Goal: Task Accomplishment & Management: Use online tool/utility

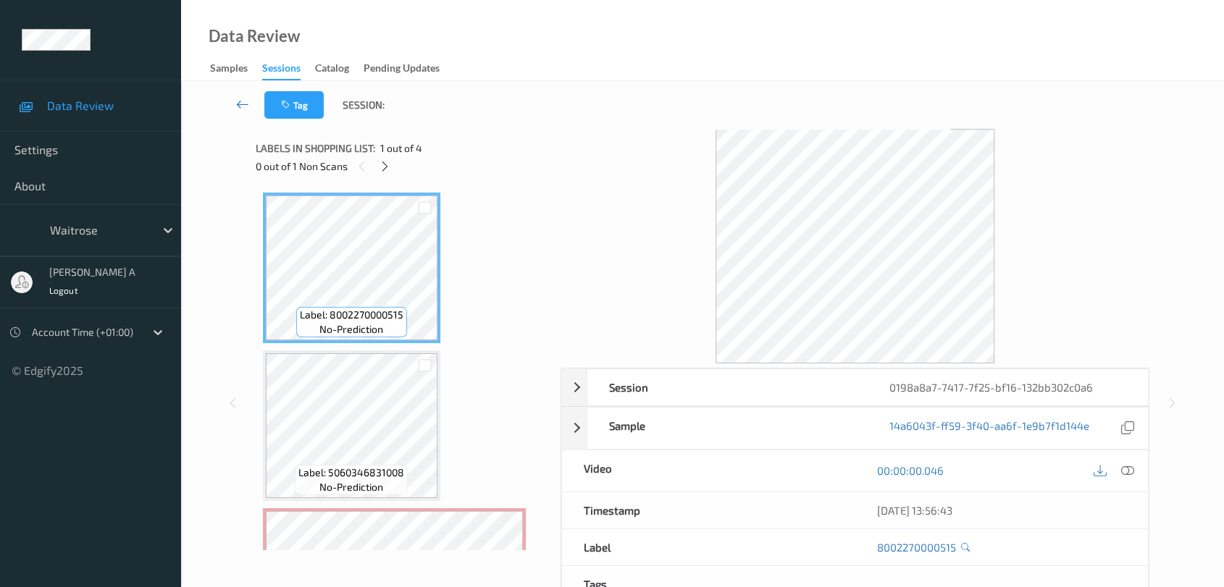
click at [239, 103] on icon at bounding box center [242, 104] width 13 height 14
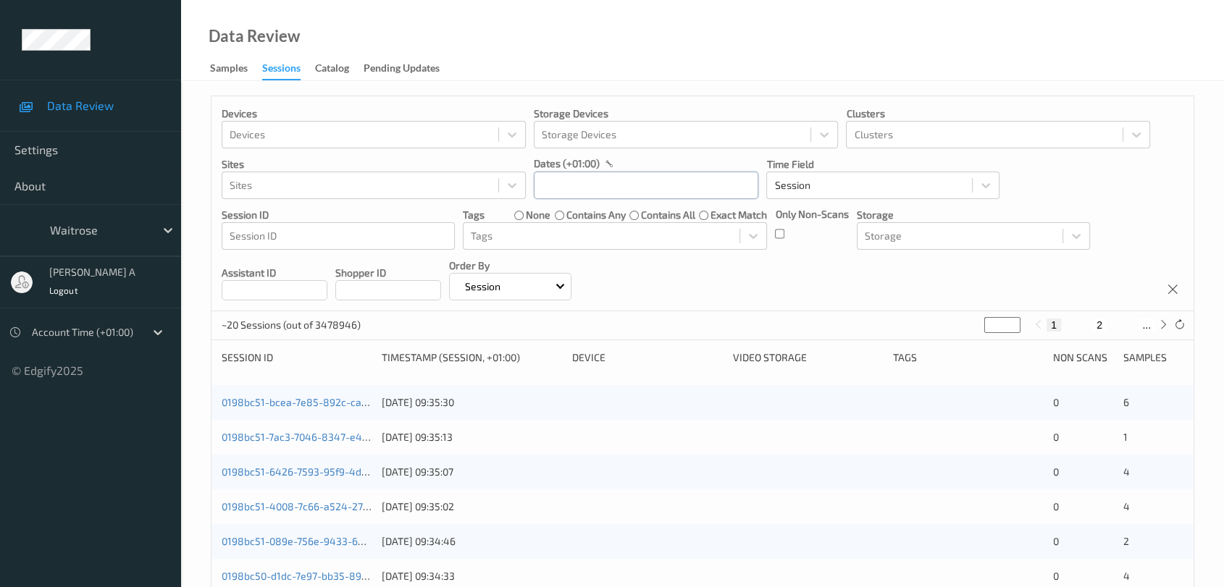
click at [670, 180] on input "text" at bounding box center [646, 186] width 224 height 28
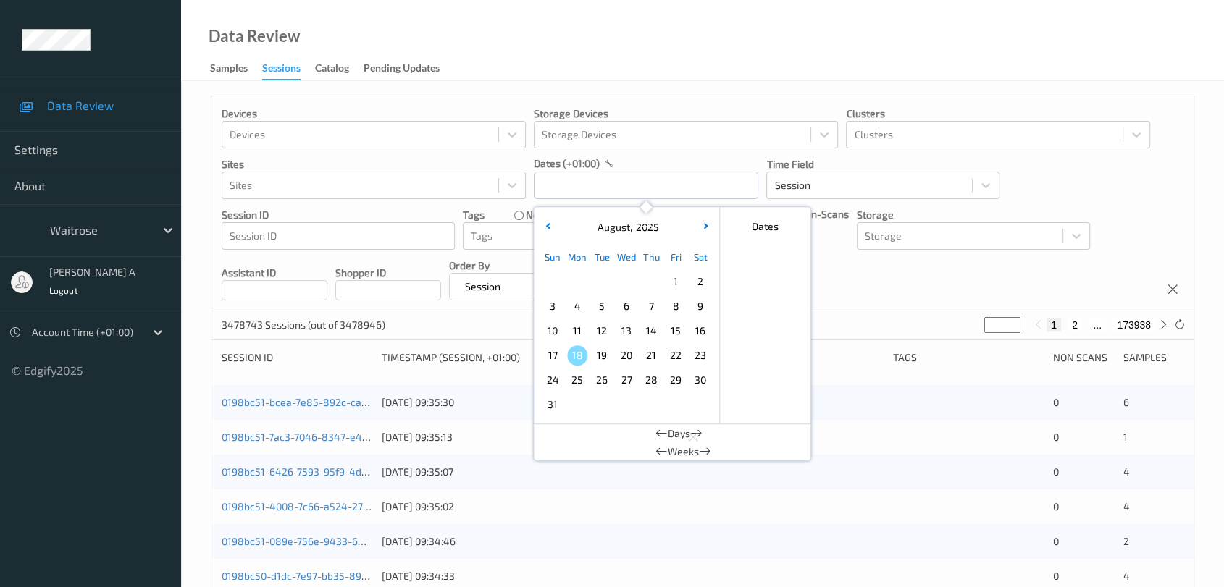
click at [655, 329] on span "14" at bounding box center [651, 331] width 20 height 20
type input "[DATE] 00:00 -> [DATE] 23:59"
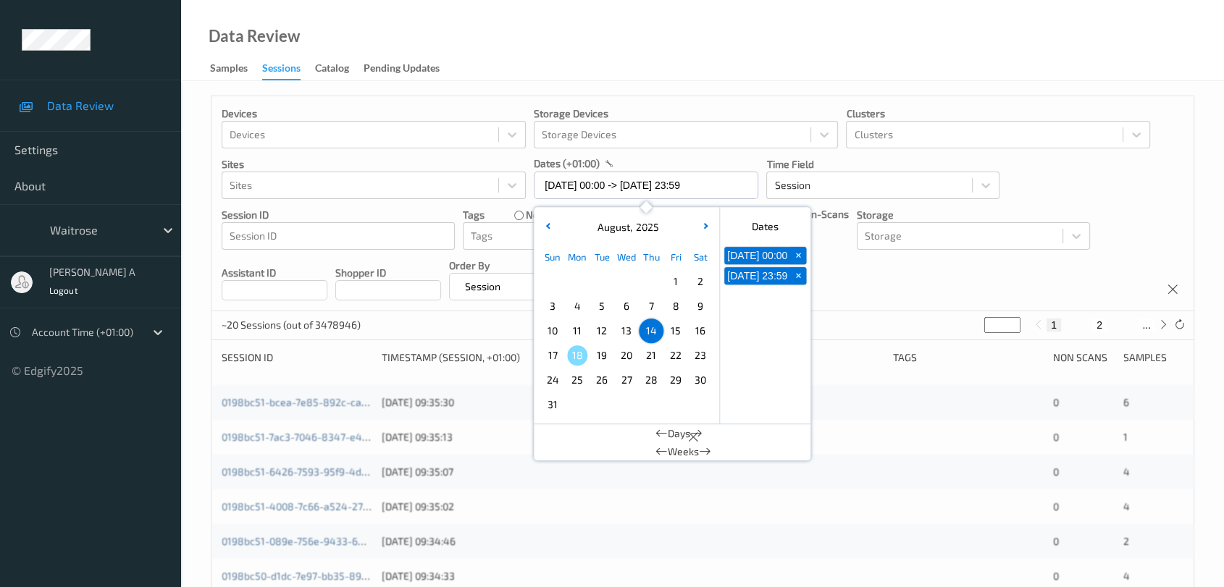
click at [877, 297] on div "Devices Devices Storage Devices Storage Devices Clusters Clusters Sites Sites d…" at bounding box center [702, 203] width 982 height 215
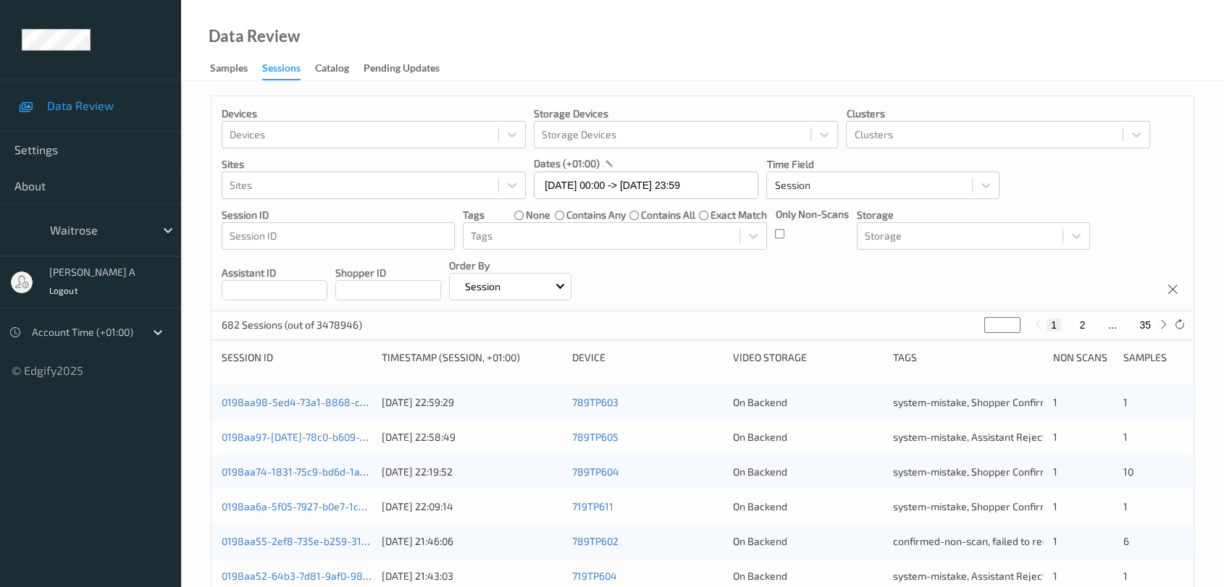
click at [992, 320] on input "*" at bounding box center [1002, 325] width 36 height 16
type input "**"
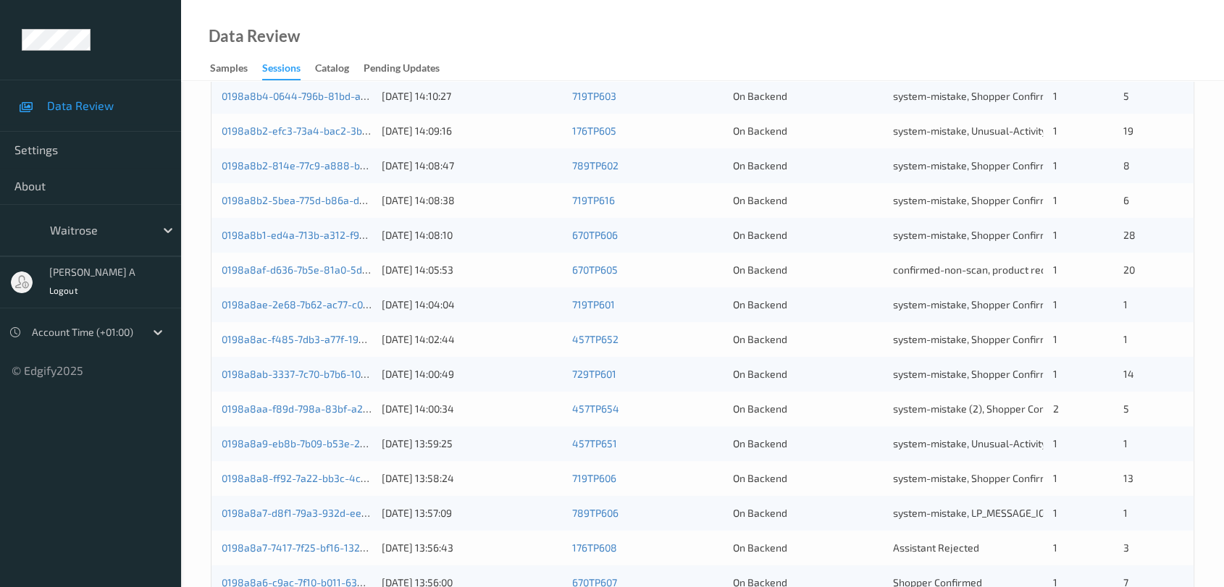
scroll to position [552, 0]
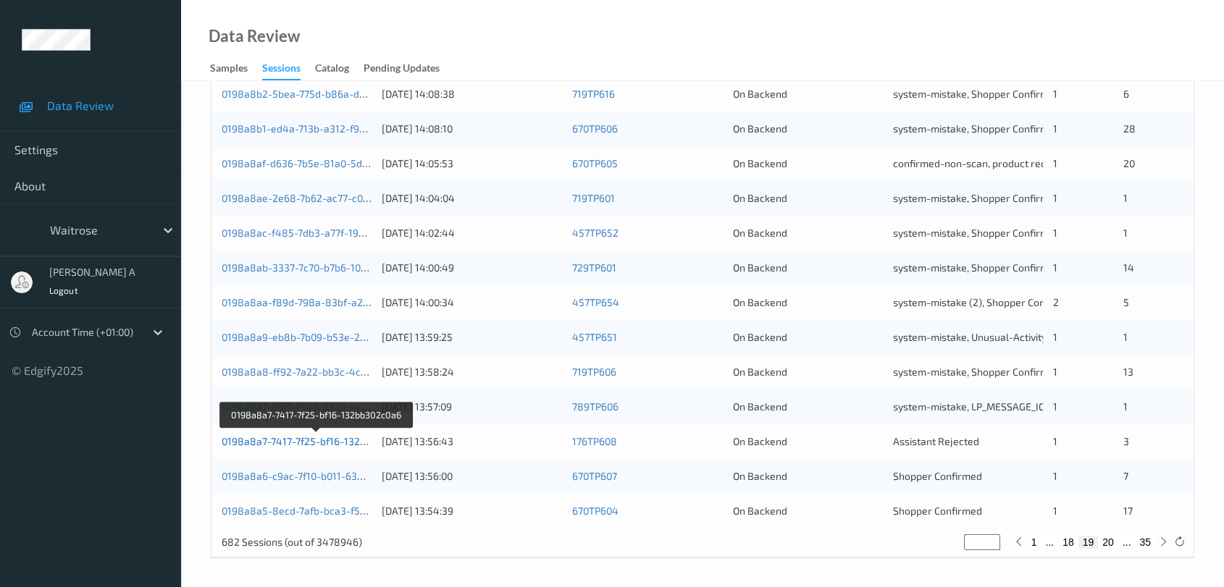
type input "**"
click at [347, 440] on link "0198a8a7-7417-7f25-bf16-132bb302c0a6" at bounding box center [317, 441] width 190 height 12
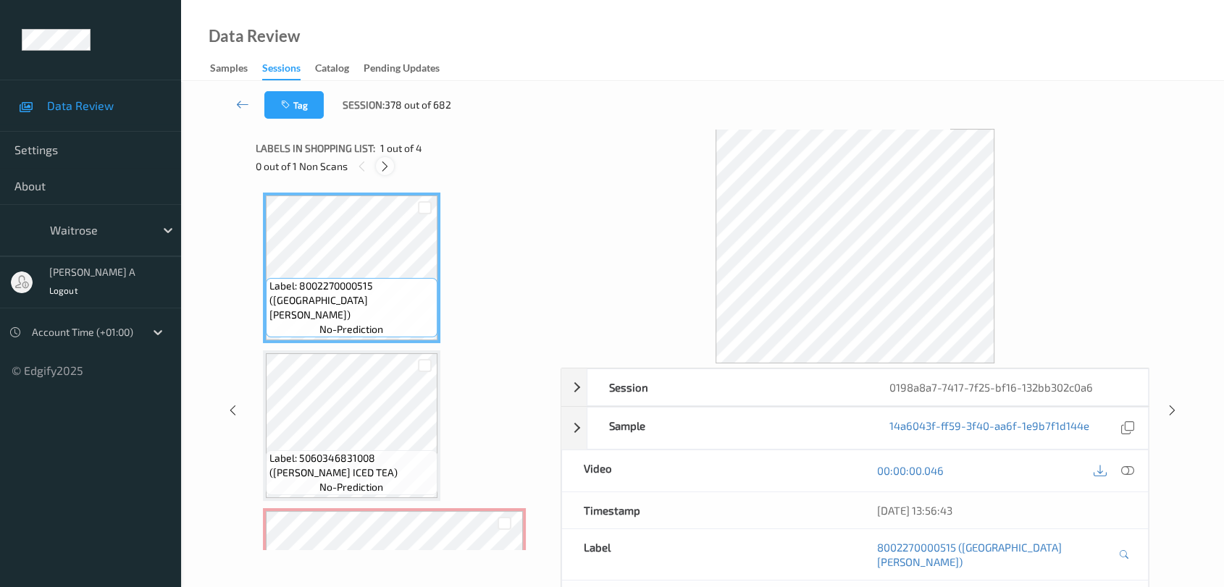
click at [387, 162] on icon at bounding box center [385, 166] width 12 height 13
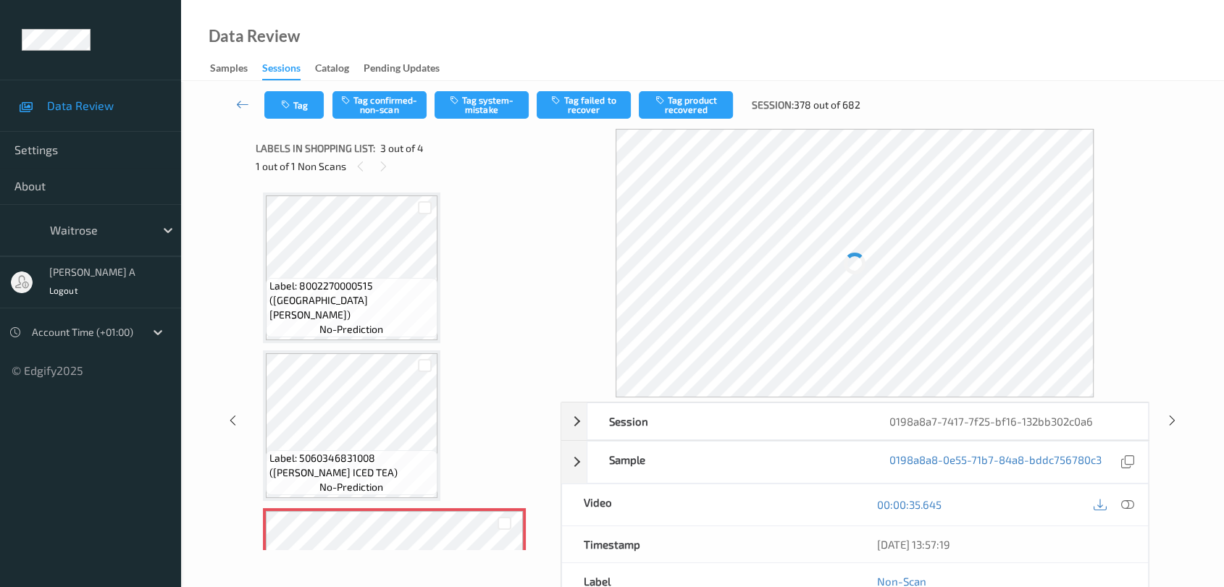
scroll to position [164, 0]
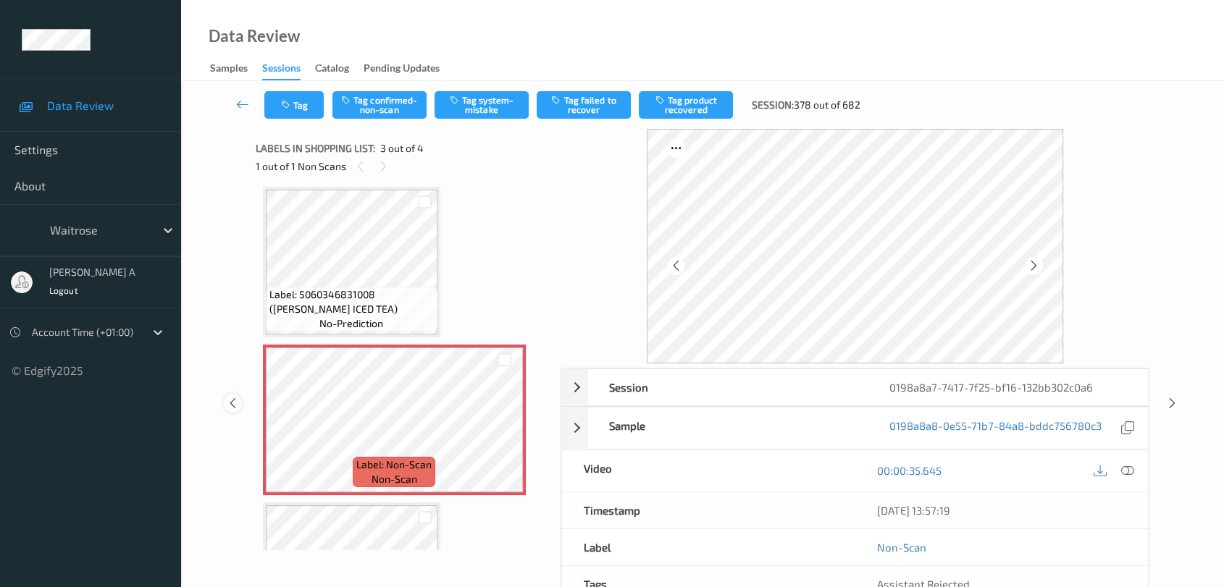
click at [235, 403] on icon at bounding box center [233, 403] width 12 height 13
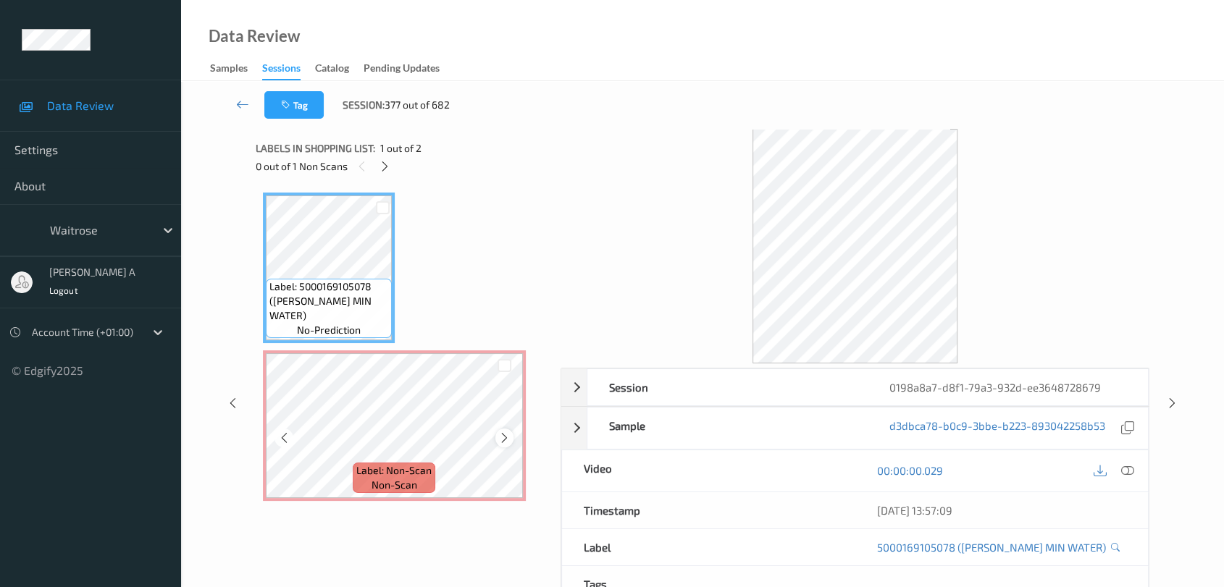
click at [504, 439] on icon at bounding box center [504, 438] width 12 height 13
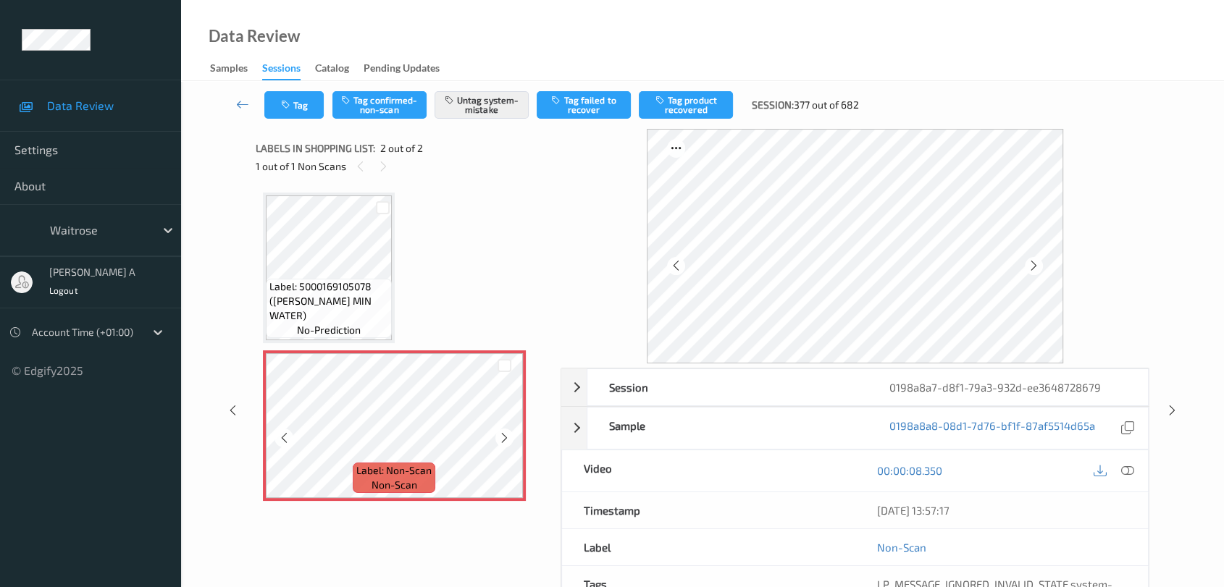
click at [504, 439] on icon at bounding box center [504, 438] width 12 height 13
click at [1170, 405] on icon at bounding box center [1172, 410] width 12 height 13
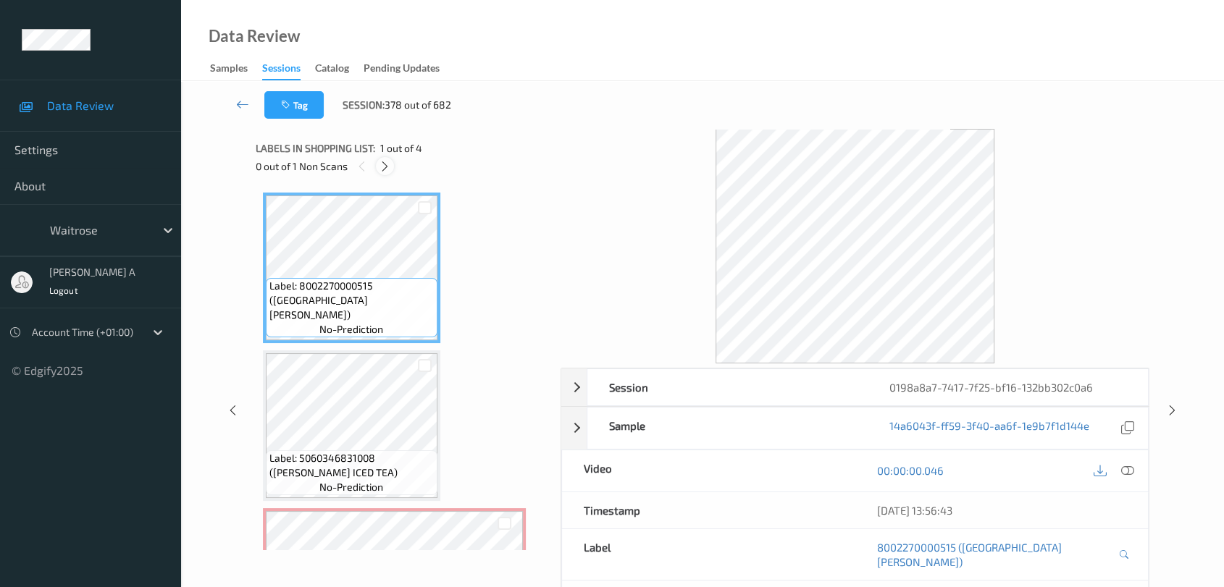
click at [385, 166] on icon at bounding box center [385, 166] width 12 height 13
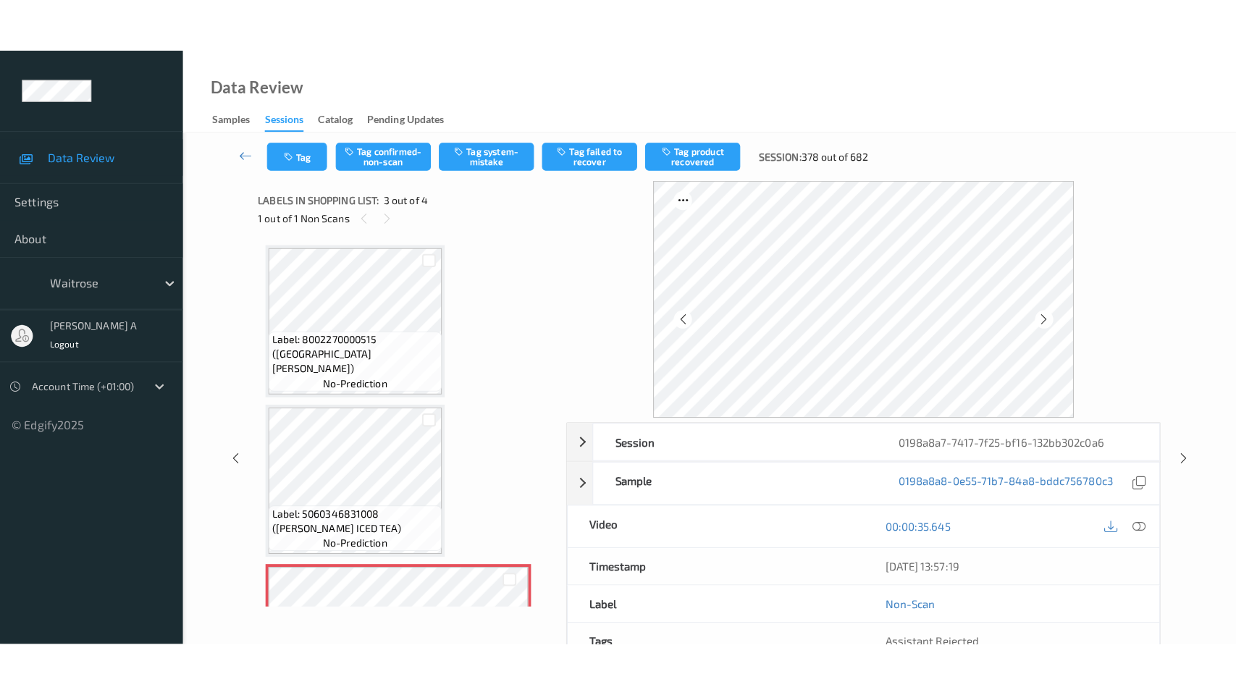
scroll to position [164, 0]
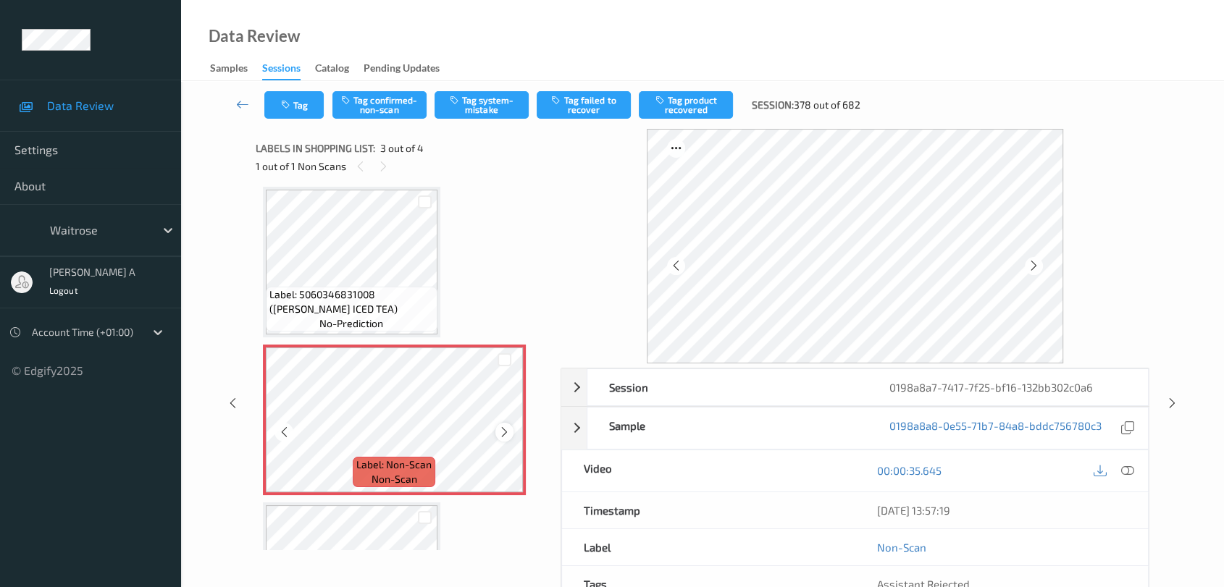
click at [506, 434] on icon at bounding box center [504, 432] width 12 height 13
click at [503, 434] on icon at bounding box center [504, 432] width 12 height 13
click at [1122, 469] on icon at bounding box center [1127, 470] width 13 height 13
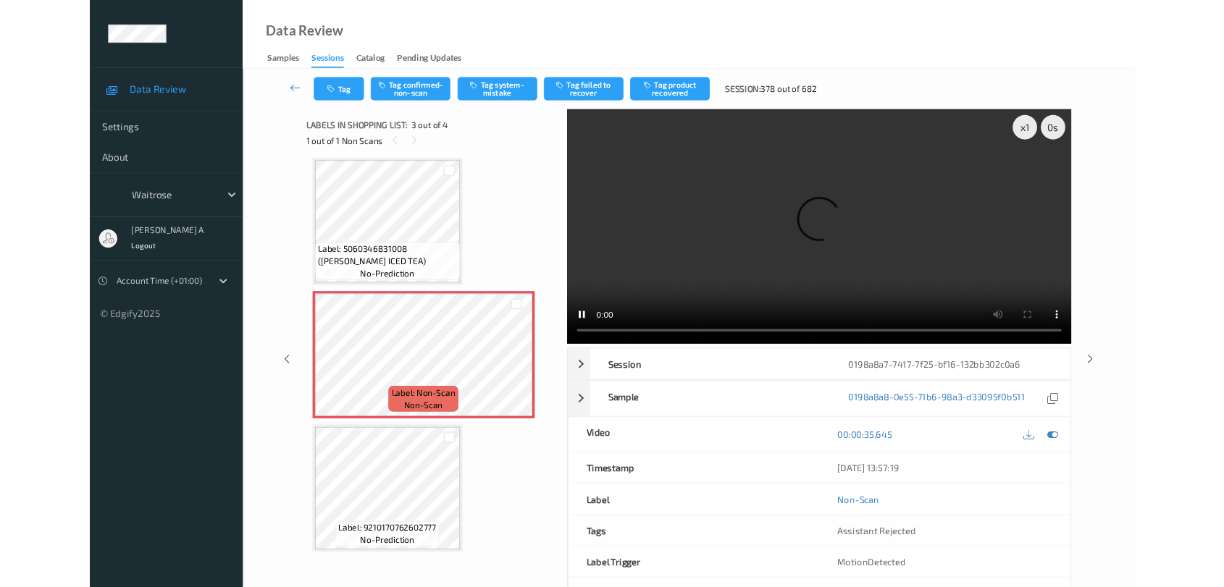
scroll to position [162, 0]
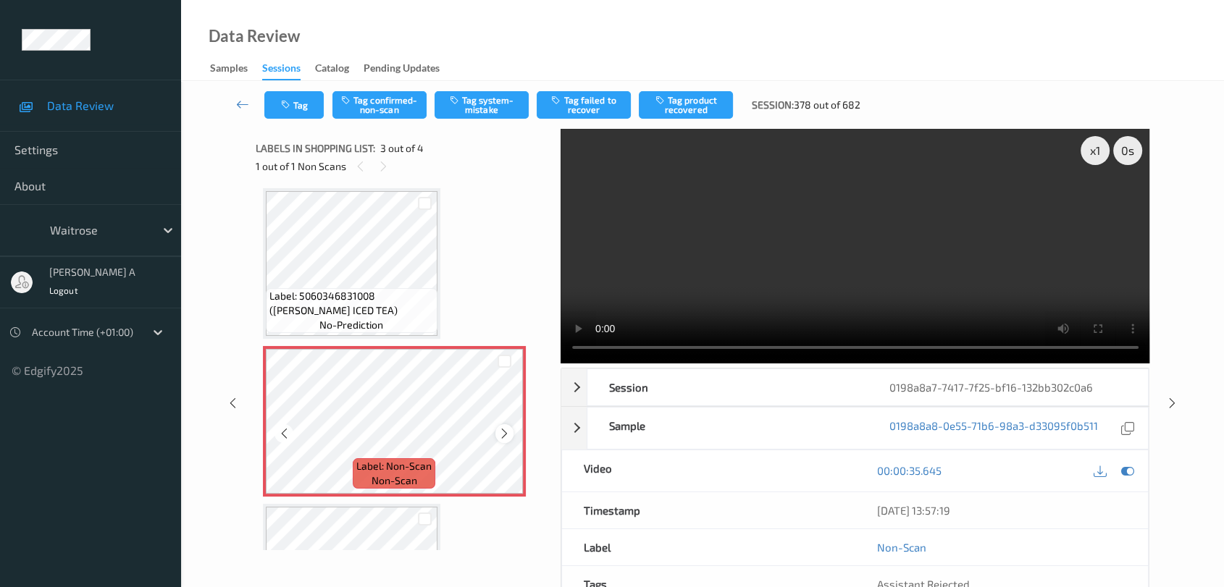
click at [509, 431] on icon at bounding box center [504, 433] width 12 height 13
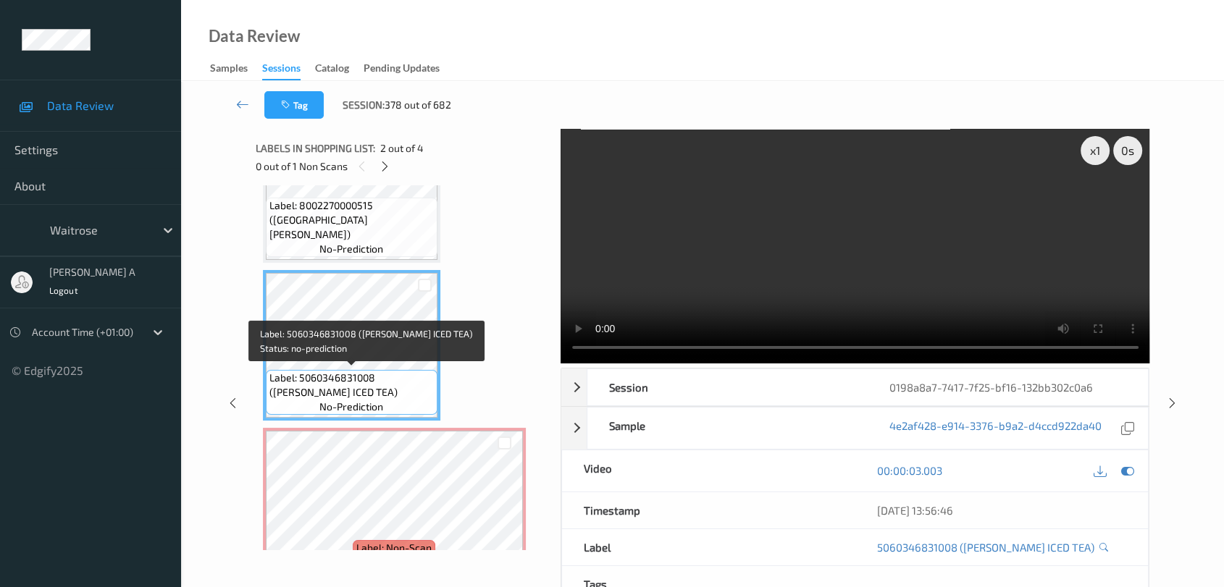
scroll to position [161, 0]
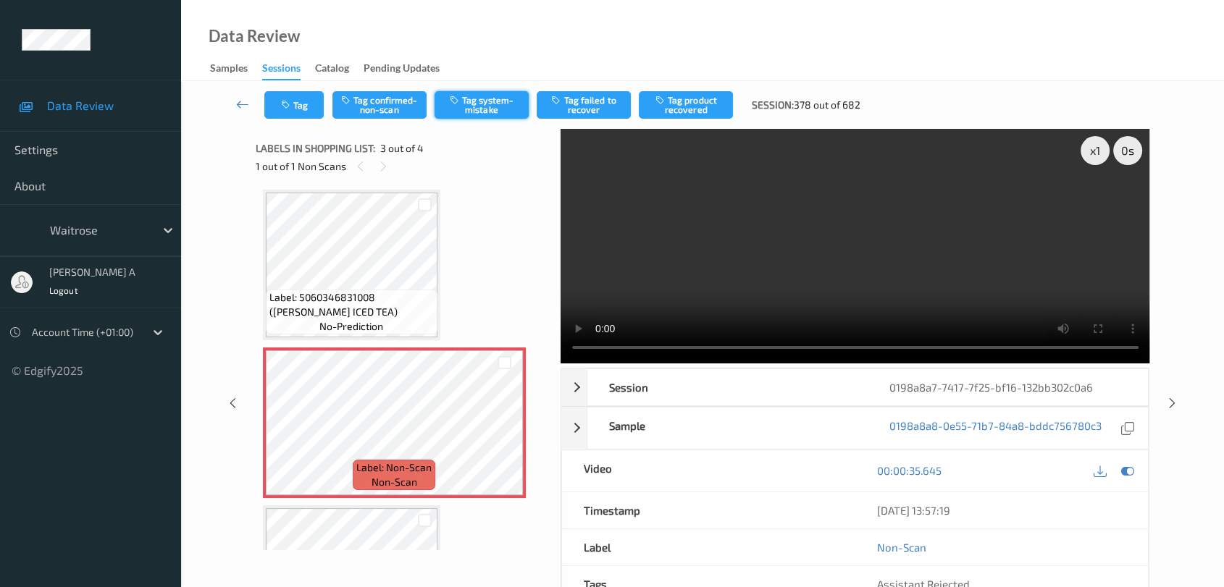
click at [492, 112] on button "Tag system-mistake" at bounding box center [481, 105] width 94 height 28
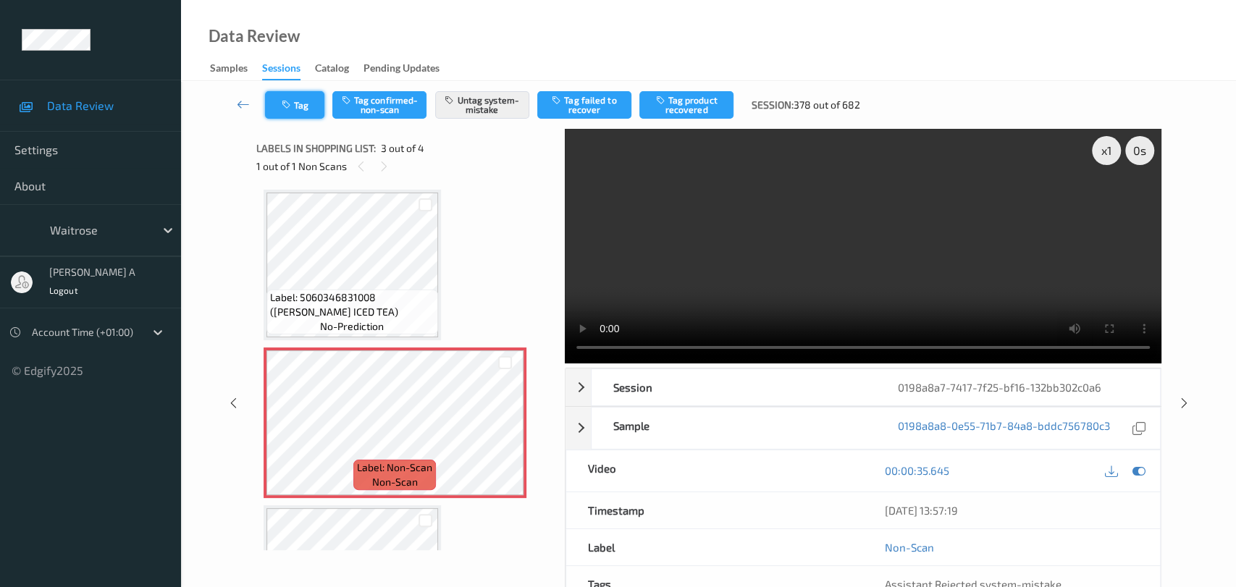
click at [299, 111] on button "Tag" at bounding box center [294, 105] width 59 height 28
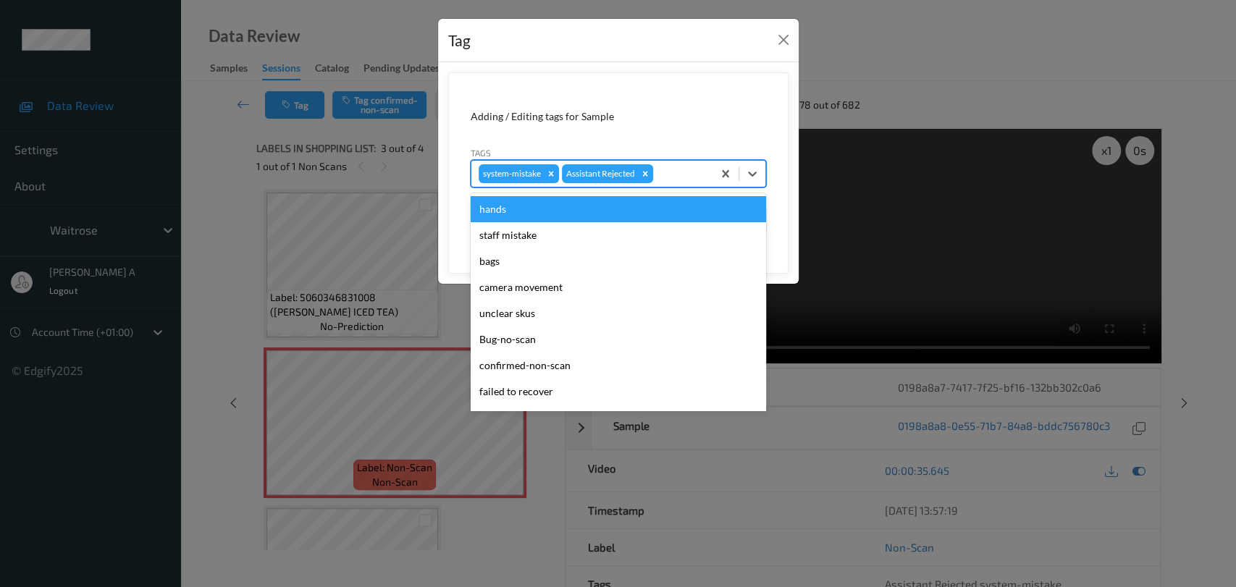
click at [696, 165] on div at bounding box center [680, 173] width 49 height 17
type input "un"
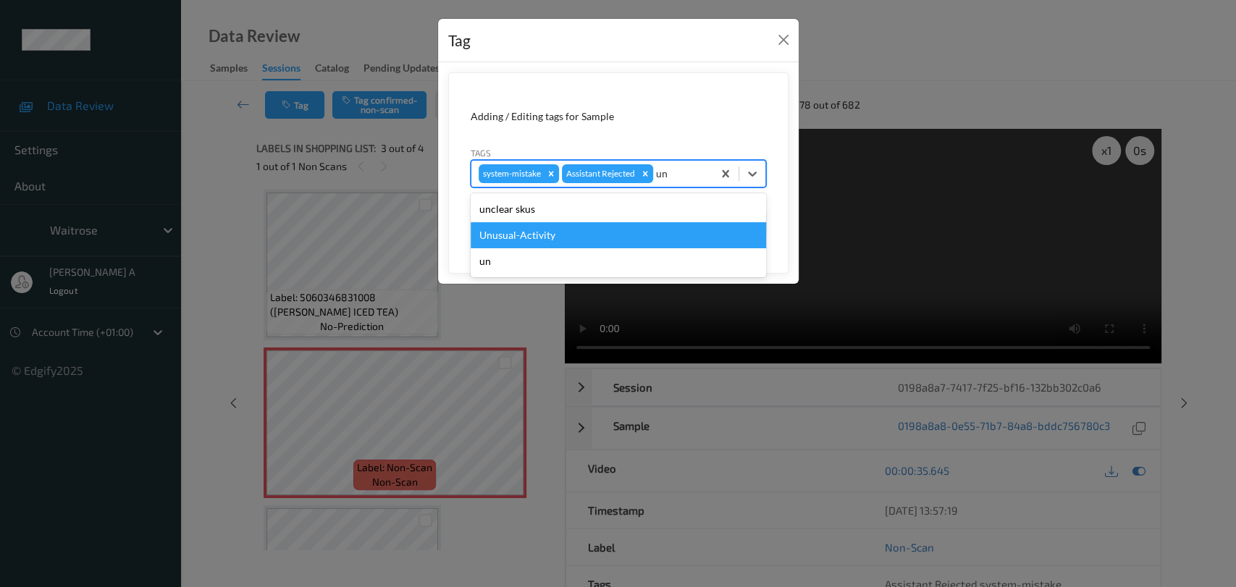
click at [629, 232] on div "Unusual-Activity" at bounding box center [618, 235] width 295 height 26
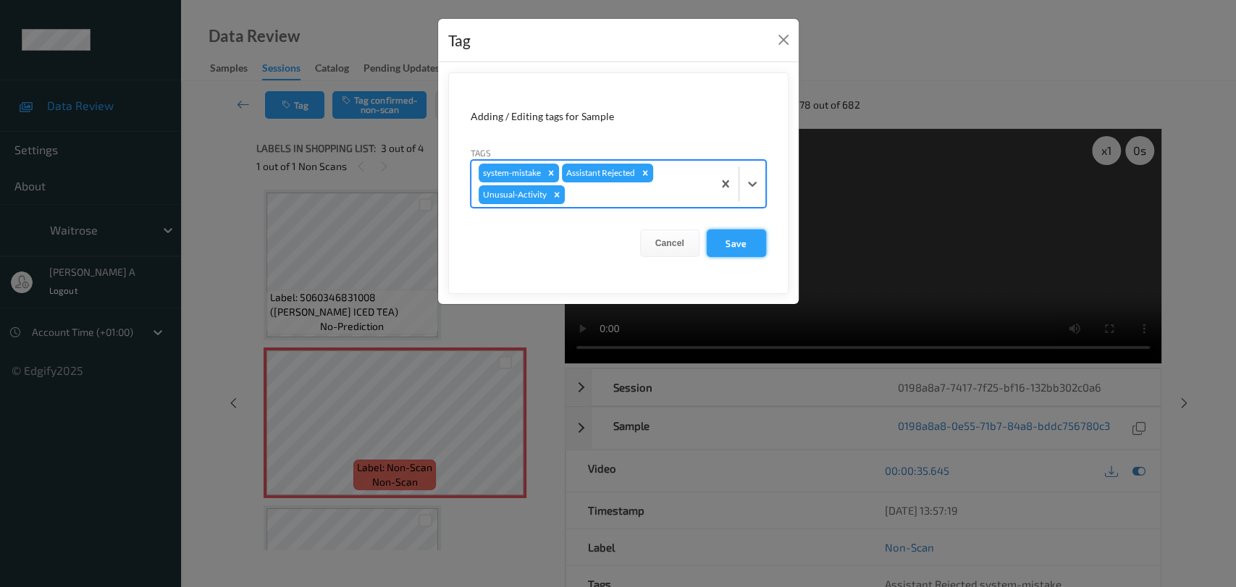
click at [727, 244] on button "Save" at bounding box center [736, 244] width 59 height 28
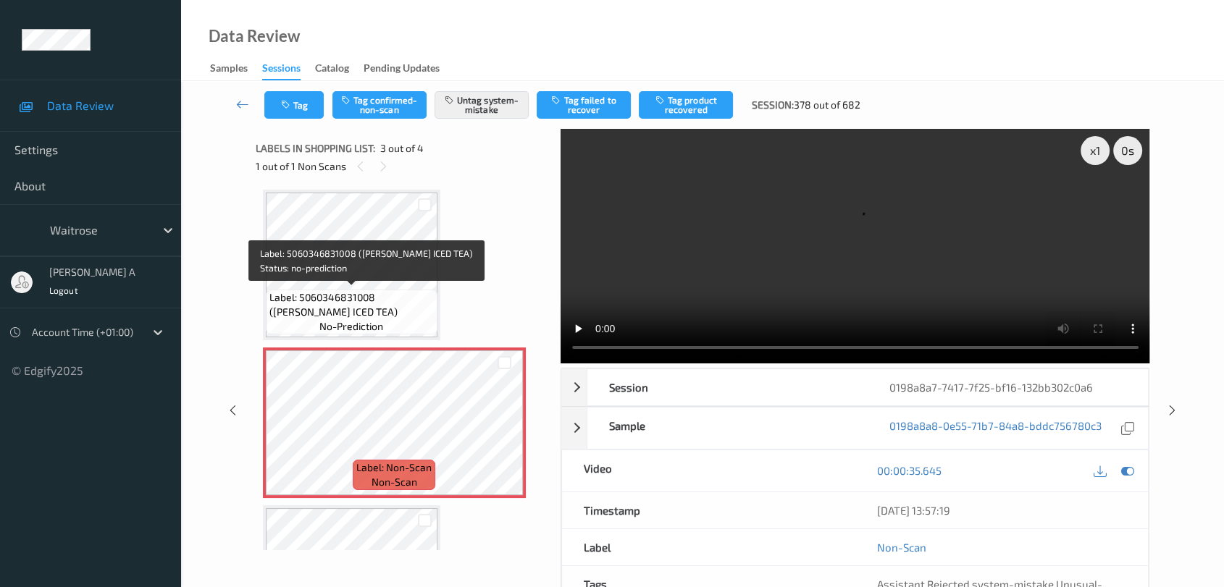
scroll to position [0, 0]
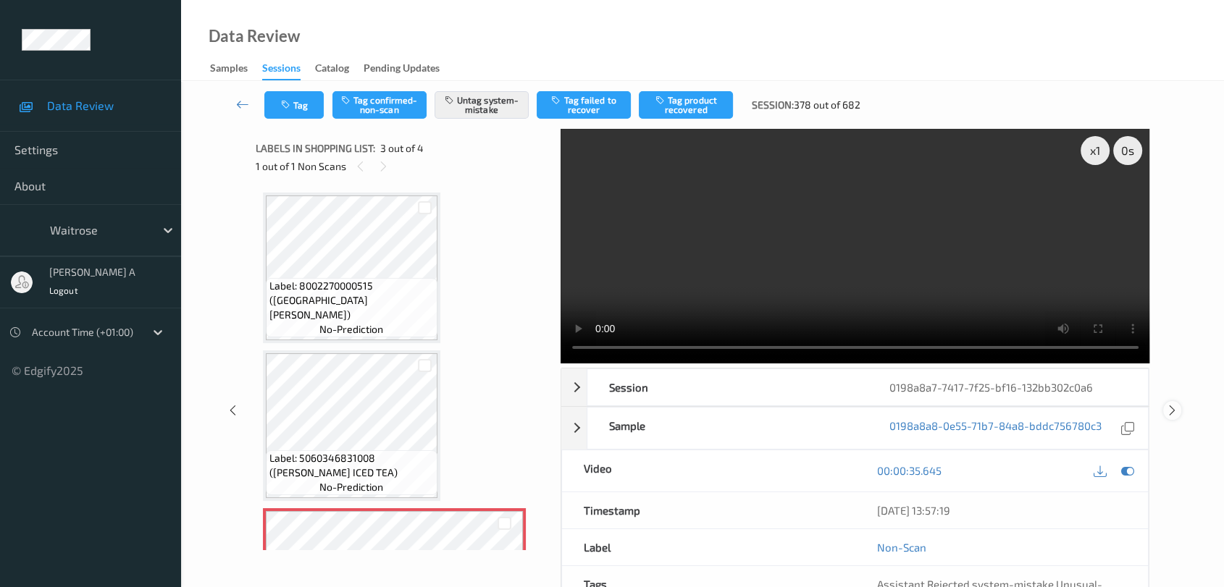
click at [1172, 404] on icon at bounding box center [1172, 410] width 12 height 13
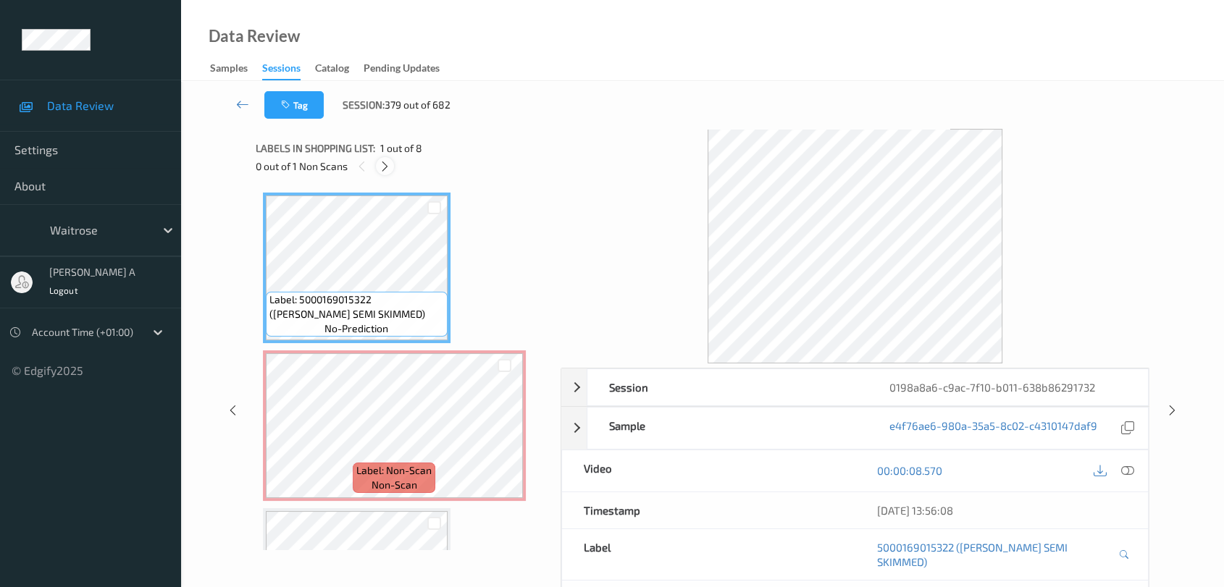
click at [384, 161] on icon at bounding box center [385, 166] width 12 height 13
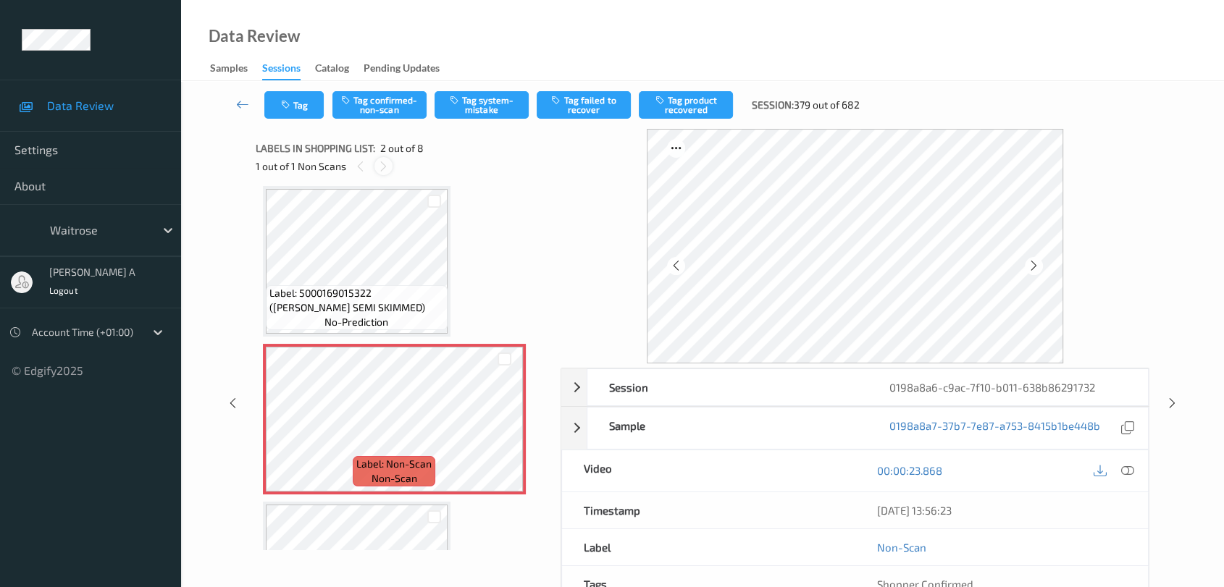
click at [384, 164] on icon at bounding box center [383, 166] width 12 height 13
click at [354, 167] on icon at bounding box center [360, 166] width 12 height 13
click at [390, 165] on div at bounding box center [383, 166] width 18 height 18
click at [498, 430] on icon at bounding box center [504, 431] width 12 height 13
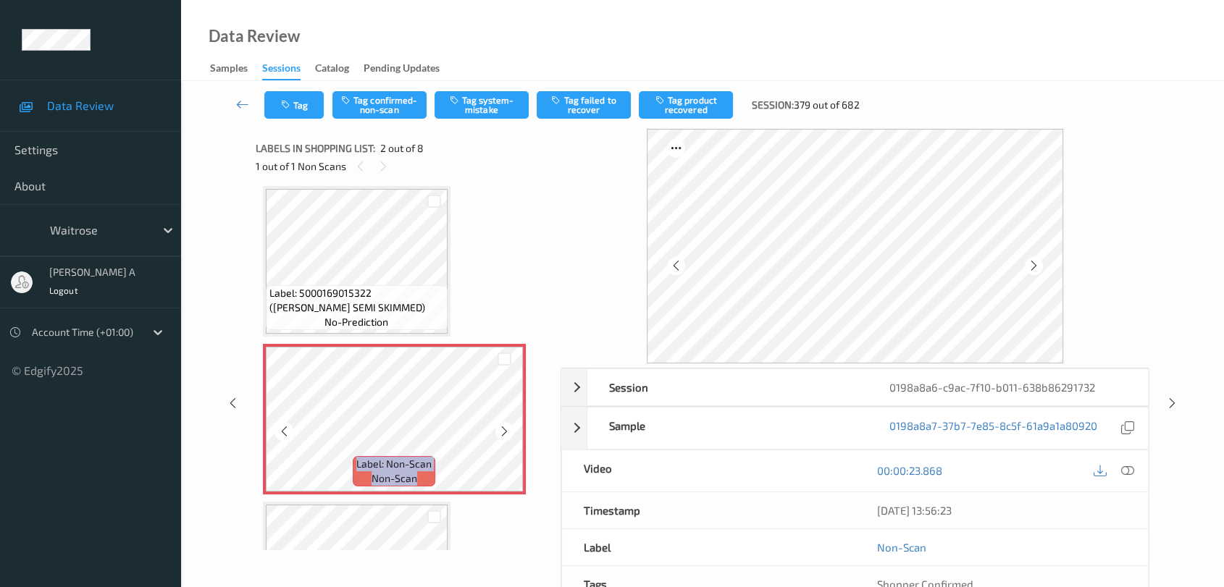
click at [498, 430] on icon at bounding box center [504, 431] width 12 height 13
click at [1130, 471] on icon at bounding box center [1127, 470] width 13 height 13
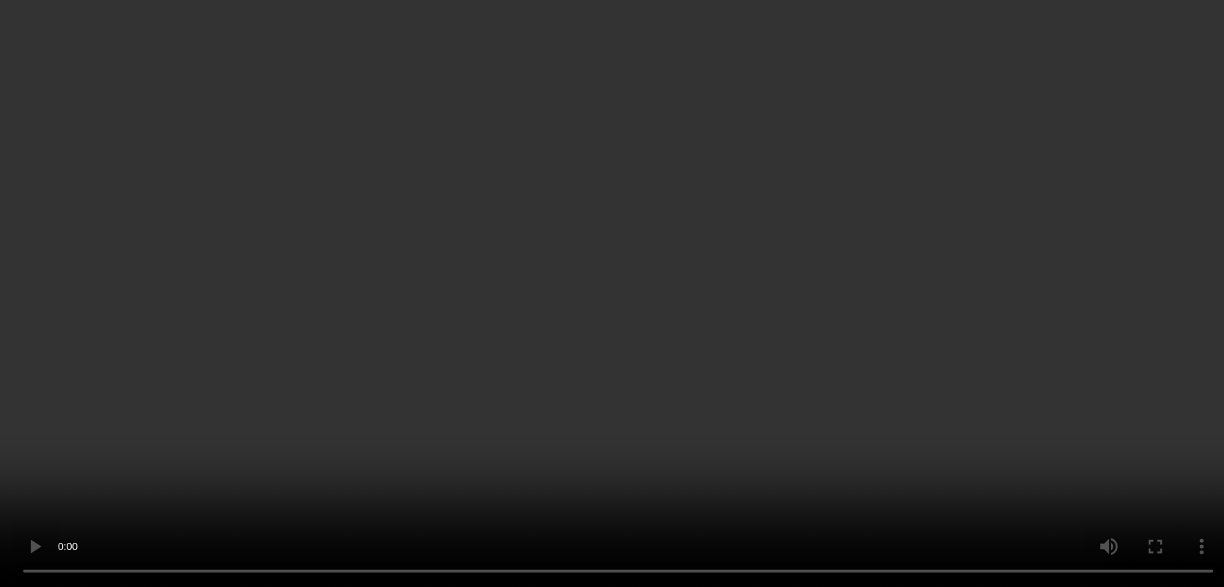
scroll to position [0, 0]
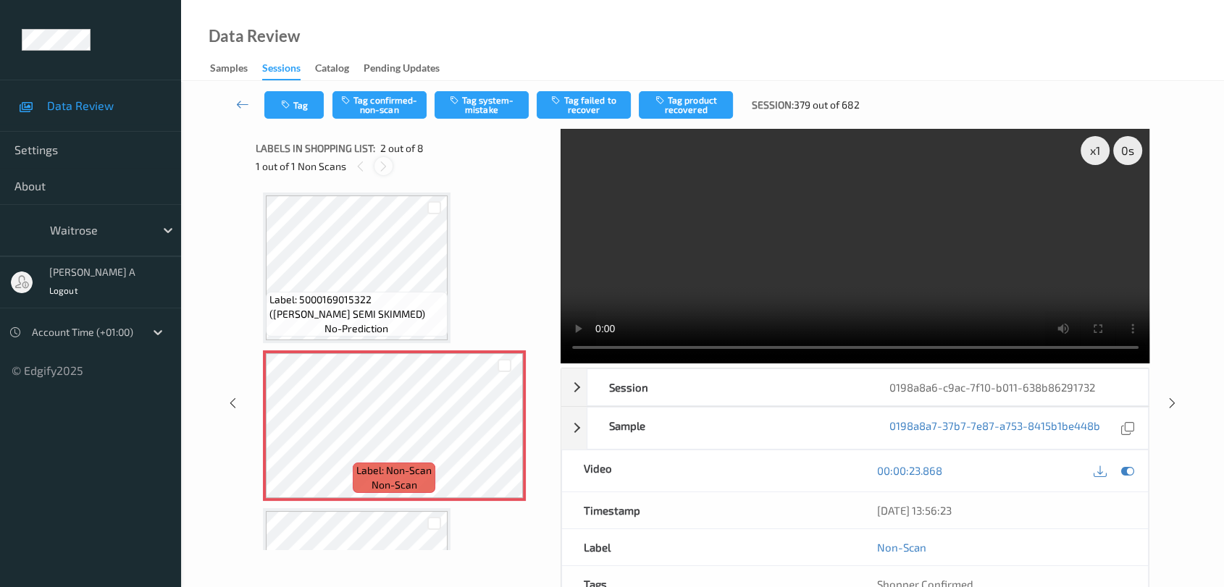
click at [389, 162] on div at bounding box center [383, 166] width 18 height 18
click at [494, 100] on button "Tag system-mistake" at bounding box center [481, 105] width 94 height 28
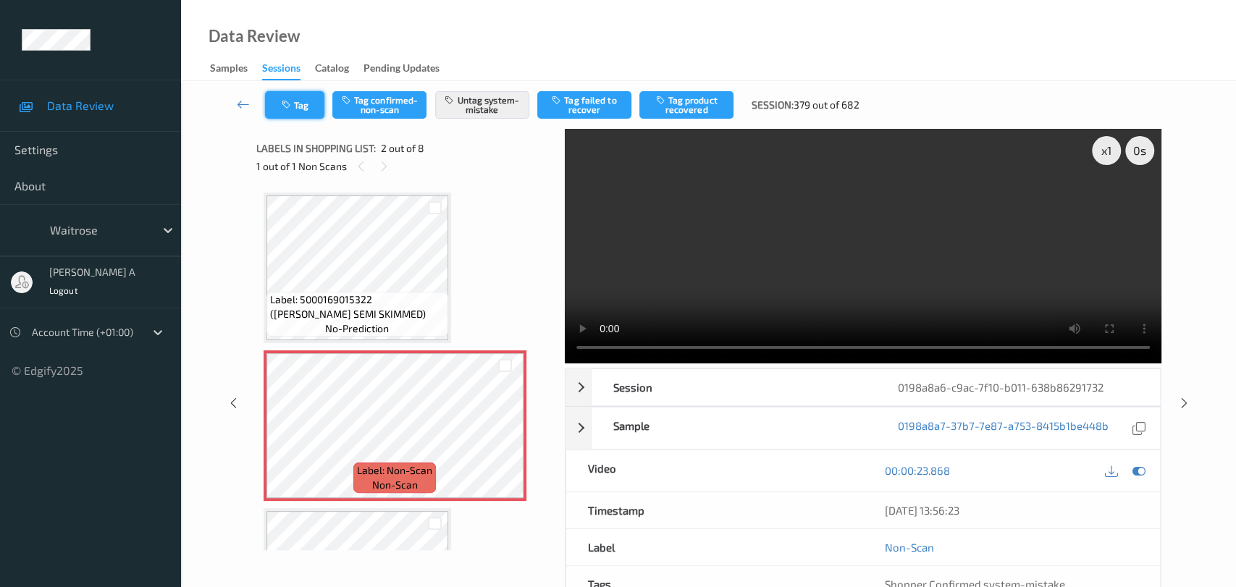
click at [305, 106] on button "Tag" at bounding box center [294, 105] width 59 height 28
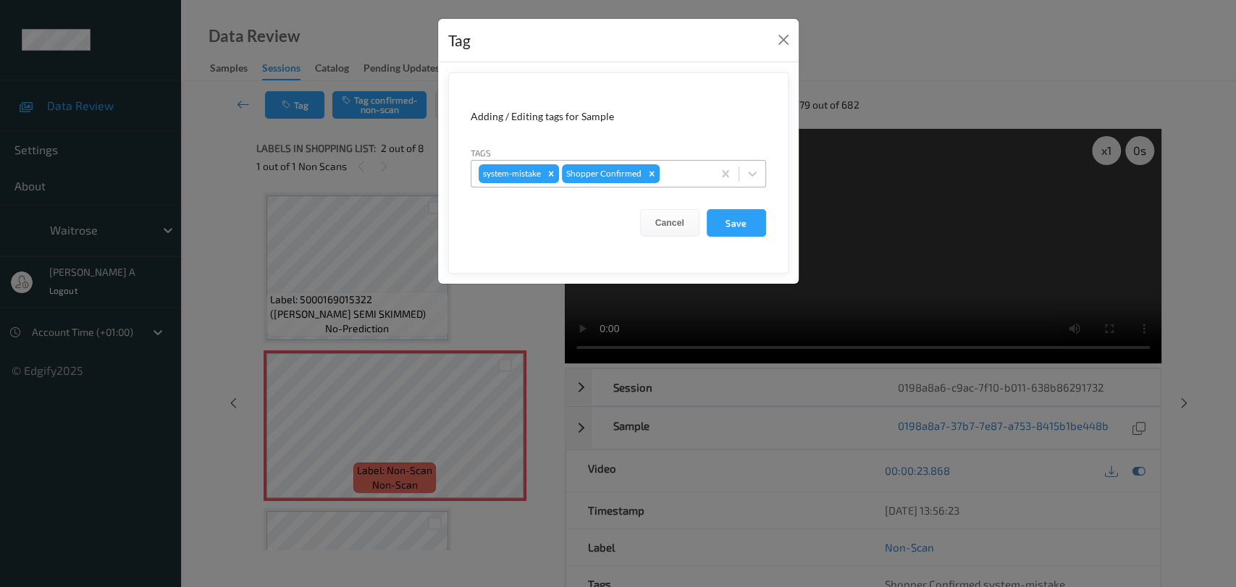
click at [669, 172] on div at bounding box center [684, 173] width 43 height 17
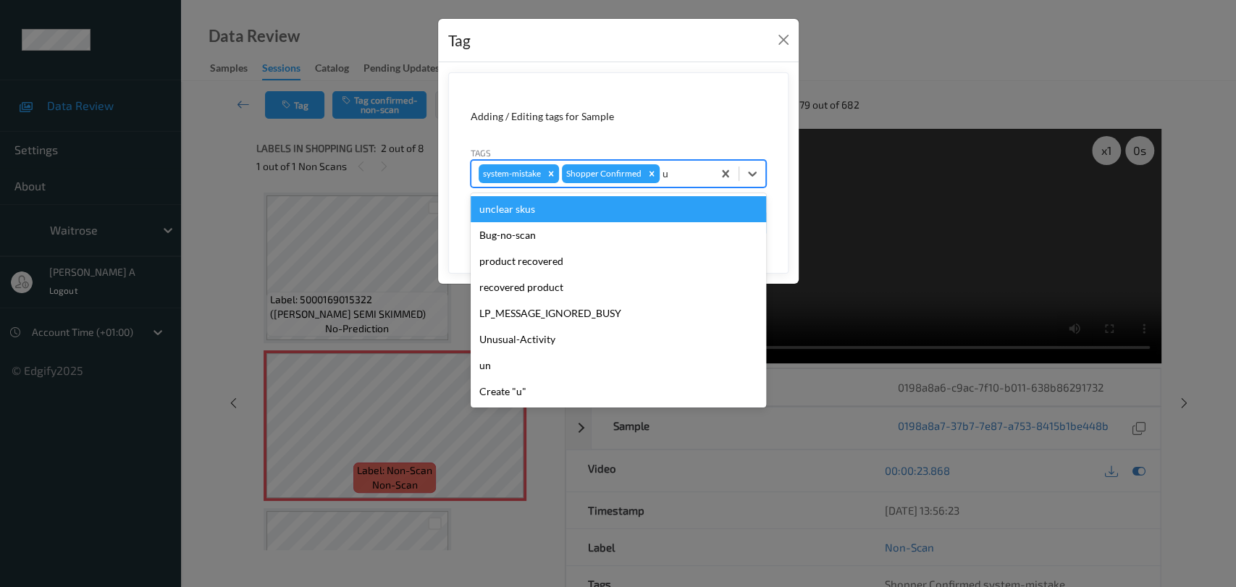
type input "un"
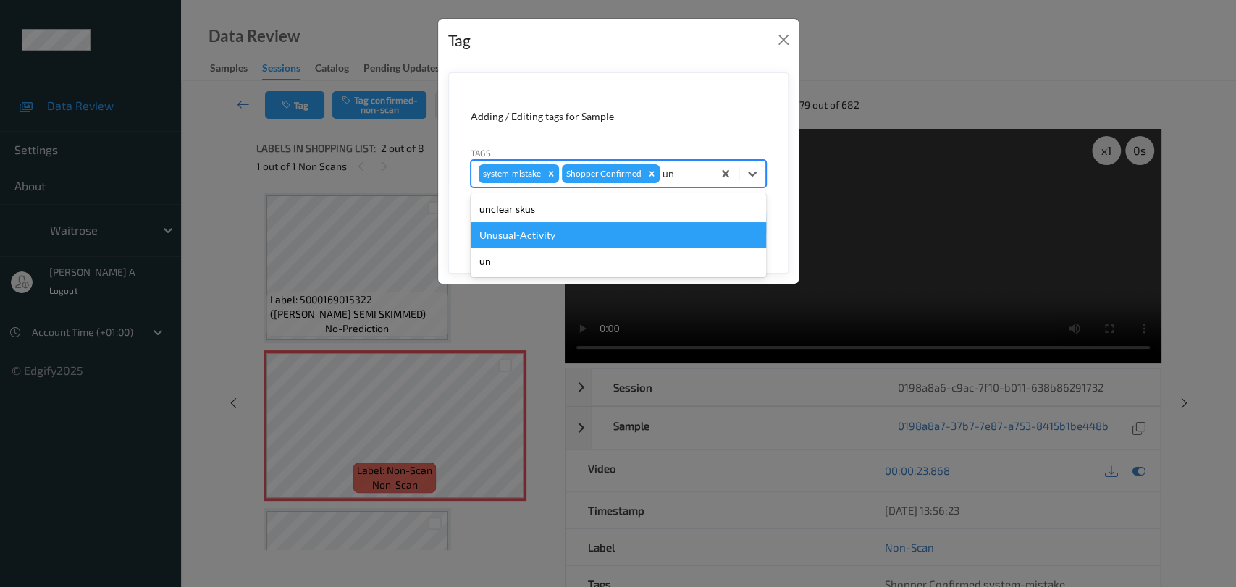
click at [579, 227] on div "Unusual-Activity" at bounding box center [618, 235] width 295 height 26
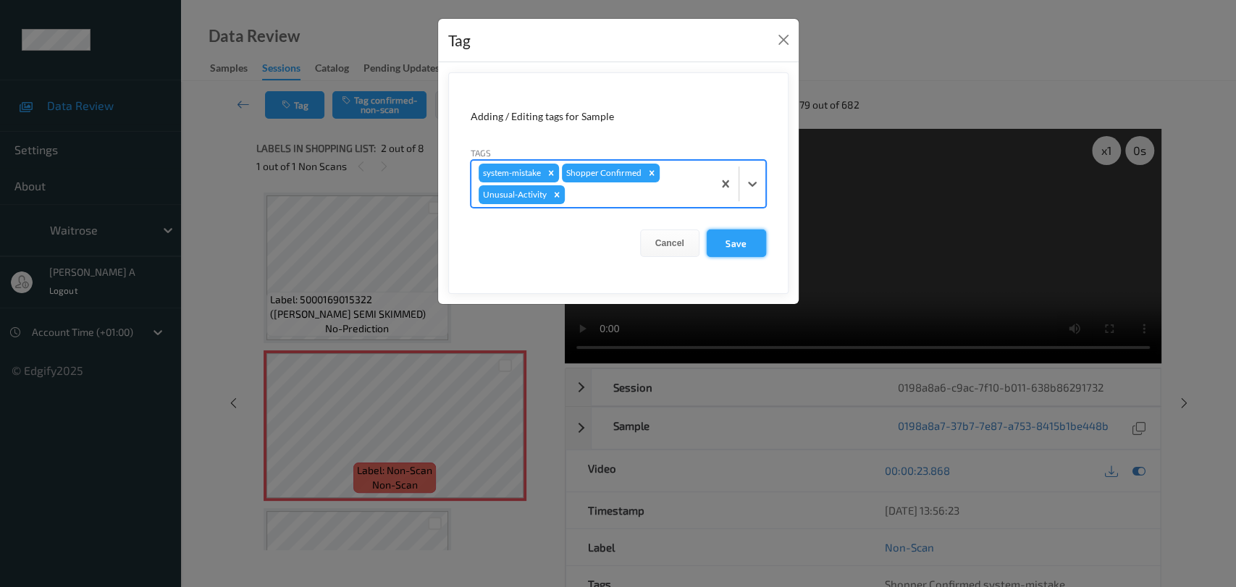
click at [720, 247] on button "Save" at bounding box center [736, 244] width 59 height 28
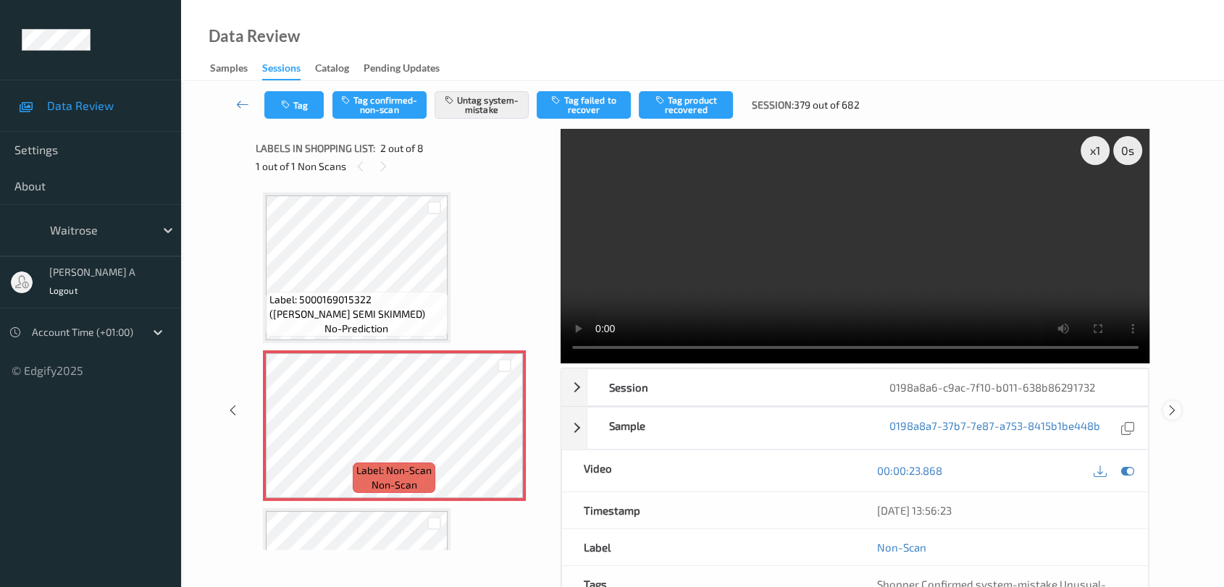
click at [1173, 408] on icon at bounding box center [1172, 410] width 12 height 13
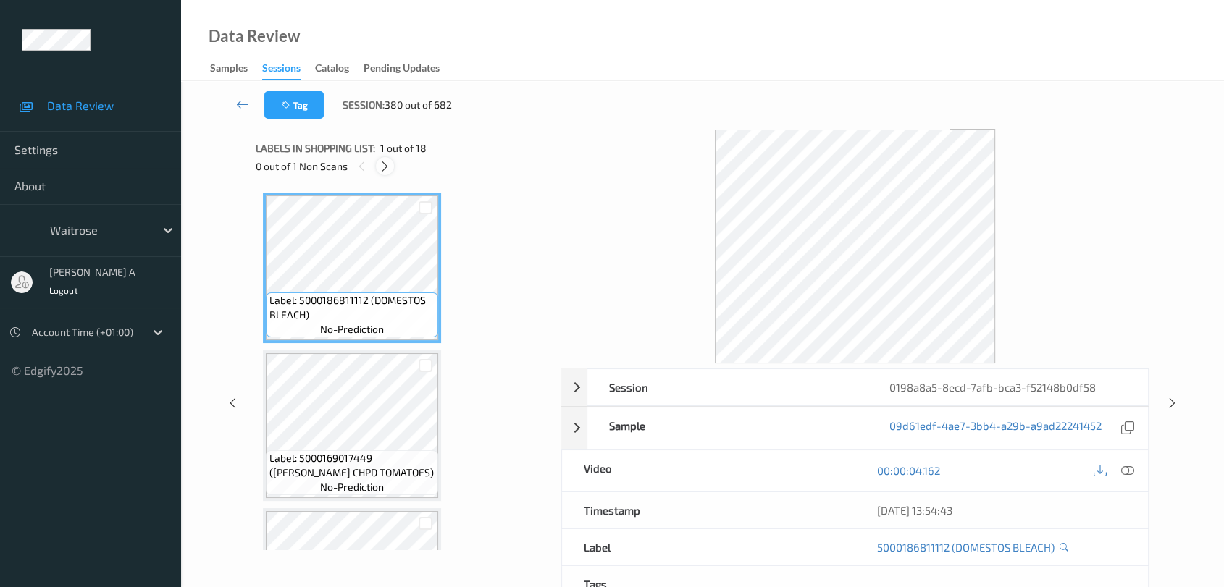
click at [382, 169] on icon at bounding box center [385, 166] width 12 height 13
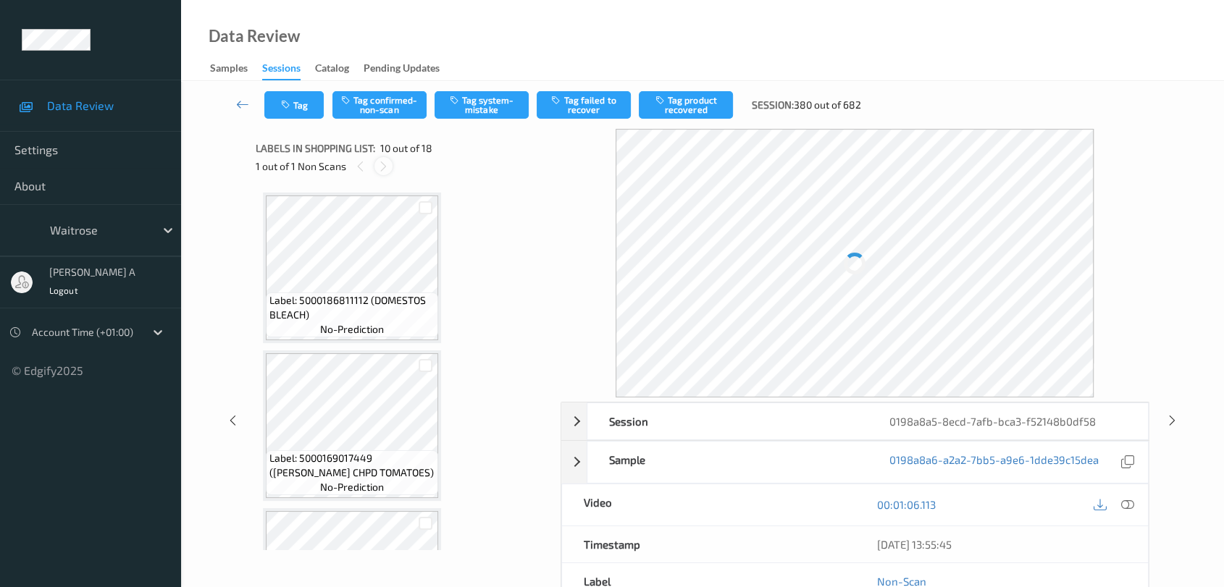
scroll to position [1264, 0]
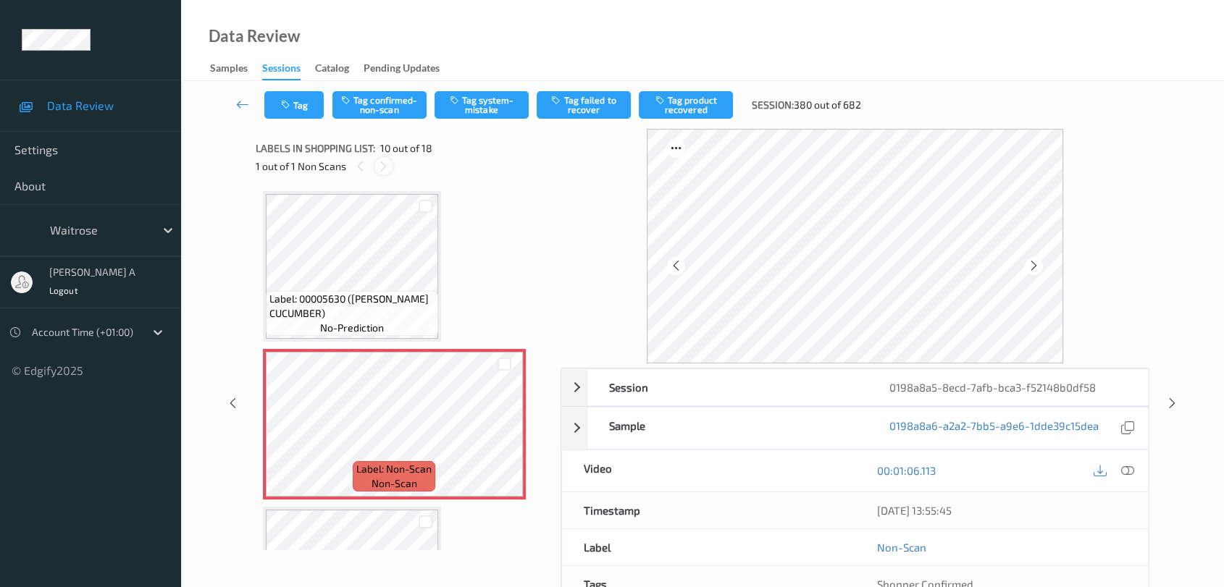
click at [382, 169] on icon at bounding box center [383, 166] width 12 height 13
click at [500, 430] on icon at bounding box center [504, 436] width 12 height 13
click at [1124, 475] on icon at bounding box center [1127, 470] width 13 height 13
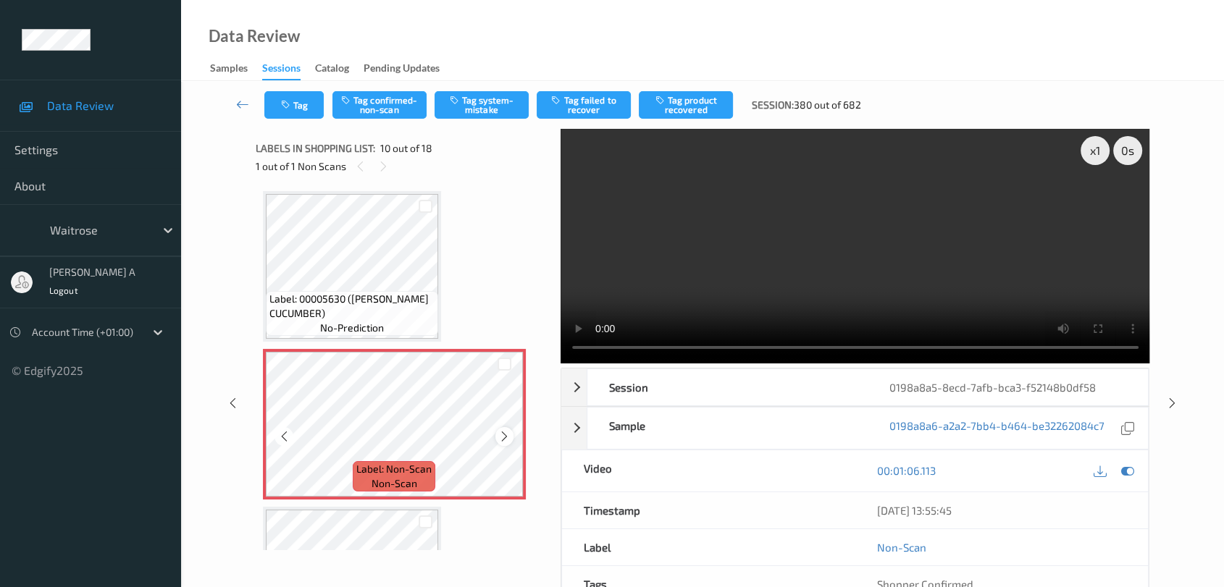
click at [505, 431] on icon at bounding box center [504, 436] width 12 height 13
click at [504, 431] on icon at bounding box center [504, 436] width 12 height 13
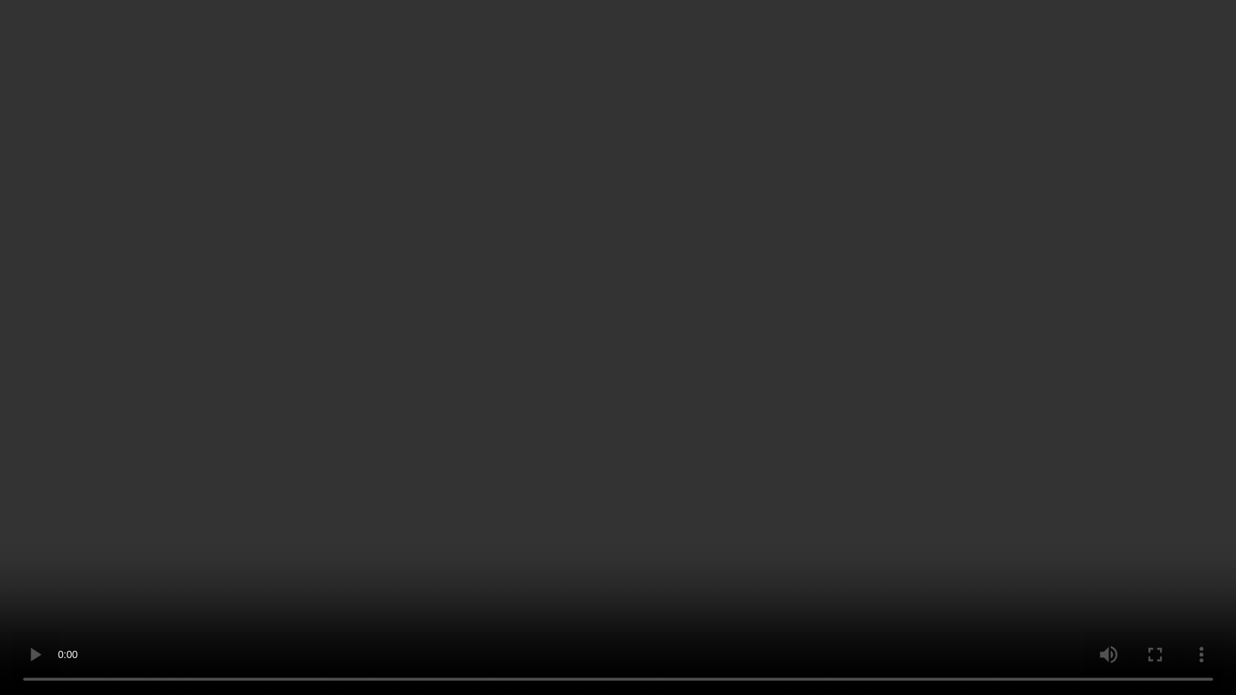
click at [603, 366] on video at bounding box center [618, 347] width 1236 height 695
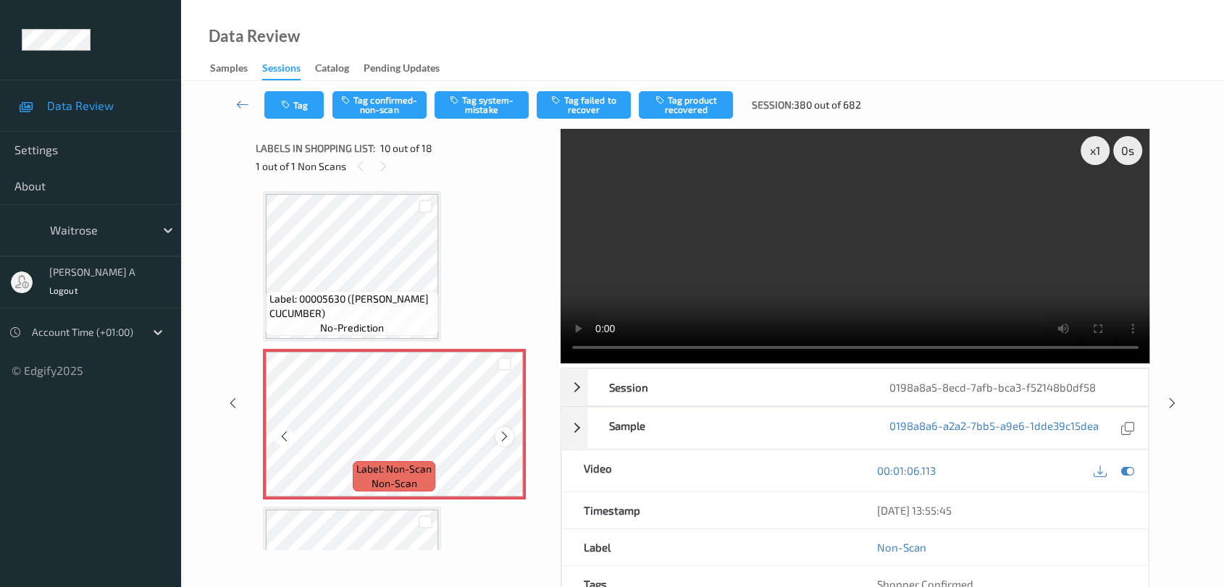
click at [506, 430] on icon at bounding box center [504, 436] width 12 height 13
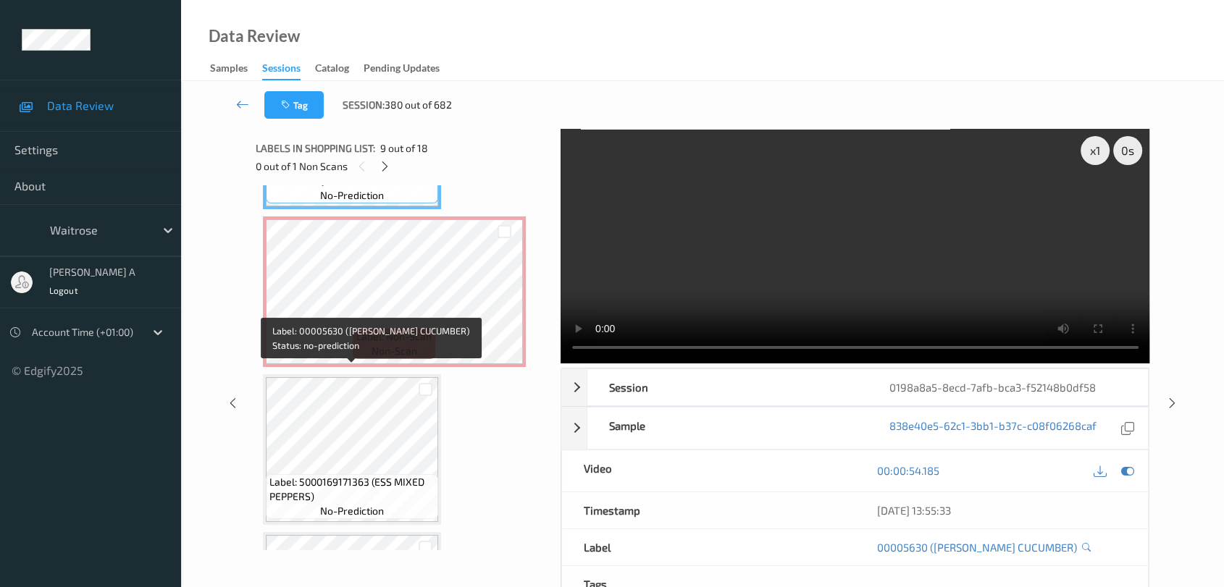
scroll to position [1425, 0]
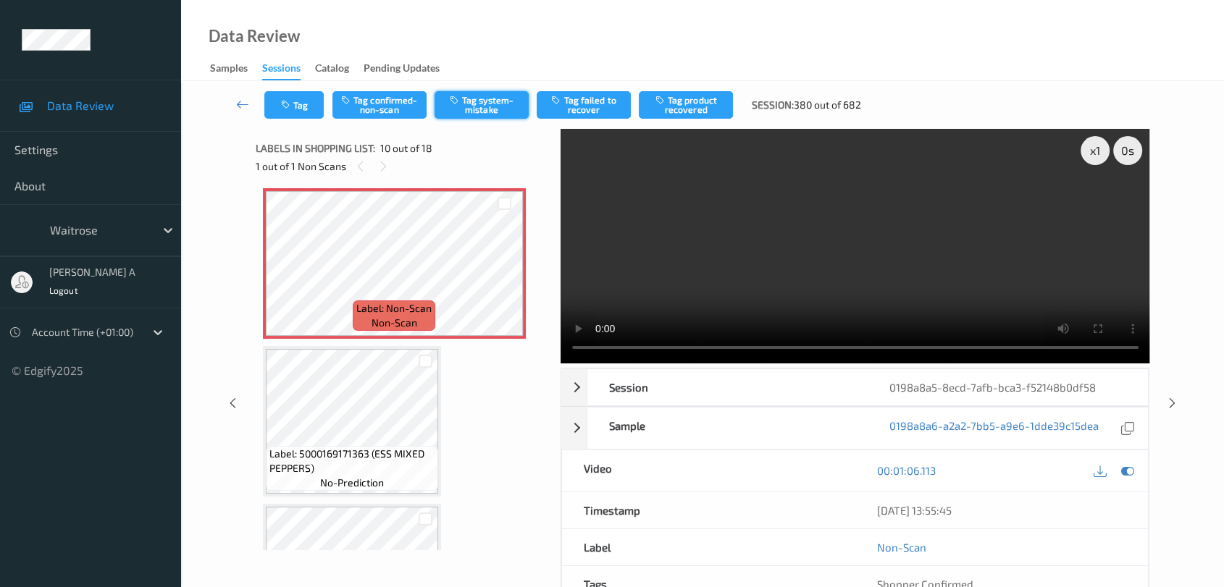
click at [472, 104] on button "Tag system-mistake" at bounding box center [481, 105] width 94 height 28
click at [892, 266] on video at bounding box center [854, 246] width 589 height 235
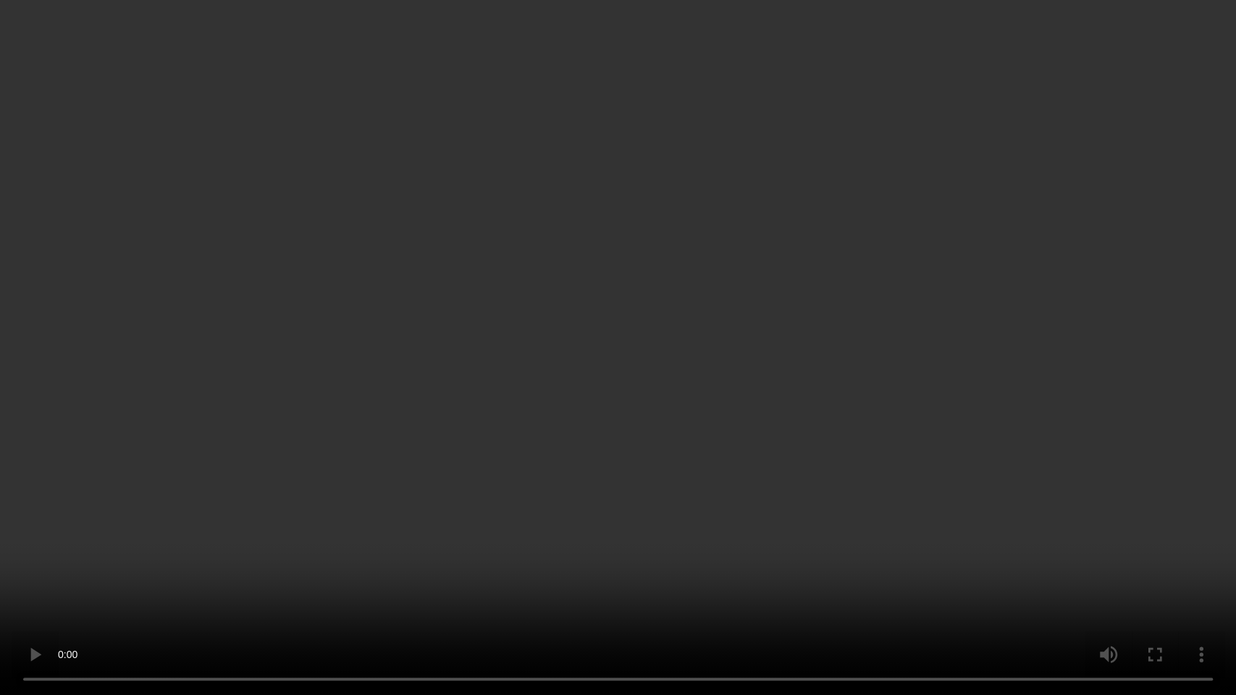
click at [408, 411] on video at bounding box center [618, 347] width 1236 height 695
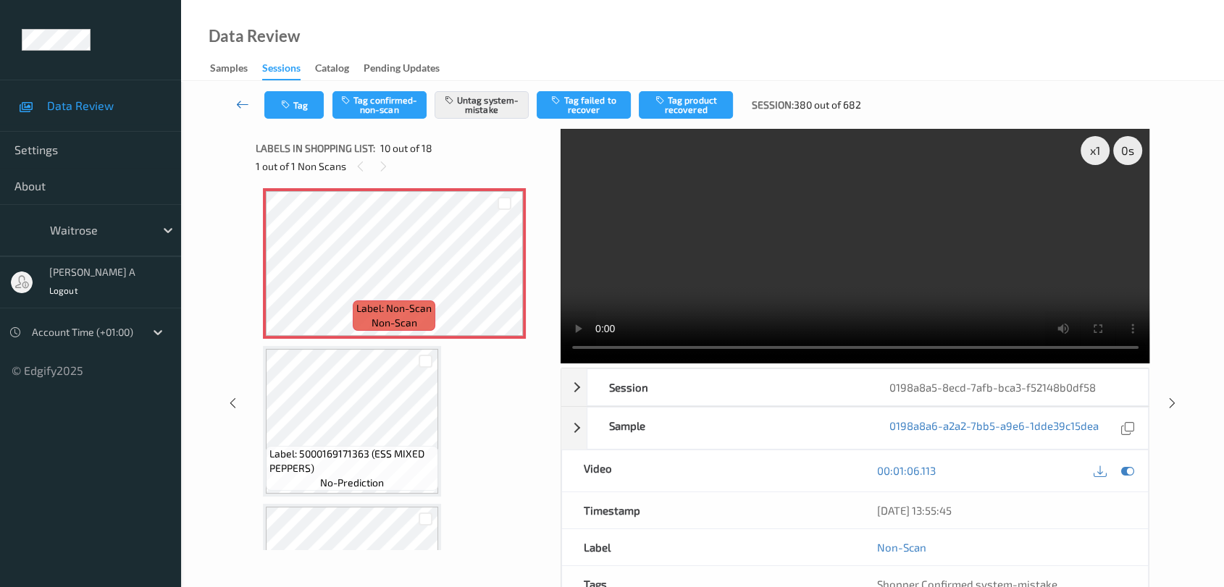
click at [241, 100] on icon at bounding box center [242, 104] width 13 height 14
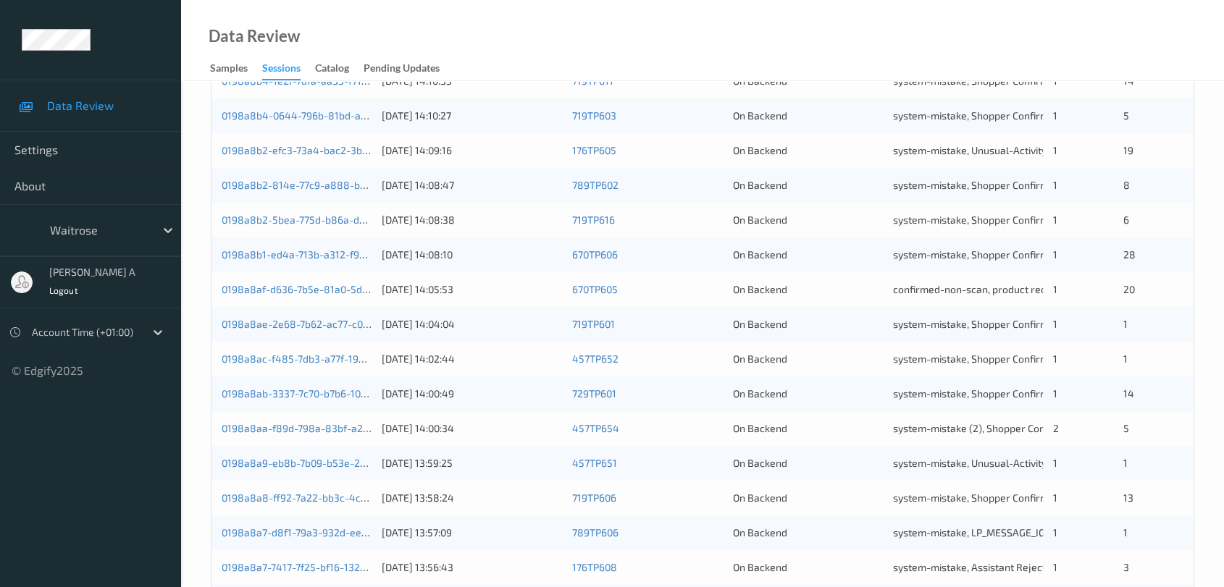
scroll to position [552, 0]
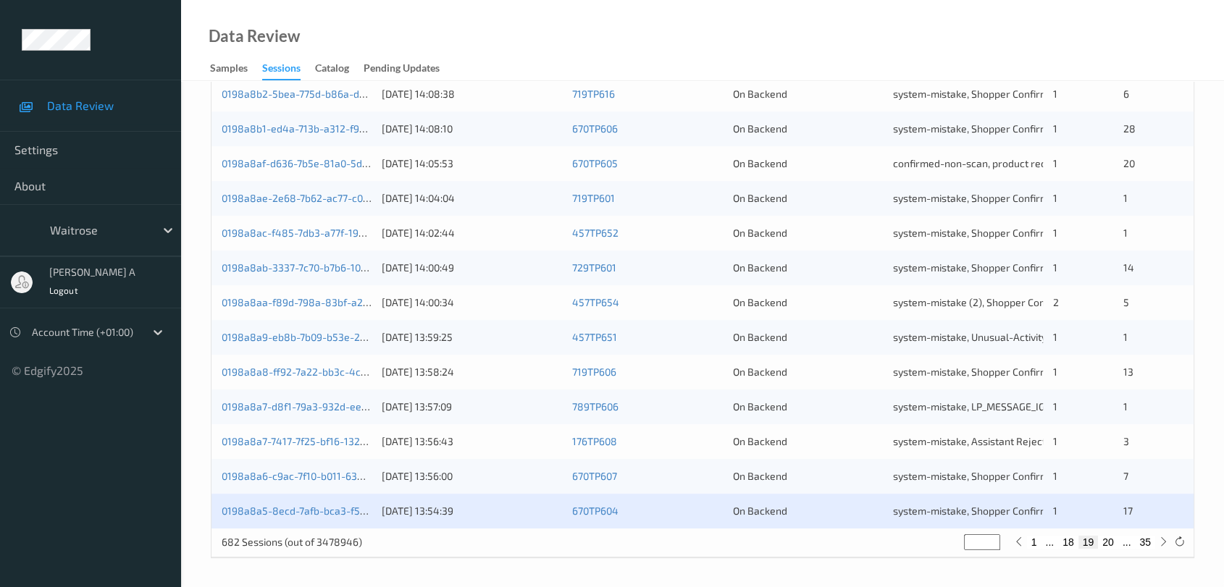
click at [1111, 542] on button "20" at bounding box center [1108, 542] width 20 height 13
type input "**"
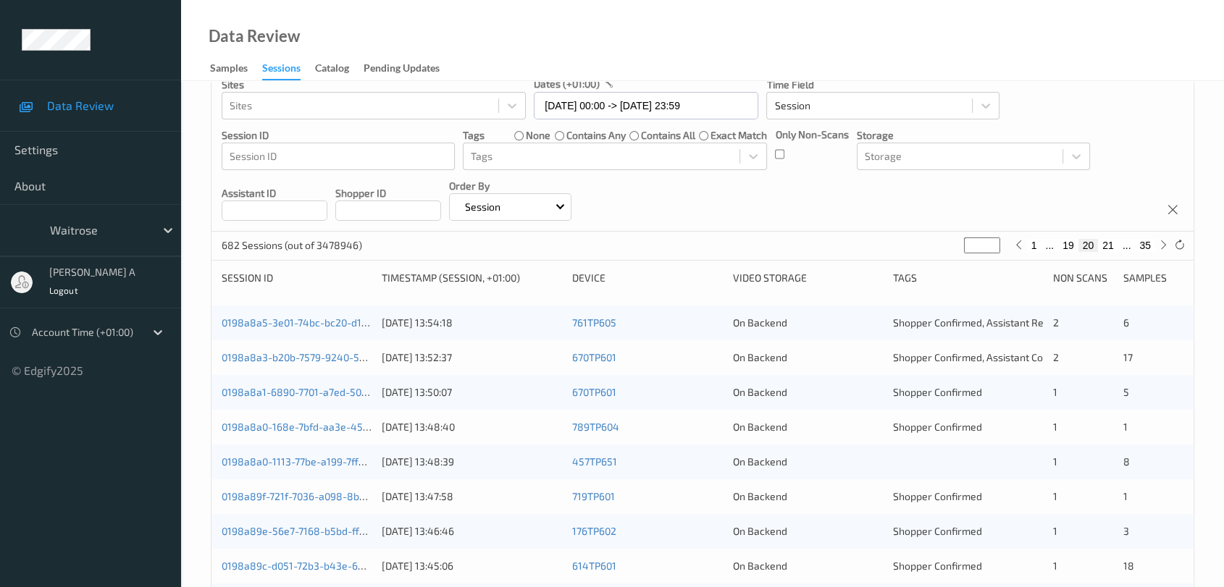
scroll to position [80, 0]
click at [311, 322] on link "0198a8a5-3e01-74bc-bc20-d1a3bf160c97" at bounding box center [318, 322] width 193 height 12
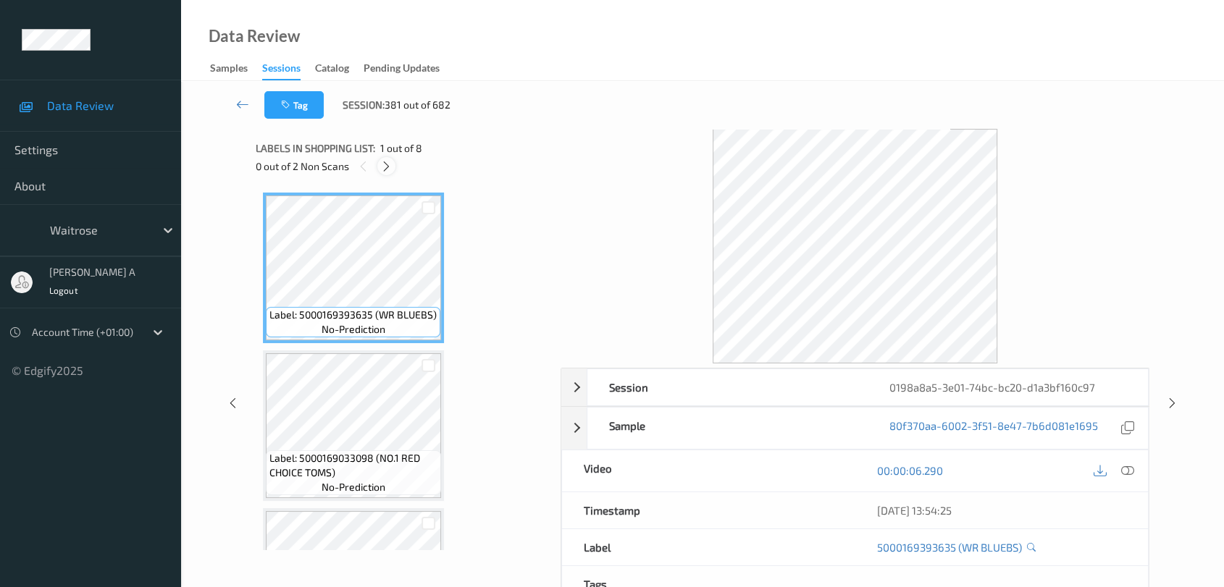
click at [385, 169] on icon at bounding box center [386, 166] width 12 height 13
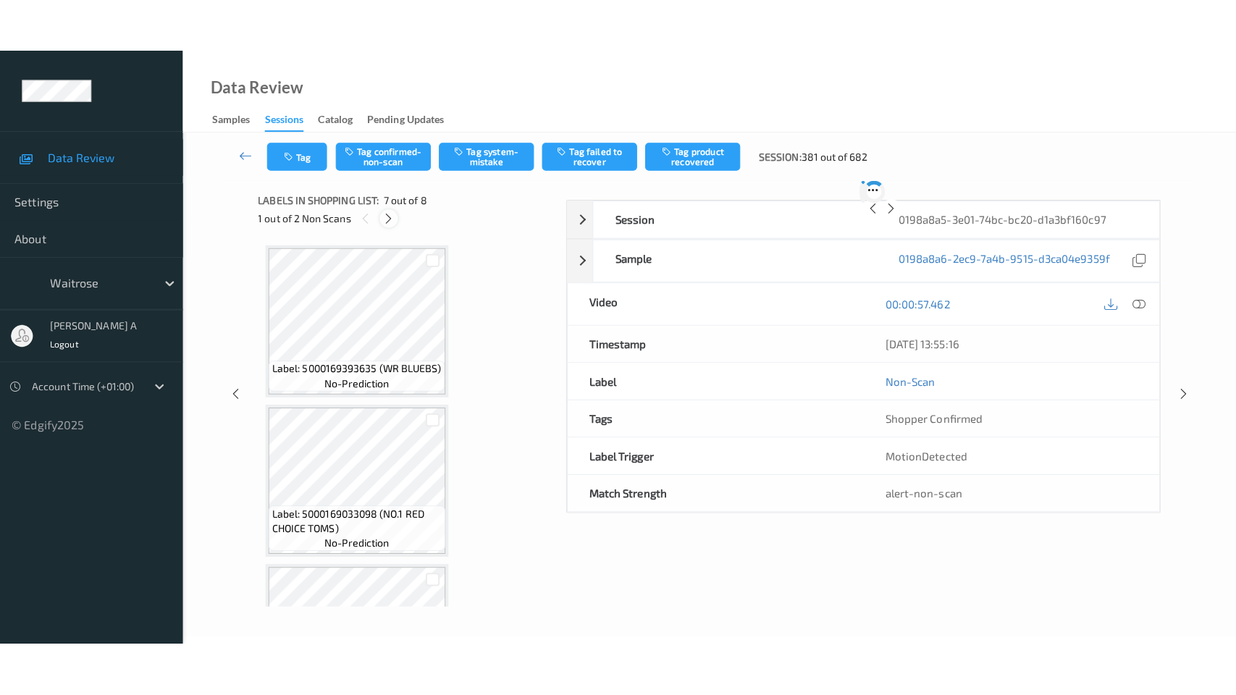
scroll to position [794, 0]
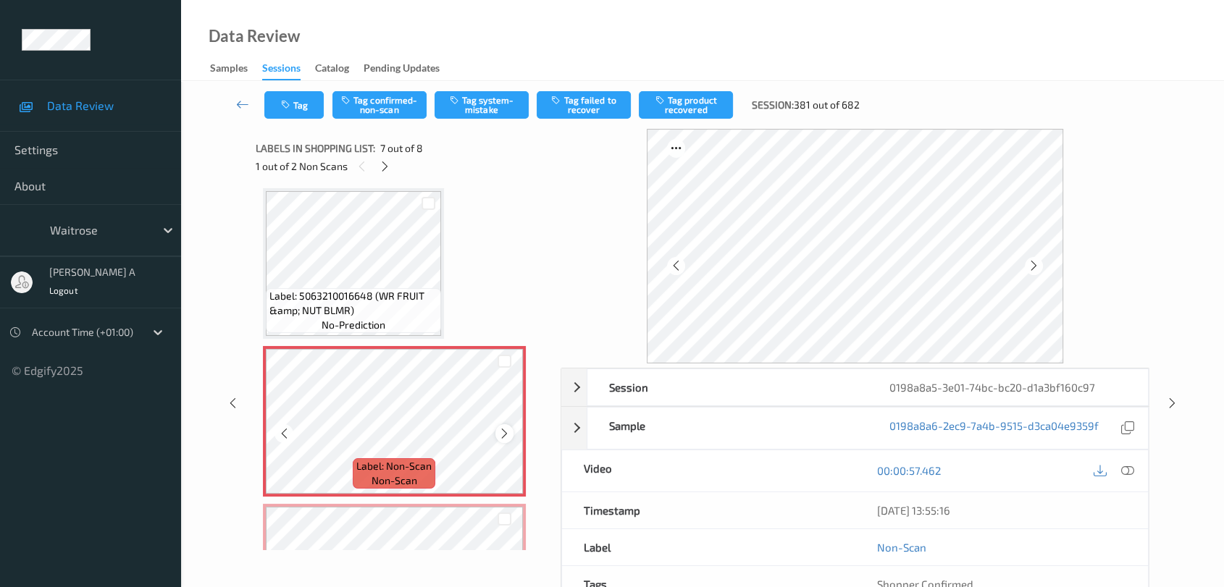
click at [505, 429] on icon at bounding box center [504, 433] width 12 height 13
click at [1130, 470] on icon at bounding box center [1127, 470] width 13 height 13
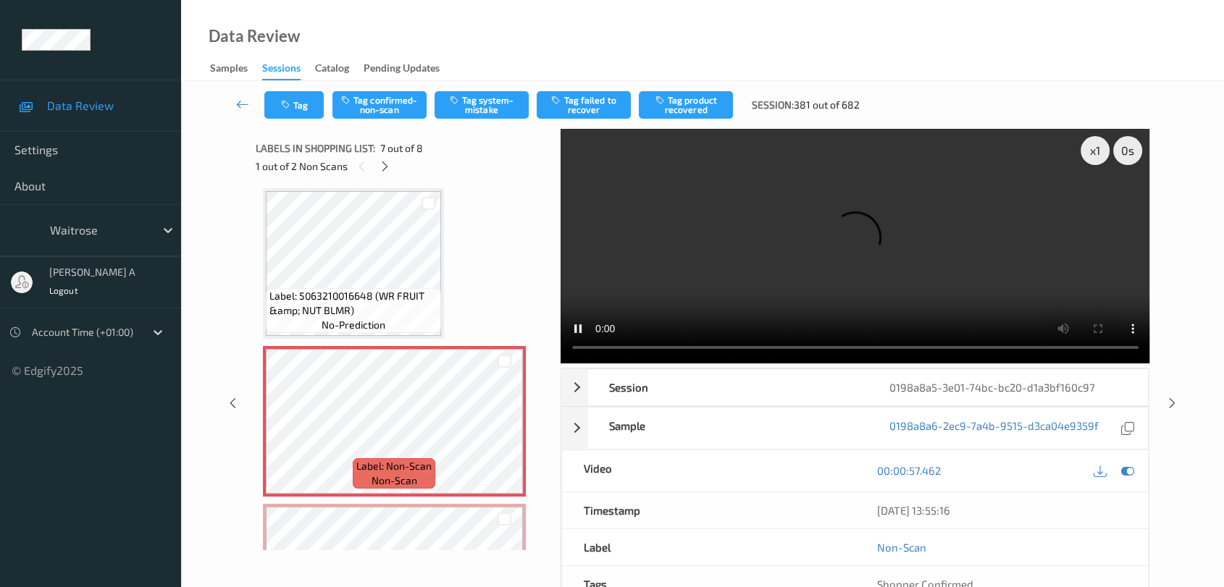
scroll to position [791, 0]
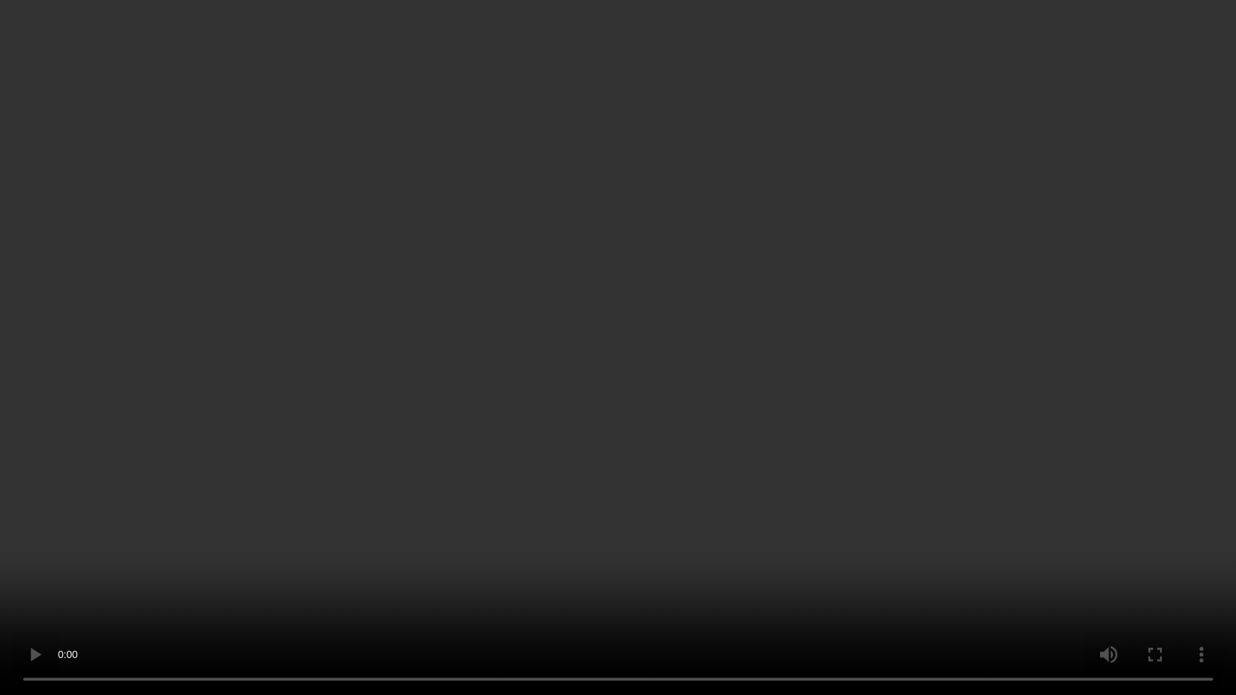
click at [448, 382] on video at bounding box center [618, 347] width 1236 height 695
click at [402, 456] on video at bounding box center [618, 347] width 1236 height 695
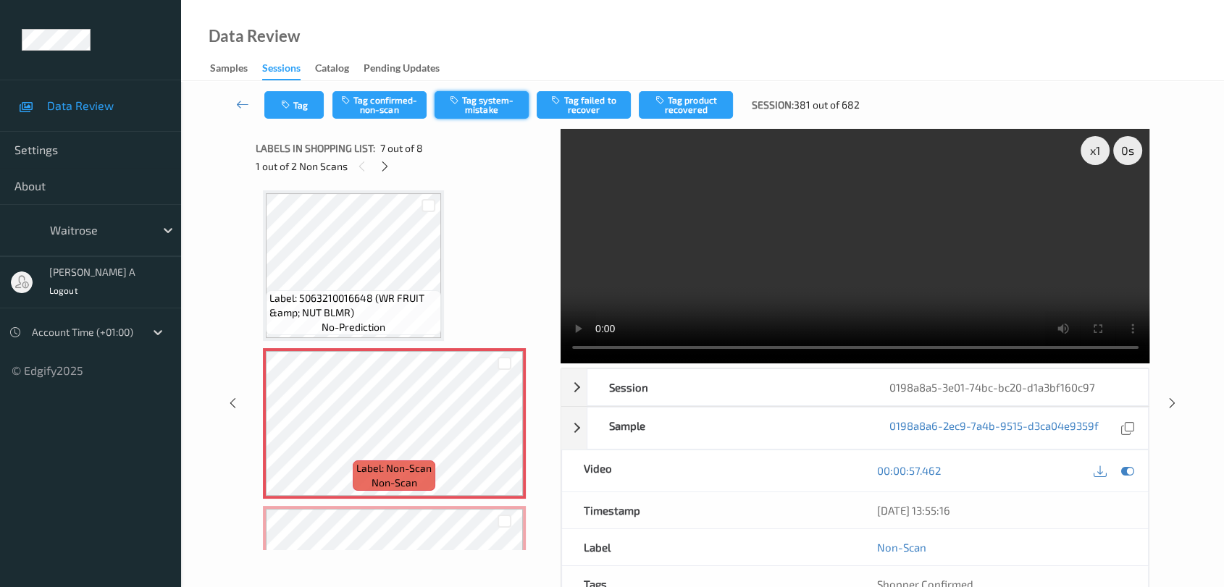
click at [491, 103] on button "Tag system-mistake" at bounding box center [481, 105] width 94 height 28
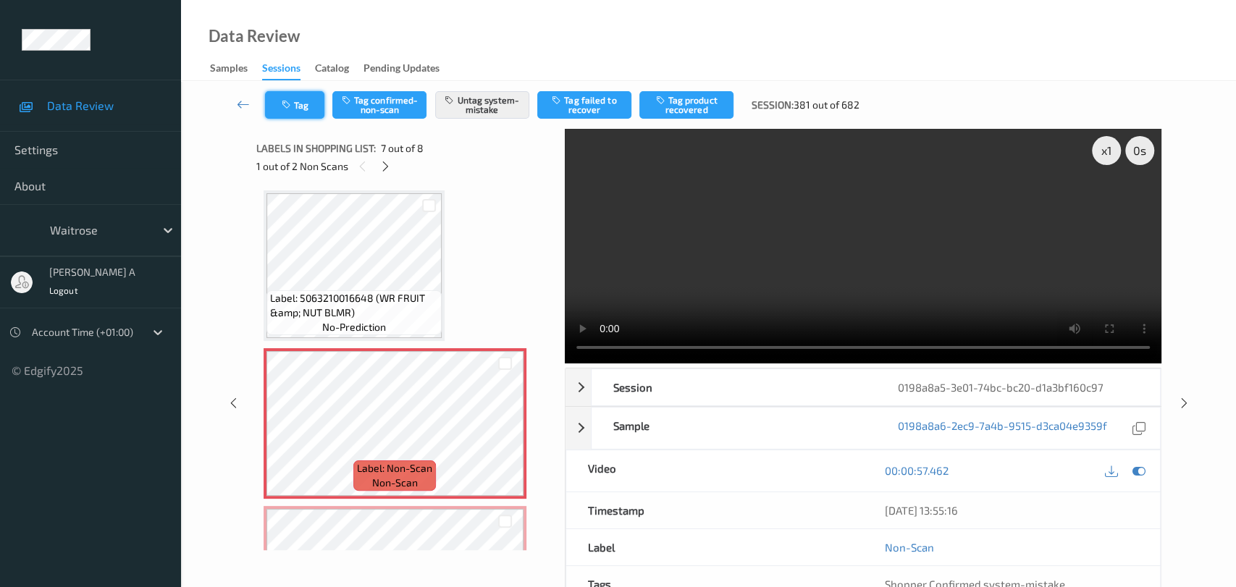
click at [301, 106] on button "Tag" at bounding box center [294, 105] width 59 height 28
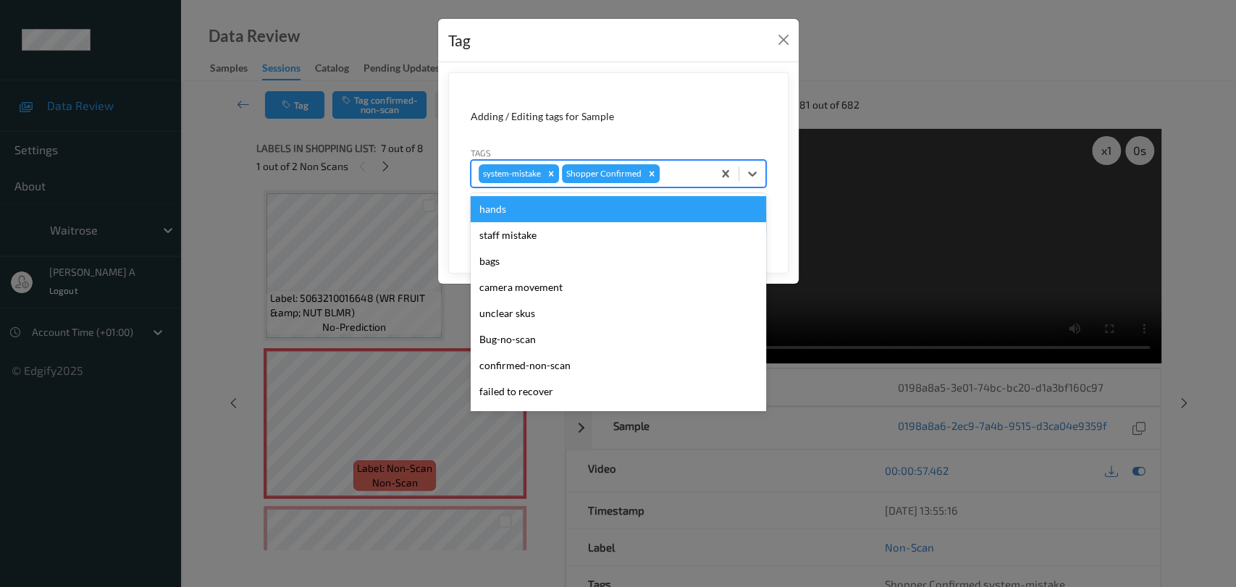
click at [675, 169] on div at bounding box center [684, 173] width 43 height 17
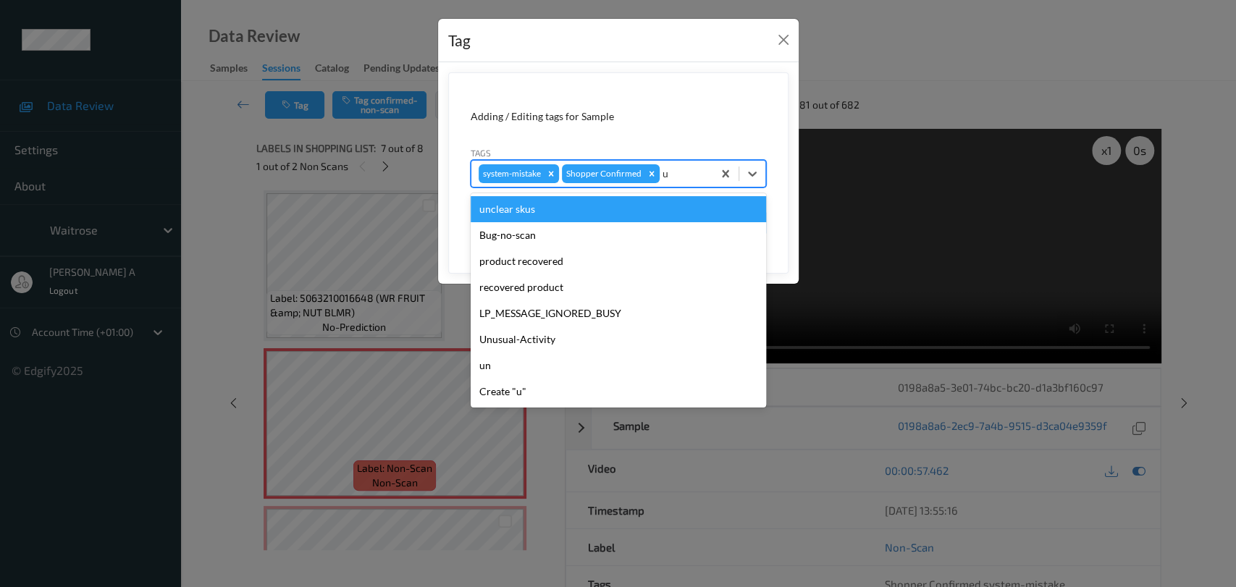
type input "un"
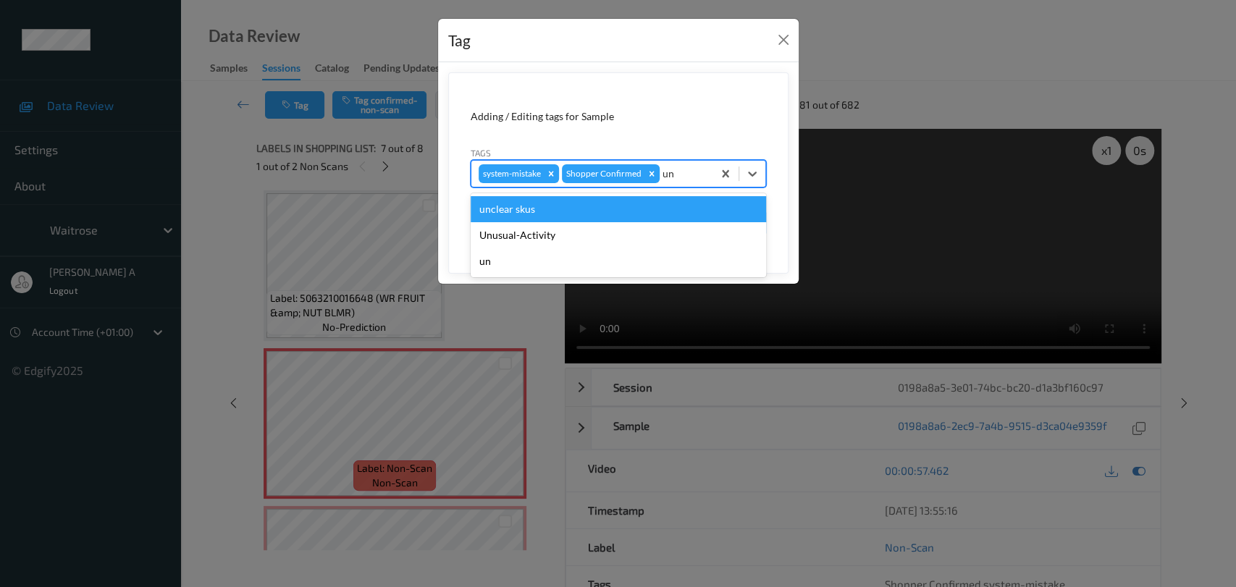
click at [562, 227] on div "Unusual-Activity" at bounding box center [618, 235] width 295 height 26
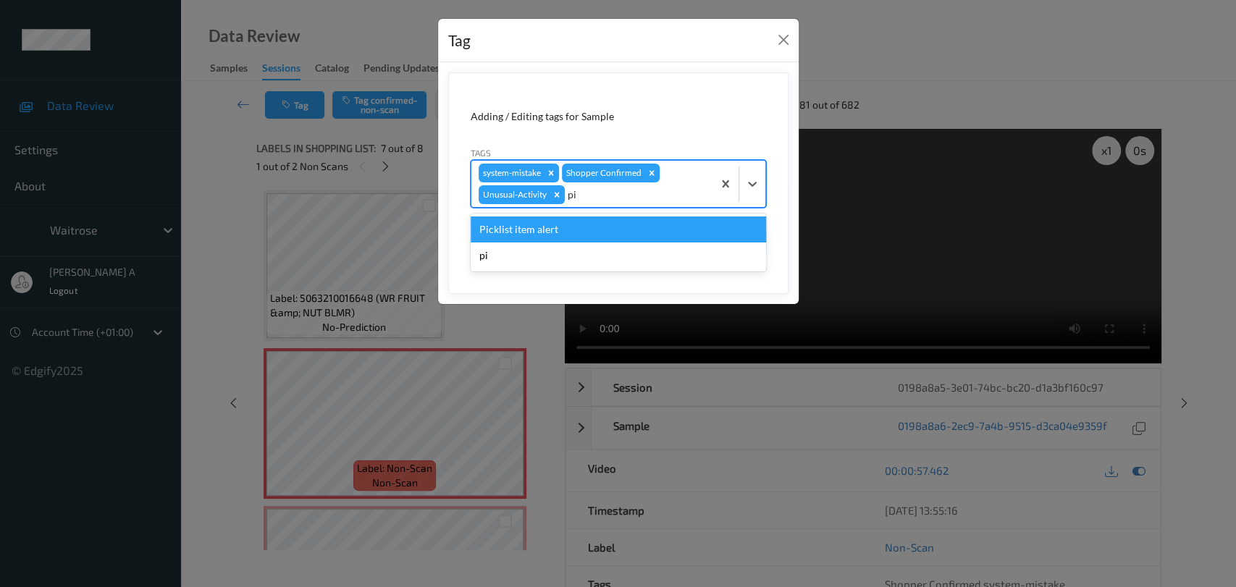
type input "pic"
click at [562, 227] on div "Picklist item alert" at bounding box center [618, 230] width 295 height 26
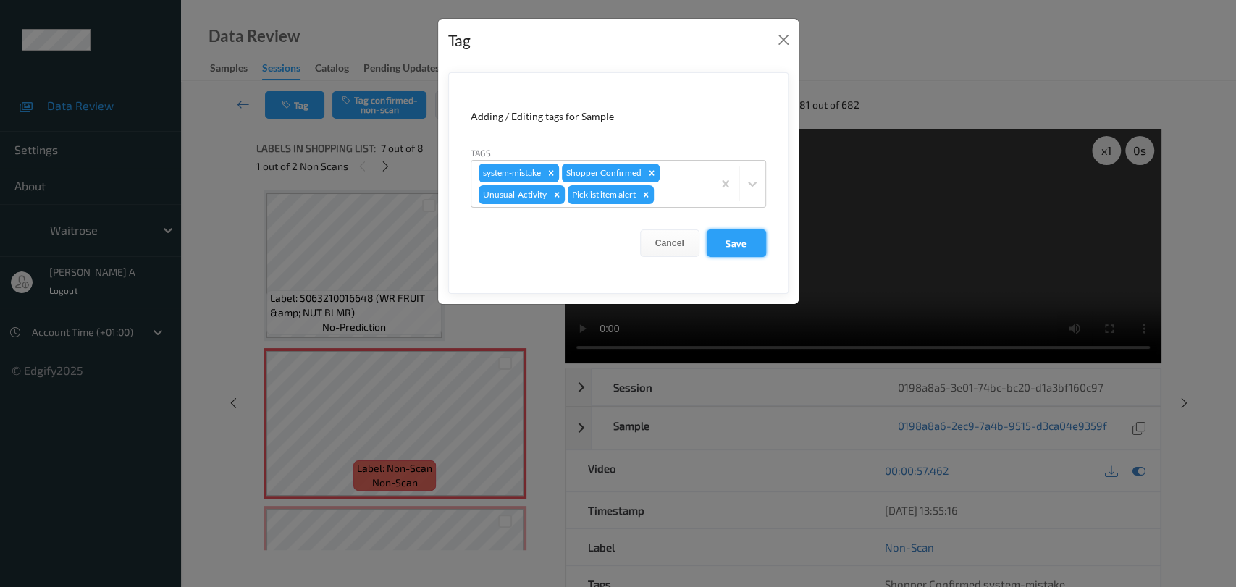
click at [718, 242] on button "Save" at bounding box center [736, 244] width 59 height 28
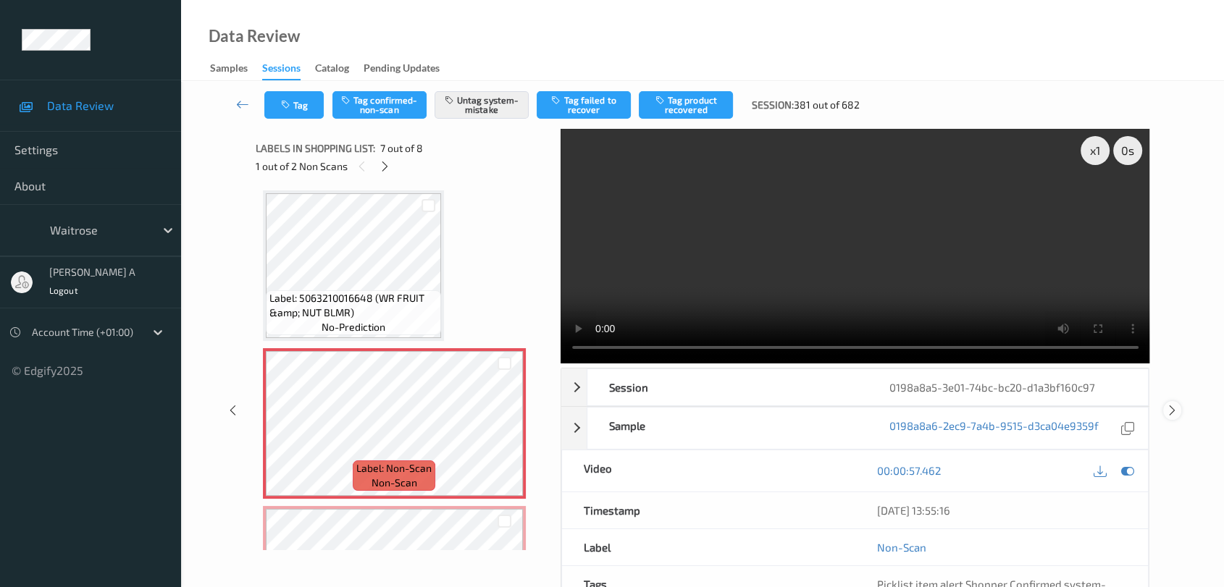
click at [1170, 404] on icon at bounding box center [1172, 410] width 12 height 13
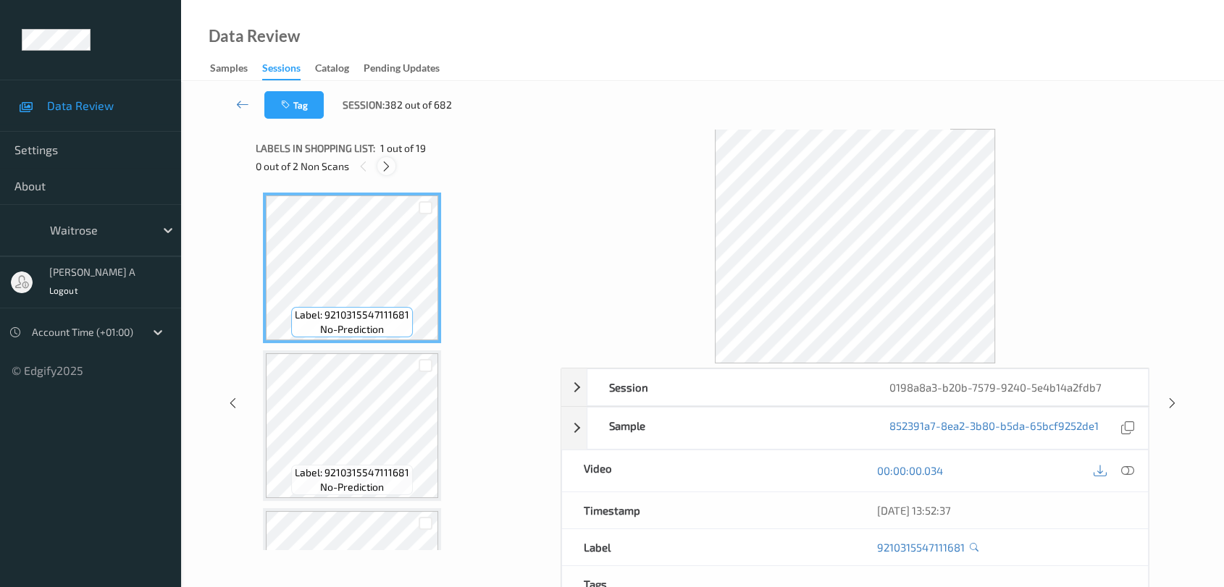
click at [385, 170] on icon at bounding box center [386, 166] width 12 height 13
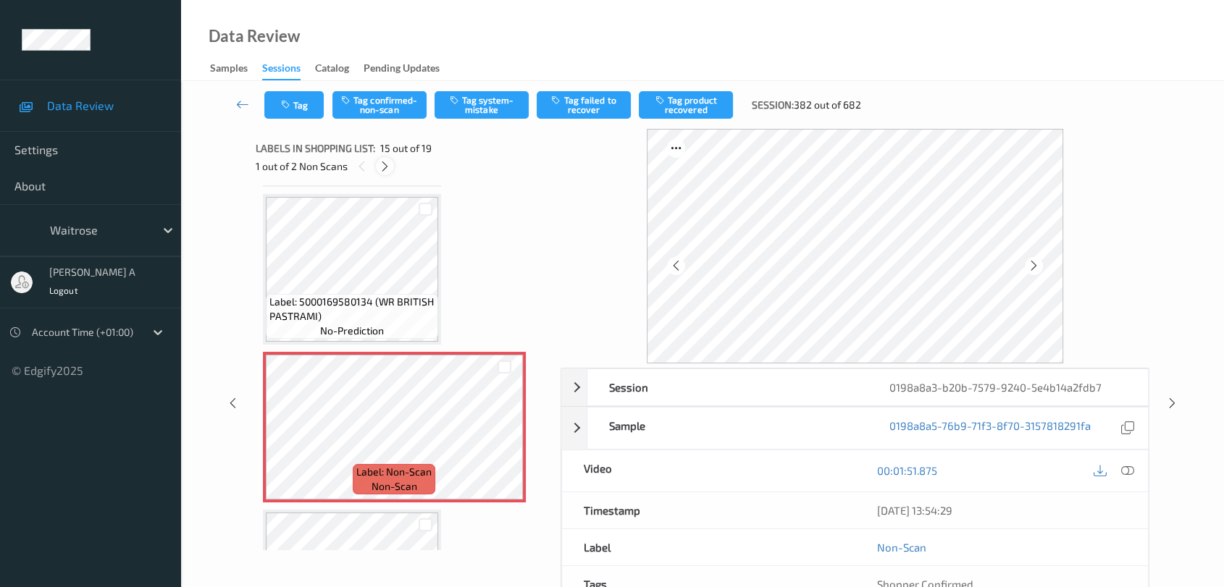
click at [382, 169] on icon at bounding box center [385, 166] width 12 height 13
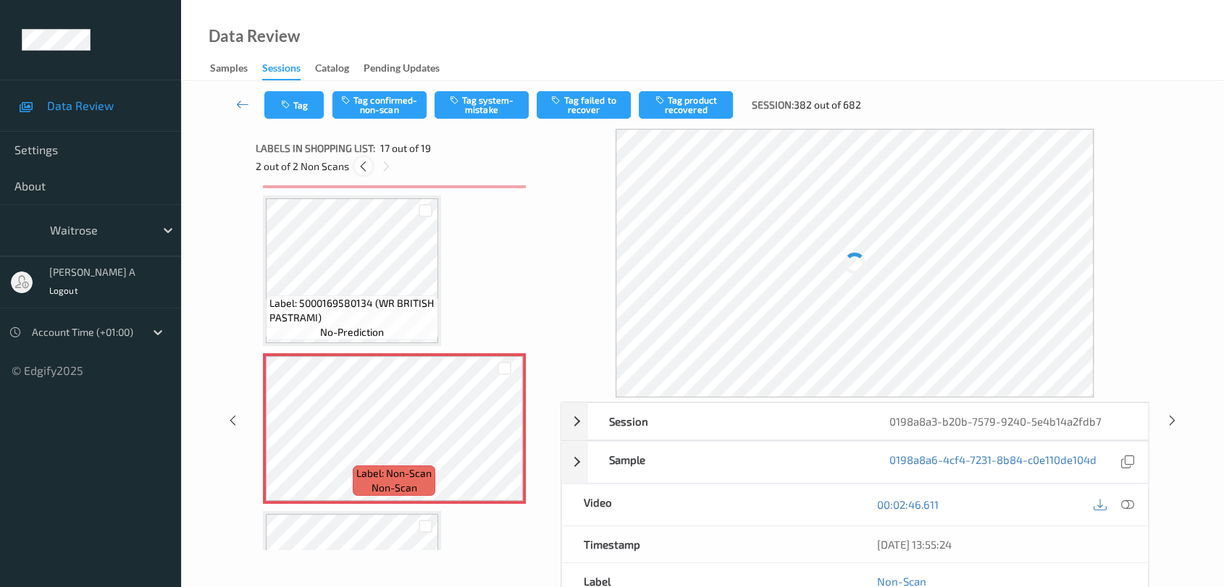
click at [359, 168] on icon at bounding box center [363, 166] width 12 height 13
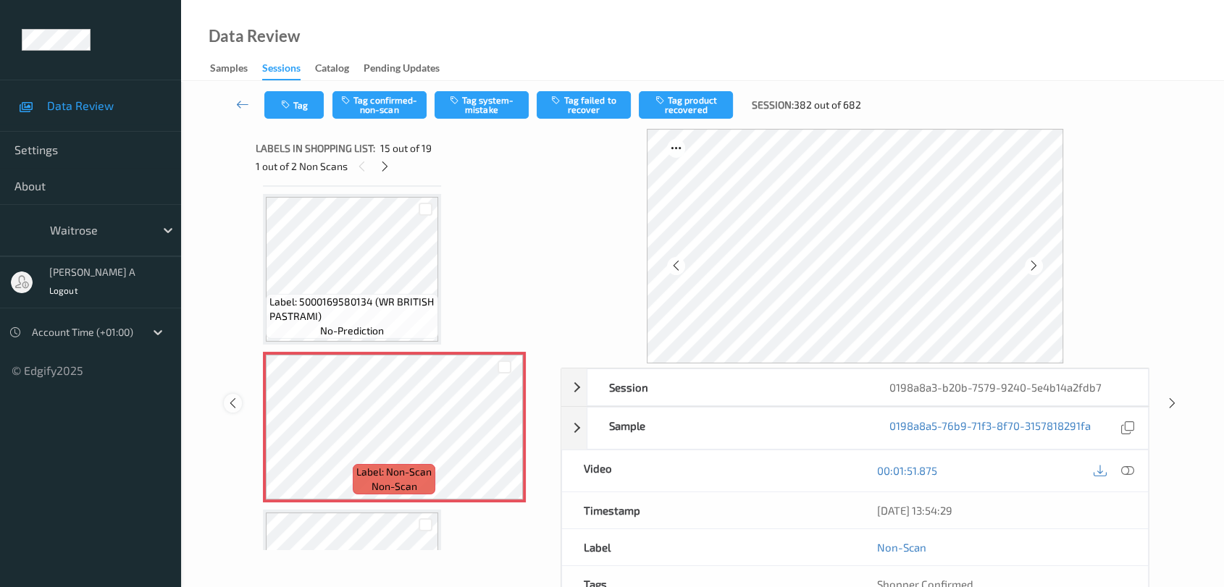
click at [232, 407] on icon at bounding box center [233, 403] width 12 height 13
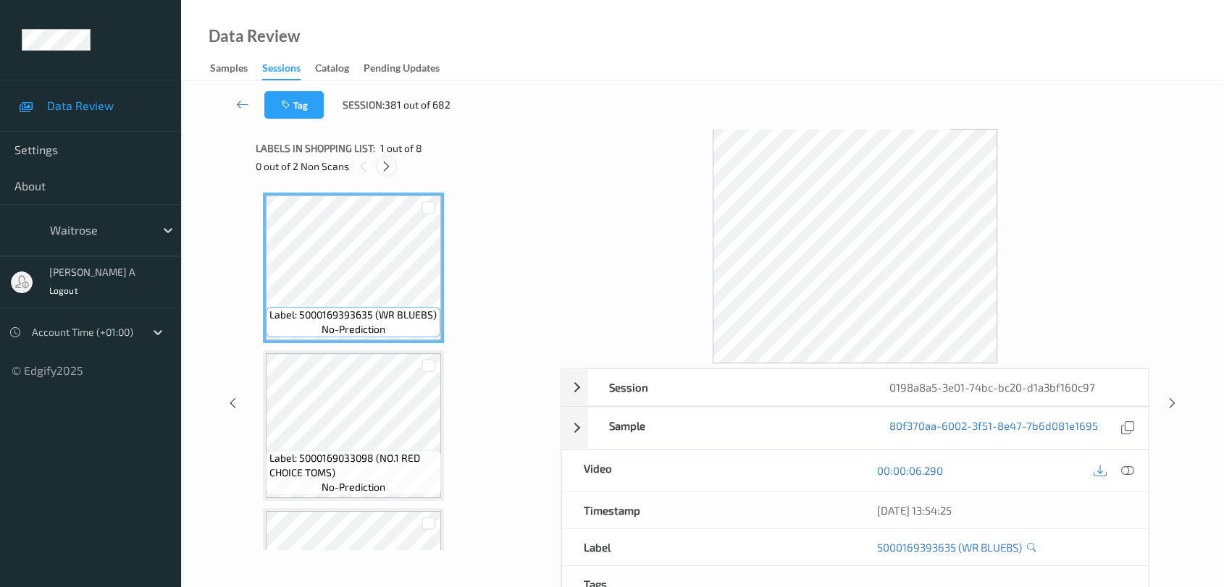
click at [381, 161] on icon at bounding box center [386, 166] width 12 height 13
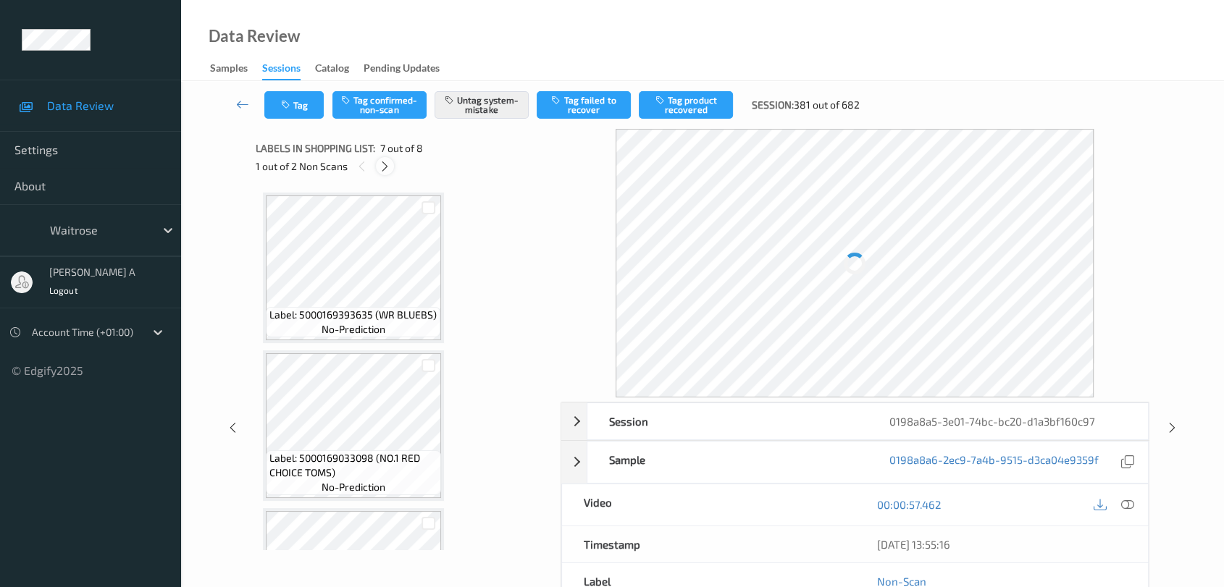
scroll to position [794, 0]
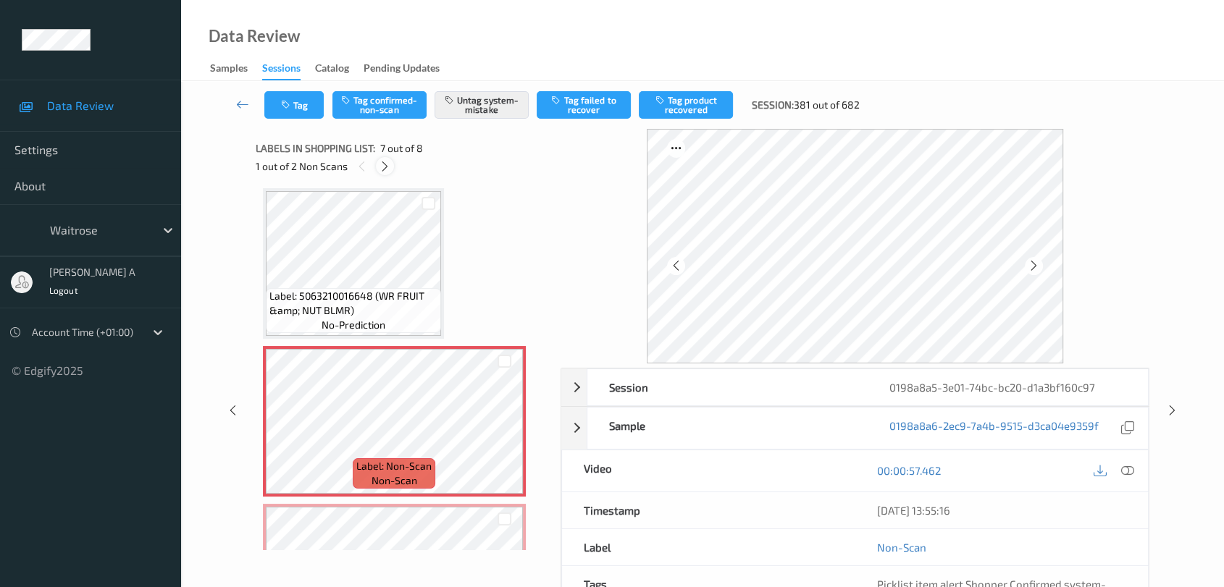
click at [382, 161] on icon at bounding box center [385, 166] width 12 height 13
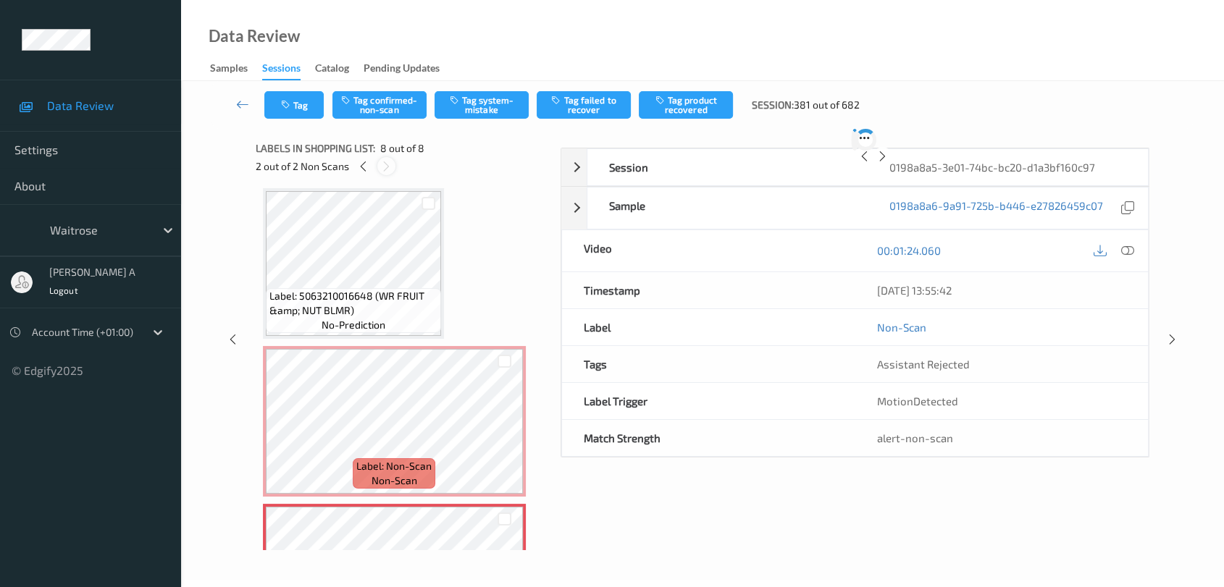
scroll to position [899, 0]
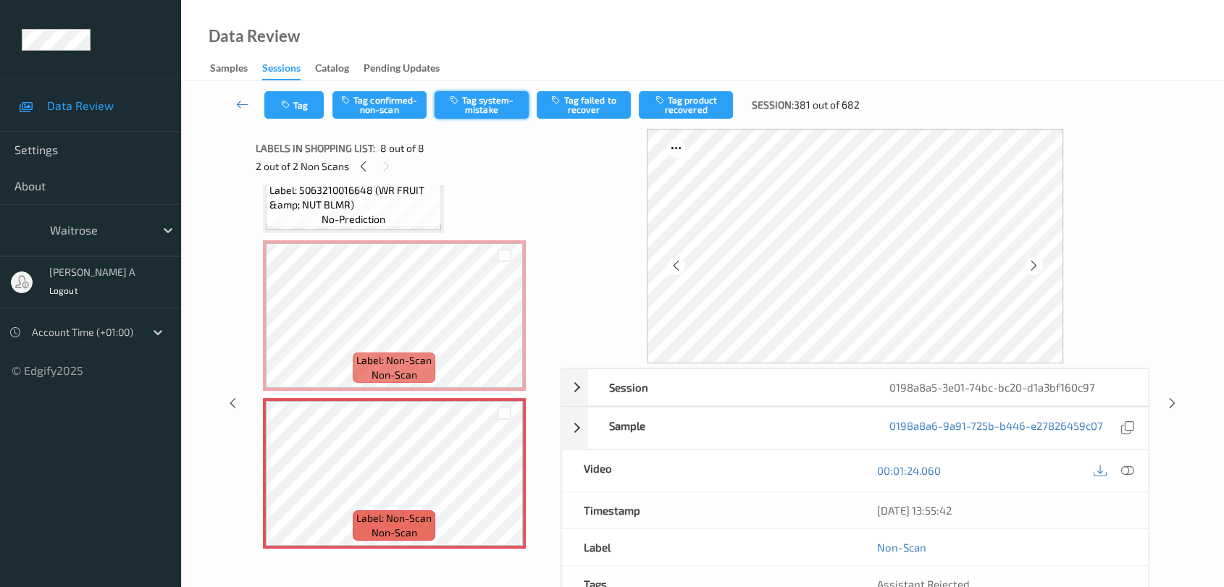
click at [505, 108] on button "Tag system-mistake" at bounding box center [481, 105] width 94 height 28
click at [302, 114] on button "Tag" at bounding box center [293, 105] width 59 height 28
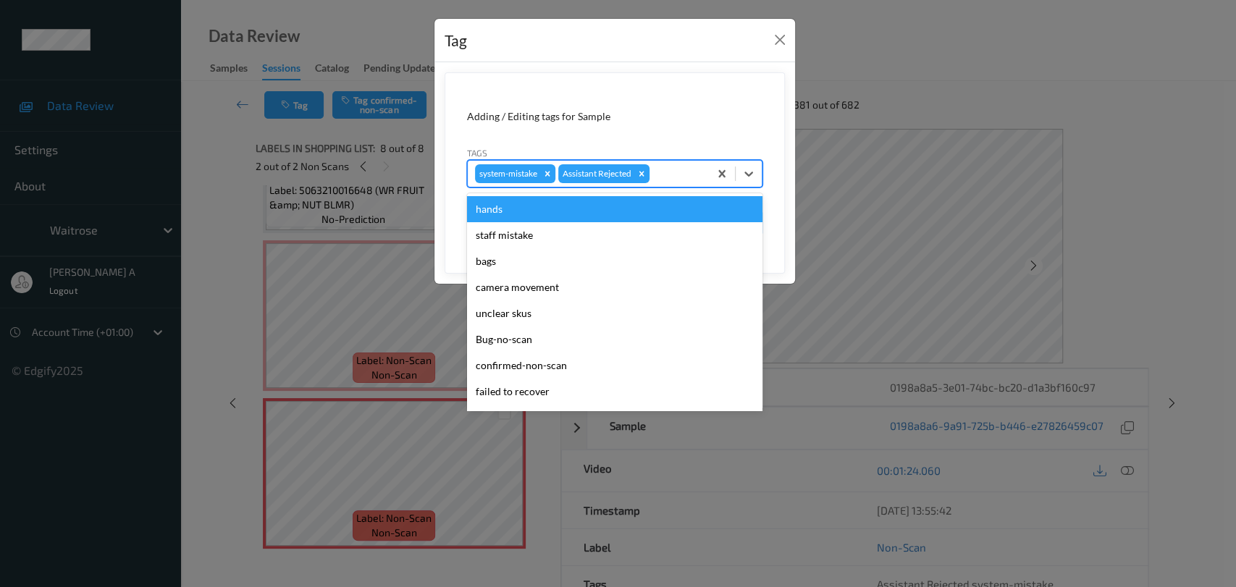
click at [664, 168] on div at bounding box center [676, 173] width 49 height 17
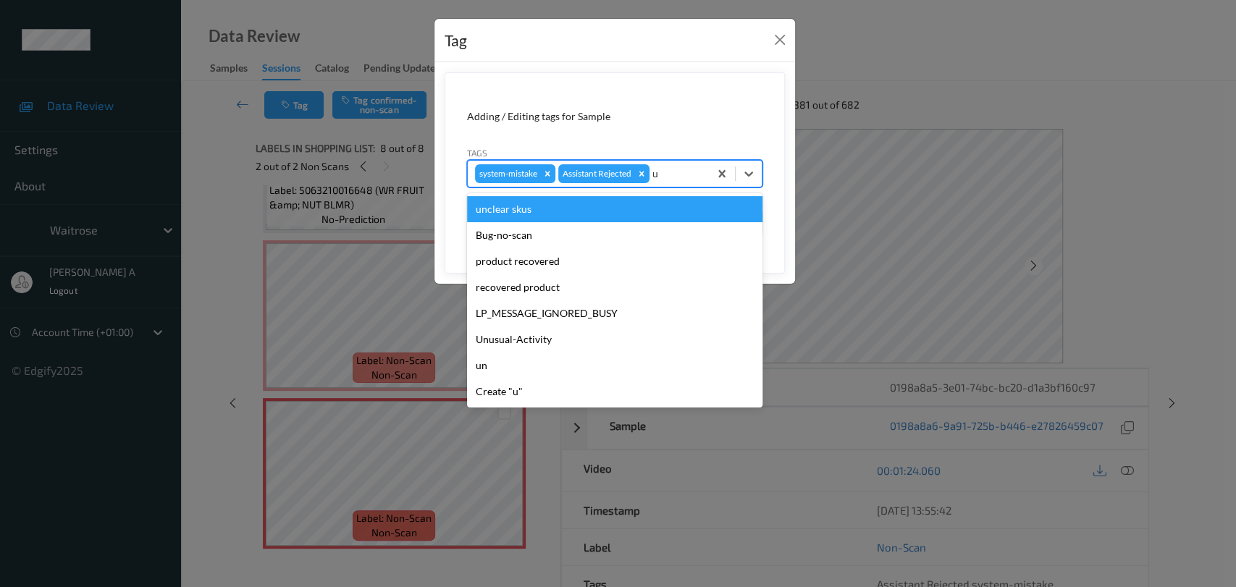
type input "un"
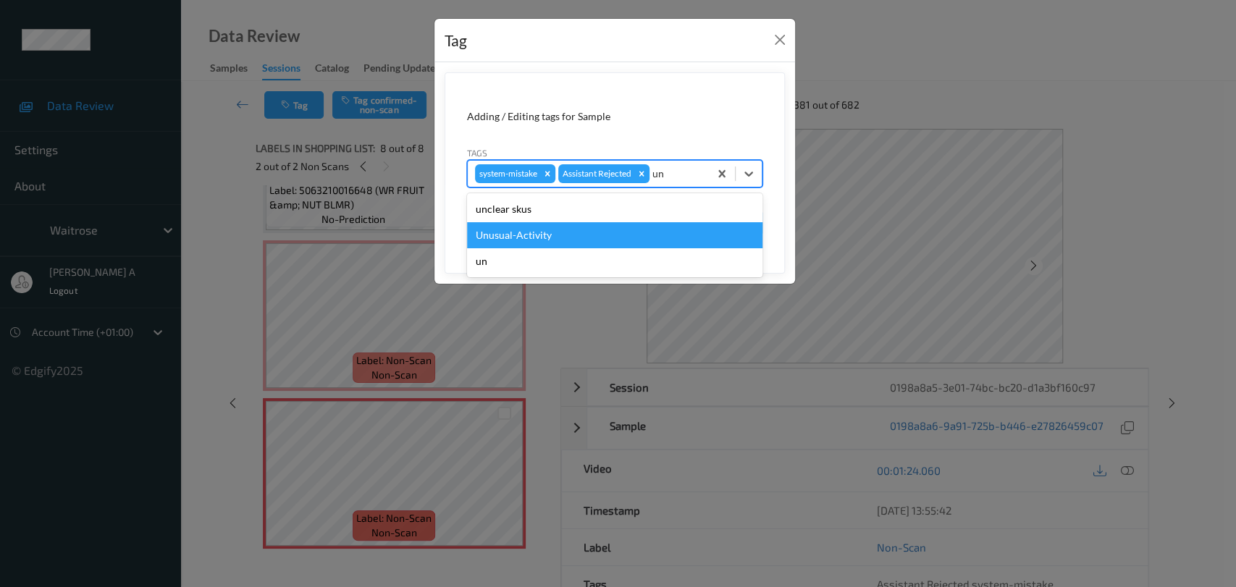
click at [598, 233] on div "Unusual-Activity" at bounding box center [614, 235] width 295 height 26
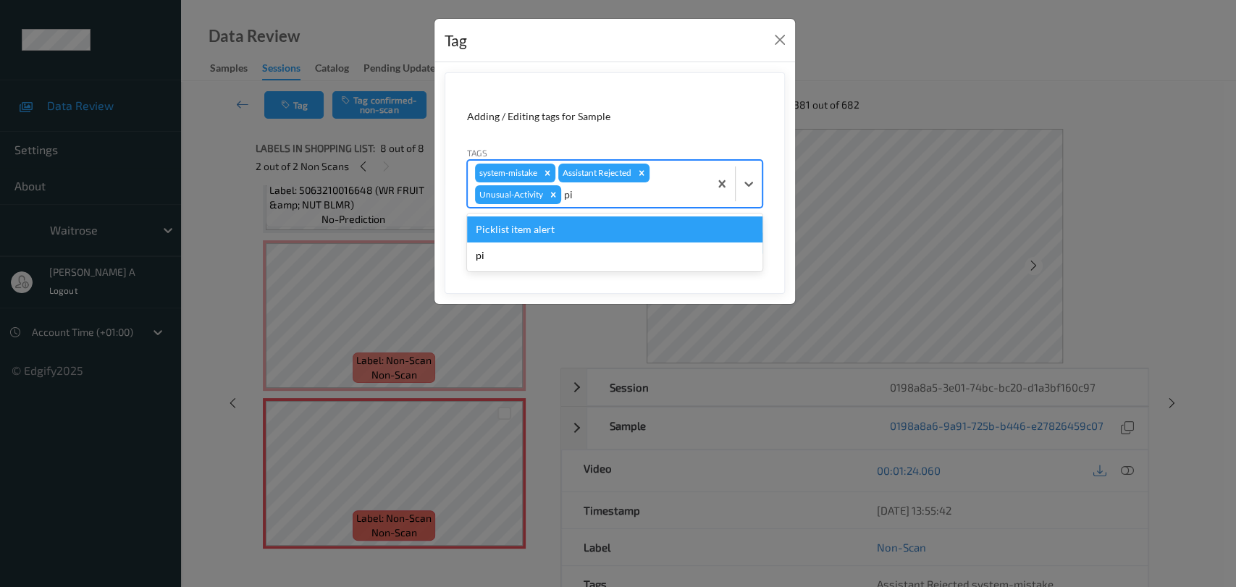
type input "pic"
click at [609, 232] on div "Picklist item alert" at bounding box center [614, 230] width 295 height 26
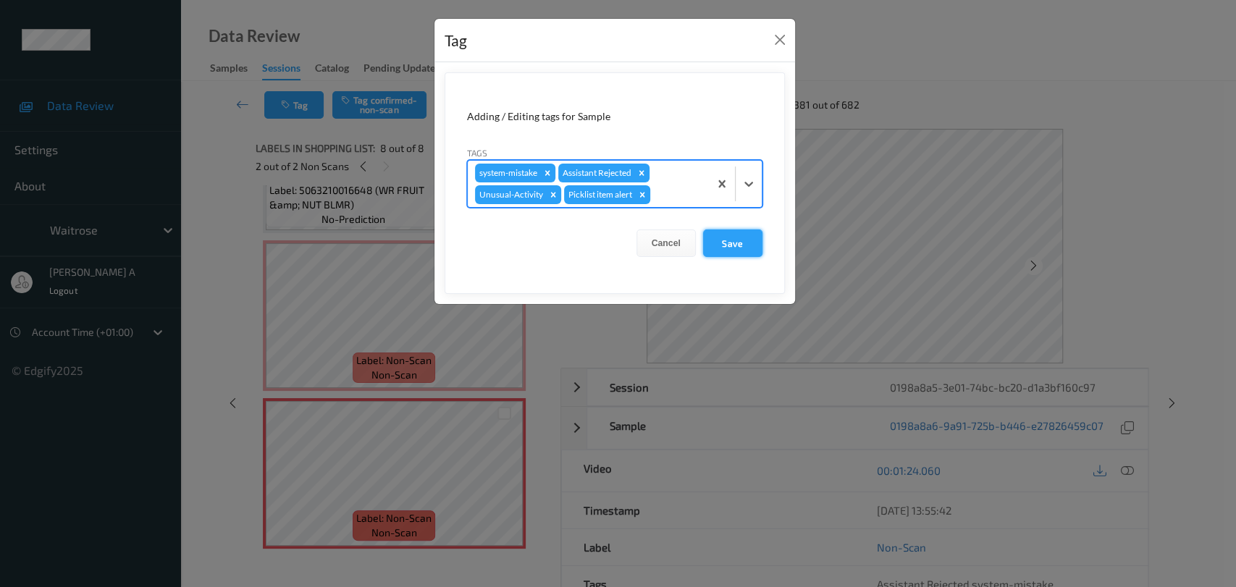
click at [736, 241] on button "Save" at bounding box center [732, 244] width 59 height 28
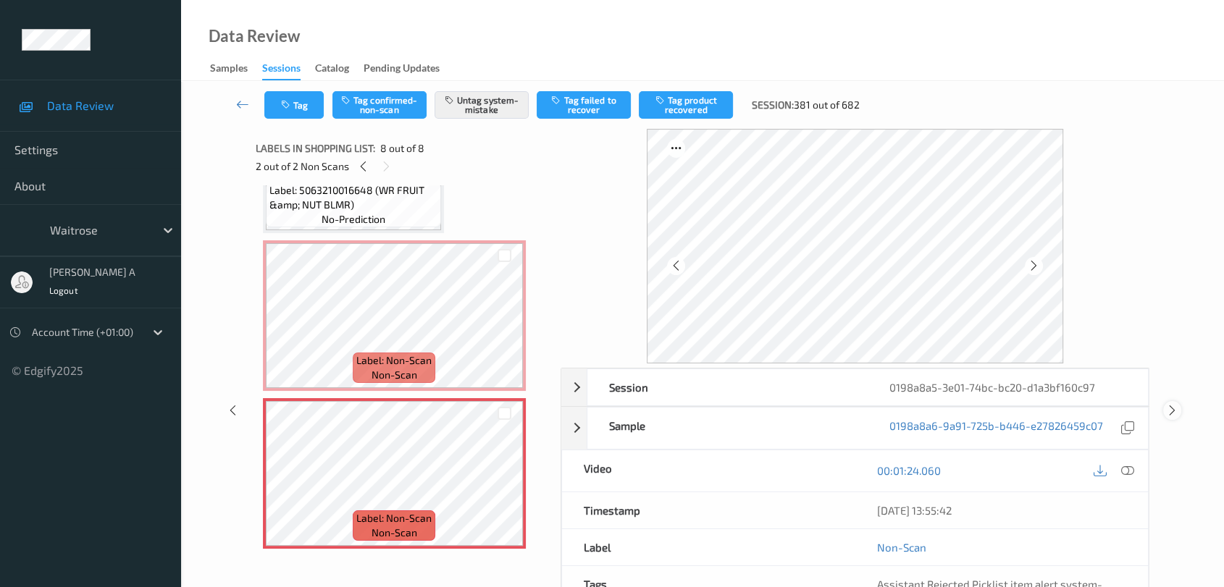
click at [1172, 412] on icon at bounding box center [1172, 410] width 12 height 13
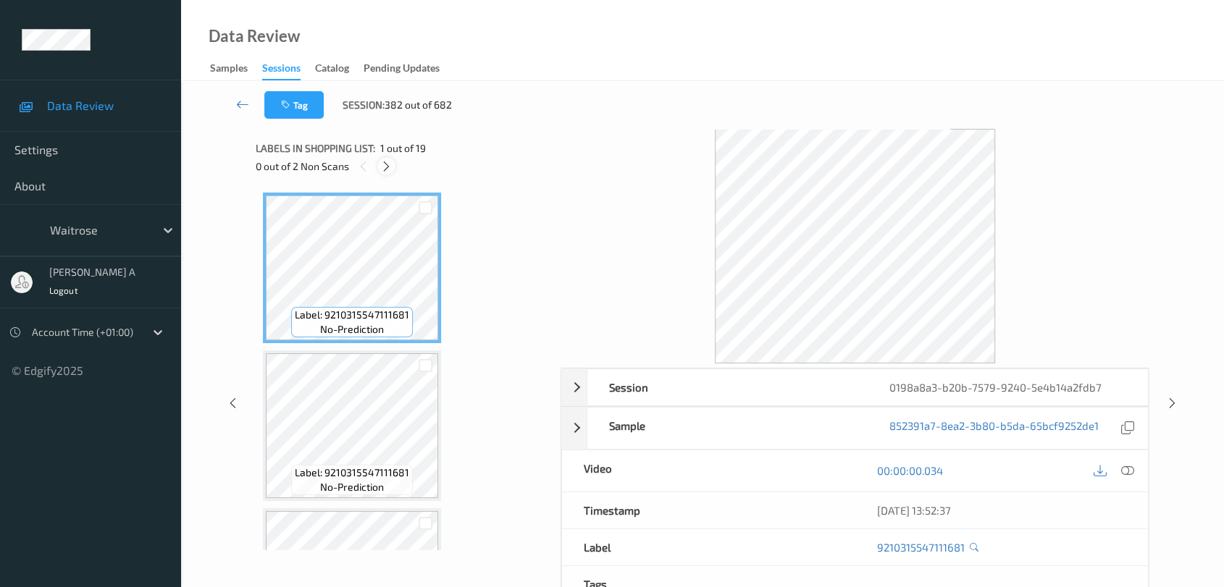
click at [383, 168] on icon at bounding box center [386, 166] width 12 height 13
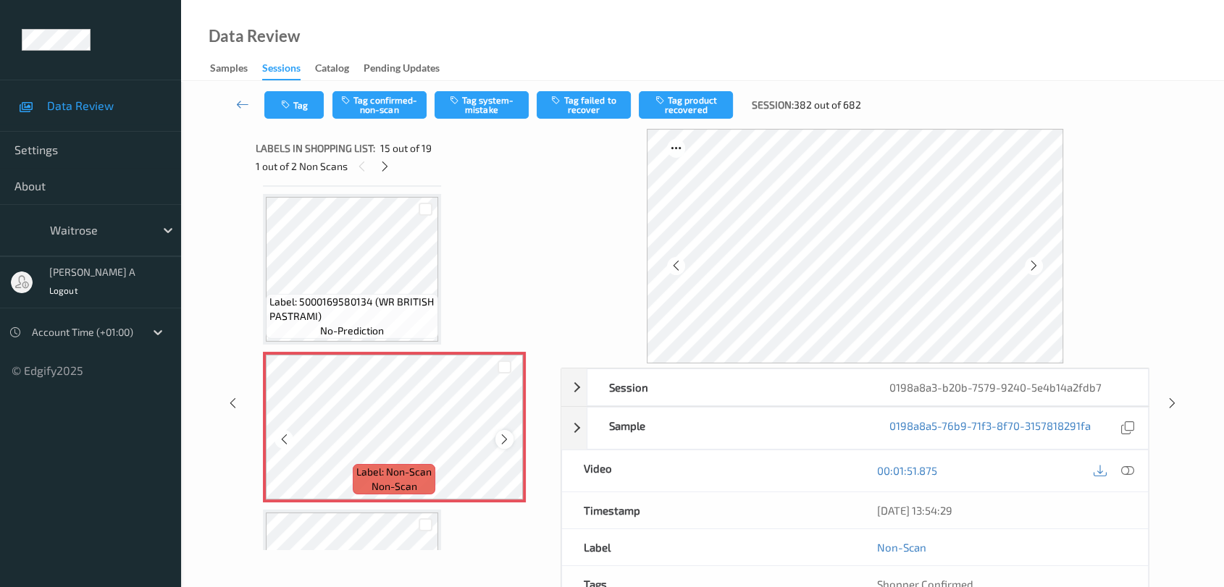
click at [503, 433] on icon at bounding box center [504, 439] width 12 height 13
click at [1125, 471] on icon at bounding box center [1127, 470] width 13 height 13
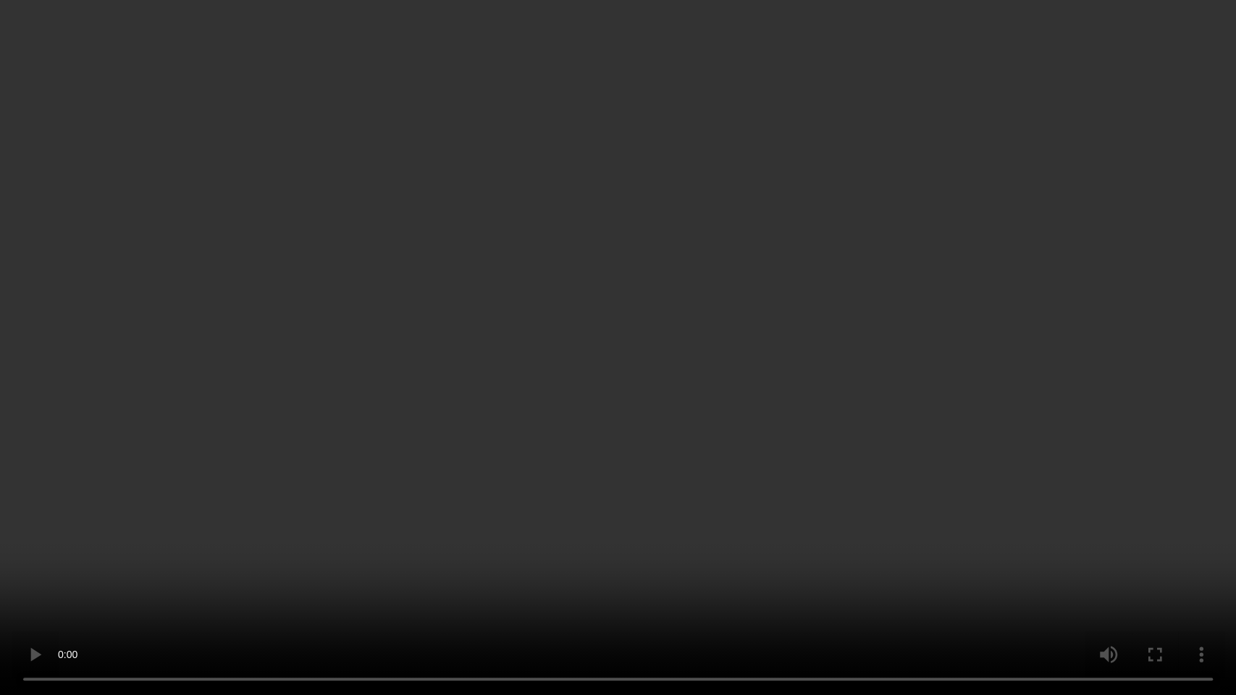
click at [794, 411] on video at bounding box center [618, 347] width 1236 height 695
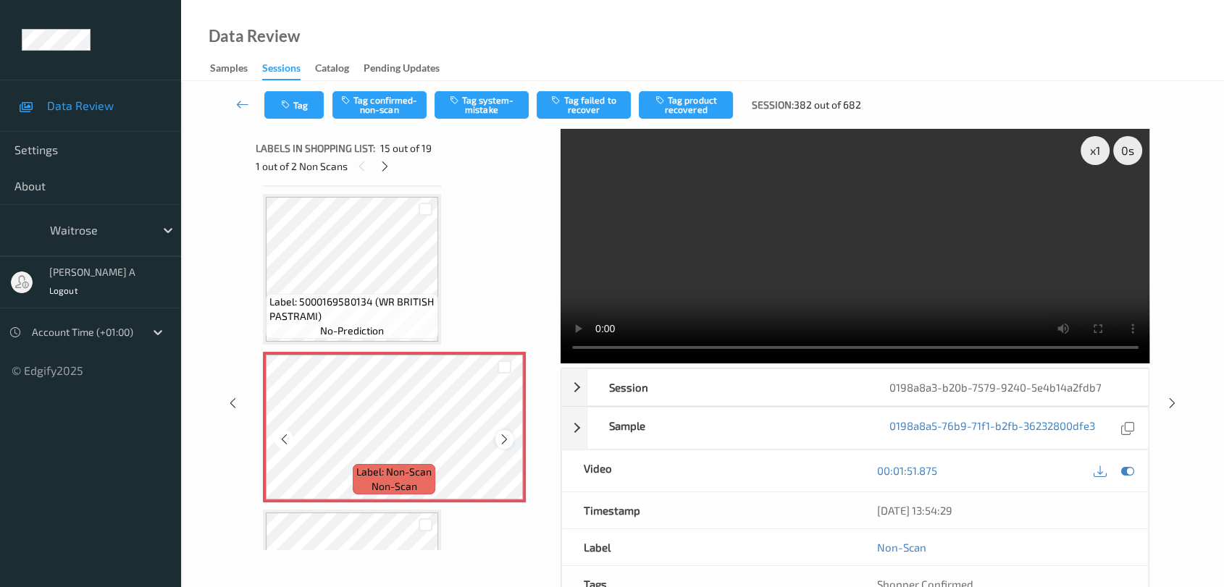
click at [500, 433] on icon at bounding box center [504, 439] width 12 height 13
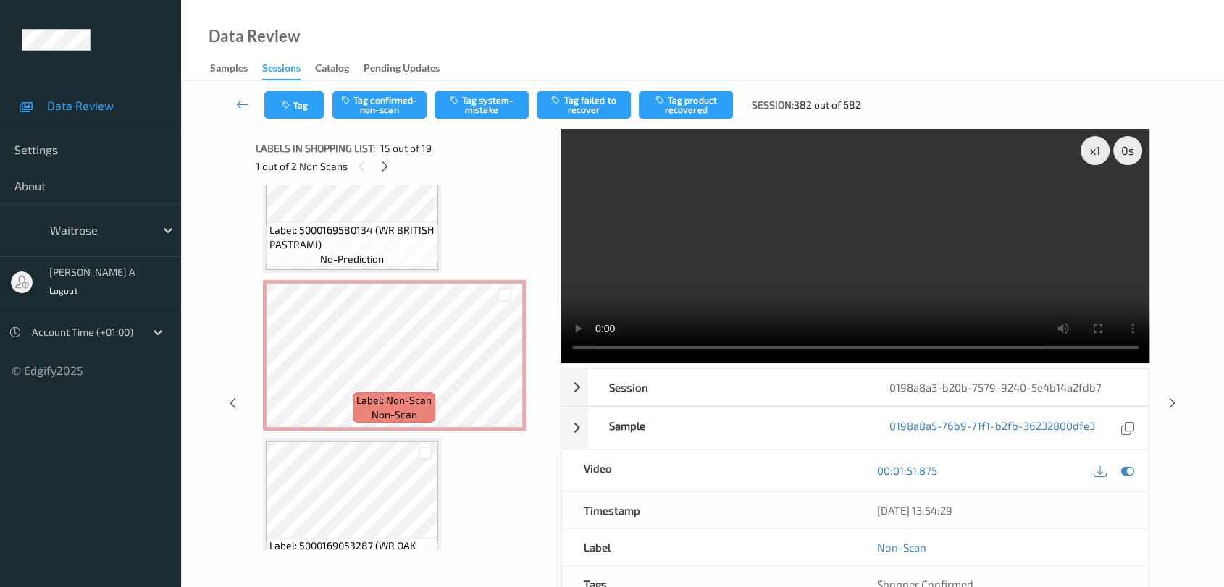
scroll to position [2453, 0]
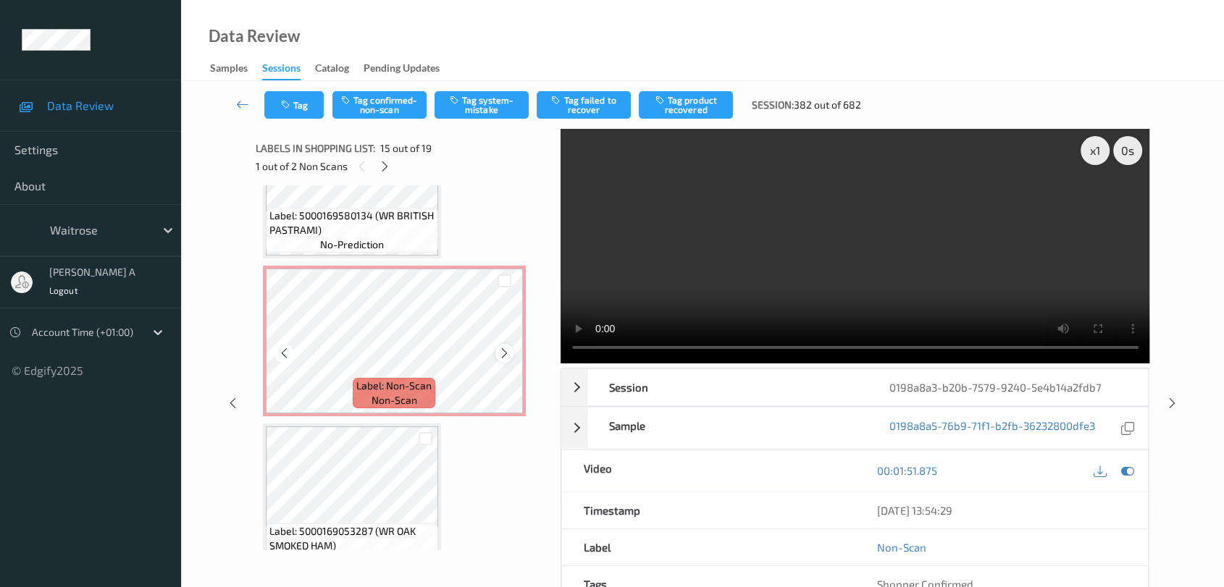
click at [505, 347] on icon at bounding box center [504, 353] width 12 height 13
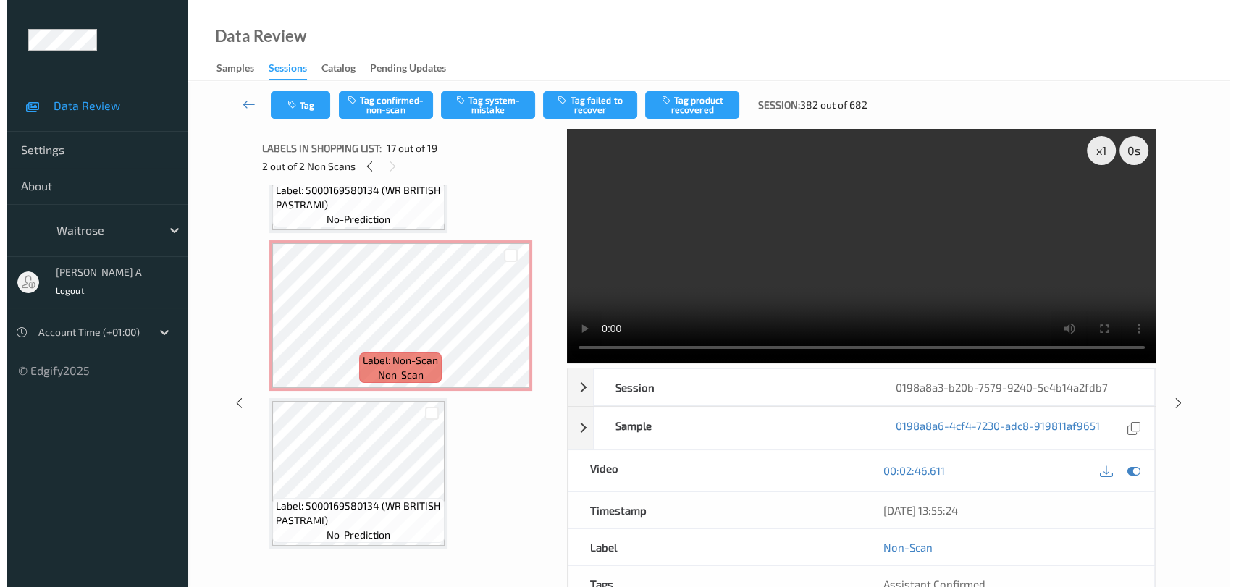
scroll to position [2146, 0]
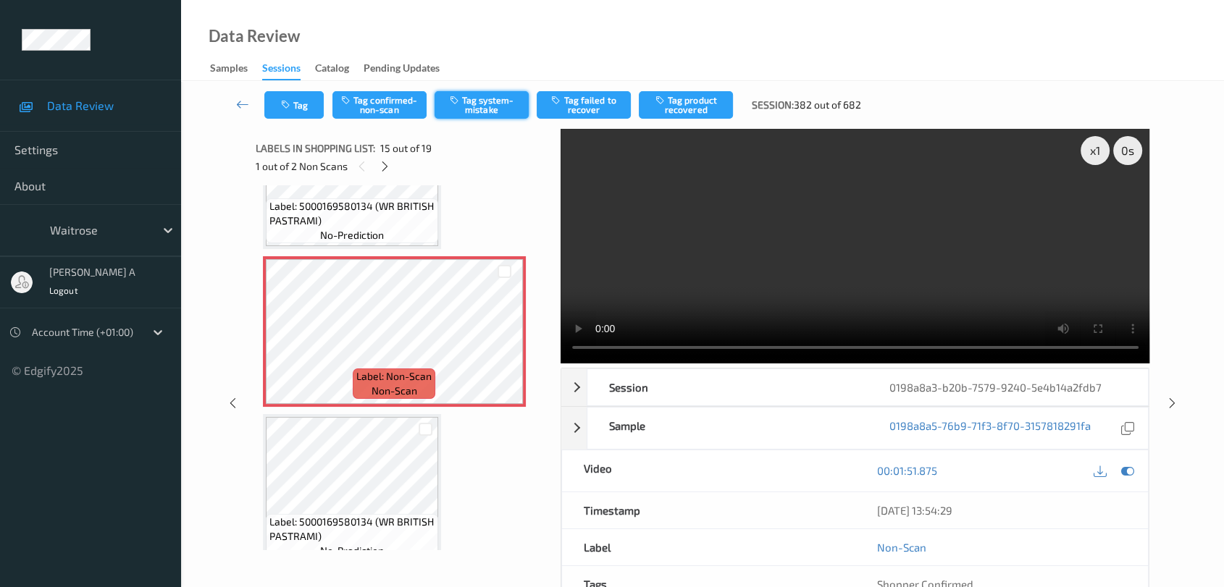
click at [505, 107] on button "Tag system-mistake" at bounding box center [481, 105] width 94 height 28
click at [297, 113] on button "Tag" at bounding box center [293, 105] width 59 height 28
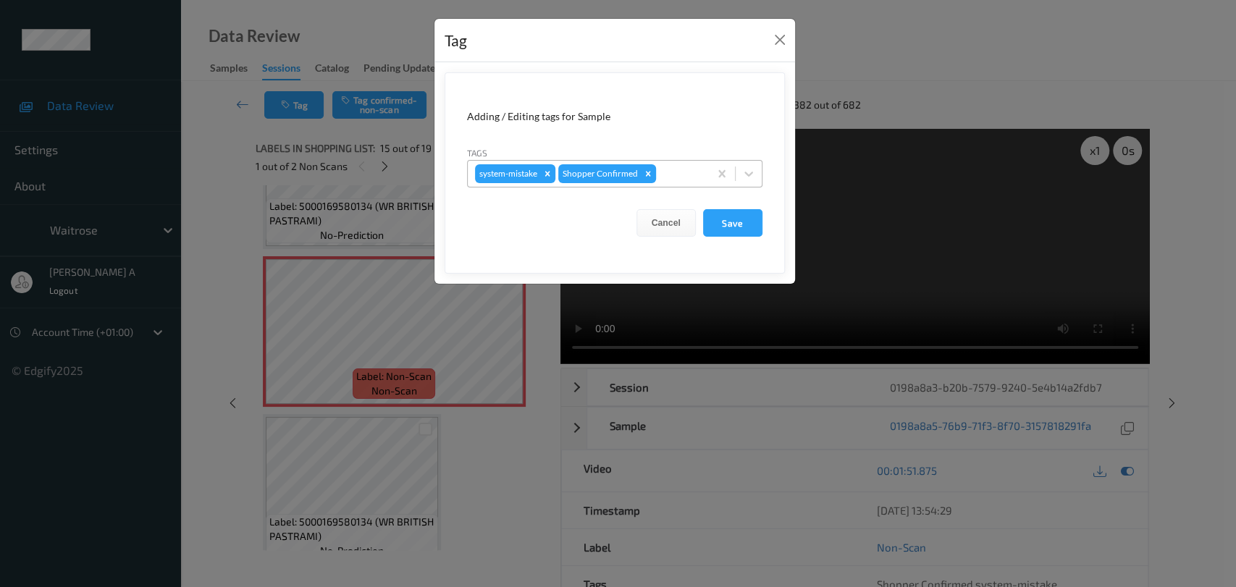
click at [683, 171] on div at bounding box center [680, 173] width 43 height 17
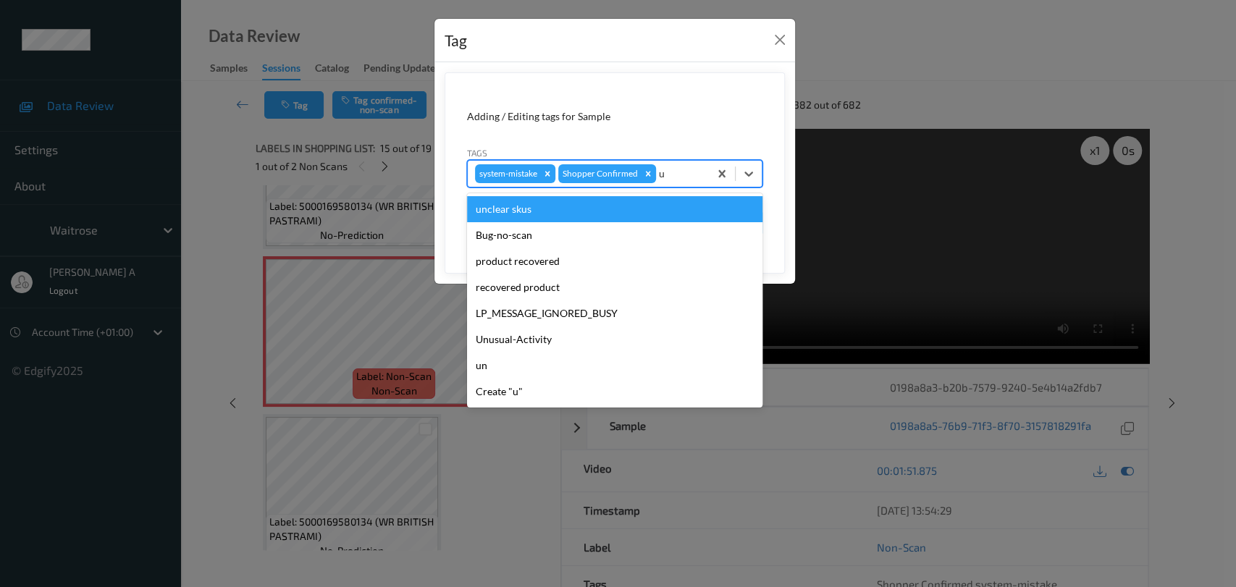
type input "un"
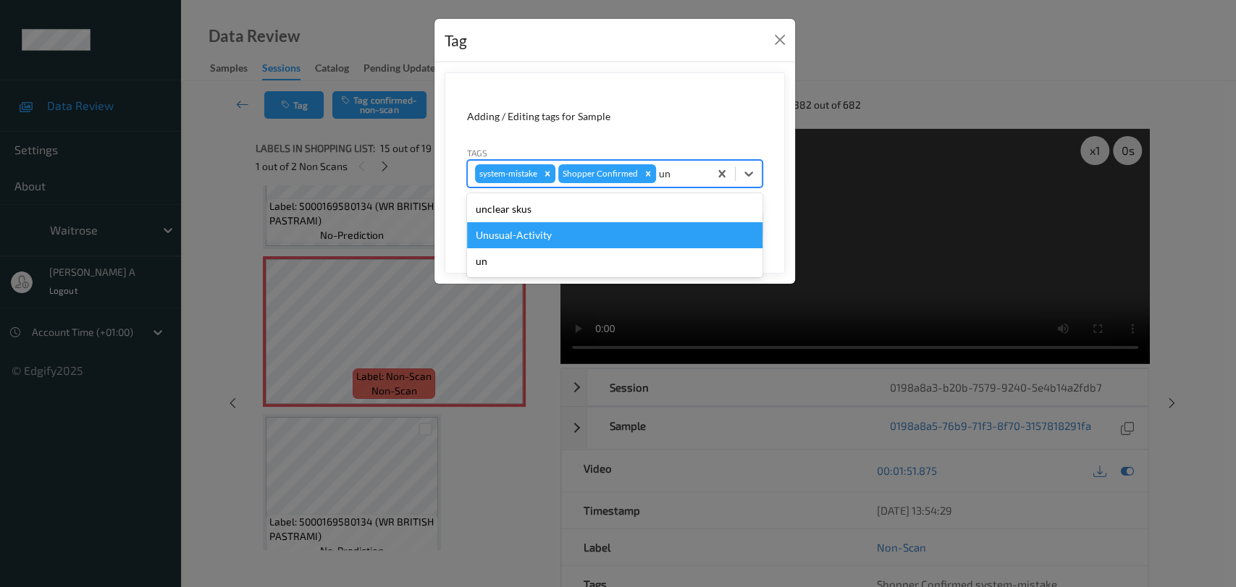
click at [551, 232] on div "Unusual-Activity" at bounding box center [614, 235] width 295 height 26
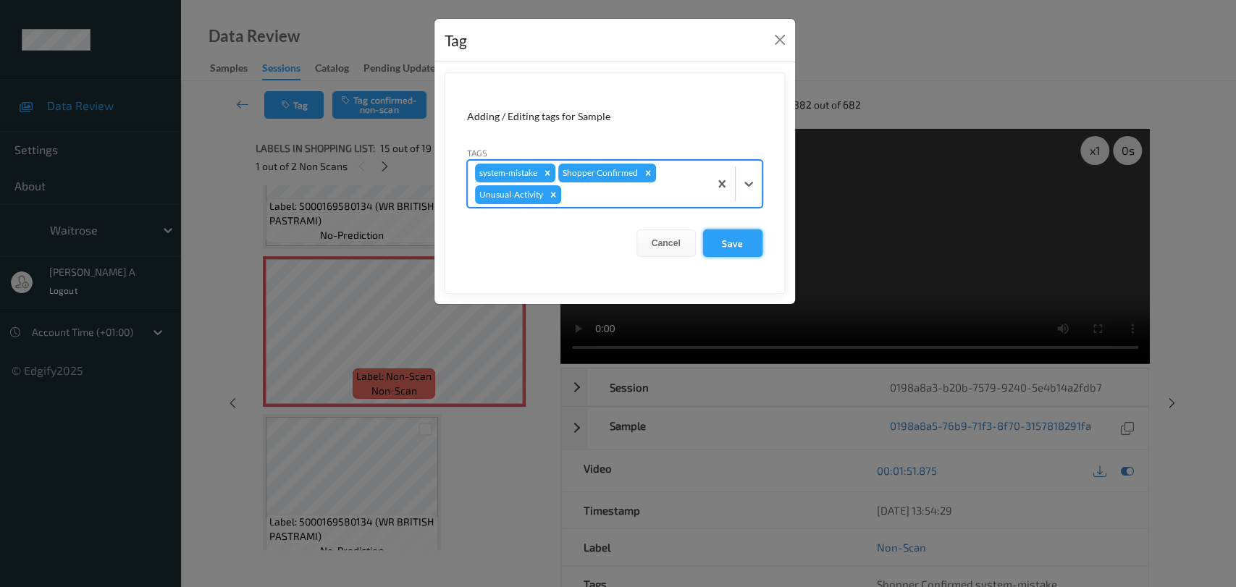
click at [723, 243] on button "Save" at bounding box center [732, 244] width 59 height 28
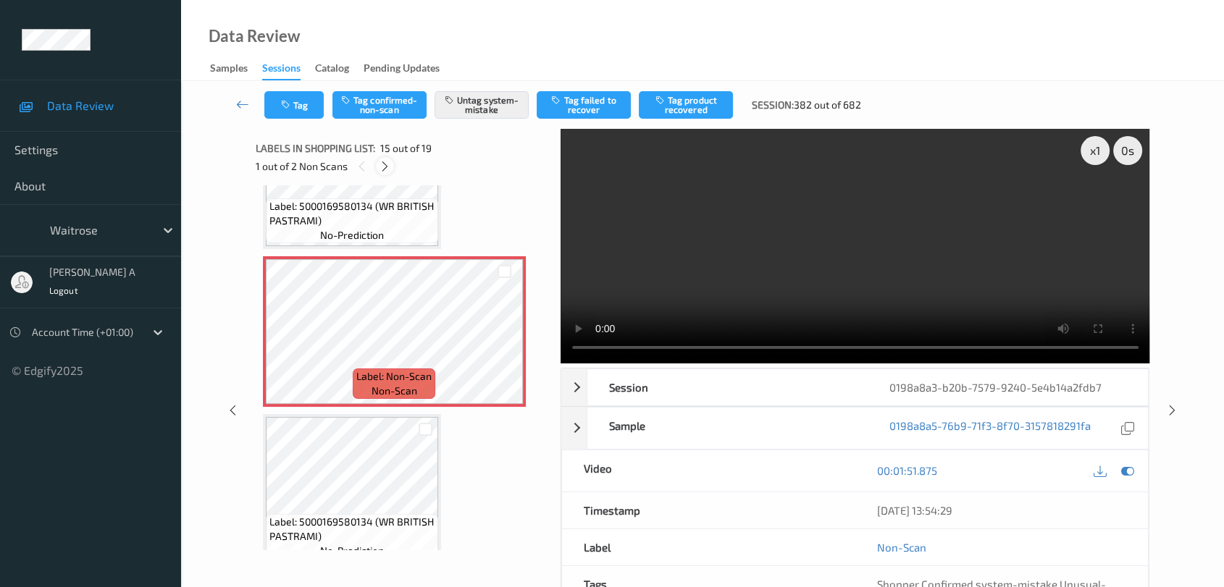
click at [382, 165] on icon at bounding box center [385, 166] width 12 height 13
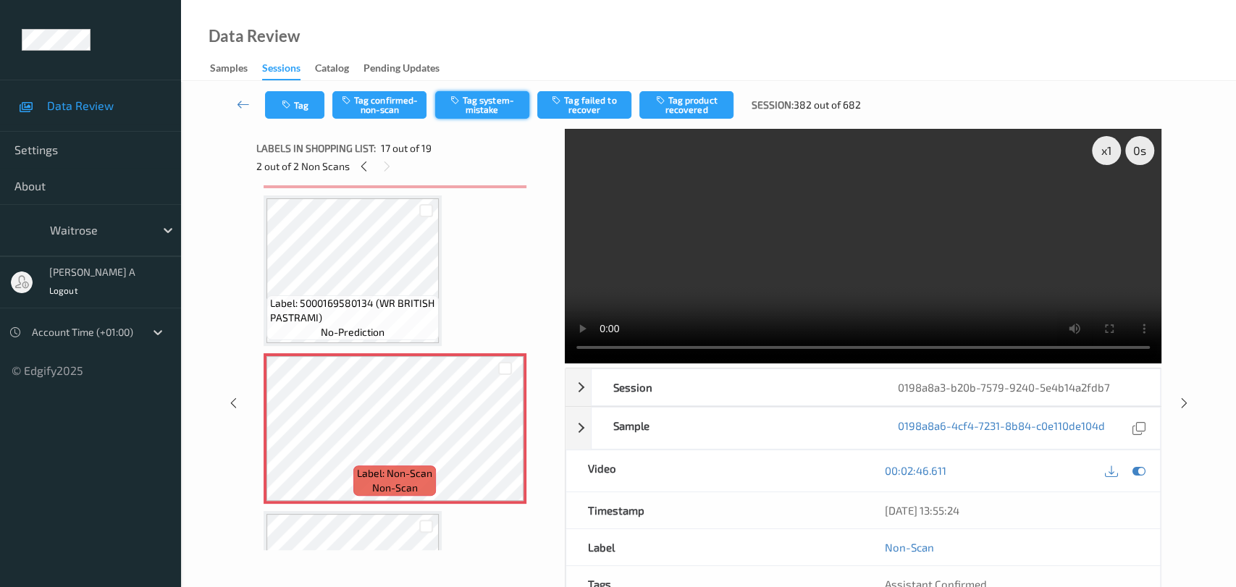
click at [476, 111] on button "Tag system-mistake" at bounding box center [482, 105] width 94 height 28
click at [290, 113] on button "Tag" at bounding box center [294, 105] width 59 height 28
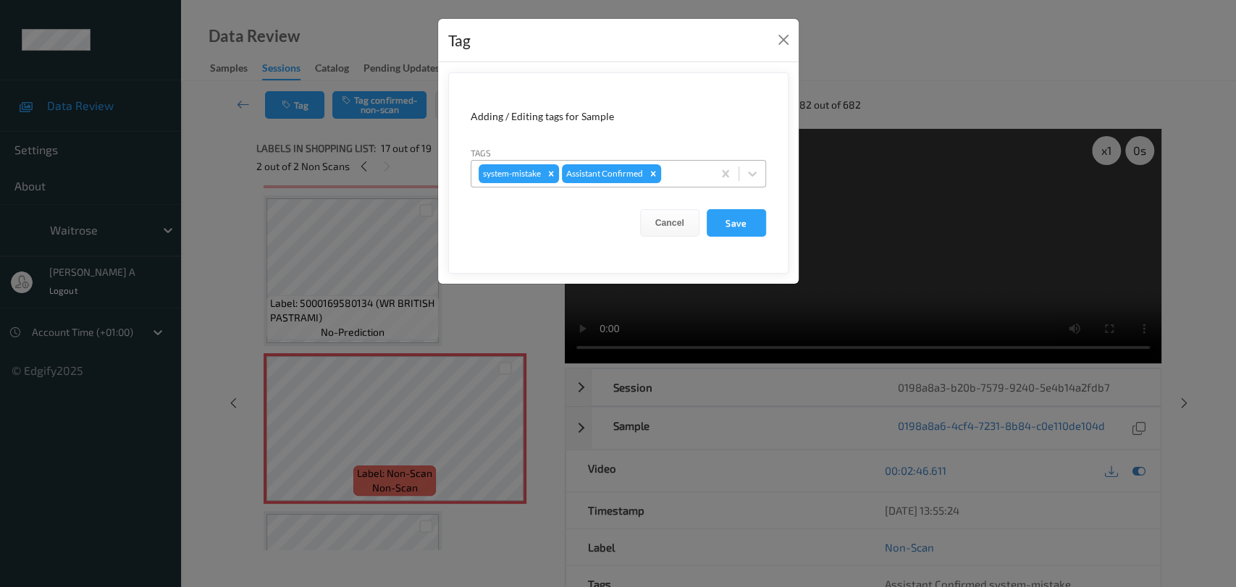
click at [678, 175] on div at bounding box center [684, 173] width 41 height 17
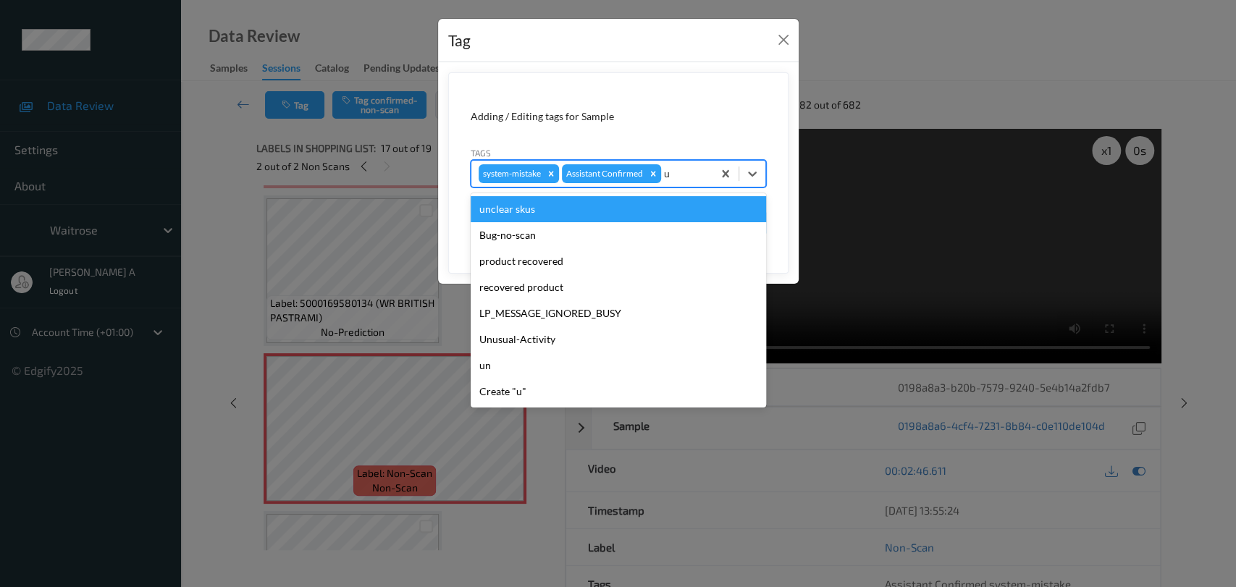
type input "un"
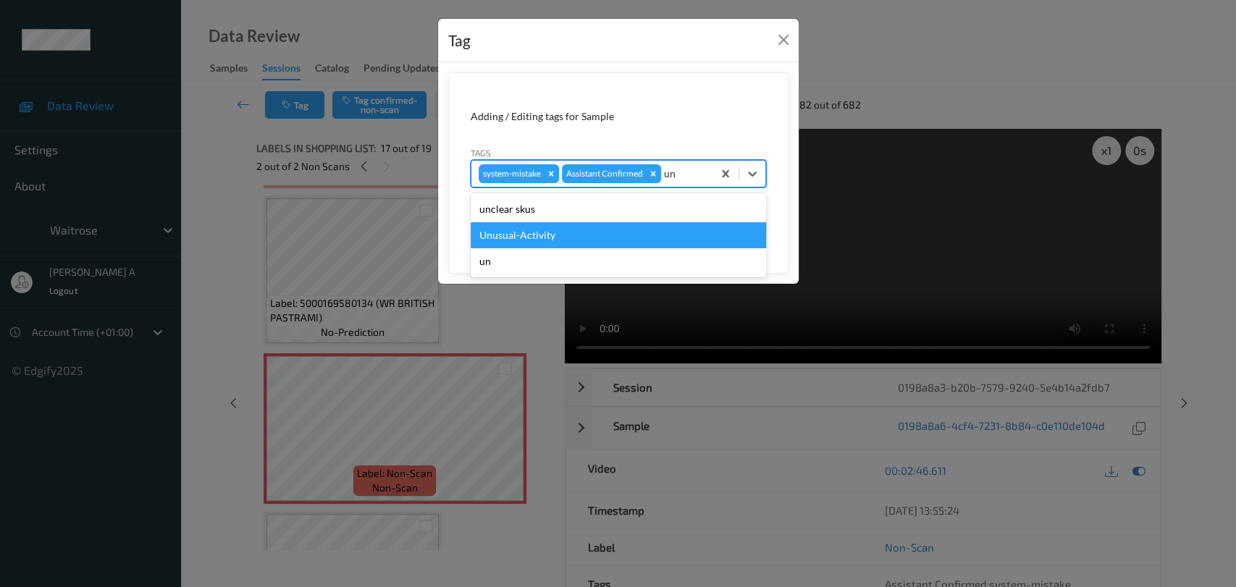
click at [593, 245] on div "Unusual-Activity" at bounding box center [618, 235] width 295 height 26
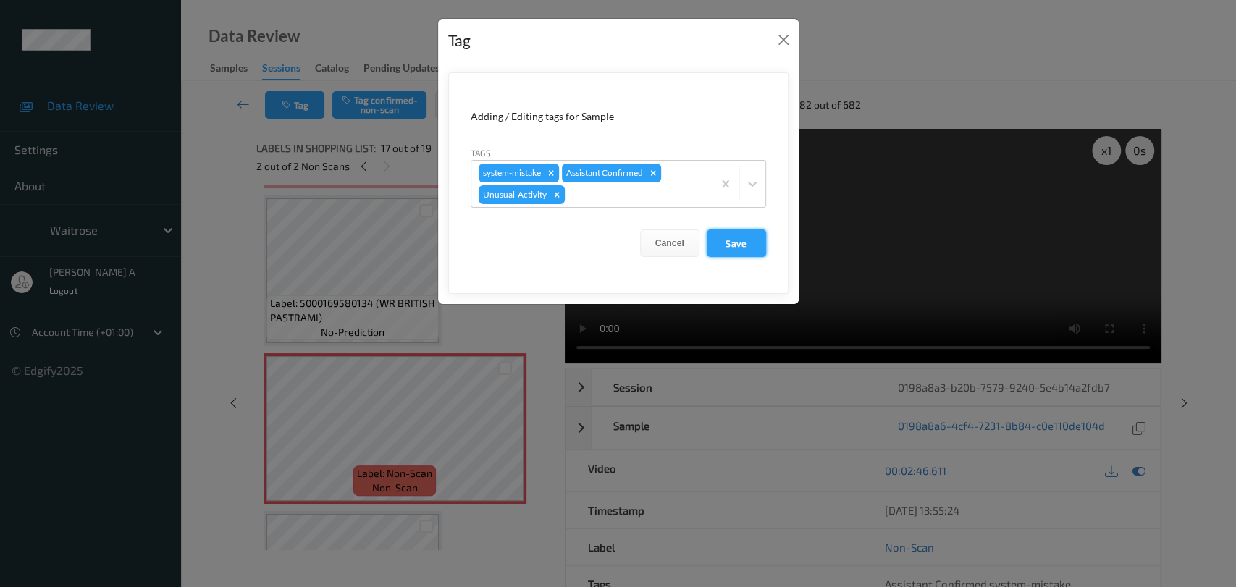
click at [713, 245] on button "Save" at bounding box center [736, 244] width 59 height 28
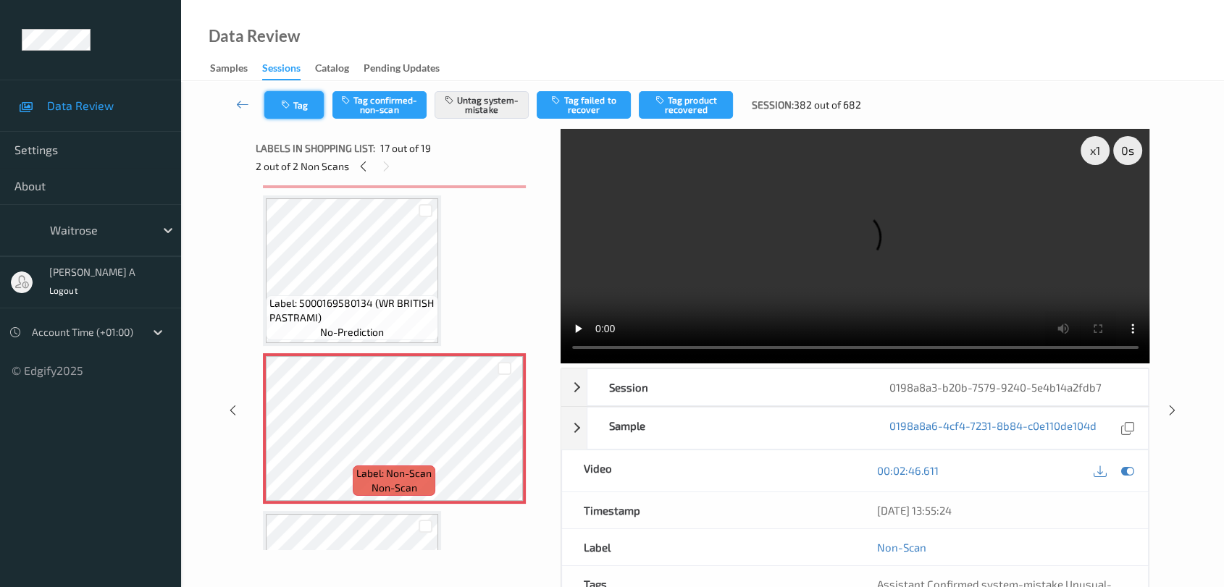
click at [309, 101] on button "Tag" at bounding box center [293, 105] width 59 height 28
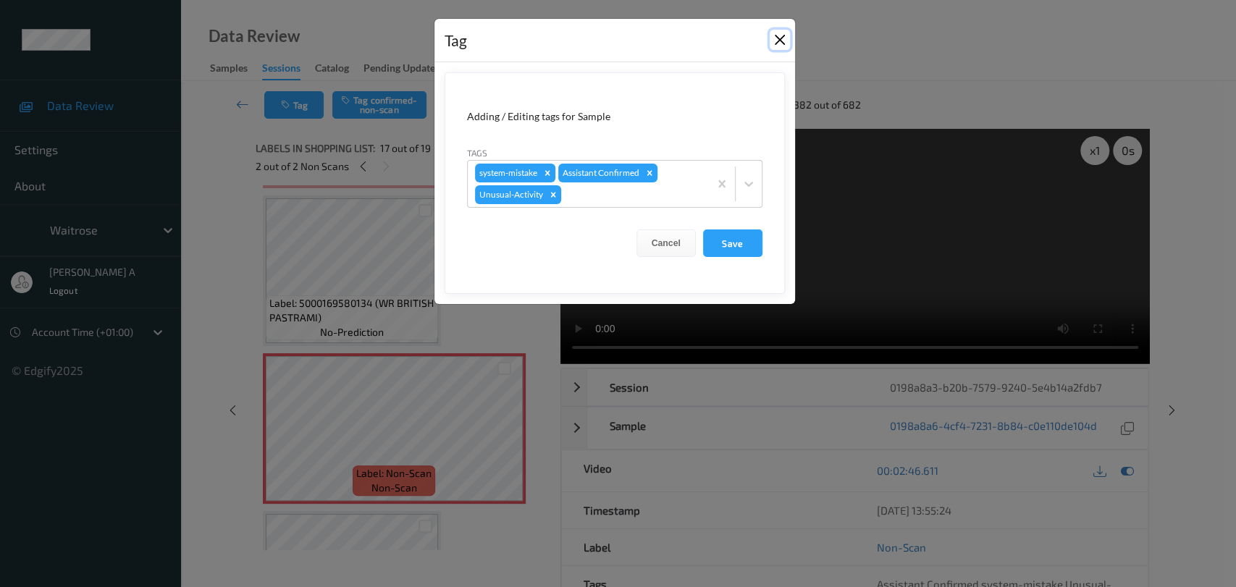
click at [781, 43] on button "Close" at bounding box center [780, 40] width 20 height 20
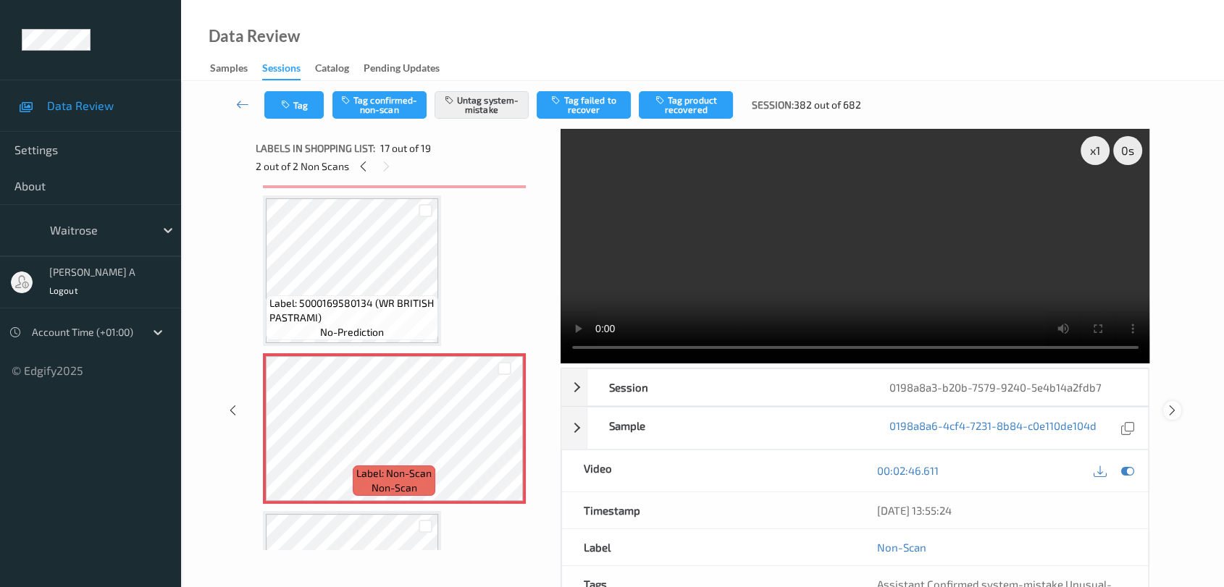
click at [1171, 404] on icon at bounding box center [1172, 410] width 12 height 13
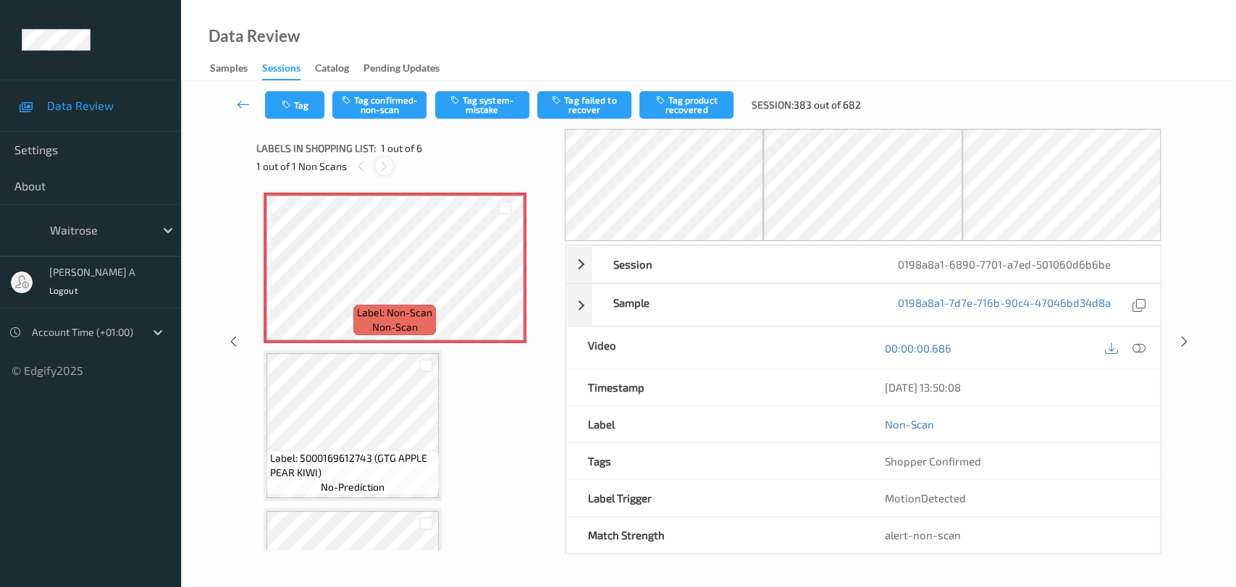
click at [381, 164] on icon at bounding box center [384, 166] width 12 height 13
click at [504, 281] on icon at bounding box center [505, 280] width 12 height 13
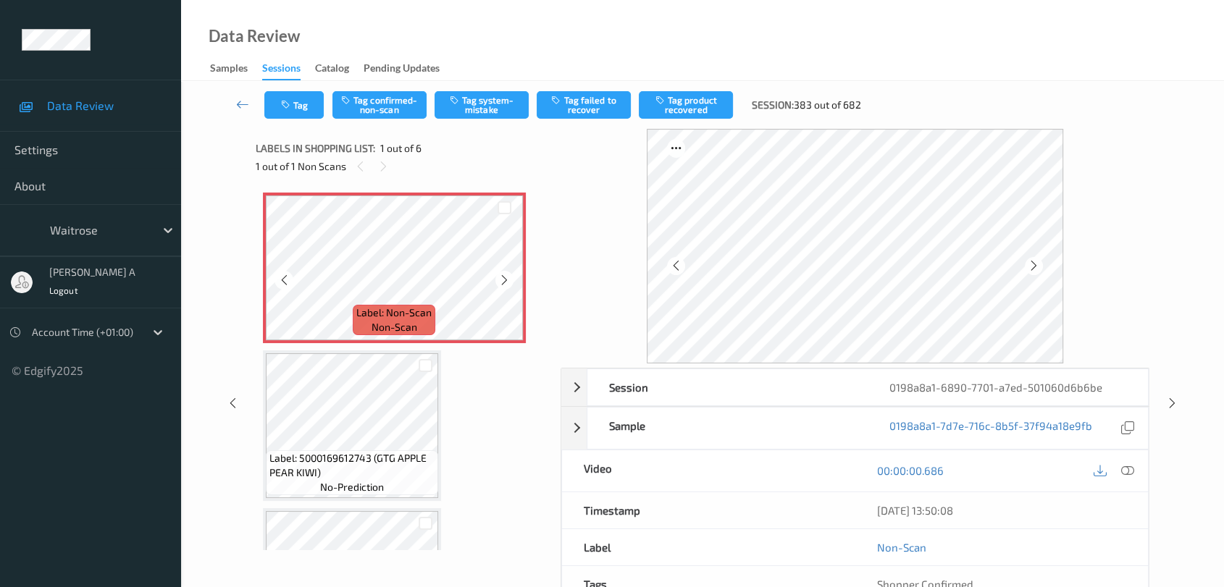
click at [504, 281] on icon at bounding box center [504, 280] width 12 height 13
click at [505, 282] on icon at bounding box center [504, 280] width 12 height 13
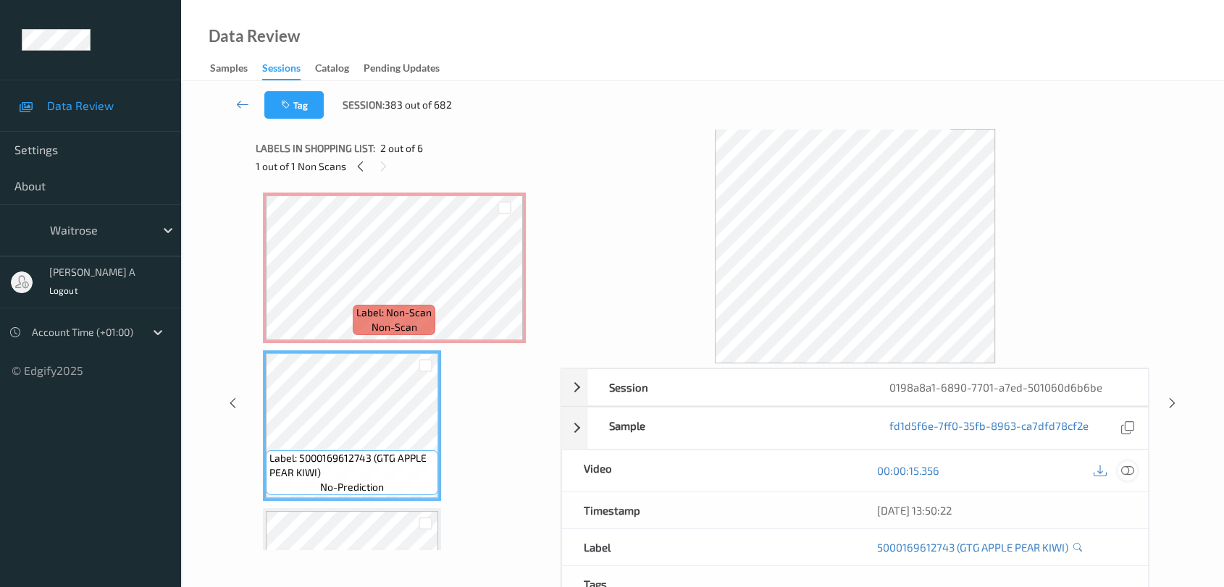
click at [1127, 474] on icon at bounding box center [1127, 470] width 13 height 13
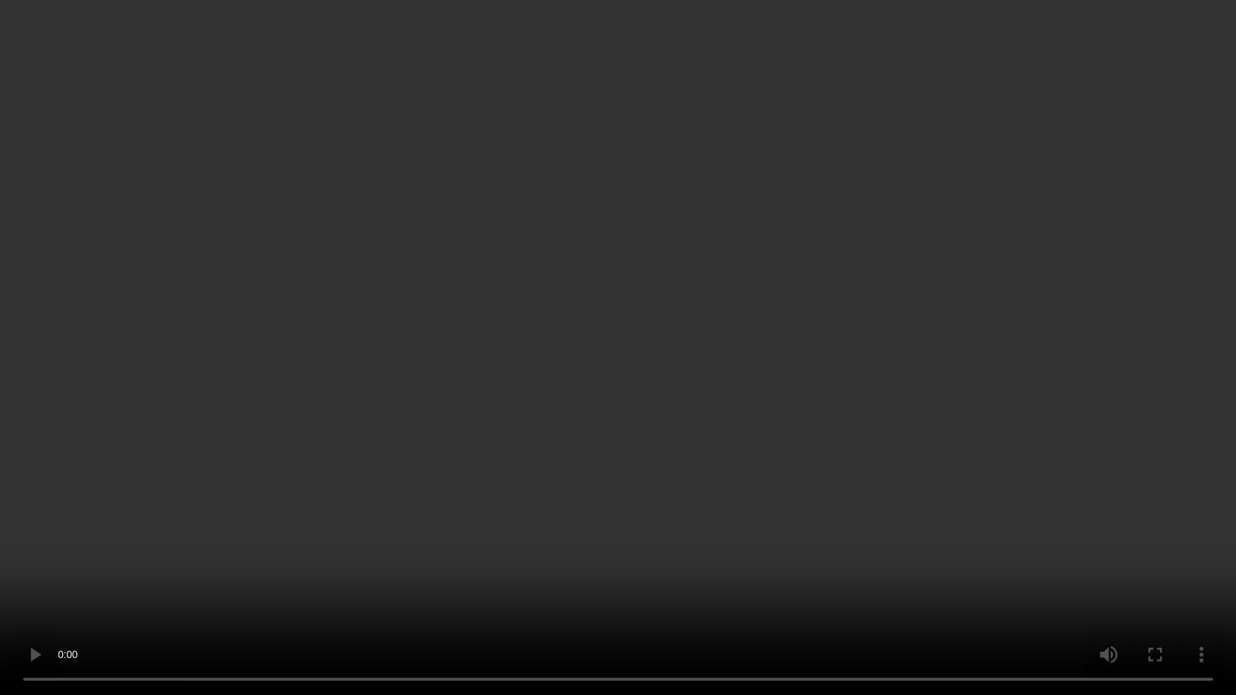
click at [610, 322] on video at bounding box center [618, 347] width 1236 height 695
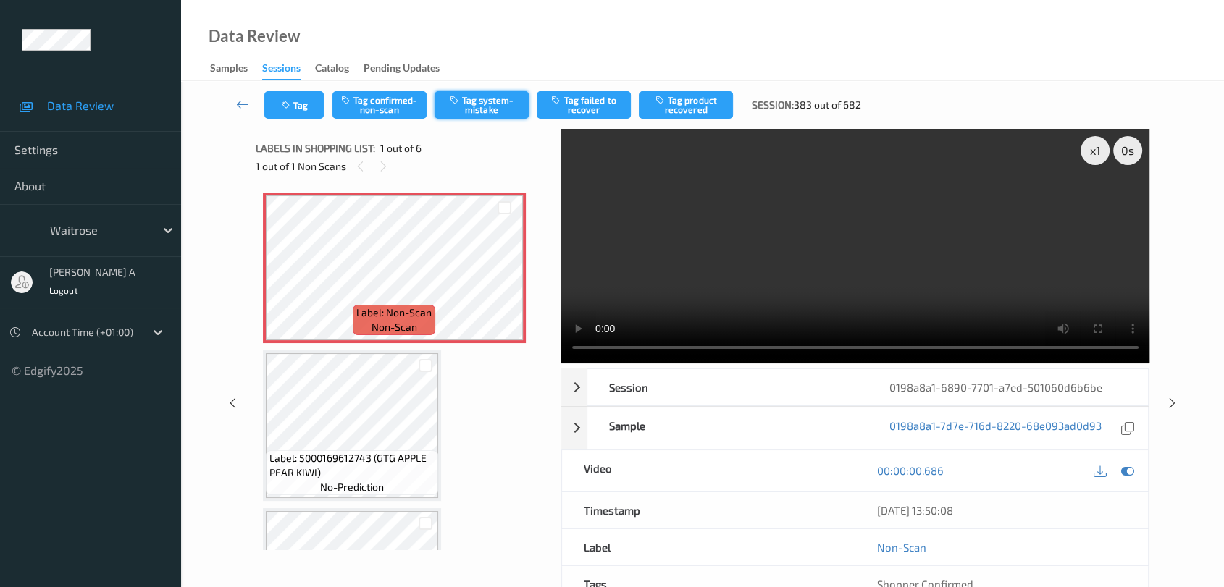
click at [464, 115] on button "Tag system-mistake" at bounding box center [481, 105] width 94 height 28
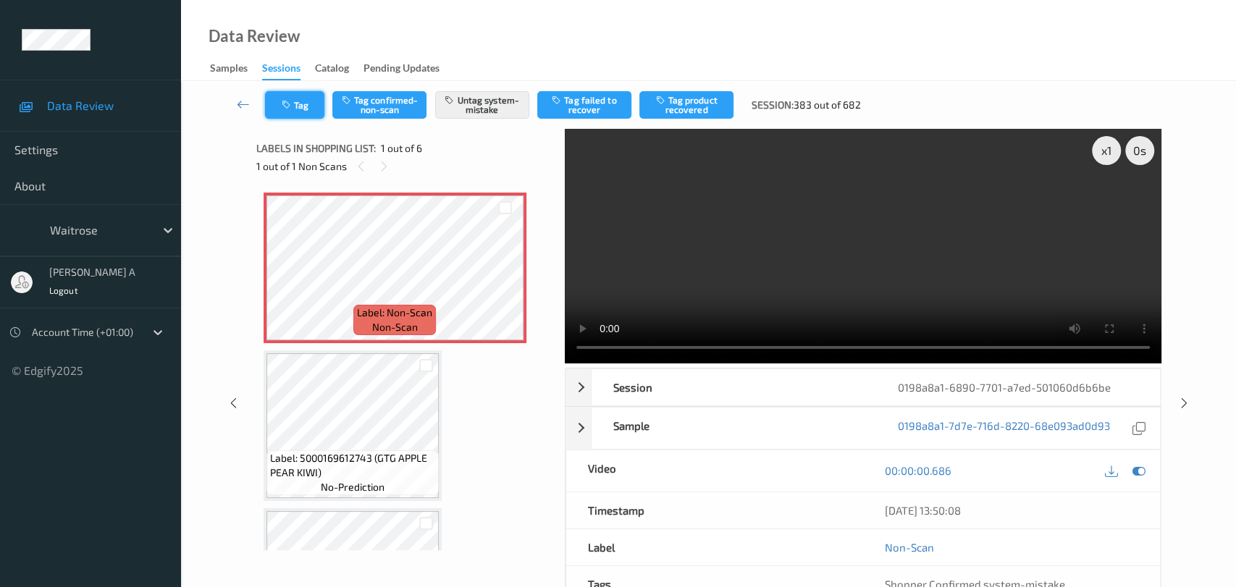
click at [295, 110] on button "Tag" at bounding box center [294, 105] width 59 height 28
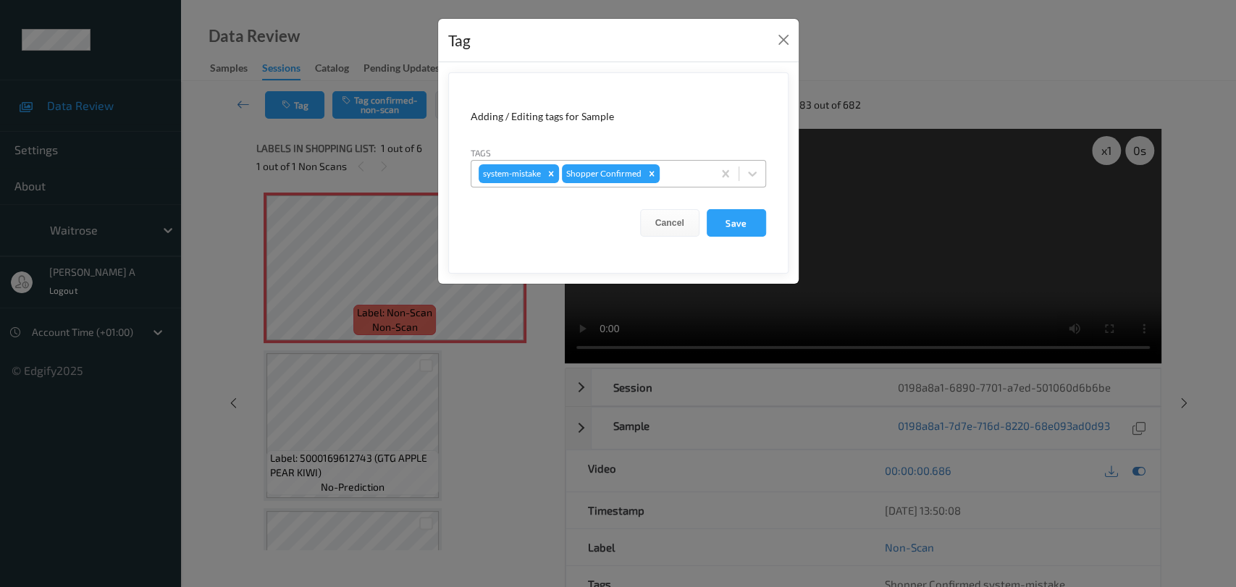
click at [658, 172] on div "system-mistake Shopper Confirmed" at bounding box center [591, 173] width 241 height 25
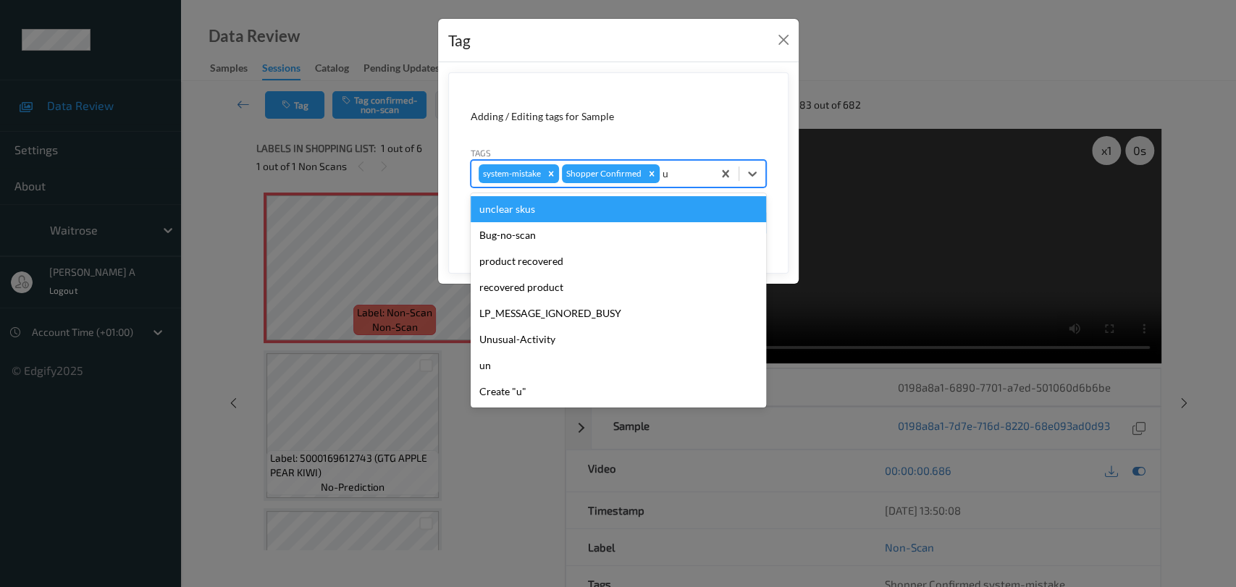
type input "un"
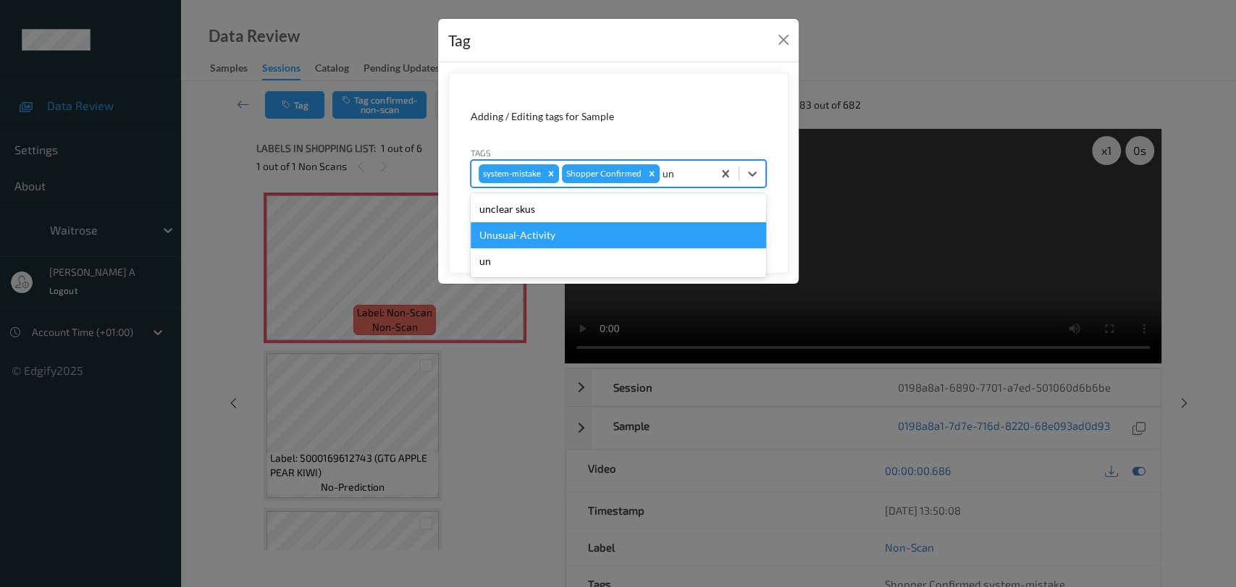
click at [558, 236] on div "Unusual-Activity" at bounding box center [618, 235] width 295 height 26
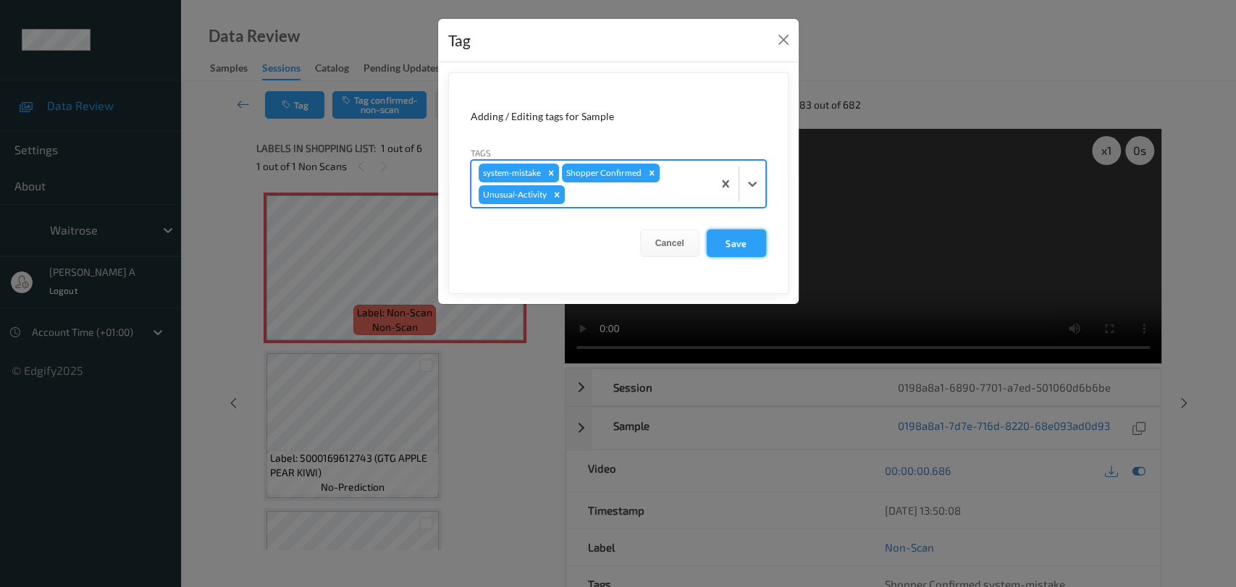
click at [753, 245] on button "Save" at bounding box center [736, 244] width 59 height 28
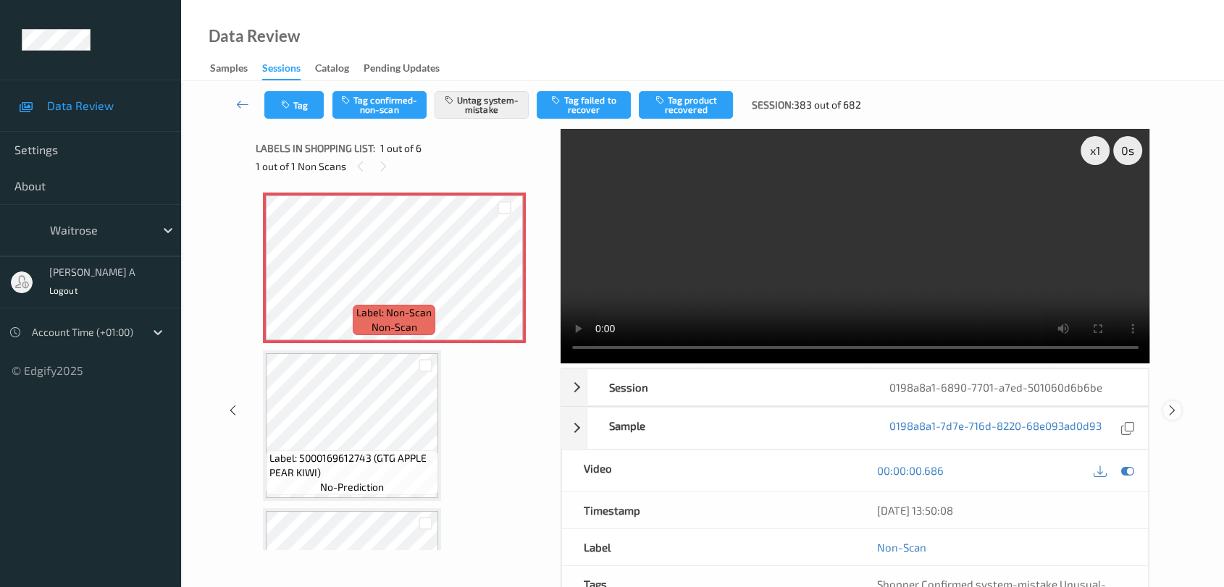
click at [1170, 411] on icon at bounding box center [1172, 410] width 12 height 13
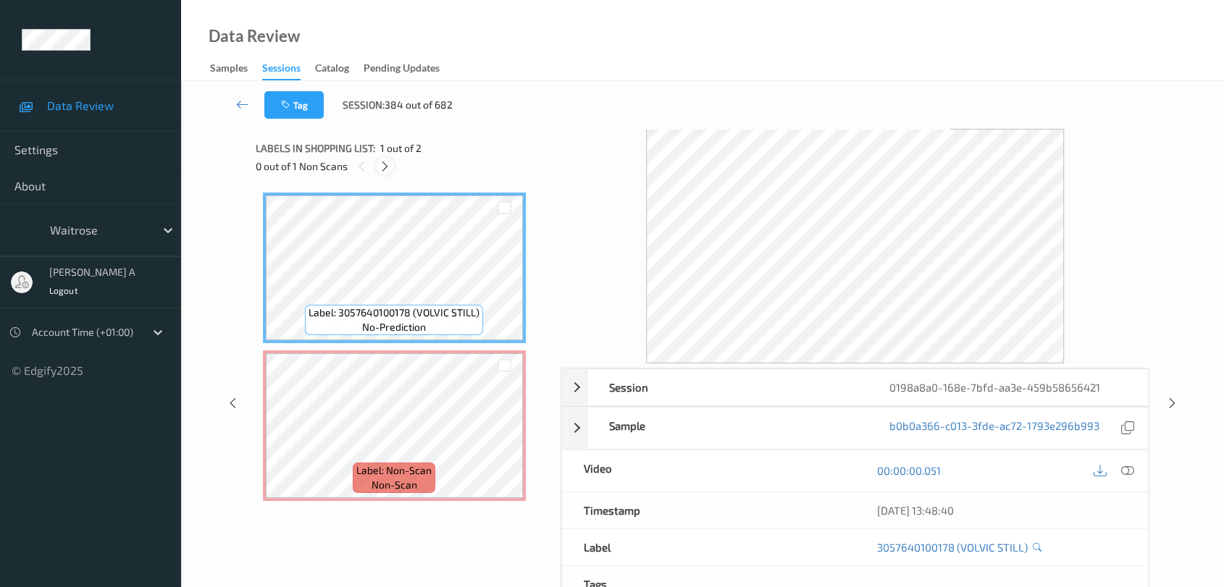
click at [387, 173] on div at bounding box center [385, 166] width 18 height 18
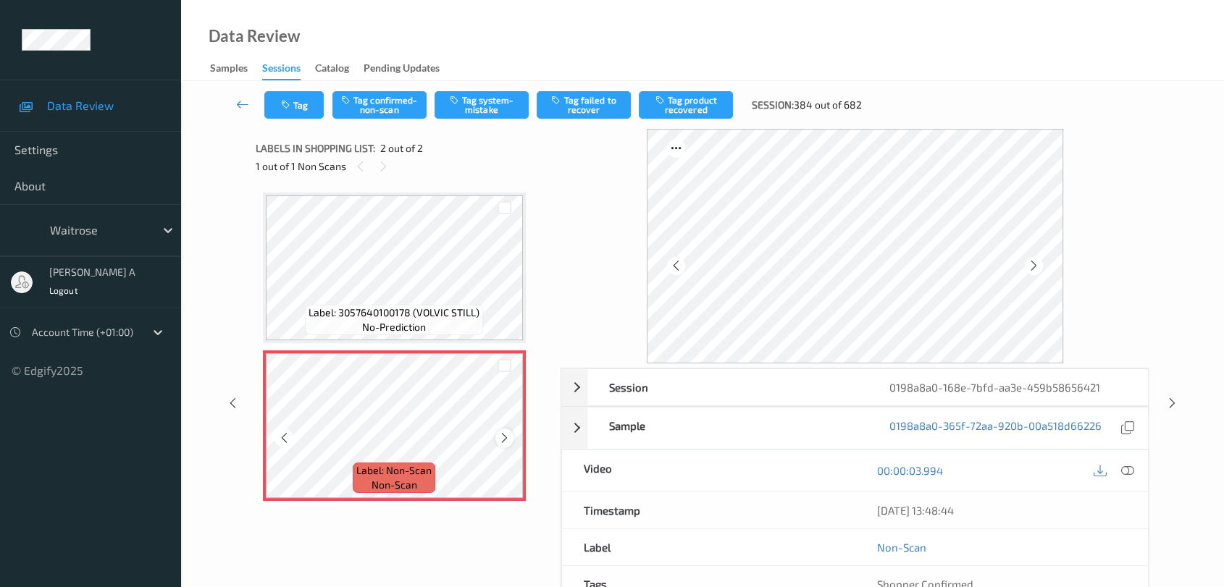
click at [503, 436] on icon at bounding box center [504, 438] width 12 height 13
click at [1123, 471] on icon at bounding box center [1127, 470] width 13 height 13
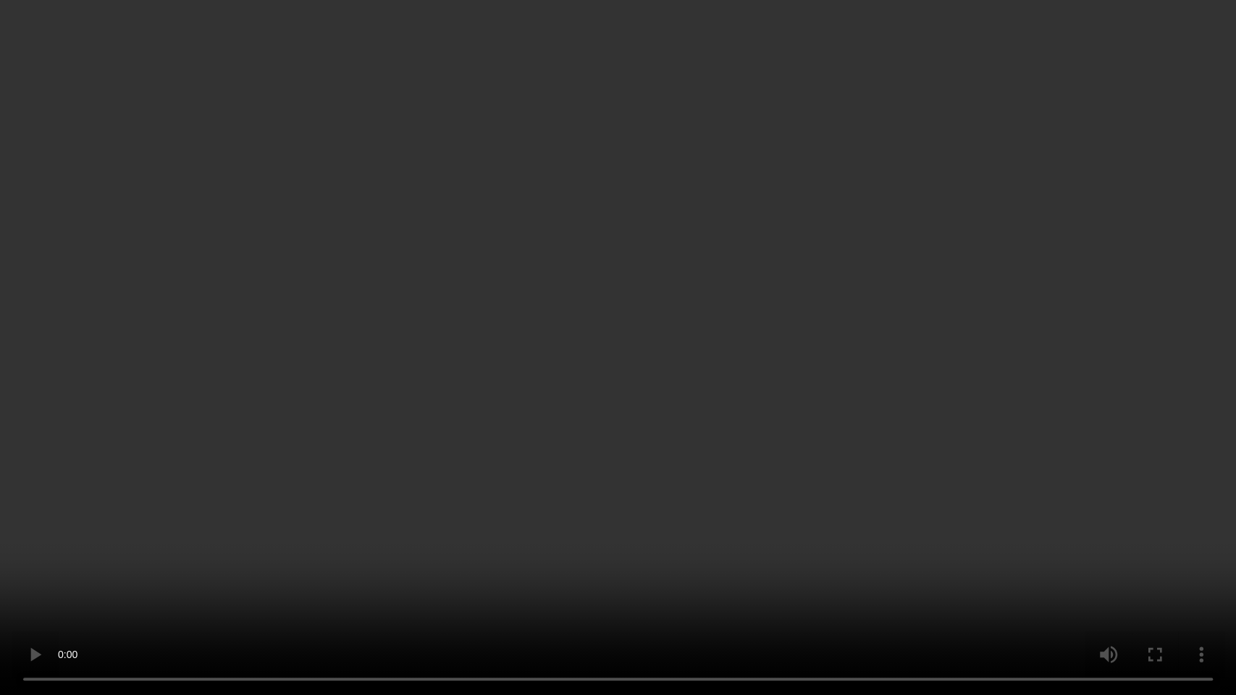
click at [645, 390] on video at bounding box center [618, 347] width 1236 height 695
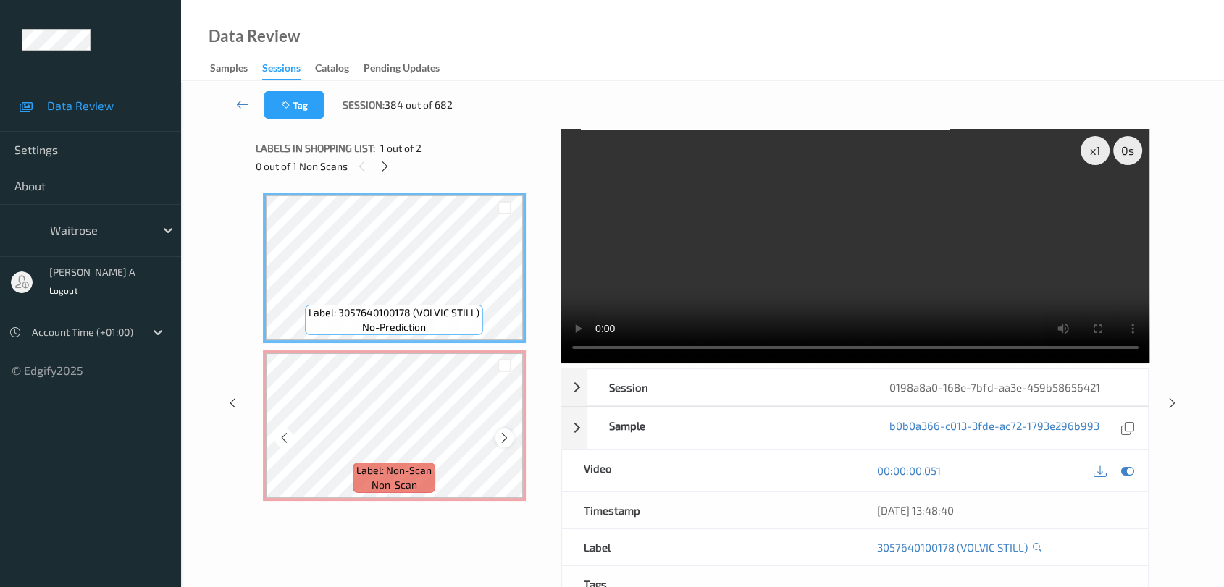
click at [503, 442] on icon at bounding box center [504, 438] width 12 height 13
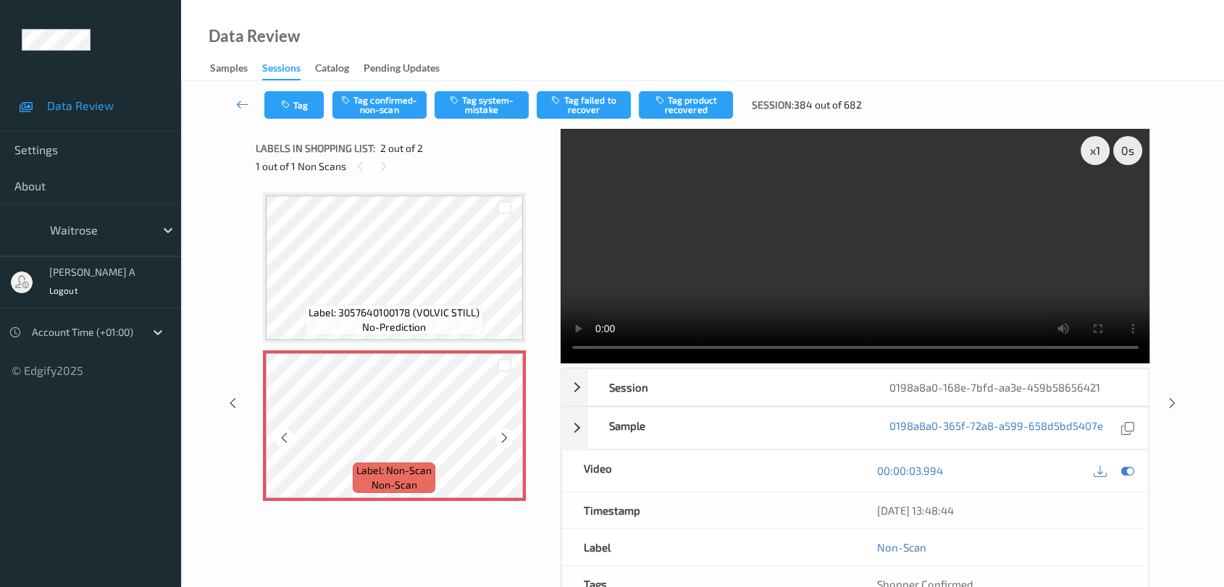
click at [503, 442] on icon at bounding box center [504, 438] width 12 height 13
click at [478, 114] on button "Tag system-mistake" at bounding box center [481, 105] width 94 height 28
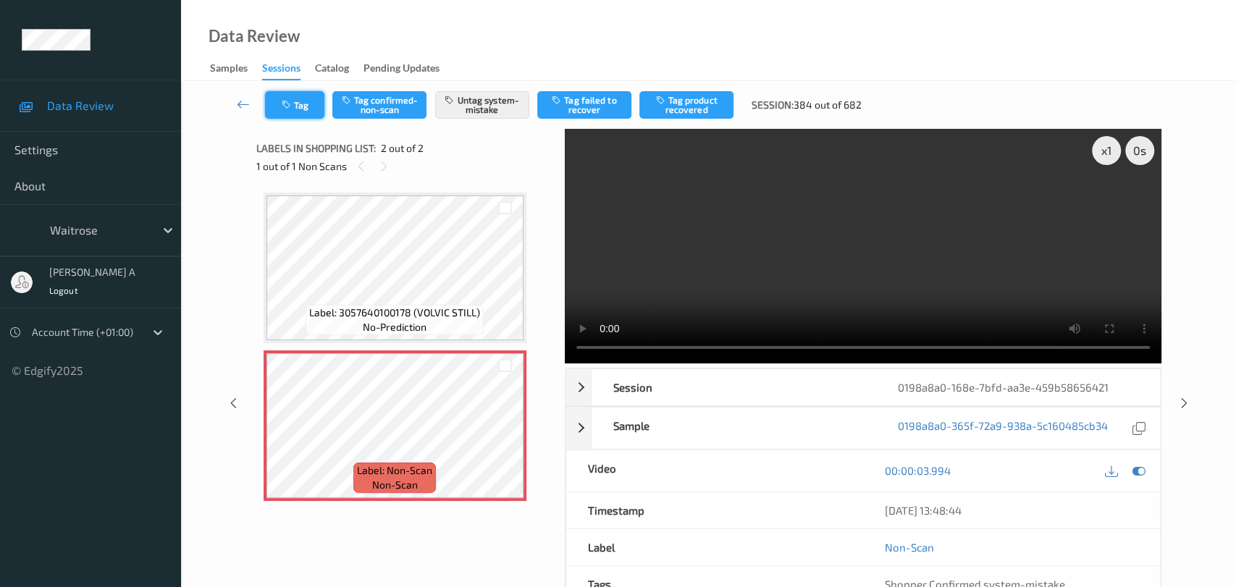
click at [285, 105] on icon "button" at bounding box center [288, 105] width 12 height 10
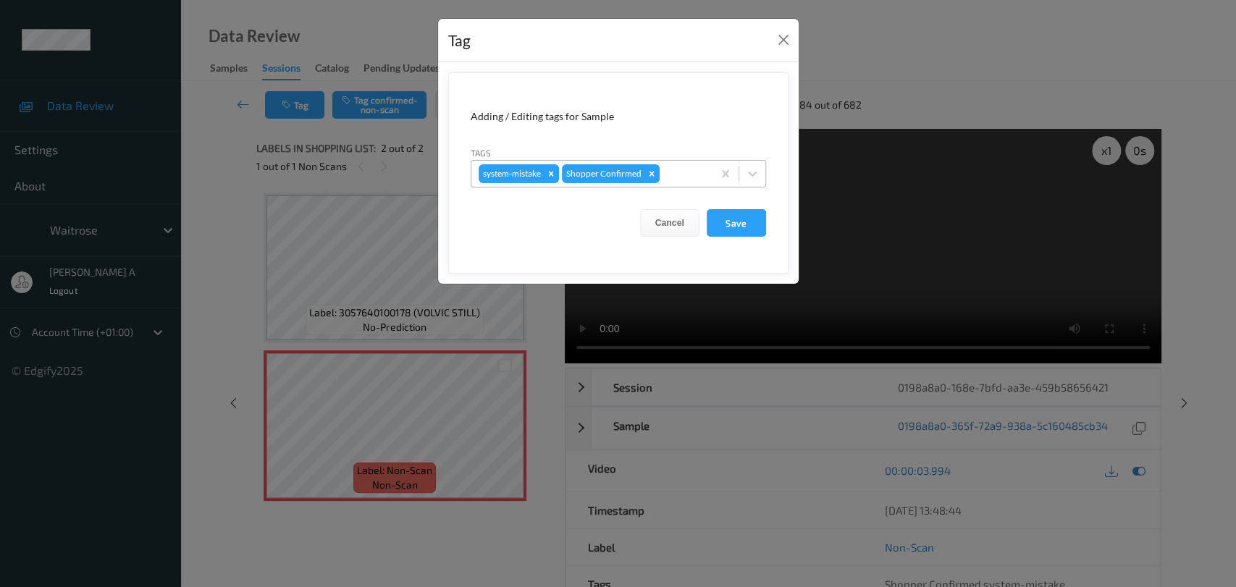
click at [688, 179] on div at bounding box center [684, 173] width 43 height 17
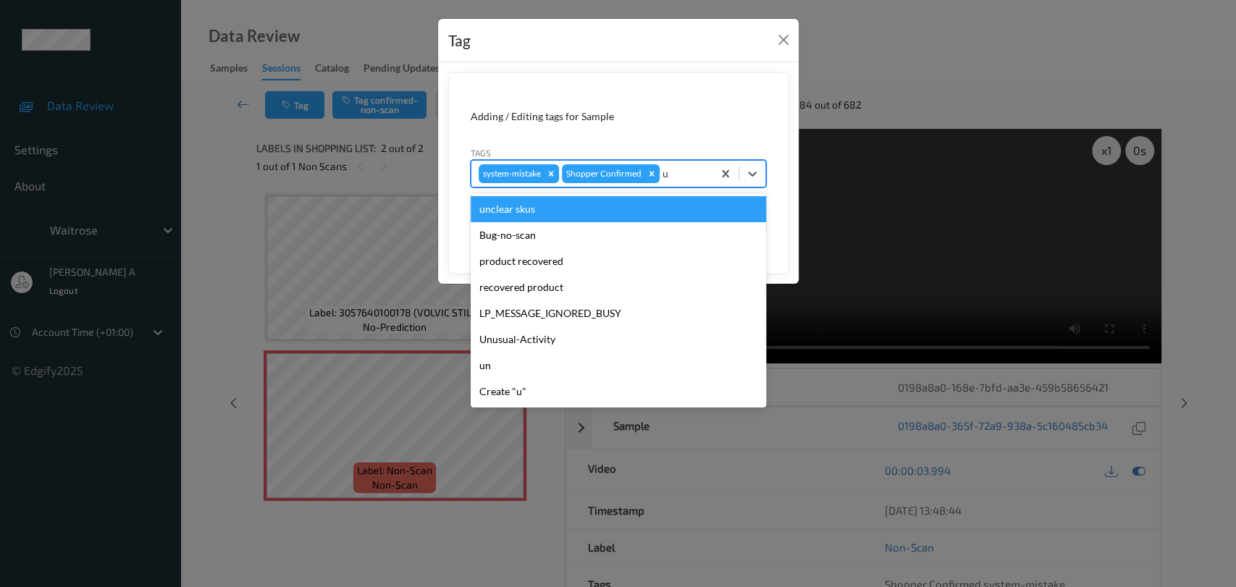
type input "un"
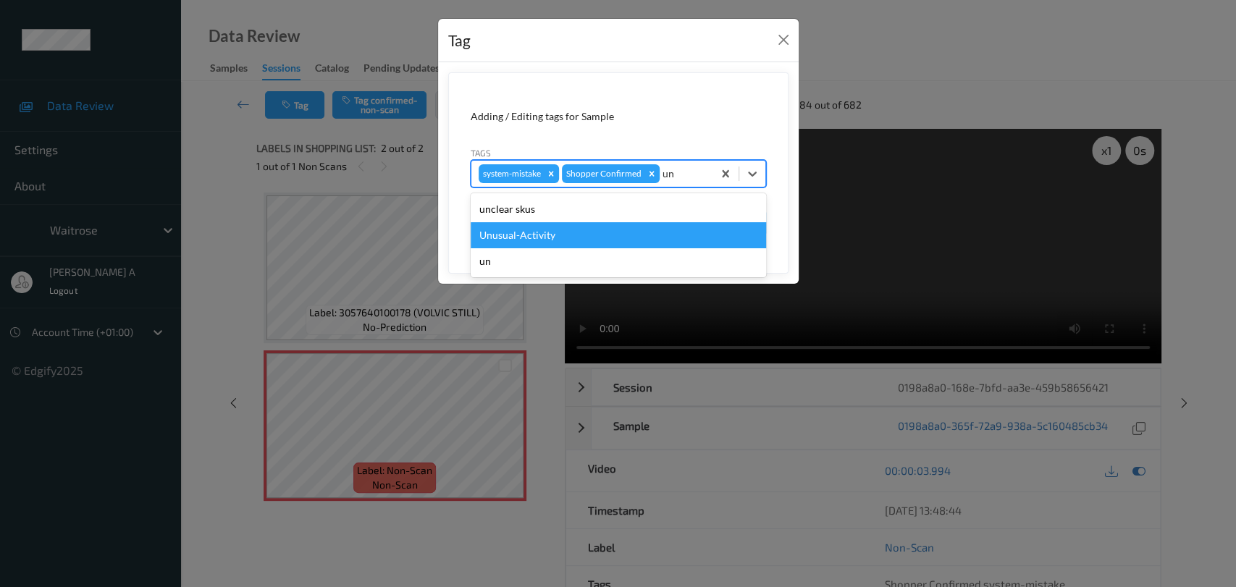
click at [580, 232] on div "Unusual-Activity" at bounding box center [618, 235] width 295 height 26
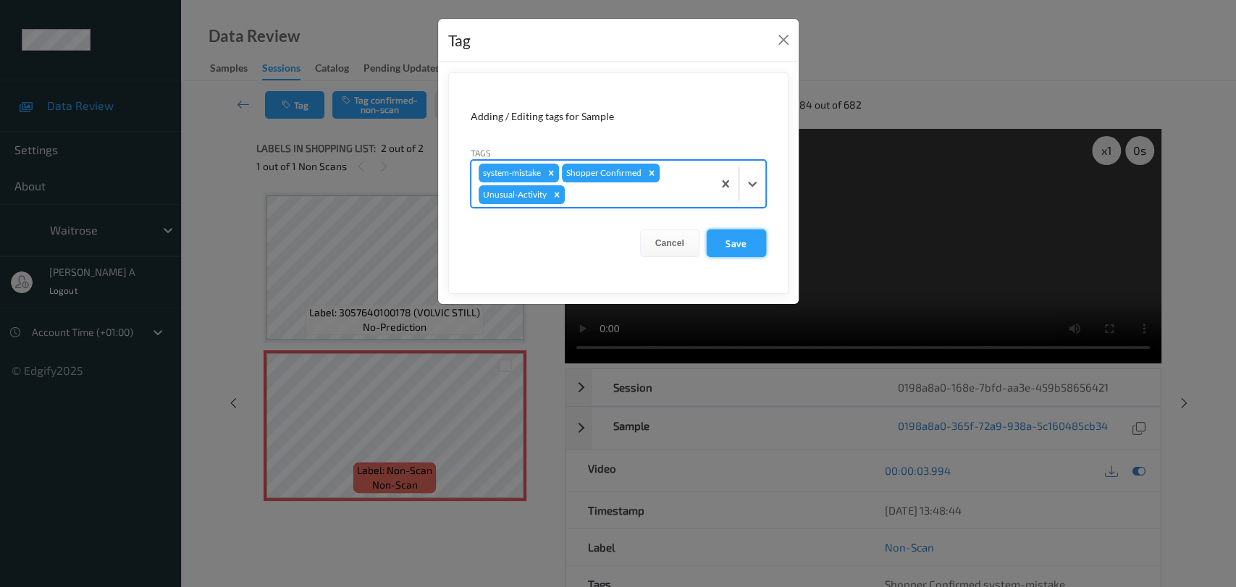
click at [720, 247] on button "Save" at bounding box center [736, 244] width 59 height 28
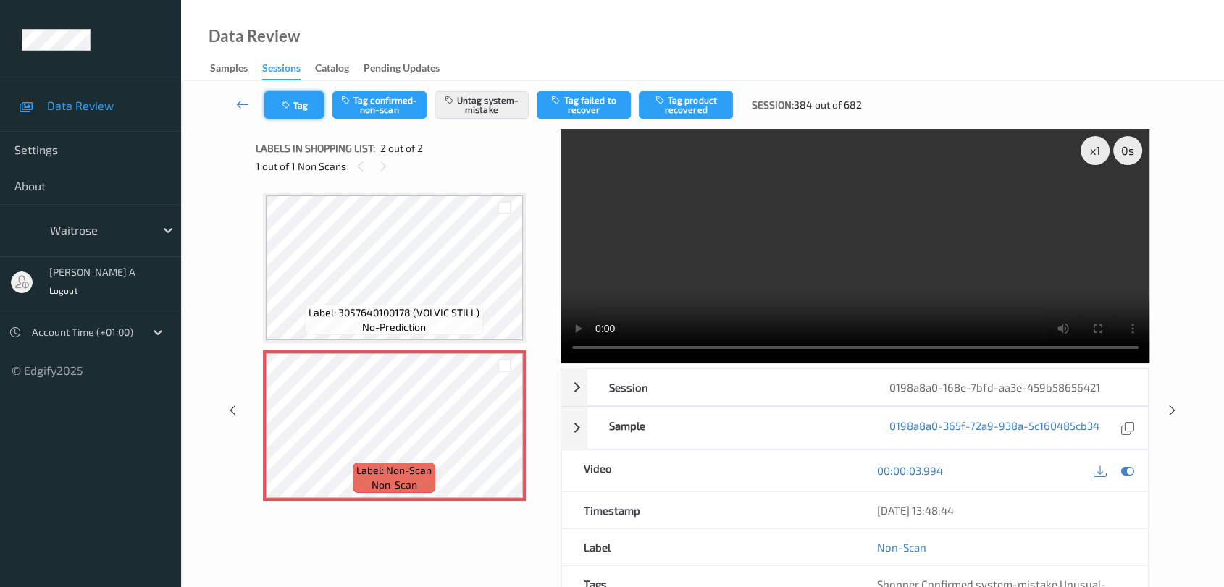
click at [306, 107] on button "Tag" at bounding box center [293, 105] width 59 height 28
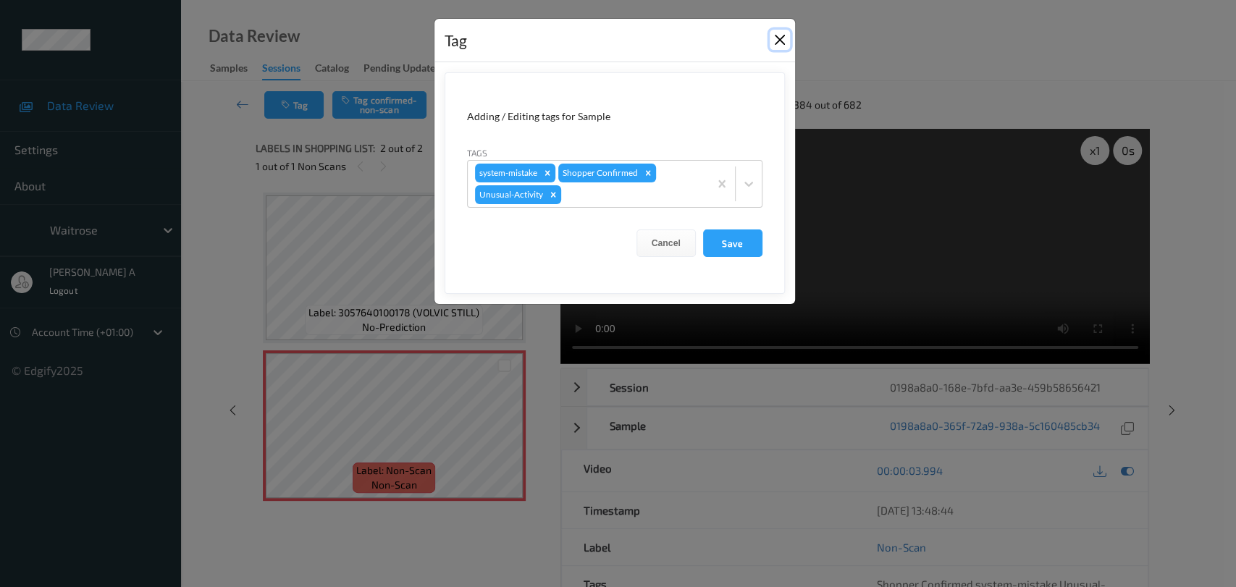
click at [775, 48] on button "Close" at bounding box center [780, 40] width 20 height 20
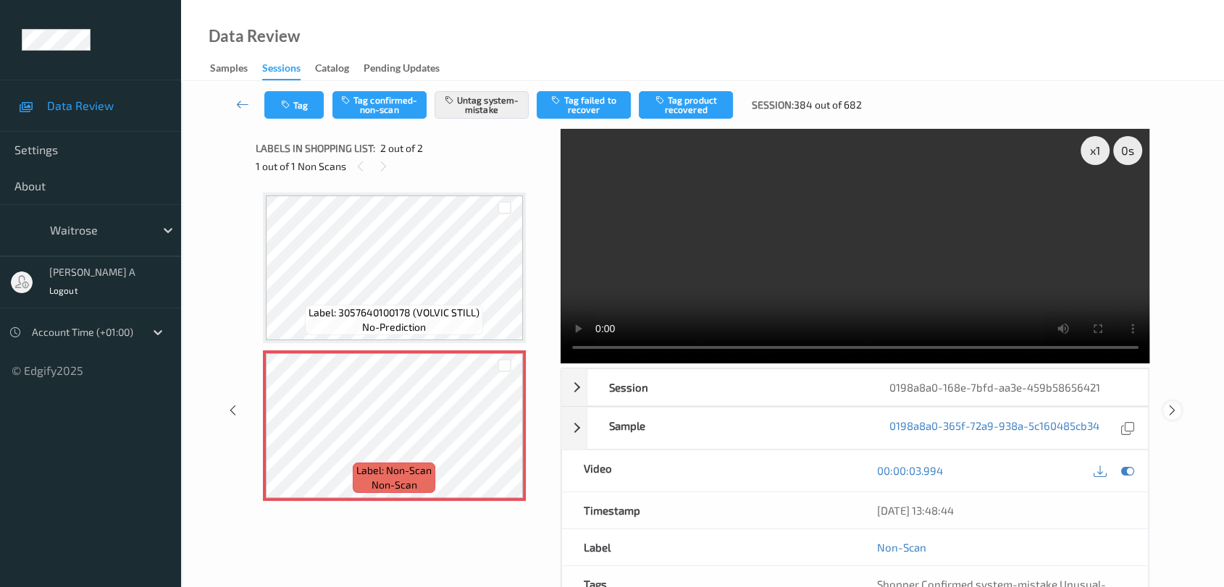
click at [1168, 404] on icon at bounding box center [1172, 410] width 12 height 13
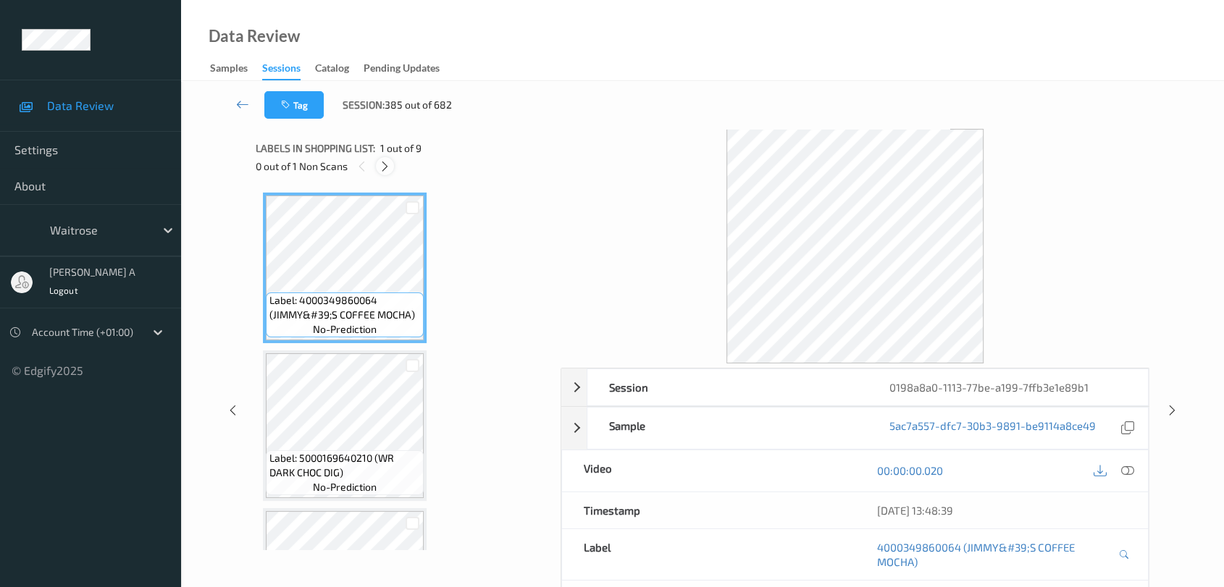
click at [384, 163] on icon at bounding box center [385, 166] width 12 height 13
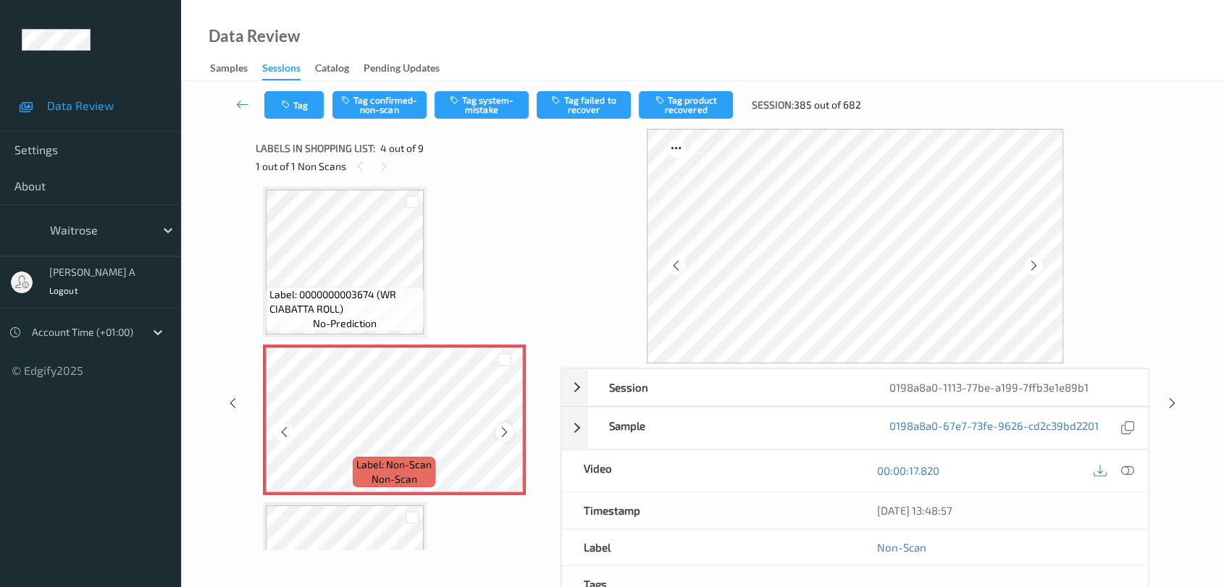
click at [503, 430] on icon at bounding box center [504, 432] width 12 height 13
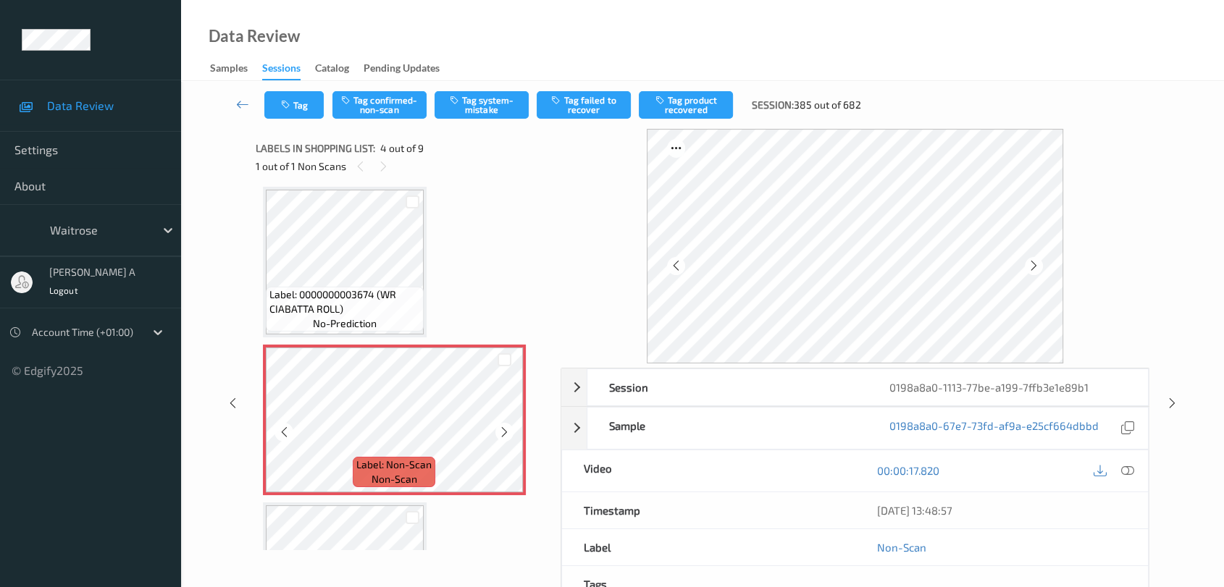
click at [503, 430] on icon at bounding box center [504, 432] width 12 height 13
click at [1123, 472] on icon at bounding box center [1127, 470] width 13 height 13
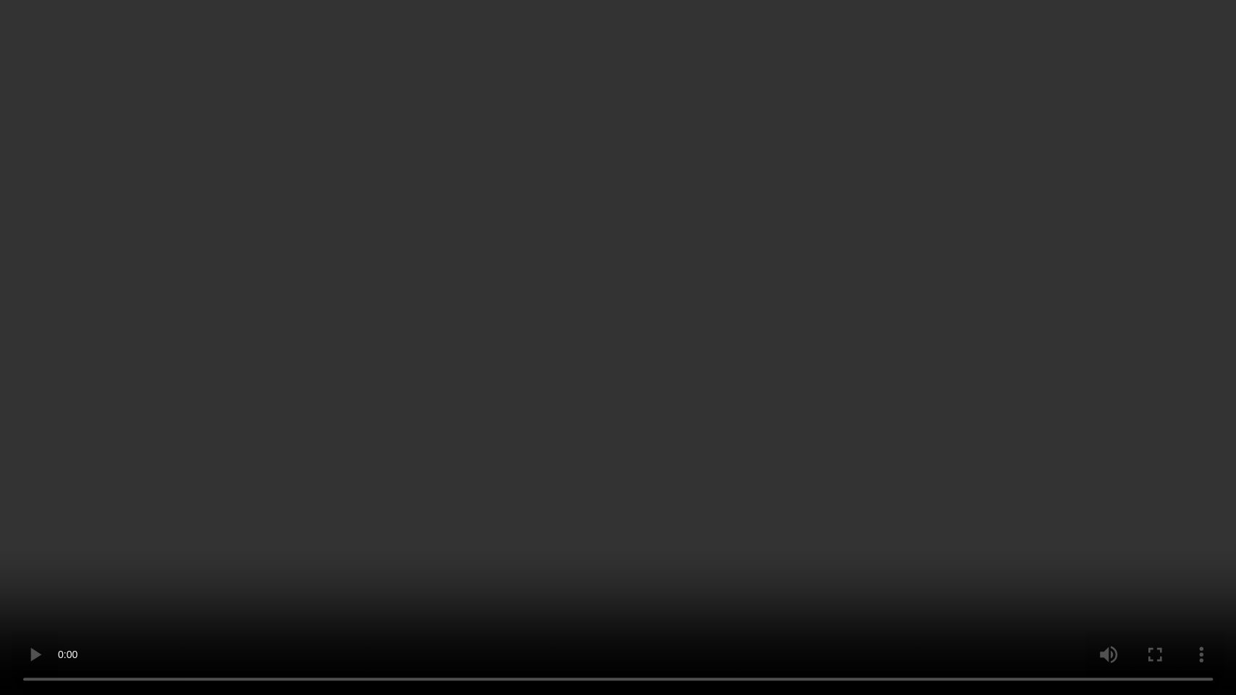
click at [654, 376] on video at bounding box center [618, 347] width 1236 height 695
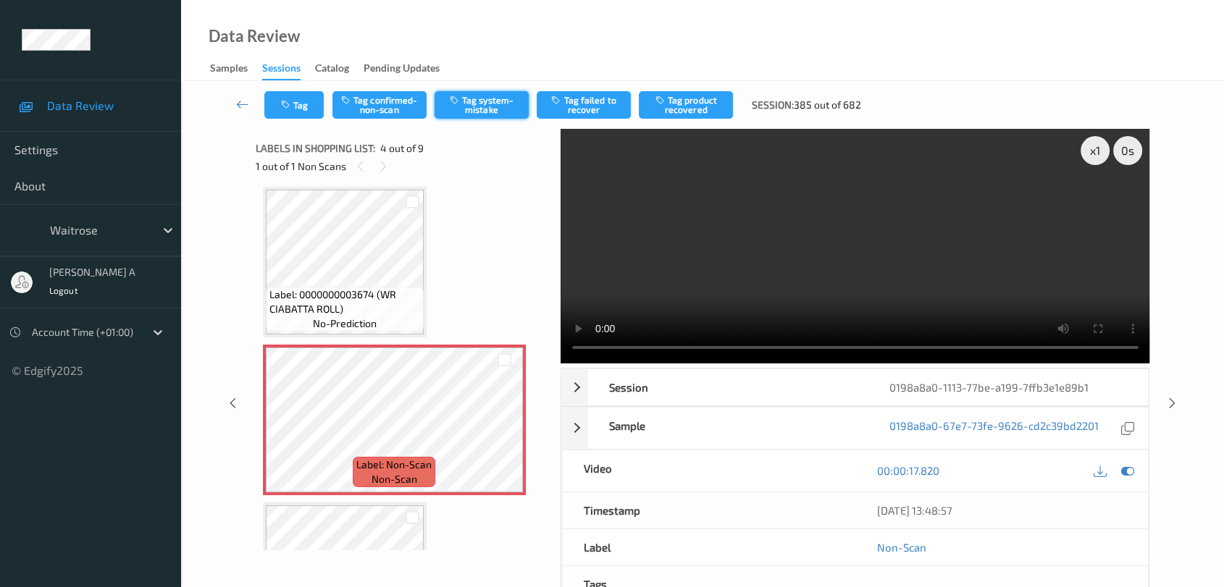
click at [490, 103] on button "Tag system-mistake" at bounding box center [481, 105] width 94 height 28
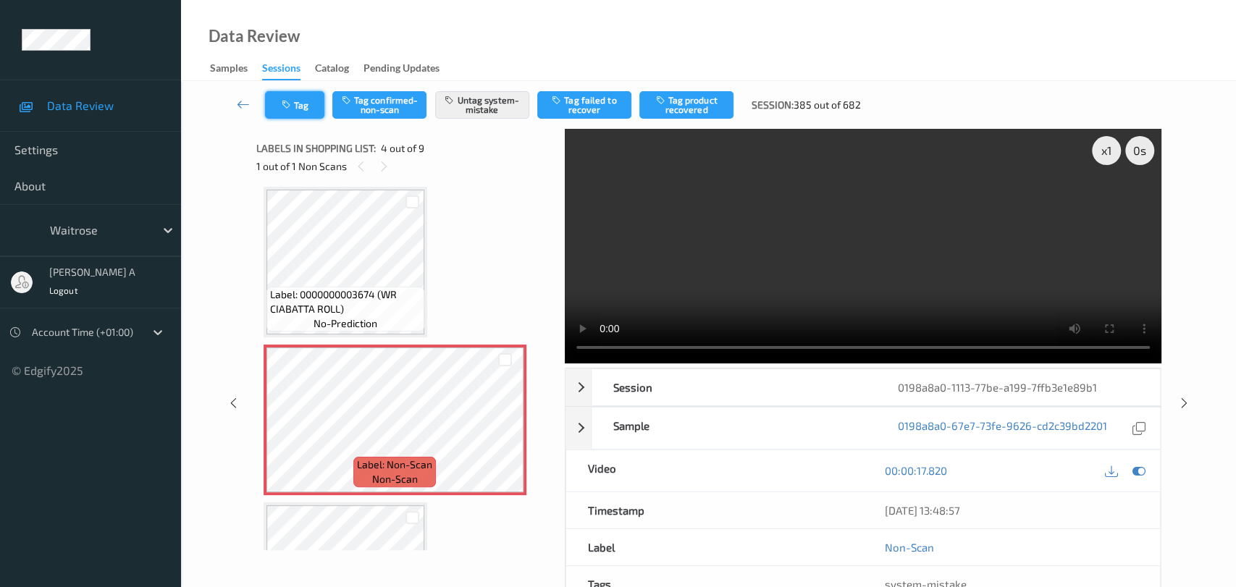
click at [296, 106] on button "Tag" at bounding box center [294, 105] width 59 height 28
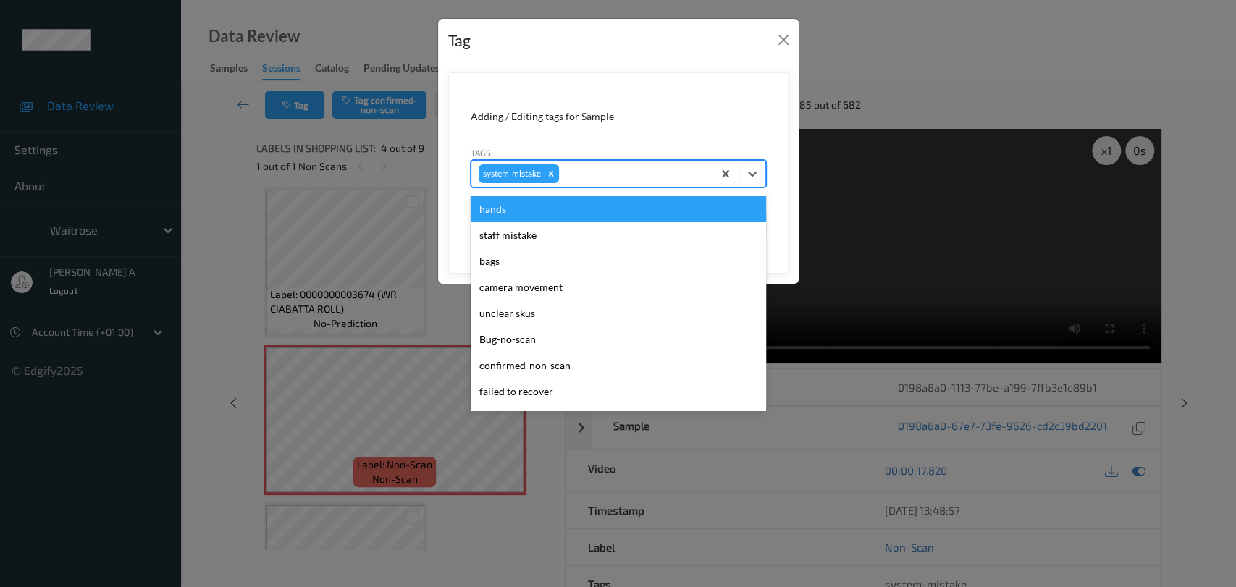
click at [618, 166] on div at bounding box center [633, 173] width 143 height 17
type input "un"
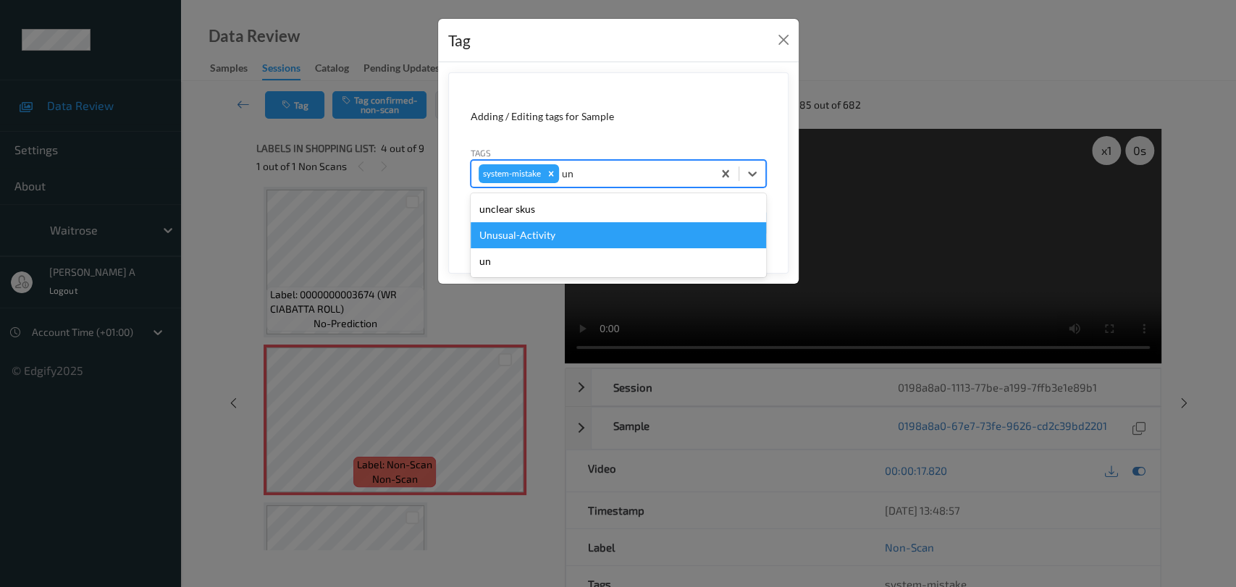
click at [529, 230] on div "Unusual-Activity" at bounding box center [618, 235] width 295 height 26
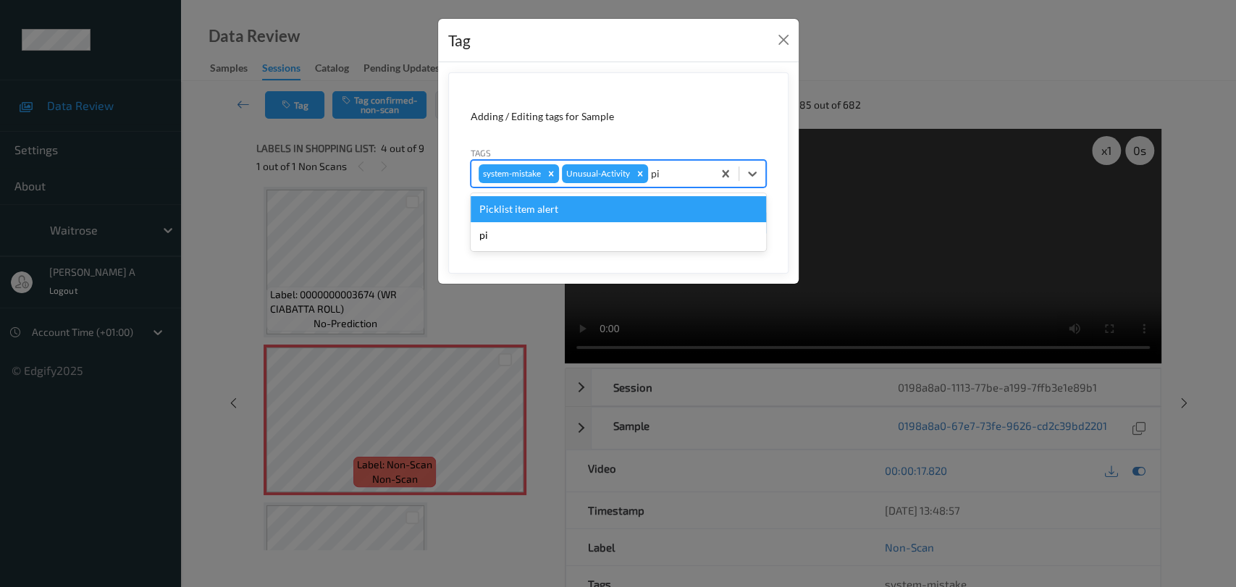
type input "pic"
click at [562, 210] on div "Picklist item alert" at bounding box center [618, 209] width 295 height 26
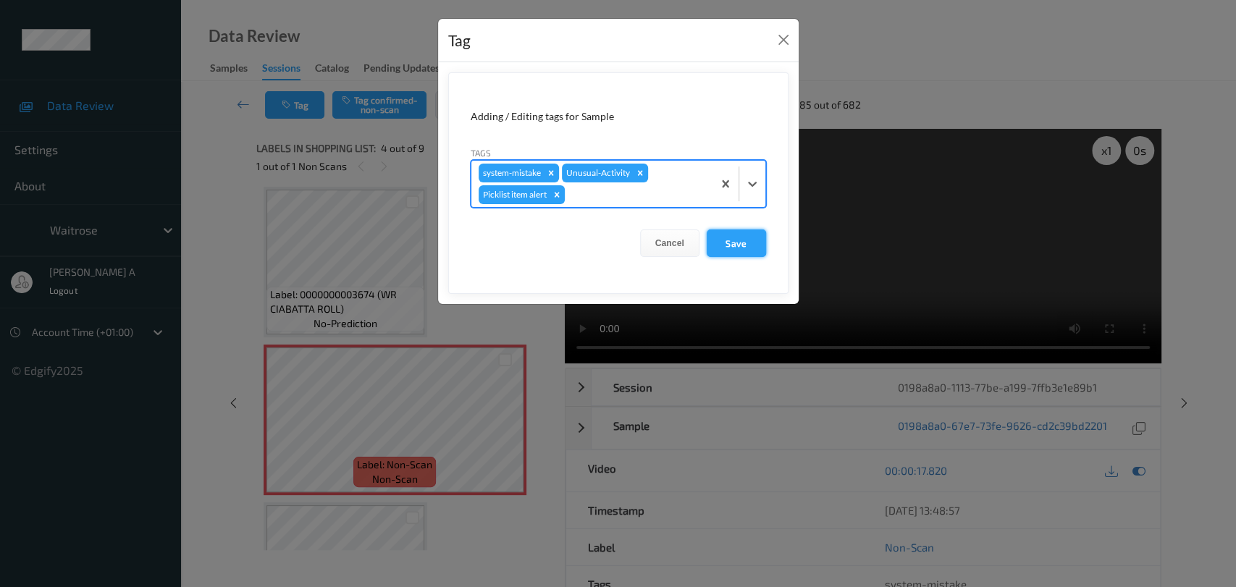
click at [748, 238] on button "Save" at bounding box center [736, 244] width 59 height 28
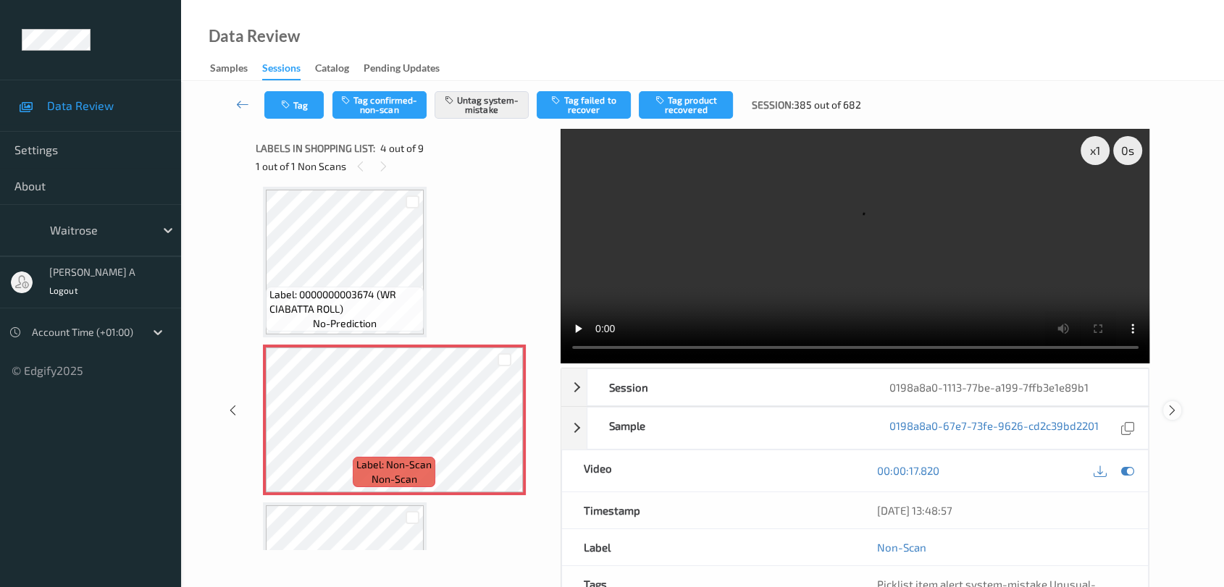
click at [1174, 404] on icon at bounding box center [1172, 410] width 12 height 13
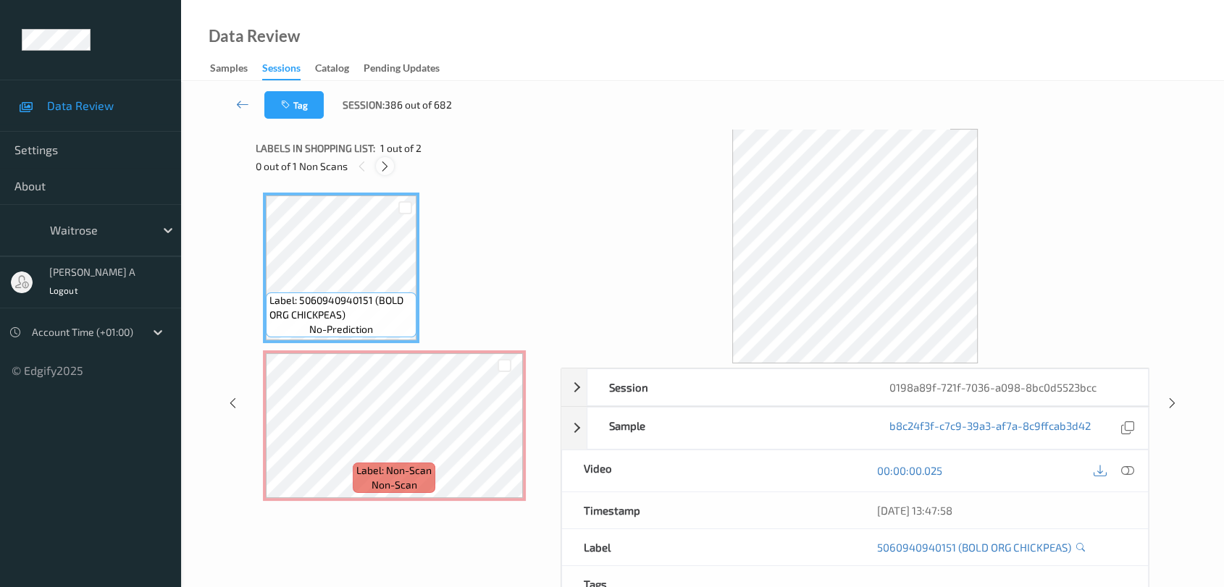
click at [385, 172] on div at bounding box center [385, 166] width 18 height 18
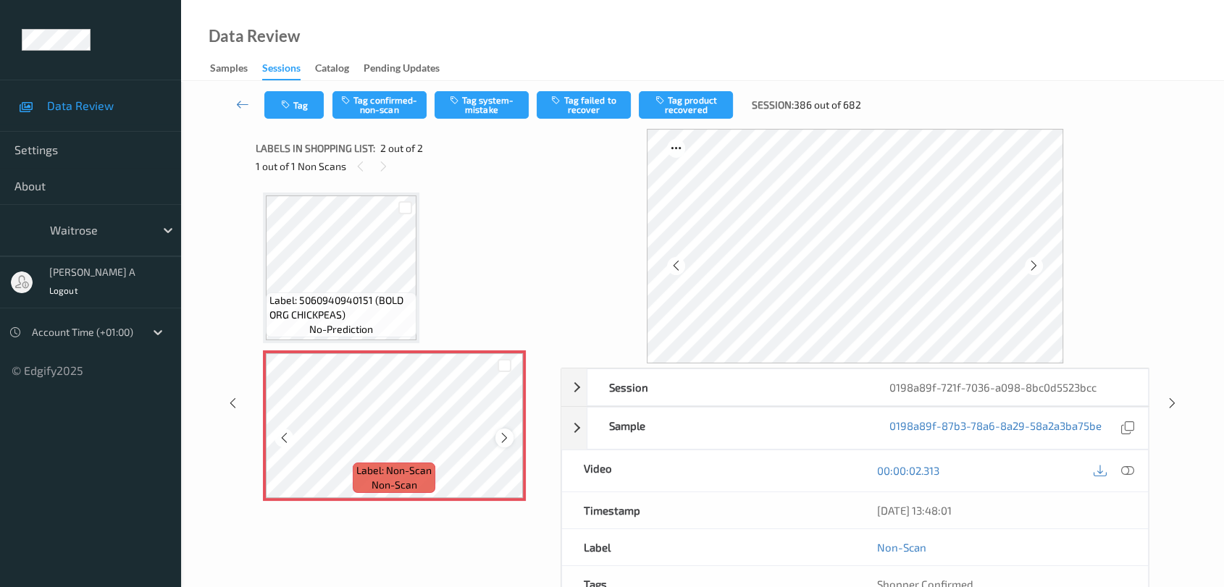
click at [505, 432] on icon at bounding box center [504, 438] width 12 height 13
click at [1137, 479] on div "00:00:02.313" at bounding box center [1000, 470] width 293 height 41
click at [1137, 471] on div "00:00:02.313" at bounding box center [1000, 470] width 293 height 41
click at [1130, 471] on icon at bounding box center [1127, 470] width 13 height 13
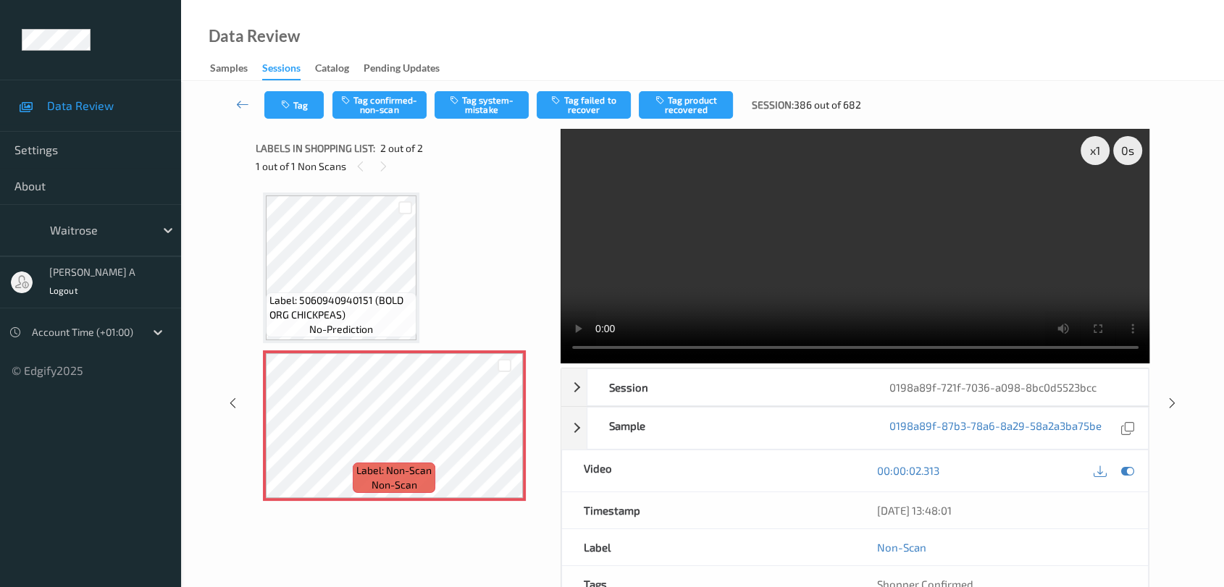
click at [1112, 203] on video at bounding box center [854, 246] width 589 height 235
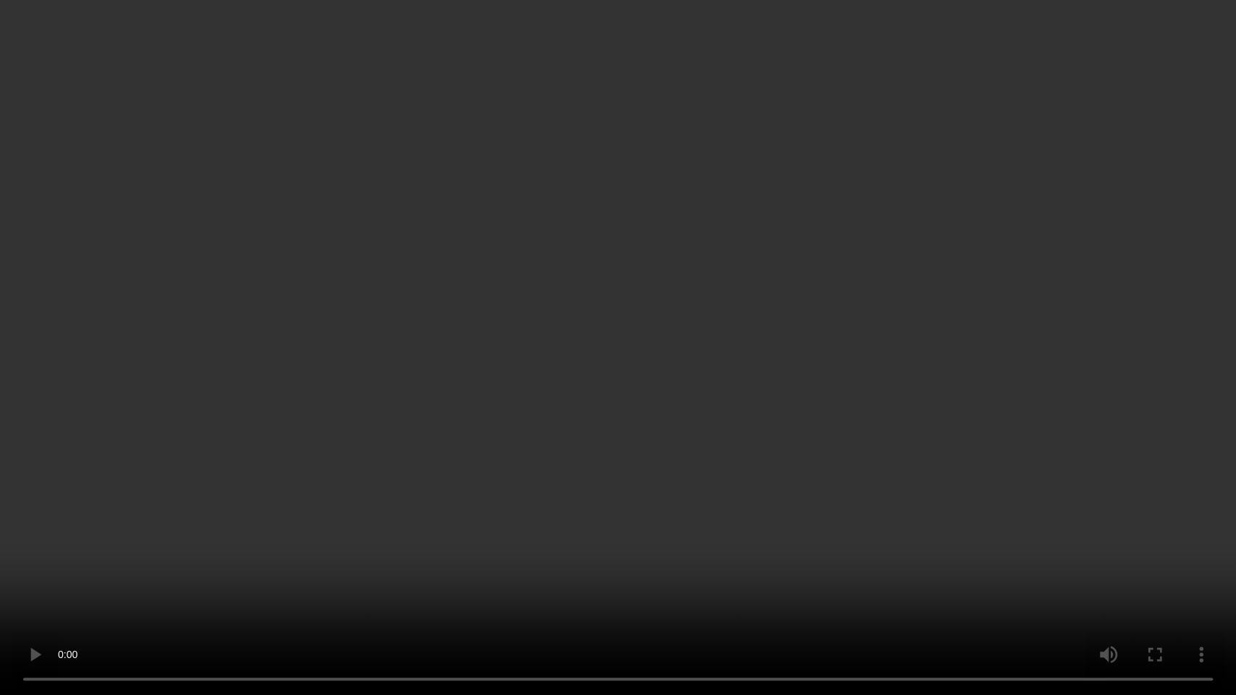
click at [526, 406] on video at bounding box center [618, 347] width 1236 height 695
click at [722, 303] on video at bounding box center [618, 347] width 1236 height 695
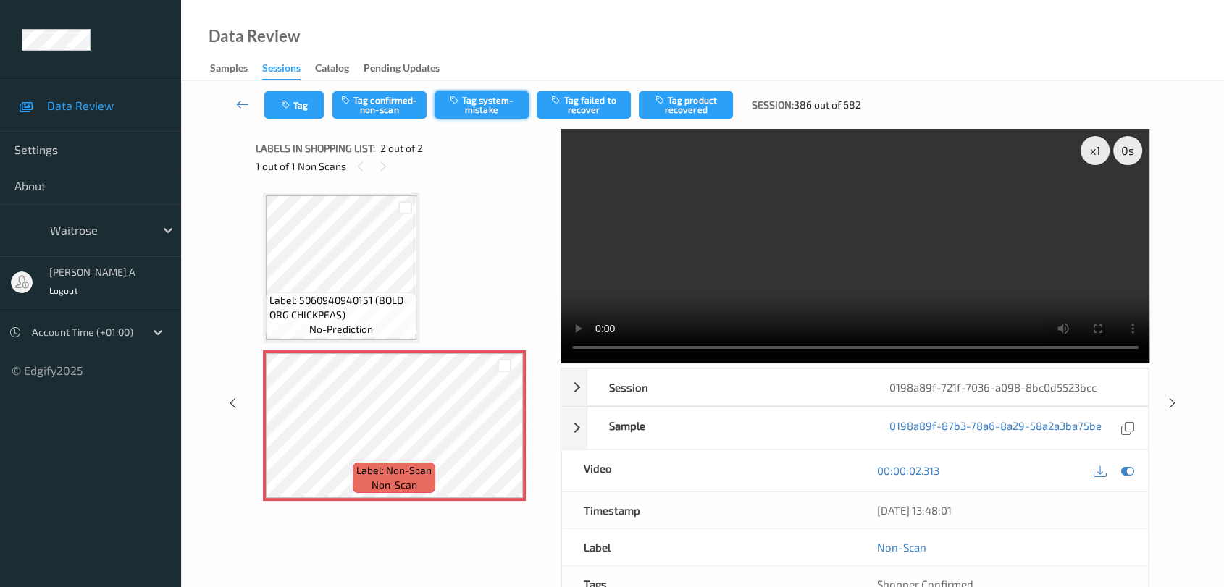
click at [482, 106] on button "Tag system-mistake" at bounding box center [481, 105] width 94 height 28
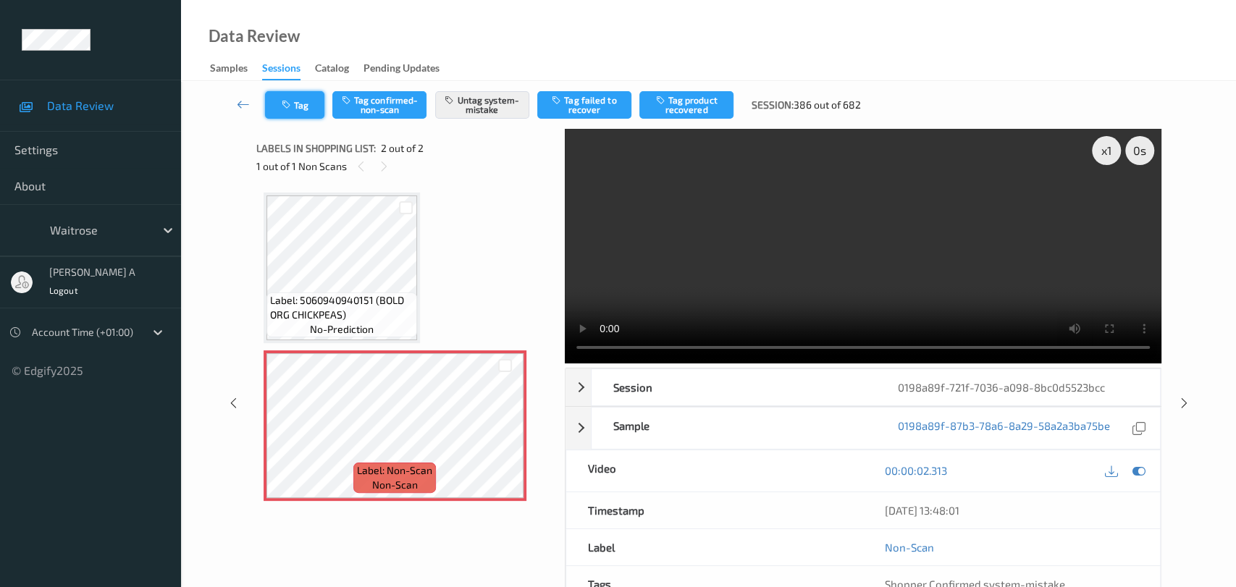
click at [297, 110] on button "Tag" at bounding box center [294, 105] width 59 height 28
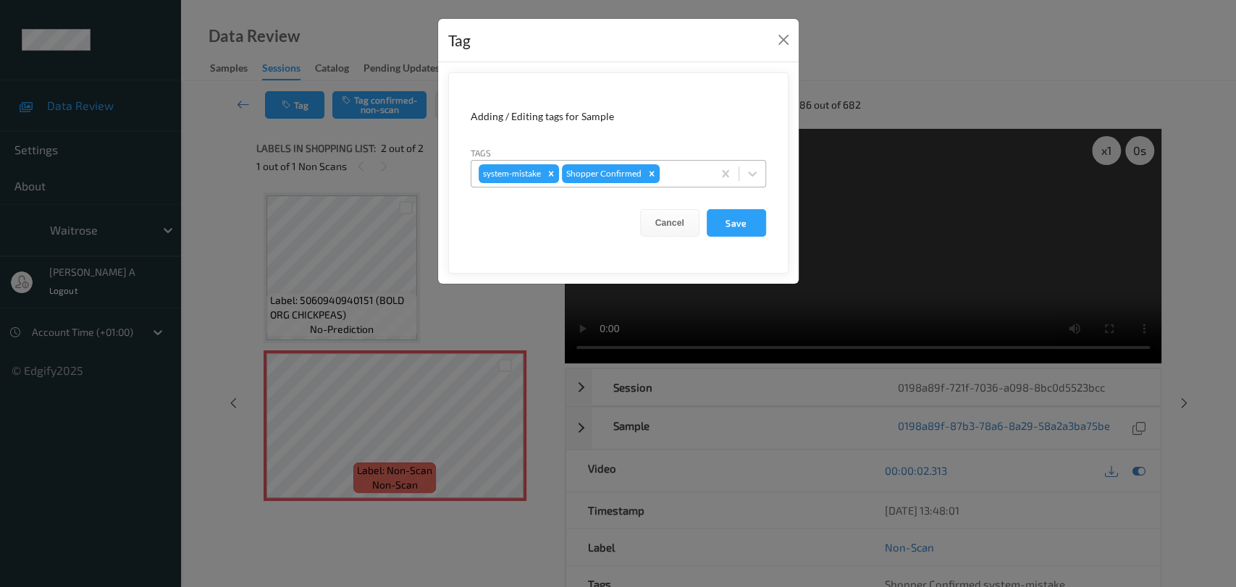
click at [682, 178] on div at bounding box center [684, 173] width 43 height 17
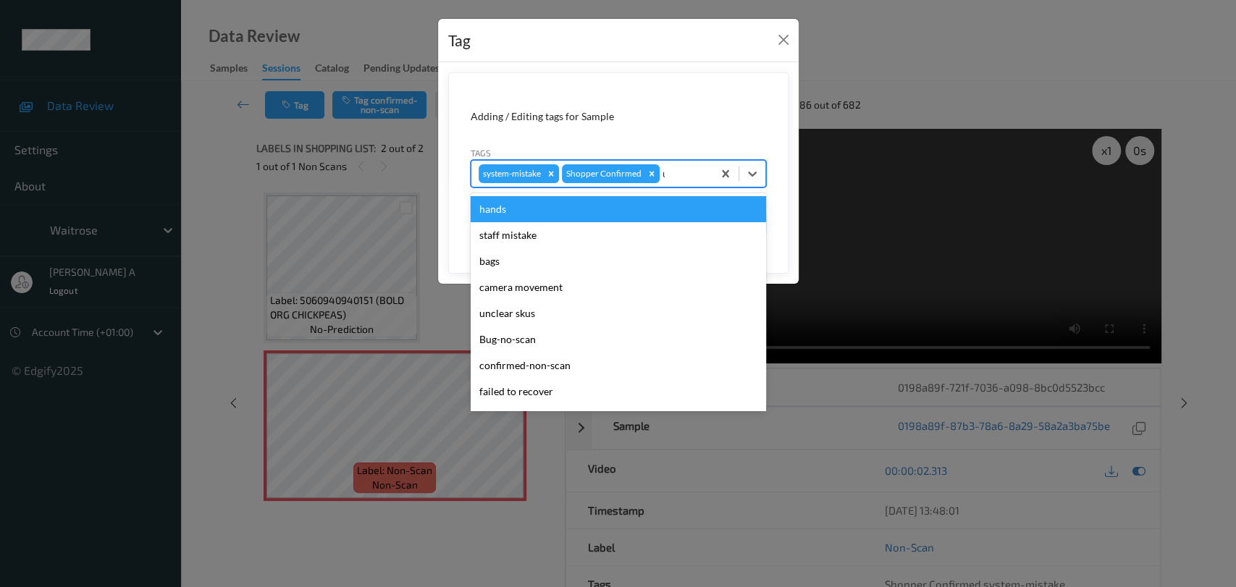
type input "un"
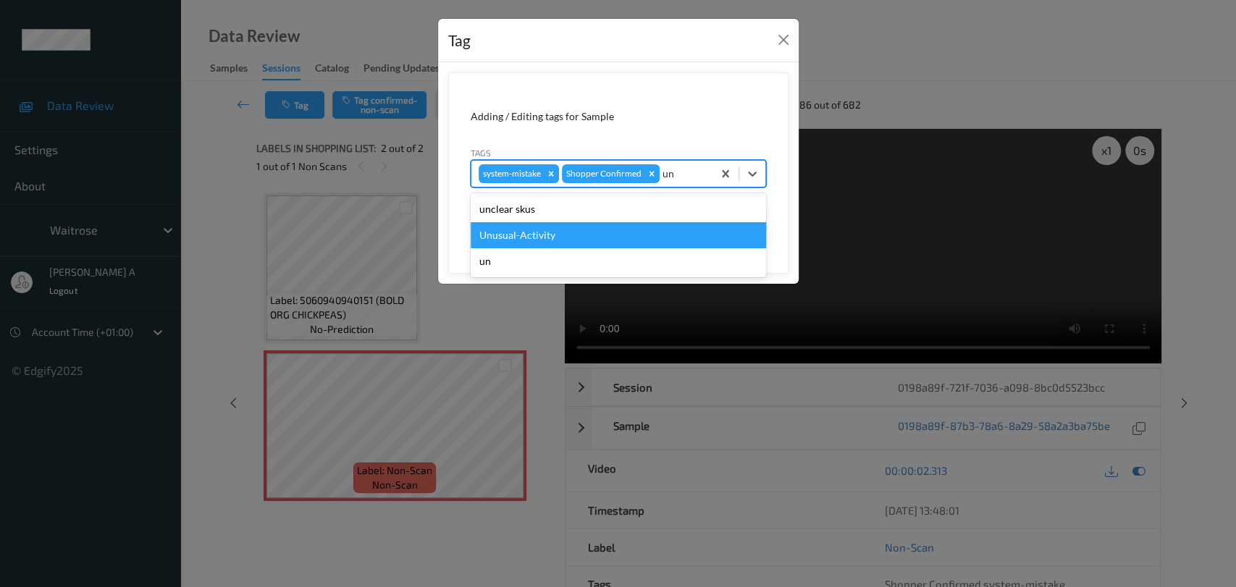
click at [592, 235] on div "Unusual-Activity" at bounding box center [618, 235] width 295 height 26
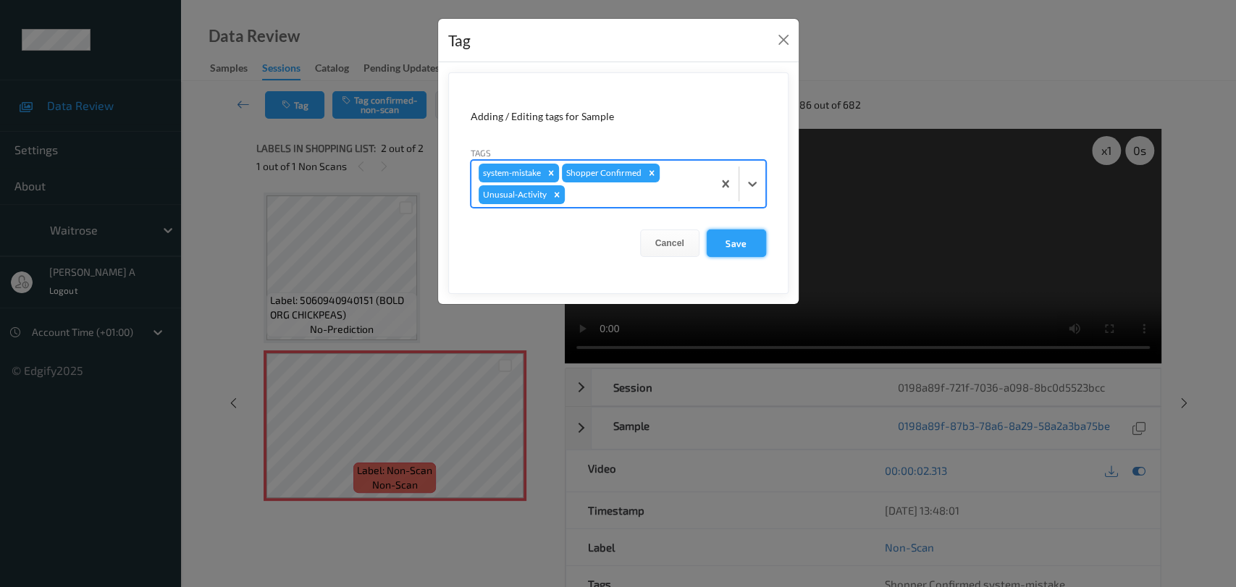
click at [752, 251] on button "Save" at bounding box center [736, 244] width 59 height 28
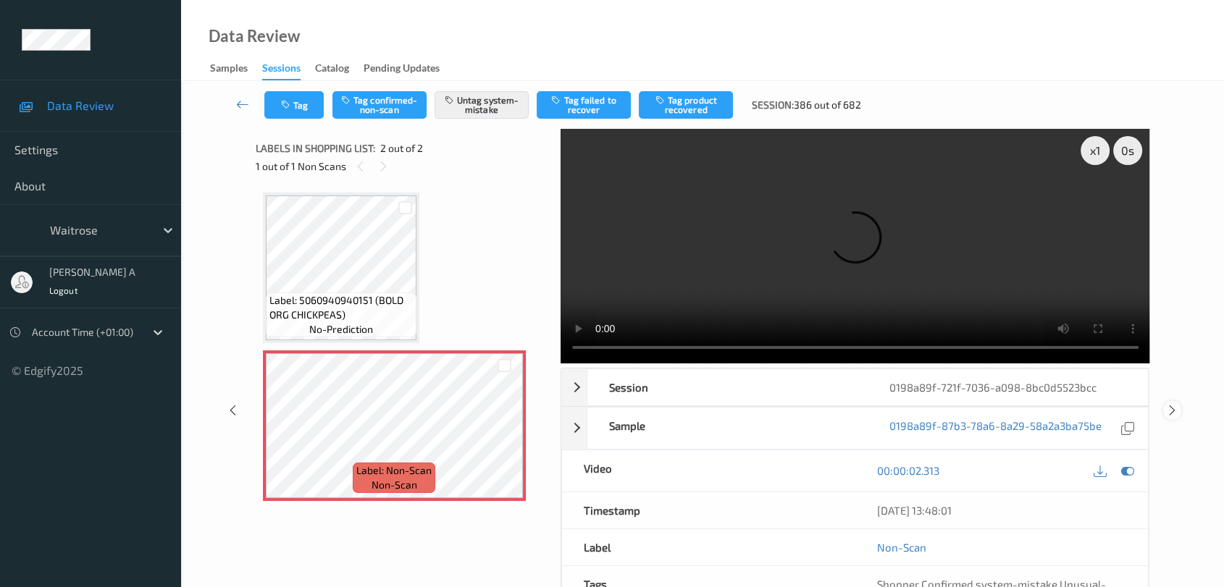
click at [1170, 404] on icon at bounding box center [1172, 410] width 12 height 13
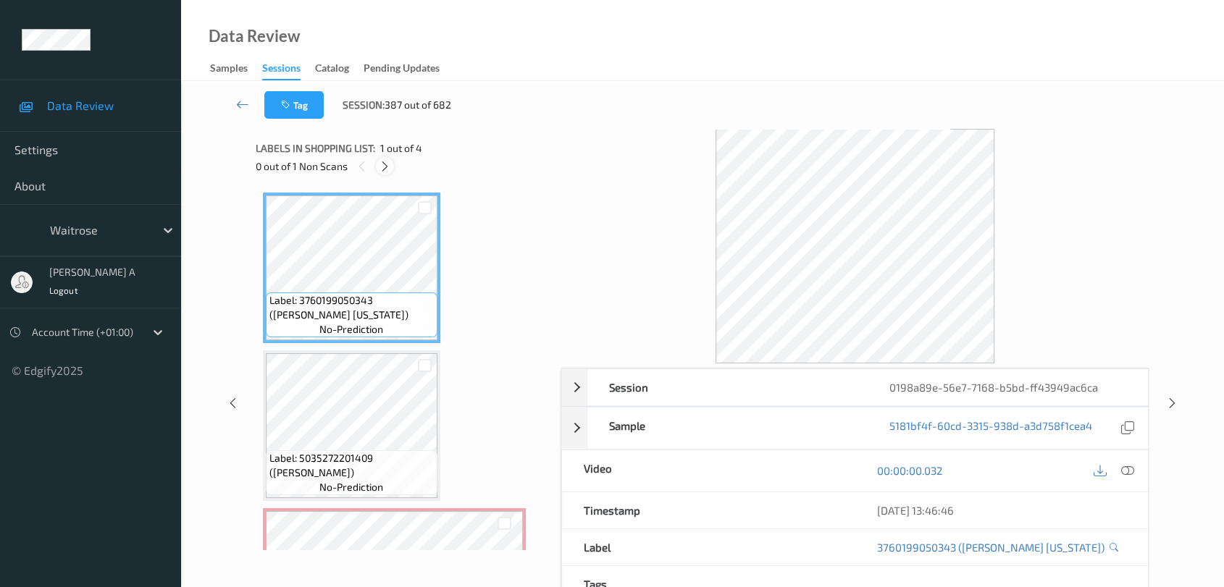
click at [377, 164] on div at bounding box center [385, 166] width 18 height 18
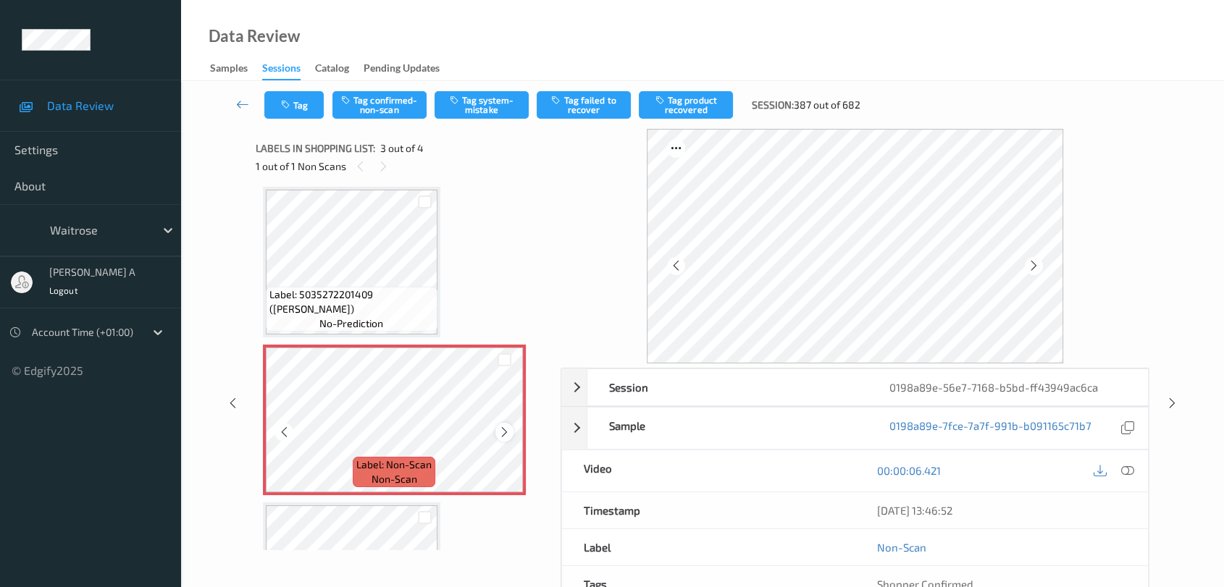
click at [503, 427] on icon at bounding box center [504, 432] width 12 height 13
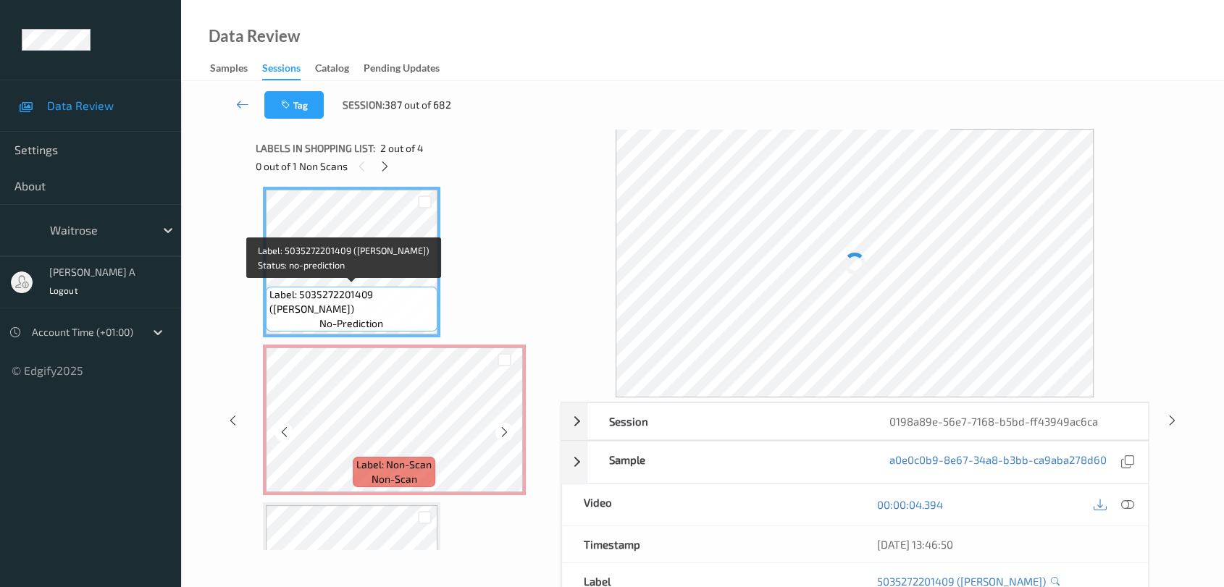
scroll to position [0, 0]
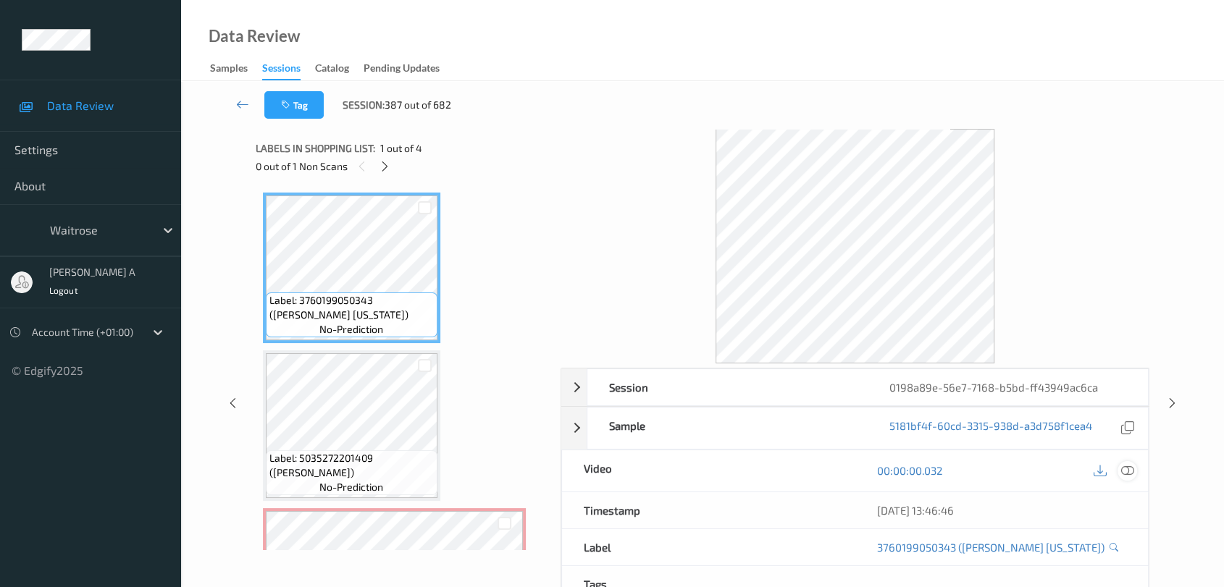
click at [1135, 471] on div at bounding box center [1127, 471] width 20 height 20
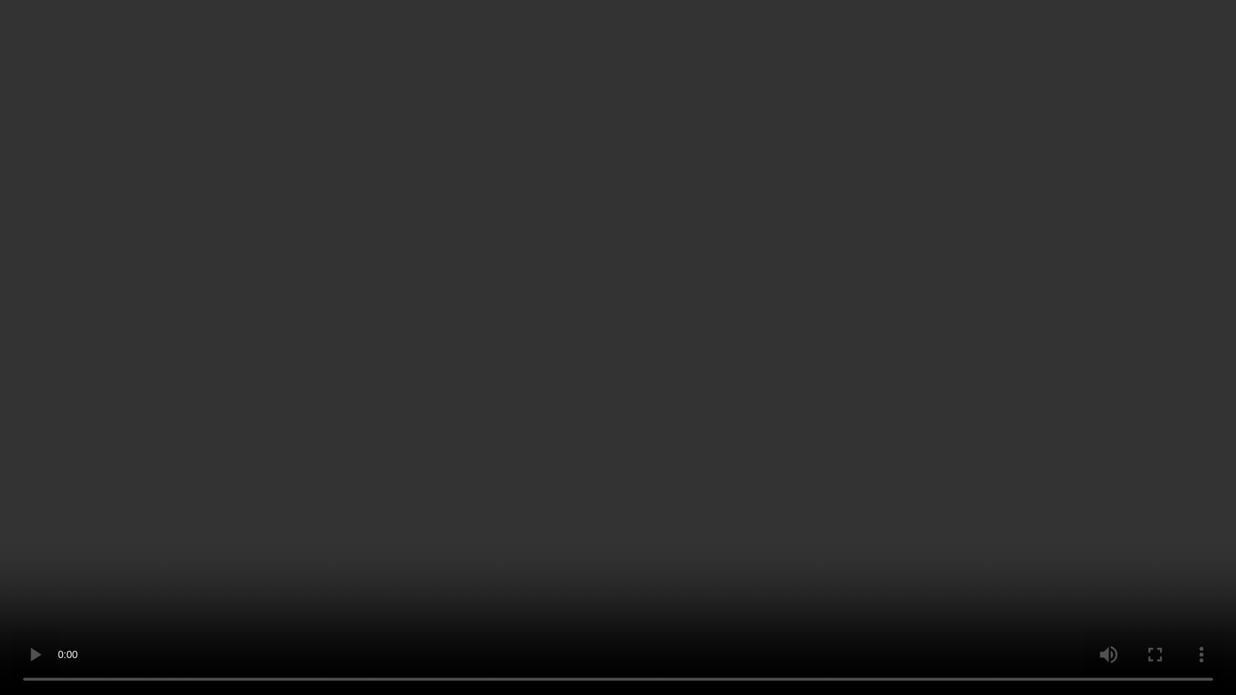
click at [626, 322] on video at bounding box center [618, 347] width 1236 height 695
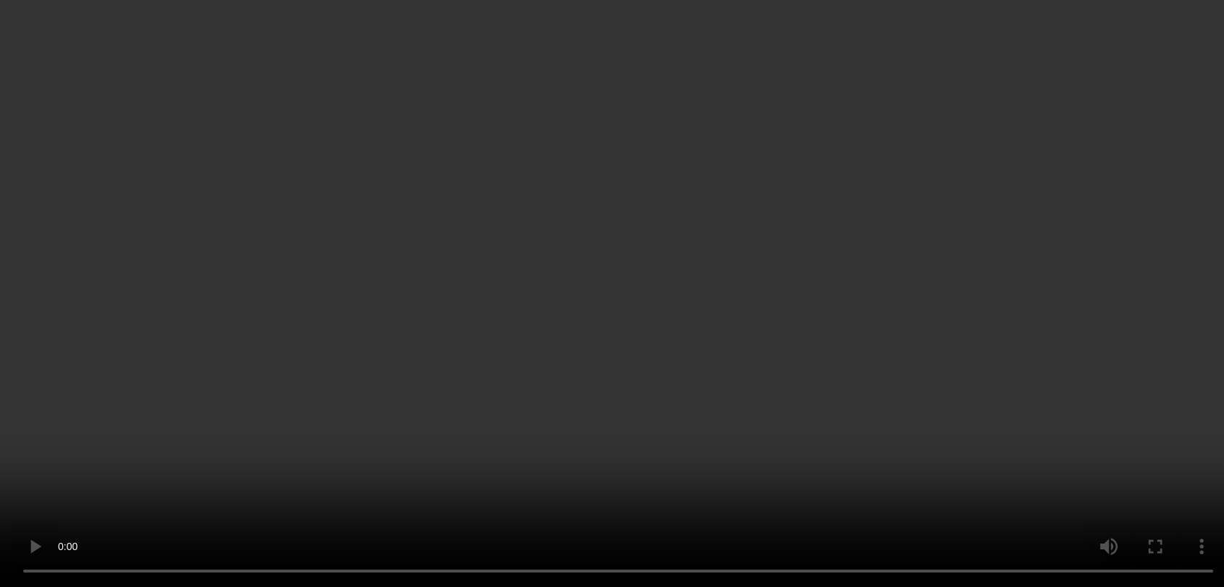
scroll to position [110, 0]
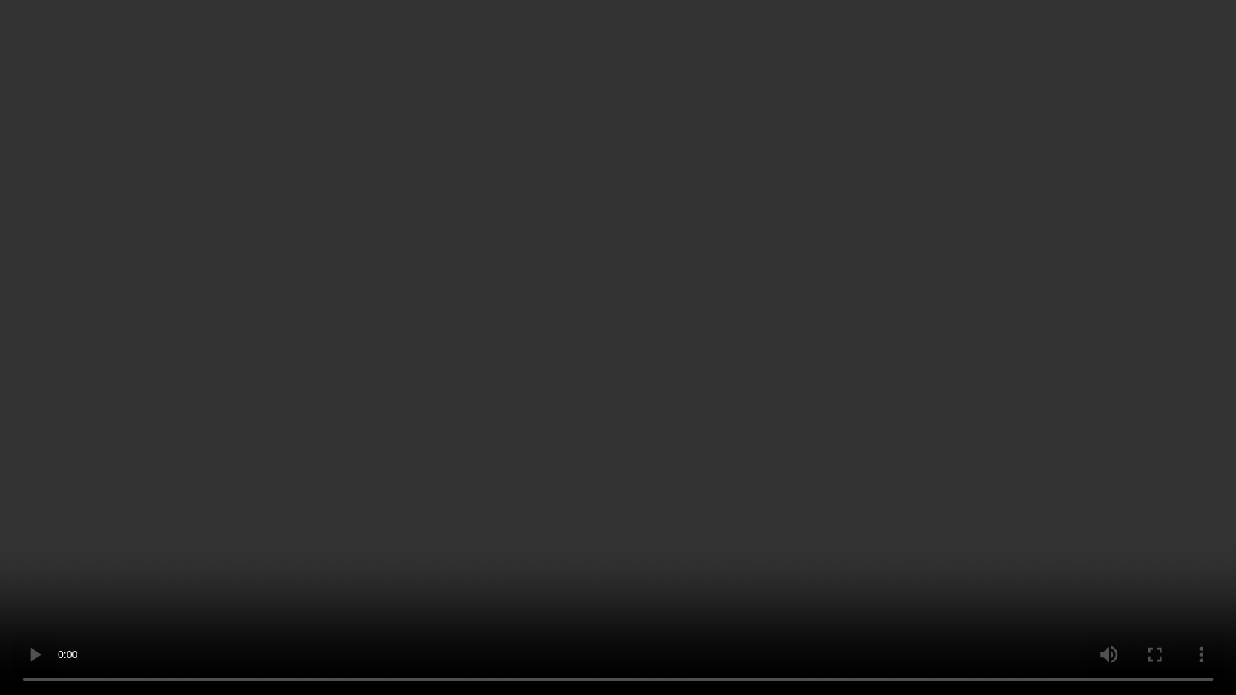
click at [610, 338] on video at bounding box center [618, 347] width 1236 height 695
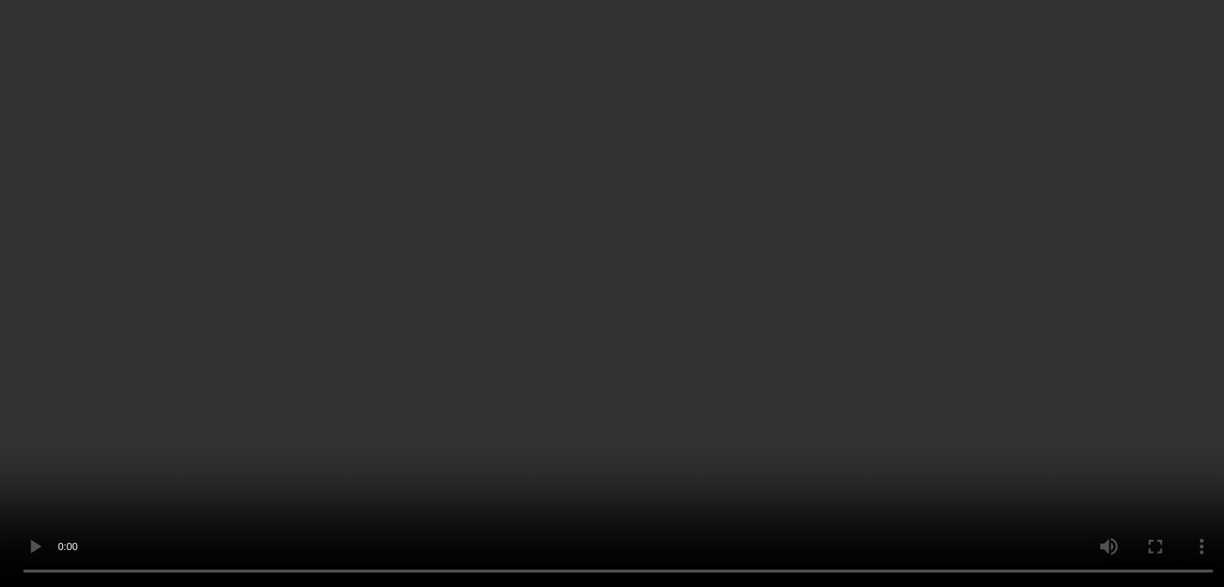
scroll to position [0, 0]
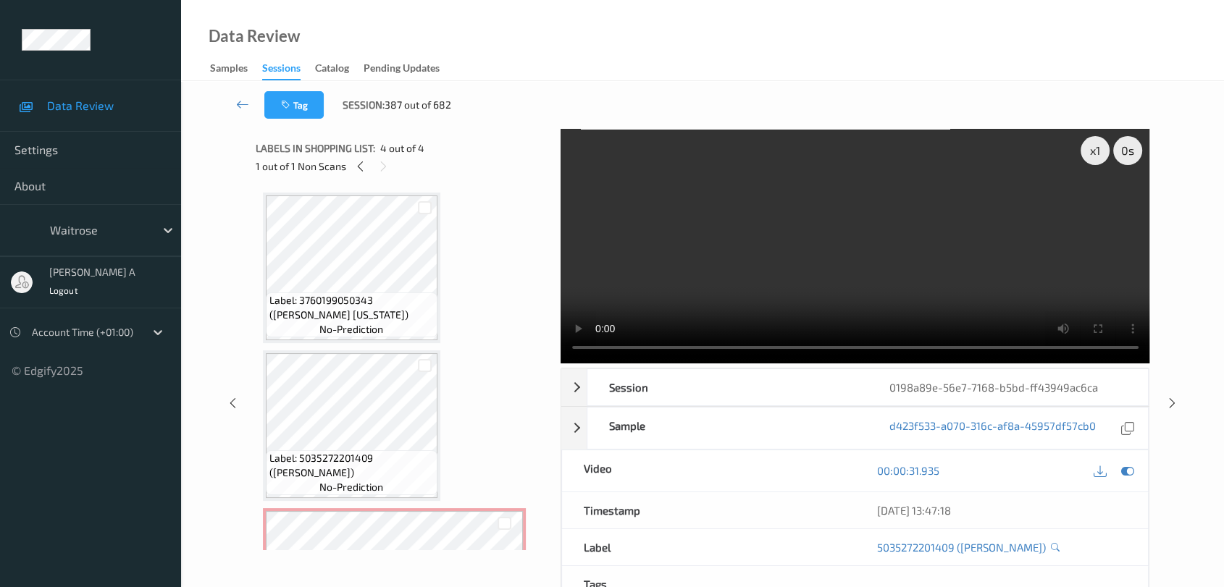
drag, startPoint x: 495, startPoint y: 523, endPoint x: 476, endPoint y: 449, distance: 76.0
click at [495, 523] on div at bounding box center [504, 523] width 37 height 24
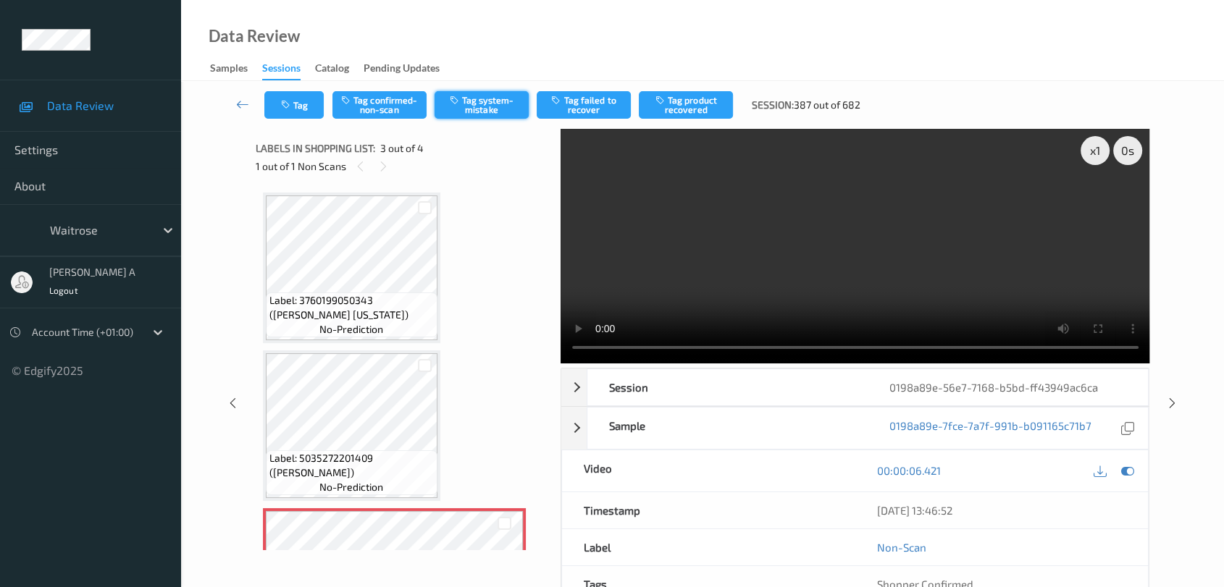
click at [475, 100] on button "Tag system-mistake" at bounding box center [481, 105] width 94 height 28
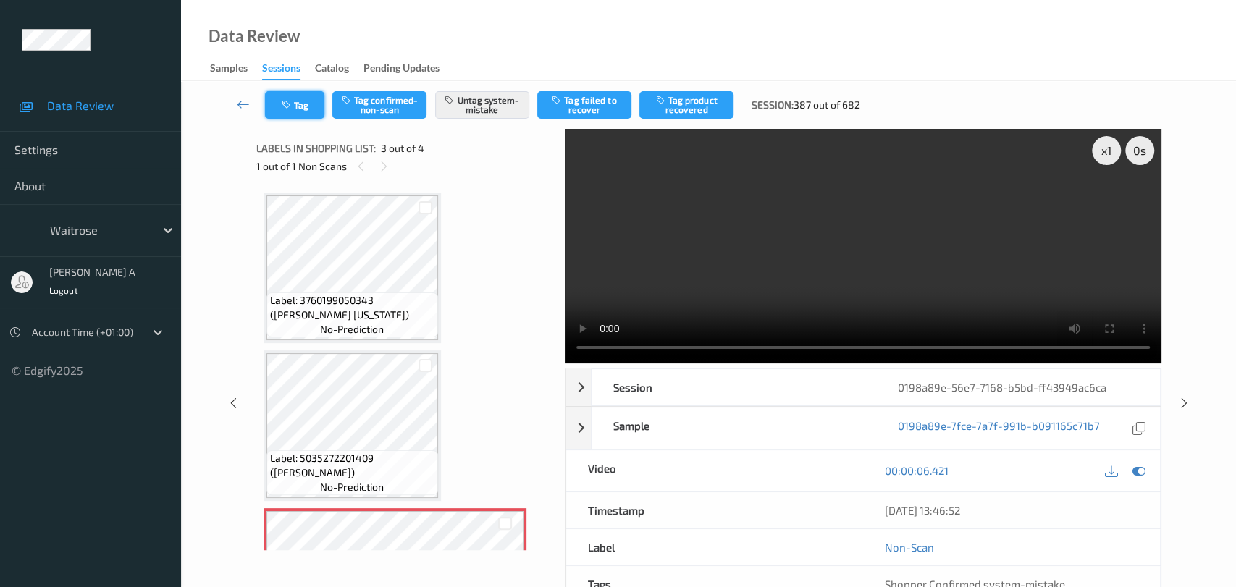
click at [299, 123] on div "Tag Tag confirmed-non-scan Untag system-mistake Tag failed to recover Tag produ…" at bounding box center [709, 105] width 996 height 48
click at [301, 113] on button "Tag" at bounding box center [294, 105] width 59 height 28
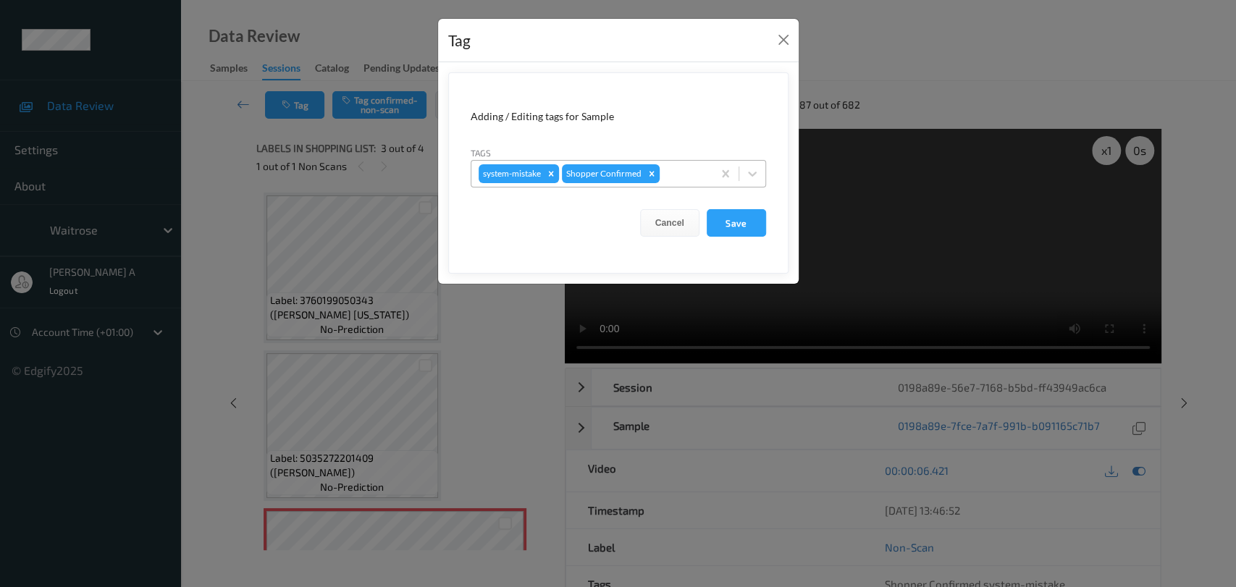
click at [674, 170] on div at bounding box center [684, 173] width 43 height 17
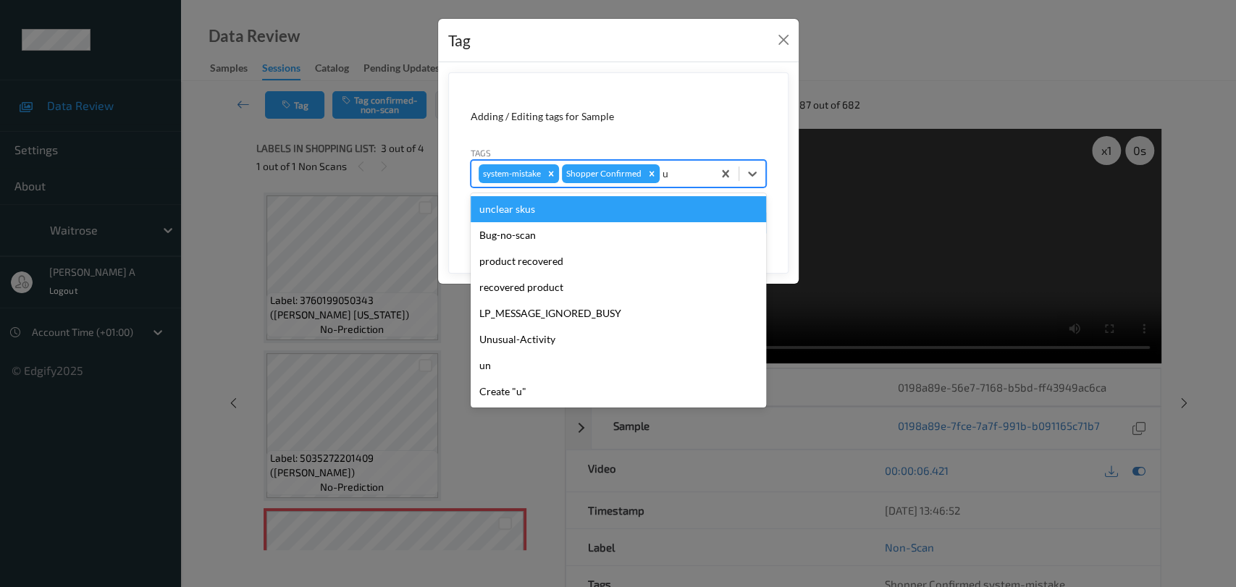
type input "un"
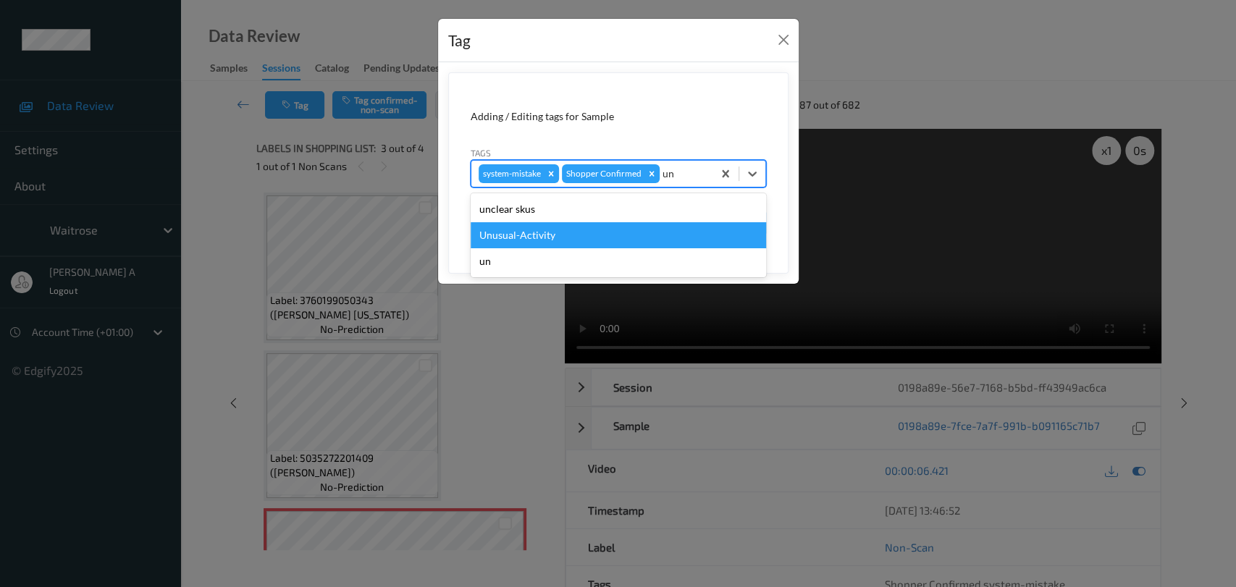
click at [597, 233] on div "Unusual-Activity" at bounding box center [618, 235] width 295 height 26
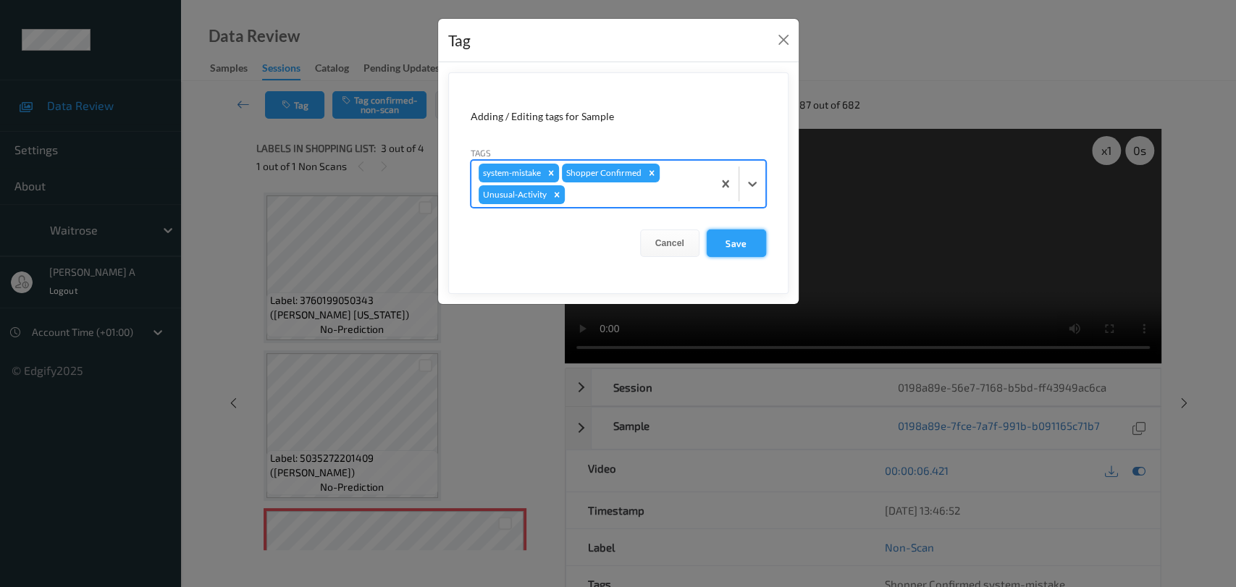
click at [735, 243] on button "Save" at bounding box center [736, 244] width 59 height 28
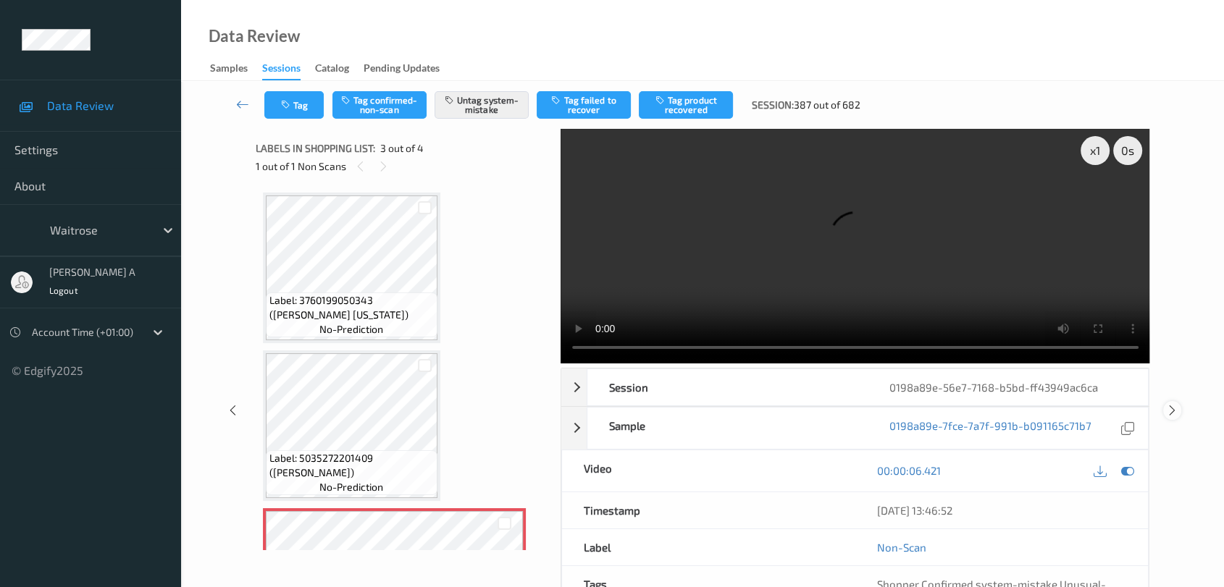
click at [1175, 406] on icon at bounding box center [1172, 410] width 12 height 13
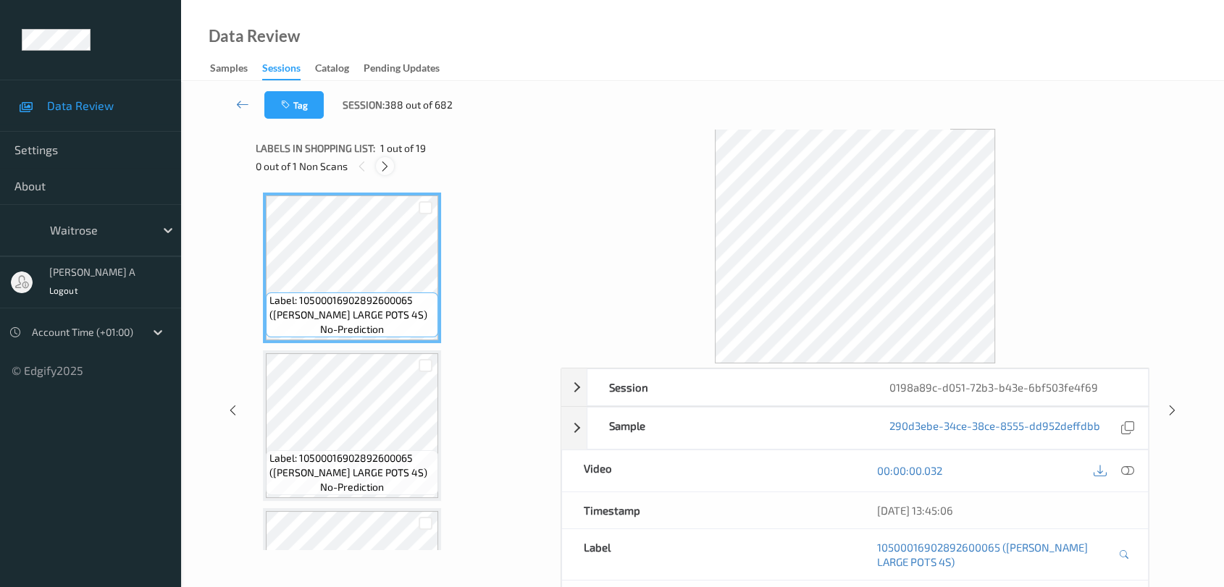
click at [387, 164] on icon at bounding box center [385, 166] width 12 height 13
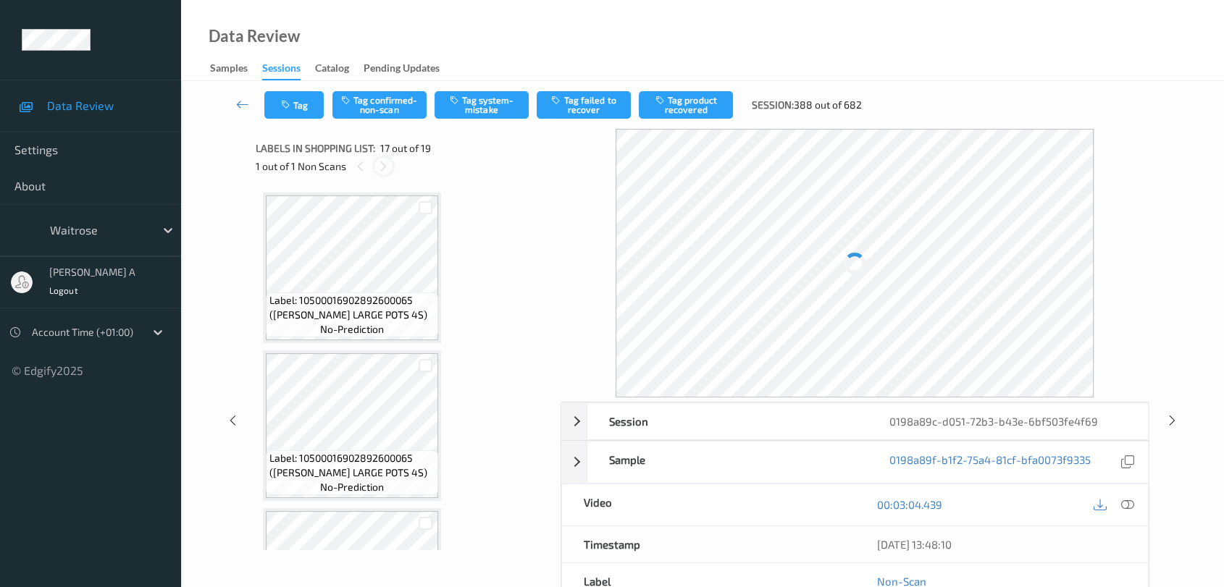
scroll to position [2365, 0]
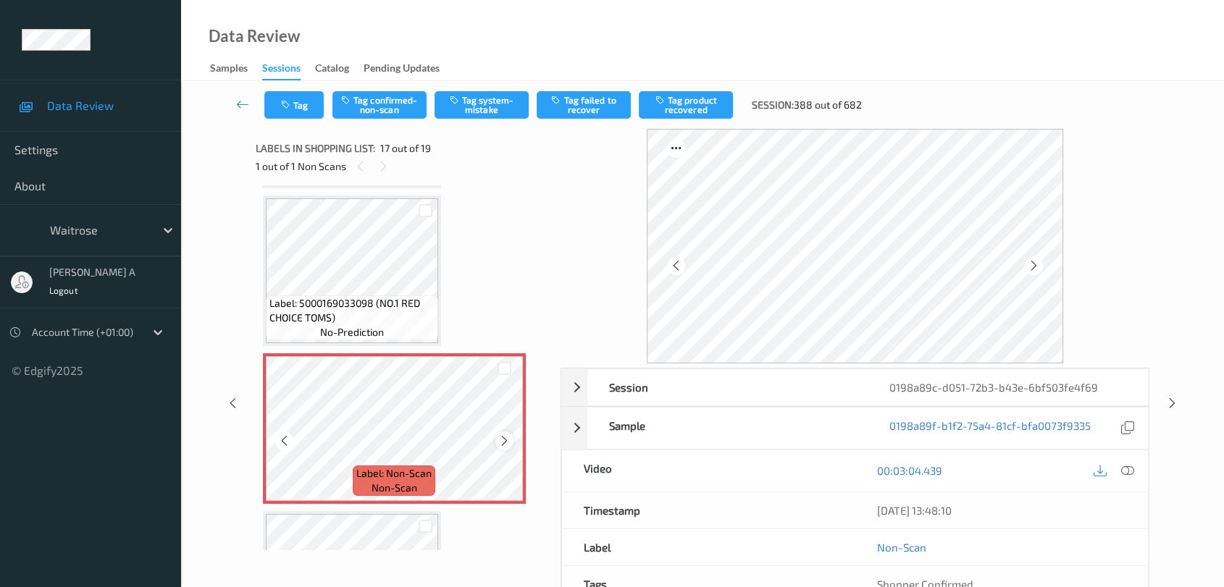
click at [506, 434] on icon at bounding box center [504, 440] width 12 height 13
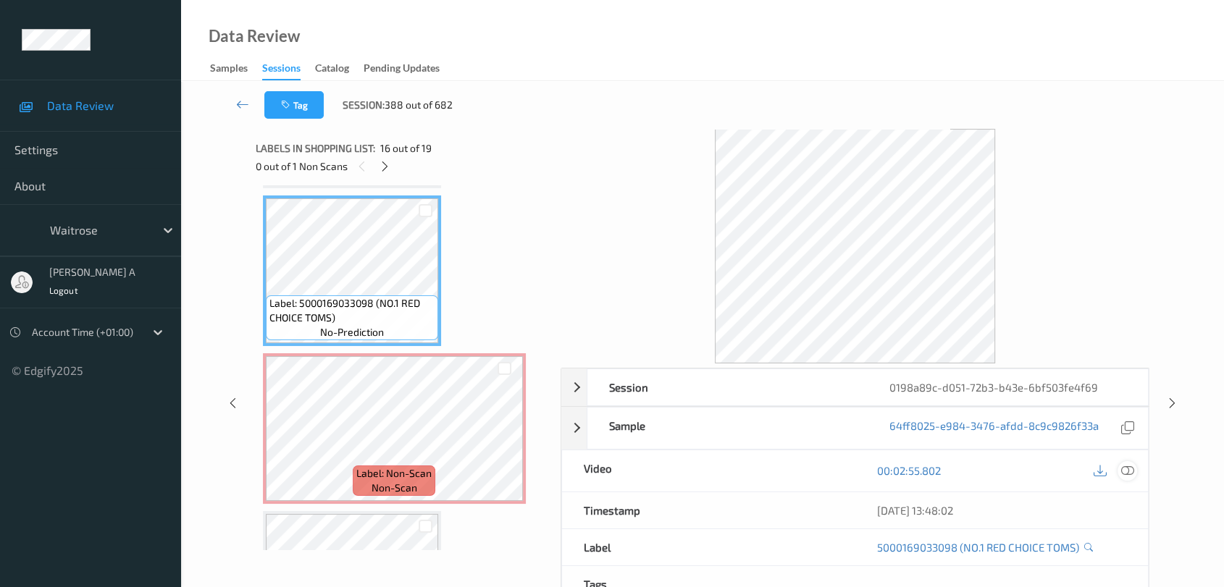
click at [1127, 466] on icon at bounding box center [1127, 470] width 13 height 13
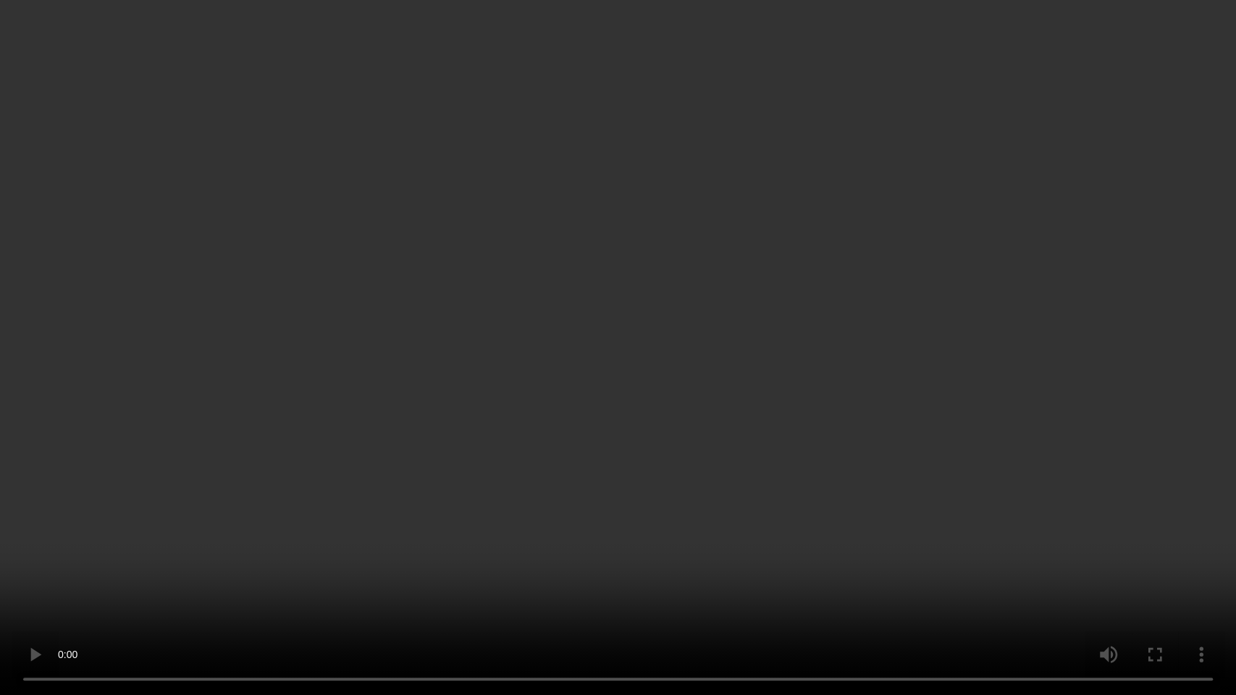
click at [686, 352] on video at bounding box center [618, 347] width 1236 height 695
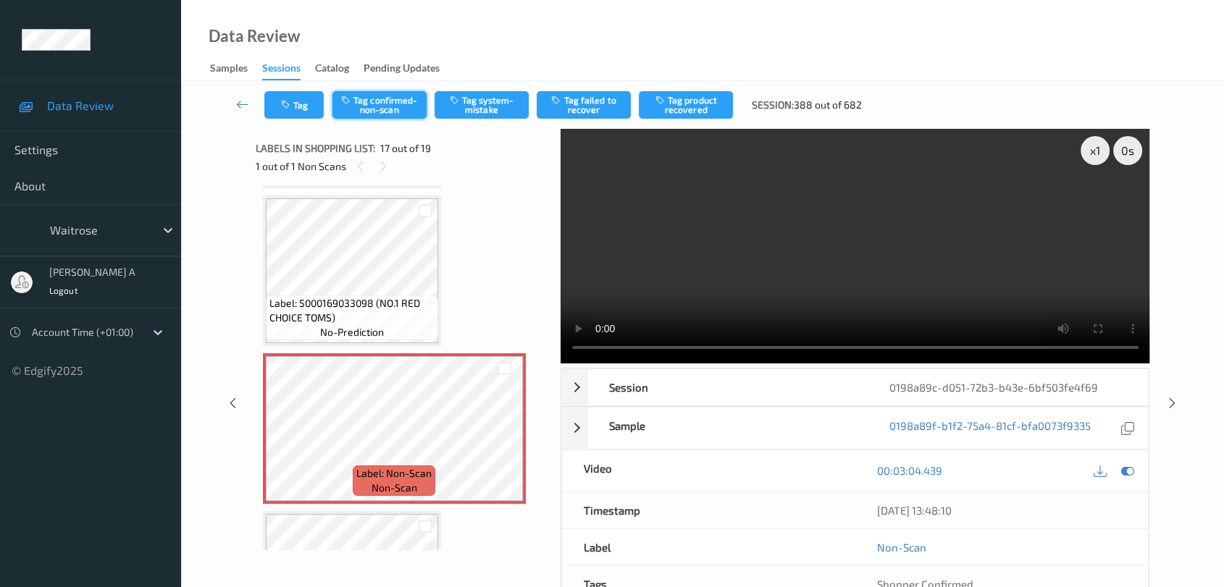
click at [392, 108] on button "Tag confirmed-non-scan" at bounding box center [379, 105] width 94 height 28
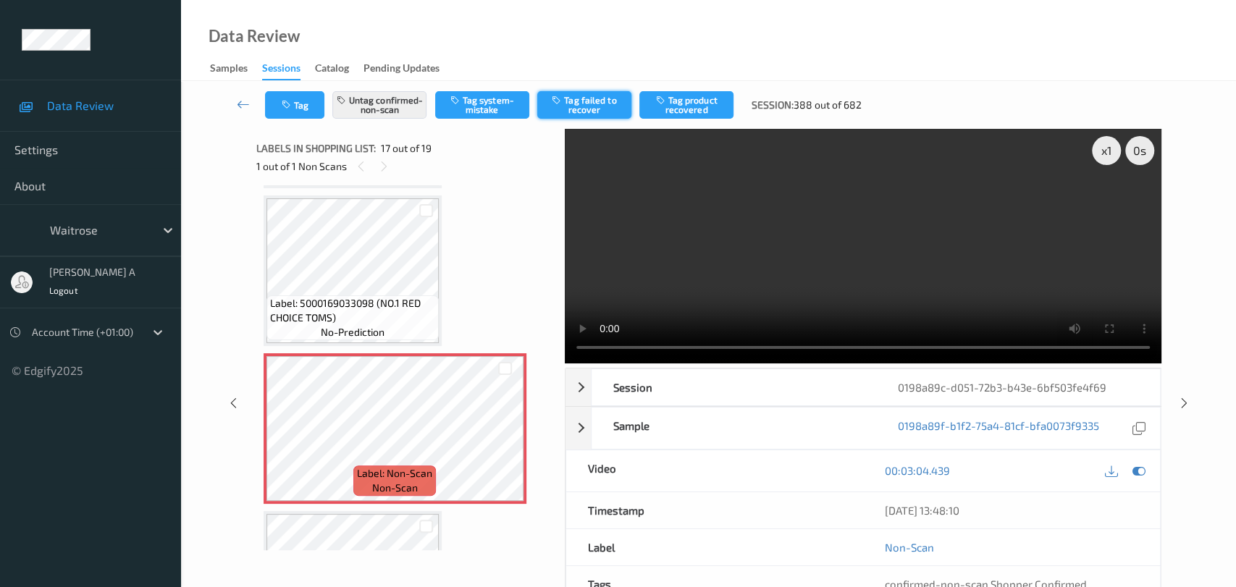
click at [602, 112] on button "Tag failed to recover" at bounding box center [584, 105] width 94 height 28
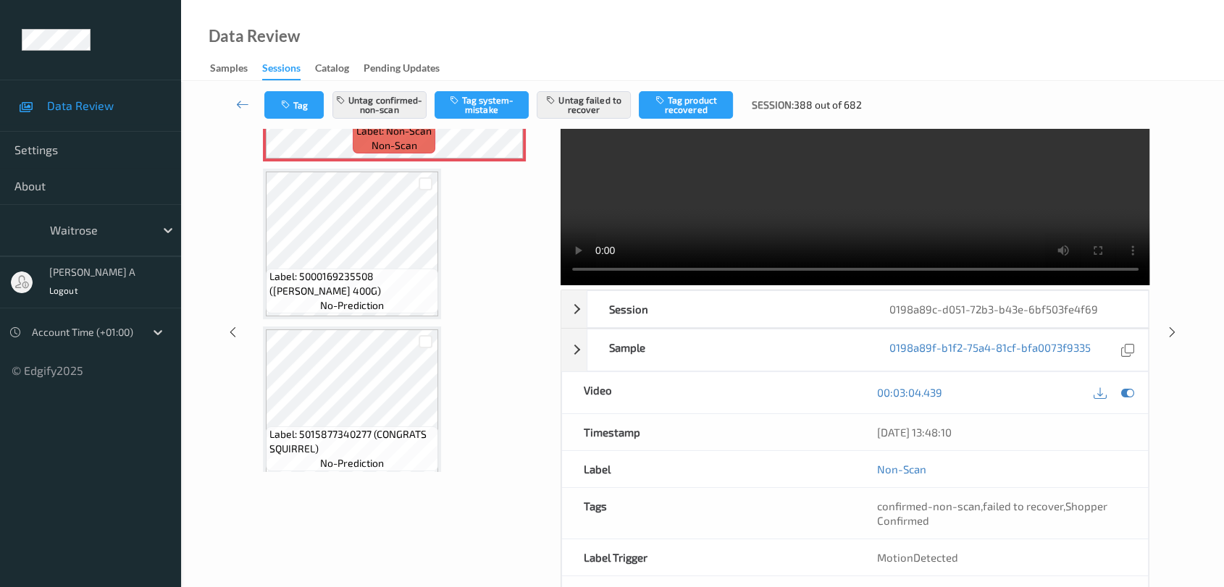
scroll to position [133, 0]
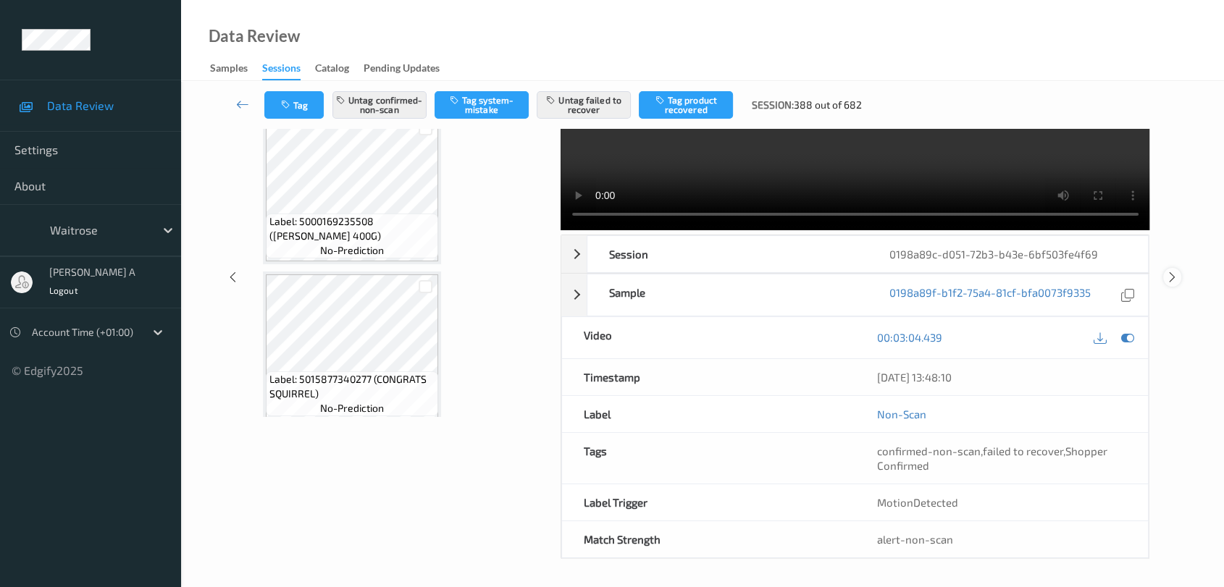
click at [1169, 272] on icon at bounding box center [1172, 277] width 12 height 13
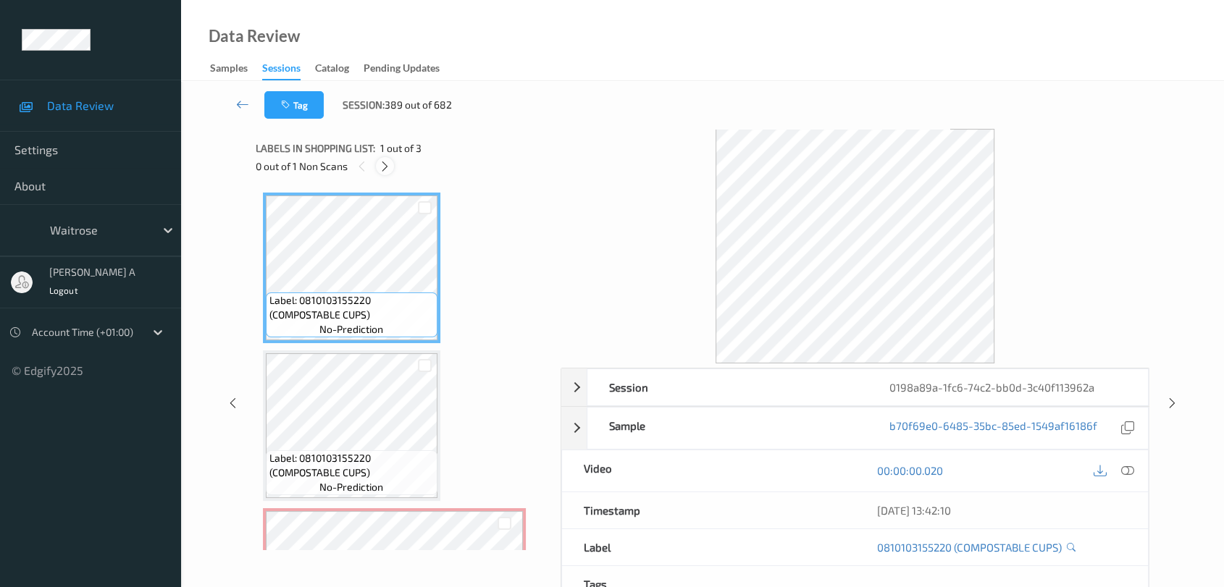
click at [388, 169] on icon at bounding box center [385, 166] width 12 height 13
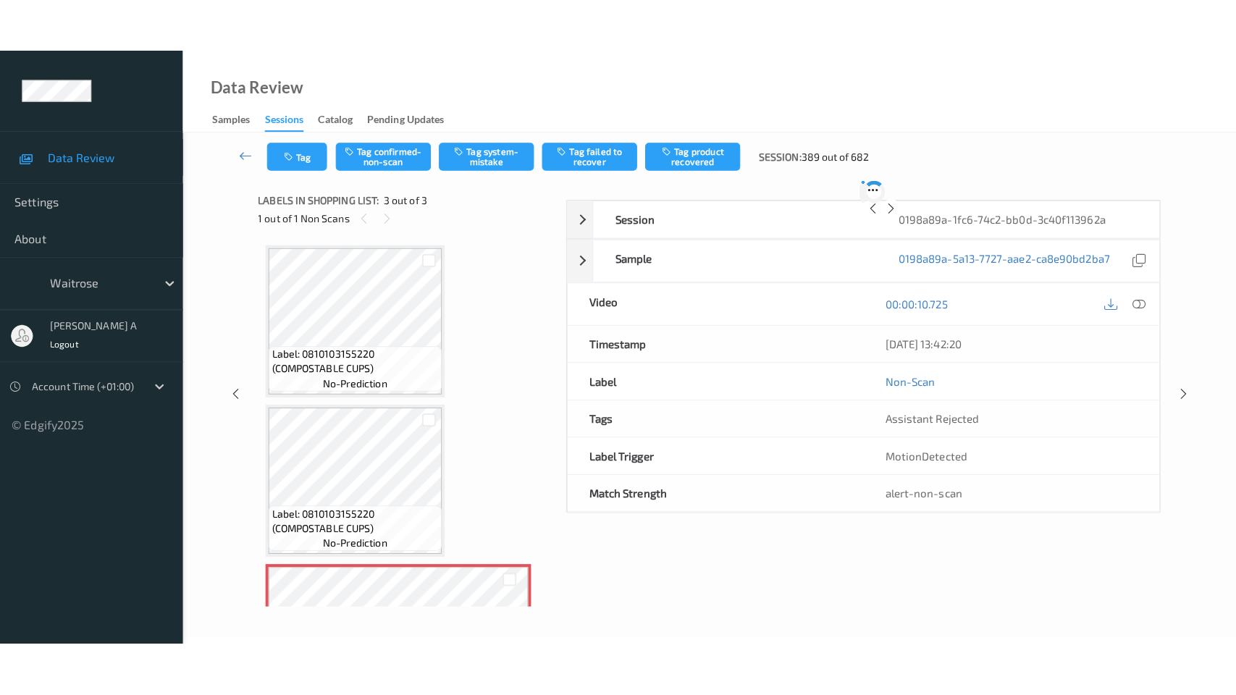
scroll to position [114, 0]
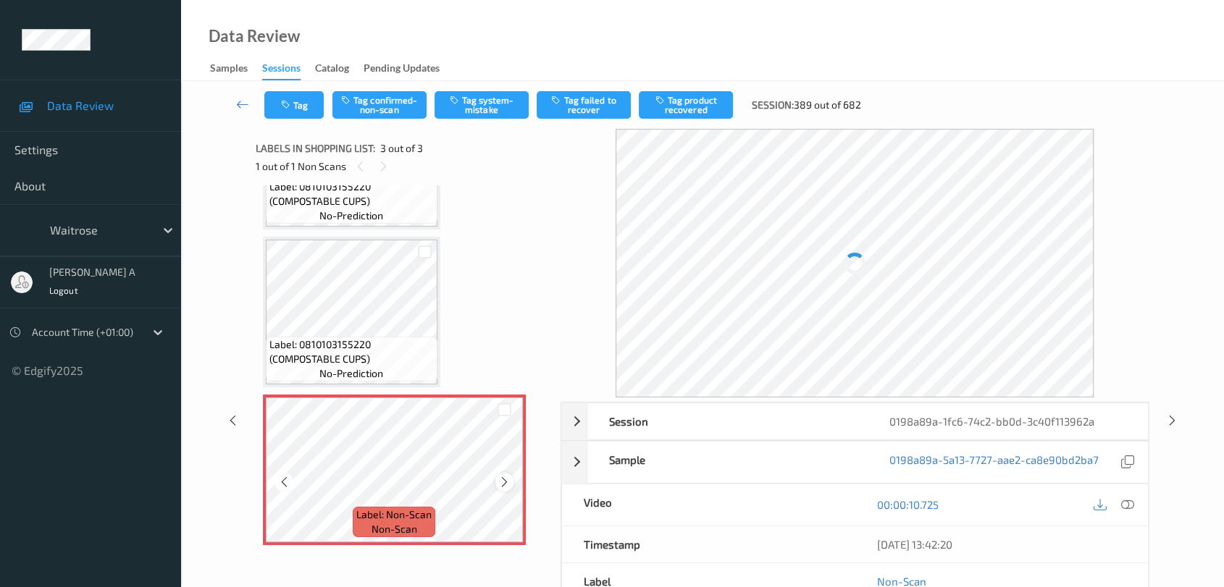
click at [503, 482] on icon at bounding box center [504, 482] width 12 height 13
click at [1127, 503] on icon at bounding box center [1127, 504] width 13 height 13
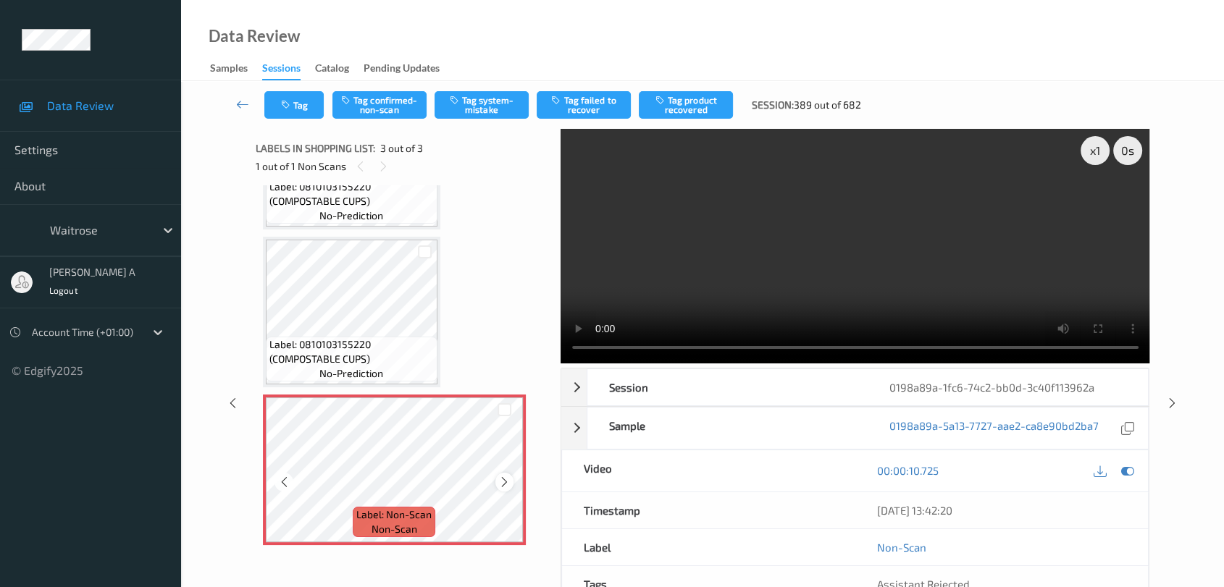
click at [511, 480] on div at bounding box center [504, 482] width 18 height 18
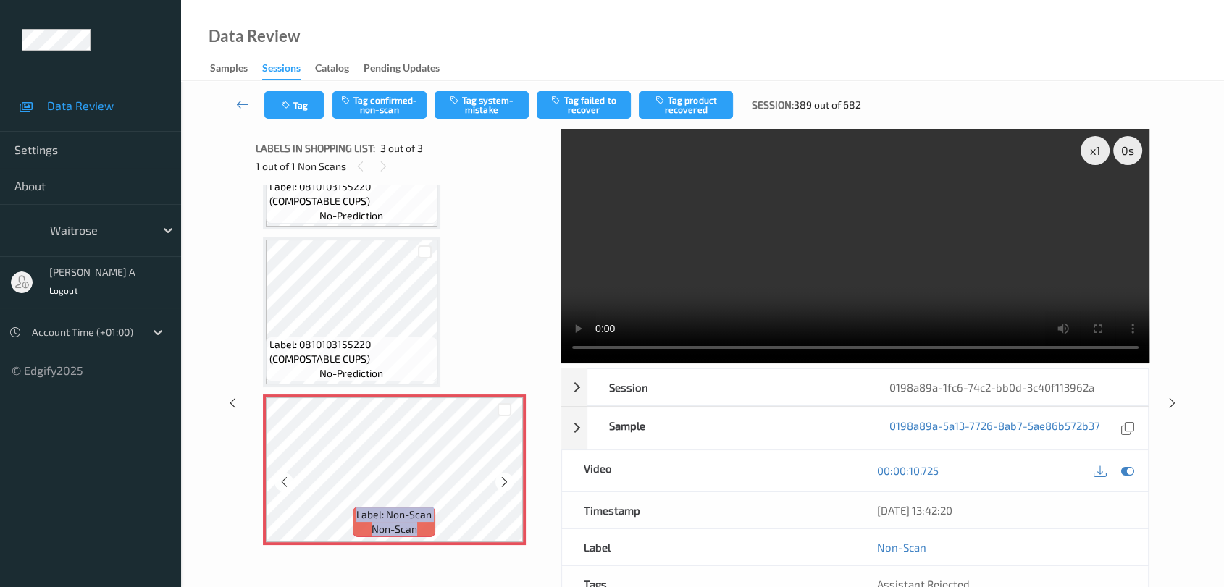
click at [511, 480] on div at bounding box center [504, 482] width 18 height 18
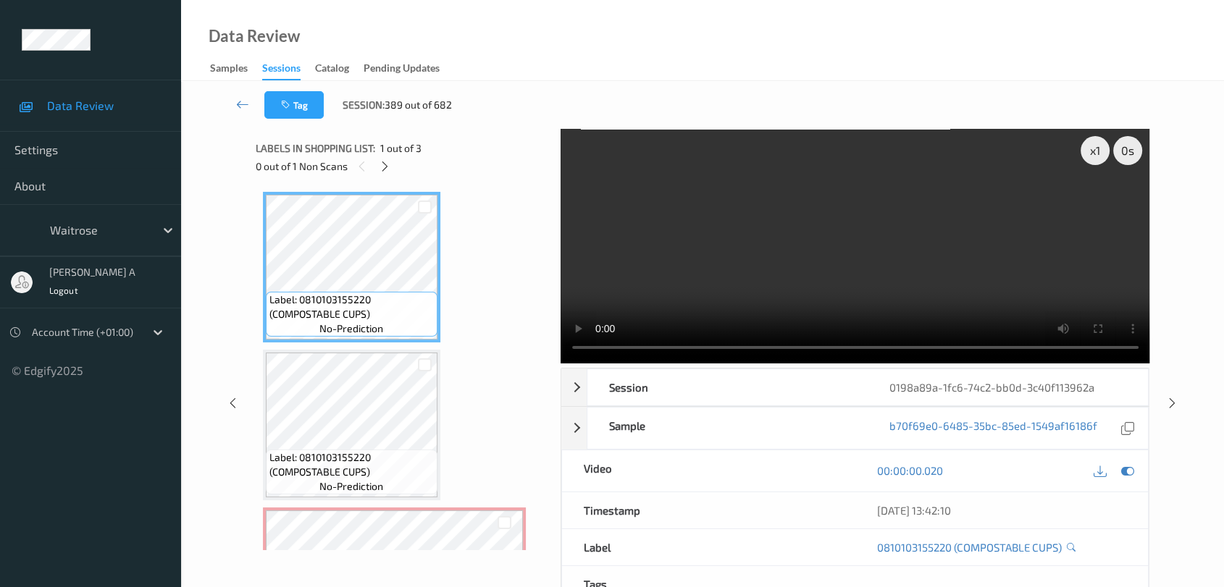
scroll to position [0, 0]
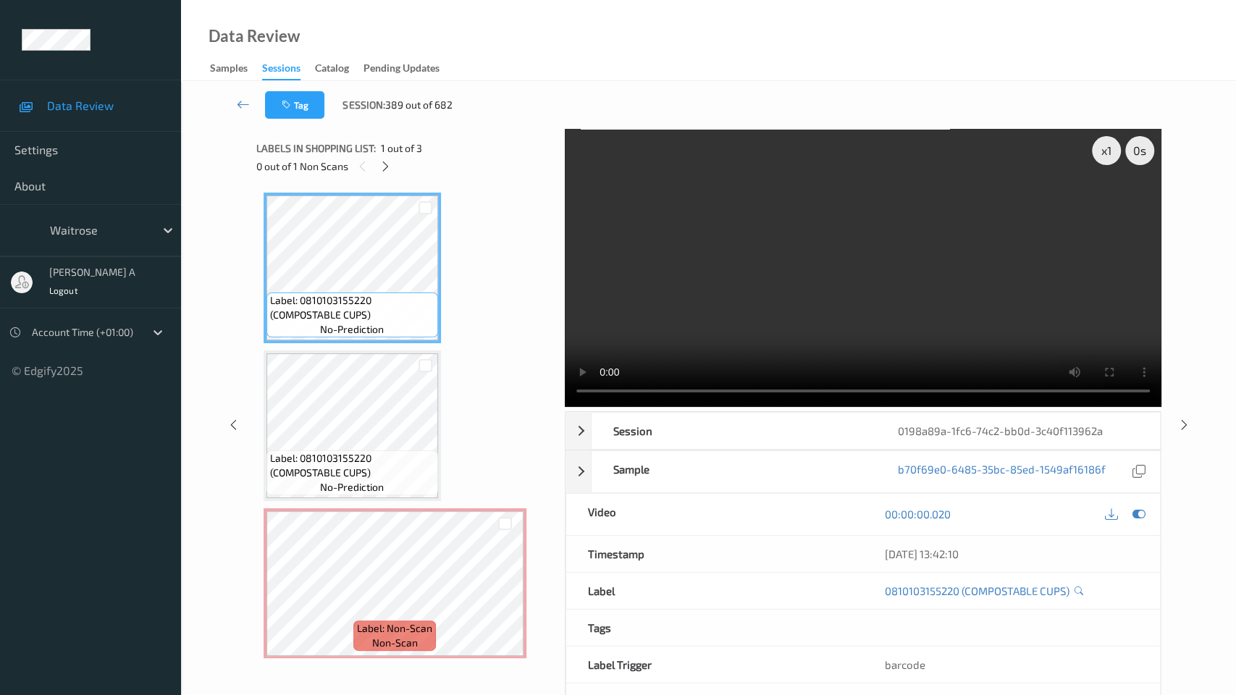
click at [565, 407] on video at bounding box center [863, 268] width 597 height 278
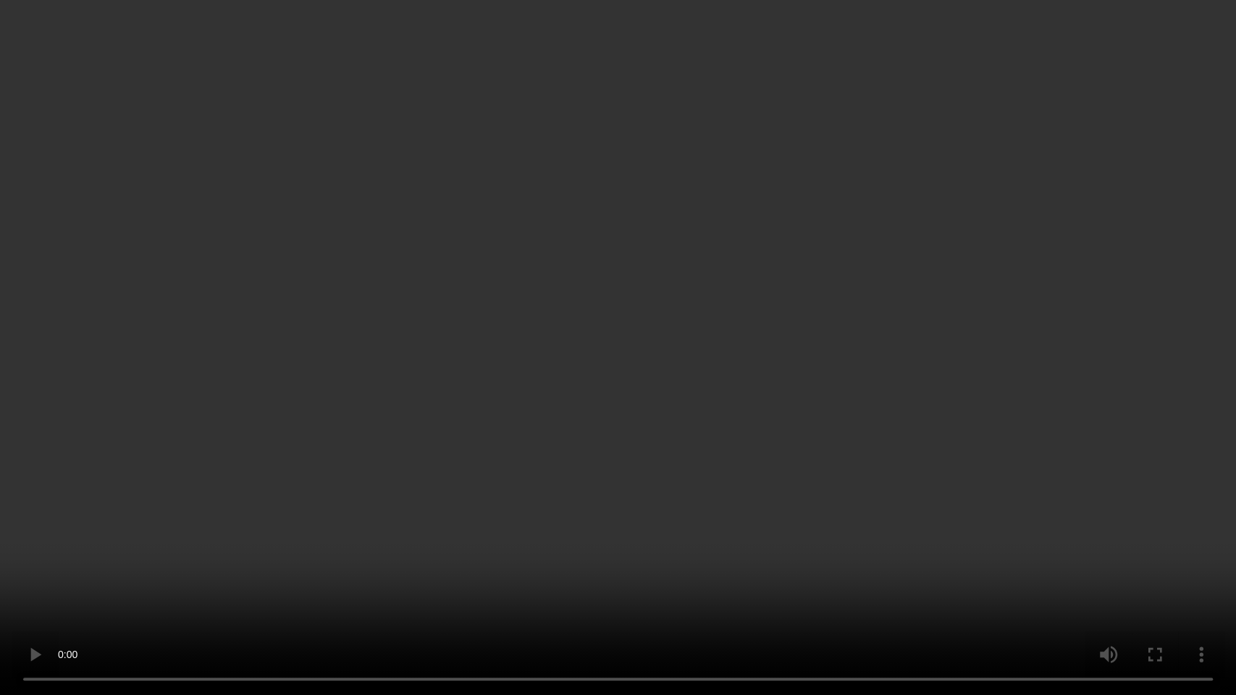
click at [920, 354] on video at bounding box center [618, 347] width 1236 height 695
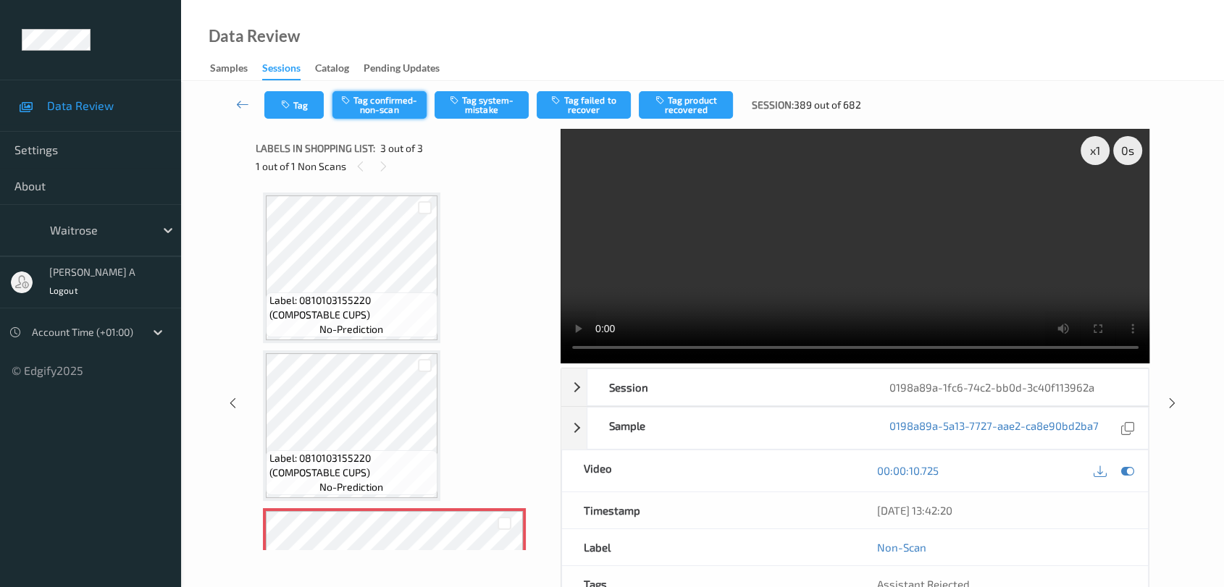
click at [382, 100] on button "Tag confirmed-non-scan" at bounding box center [379, 105] width 94 height 28
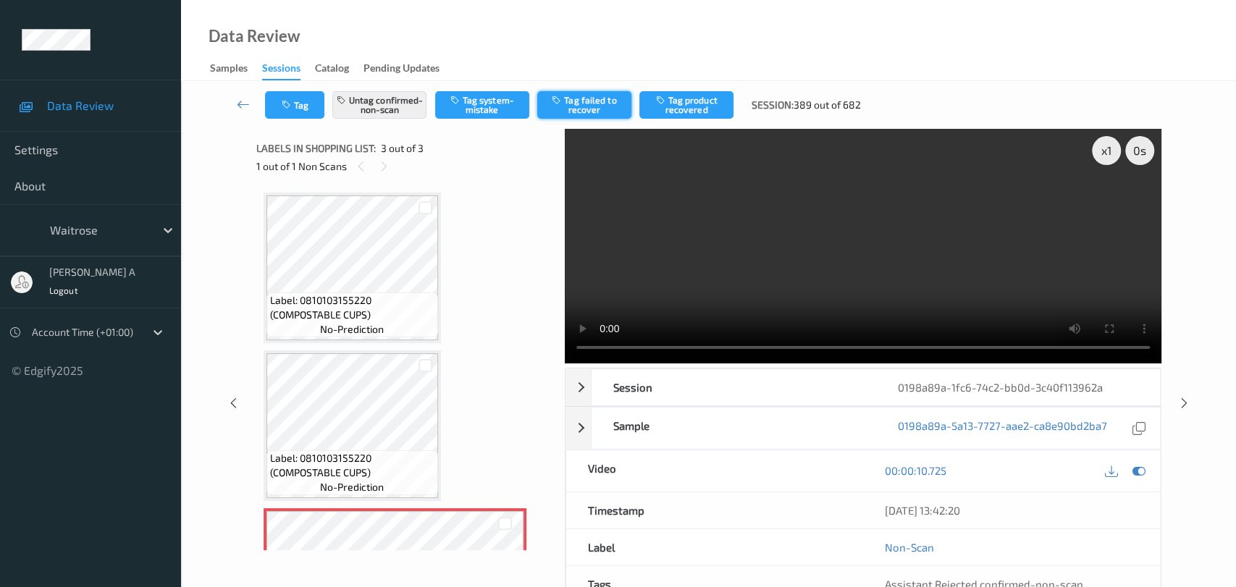
click at [592, 106] on button "Tag failed to recover" at bounding box center [584, 105] width 94 height 28
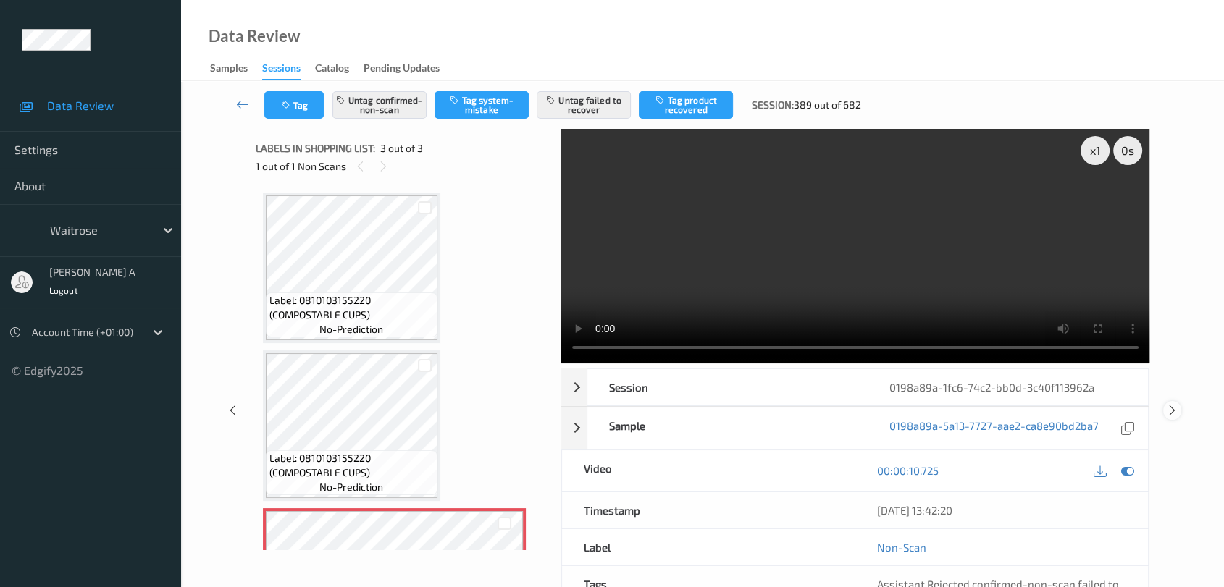
click at [1175, 407] on icon at bounding box center [1172, 410] width 12 height 13
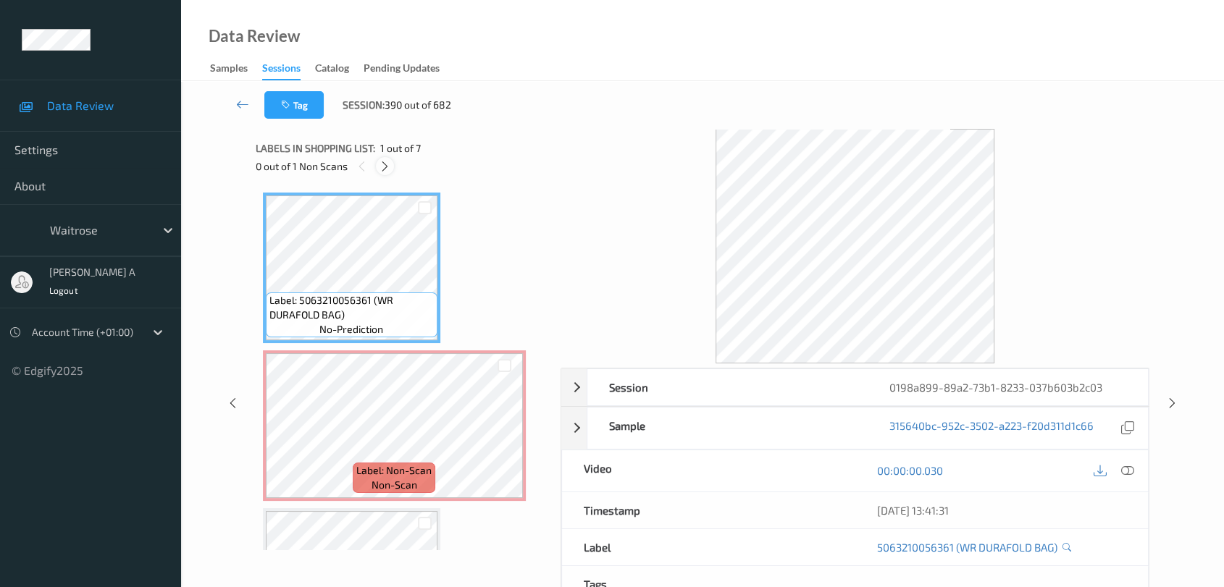
click at [387, 160] on icon at bounding box center [385, 166] width 12 height 13
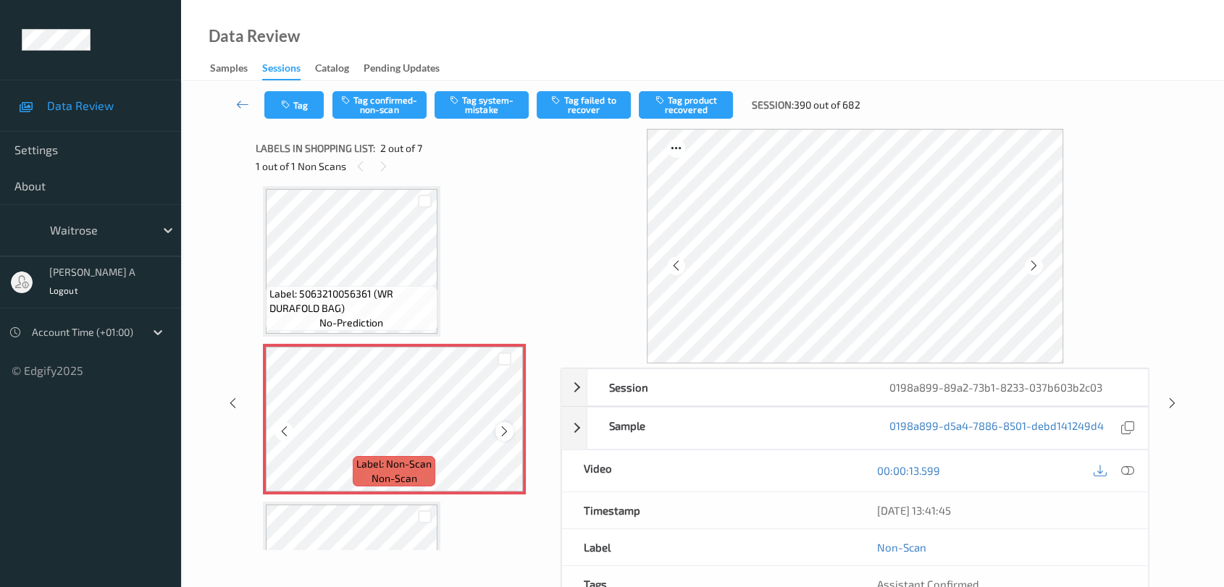
click at [508, 431] on icon at bounding box center [504, 431] width 12 height 13
click at [1127, 474] on icon at bounding box center [1127, 470] width 13 height 13
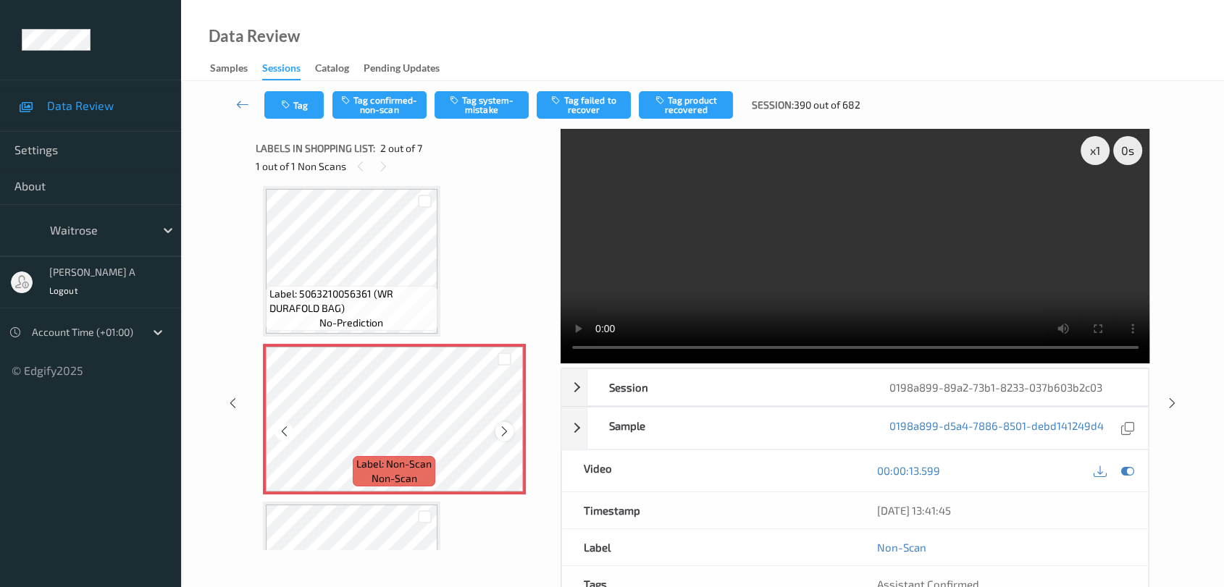
click at [509, 434] on icon at bounding box center [504, 431] width 12 height 13
click at [469, 104] on button "Tag system-mistake" at bounding box center [481, 105] width 94 height 28
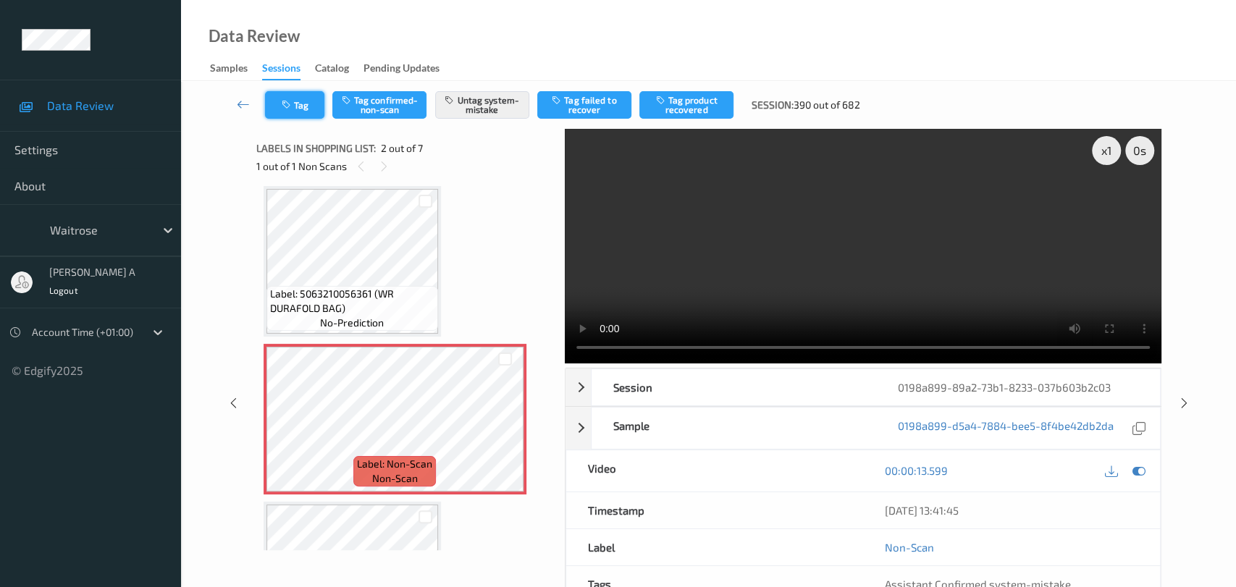
click at [298, 109] on button "Tag" at bounding box center [294, 105] width 59 height 28
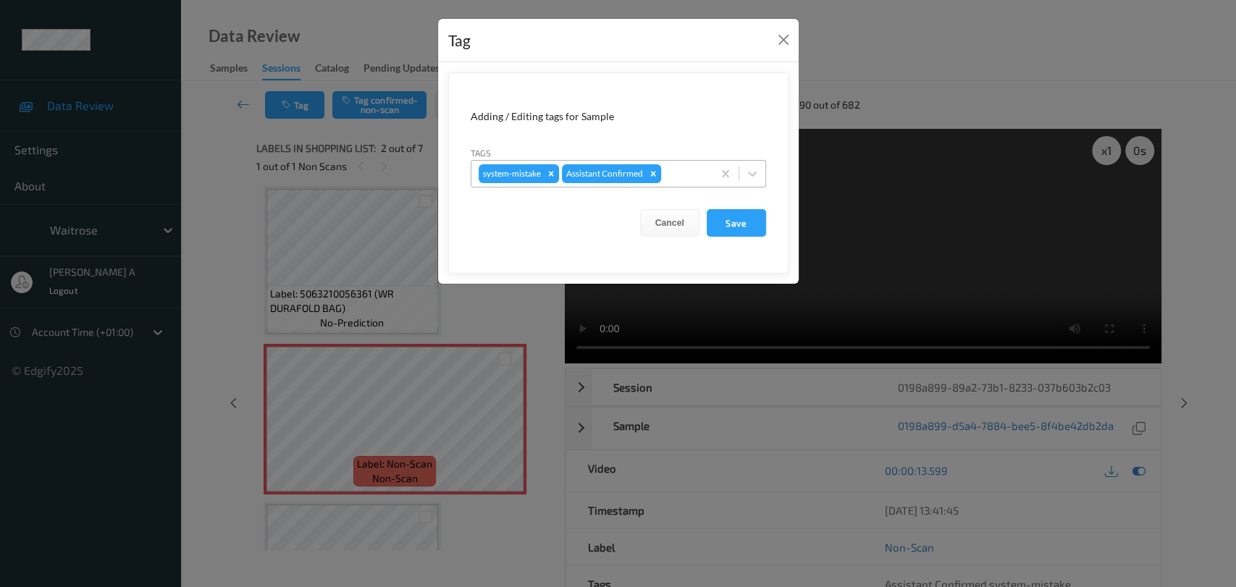
click at [678, 180] on div at bounding box center [684, 173] width 41 height 17
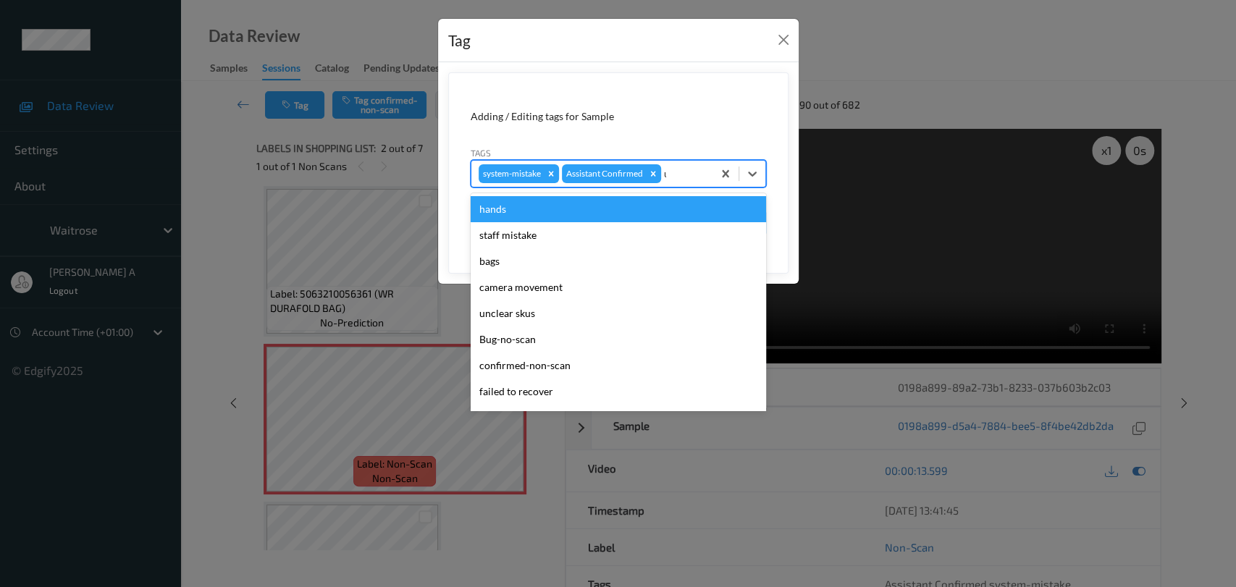
type input "un"
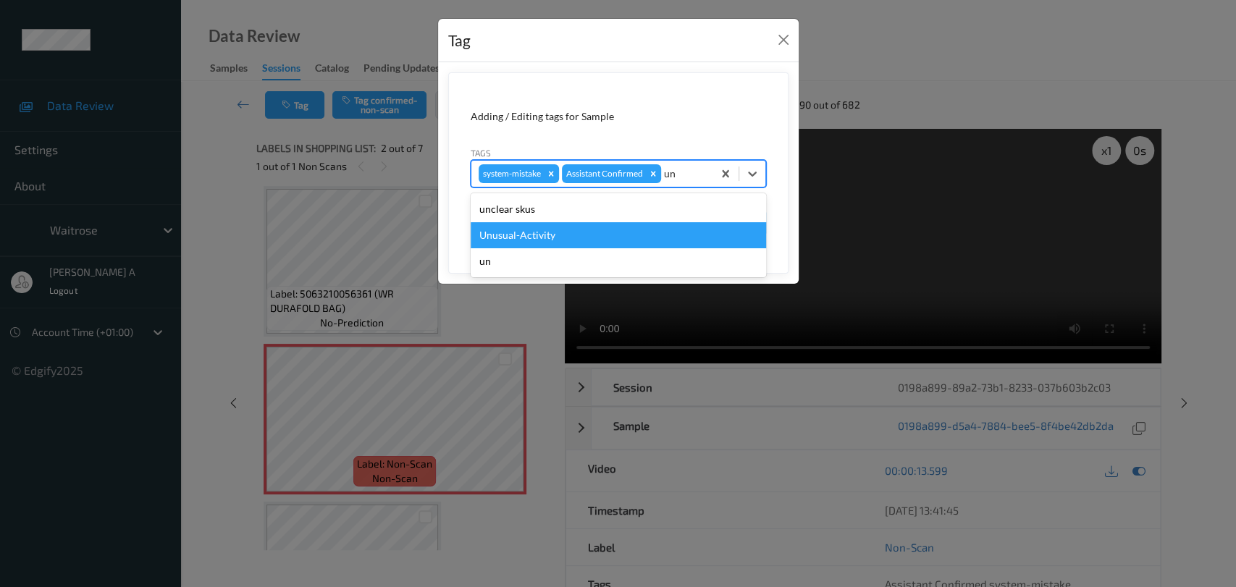
click at [642, 247] on div "Unusual-Activity" at bounding box center [618, 235] width 295 height 26
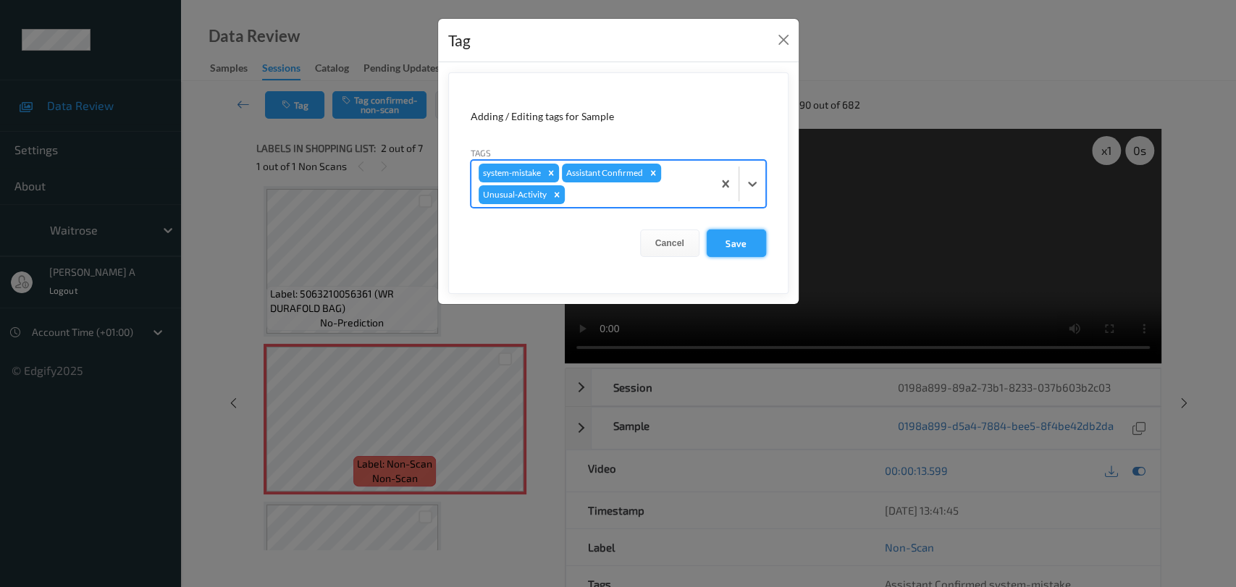
click at [732, 251] on button "Save" at bounding box center [736, 244] width 59 height 28
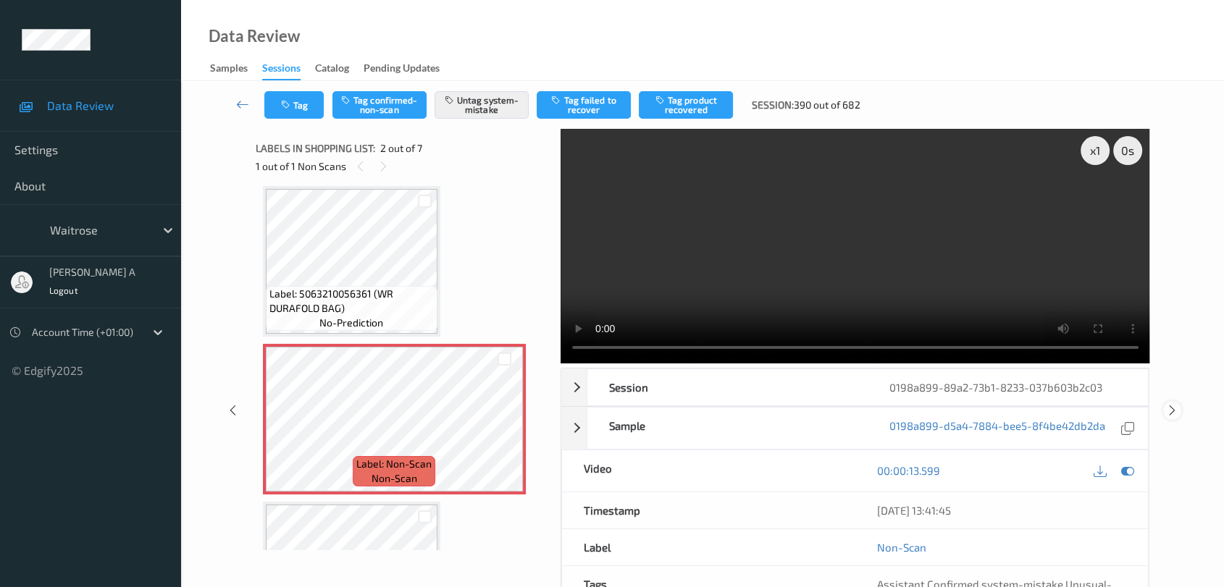
click at [1173, 404] on icon at bounding box center [1172, 410] width 12 height 13
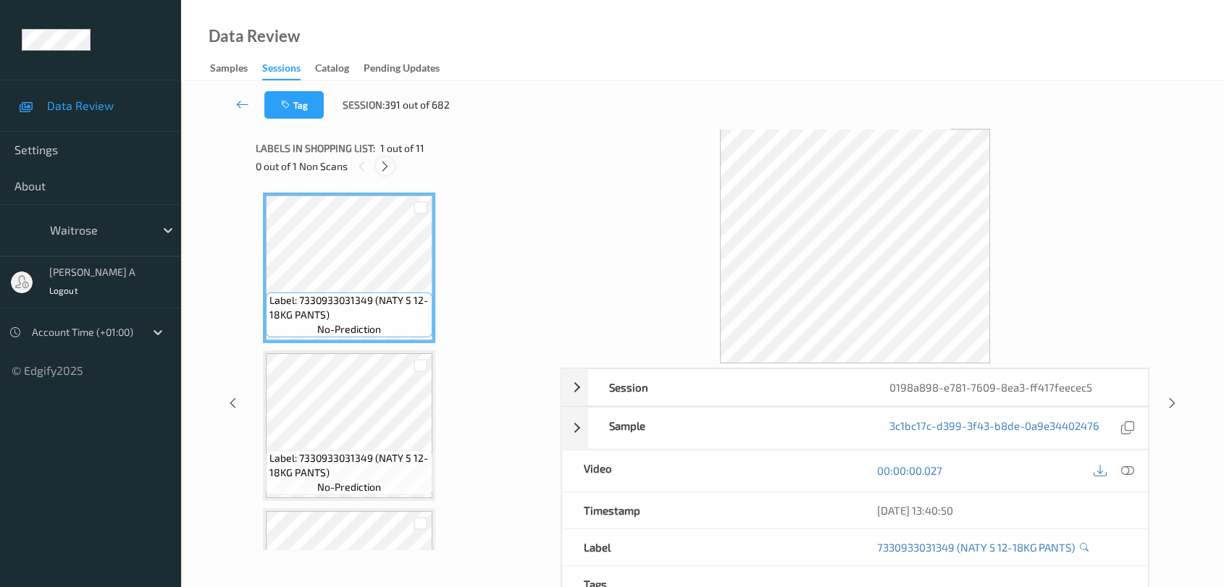
click at [388, 167] on icon at bounding box center [385, 166] width 12 height 13
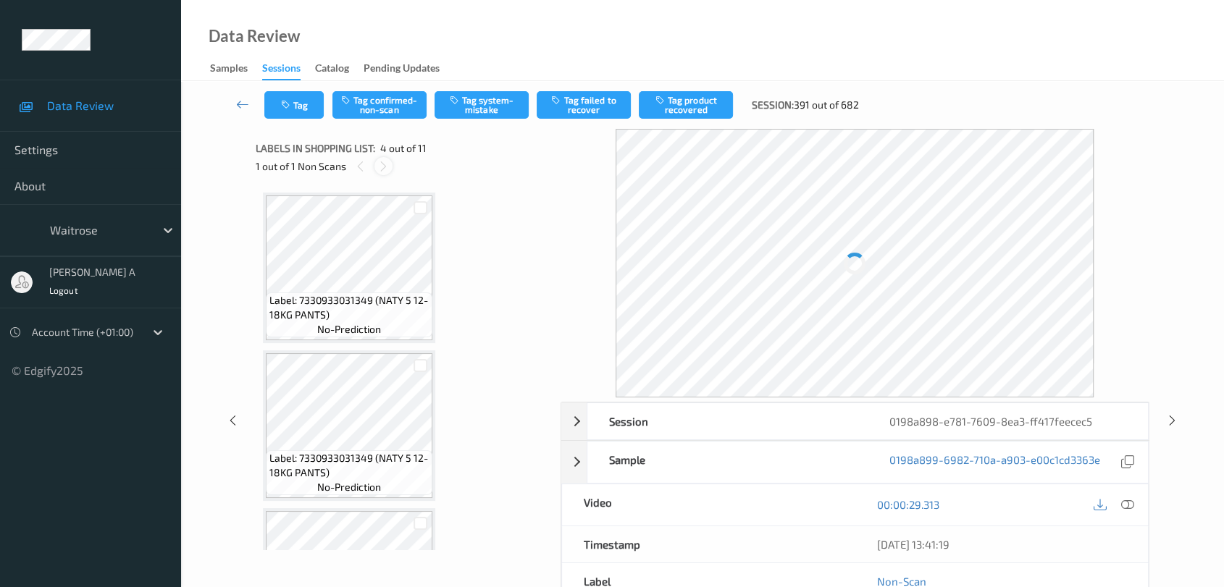
scroll to position [322, 0]
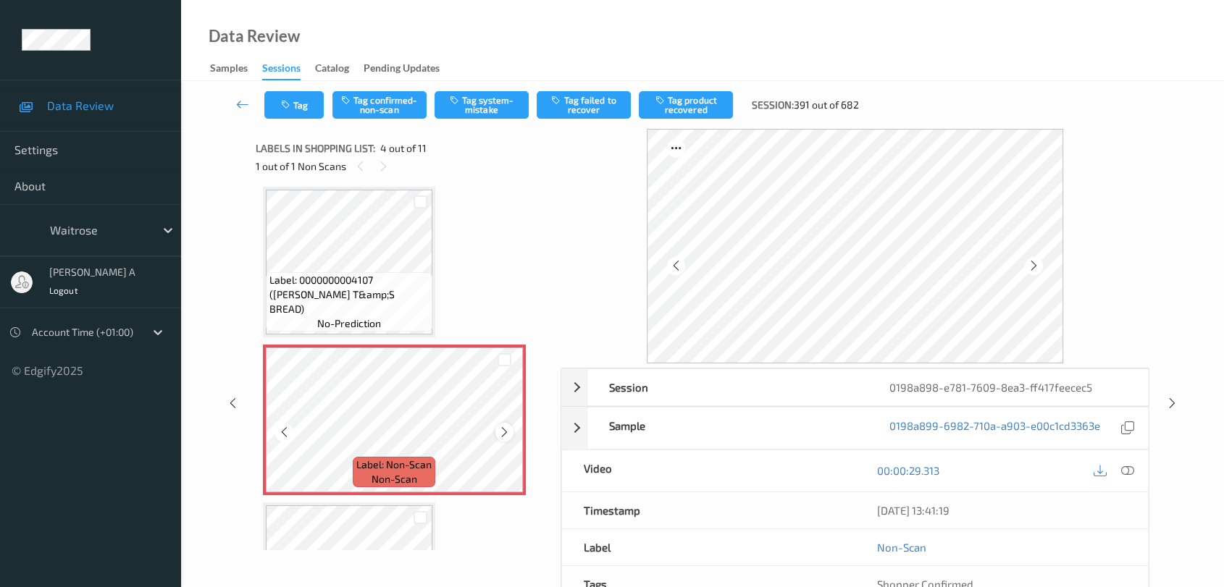
click at [505, 428] on icon at bounding box center [504, 432] width 12 height 13
click at [1130, 473] on icon at bounding box center [1127, 470] width 13 height 13
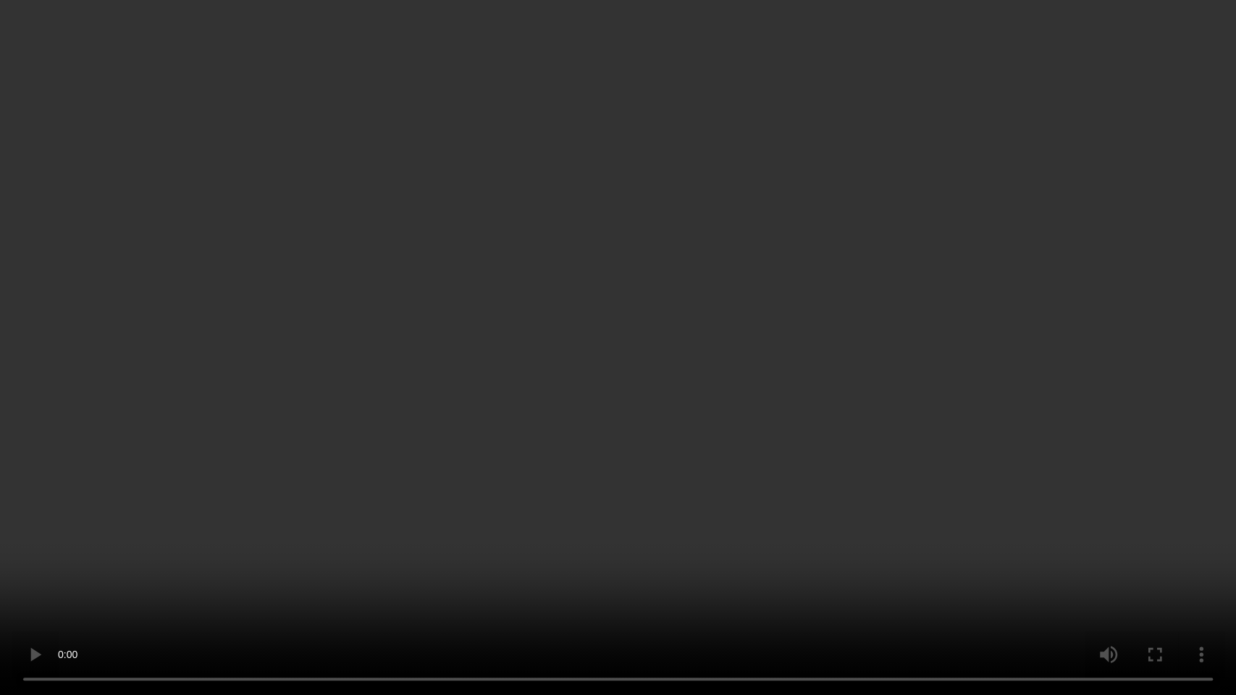
click at [316, 486] on video at bounding box center [618, 347] width 1236 height 695
click at [597, 406] on video at bounding box center [618, 347] width 1236 height 695
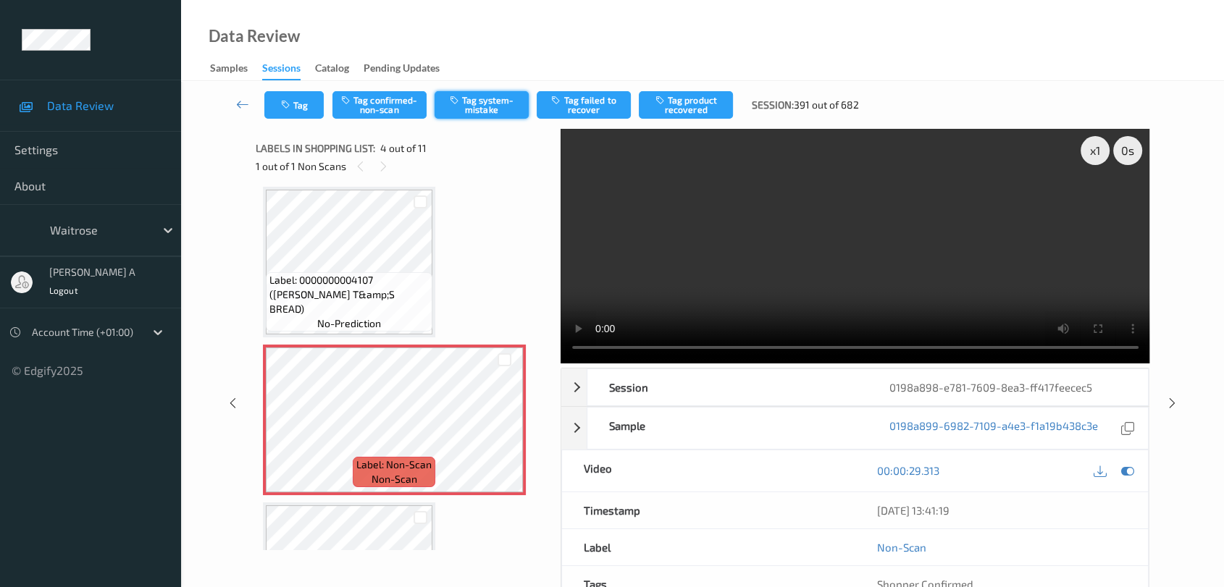
click at [482, 106] on button "Tag system-mistake" at bounding box center [481, 105] width 94 height 28
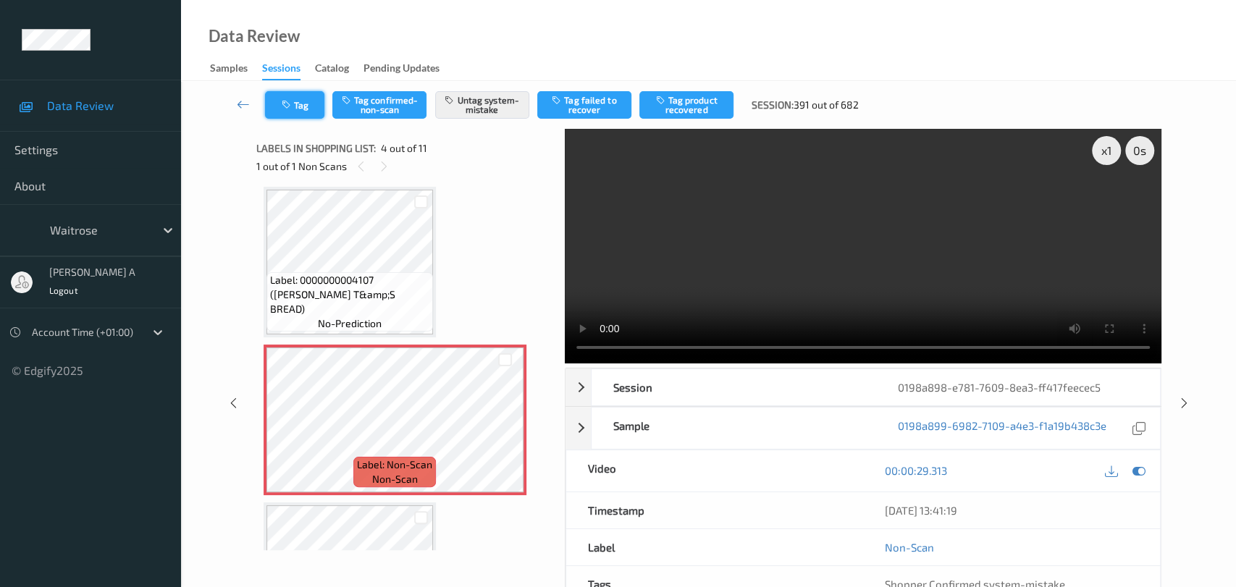
click at [297, 109] on button "Tag" at bounding box center [294, 105] width 59 height 28
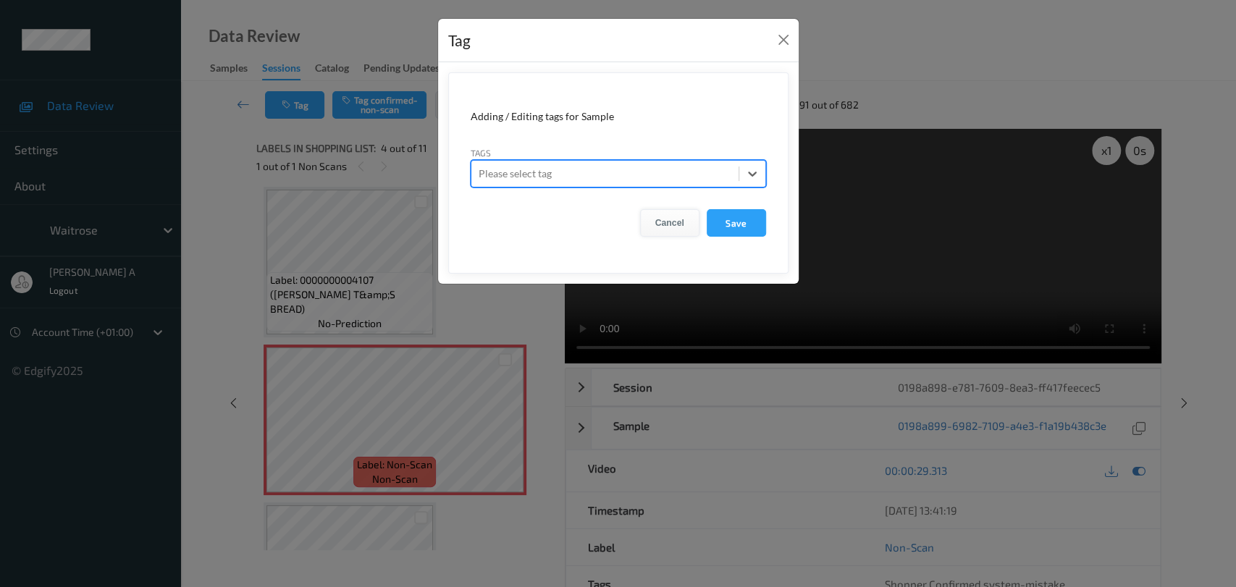
click at [677, 217] on button "Cancel" at bounding box center [669, 223] width 59 height 28
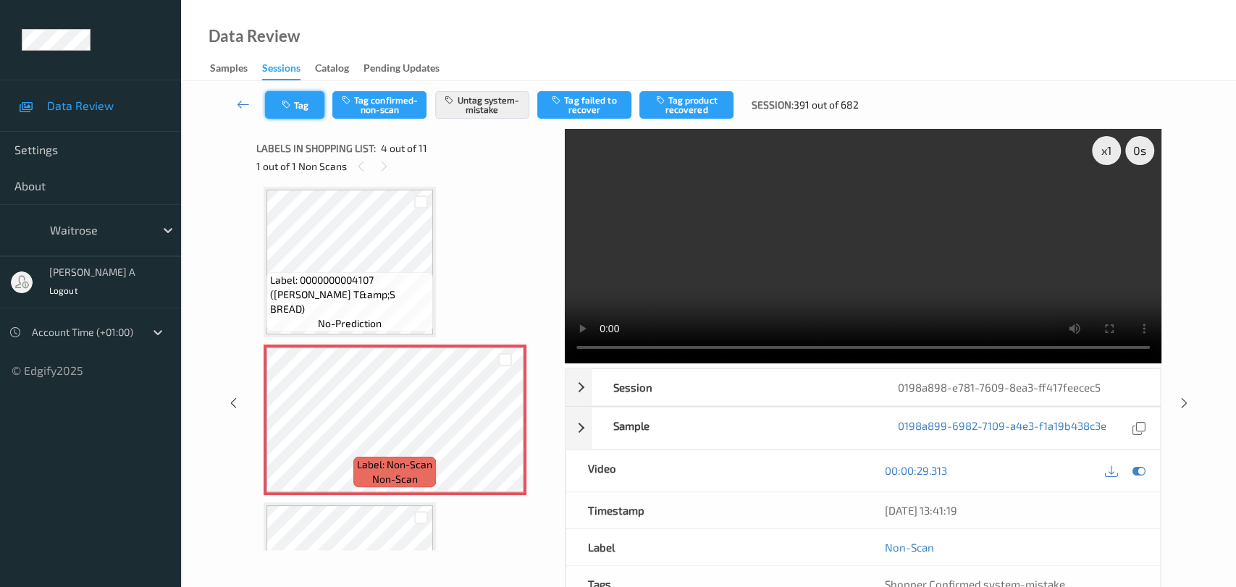
click at [275, 109] on button "Tag" at bounding box center [294, 105] width 59 height 28
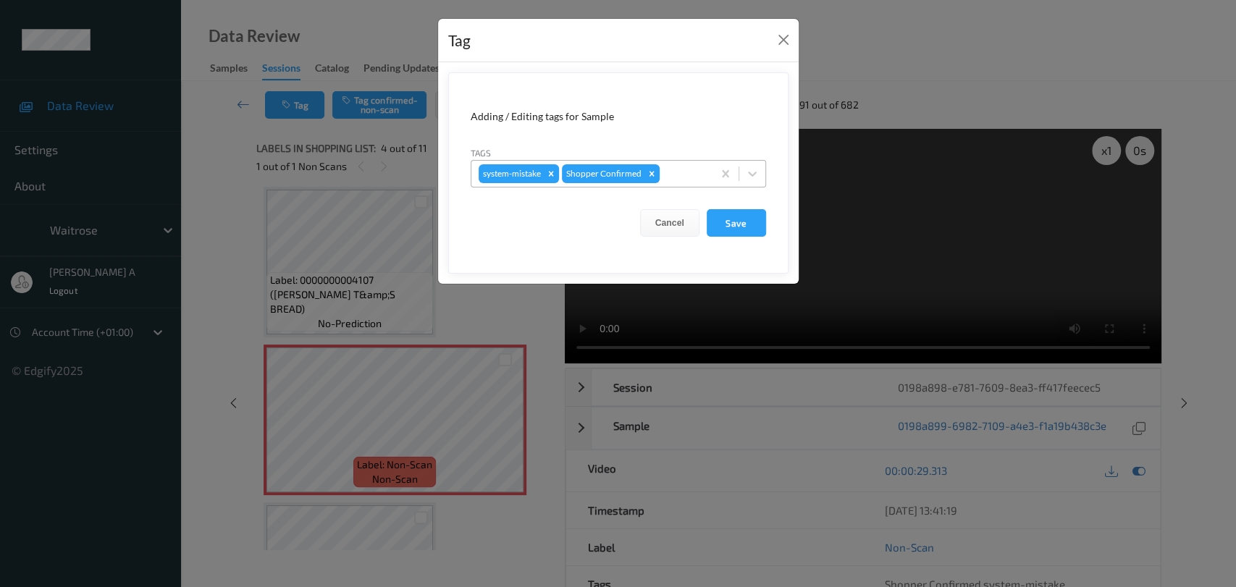
click at [686, 175] on div at bounding box center [684, 173] width 43 height 17
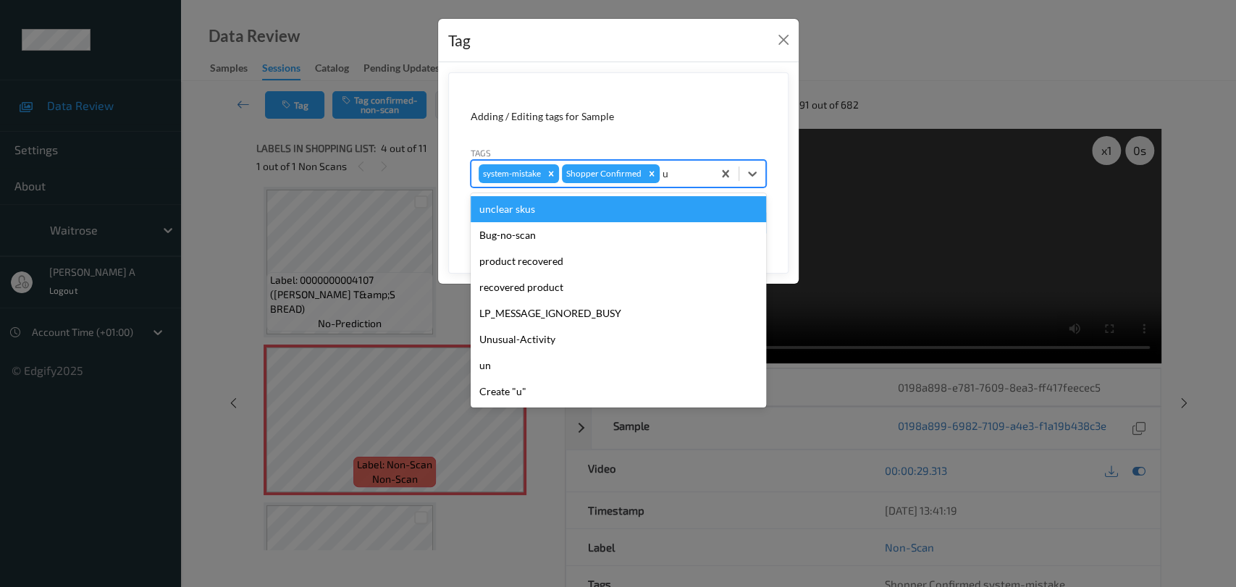
type input "un"
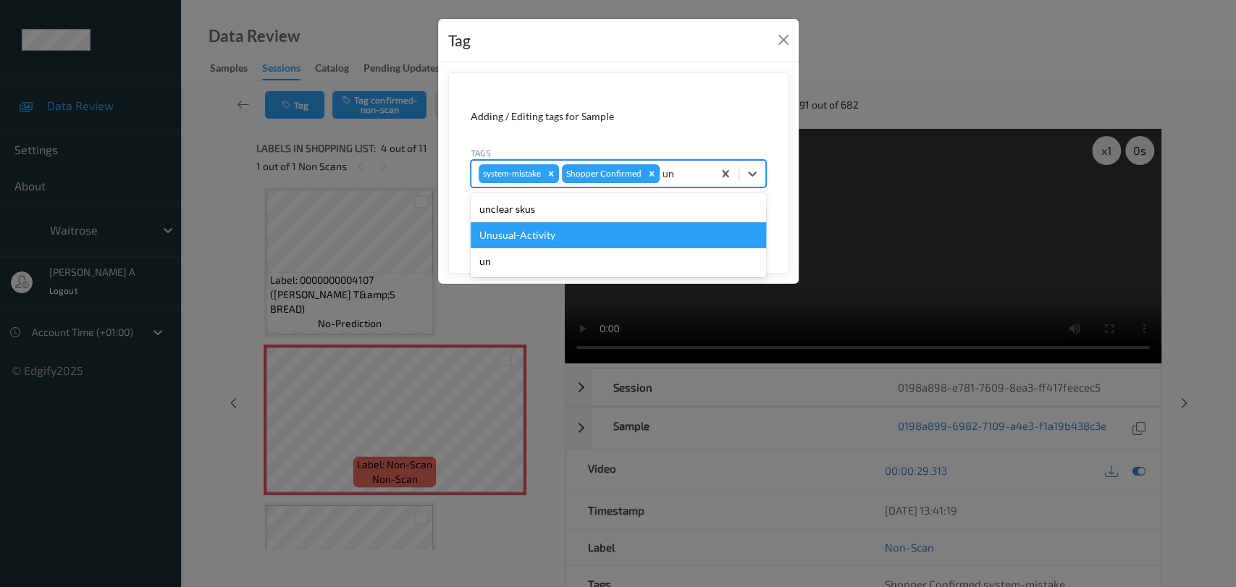
click at [579, 232] on div "Unusual-Activity" at bounding box center [618, 235] width 295 height 26
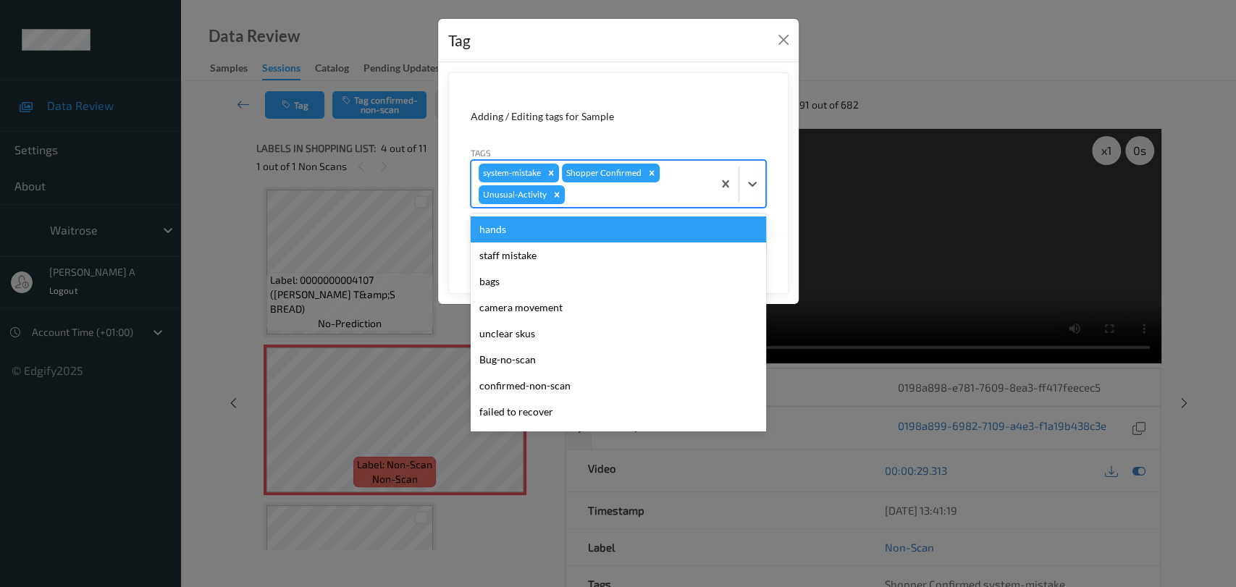
click at [647, 193] on div at bounding box center [637, 194] width 138 height 17
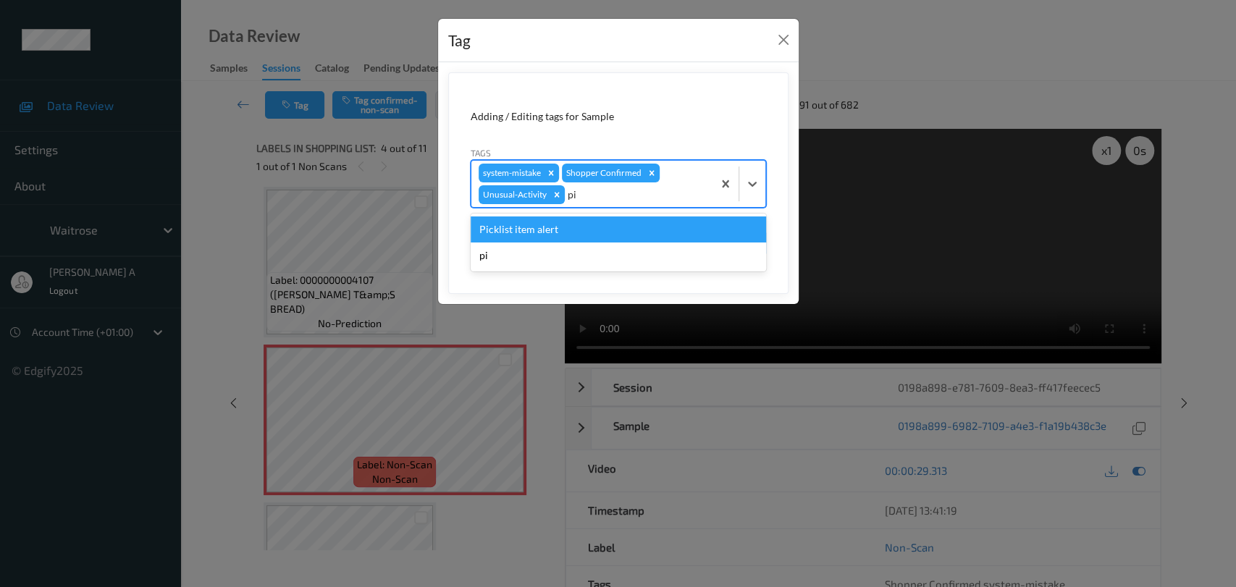
type input "pic"
click at [633, 229] on div "Picklist item alert" at bounding box center [618, 230] width 295 height 26
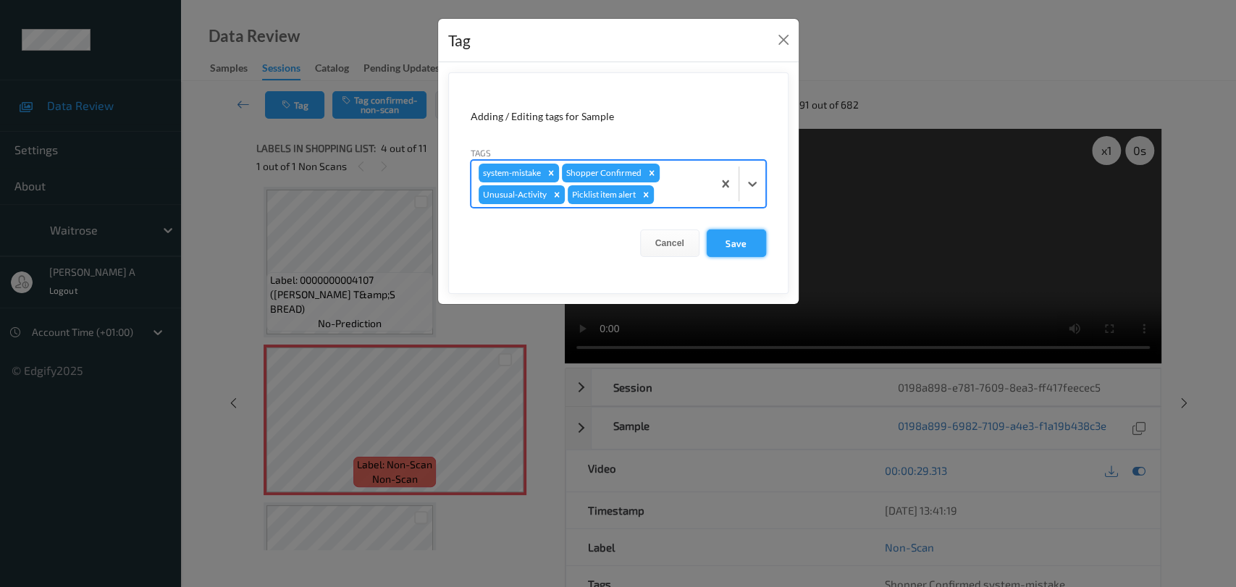
click at [726, 243] on button "Save" at bounding box center [736, 244] width 59 height 28
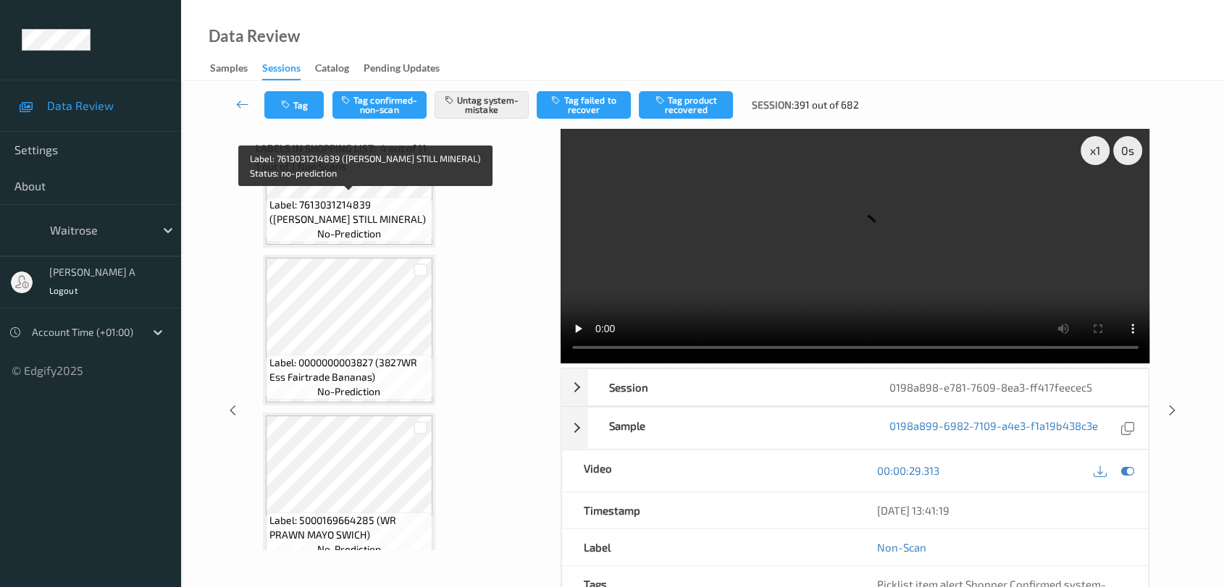
scroll to position [563, 0]
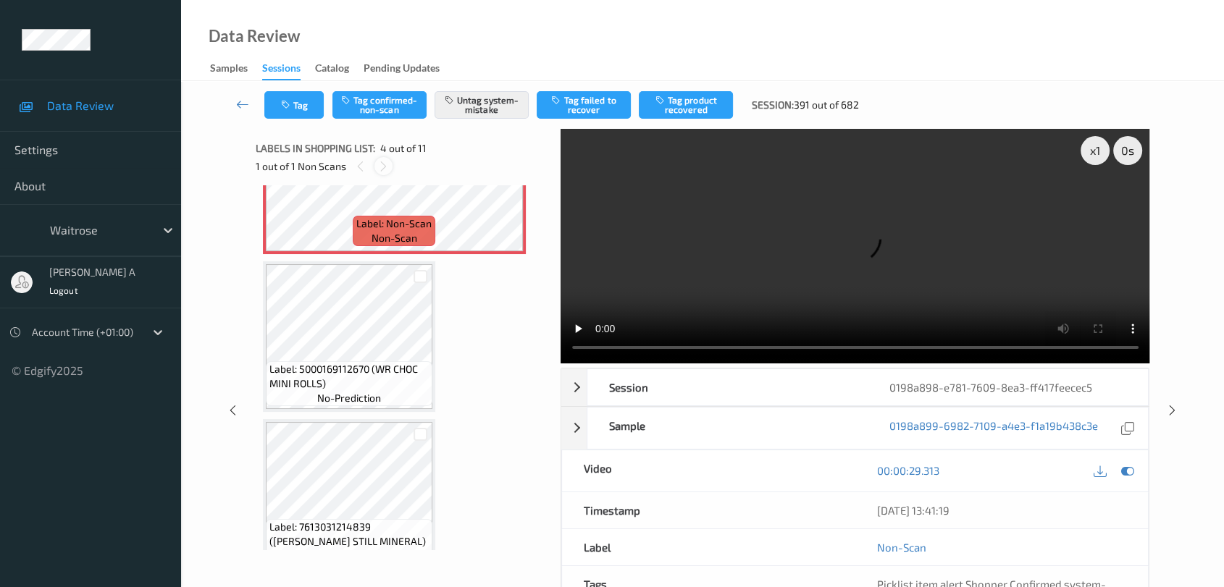
click at [388, 167] on icon at bounding box center [383, 166] width 12 height 13
click at [359, 168] on icon at bounding box center [360, 166] width 12 height 13
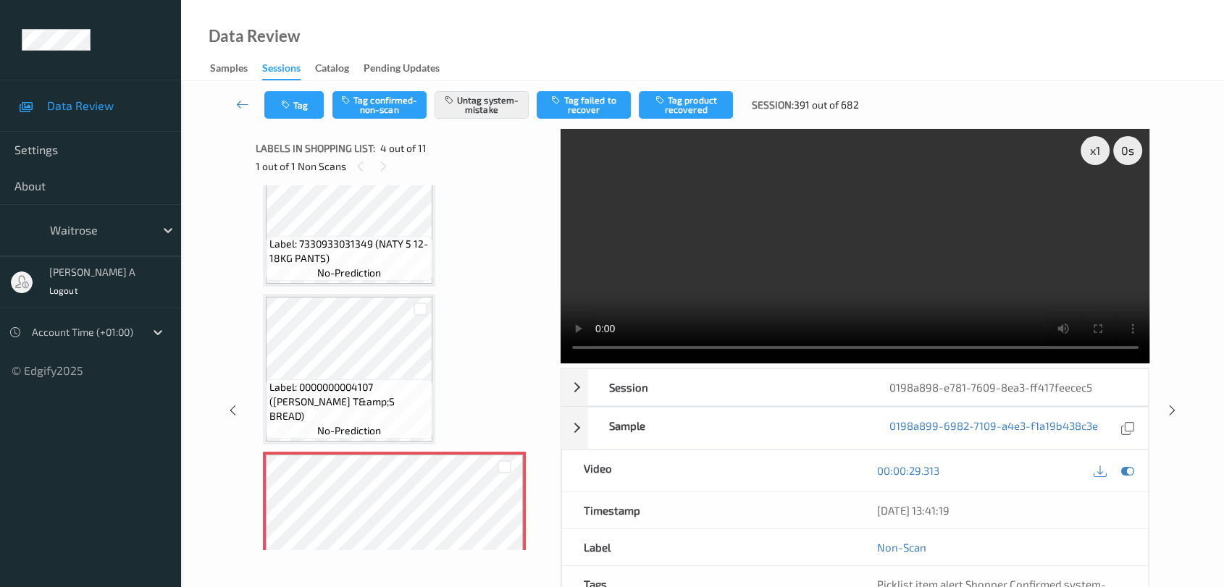
scroll to position [241, 0]
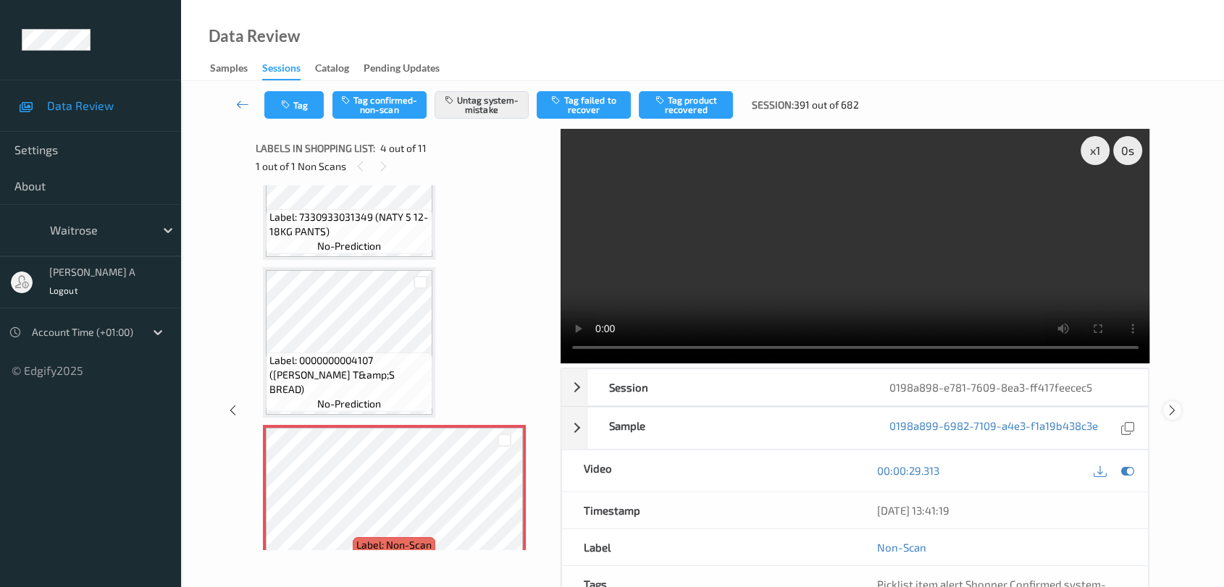
click at [1169, 404] on icon at bounding box center [1172, 410] width 12 height 13
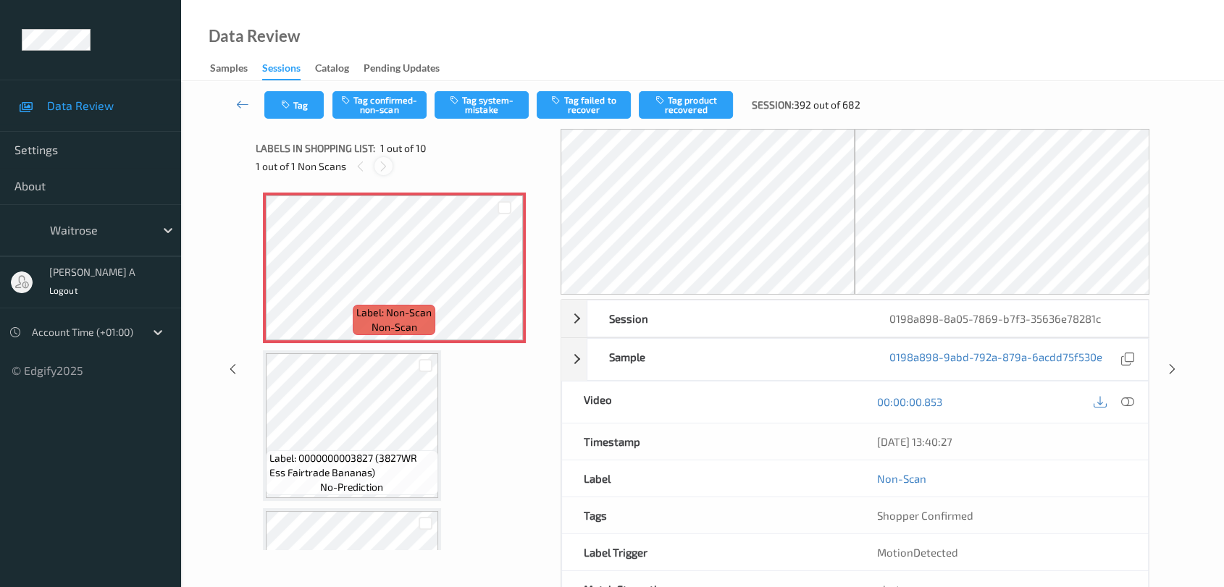
click at [386, 172] on icon at bounding box center [383, 166] width 12 height 13
click at [499, 280] on icon at bounding box center [504, 280] width 12 height 13
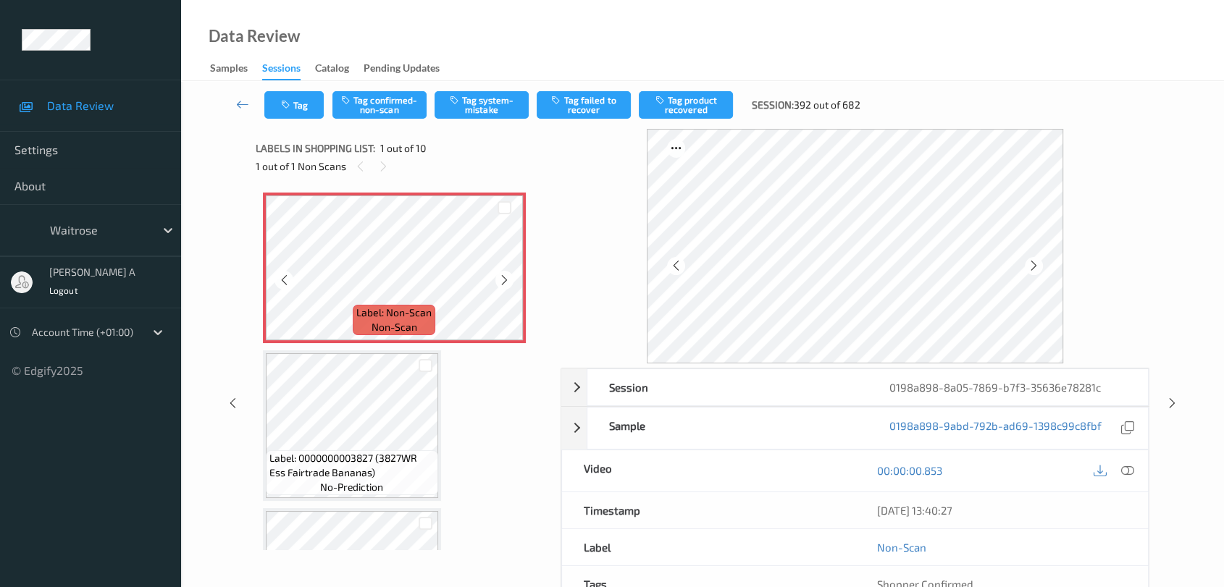
click at [499, 280] on icon at bounding box center [504, 280] width 12 height 13
drag, startPoint x: 1130, startPoint y: 471, endPoint x: 1082, endPoint y: 424, distance: 66.6
click at [1130, 471] on icon at bounding box center [1127, 470] width 13 height 13
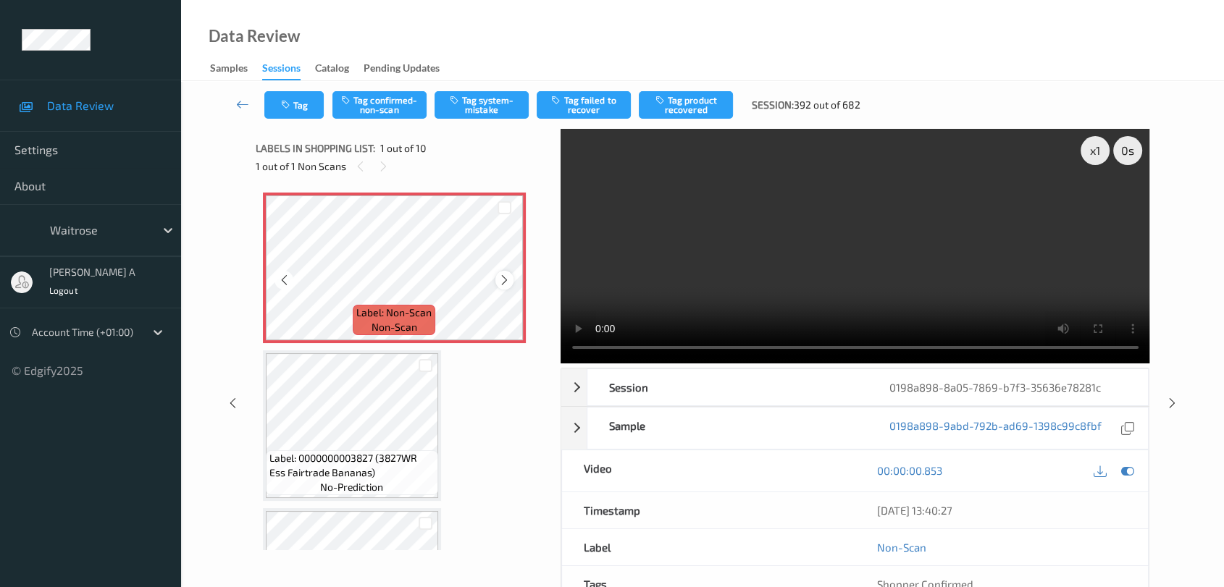
click at [506, 282] on icon at bounding box center [504, 280] width 12 height 13
click at [505, 282] on icon at bounding box center [504, 280] width 12 height 13
click at [481, 104] on button "Tag system-mistake" at bounding box center [481, 105] width 94 height 28
click at [1174, 399] on icon at bounding box center [1172, 403] width 12 height 13
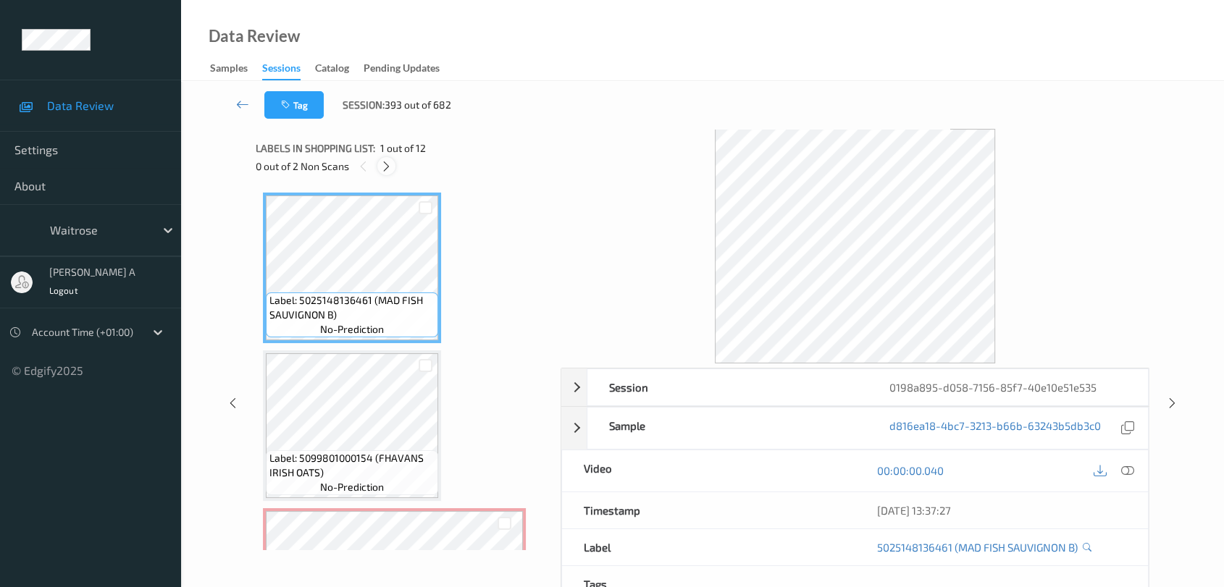
click at [387, 160] on icon at bounding box center [386, 166] width 12 height 13
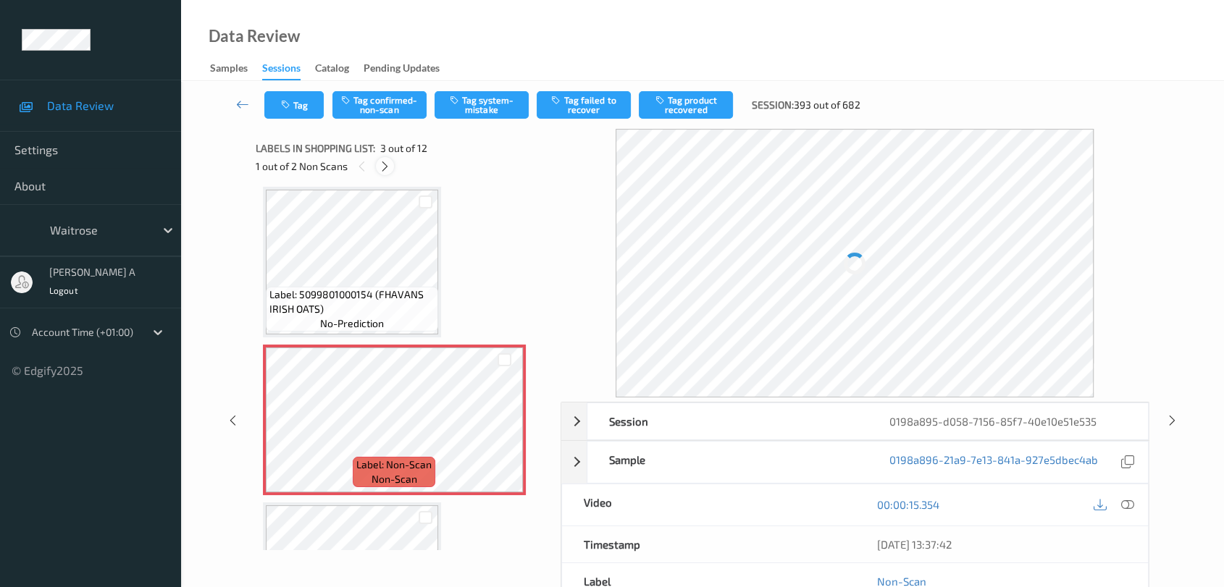
click at [387, 160] on icon at bounding box center [385, 166] width 12 height 13
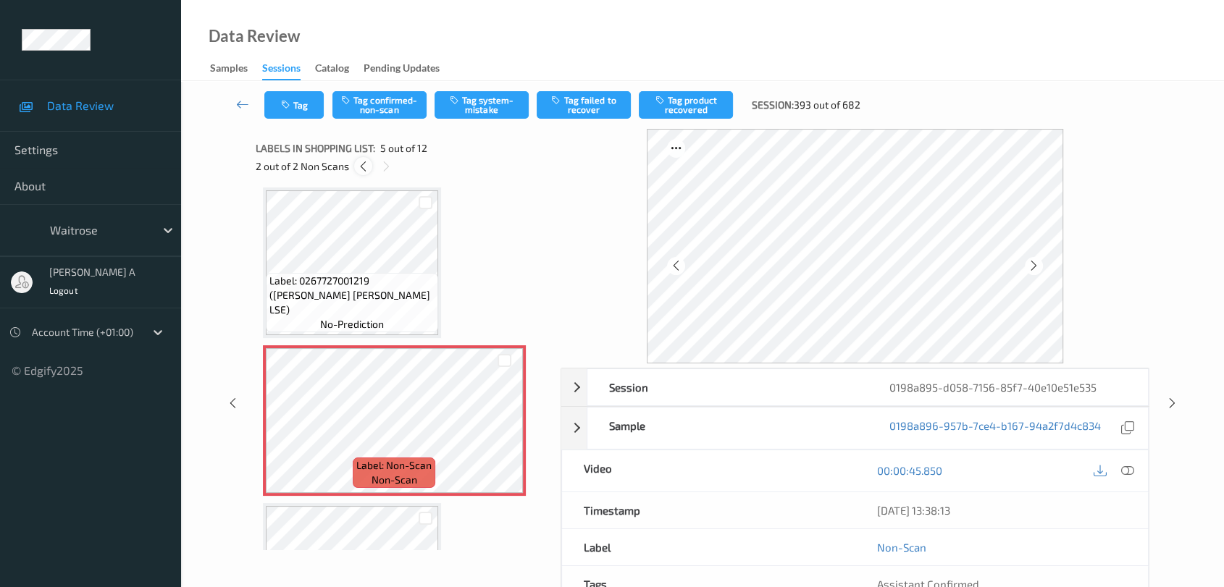
click at [366, 169] on icon at bounding box center [363, 166] width 12 height 13
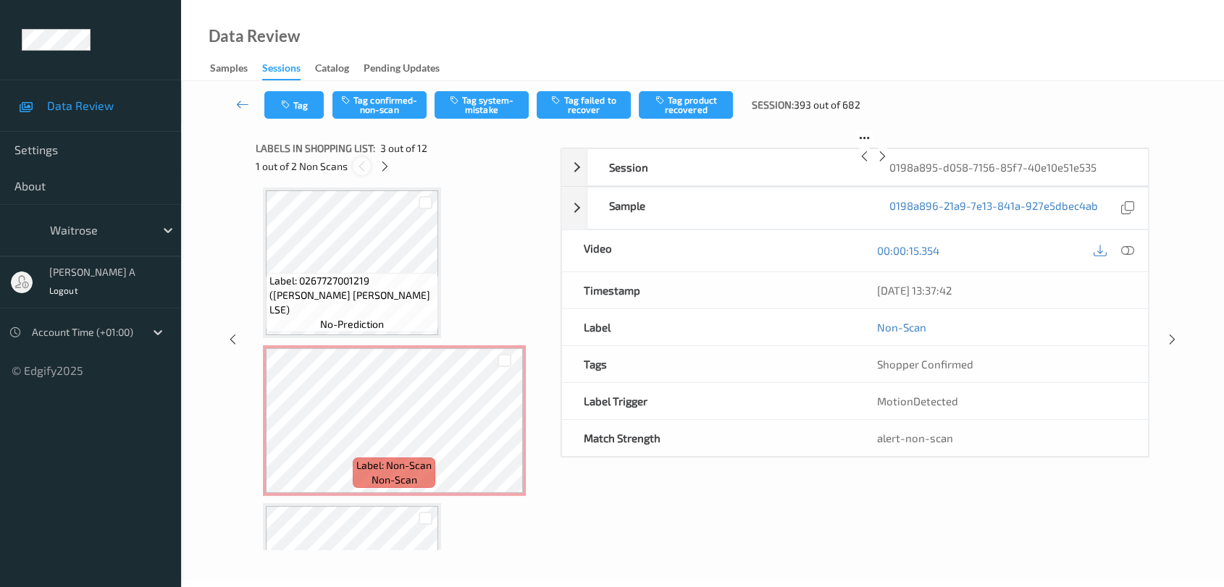
scroll to position [164, 0]
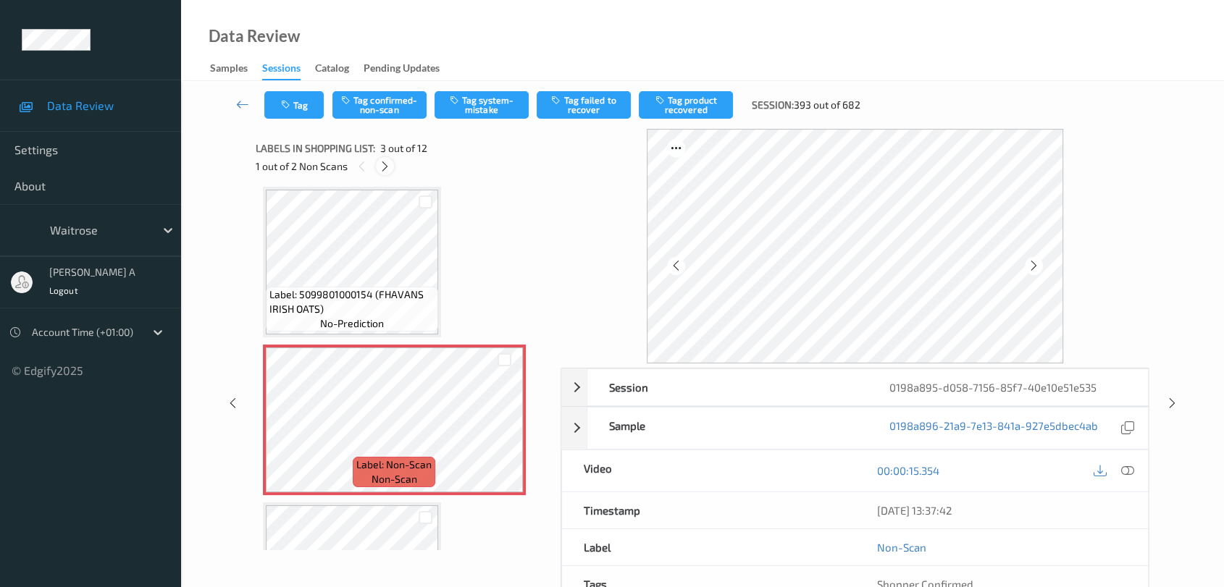
click at [387, 171] on icon at bounding box center [385, 166] width 12 height 13
click at [359, 169] on icon at bounding box center [363, 166] width 12 height 13
click at [507, 433] on icon at bounding box center [504, 432] width 12 height 13
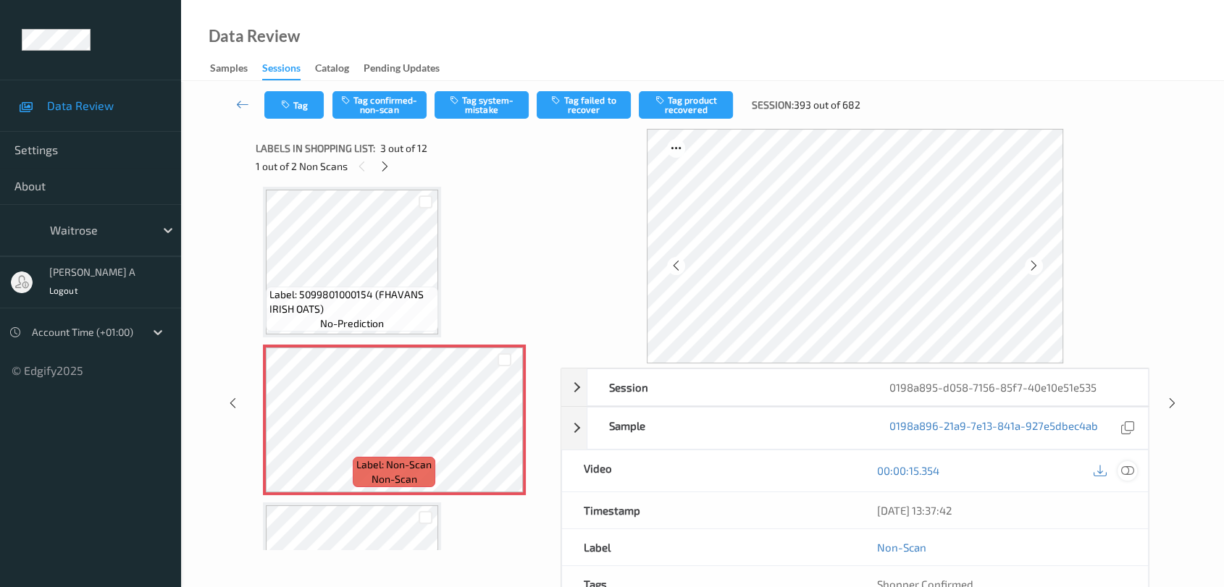
click at [1128, 470] on icon at bounding box center [1127, 470] width 13 height 13
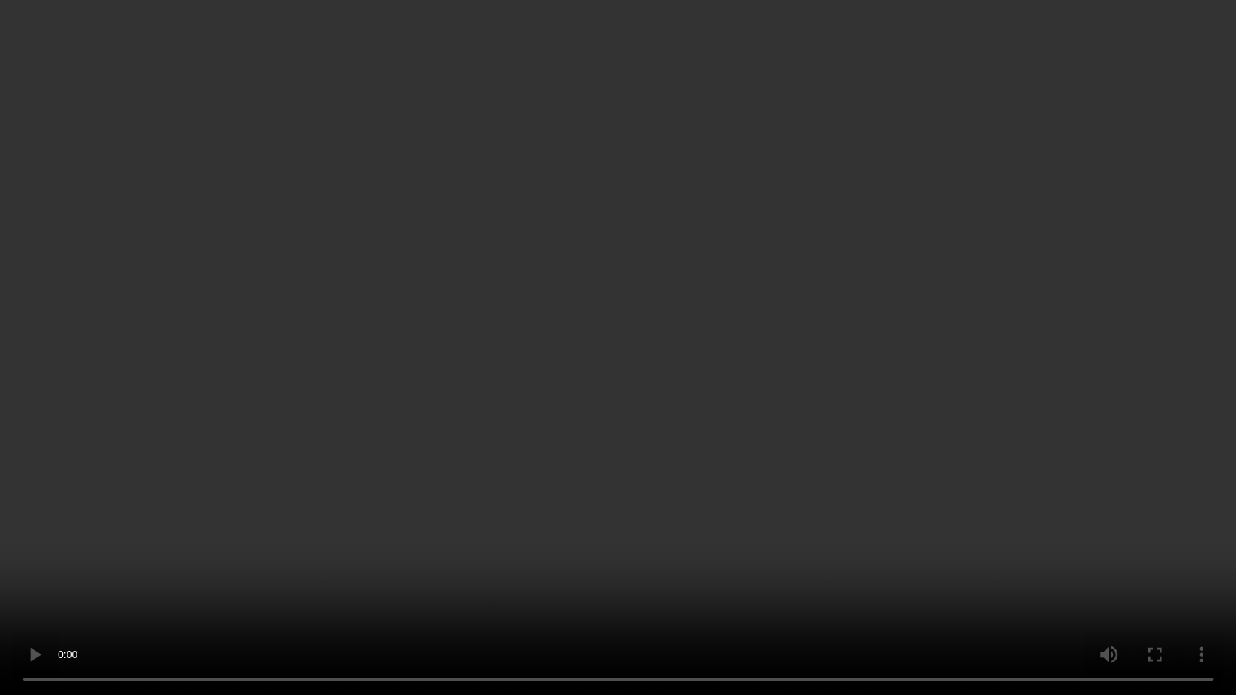
click at [652, 423] on video at bounding box center [618, 347] width 1236 height 695
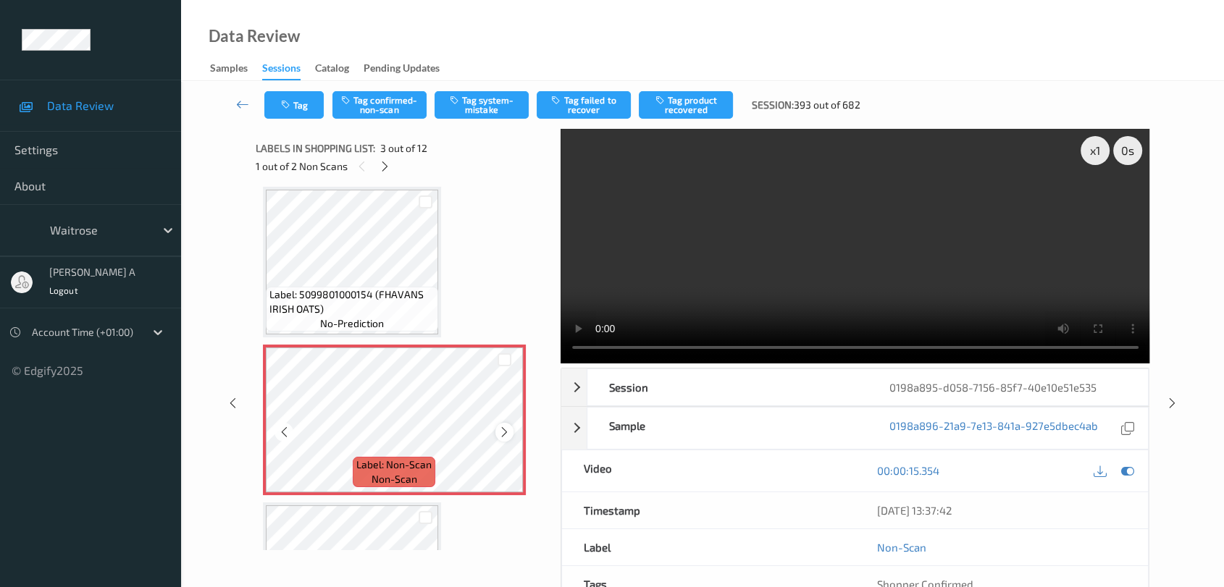
click at [503, 429] on icon at bounding box center [504, 432] width 12 height 13
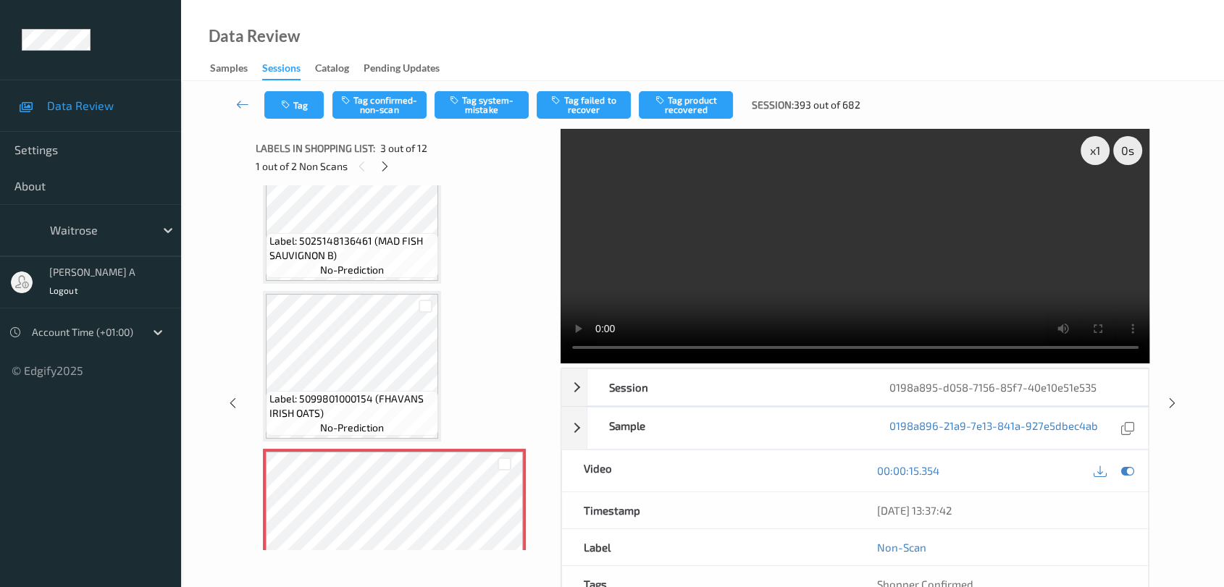
scroll to position [0, 0]
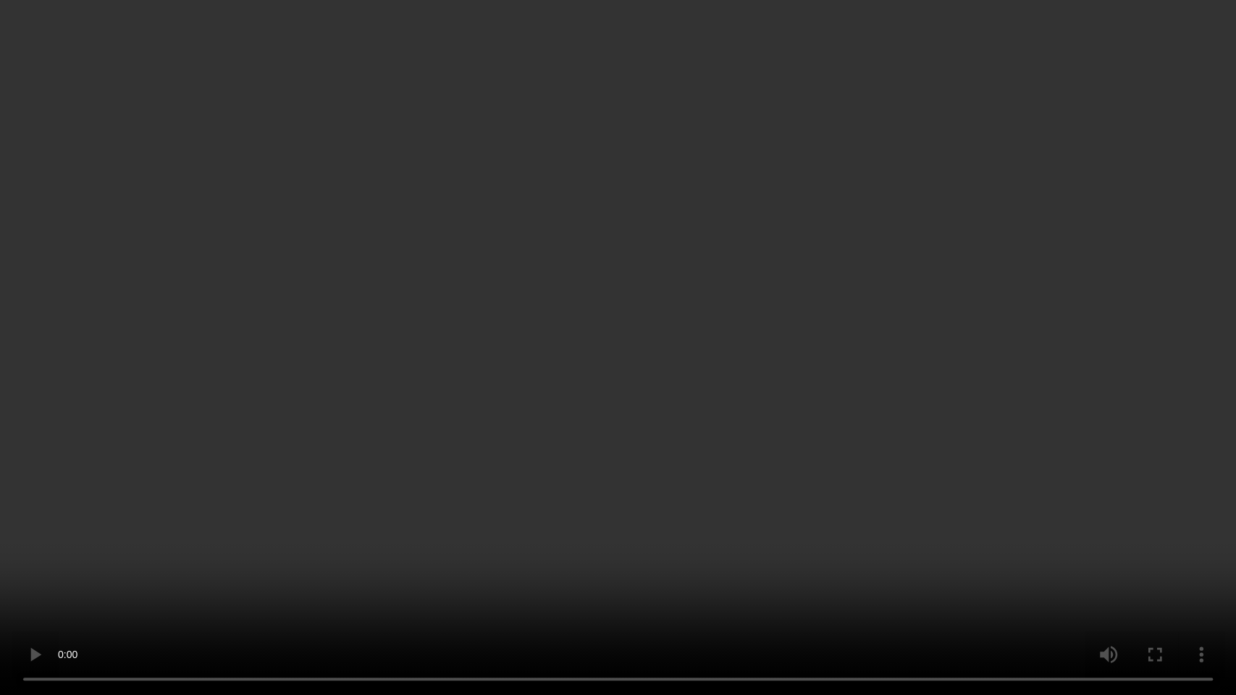
click at [695, 385] on video at bounding box center [618, 347] width 1236 height 695
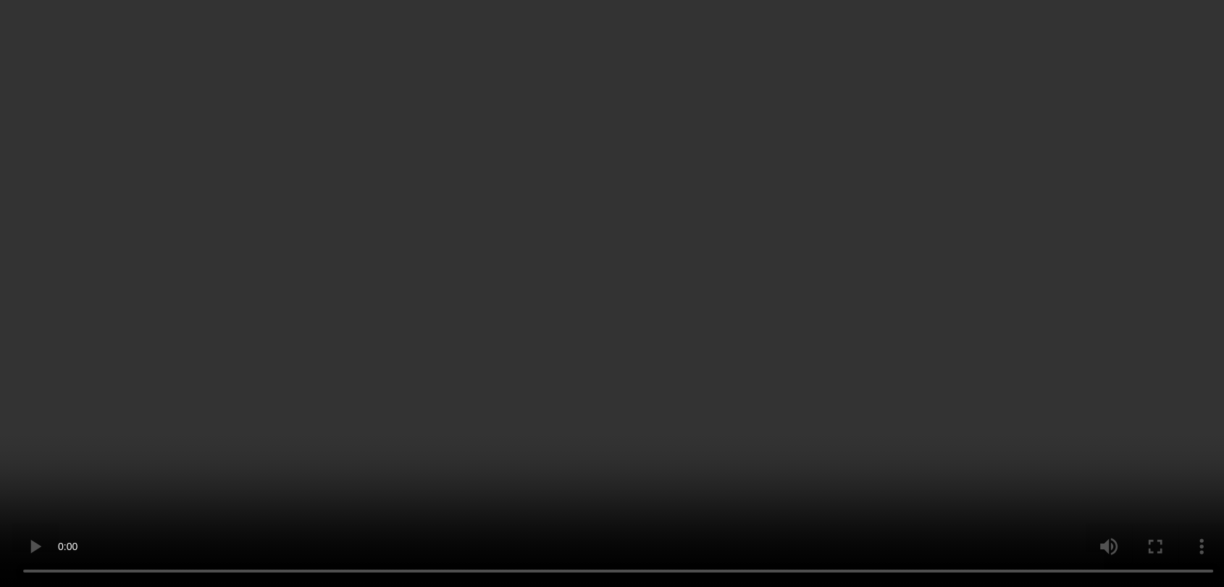
scroll to position [482, 0]
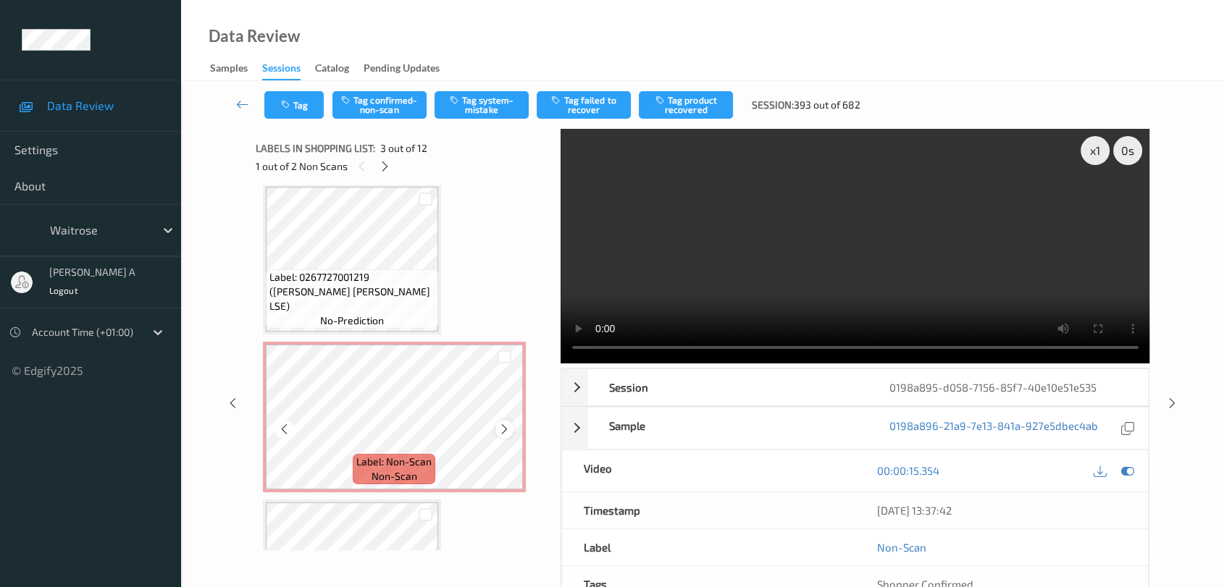
click at [500, 426] on icon at bounding box center [504, 429] width 12 height 13
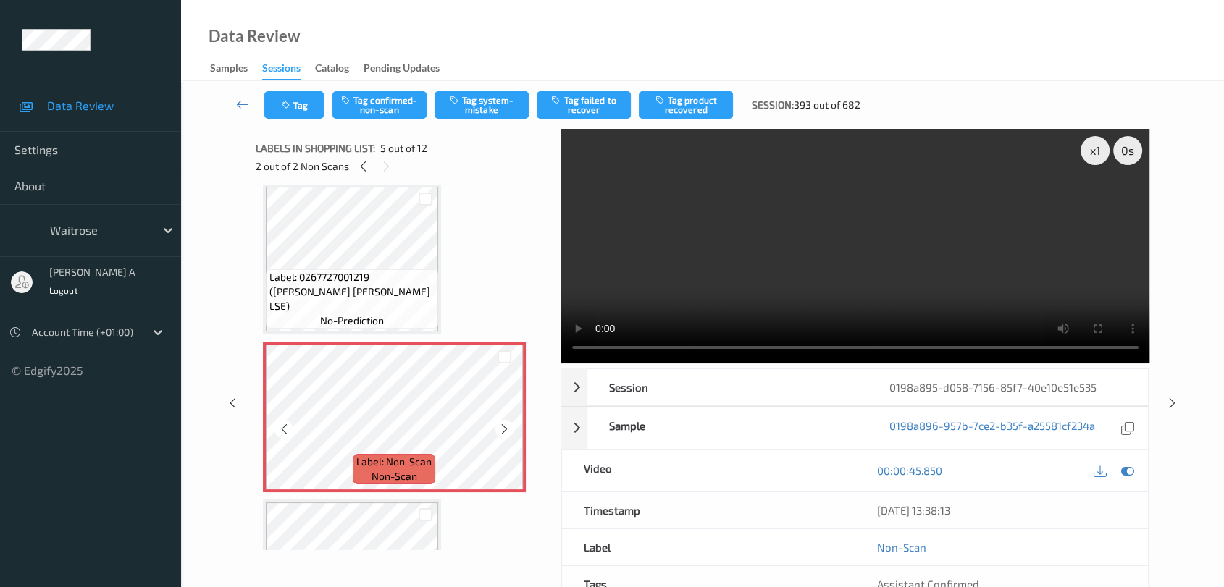
click at [500, 426] on icon at bounding box center [504, 429] width 12 height 13
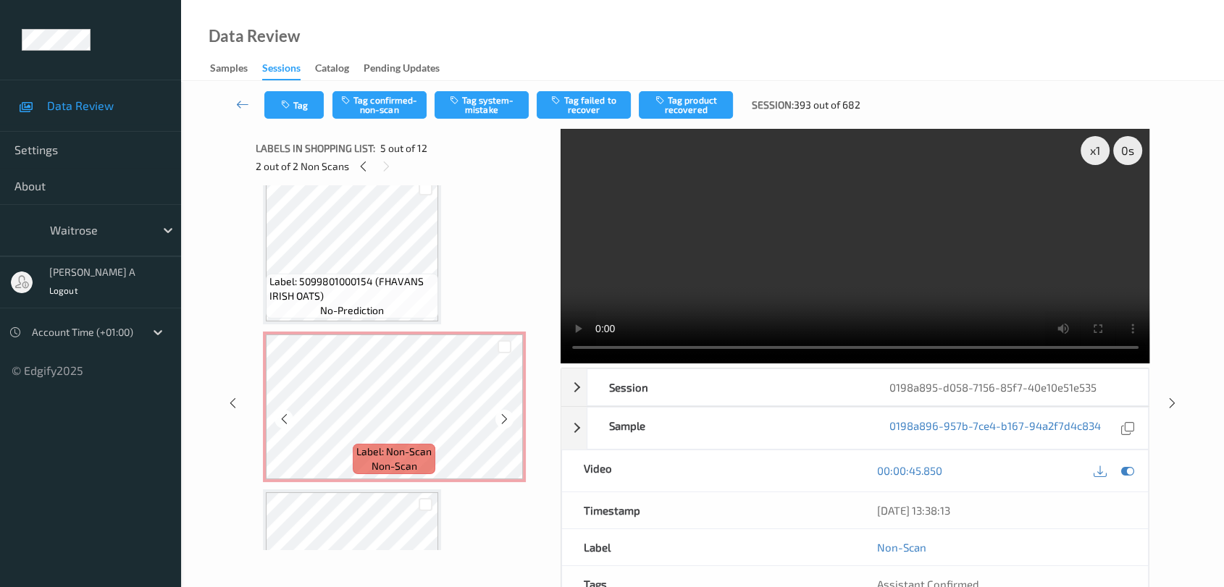
scroll to position [161, 0]
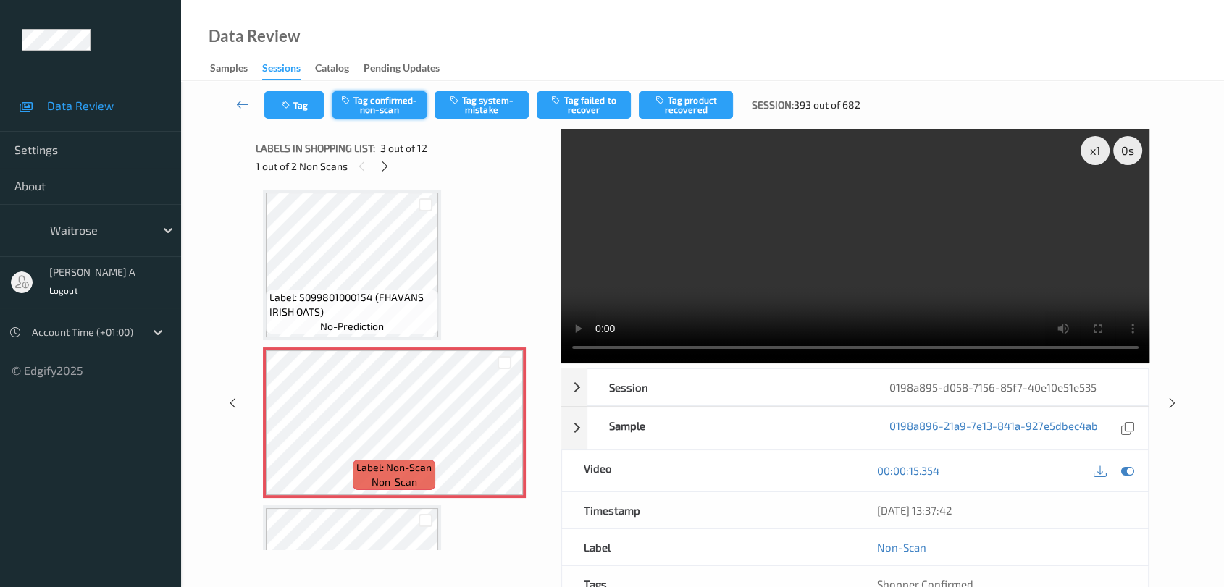
click at [382, 101] on button "Tag confirmed-non-scan" at bounding box center [379, 105] width 94 height 28
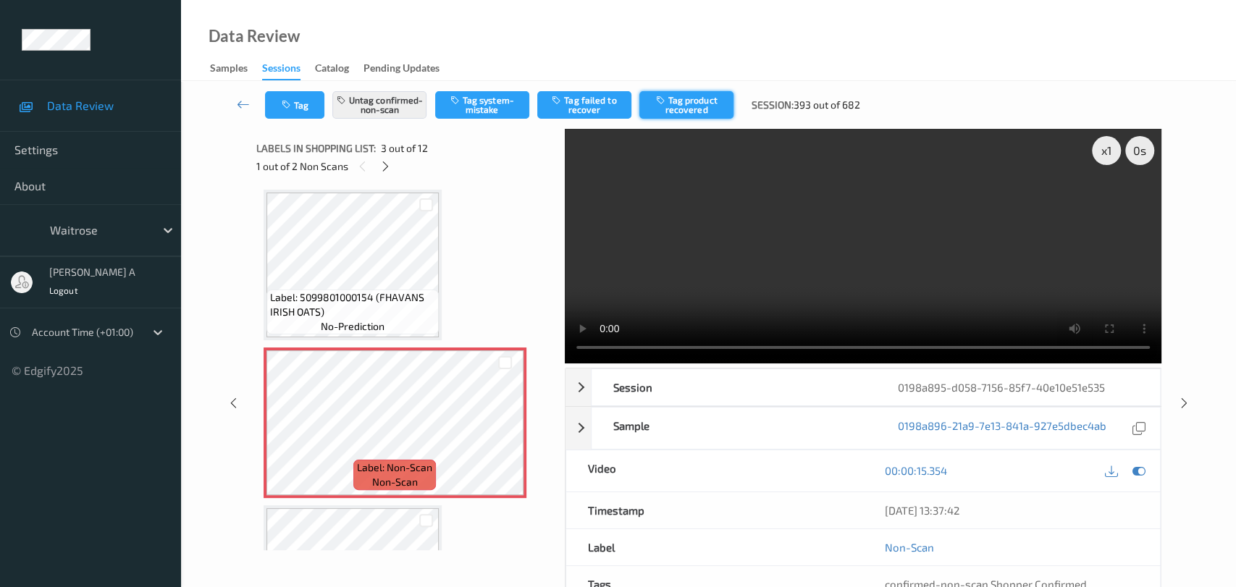
click at [698, 115] on button "Tag product recovered" at bounding box center [686, 105] width 94 height 28
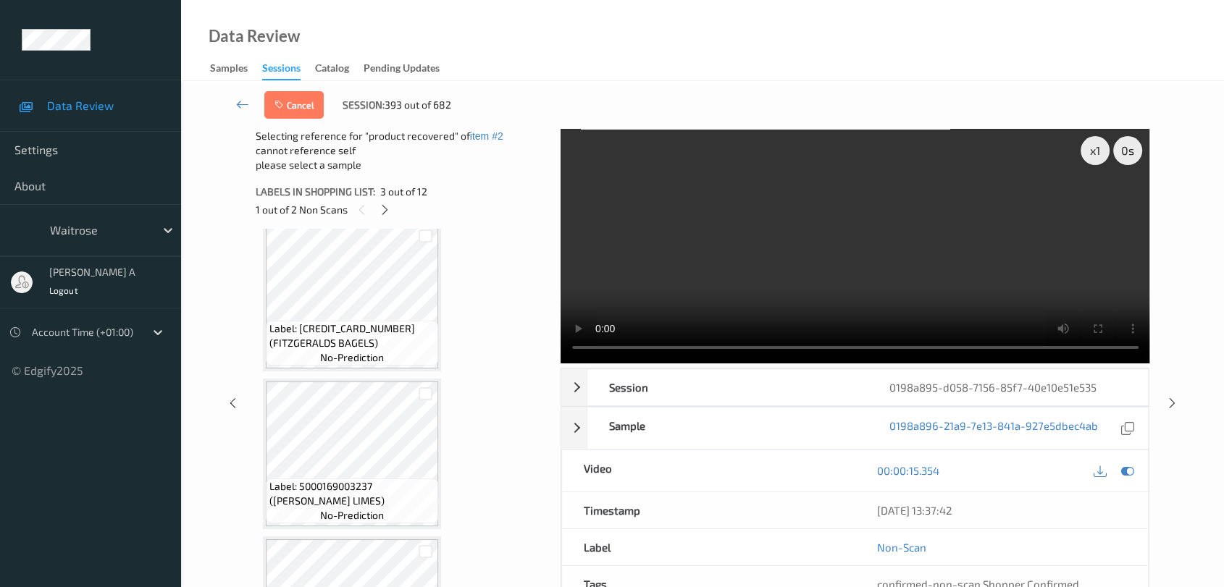
scroll to position [1126, 0]
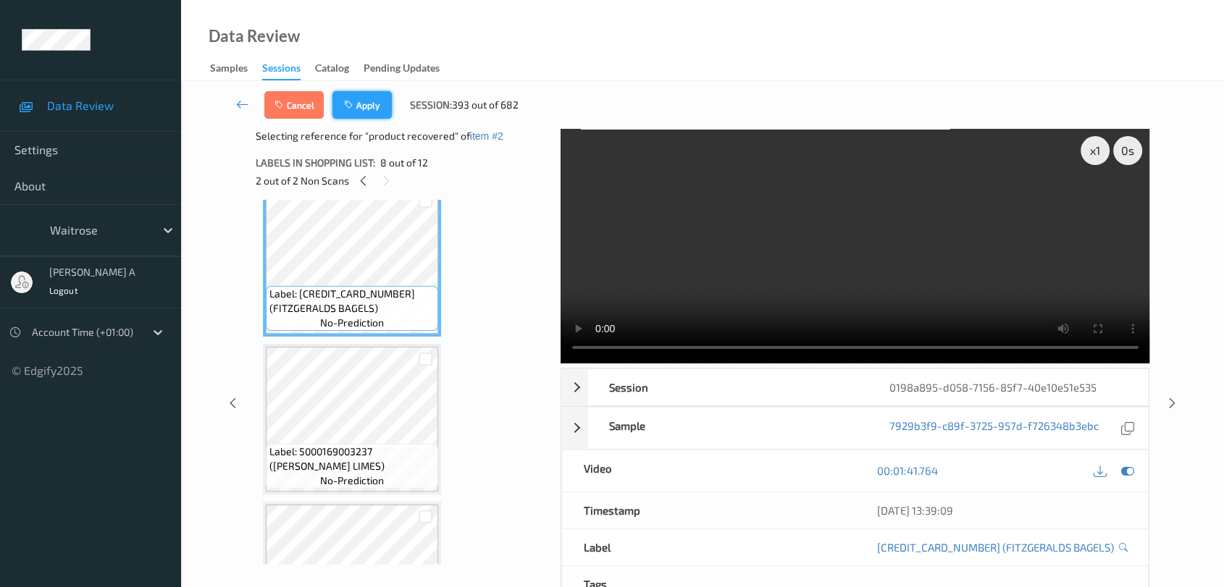
click at [359, 105] on button "Apply" at bounding box center [361, 105] width 59 height 28
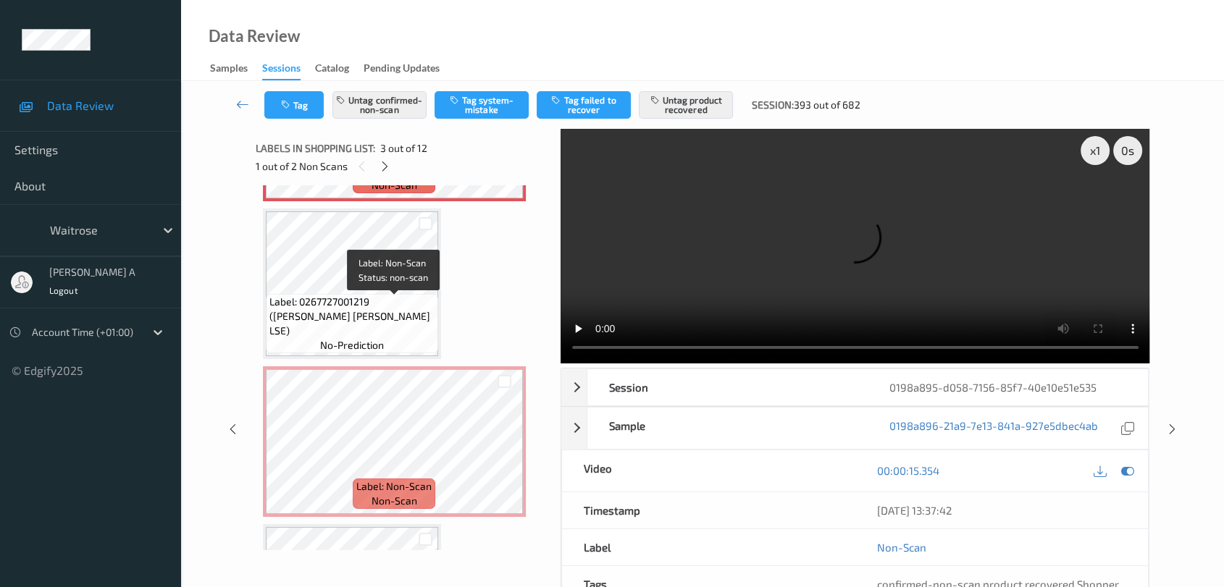
scroll to position [482, 0]
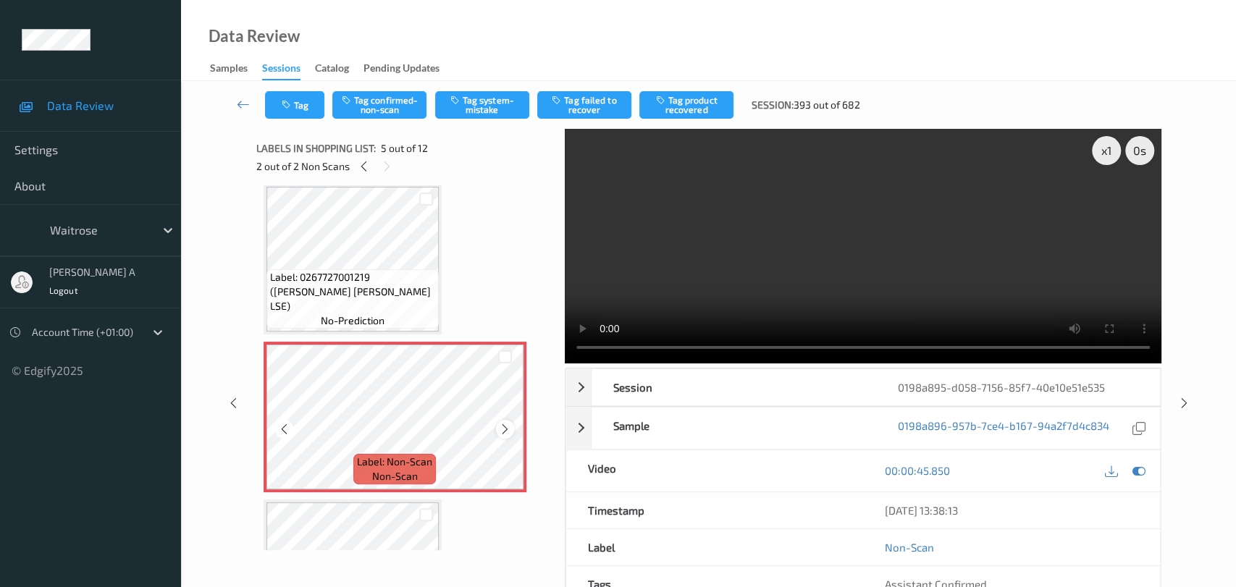
click at [505, 424] on icon at bounding box center [505, 429] width 12 height 13
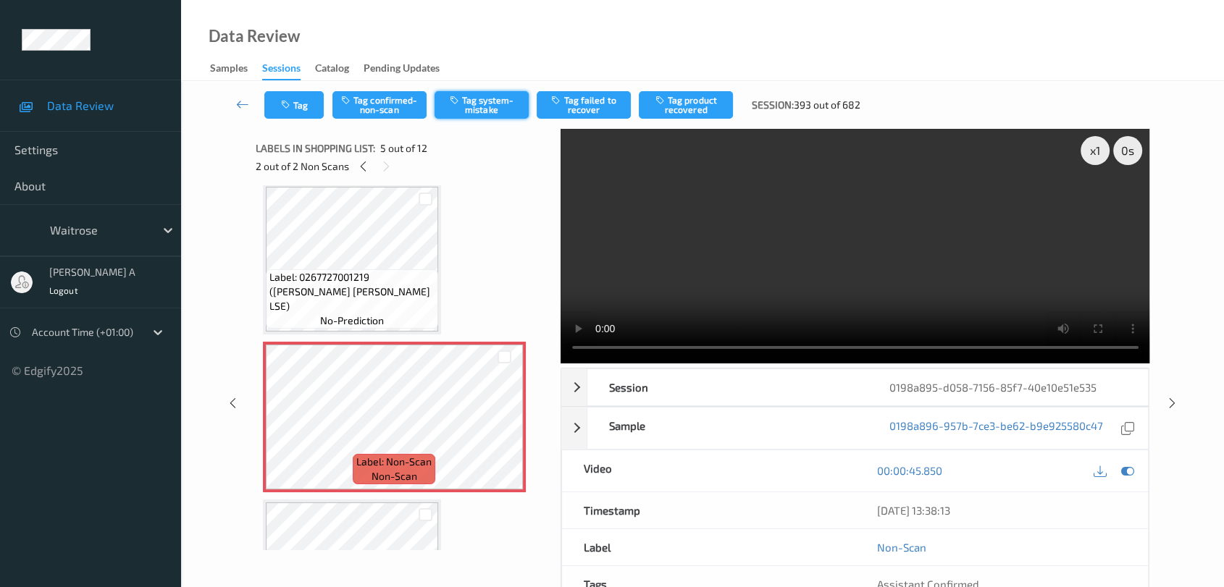
click at [487, 112] on button "Tag system-mistake" at bounding box center [481, 105] width 94 height 28
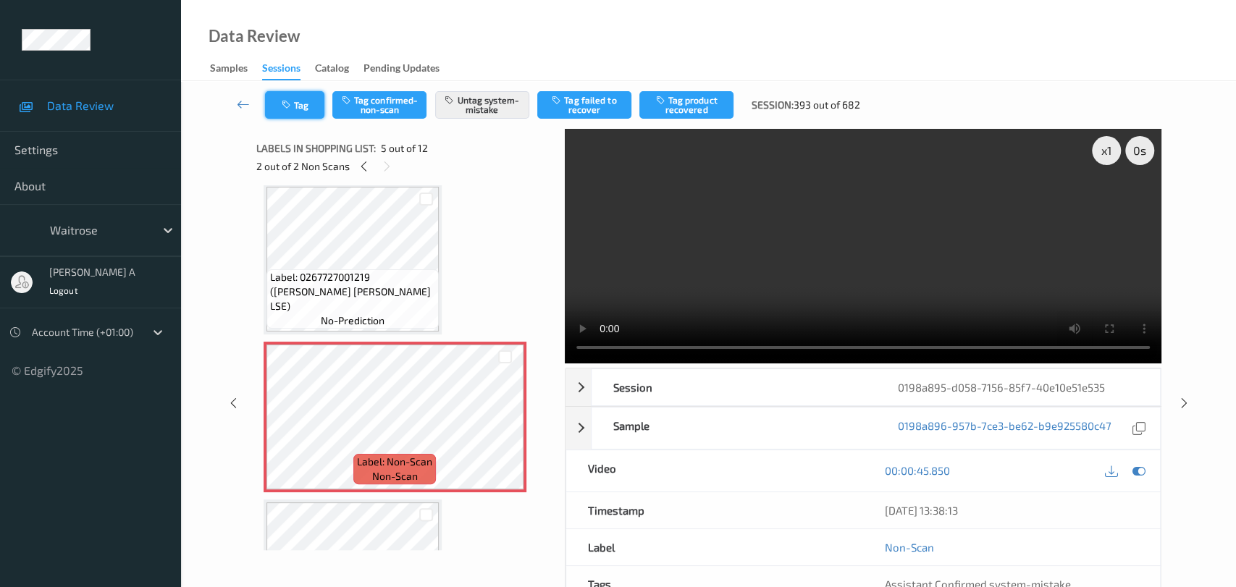
click at [290, 108] on icon "button" at bounding box center [288, 105] width 12 height 10
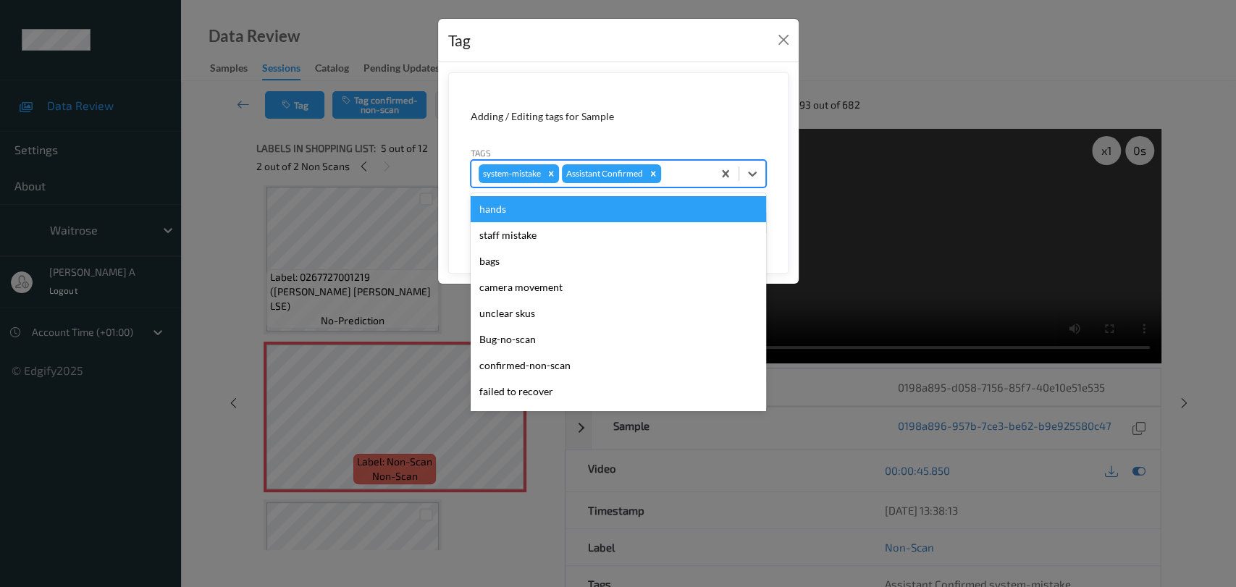
click at [681, 181] on div at bounding box center [684, 173] width 41 height 17
type input "un"
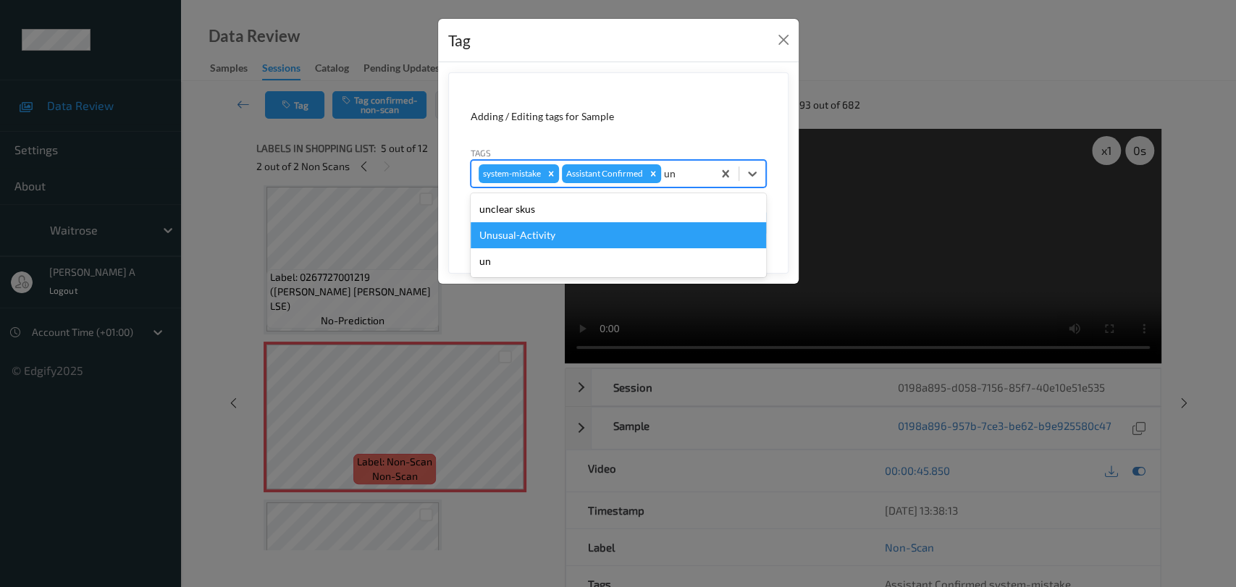
click at [623, 231] on div "Unusual-Activity" at bounding box center [618, 235] width 295 height 26
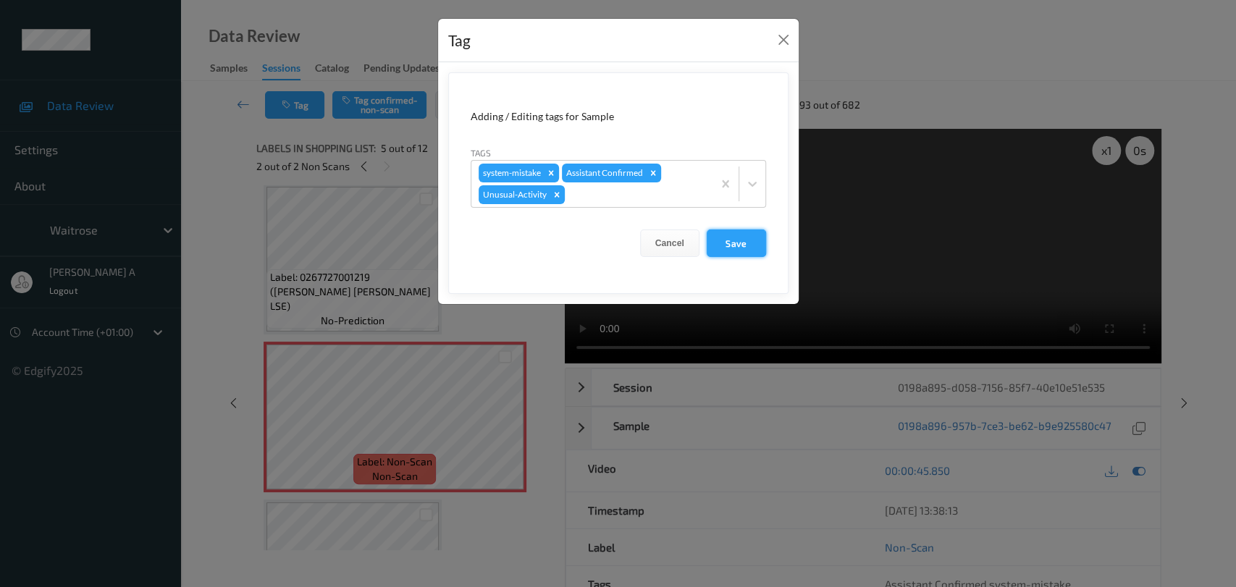
click at [743, 232] on button "Save" at bounding box center [736, 244] width 59 height 28
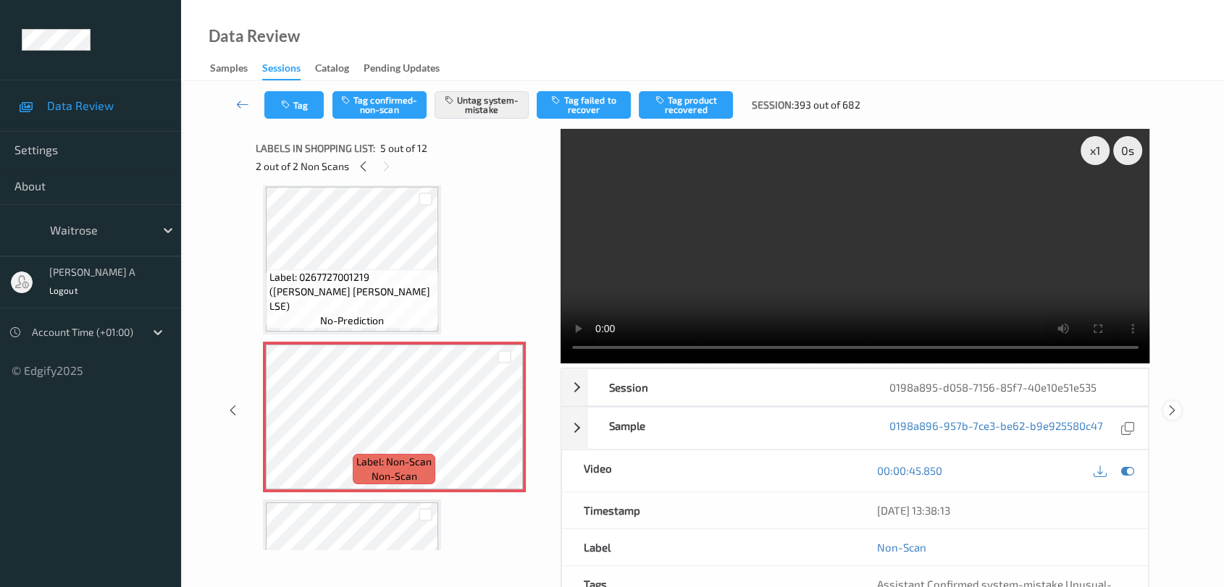
click at [1177, 401] on div at bounding box center [1172, 410] width 18 height 18
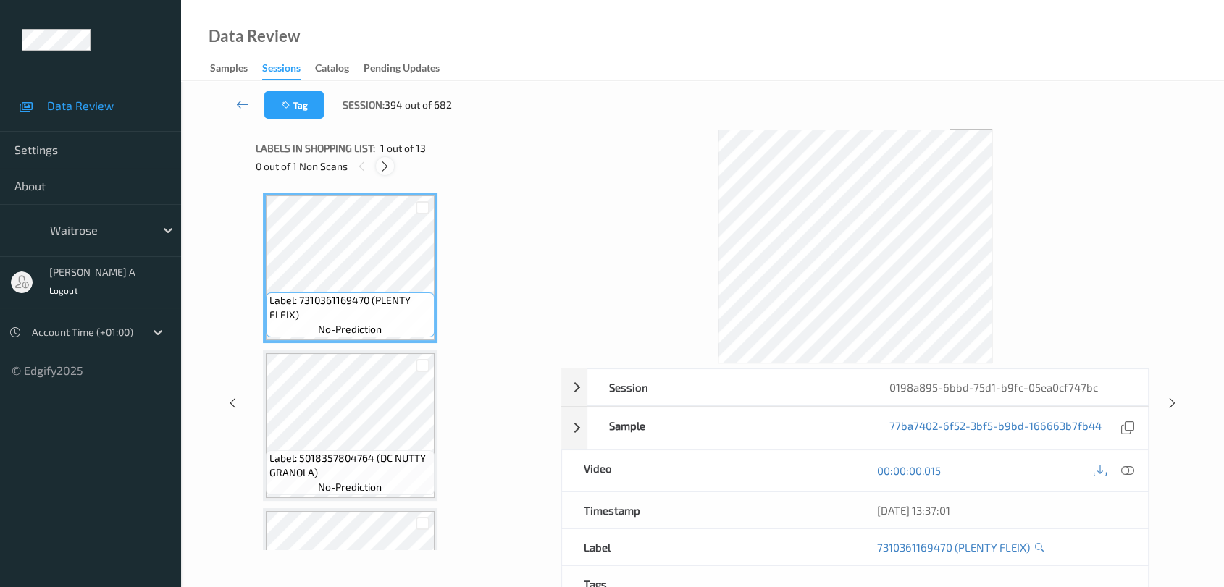
click at [380, 170] on icon at bounding box center [385, 166] width 12 height 13
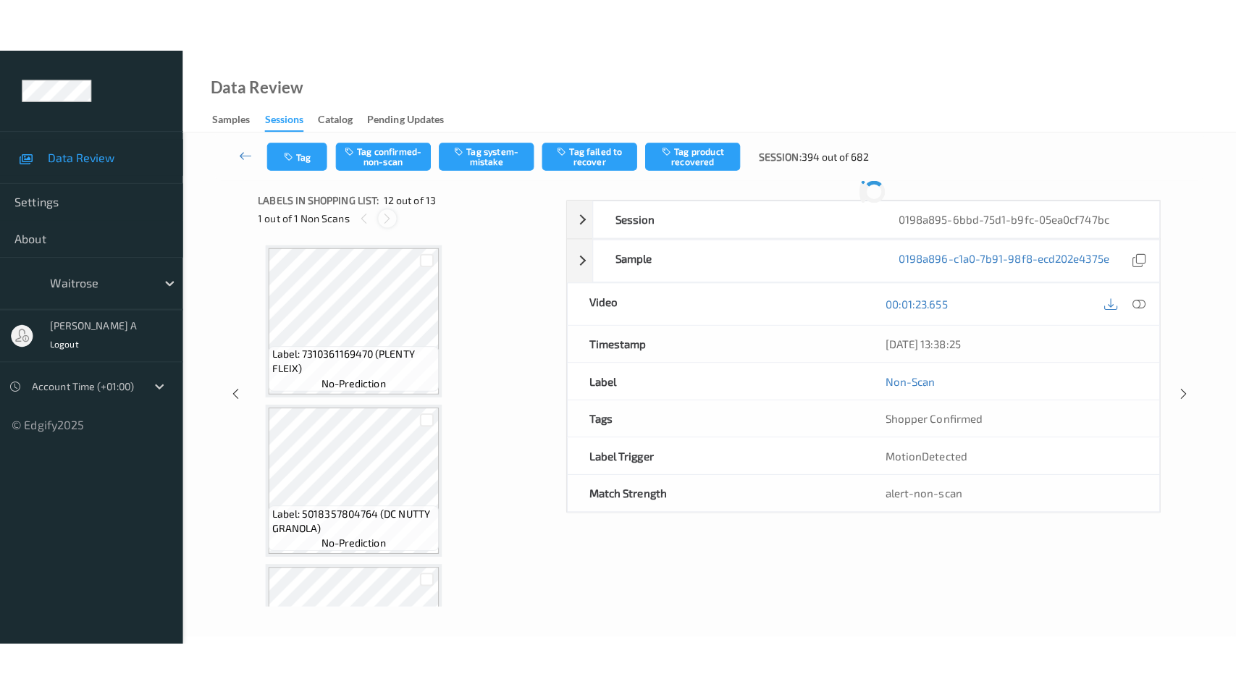
scroll to position [1579, 0]
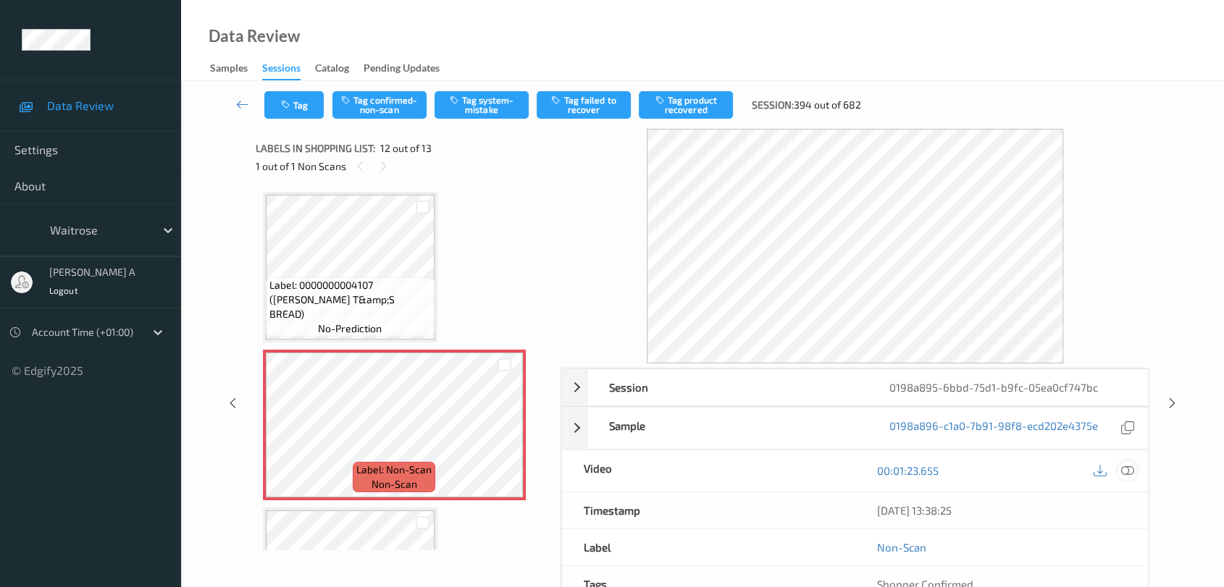
click at [1130, 477] on div at bounding box center [1127, 471] width 20 height 20
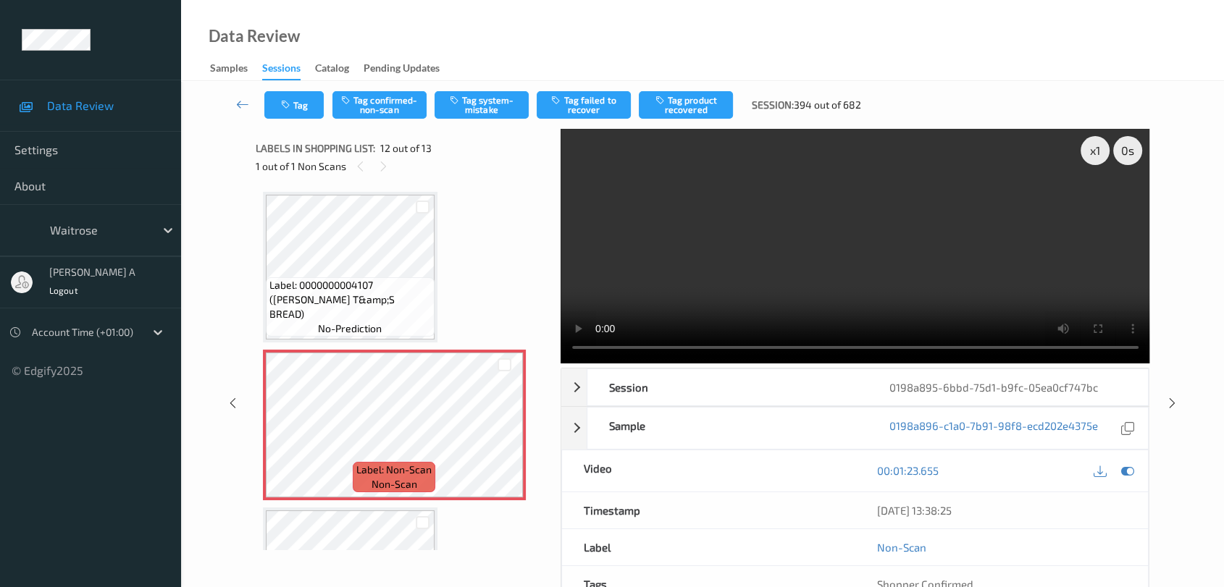
scroll to position [1578, 0]
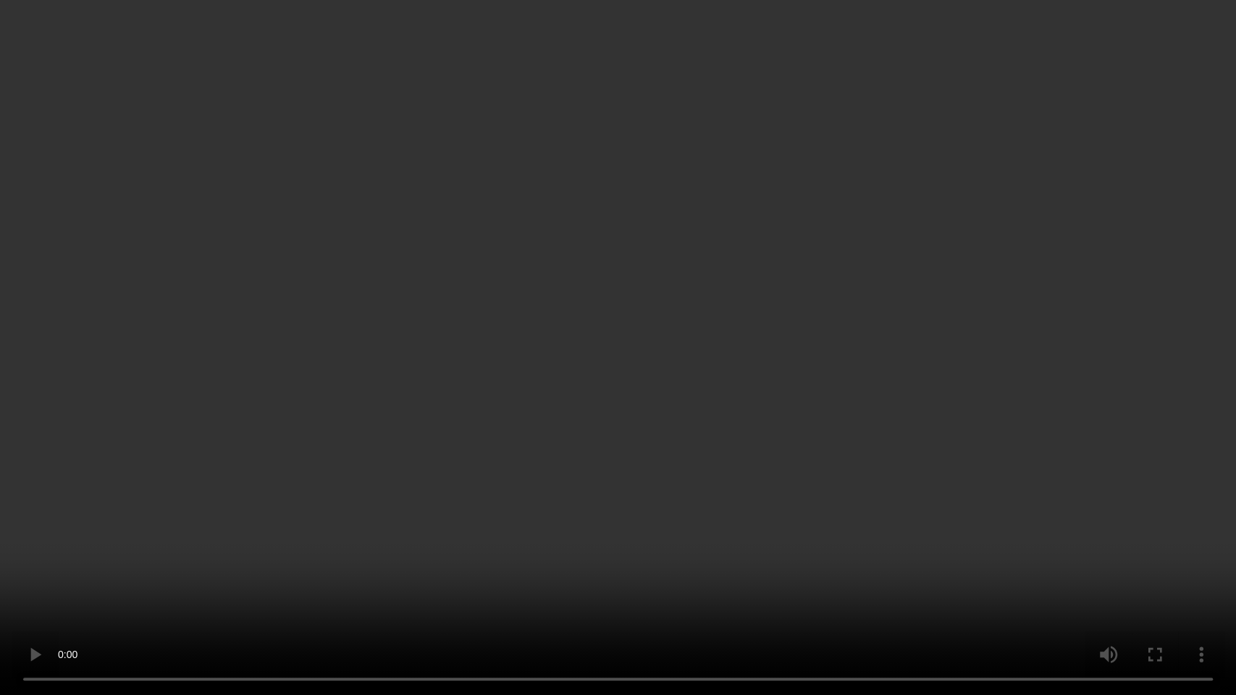
click at [870, 471] on video at bounding box center [618, 347] width 1236 height 695
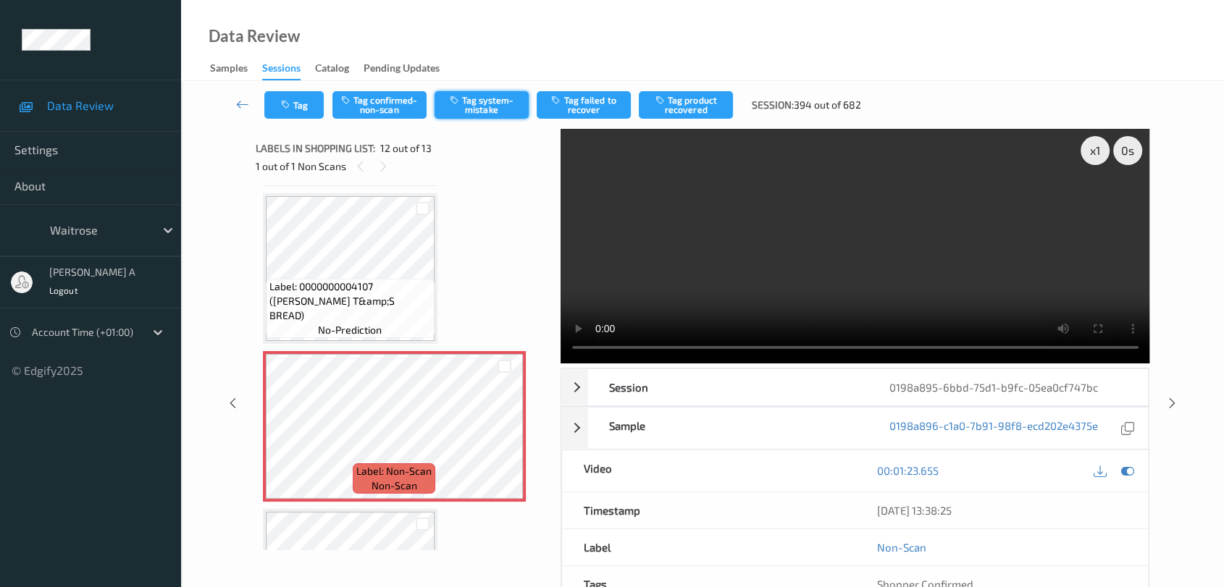
click at [467, 112] on button "Tag system-mistake" at bounding box center [481, 105] width 94 height 28
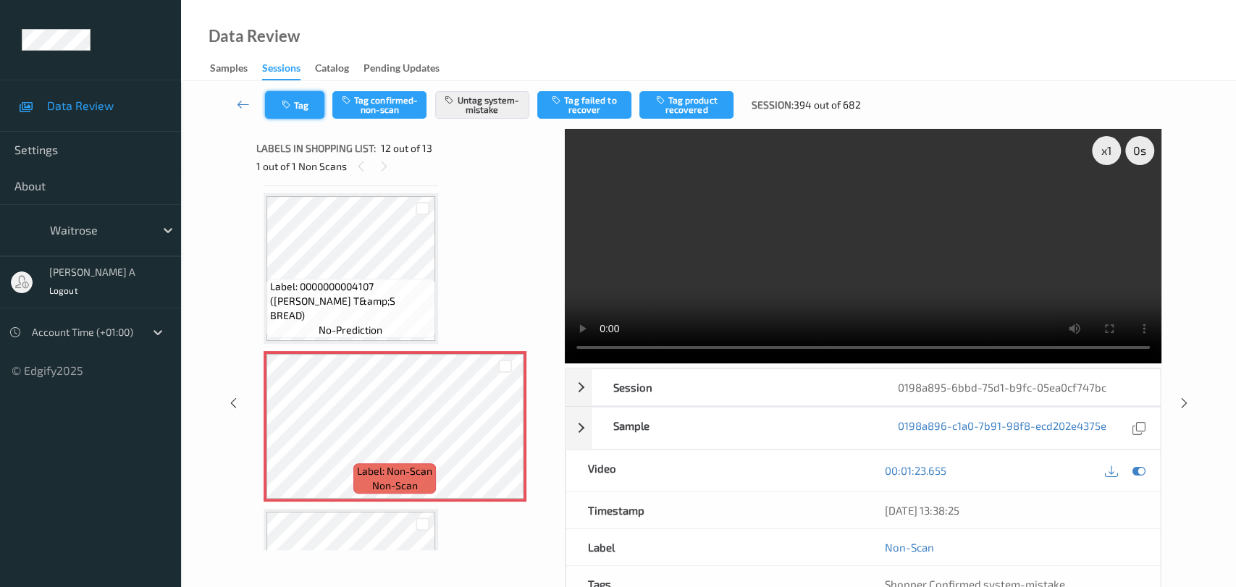
click at [284, 104] on icon "button" at bounding box center [288, 105] width 12 height 10
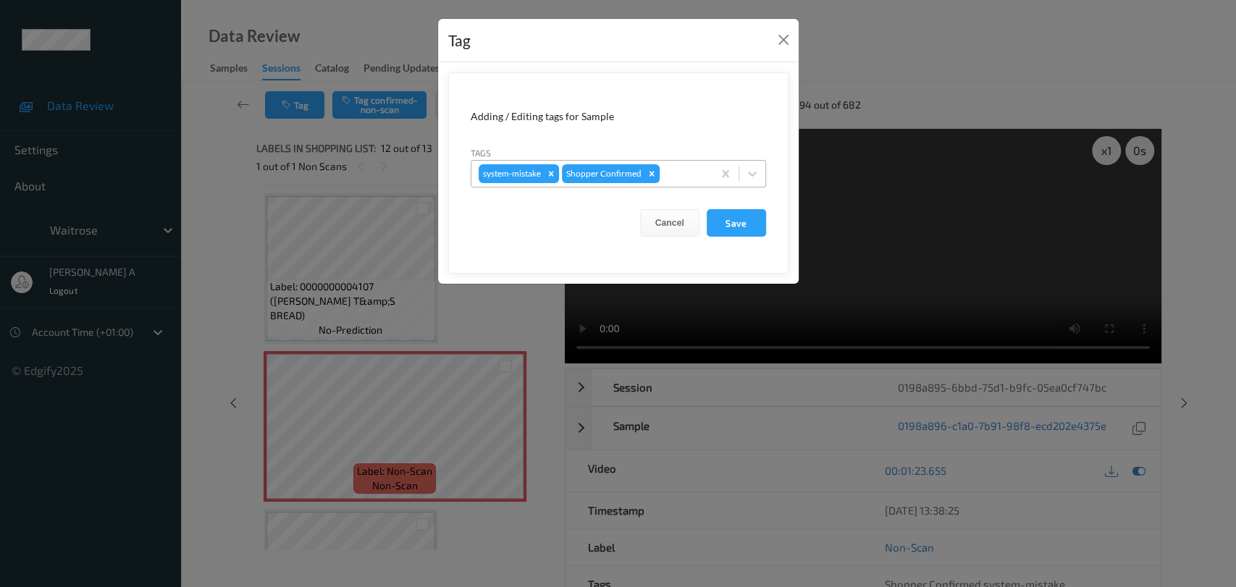
click at [684, 177] on div at bounding box center [684, 173] width 43 height 17
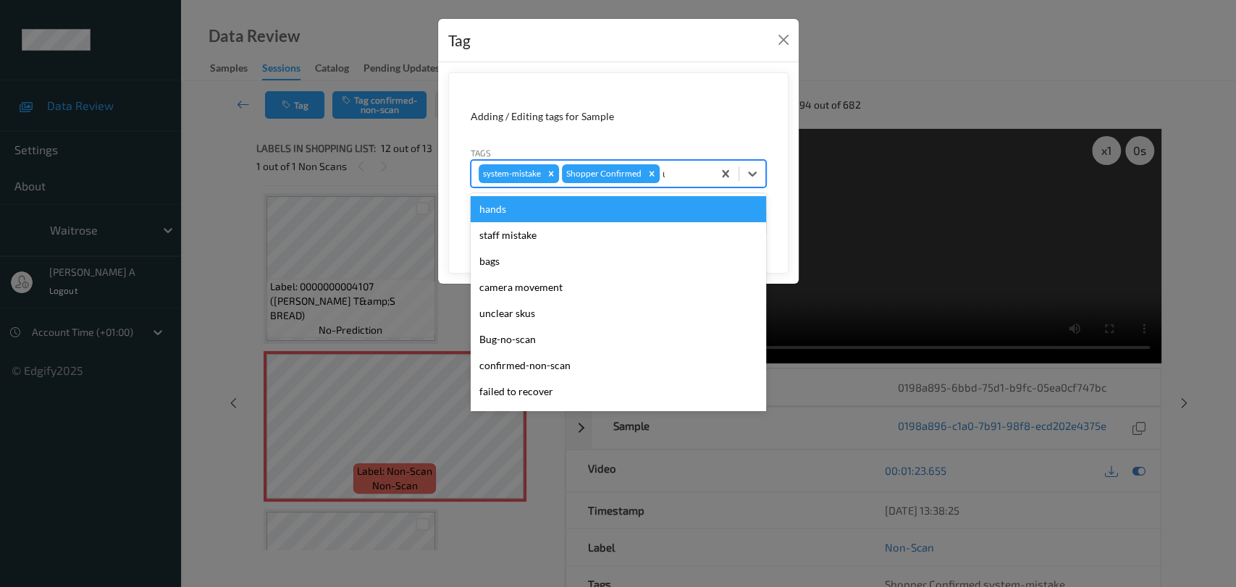
type input "un"
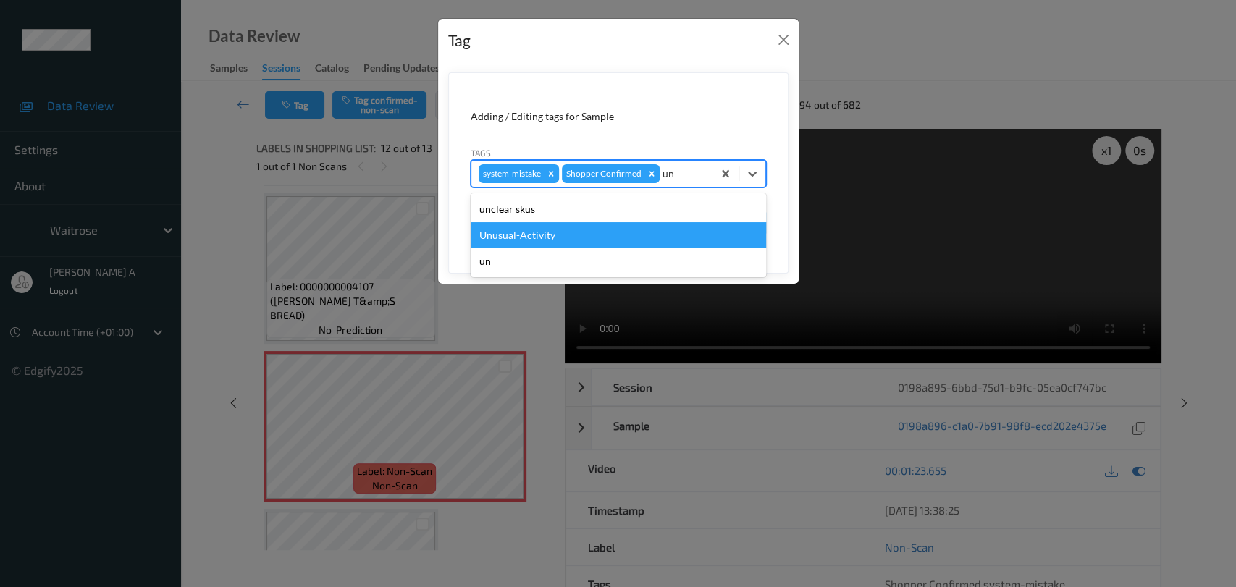
click at [602, 227] on div "Unusual-Activity" at bounding box center [618, 235] width 295 height 26
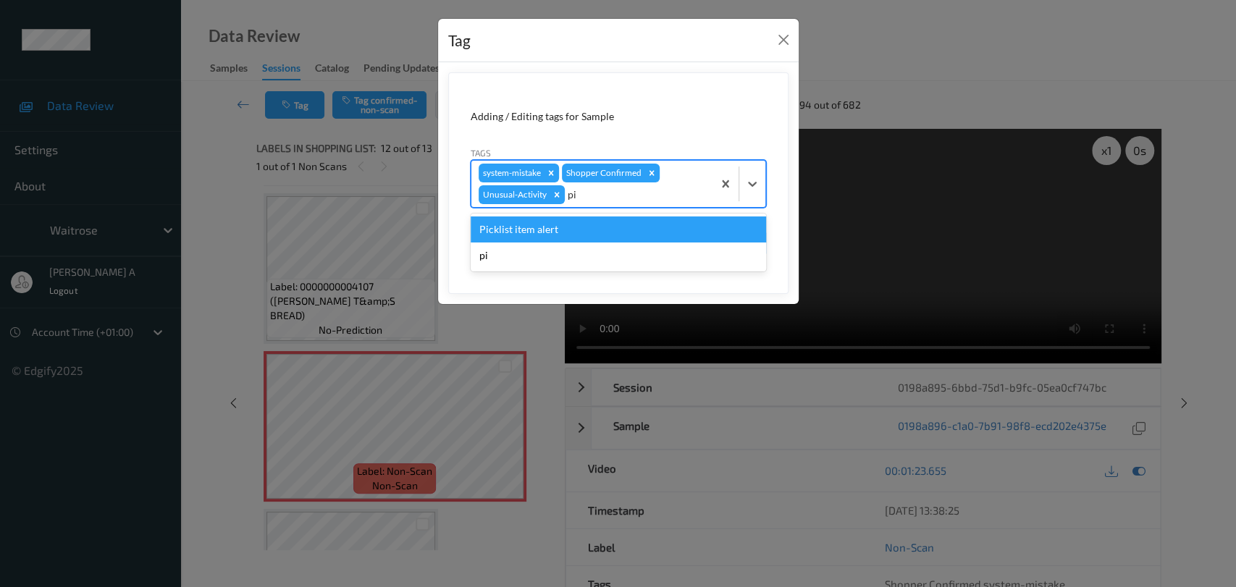
type input "pic"
click at [618, 224] on div "Picklist item alert" at bounding box center [618, 230] width 295 height 26
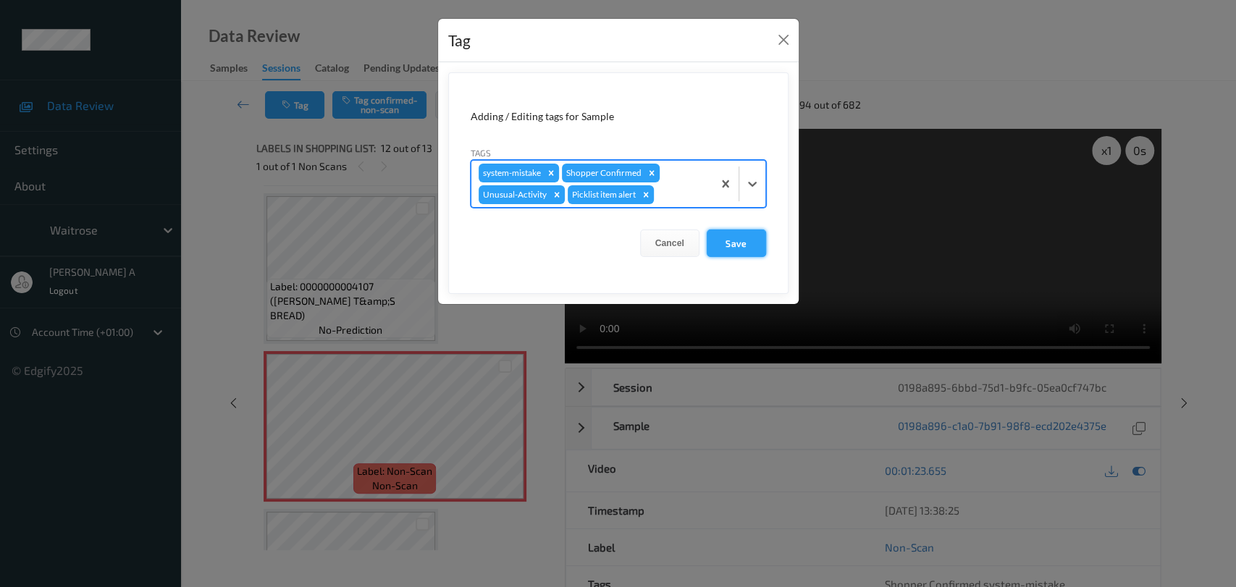
click at [747, 249] on button "Save" at bounding box center [736, 244] width 59 height 28
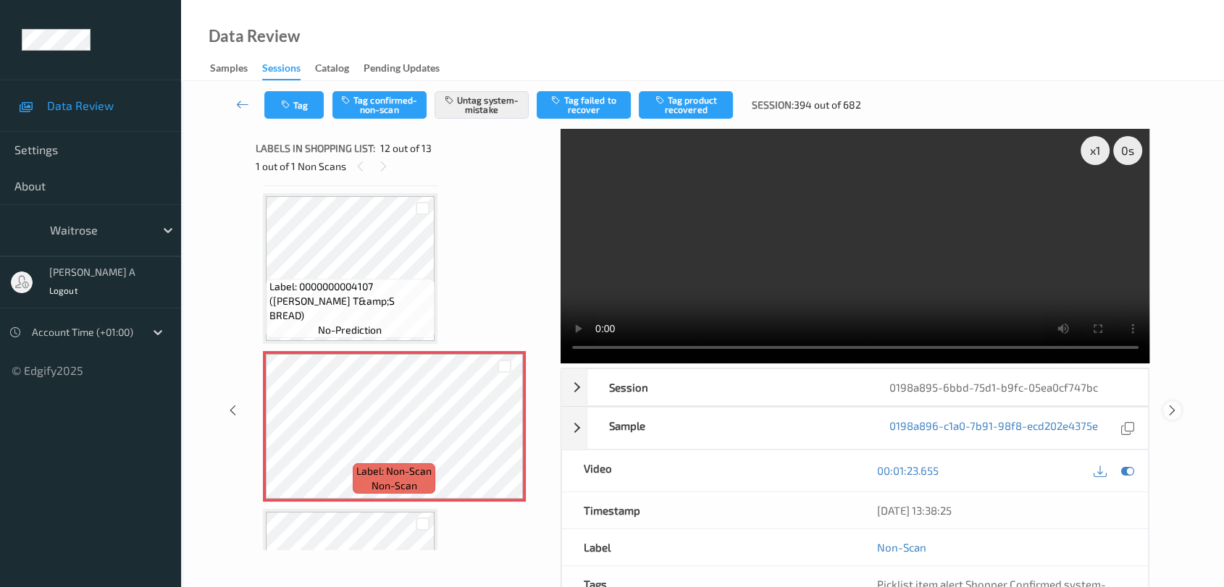
click at [1169, 401] on div at bounding box center [1172, 410] width 18 height 18
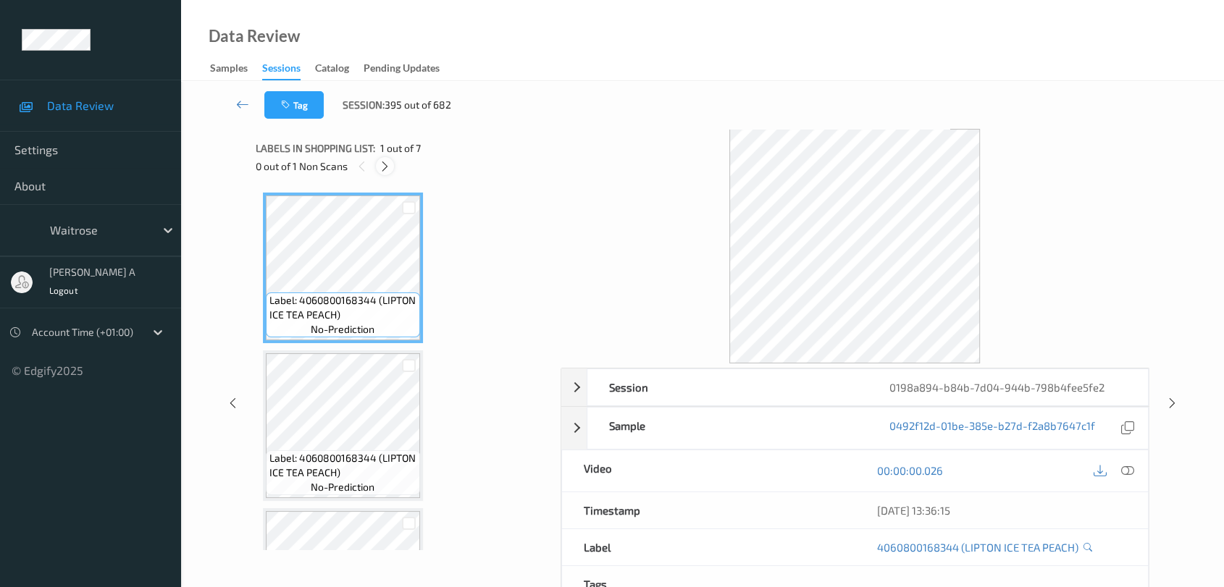
click at [384, 161] on icon at bounding box center [385, 166] width 12 height 13
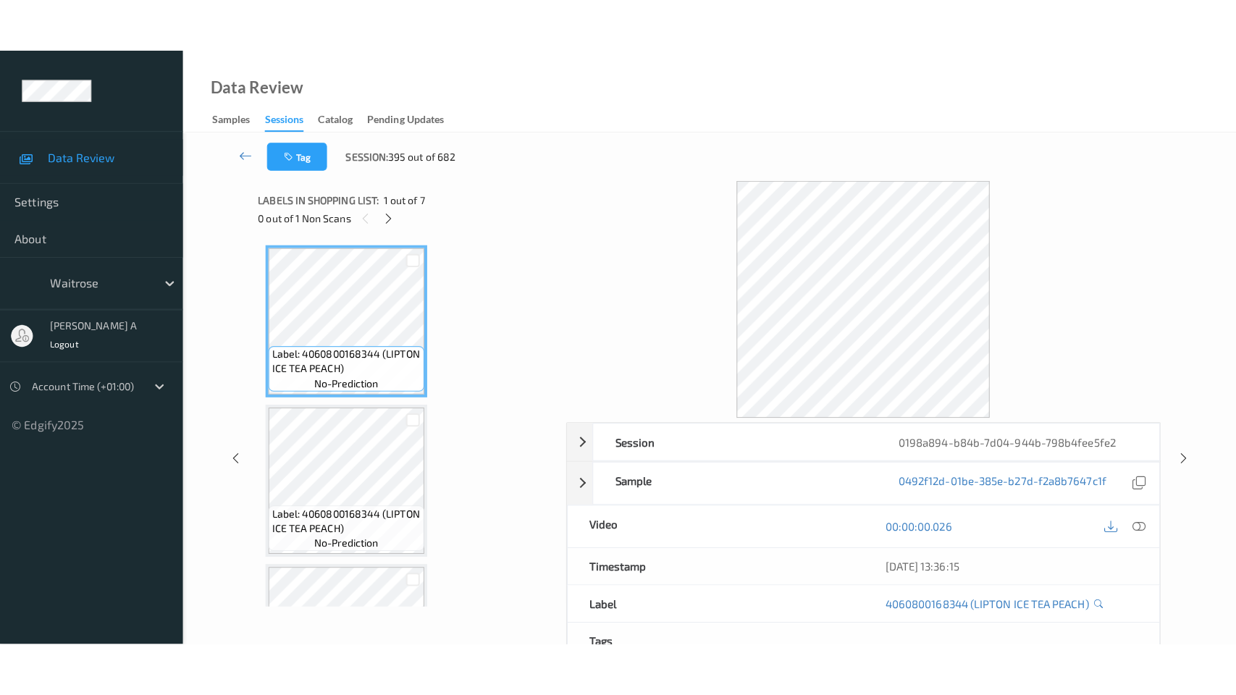
scroll to position [636, 0]
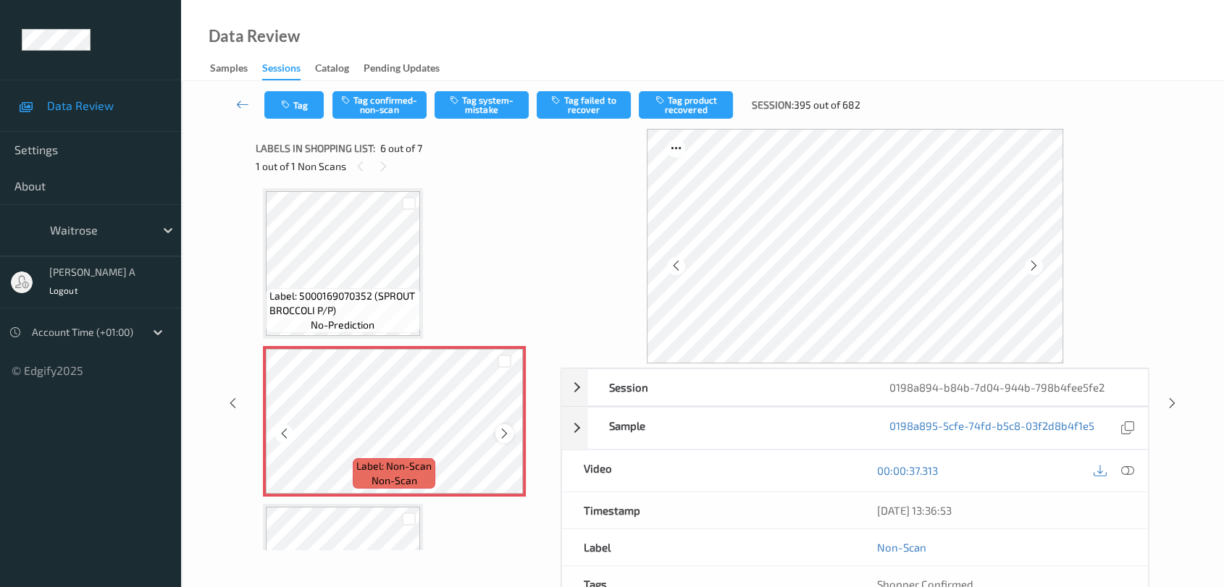
click at [504, 437] on div at bounding box center [504, 433] width 18 height 18
click at [1126, 473] on icon at bounding box center [1127, 470] width 13 height 13
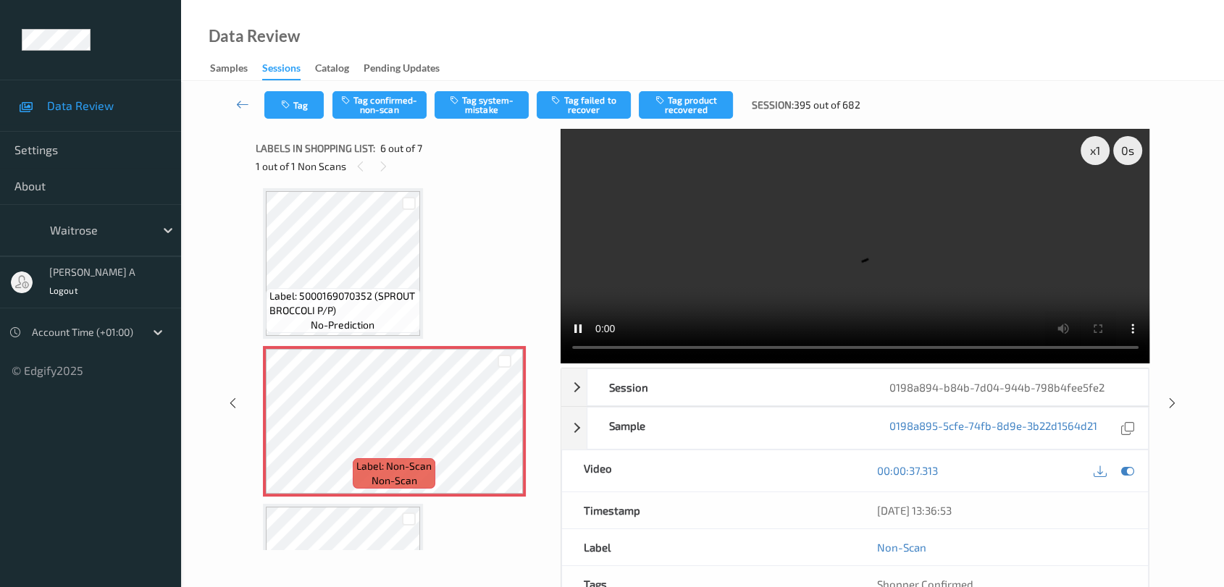
scroll to position [634, 0]
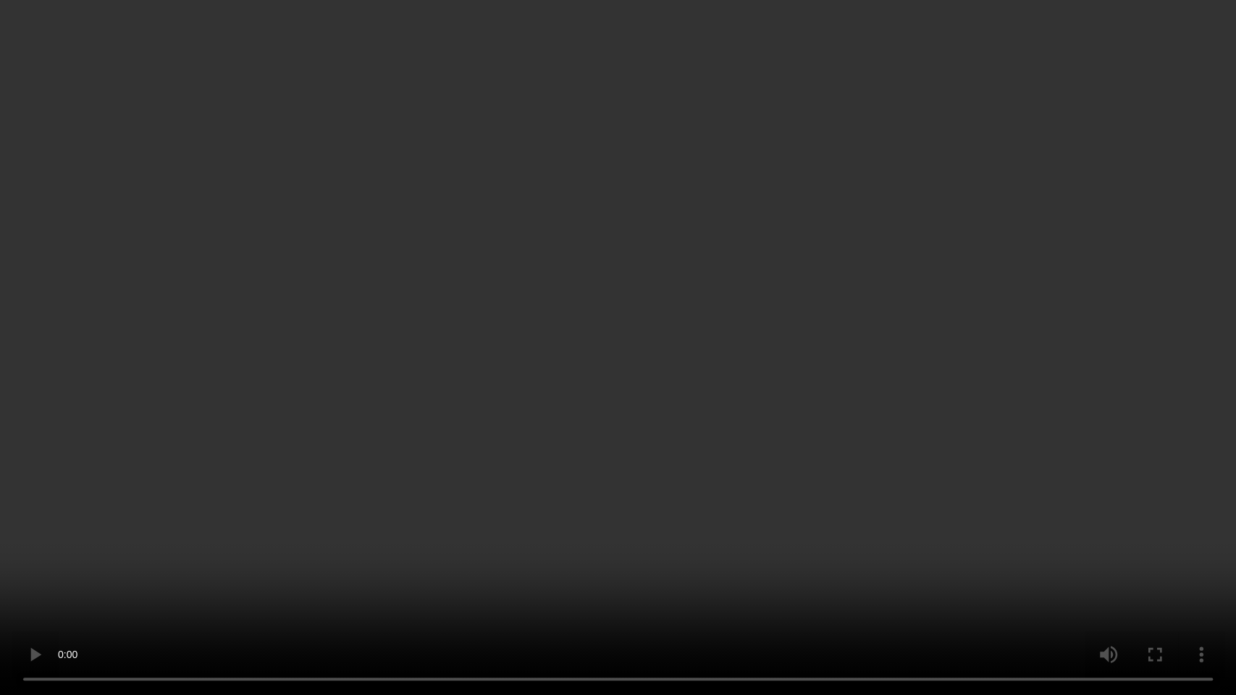
click at [678, 291] on video at bounding box center [618, 347] width 1236 height 695
click at [742, 337] on video at bounding box center [618, 347] width 1236 height 695
click at [505, 497] on video at bounding box center [618, 347] width 1236 height 695
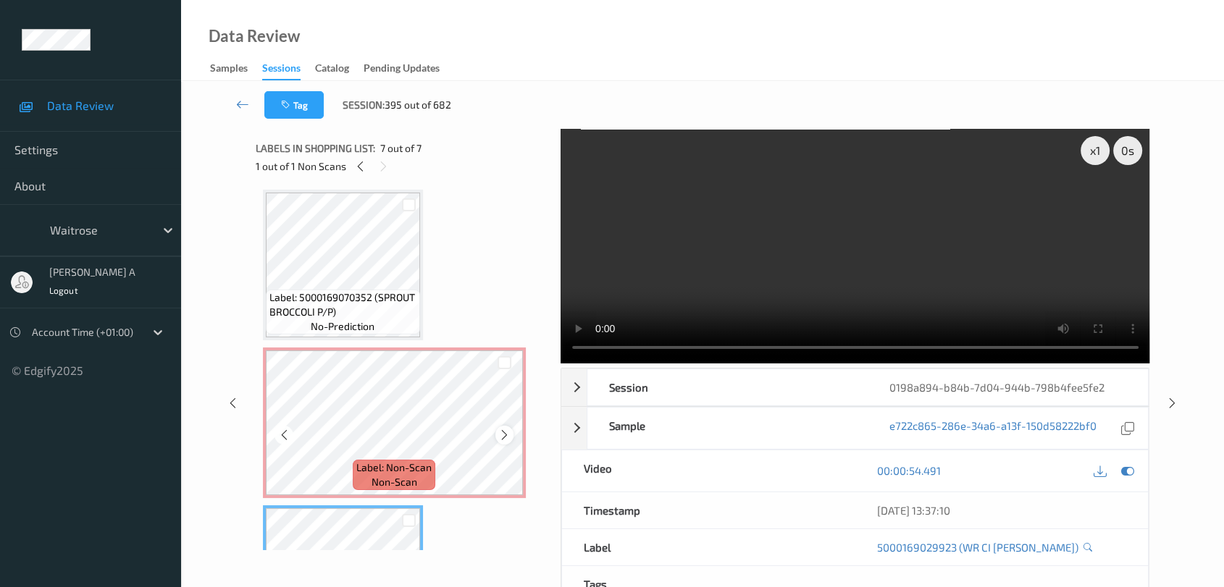
click at [505, 434] on icon at bounding box center [504, 435] width 12 height 13
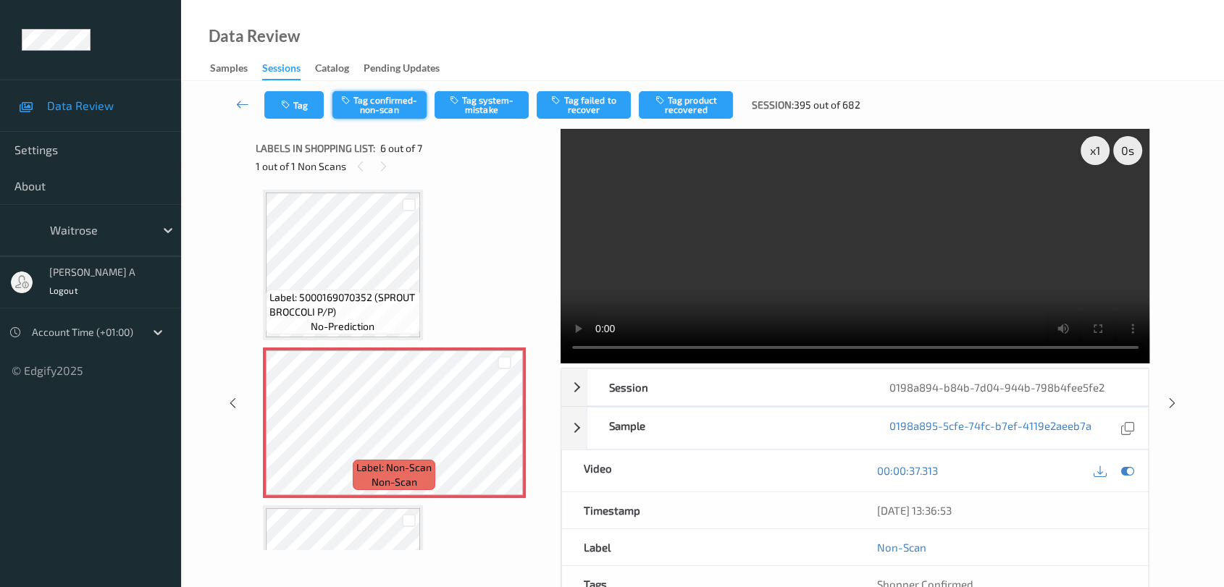
click at [394, 104] on button "Tag confirmed-non-scan" at bounding box center [379, 105] width 94 height 28
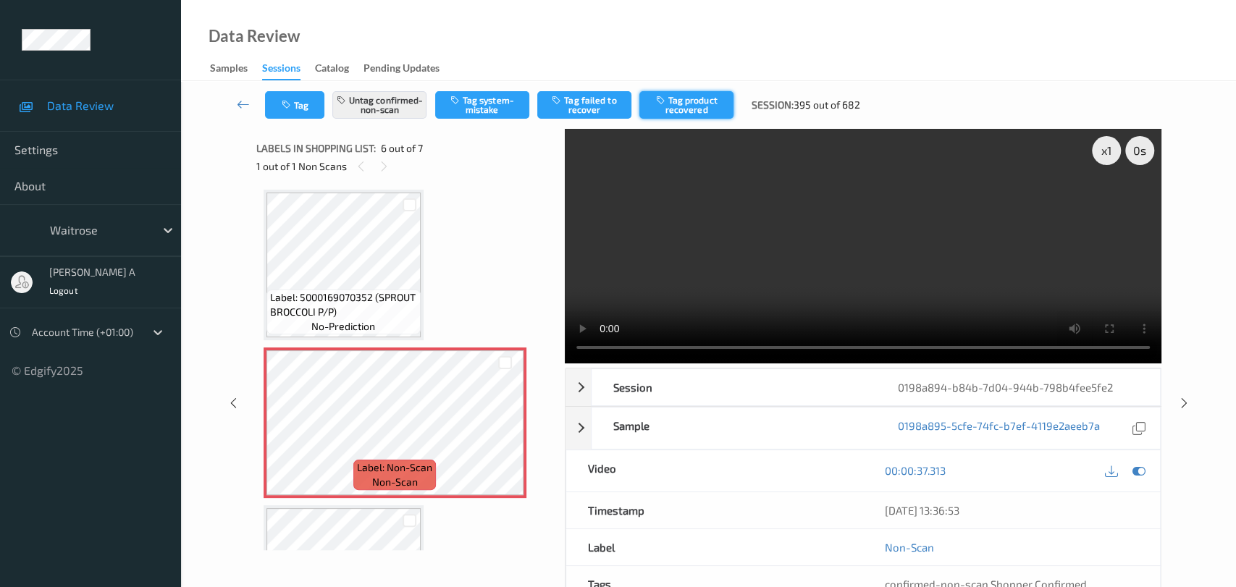
click at [689, 107] on button "Tag product recovered" at bounding box center [686, 105] width 94 height 28
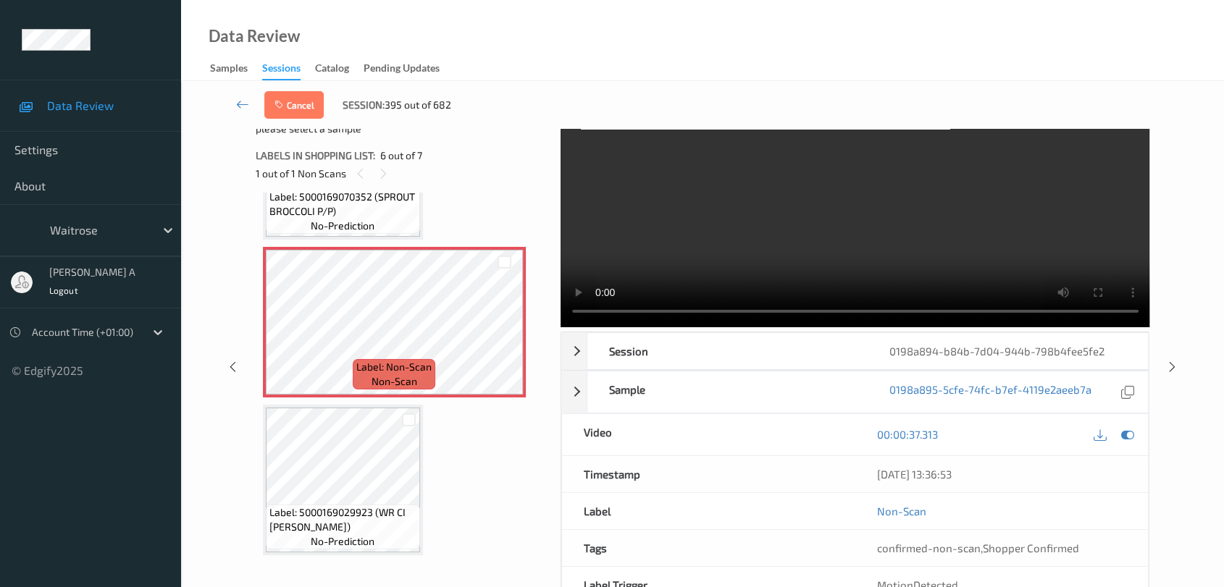
scroll to position [7, 0]
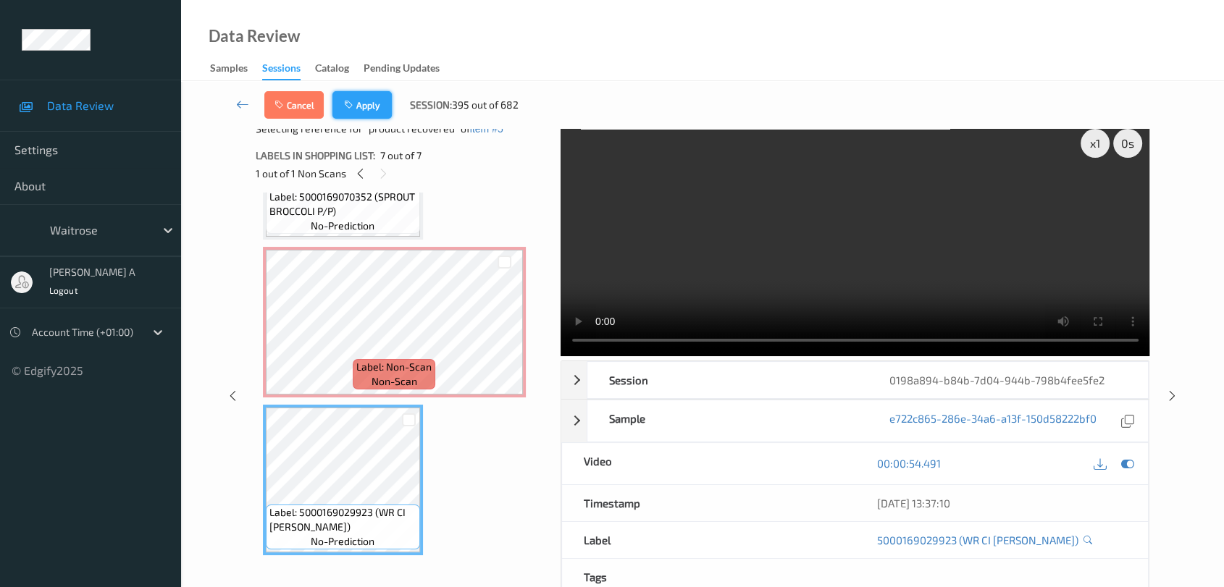
click at [369, 101] on button "Apply" at bounding box center [361, 105] width 59 height 28
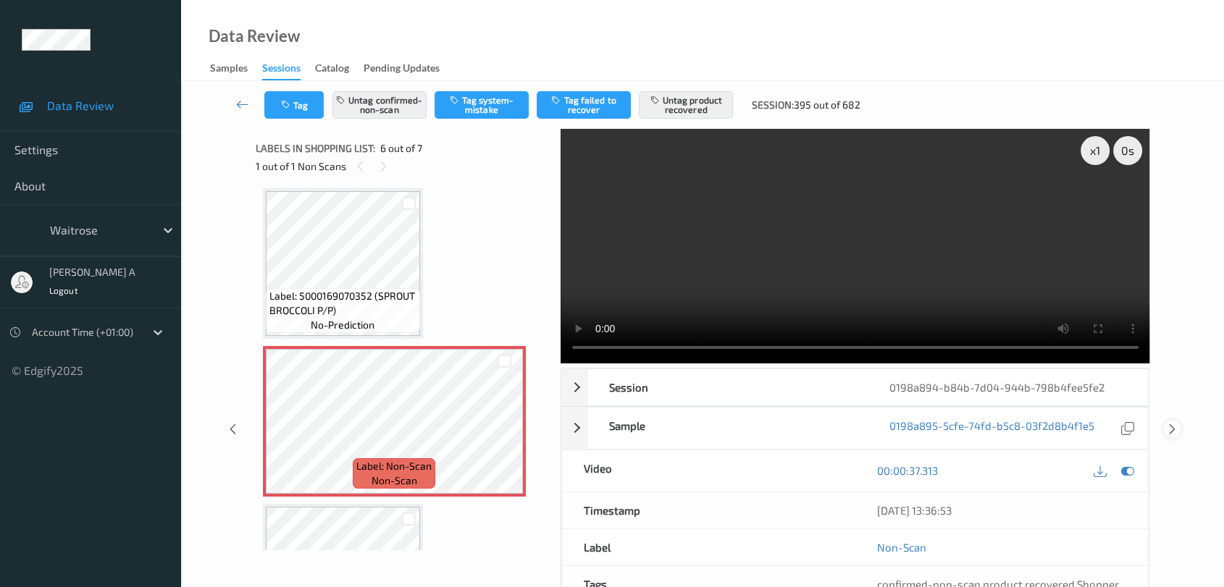
click at [1171, 423] on icon at bounding box center [1172, 429] width 12 height 13
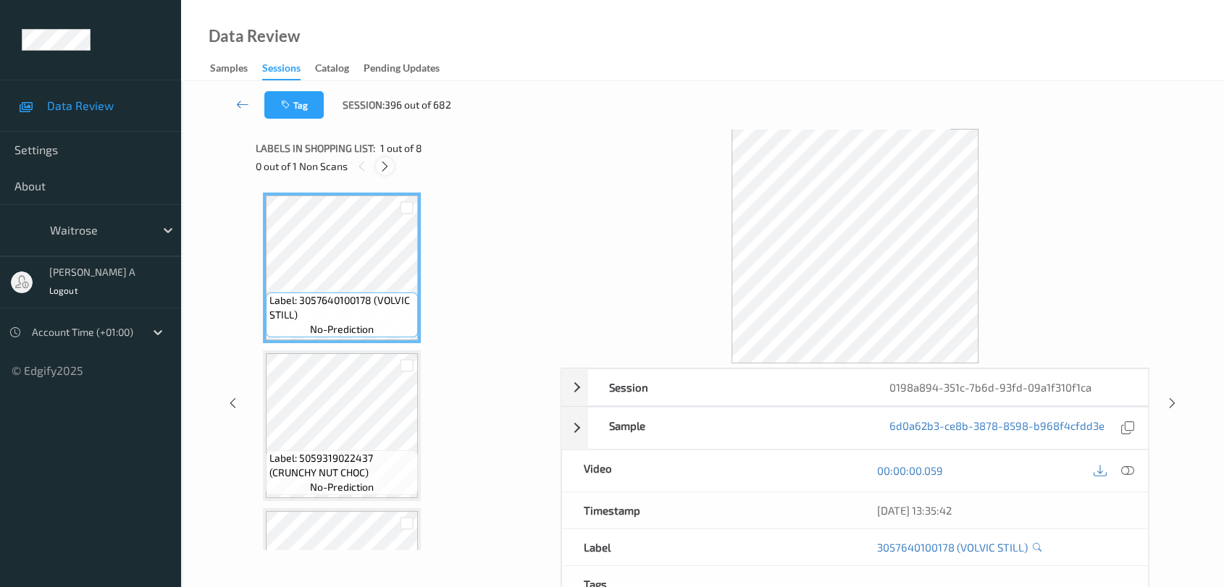
click at [388, 166] on icon at bounding box center [385, 166] width 12 height 13
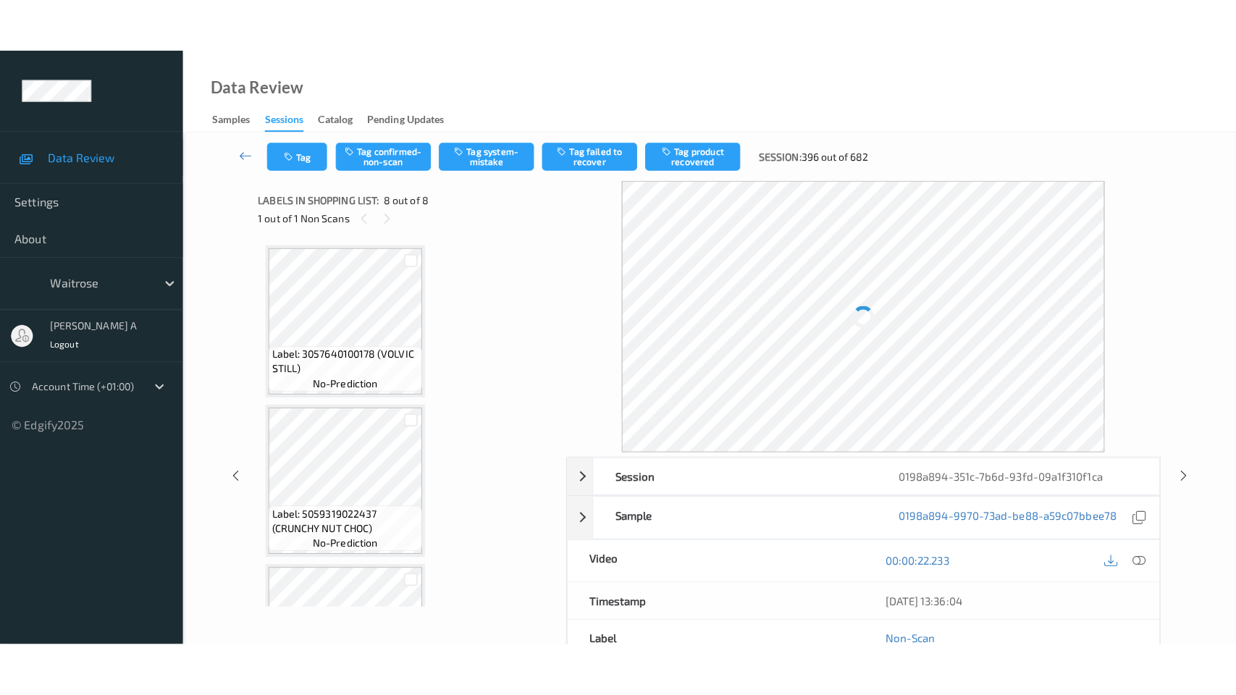
scroll to position [899, 0]
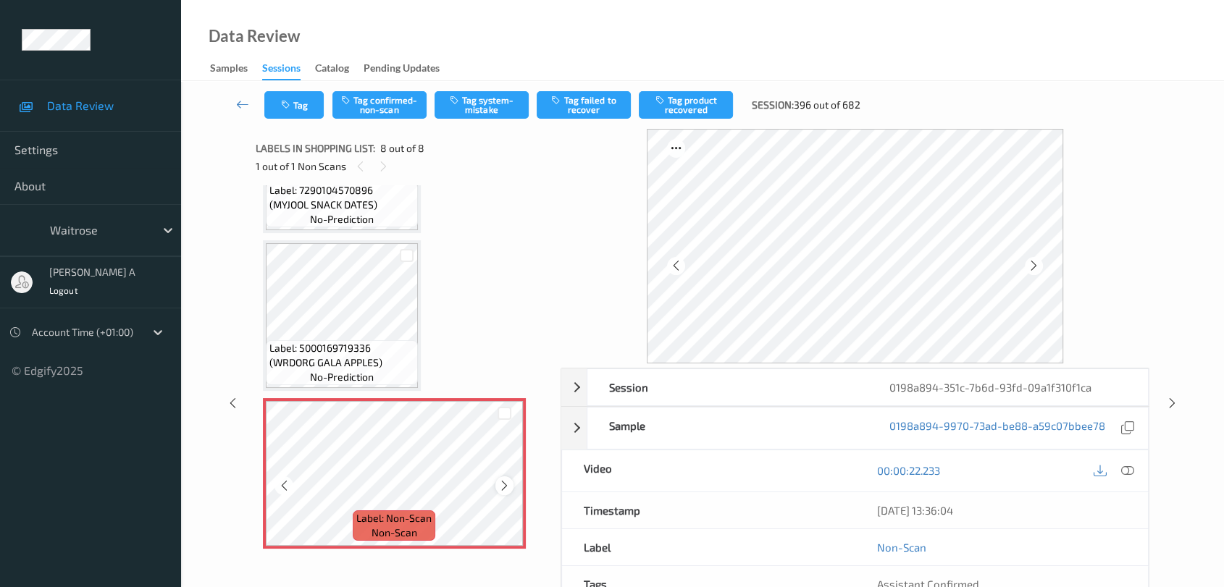
click at [504, 484] on icon at bounding box center [504, 485] width 12 height 13
click at [1124, 476] on icon at bounding box center [1127, 470] width 13 height 13
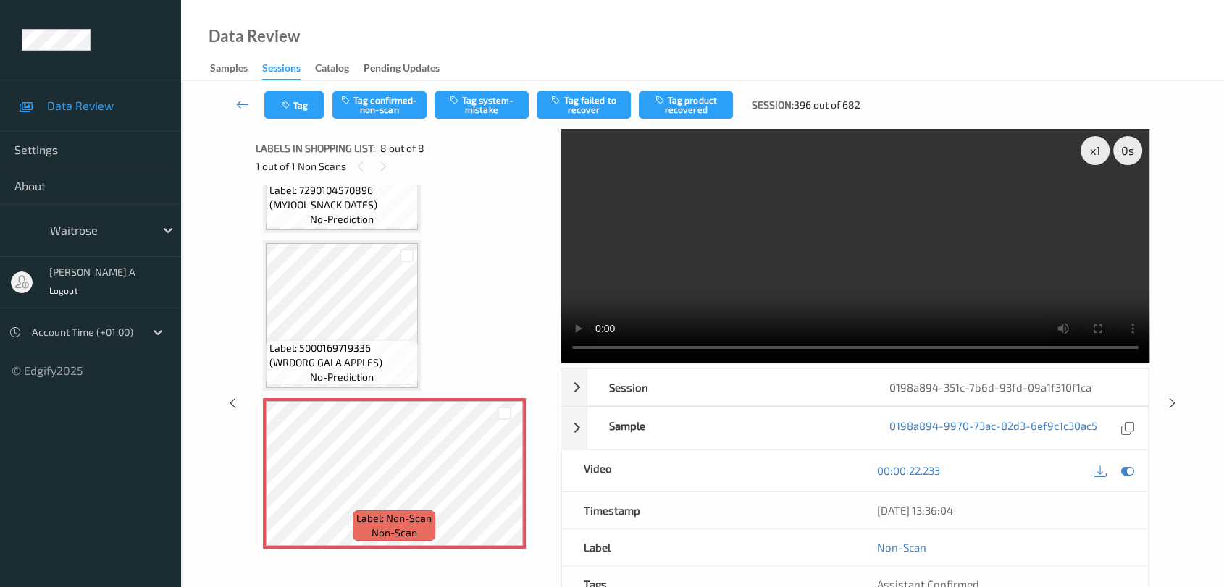
scroll to position [791, 0]
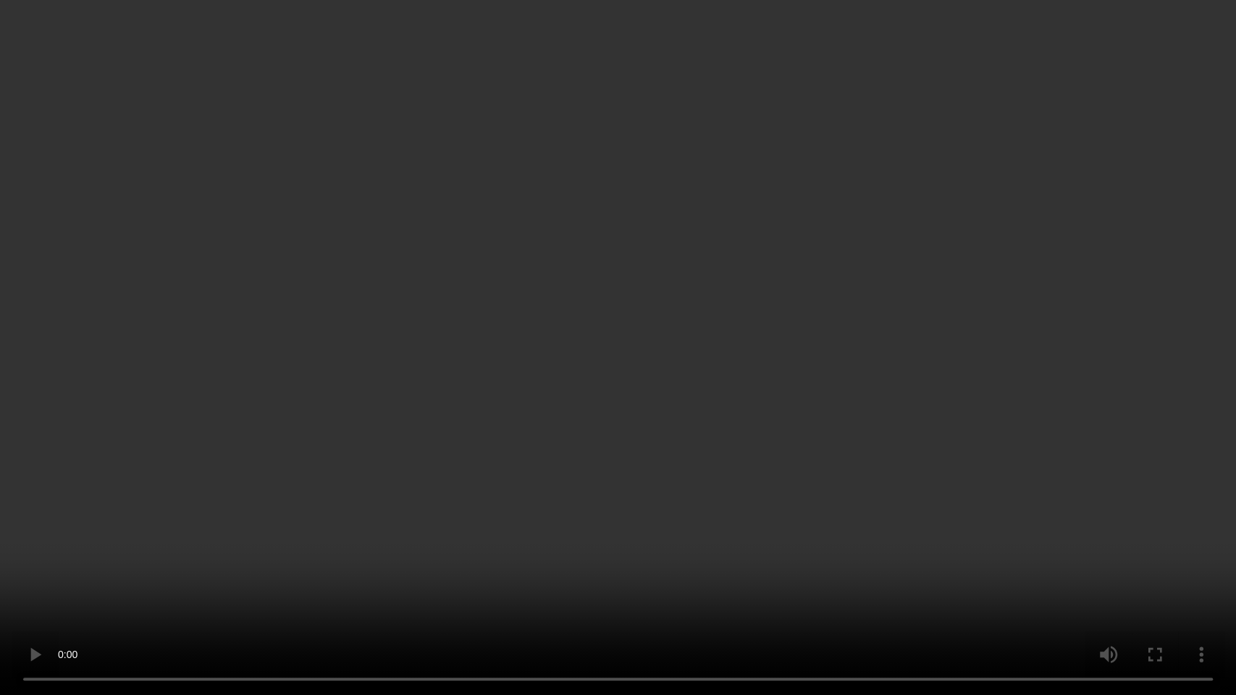
click at [591, 498] on video at bounding box center [618, 347] width 1236 height 695
click at [631, 455] on video at bounding box center [618, 347] width 1236 height 695
click at [716, 442] on video at bounding box center [618, 347] width 1236 height 695
click at [639, 59] on video at bounding box center [618, 347] width 1236 height 695
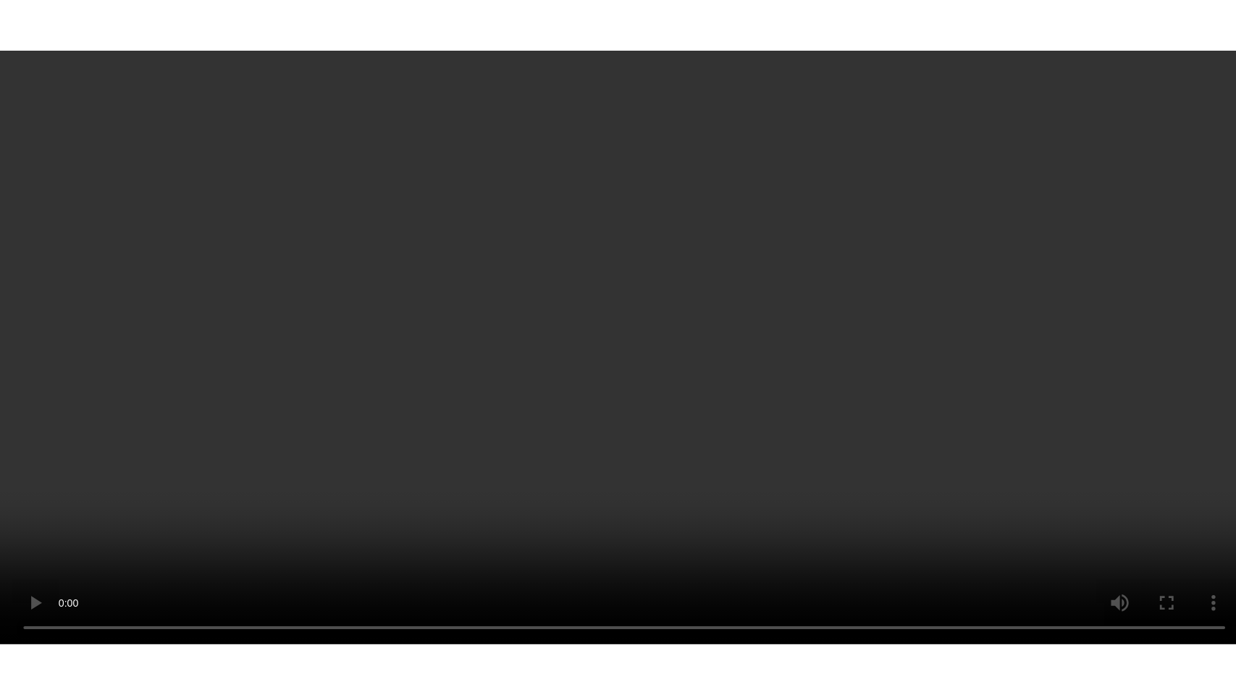
scroll to position [899, 0]
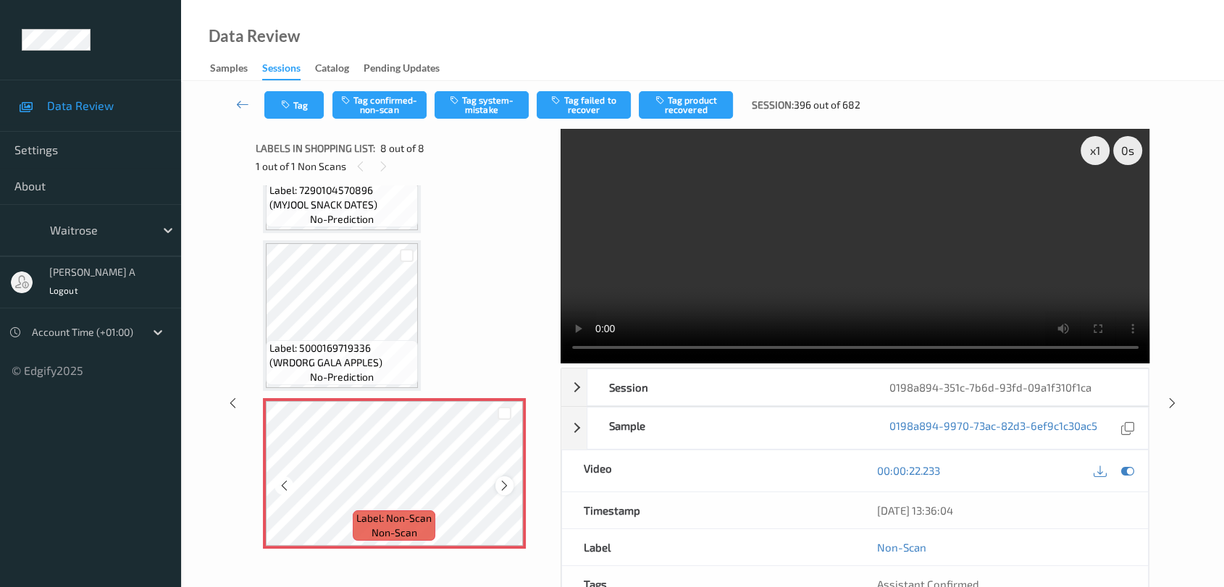
click at [503, 483] on icon at bounding box center [504, 485] width 12 height 13
click at [283, 483] on icon at bounding box center [284, 485] width 12 height 13
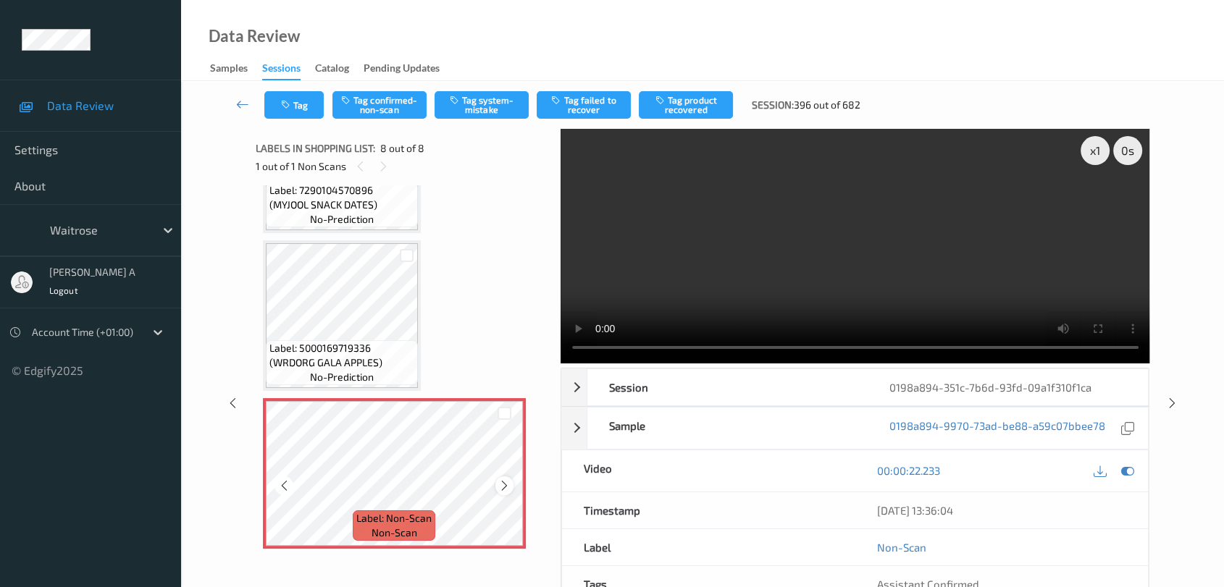
click at [503, 487] on icon at bounding box center [504, 485] width 12 height 13
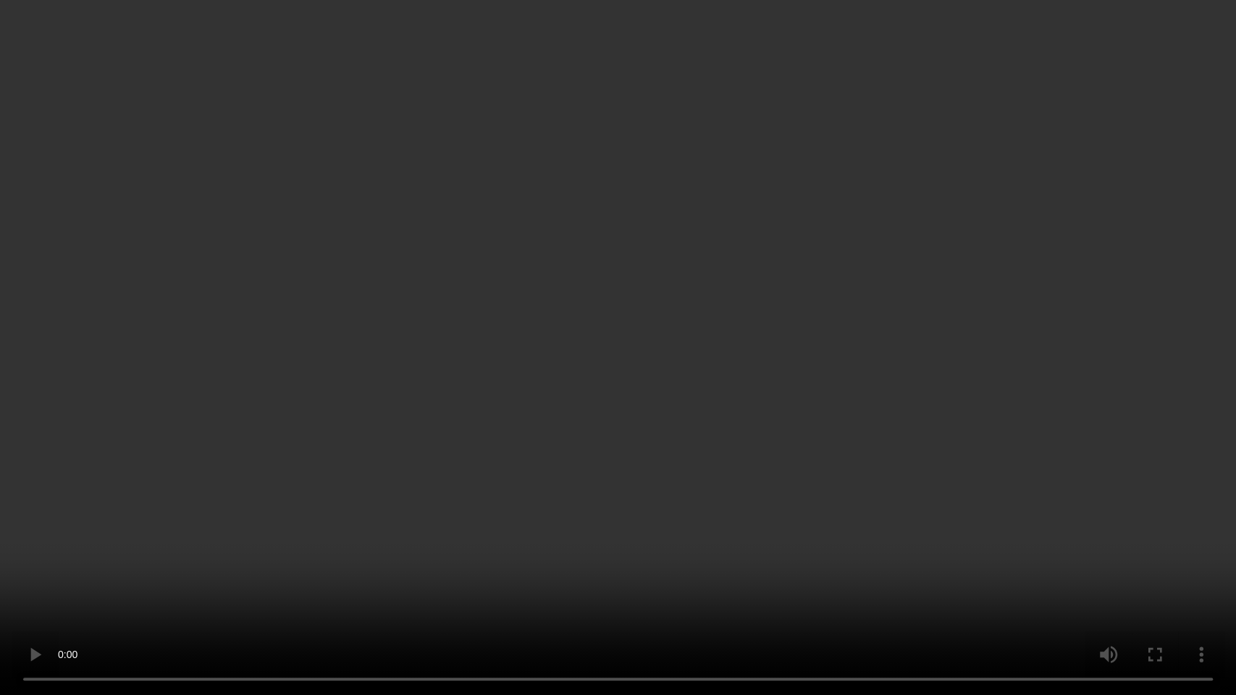
click at [673, 497] on video at bounding box center [618, 347] width 1236 height 695
click at [730, 411] on video at bounding box center [618, 347] width 1236 height 695
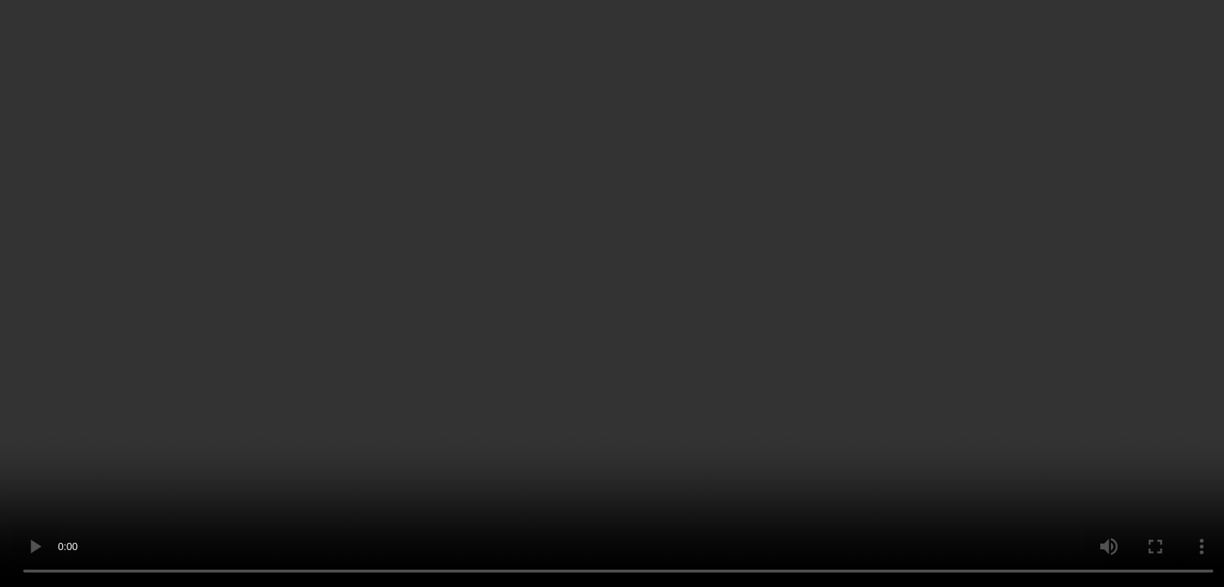
scroll to position [899, 0]
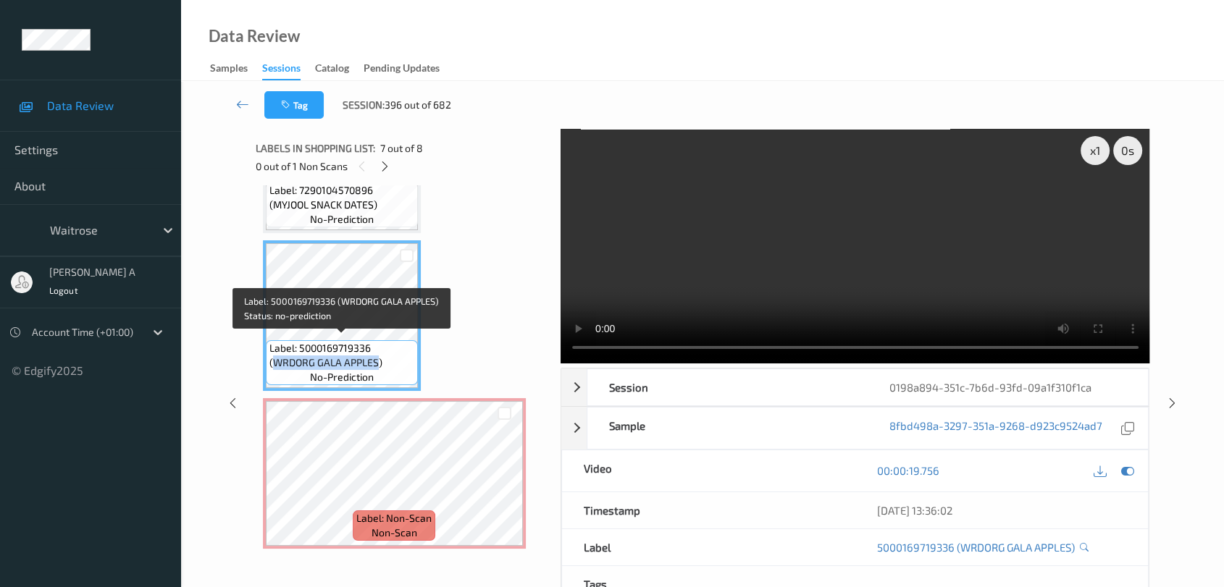
drag, startPoint x: 377, startPoint y: 362, endPoint x: 272, endPoint y: 366, distance: 104.4
click at [272, 366] on div "Label: 5000169719336 (WRDORG GALA APPLES) no-prediction" at bounding box center [342, 362] width 152 height 45
copy span "WRDORG GALA APPLES"
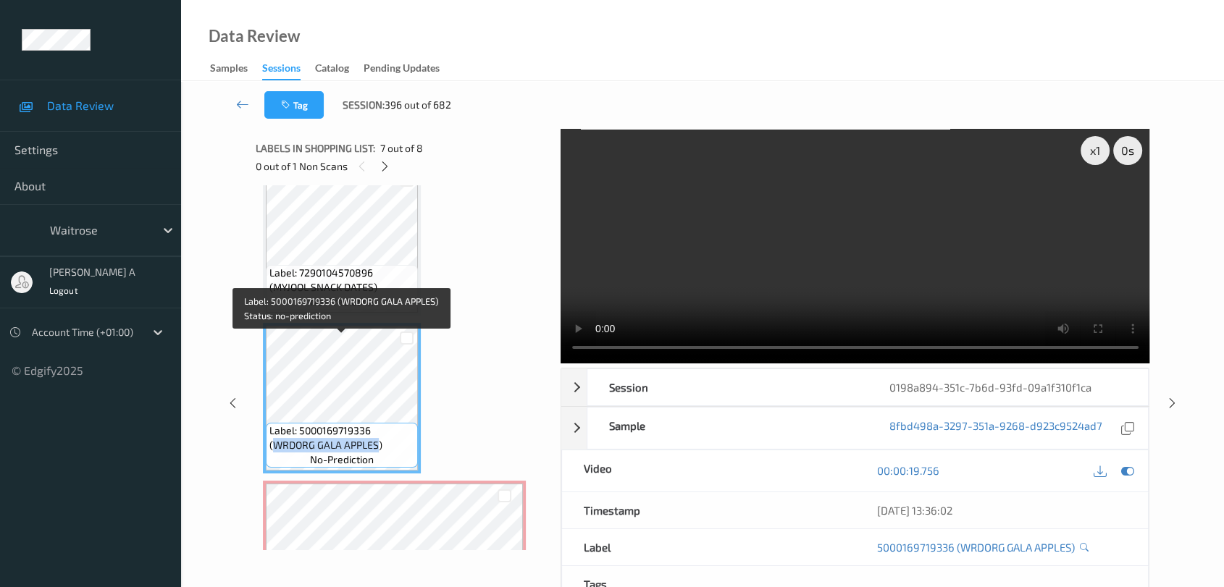
scroll to position [739, 0]
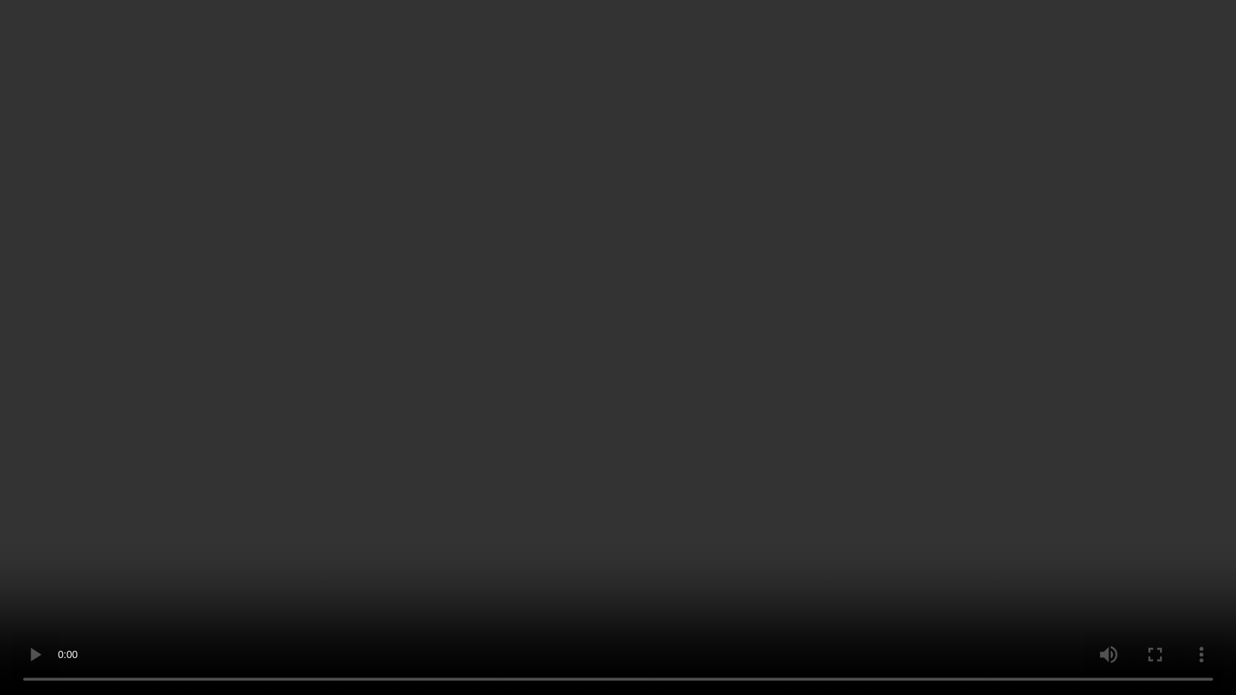
click at [620, 516] on video at bounding box center [618, 347] width 1236 height 695
click at [770, 492] on video at bounding box center [618, 347] width 1236 height 695
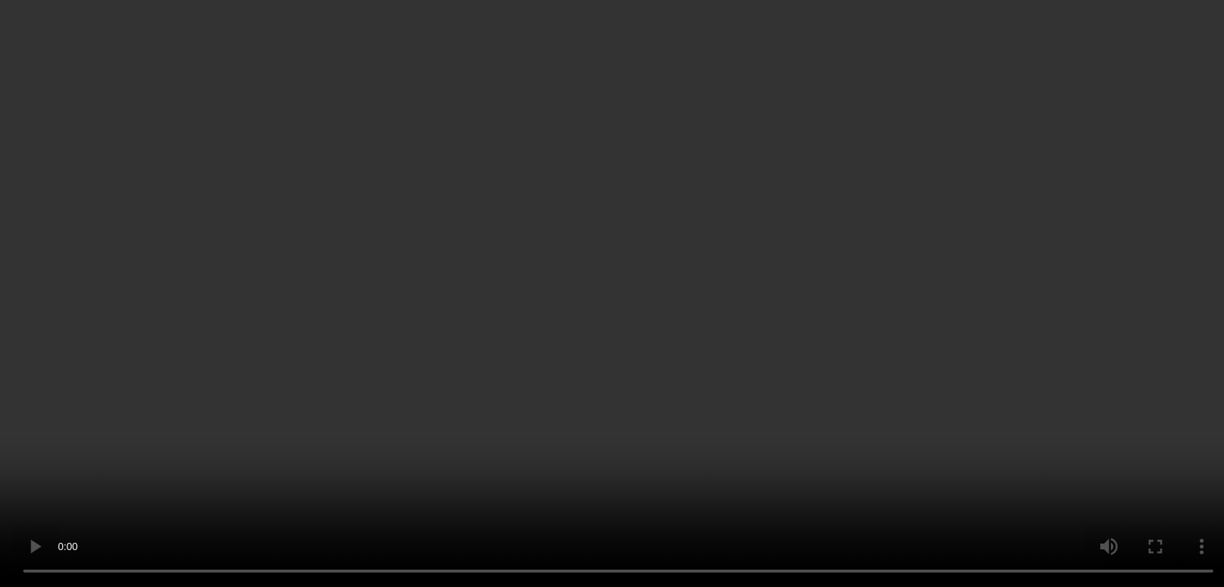
scroll to position [659, 0]
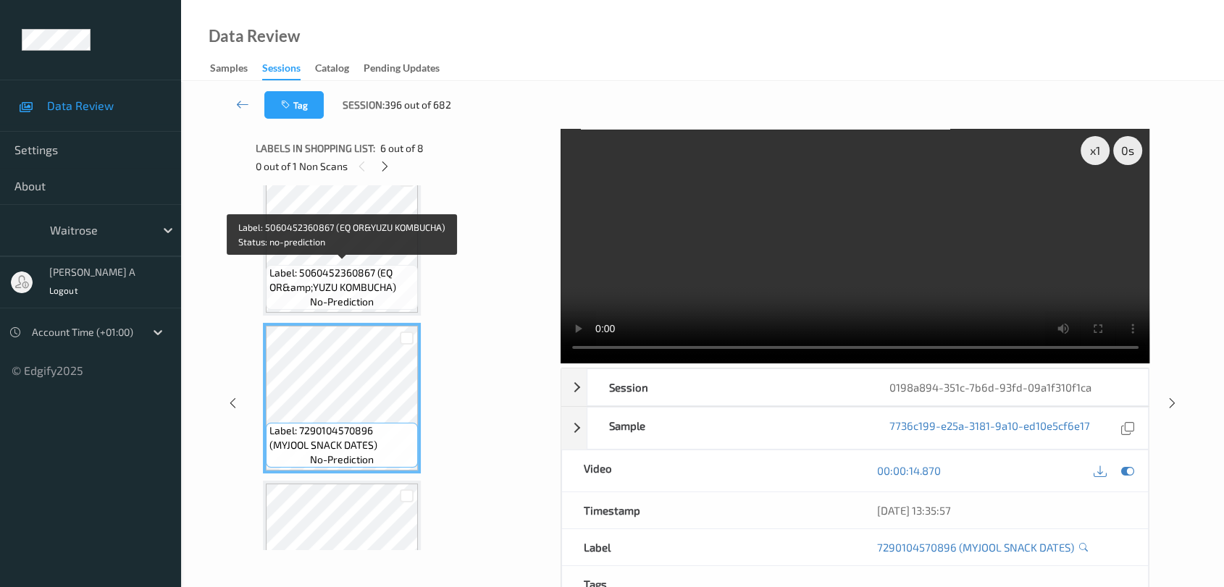
click at [382, 284] on span "Label: 5060452360867 (EQ OR&amp;YUZU KOMBUCHA)" at bounding box center [341, 280] width 145 height 29
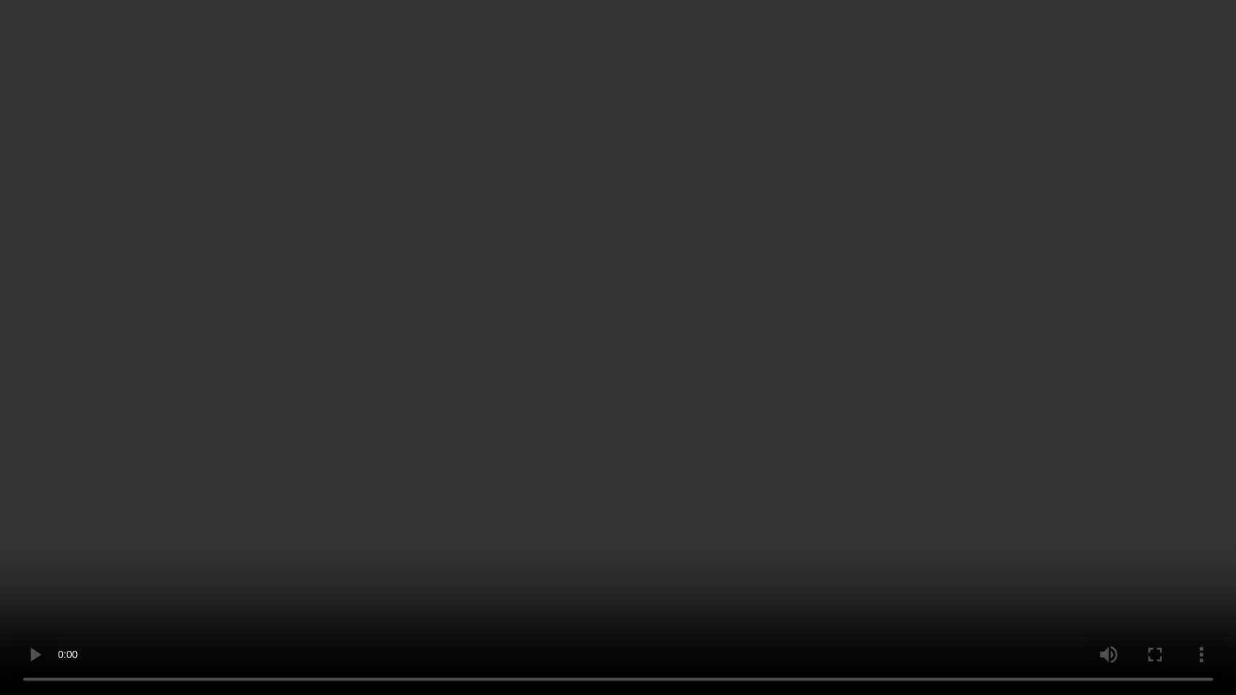
click at [508, 528] on video at bounding box center [618, 347] width 1236 height 695
click at [517, 455] on video at bounding box center [618, 347] width 1236 height 695
click at [659, 448] on video at bounding box center [618, 347] width 1236 height 695
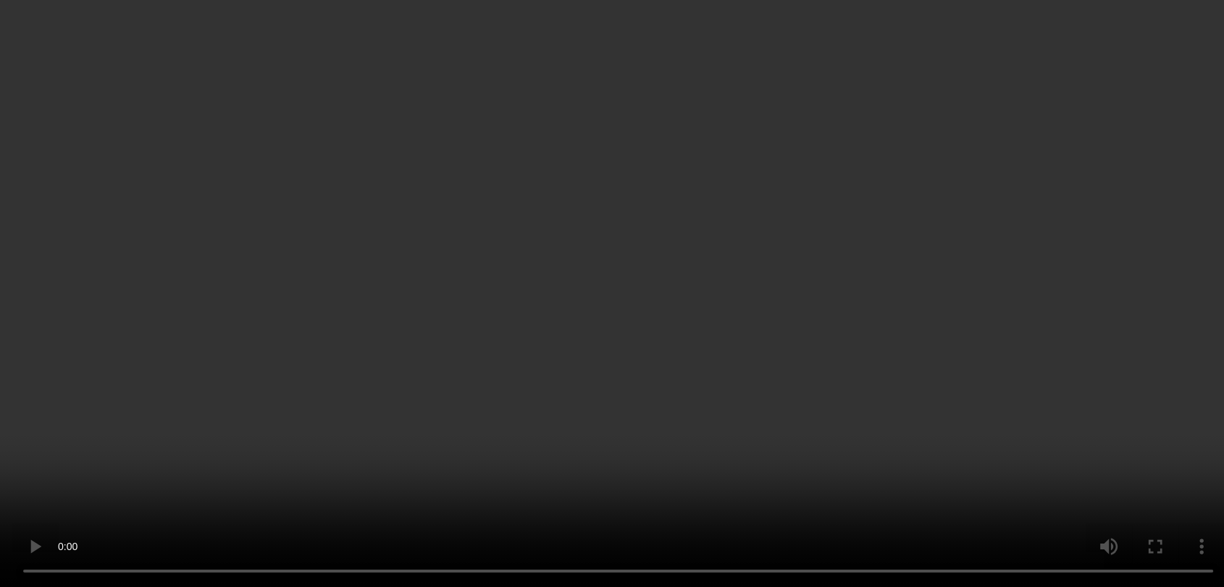
scroll to position [176, 0]
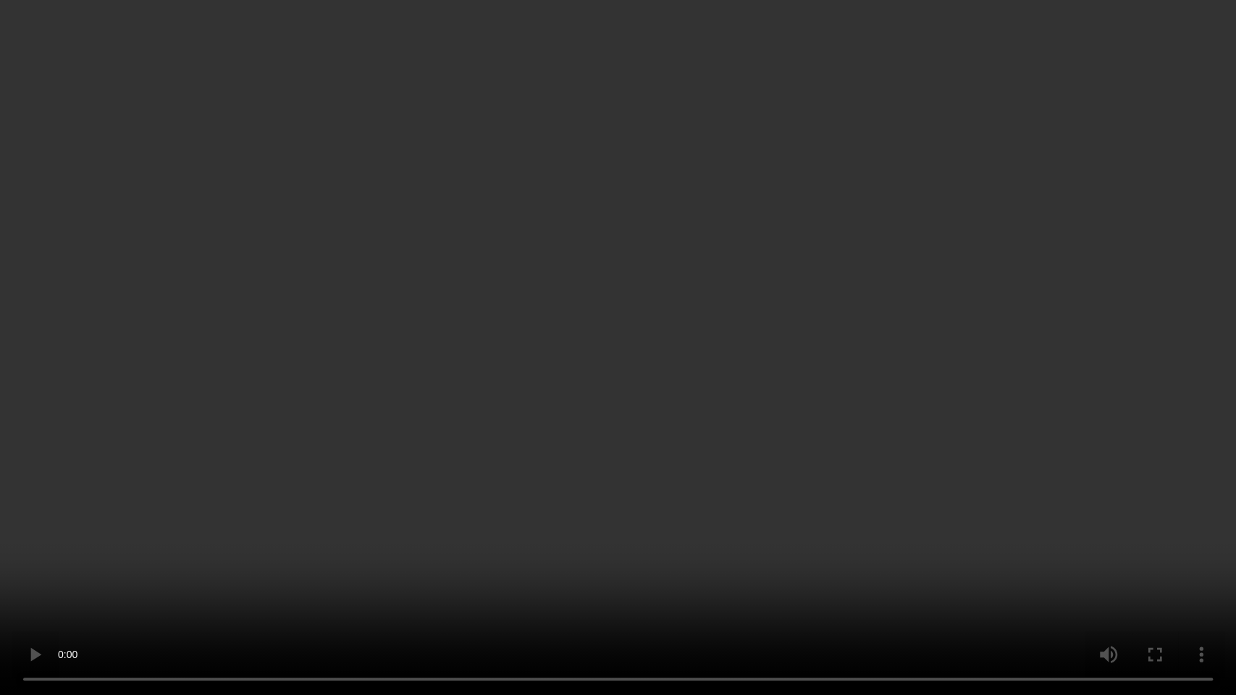
click at [679, 396] on video at bounding box center [618, 347] width 1236 height 695
click at [755, 474] on video at bounding box center [618, 347] width 1236 height 695
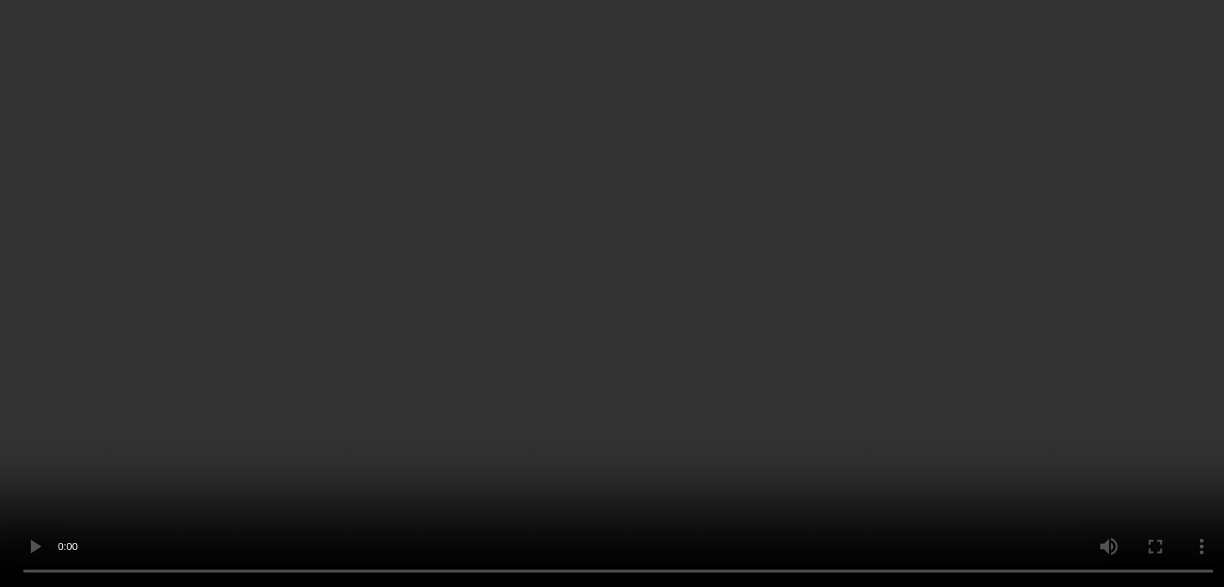
scroll to position [899, 0]
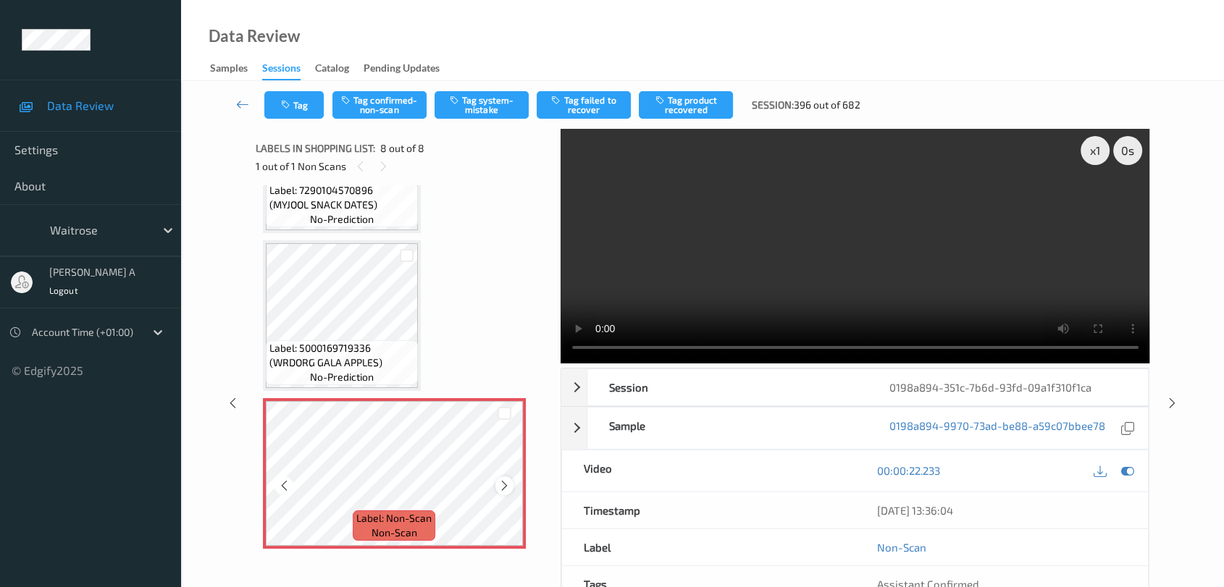
click at [497, 484] on div at bounding box center [504, 485] width 18 height 18
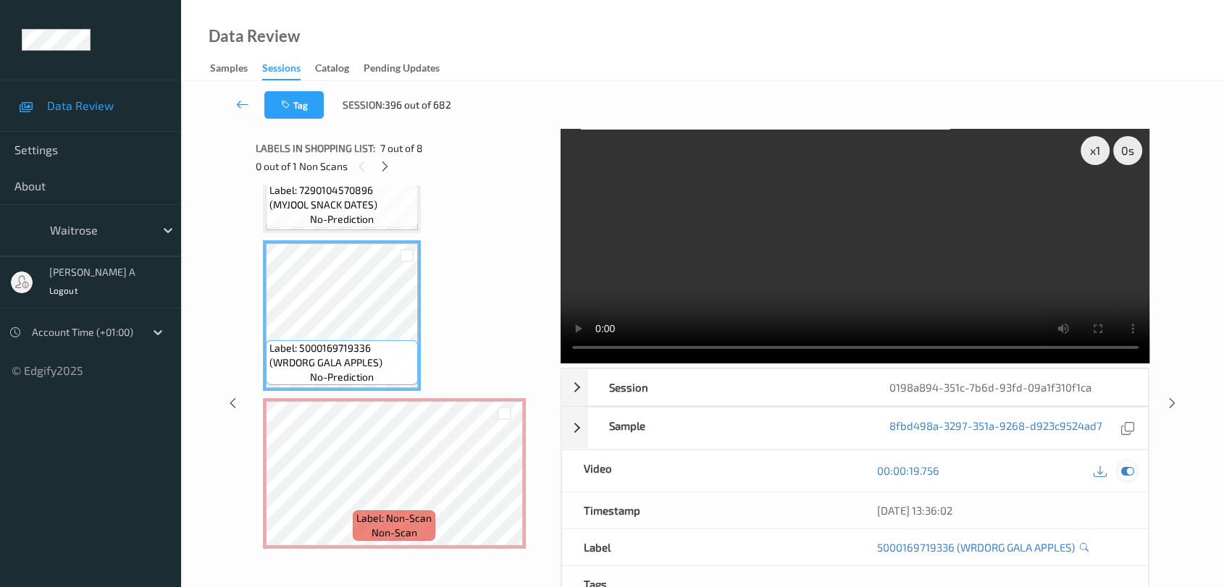
click at [1124, 477] on div at bounding box center [1127, 471] width 20 height 20
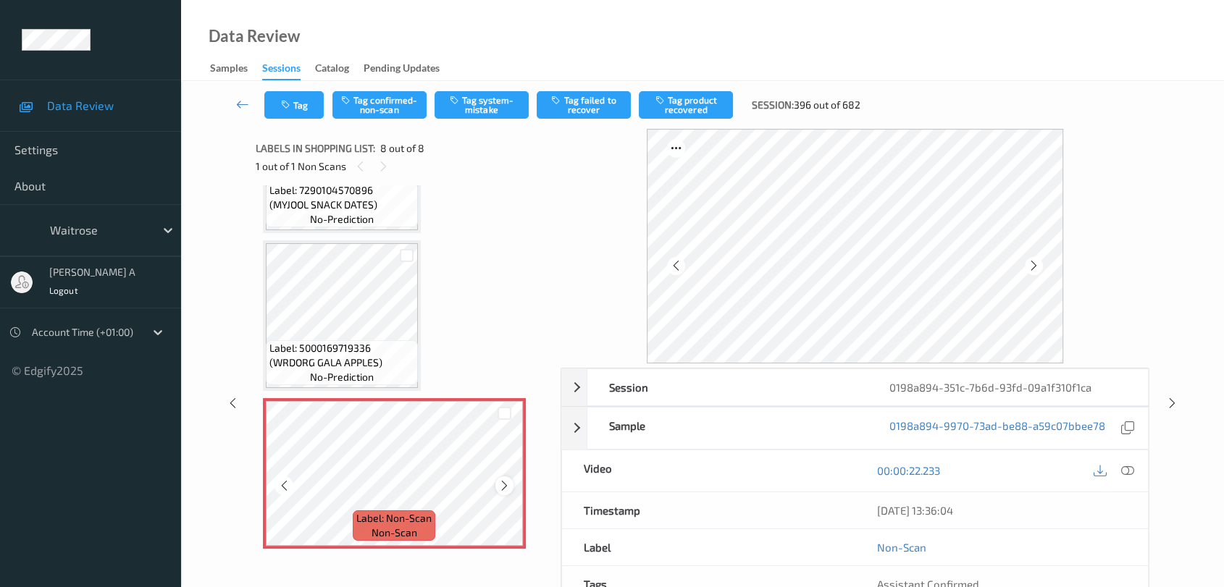
click at [503, 479] on icon at bounding box center [504, 485] width 12 height 13
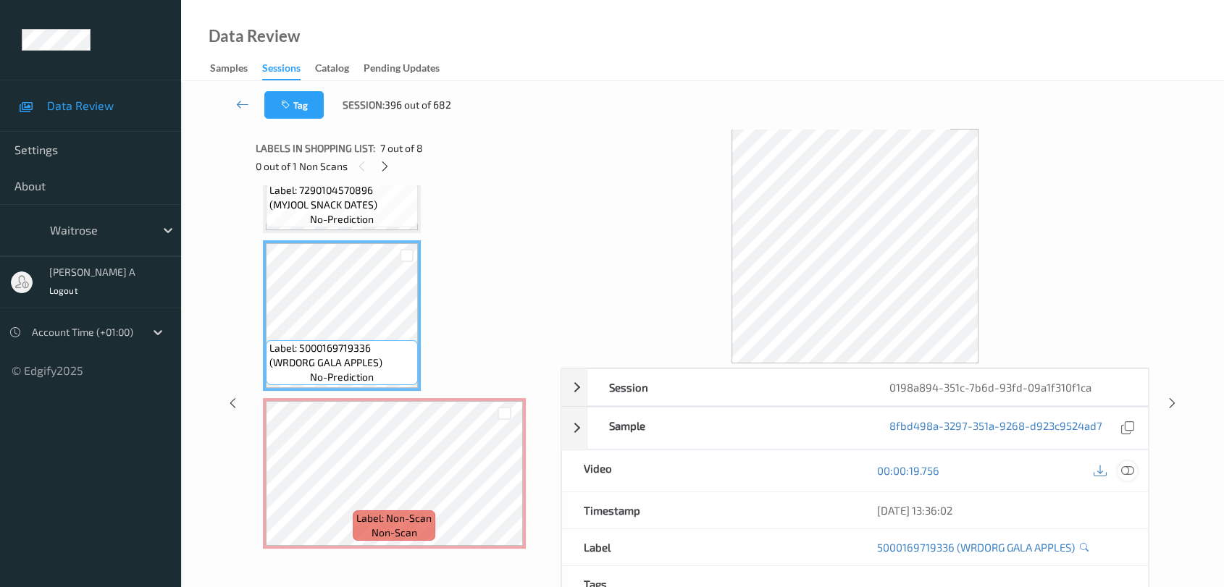
click at [1130, 467] on icon at bounding box center [1127, 470] width 13 height 13
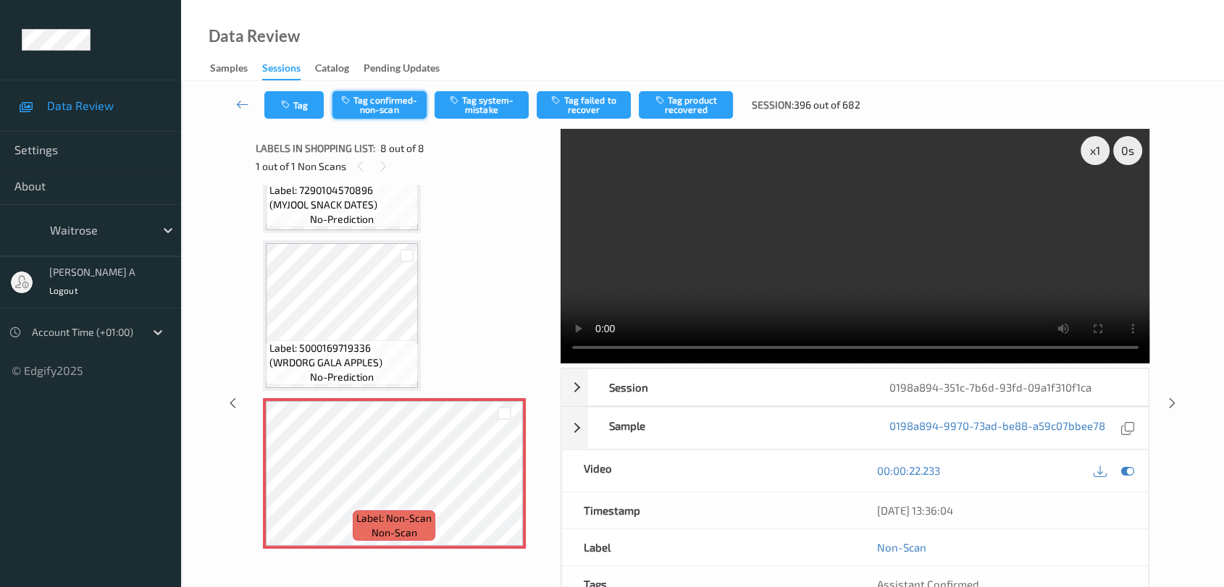
click at [386, 101] on button "Tag confirmed-non-scan" at bounding box center [379, 105] width 94 height 28
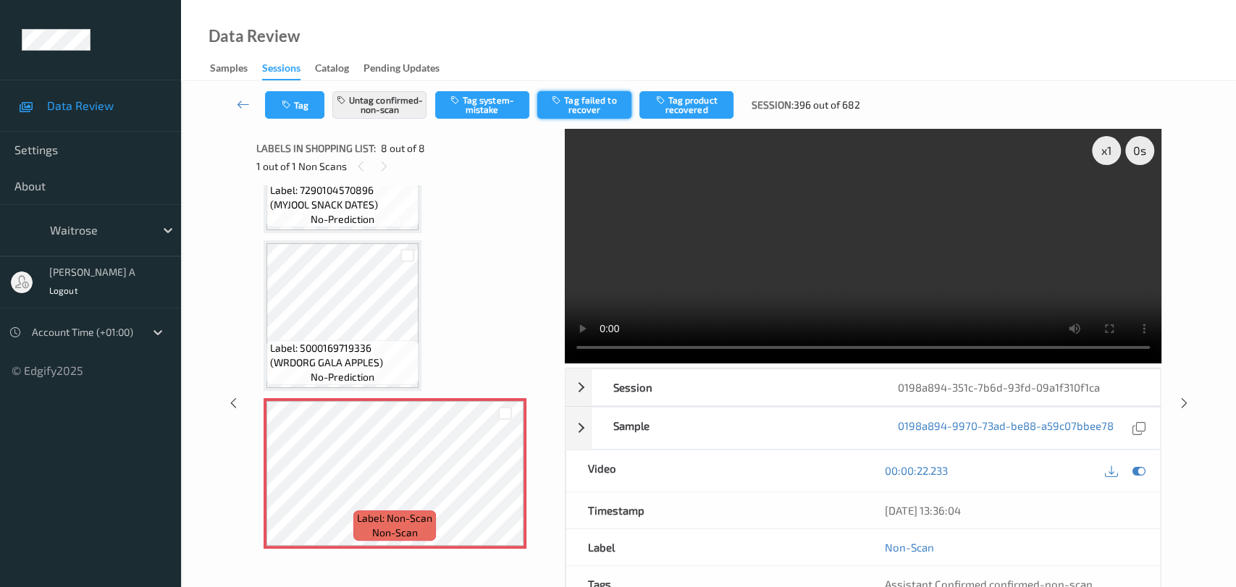
click at [594, 108] on button "Tag failed to recover" at bounding box center [584, 105] width 94 height 28
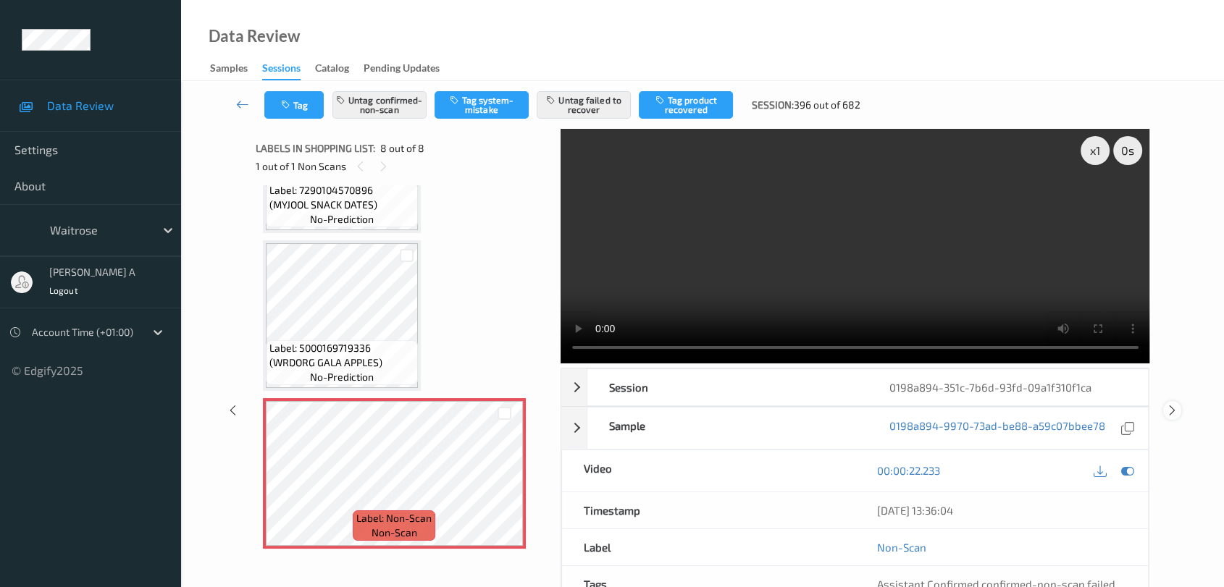
click at [1170, 404] on icon at bounding box center [1172, 410] width 12 height 13
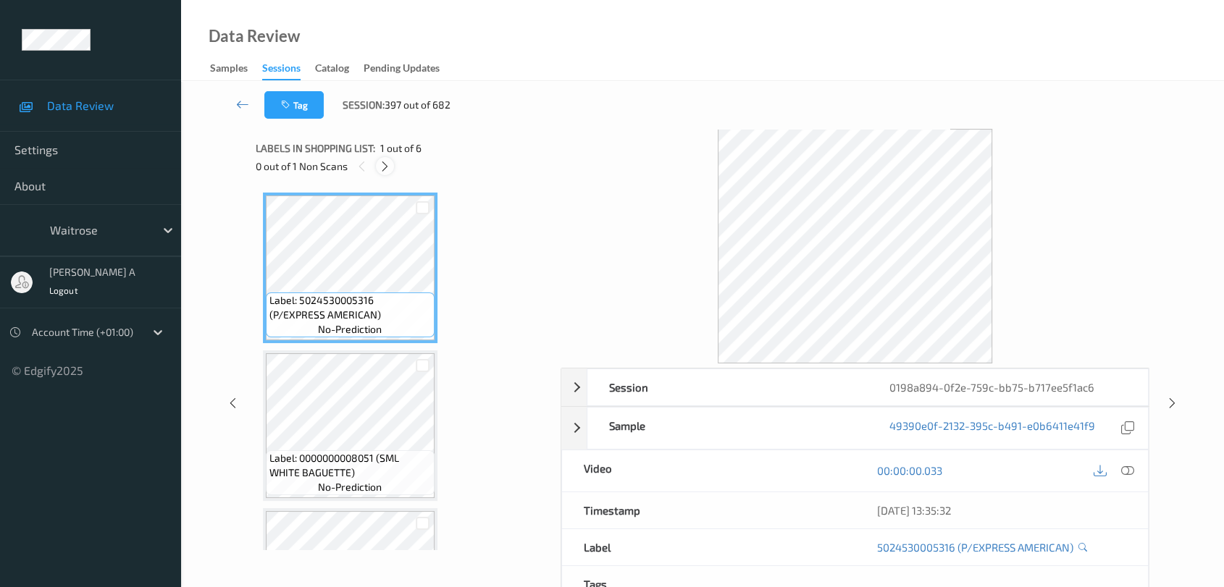
click at [389, 161] on icon at bounding box center [385, 166] width 12 height 13
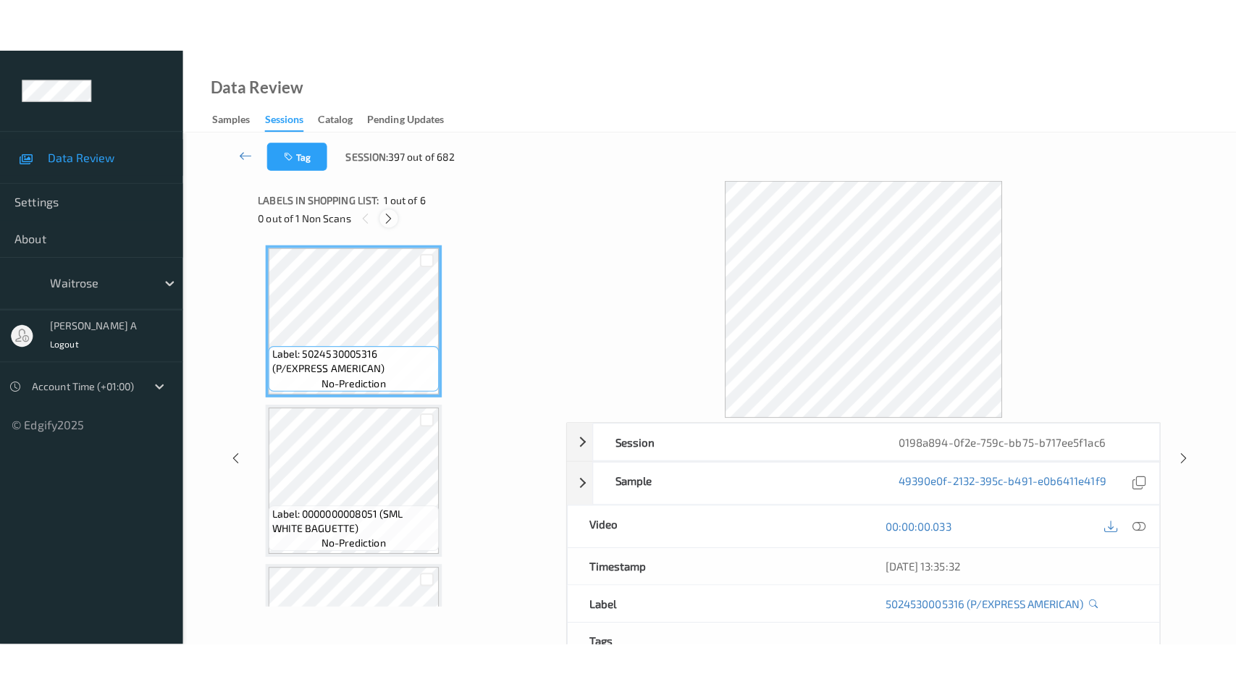
scroll to position [479, 0]
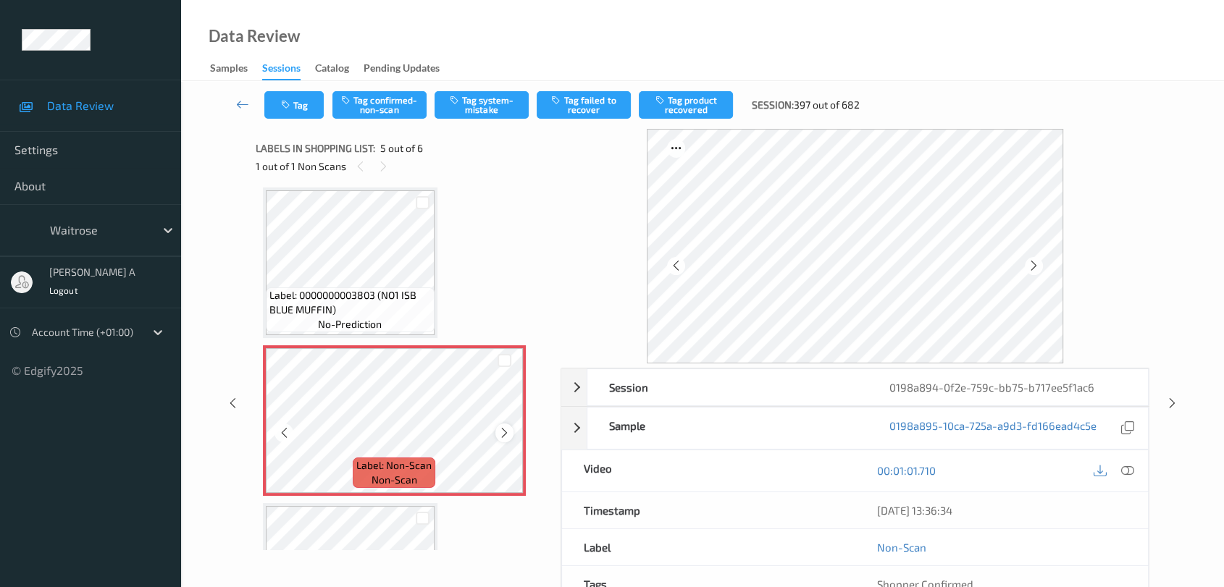
click at [499, 430] on icon at bounding box center [504, 433] width 12 height 13
click at [1130, 474] on icon at bounding box center [1127, 470] width 13 height 13
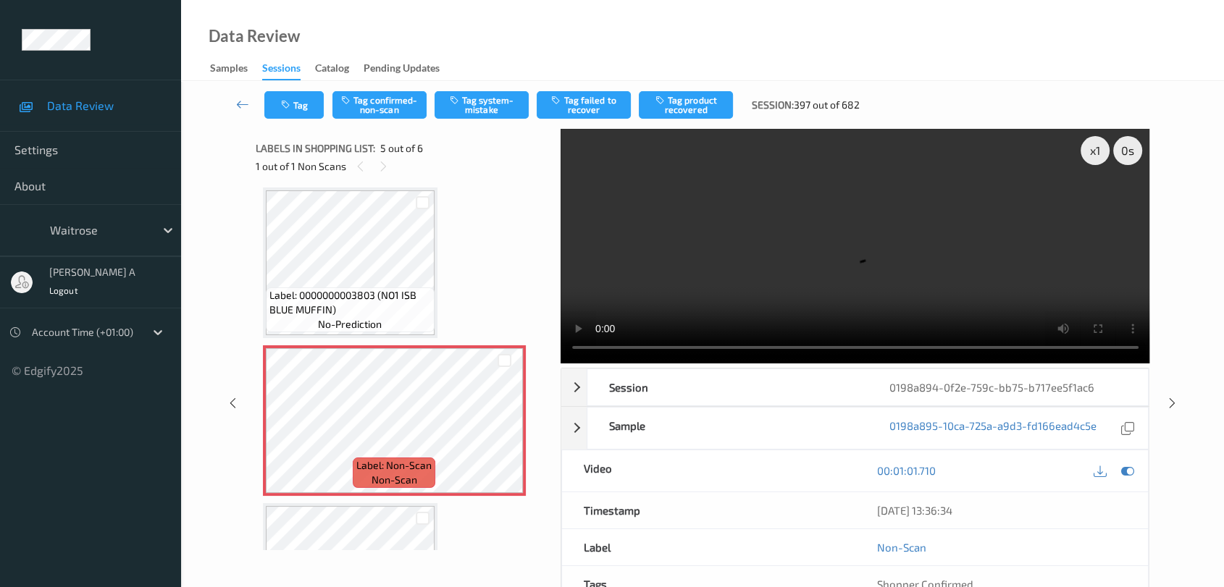
scroll to position [477, 0]
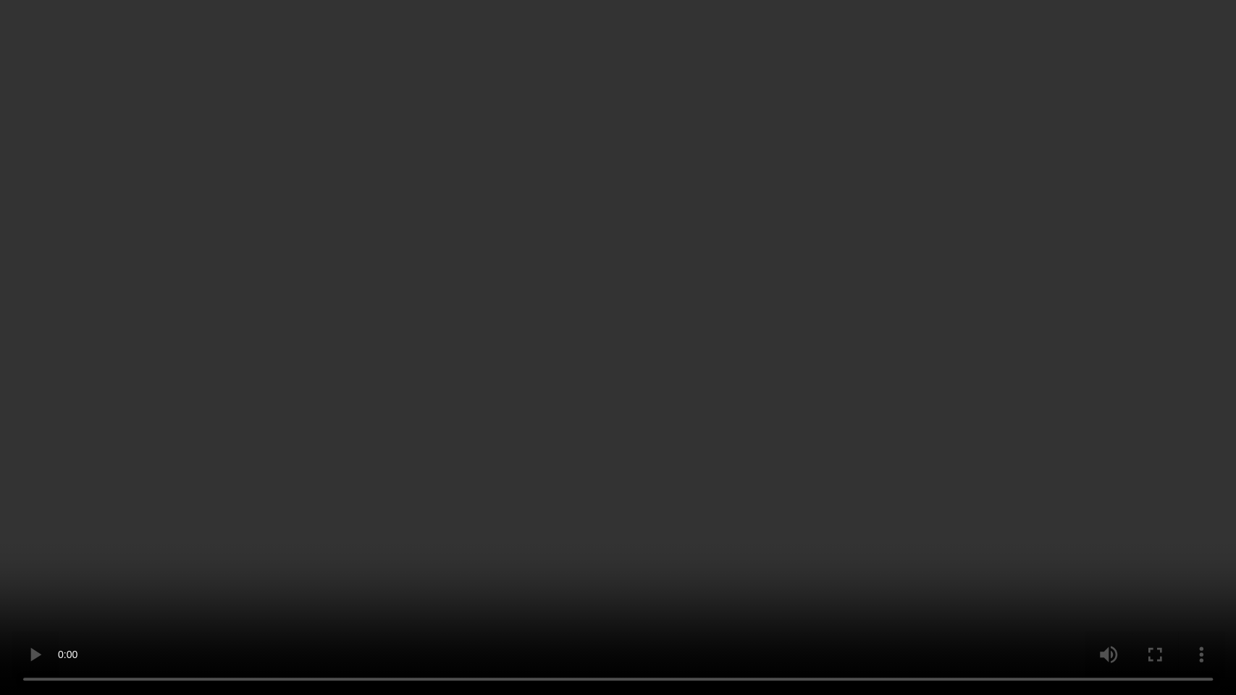
click at [651, 337] on video at bounding box center [618, 347] width 1236 height 695
click at [705, 448] on video at bounding box center [618, 347] width 1236 height 695
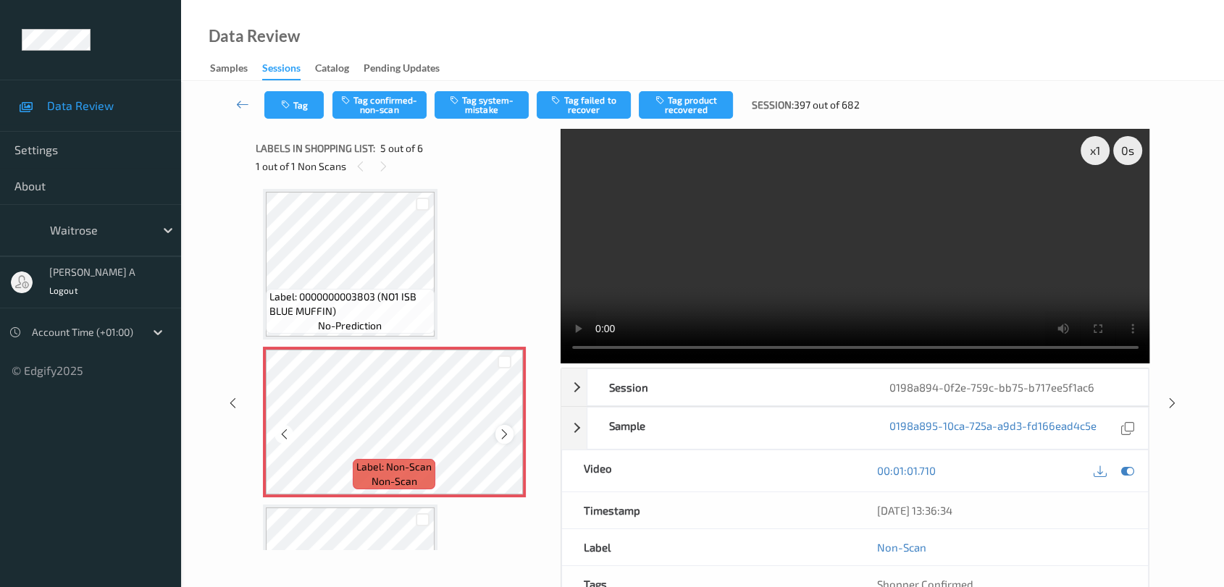
click at [500, 432] on icon at bounding box center [504, 434] width 12 height 13
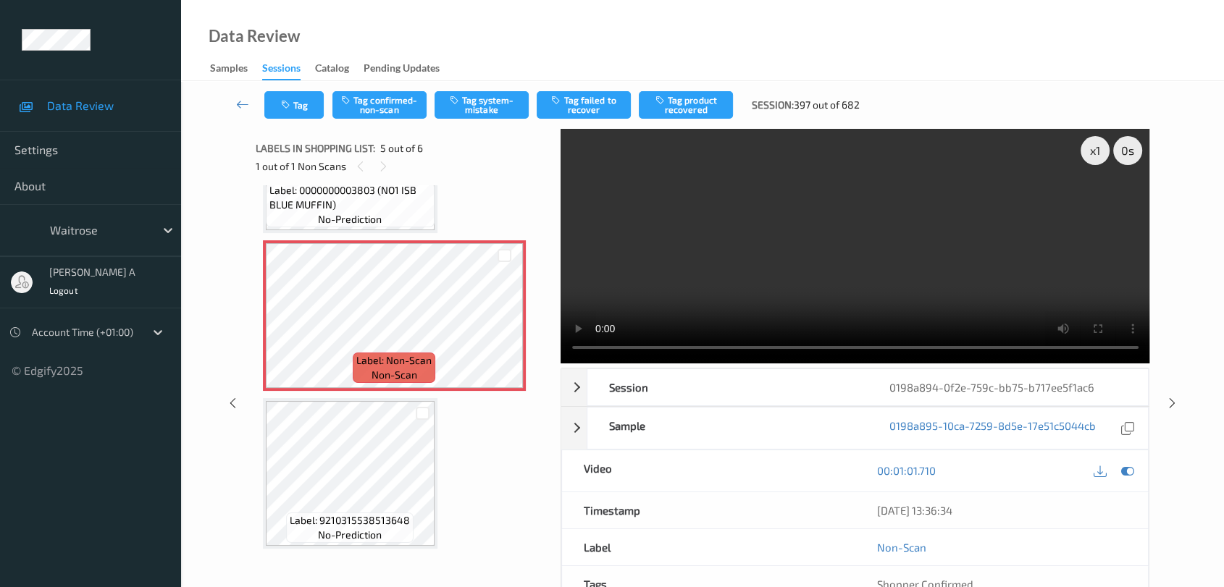
scroll to position [585, 0]
click at [466, 100] on button "Tag system-mistake" at bounding box center [481, 105] width 94 height 28
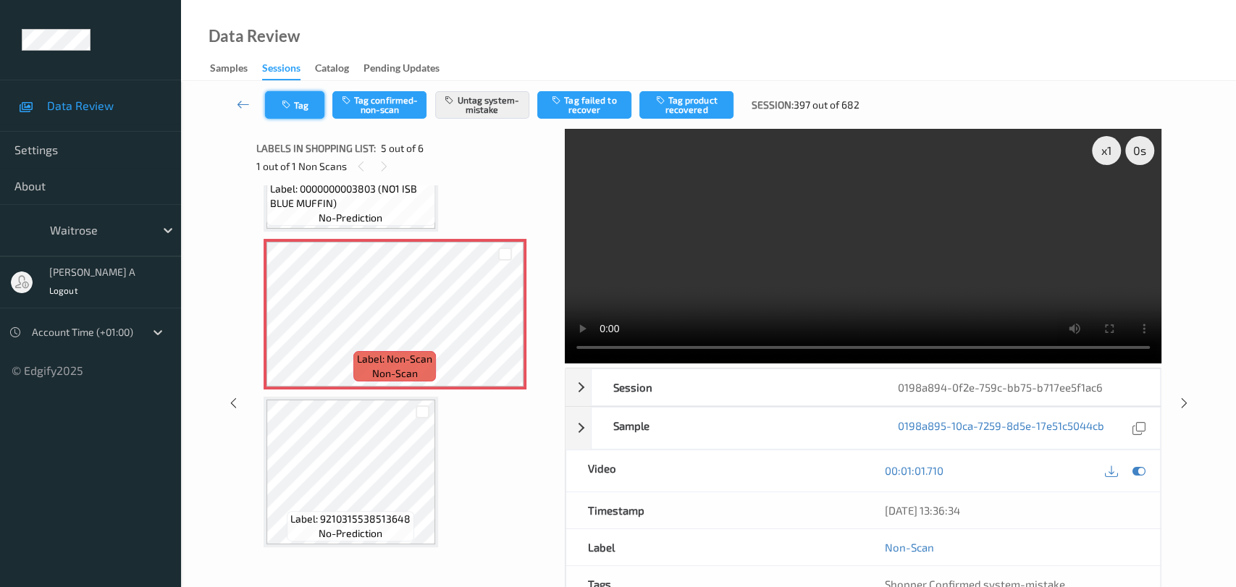
click at [303, 103] on button "Tag" at bounding box center [294, 105] width 59 height 28
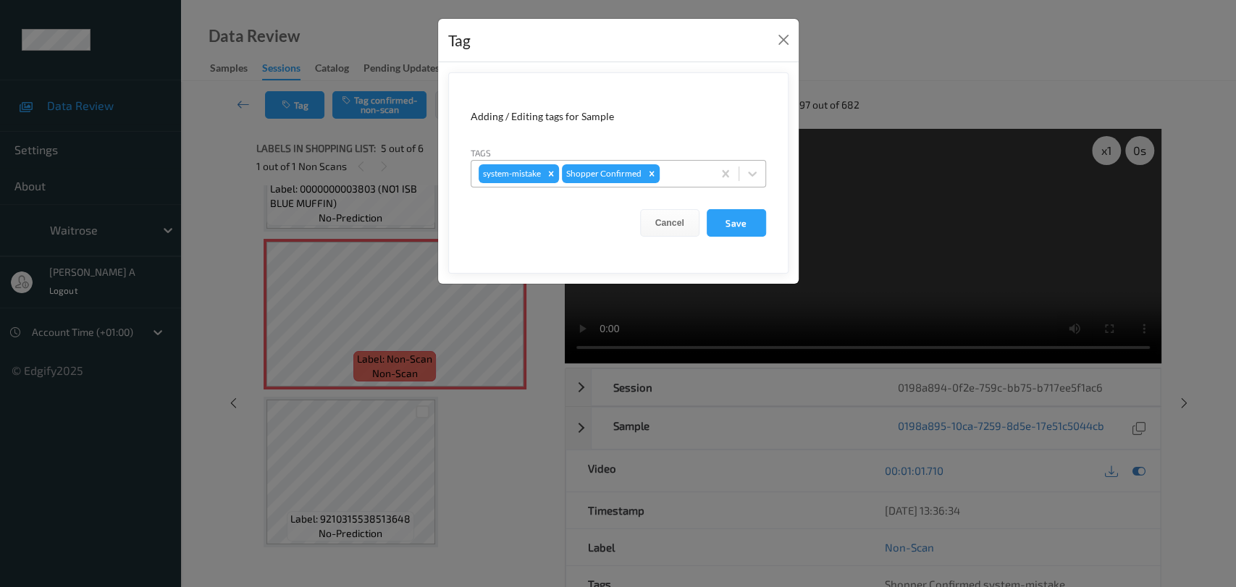
click at [695, 173] on div at bounding box center [684, 173] width 43 height 17
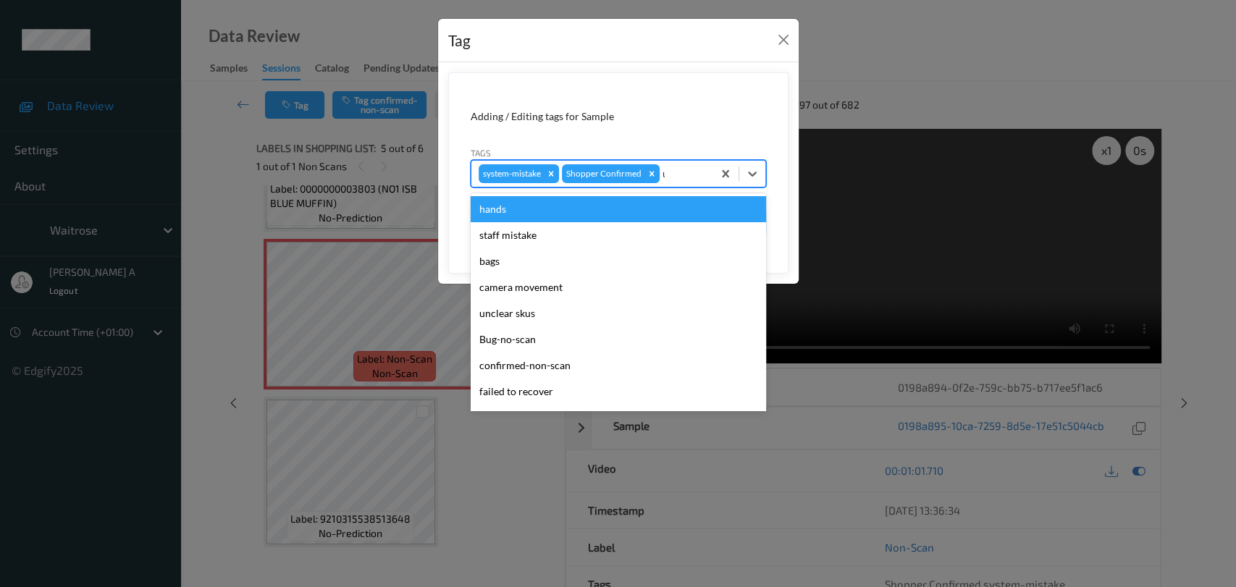
type input "un"
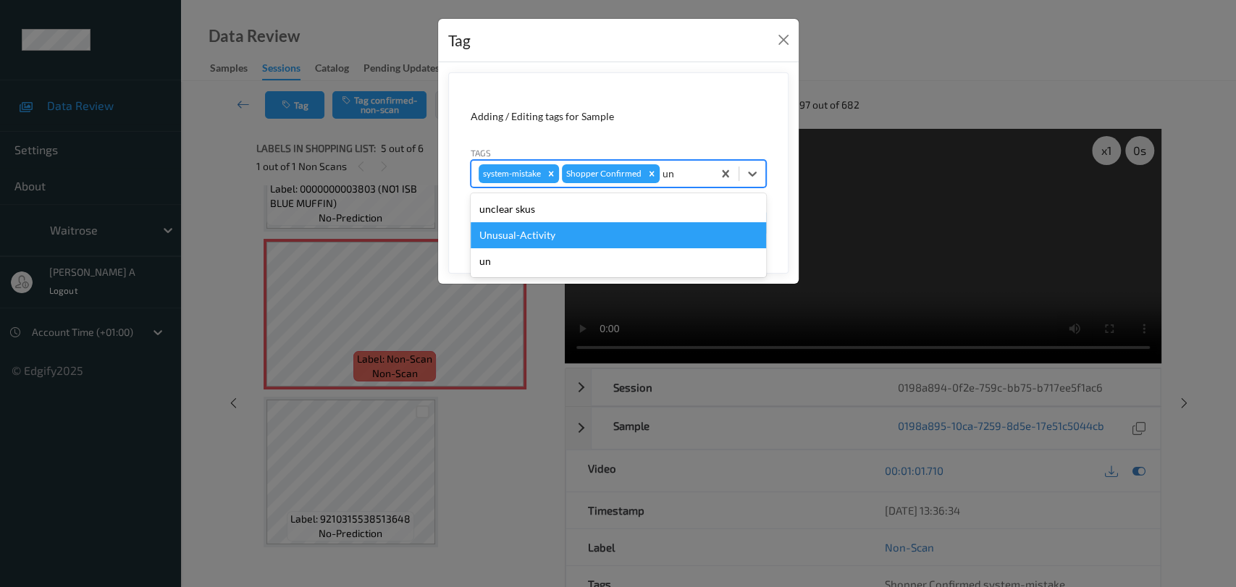
click at [563, 243] on div "Unusual-Activity" at bounding box center [618, 235] width 295 height 26
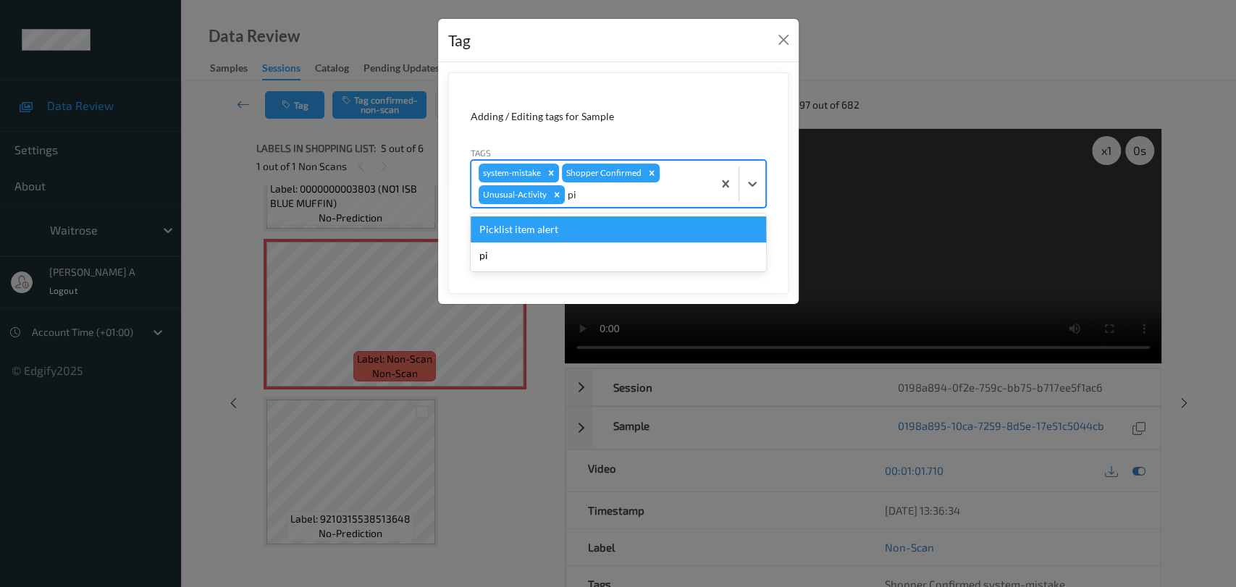
type input "pic"
click at [611, 222] on div "Picklist item alert" at bounding box center [618, 230] width 295 height 26
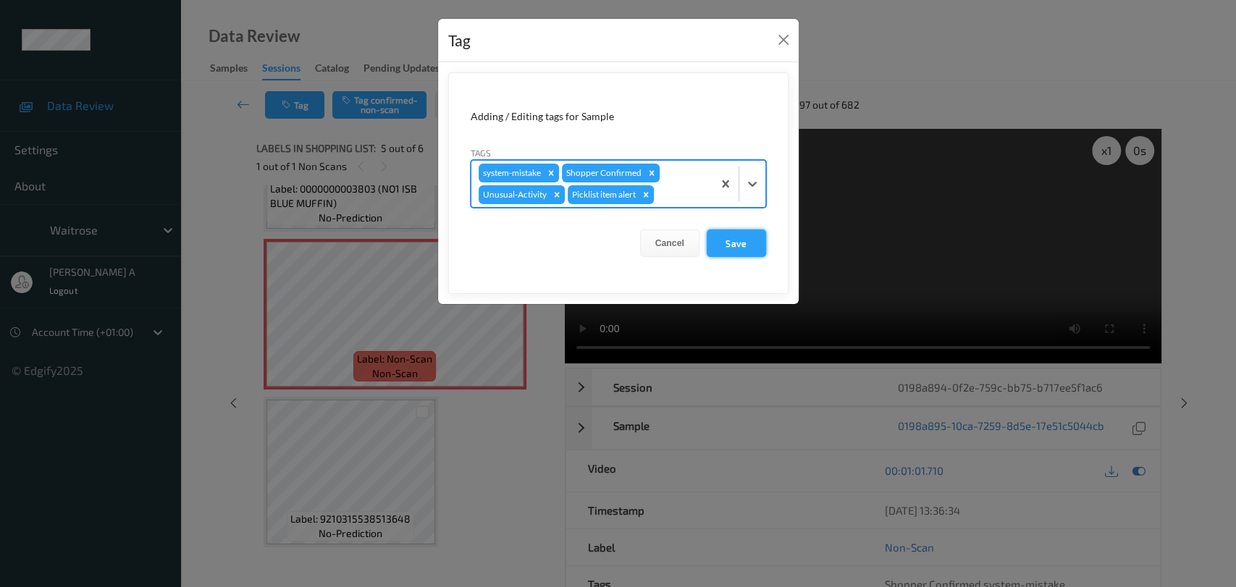
click at [750, 245] on button "Save" at bounding box center [736, 244] width 59 height 28
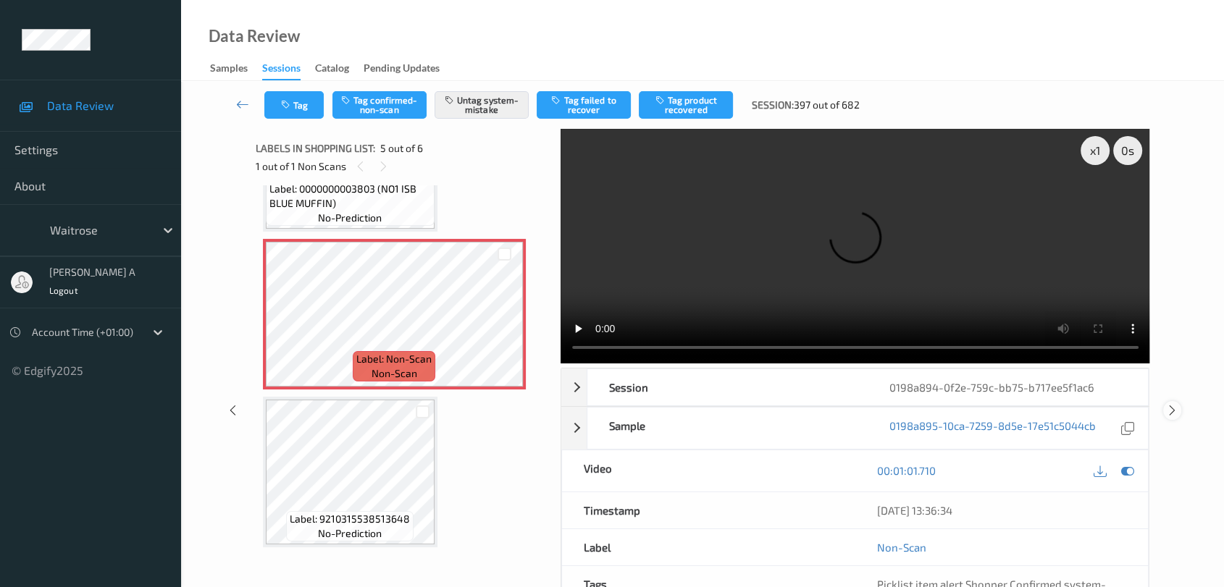
click at [1174, 404] on icon at bounding box center [1172, 410] width 12 height 13
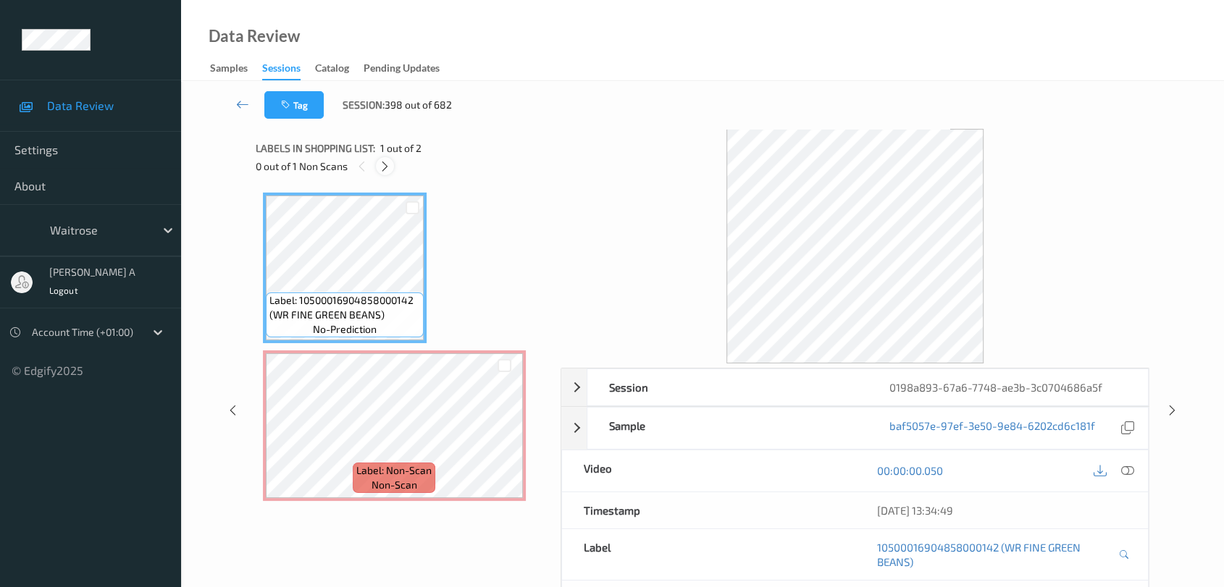
click at [390, 164] on icon at bounding box center [385, 166] width 12 height 13
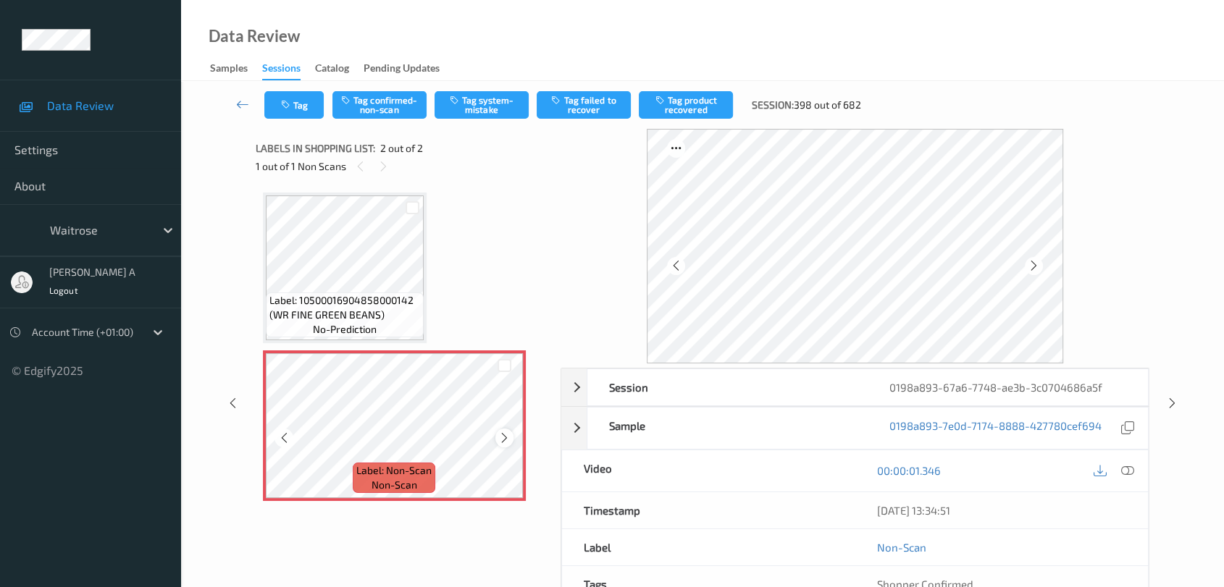
click at [498, 437] on icon at bounding box center [504, 438] width 12 height 13
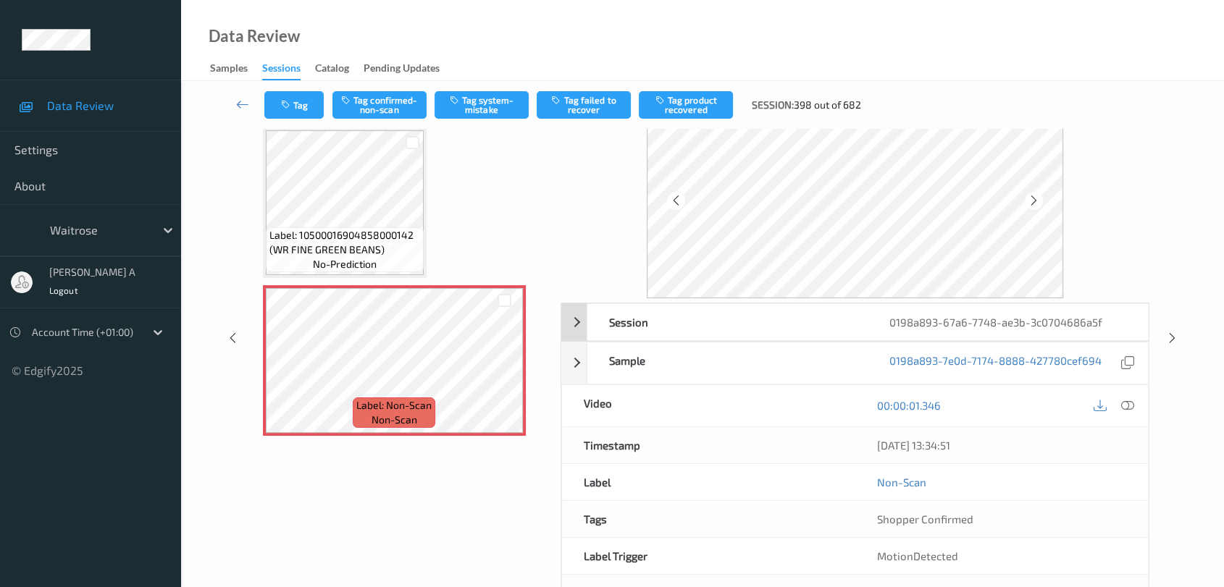
scroll to position [38, 0]
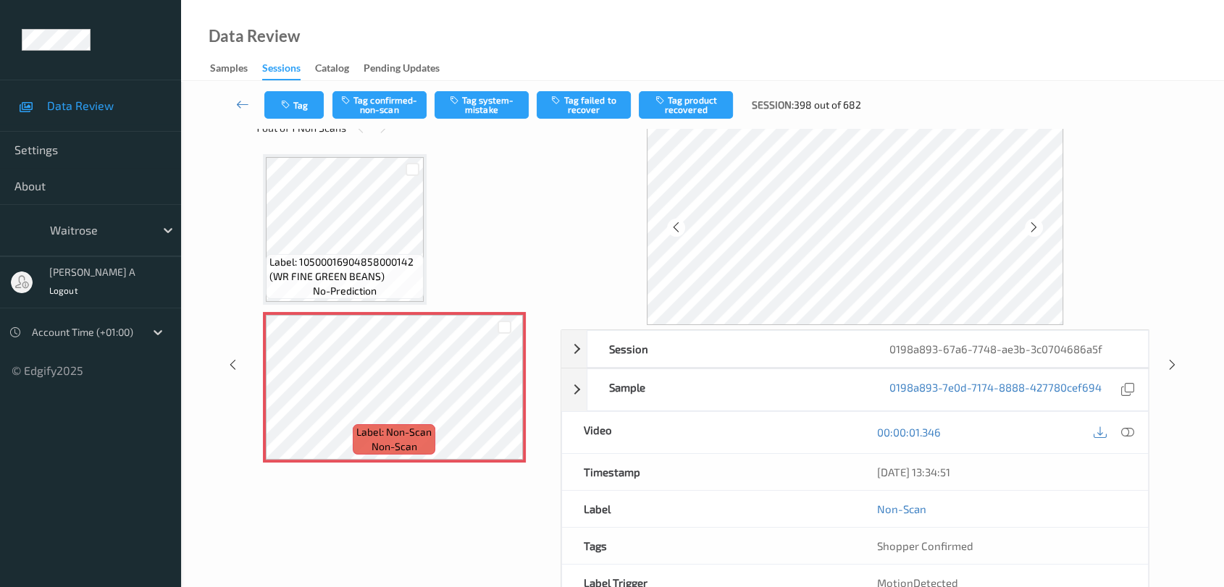
drag, startPoint x: 1135, startPoint y: 430, endPoint x: 1060, endPoint y: 349, distance: 110.7
click at [1135, 430] on div at bounding box center [1127, 433] width 20 height 20
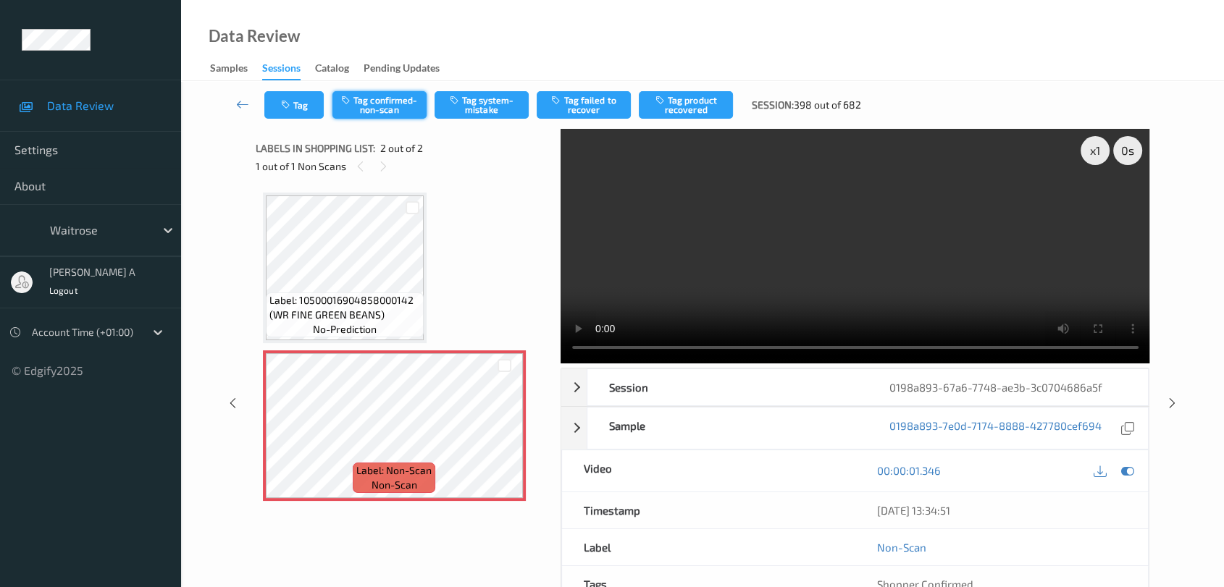
click at [371, 97] on button "Tag confirmed-non-scan" at bounding box center [379, 105] width 94 height 28
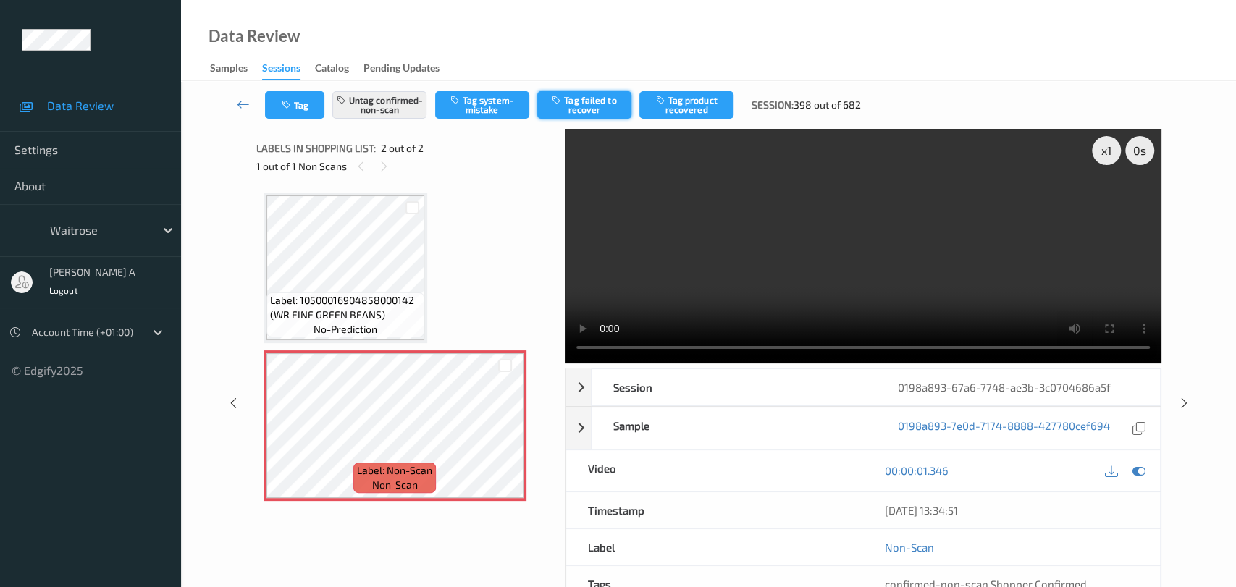
click at [581, 112] on button "Tag failed to recover" at bounding box center [584, 105] width 94 height 28
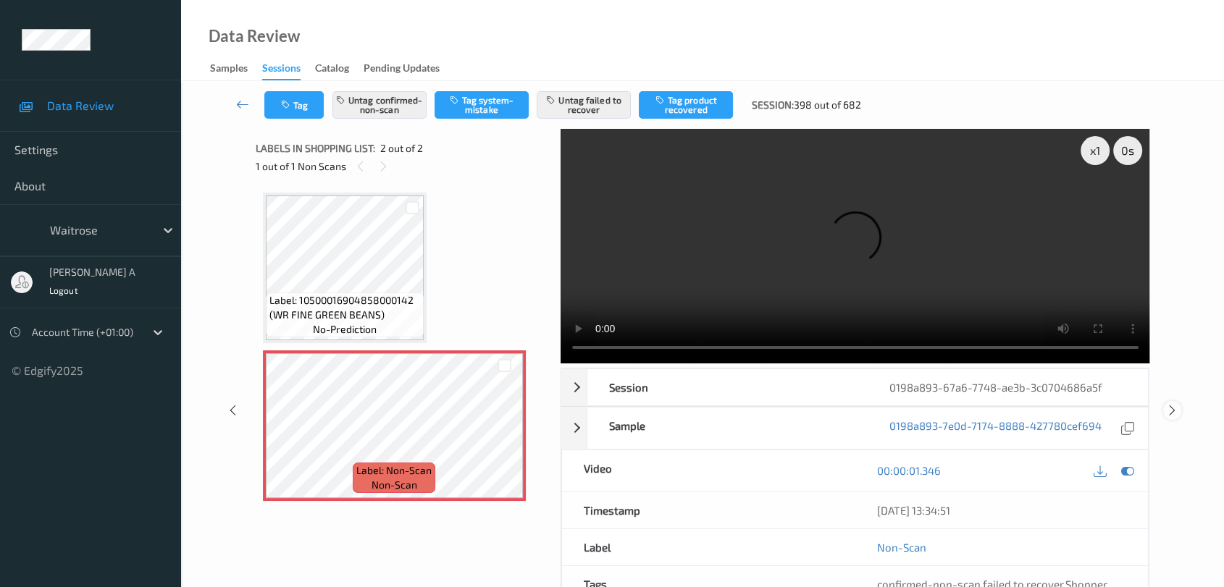
click at [1173, 404] on icon at bounding box center [1172, 410] width 12 height 13
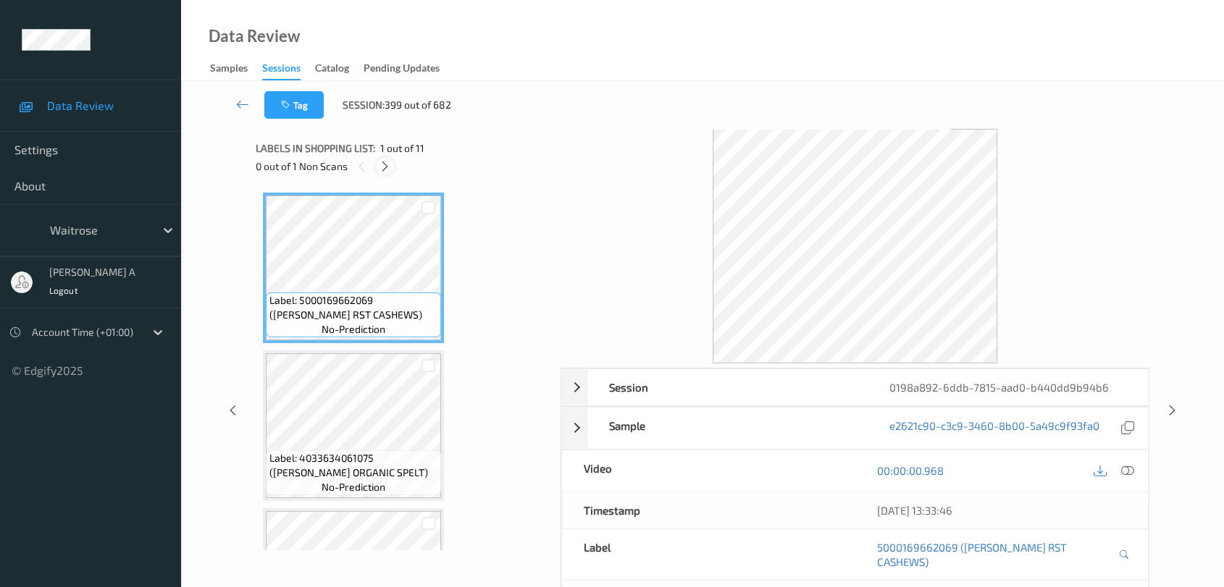
click at [379, 161] on icon at bounding box center [385, 166] width 12 height 13
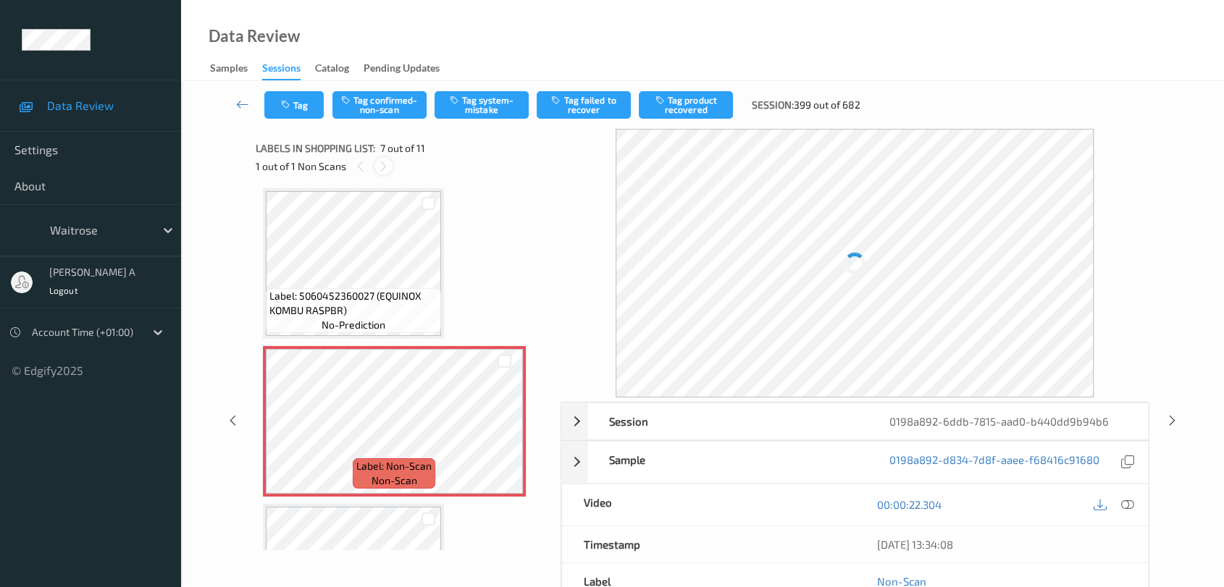
click at [379, 161] on icon at bounding box center [383, 166] width 12 height 13
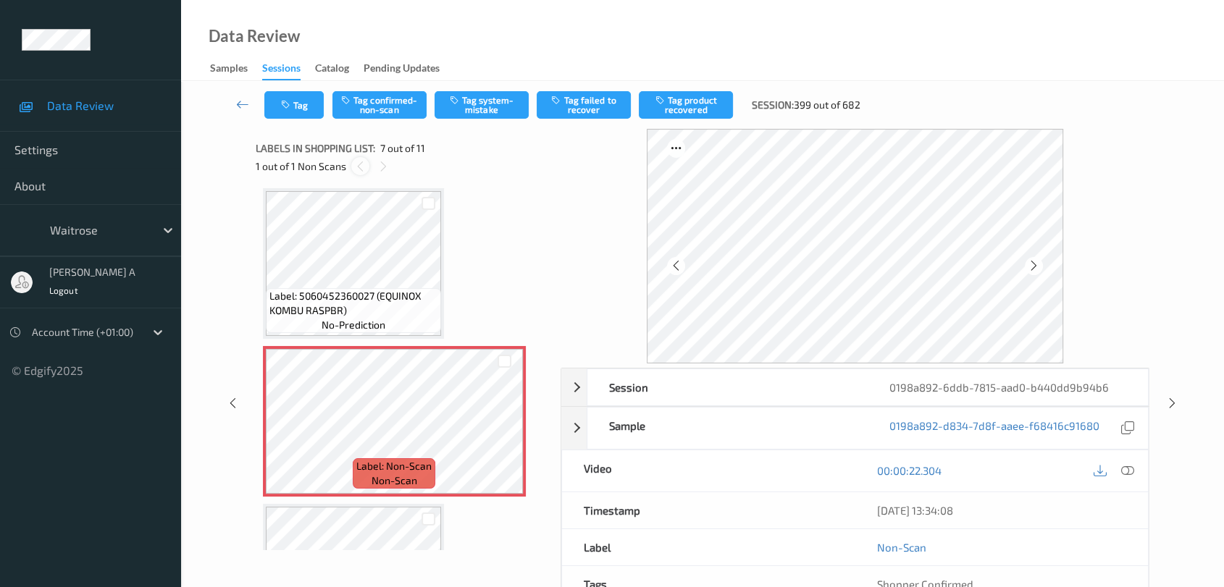
click at [361, 161] on icon at bounding box center [360, 166] width 12 height 13
click at [380, 161] on icon at bounding box center [383, 166] width 12 height 13
click at [503, 430] on icon at bounding box center [504, 433] width 12 height 13
click at [1128, 471] on icon at bounding box center [1127, 470] width 13 height 13
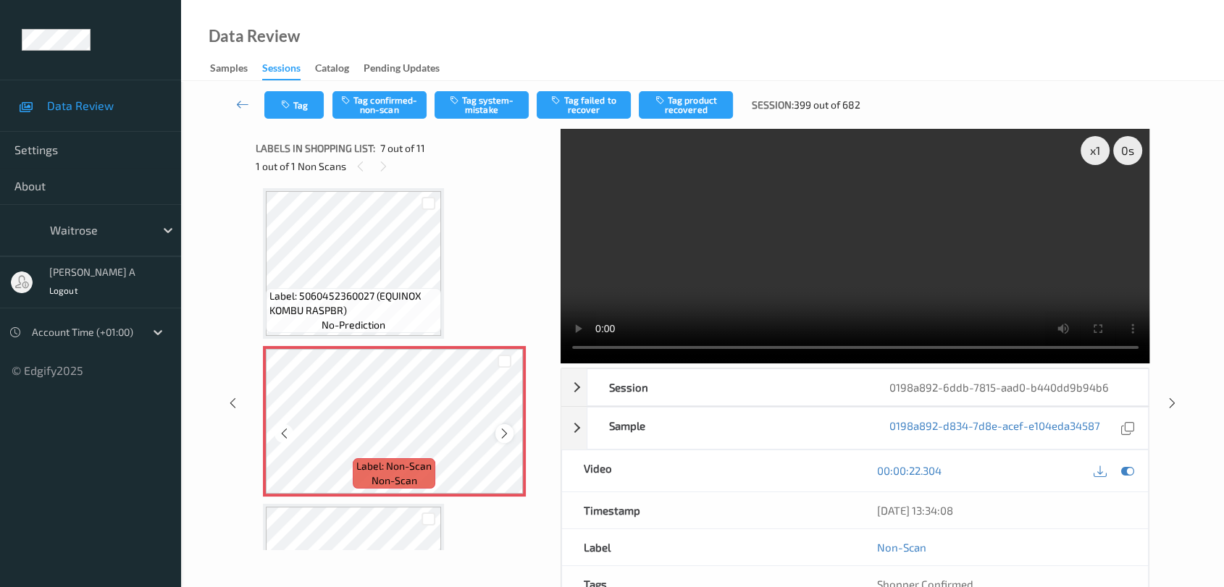
click at [507, 433] on icon at bounding box center [504, 433] width 12 height 13
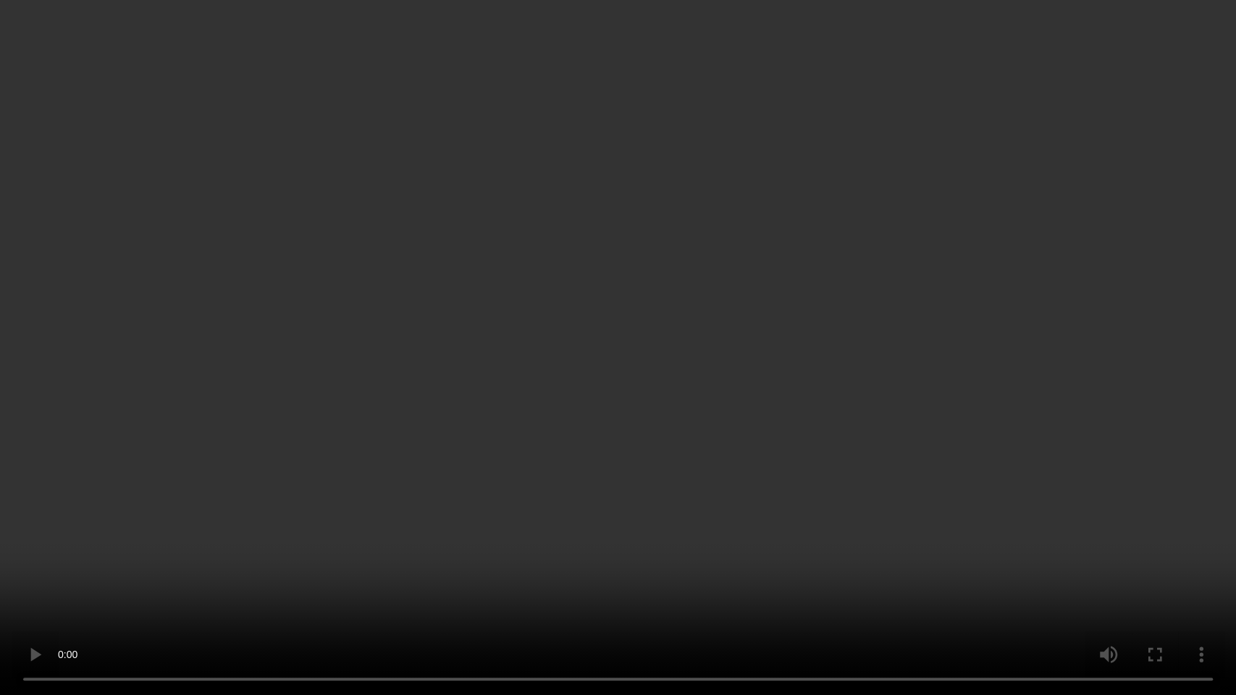
click at [571, 369] on video at bounding box center [618, 347] width 1236 height 695
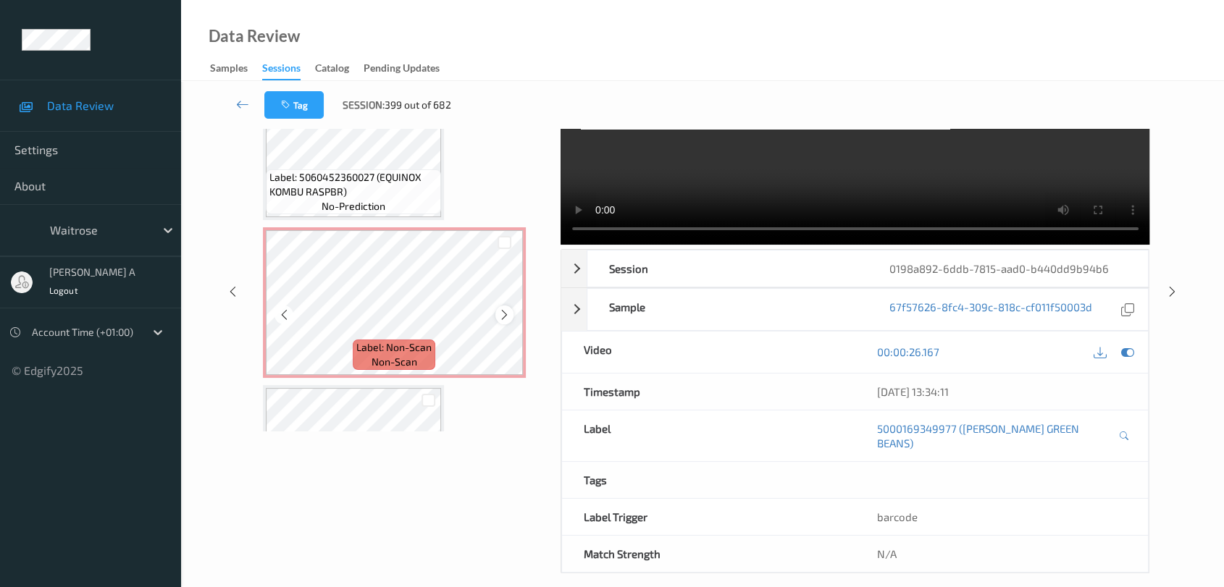
click at [510, 311] on div at bounding box center [504, 315] width 18 height 18
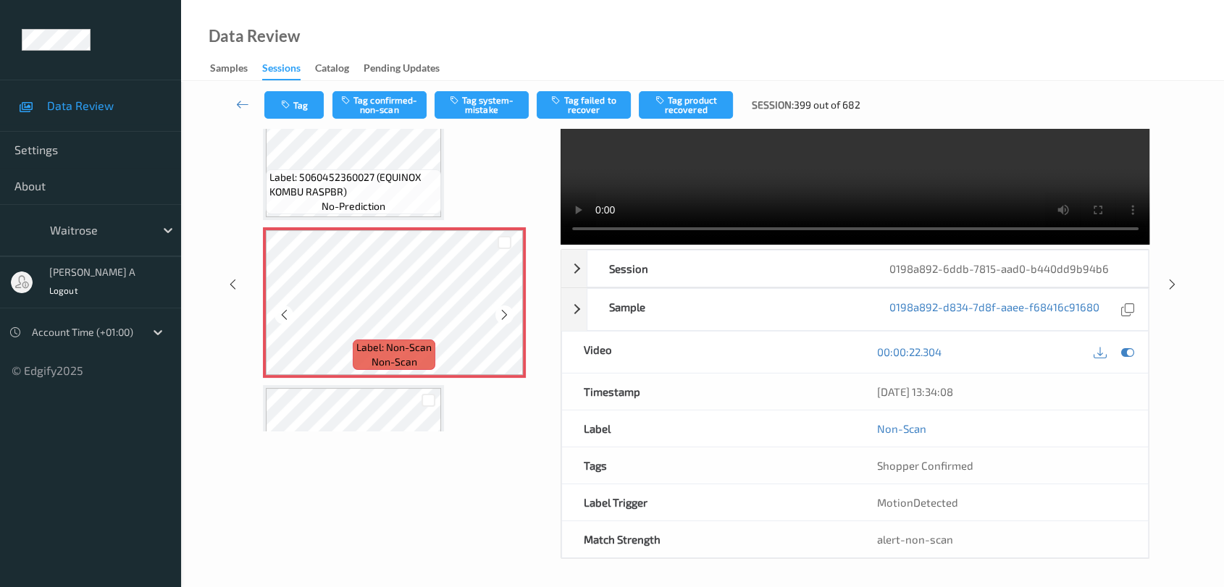
click at [510, 311] on div at bounding box center [504, 315] width 18 height 18
click at [470, 101] on button "Tag system-mistake" at bounding box center [481, 105] width 94 height 28
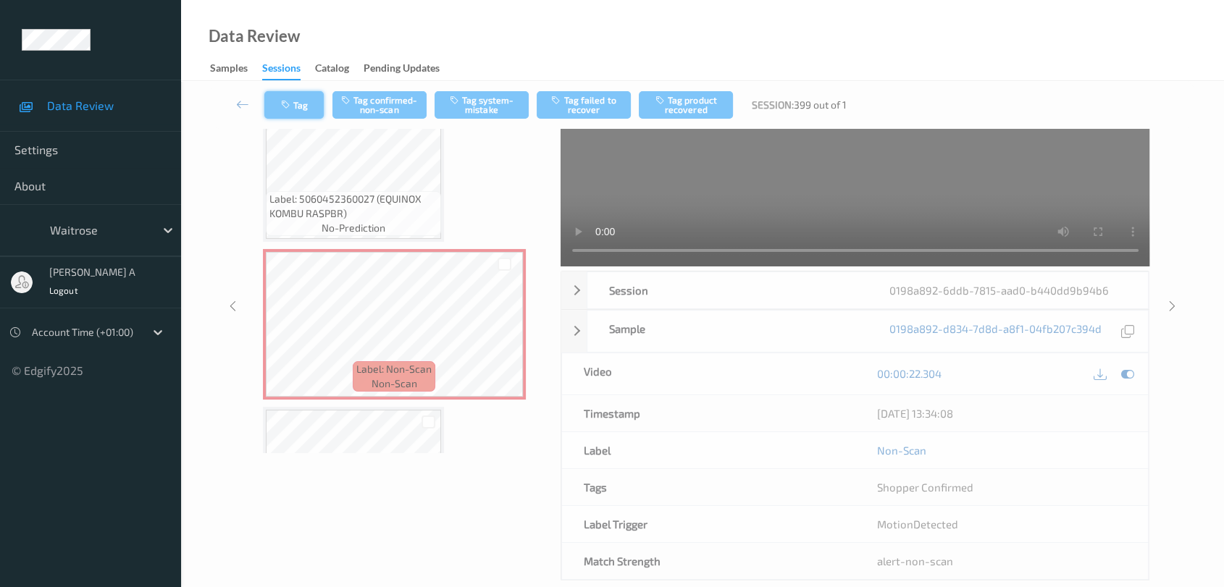
scroll to position [0, 0]
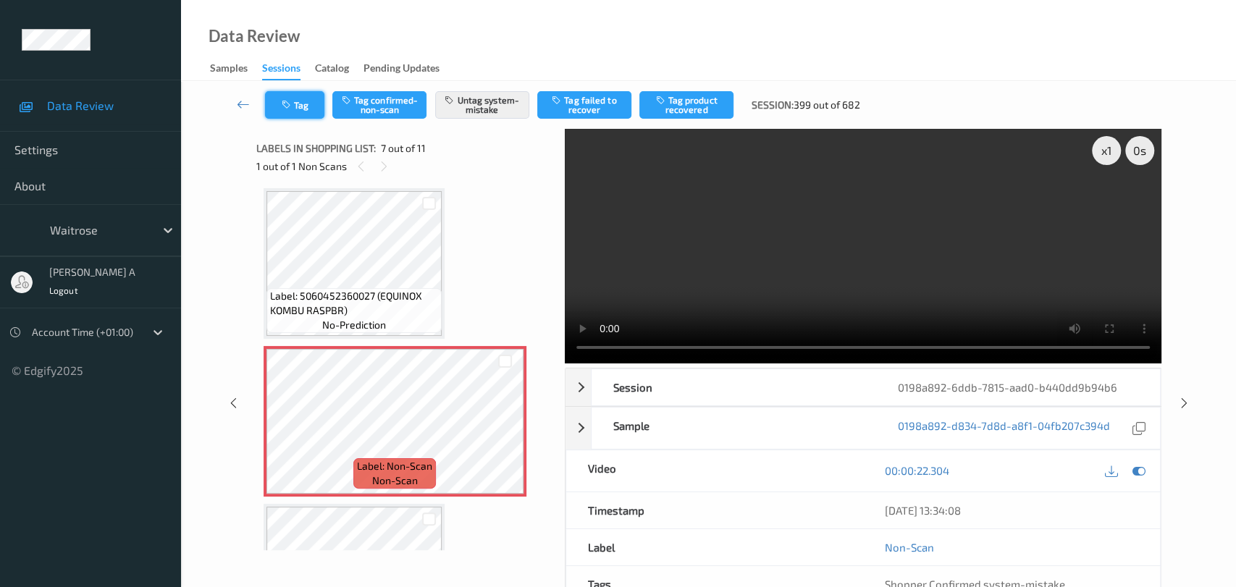
click at [290, 100] on icon "button" at bounding box center [288, 105] width 12 height 10
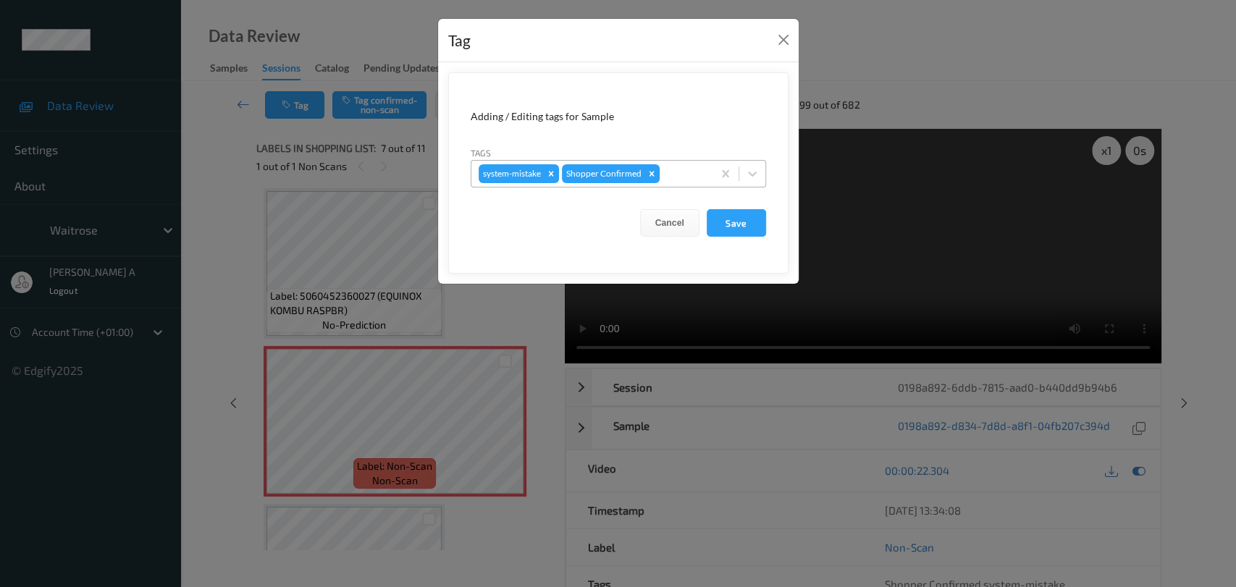
click at [683, 166] on div at bounding box center [684, 173] width 43 height 17
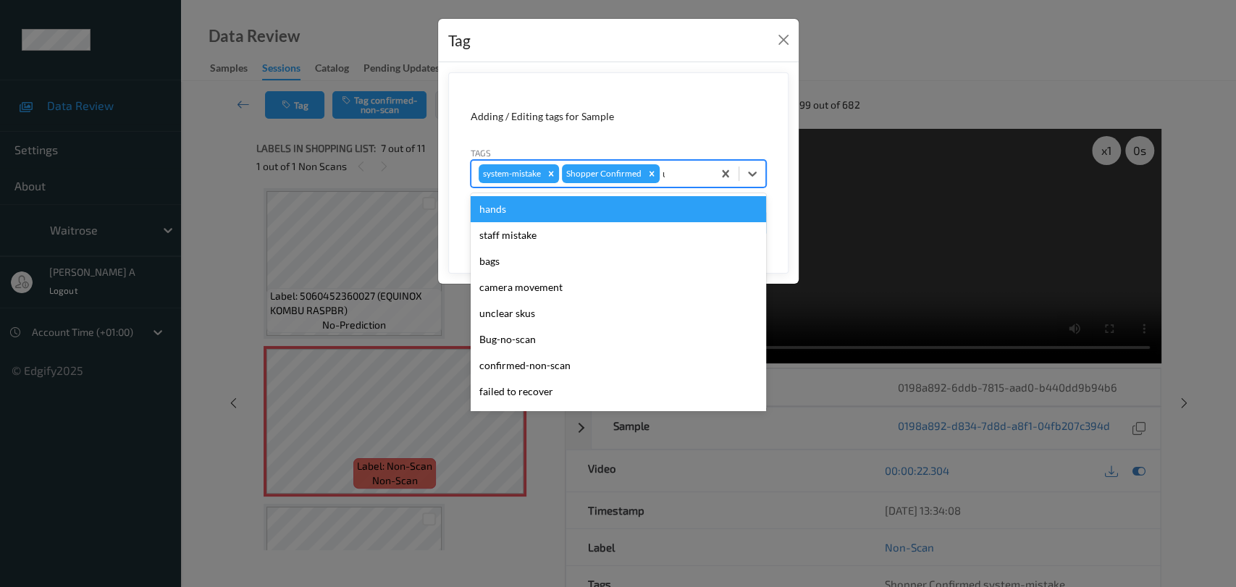
type input "un"
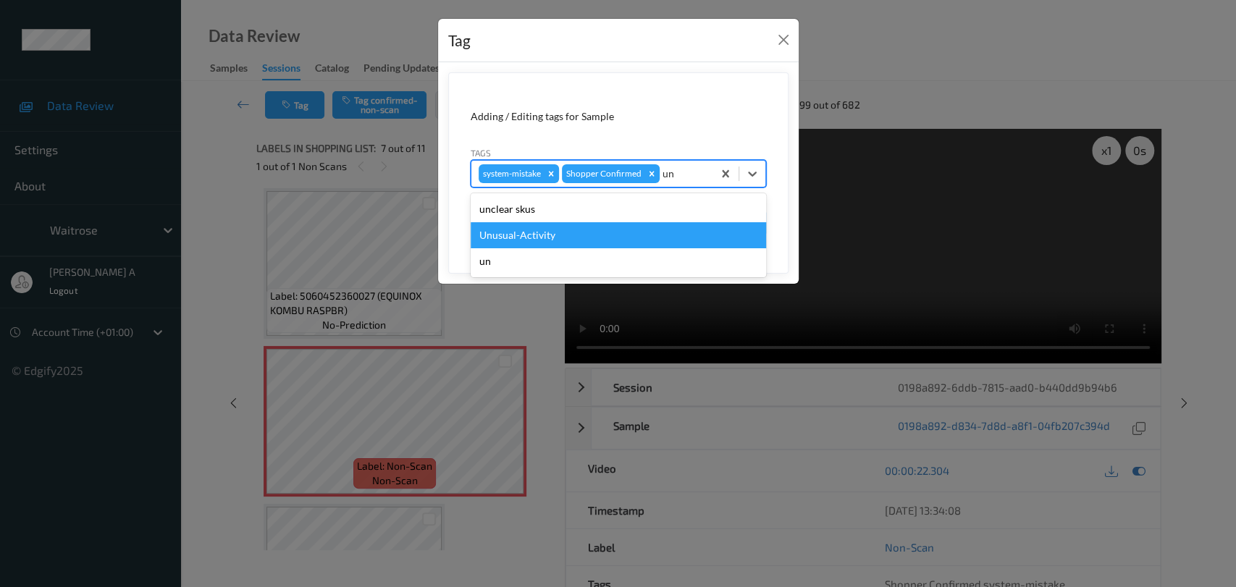
click at [581, 241] on div "Unusual-Activity" at bounding box center [618, 235] width 295 height 26
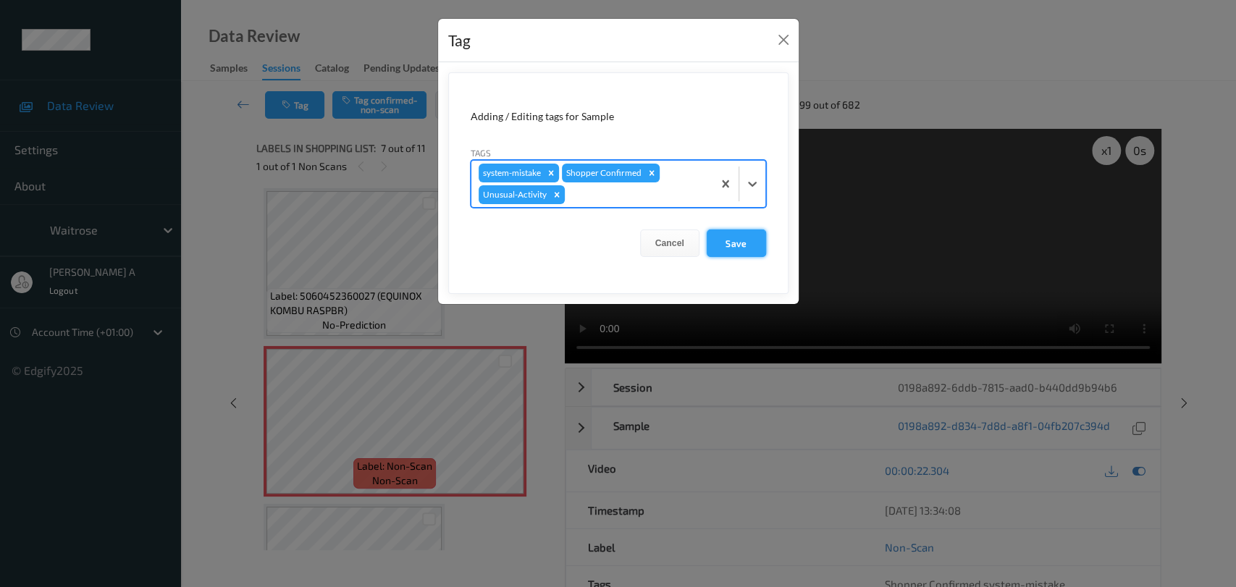
click at [746, 243] on button "Save" at bounding box center [736, 244] width 59 height 28
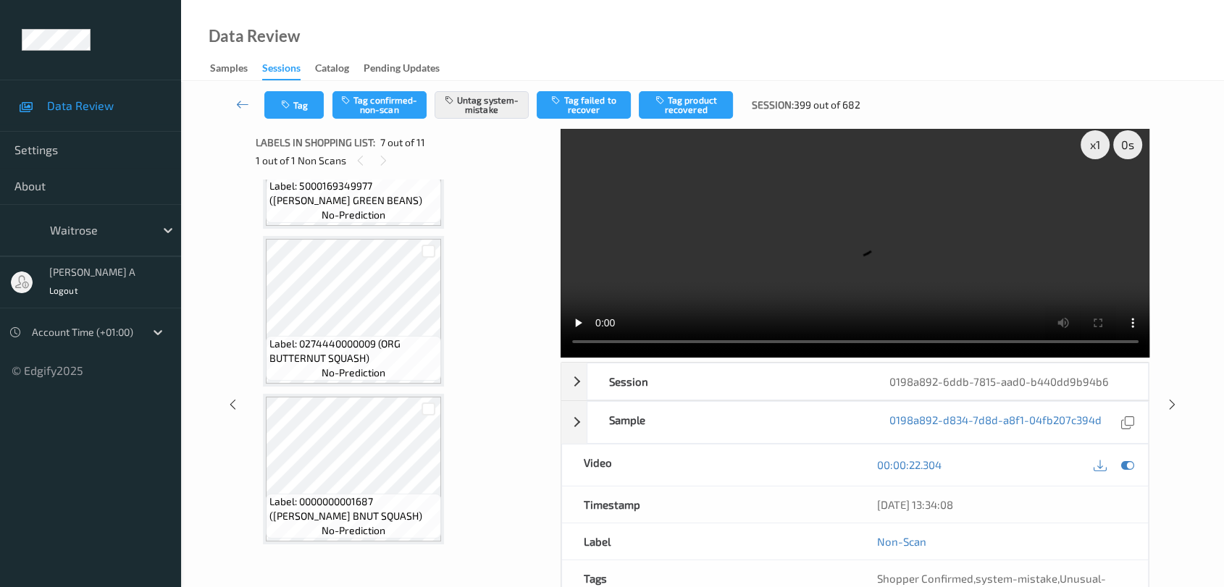
scroll to position [7, 0]
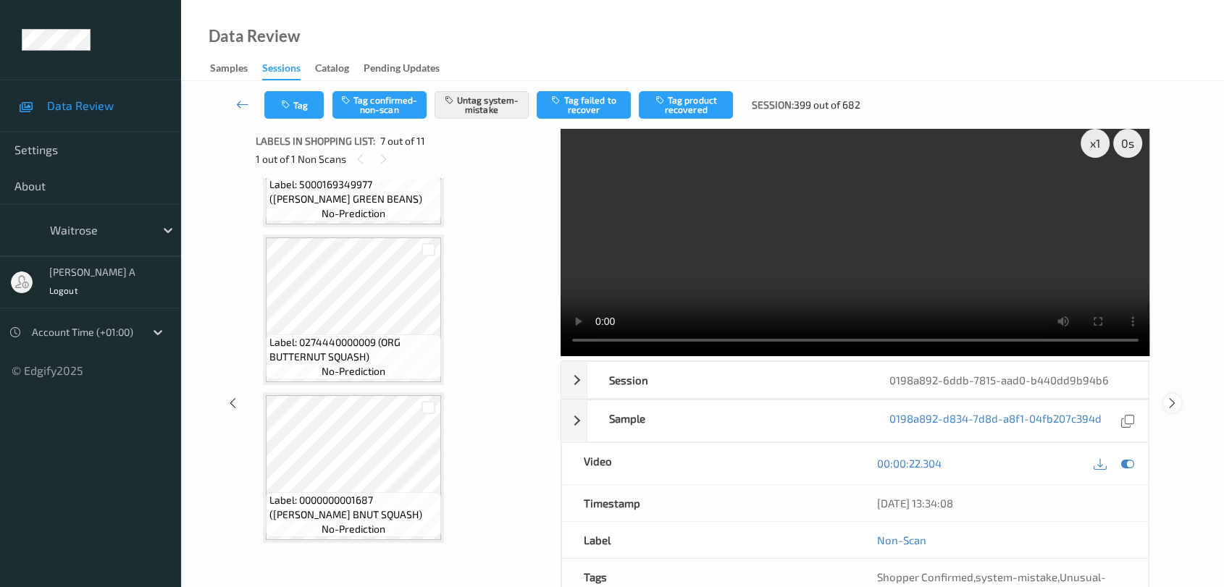
click at [1177, 397] on icon at bounding box center [1172, 403] width 12 height 13
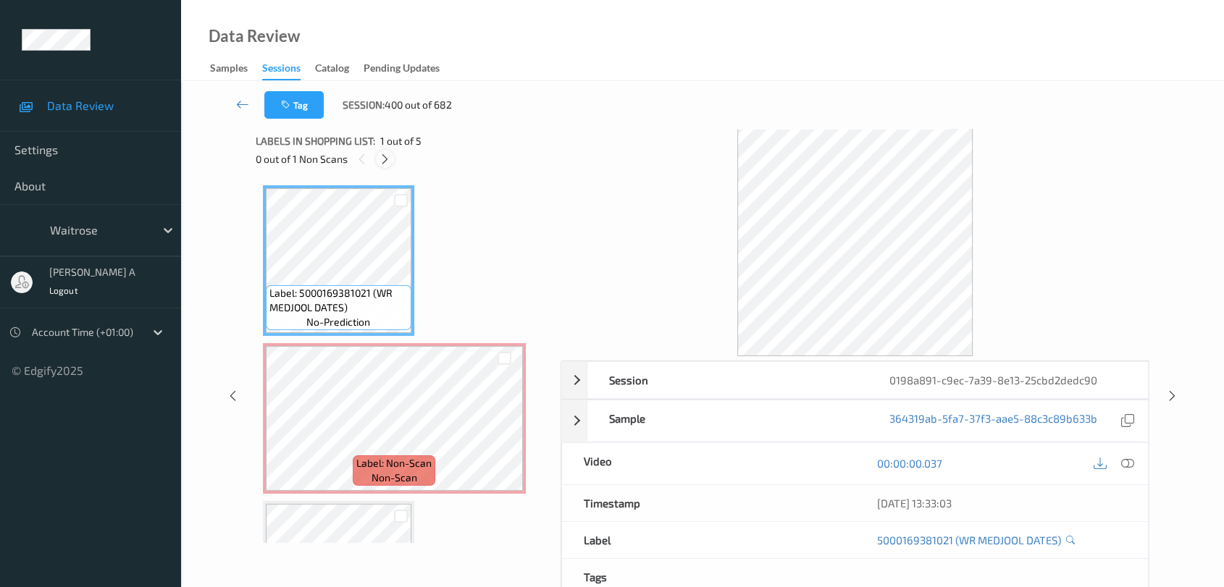
click at [378, 155] on div at bounding box center [385, 159] width 18 height 18
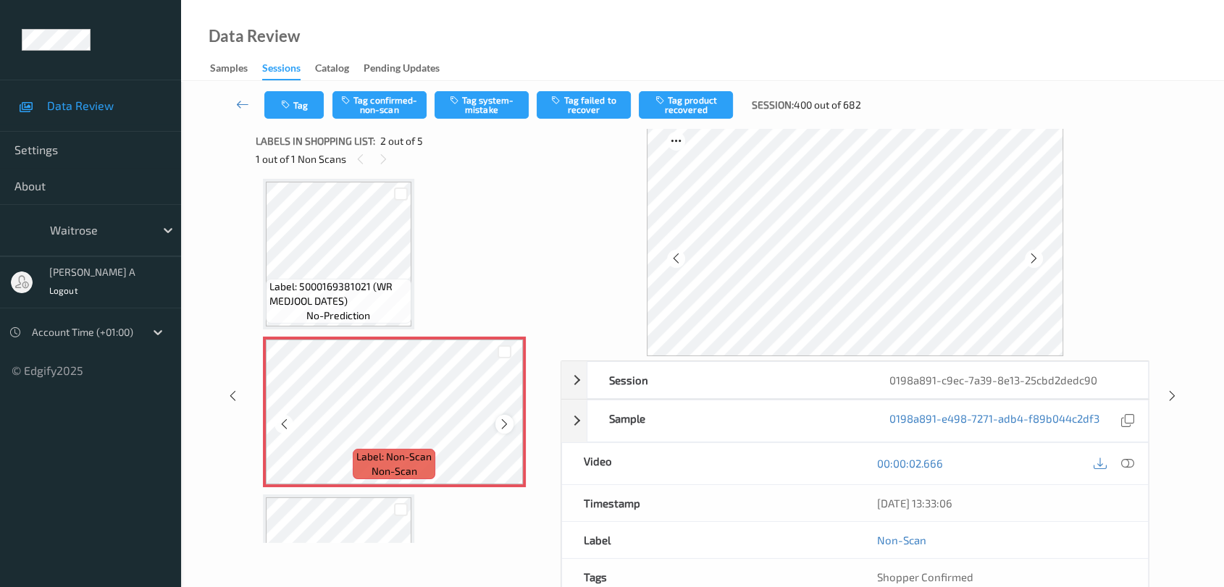
click at [505, 422] on icon at bounding box center [504, 424] width 12 height 13
click at [1124, 462] on icon at bounding box center [1127, 463] width 13 height 13
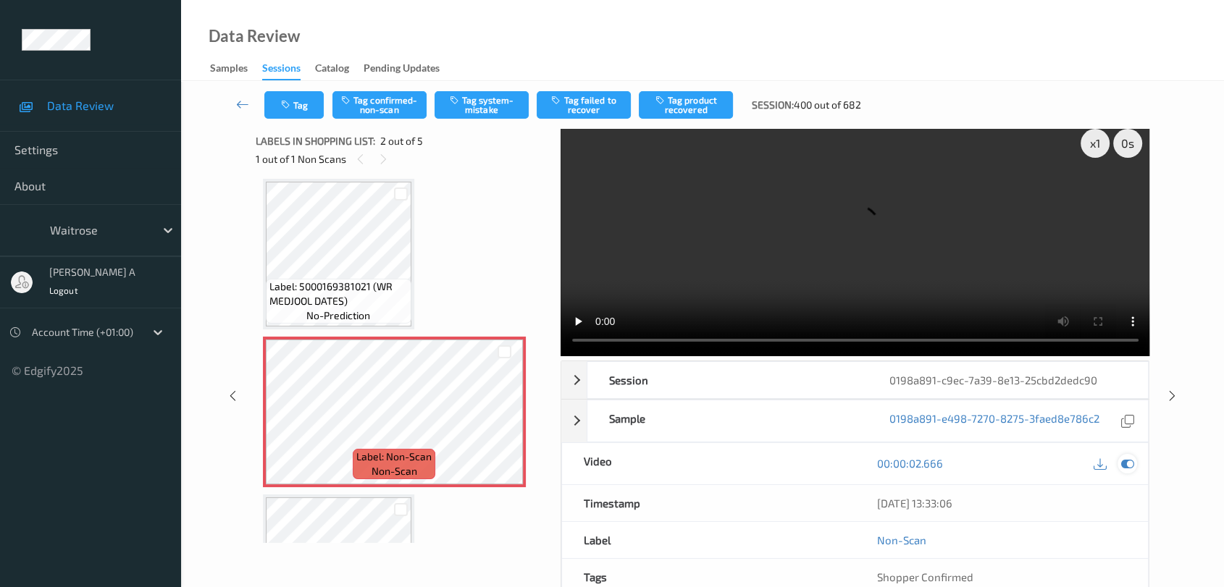
scroll to position [0, 0]
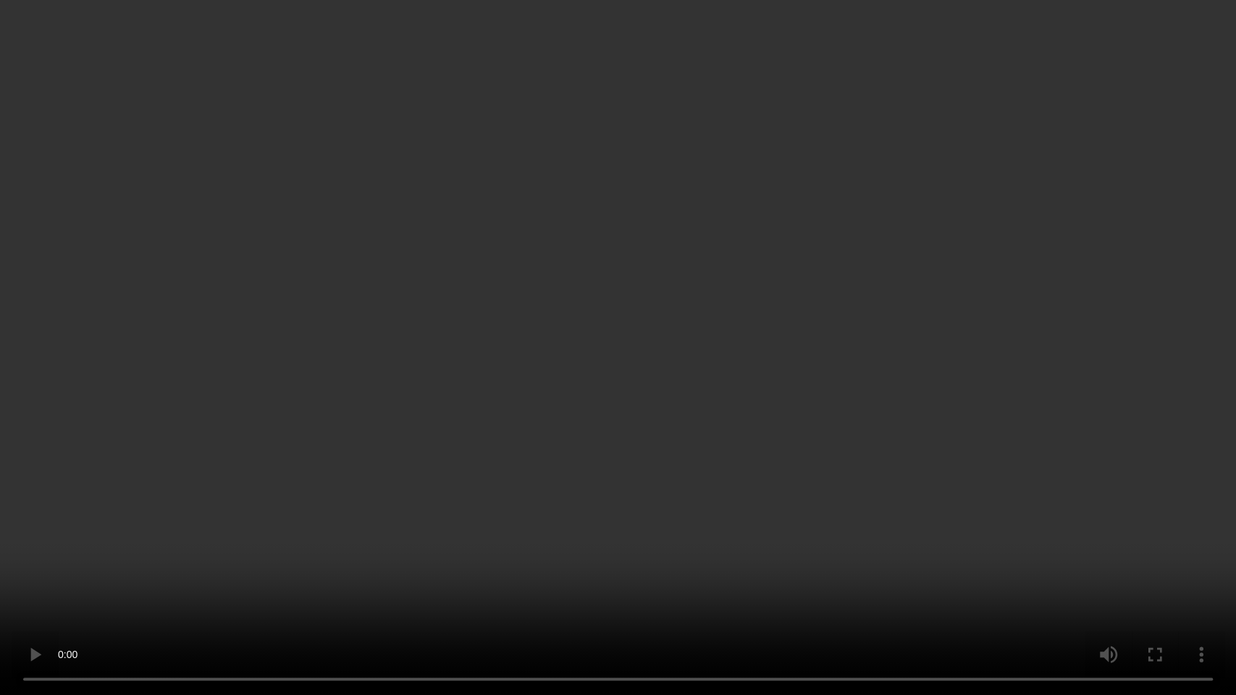
click at [643, 471] on video at bounding box center [618, 347] width 1236 height 695
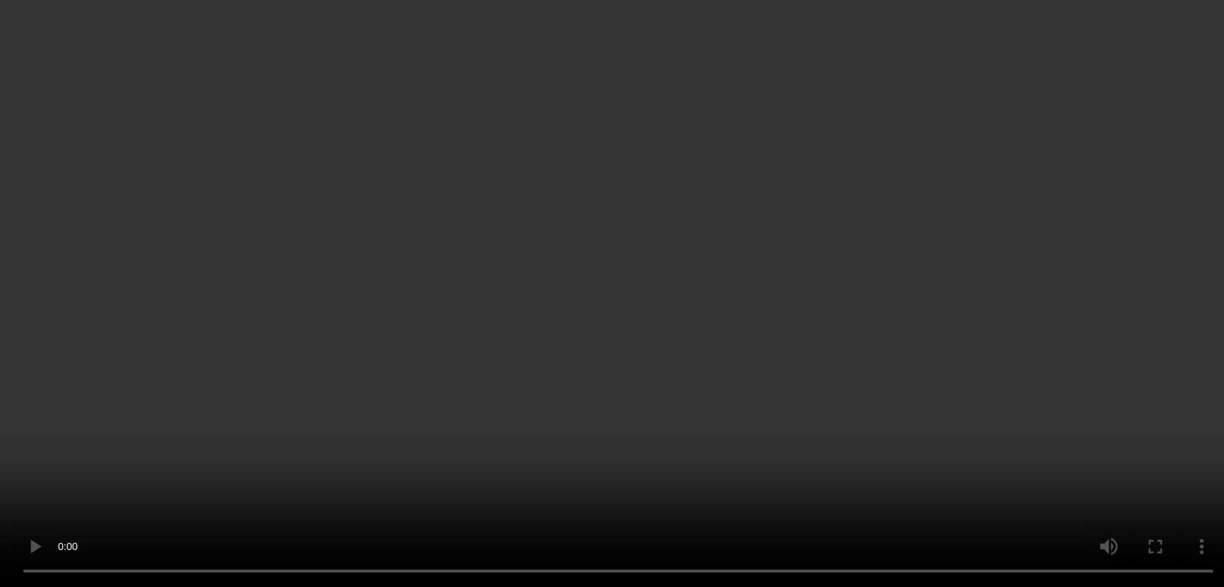
scroll to position [87, 0]
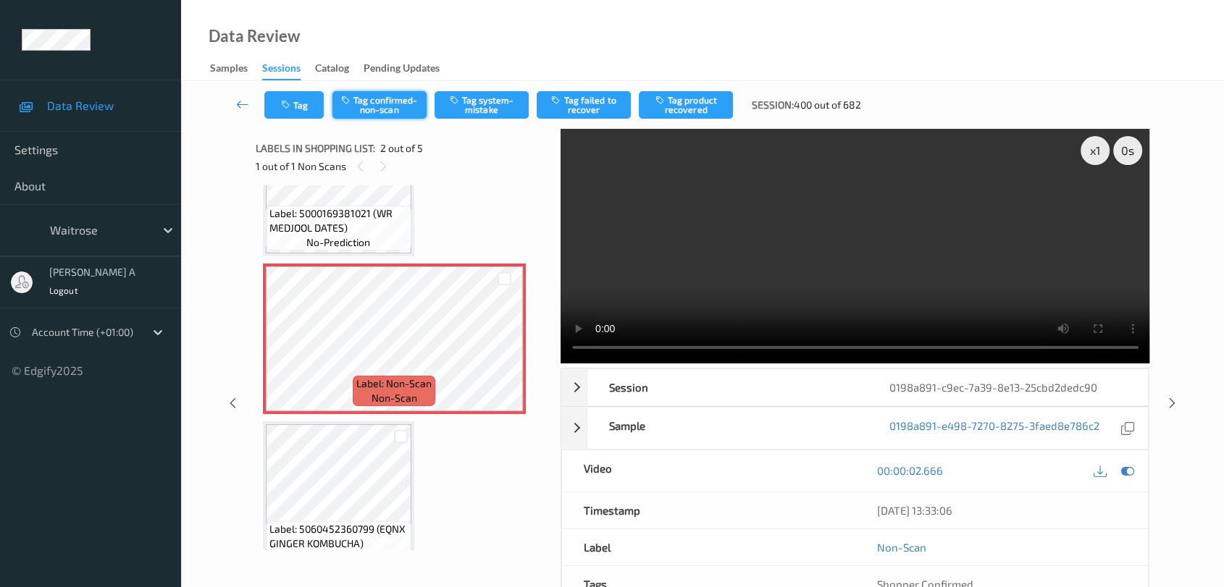
click at [377, 112] on button "Tag confirmed-non-scan" at bounding box center [379, 105] width 94 height 28
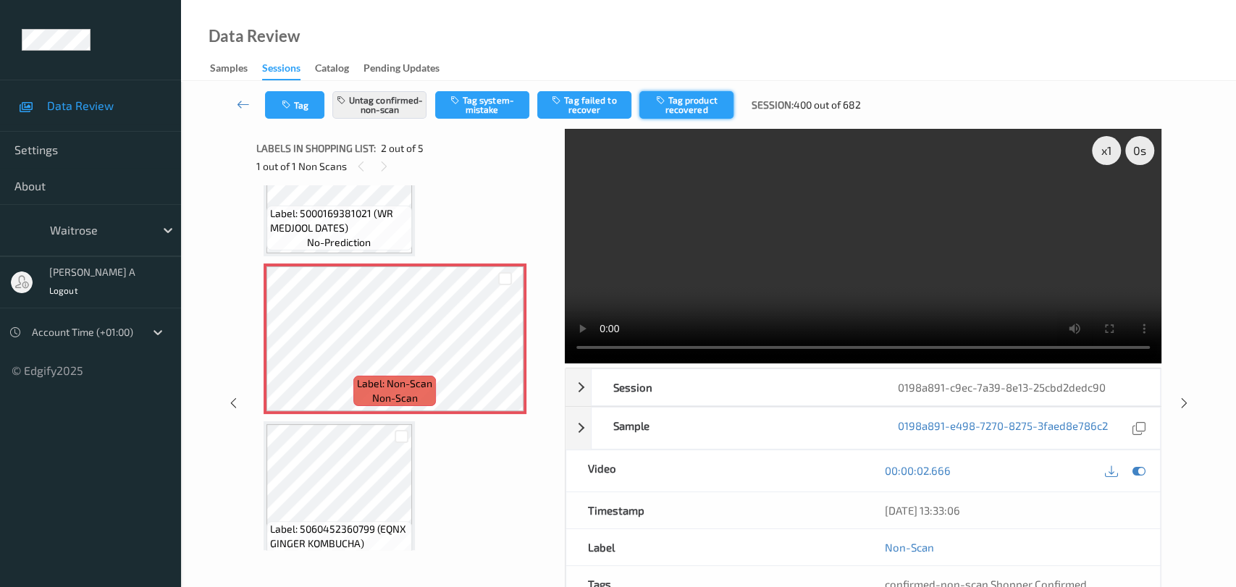
click at [697, 104] on button "Tag product recovered" at bounding box center [686, 105] width 94 height 28
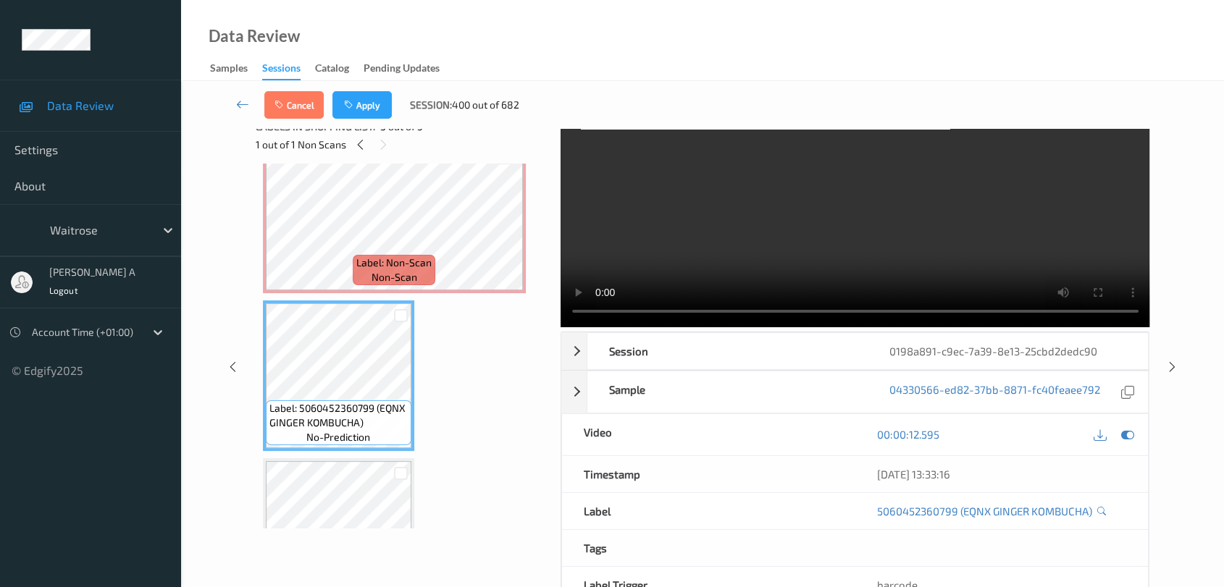
scroll to position [0, 0]
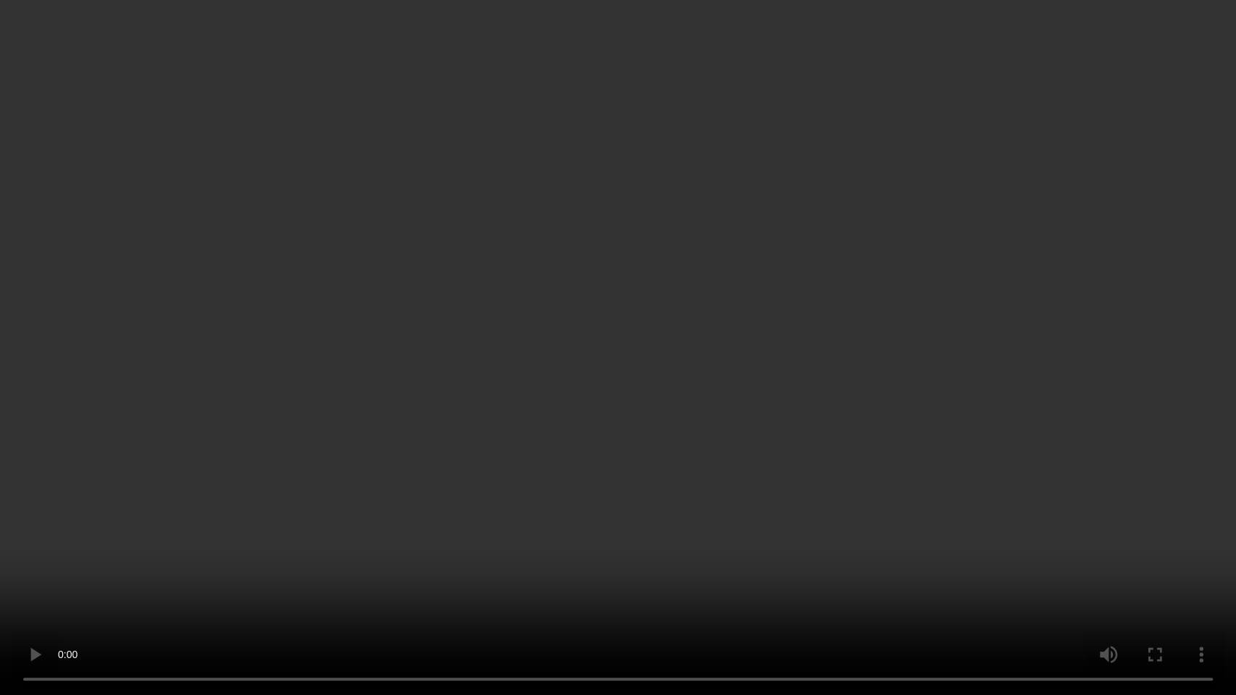
click at [383, 437] on video at bounding box center [618, 347] width 1236 height 695
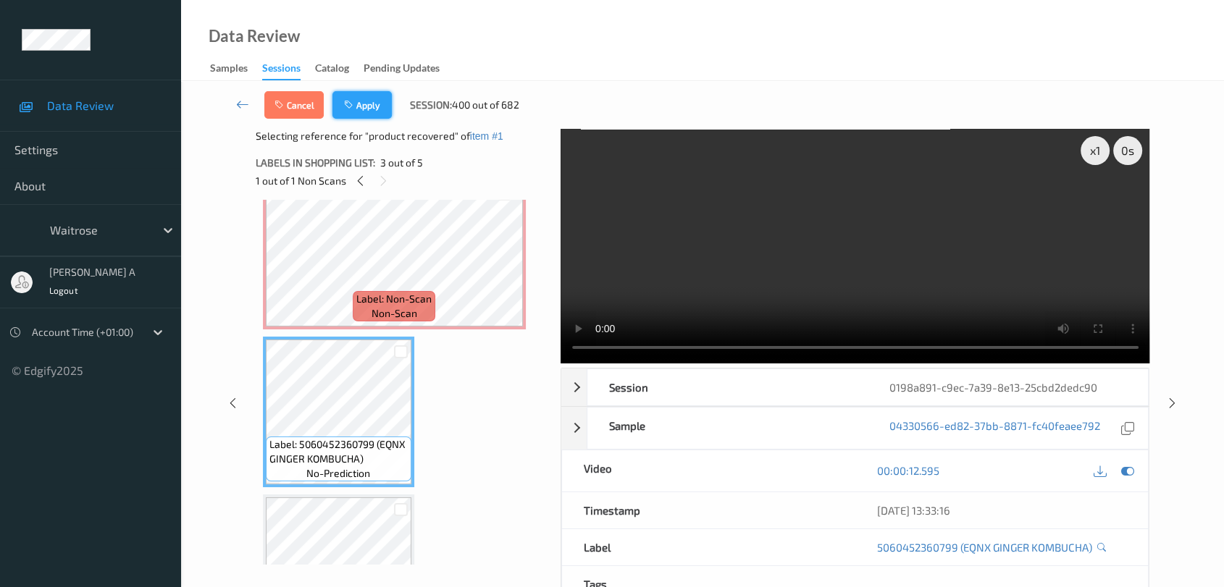
click at [375, 112] on button "Apply" at bounding box center [361, 105] width 59 height 28
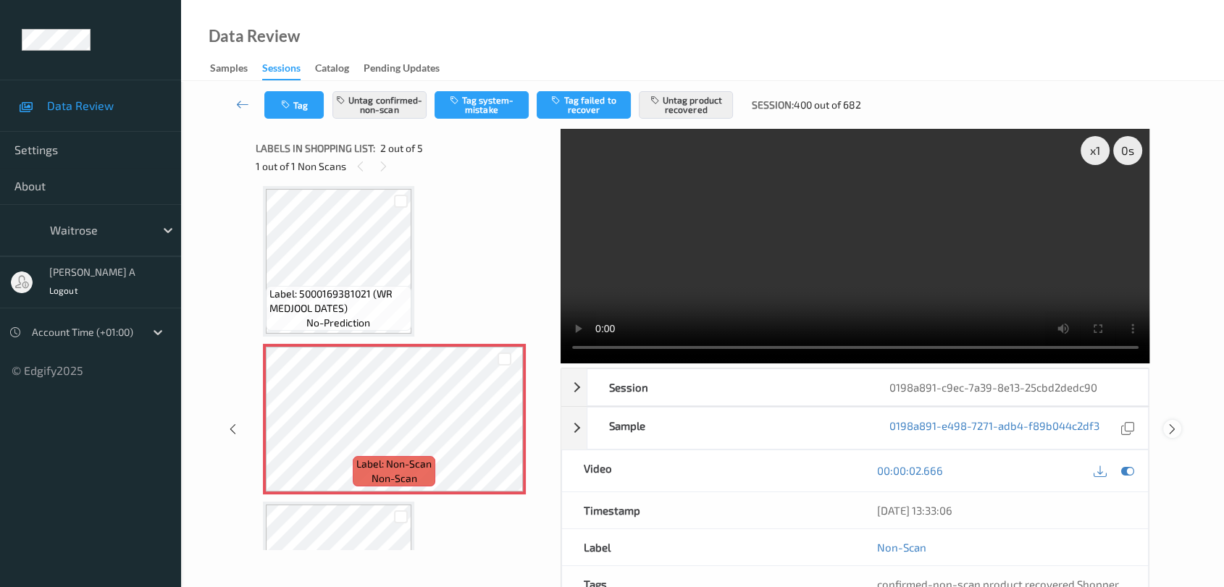
click at [1170, 423] on icon at bounding box center [1172, 429] width 12 height 13
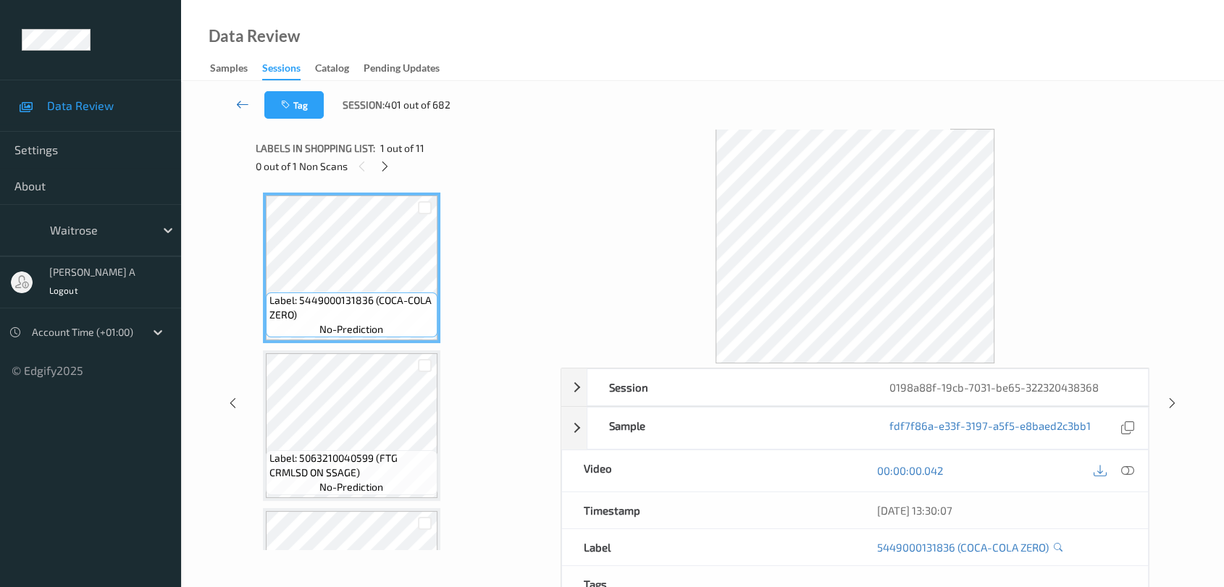
click at [246, 109] on icon at bounding box center [242, 104] width 13 height 14
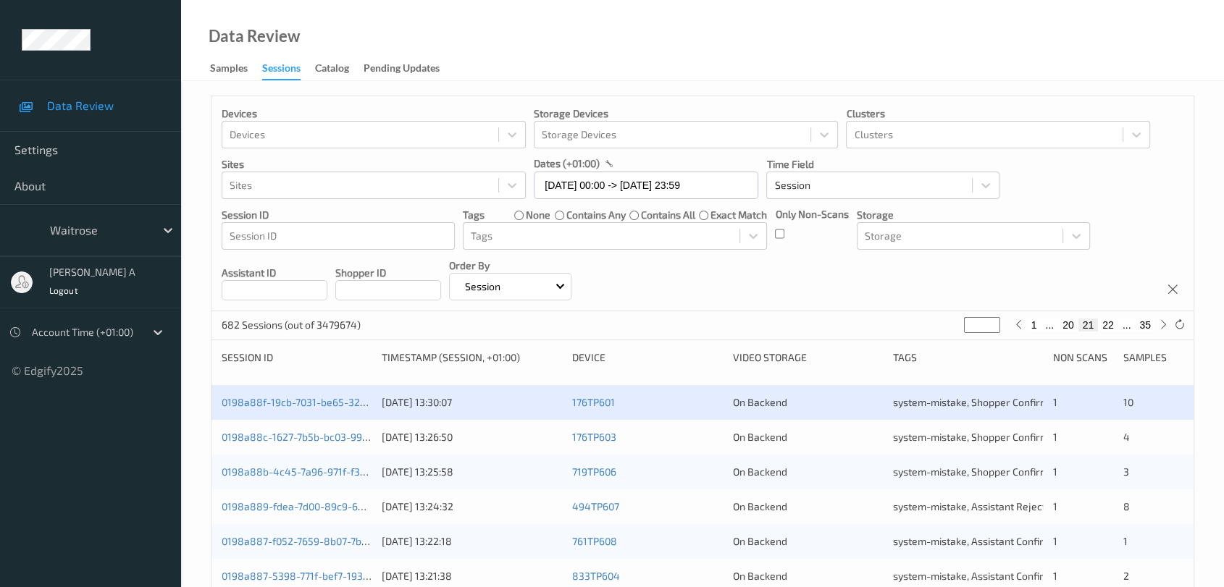
click at [1147, 327] on button "35" at bounding box center [1145, 325] width 20 height 13
type input "**"
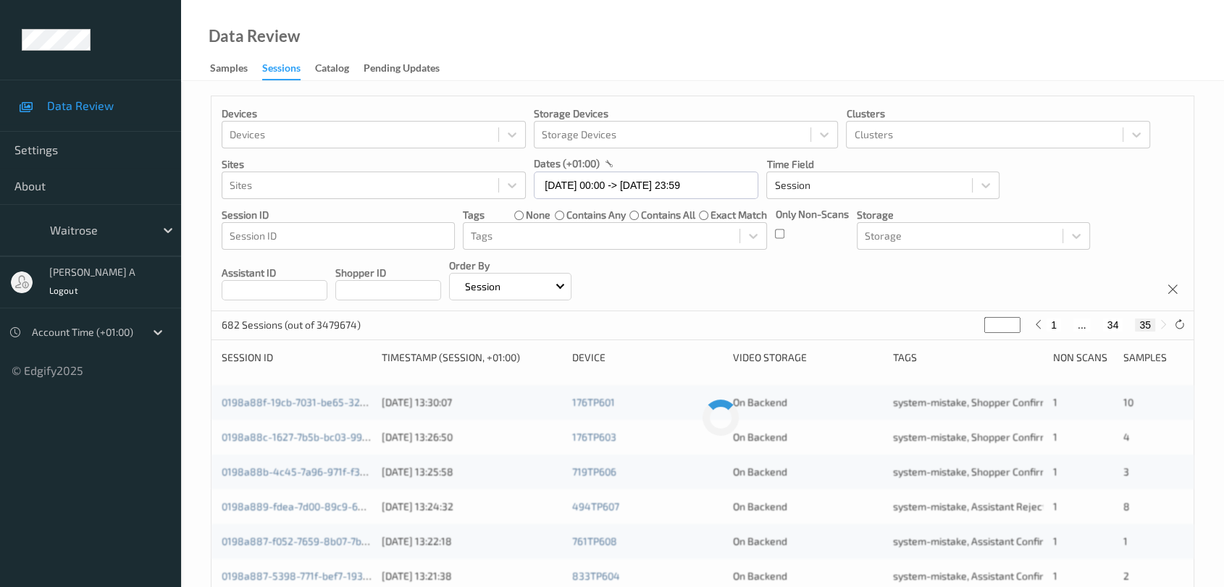
click at [1112, 327] on button "34" at bounding box center [1113, 325] width 20 height 13
type input "**"
click at [1099, 322] on button "33" at bounding box center [1096, 325] width 20 height 13
type input "**"
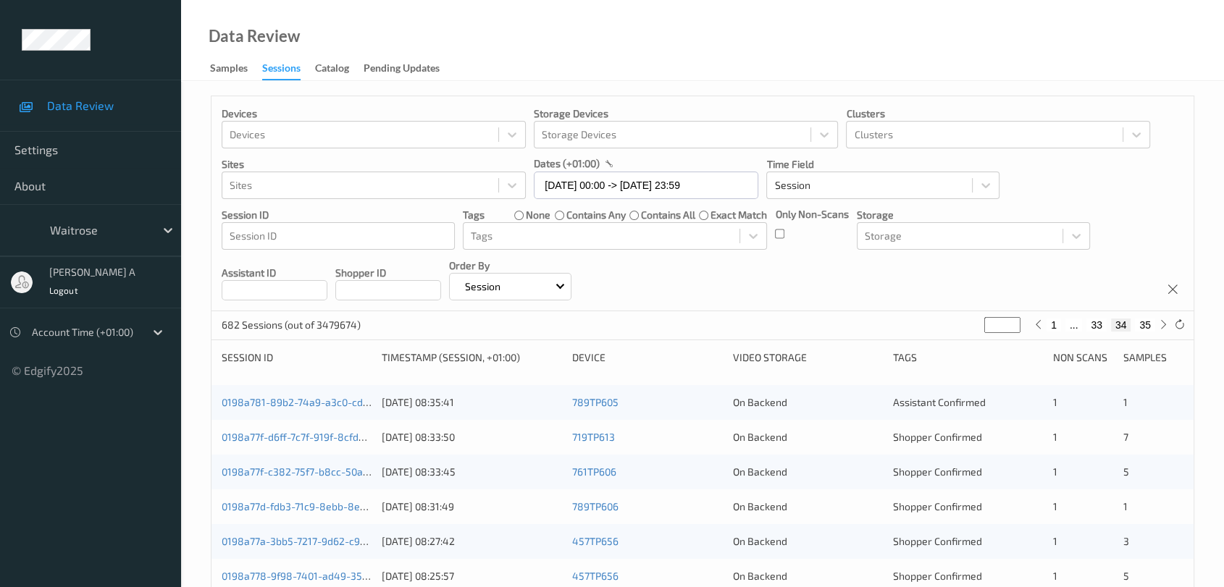
type input "**"
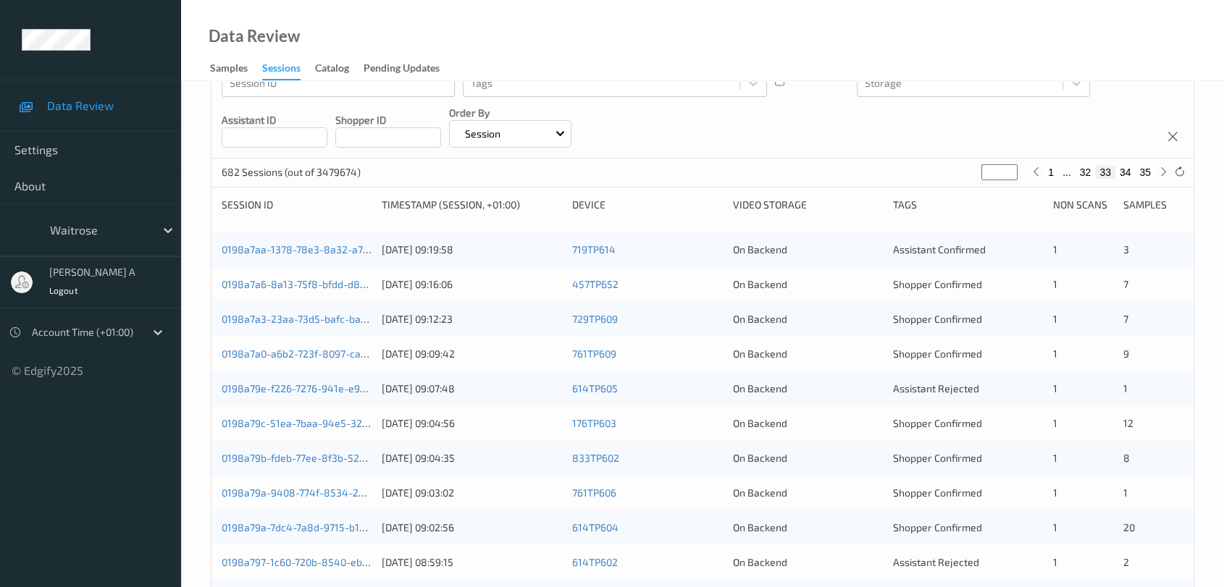
scroll to position [150, 0]
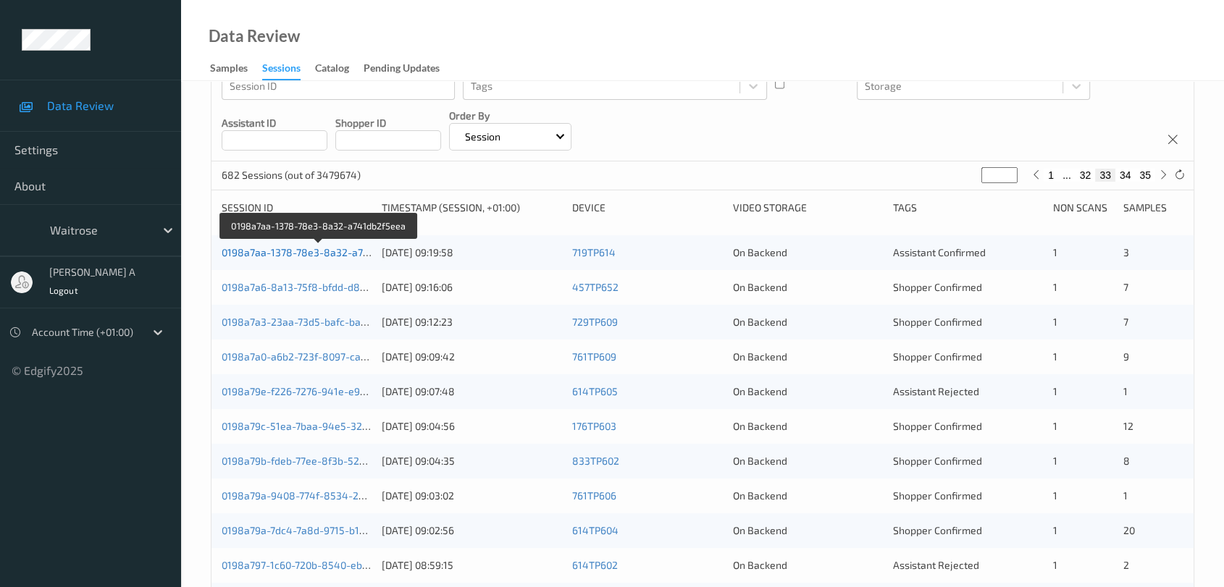
click at [352, 251] on link "0198a7aa-1378-78e3-8a32-a741db2f5eea" at bounding box center [320, 252] width 196 height 12
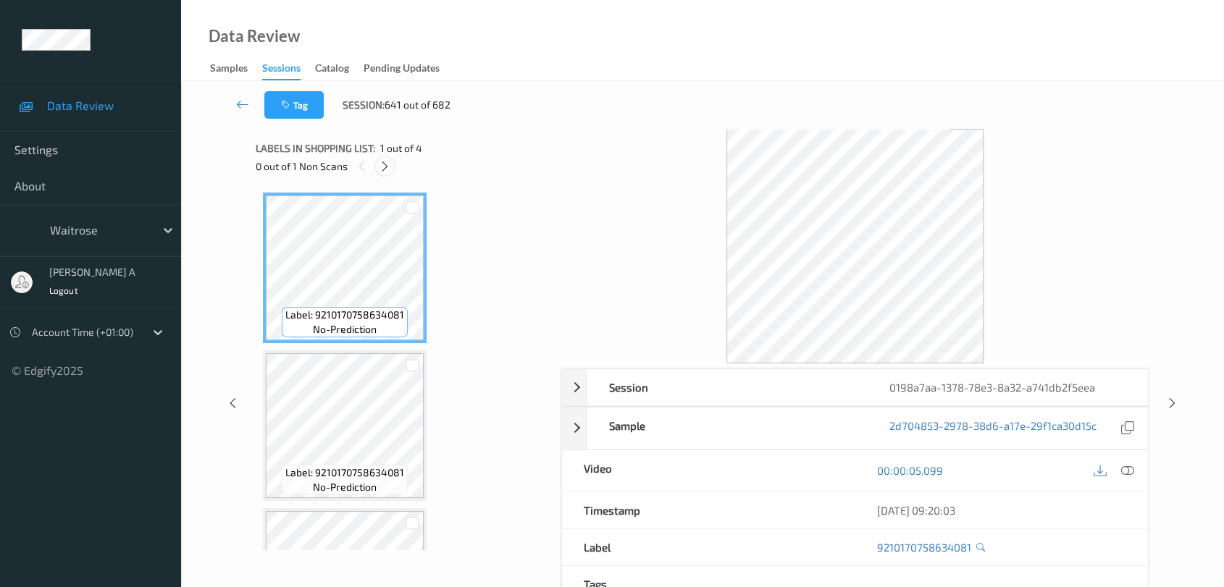
click at [388, 171] on icon at bounding box center [385, 166] width 12 height 13
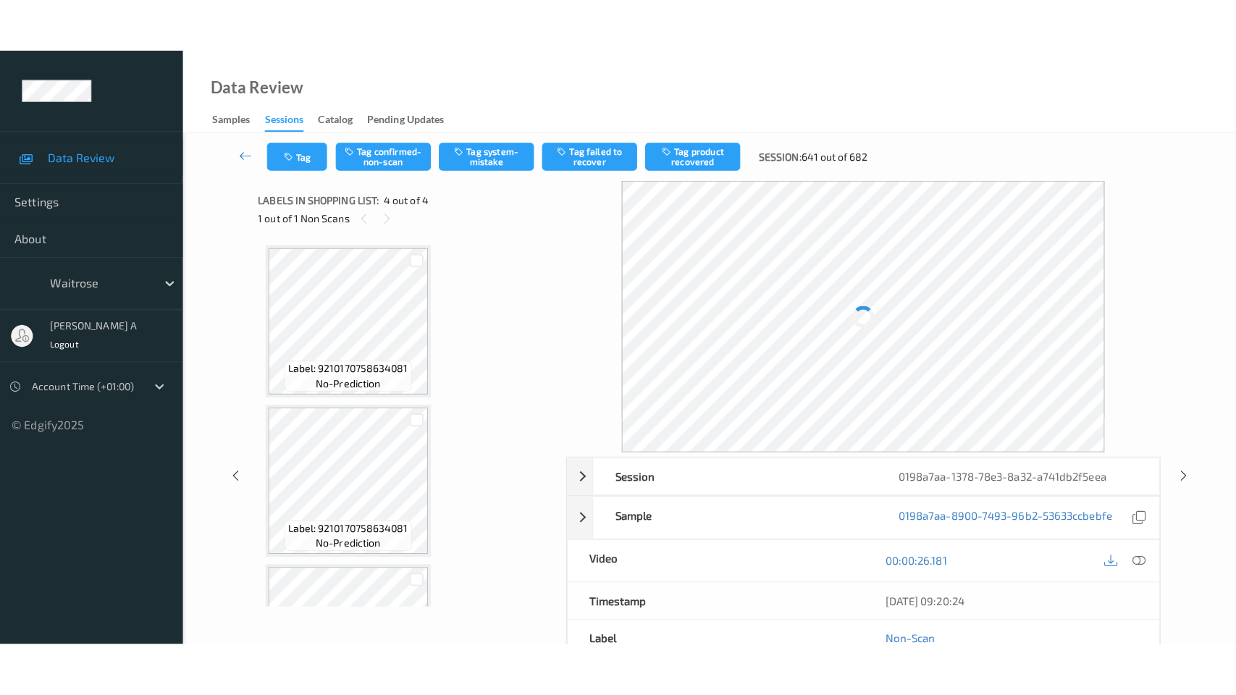
scroll to position [271, 0]
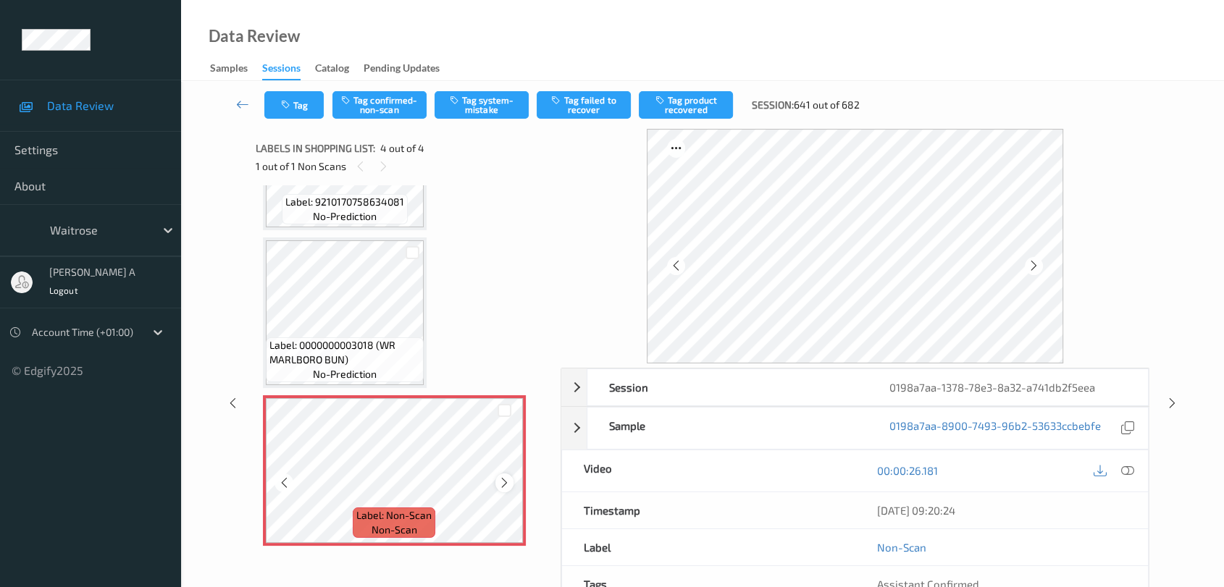
click at [503, 482] on icon at bounding box center [504, 482] width 12 height 13
click at [1125, 472] on icon at bounding box center [1127, 470] width 13 height 13
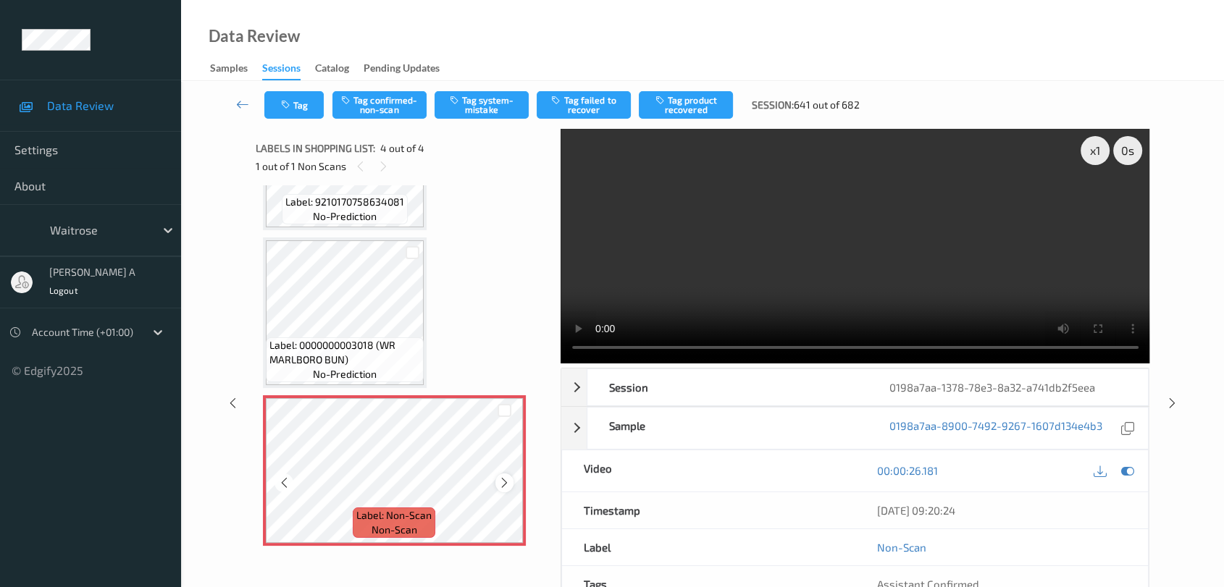
click at [507, 477] on icon at bounding box center [504, 482] width 12 height 13
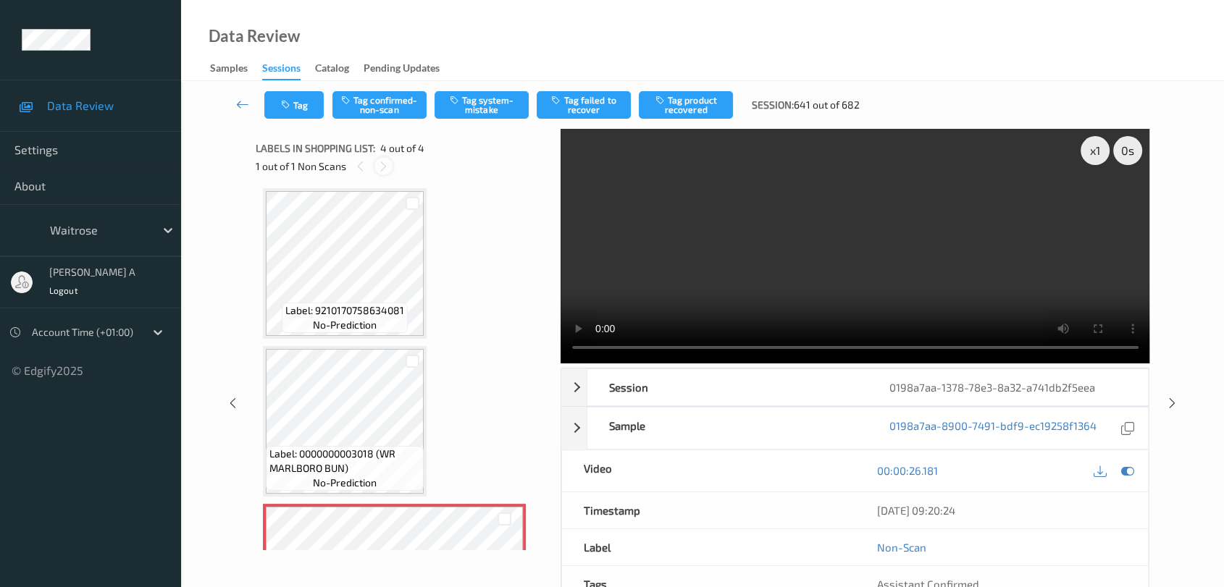
click at [382, 162] on icon at bounding box center [383, 166] width 12 height 13
click at [364, 164] on icon at bounding box center [360, 166] width 12 height 13
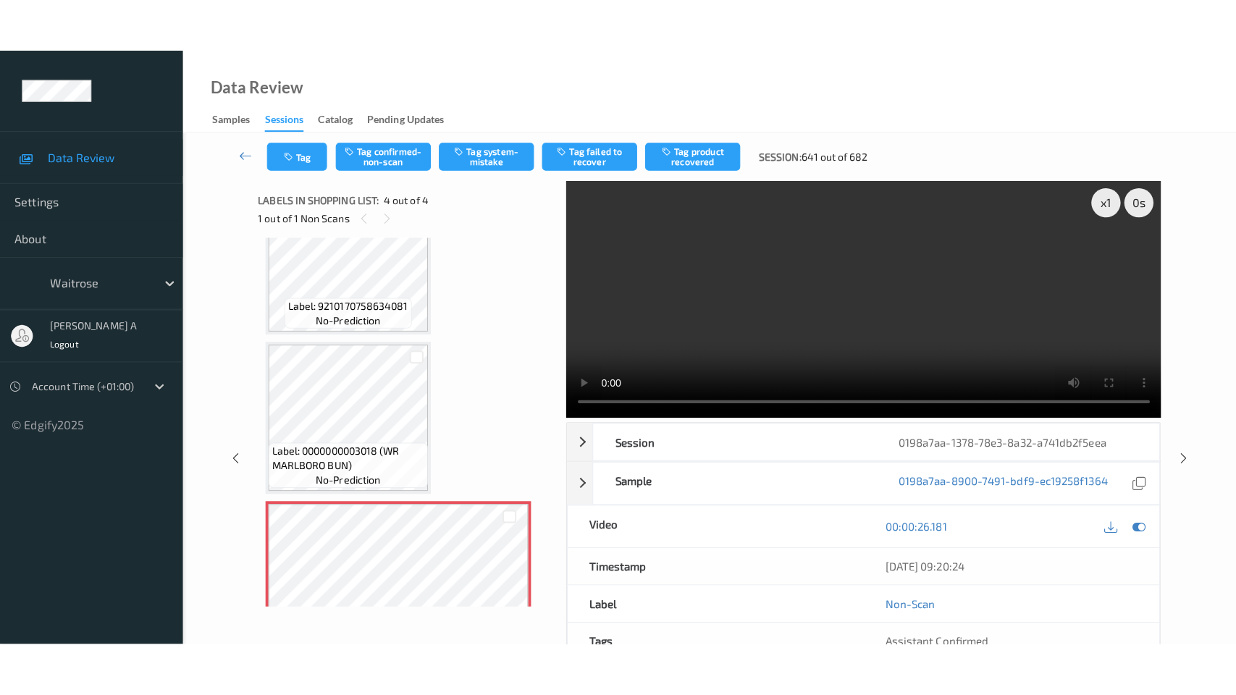
scroll to position [271, 0]
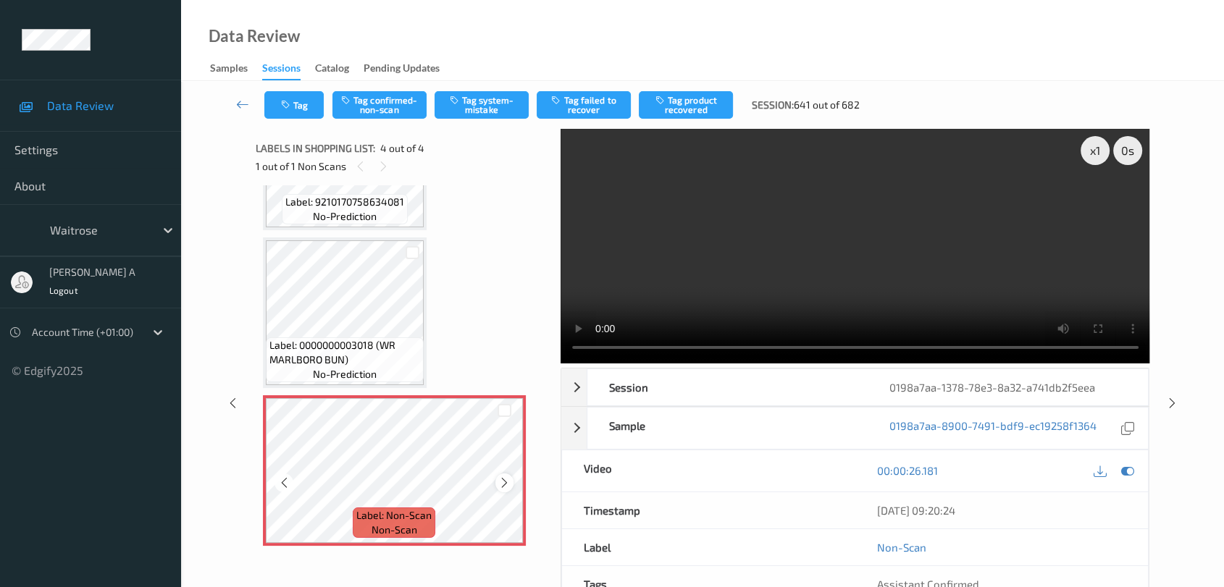
click at [501, 482] on icon at bounding box center [504, 482] width 12 height 13
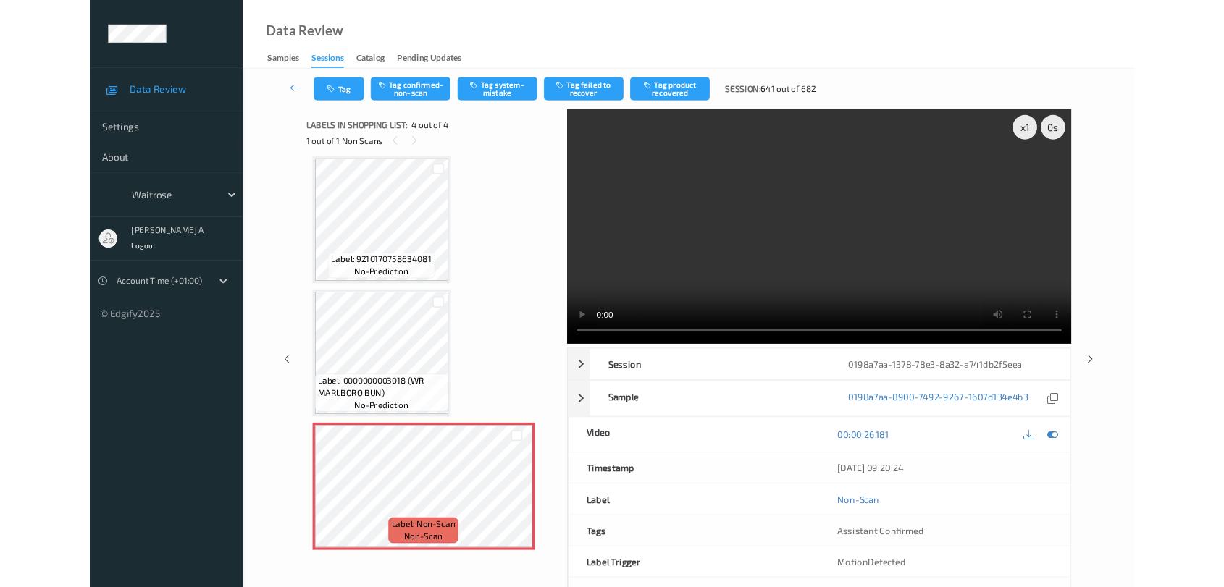
scroll to position [162, 0]
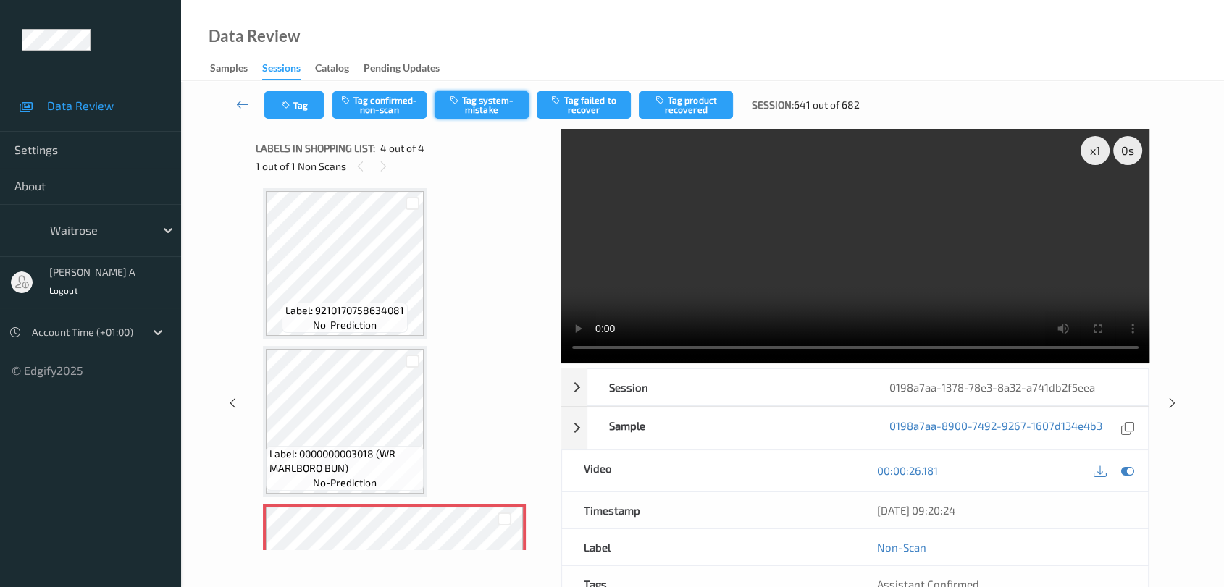
click at [484, 101] on button "Tag system-mistake" at bounding box center [481, 105] width 94 height 28
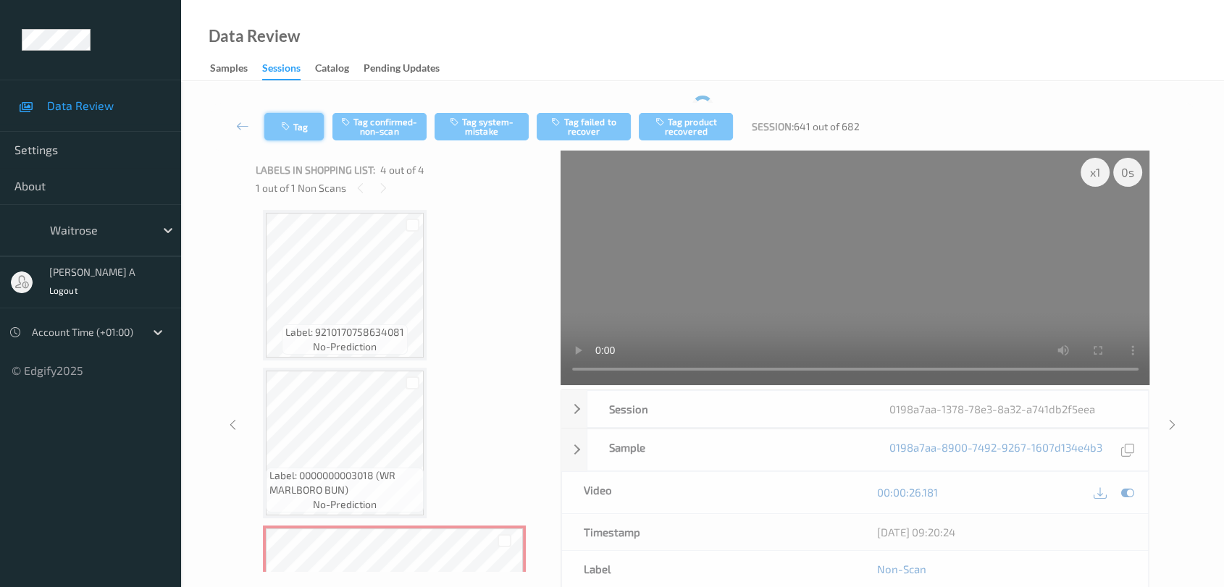
click at [295, 118] on button "Tag" at bounding box center [293, 127] width 59 height 28
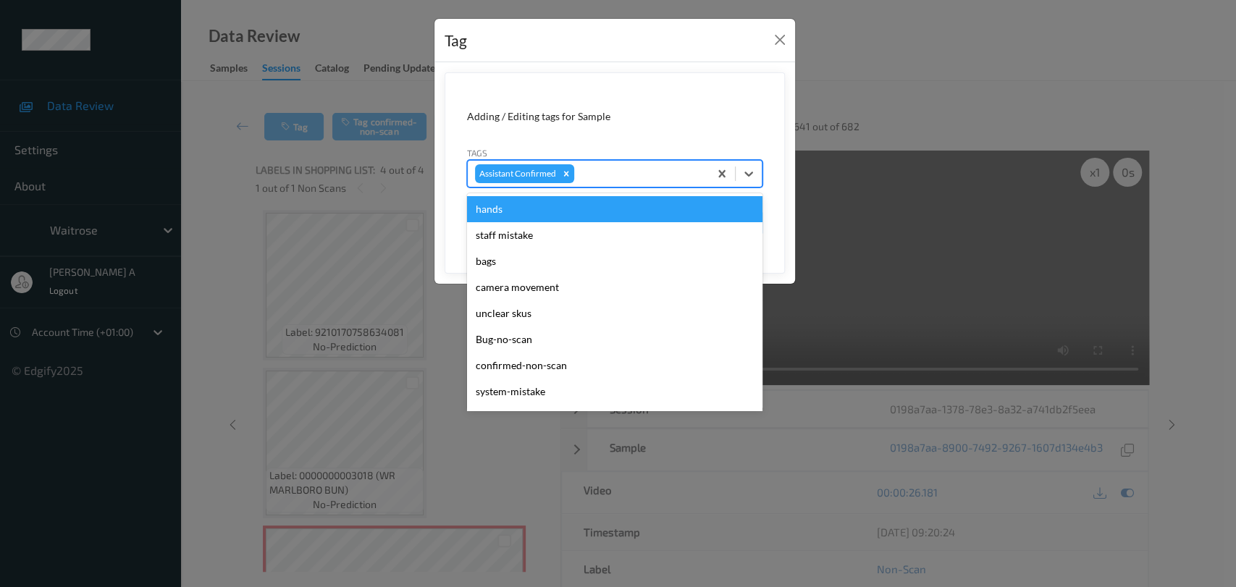
click at [639, 178] on div at bounding box center [639, 173] width 125 height 17
type input "un"
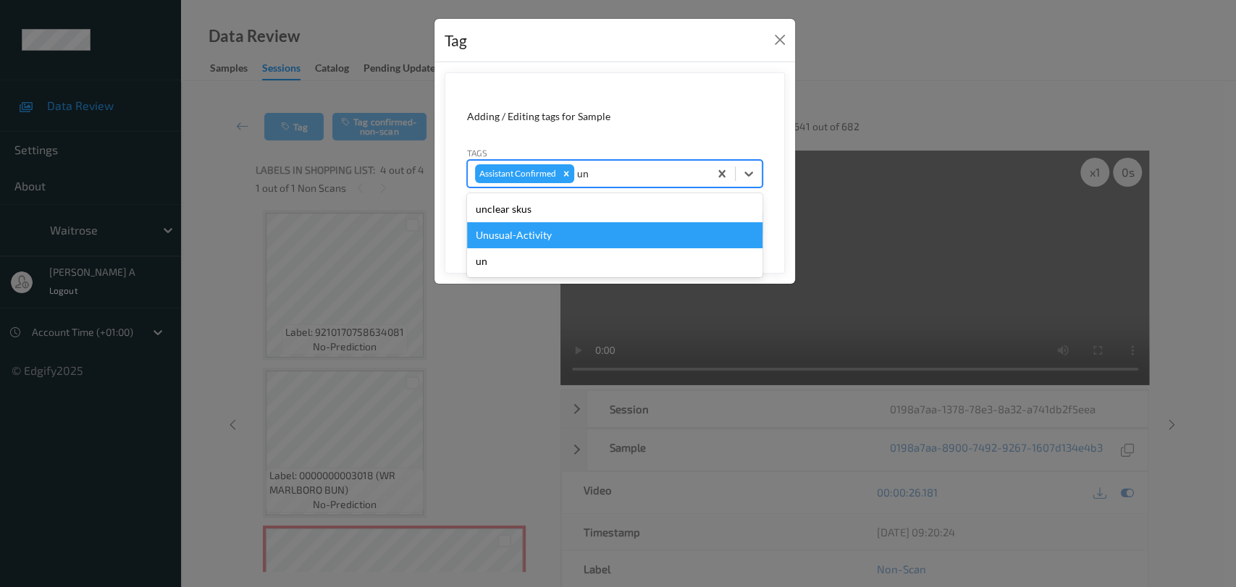
click at [583, 235] on div "Unusual-Activity" at bounding box center [614, 235] width 295 height 26
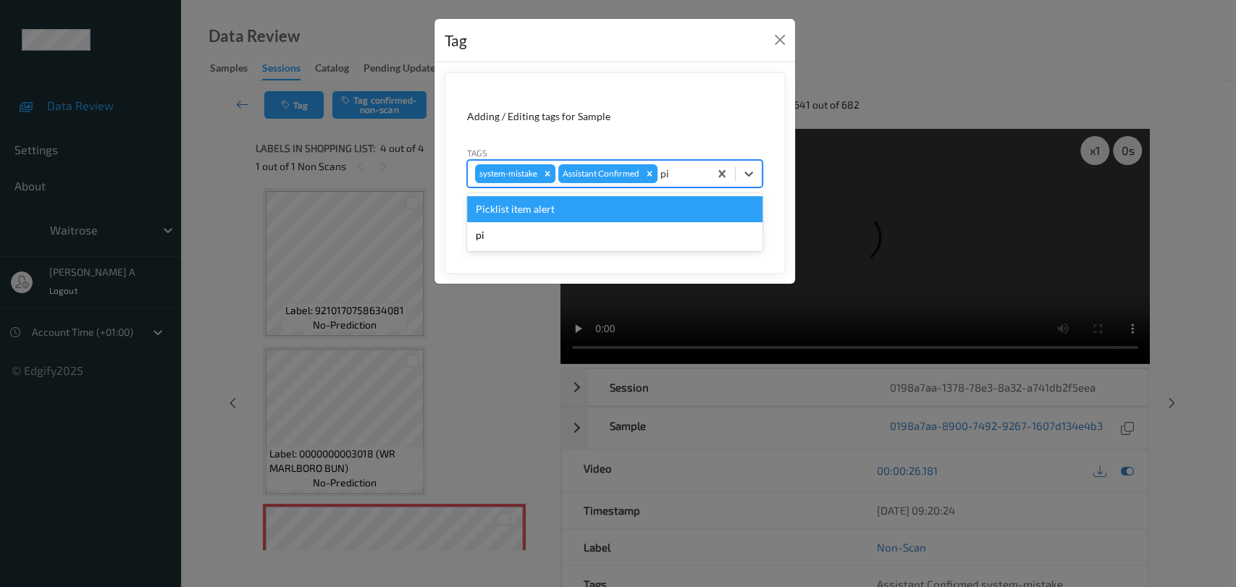
type input "pic"
click at [596, 218] on div "Picklist item alert" at bounding box center [614, 209] width 295 height 26
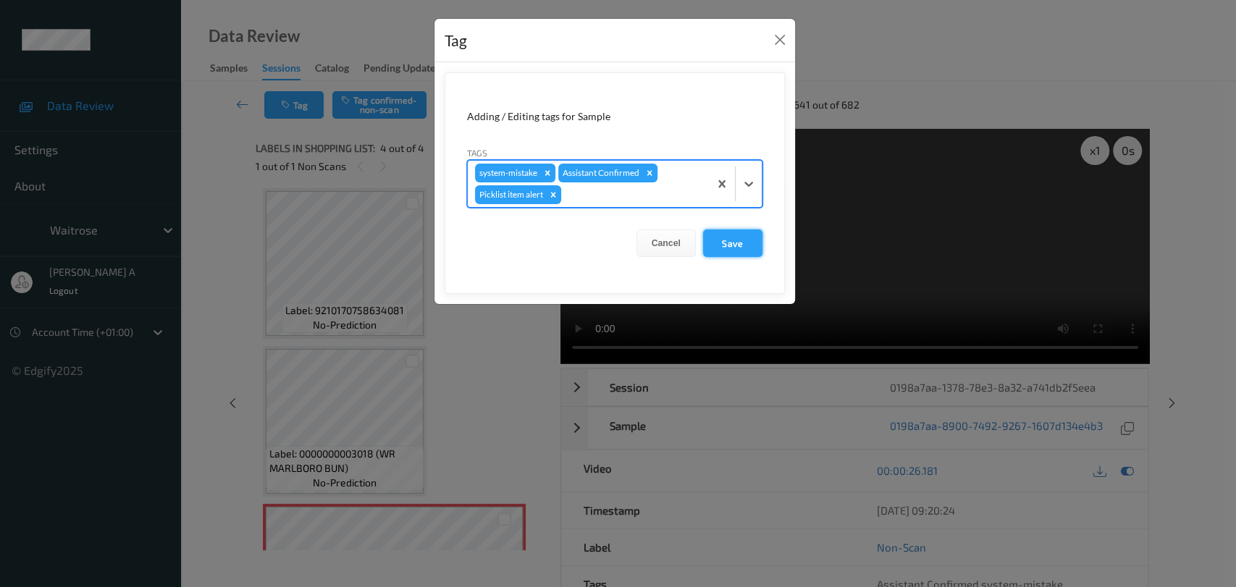
click at [753, 250] on button "Save" at bounding box center [732, 244] width 59 height 28
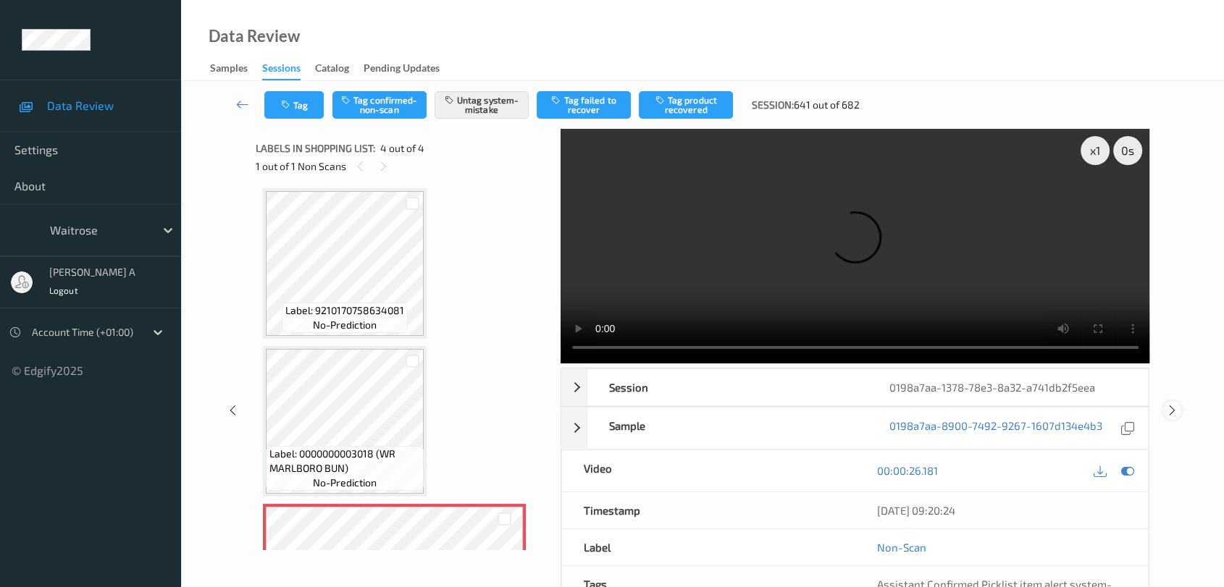
click at [1176, 410] on icon at bounding box center [1172, 410] width 12 height 13
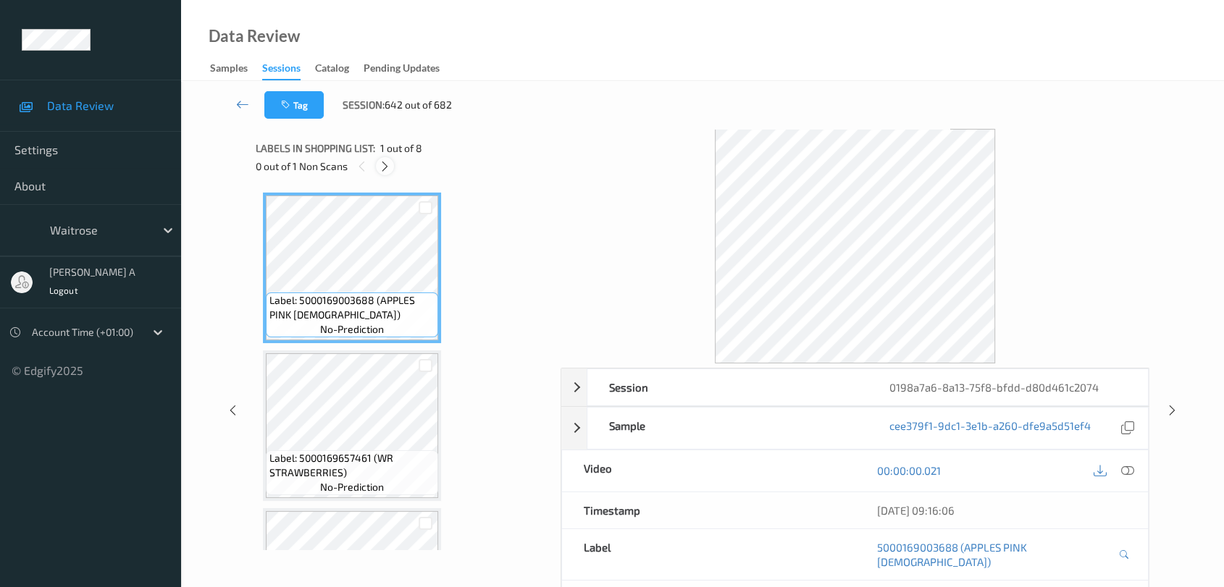
click at [381, 169] on icon at bounding box center [385, 166] width 12 height 13
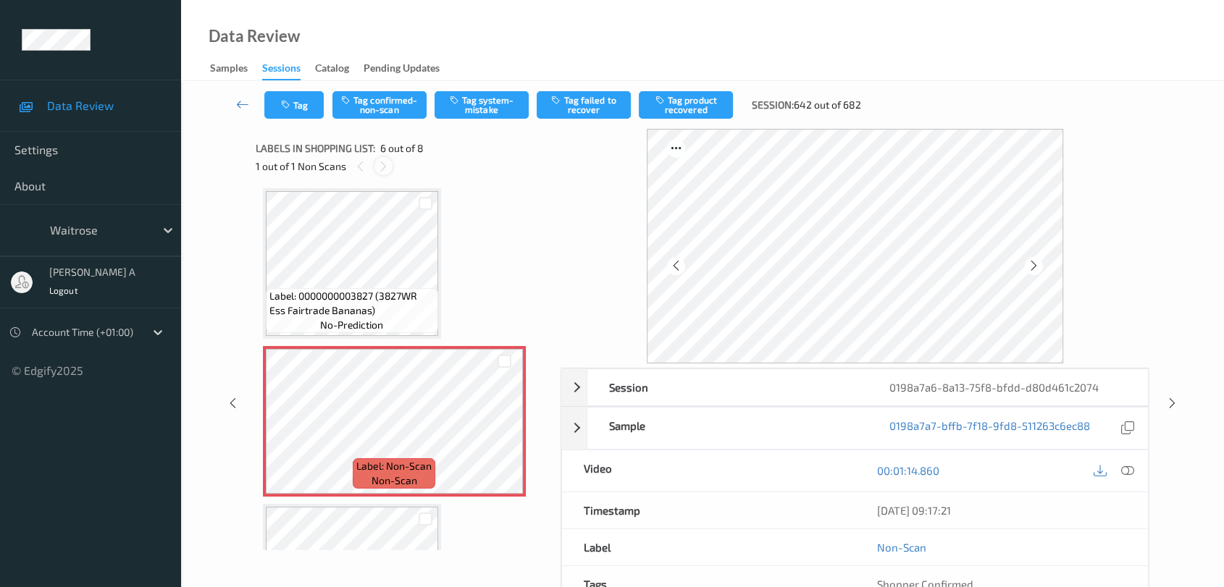
click at [384, 164] on icon at bounding box center [383, 166] width 12 height 13
click at [504, 428] on icon at bounding box center [504, 433] width 12 height 13
click at [1128, 464] on icon at bounding box center [1127, 470] width 13 height 13
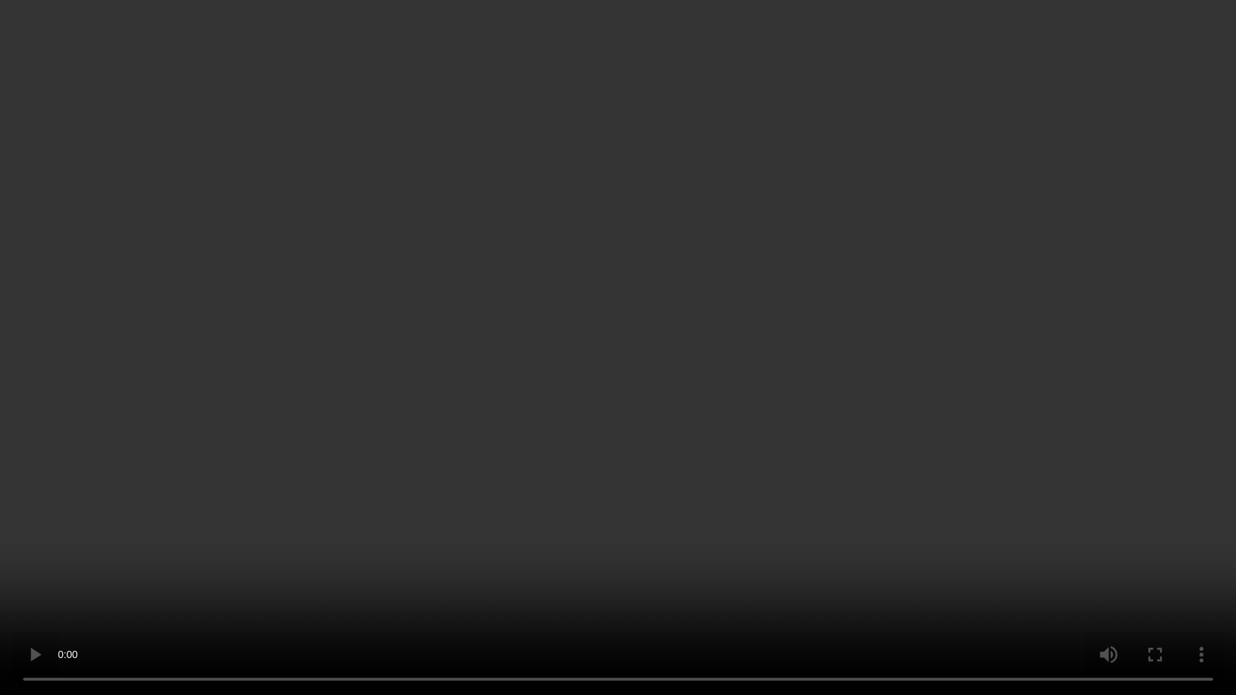
click at [548, 587] on video at bounding box center [618, 347] width 1236 height 695
click at [560, 427] on video at bounding box center [618, 347] width 1236 height 695
click at [677, 334] on video at bounding box center [618, 347] width 1236 height 695
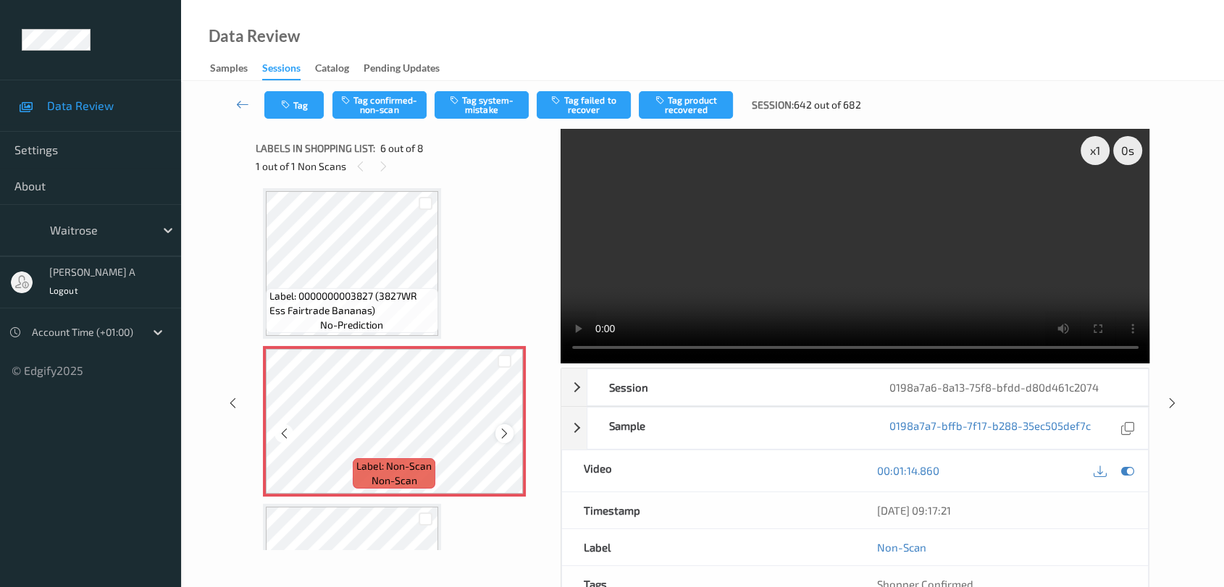
click at [505, 427] on icon at bounding box center [504, 433] width 12 height 13
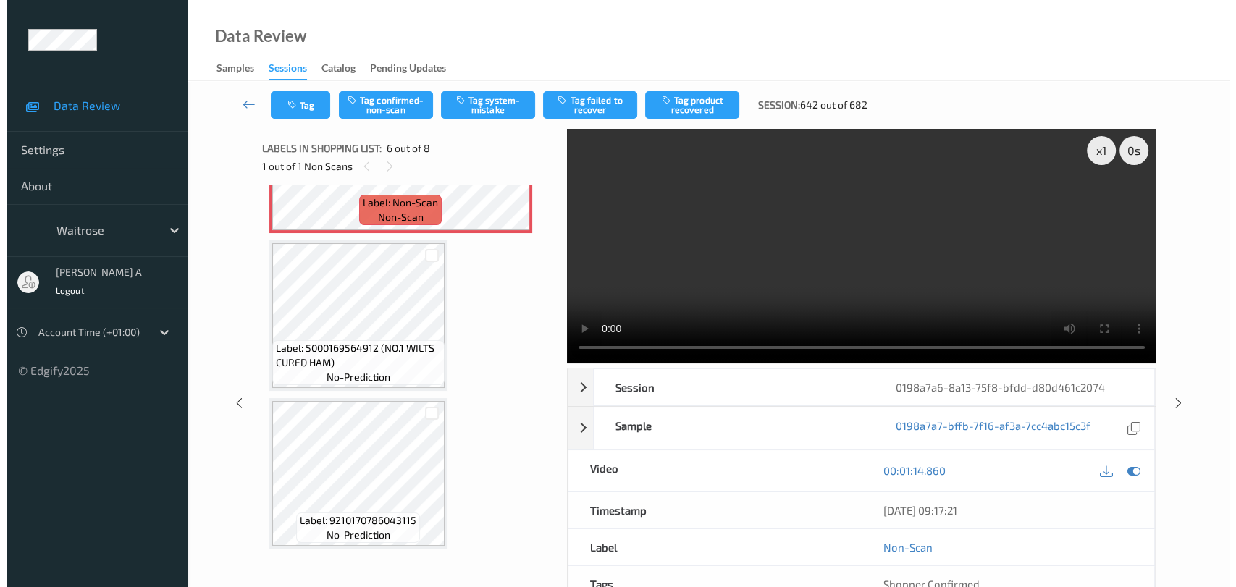
scroll to position [80, 0]
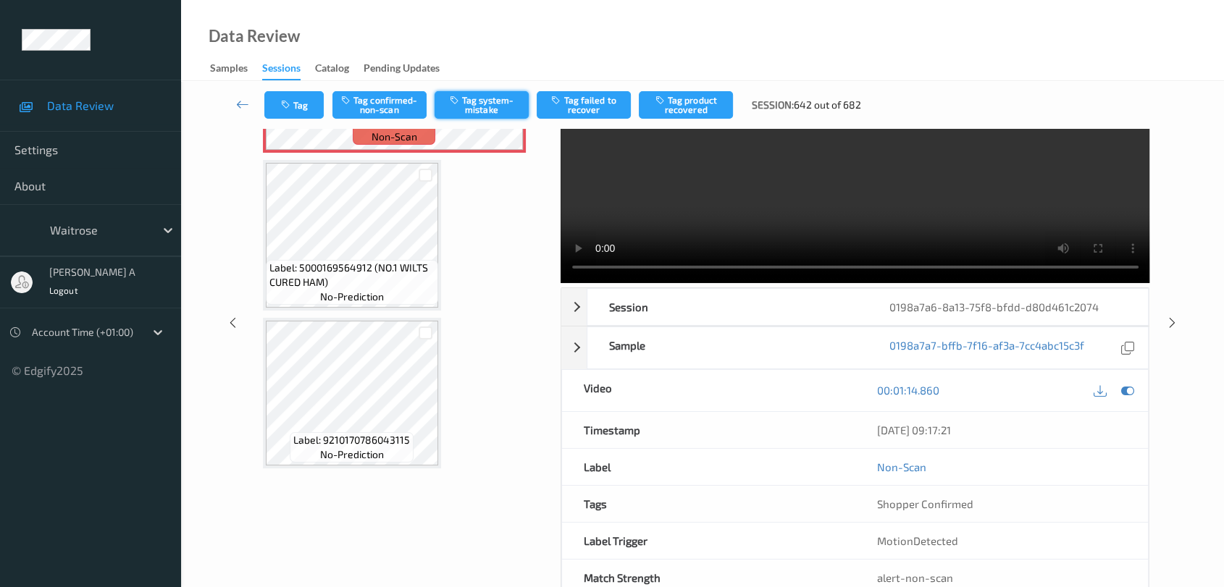
click at [463, 108] on button "Tag system-mistake" at bounding box center [481, 105] width 94 height 28
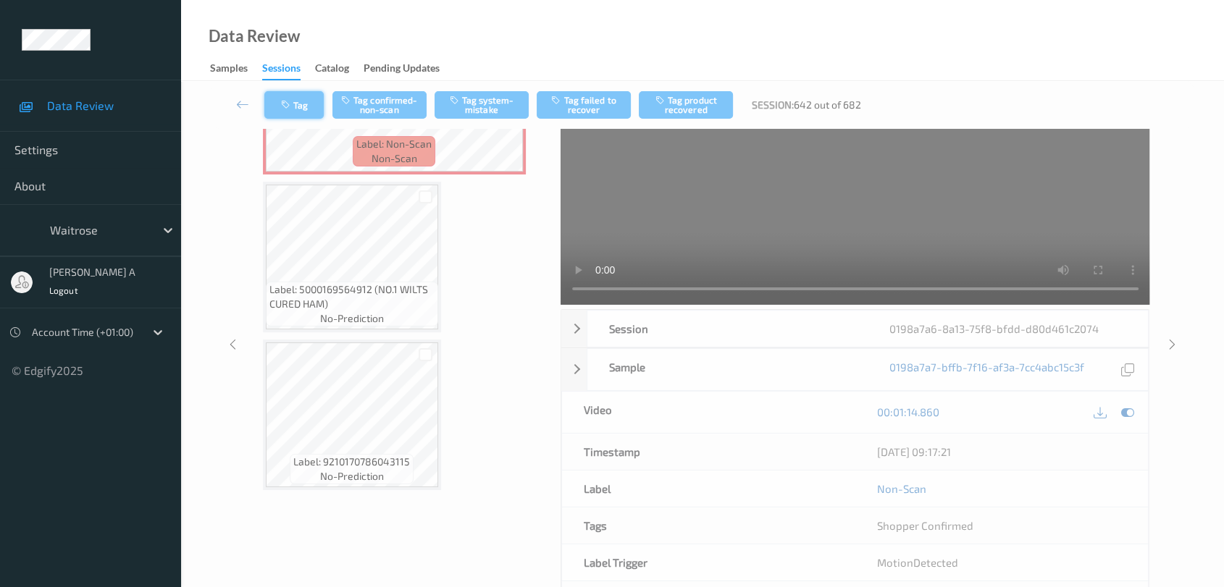
click at [299, 106] on button "Tag" at bounding box center [293, 105] width 59 height 28
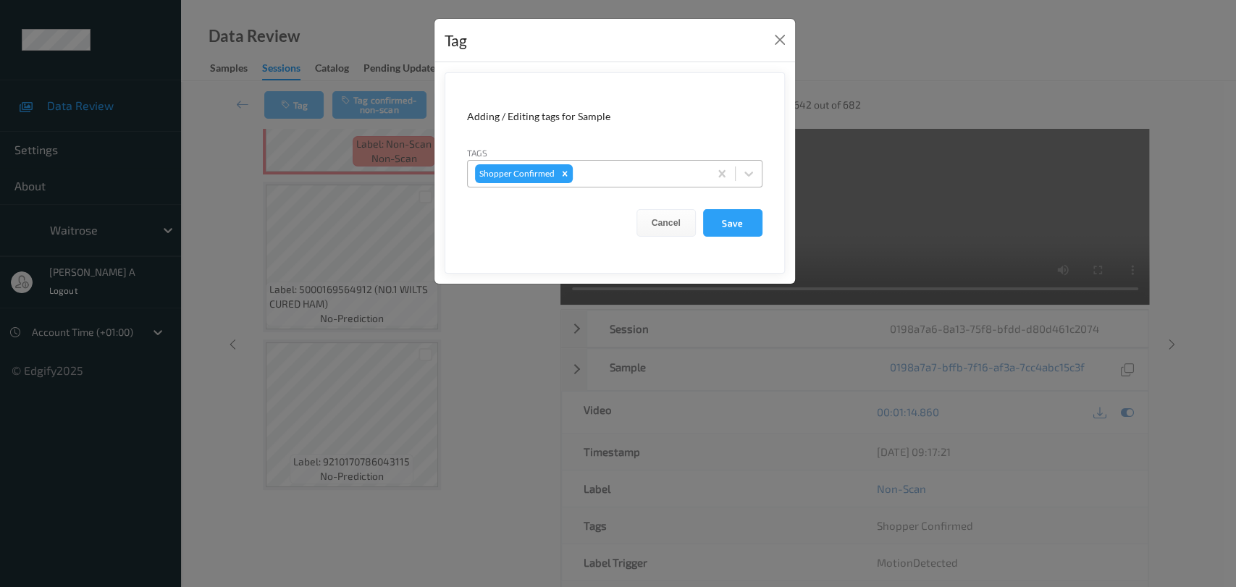
click at [639, 181] on div at bounding box center [639, 173] width 126 height 17
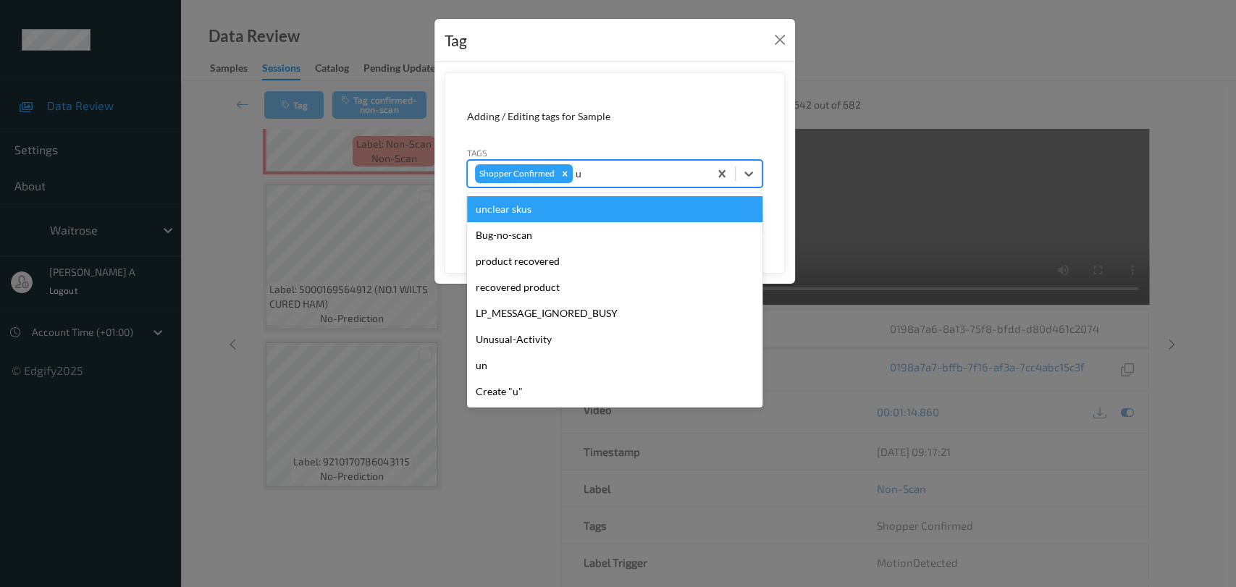
type input "un"
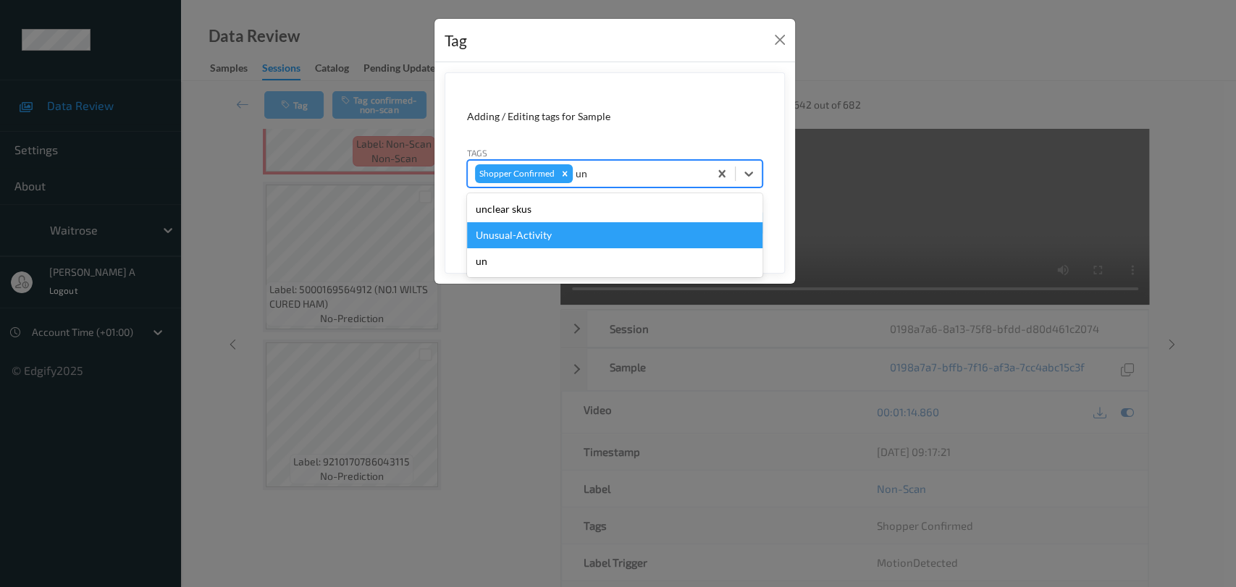
click at [600, 235] on div "Unusual-Activity" at bounding box center [614, 235] width 295 height 26
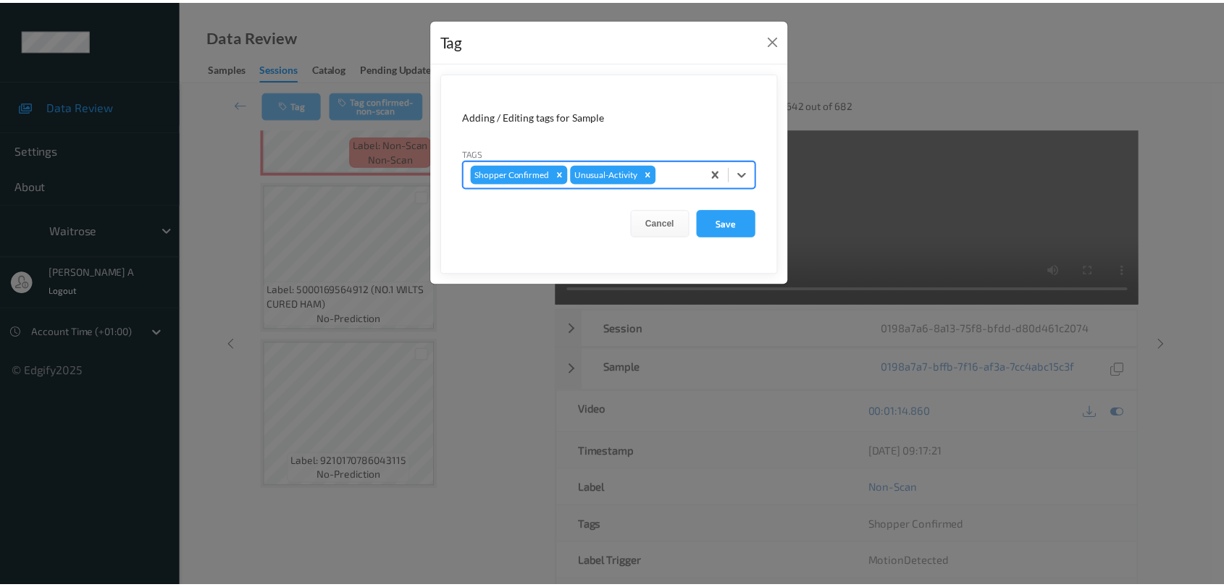
scroll to position [0, 0]
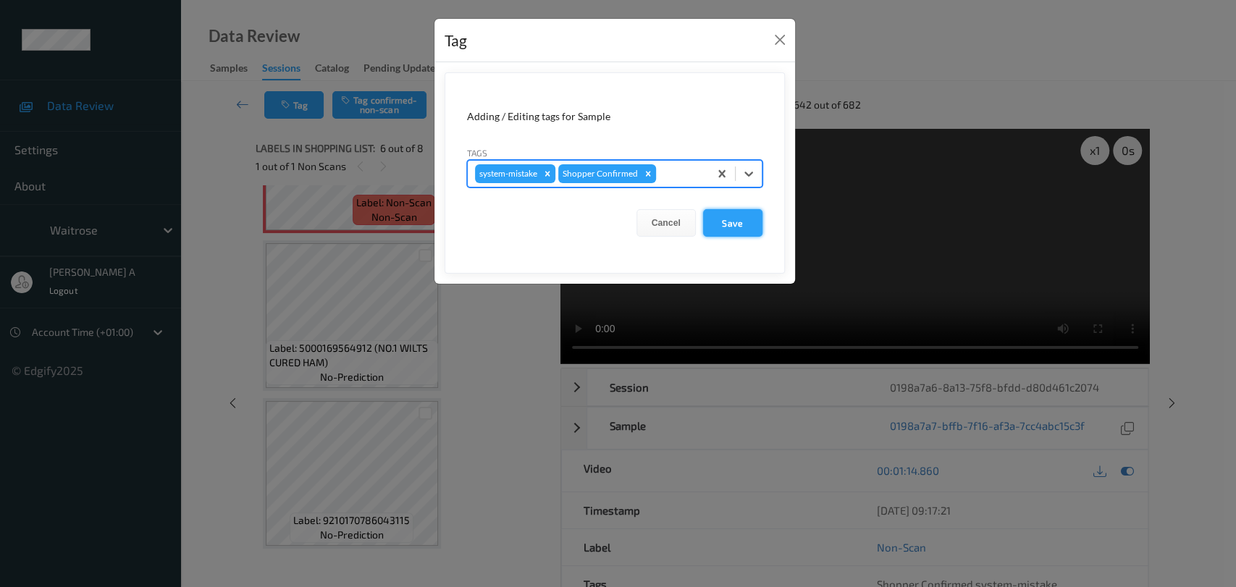
click at [754, 231] on button "Save" at bounding box center [732, 223] width 59 height 28
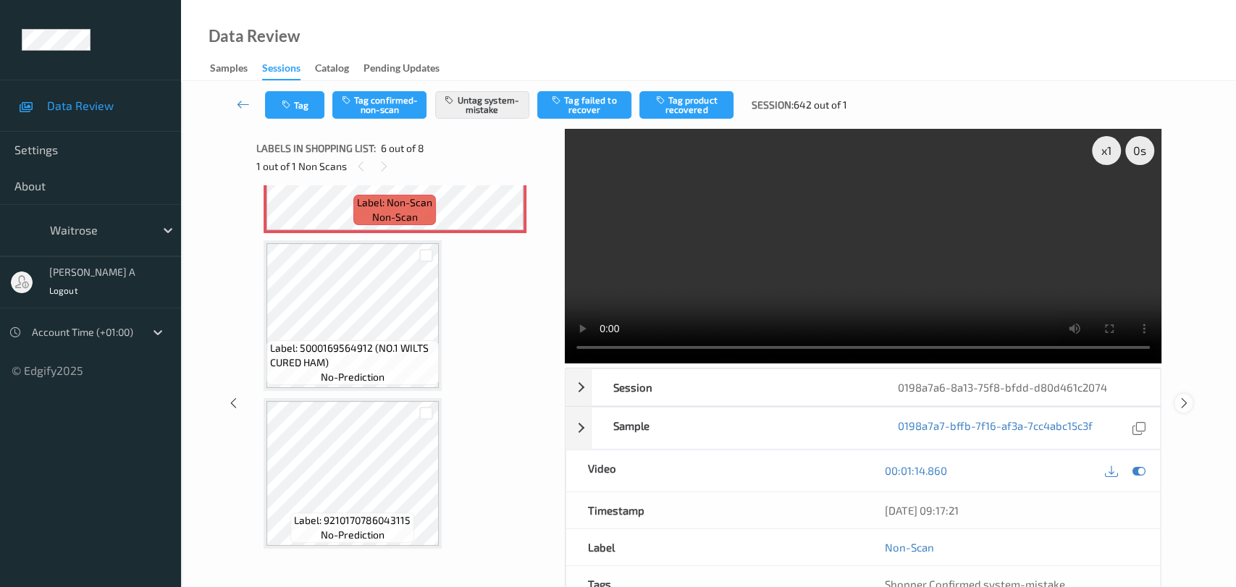
click at [1185, 397] on icon at bounding box center [1183, 403] width 12 height 13
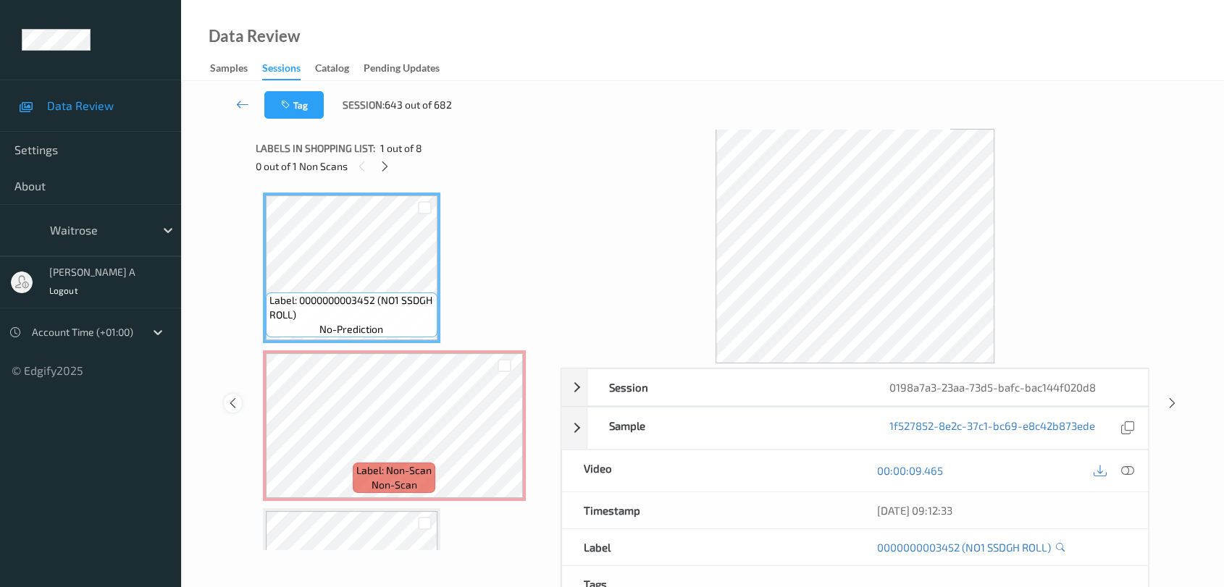
click at [230, 401] on icon at bounding box center [233, 403] width 12 height 13
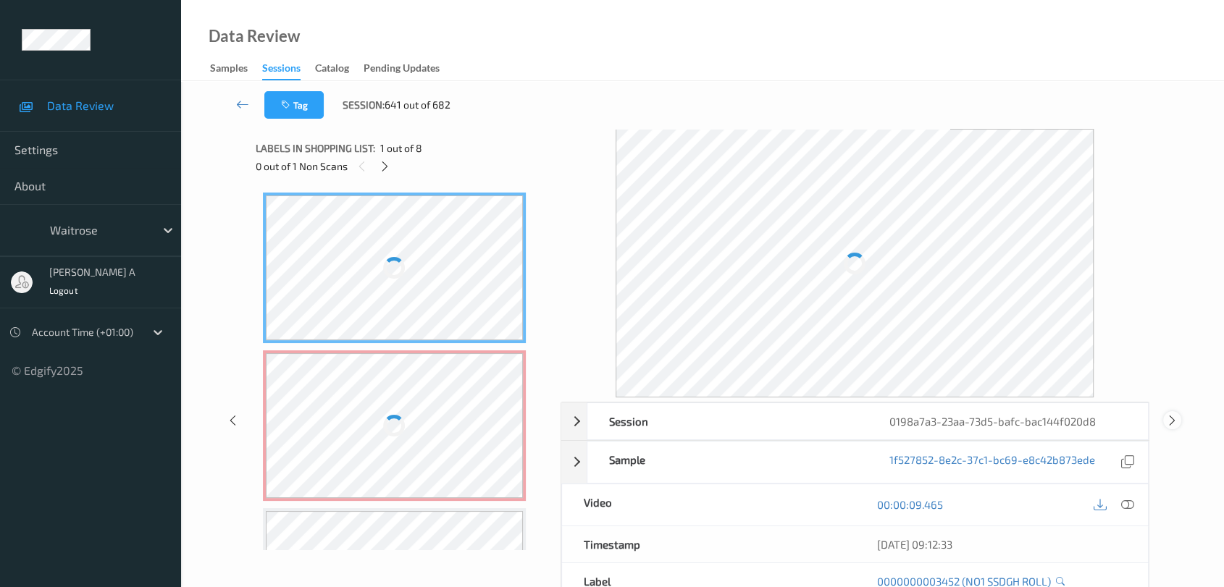
click at [1176, 424] on icon at bounding box center [1172, 419] width 12 height 13
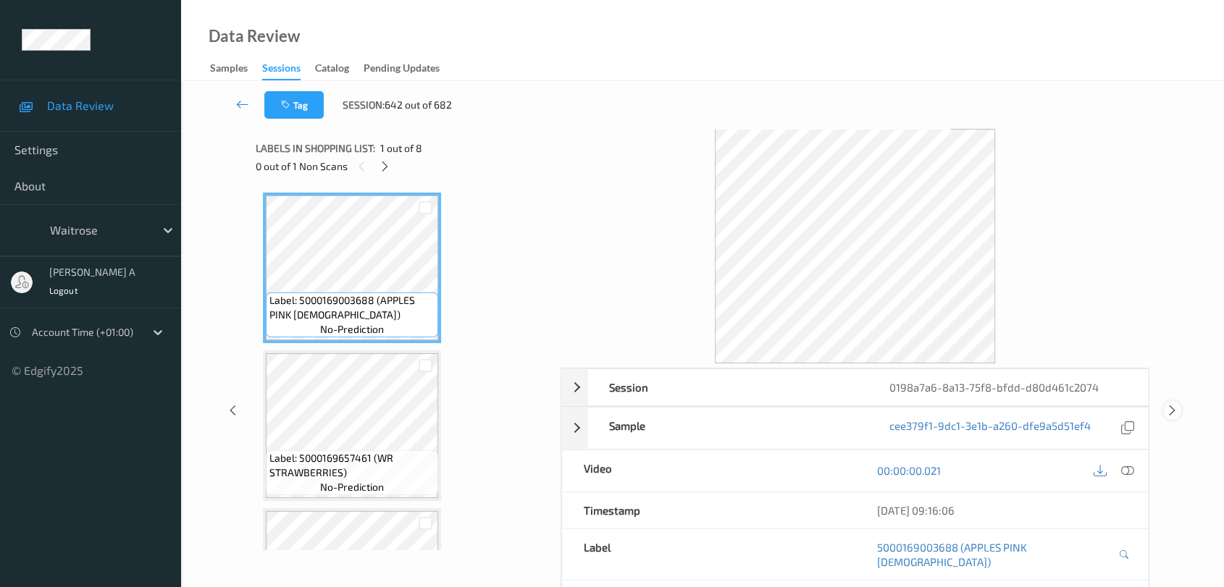
click at [1172, 404] on icon at bounding box center [1172, 410] width 12 height 13
click at [236, 404] on icon at bounding box center [233, 410] width 12 height 13
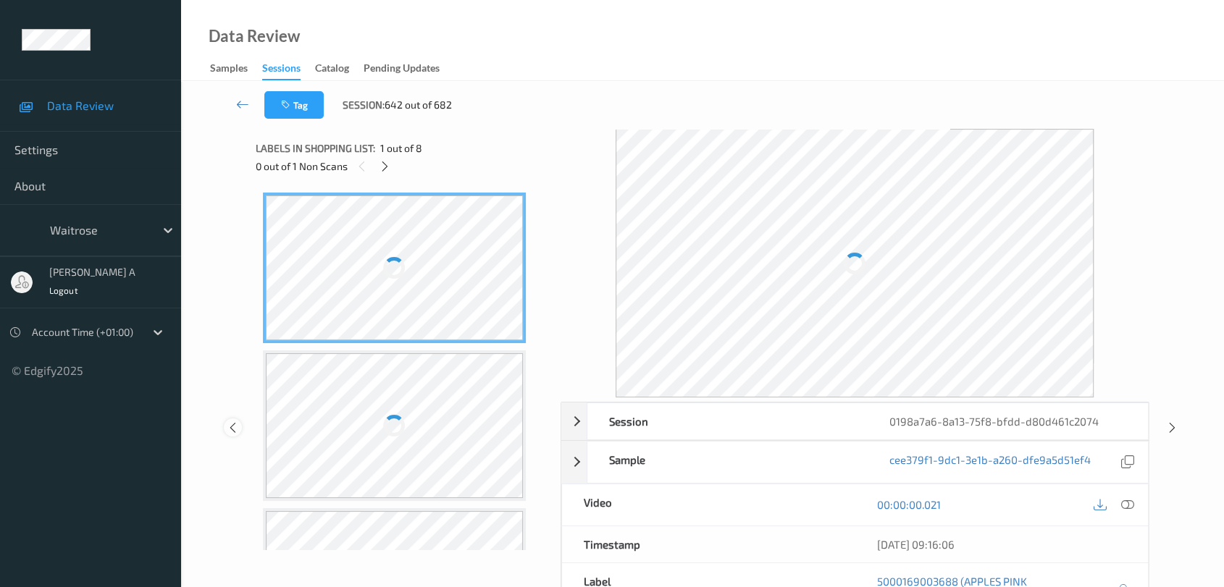
click at [227, 424] on icon at bounding box center [233, 427] width 12 height 13
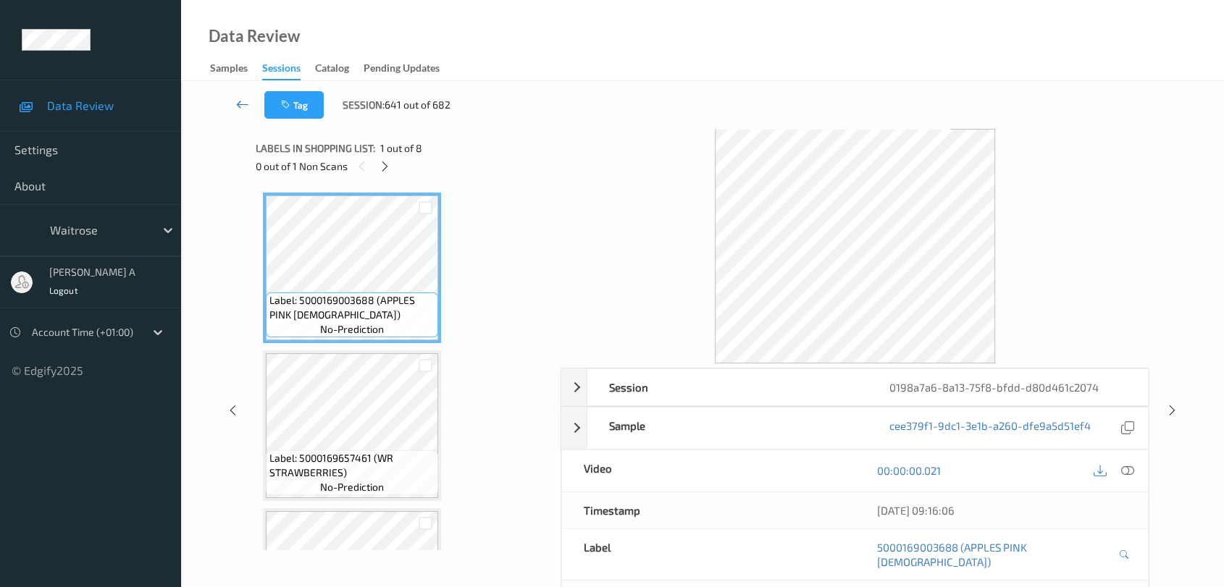
click at [243, 106] on icon at bounding box center [242, 104] width 13 height 14
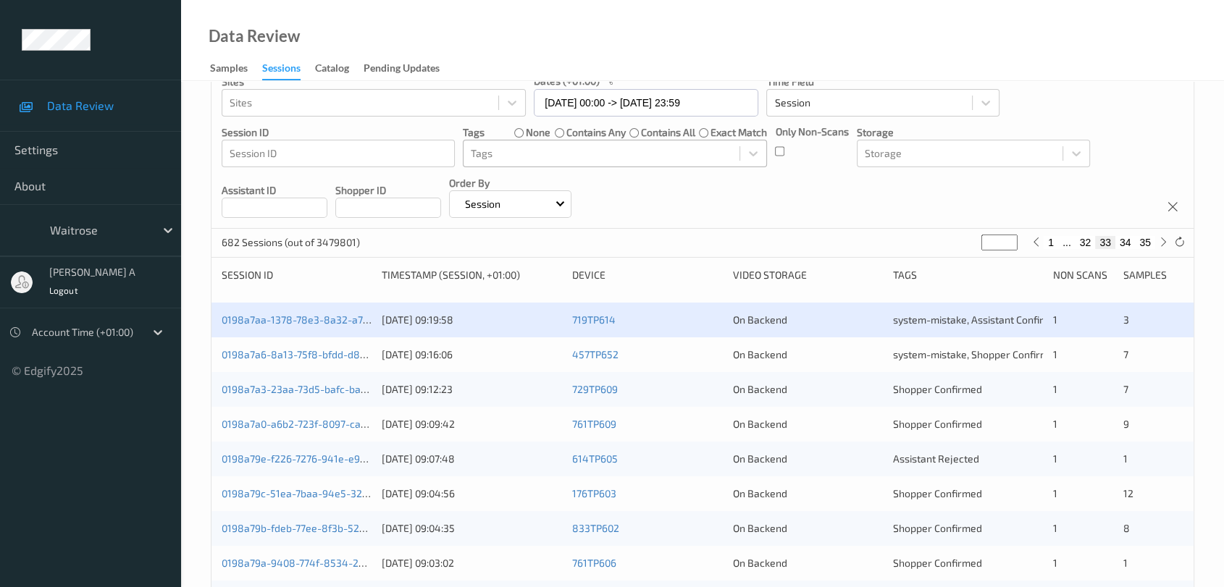
scroll to position [161, 0]
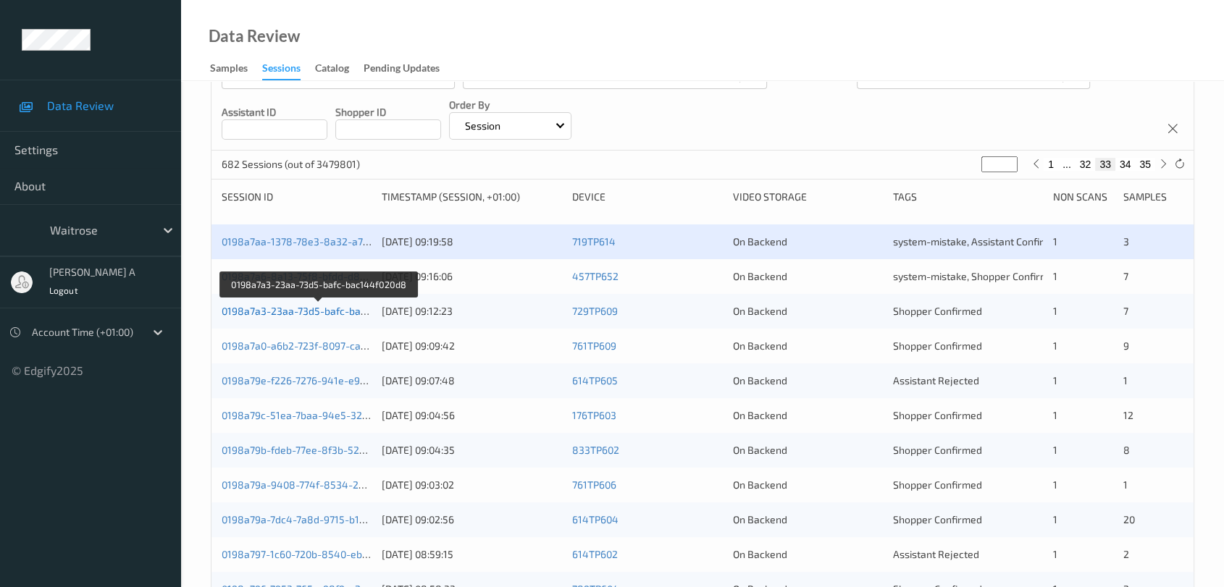
click at [307, 310] on link "0198a7a3-23aa-73d5-bafc-bac144f020d8" at bounding box center [319, 311] width 195 height 12
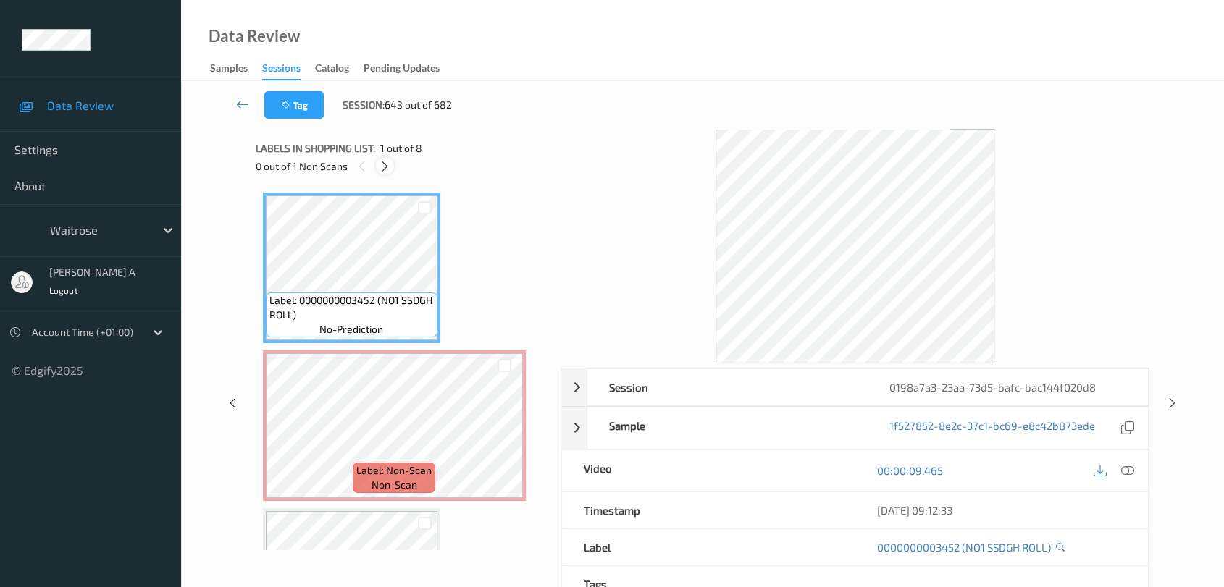
click at [384, 168] on icon at bounding box center [385, 166] width 12 height 13
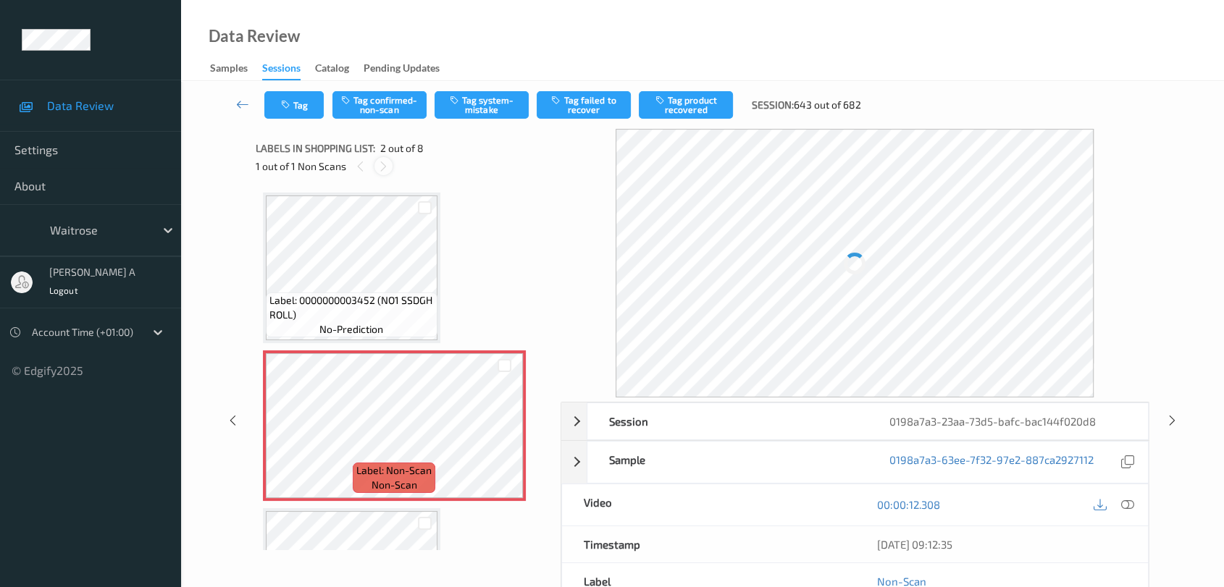
scroll to position [7, 0]
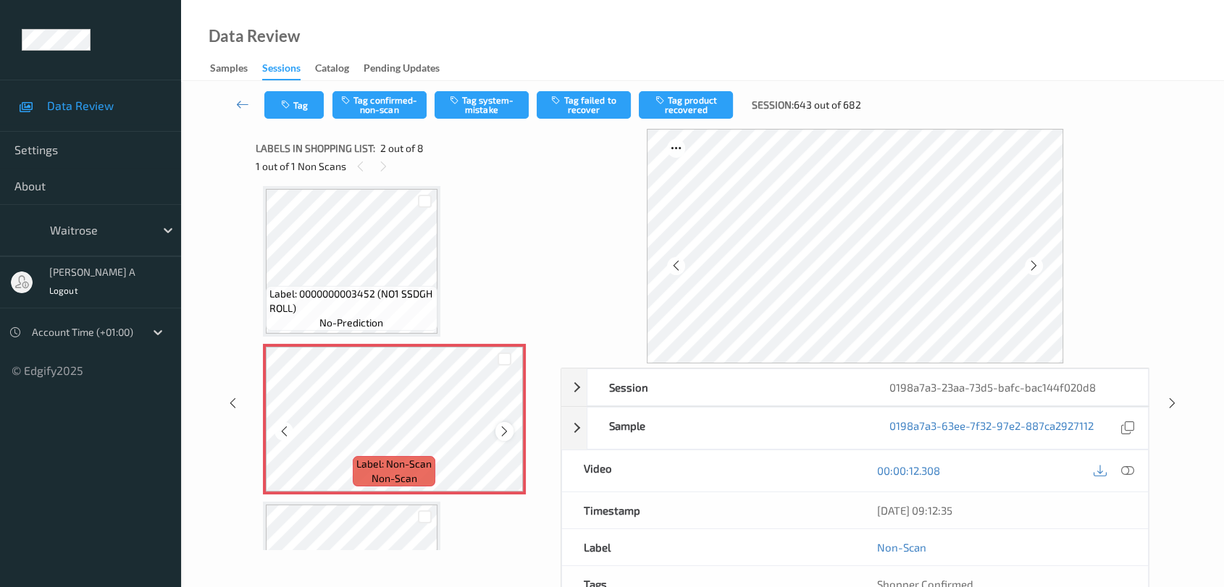
click at [502, 430] on icon at bounding box center [504, 431] width 12 height 13
click at [482, 108] on button "Tag system-mistake" at bounding box center [481, 105] width 94 height 28
click at [281, 106] on div "Tag Tag confirmed-non-scan Tag system-mistake Tag failed to recover Tag product…" at bounding box center [702, 105] width 983 height 48
click at [282, 108] on icon "button" at bounding box center [287, 105] width 12 height 10
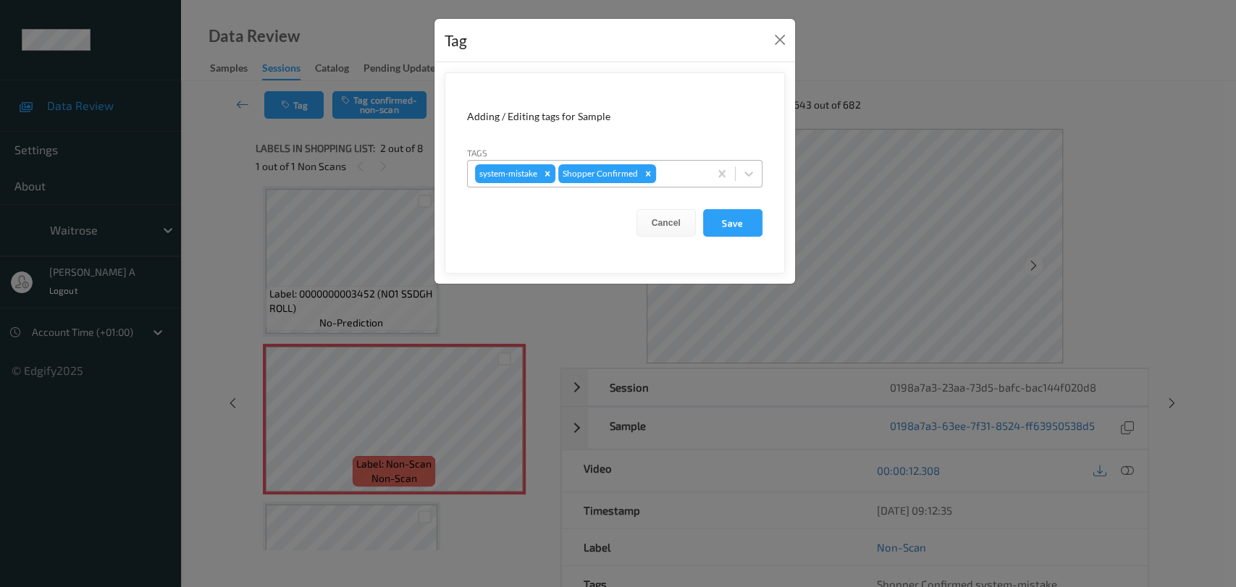
click at [673, 169] on div at bounding box center [680, 173] width 43 height 17
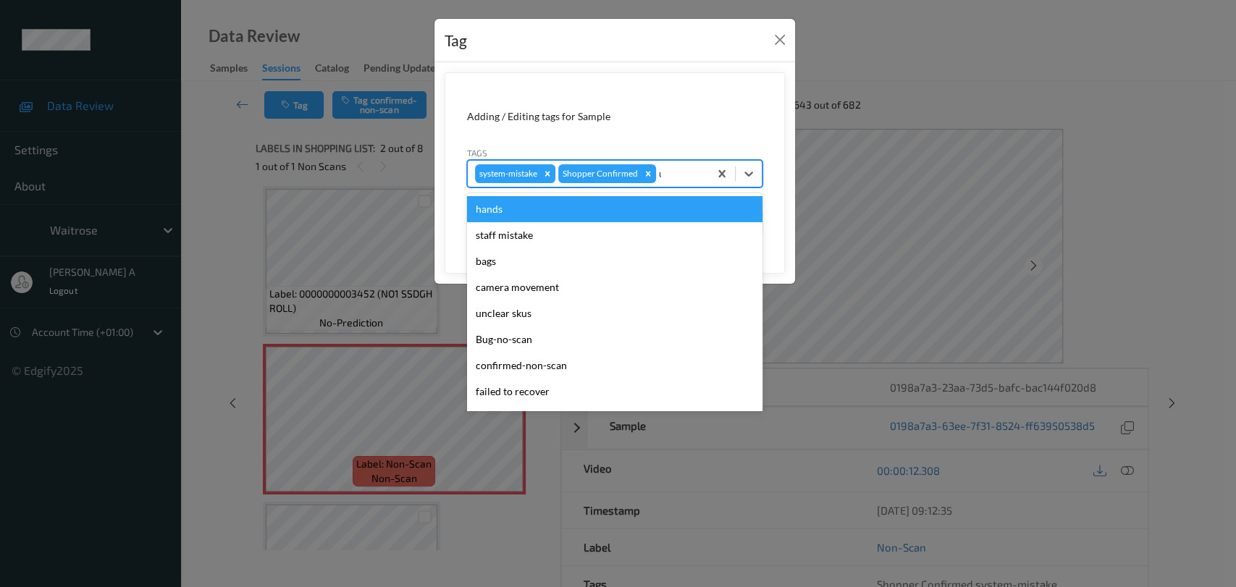
type input "un"
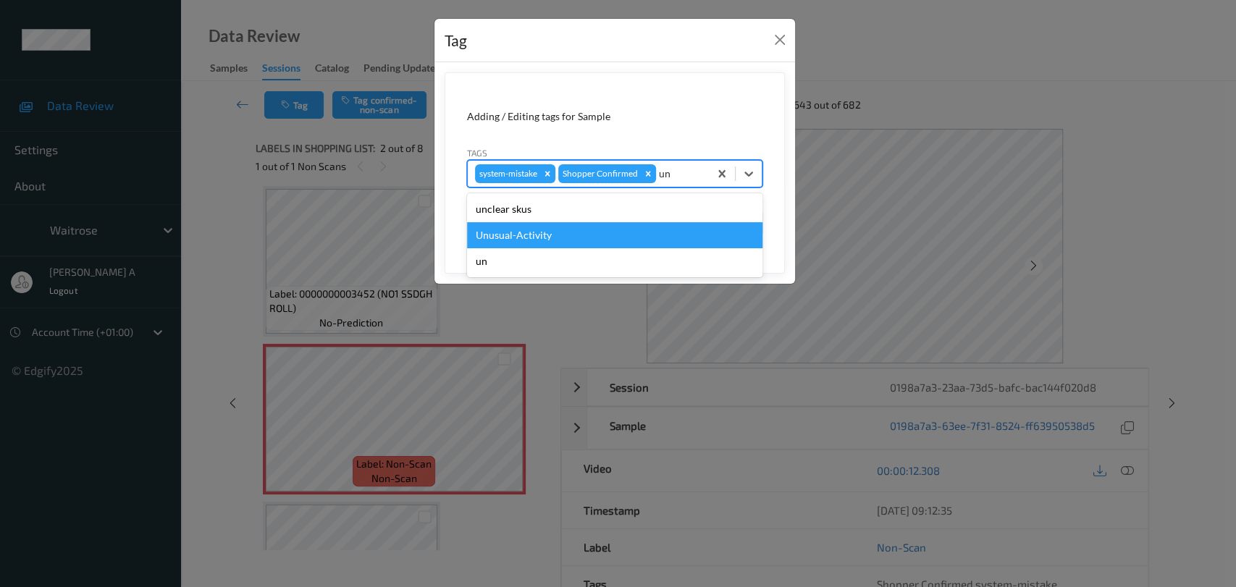
click at [649, 234] on div "Unusual-Activity" at bounding box center [614, 235] width 295 height 26
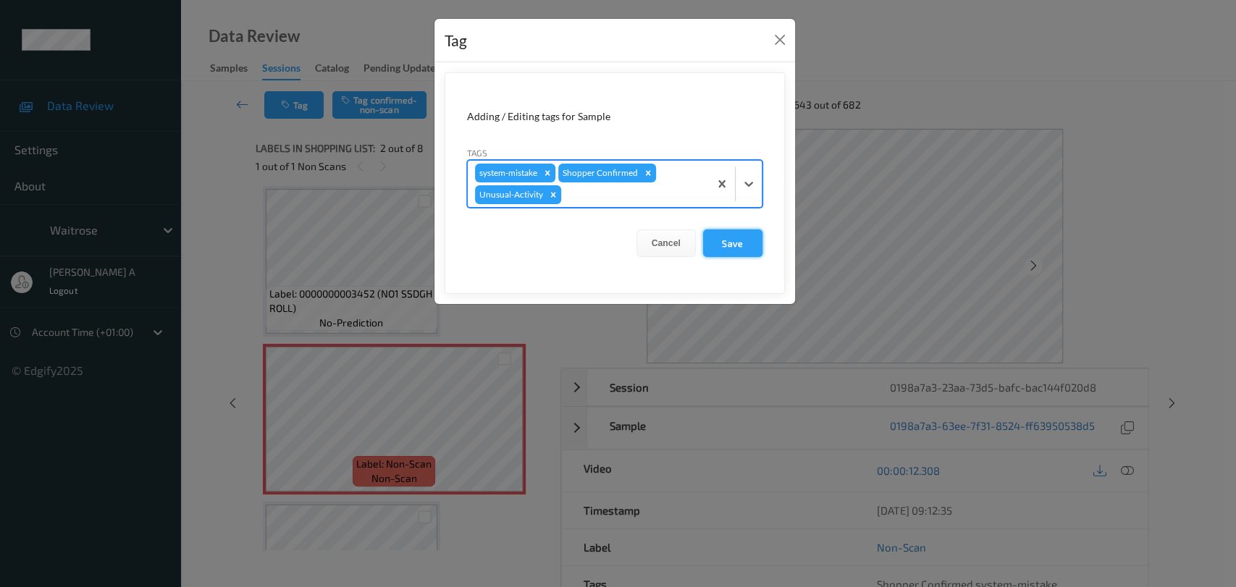
click at [724, 243] on button "Save" at bounding box center [732, 244] width 59 height 28
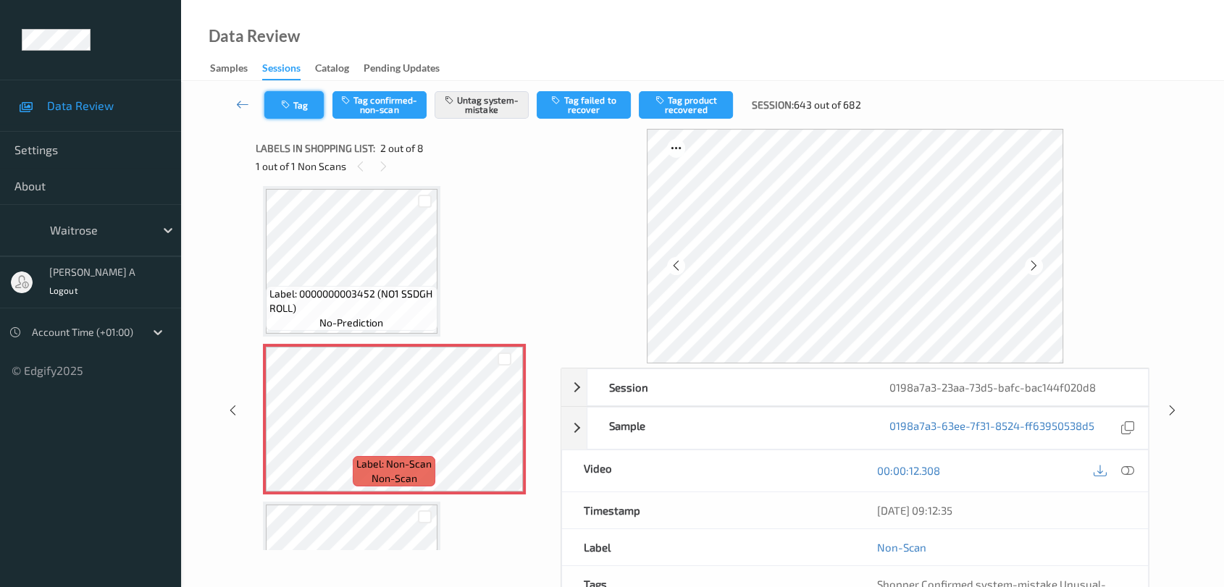
click at [320, 113] on button "Tag" at bounding box center [293, 105] width 59 height 28
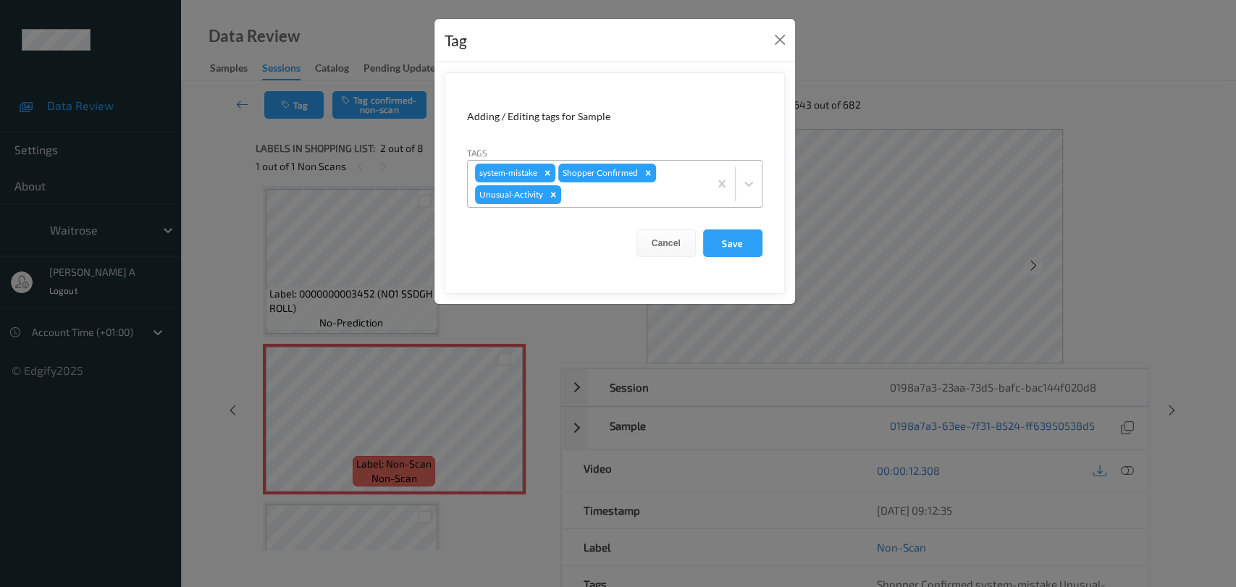
click at [626, 198] on div at bounding box center [633, 194] width 138 height 17
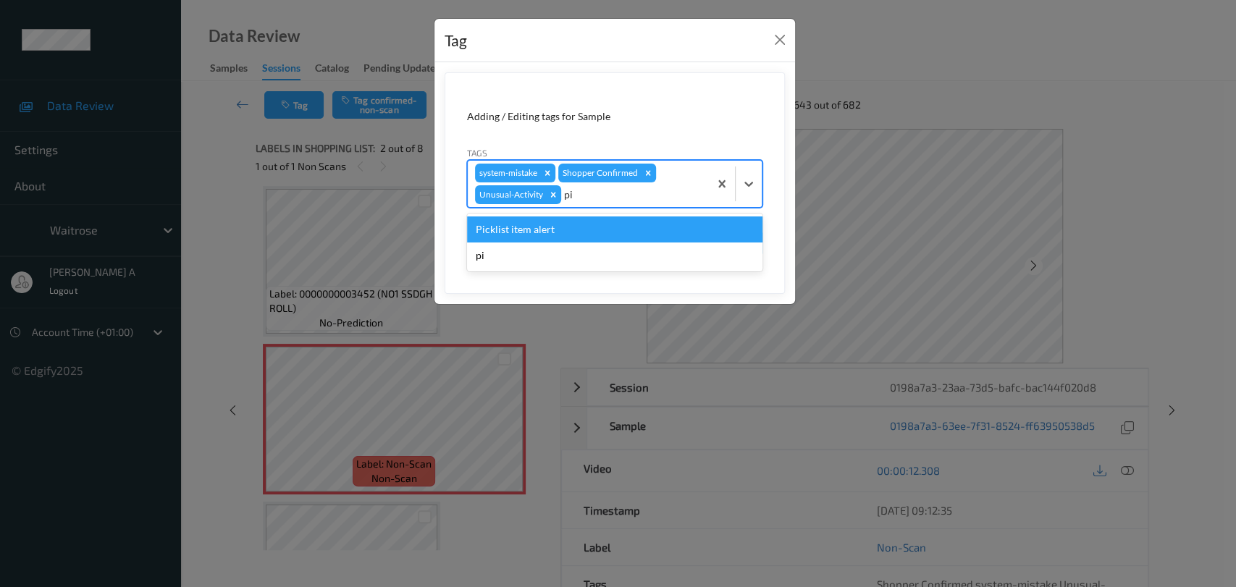
type input "pic"
click at [595, 232] on div "Picklist item alert" at bounding box center [614, 230] width 295 height 26
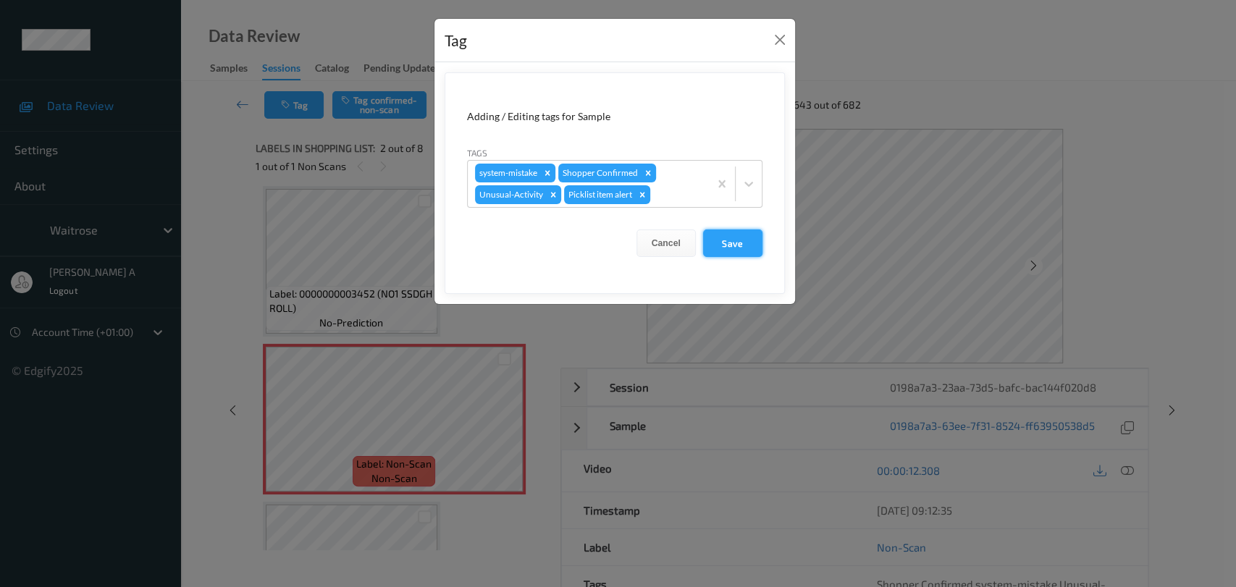
click at [727, 239] on button "Save" at bounding box center [732, 244] width 59 height 28
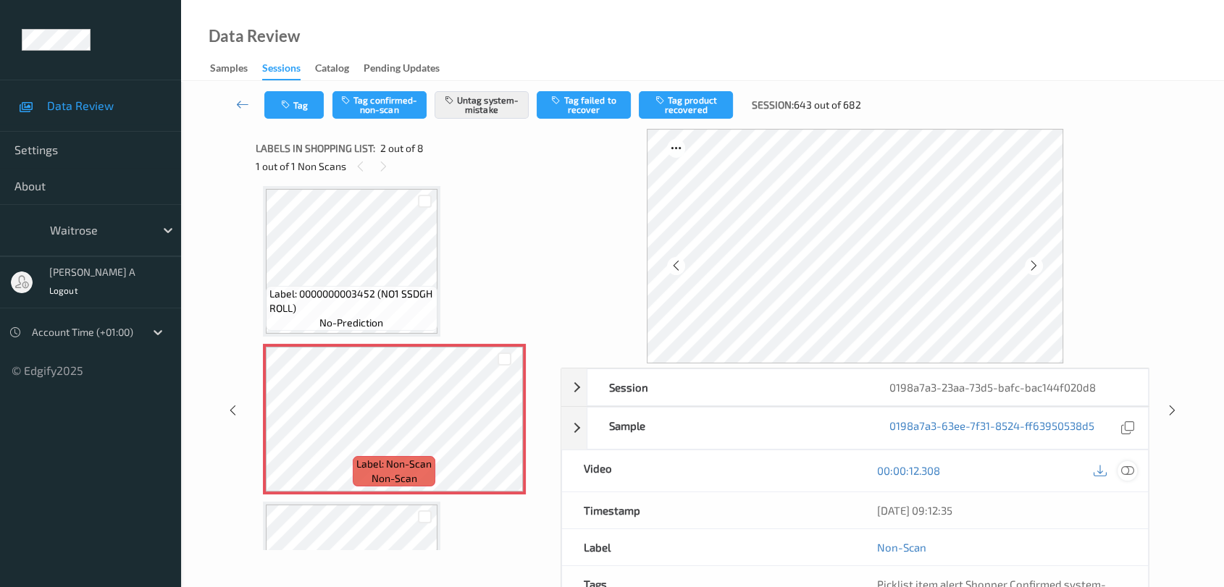
click at [1121, 471] on icon at bounding box center [1127, 470] width 13 height 13
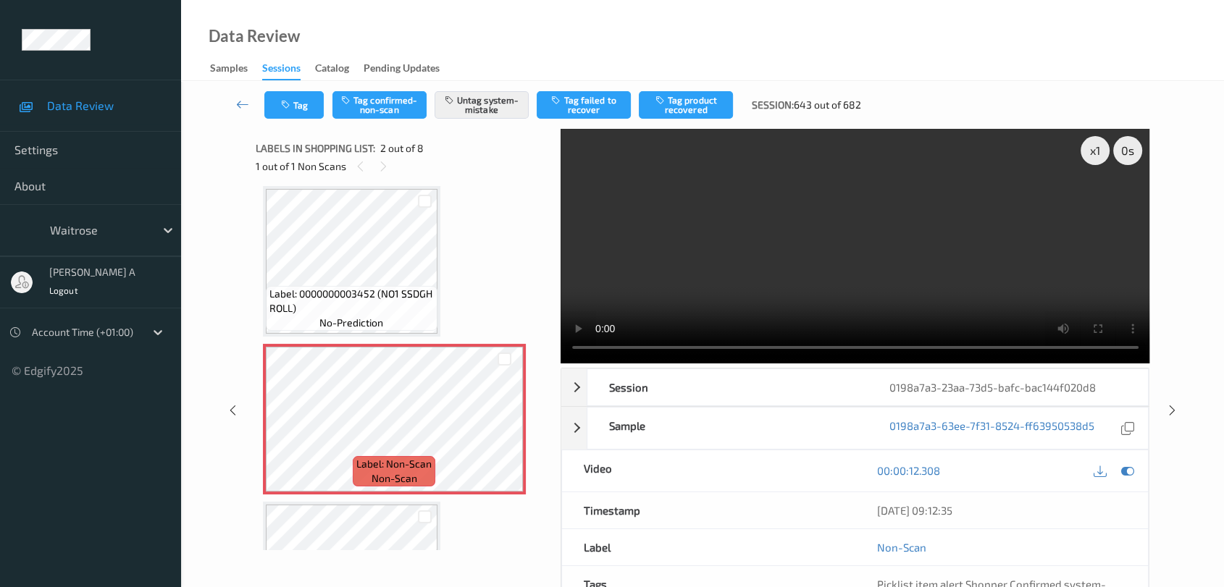
drag, startPoint x: 1170, startPoint y: 410, endPoint x: 1168, endPoint y: 385, distance: 24.7
click at [1170, 410] on icon at bounding box center [1172, 410] width 12 height 13
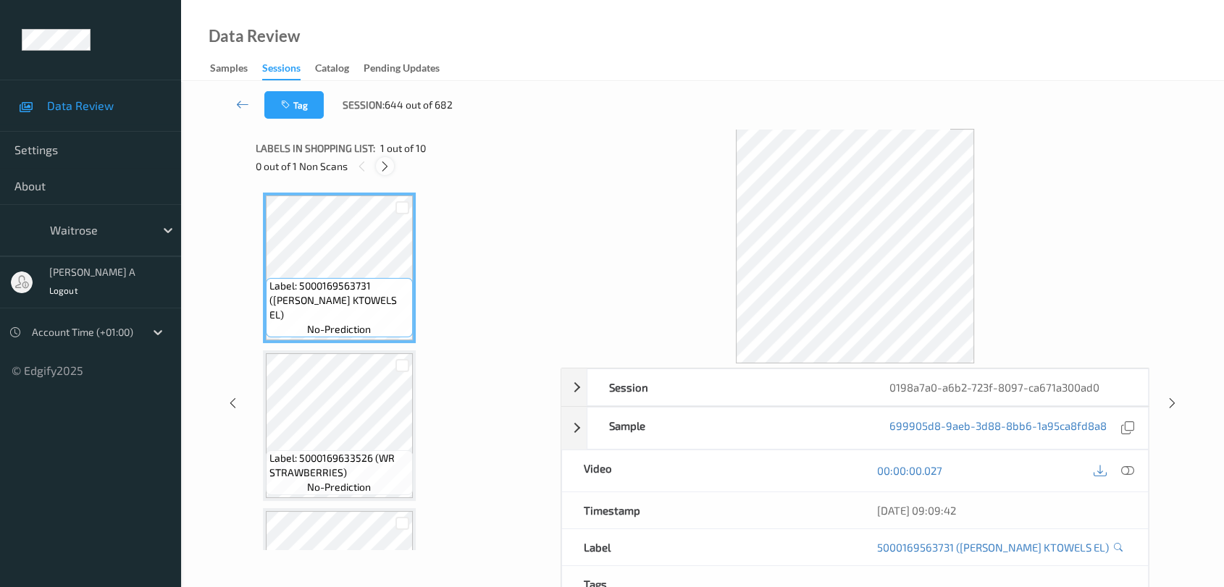
click at [384, 160] on icon at bounding box center [385, 166] width 12 height 13
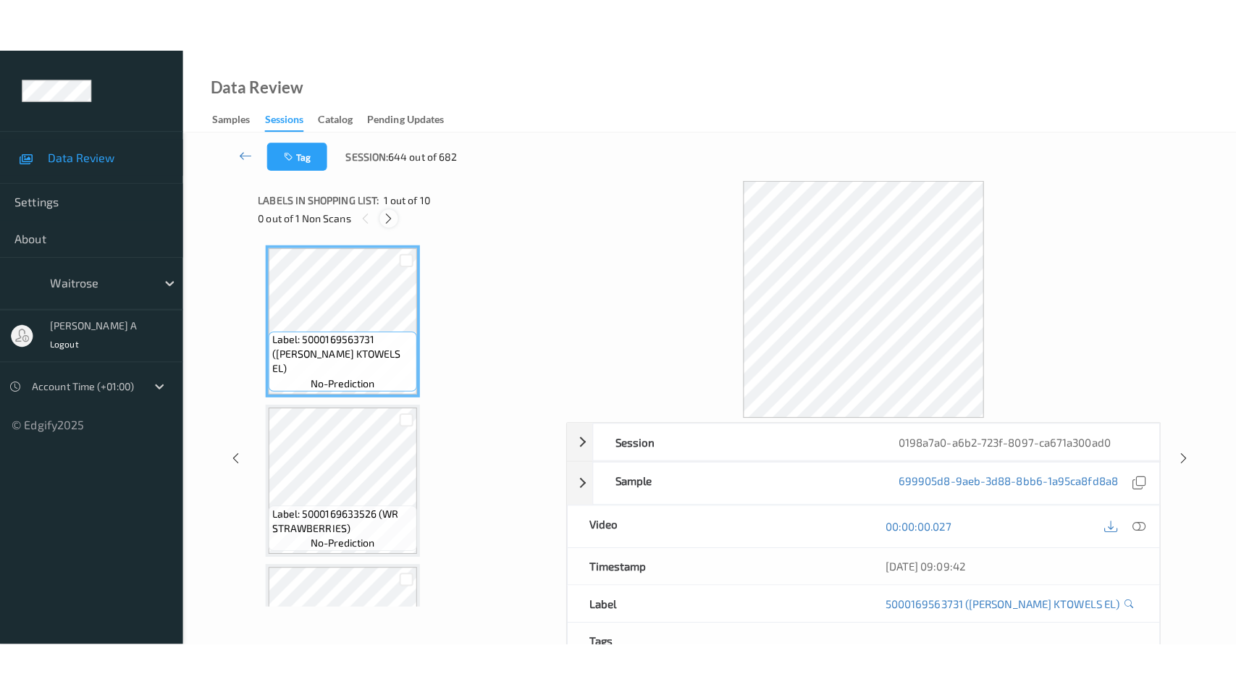
scroll to position [1214, 0]
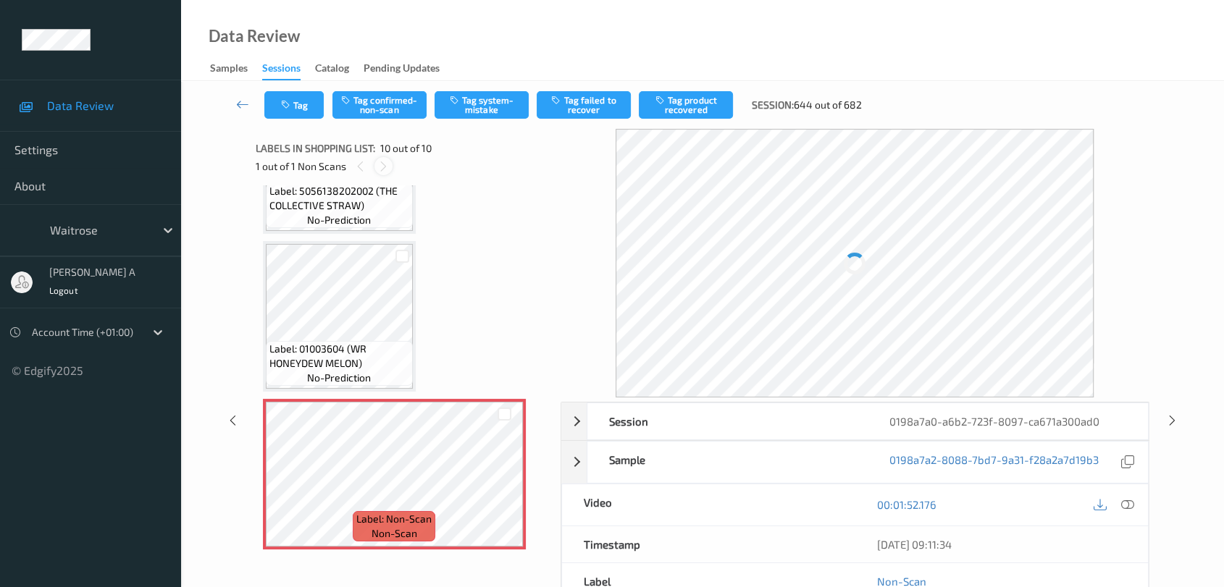
click at [382, 165] on icon at bounding box center [383, 166] width 12 height 13
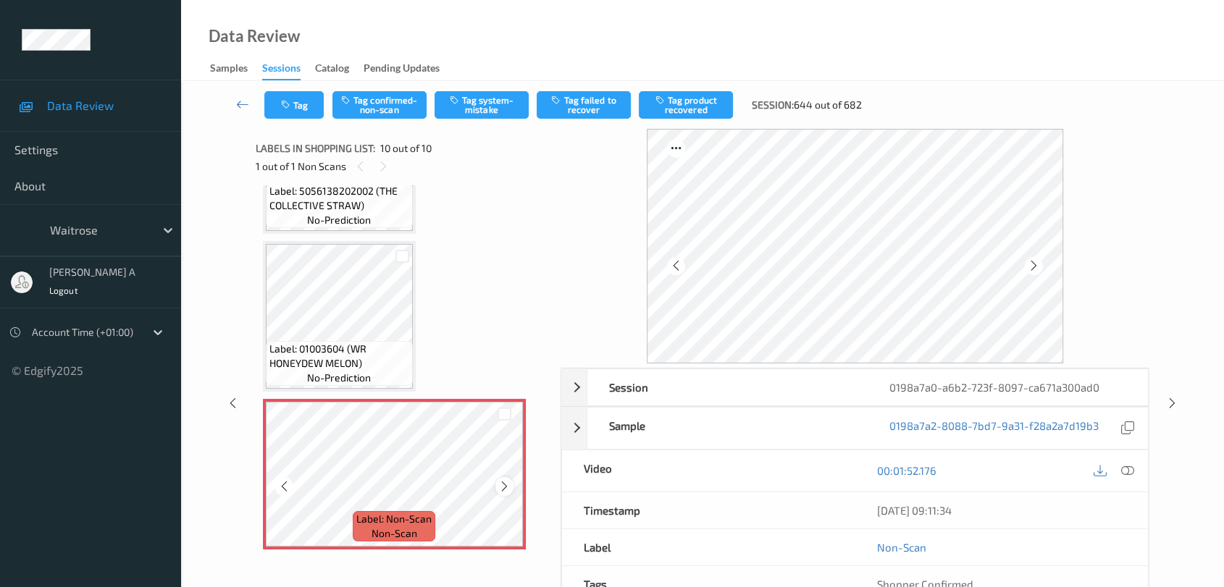
click at [504, 484] on icon at bounding box center [504, 486] width 12 height 13
click at [1124, 473] on icon at bounding box center [1127, 470] width 13 height 13
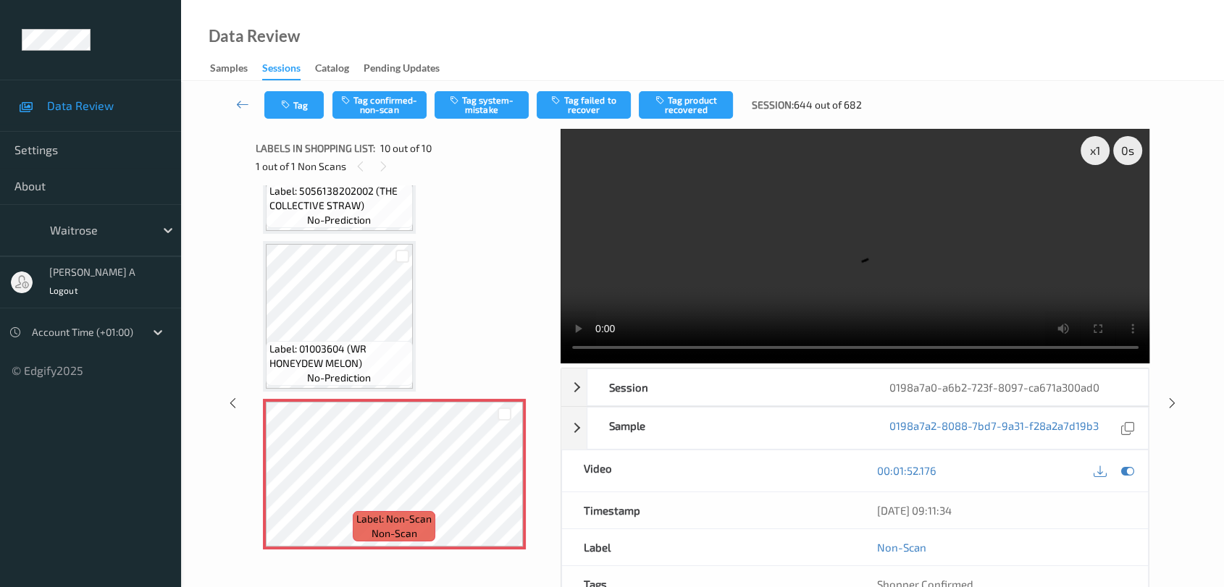
scroll to position [1106, 0]
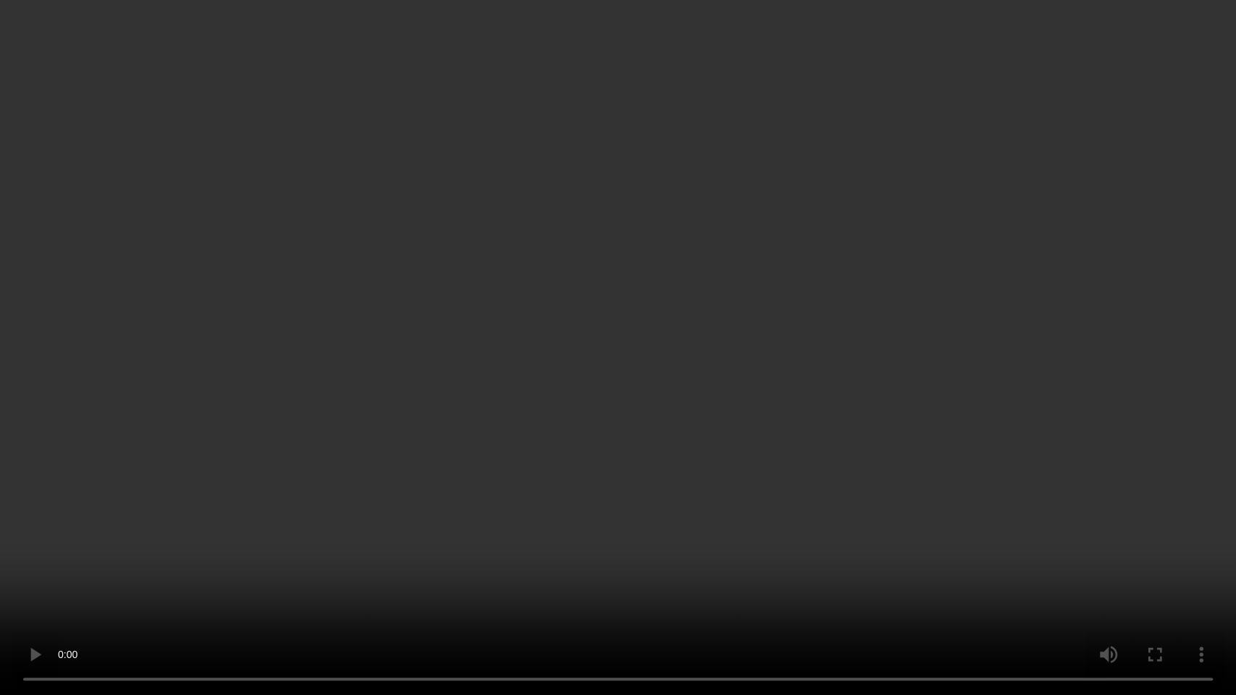
click at [1035, 319] on video at bounding box center [618, 347] width 1236 height 695
click at [639, 387] on video at bounding box center [618, 347] width 1236 height 695
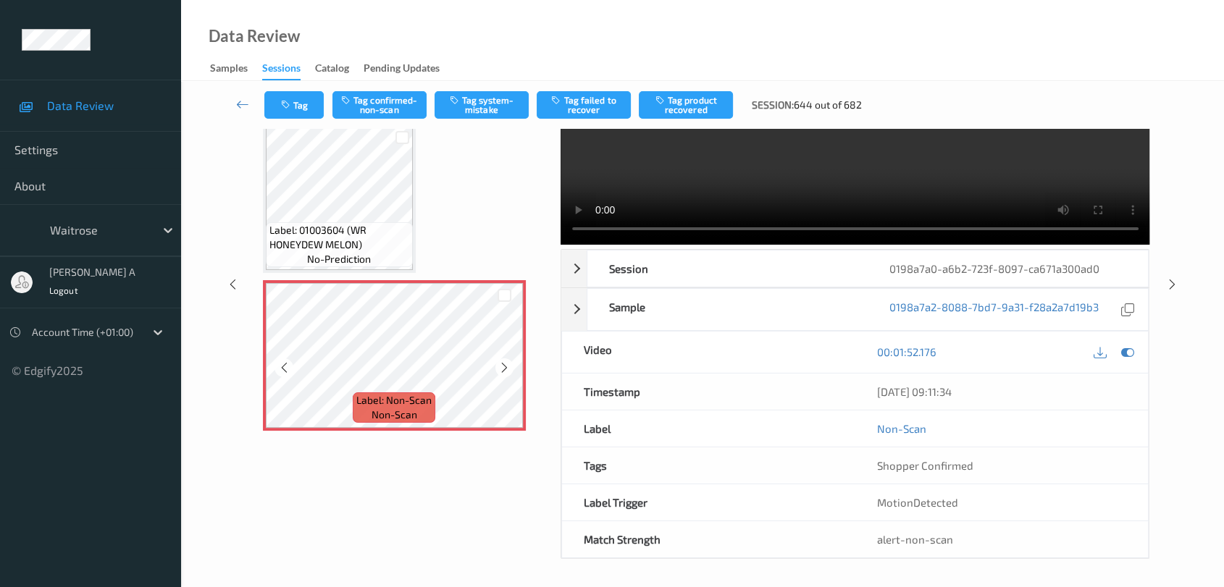
scroll to position [892, 0]
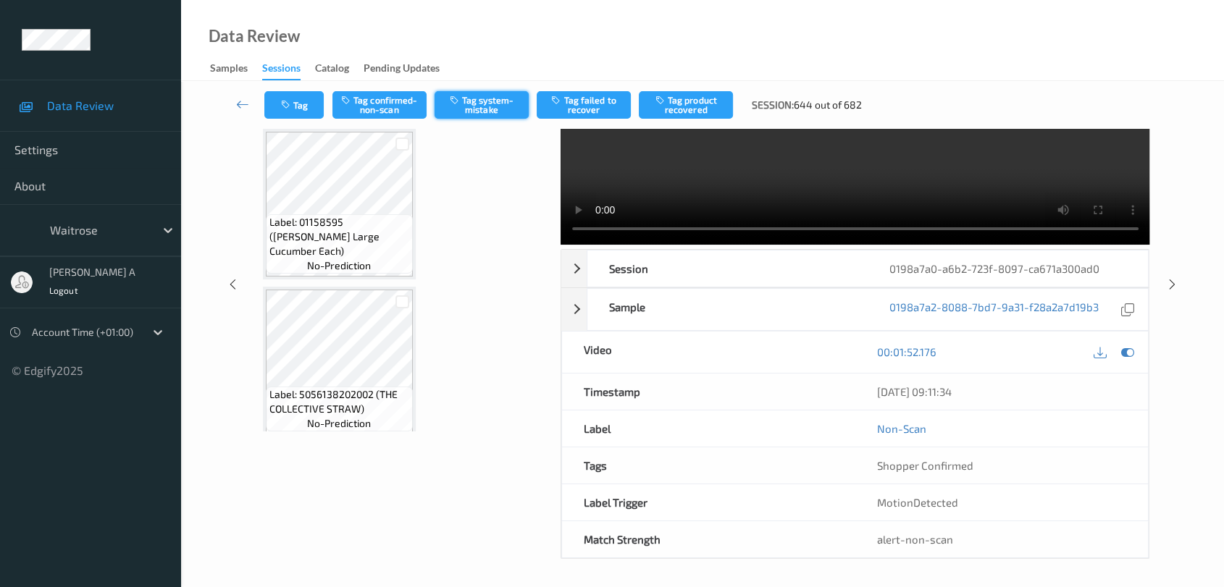
click at [476, 104] on button "Tag system-mistake" at bounding box center [481, 105] width 94 height 28
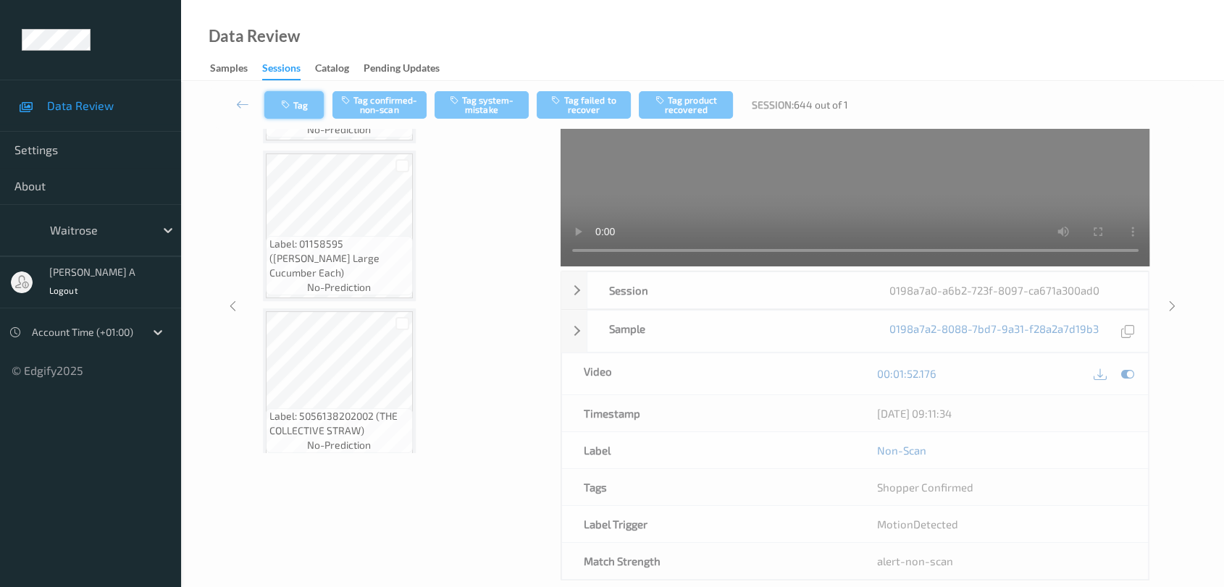
scroll to position [0, 0]
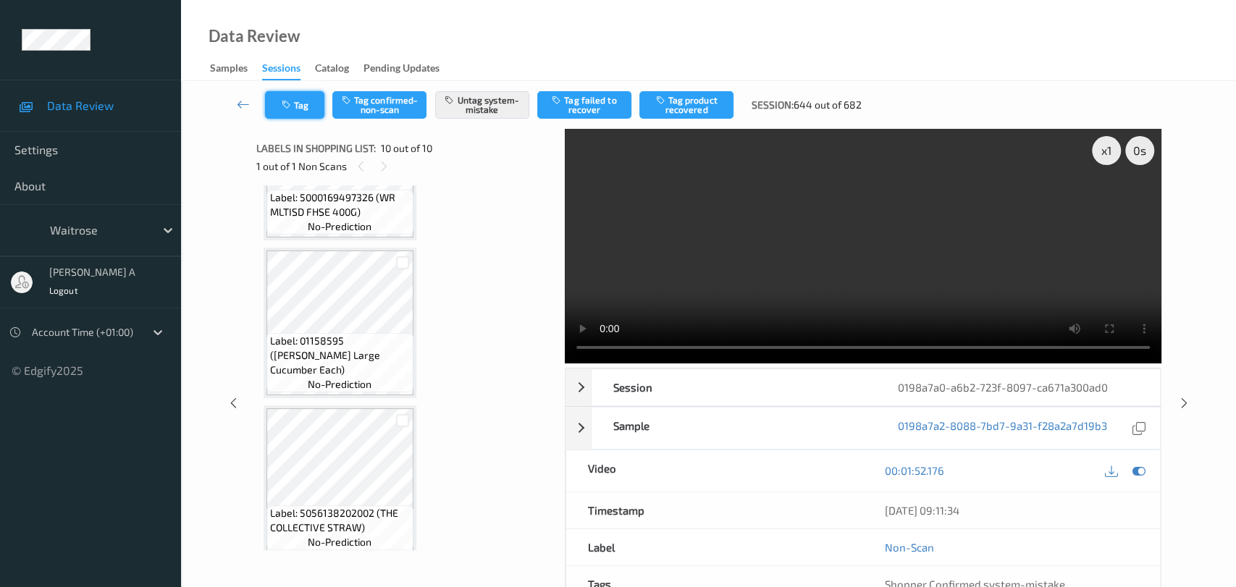
click at [305, 102] on button "Tag" at bounding box center [294, 105] width 59 height 28
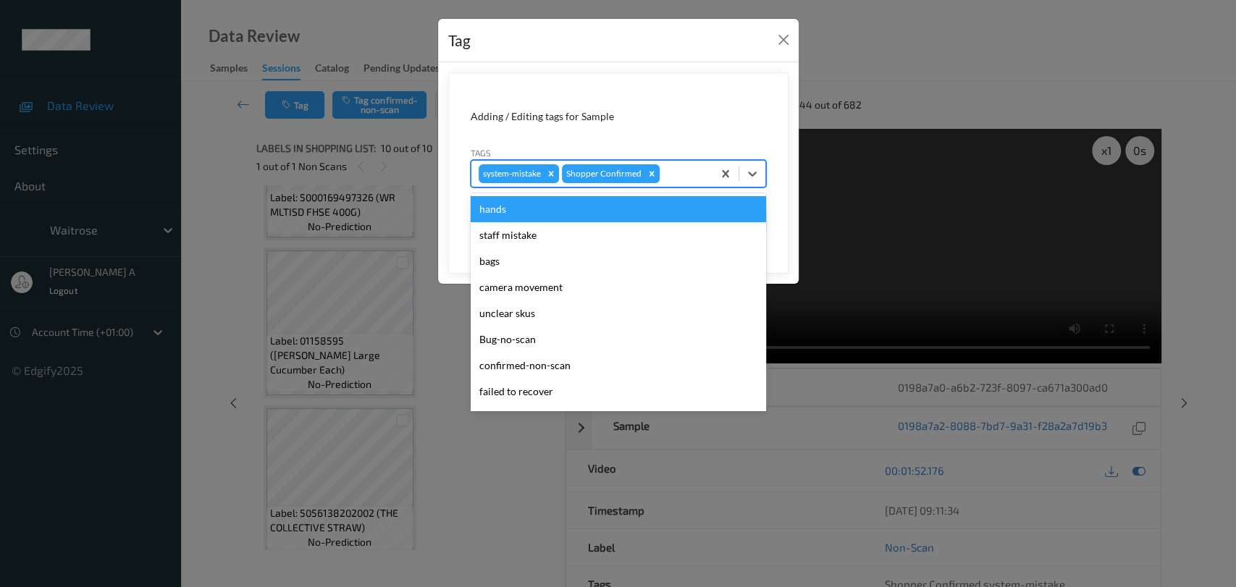
click at [678, 175] on div at bounding box center [684, 173] width 43 height 17
type input "un"
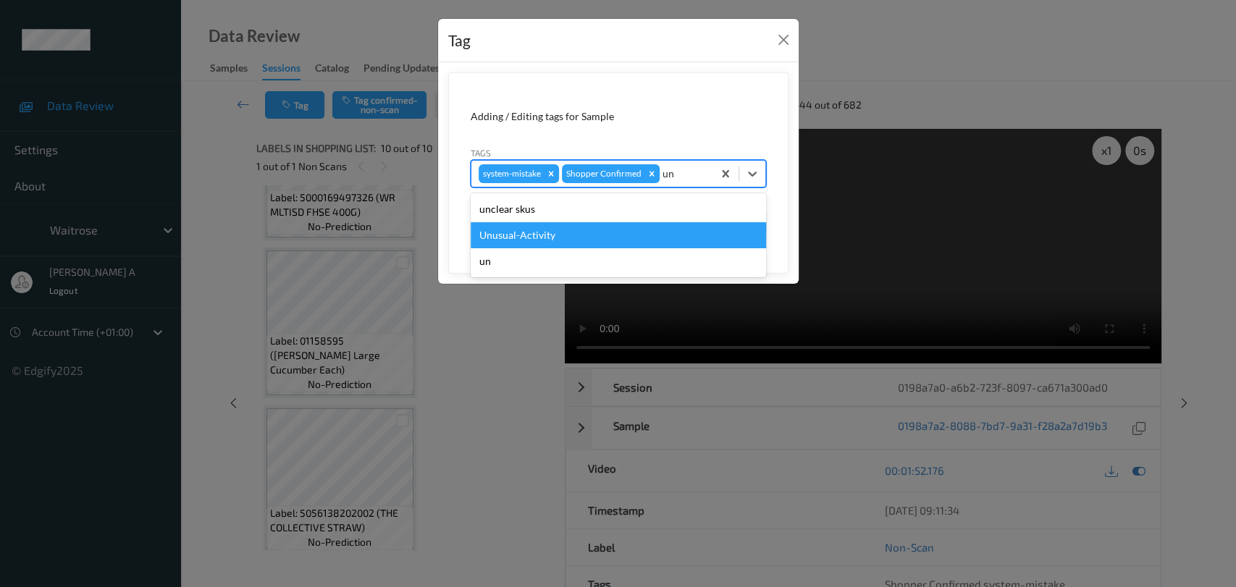
click at [684, 236] on div "Unusual-Activity" at bounding box center [618, 235] width 295 height 26
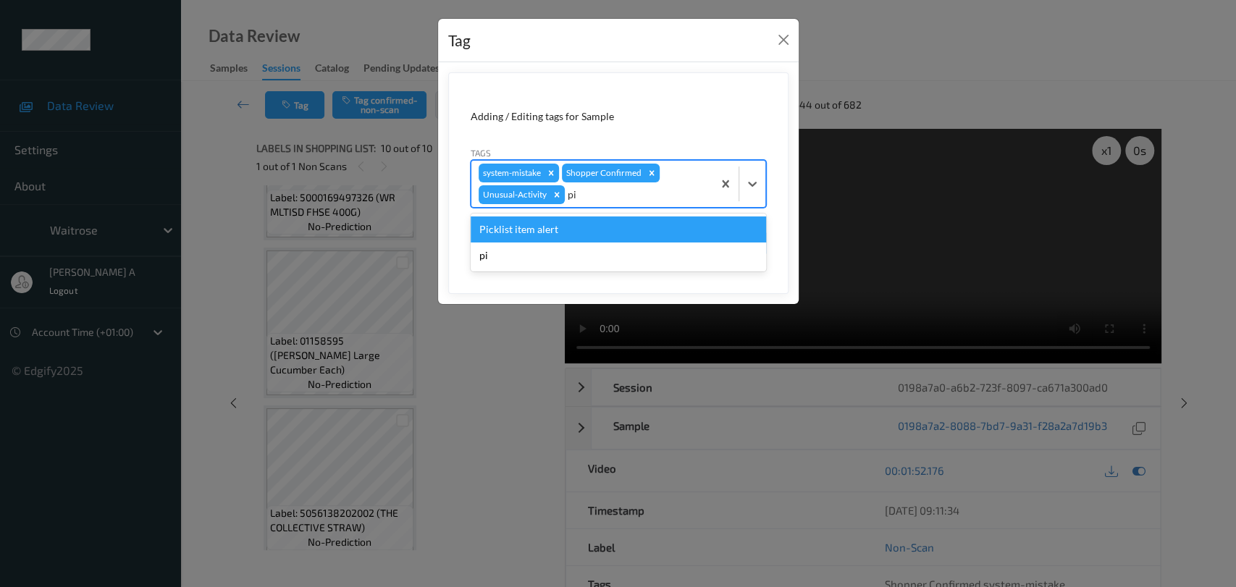
type input "pic"
click at [634, 232] on div "Picklist item alert" at bounding box center [618, 230] width 295 height 26
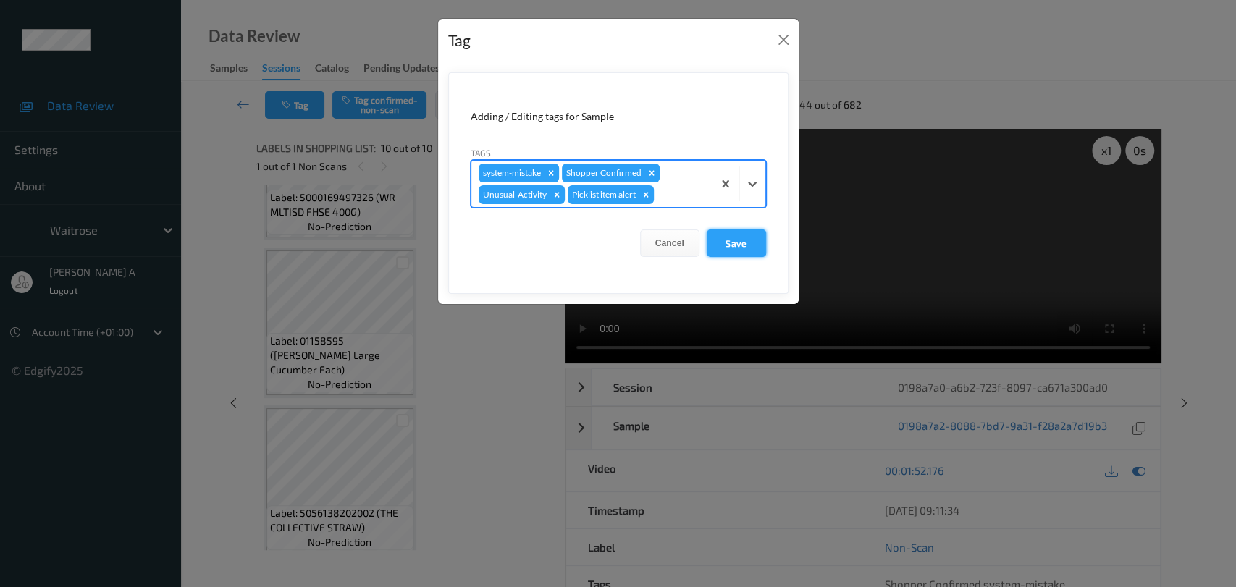
click at [744, 245] on button "Save" at bounding box center [736, 244] width 59 height 28
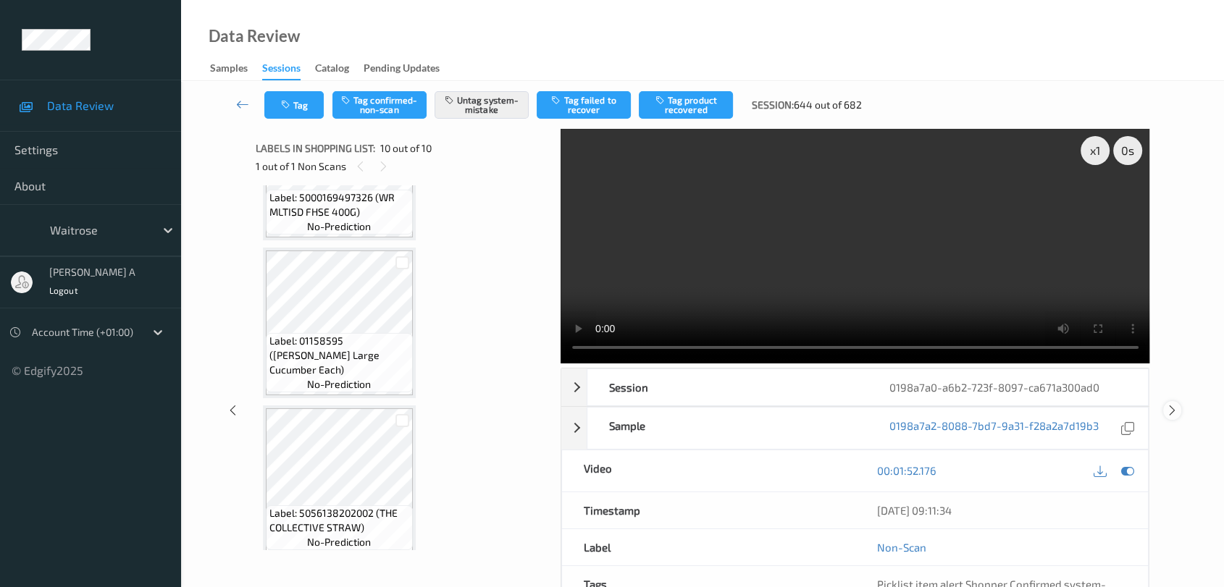
click at [1175, 404] on icon at bounding box center [1172, 410] width 12 height 13
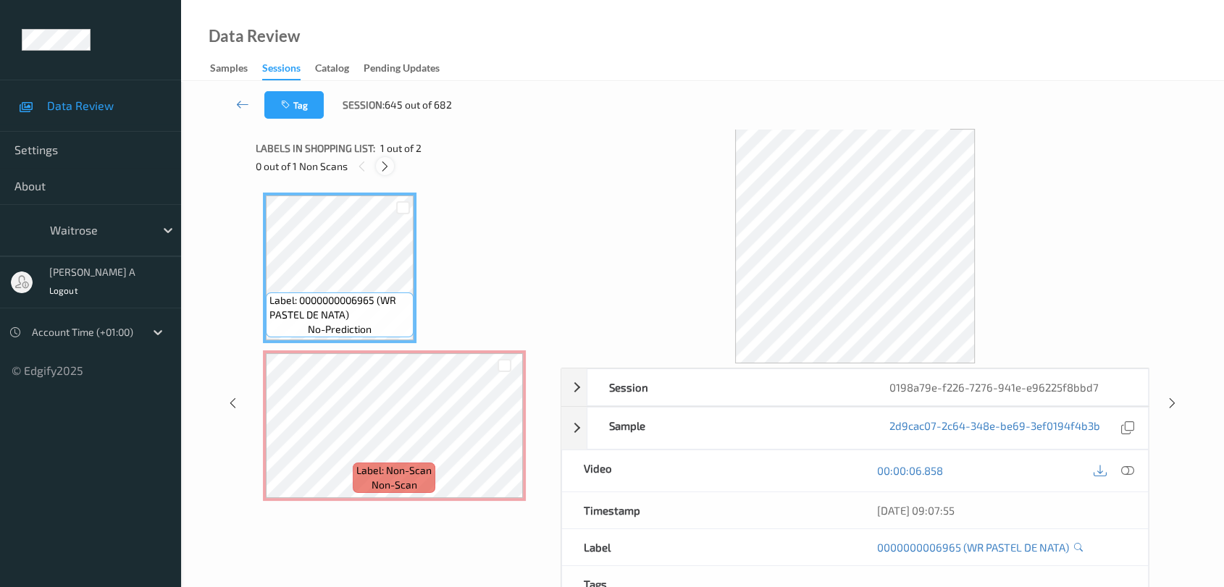
click at [377, 165] on div at bounding box center [385, 166] width 18 height 18
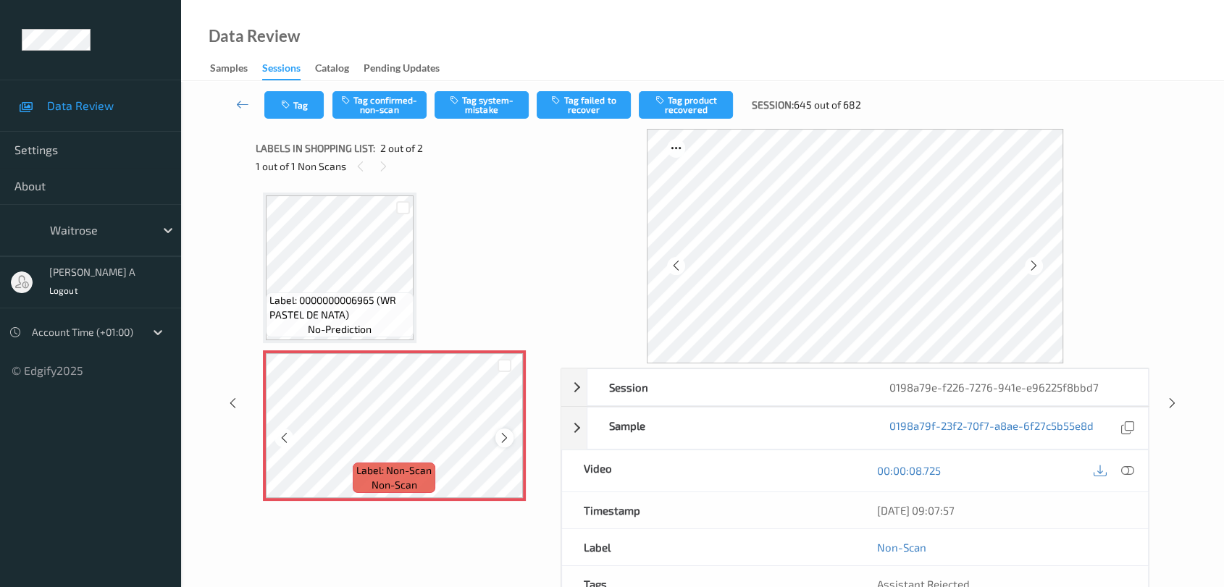
click at [503, 440] on icon at bounding box center [504, 438] width 12 height 13
click at [1122, 468] on icon at bounding box center [1127, 470] width 13 height 13
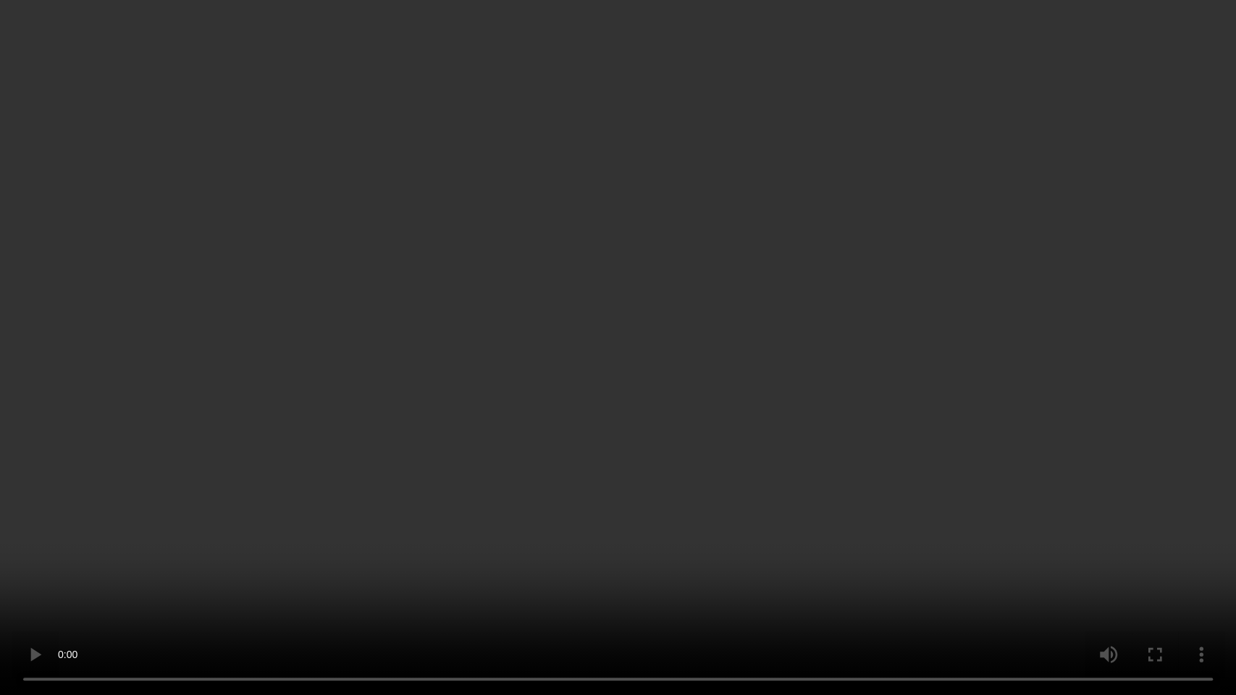
click at [521, 424] on video at bounding box center [618, 347] width 1236 height 695
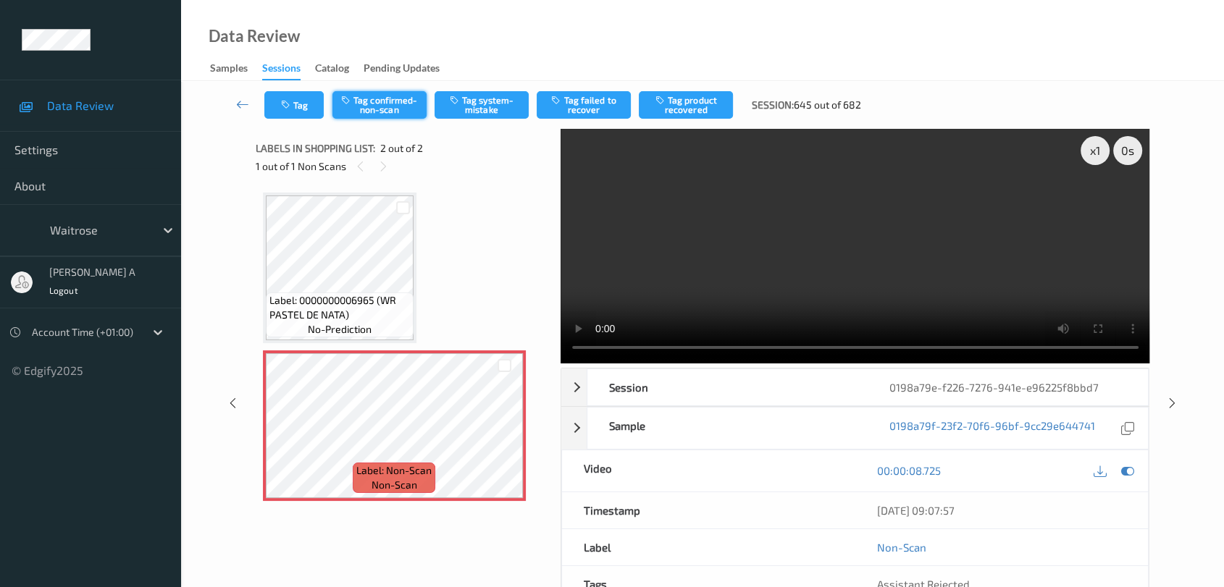
drag, startPoint x: 498, startPoint y: 99, endPoint x: 415, endPoint y: 104, distance: 83.4
click at [498, 99] on button "Tag system-mistake" at bounding box center [481, 105] width 94 height 28
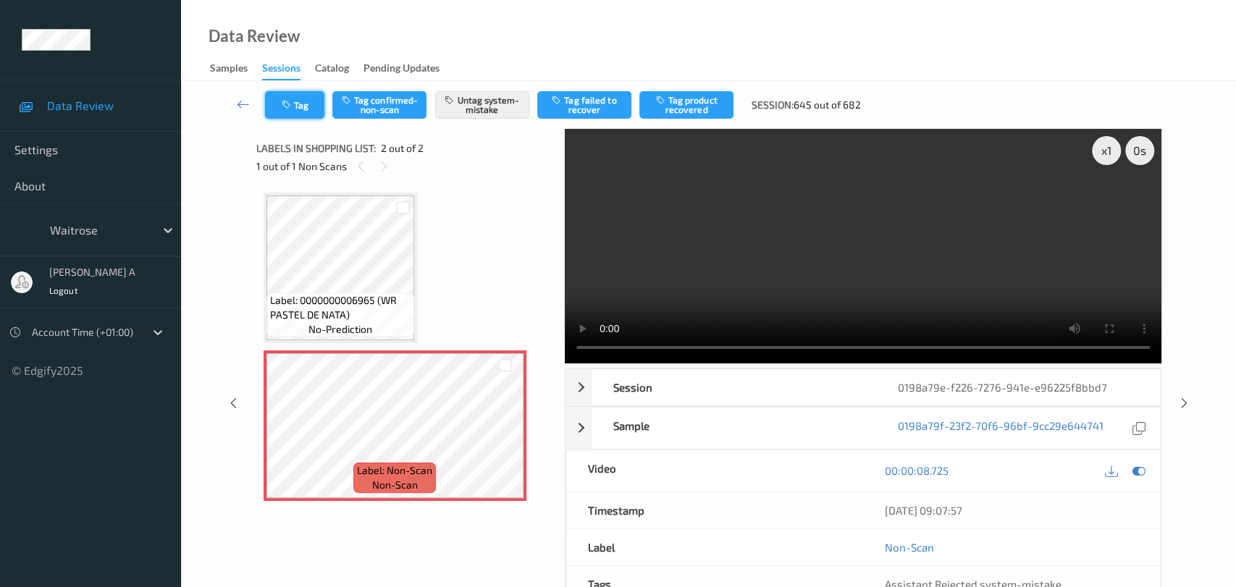
click at [286, 126] on div "Tag Tag confirmed-non-scan Untag system-mistake Tag failed to recover Tag produ…" at bounding box center [709, 105] width 996 height 48
click at [288, 106] on icon "button" at bounding box center [288, 105] width 12 height 10
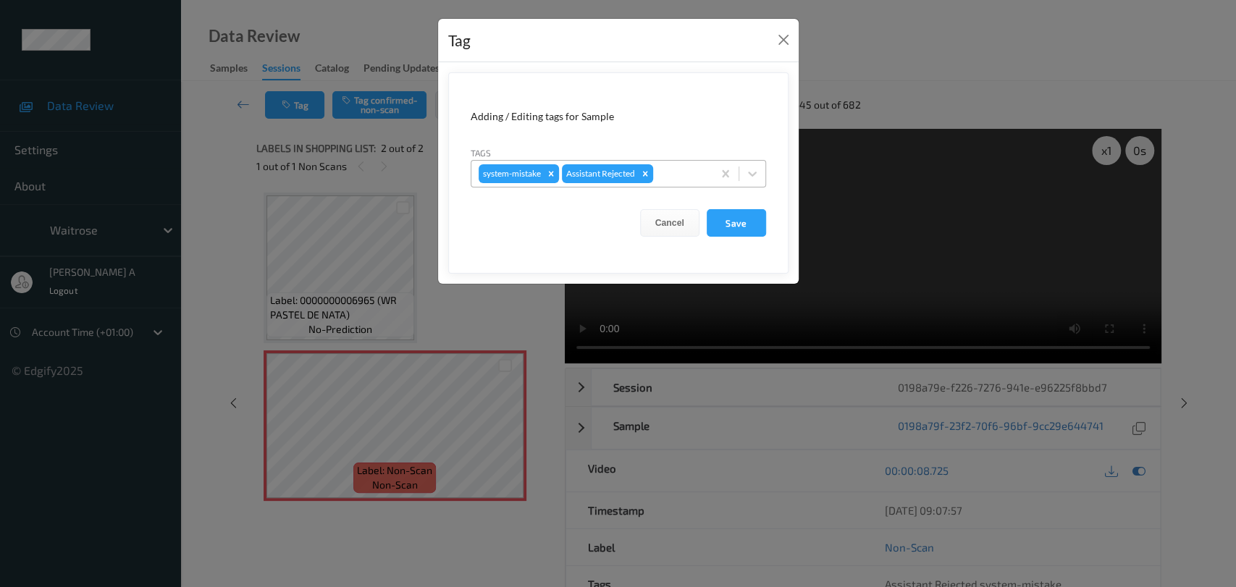
click at [668, 175] on div at bounding box center [680, 173] width 49 height 17
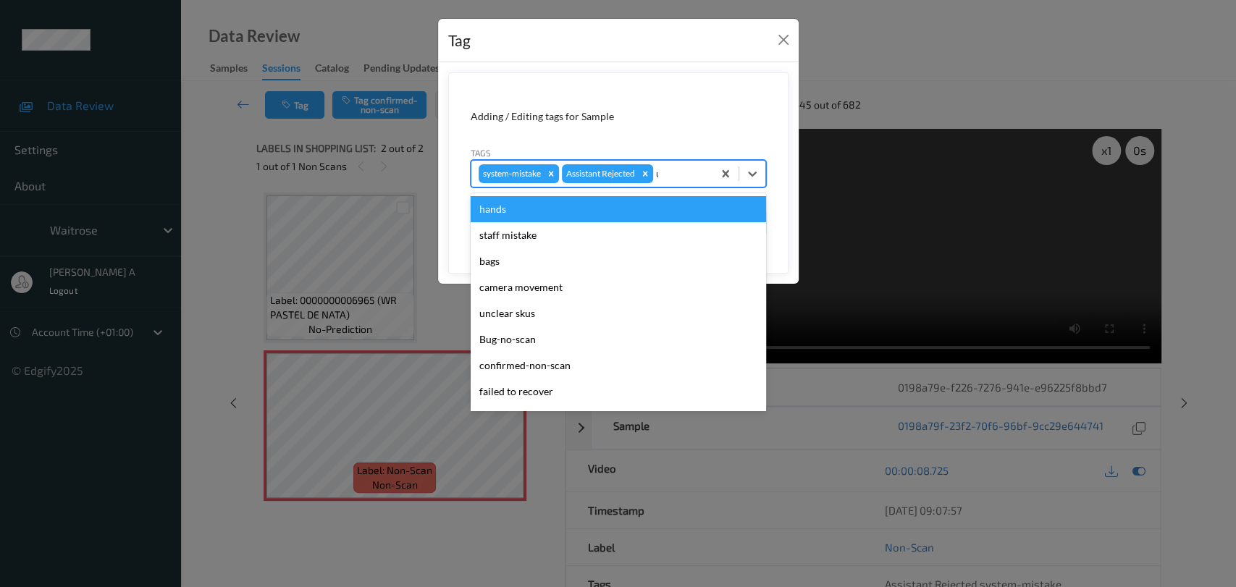
type input "un"
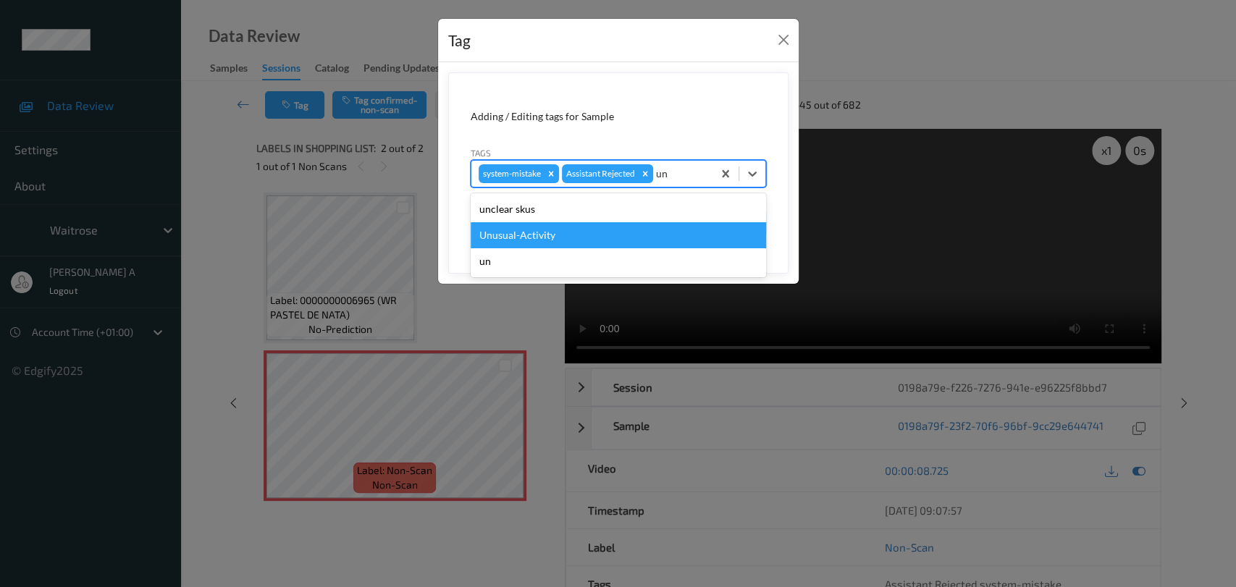
click at [611, 227] on div "Unusual-Activity" at bounding box center [618, 235] width 295 height 26
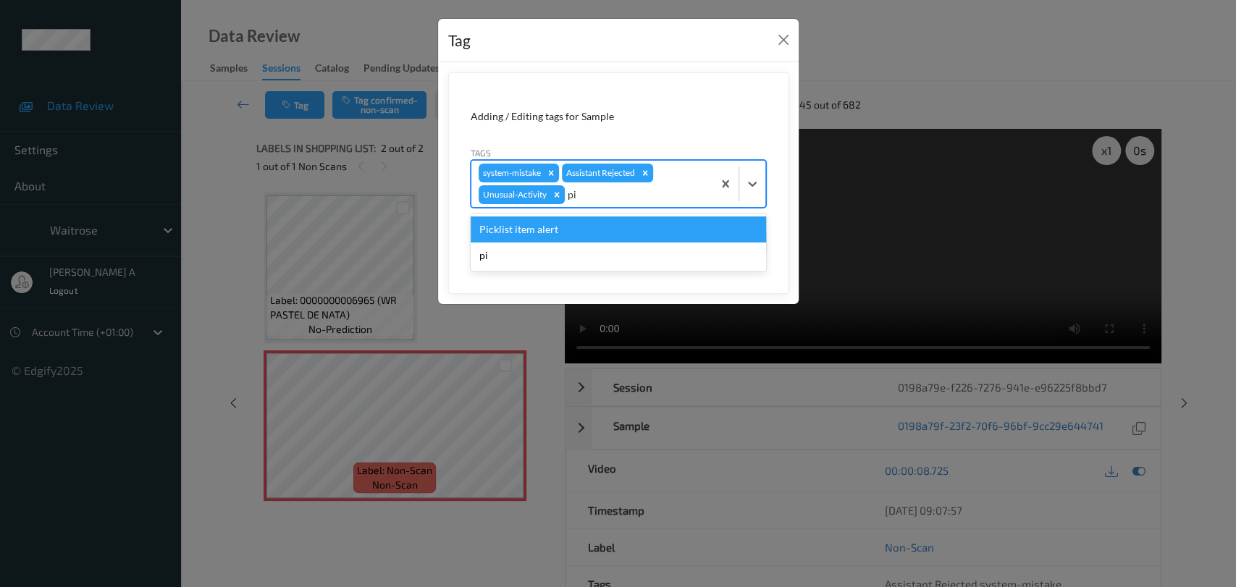
type input "pic"
click at [582, 233] on div "Picklist item alert" at bounding box center [618, 230] width 295 height 26
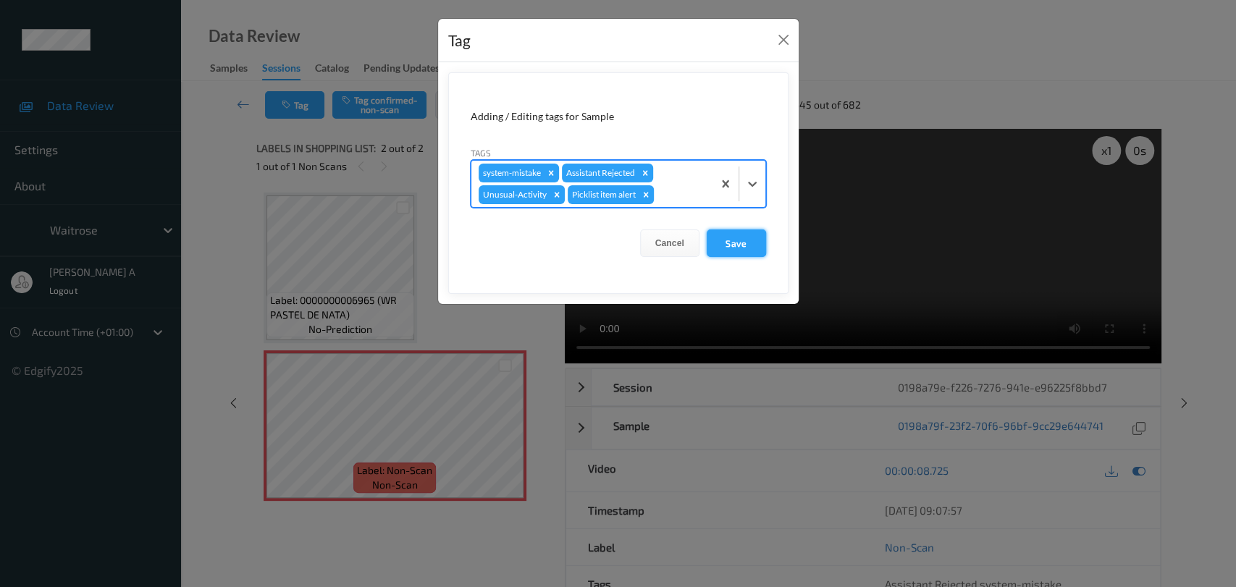
click at [737, 245] on button "Save" at bounding box center [736, 244] width 59 height 28
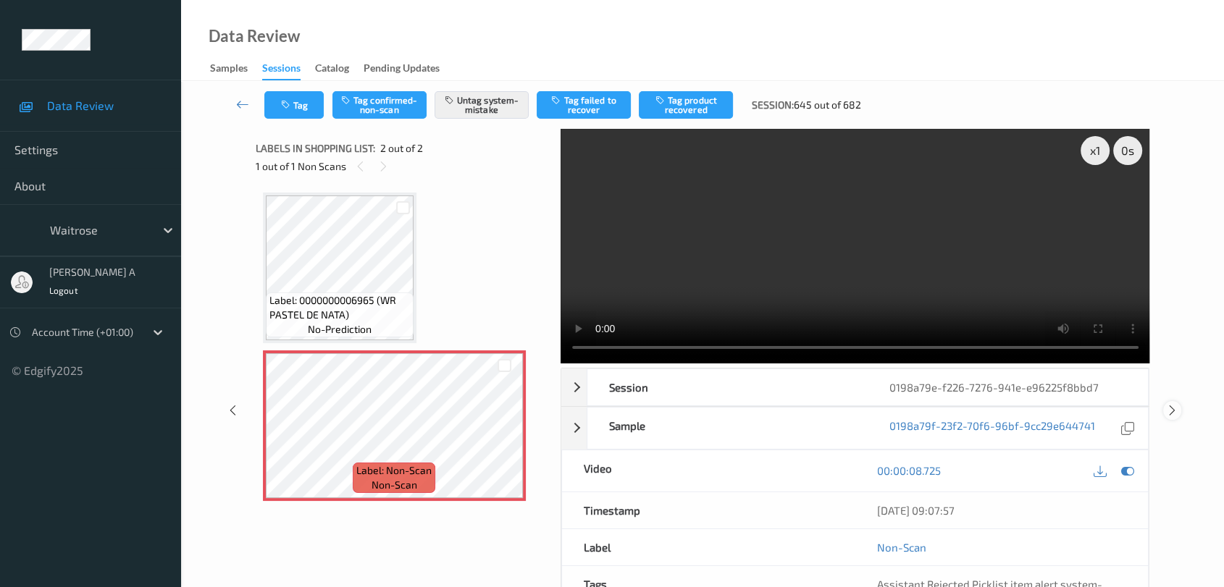
click at [1173, 406] on icon at bounding box center [1172, 410] width 12 height 13
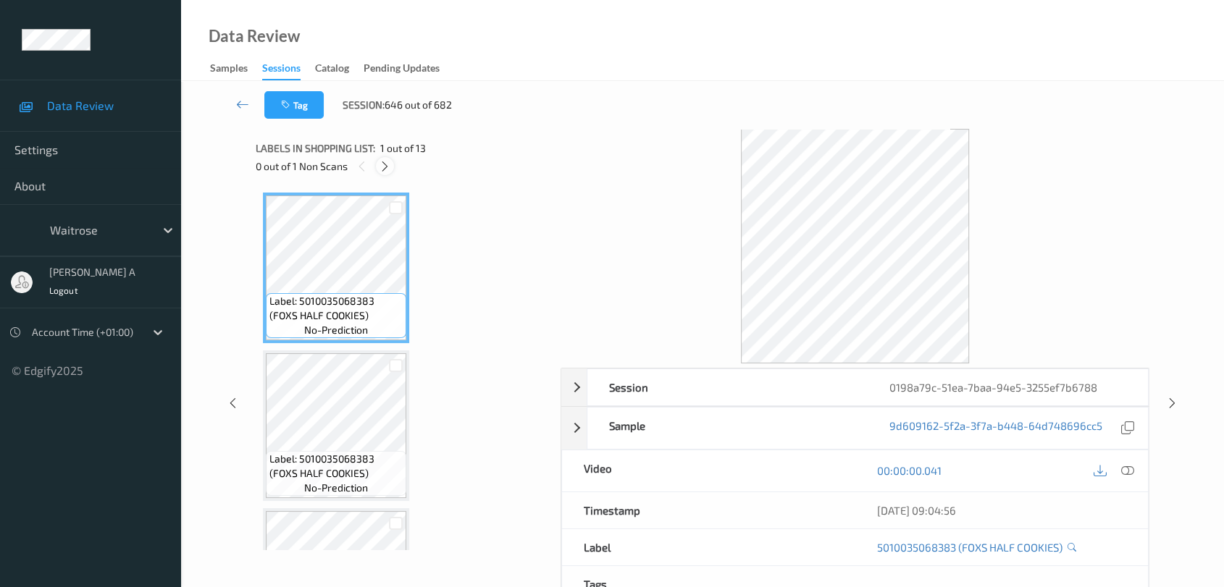
click at [388, 169] on icon at bounding box center [385, 166] width 12 height 13
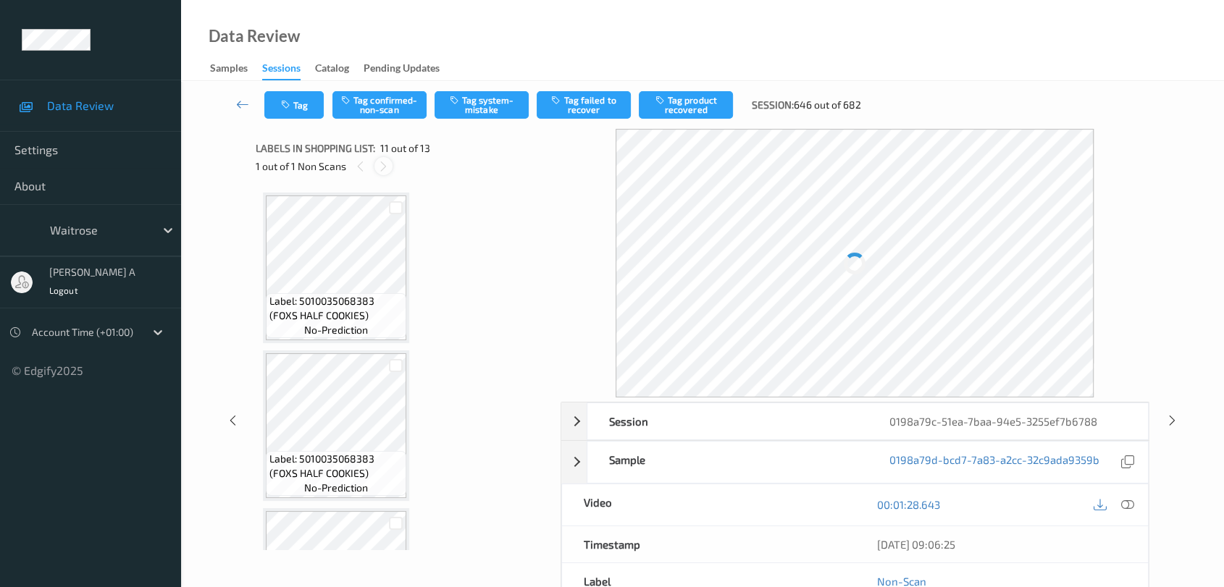
scroll to position [1422, 0]
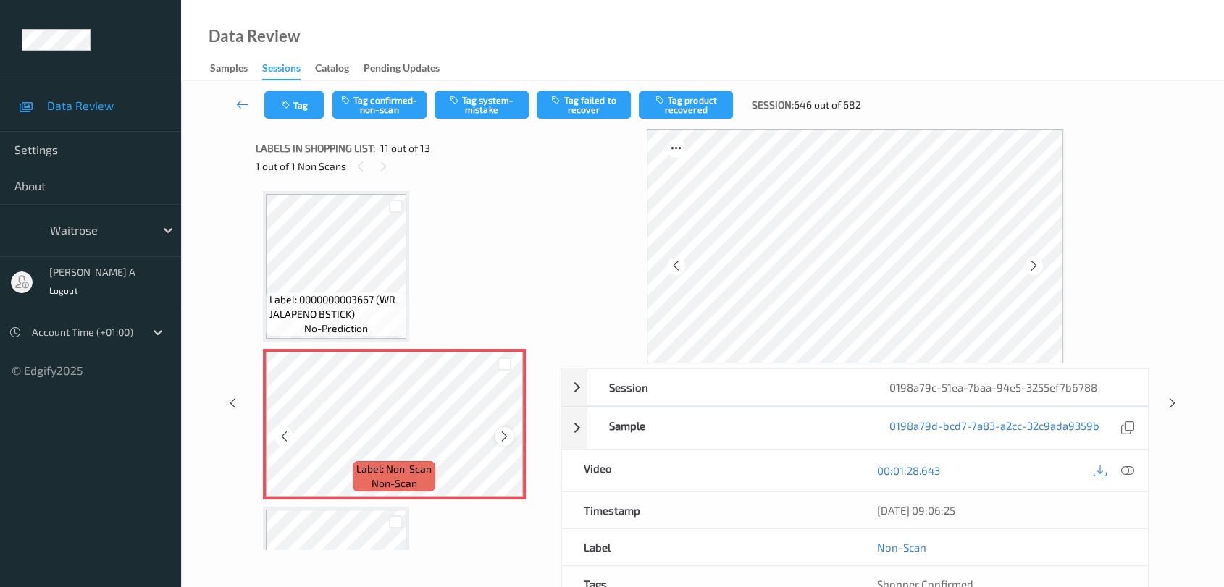
click at [503, 434] on icon at bounding box center [504, 436] width 12 height 13
drag, startPoint x: 1124, startPoint y: 472, endPoint x: 972, endPoint y: 377, distance: 179.0
click at [1124, 472] on icon at bounding box center [1127, 470] width 13 height 13
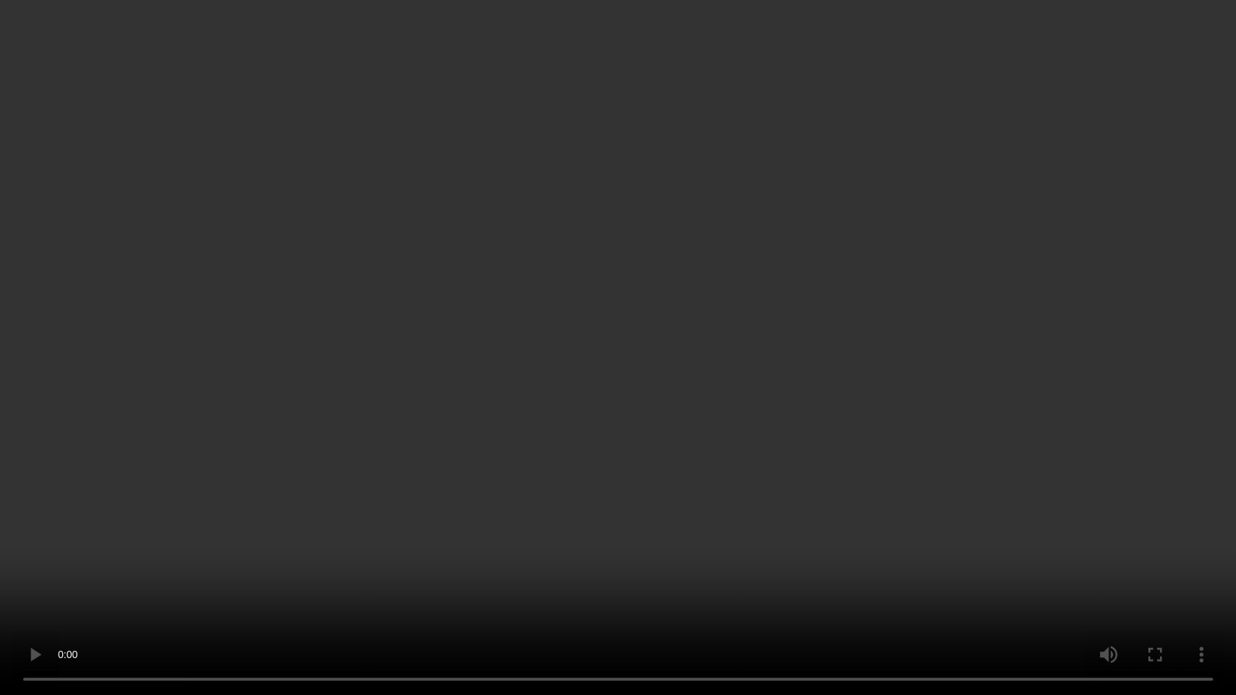
click at [581, 366] on video at bounding box center [618, 347] width 1236 height 695
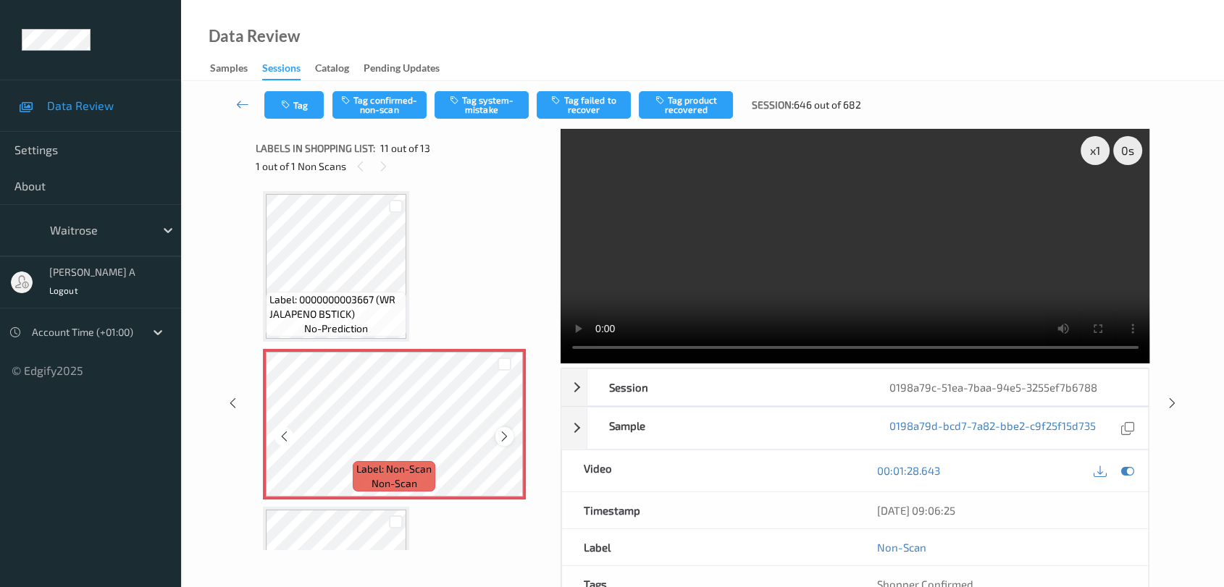
click at [497, 431] on div at bounding box center [504, 436] width 18 height 18
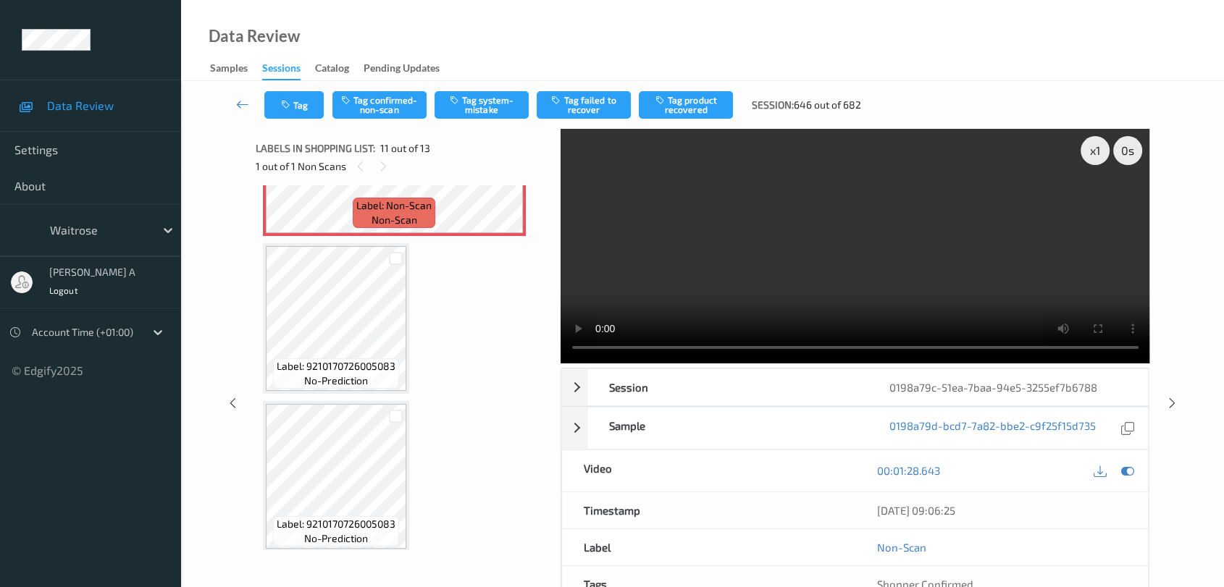
scroll to position [1445, 0]
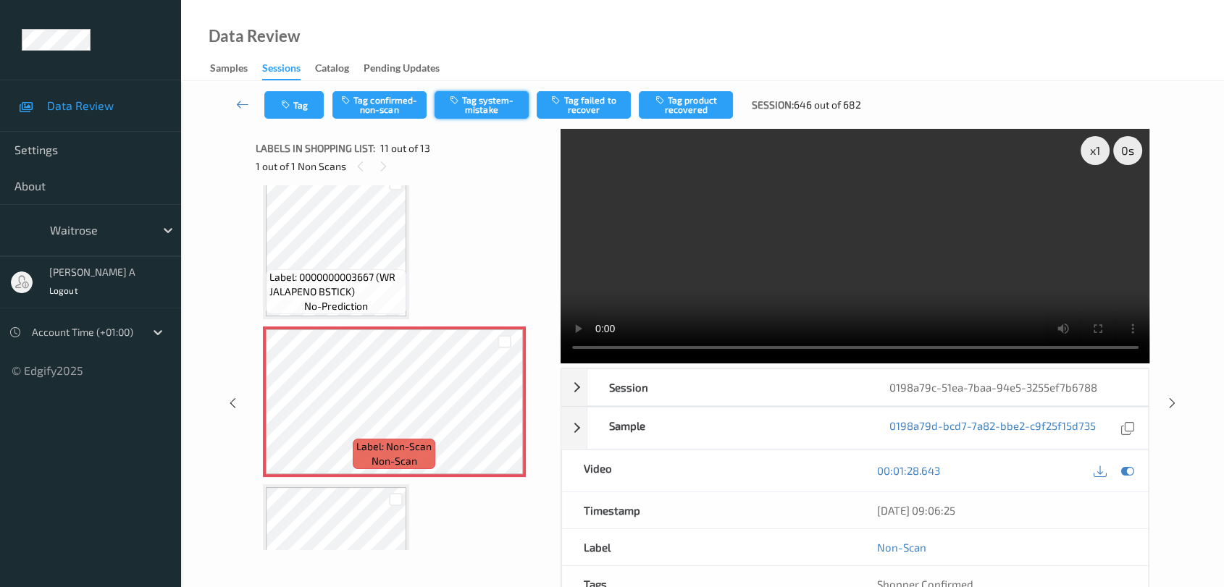
click at [467, 99] on button "Tag system-mistake" at bounding box center [481, 105] width 94 height 28
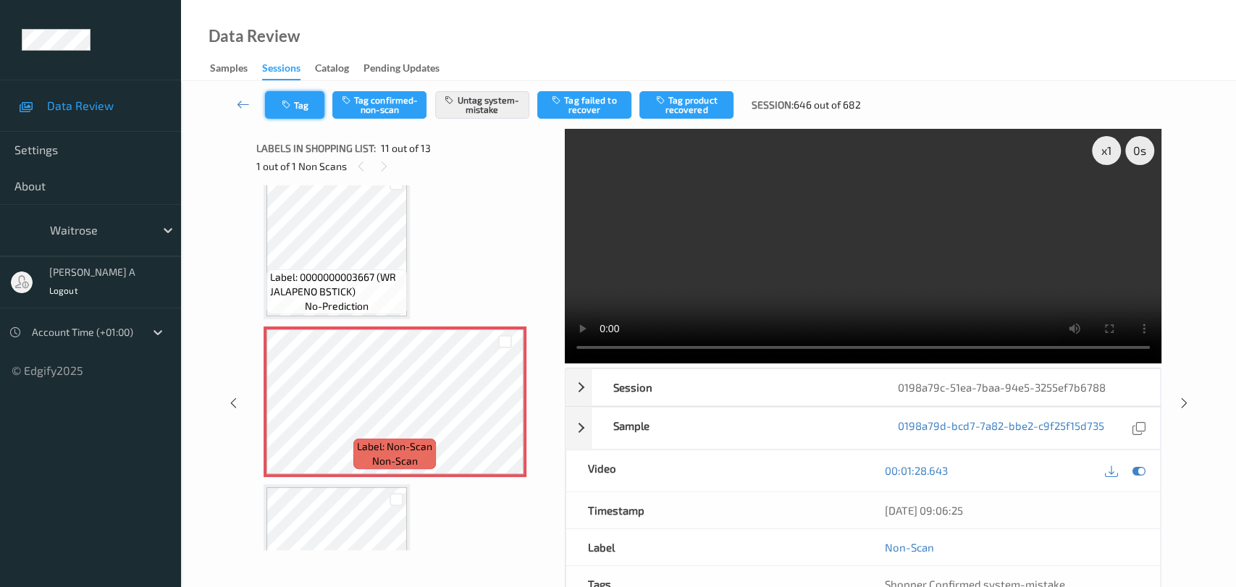
click at [304, 104] on button "Tag" at bounding box center [294, 105] width 59 height 28
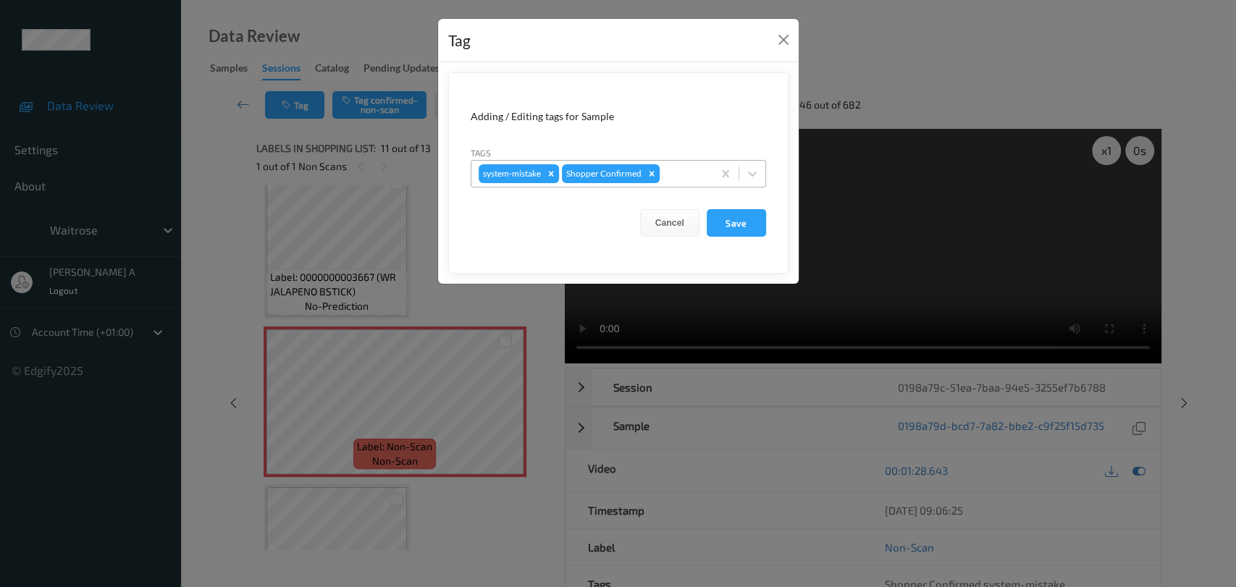
click at [689, 172] on div at bounding box center [684, 173] width 43 height 17
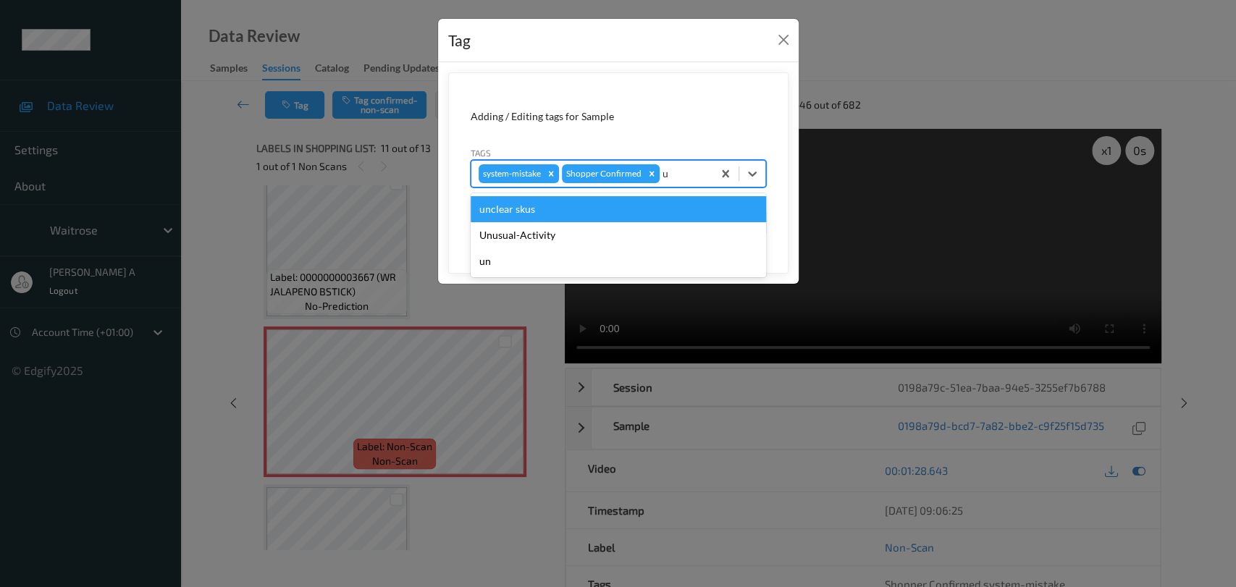
type input "un"
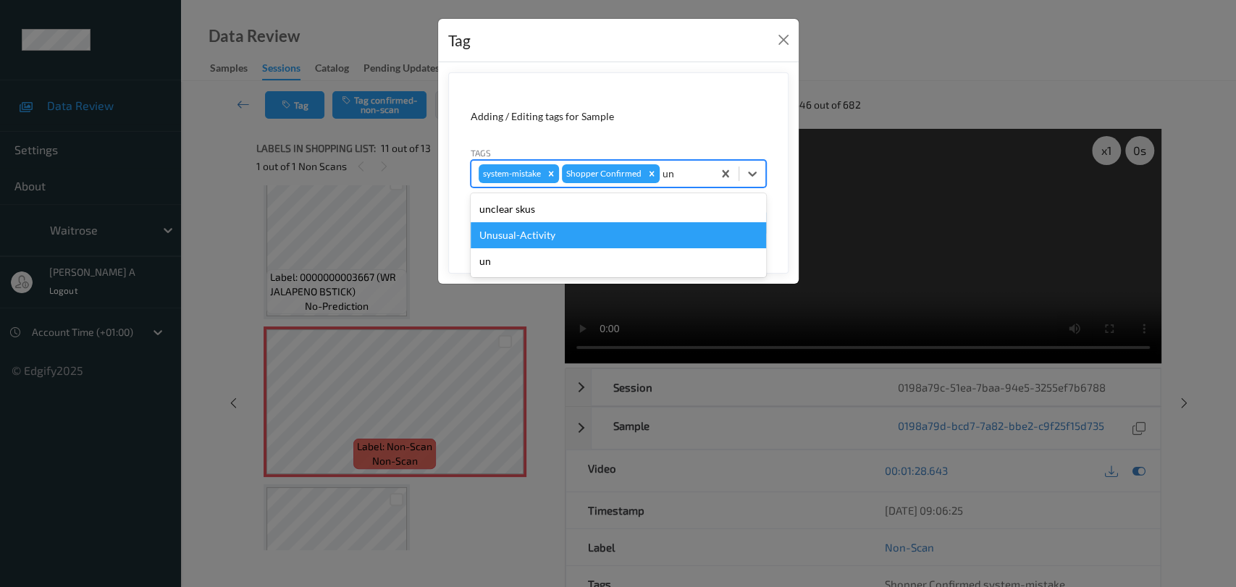
click at [578, 228] on div "Unusual-Activity" at bounding box center [618, 235] width 295 height 26
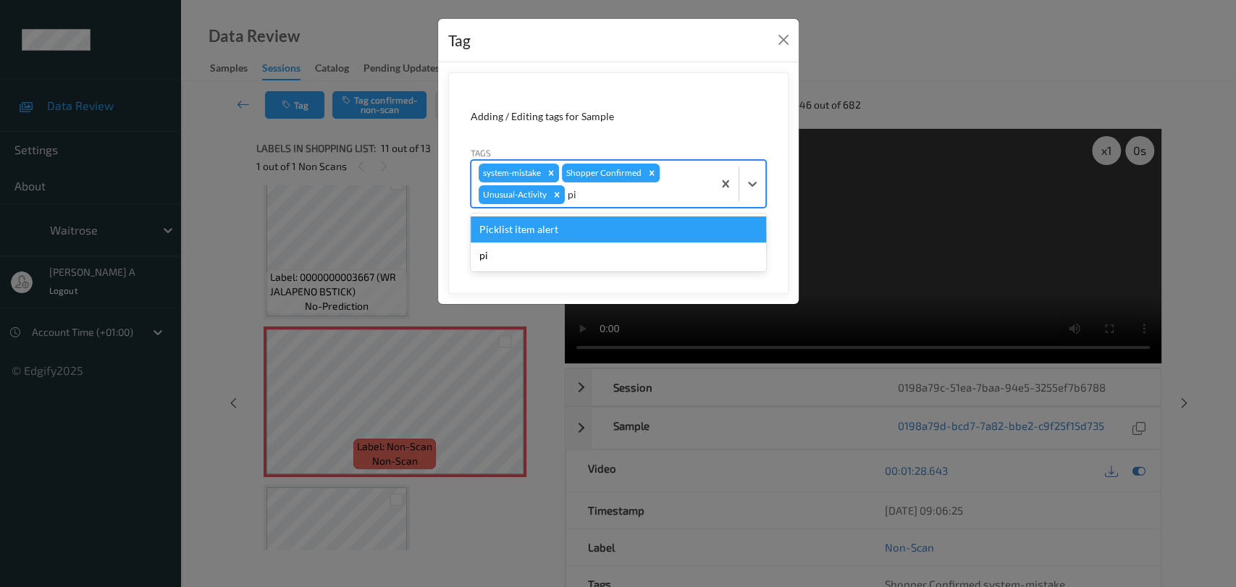
type input "pic"
click at [568, 227] on div "Picklist item alert" at bounding box center [618, 230] width 295 height 26
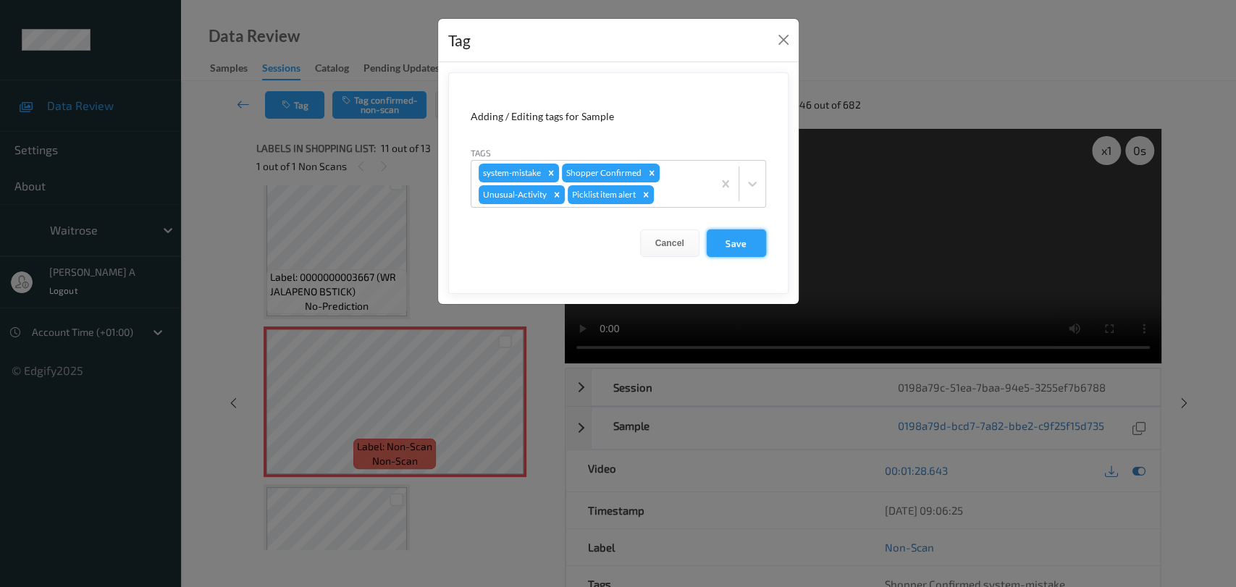
click at [735, 240] on button "Save" at bounding box center [736, 244] width 59 height 28
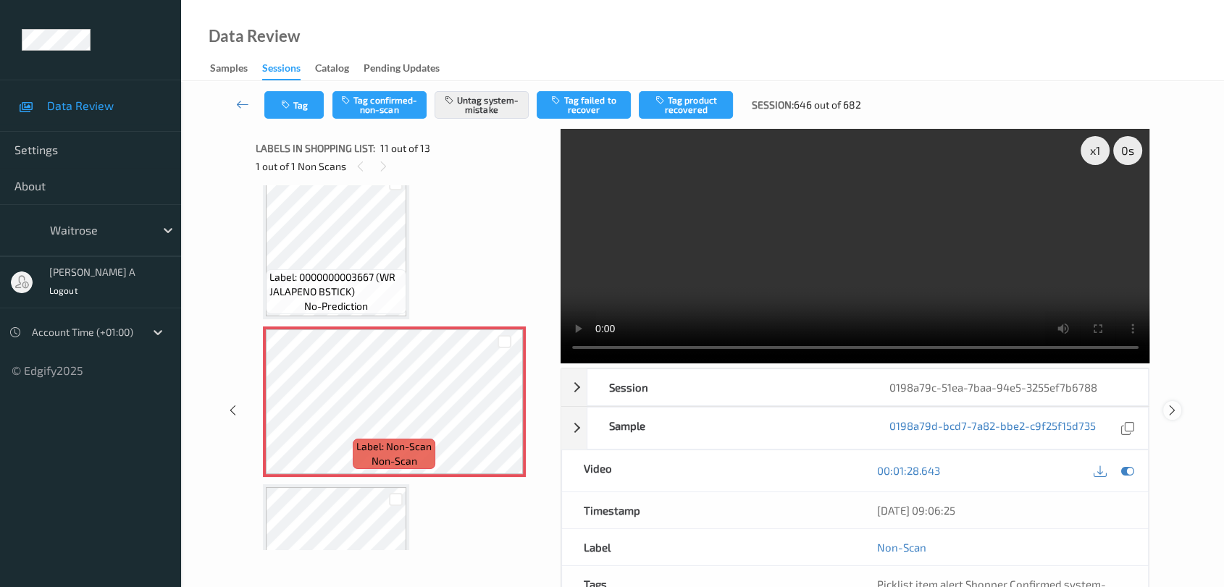
click at [1166, 404] on icon at bounding box center [1172, 410] width 12 height 13
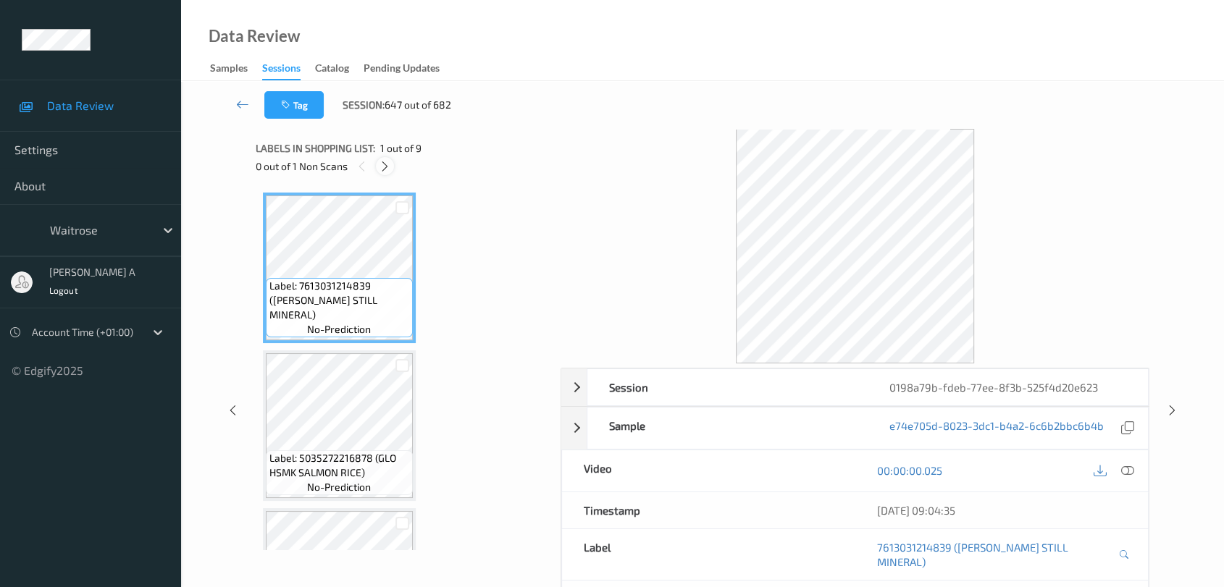
click at [382, 170] on icon at bounding box center [385, 166] width 12 height 13
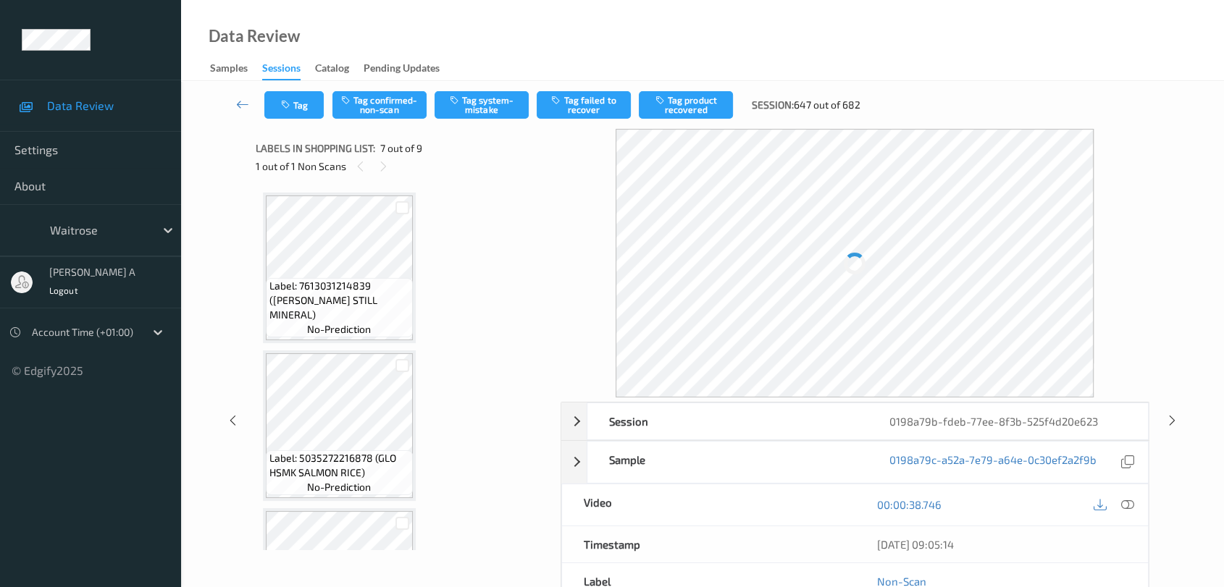
scroll to position [794, 0]
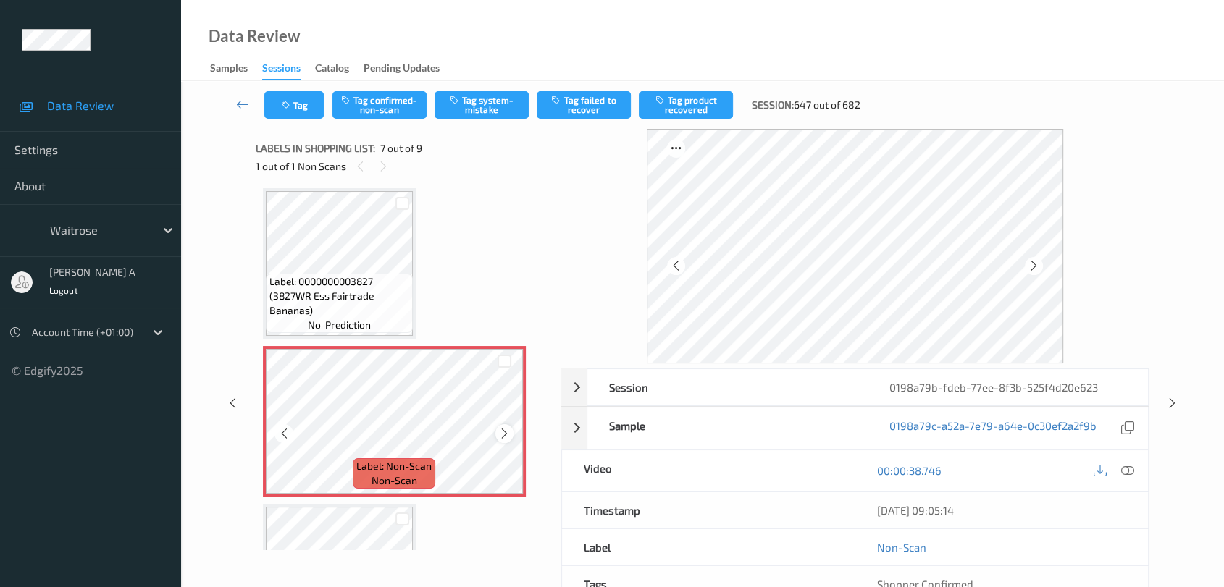
click at [510, 424] on div at bounding box center [504, 433] width 18 height 18
click at [502, 432] on icon at bounding box center [504, 433] width 12 height 13
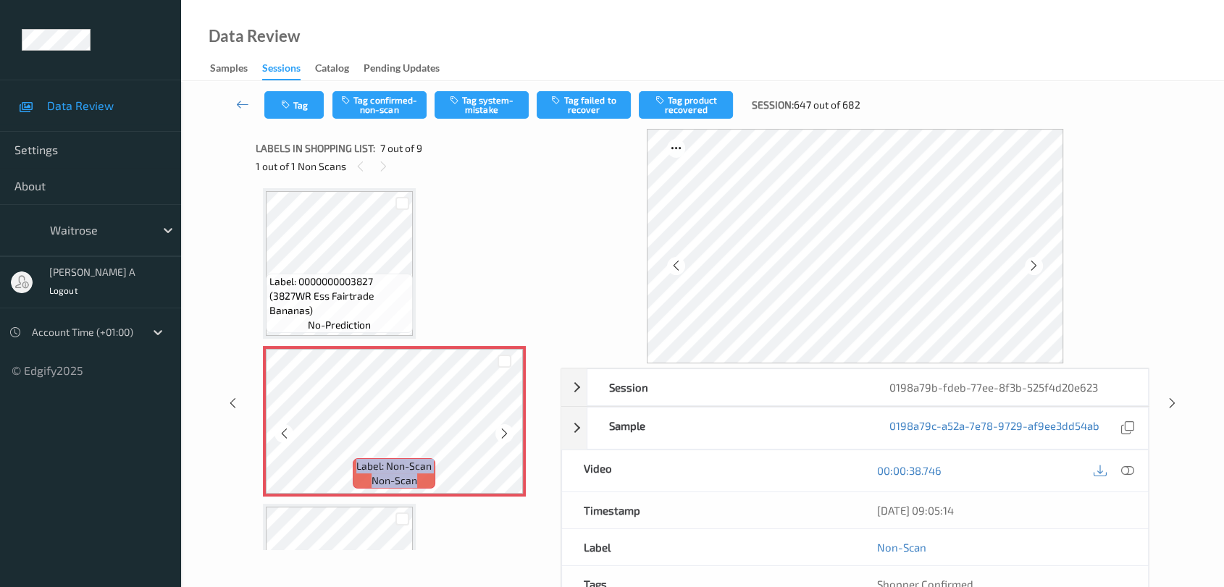
click at [502, 432] on icon at bounding box center [504, 433] width 12 height 13
click at [1130, 471] on icon at bounding box center [1127, 470] width 13 height 13
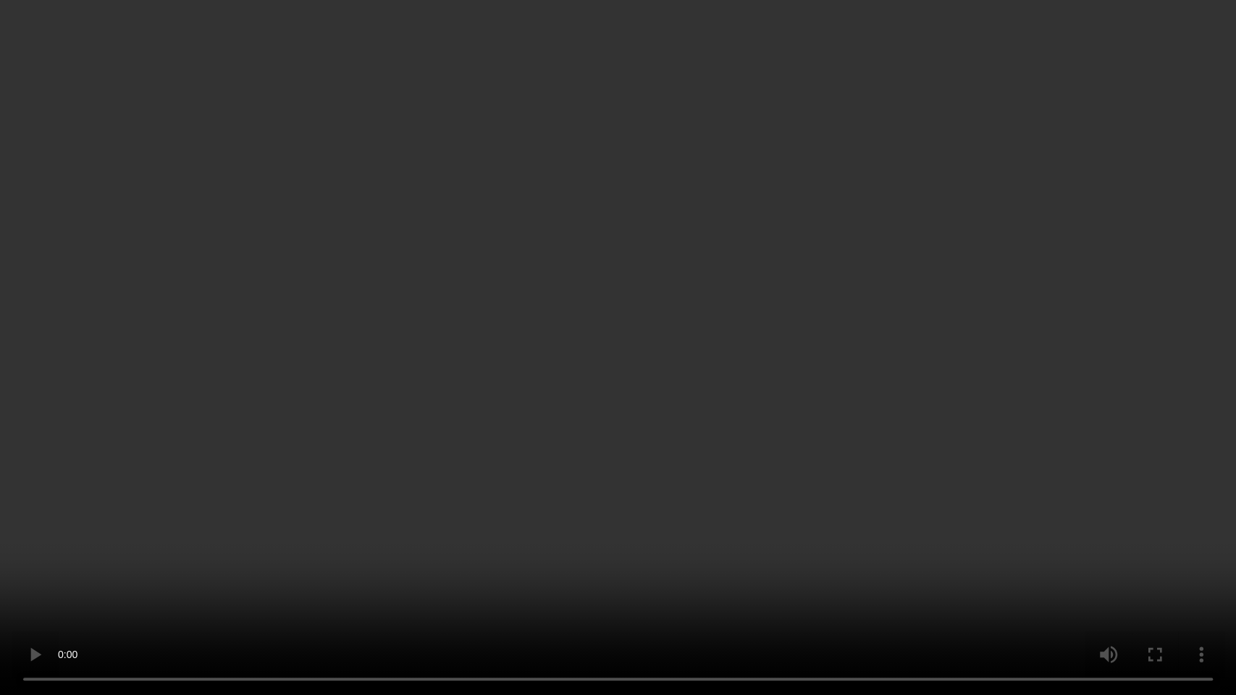
click at [774, 380] on video at bounding box center [618, 347] width 1236 height 695
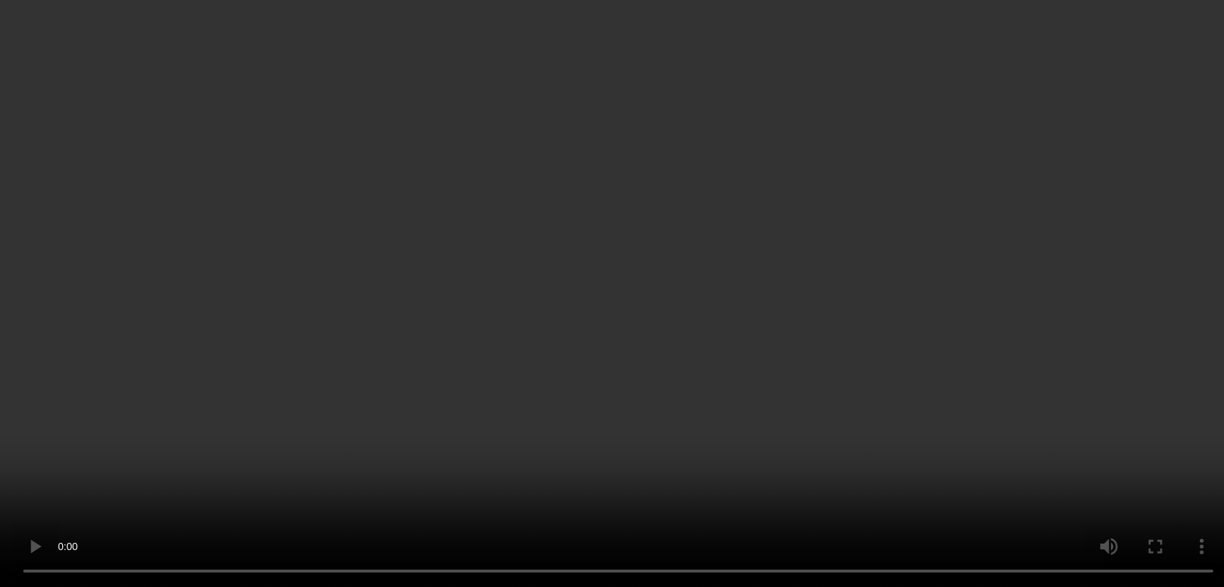
scroll to position [896, 0]
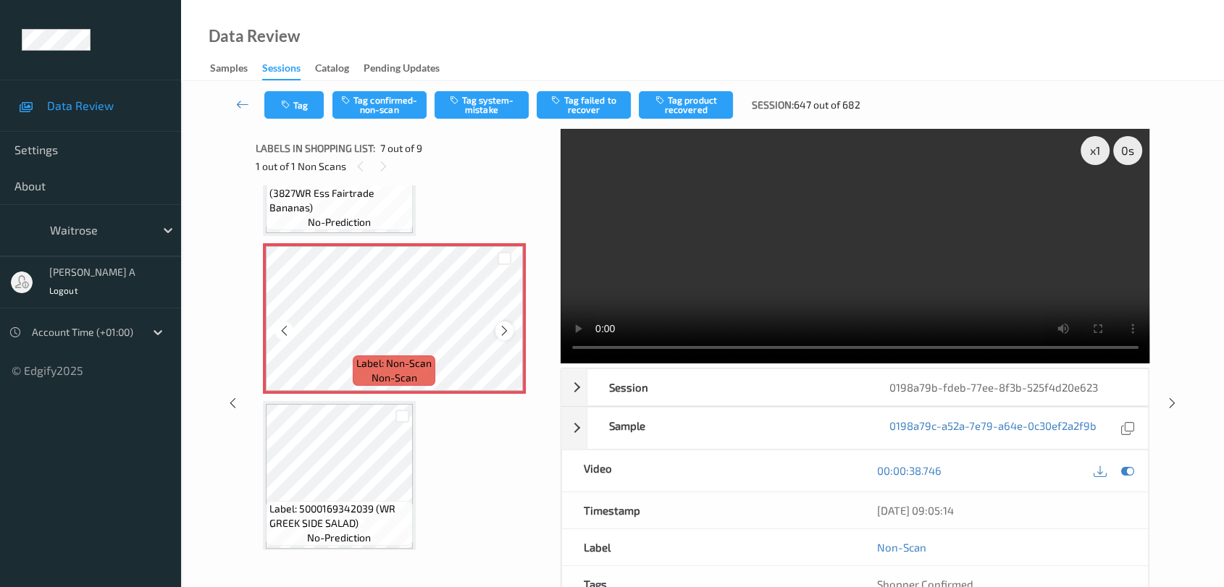
click at [510, 330] on div at bounding box center [504, 331] width 18 height 18
click at [506, 329] on icon at bounding box center [504, 330] width 12 height 13
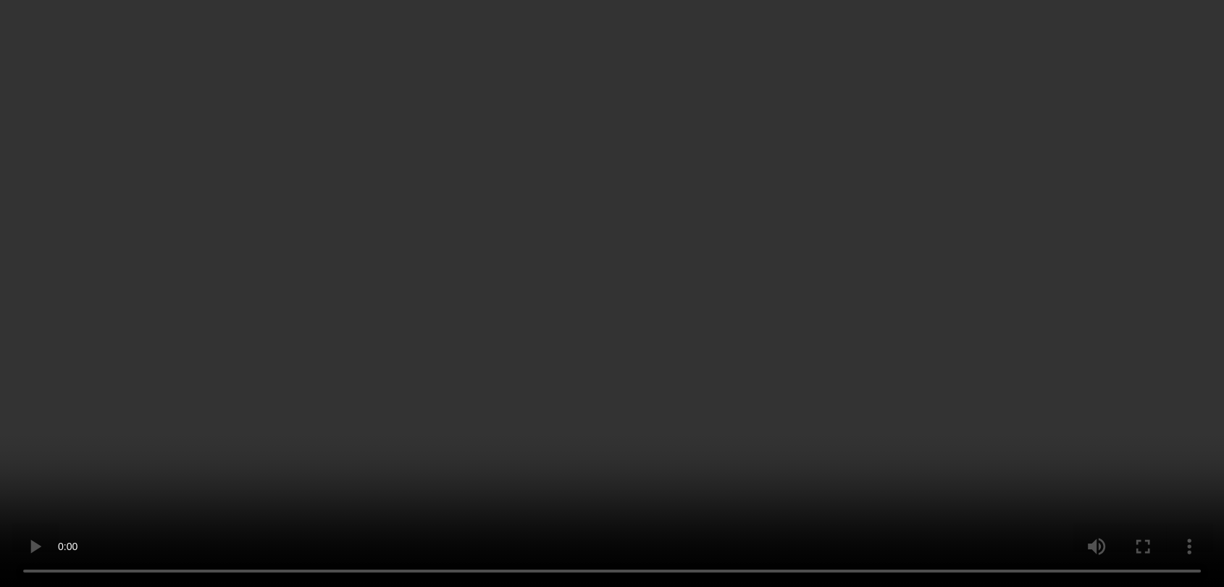
scroll to position [655, 0]
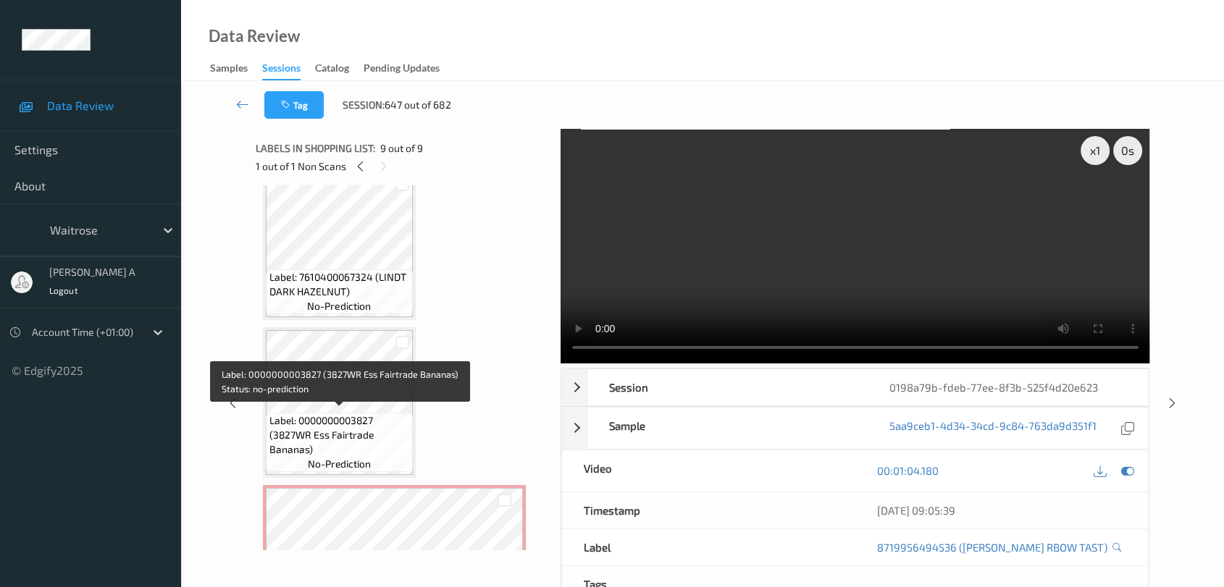
click at [335, 413] on div "Label: 0000000003827 (3827WR Ess Fairtrade Bananas) no-prediction" at bounding box center [339, 442] width 147 height 59
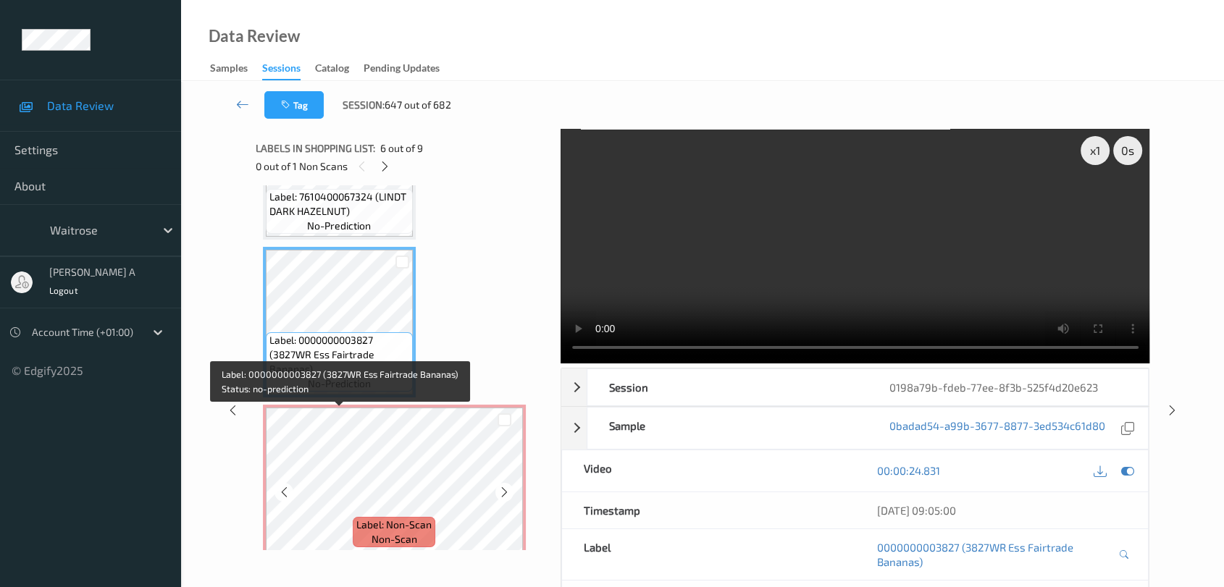
scroll to position [736, 0]
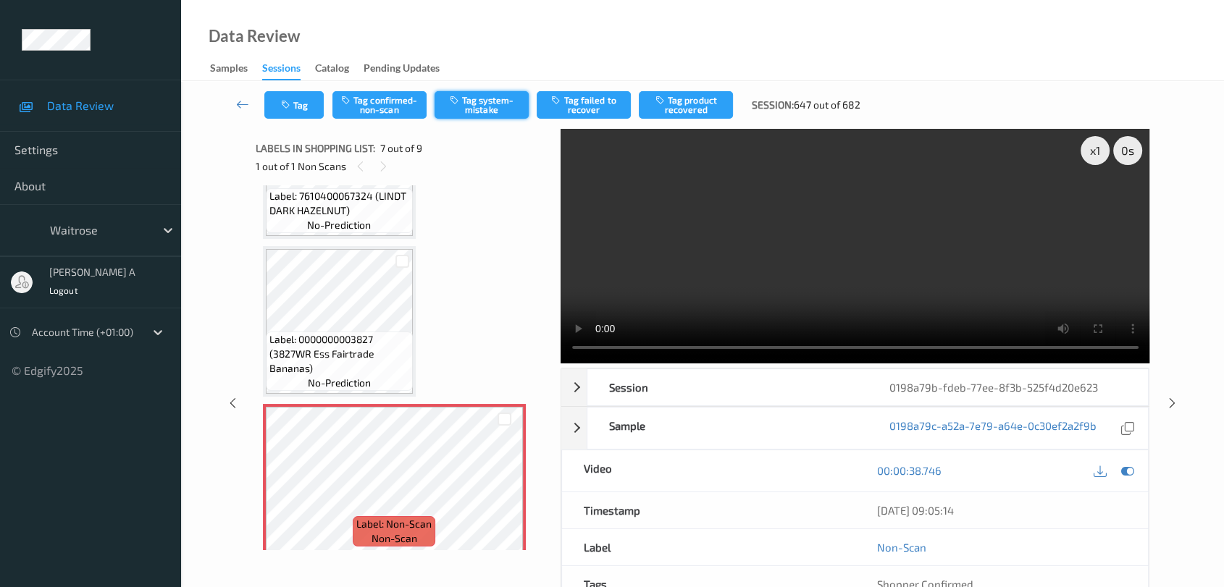
click at [484, 110] on button "Tag system-mistake" at bounding box center [481, 105] width 94 height 28
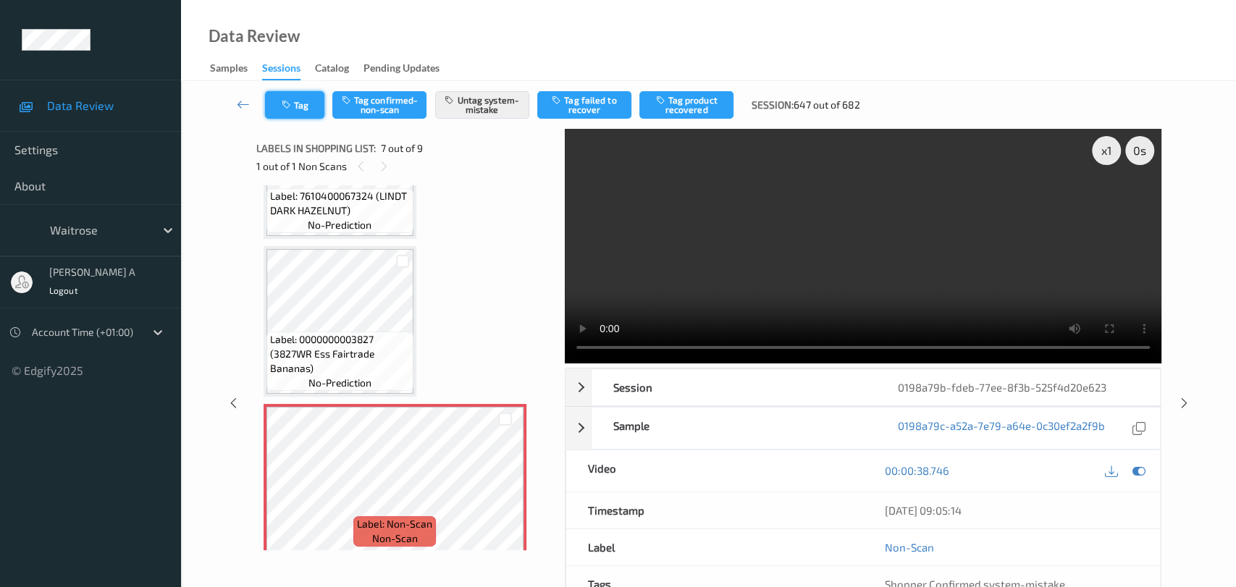
click at [301, 115] on button "Tag" at bounding box center [294, 105] width 59 height 28
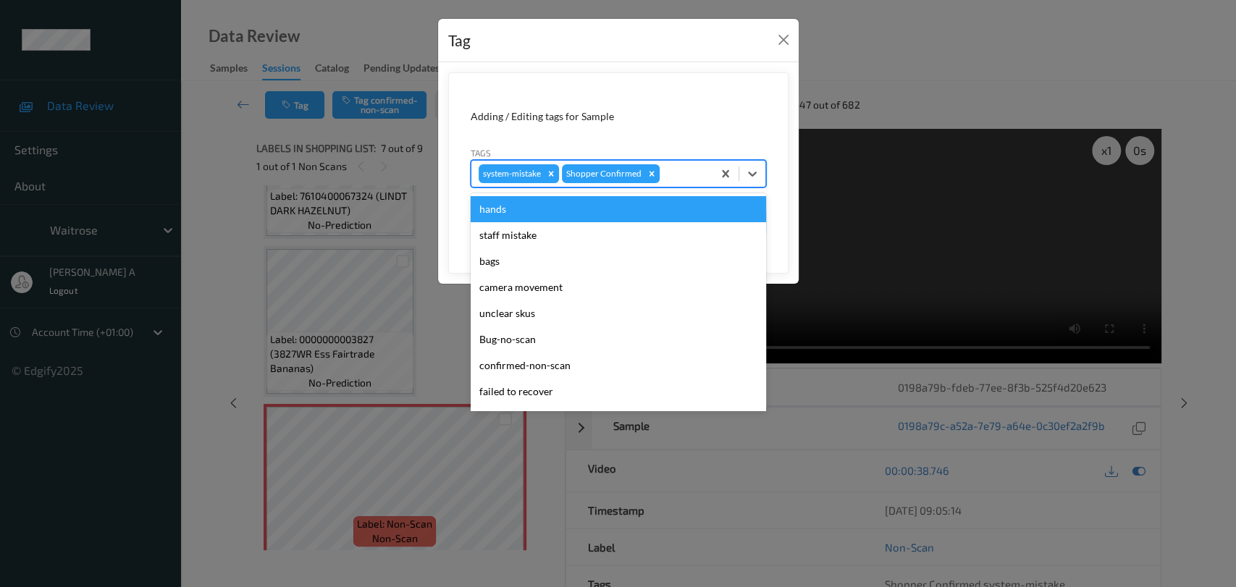
click at [688, 177] on div at bounding box center [684, 173] width 43 height 17
type input "un"
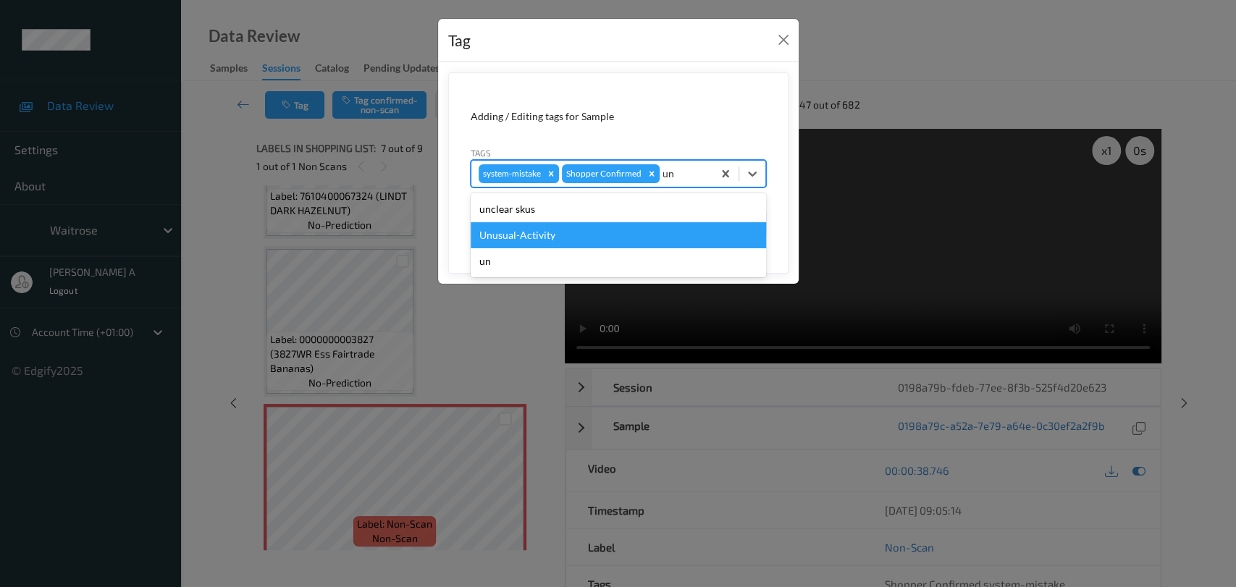
click at [656, 230] on div "Unusual-Activity" at bounding box center [618, 235] width 295 height 26
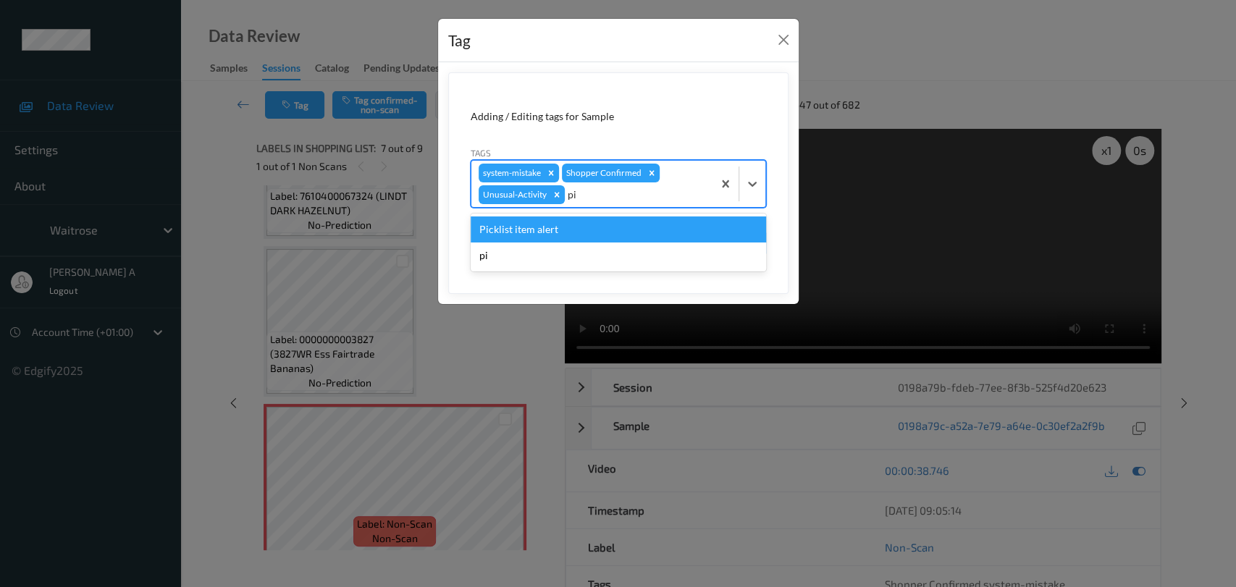
type input "pic"
click at [639, 229] on div "Picklist item alert" at bounding box center [618, 230] width 295 height 26
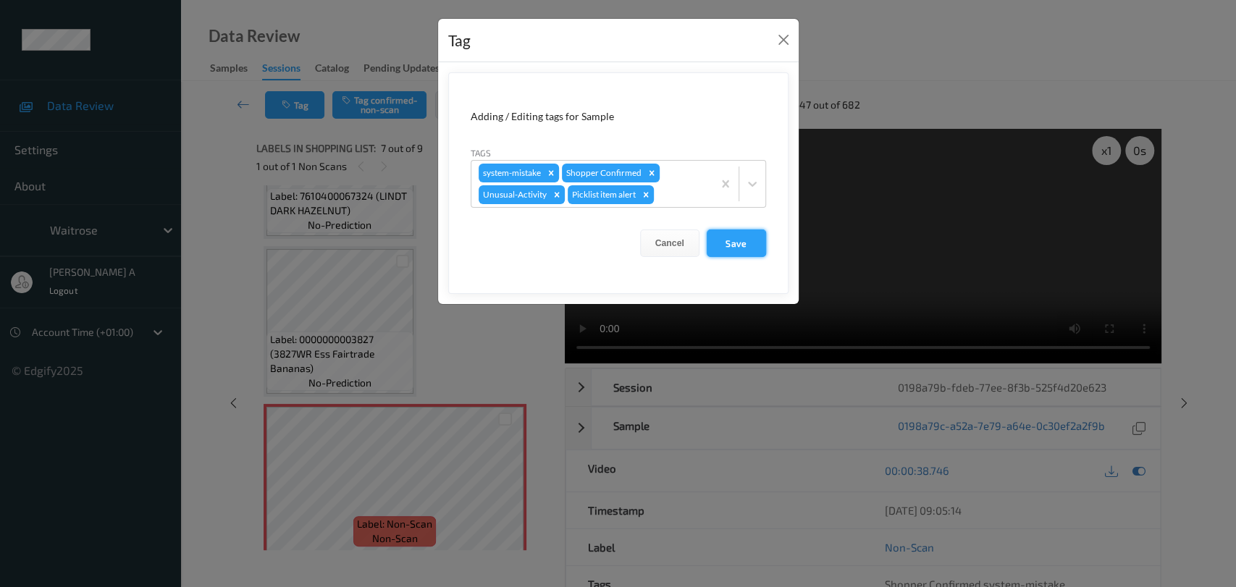
click at [749, 243] on button "Save" at bounding box center [736, 244] width 59 height 28
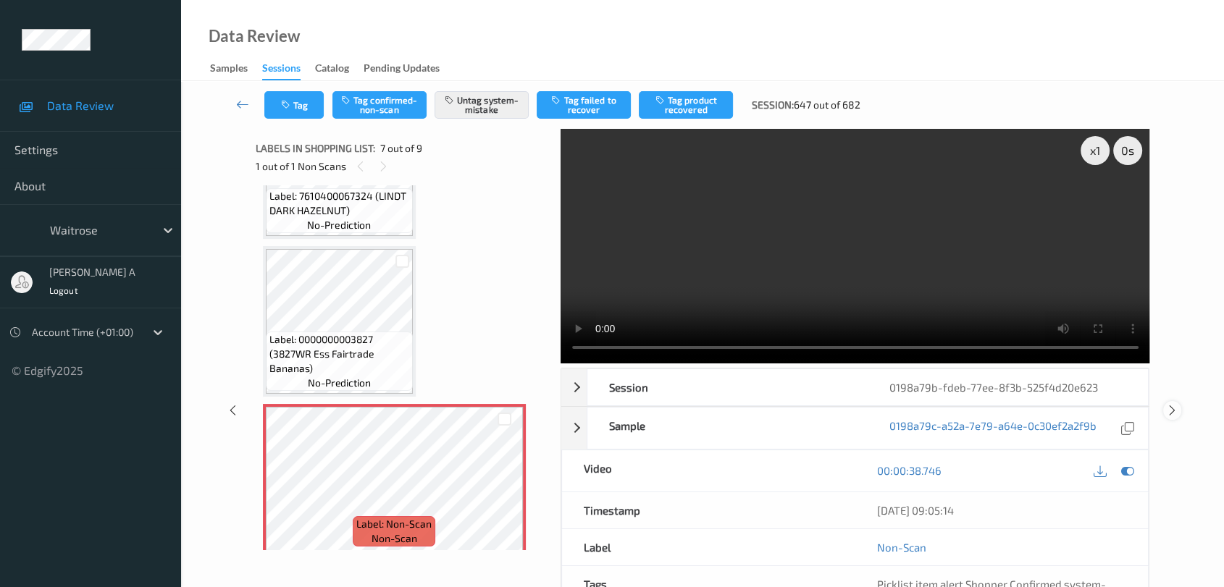
click at [1172, 404] on icon at bounding box center [1172, 410] width 12 height 13
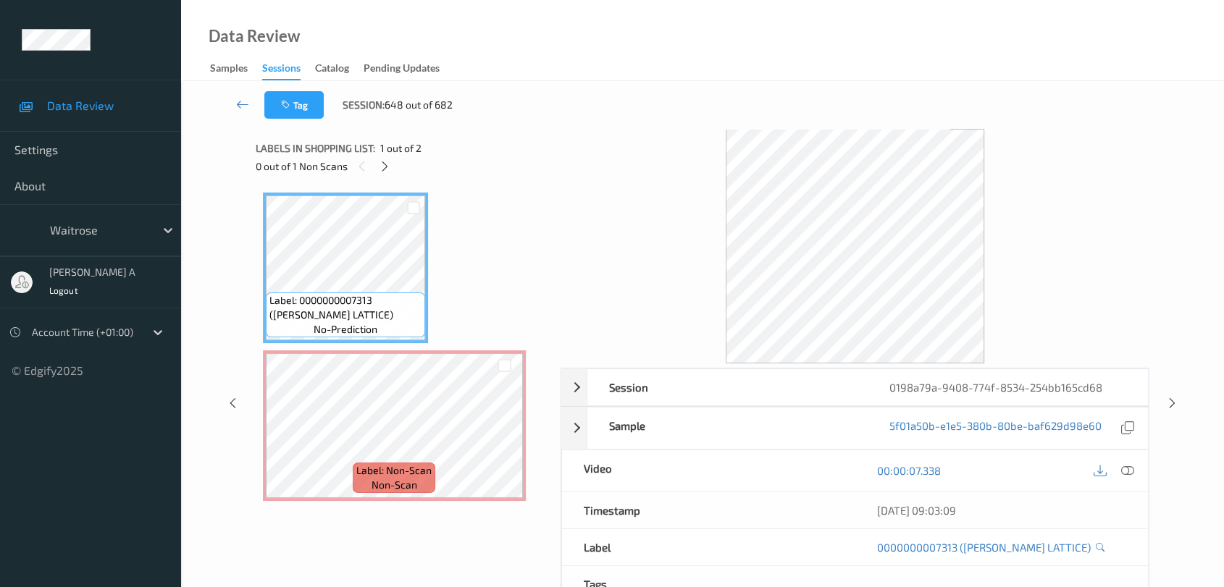
drag, startPoint x: 380, startPoint y: 169, endPoint x: 382, endPoint y: 186, distance: 16.8
click at [380, 169] on icon at bounding box center [385, 166] width 12 height 13
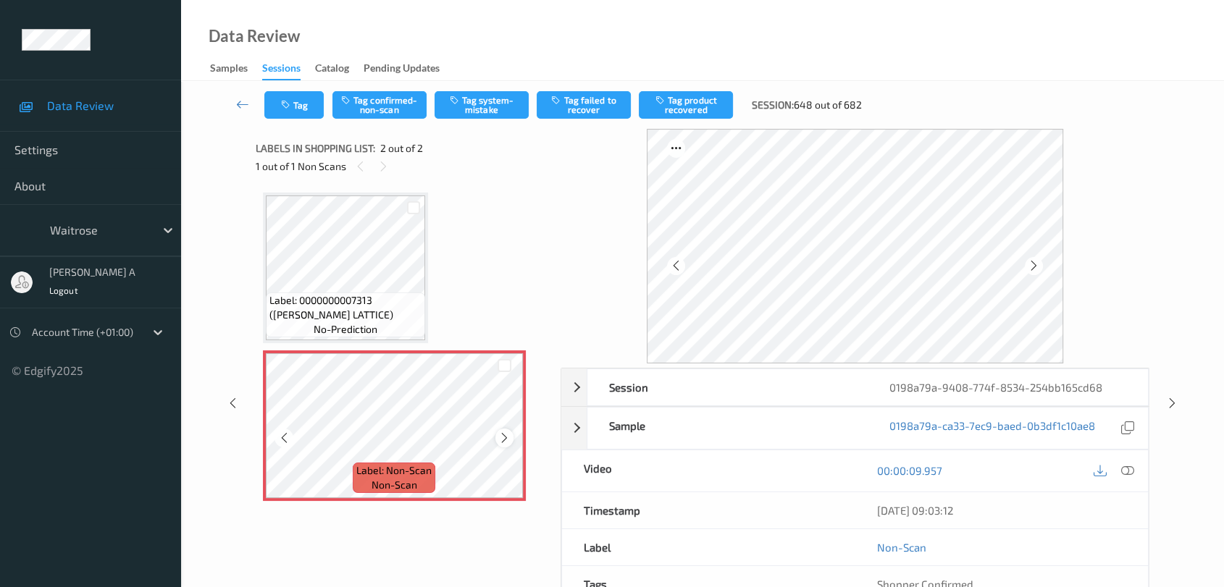
click at [500, 440] on icon at bounding box center [504, 438] width 12 height 13
click at [1130, 469] on icon at bounding box center [1127, 470] width 13 height 13
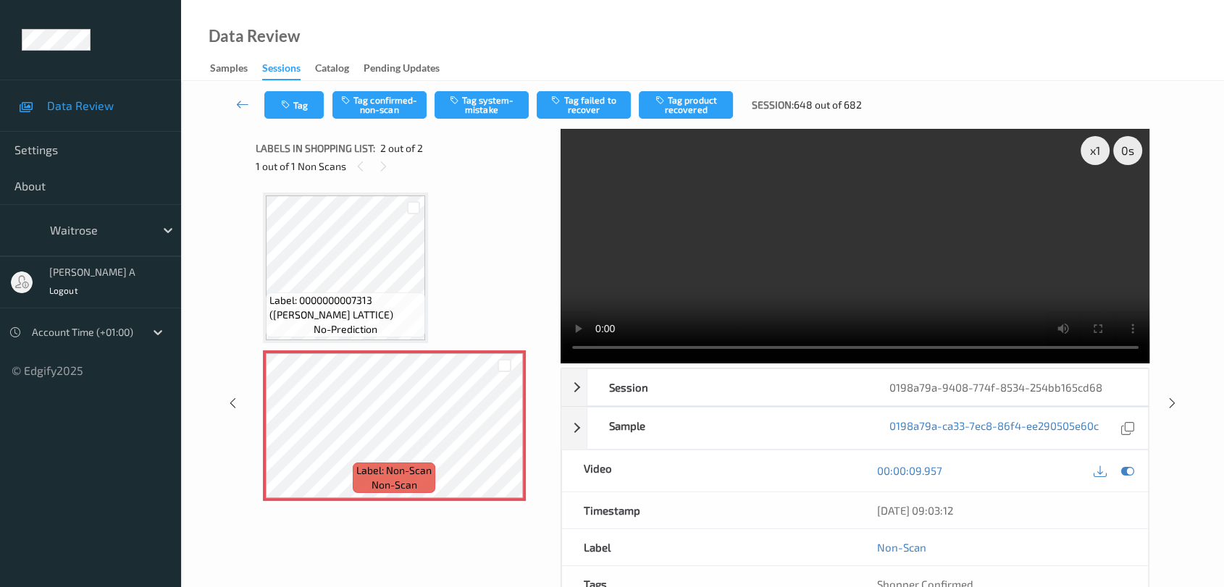
click at [1098, 310] on video at bounding box center [854, 246] width 589 height 235
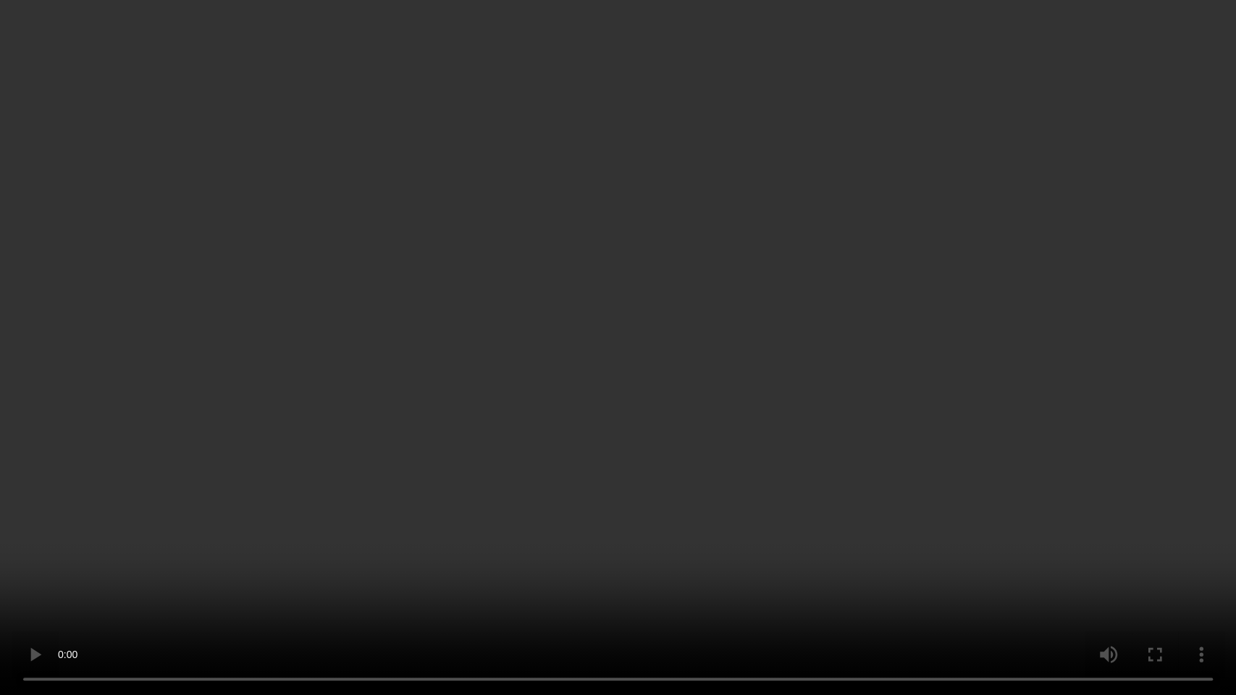
click at [563, 459] on video at bounding box center [618, 347] width 1236 height 695
click at [682, 442] on video at bounding box center [618, 347] width 1236 height 695
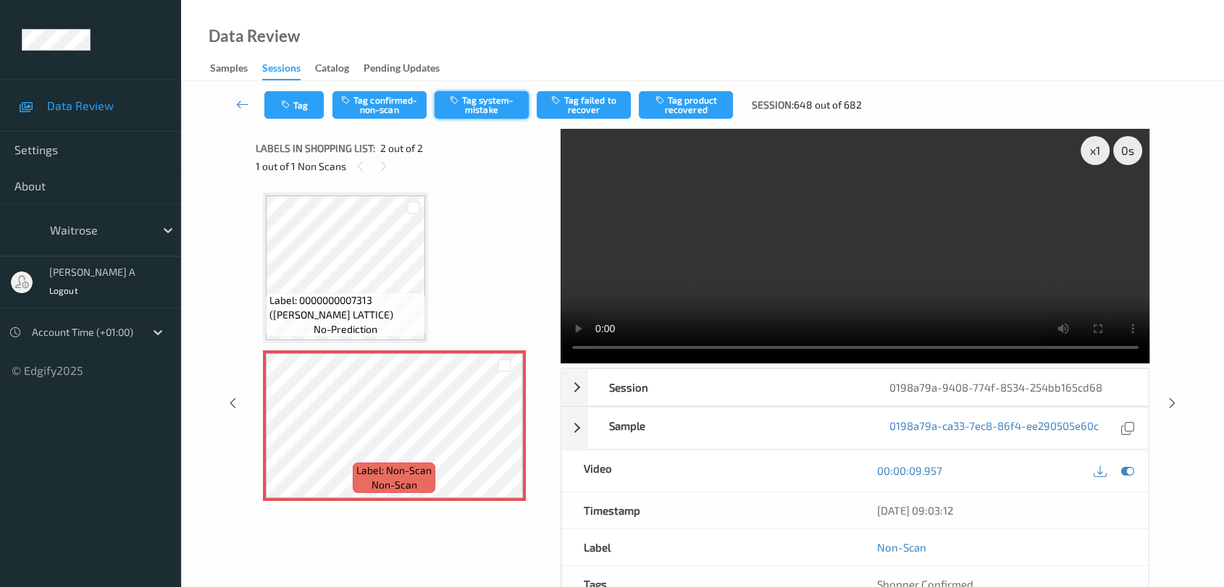
click at [469, 102] on button "Tag system-mistake" at bounding box center [481, 105] width 94 height 28
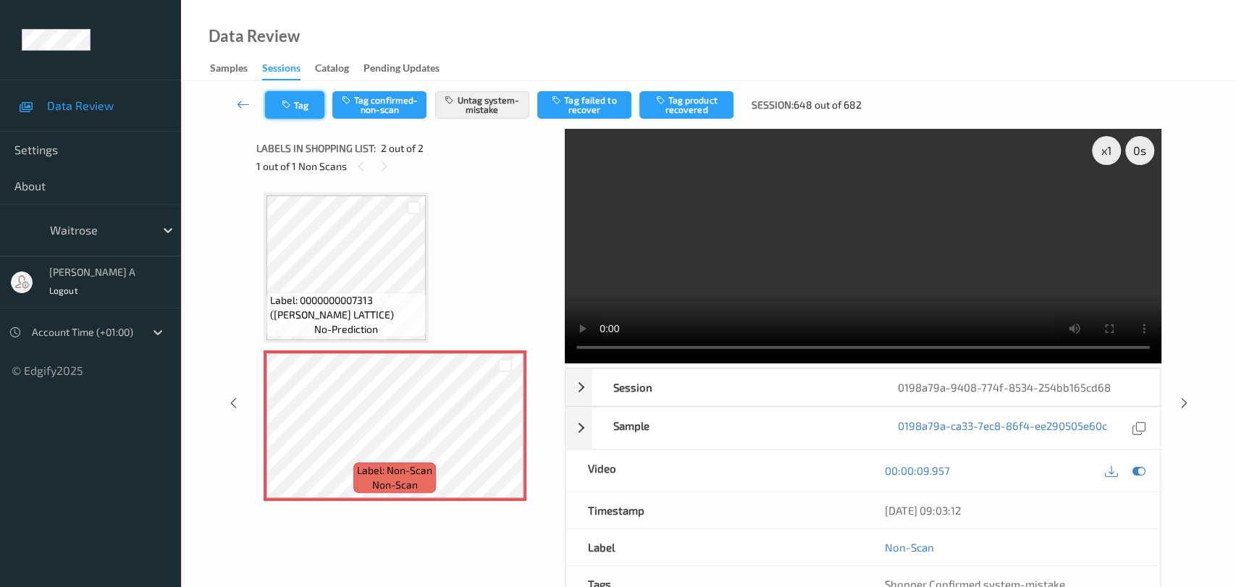
click at [290, 104] on icon "button" at bounding box center [288, 105] width 12 height 10
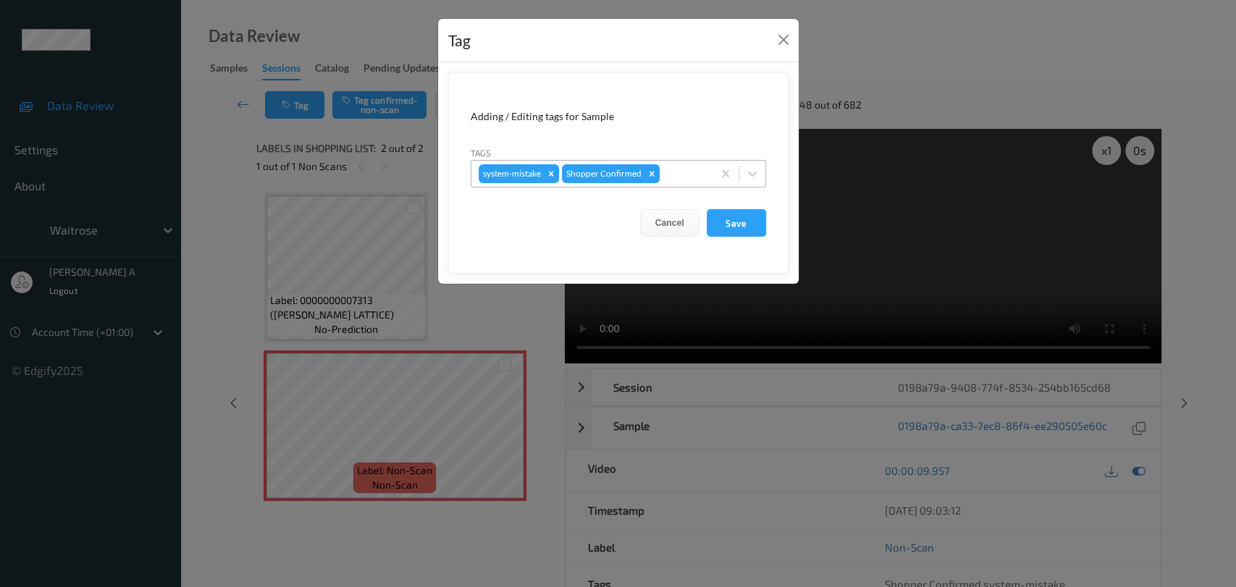
click at [673, 172] on div at bounding box center [684, 173] width 43 height 17
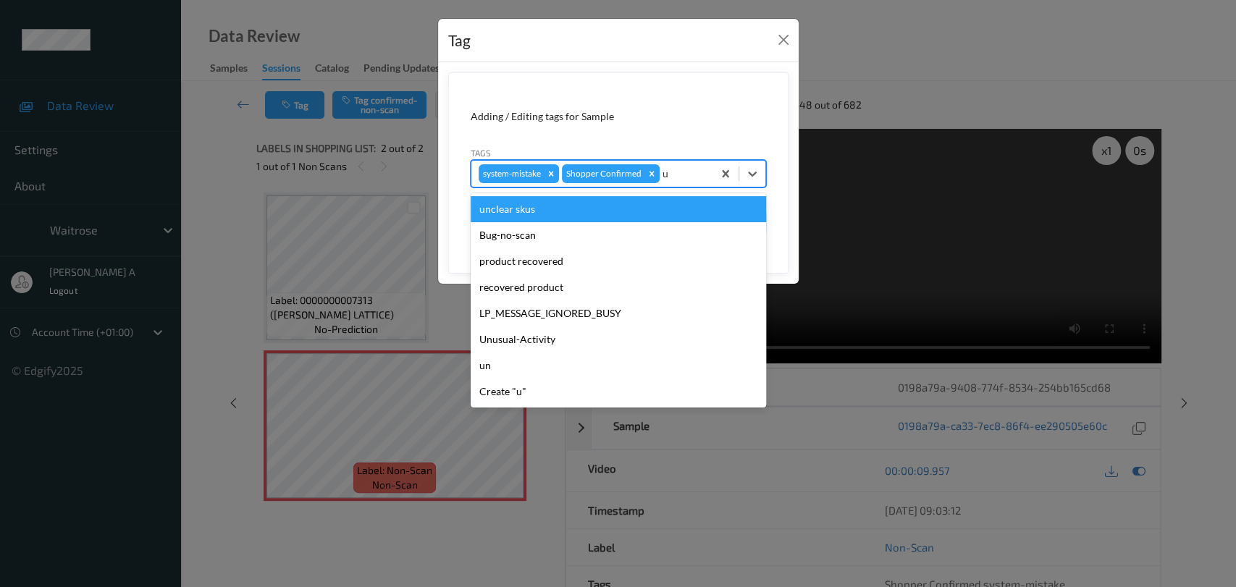
type input "un"
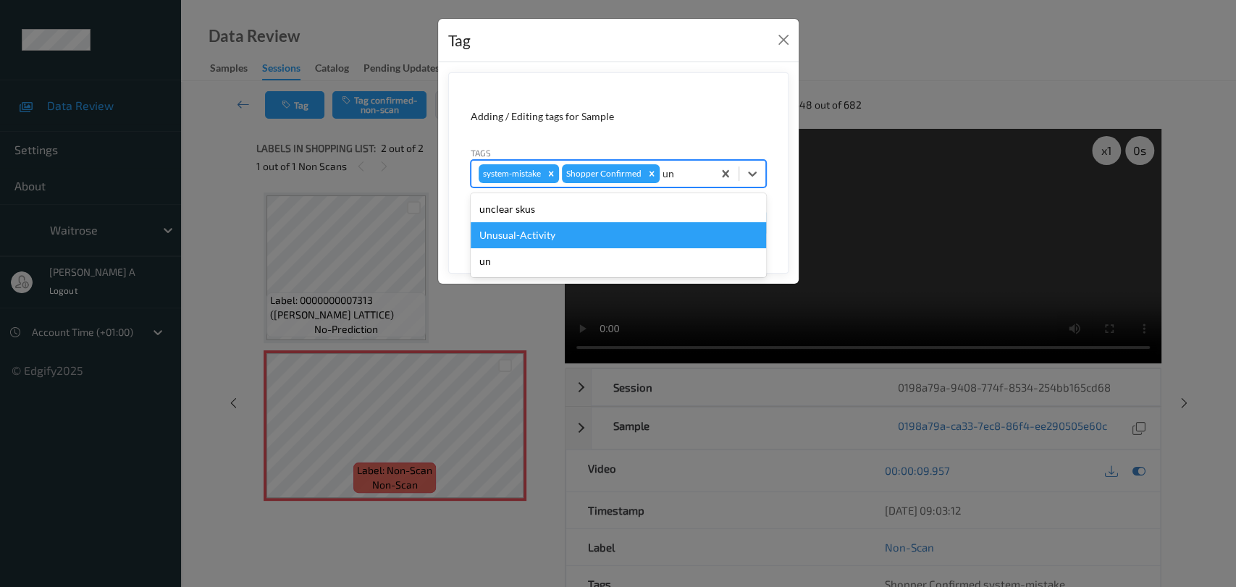
click at [529, 234] on div "Unusual-Activity" at bounding box center [618, 235] width 295 height 26
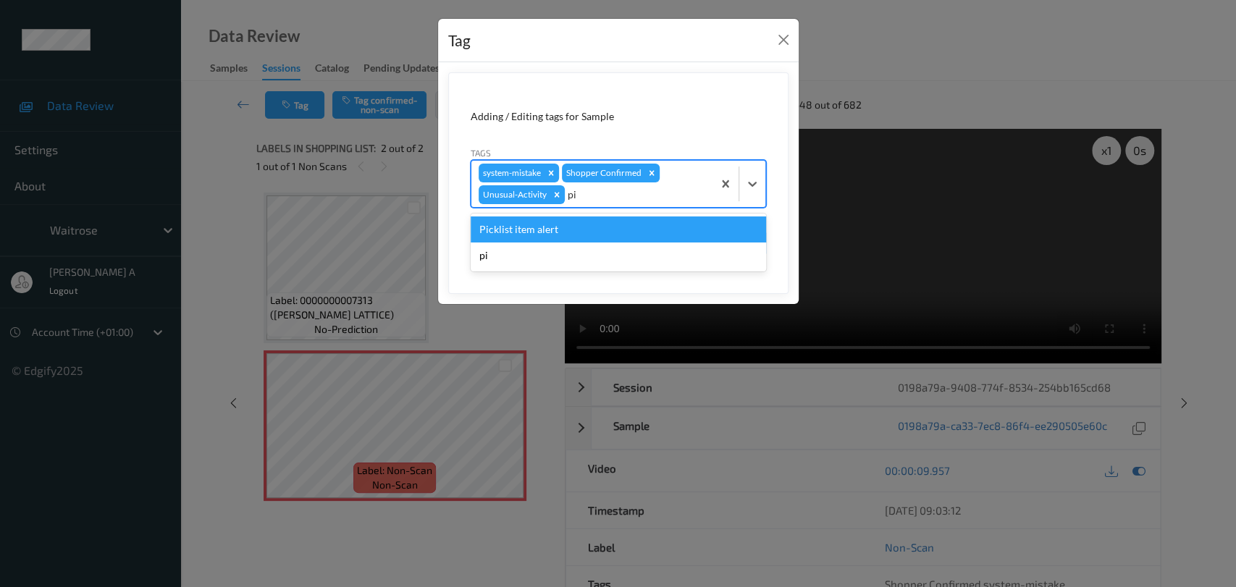
type input "pic"
click at [585, 222] on div "Picklist item alert" at bounding box center [618, 230] width 295 height 26
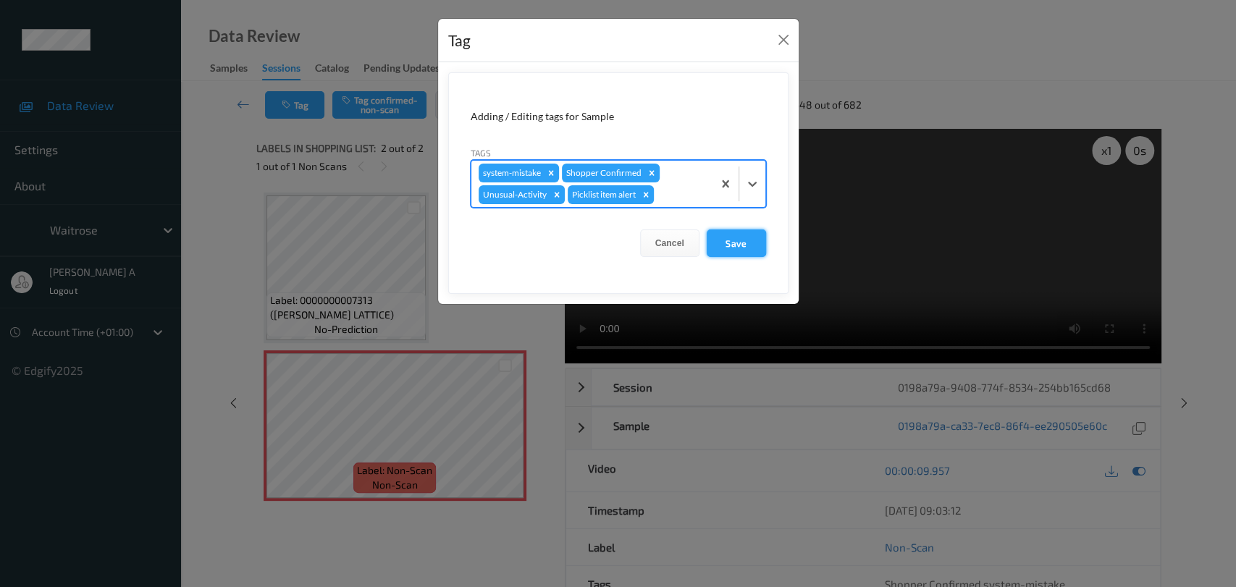
click at [740, 242] on button "Save" at bounding box center [736, 244] width 59 height 28
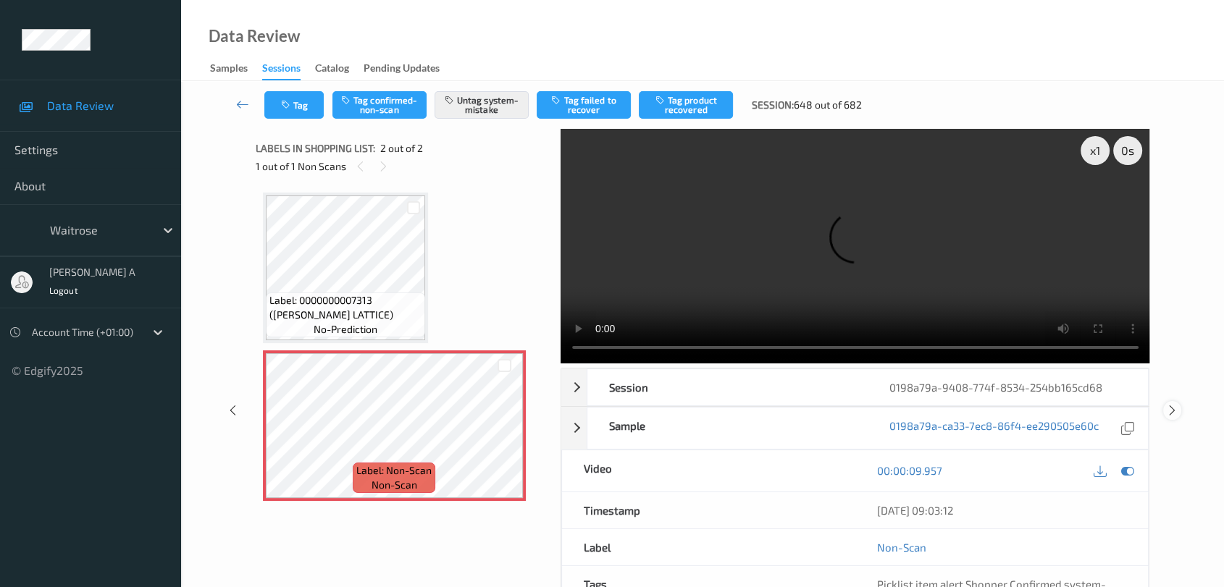
click at [1175, 404] on icon at bounding box center [1172, 410] width 12 height 13
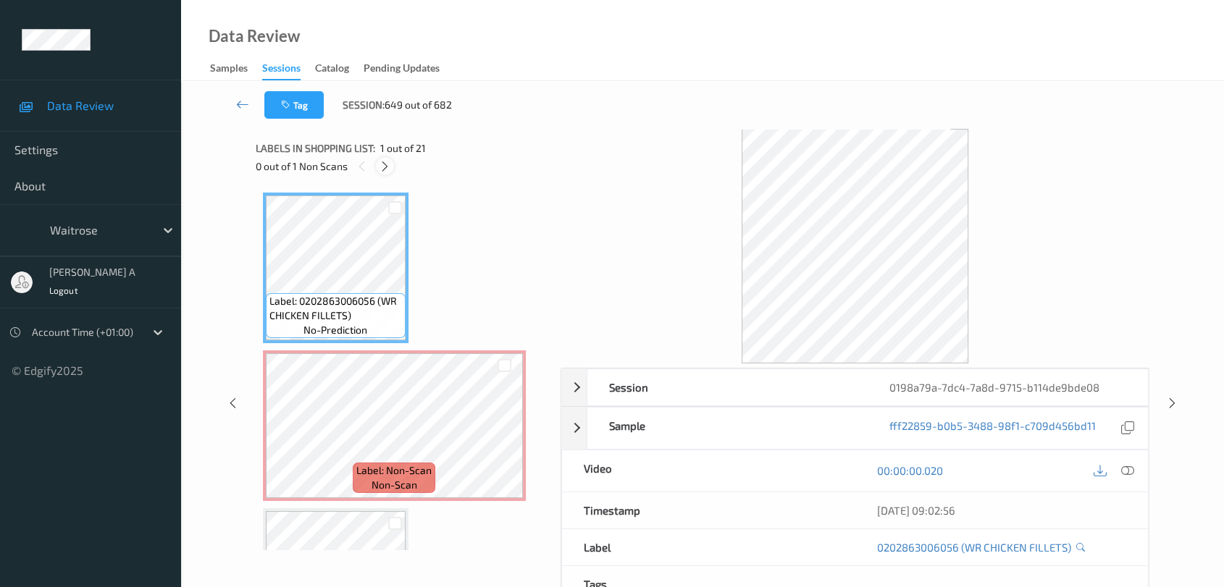
click at [385, 170] on icon at bounding box center [385, 166] width 12 height 13
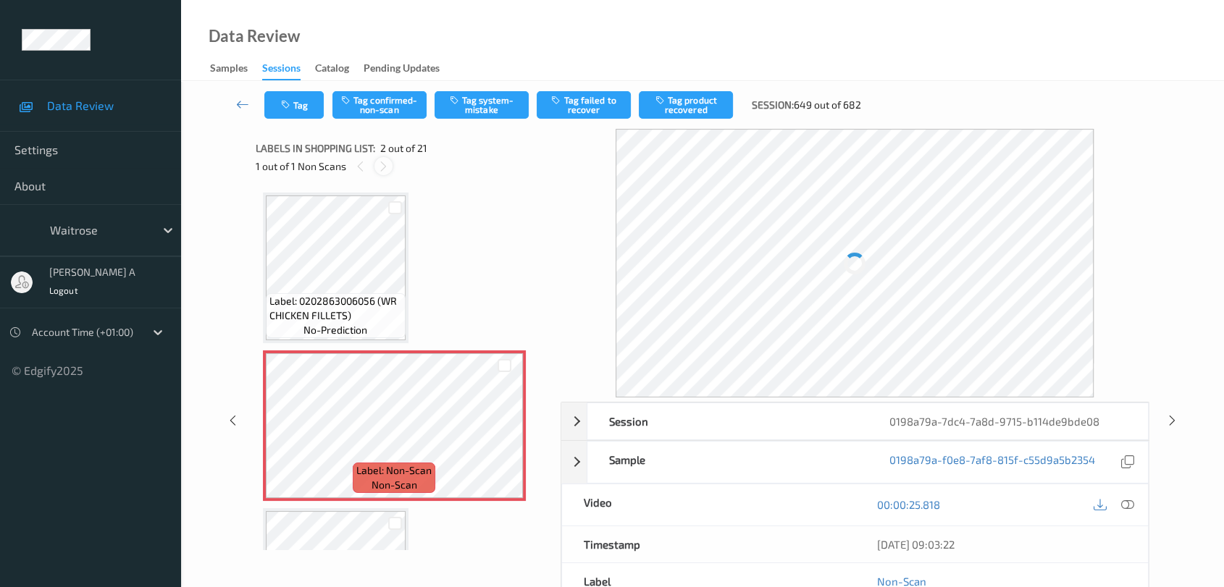
scroll to position [7, 0]
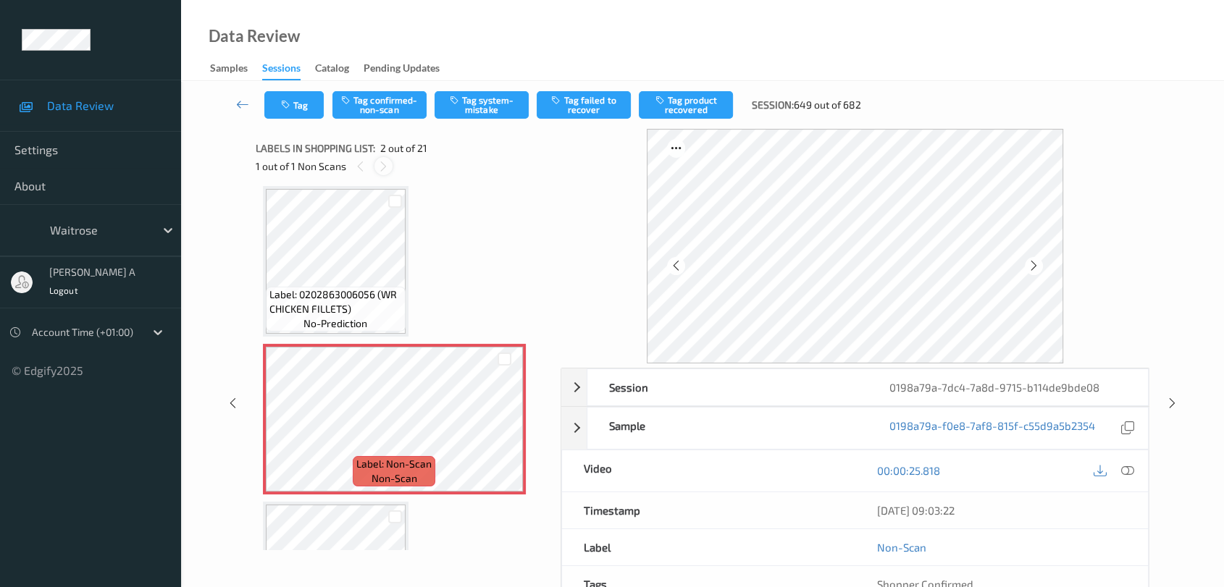
click at [385, 170] on icon at bounding box center [383, 166] width 12 height 13
click at [505, 433] on icon at bounding box center [504, 431] width 12 height 13
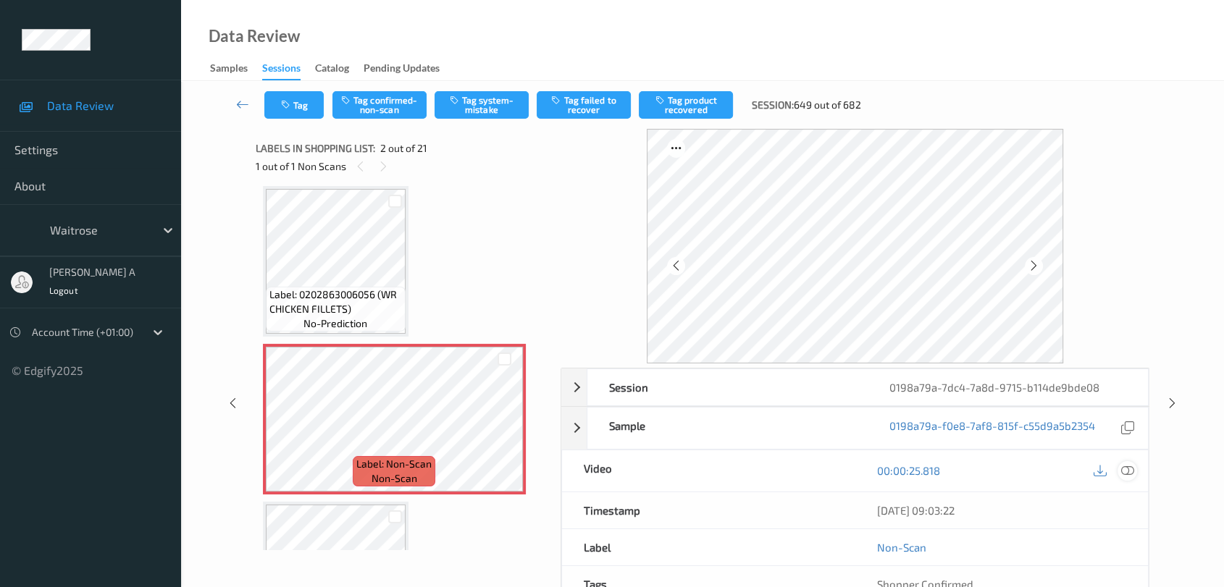
click at [1122, 472] on icon at bounding box center [1127, 470] width 13 height 13
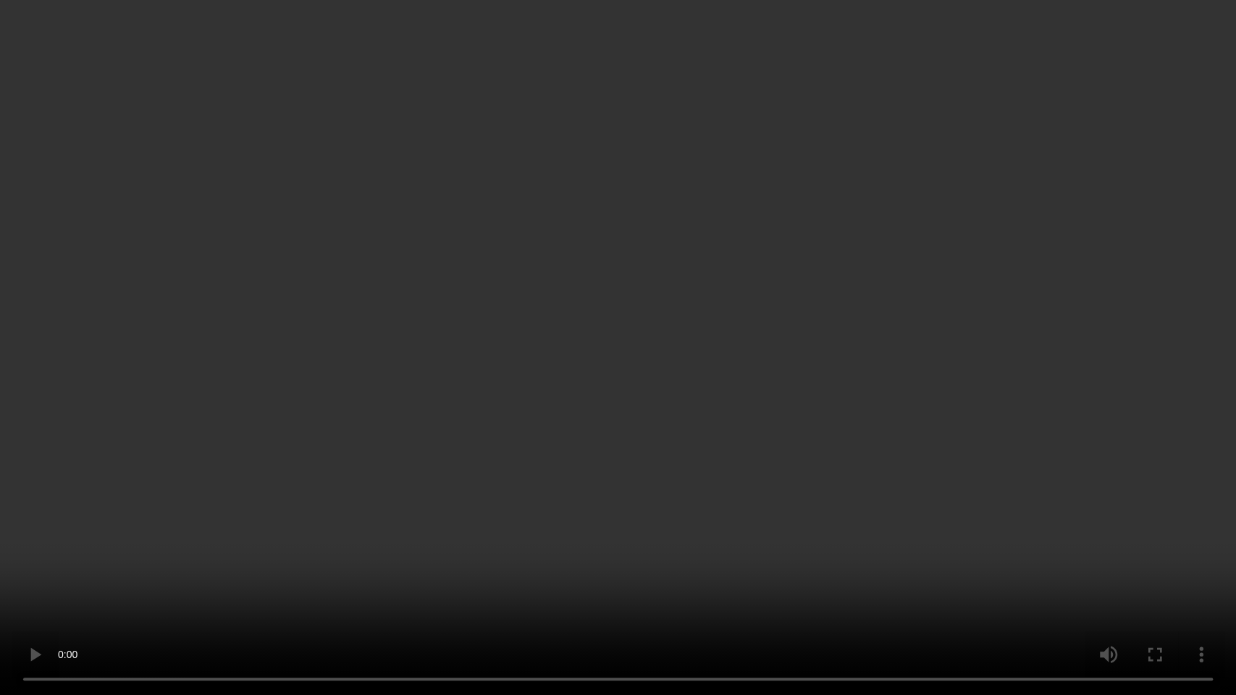
click at [249, 587] on video at bounding box center [618, 347] width 1236 height 695
click at [285, 362] on video at bounding box center [618, 347] width 1236 height 695
click at [0, 587] on video at bounding box center [618, 347] width 1236 height 695
click at [349, 329] on video at bounding box center [618, 347] width 1236 height 695
click at [598, 365] on video at bounding box center [618, 347] width 1236 height 695
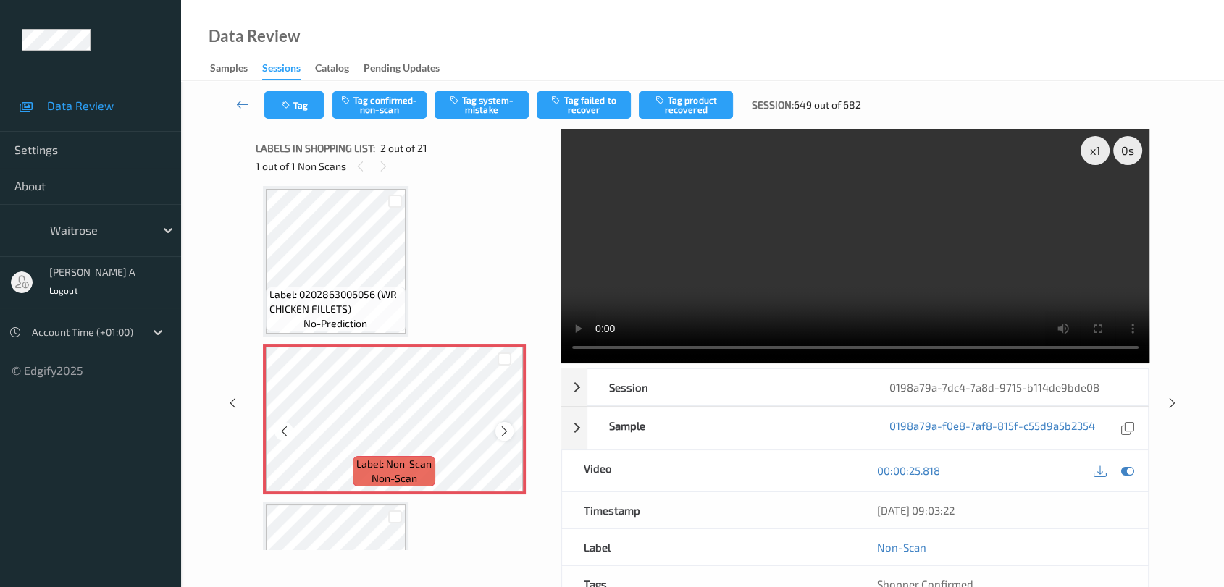
click at [499, 430] on icon at bounding box center [504, 431] width 12 height 13
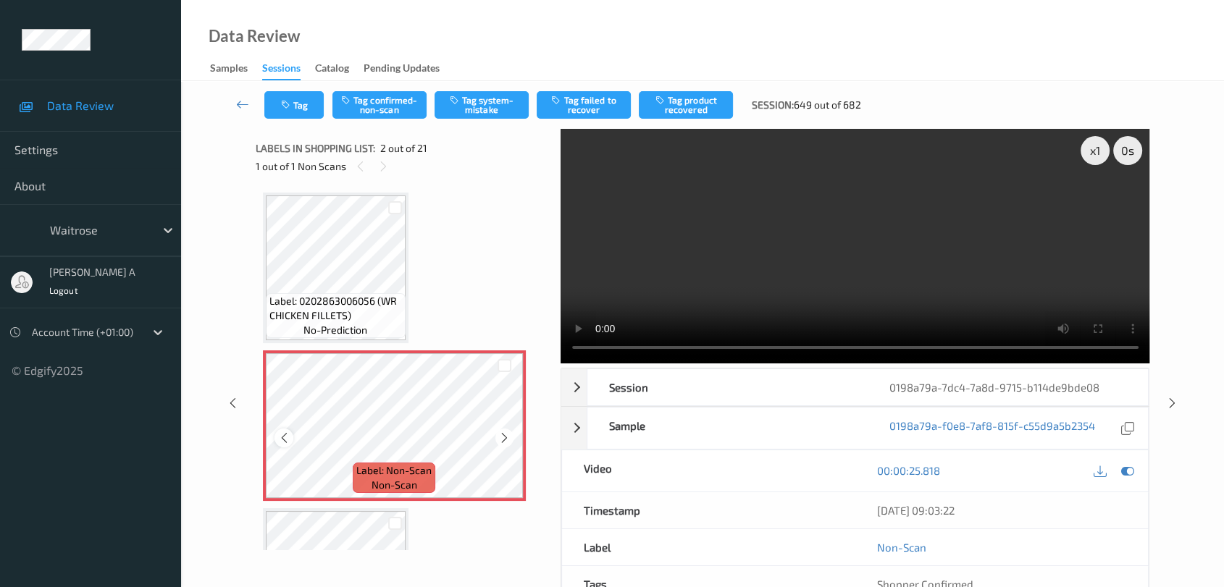
click at [285, 443] on div at bounding box center [283, 438] width 18 height 18
click at [833, 245] on video at bounding box center [854, 246] width 589 height 235
click at [492, 103] on button "Tag system-mistake" at bounding box center [481, 105] width 94 height 28
click at [862, 210] on video at bounding box center [854, 246] width 589 height 235
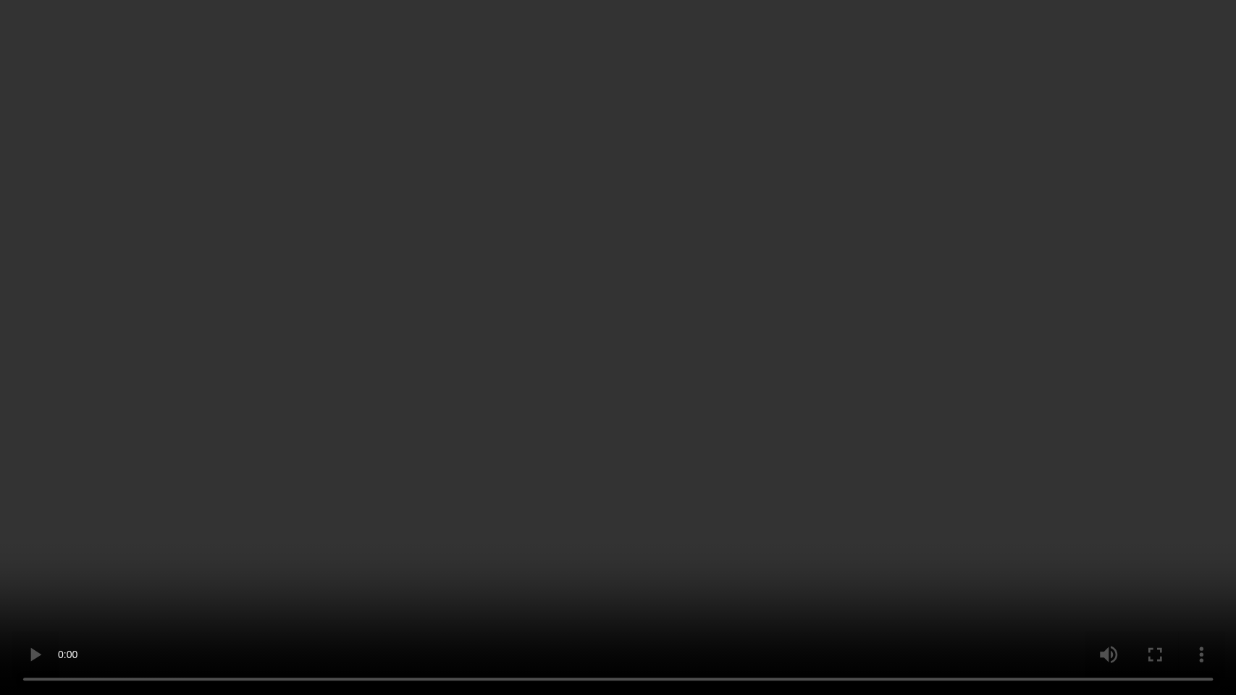
click at [785, 446] on video at bounding box center [618, 347] width 1236 height 695
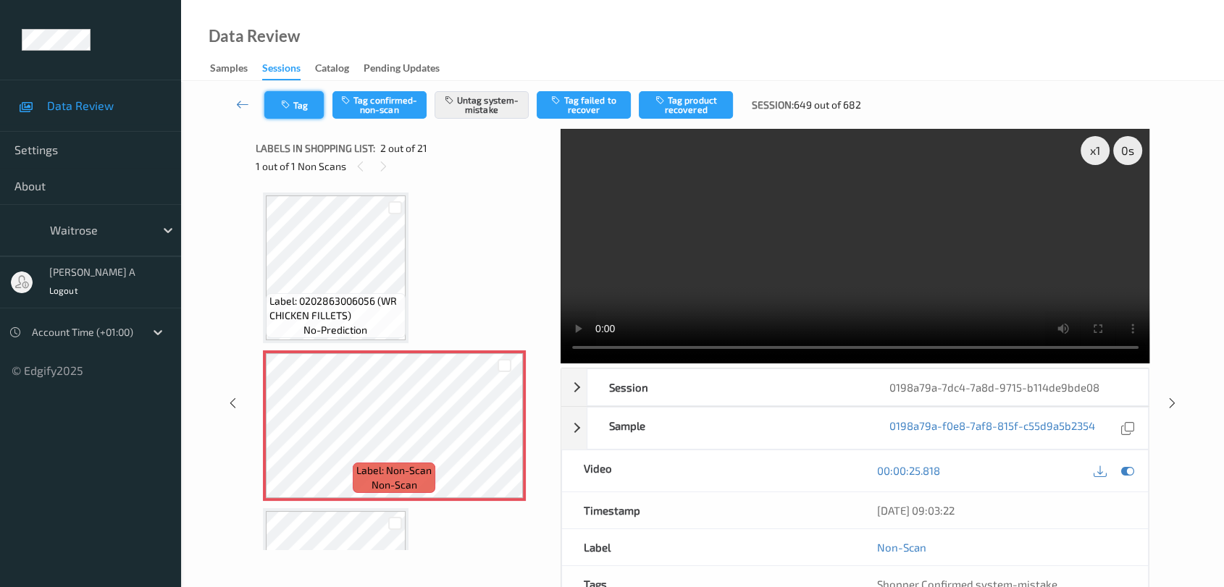
click at [310, 106] on button "Tag" at bounding box center [293, 105] width 59 height 28
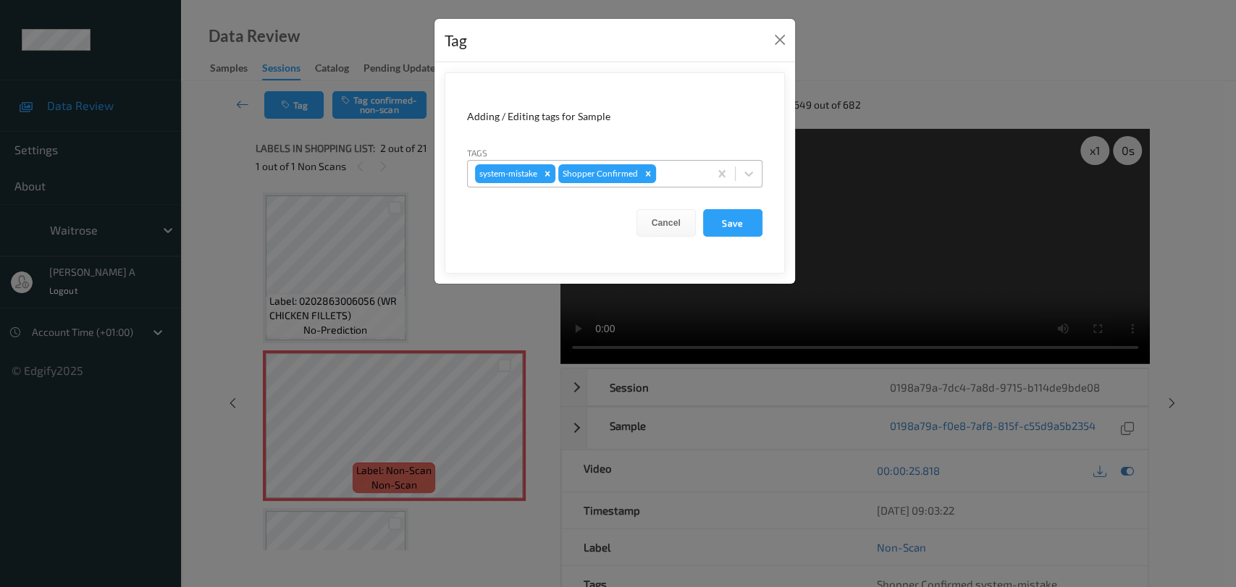
click at [668, 178] on div at bounding box center [680, 173] width 43 height 17
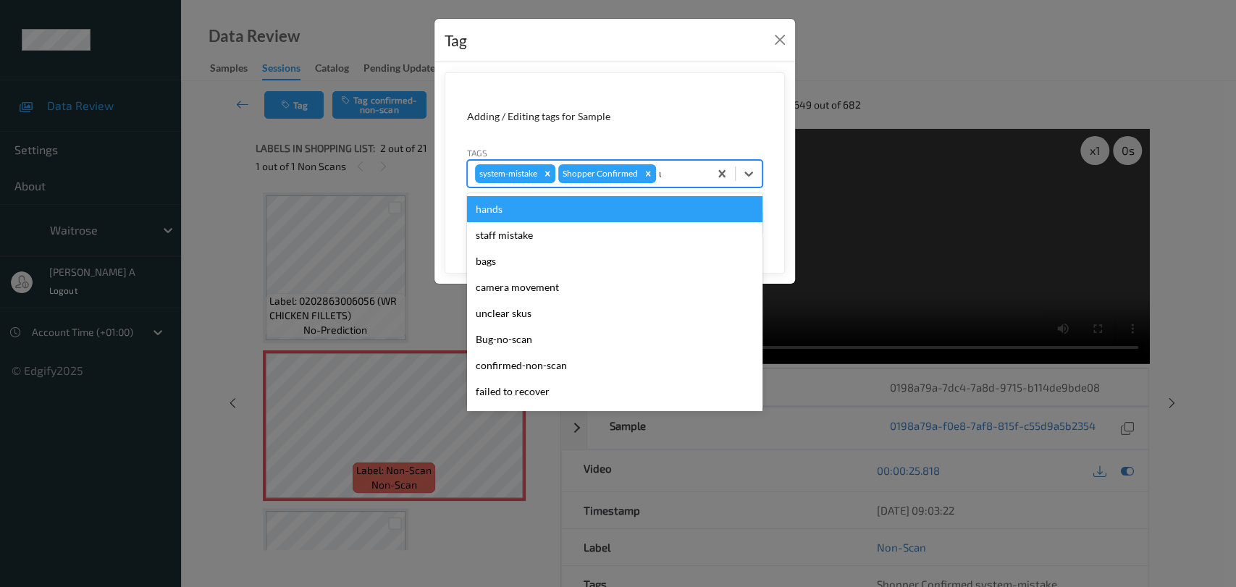
type input "un"
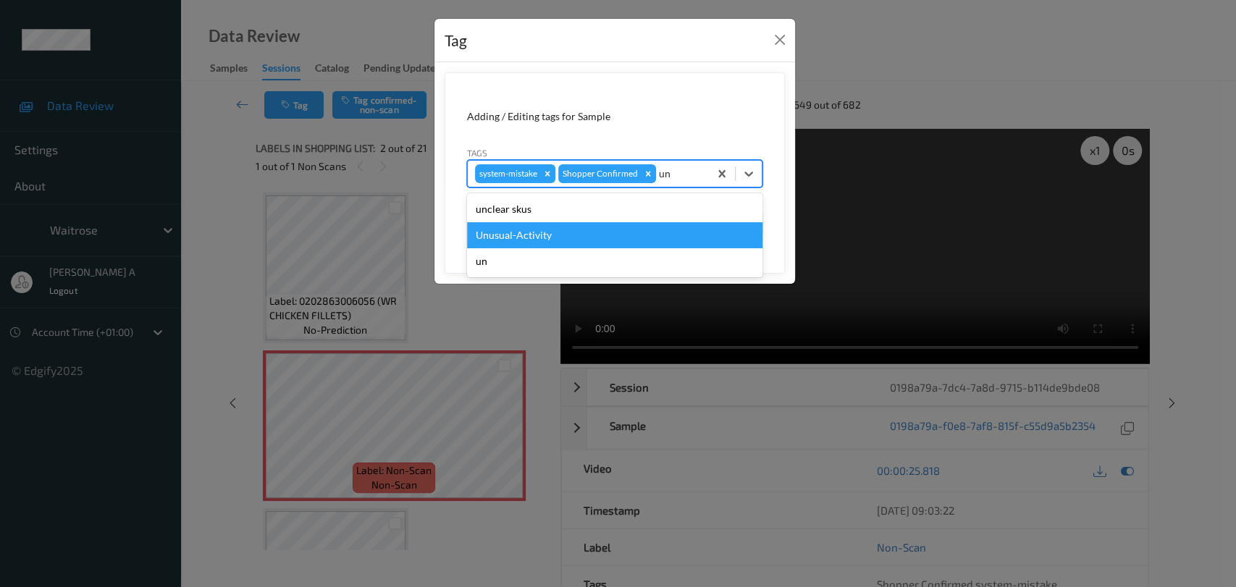
click at [628, 232] on div "Unusual-Activity" at bounding box center [614, 235] width 295 height 26
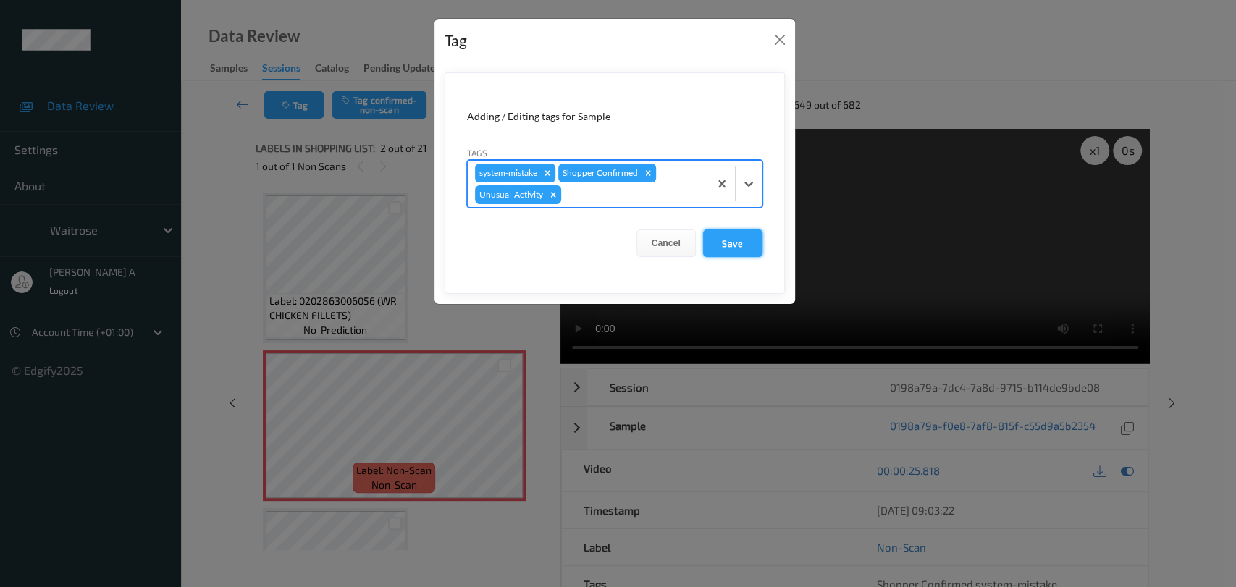
click at [715, 244] on button "Save" at bounding box center [732, 244] width 59 height 28
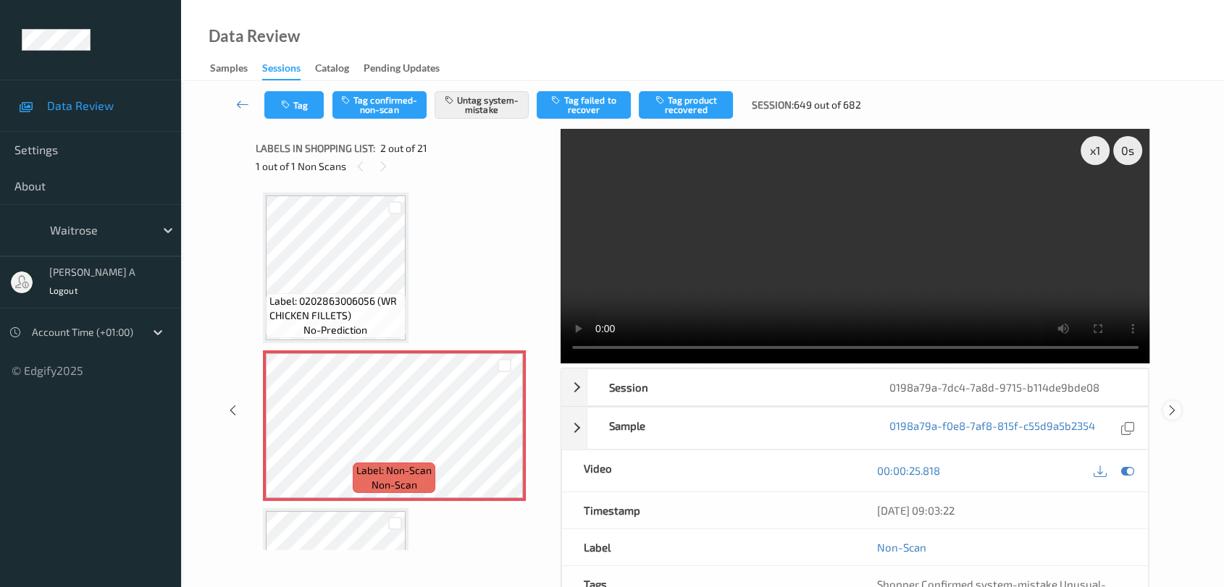
click at [1170, 404] on icon at bounding box center [1172, 410] width 12 height 13
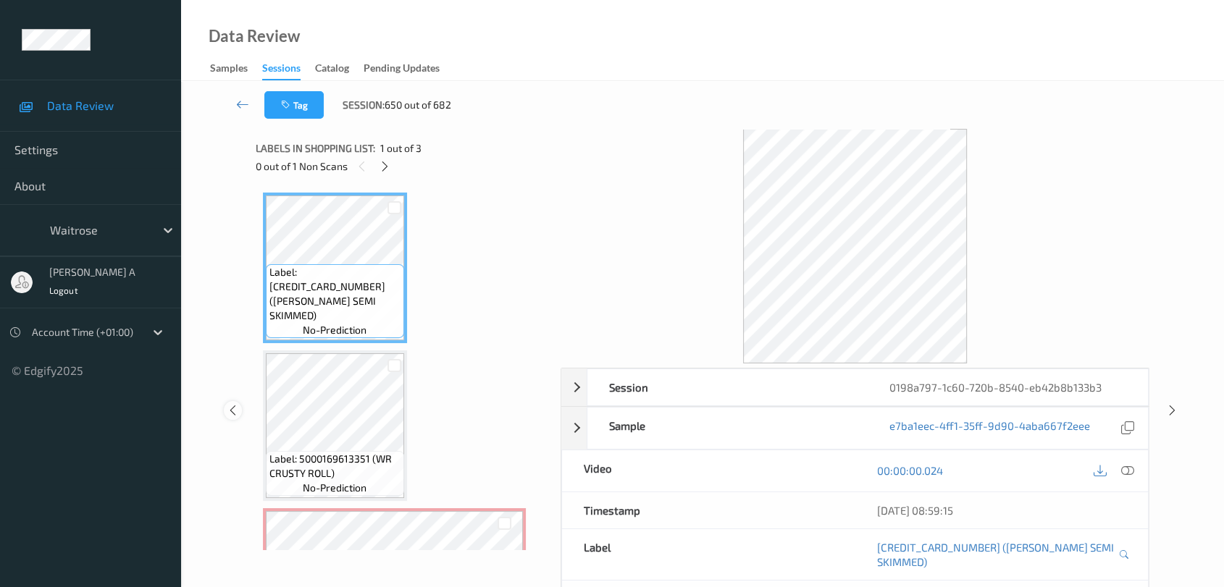
click at [232, 404] on icon at bounding box center [233, 410] width 12 height 13
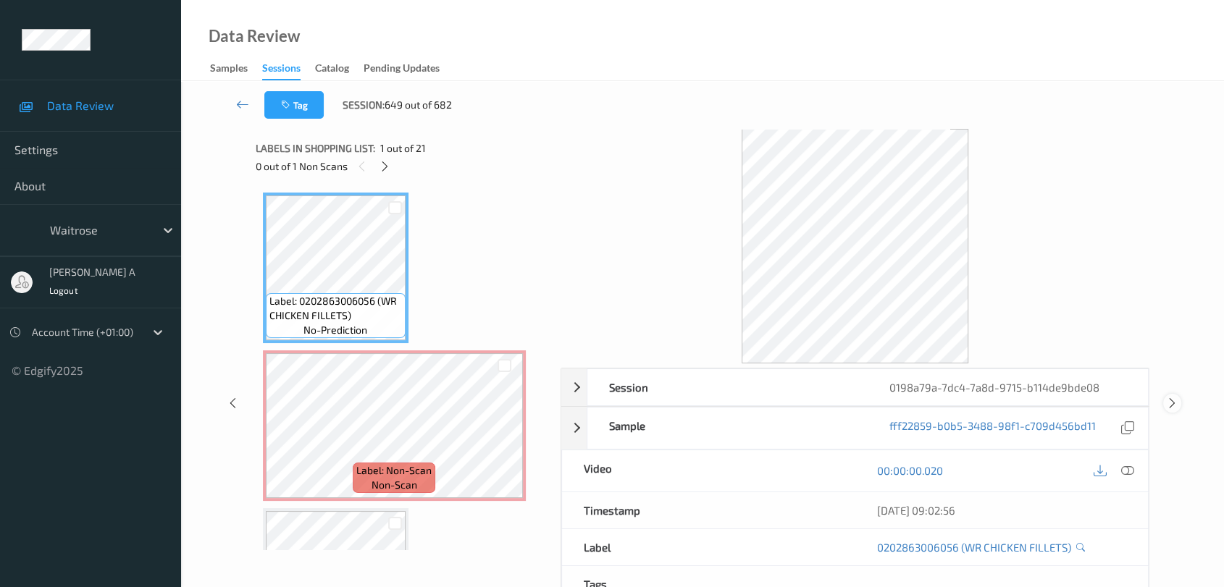
click at [1172, 403] on icon at bounding box center [1172, 403] width 12 height 13
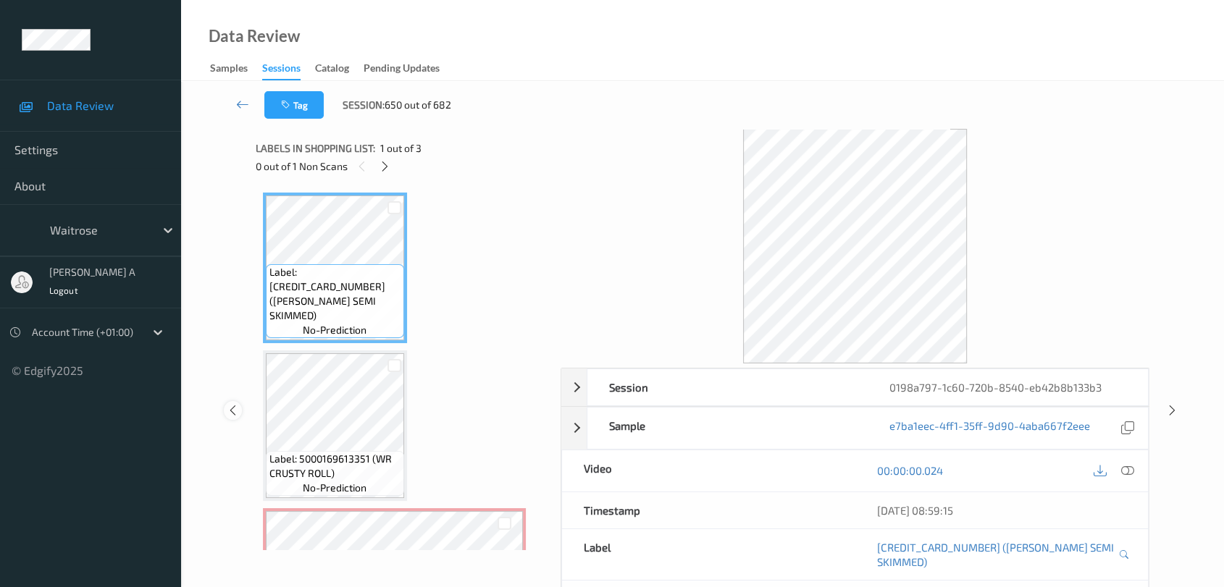
click at [234, 404] on icon at bounding box center [233, 410] width 12 height 13
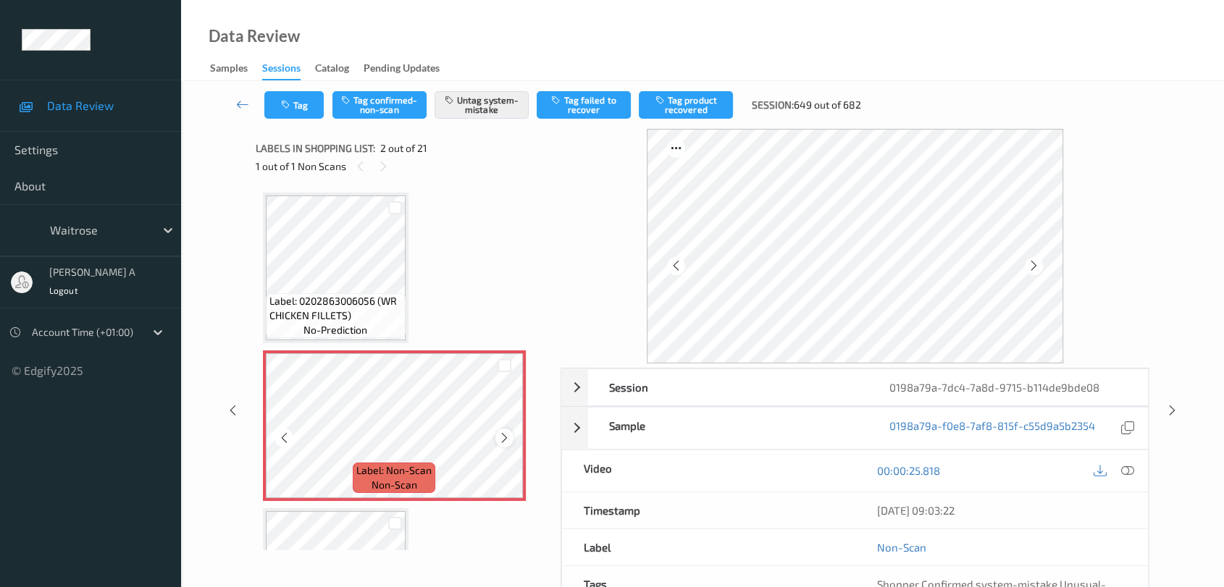
click at [500, 436] on icon at bounding box center [504, 438] width 12 height 13
click at [385, 161] on icon at bounding box center [383, 166] width 12 height 13
click at [382, 161] on icon at bounding box center [383, 166] width 12 height 13
click at [362, 164] on icon at bounding box center [360, 166] width 12 height 13
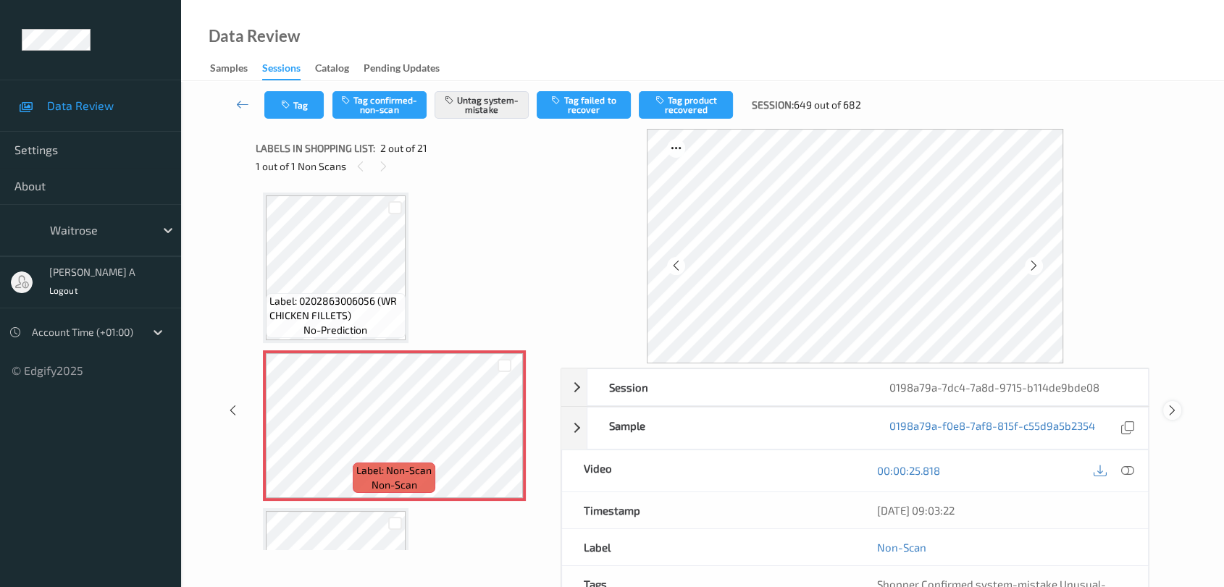
click at [1169, 411] on icon at bounding box center [1172, 410] width 12 height 13
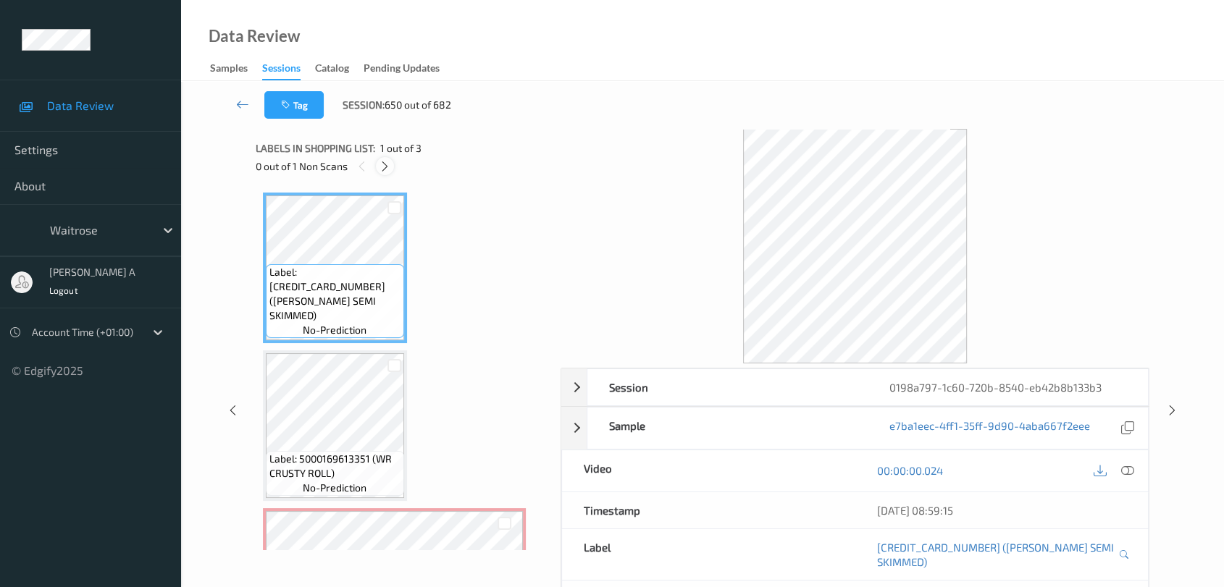
click at [388, 161] on icon at bounding box center [385, 166] width 12 height 13
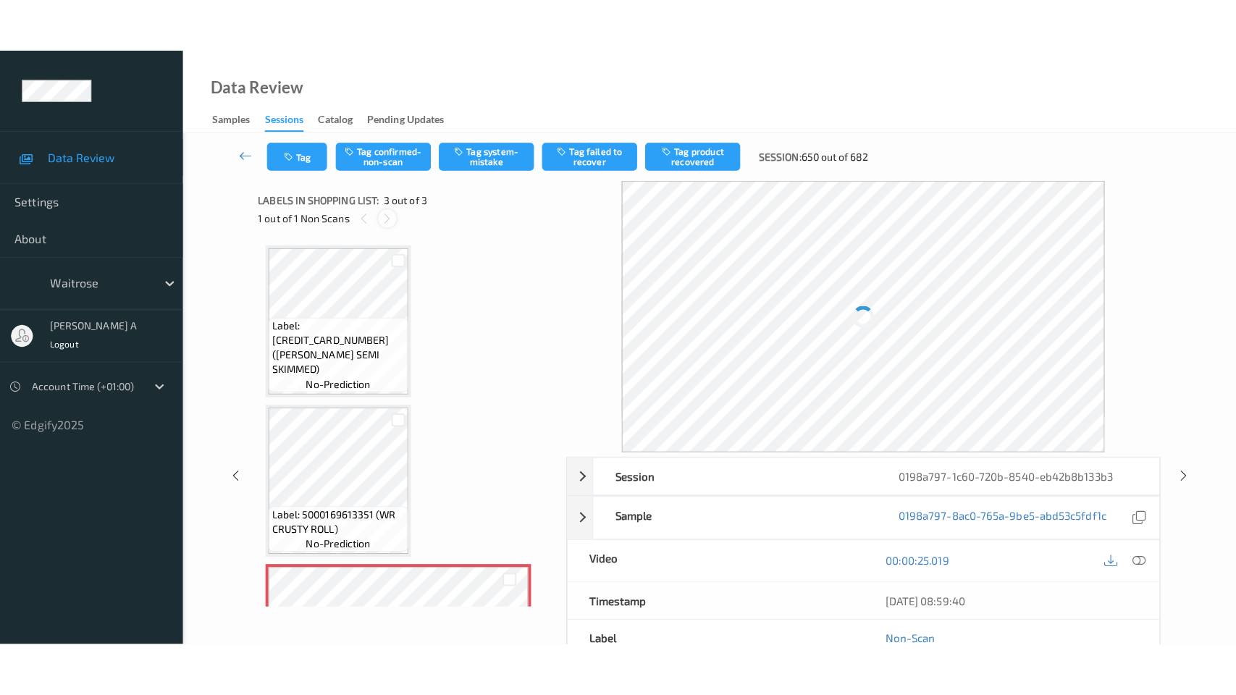
scroll to position [114, 0]
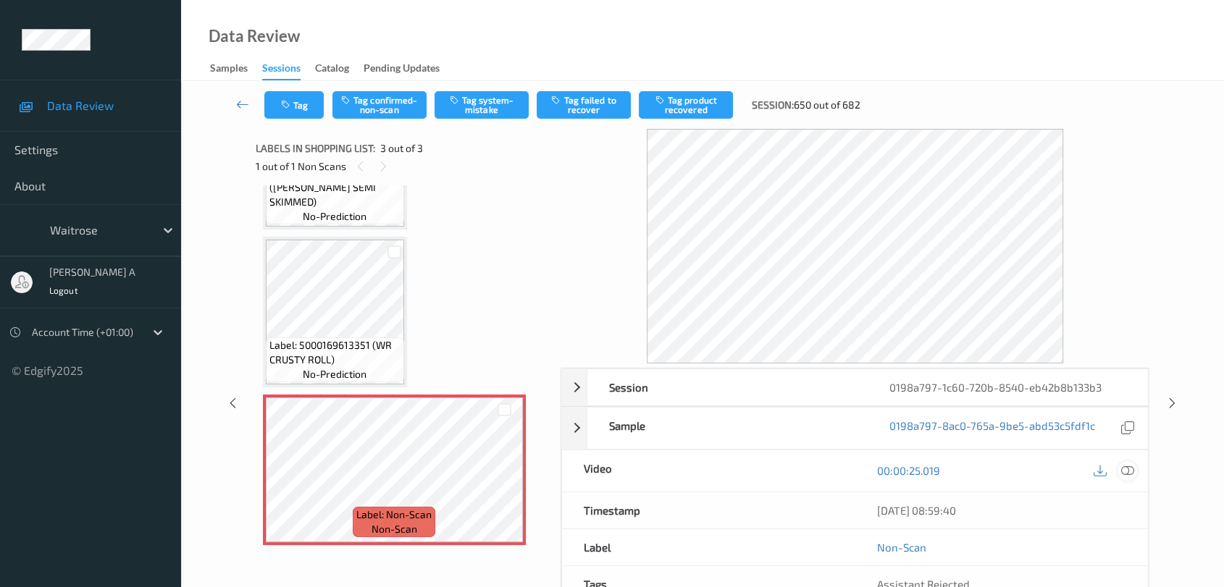
click at [1127, 472] on icon at bounding box center [1127, 470] width 13 height 13
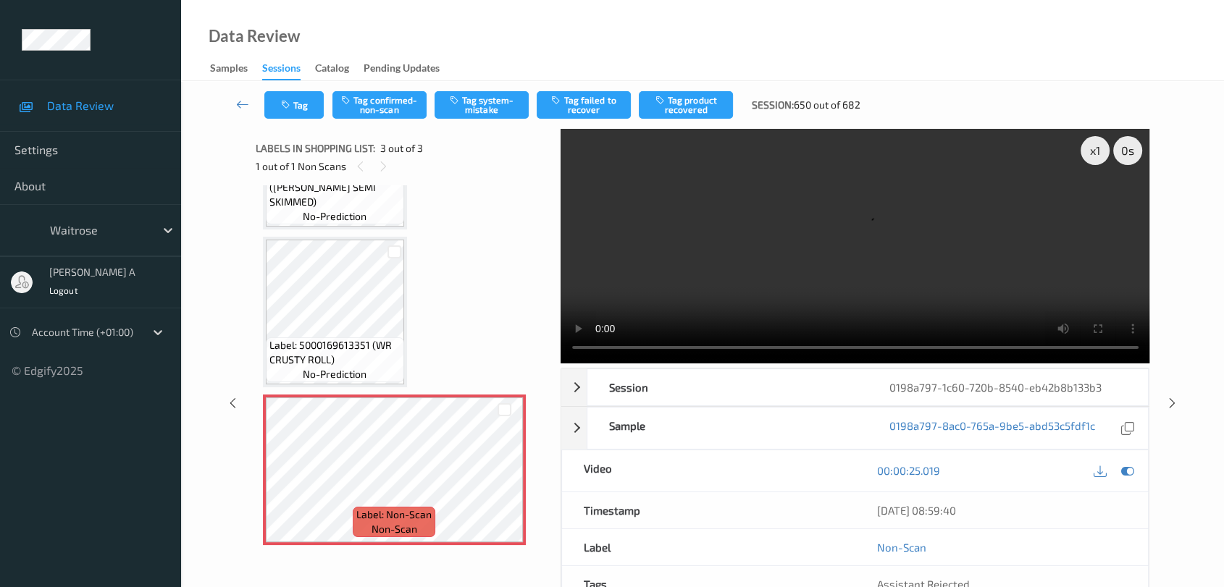
scroll to position [6, 0]
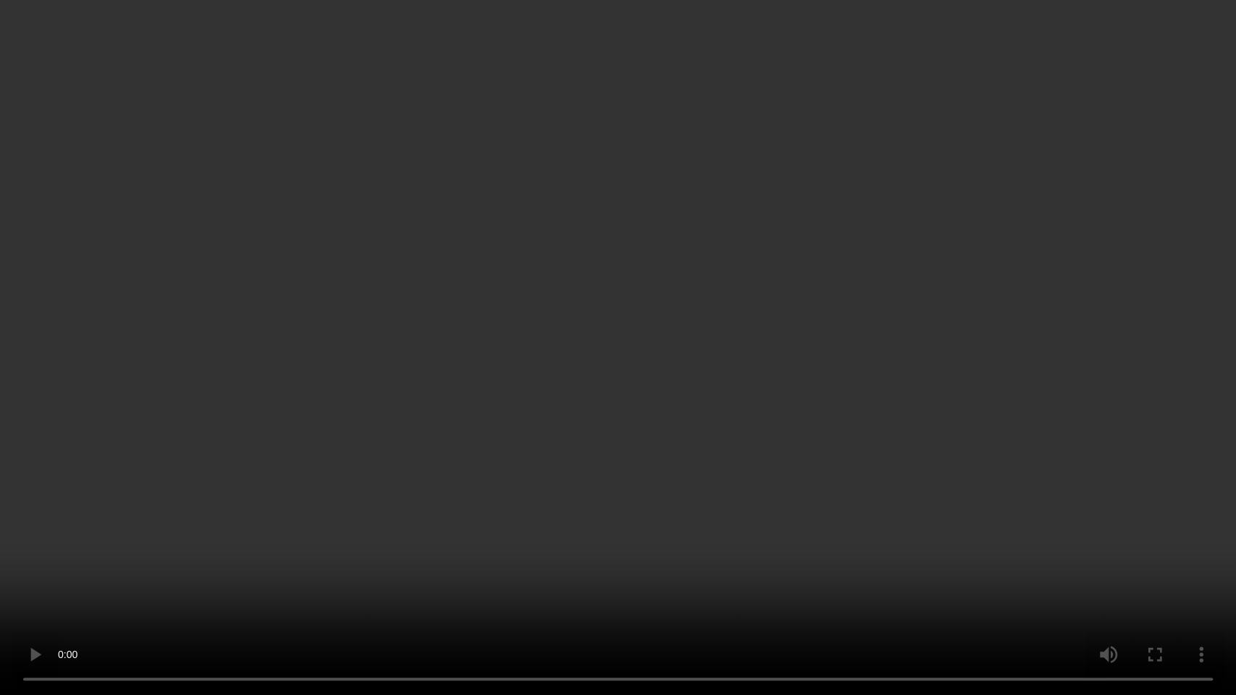
click at [629, 332] on video at bounding box center [618, 347] width 1236 height 695
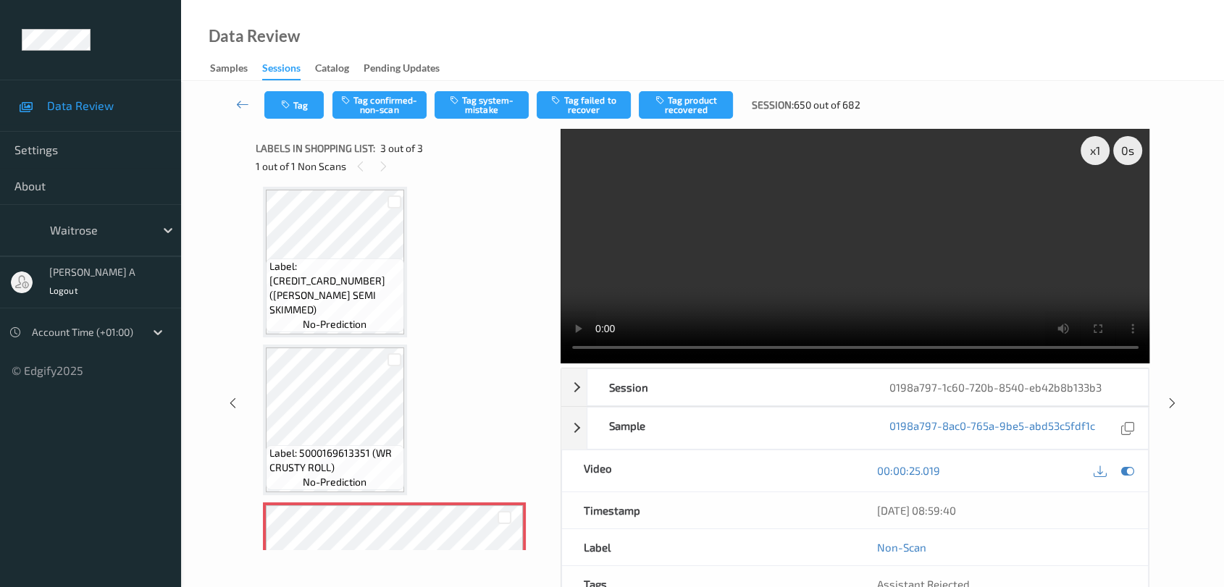
drag, startPoint x: 482, startPoint y: 115, endPoint x: 450, endPoint y: 121, distance: 33.1
click at [482, 115] on button "Tag system-mistake" at bounding box center [481, 105] width 94 height 28
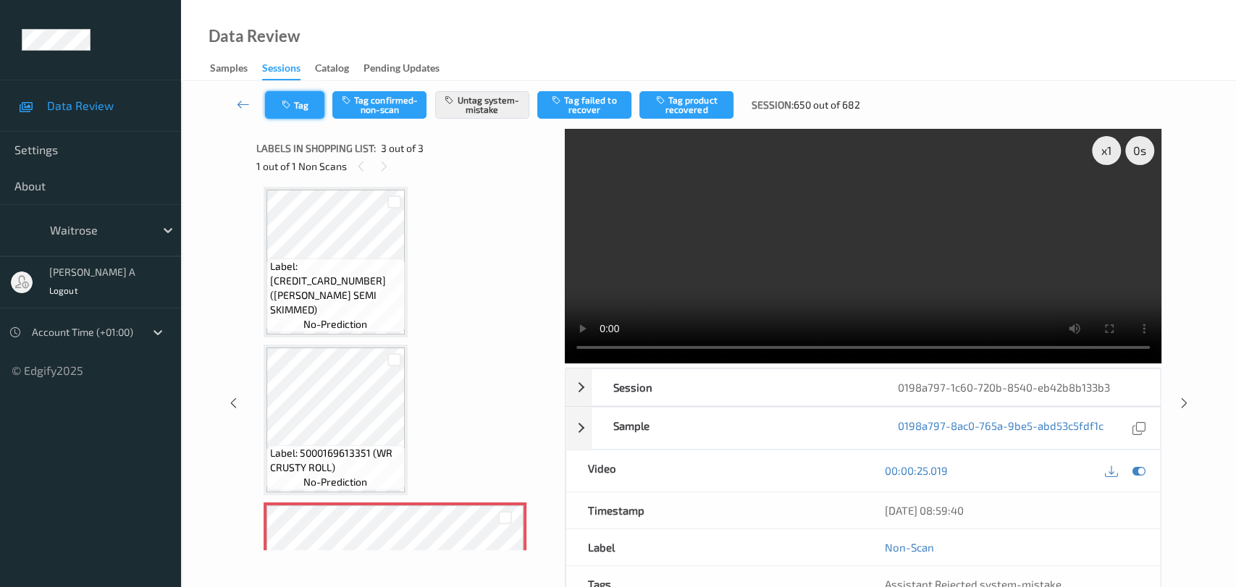
click at [293, 112] on button "Tag" at bounding box center [294, 105] width 59 height 28
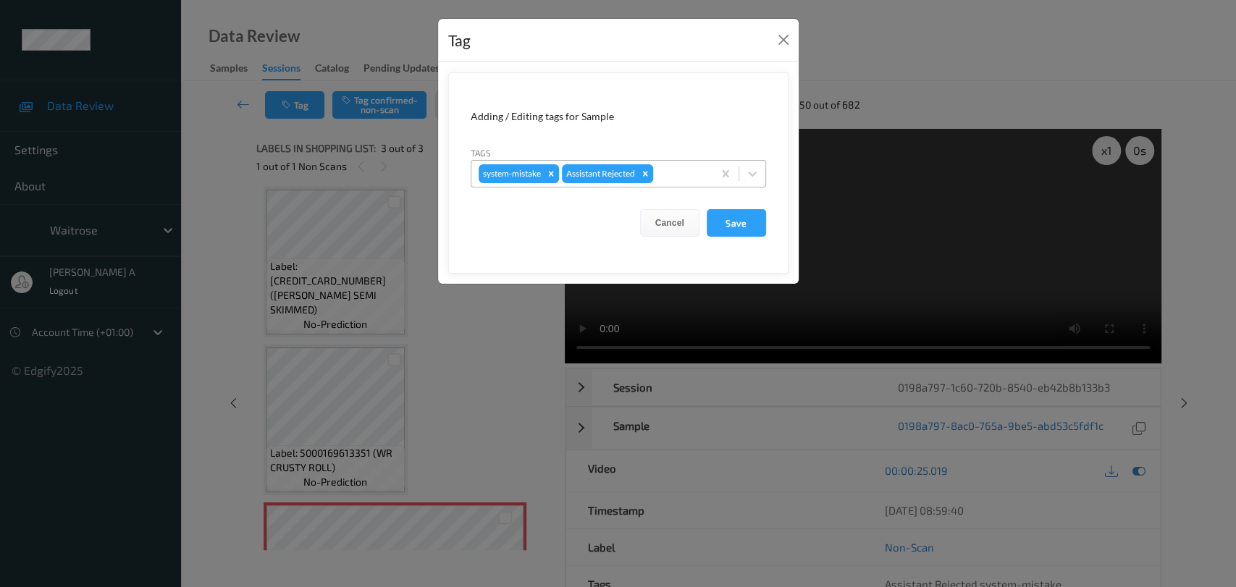
click at [671, 169] on div at bounding box center [680, 173] width 49 height 17
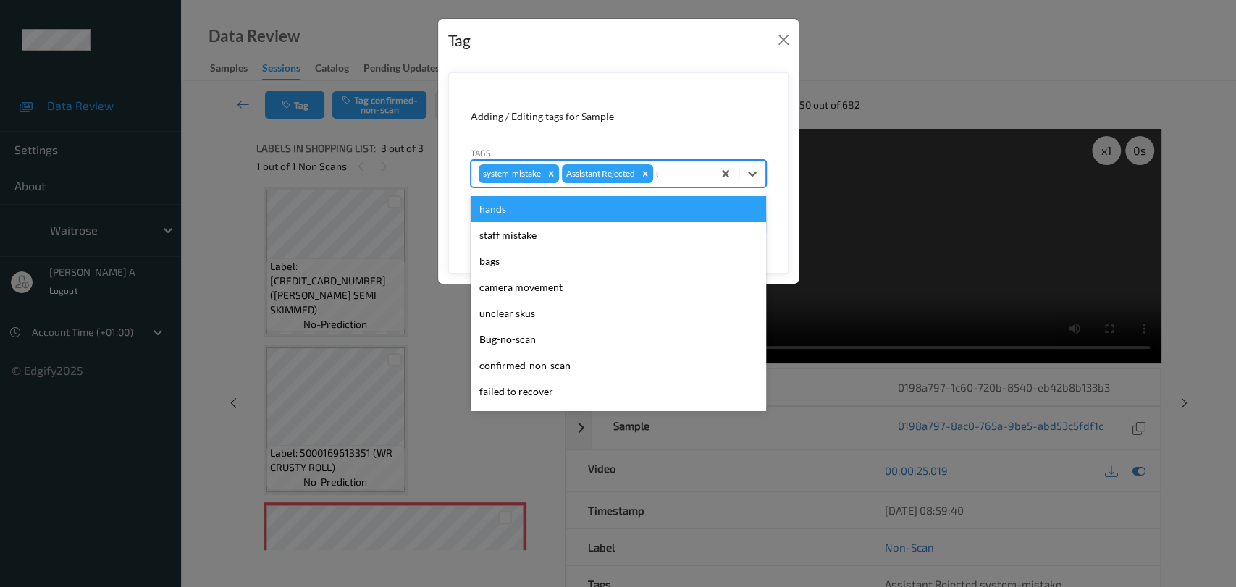
type input "un"
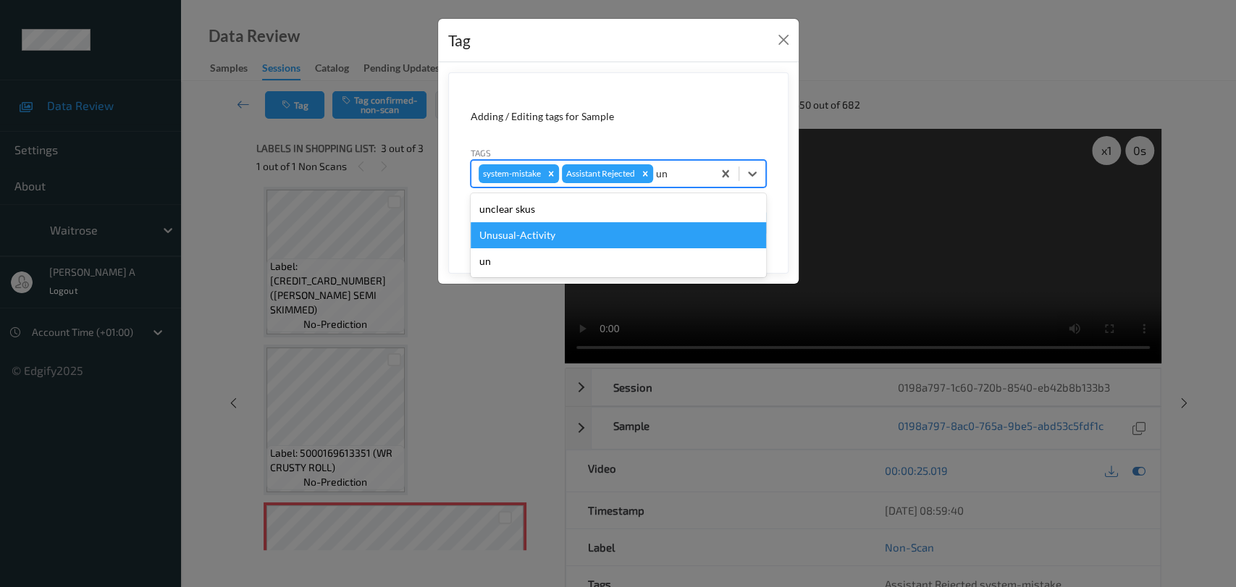
click at [629, 227] on div "Unusual-Activity" at bounding box center [618, 235] width 295 height 26
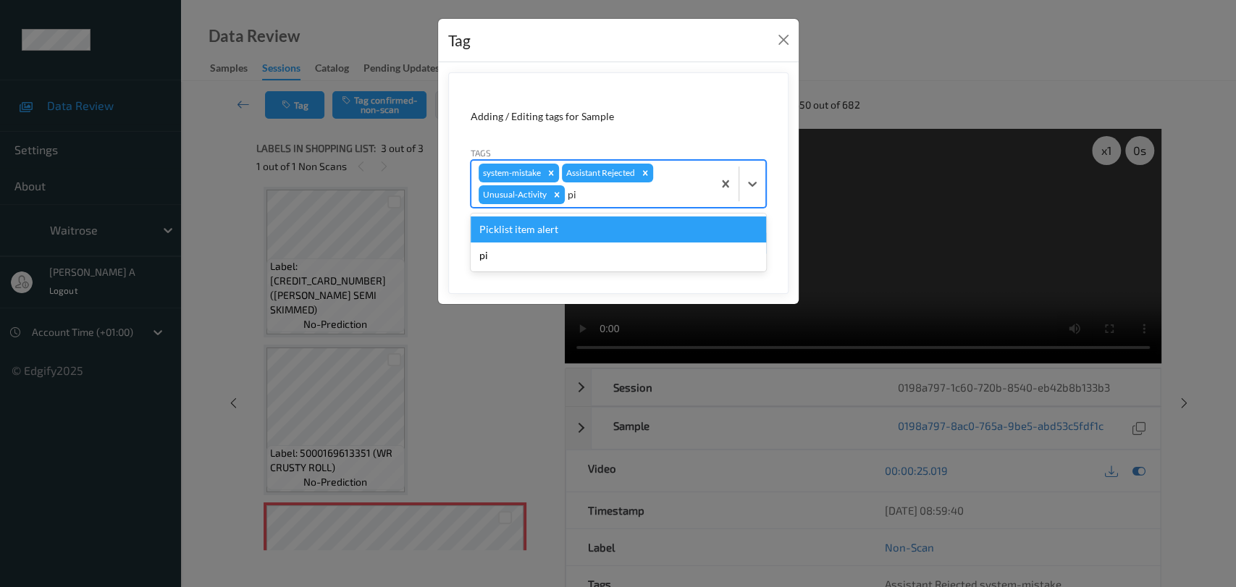
type input "pic"
click at [629, 227] on div "Picklist item alert" at bounding box center [618, 230] width 295 height 26
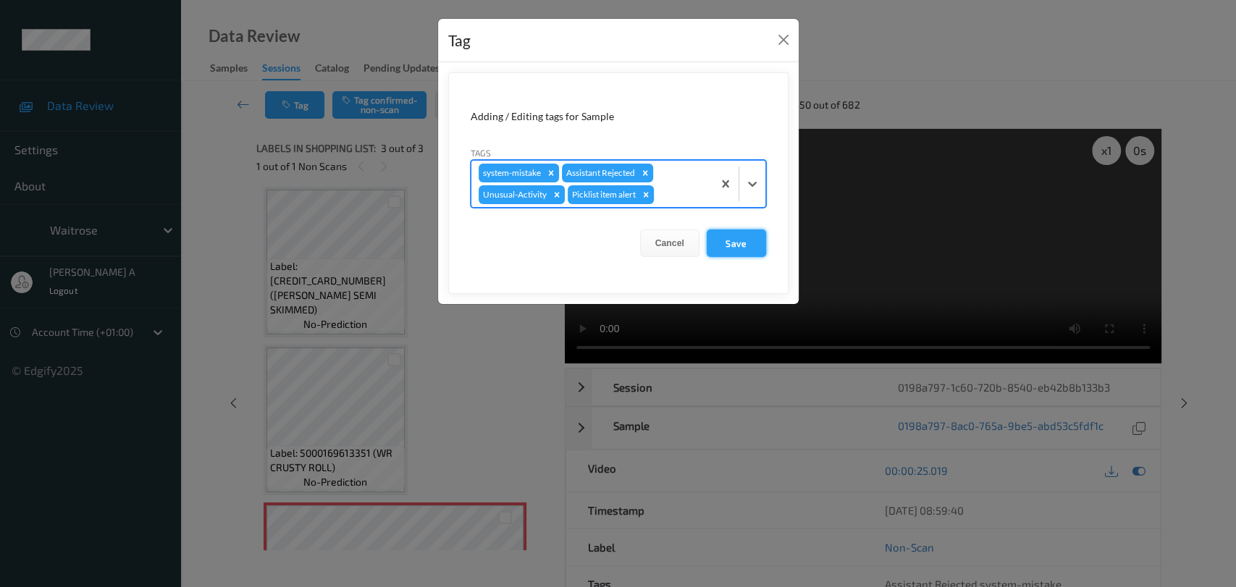
click at [758, 245] on button "Save" at bounding box center [736, 244] width 59 height 28
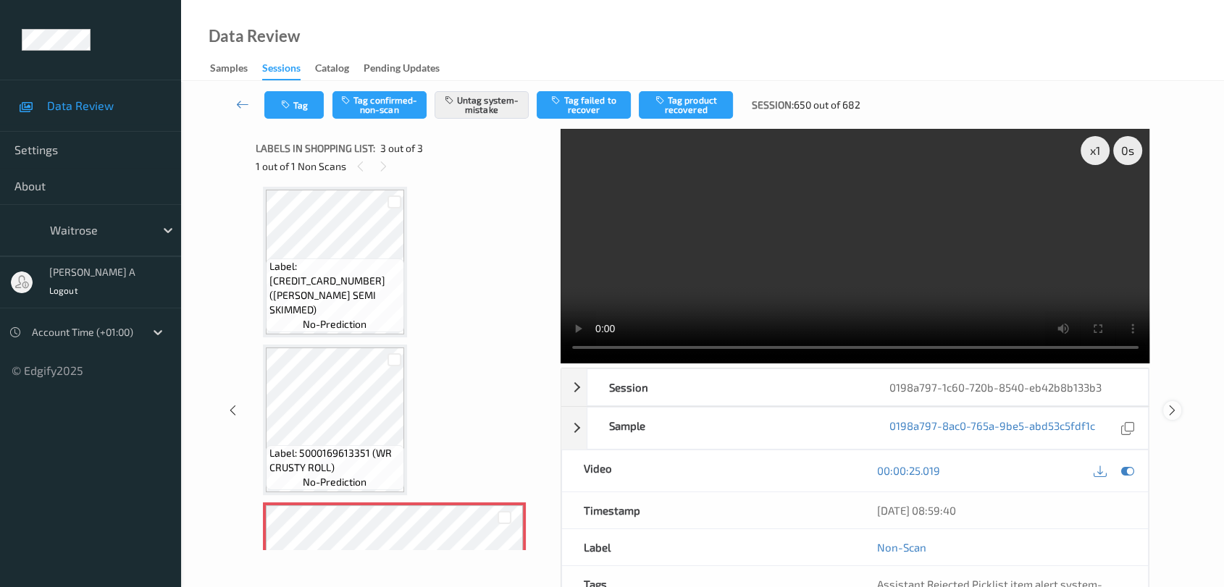
click at [1167, 404] on icon at bounding box center [1172, 410] width 12 height 13
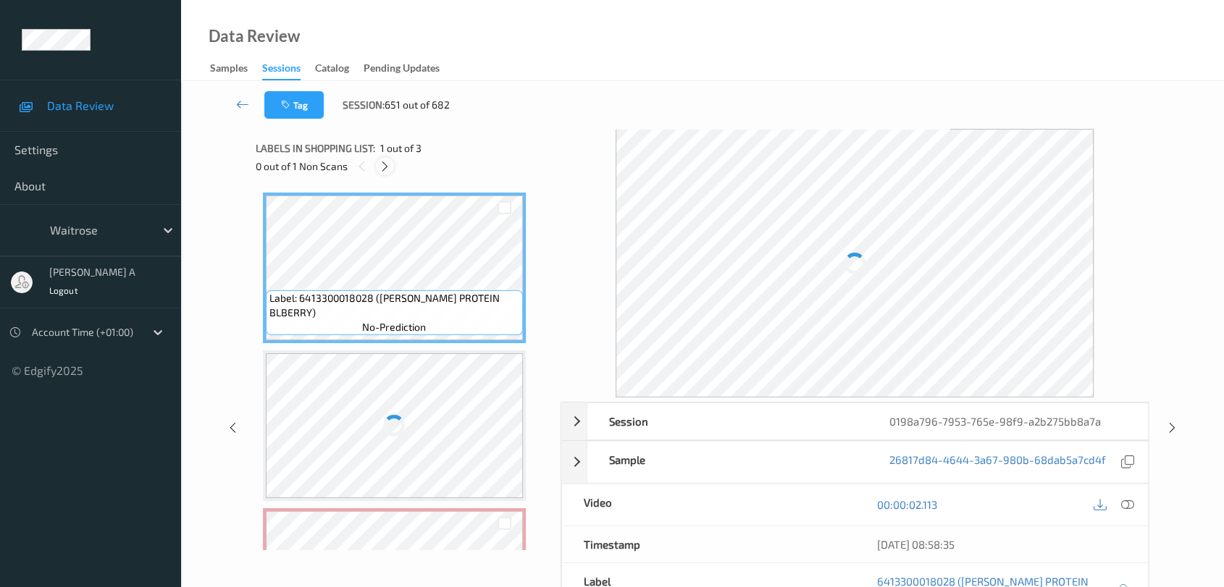
click at [390, 169] on icon at bounding box center [385, 166] width 12 height 13
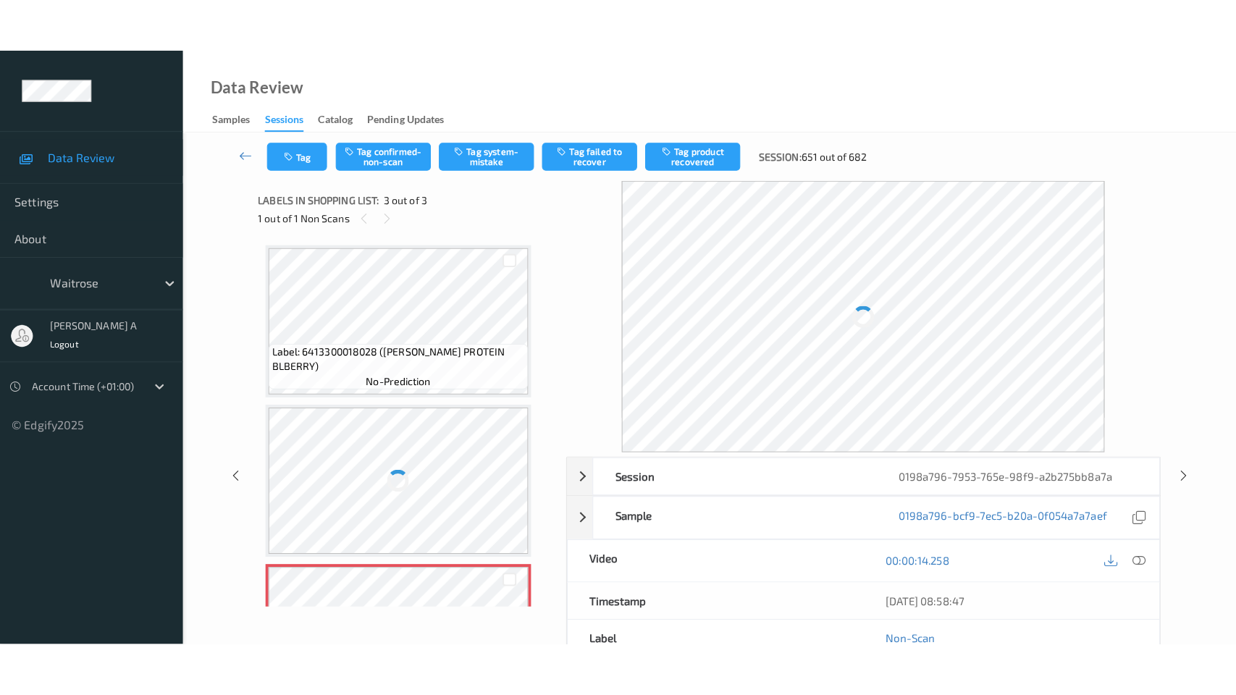
scroll to position [114, 0]
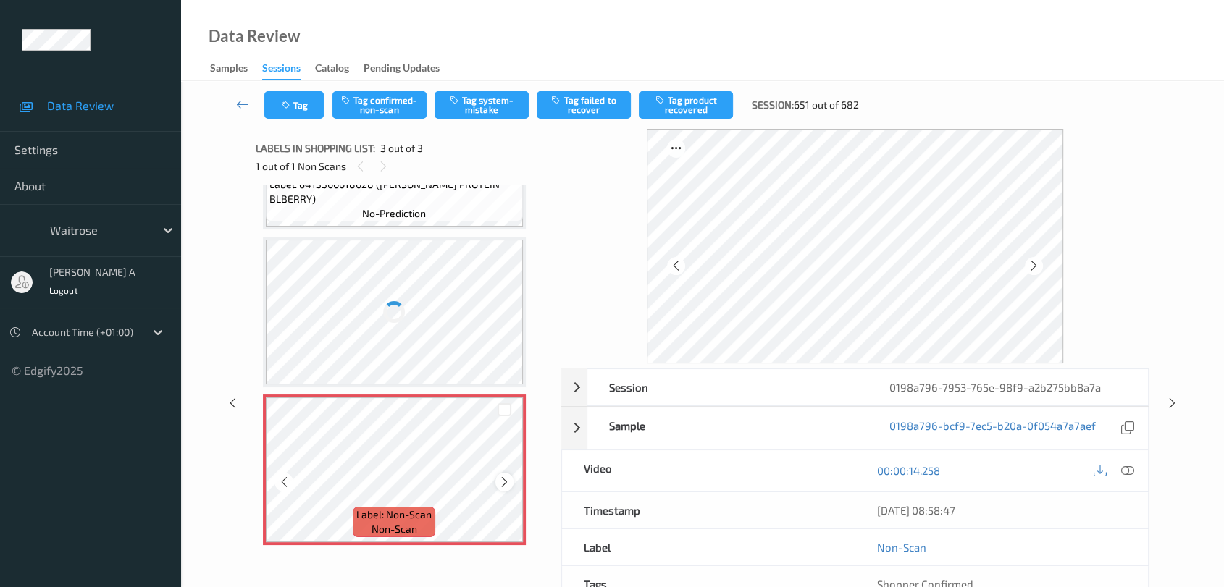
click at [508, 481] on icon at bounding box center [504, 482] width 12 height 13
click at [1125, 471] on icon at bounding box center [1127, 470] width 13 height 13
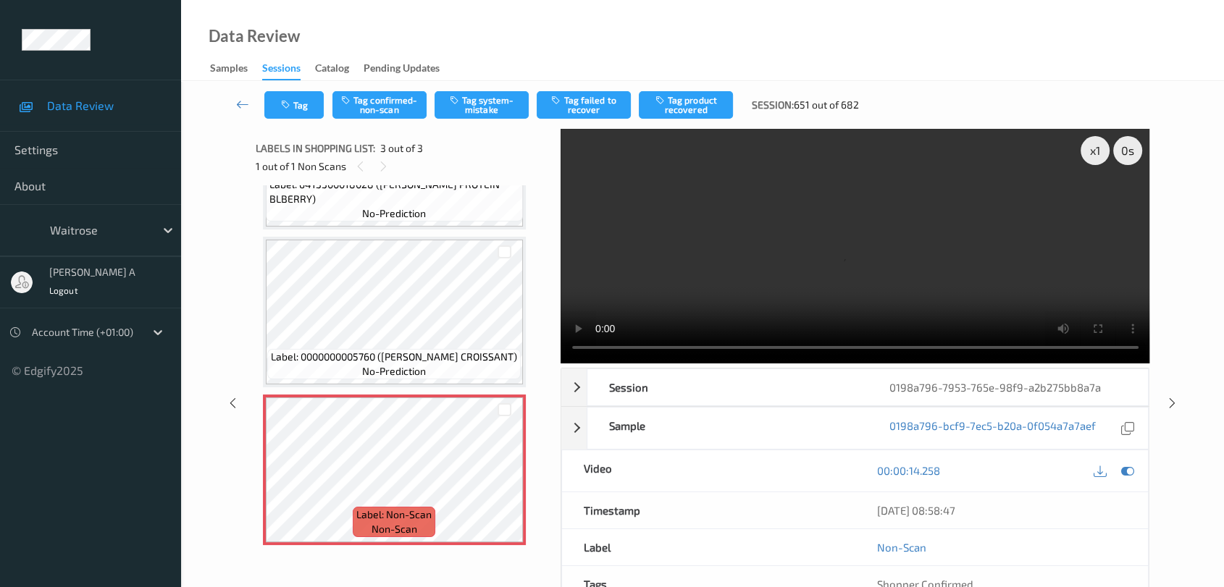
scroll to position [6, 0]
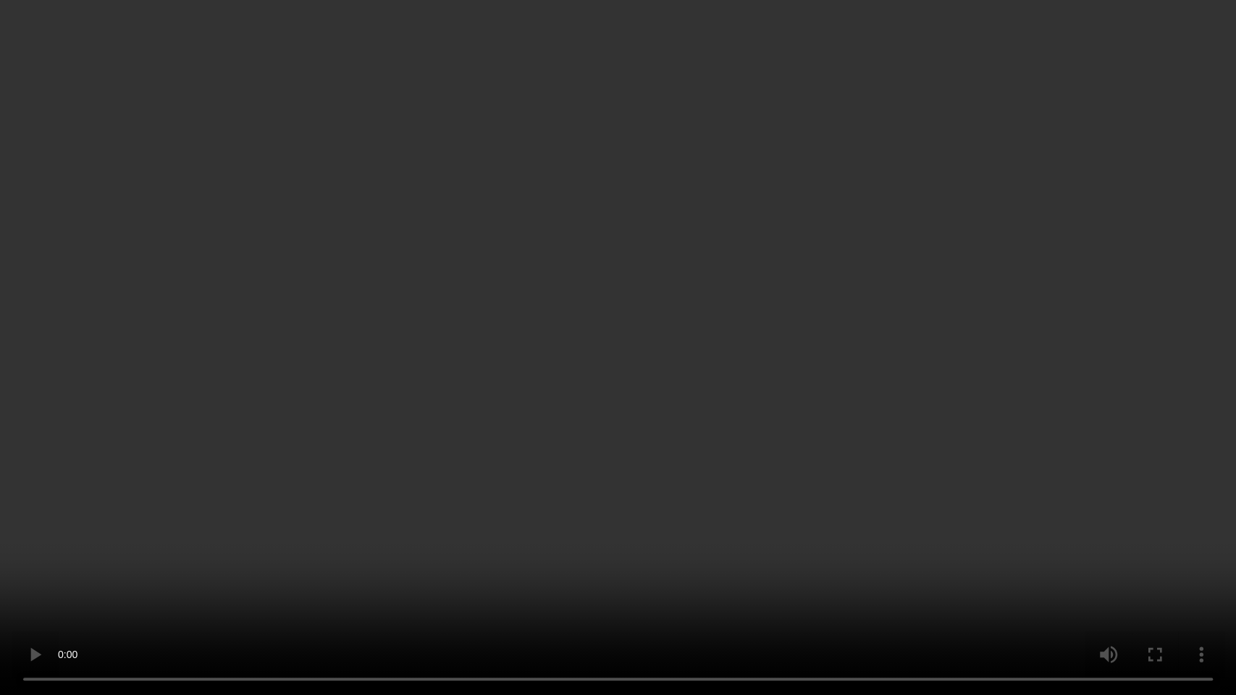
click at [643, 387] on video at bounding box center [618, 347] width 1236 height 695
click at [625, 407] on video at bounding box center [618, 347] width 1236 height 695
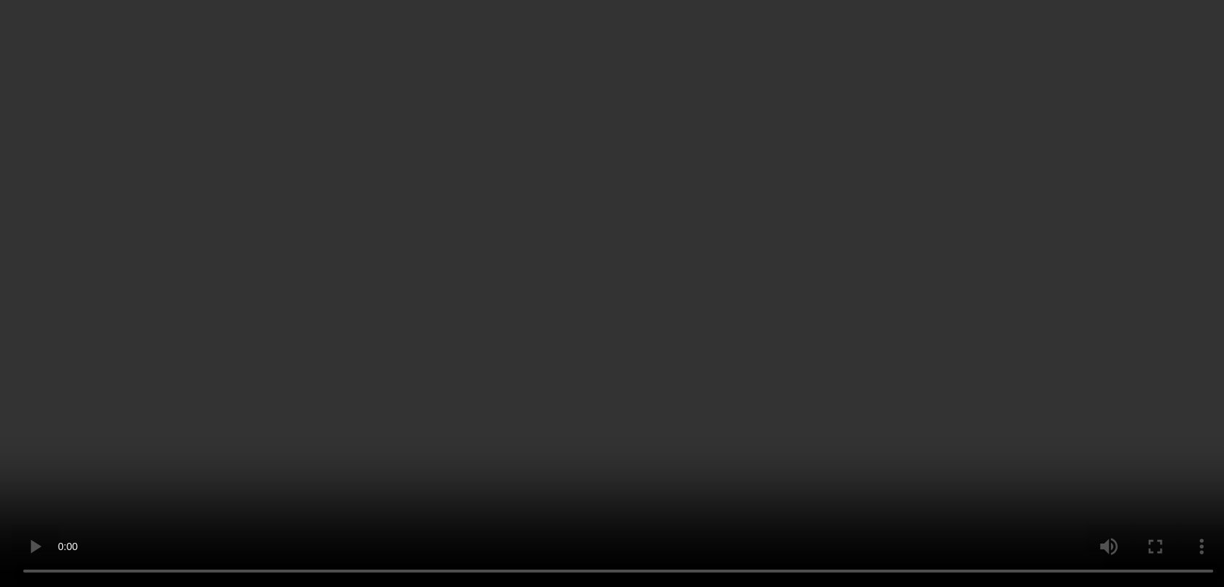
scroll to position [114, 0]
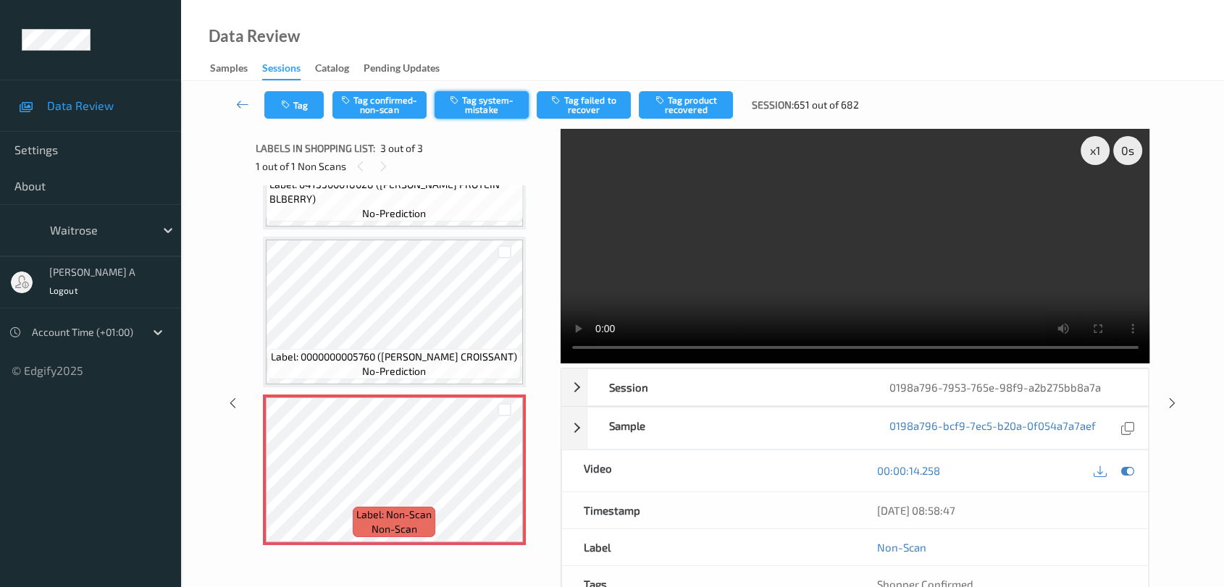
click at [484, 111] on button "Tag system-mistake" at bounding box center [481, 105] width 94 height 28
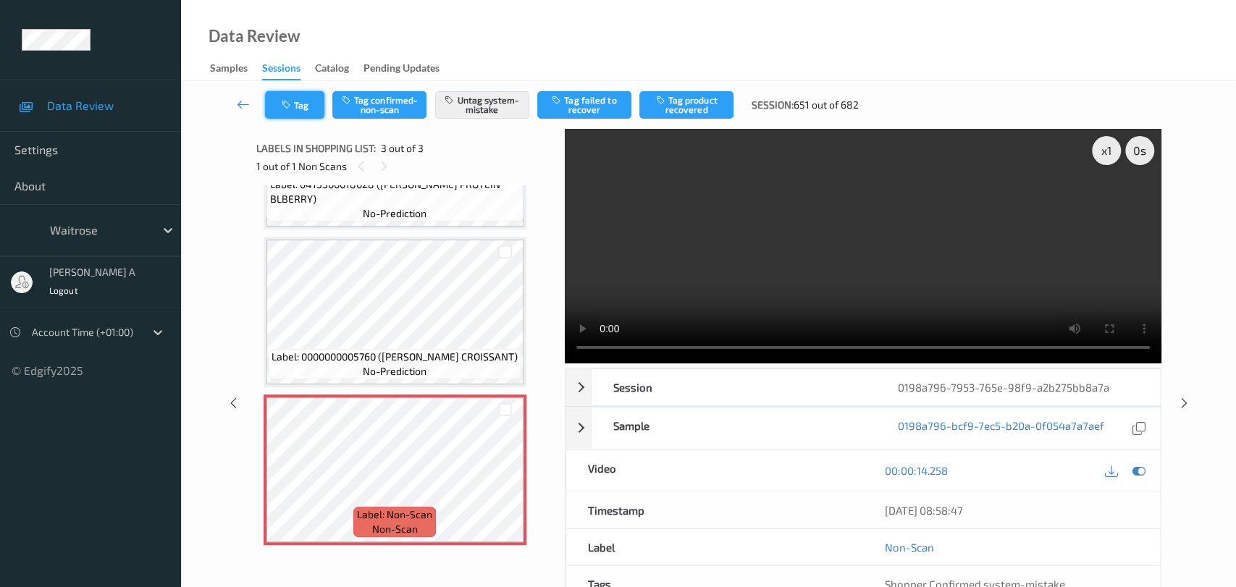
click at [300, 117] on button "Tag" at bounding box center [294, 105] width 59 height 28
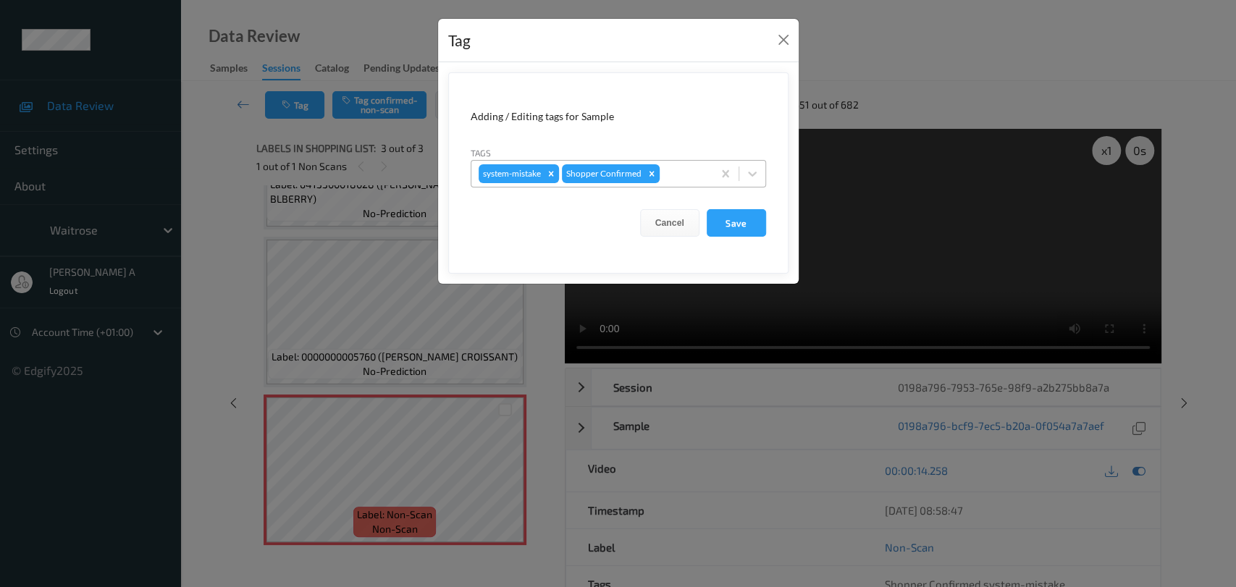
click at [684, 172] on div at bounding box center [684, 173] width 43 height 17
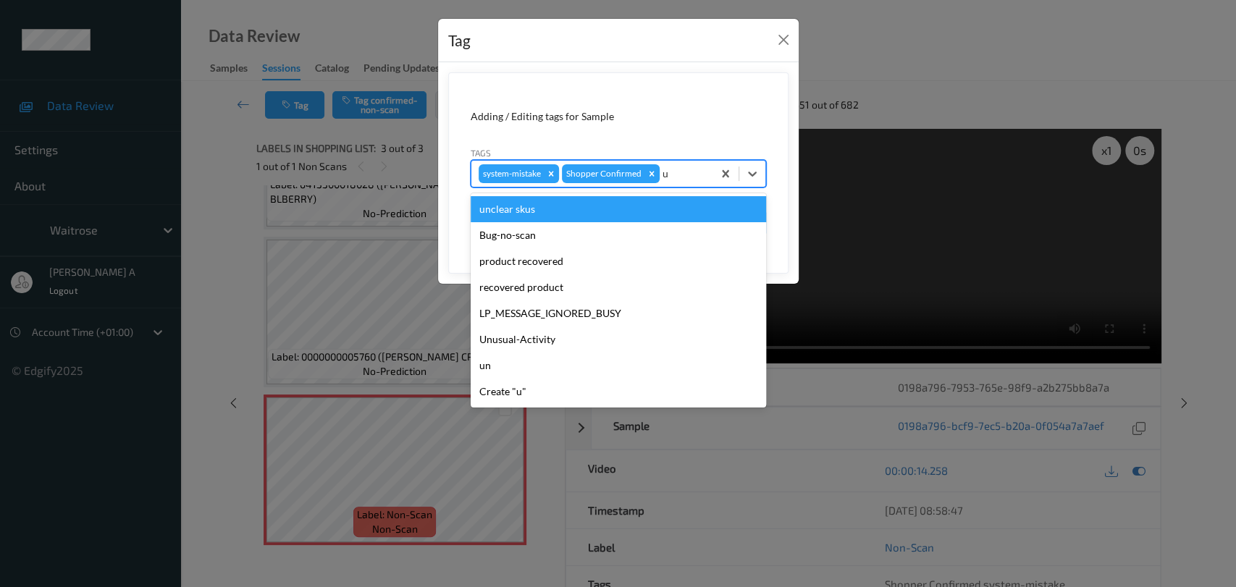
type input "un"
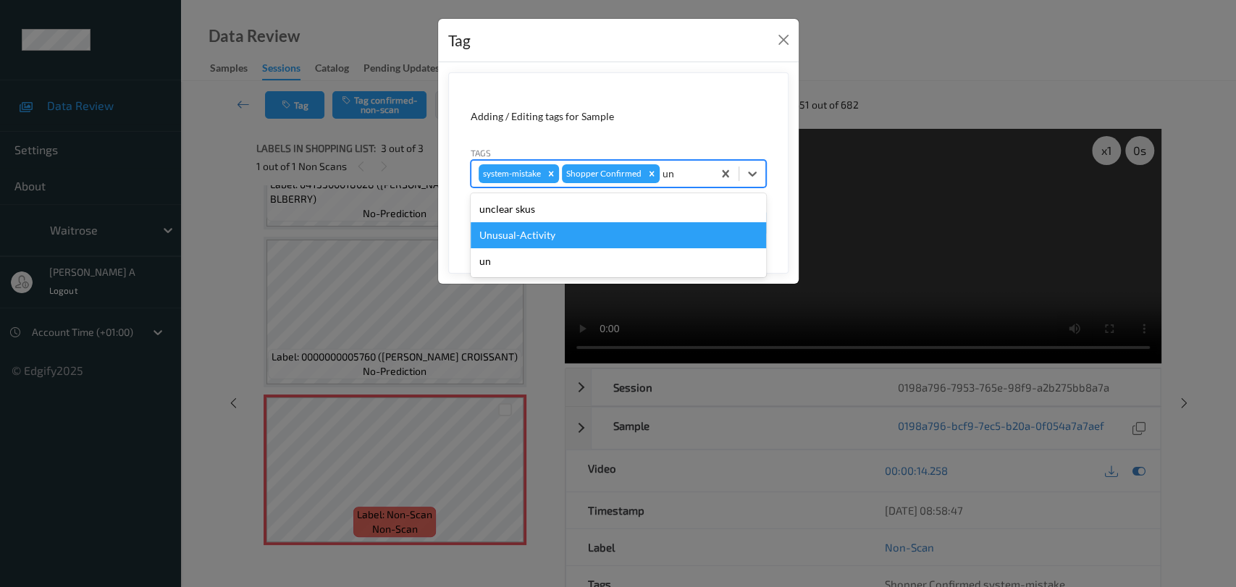
click at [645, 230] on div "Unusual-Activity" at bounding box center [618, 235] width 295 height 26
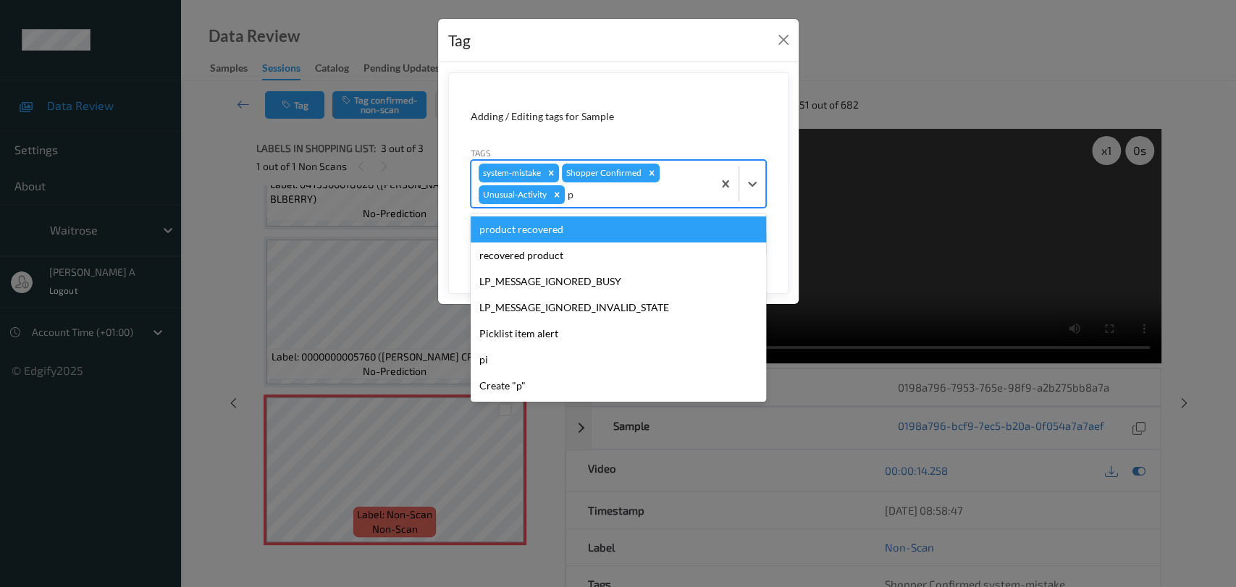
type input "pi"
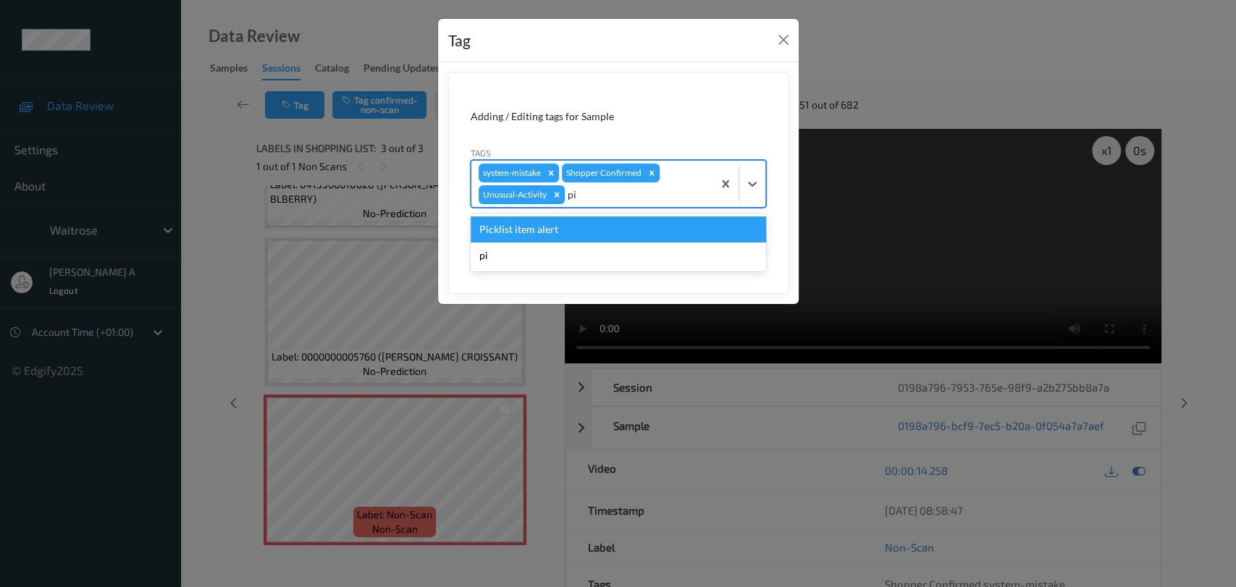
click at [645, 230] on div "Picklist item alert" at bounding box center [618, 230] width 295 height 26
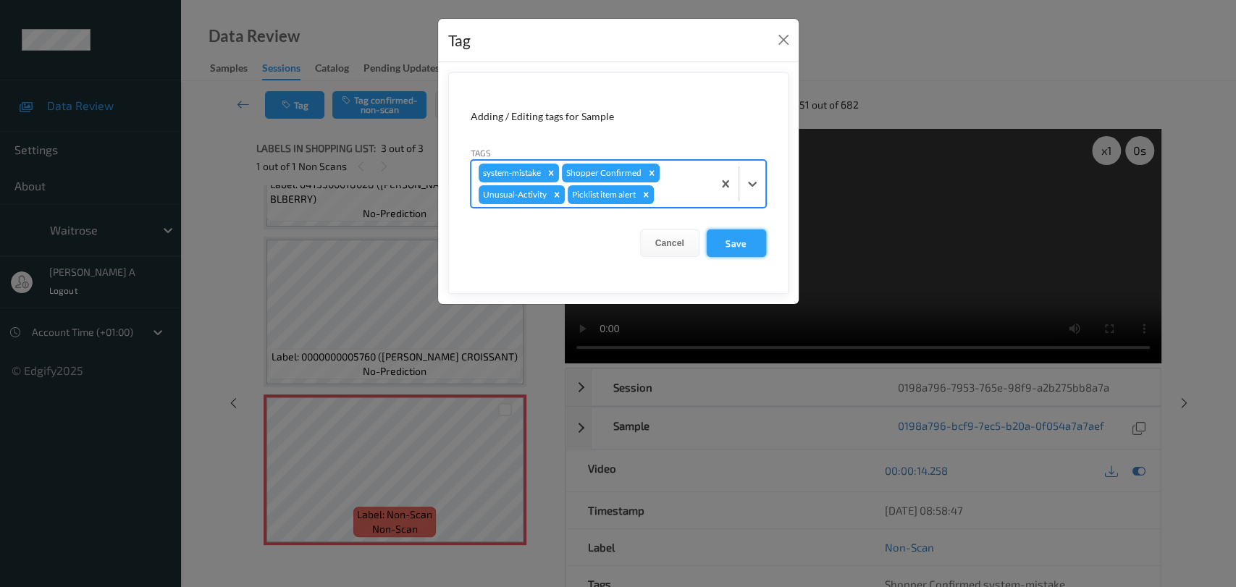
click at [732, 237] on button "Save" at bounding box center [736, 244] width 59 height 28
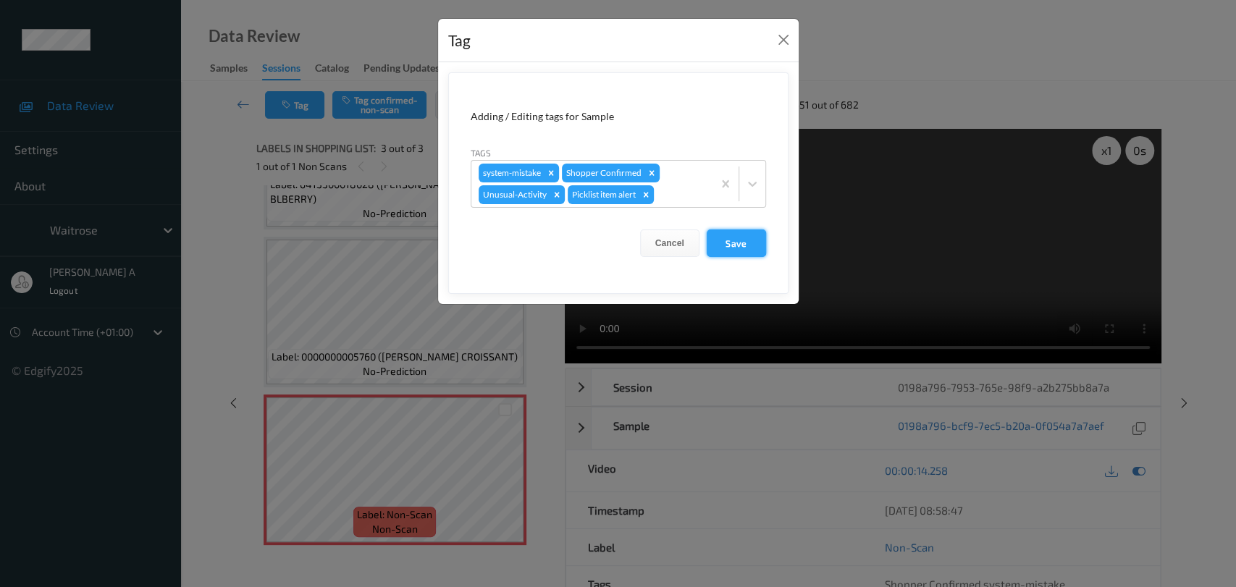
click at [736, 251] on button "Save" at bounding box center [736, 244] width 59 height 28
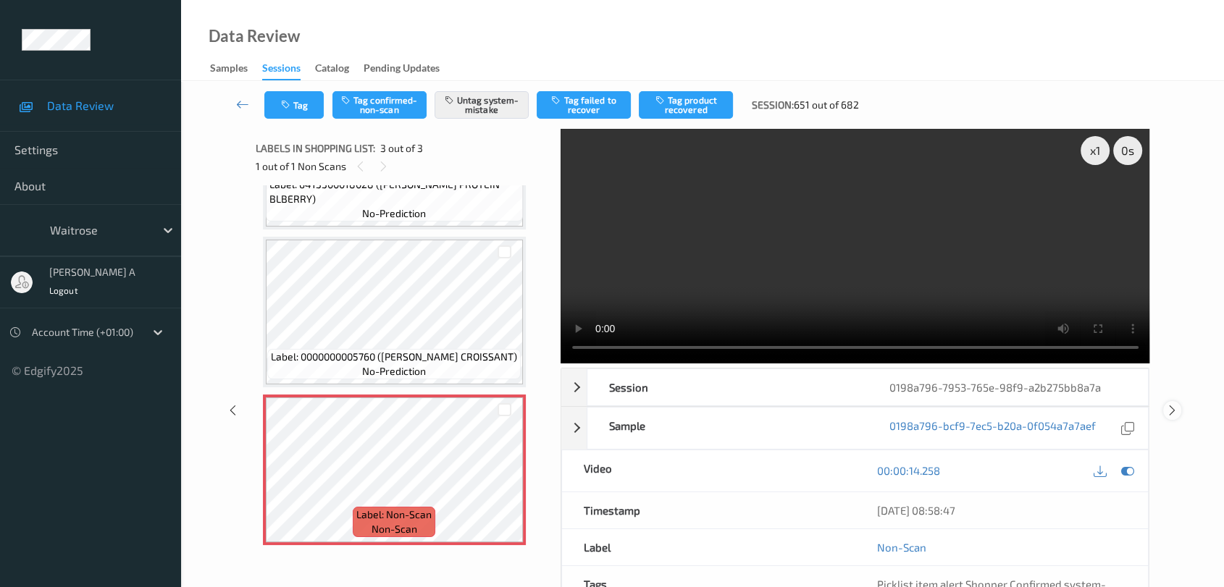
click at [1176, 404] on icon at bounding box center [1172, 410] width 12 height 13
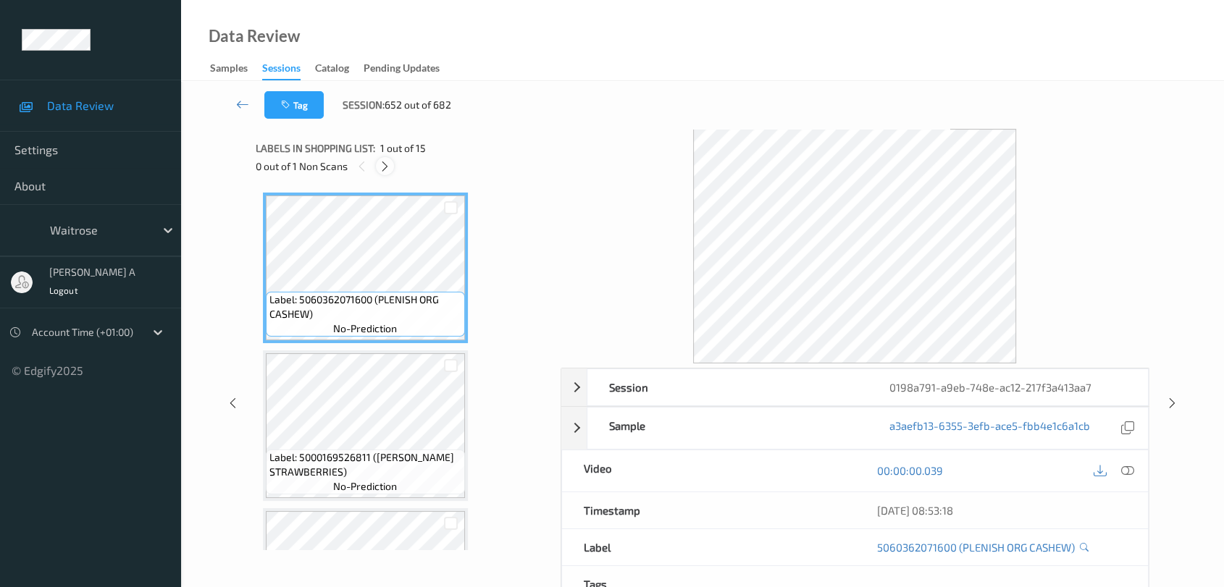
click at [383, 175] on div at bounding box center [385, 166] width 18 height 18
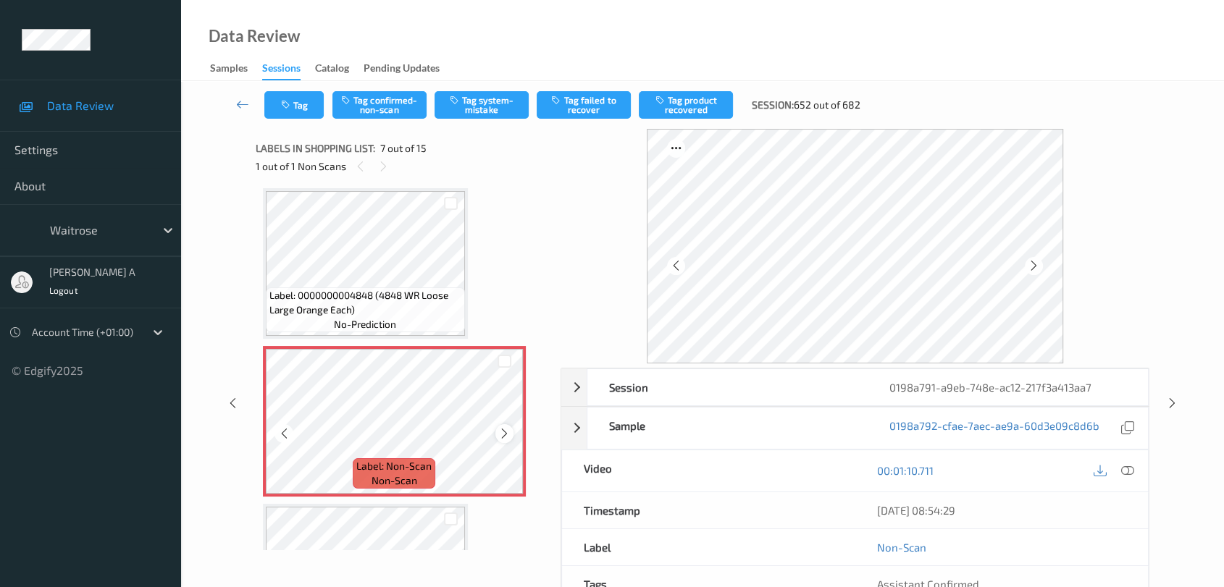
click at [504, 434] on icon at bounding box center [504, 433] width 12 height 13
click at [1131, 469] on icon at bounding box center [1127, 470] width 13 height 13
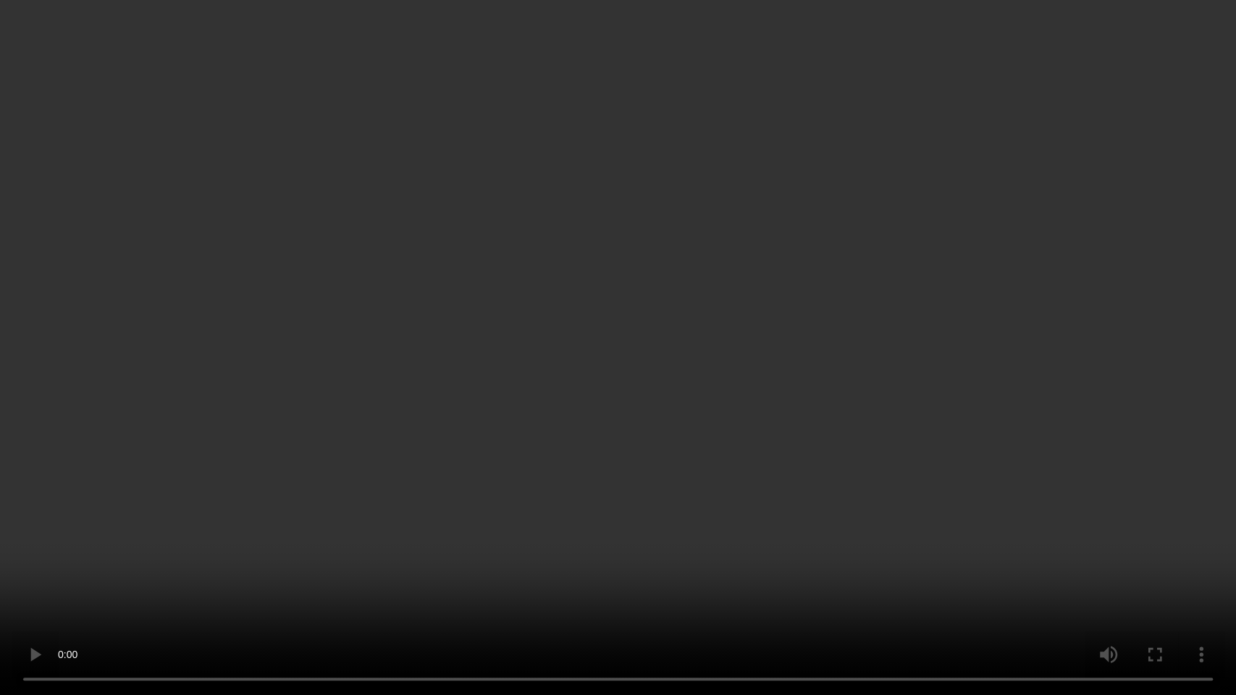
click at [720, 356] on video at bounding box center [618, 347] width 1236 height 695
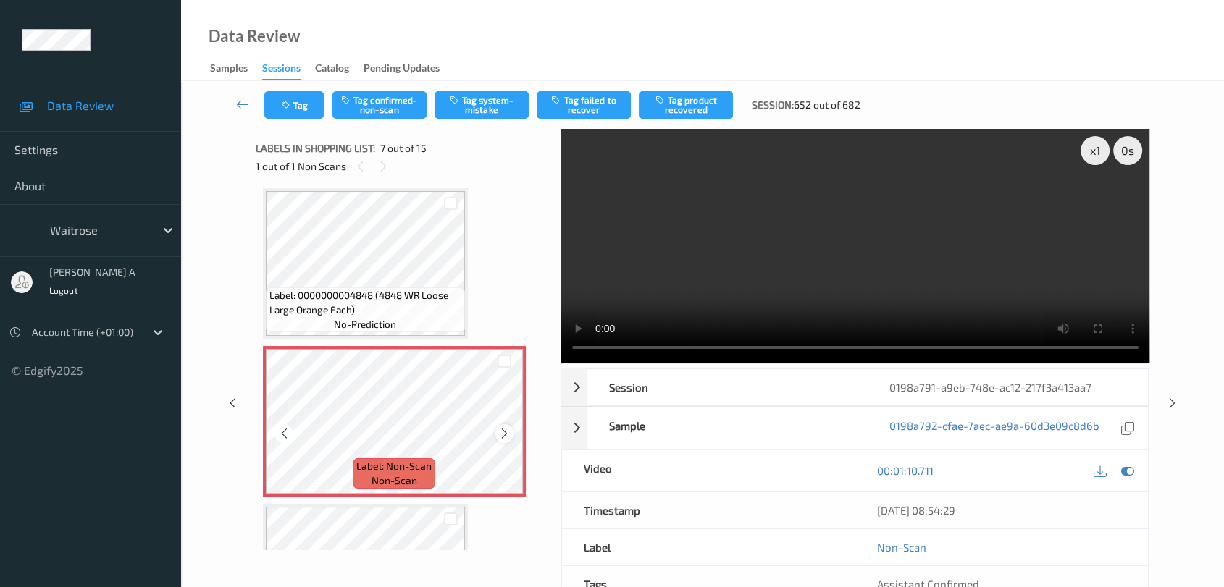
click at [498, 427] on icon at bounding box center [504, 433] width 12 height 13
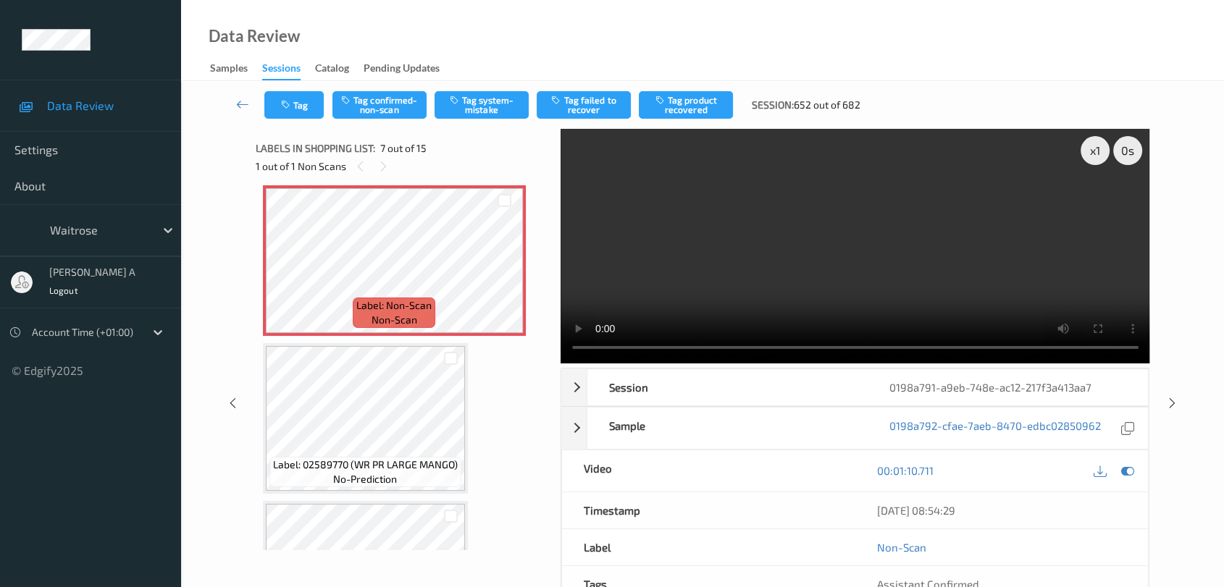
scroll to position [874, 0]
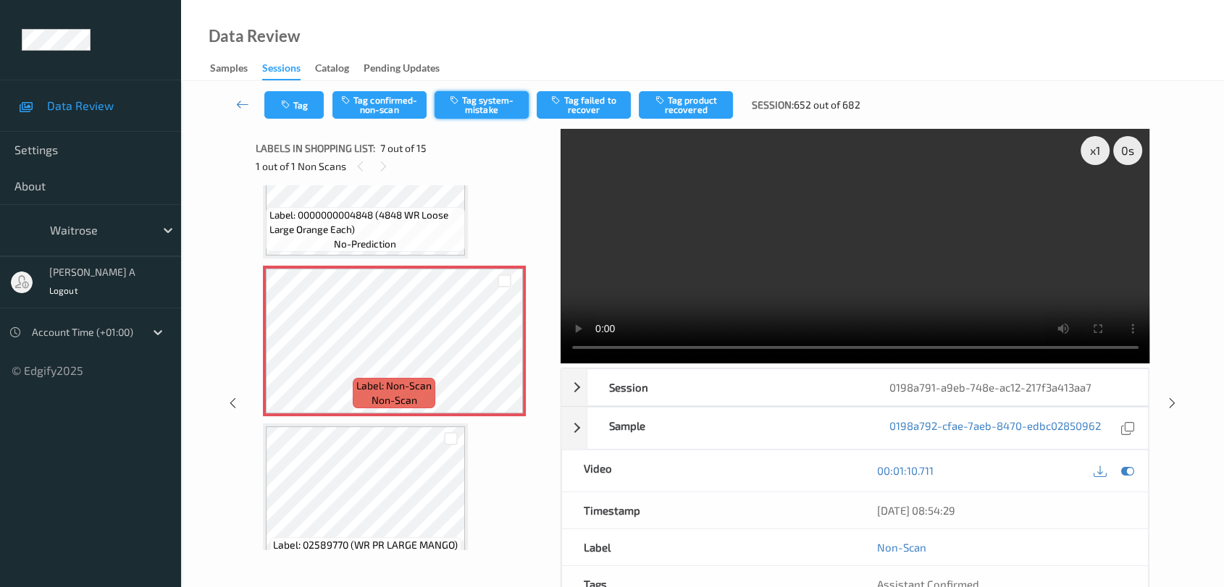
click at [487, 111] on button "Tag system-mistake" at bounding box center [481, 105] width 94 height 28
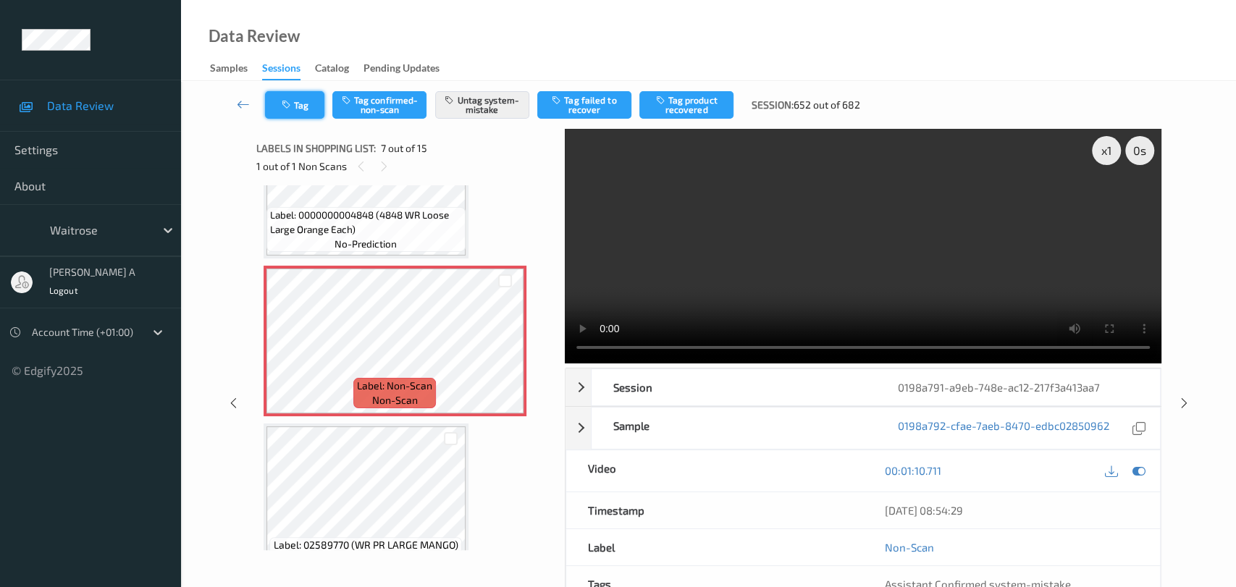
click at [296, 103] on button "Tag" at bounding box center [294, 105] width 59 height 28
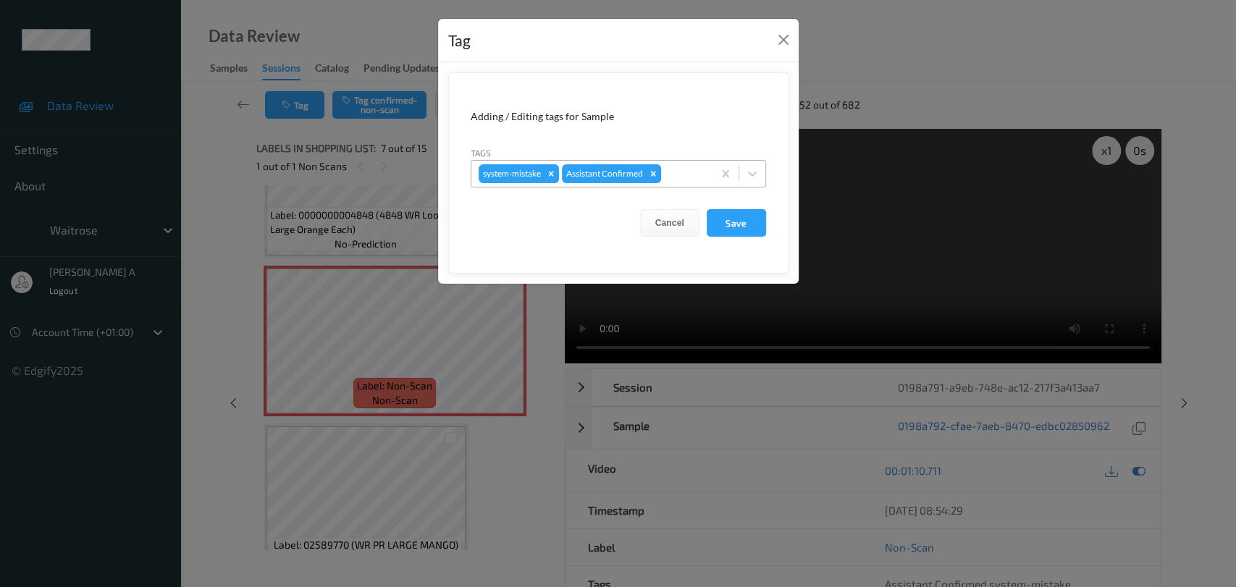
click at [683, 170] on div at bounding box center [684, 173] width 41 height 17
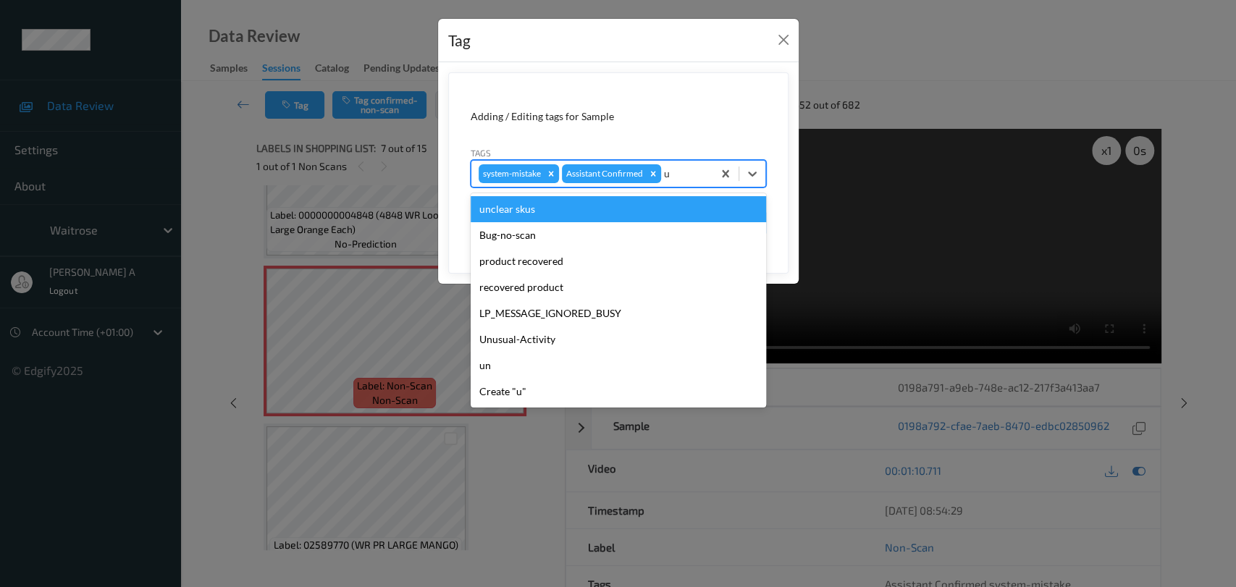
type input "un"
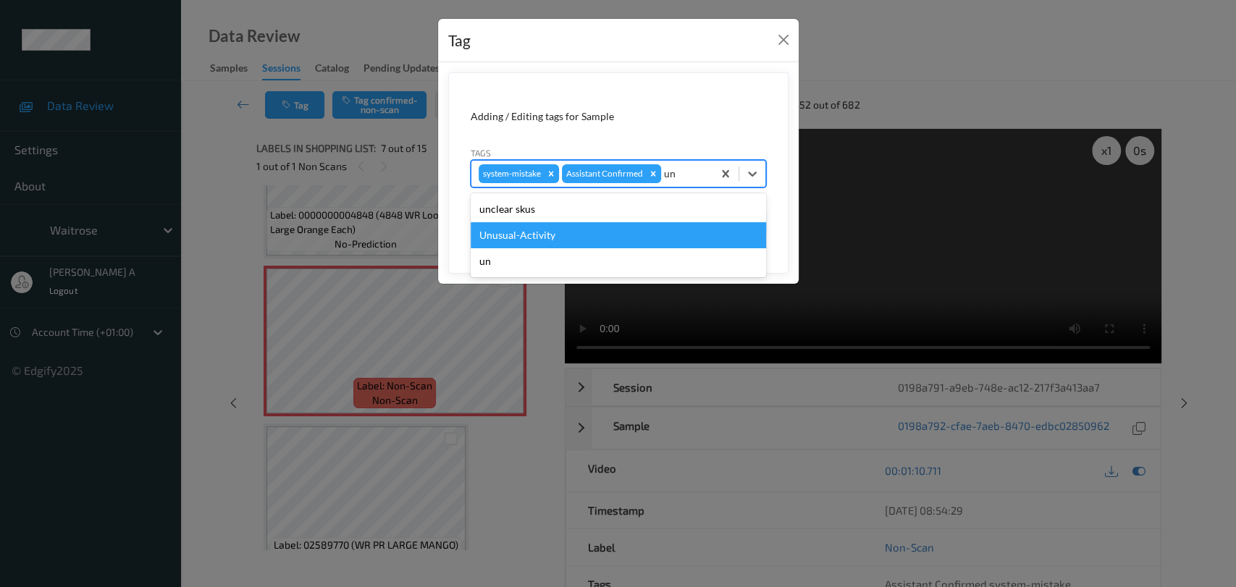
click at [636, 236] on div "Unusual-Activity" at bounding box center [618, 235] width 295 height 26
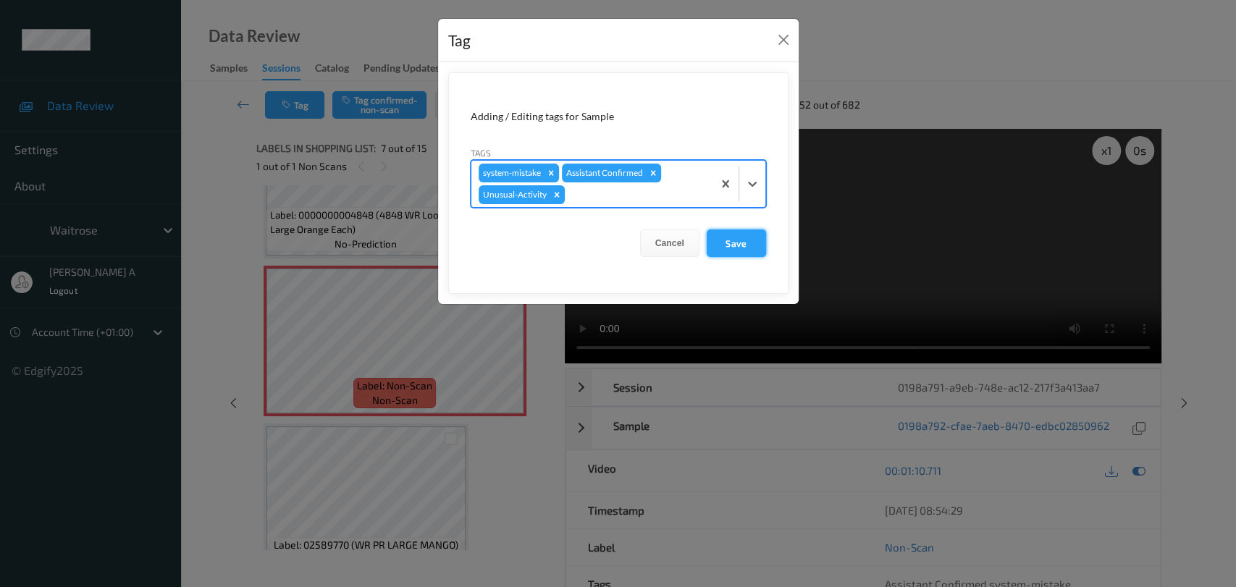
click at [730, 244] on button "Save" at bounding box center [736, 244] width 59 height 28
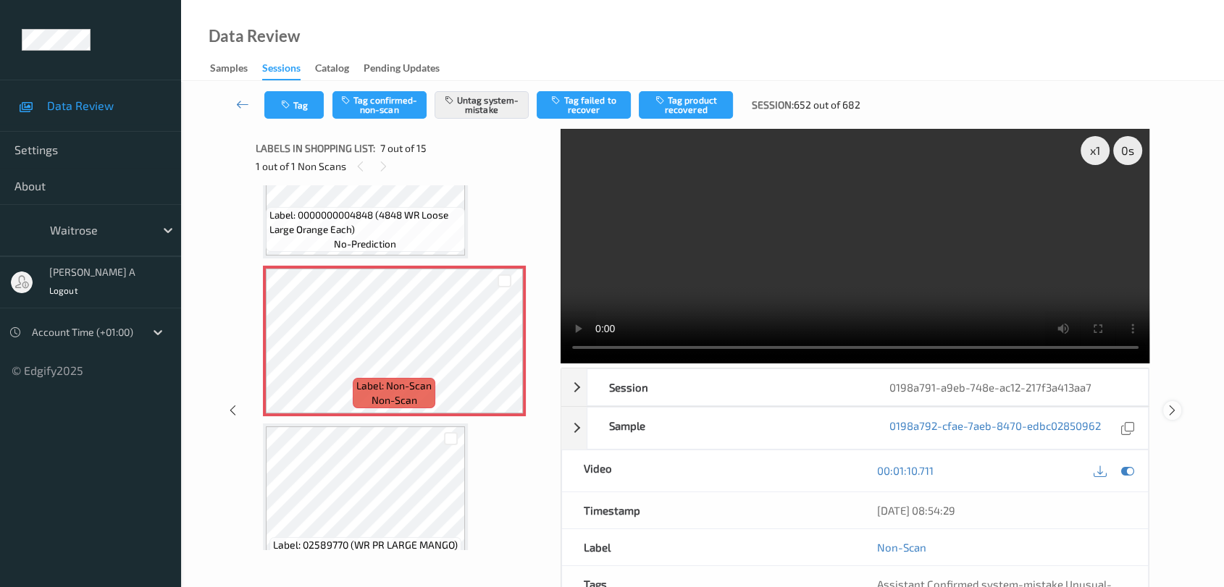
click at [1172, 404] on icon at bounding box center [1172, 410] width 12 height 13
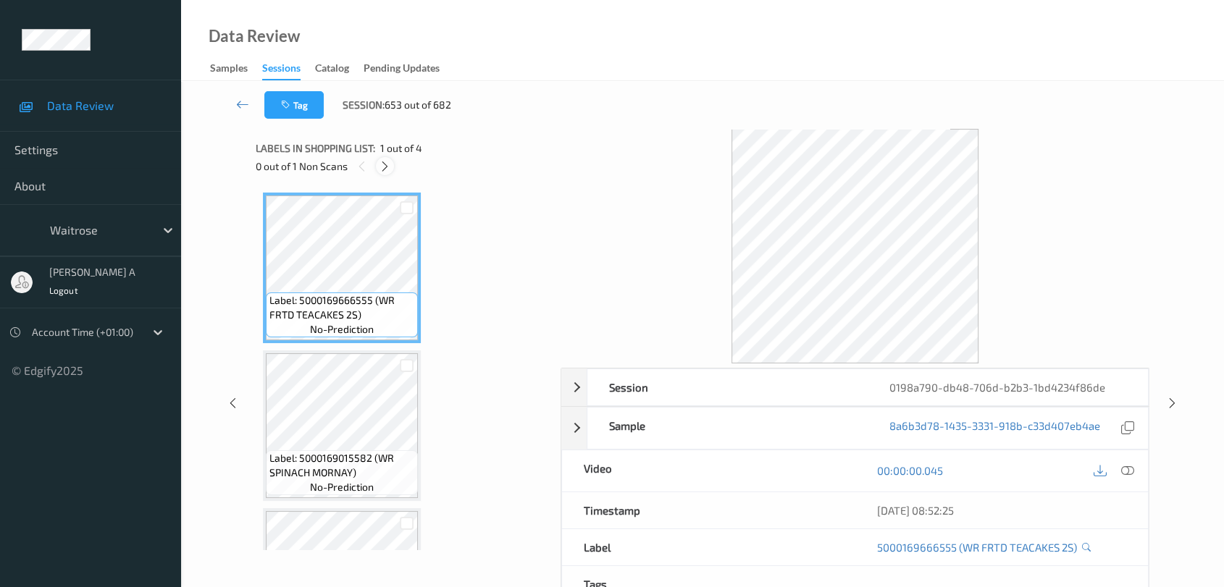
click at [379, 164] on icon at bounding box center [385, 166] width 12 height 13
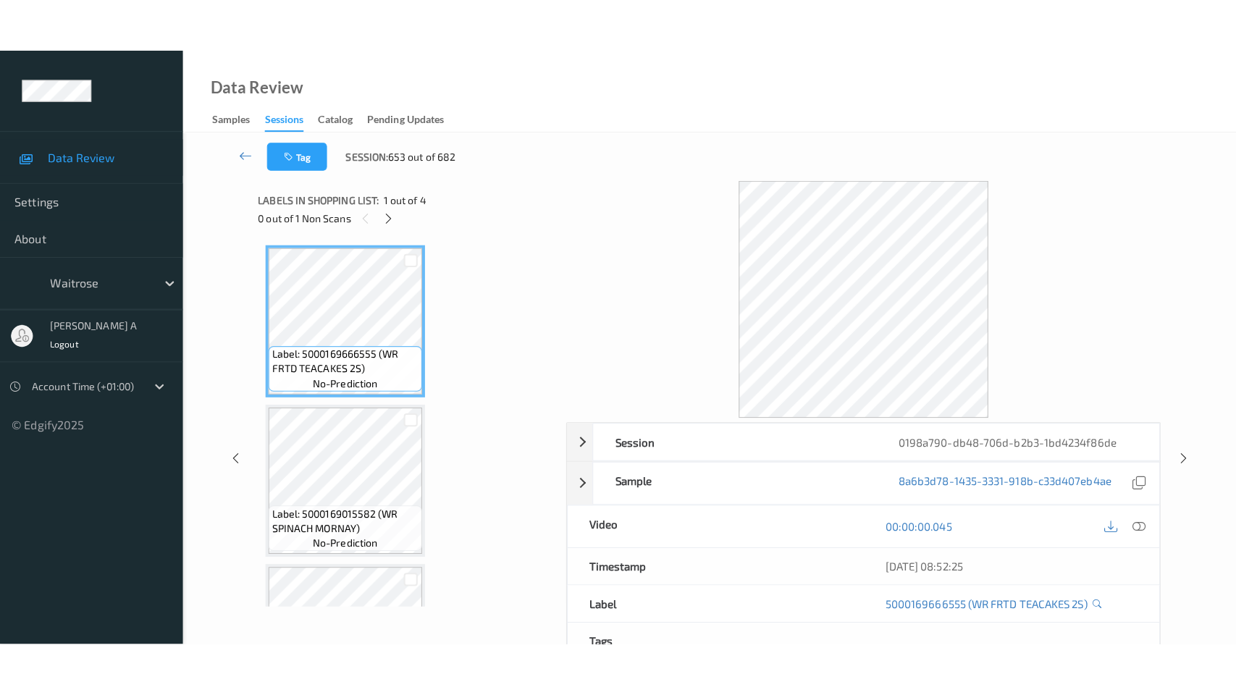
scroll to position [271, 0]
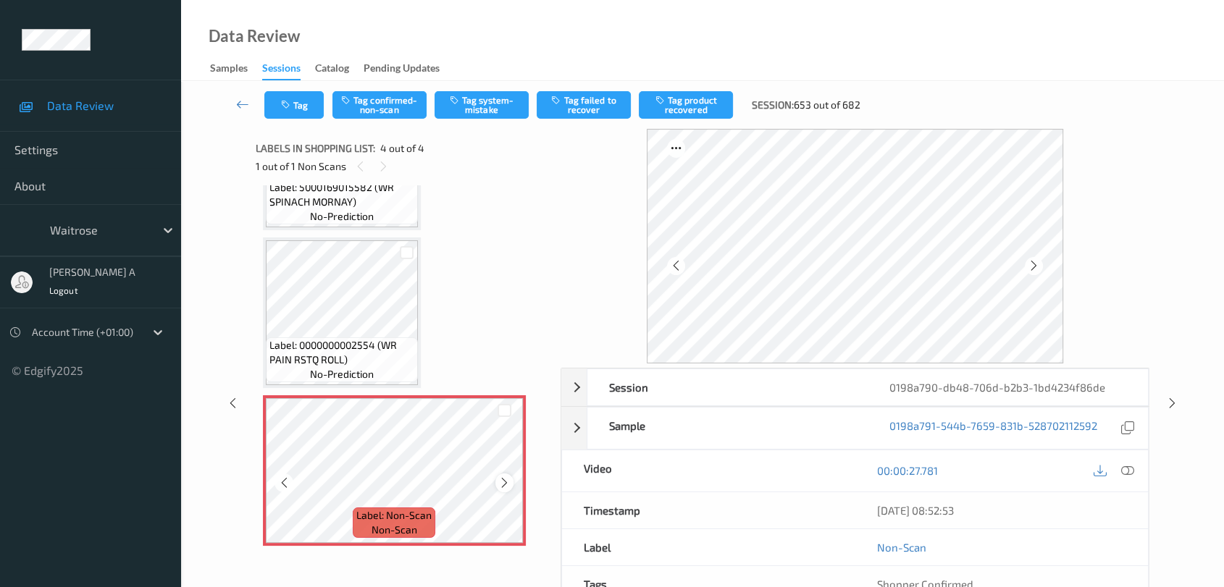
click at [504, 479] on icon at bounding box center [504, 482] width 12 height 13
click at [1128, 471] on icon at bounding box center [1127, 470] width 13 height 13
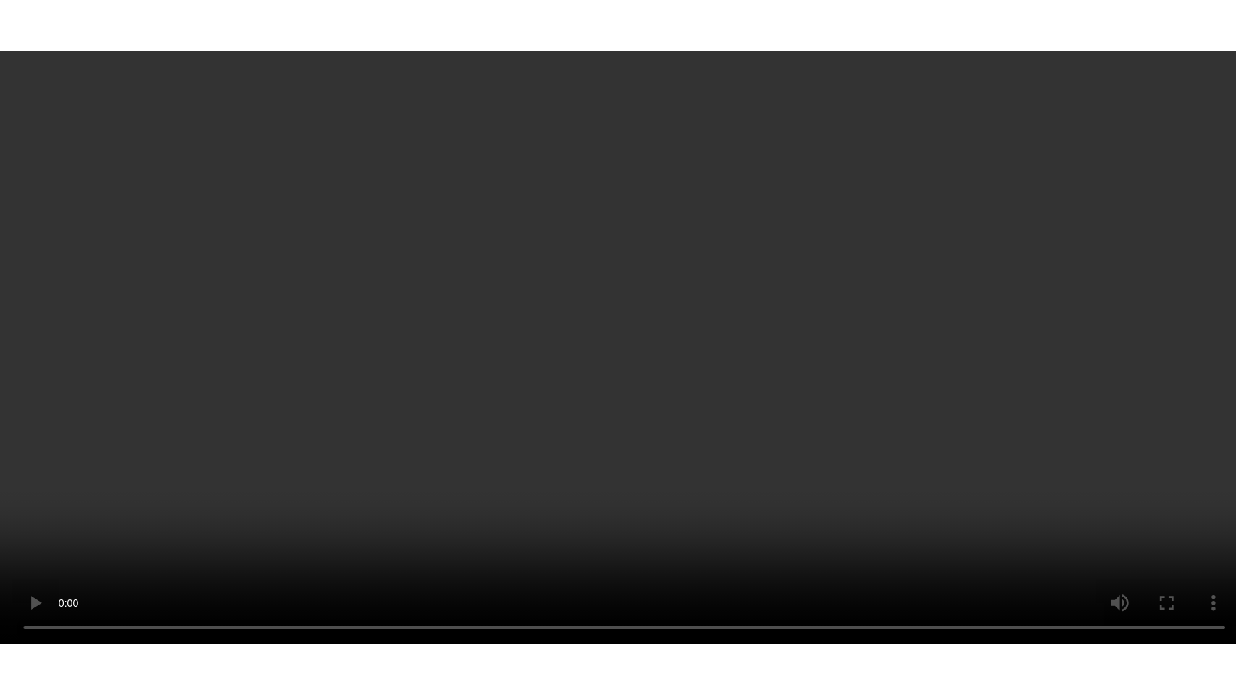
scroll to position [243, 0]
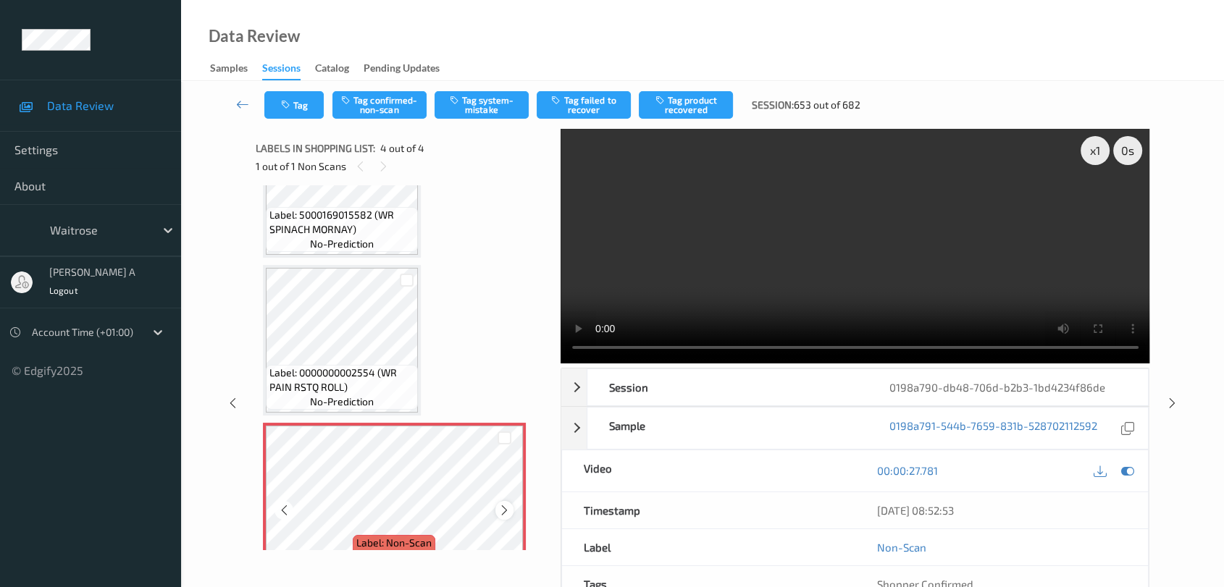
click at [503, 506] on icon at bounding box center [504, 510] width 12 height 13
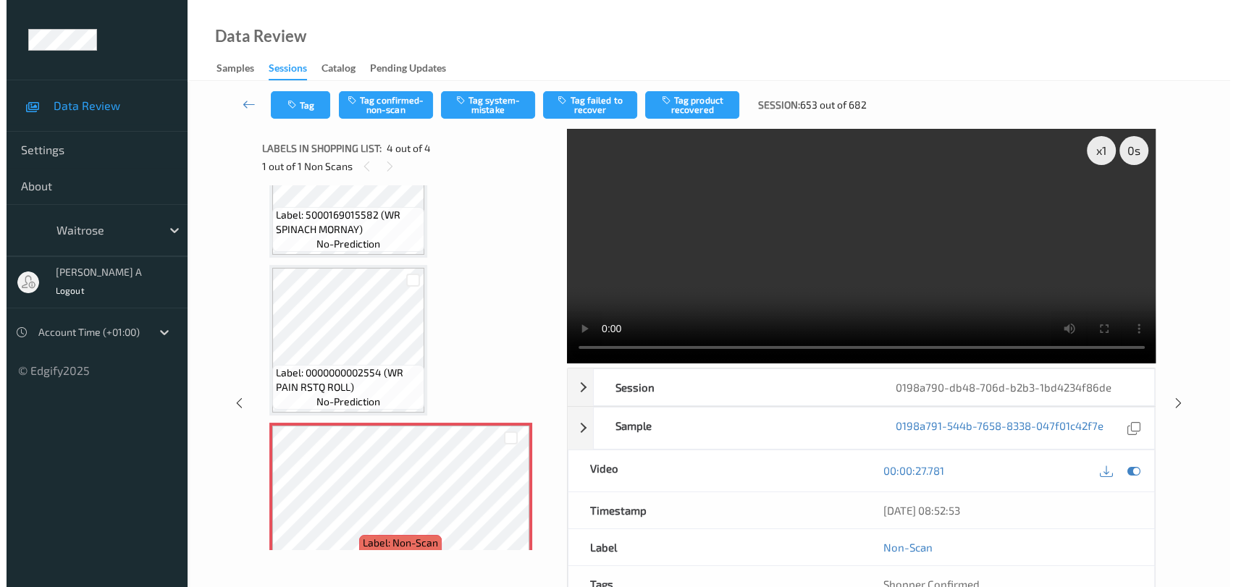
scroll to position [162, 0]
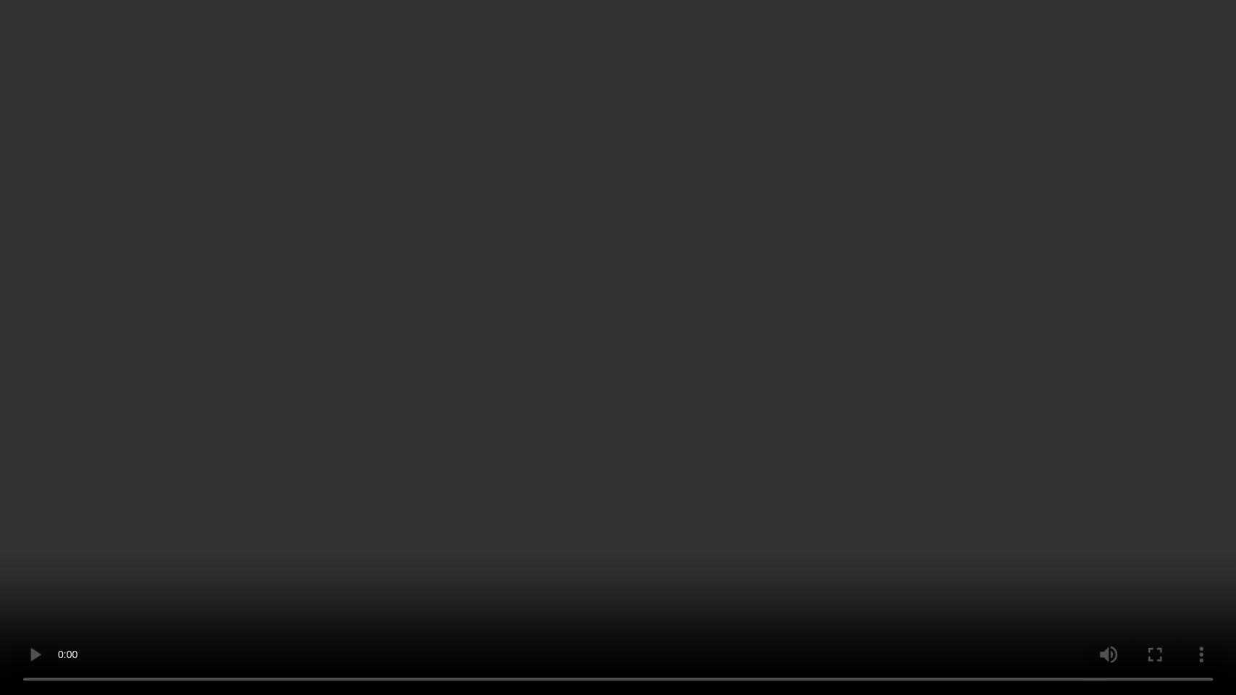
click at [700, 363] on video at bounding box center [618, 347] width 1236 height 695
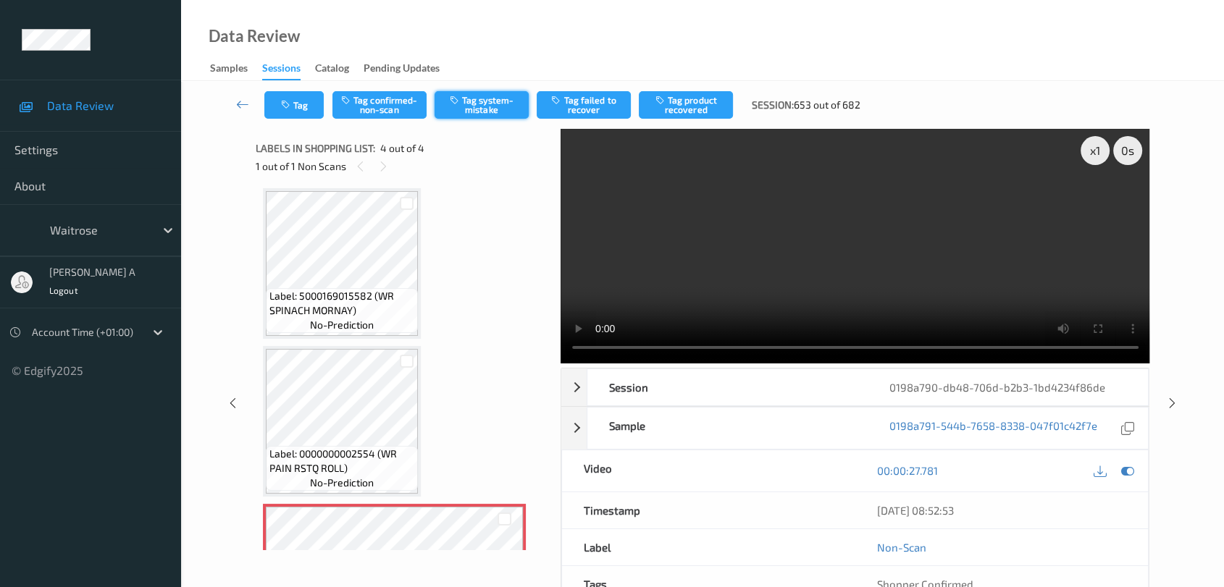
click at [498, 100] on button "Tag system-mistake" at bounding box center [481, 105] width 94 height 28
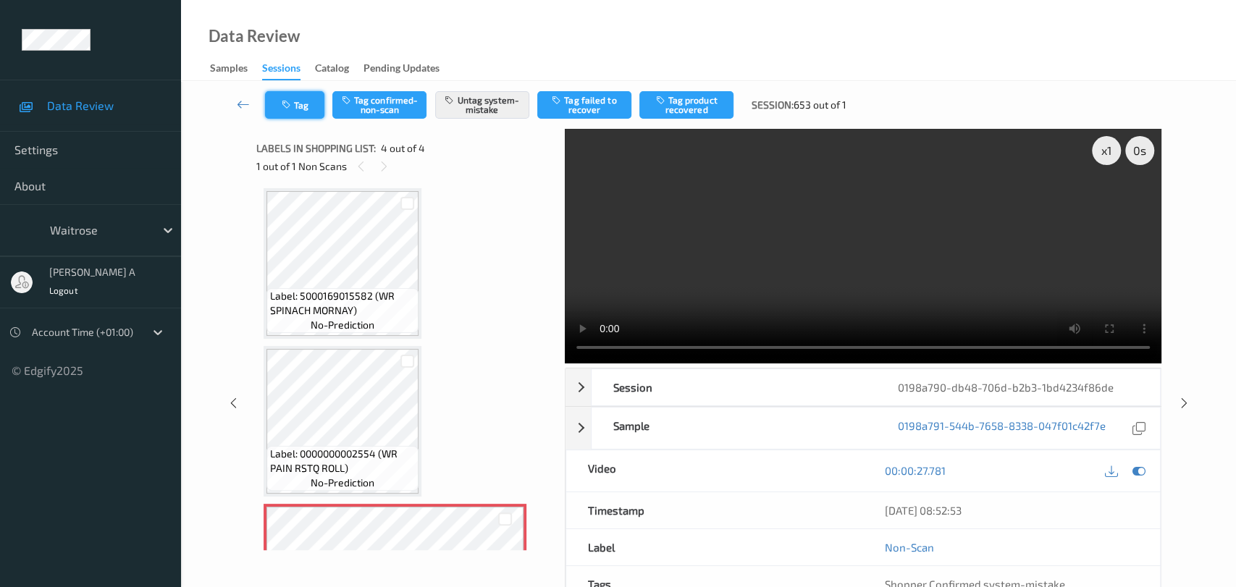
click at [308, 114] on button "Tag" at bounding box center [294, 105] width 59 height 28
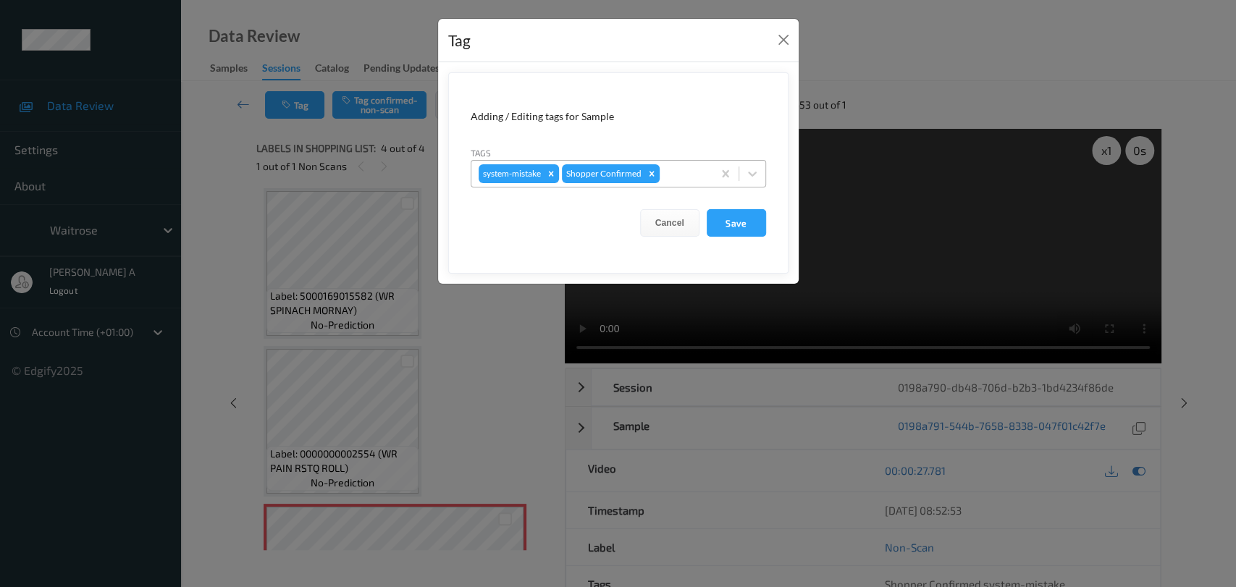
click at [695, 175] on div at bounding box center [684, 173] width 43 height 17
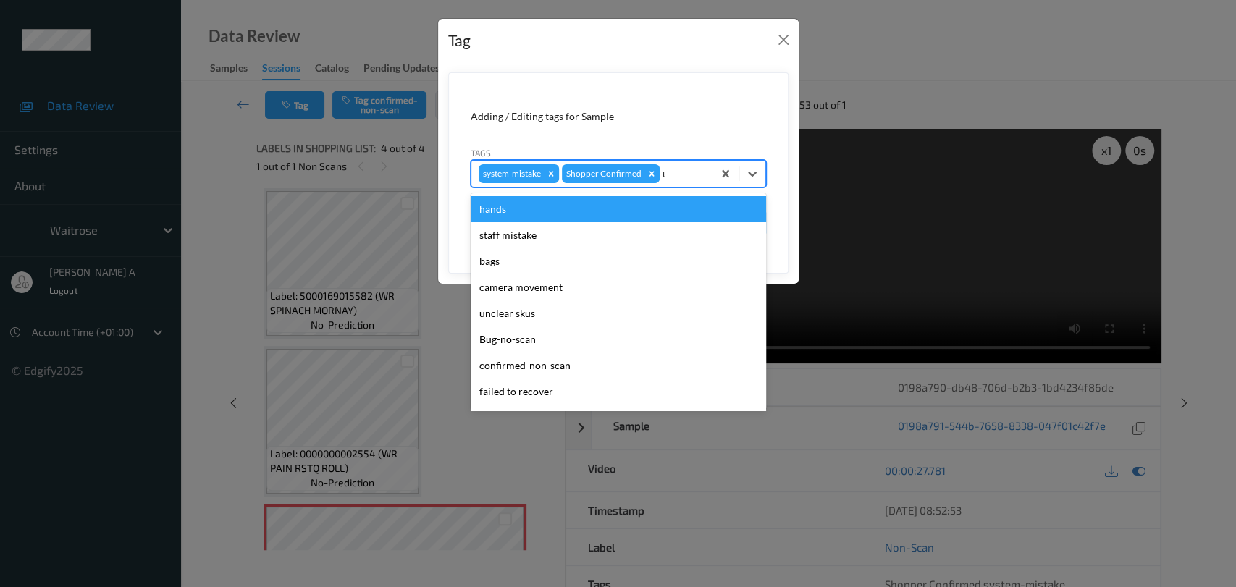
type input "un"
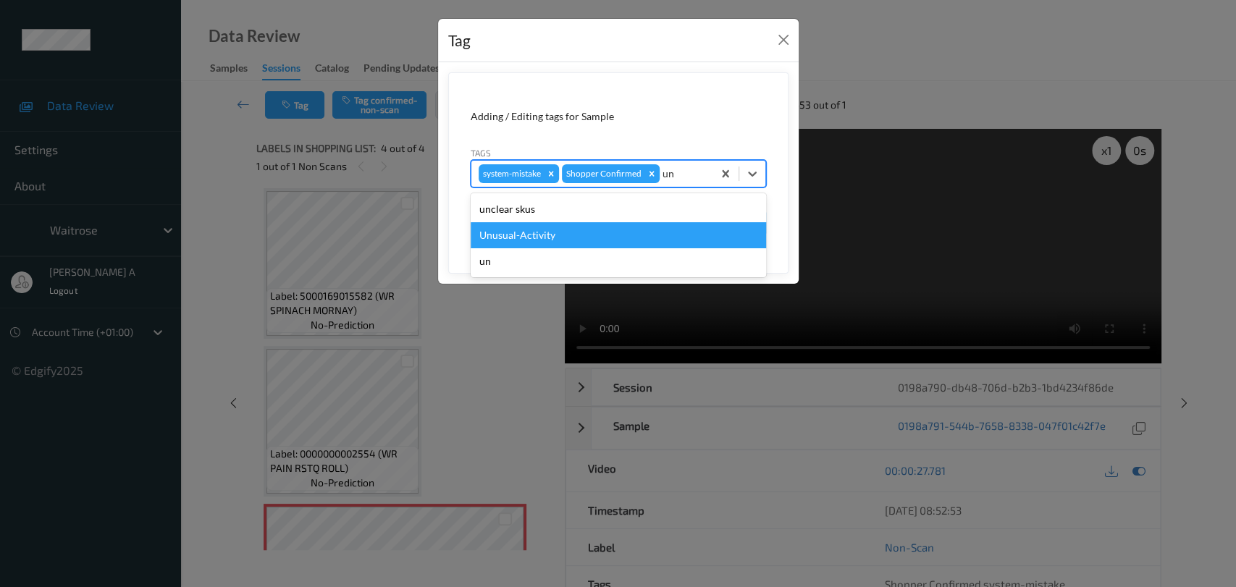
click at [620, 233] on div "Unusual-Activity" at bounding box center [618, 235] width 295 height 26
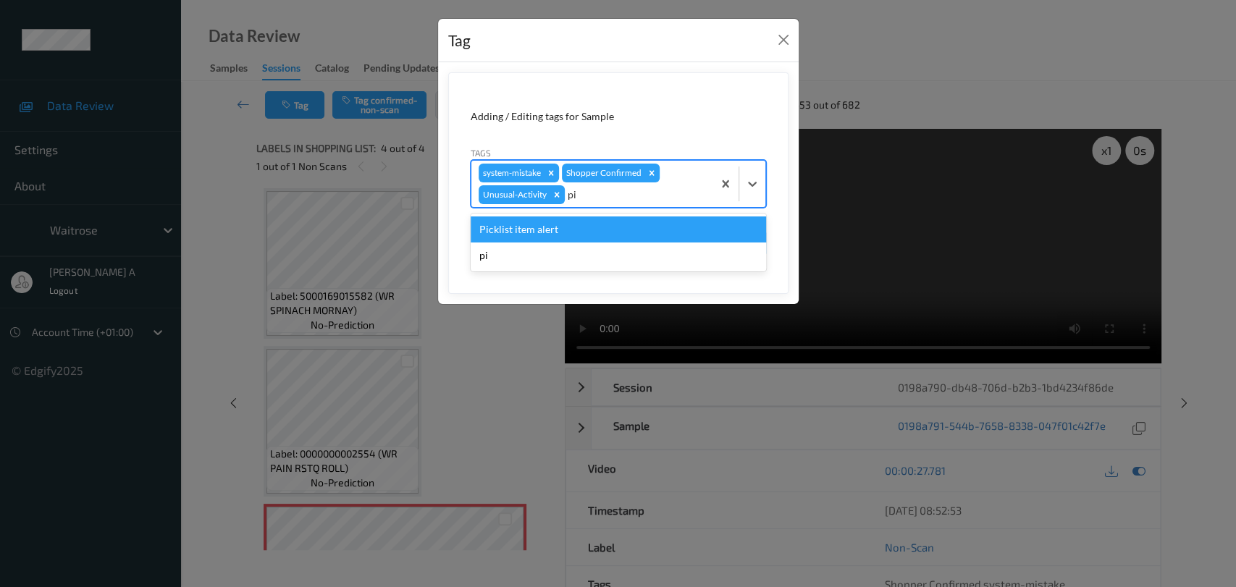
type input "pic"
click at [620, 233] on div "Picklist item alert" at bounding box center [618, 230] width 295 height 26
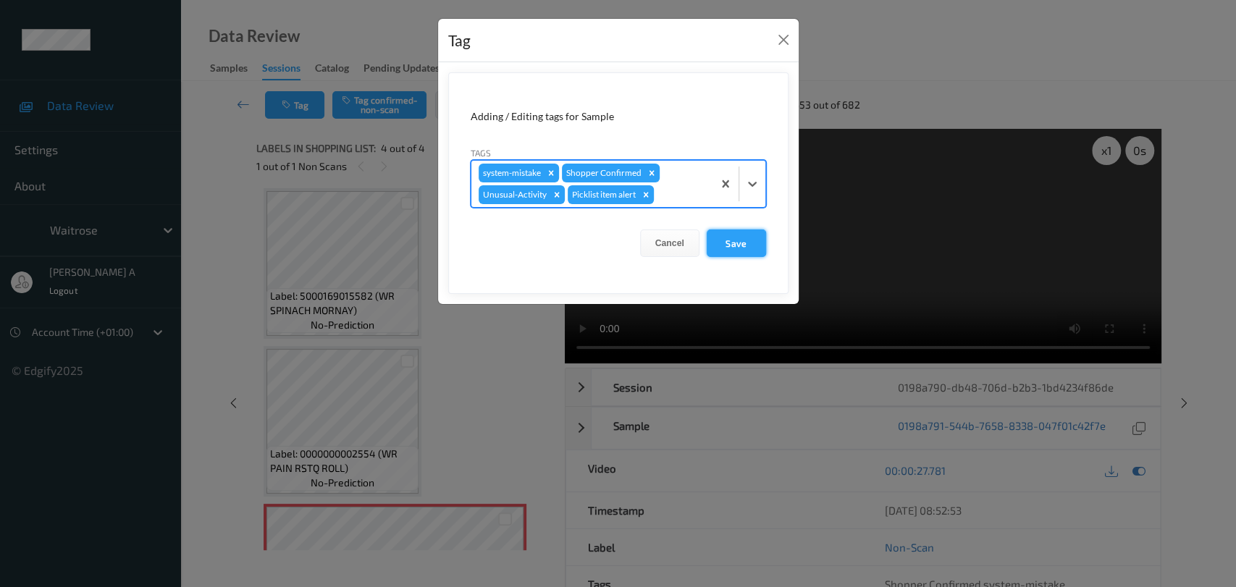
click at [745, 240] on button "Save" at bounding box center [736, 244] width 59 height 28
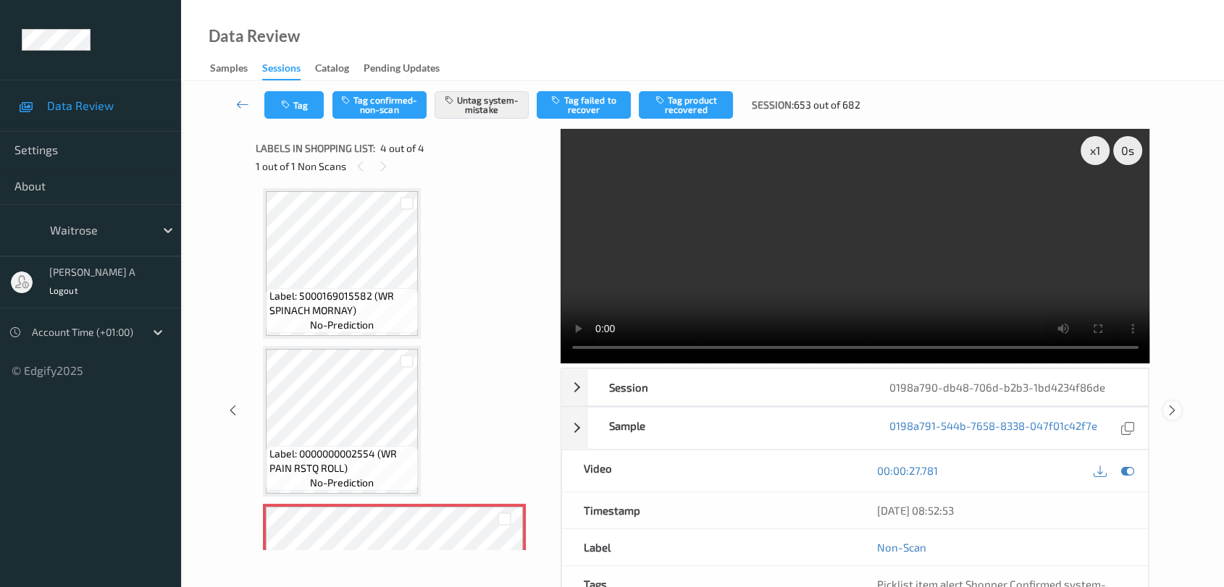
click at [1167, 408] on icon at bounding box center [1172, 410] width 12 height 13
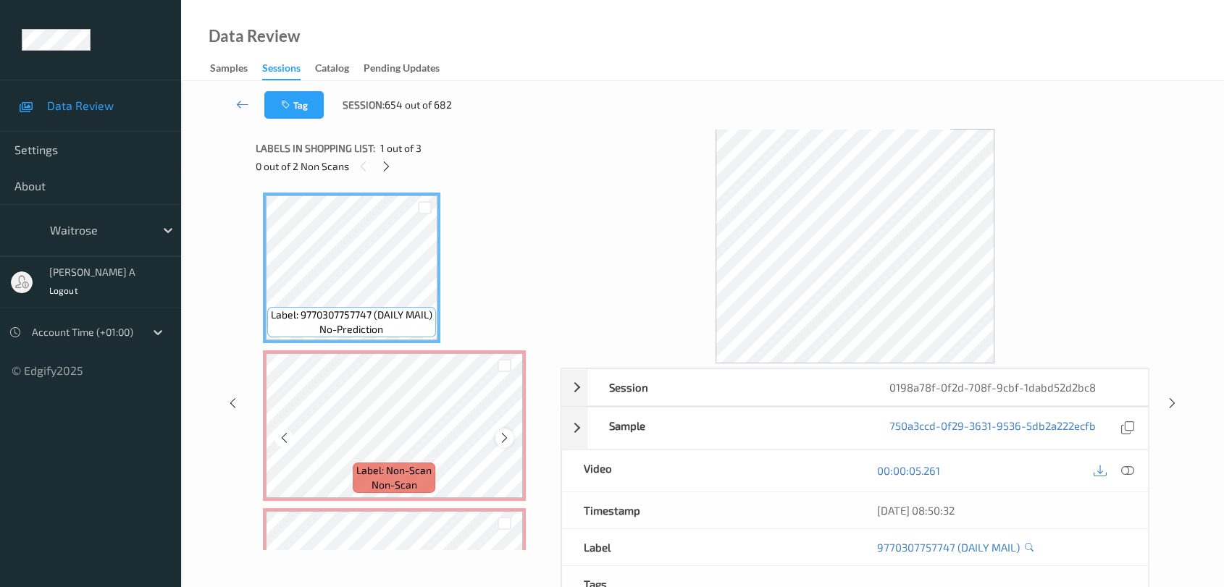
click at [502, 436] on icon at bounding box center [504, 438] width 12 height 13
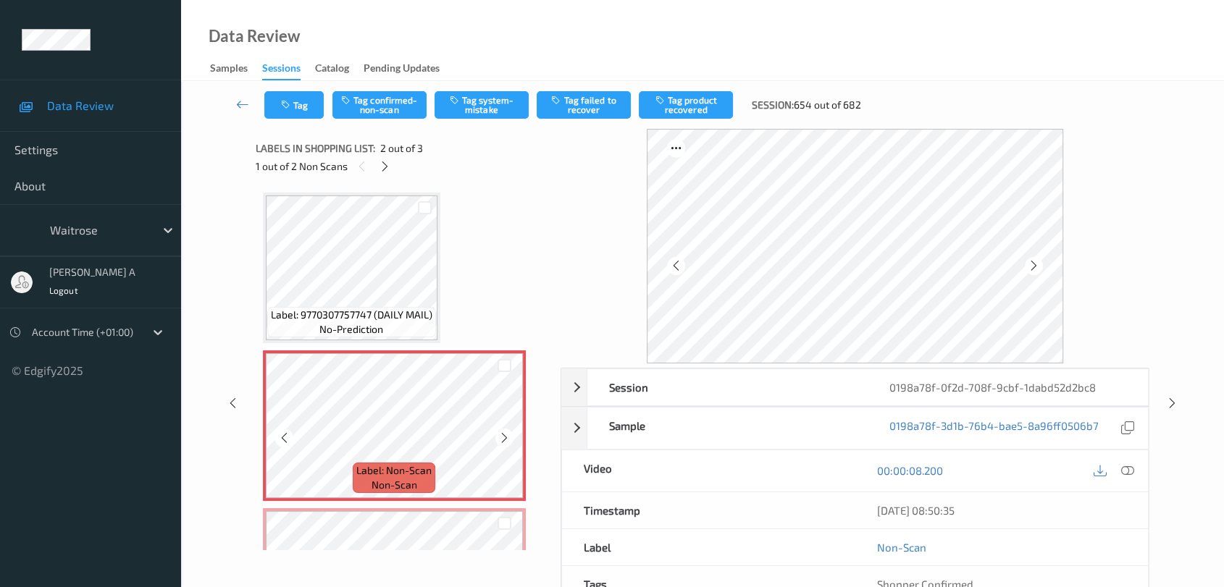
click at [502, 436] on icon at bounding box center [504, 438] width 12 height 13
click at [1124, 469] on icon at bounding box center [1127, 470] width 13 height 13
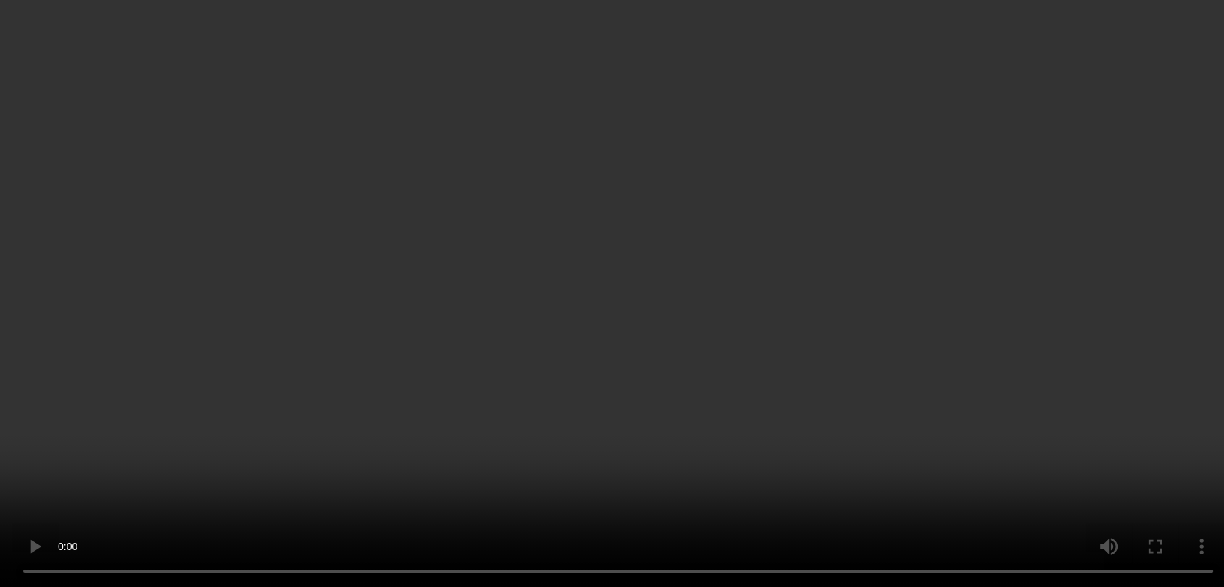
scroll to position [114, 0]
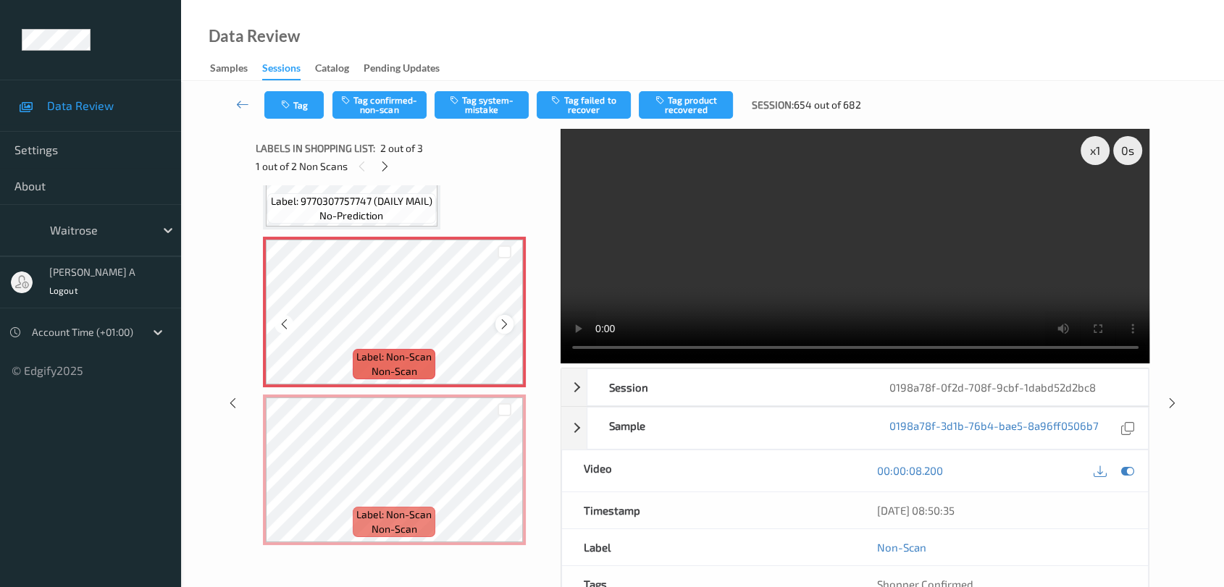
click at [504, 326] on icon at bounding box center [504, 324] width 12 height 13
click at [507, 482] on icon at bounding box center [504, 482] width 12 height 13
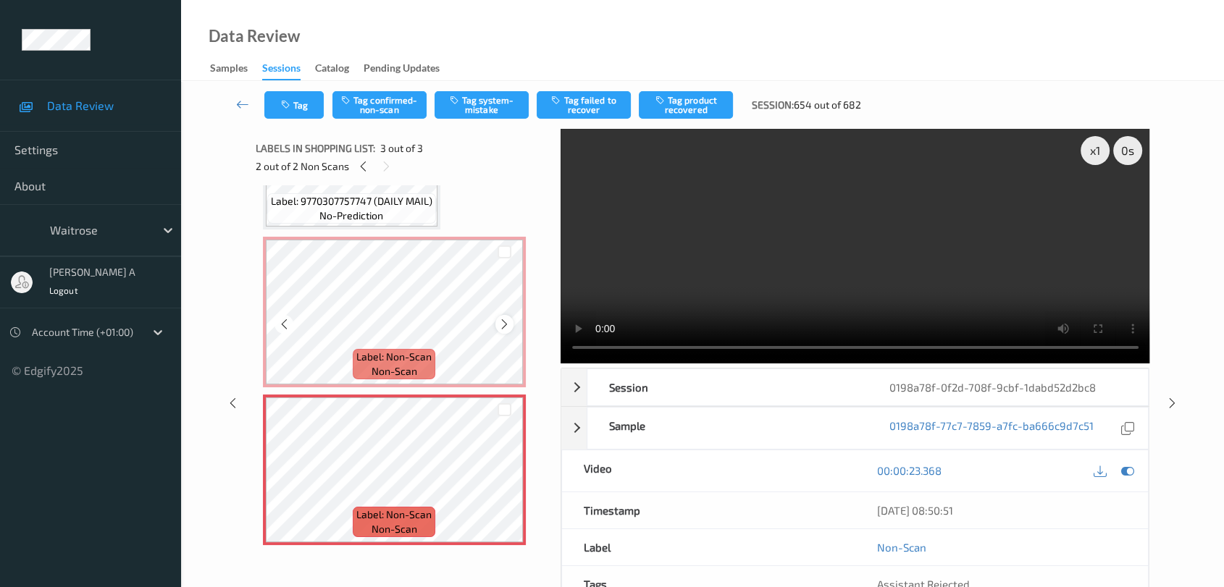
click at [507, 324] on icon at bounding box center [504, 324] width 12 height 13
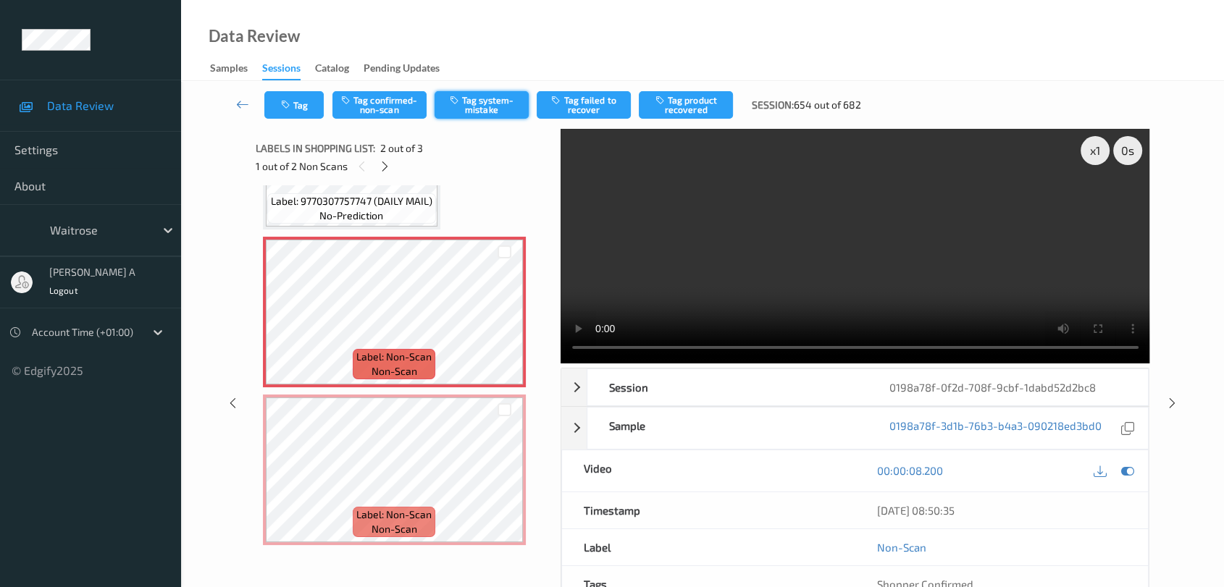
click at [493, 106] on button "Tag system-mistake" at bounding box center [481, 105] width 94 height 28
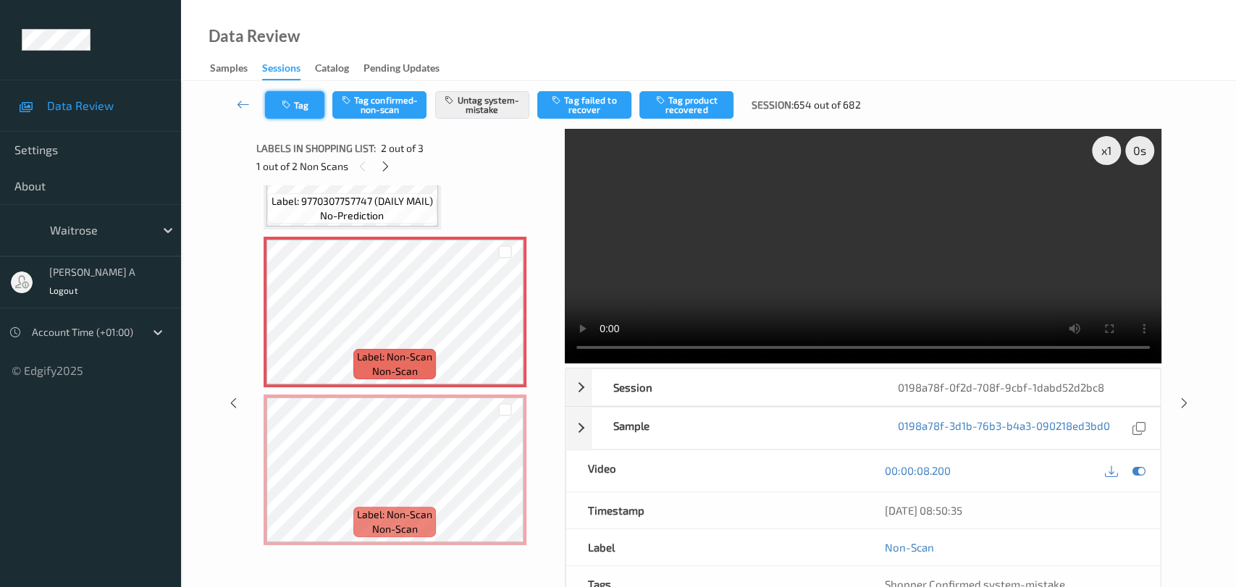
click at [298, 111] on button "Tag" at bounding box center [294, 105] width 59 height 28
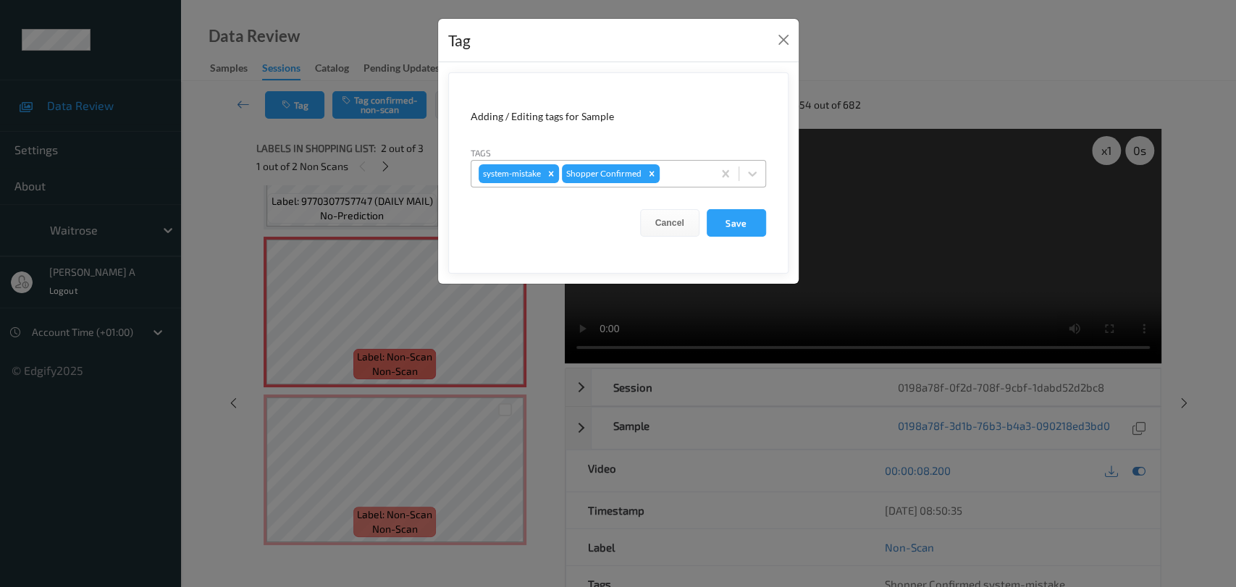
click at [680, 177] on div at bounding box center [684, 173] width 43 height 17
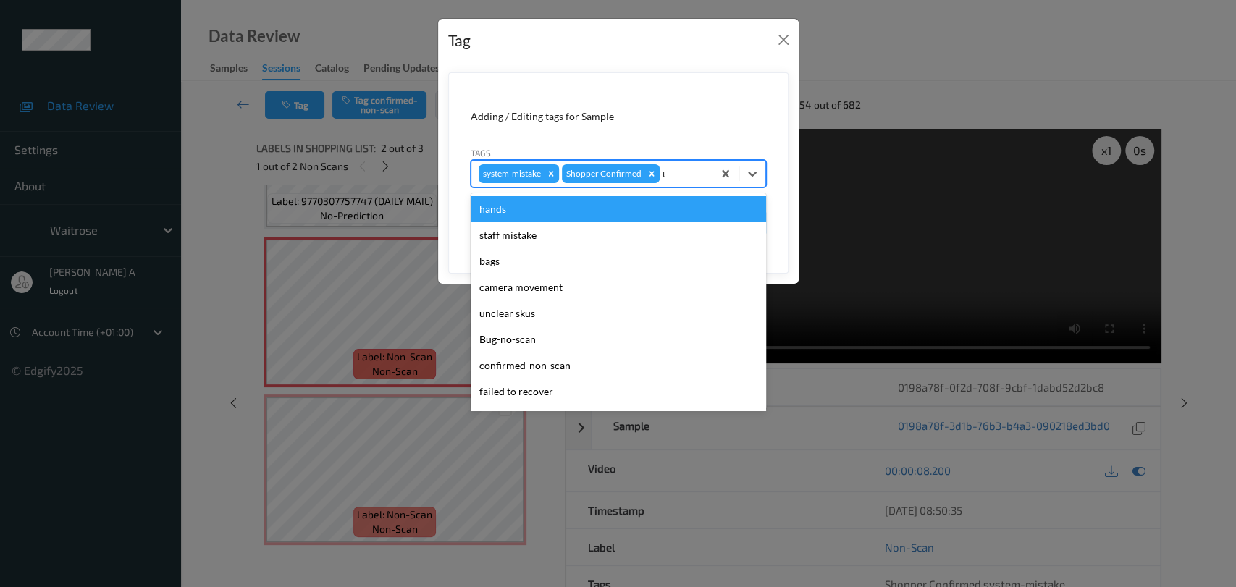
type input "un"
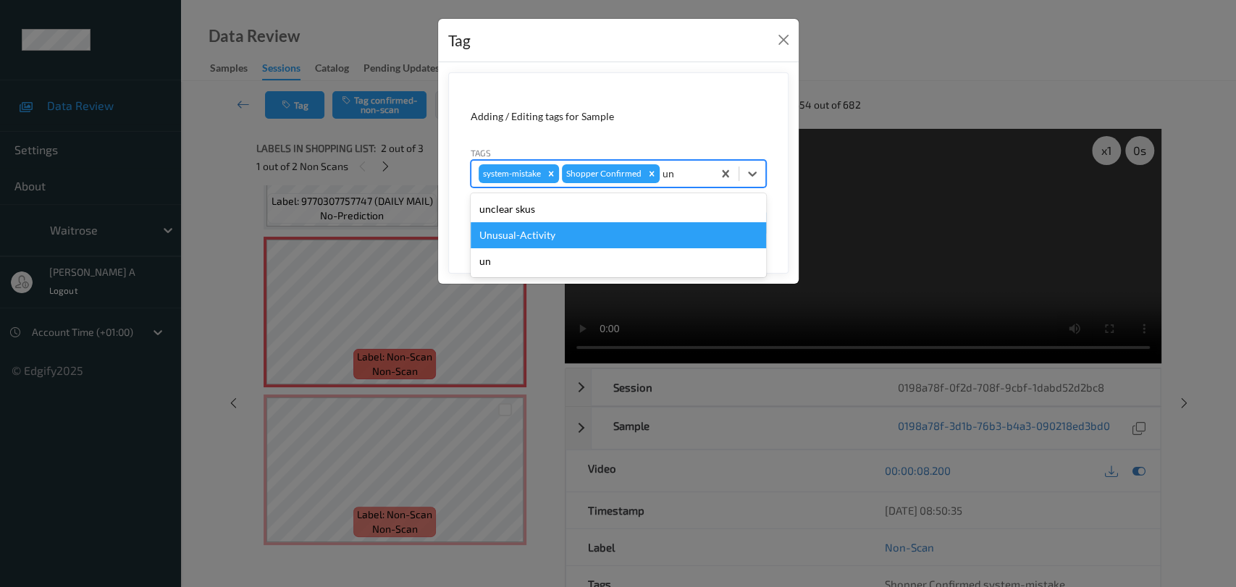
click at [640, 235] on div "Unusual-Activity" at bounding box center [618, 235] width 295 height 26
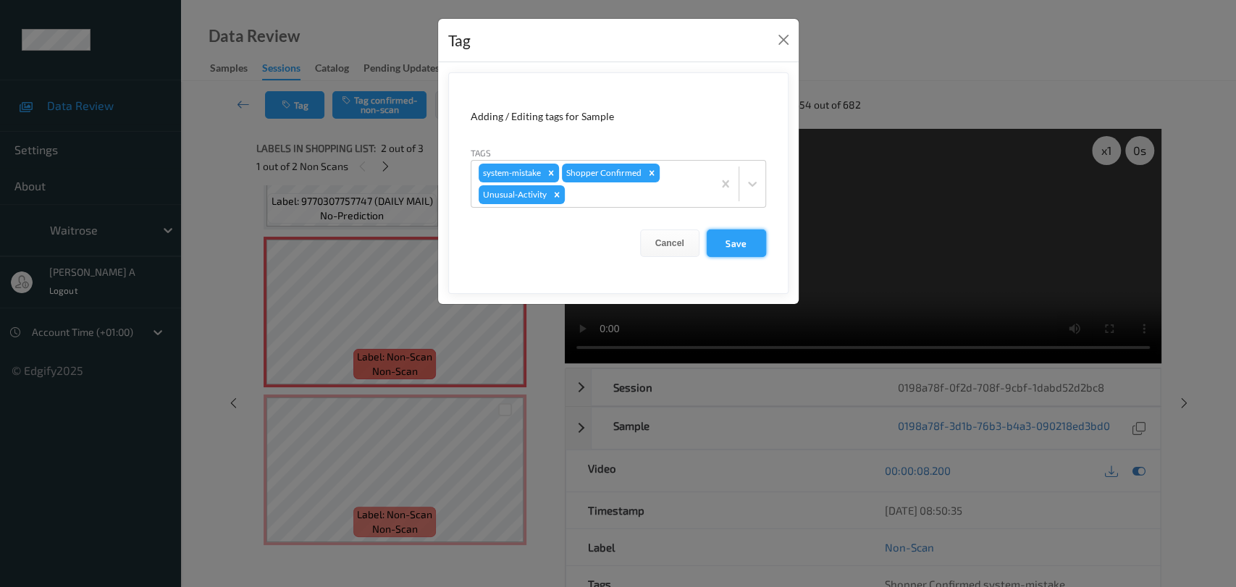
click at [739, 233] on button "Save" at bounding box center [736, 244] width 59 height 28
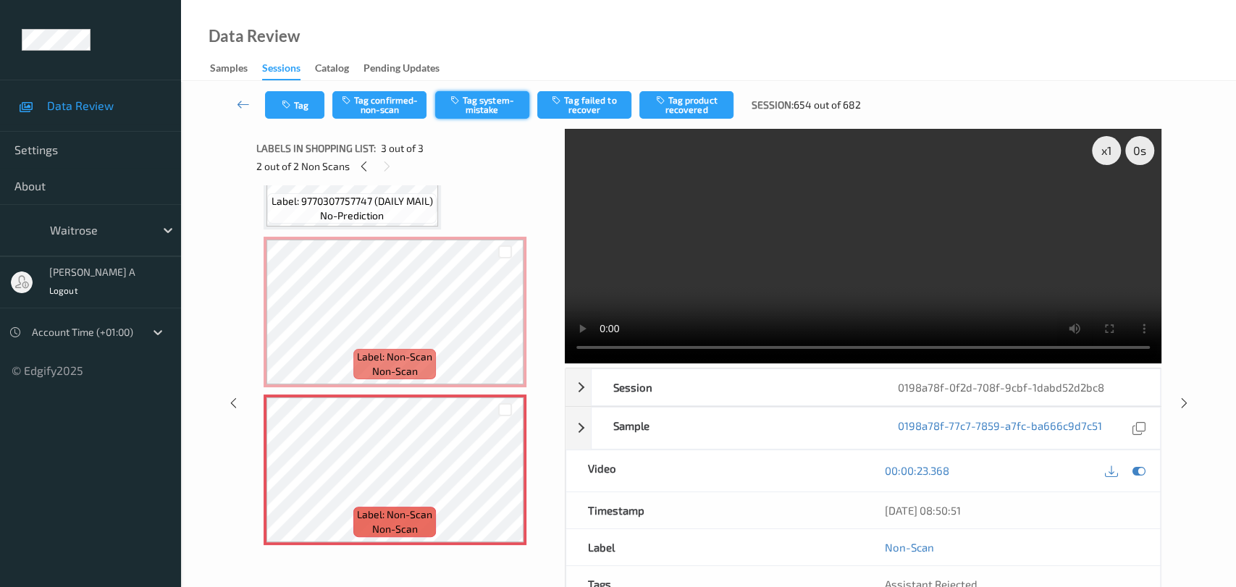
click at [486, 108] on button "Tag system-mistake" at bounding box center [482, 105] width 94 height 28
click at [288, 105] on icon "button" at bounding box center [288, 105] width 12 height 10
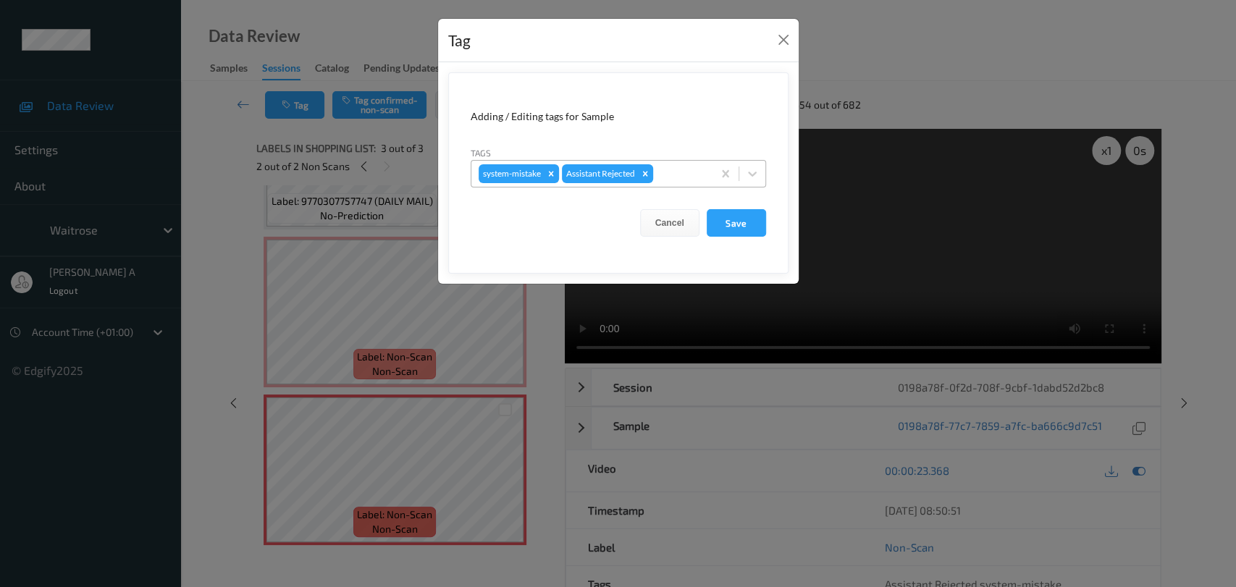
click at [691, 181] on div at bounding box center [680, 173] width 49 height 17
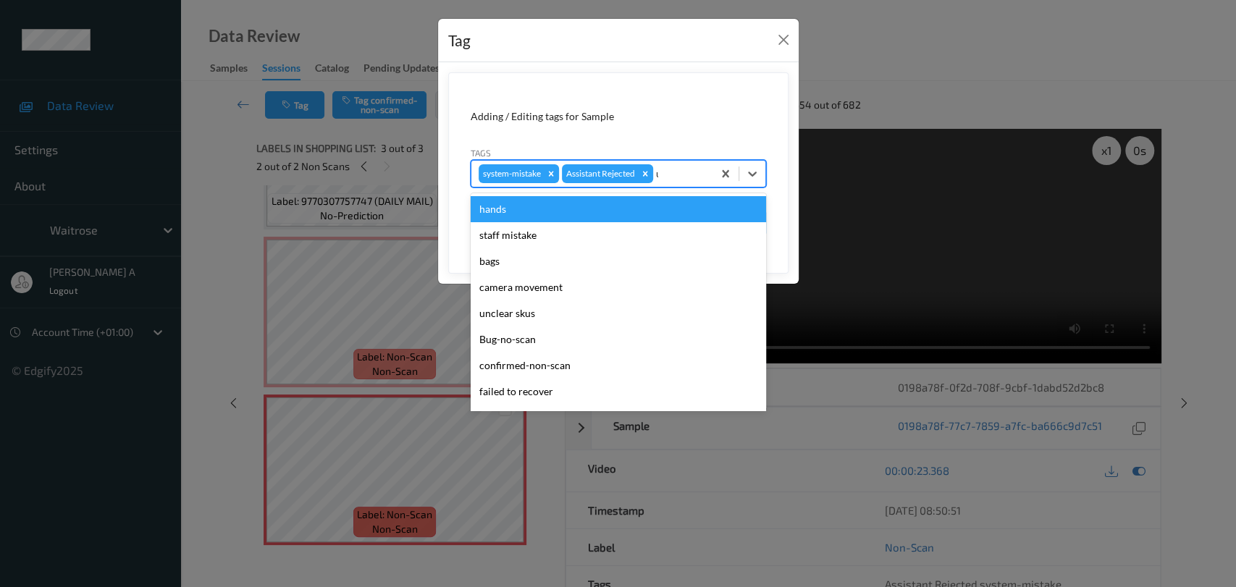
type input "un"
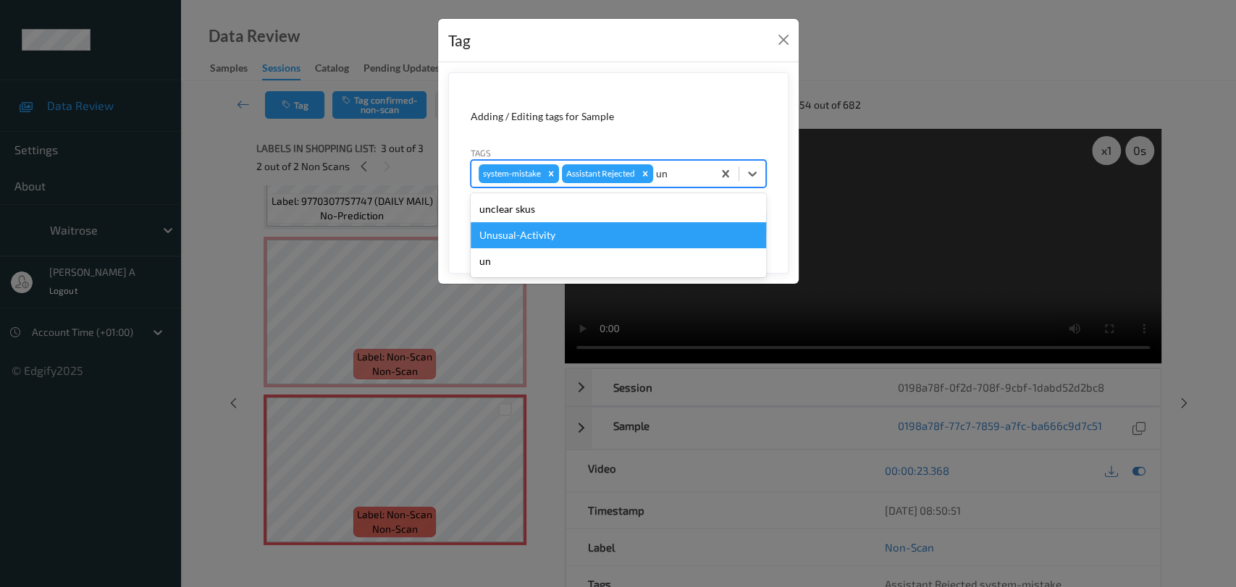
click at [629, 240] on div "Unusual-Activity" at bounding box center [618, 235] width 295 height 26
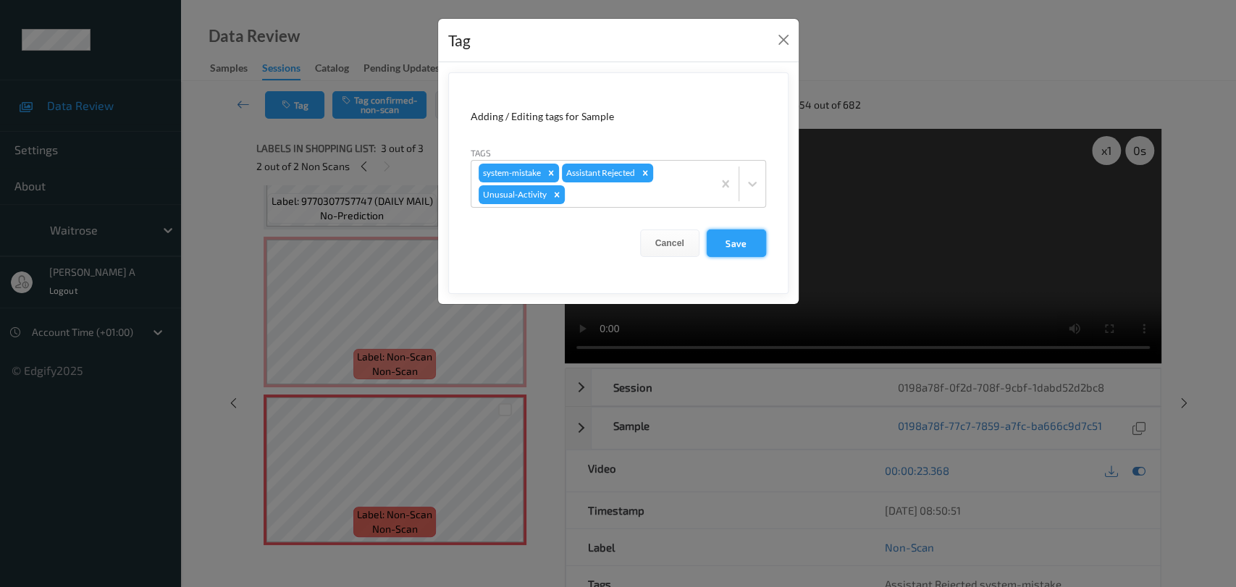
click at [752, 253] on button "Save" at bounding box center [736, 244] width 59 height 28
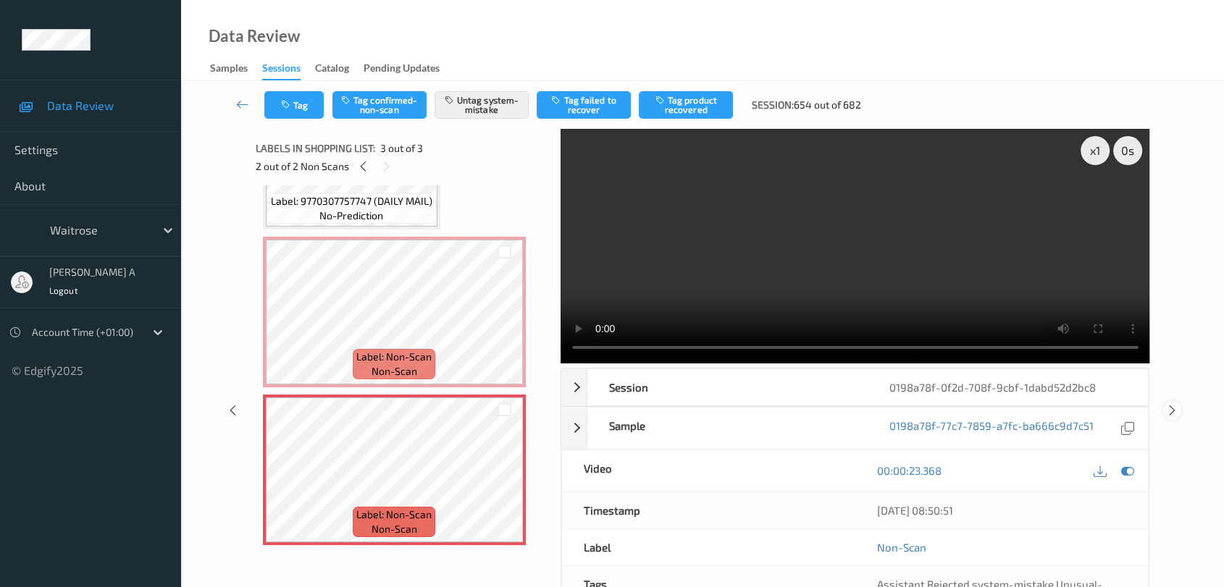
click at [1174, 404] on icon at bounding box center [1172, 410] width 12 height 13
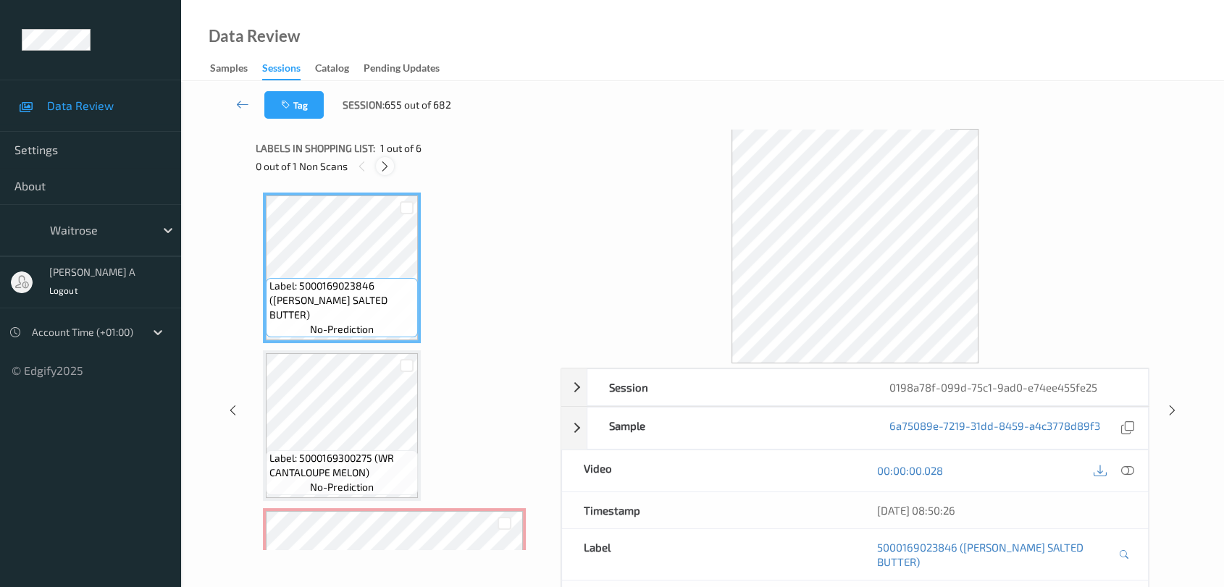
click at [390, 168] on icon at bounding box center [385, 166] width 12 height 13
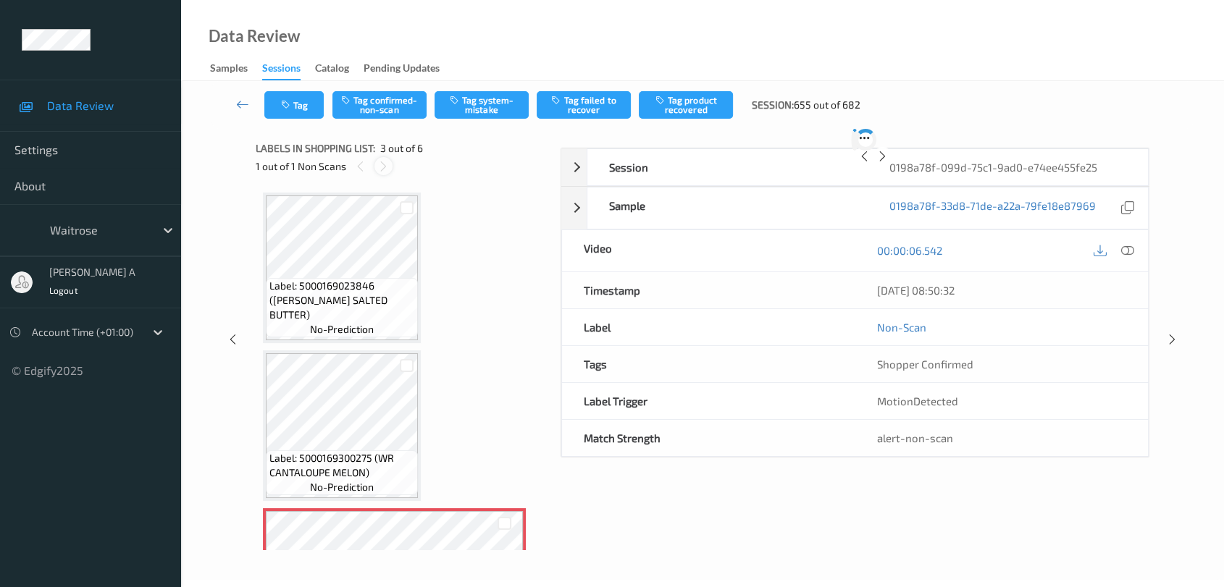
scroll to position [164, 0]
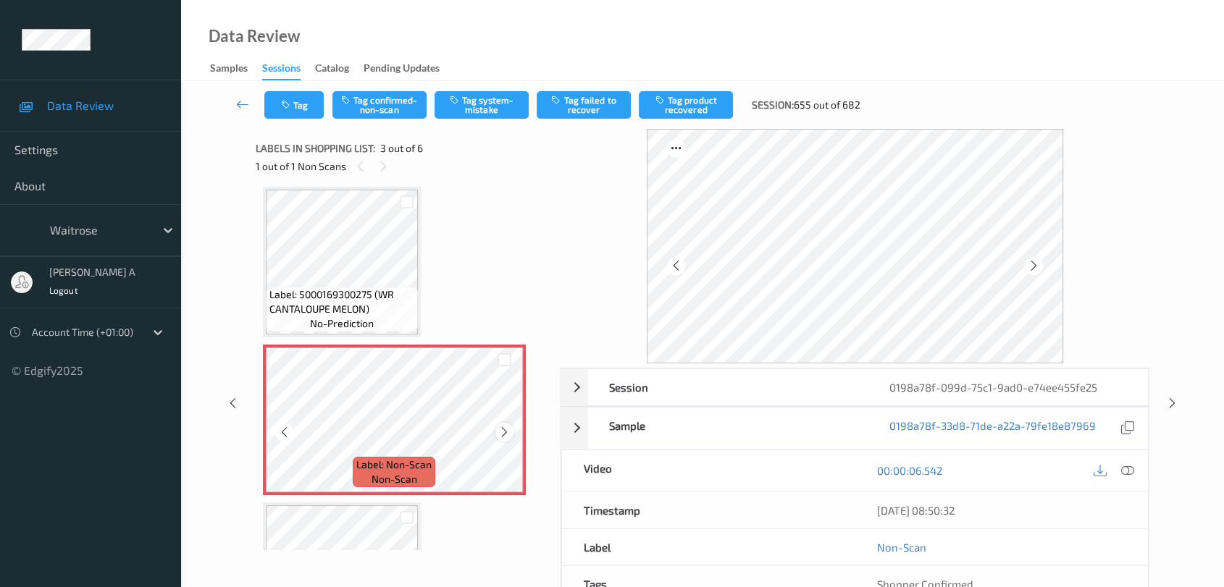
click at [503, 427] on icon at bounding box center [504, 432] width 12 height 13
click at [1132, 464] on icon at bounding box center [1127, 470] width 13 height 13
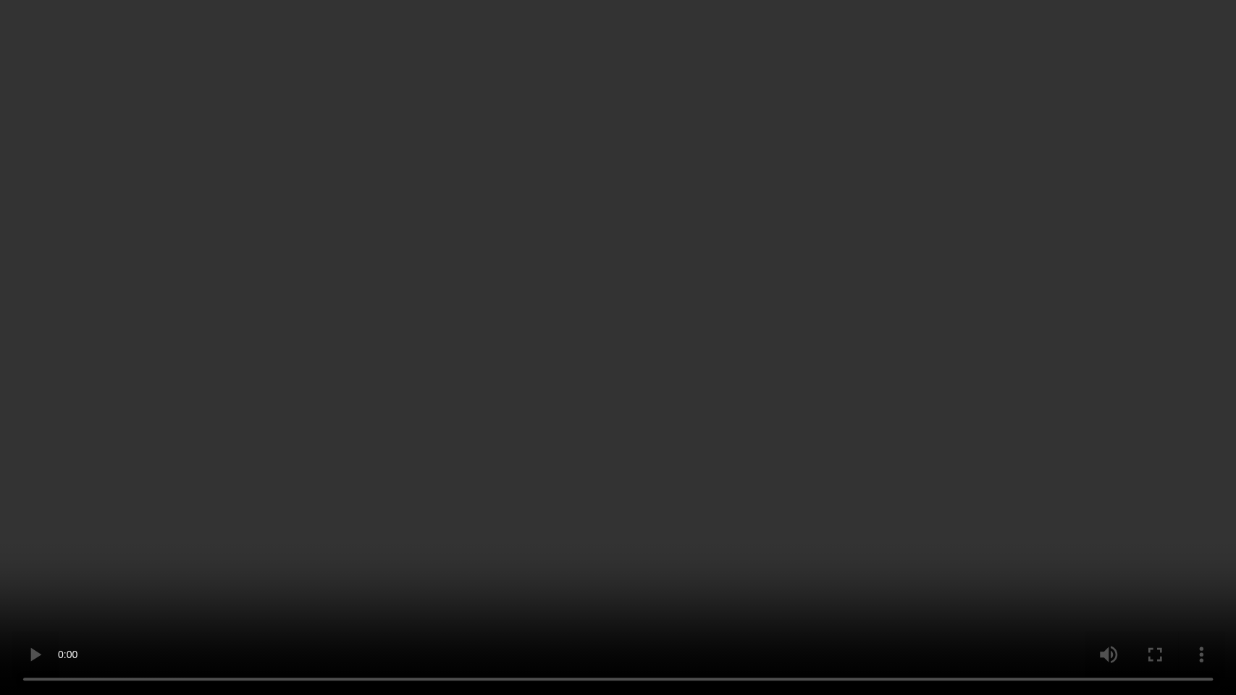
click at [681, 377] on video at bounding box center [618, 347] width 1236 height 695
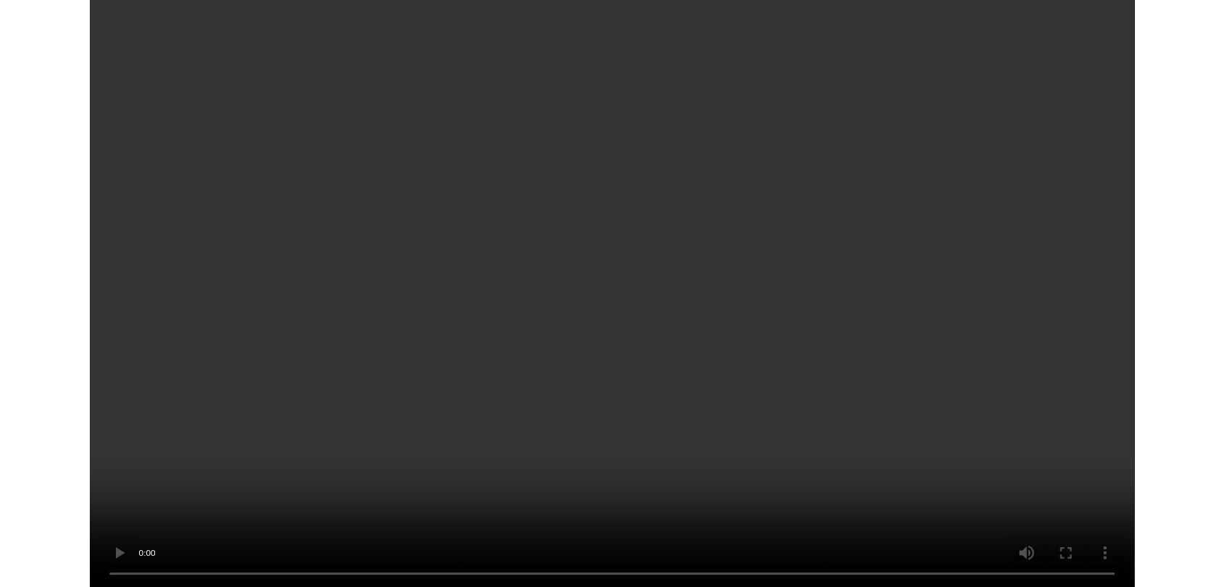
scroll to position [477, 0]
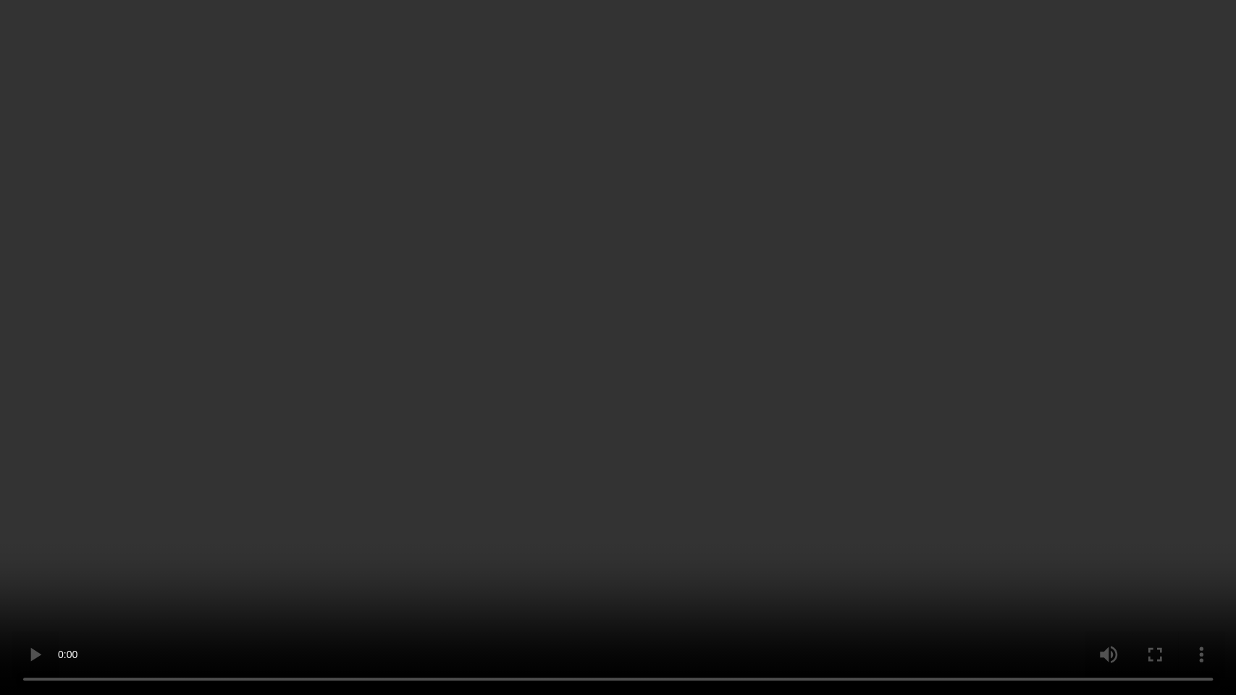
click at [785, 402] on video at bounding box center [618, 347] width 1236 height 695
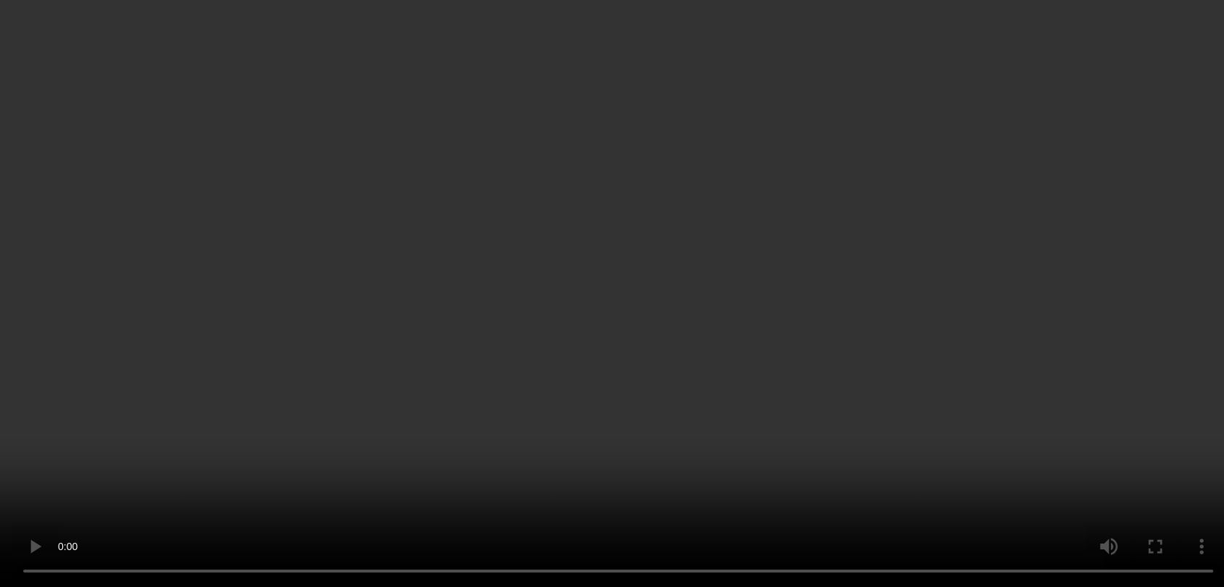
scroll to position [241, 0]
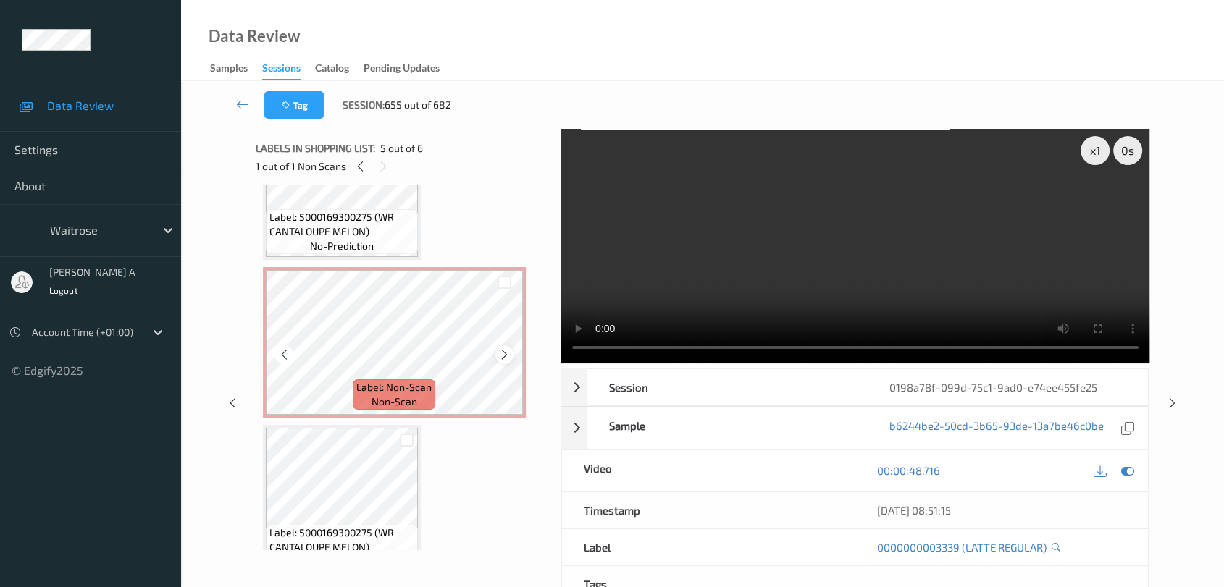
click at [504, 353] on icon at bounding box center [504, 354] width 12 height 13
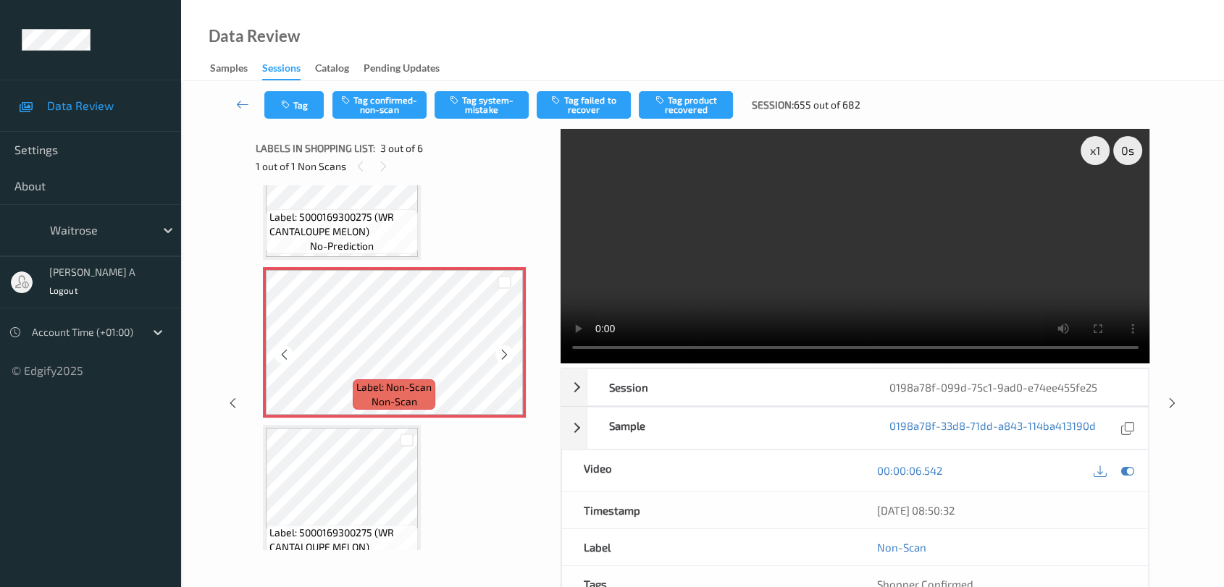
click at [504, 353] on icon at bounding box center [504, 354] width 12 height 13
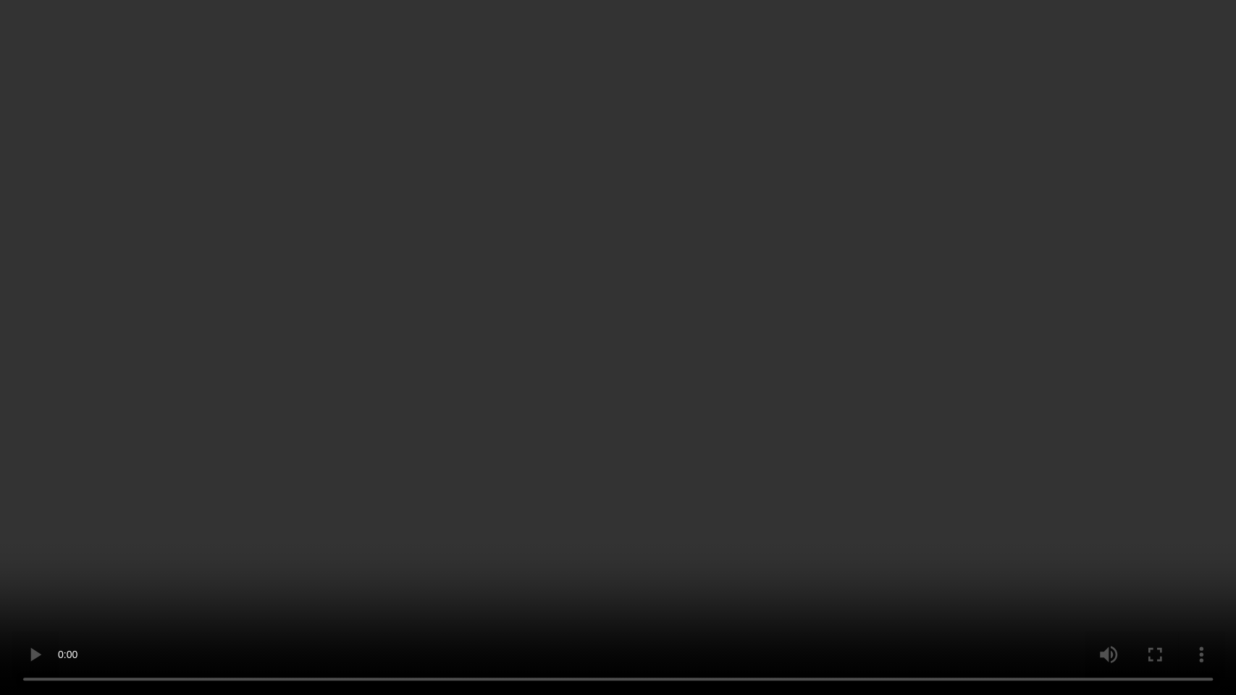
click at [544, 251] on video at bounding box center [618, 347] width 1236 height 695
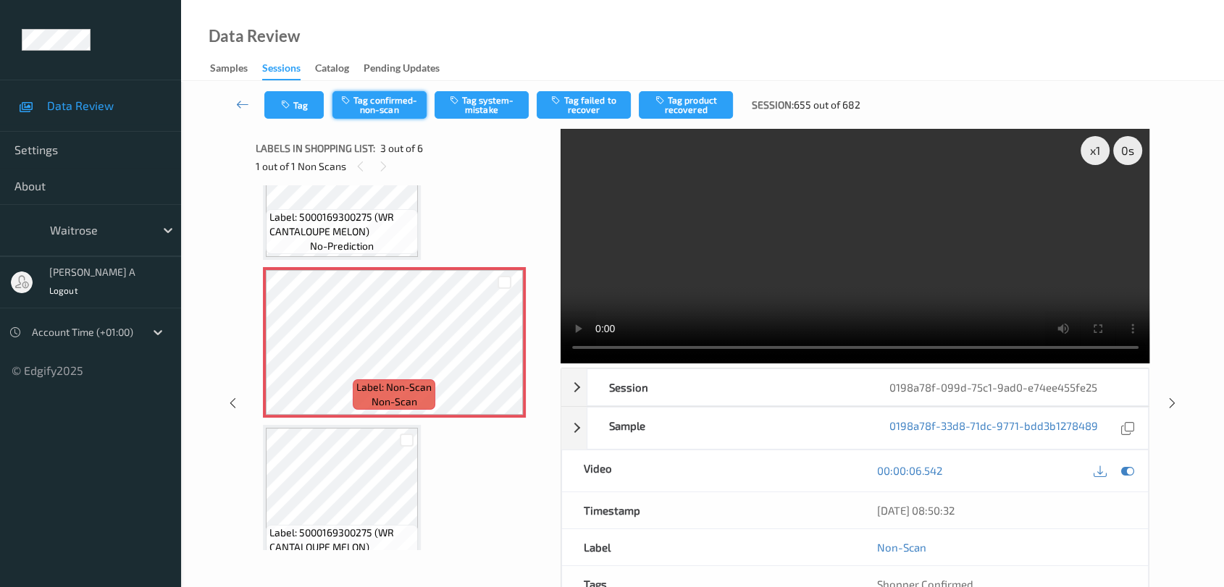
drag, startPoint x: 472, startPoint y: 94, endPoint x: 405, endPoint y: 108, distance: 68.7
click at [472, 94] on button "Tag system-mistake" at bounding box center [481, 105] width 94 height 28
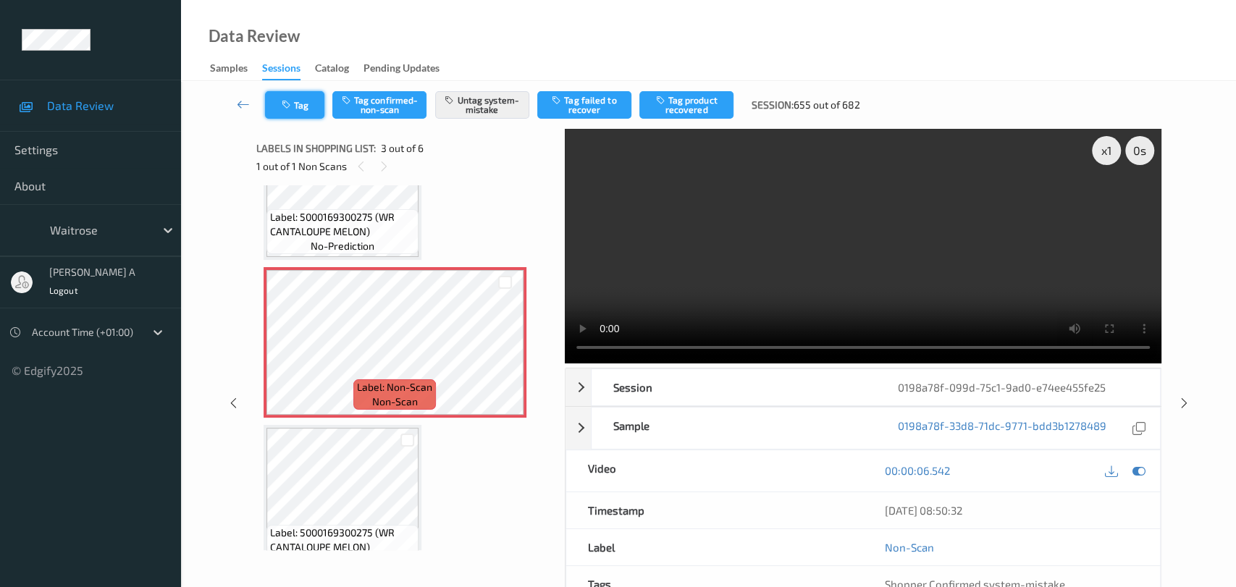
click at [303, 106] on button "Tag" at bounding box center [294, 105] width 59 height 28
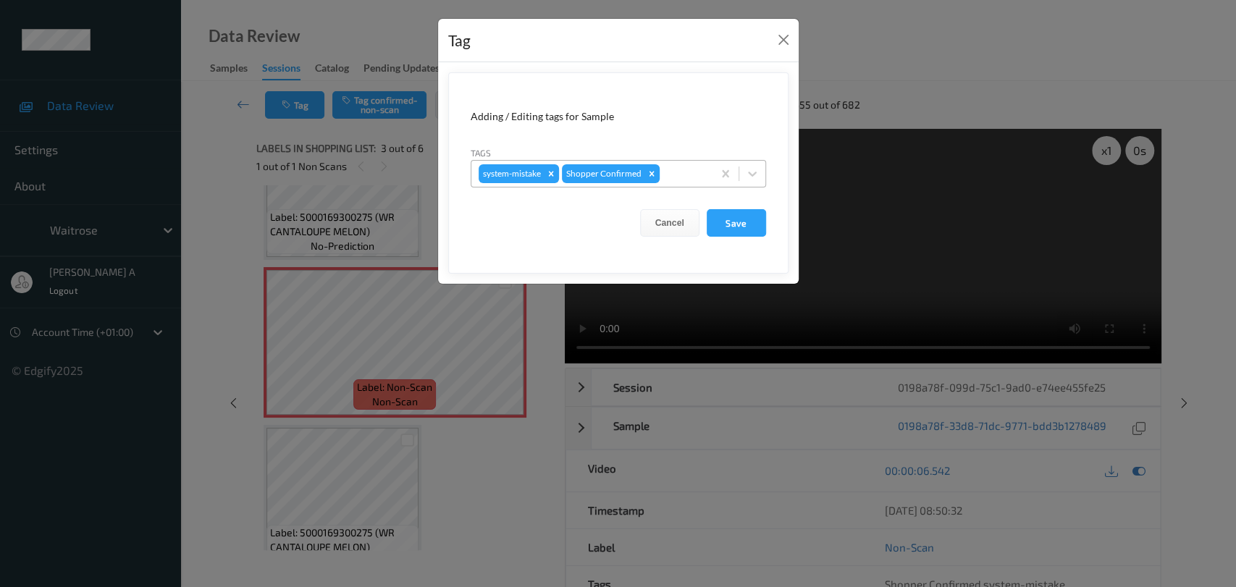
click at [685, 168] on div at bounding box center [684, 173] width 43 height 17
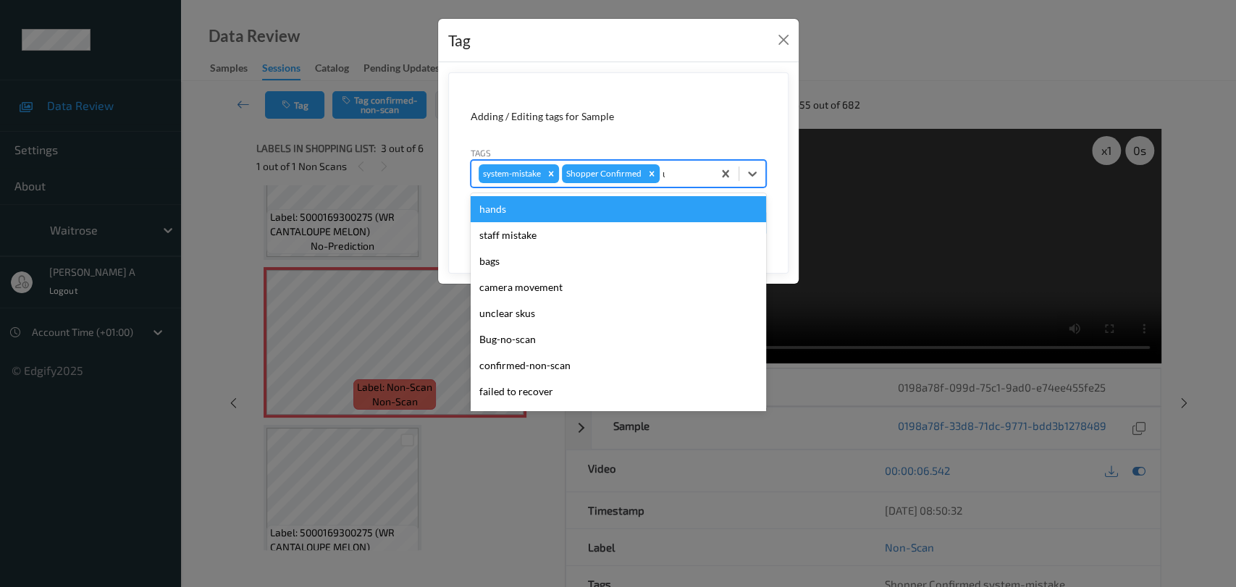
type input "un"
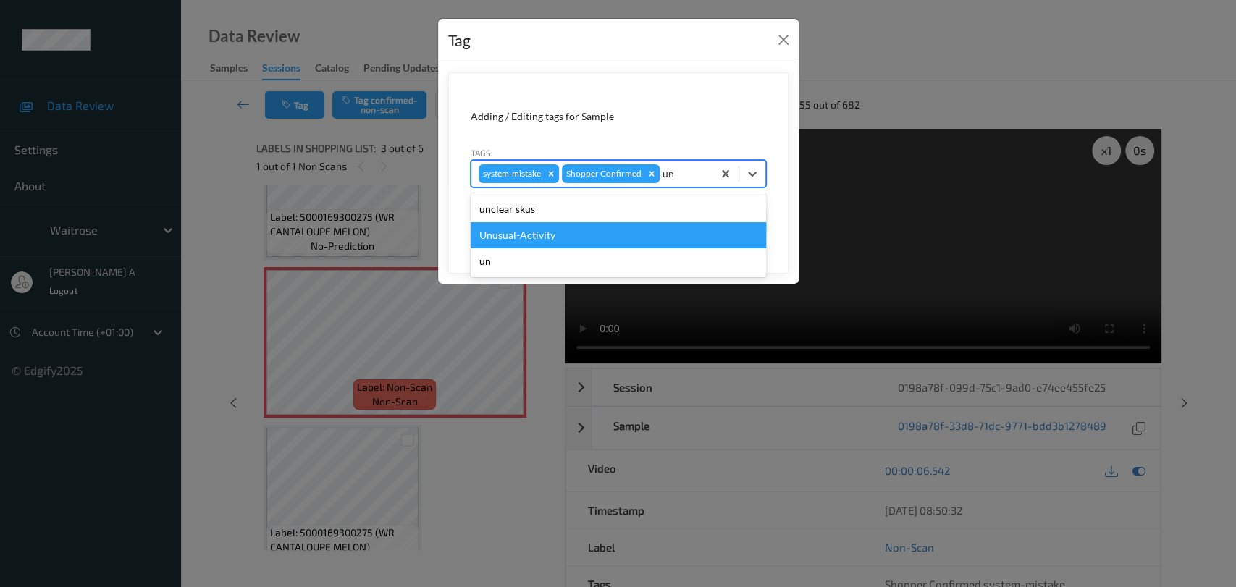
click at [621, 227] on div "Unusual-Activity" at bounding box center [618, 235] width 295 height 26
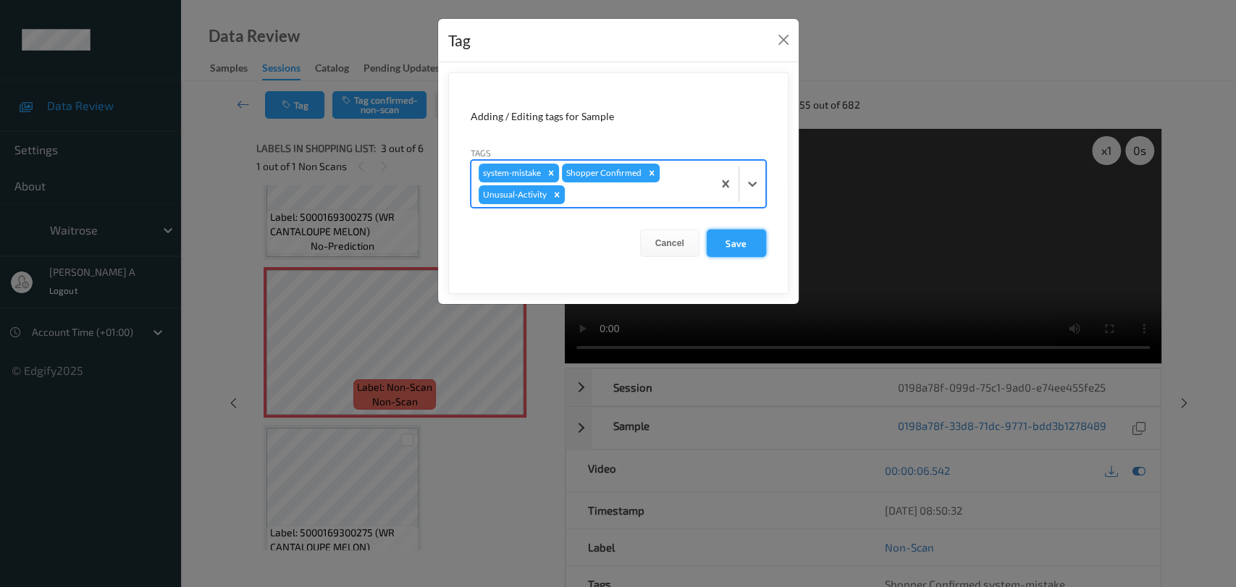
click at [743, 249] on button "Save" at bounding box center [736, 244] width 59 height 28
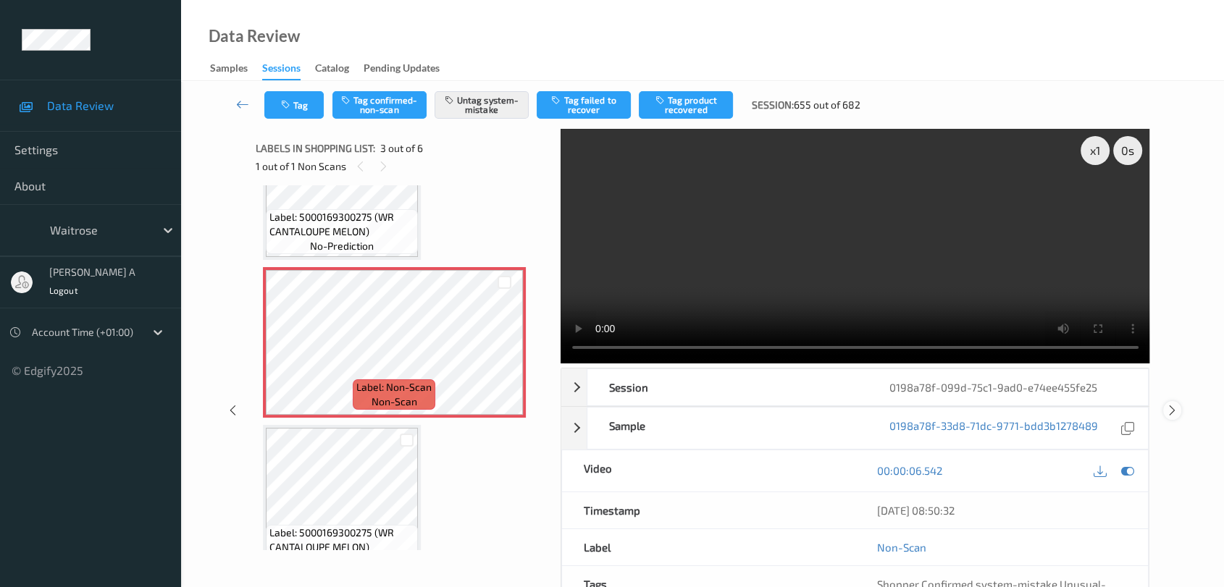
click at [1175, 411] on icon at bounding box center [1172, 410] width 12 height 13
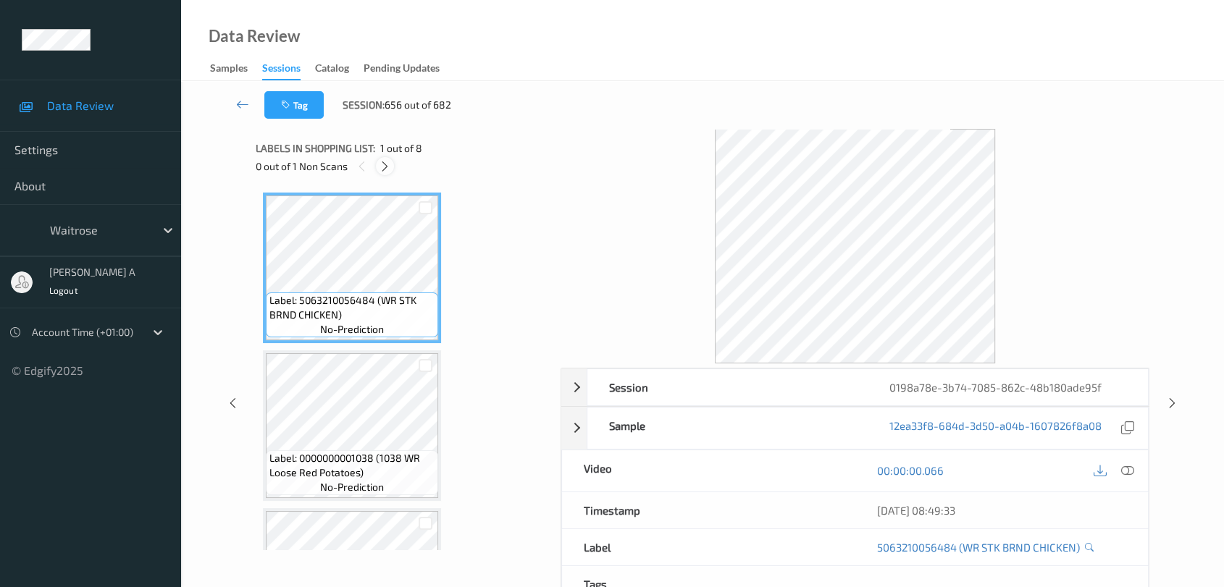
click at [380, 164] on icon at bounding box center [385, 166] width 12 height 13
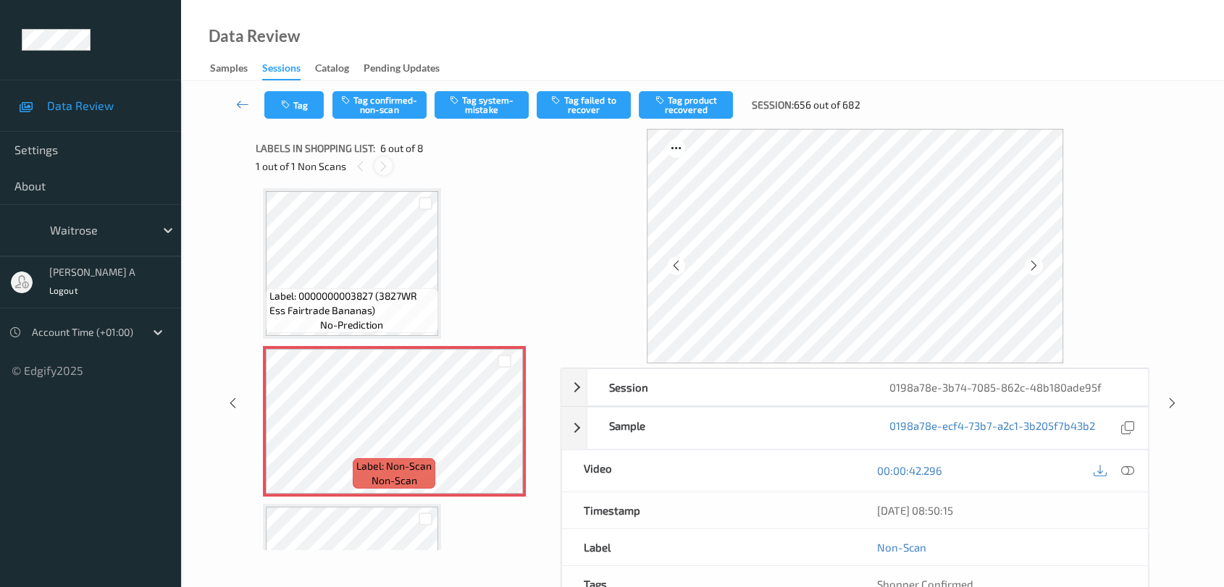
click at [382, 160] on icon at bounding box center [383, 166] width 12 height 13
click at [356, 161] on icon at bounding box center [360, 166] width 12 height 13
click at [498, 432] on icon at bounding box center [504, 433] width 12 height 13
click at [1122, 474] on icon at bounding box center [1127, 470] width 13 height 13
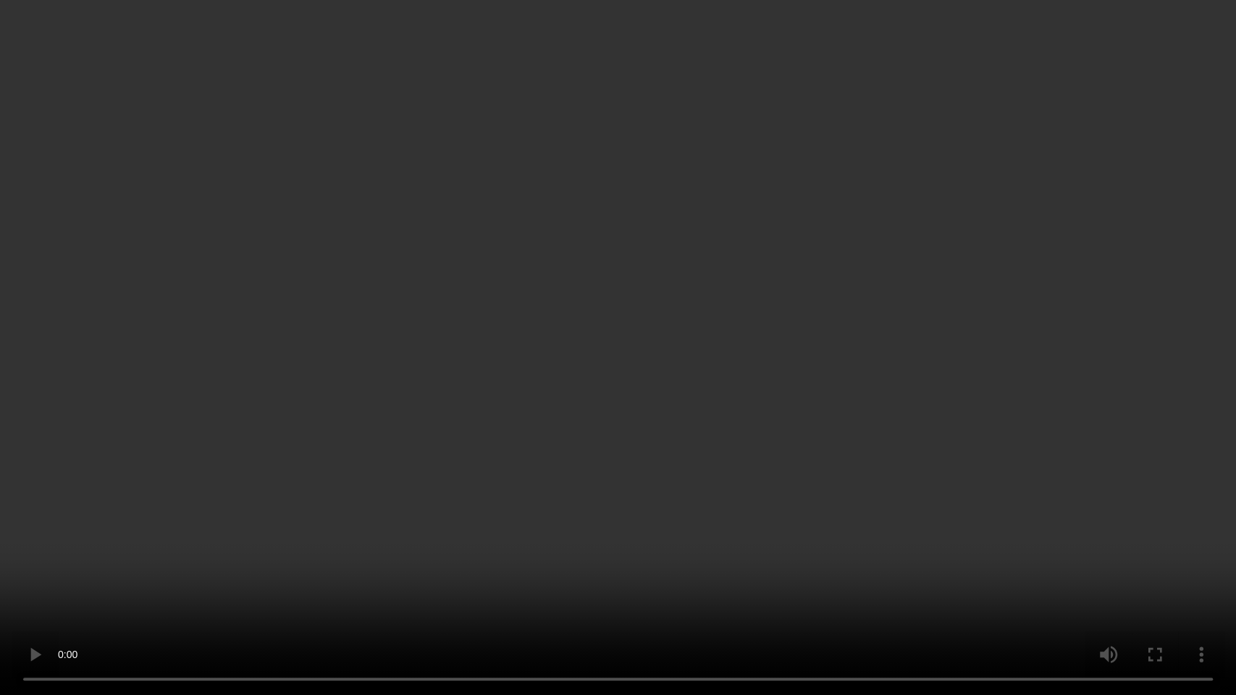
click at [652, 371] on video at bounding box center [618, 347] width 1236 height 695
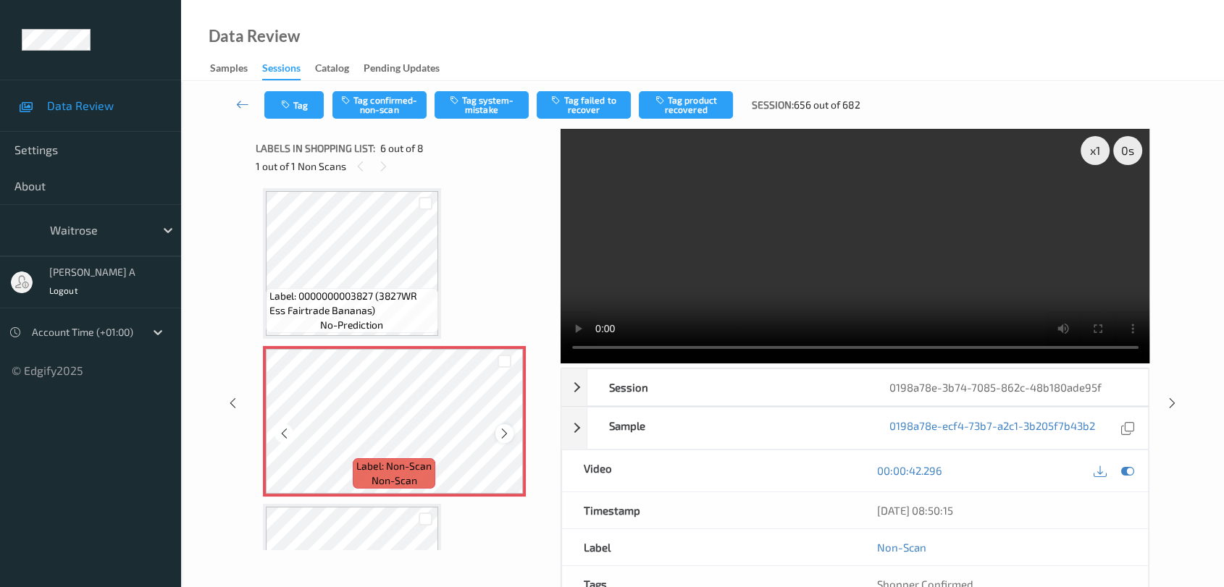
click at [506, 430] on icon at bounding box center [504, 433] width 12 height 13
click at [474, 113] on button "Tag system-mistake" at bounding box center [481, 105] width 94 height 28
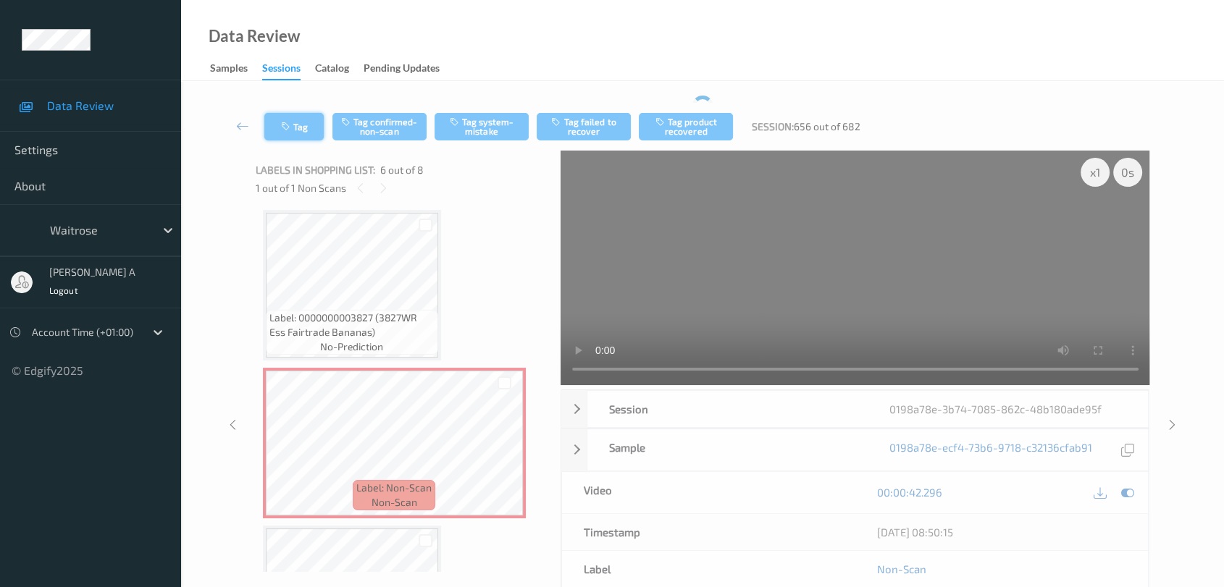
click at [298, 119] on div "Tag Tag confirmed-non-scan Tag system-mistake Tag failed to recover Tag product…" at bounding box center [702, 127] width 983 height 48
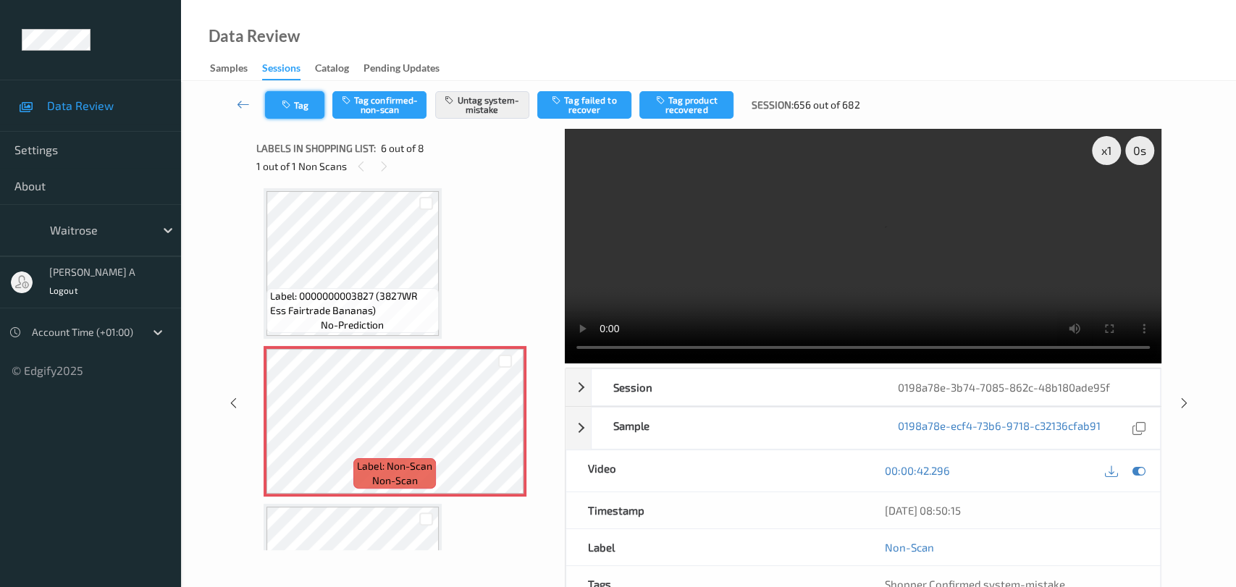
click at [314, 103] on button "Tag" at bounding box center [294, 105] width 59 height 28
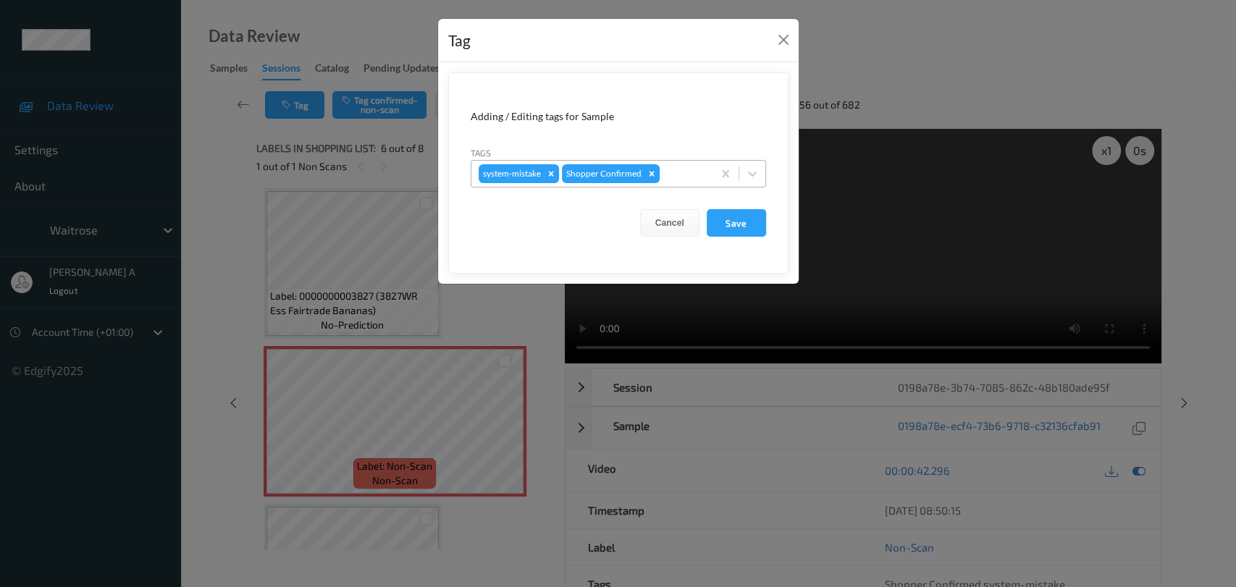
click at [672, 175] on div at bounding box center [684, 173] width 43 height 17
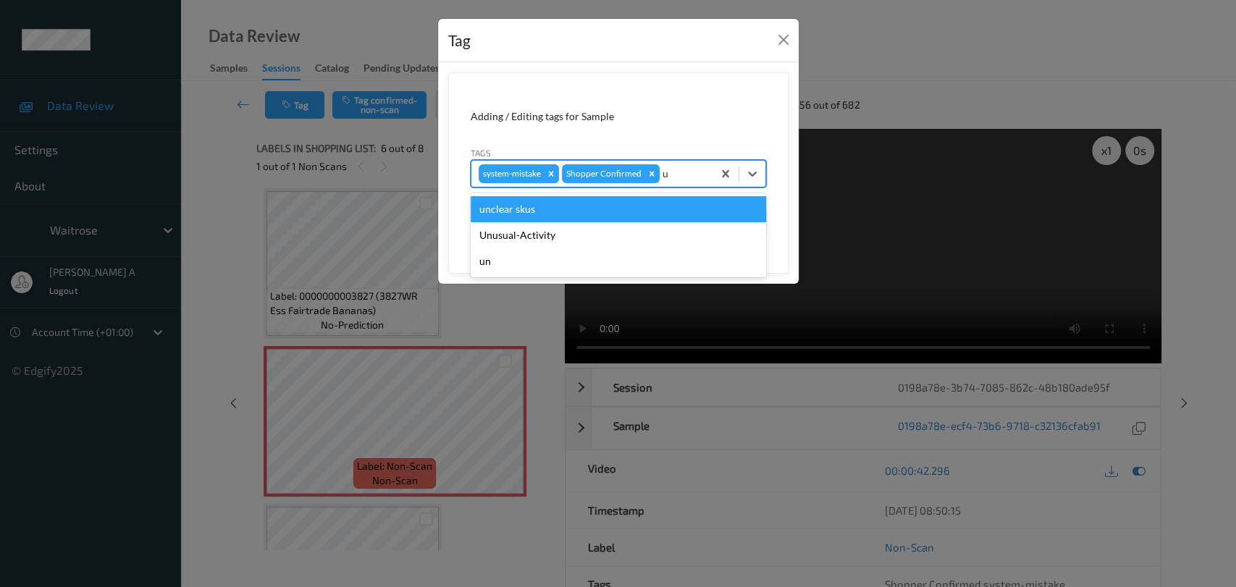
type input "un"
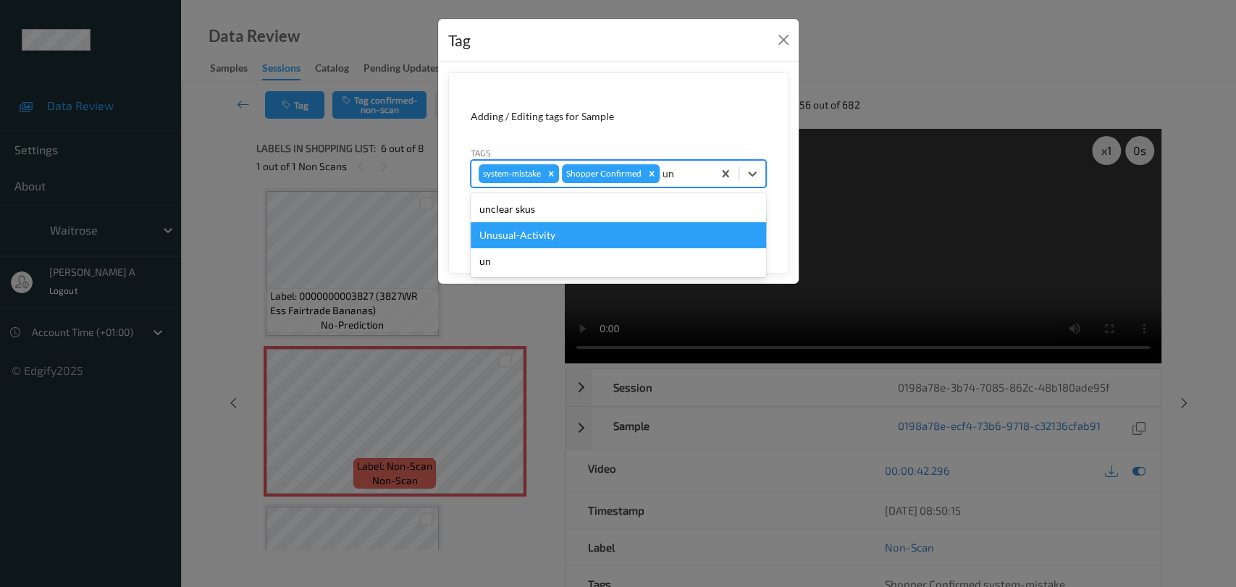
click at [568, 232] on div "Unusual-Activity" at bounding box center [618, 235] width 295 height 26
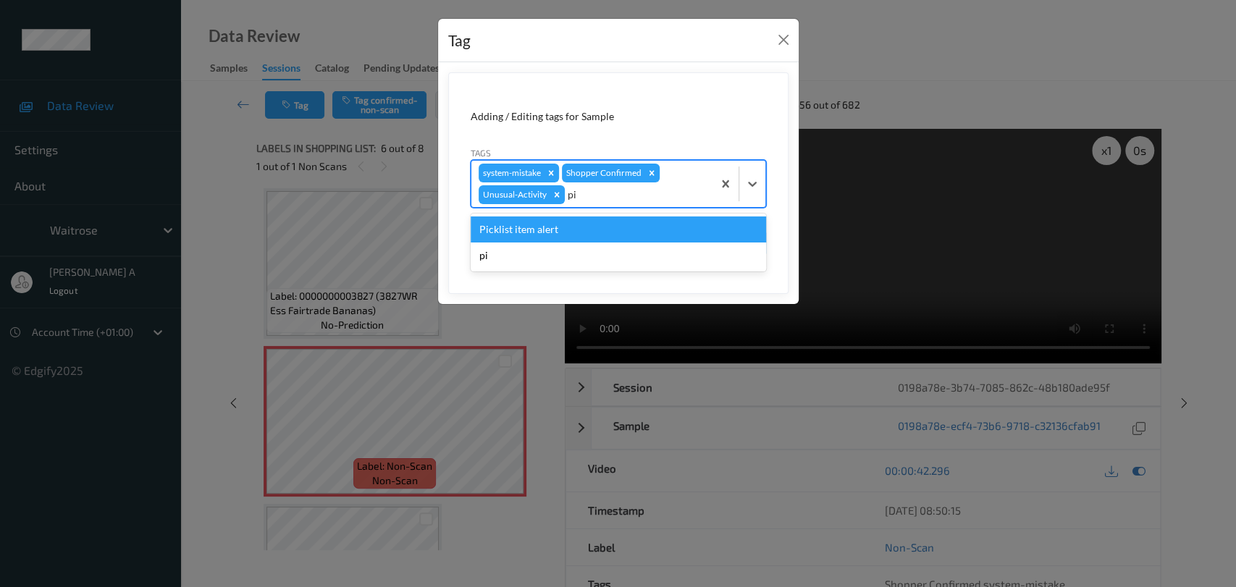
type input "pic"
click at [584, 229] on div "Picklist item alert" at bounding box center [618, 230] width 295 height 26
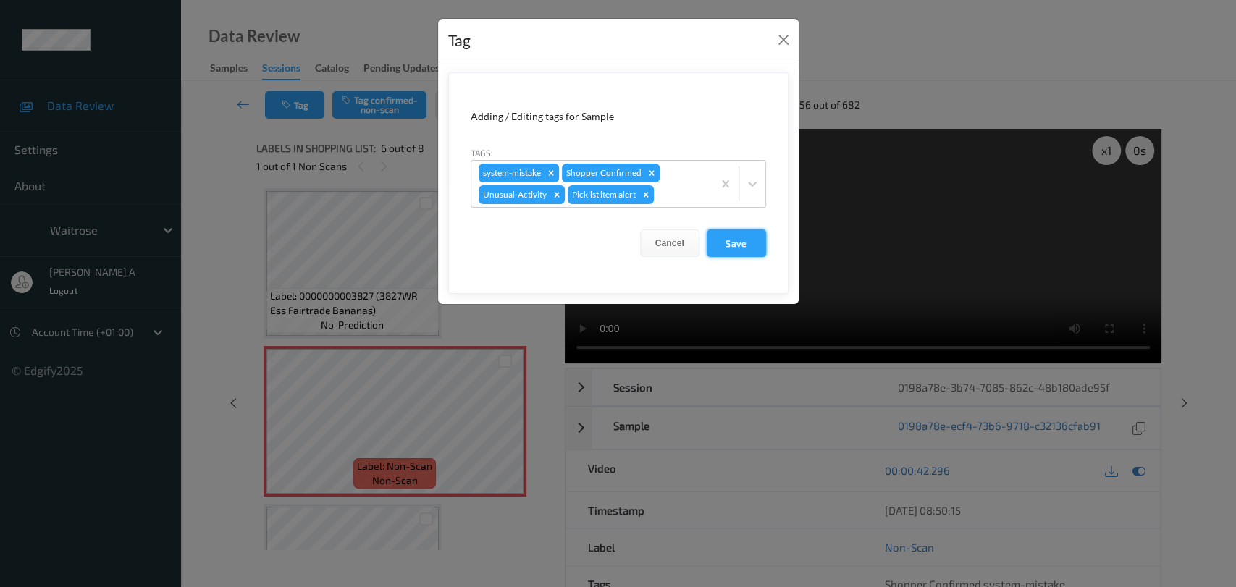
click at [734, 244] on button "Save" at bounding box center [736, 244] width 59 height 28
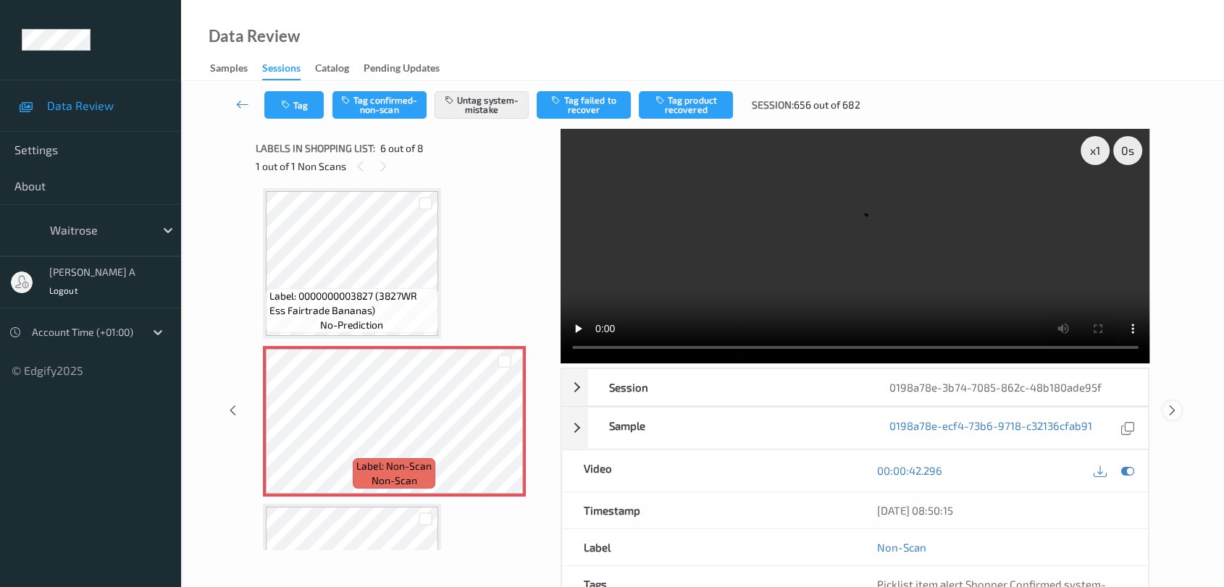
click at [1170, 404] on icon at bounding box center [1172, 410] width 12 height 13
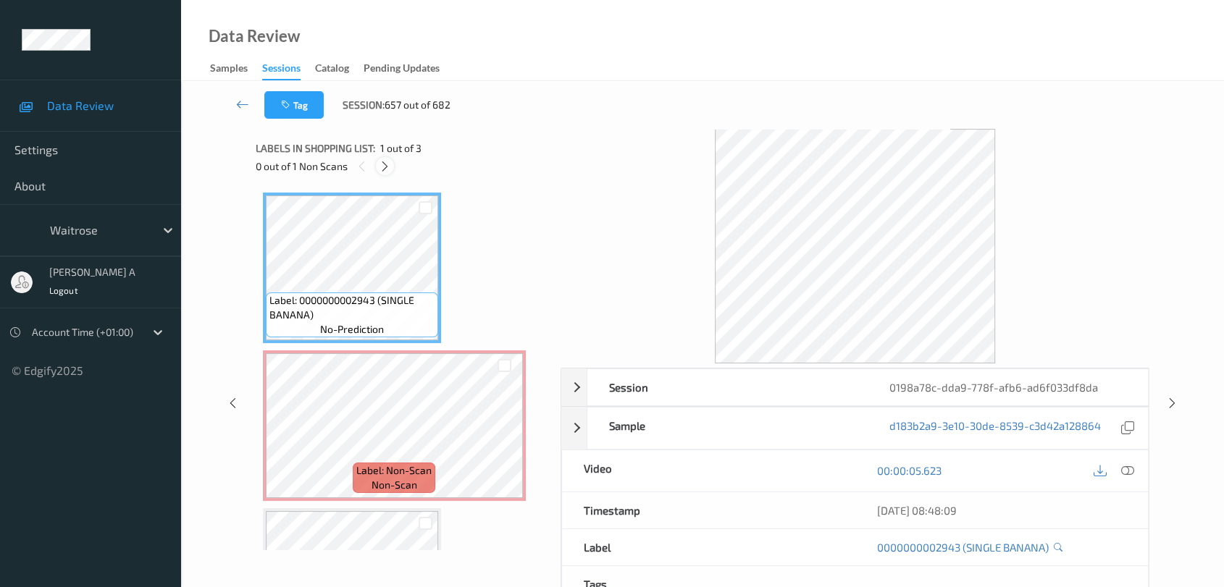
click at [382, 167] on icon at bounding box center [385, 166] width 12 height 13
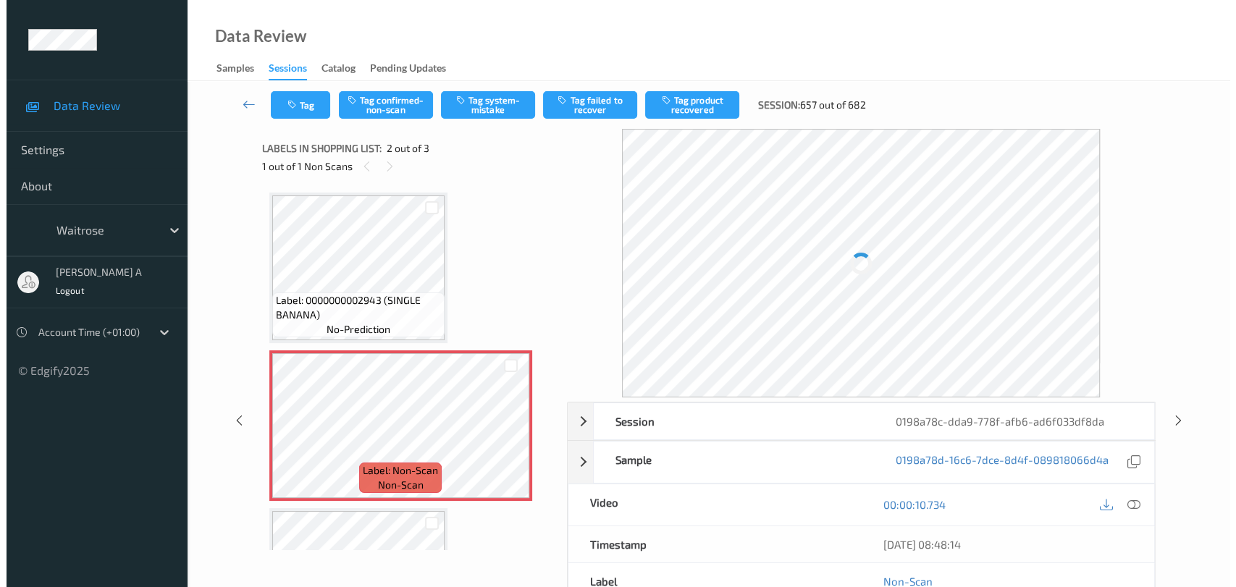
scroll to position [7, 0]
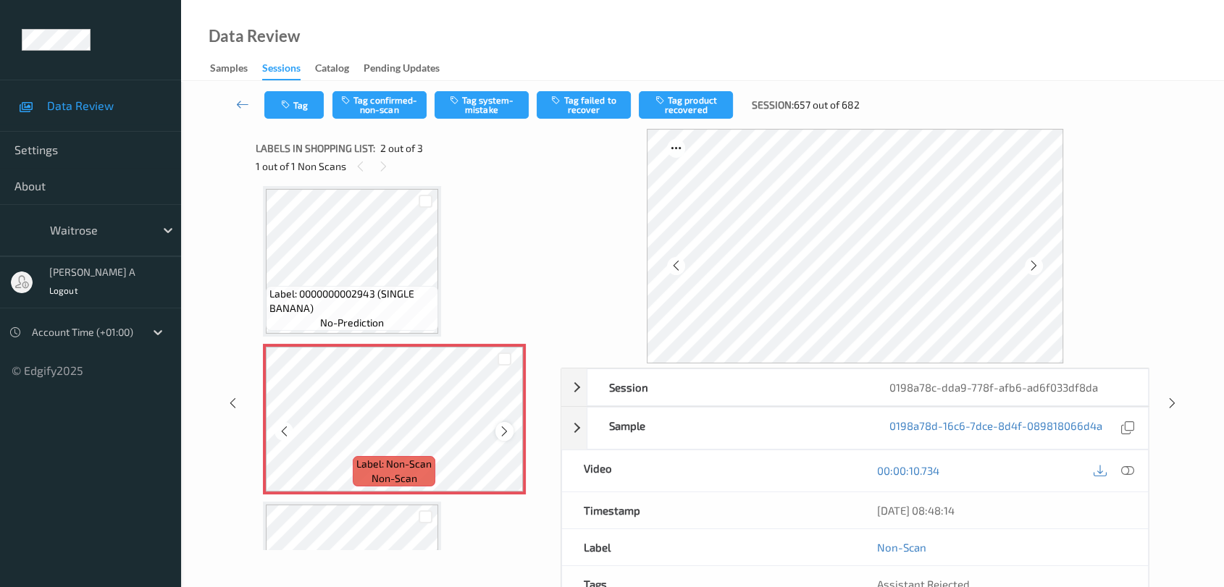
click at [501, 430] on icon at bounding box center [504, 431] width 12 height 13
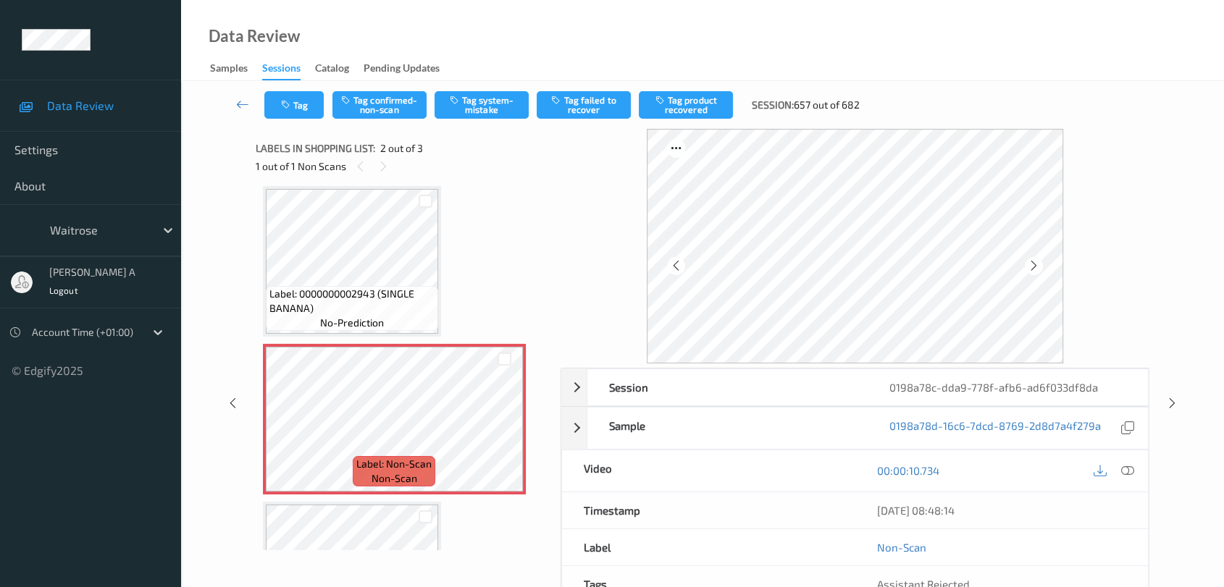
drag, startPoint x: 1133, startPoint y: 476, endPoint x: 1130, endPoint y: 469, distance: 8.1
click at [1133, 476] on icon at bounding box center [1127, 470] width 13 height 13
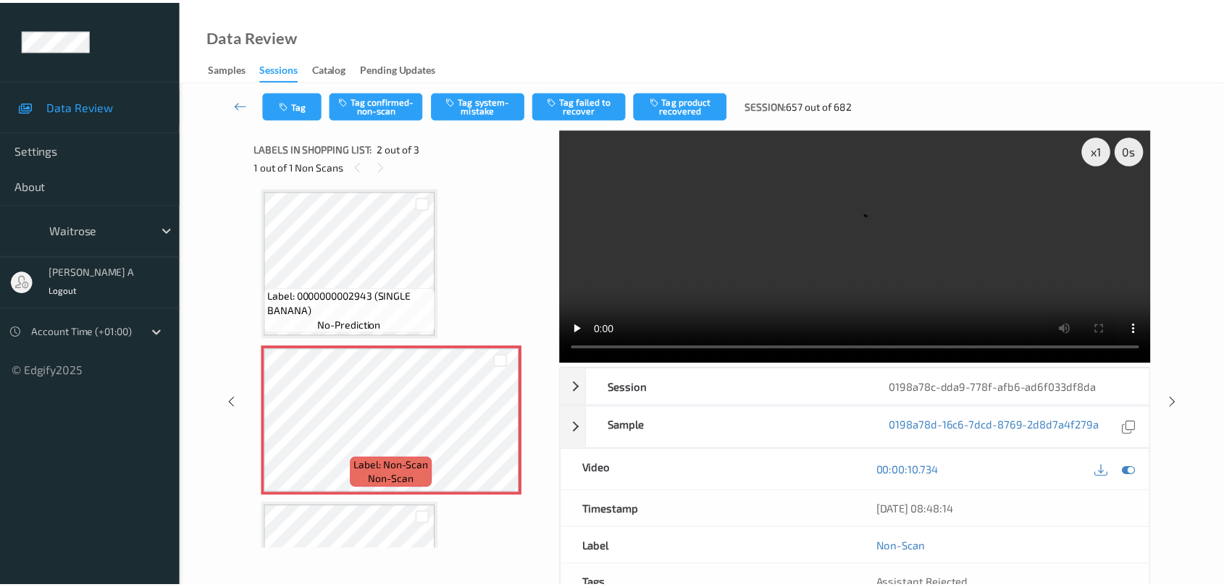
scroll to position [0, 0]
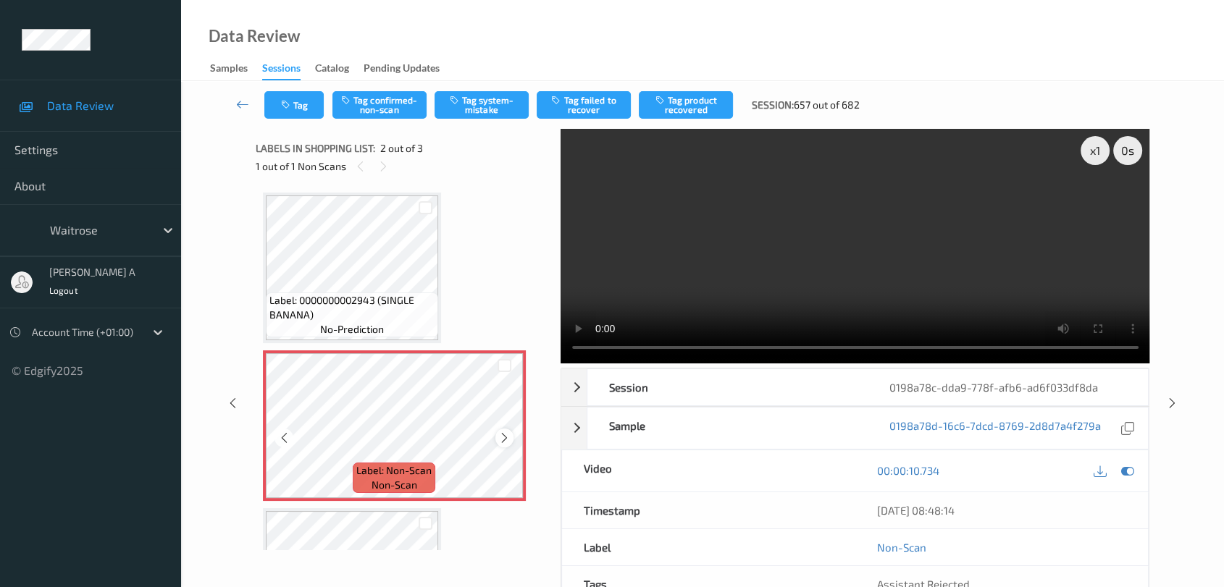
click at [505, 434] on icon at bounding box center [504, 438] width 12 height 13
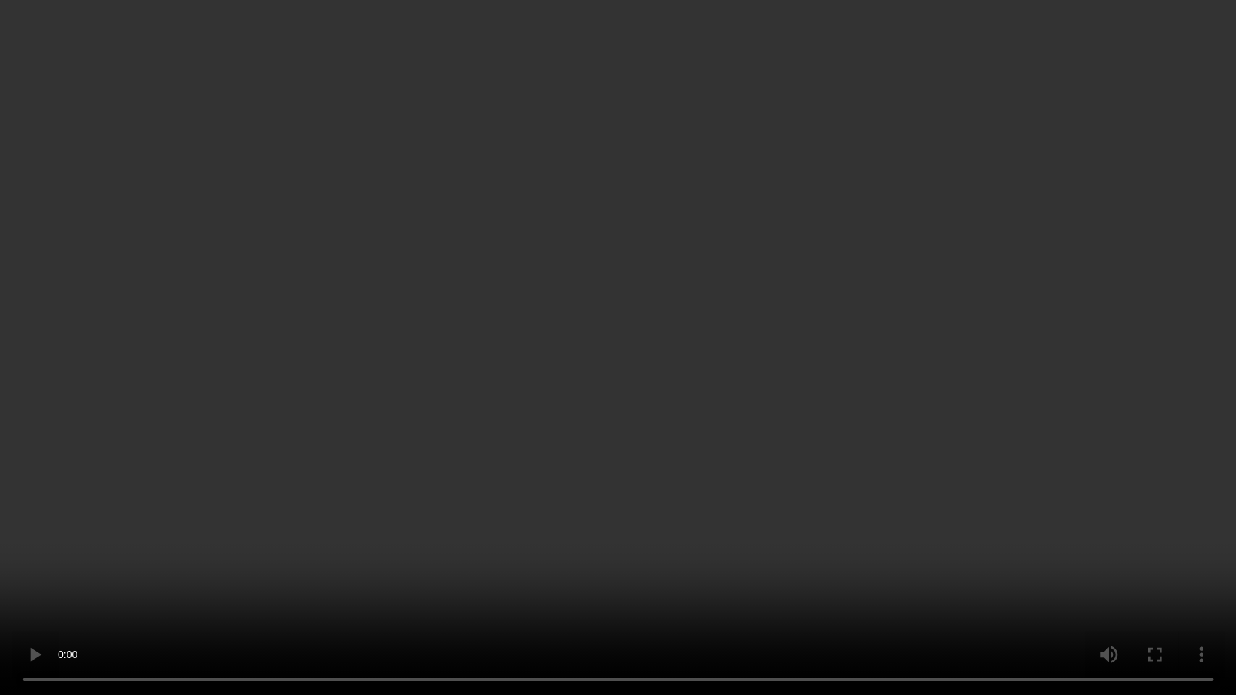
click at [0, 587] on video at bounding box center [618, 347] width 1236 height 695
click at [600, 415] on video at bounding box center [618, 347] width 1236 height 695
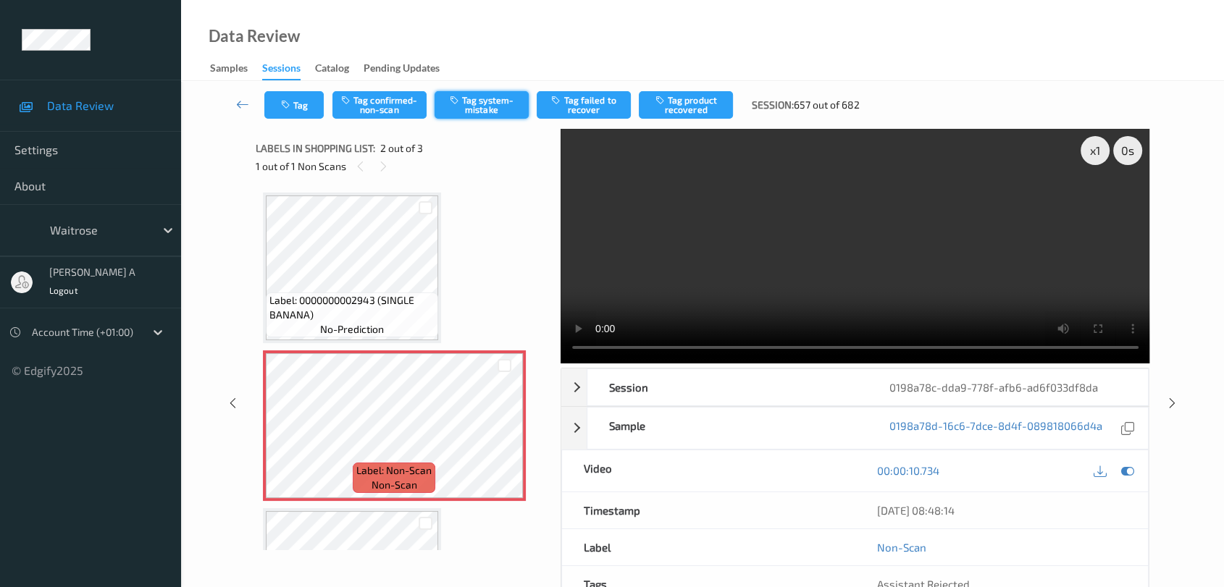
click at [474, 102] on button "Tag system-mistake" at bounding box center [481, 105] width 94 height 28
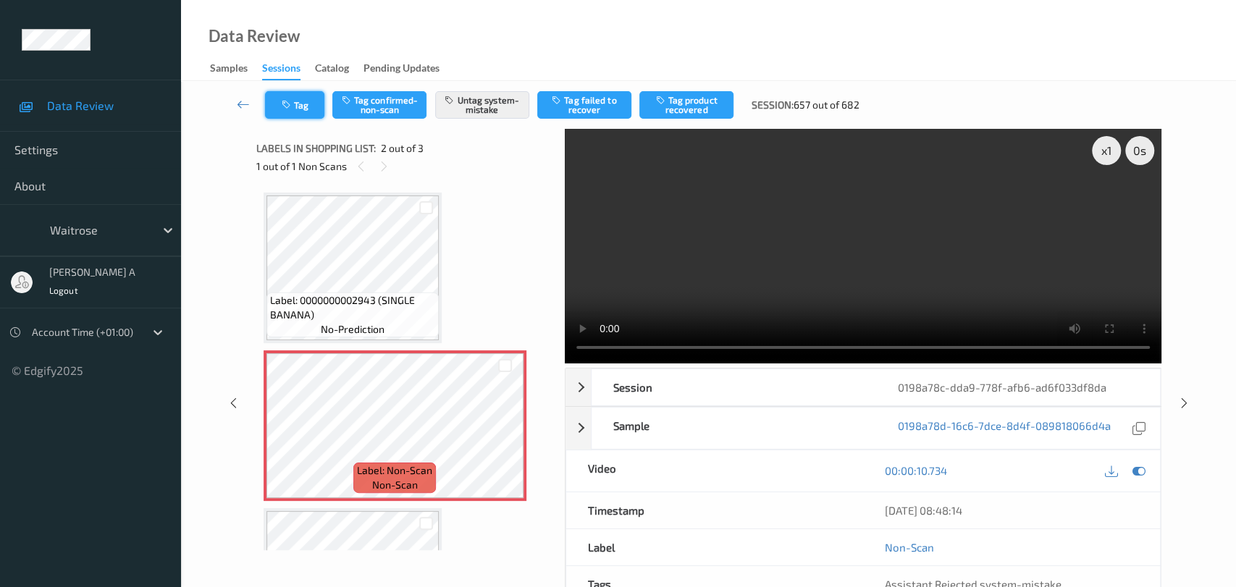
click at [289, 106] on icon "button" at bounding box center [288, 105] width 12 height 10
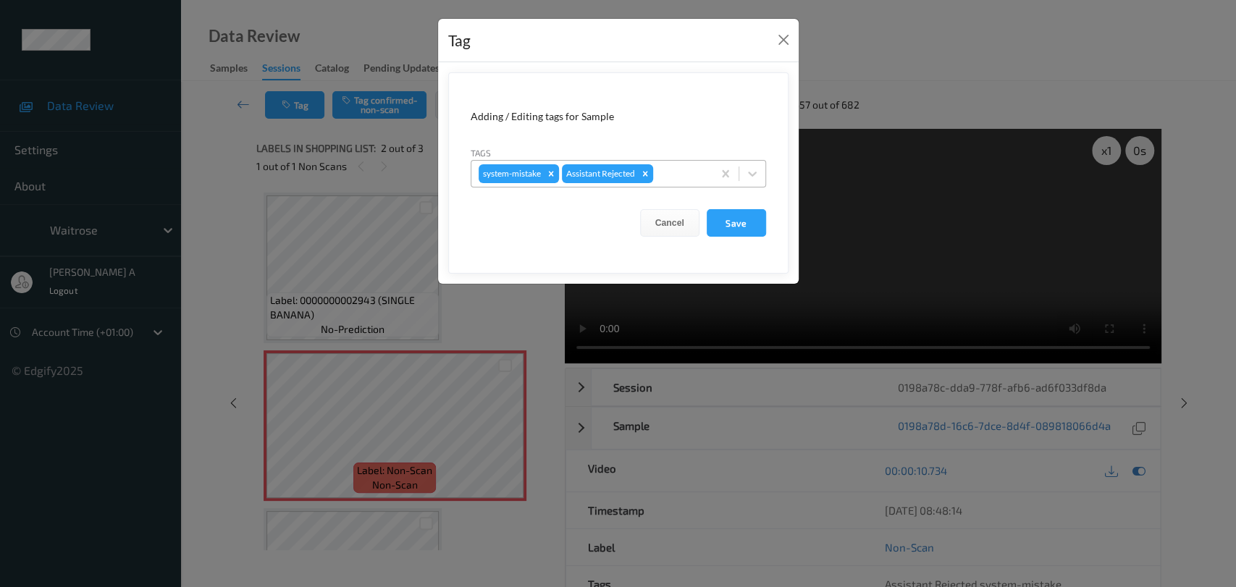
click at [669, 171] on div at bounding box center [680, 173] width 49 height 17
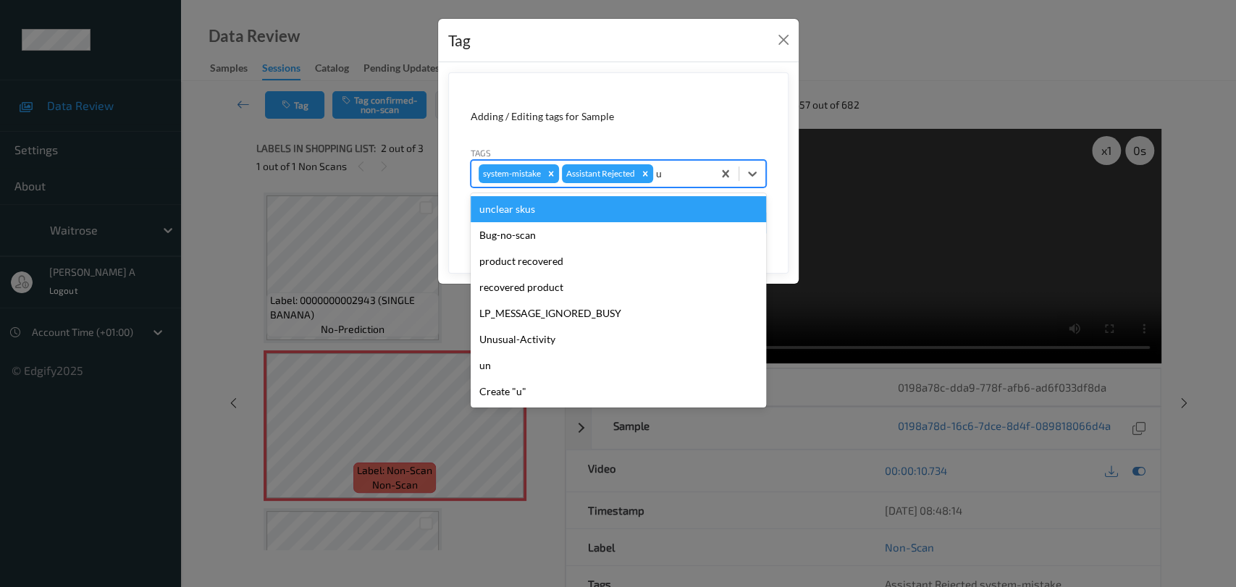
type input "un"
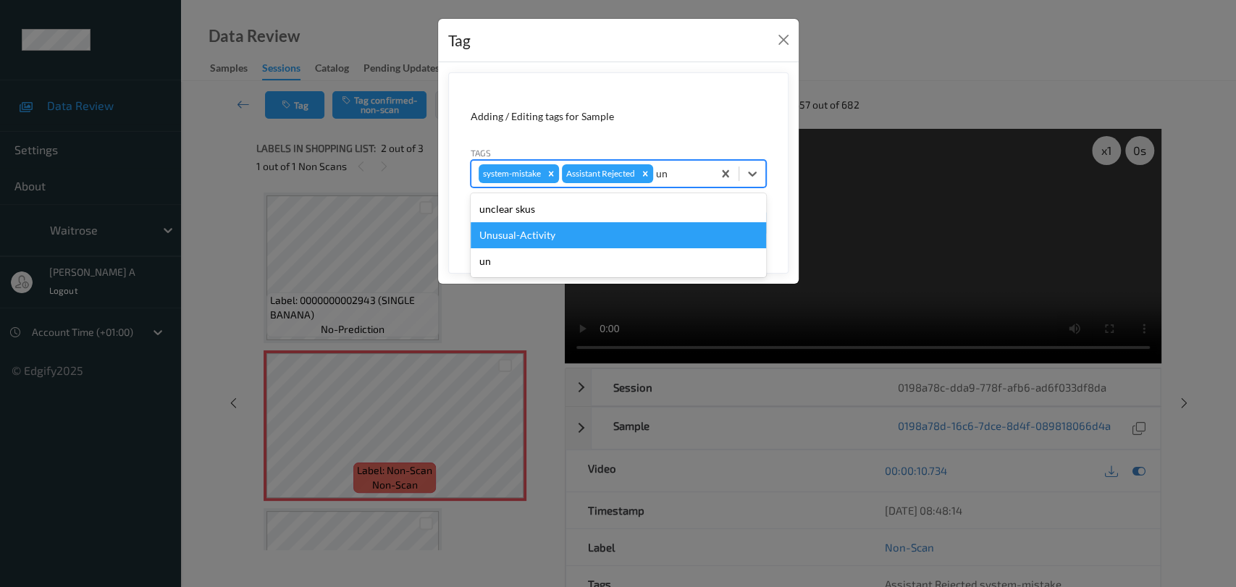
click at [578, 237] on div "Unusual-Activity" at bounding box center [618, 235] width 295 height 26
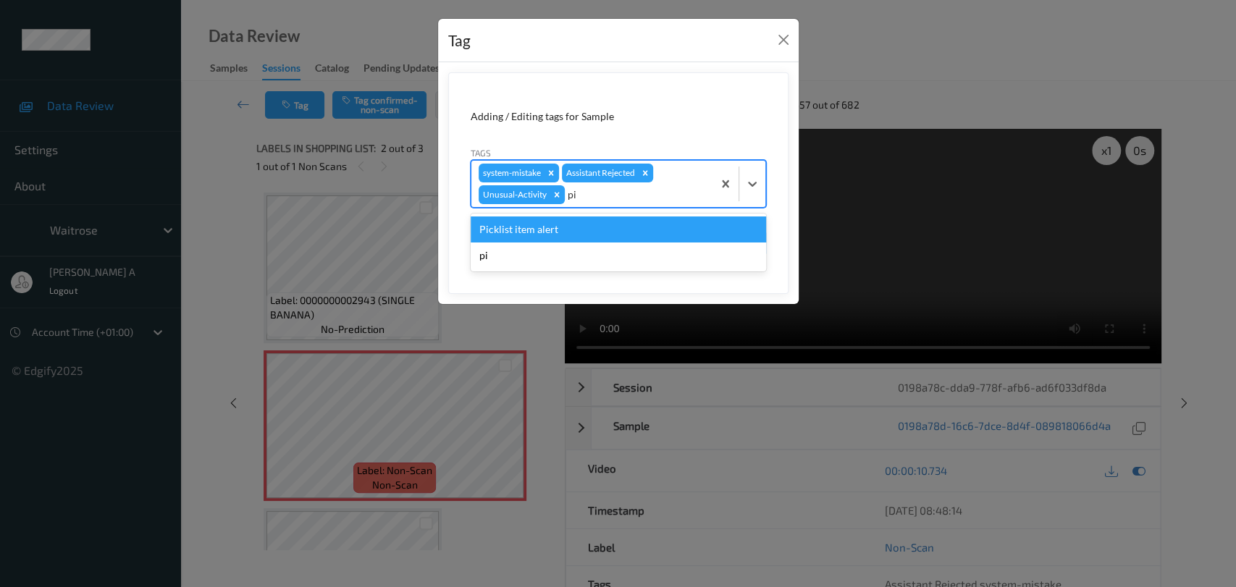
type input "pic"
click at [578, 237] on div "Picklist item alert" at bounding box center [618, 230] width 295 height 26
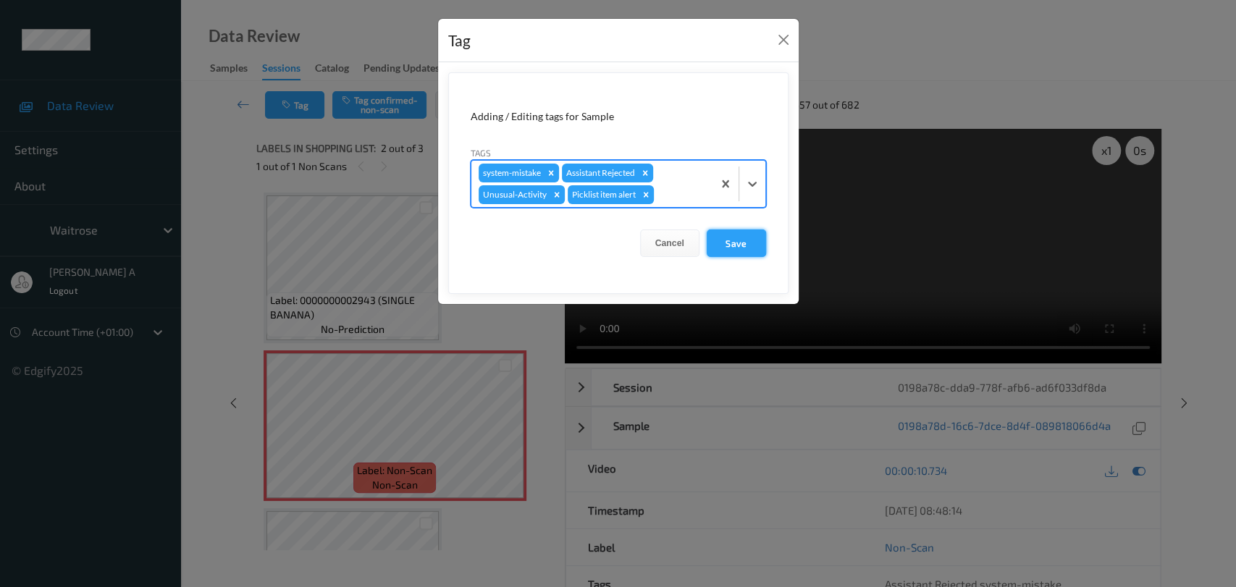
click at [730, 251] on button "Save" at bounding box center [736, 244] width 59 height 28
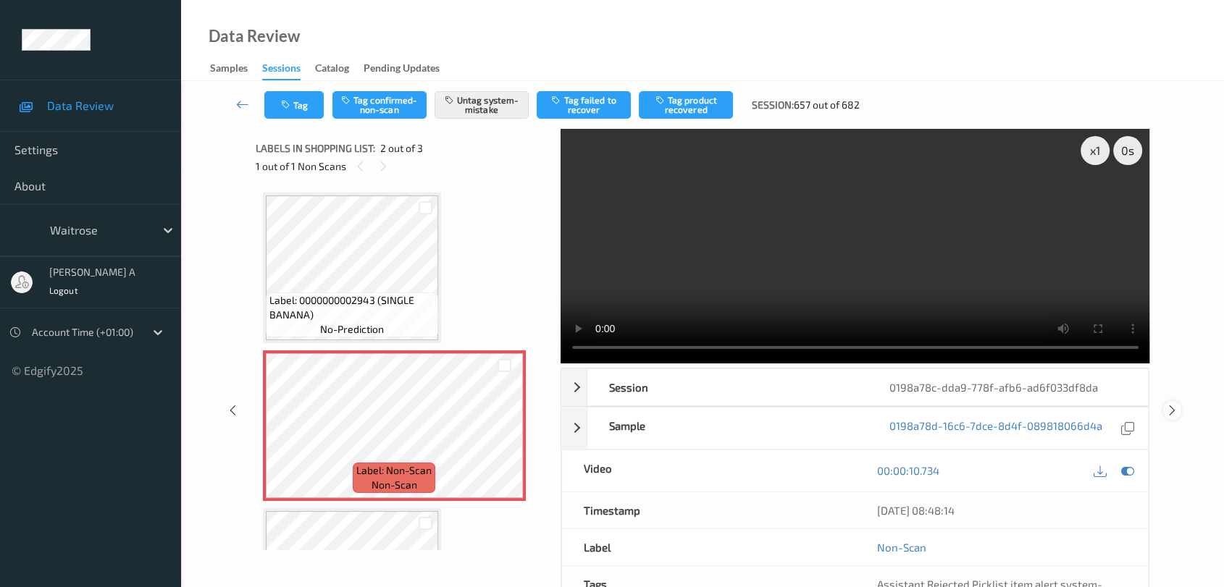
click at [1175, 404] on icon at bounding box center [1172, 410] width 12 height 13
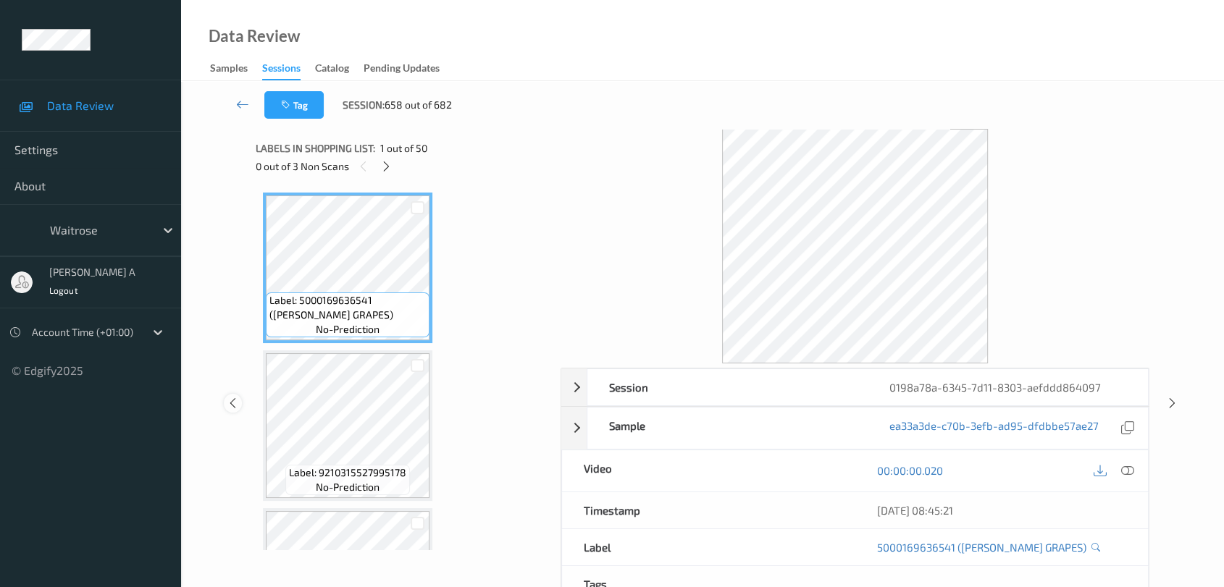
click at [241, 400] on div at bounding box center [233, 403] width 18 height 18
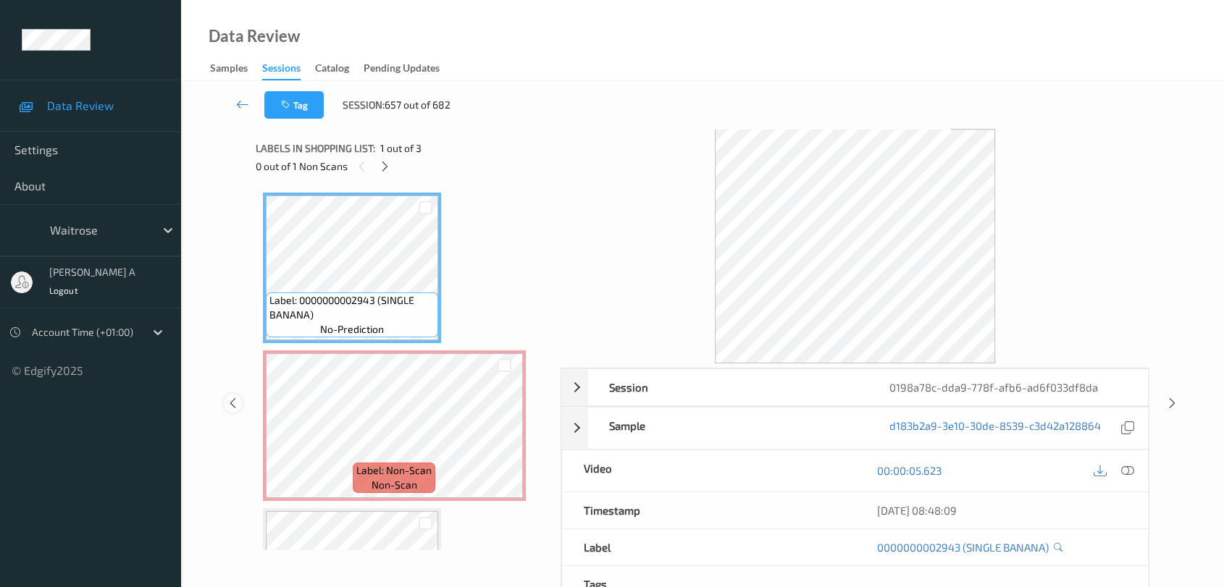
click at [232, 401] on icon at bounding box center [233, 403] width 12 height 13
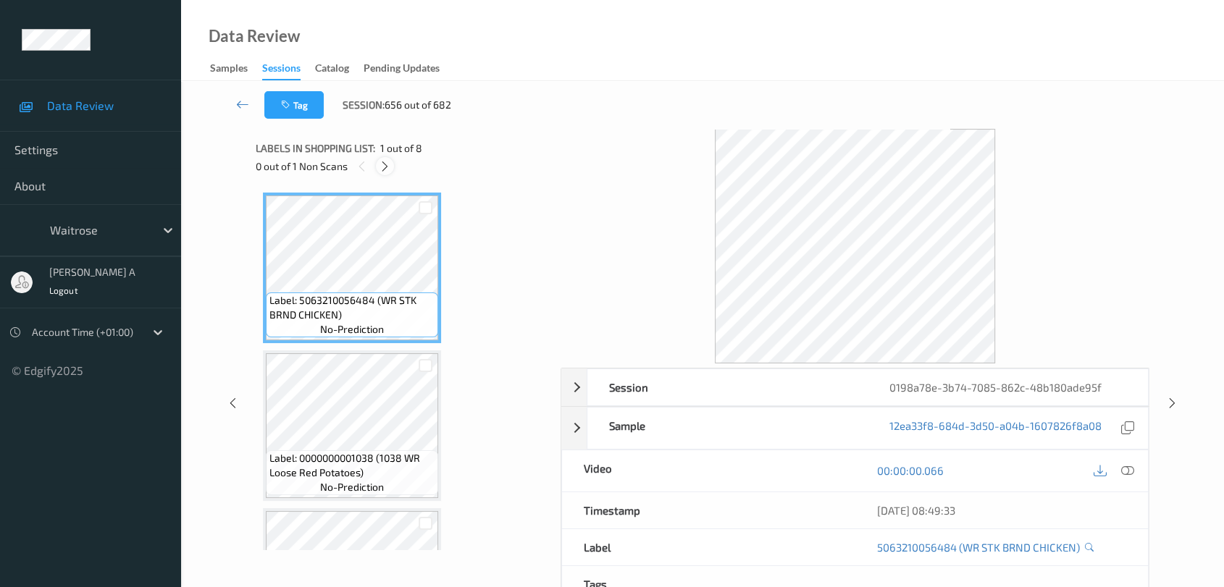
click at [393, 162] on div at bounding box center [385, 166] width 18 height 18
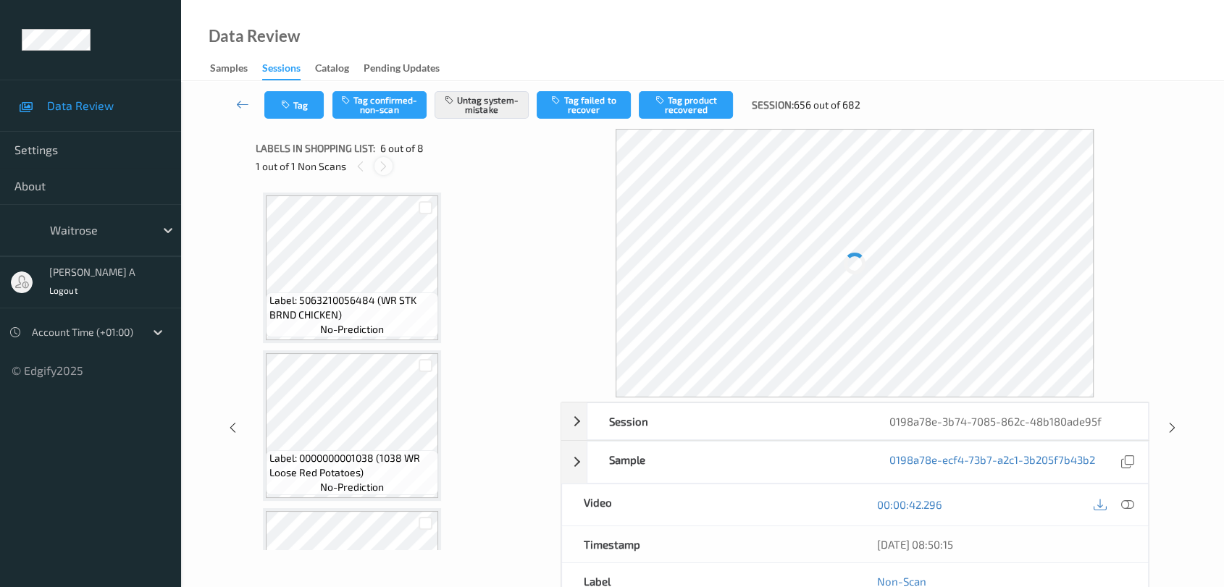
scroll to position [636, 0]
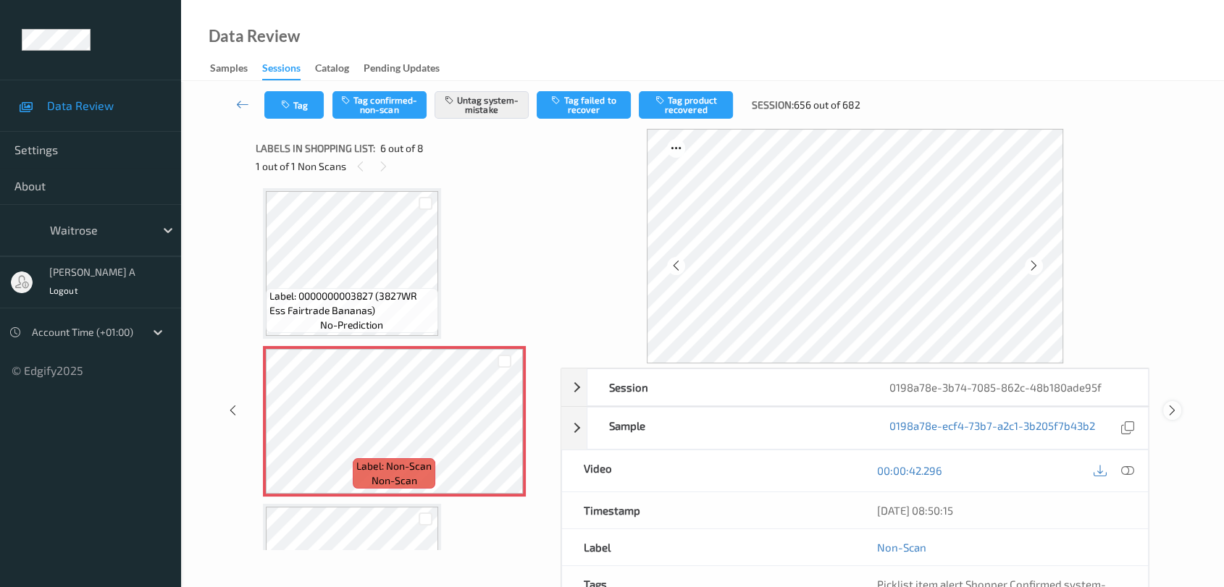
click at [1172, 411] on icon at bounding box center [1172, 410] width 12 height 13
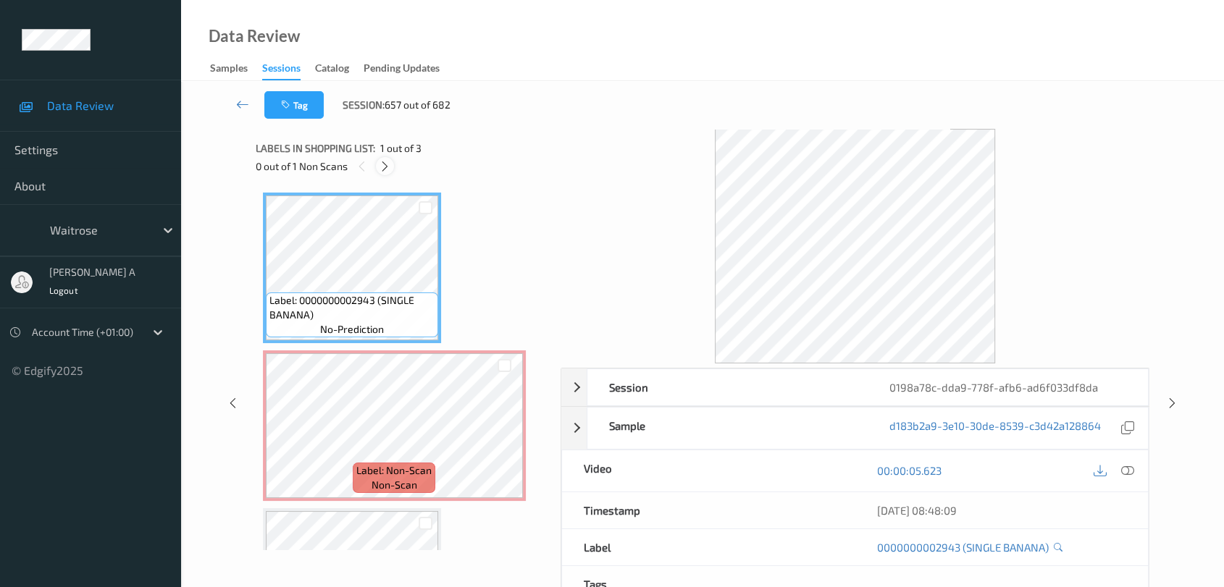
click at [385, 169] on icon at bounding box center [385, 166] width 12 height 13
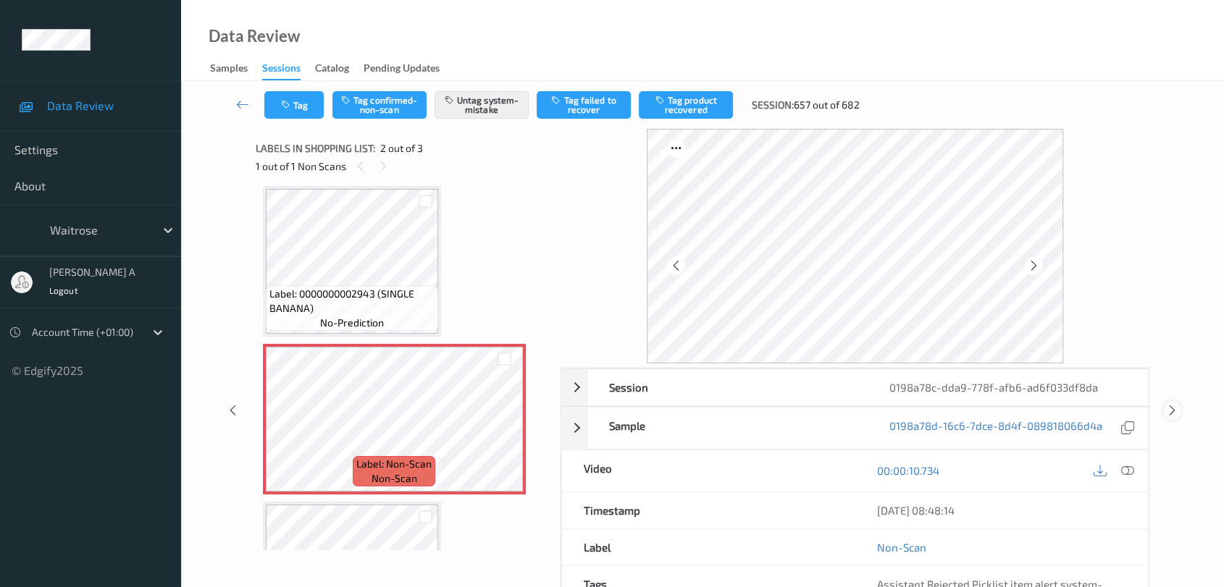
click at [1169, 412] on icon at bounding box center [1172, 410] width 12 height 13
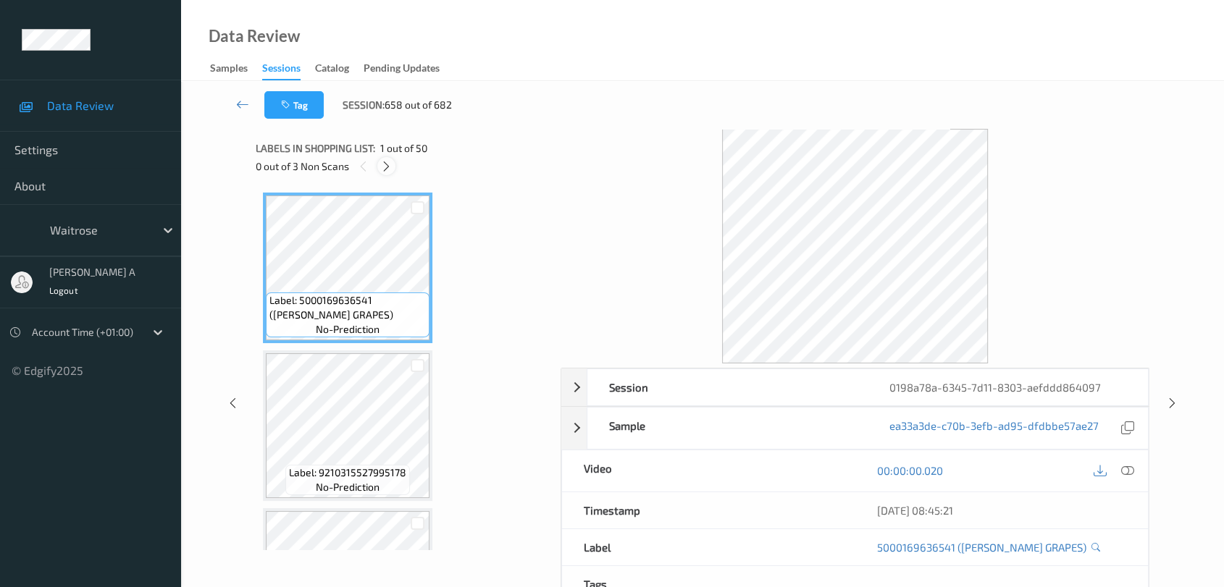
click at [388, 158] on div at bounding box center [386, 166] width 18 height 18
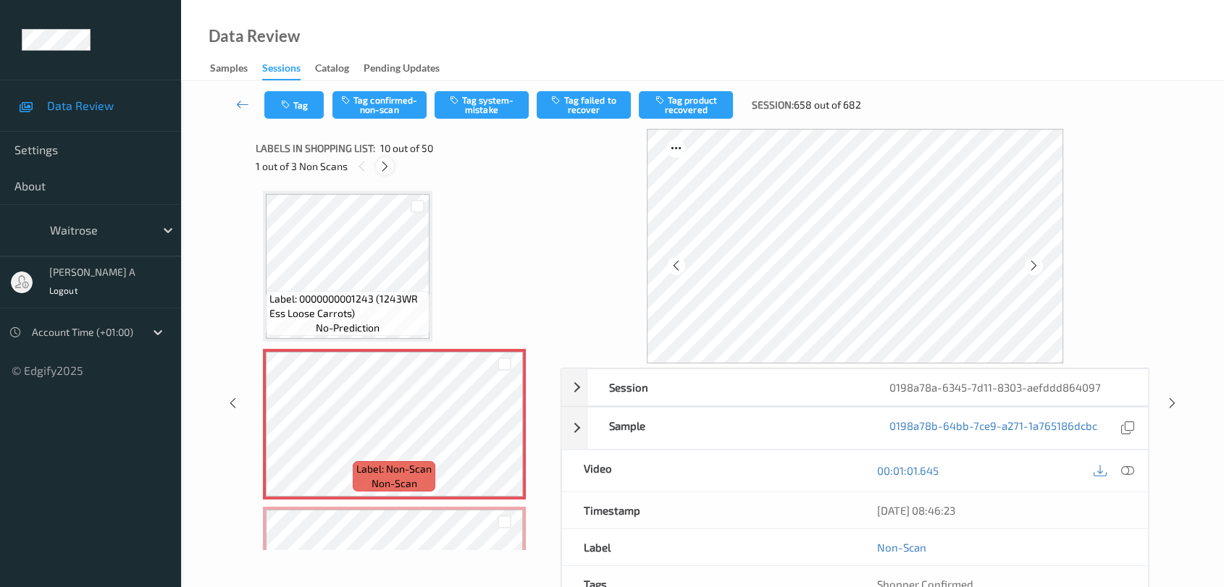
click at [388, 168] on icon at bounding box center [385, 166] width 12 height 13
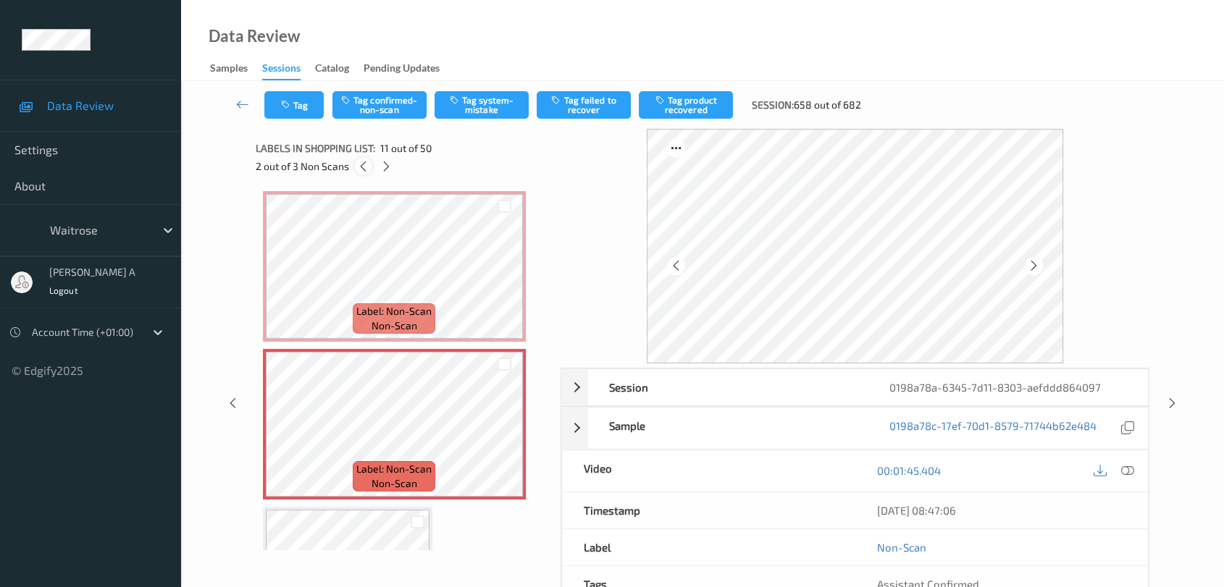
click at [362, 164] on icon at bounding box center [363, 166] width 12 height 13
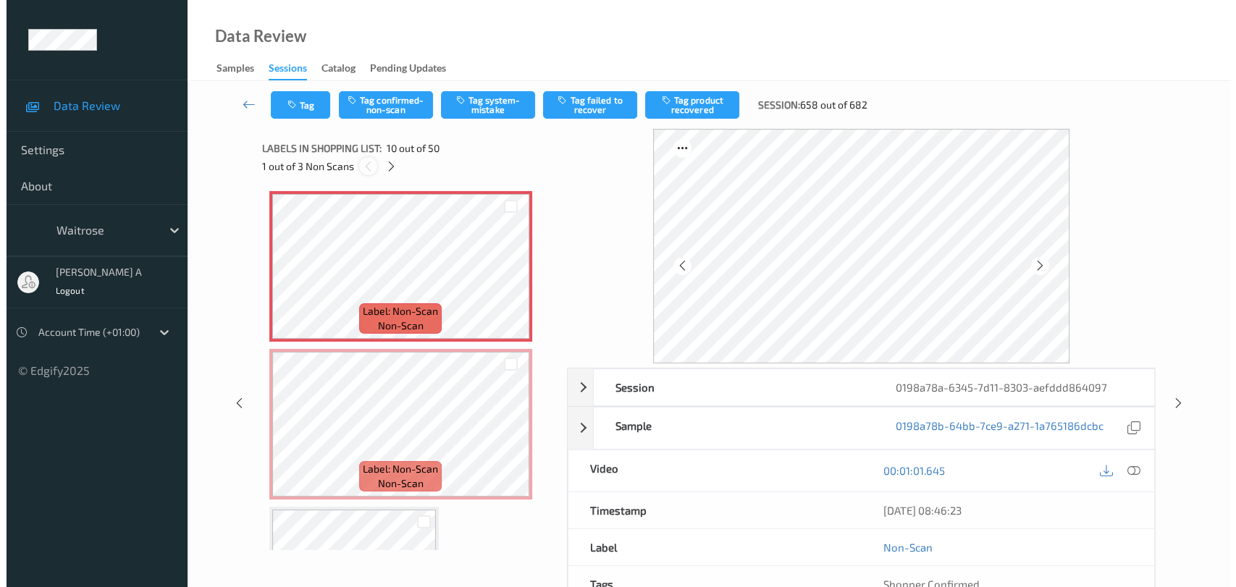
scroll to position [1264, 0]
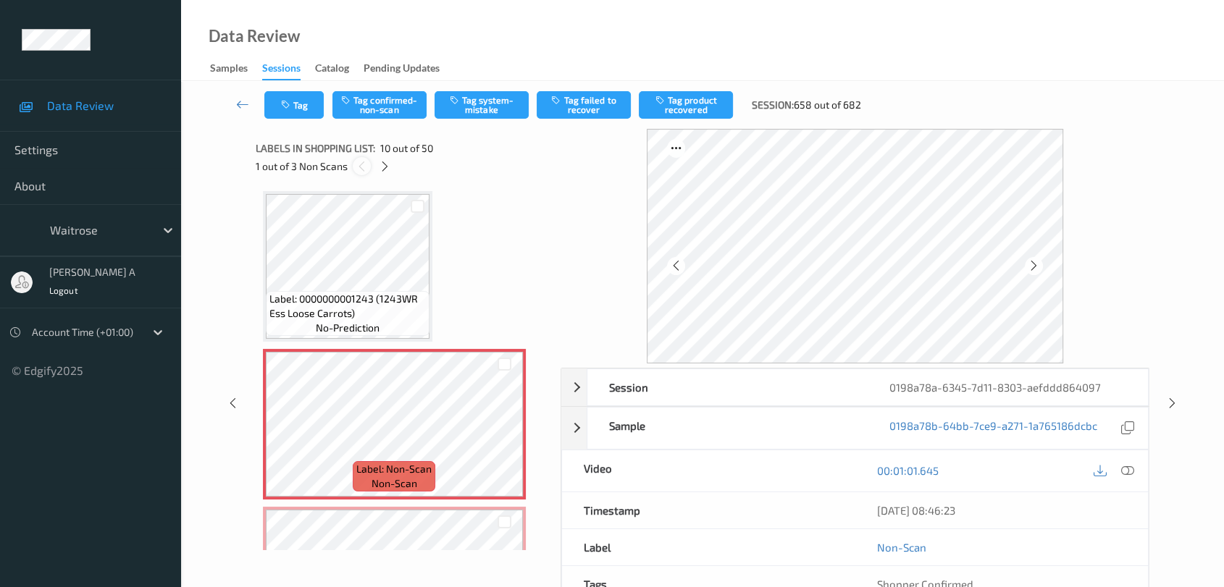
click at [362, 164] on icon at bounding box center [362, 166] width 12 height 13
click at [505, 430] on icon at bounding box center [504, 436] width 12 height 13
click at [1128, 470] on icon at bounding box center [1127, 470] width 13 height 13
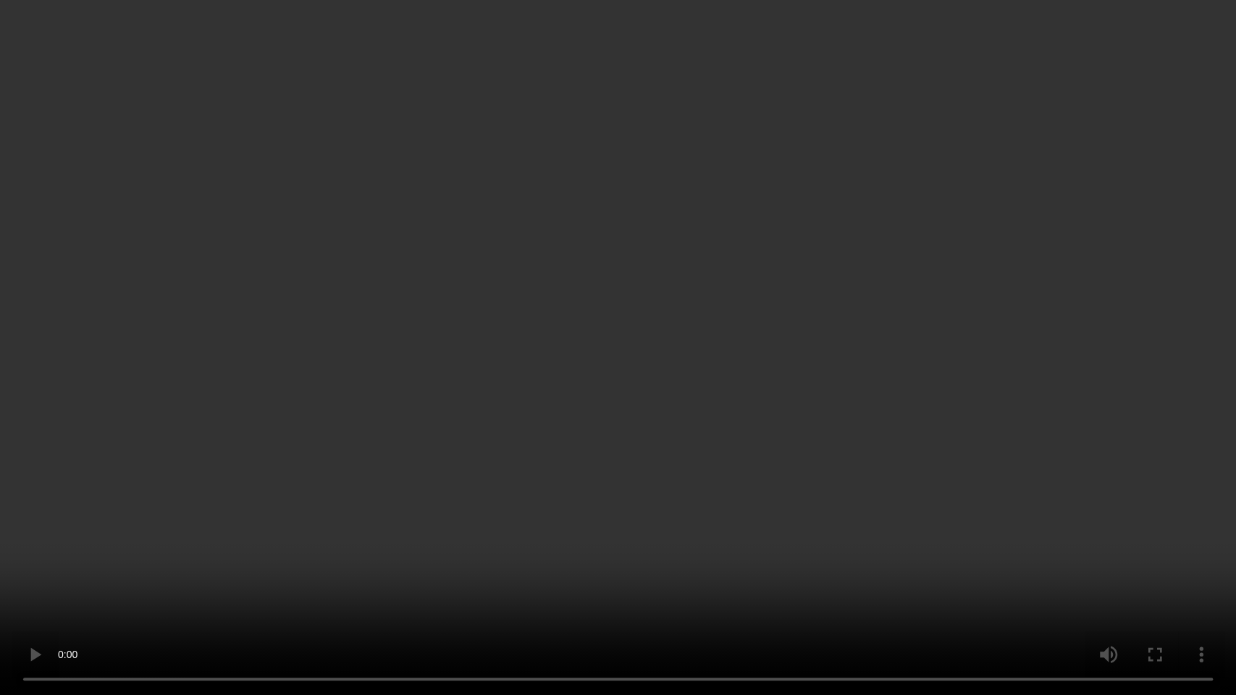
click at [631, 356] on video at bounding box center [618, 347] width 1236 height 695
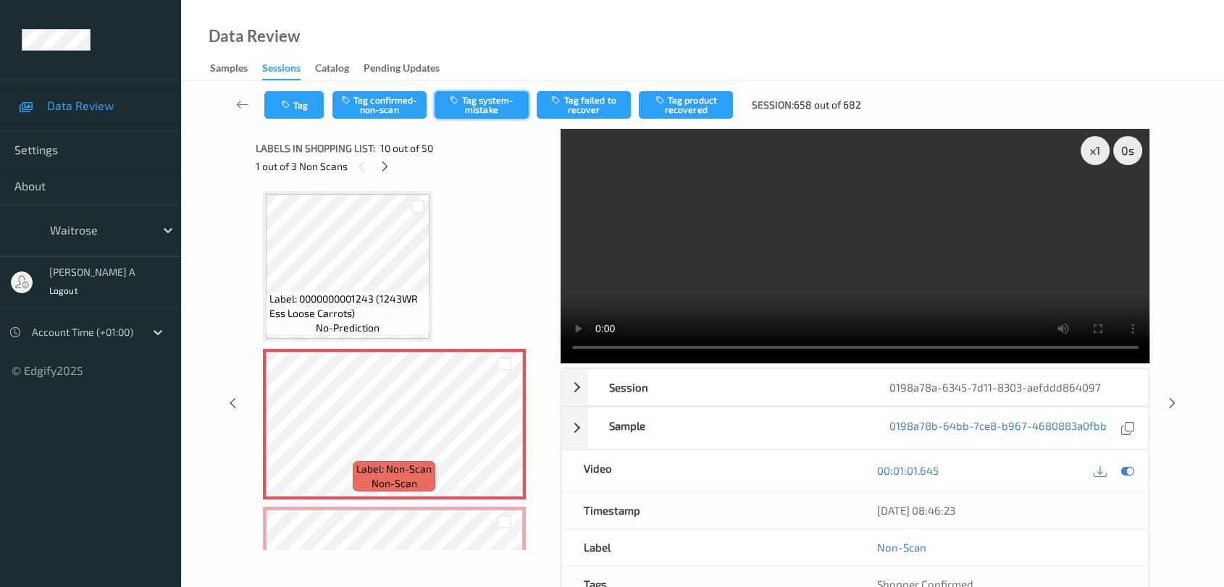
click at [478, 98] on button "Tag system-mistake" at bounding box center [481, 105] width 94 height 28
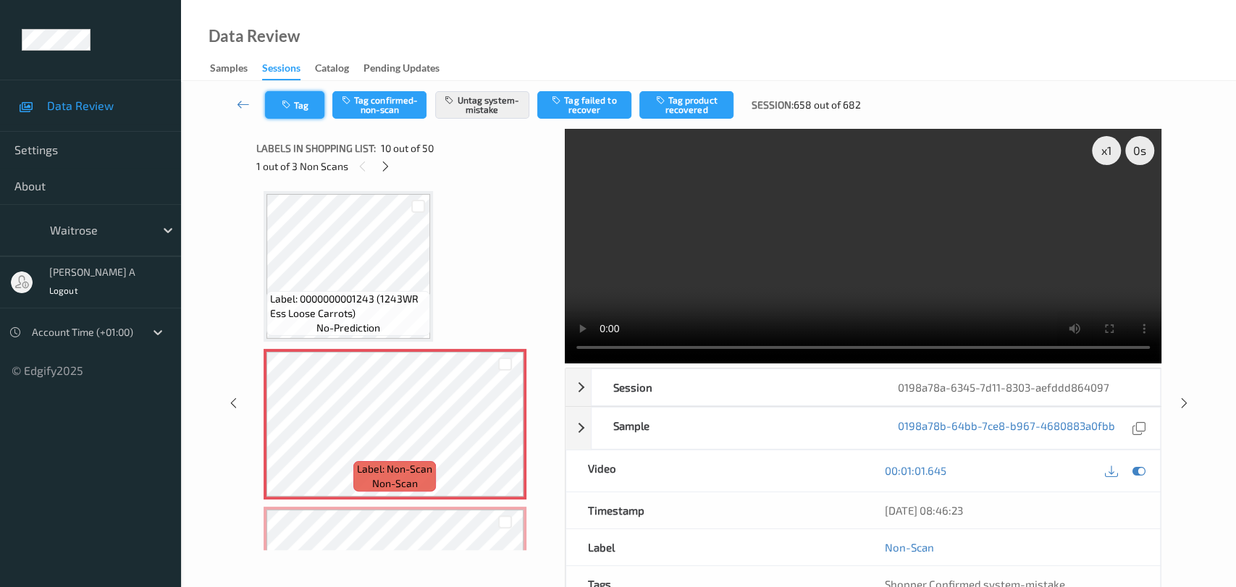
click at [302, 104] on button "Tag" at bounding box center [294, 105] width 59 height 28
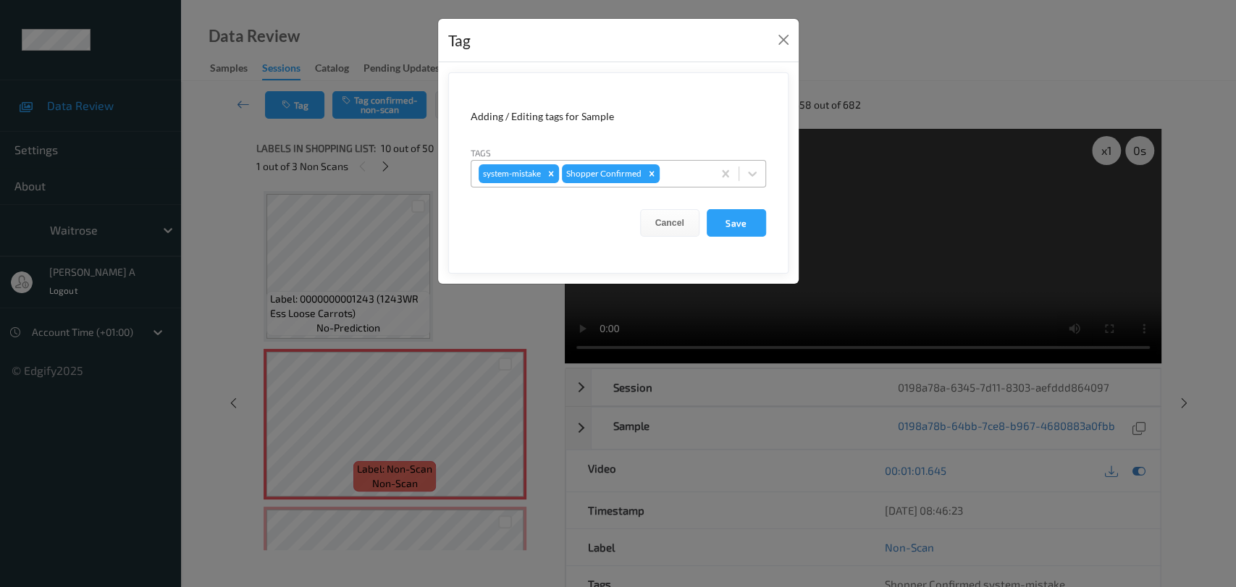
click at [671, 176] on div at bounding box center [684, 173] width 43 height 17
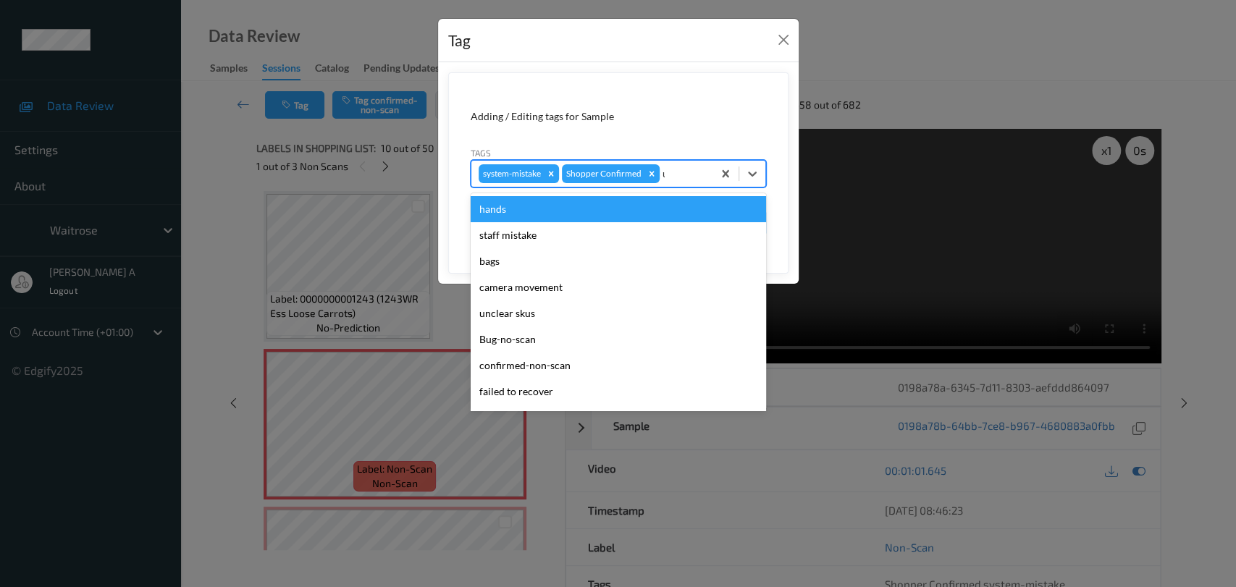
type input "un"
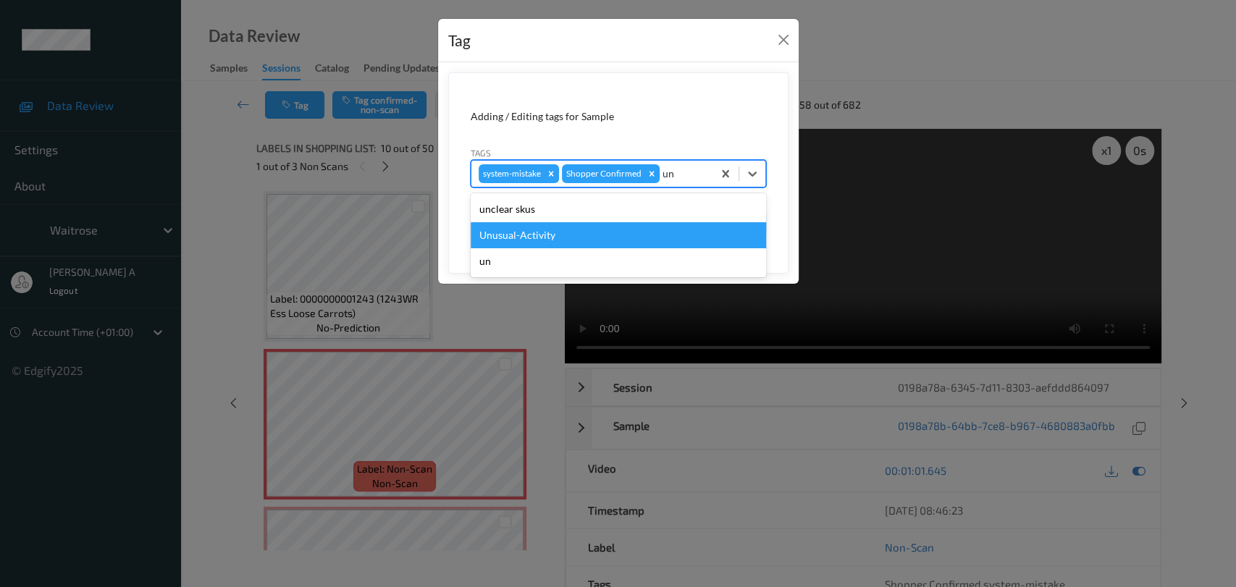
click at [579, 232] on div "Unusual-Activity" at bounding box center [618, 235] width 295 height 26
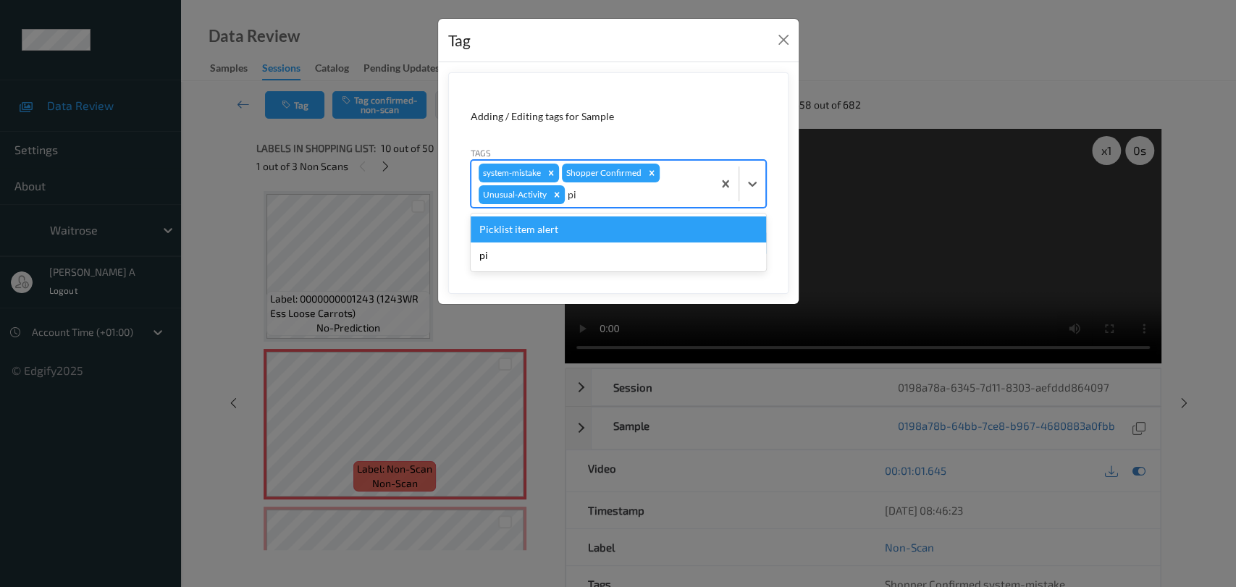
type input "pic"
click at [577, 232] on div "Picklist item alert" at bounding box center [618, 230] width 295 height 26
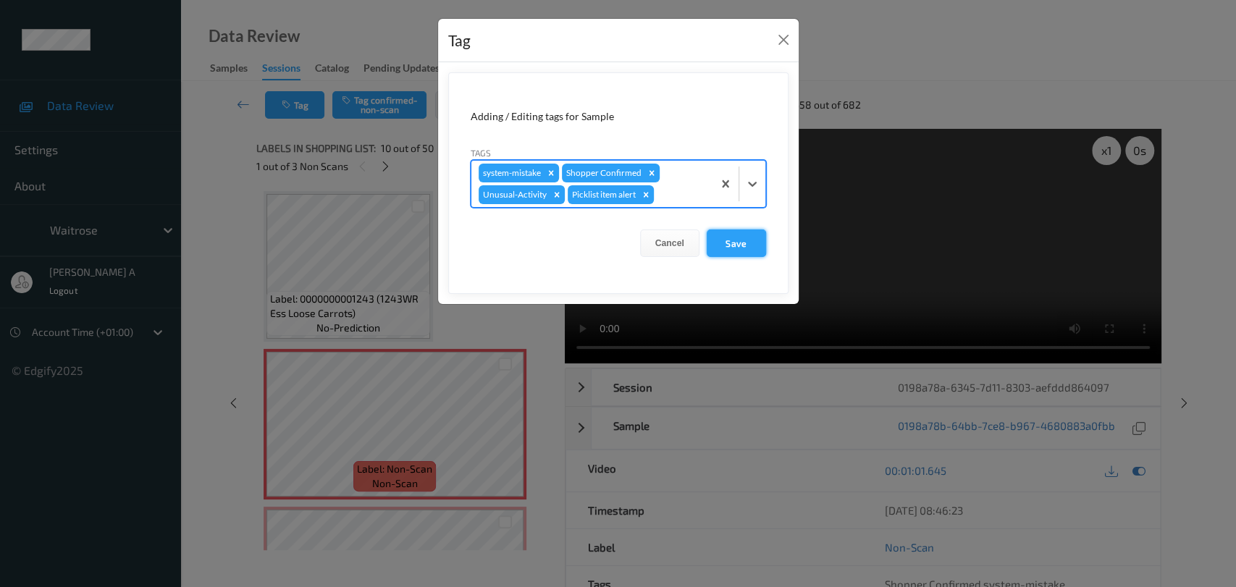
click at [739, 245] on button "Save" at bounding box center [736, 244] width 59 height 28
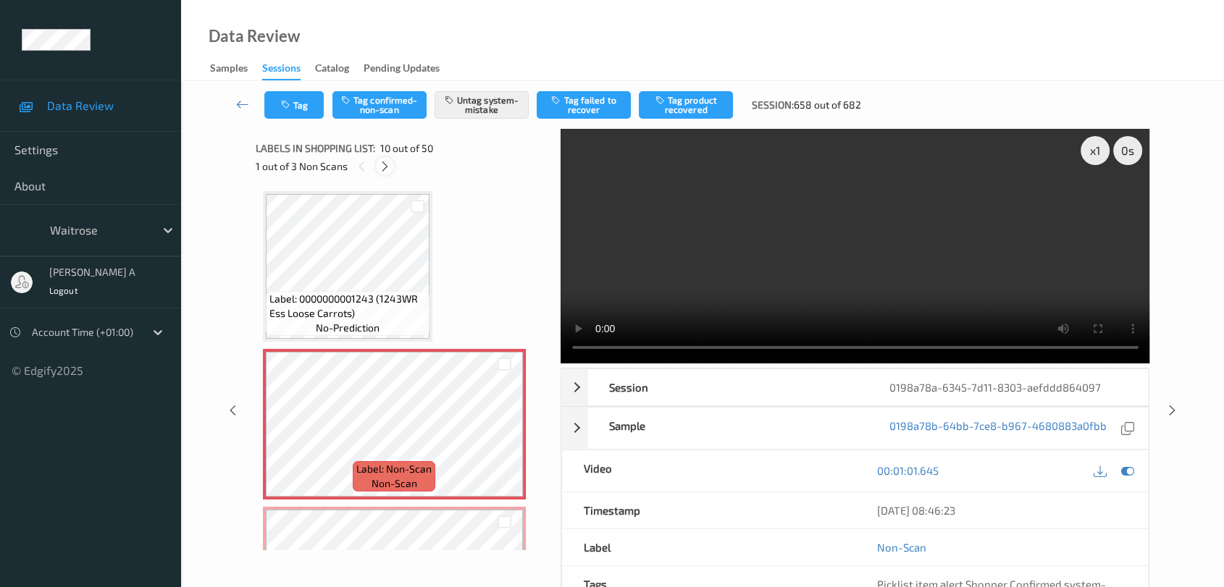
click at [390, 168] on icon at bounding box center [385, 166] width 12 height 13
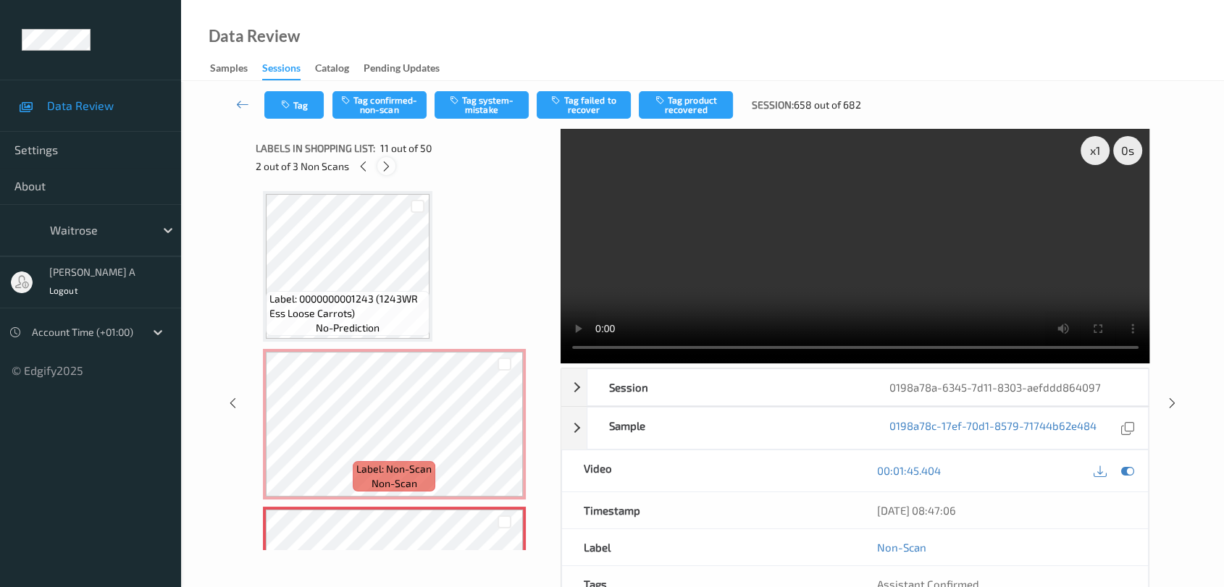
scroll to position [1422, 0]
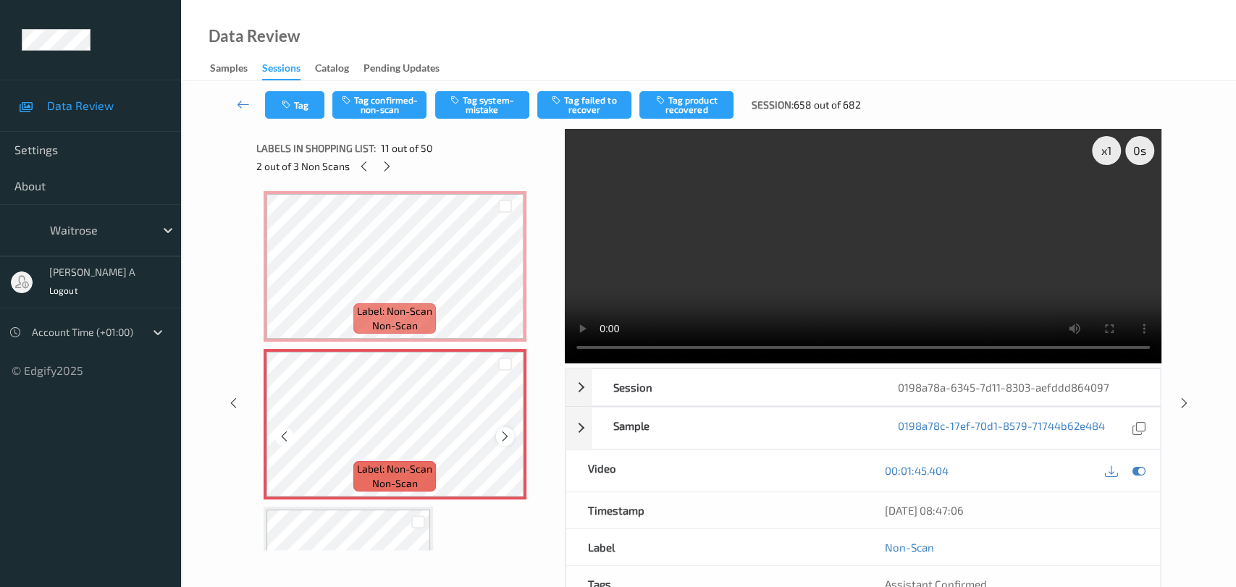
click at [506, 432] on icon at bounding box center [505, 436] width 12 height 13
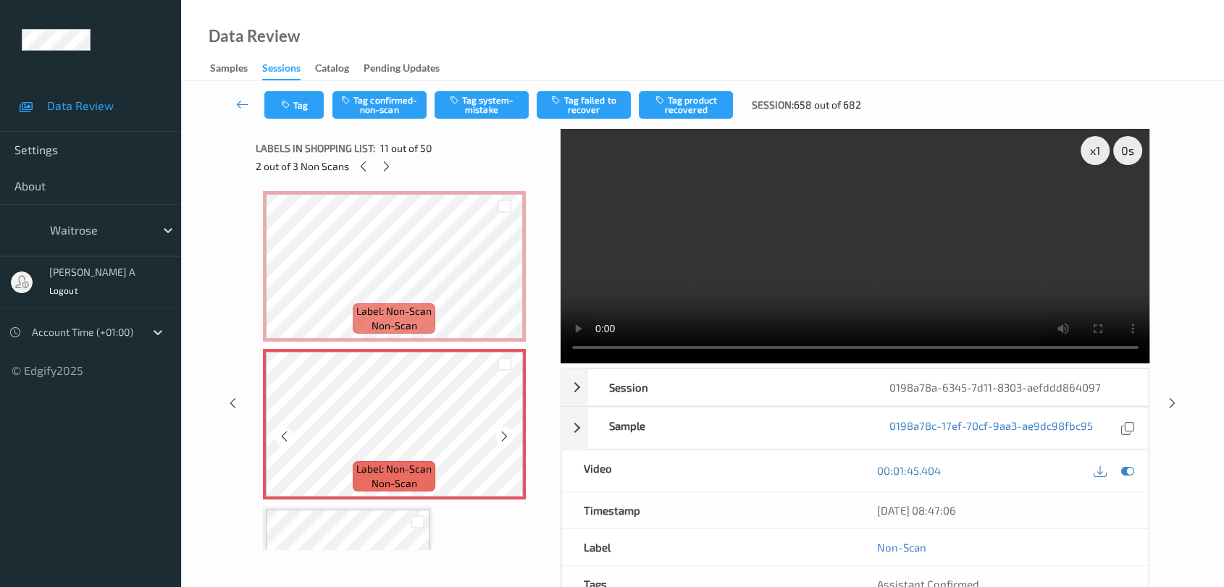
click at [506, 432] on icon at bounding box center [504, 436] width 12 height 13
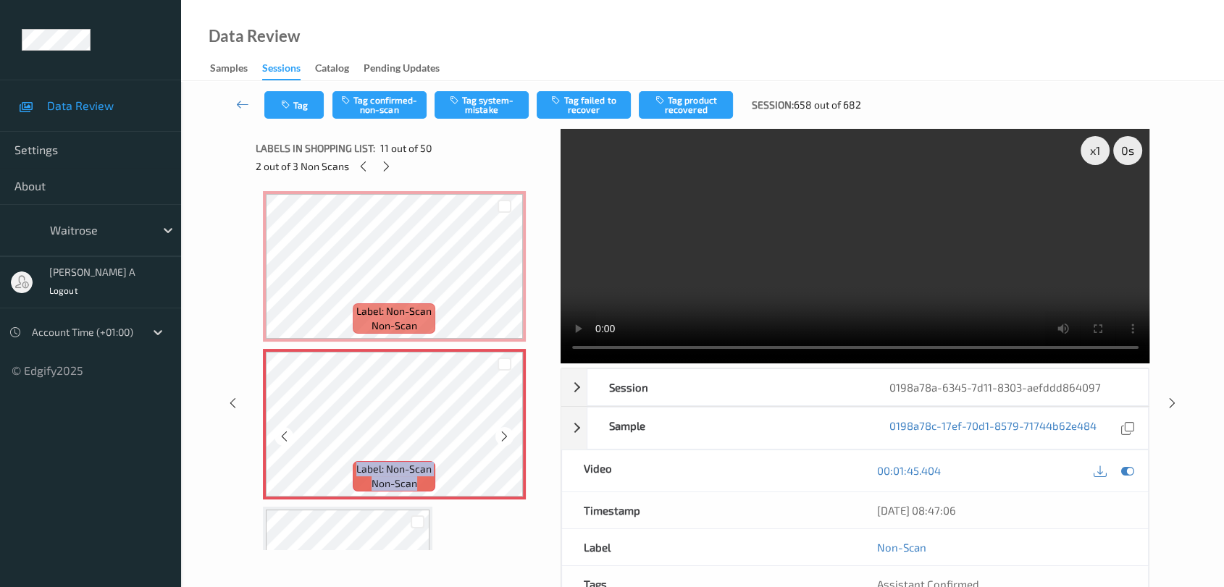
click at [506, 432] on icon at bounding box center [504, 436] width 12 height 13
click at [478, 106] on button "Tag system-mistake" at bounding box center [481, 105] width 94 height 28
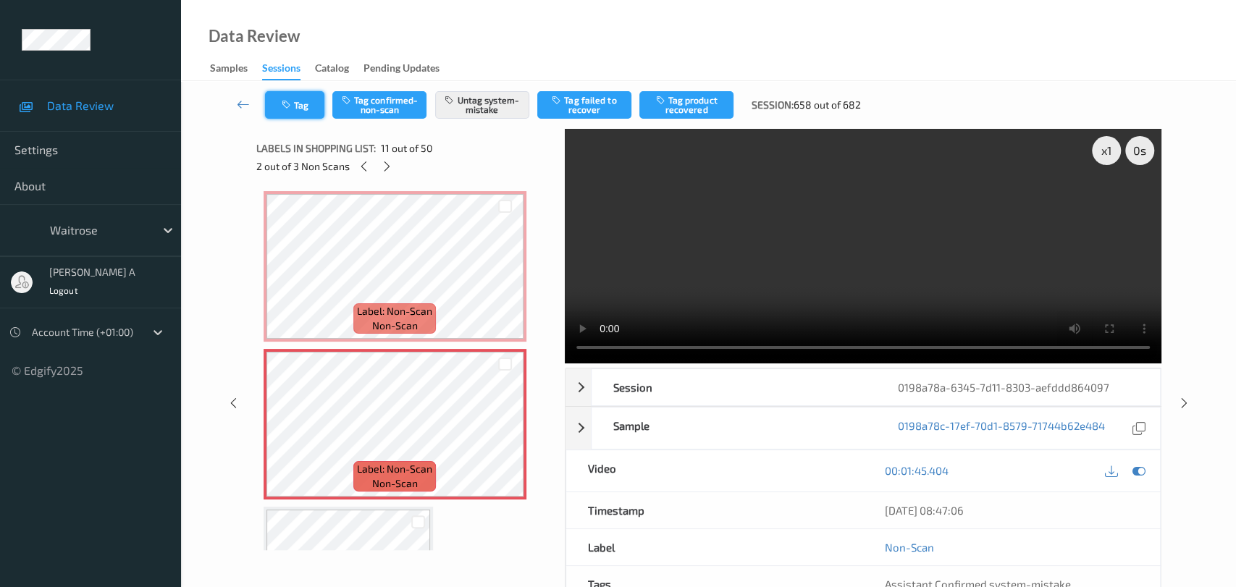
click at [304, 114] on button "Tag" at bounding box center [294, 105] width 59 height 28
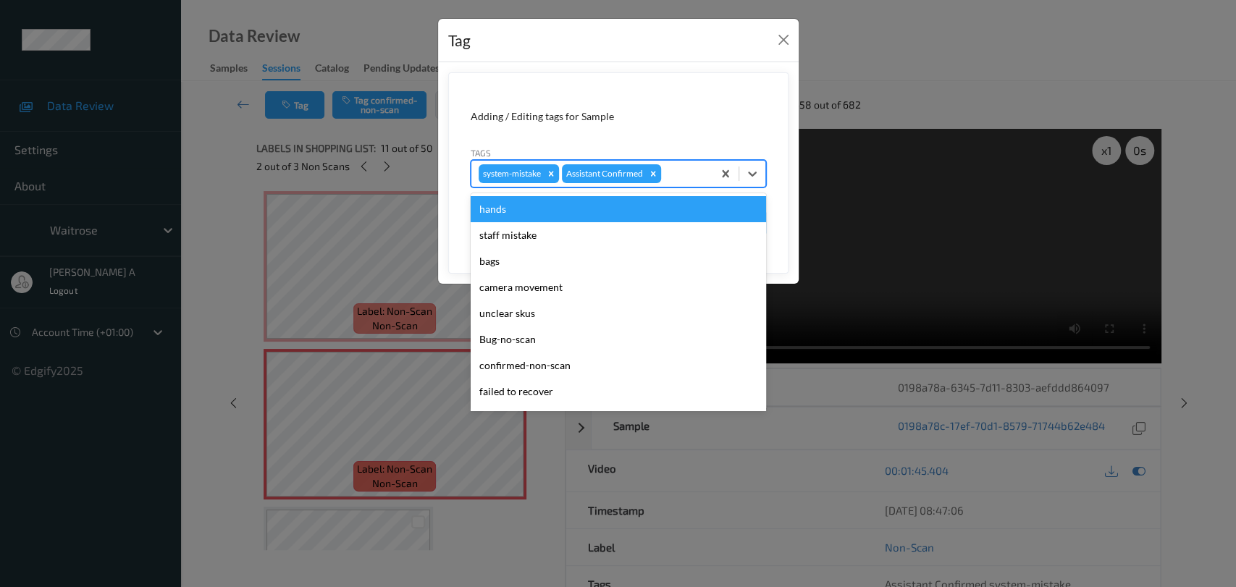
click at [678, 168] on div at bounding box center [684, 173] width 41 height 17
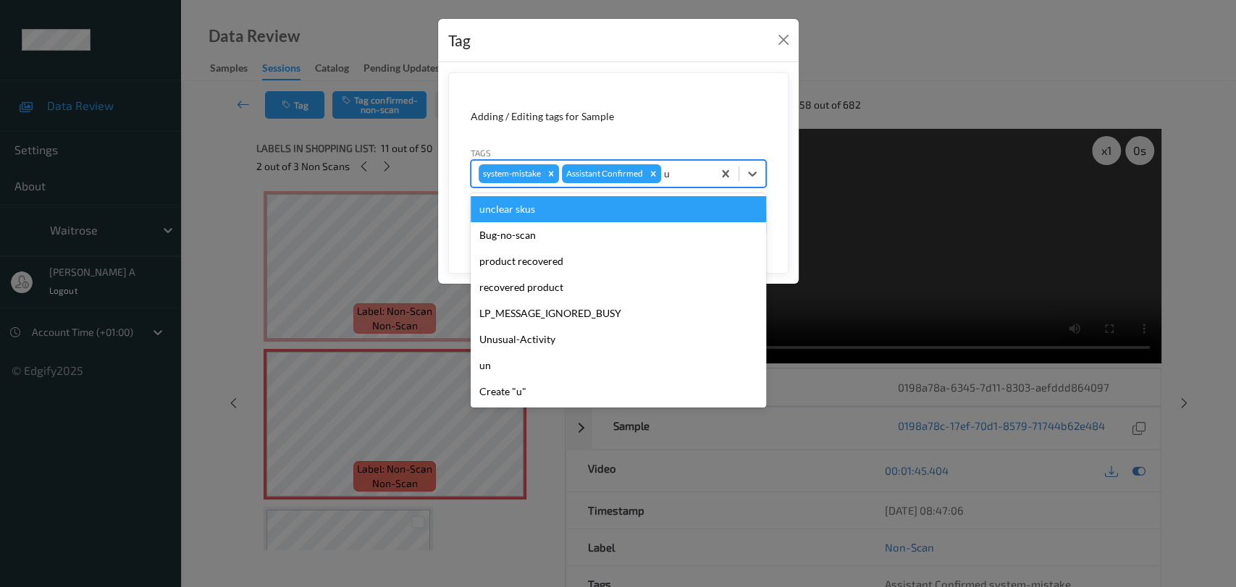
type input "un"
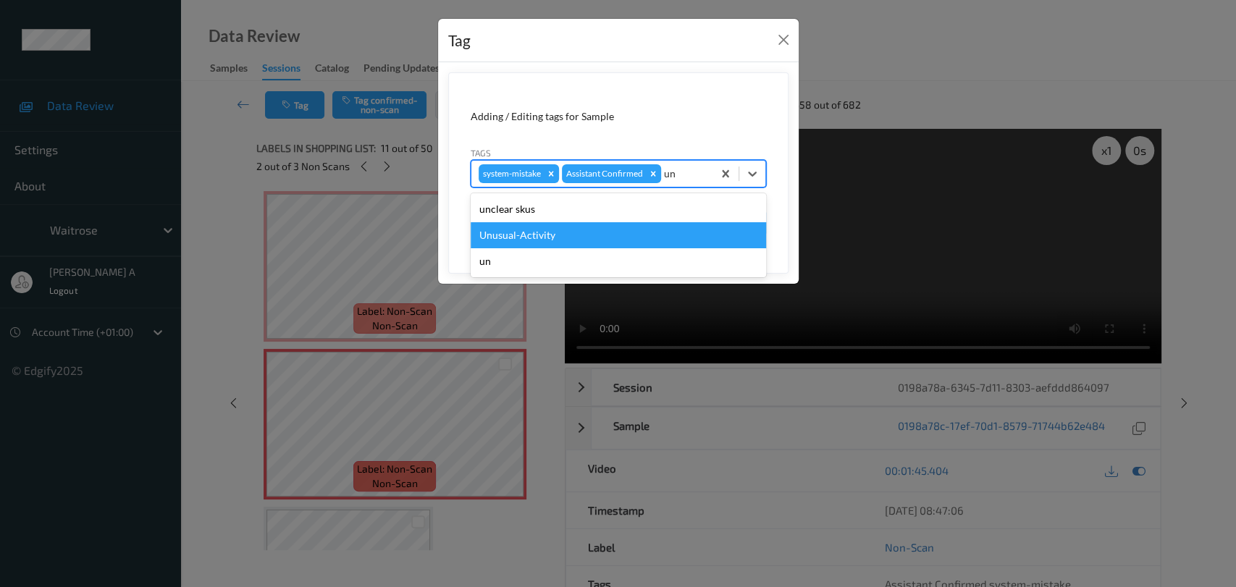
click at [600, 227] on div "Unusual-Activity" at bounding box center [618, 235] width 295 height 26
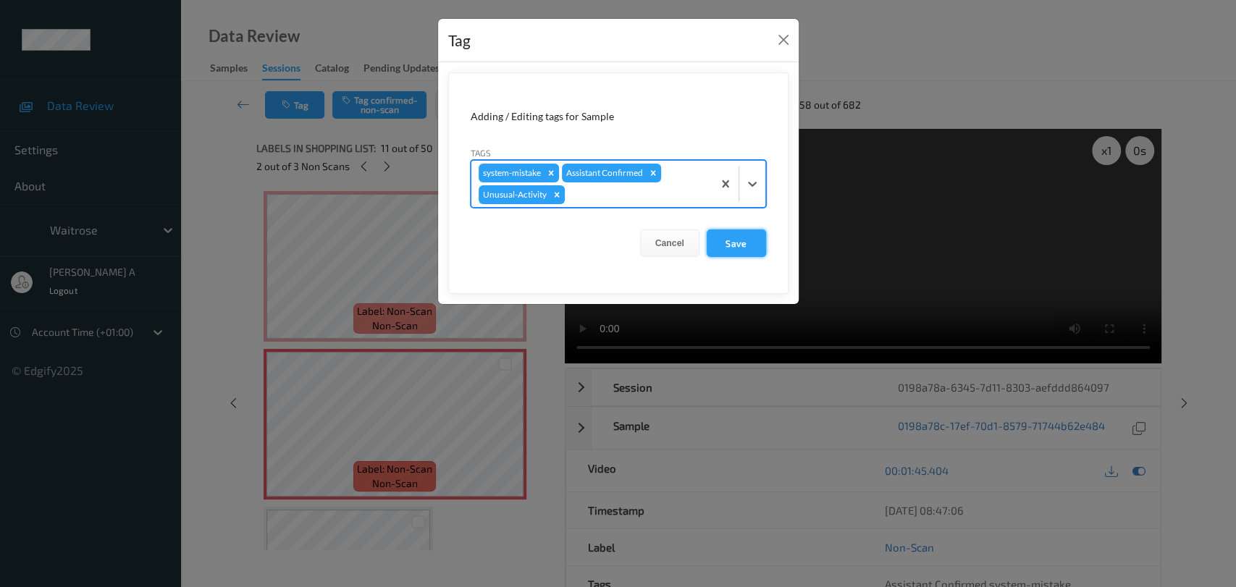
click at [731, 245] on button "Save" at bounding box center [736, 244] width 59 height 28
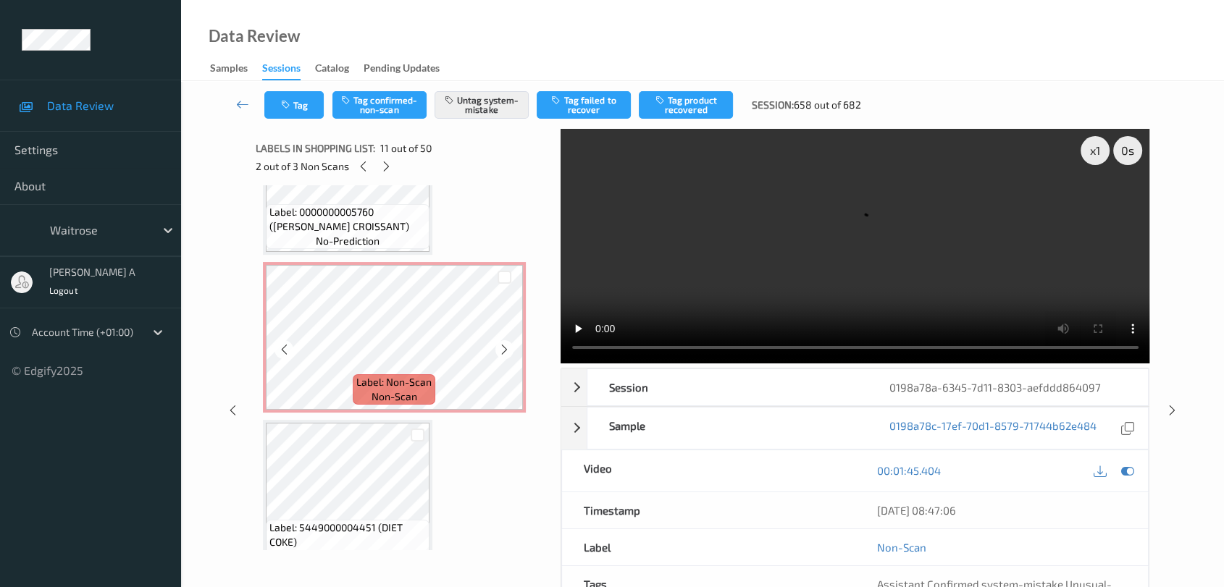
scroll to position [1744, 0]
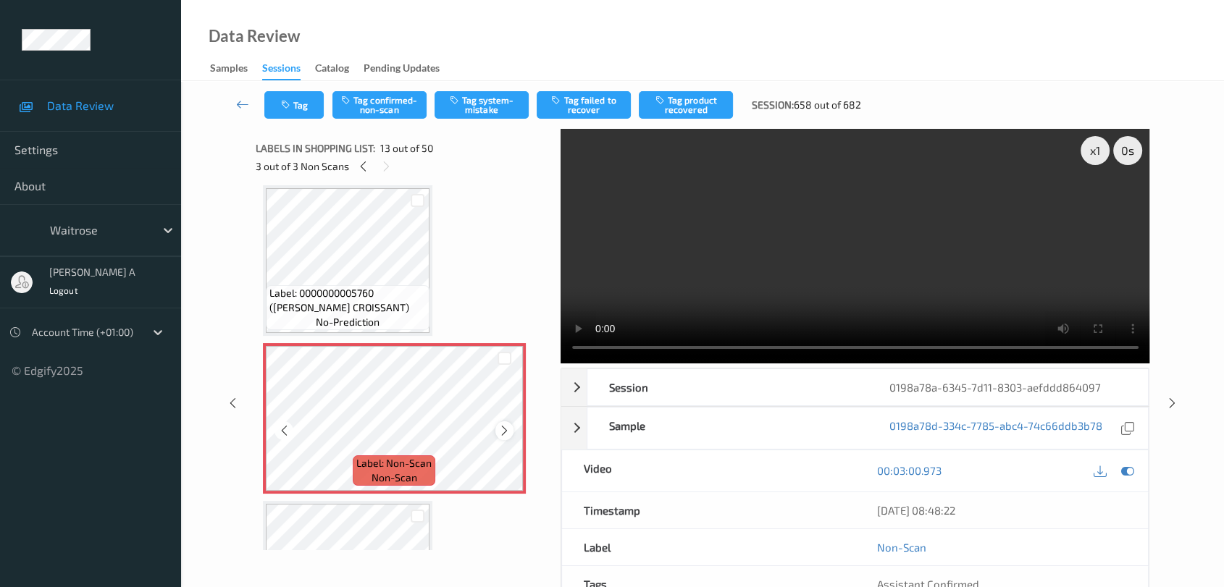
click at [502, 424] on icon at bounding box center [504, 430] width 12 height 13
click at [493, 105] on button "Tag system-mistake" at bounding box center [481, 105] width 94 height 28
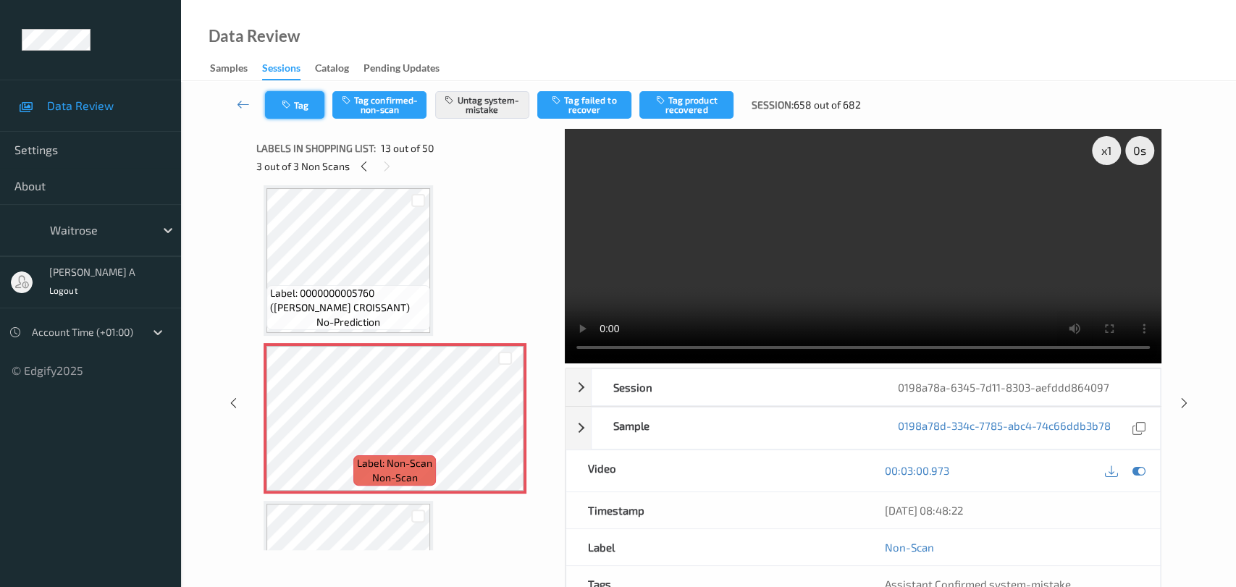
click at [303, 113] on button "Tag" at bounding box center [294, 105] width 59 height 28
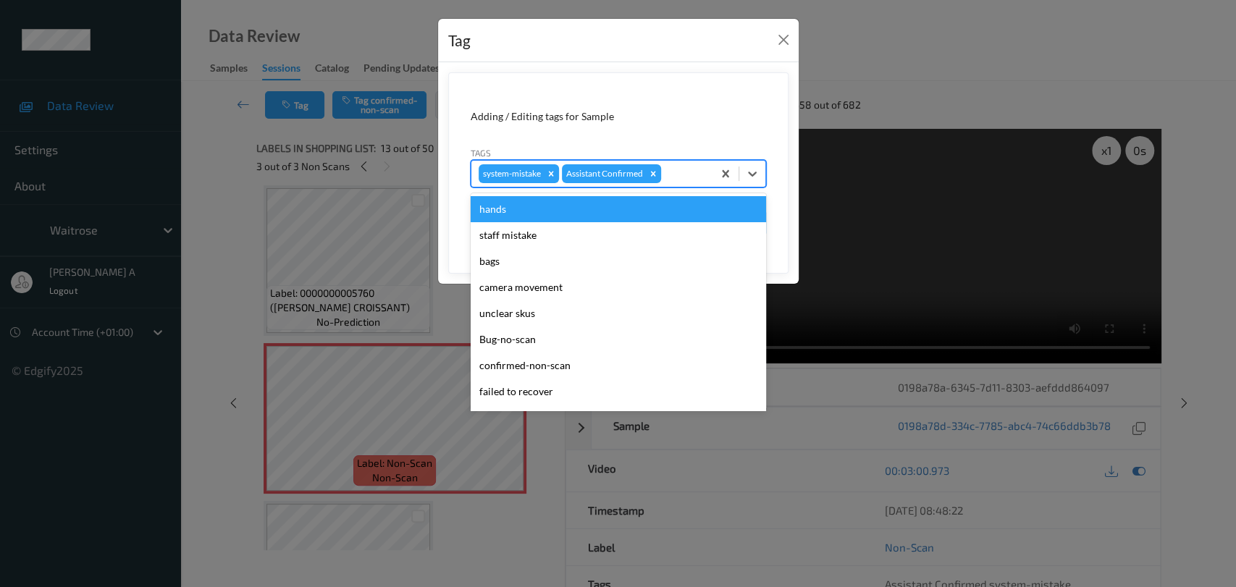
click at [670, 181] on div at bounding box center [684, 173] width 41 height 17
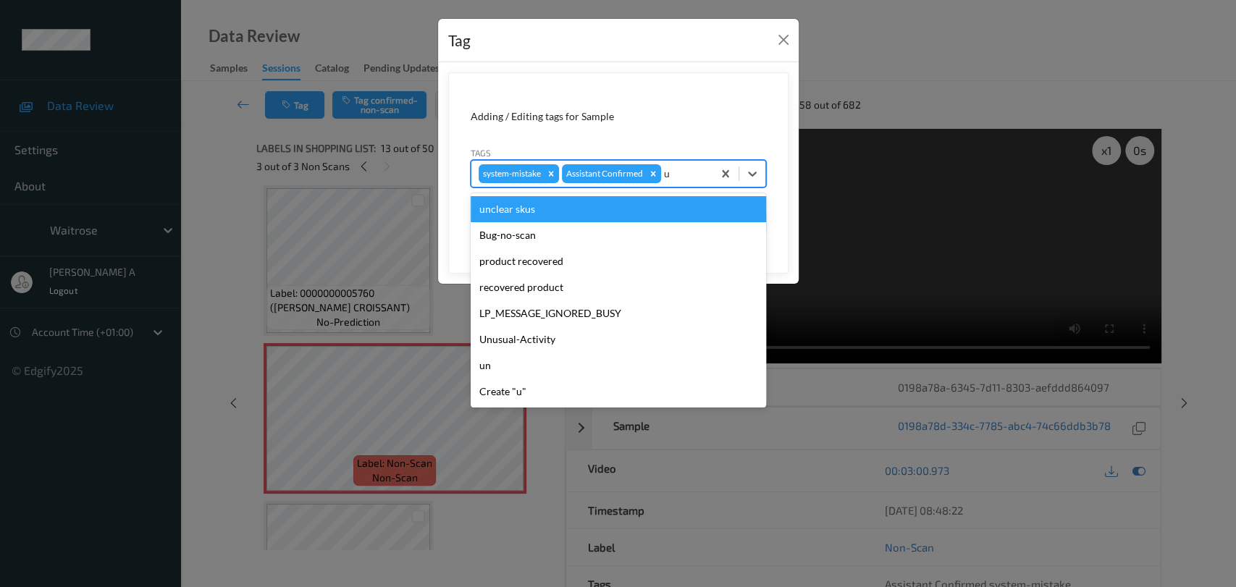
type input "un"
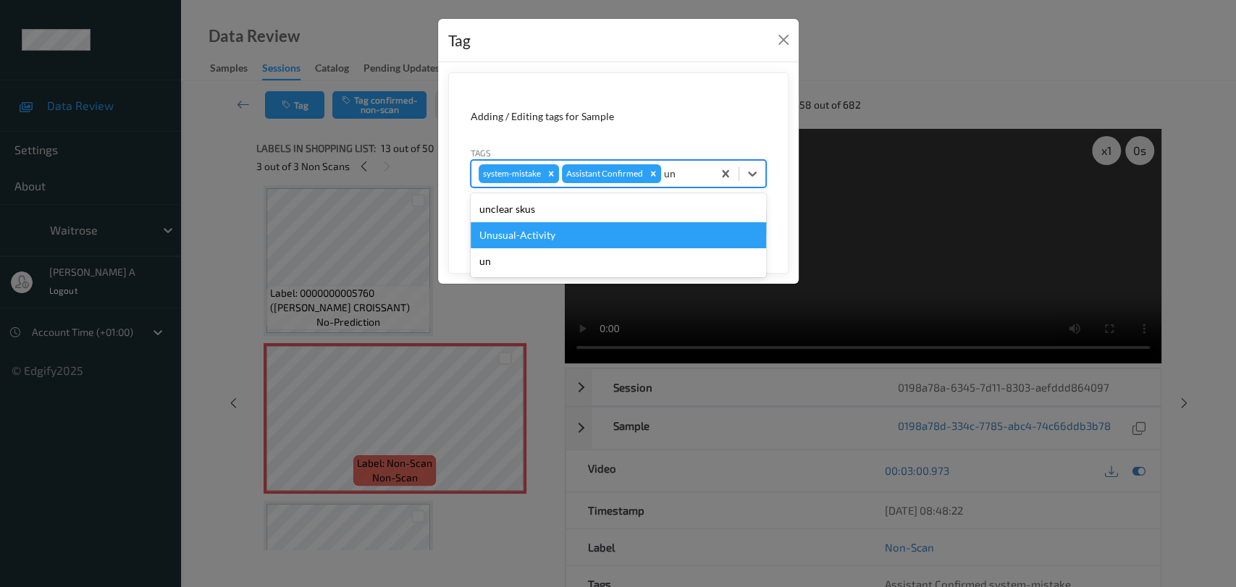
click at [608, 232] on div "Unusual-Activity" at bounding box center [618, 235] width 295 height 26
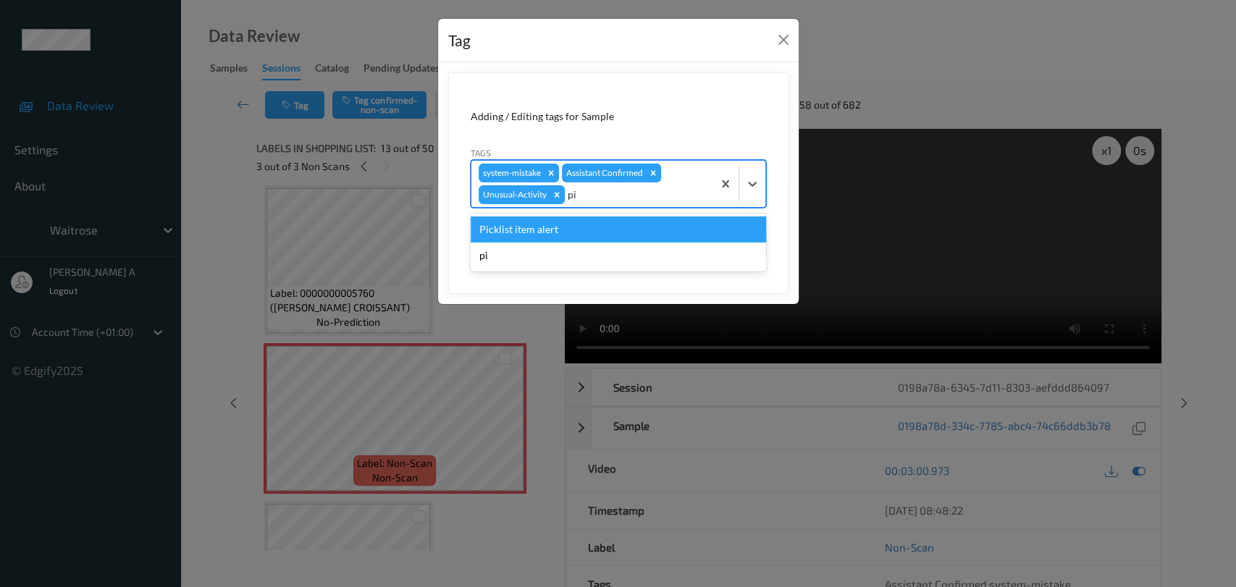
type input "pic"
click at [608, 233] on div "Picklist item alert" at bounding box center [618, 230] width 295 height 26
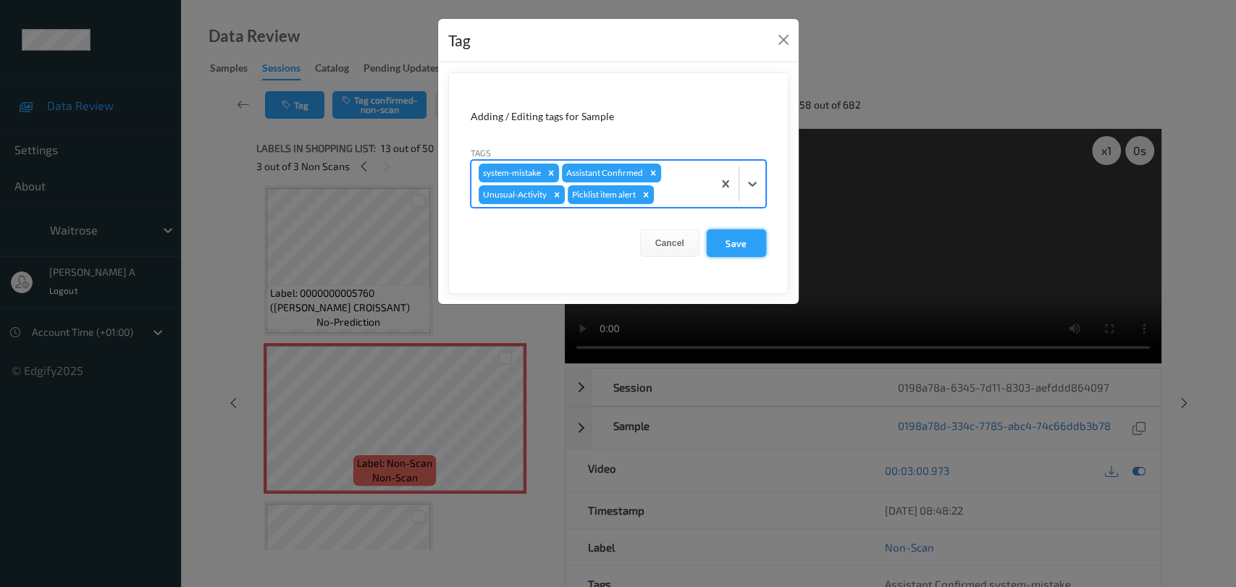
click at [737, 241] on button "Save" at bounding box center [736, 244] width 59 height 28
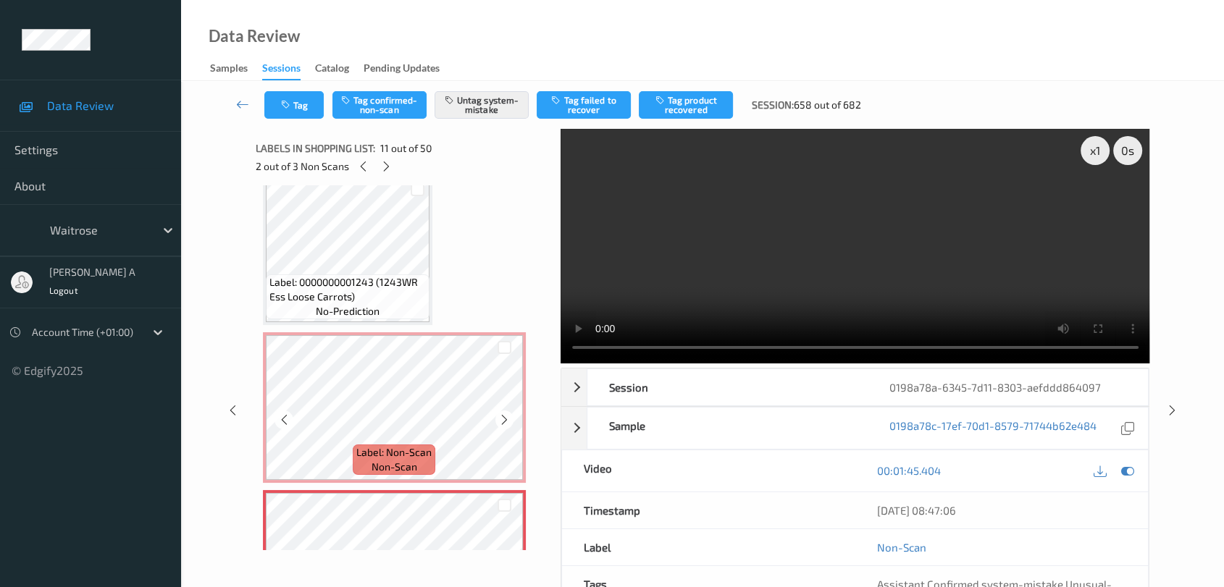
scroll to position [1361, 0]
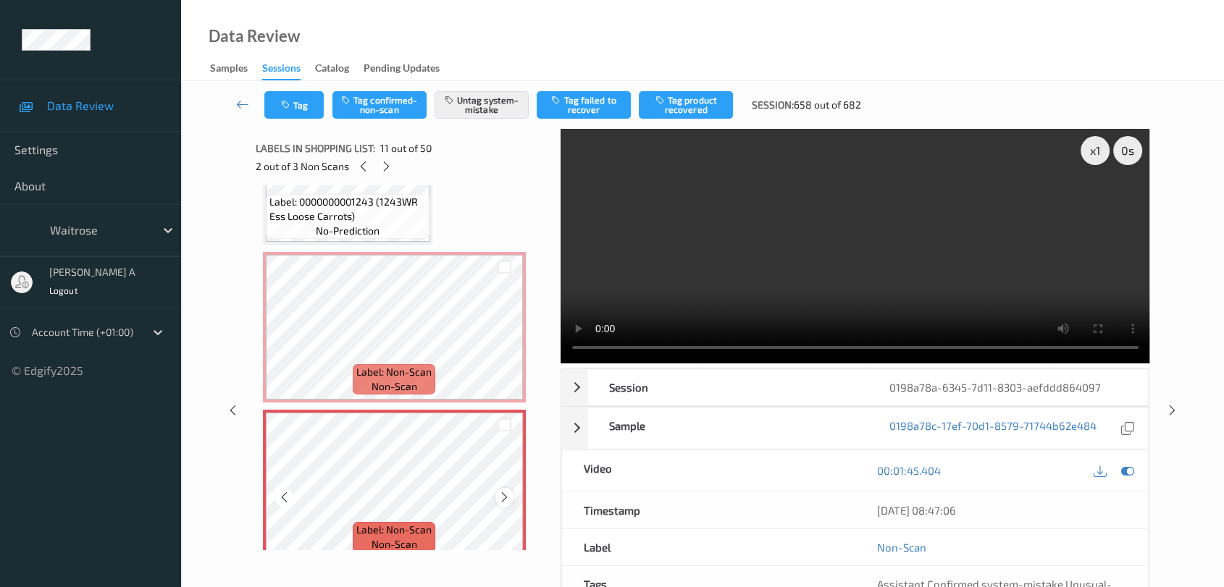
click at [499, 492] on icon at bounding box center [504, 497] width 12 height 13
click at [286, 491] on icon at bounding box center [284, 497] width 12 height 13
click at [386, 167] on icon at bounding box center [386, 166] width 12 height 13
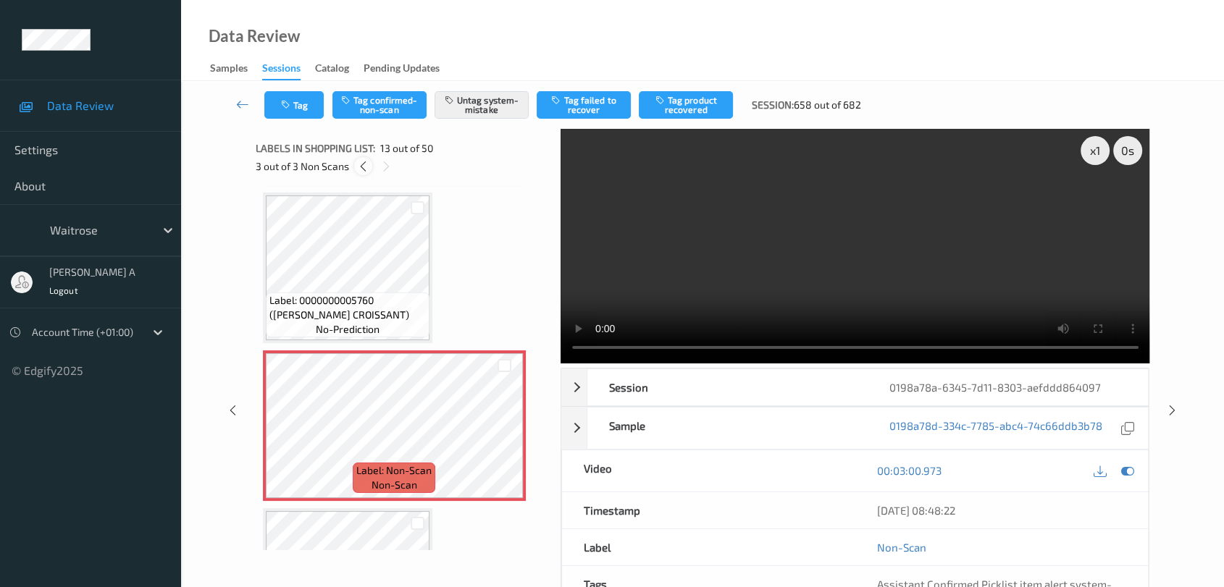
click at [359, 167] on icon at bounding box center [363, 166] width 12 height 13
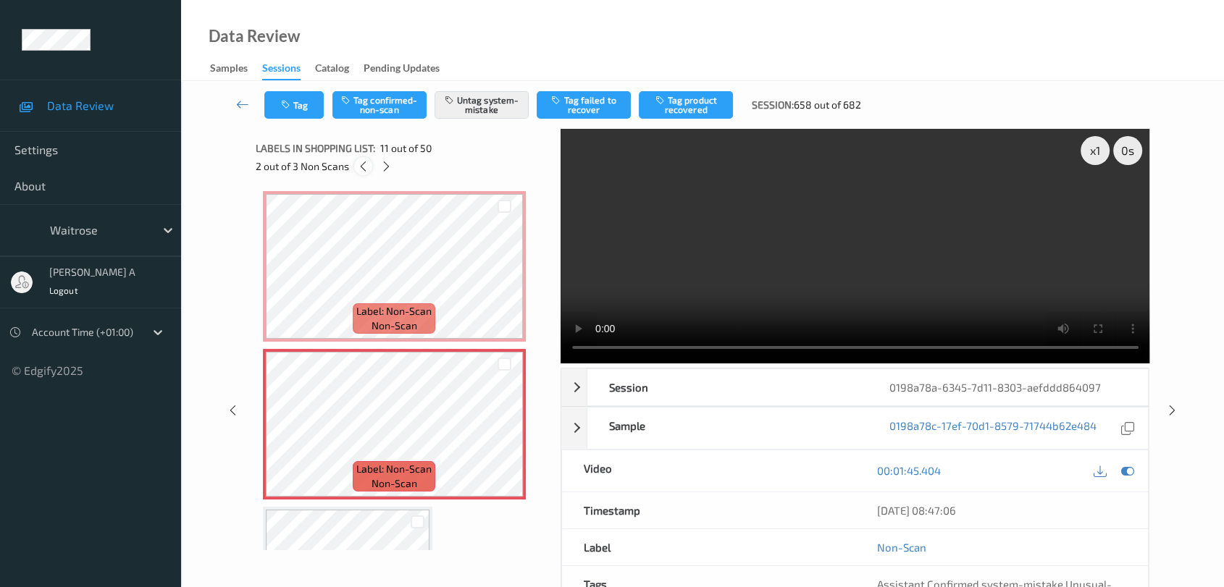
click at [359, 167] on icon at bounding box center [363, 166] width 12 height 13
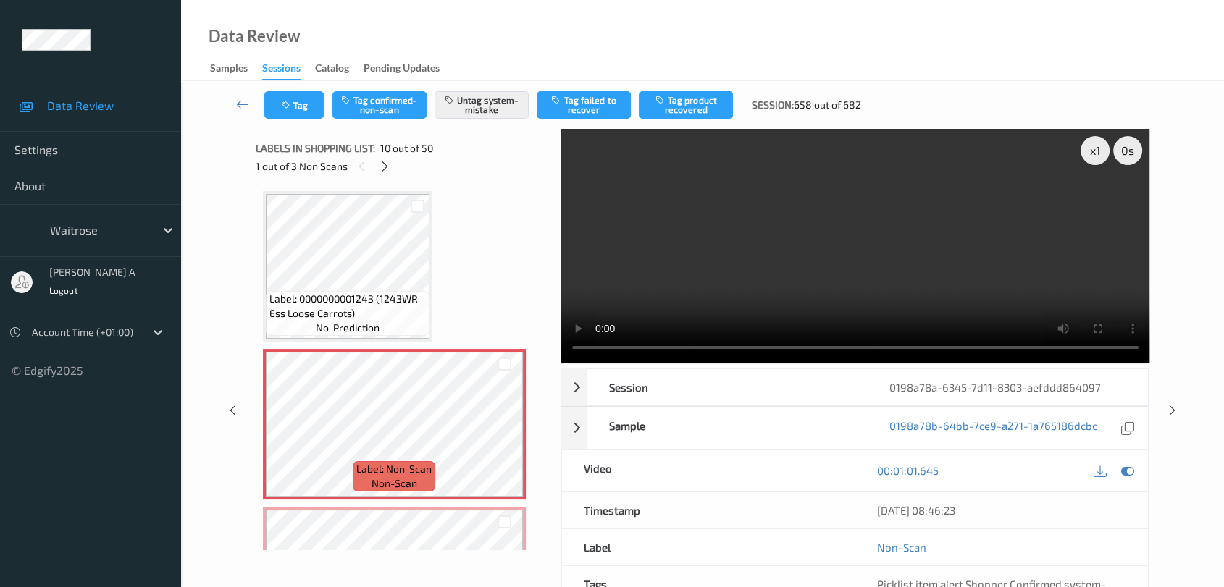
click at [862, 250] on video at bounding box center [854, 246] width 589 height 235
click at [1175, 413] on icon at bounding box center [1172, 410] width 12 height 13
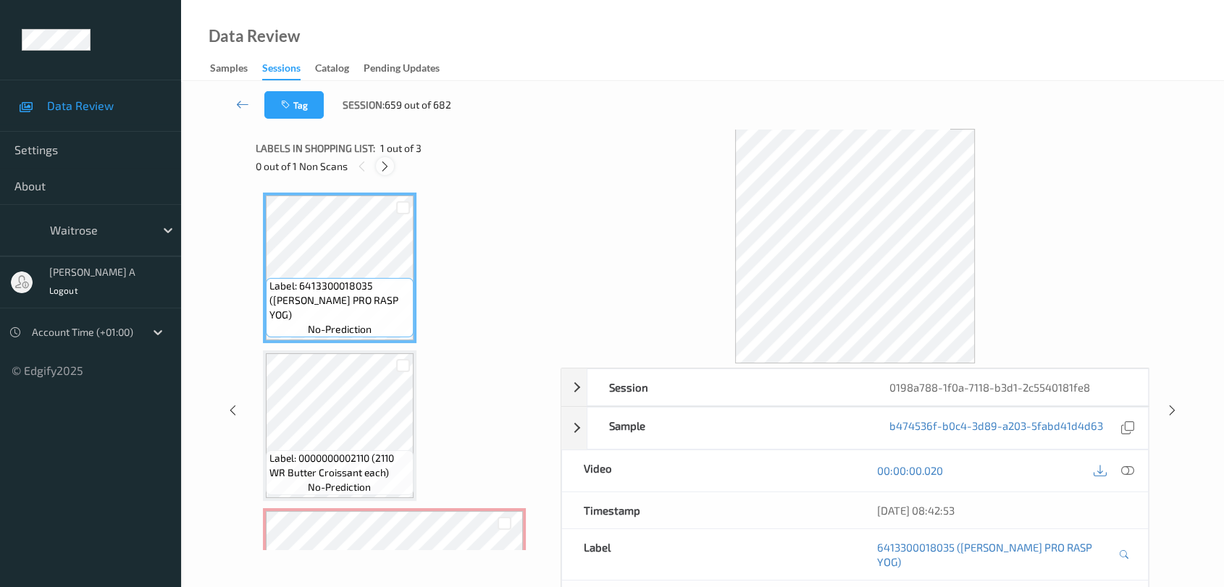
click at [390, 167] on icon at bounding box center [385, 166] width 12 height 13
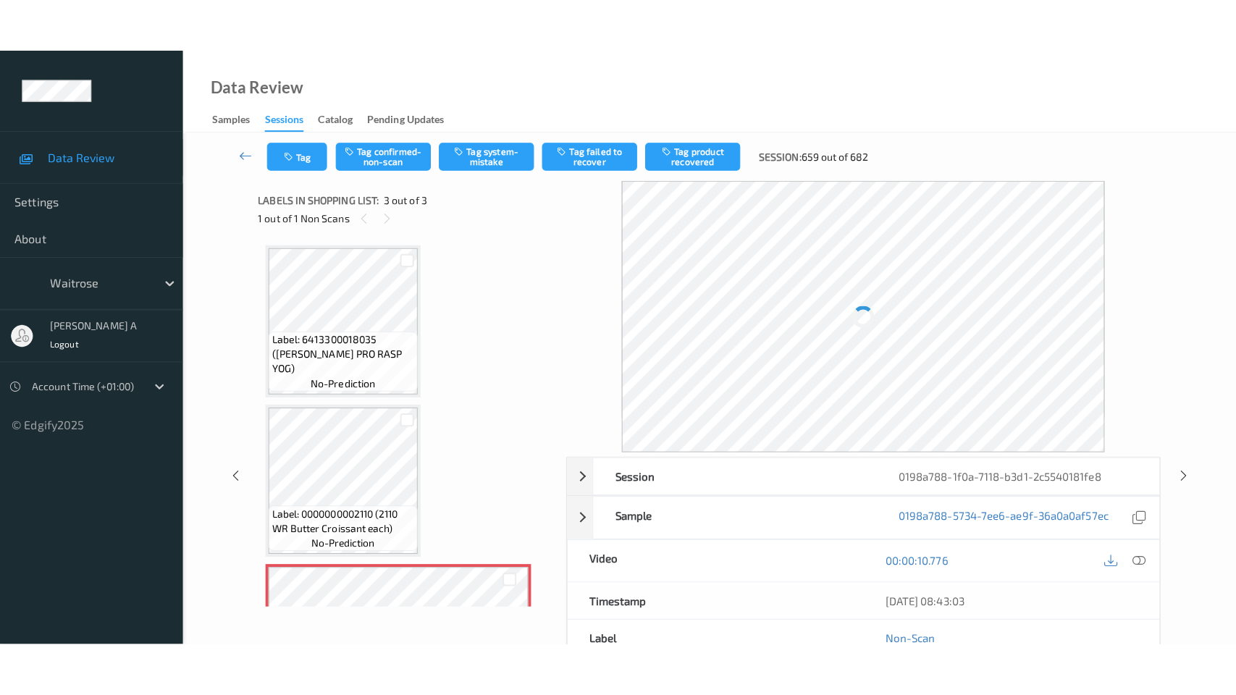
scroll to position [114, 0]
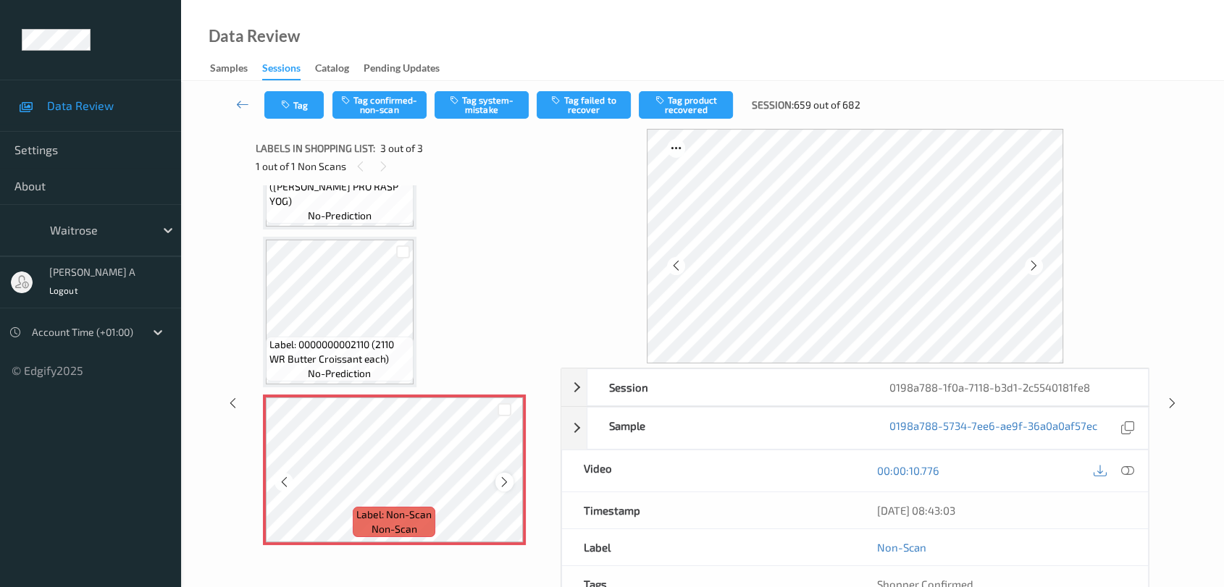
click at [505, 480] on icon at bounding box center [504, 482] width 12 height 13
click at [1124, 471] on icon at bounding box center [1127, 470] width 13 height 13
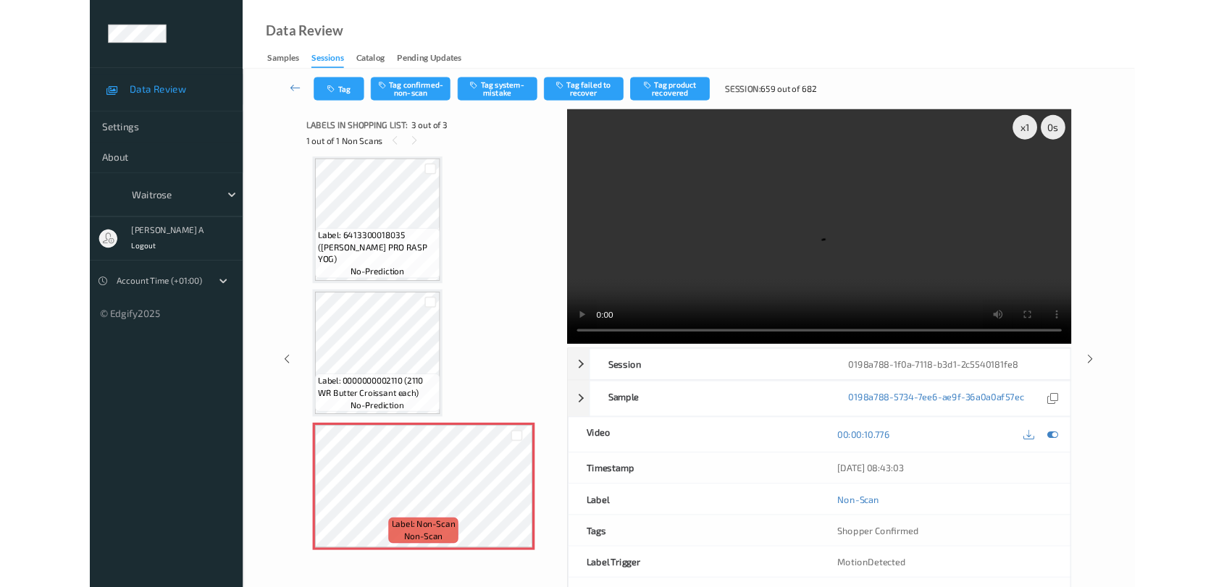
scroll to position [6, 0]
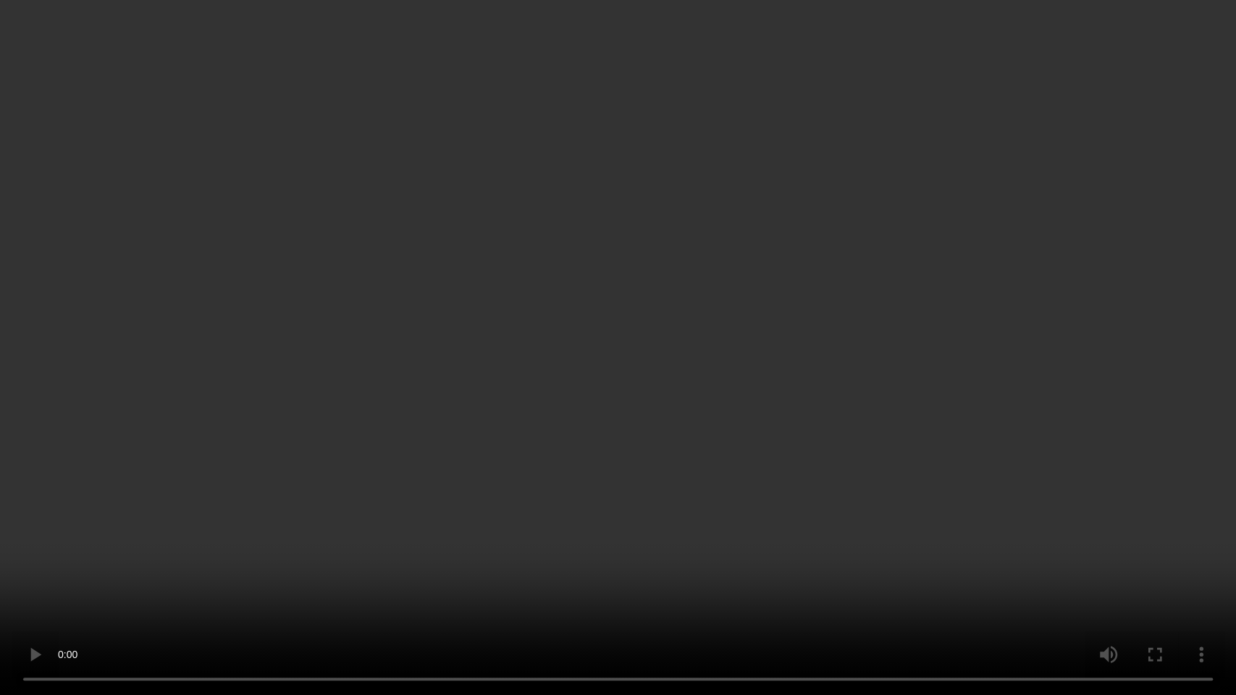
click at [702, 387] on video at bounding box center [618, 347] width 1236 height 695
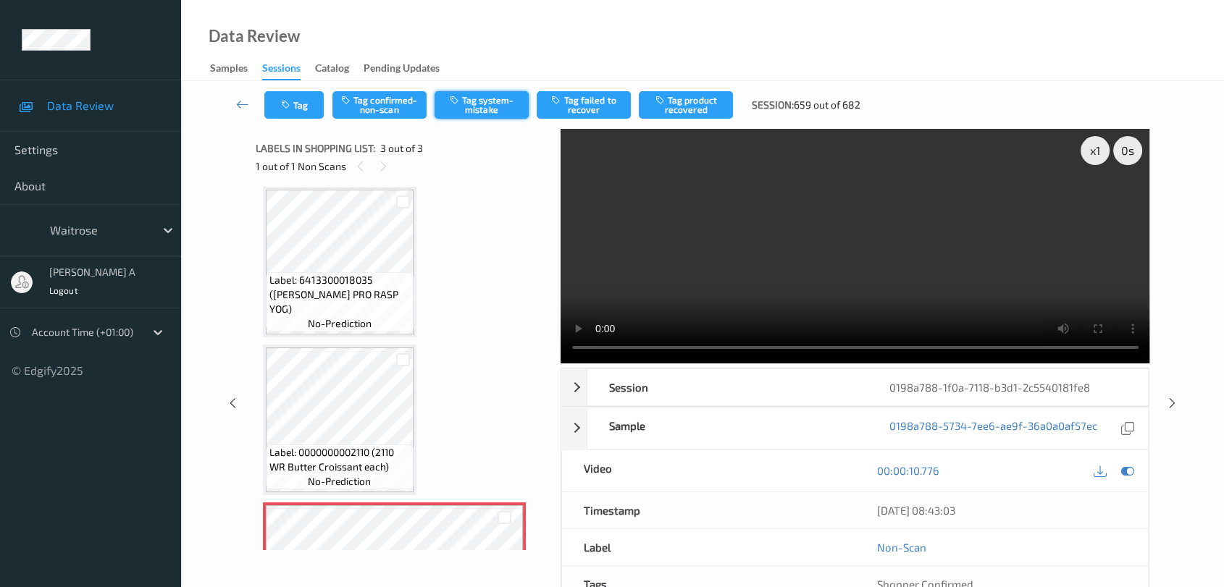
click at [502, 102] on button "Tag system-mistake" at bounding box center [481, 105] width 94 height 28
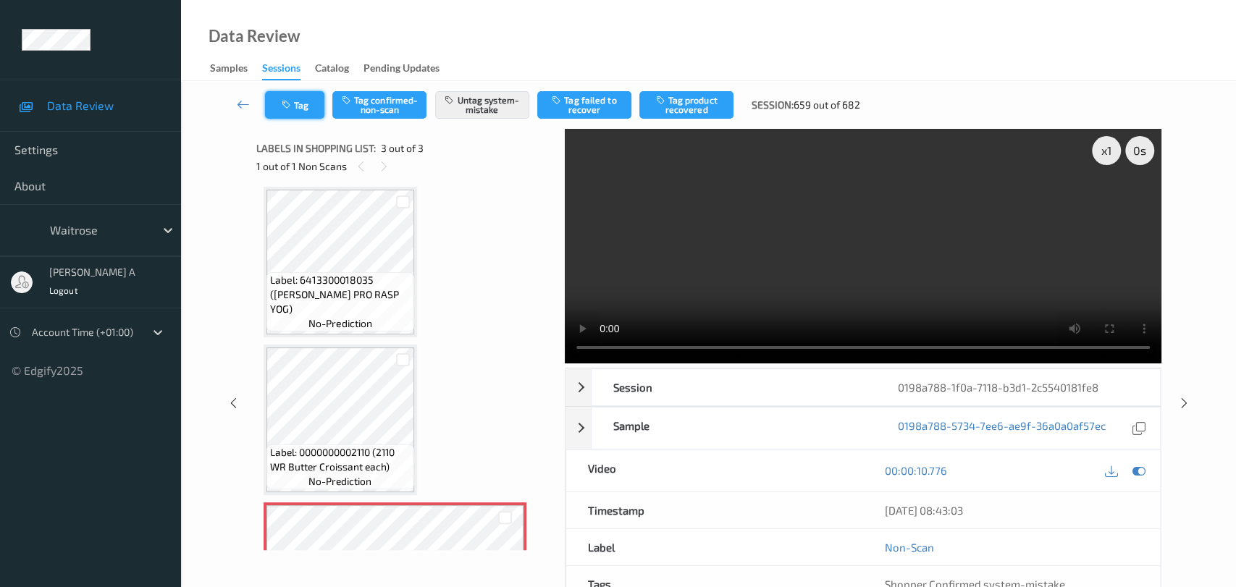
click at [303, 109] on button "Tag" at bounding box center [294, 105] width 59 height 28
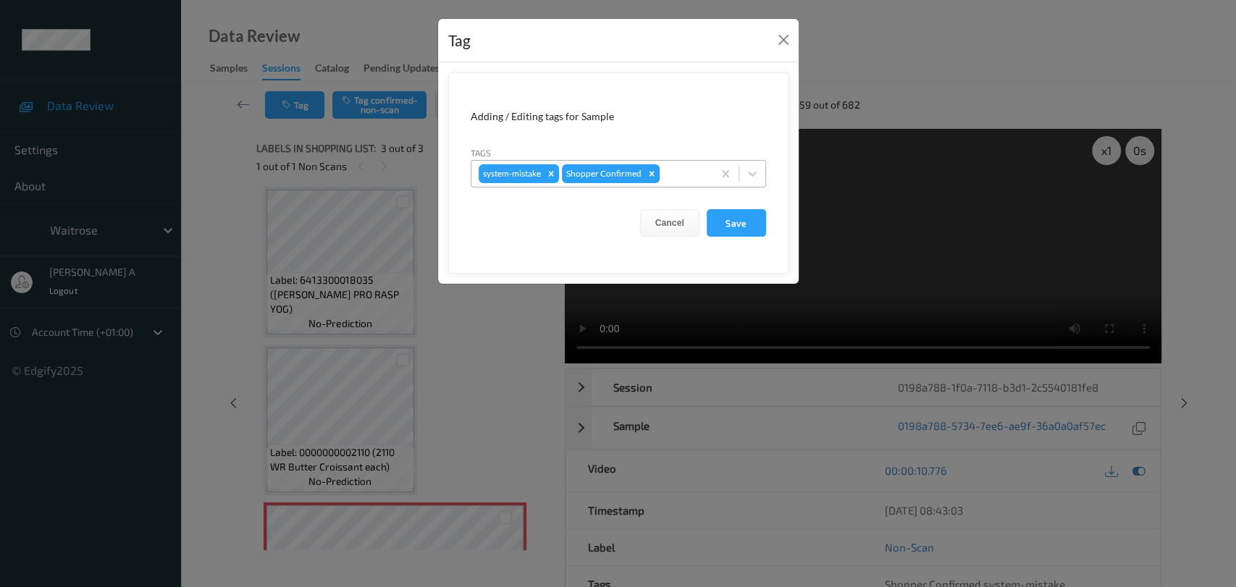
click at [680, 174] on div at bounding box center [684, 173] width 43 height 17
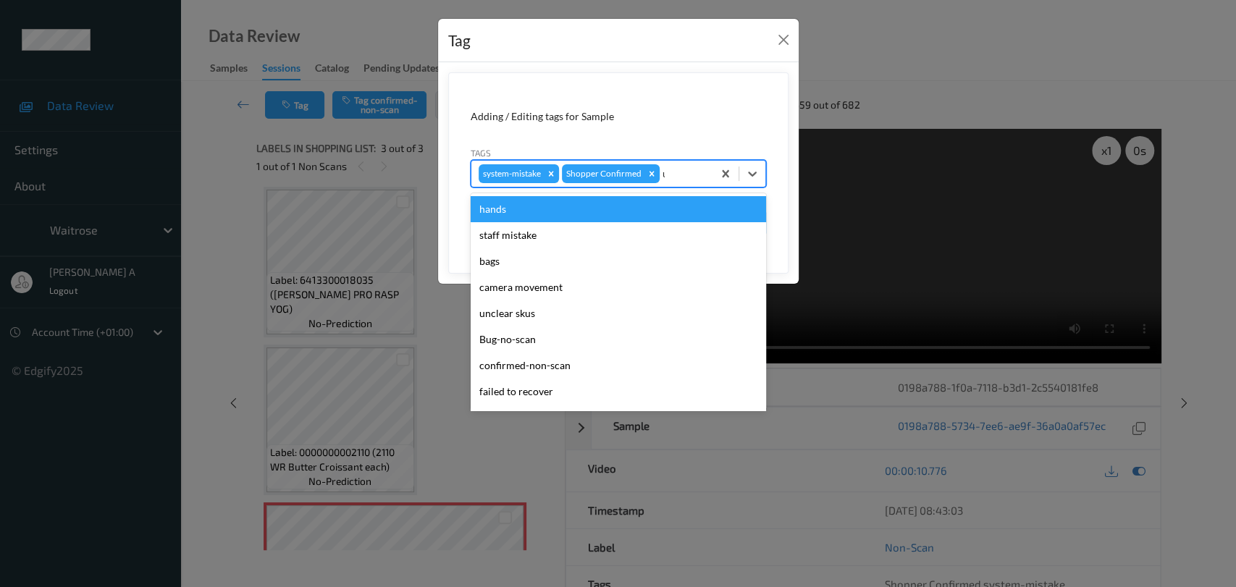
type input "un"
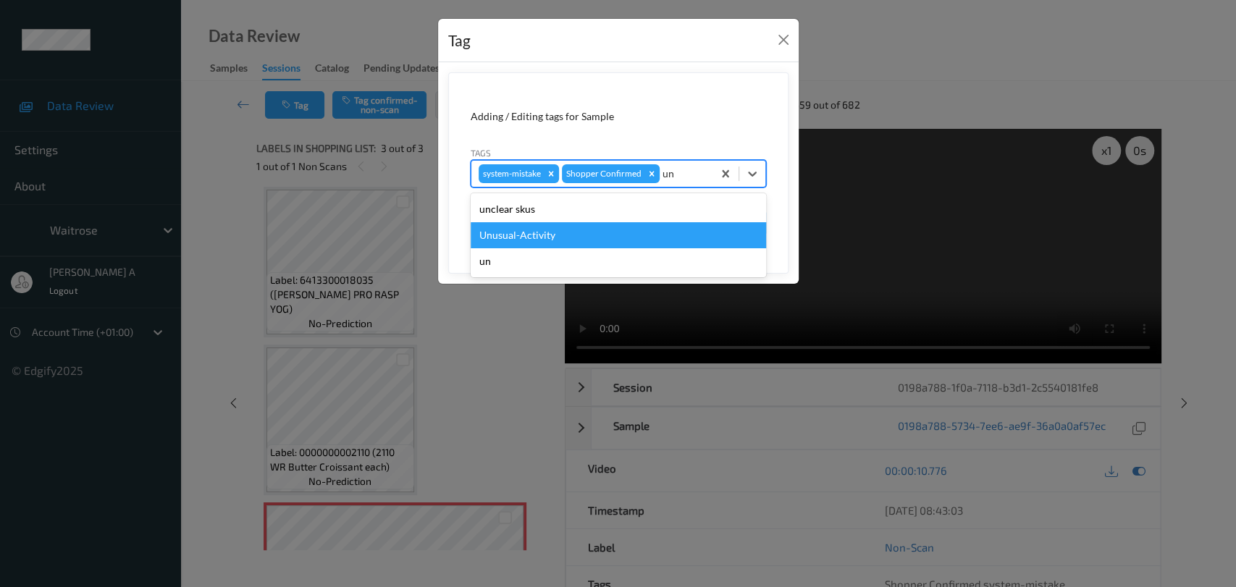
click at [646, 226] on div "Unusual-Activity" at bounding box center [618, 235] width 295 height 26
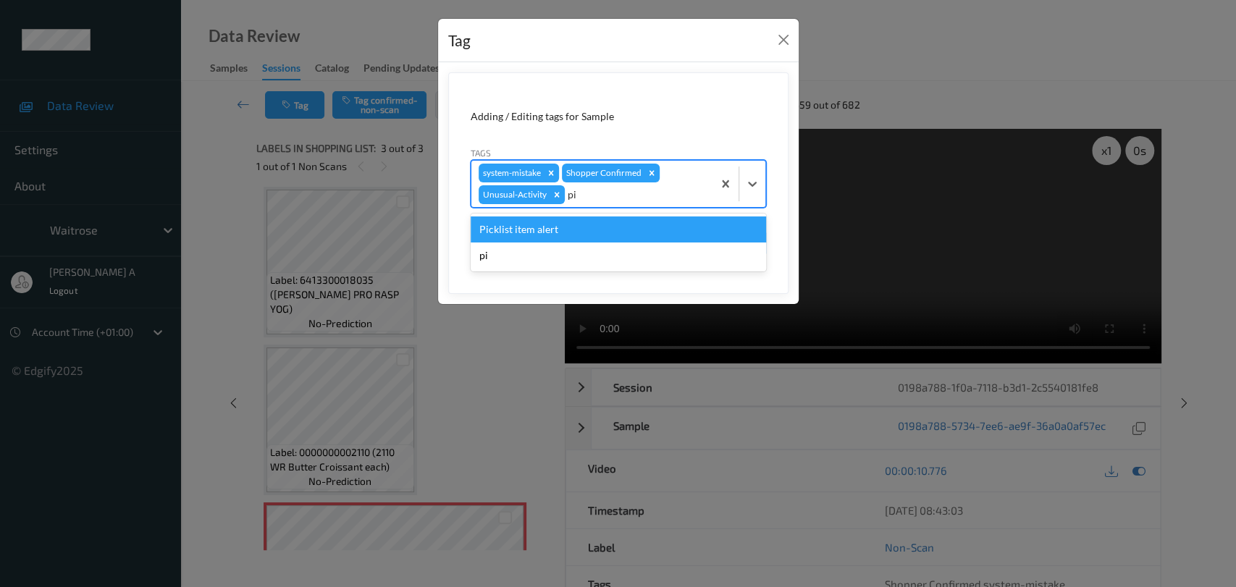
type input "pic"
click at [646, 226] on div "Picklist item alert" at bounding box center [618, 230] width 295 height 26
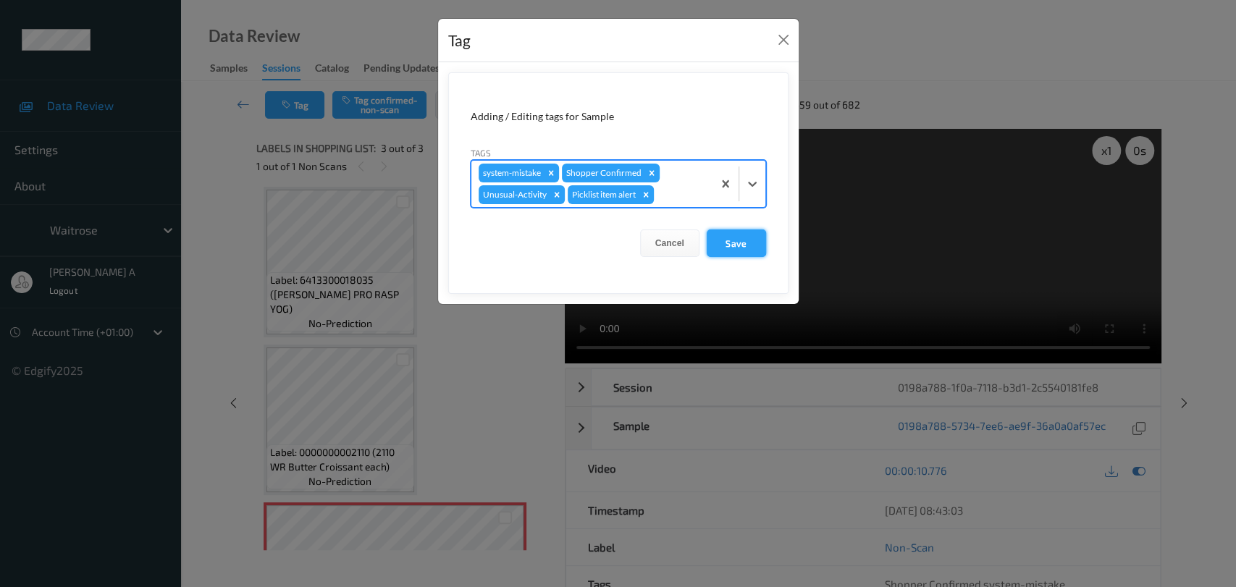
click at [756, 253] on button "Save" at bounding box center [736, 244] width 59 height 28
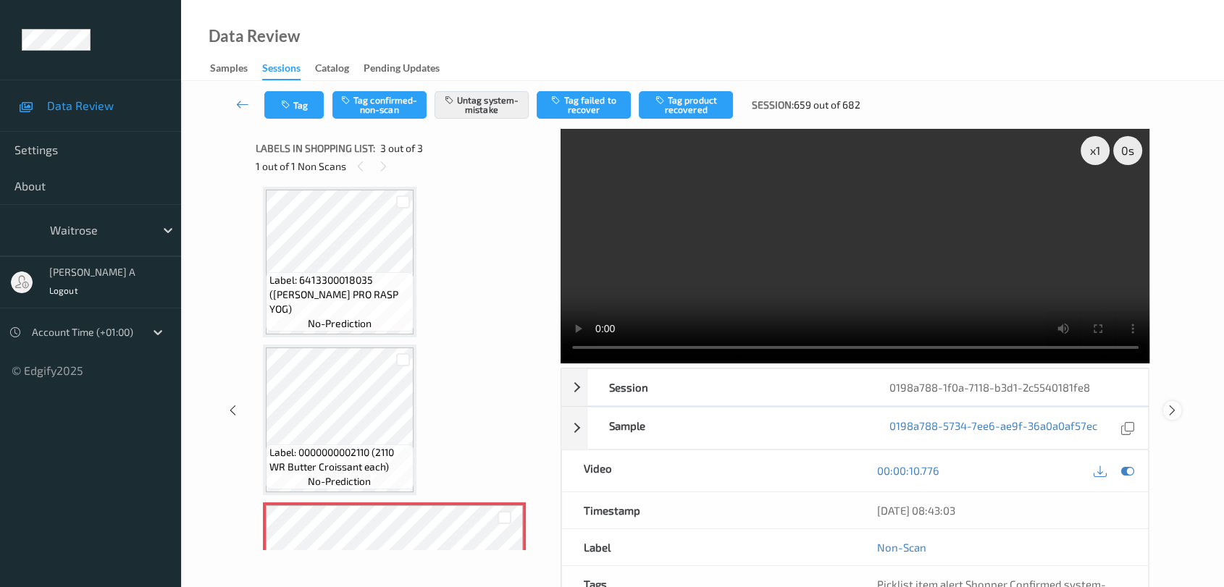
click at [1176, 410] on icon at bounding box center [1172, 410] width 12 height 13
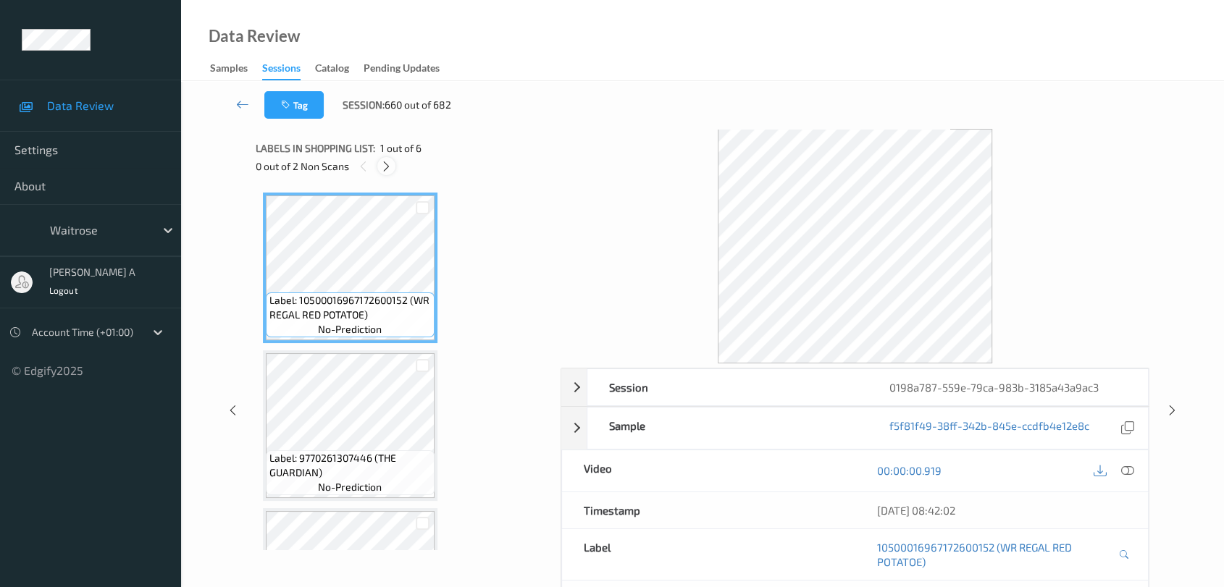
click at [388, 167] on icon at bounding box center [386, 166] width 12 height 13
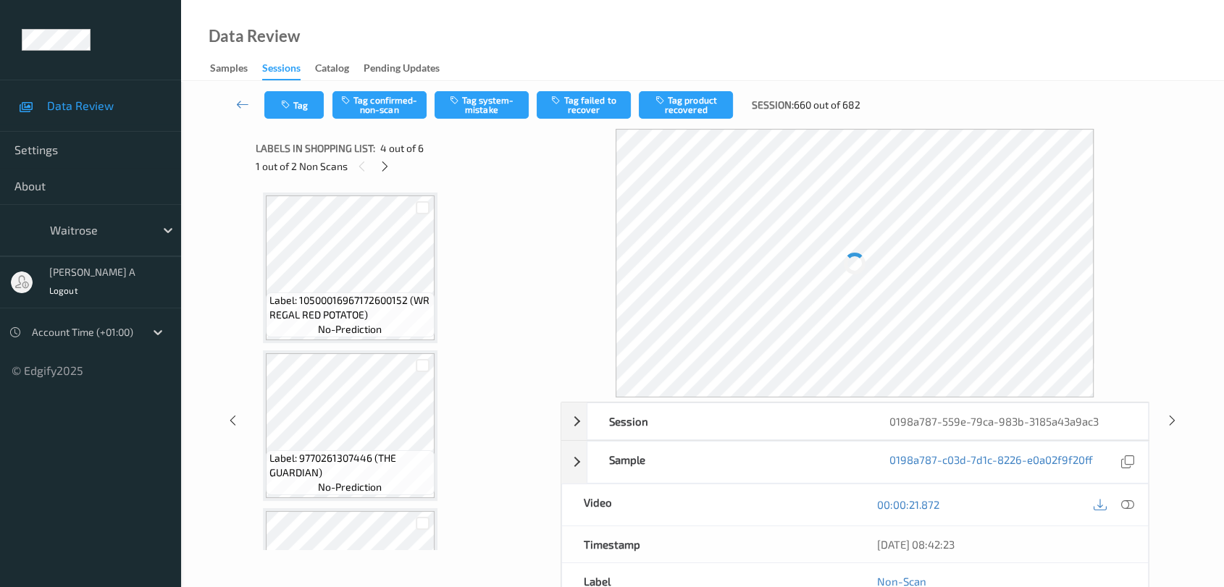
scroll to position [322, 0]
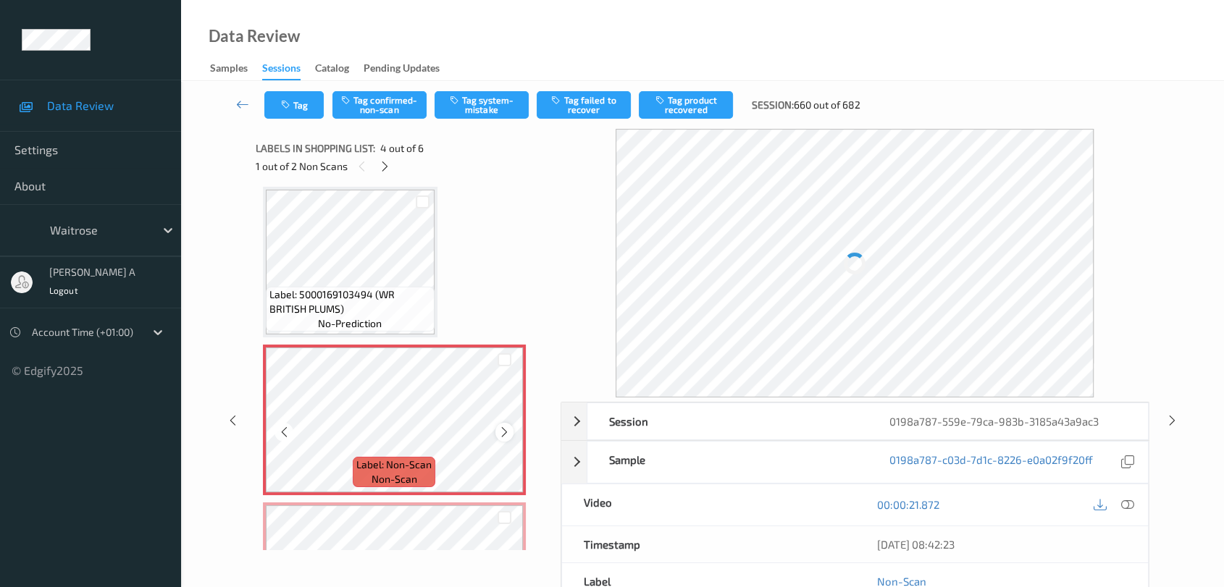
click at [505, 429] on icon at bounding box center [504, 432] width 12 height 13
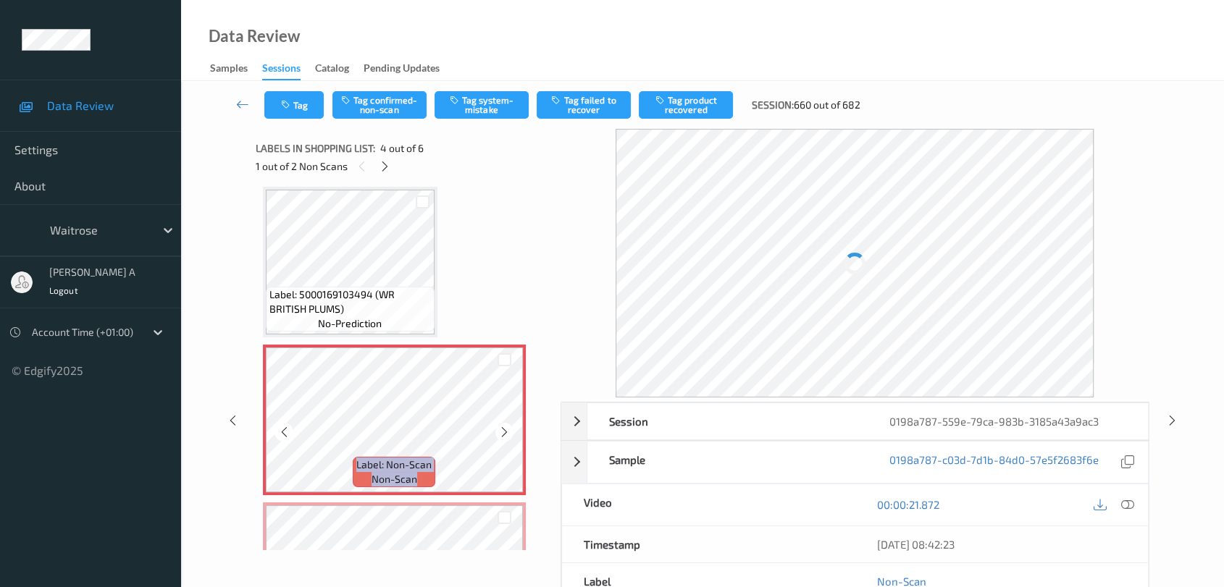
click at [505, 429] on icon at bounding box center [504, 432] width 12 height 13
click at [1133, 503] on icon at bounding box center [1127, 504] width 13 height 13
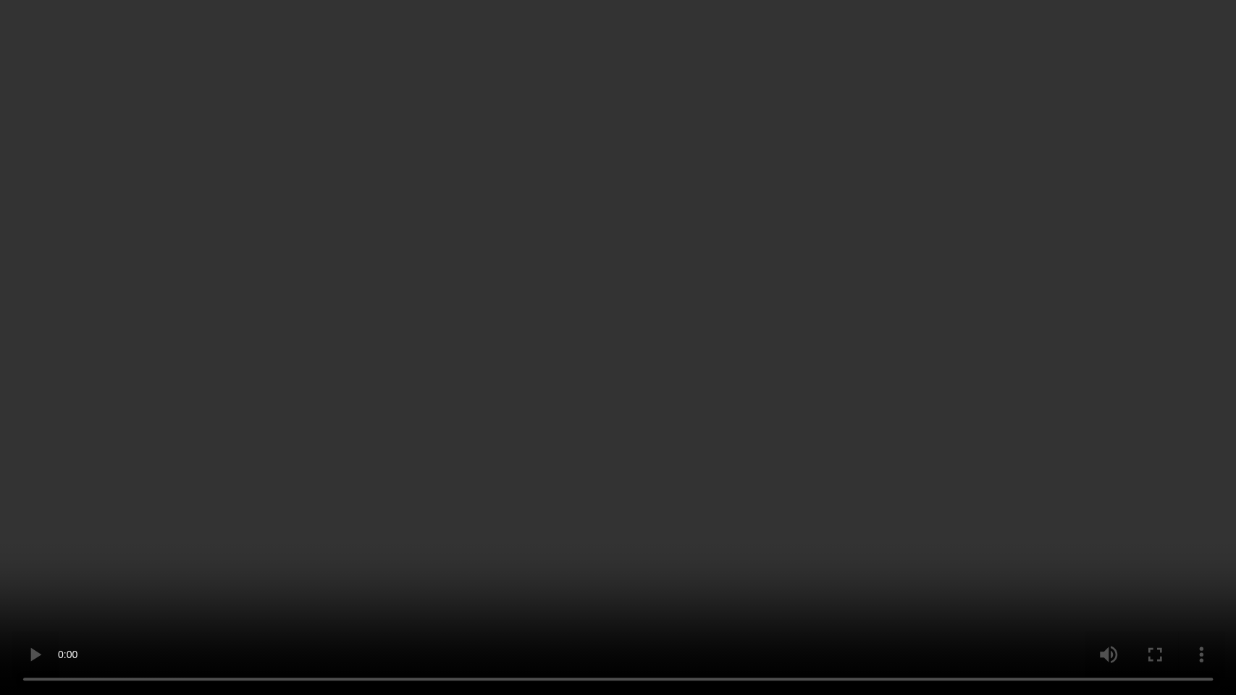
click at [605, 354] on video at bounding box center [618, 347] width 1236 height 695
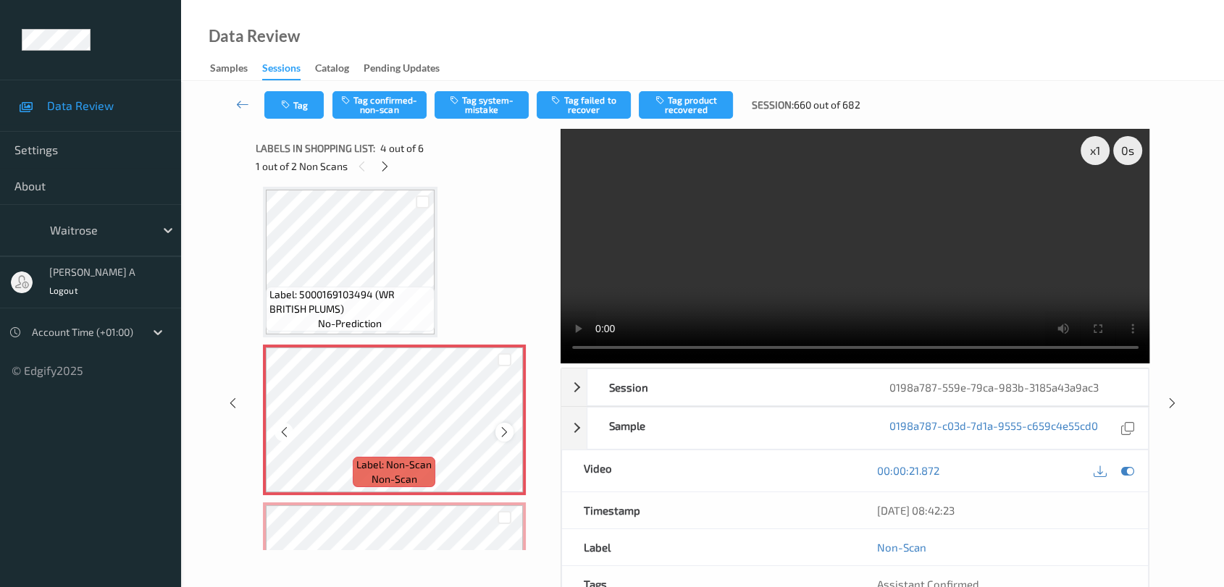
click at [500, 432] on icon at bounding box center [504, 432] width 12 height 13
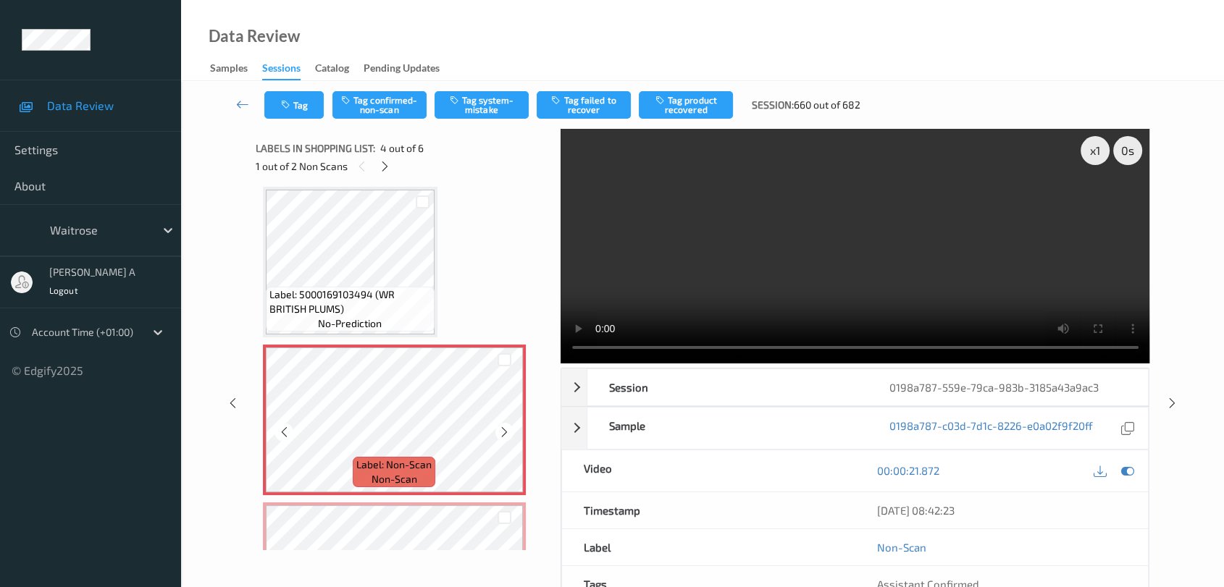
click at [500, 432] on icon at bounding box center [504, 432] width 12 height 13
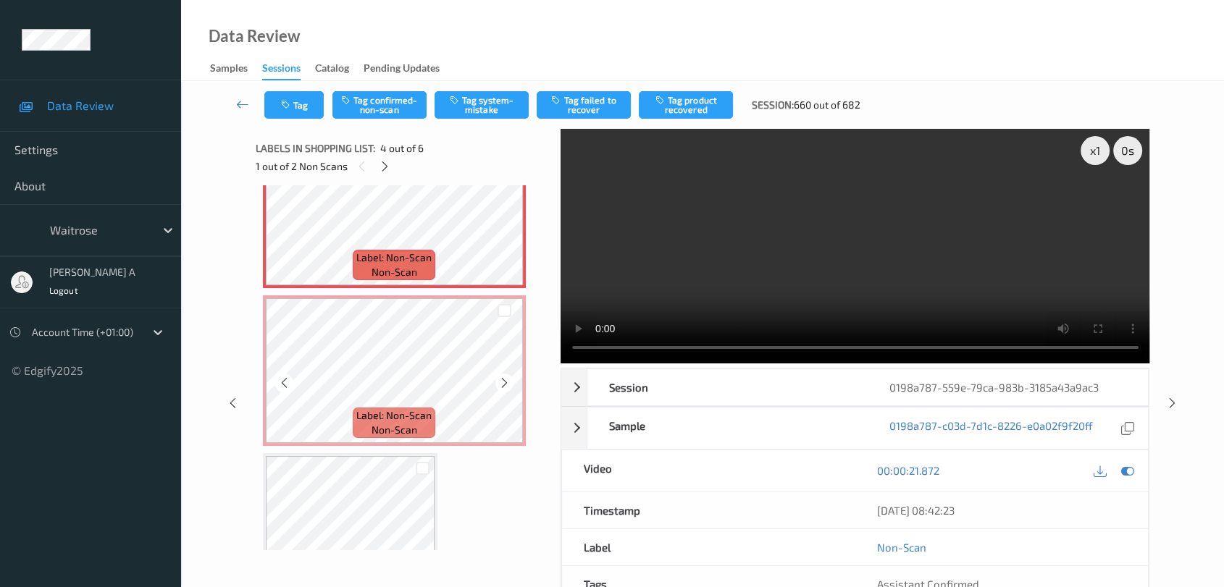
scroll to position [563, 0]
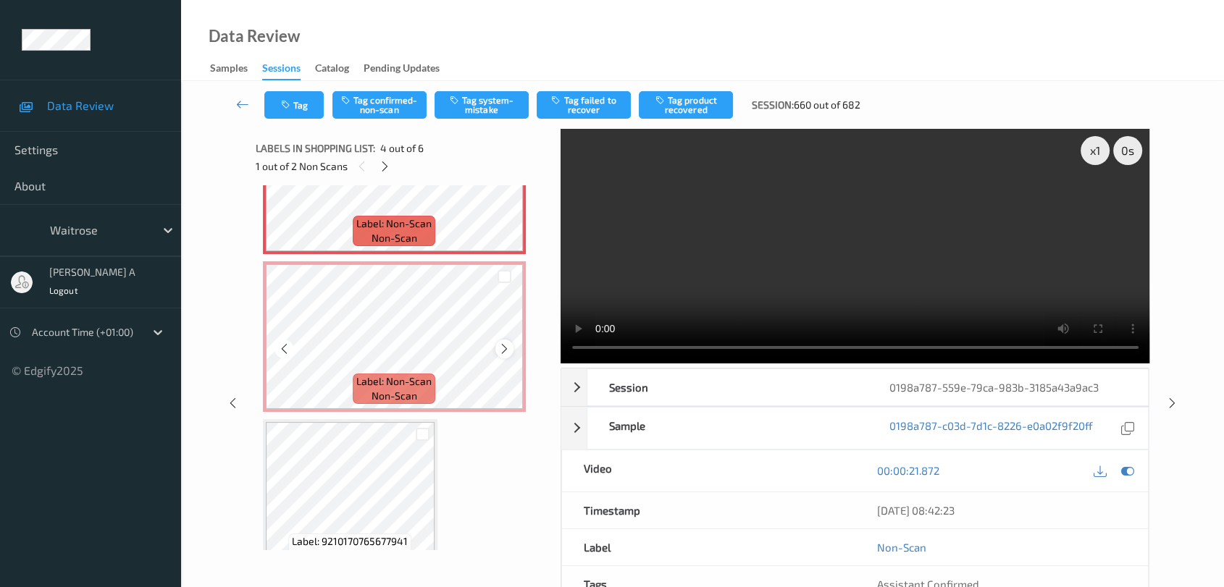
click at [498, 348] on icon at bounding box center [504, 349] width 12 height 13
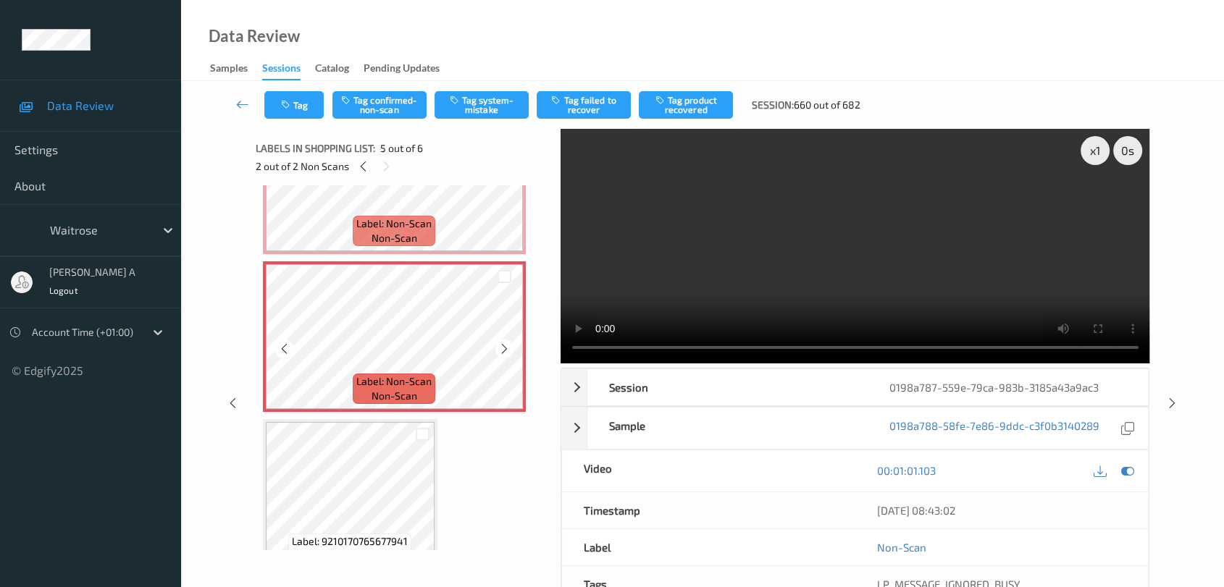
click at [498, 348] on icon at bounding box center [504, 349] width 12 height 13
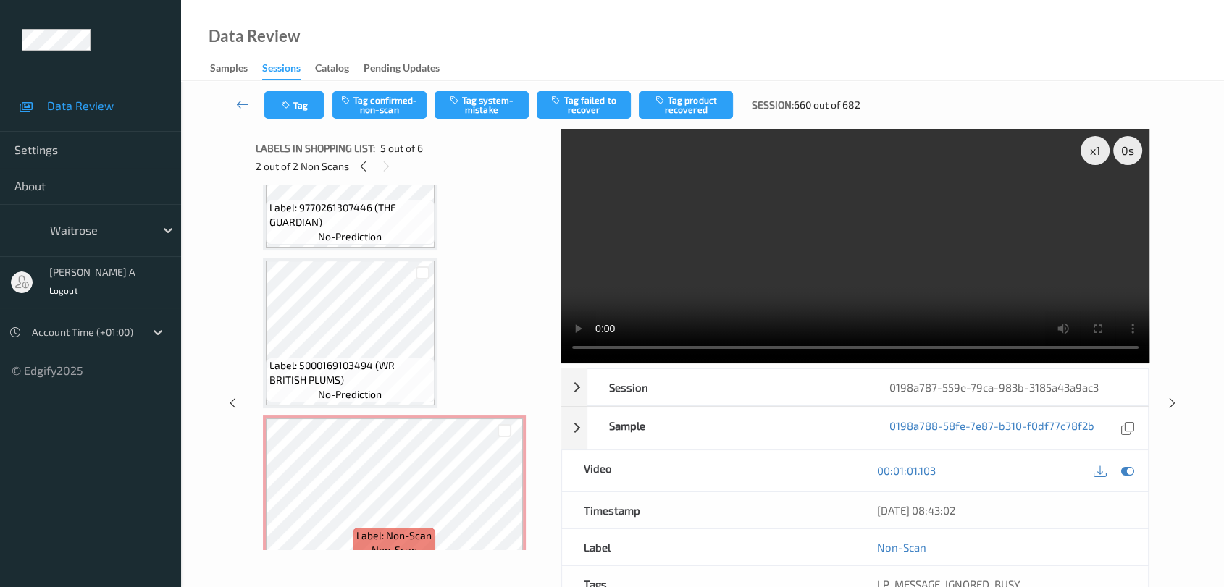
scroll to position [344, 0]
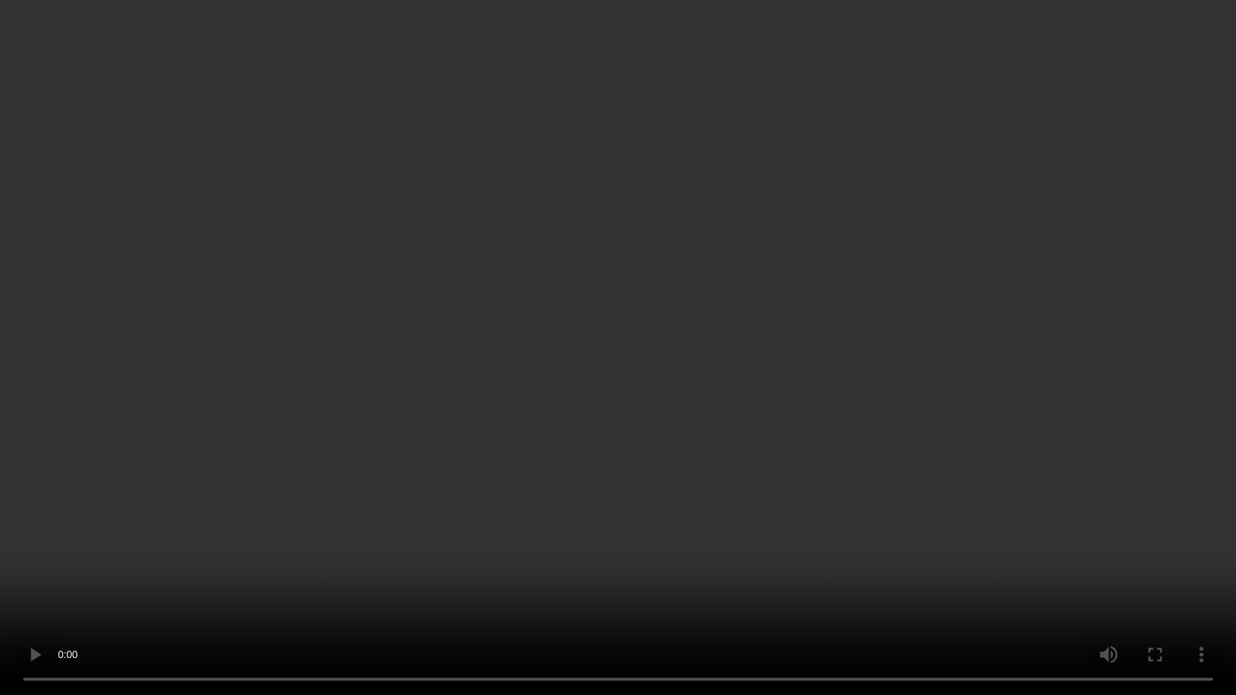
click at [808, 492] on video at bounding box center [618, 347] width 1236 height 695
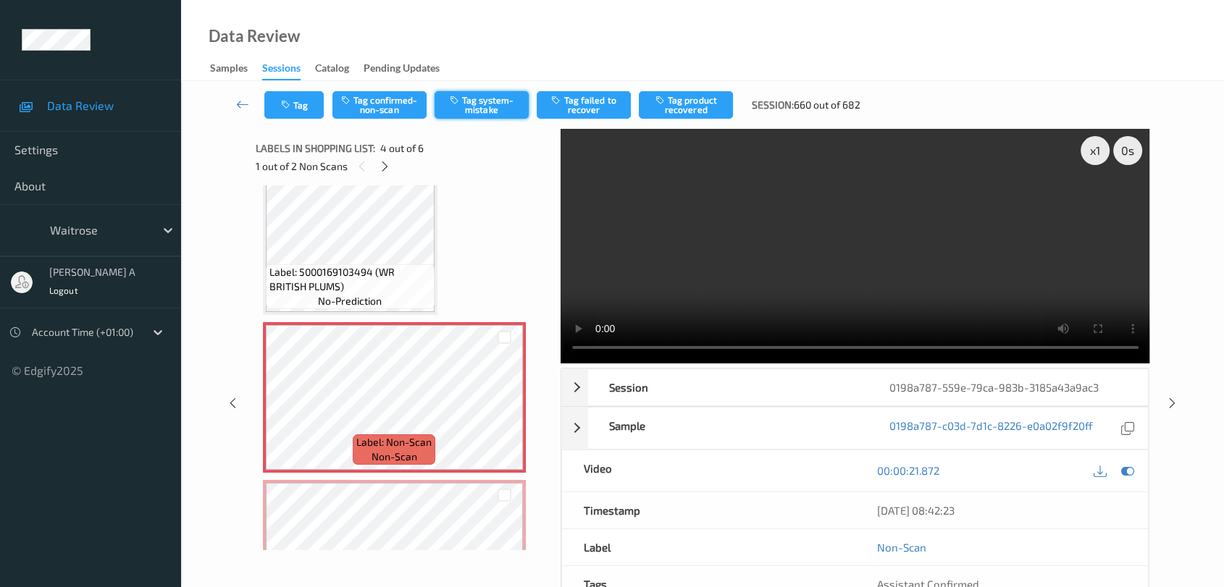
click at [519, 111] on button "Tag system-mistake" at bounding box center [481, 105] width 94 height 28
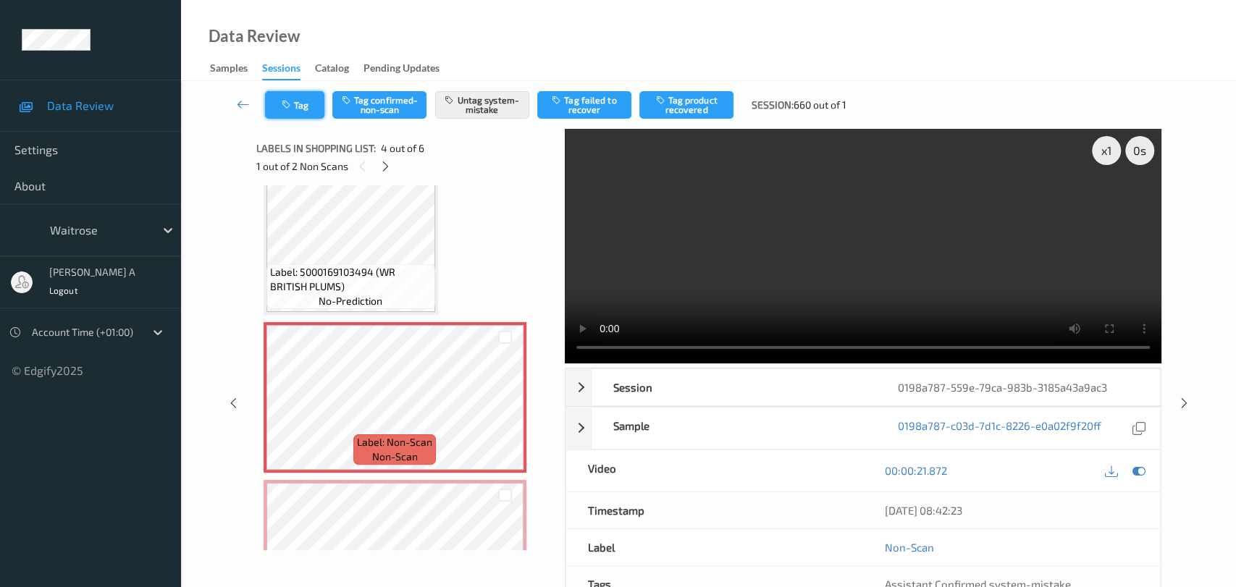
click at [312, 107] on button "Tag" at bounding box center [294, 105] width 59 height 28
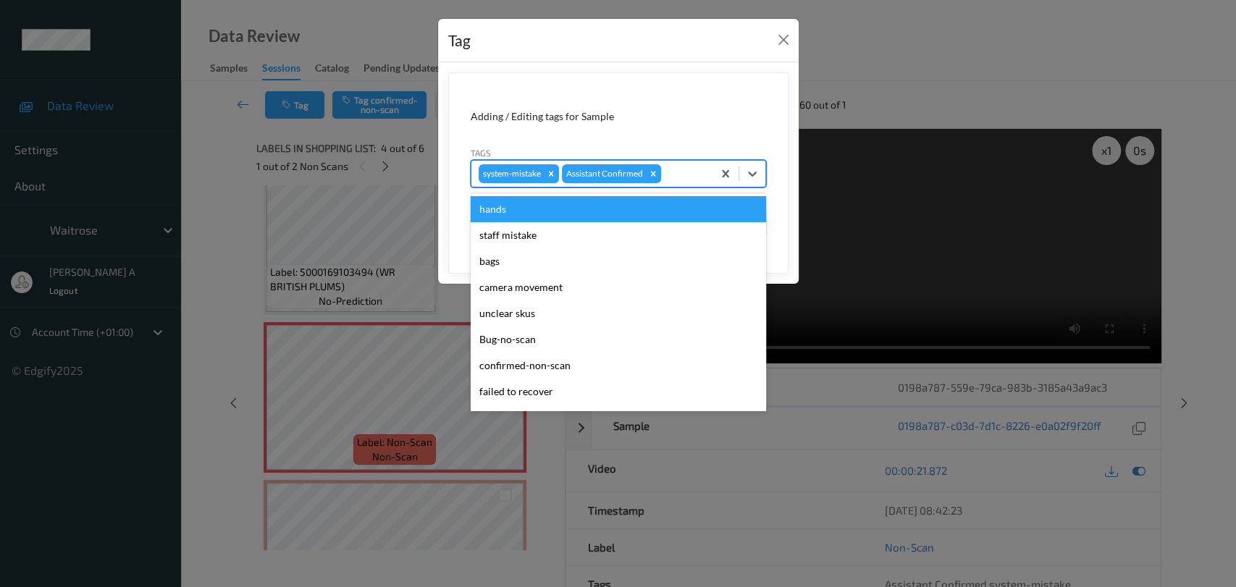
click at [684, 175] on div at bounding box center [684, 173] width 41 height 17
type input "un"
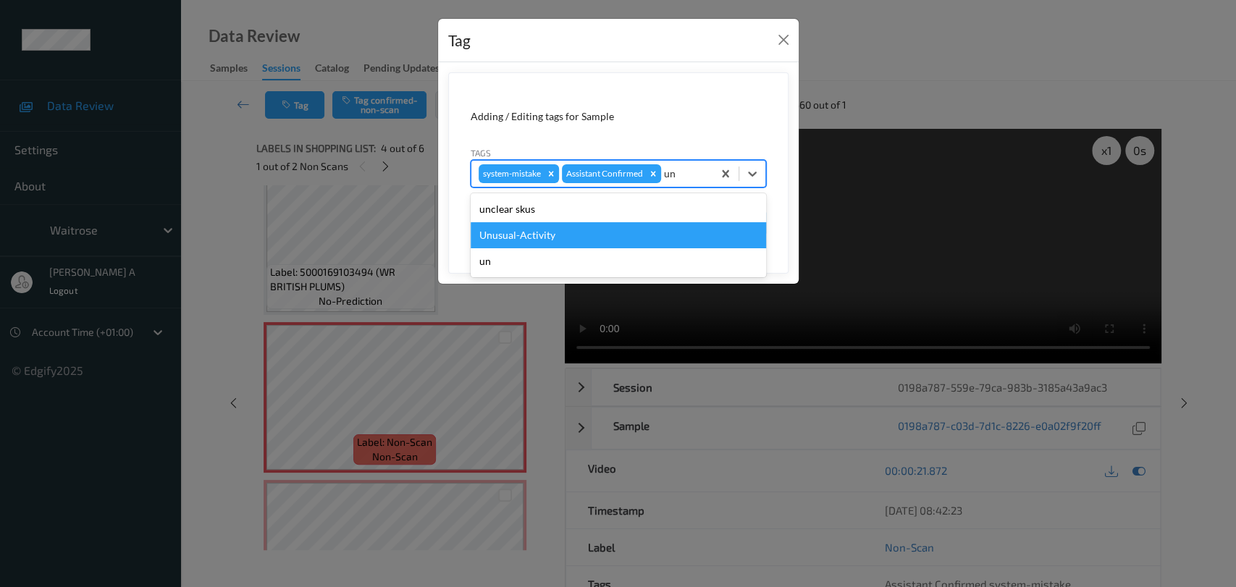
click at [638, 227] on div "Unusual-Activity" at bounding box center [618, 235] width 295 height 26
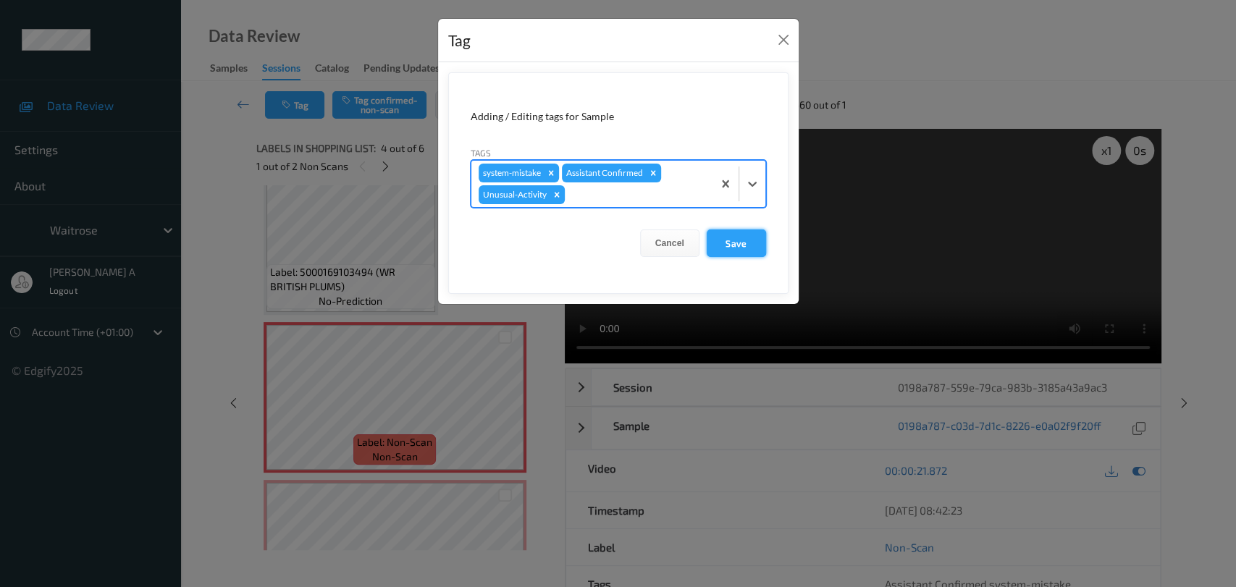
click at [732, 245] on button "Save" at bounding box center [736, 244] width 59 height 28
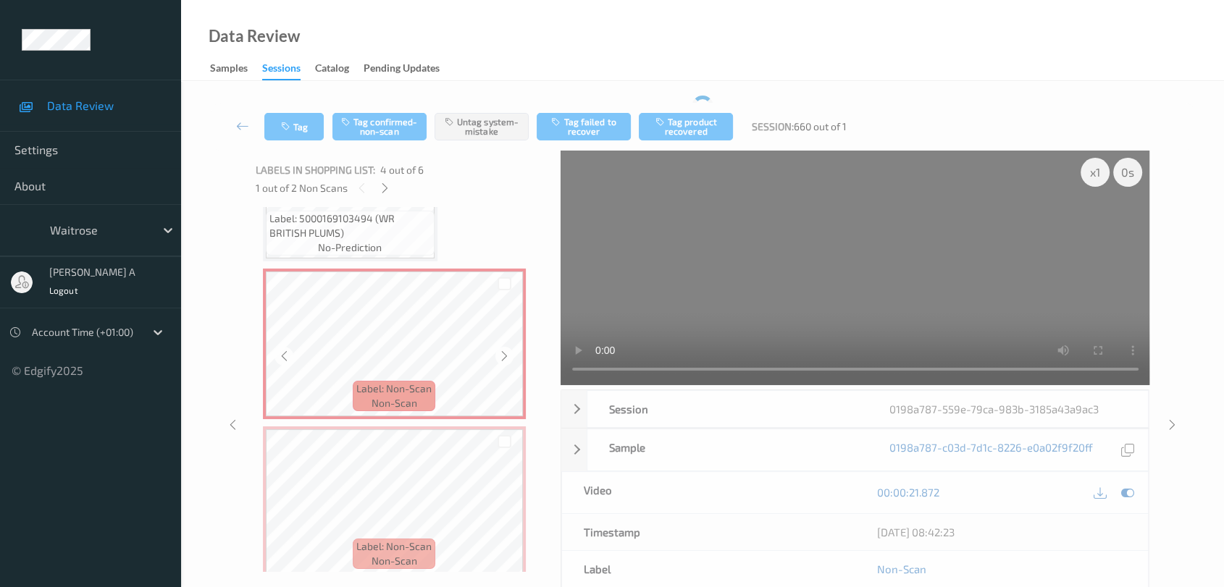
scroll to position [424, 0]
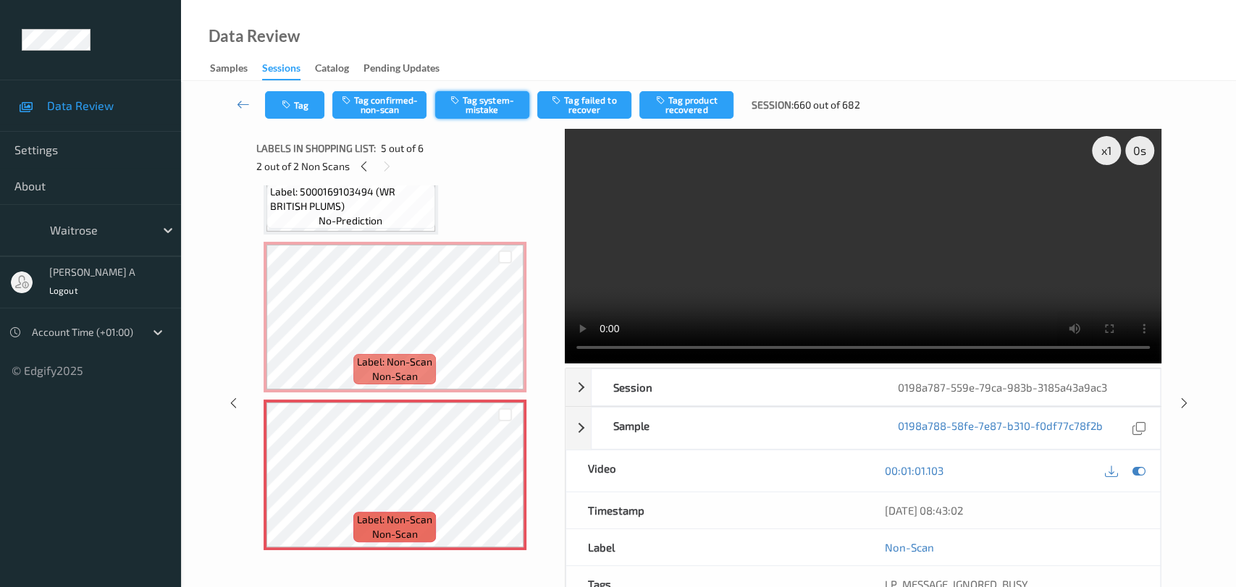
click at [495, 108] on button "Tag system-mistake" at bounding box center [482, 105] width 94 height 28
click at [316, 112] on button "Tag" at bounding box center [294, 105] width 59 height 28
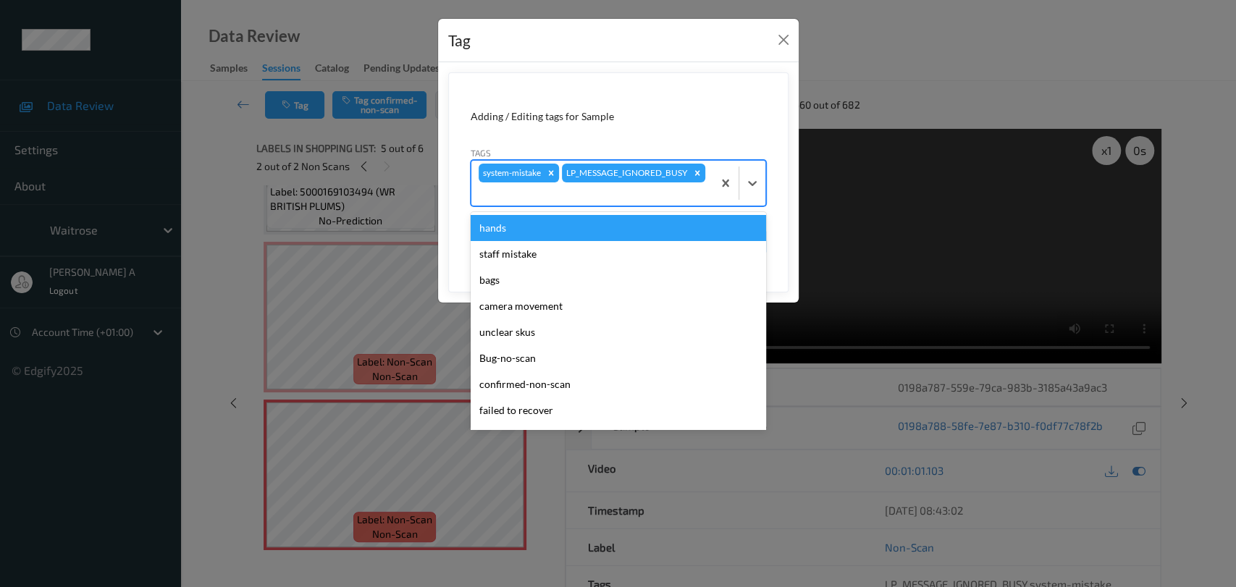
click at [665, 196] on div at bounding box center [592, 193] width 227 height 17
type input "un"
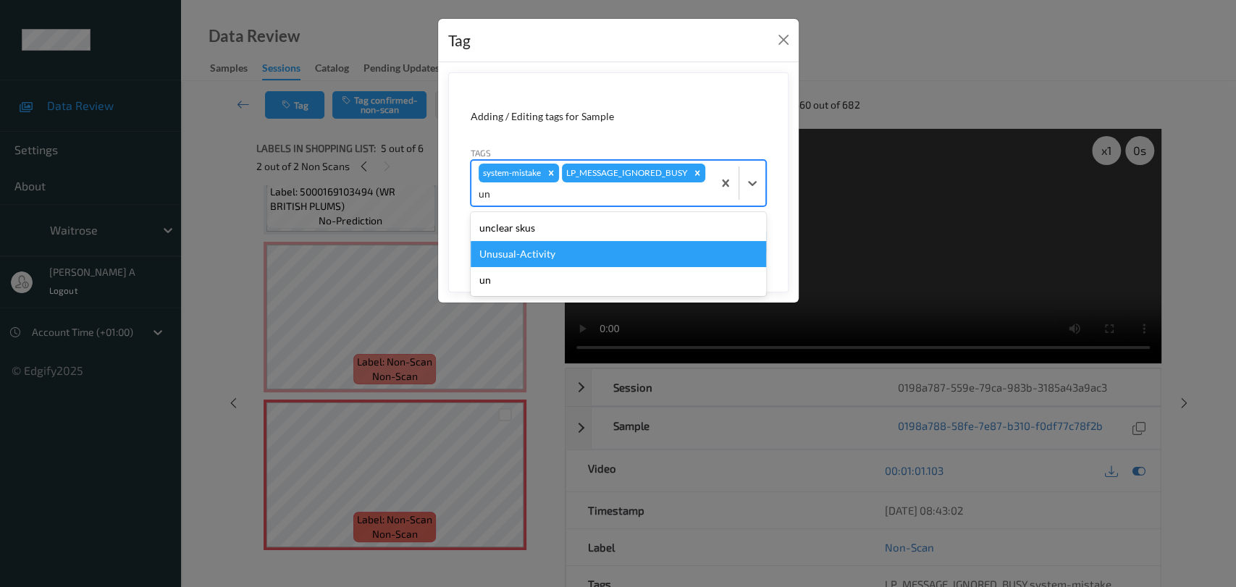
click at [629, 256] on div "Unusual-Activity" at bounding box center [618, 254] width 295 height 26
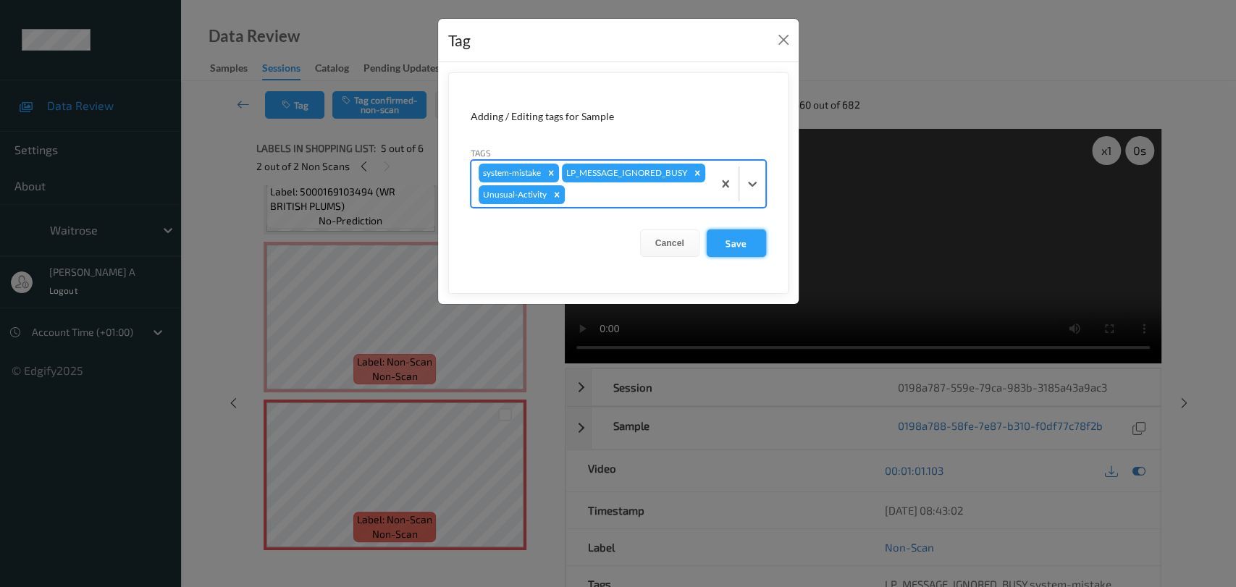
click at [737, 238] on button "Save" at bounding box center [736, 244] width 59 height 28
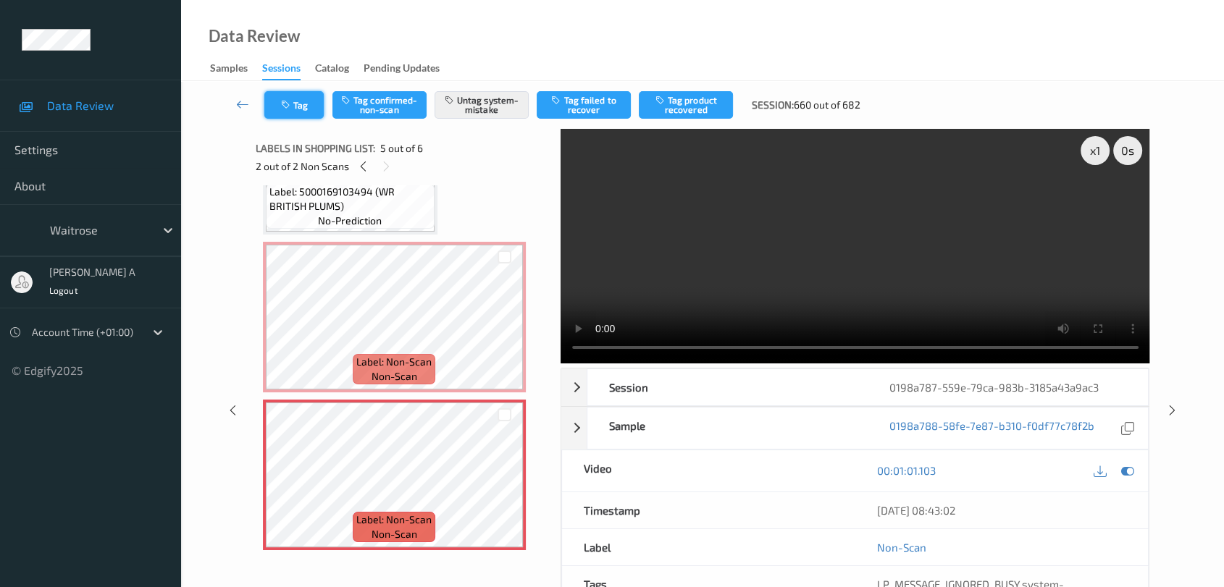
click at [290, 109] on icon "button" at bounding box center [287, 105] width 12 height 10
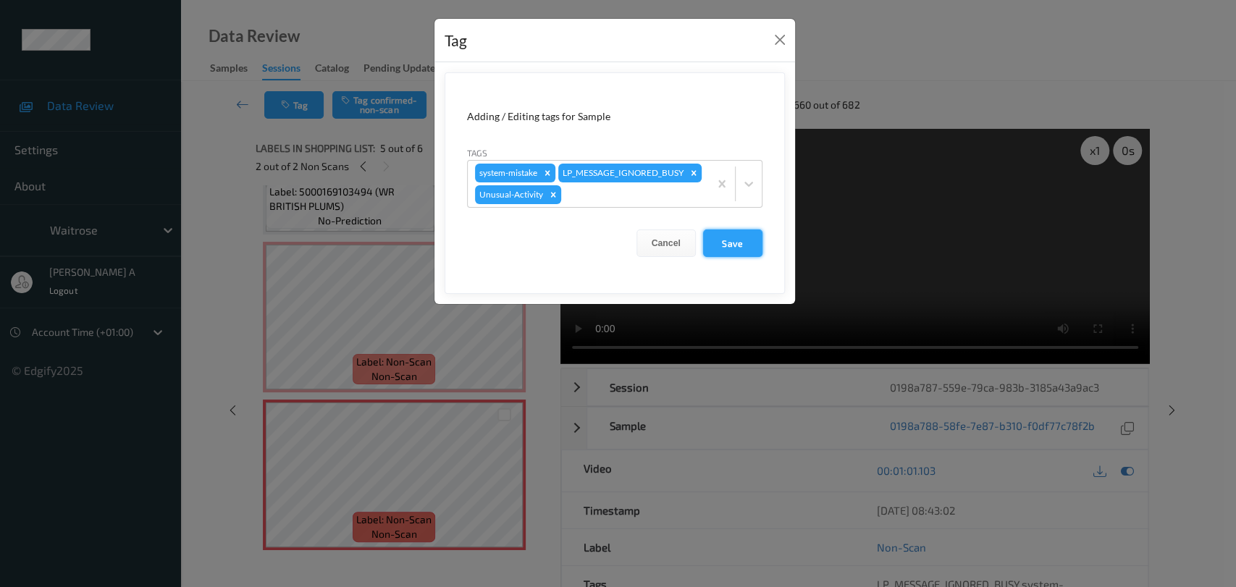
click at [736, 240] on button "Save" at bounding box center [732, 244] width 59 height 28
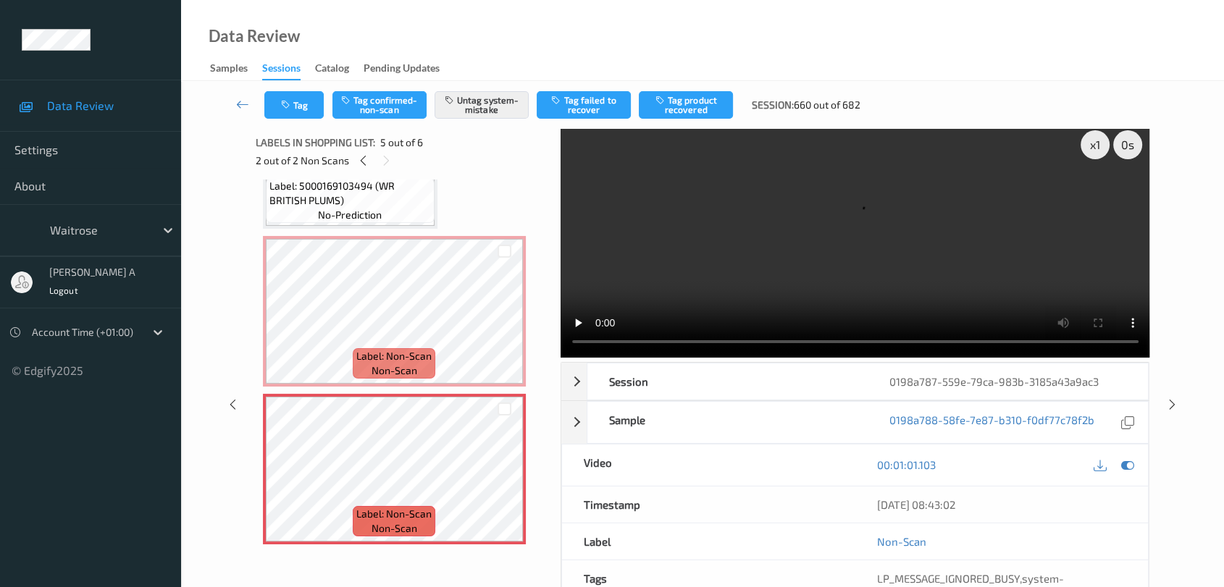
scroll to position [7, 0]
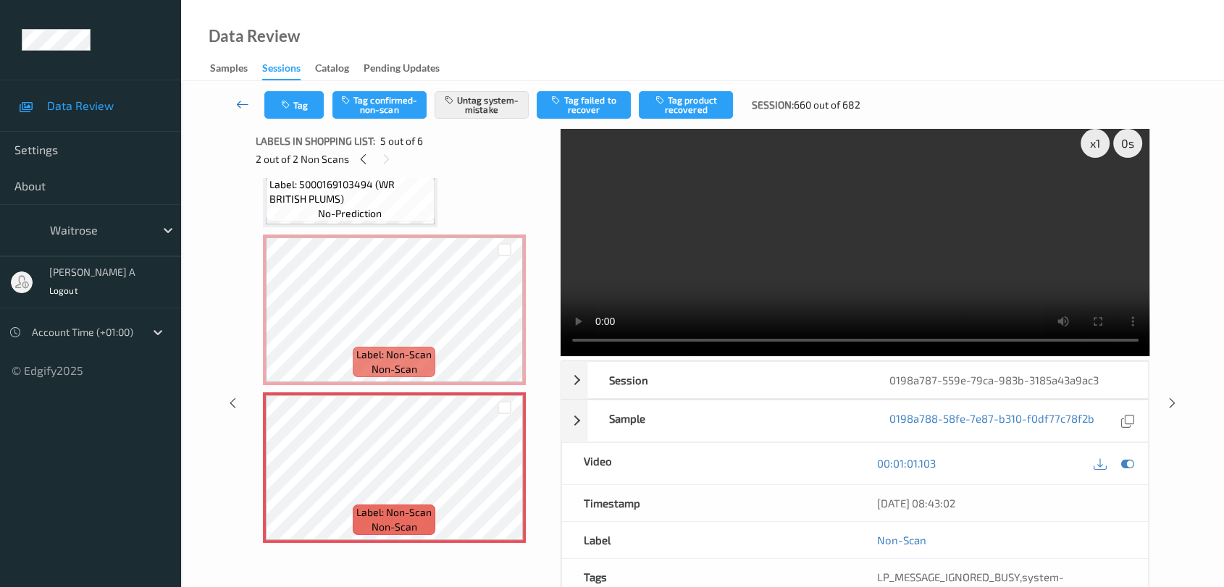
click at [239, 103] on icon at bounding box center [242, 104] width 13 height 14
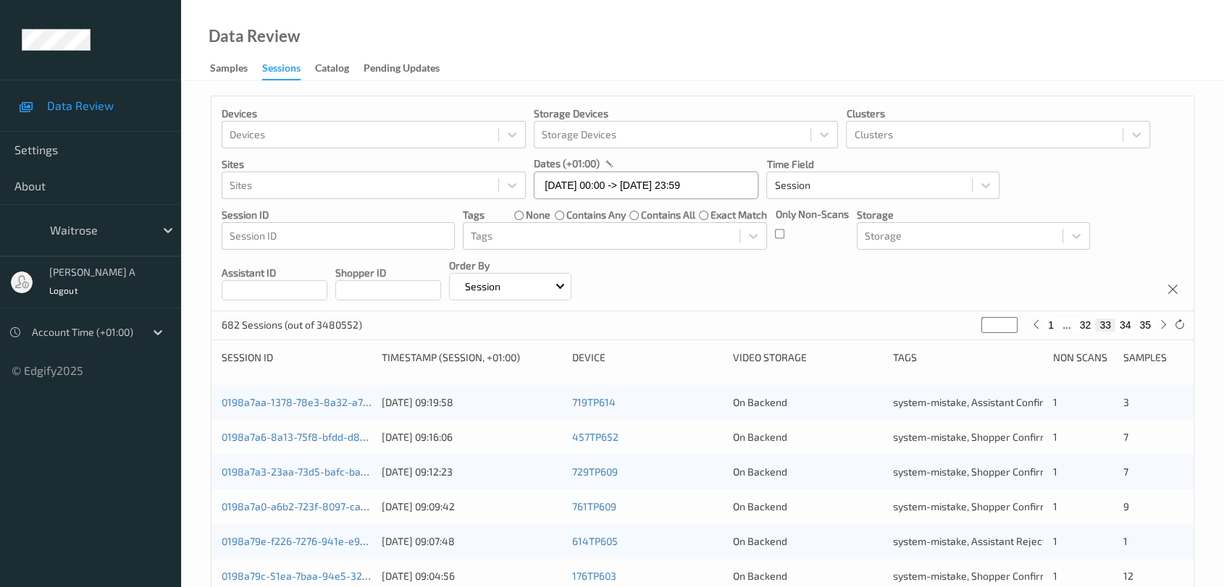
click at [730, 193] on input "[DATE] 00:00 -> [DATE] 23:59" at bounding box center [646, 186] width 224 height 28
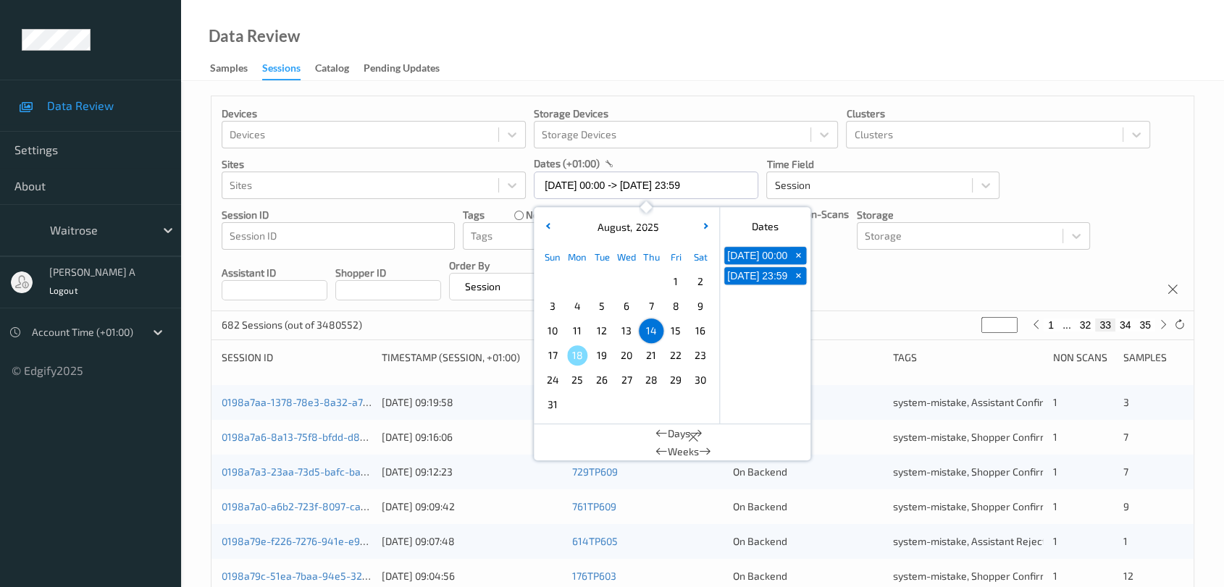
click at [676, 328] on span "15" at bounding box center [675, 331] width 20 height 20
type input "[DATE] 00:00"
type input "*"
click at [676, 328] on span "15" at bounding box center [675, 331] width 20 height 20
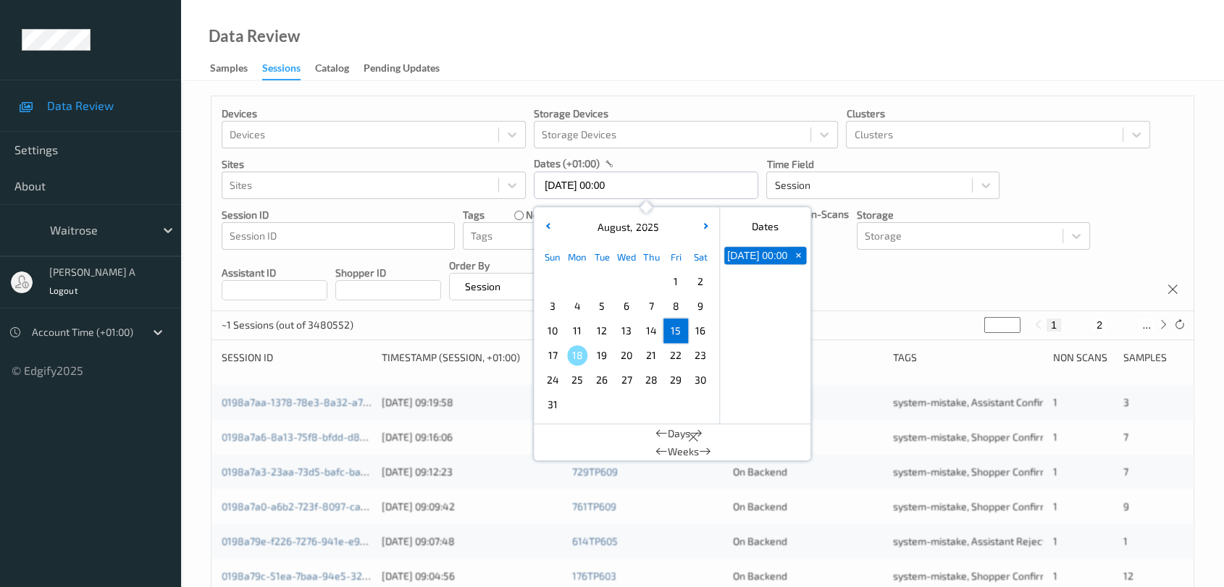
type input "[DATE] 00:00 -> [DATE] 23:59"
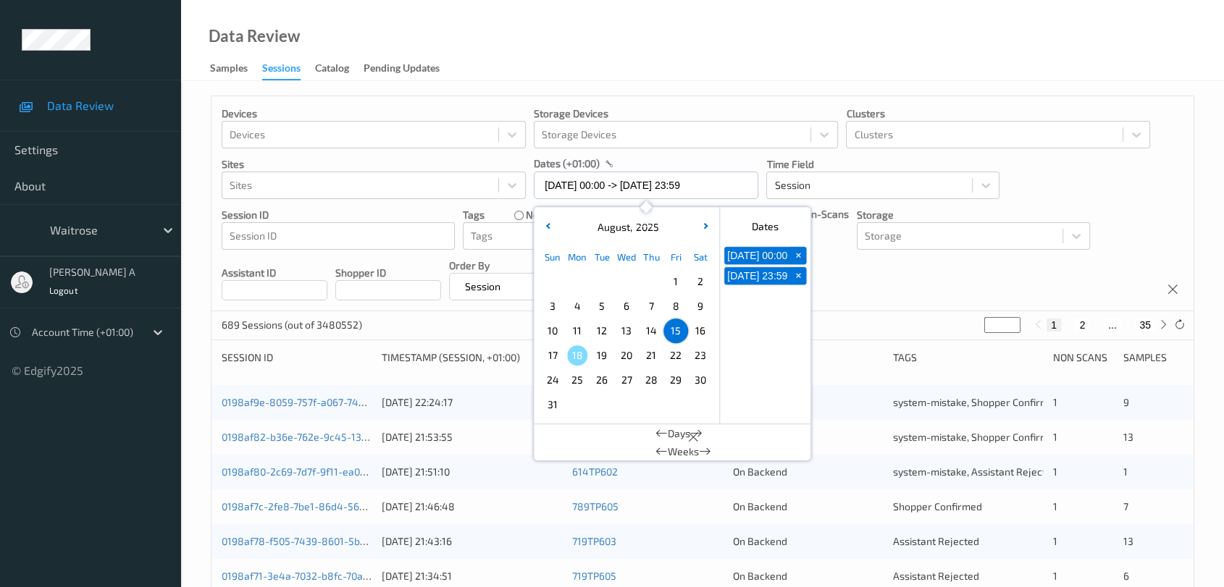
click at [868, 295] on div "Devices Devices Storage Devices Storage Devices Clusters Clusters Sites Sites d…" at bounding box center [702, 203] width 982 height 215
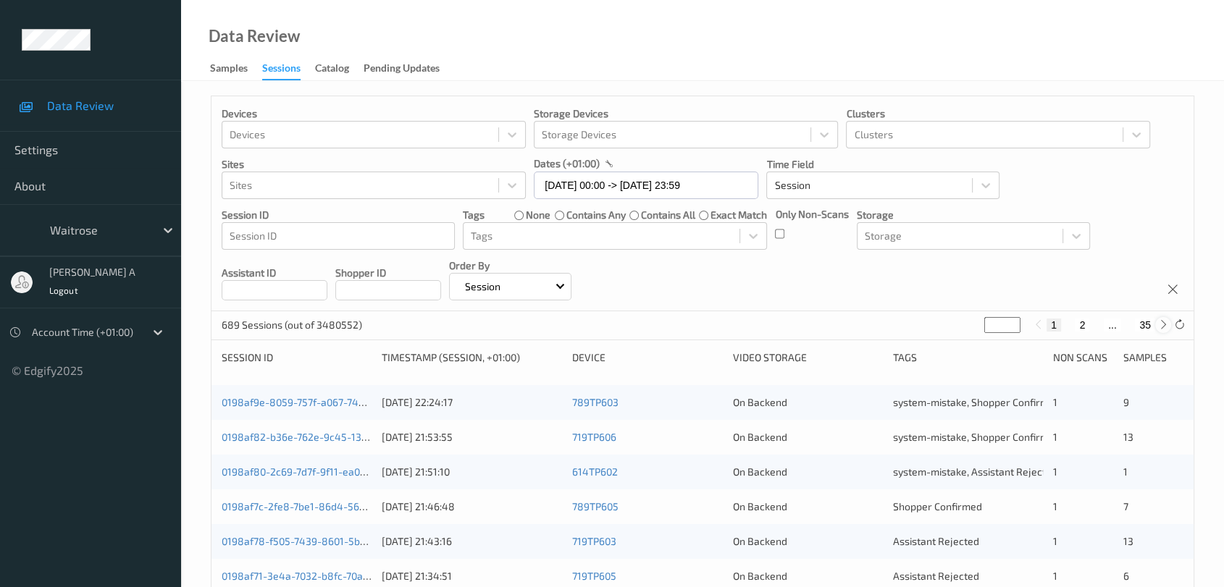
click at [1161, 324] on icon at bounding box center [1163, 324] width 11 height 11
type input "*"
click at [1093, 327] on button "3" at bounding box center [1096, 325] width 14 height 13
type input "*"
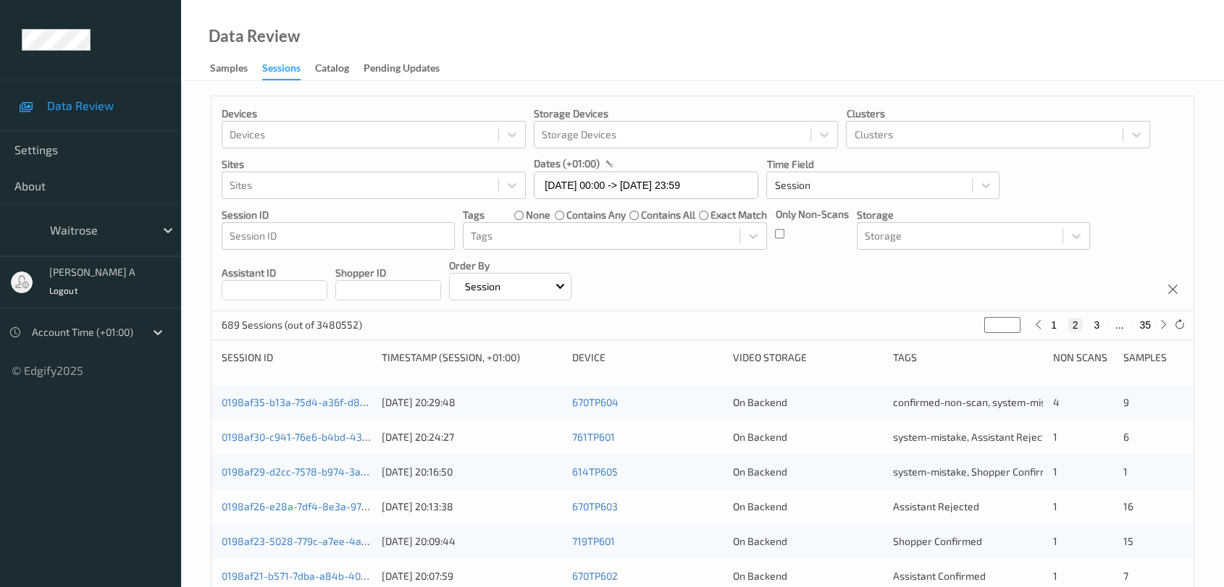
type input "*"
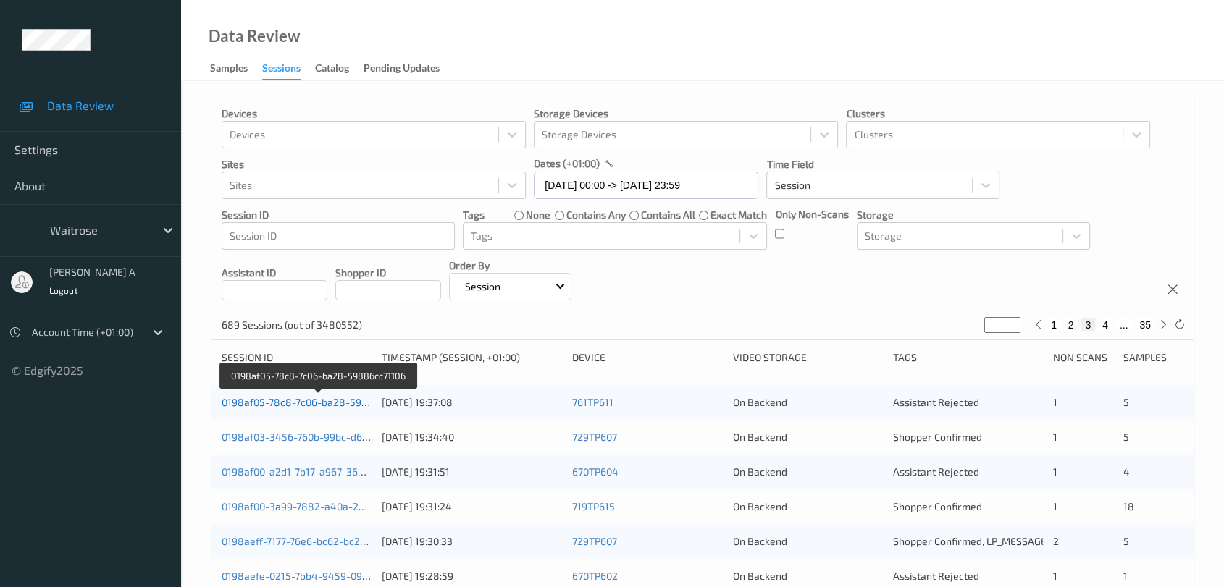
click at [295, 402] on link "0198af05-78c8-7c06-ba28-59886cc71106" at bounding box center [319, 402] width 194 height 12
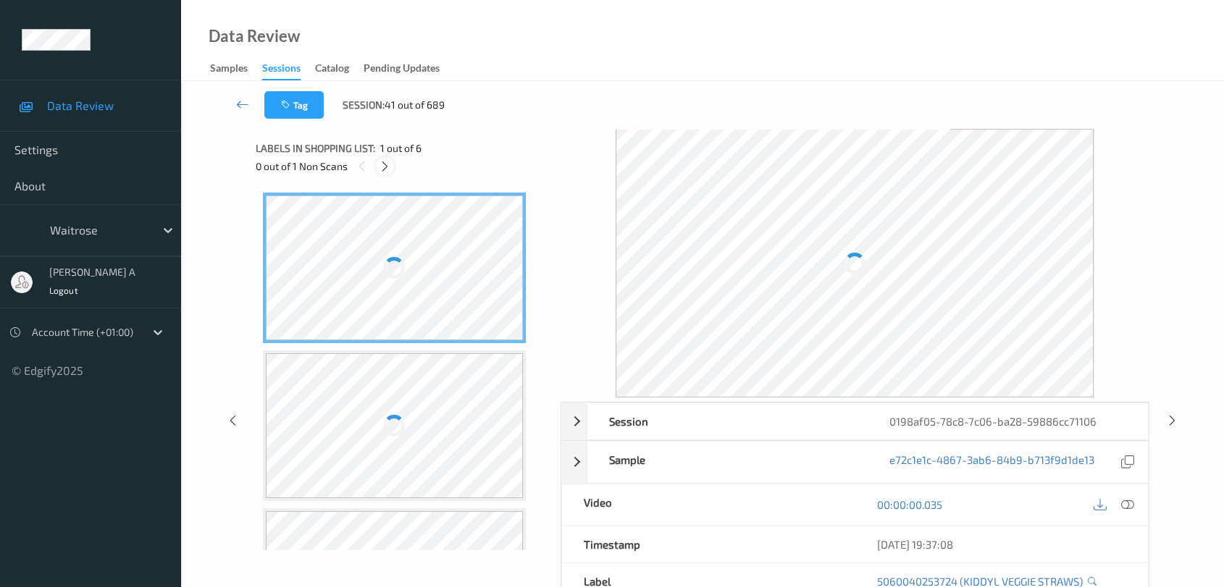
click at [381, 163] on icon at bounding box center [385, 166] width 12 height 13
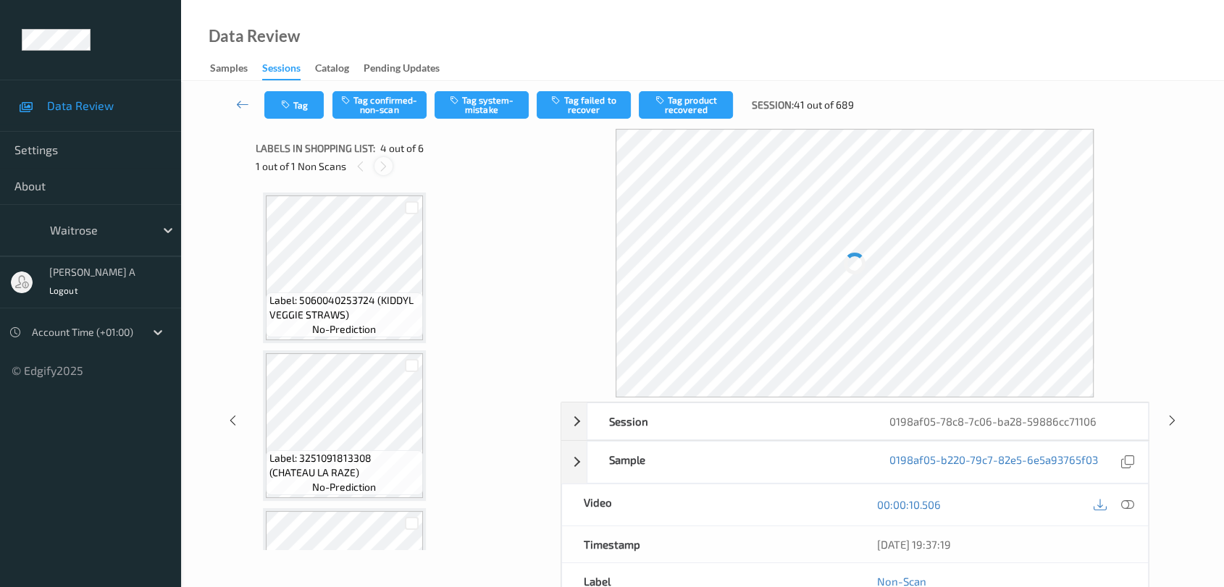
scroll to position [322, 0]
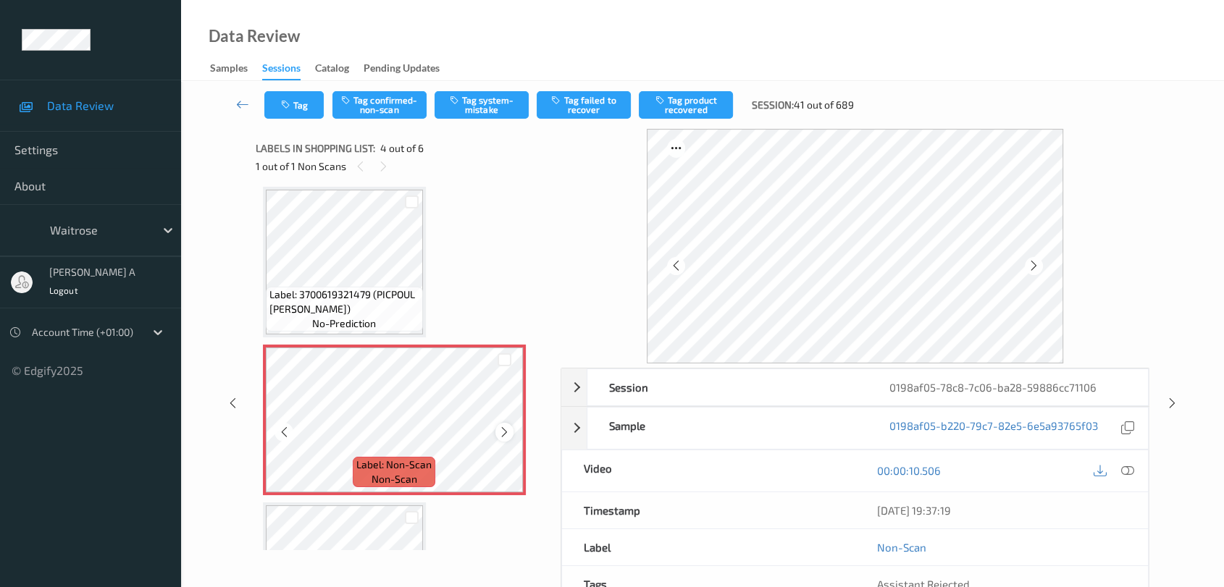
click at [508, 428] on icon at bounding box center [504, 432] width 12 height 13
click at [1123, 474] on icon at bounding box center [1127, 470] width 13 height 13
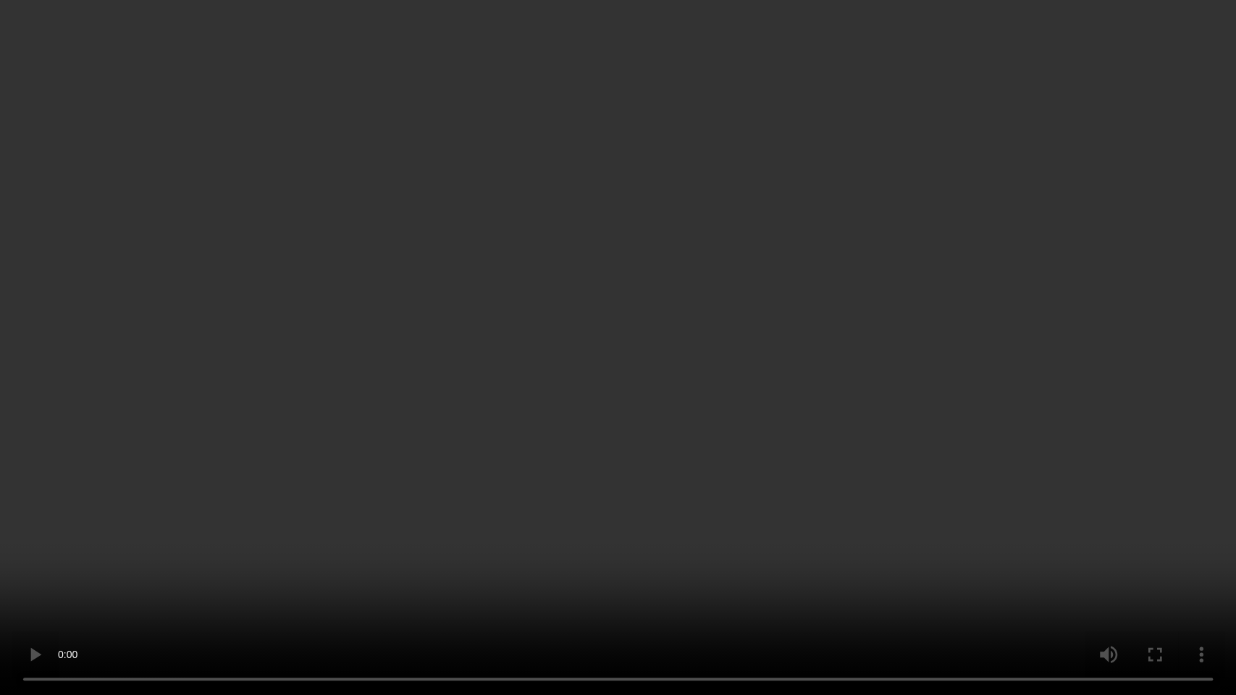
click at [404, 519] on video at bounding box center [618, 347] width 1236 height 695
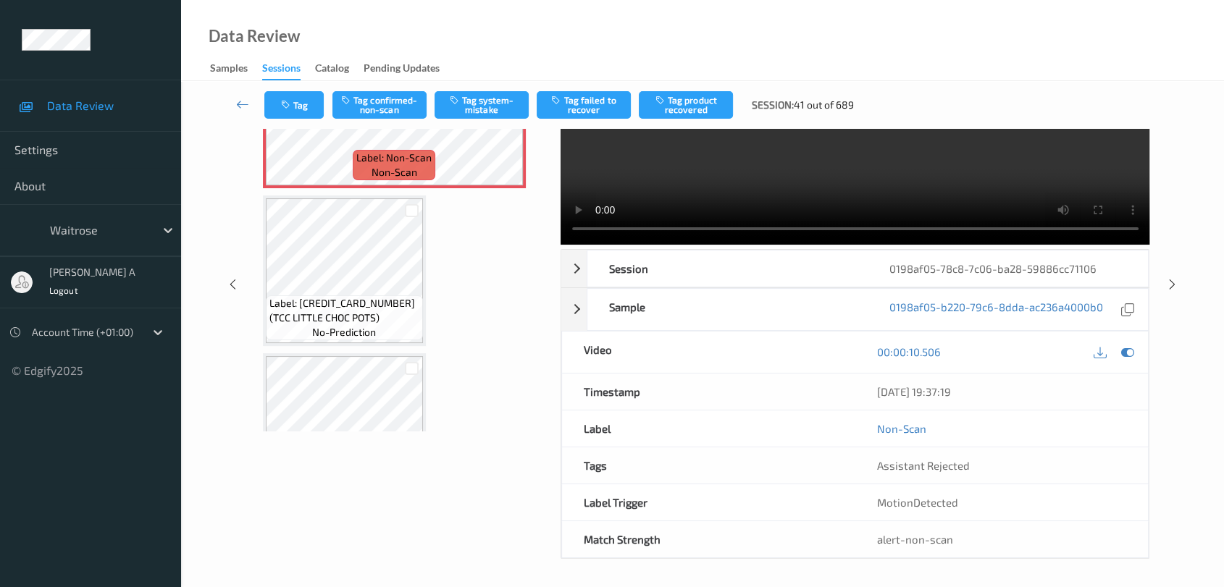
scroll to position [424, 0]
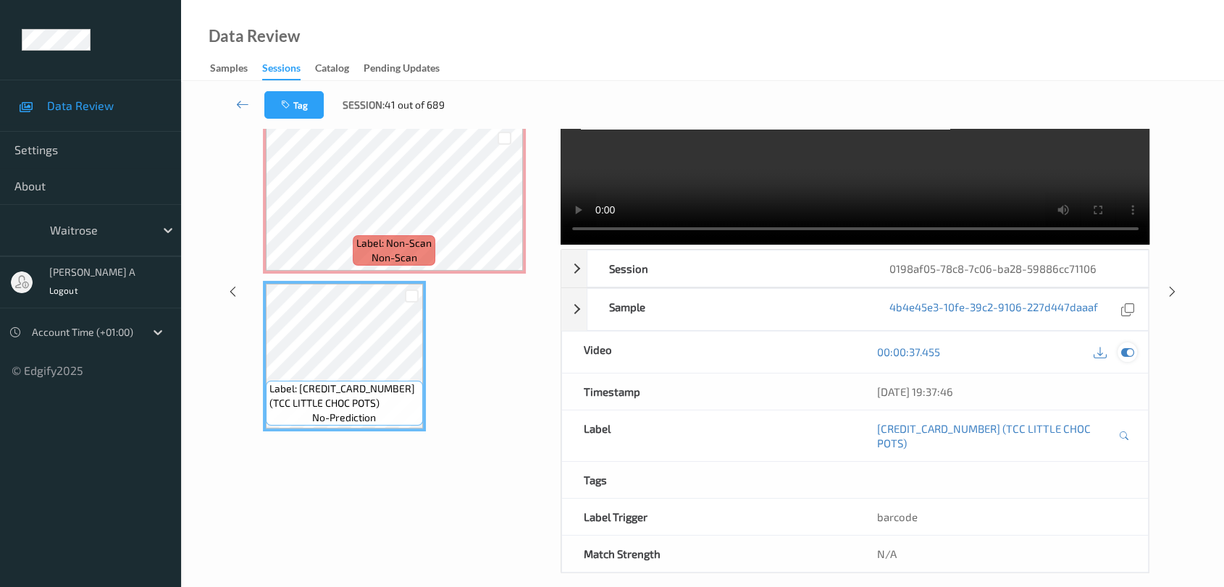
click at [1130, 353] on icon at bounding box center [1127, 351] width 13 height 13
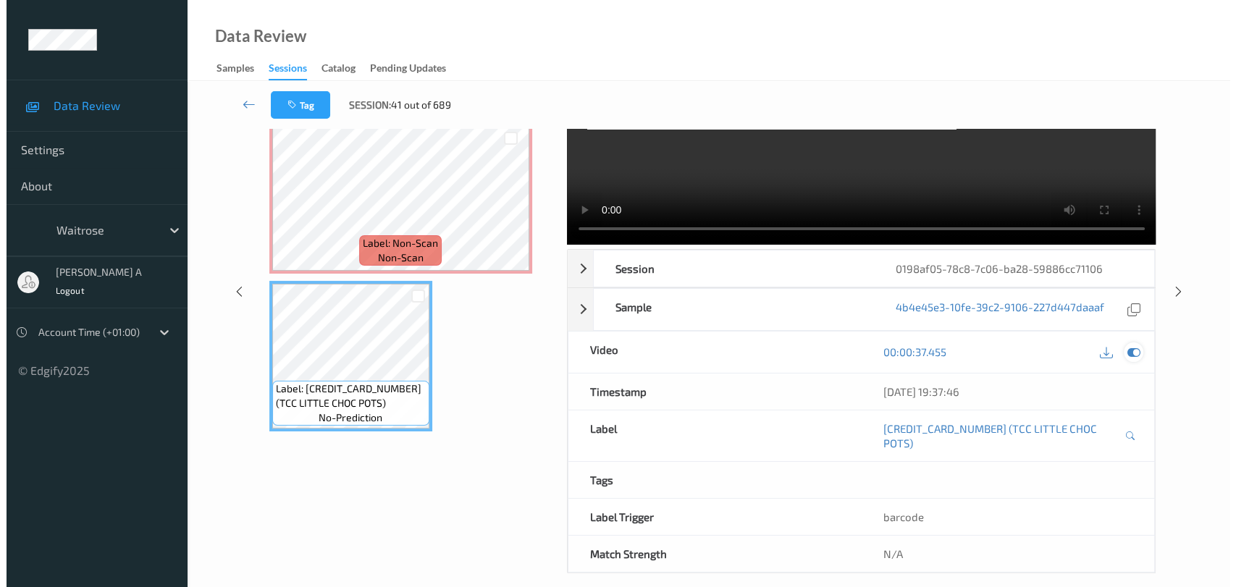
scroll to position [0, 0]
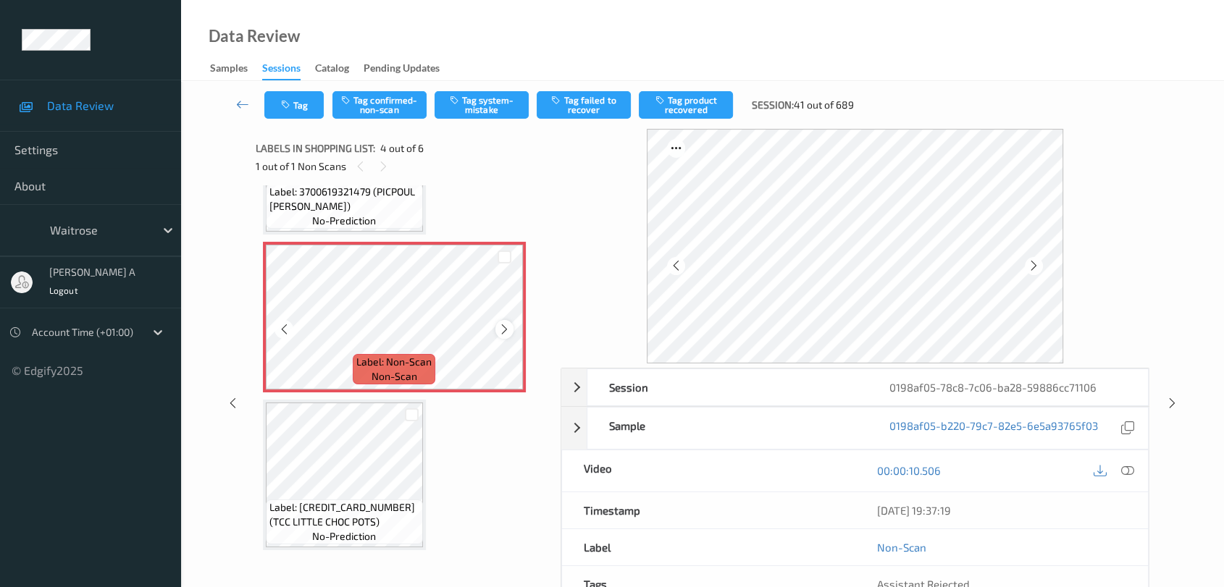
click at [503, 332] on icon at bounding box center [504, 329] width 12 height 13
click at [1128, 469] on icon at bounding box center [1127, 470] width 13 height 13
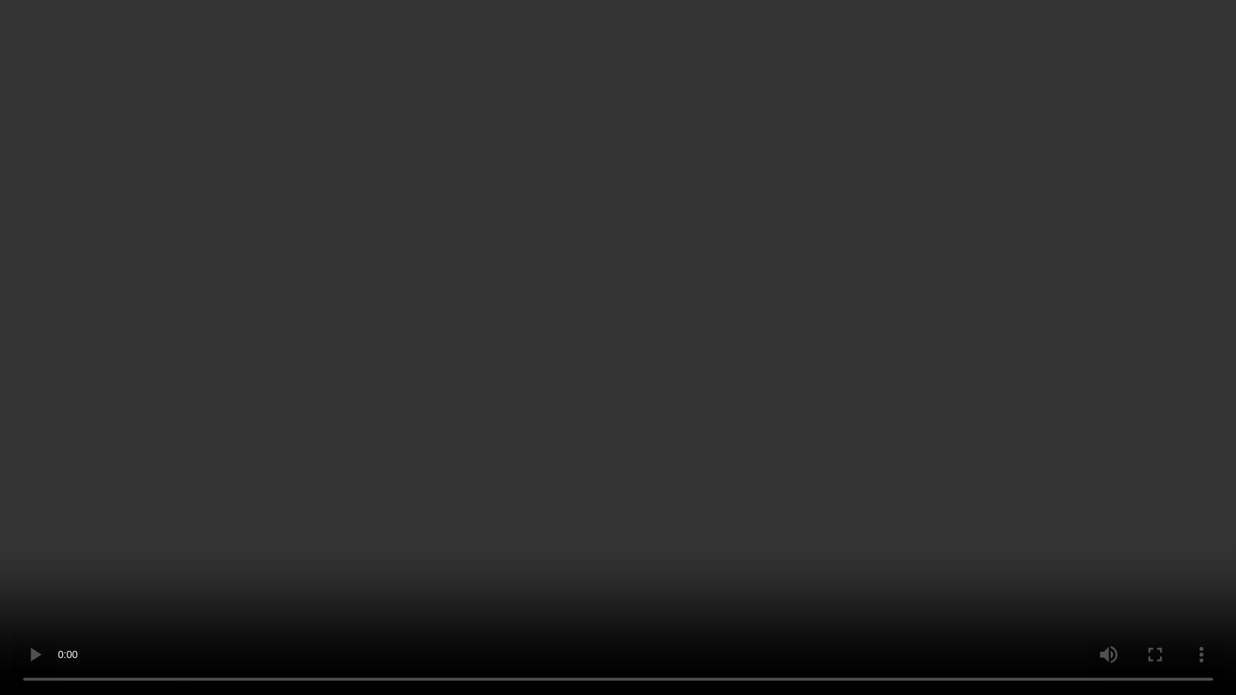
click at [695, 444] on video at bounding box center [618, 347] width 1236 height 695
click at [421, 429] on video at bounding box center [618, 347] width 1236 height 695
click at [736, 434] on video at bounding box center [618, 347] width 1236 height 695
click at [585, 438] on video at bounding box center [618, 347] width 1236 height 695
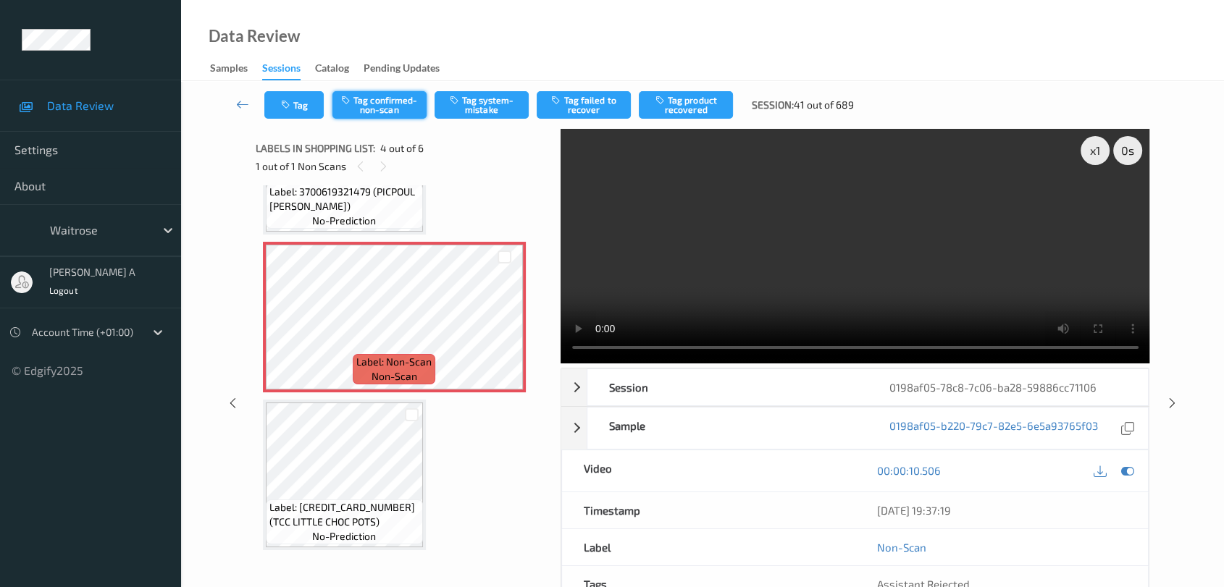
click at [387, 98] on button "Tag confirmed-non-scan" at bounding box center [379, 105] width 94 height 28
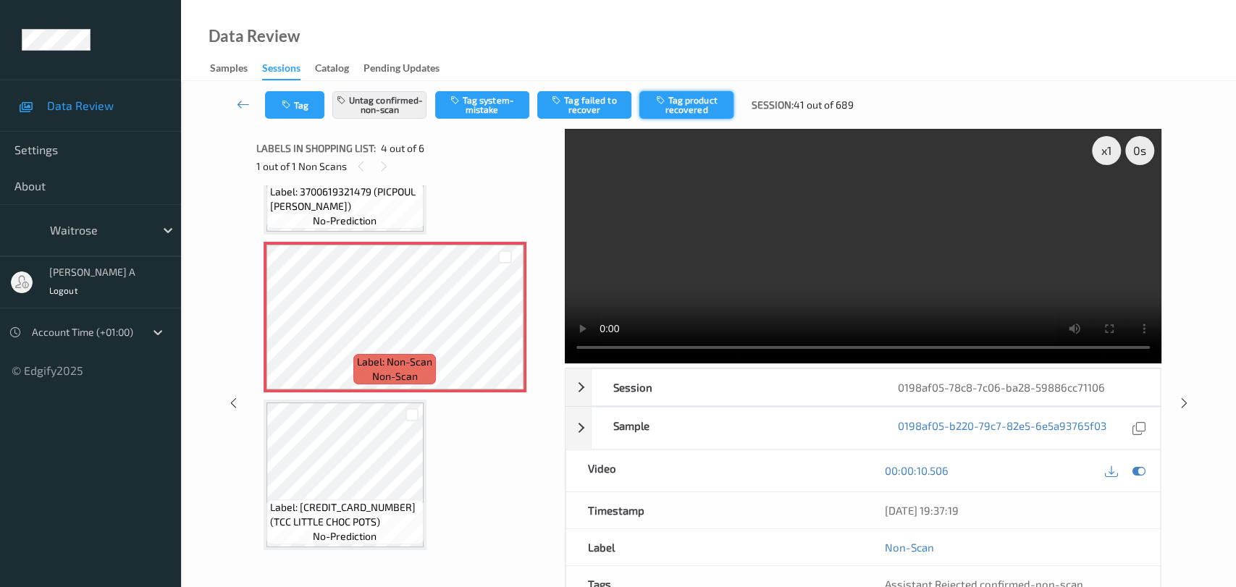
click at [698, 112] on button "Tag product recovered" at bounding box center [686, 105] width 94 height 28
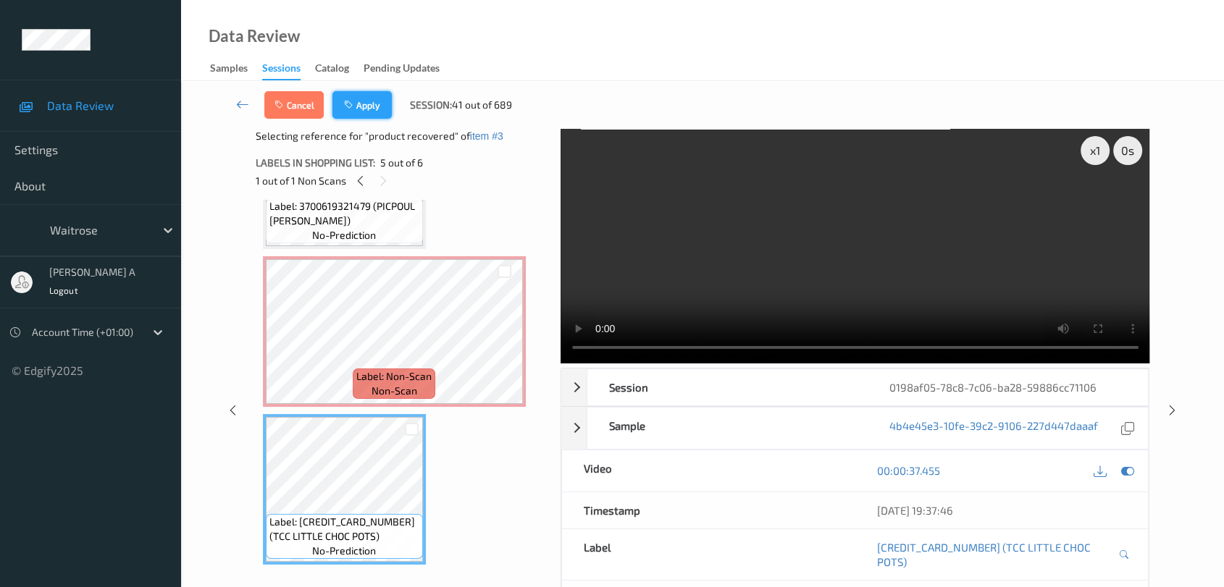
click at [375, 110] on button "Apply" at bounding box center [361, 105] width 59 height 28
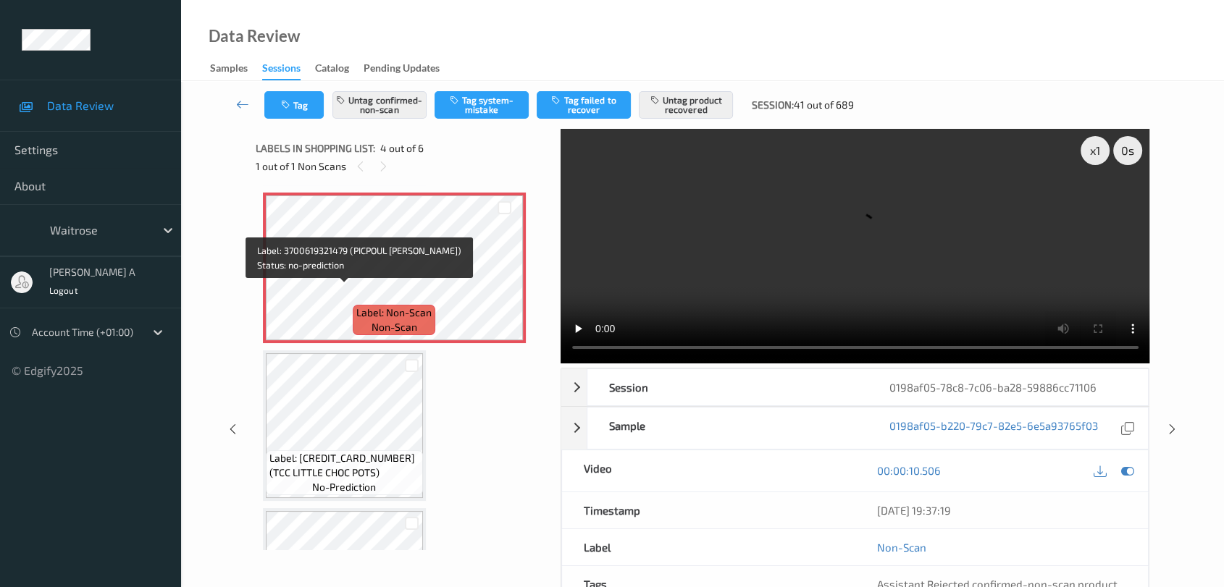
scroll to position [482, 0]
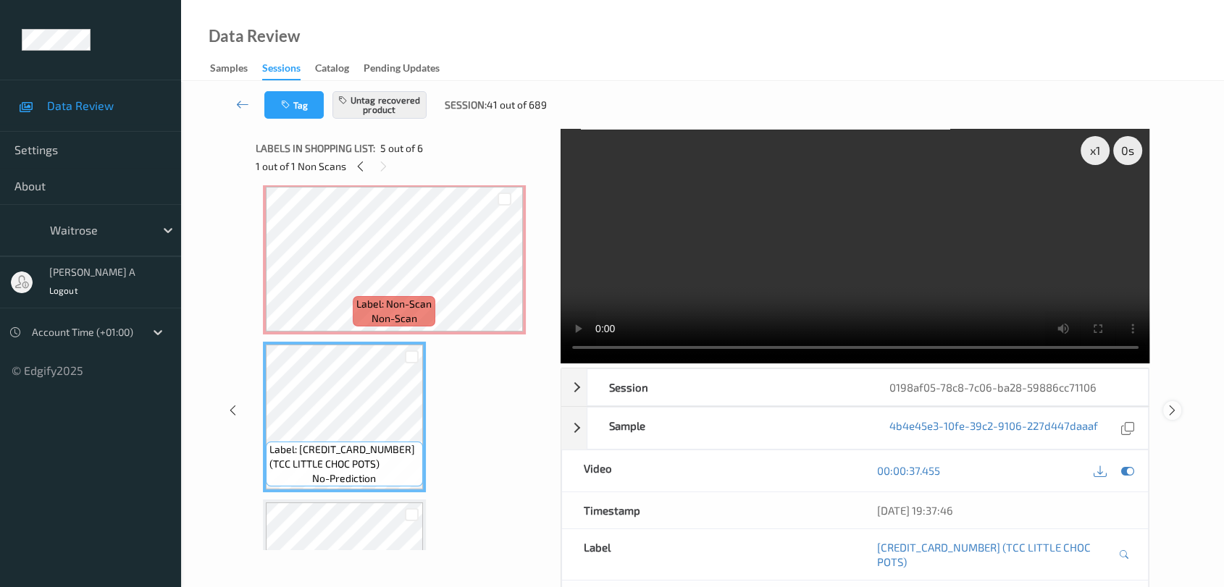
click at [1173, 404] on icon at bounding box center [1172, 410] width 12 height 13
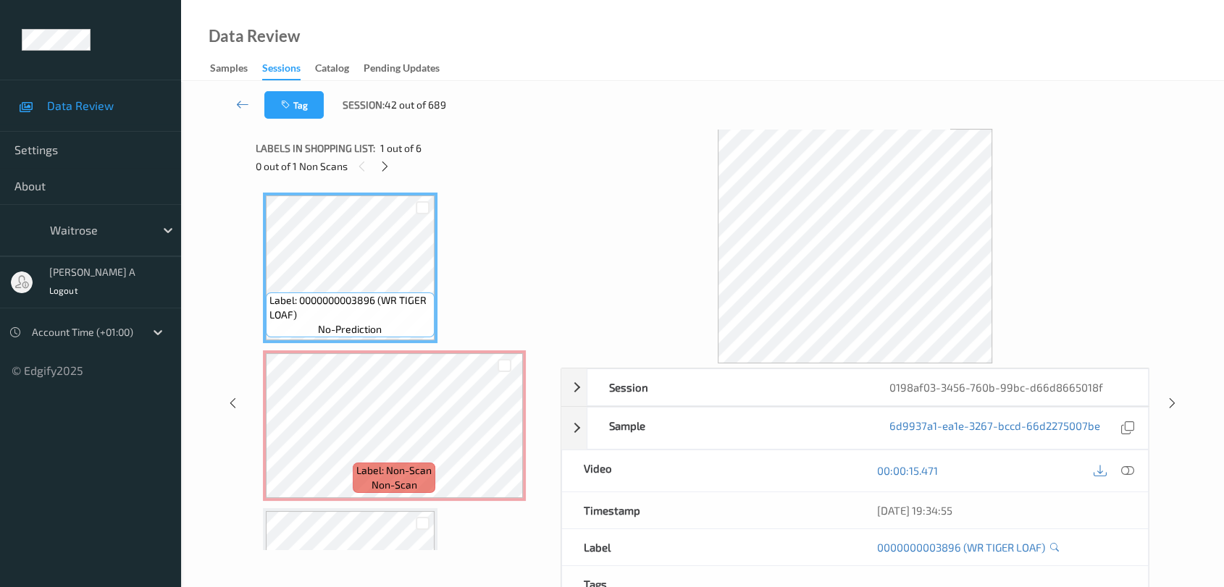
drag, startPoint x: 232, startPoint y: 404, endPoint x: 245, endPoint y: 350, distance: 55.7
click at [232, 404] on icon at bounding box center [233, 403] width 12 height 13
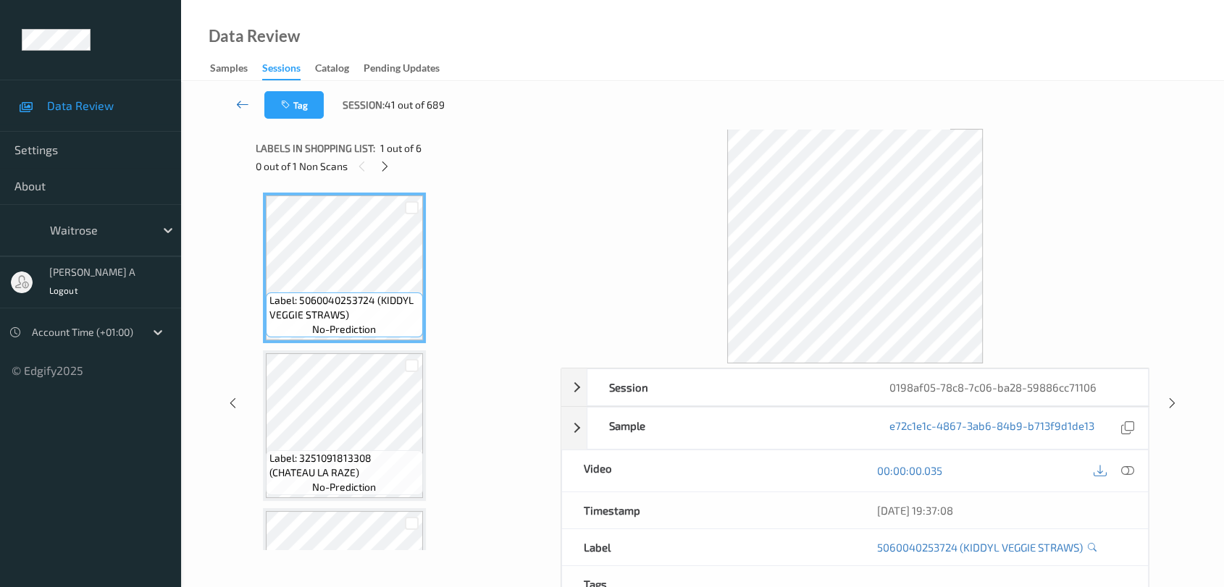
click at [240, 104] on icon at bounding box center [242, 104] width 13 height 14
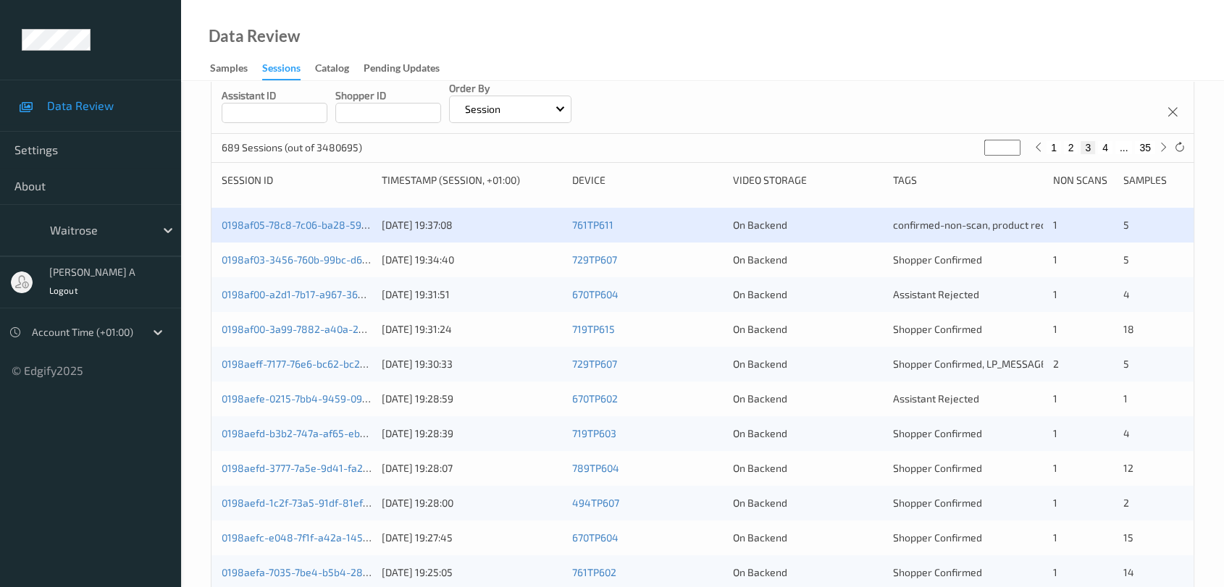
scroll to position [150, 0]
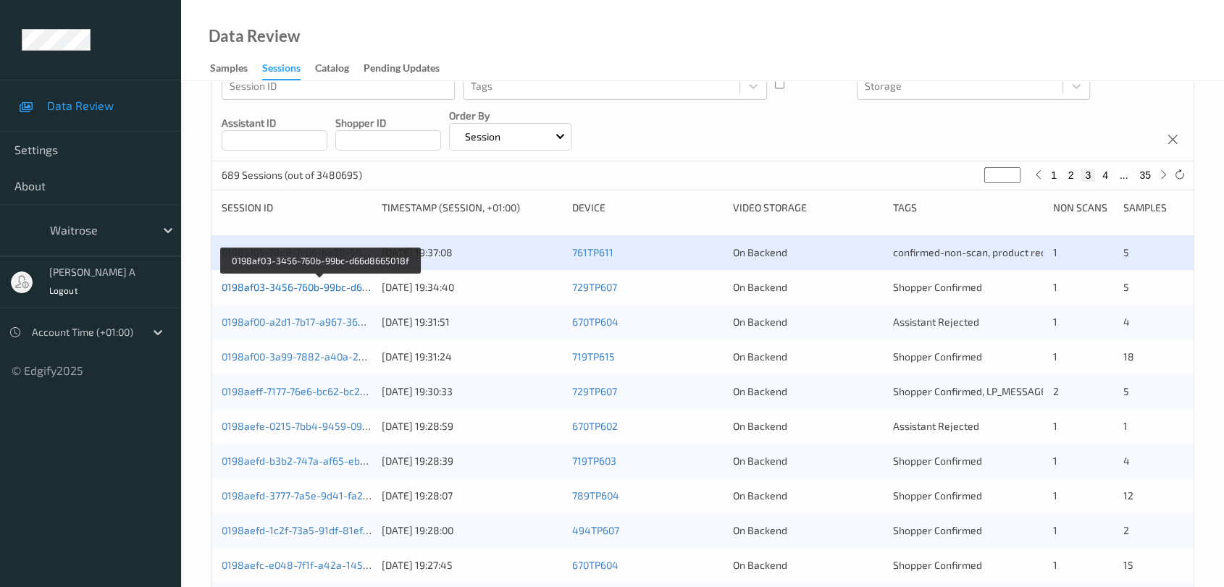
click at [297, 283] on link "0198af03-3456-760b-99bc-d66d8665018f" at bounding box center [320, 287] width 196 height 12
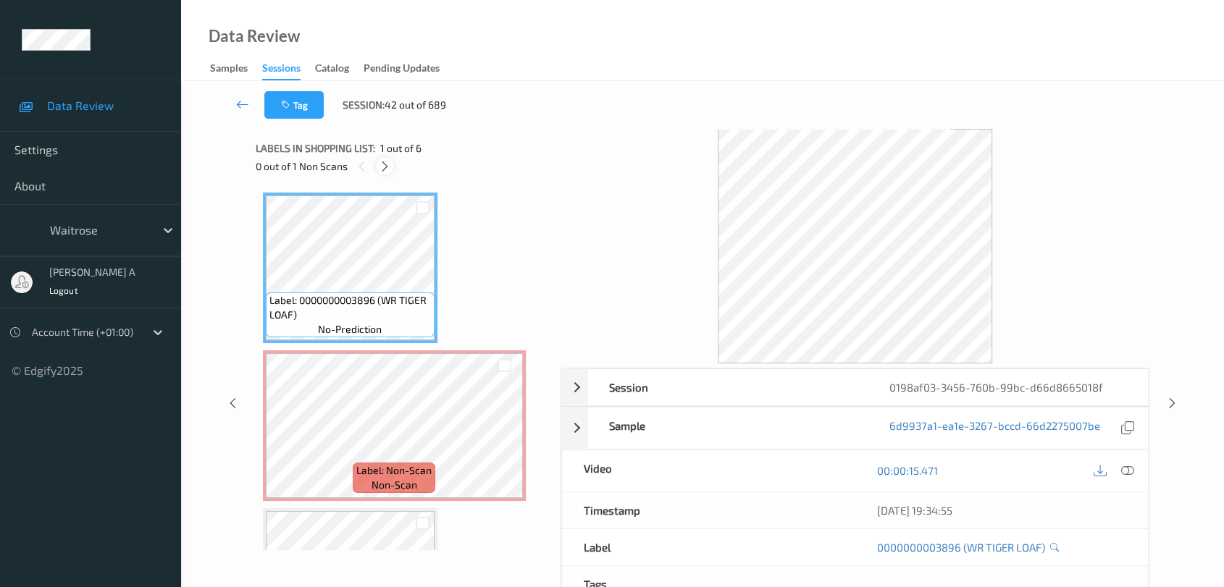
click at [386, 164] on icon at bounding box center [385, 166] width 12 height 13
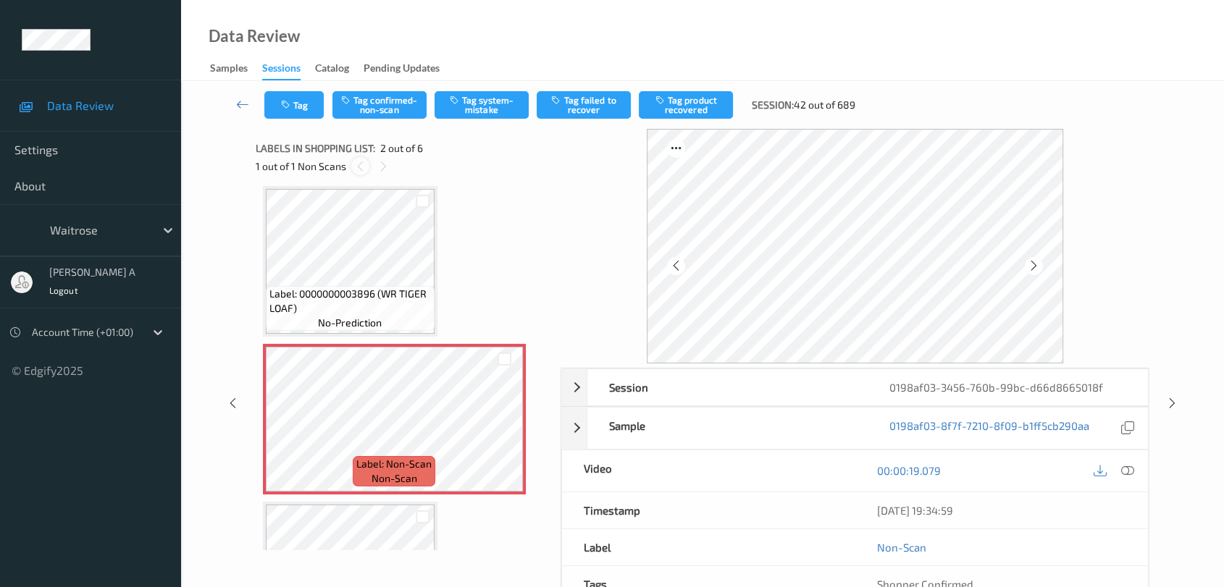
click at [356, 169] on icon at bounding box center [360, 166] width 12 height 13
click at [377, 167] on icon at bounding box center [383, 166] width 12 height 13
click at [502, 432] on icon at bounding box center [504, 431] width 12 height 13
drag, startPoint x: 1106, startPoint y: 445, endPoint x: 1124, endPoint y: 473, distance: 33.2
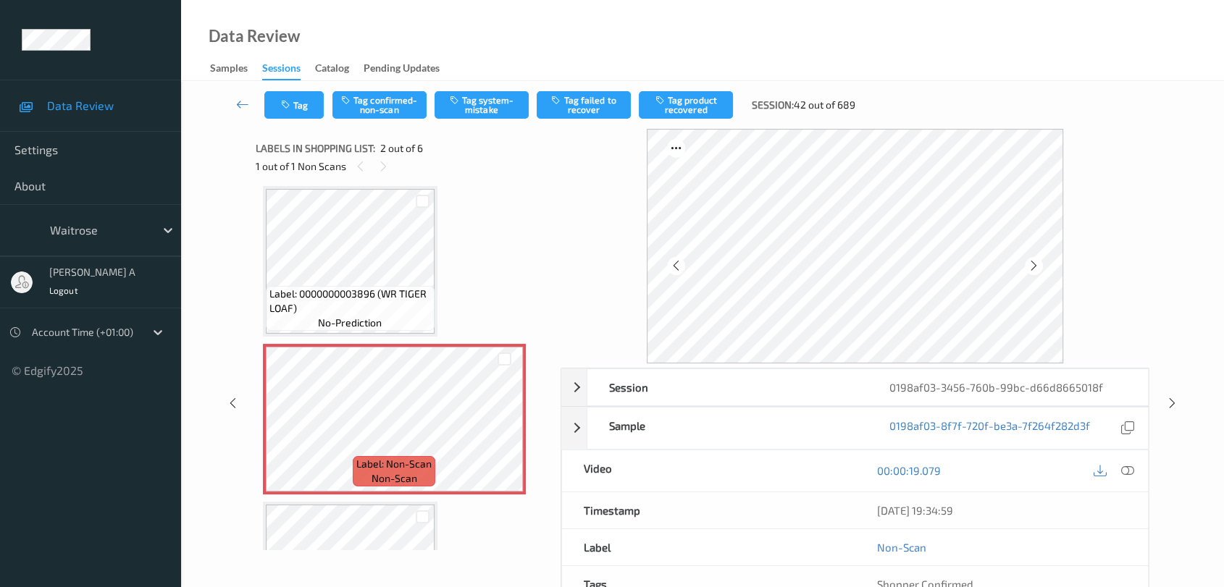
click at [1124, 473] on icon at bounding box center [1127, 470] width 13 height 13
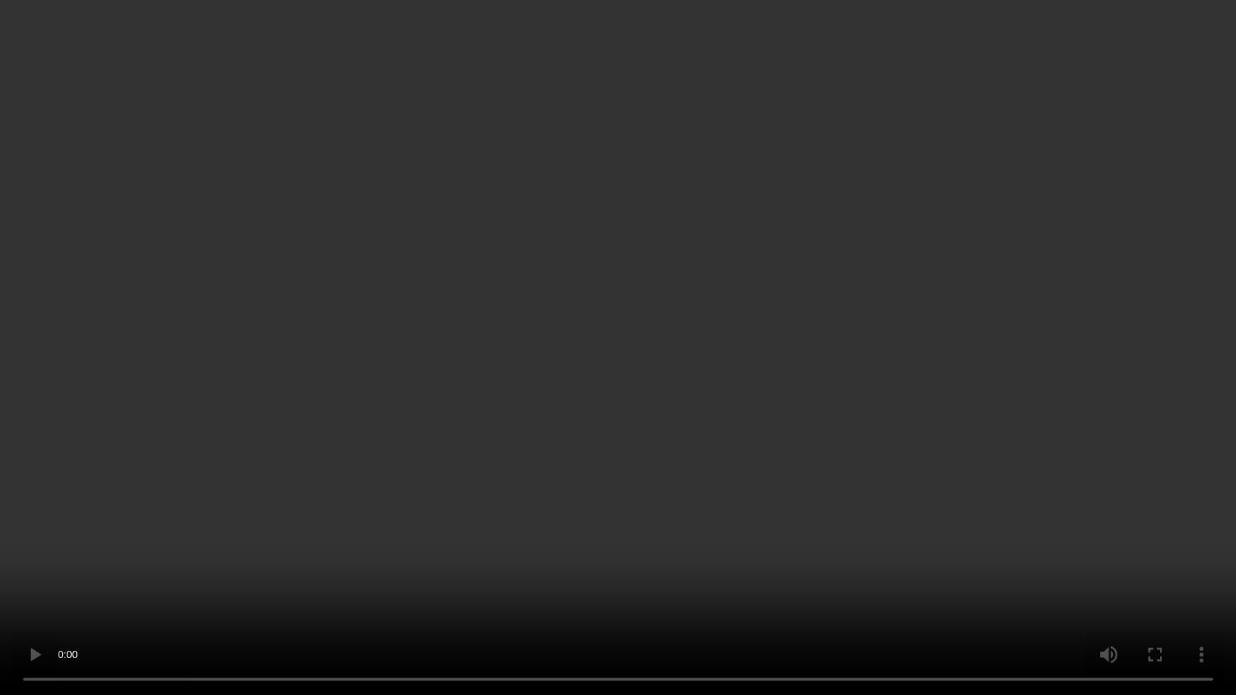
click at [576, 378] on video at bounding box center [618, 347] width 1236 height 695
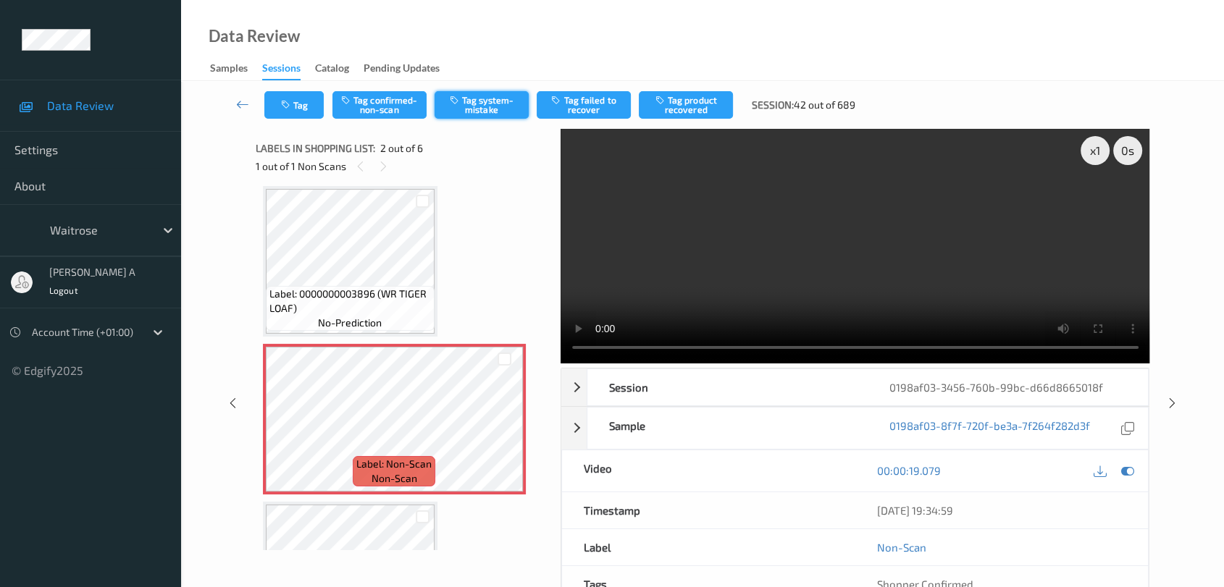
click at [471, 115] on button "Tag system-mistake" at bounding box center [481, 105] width 94 height 28
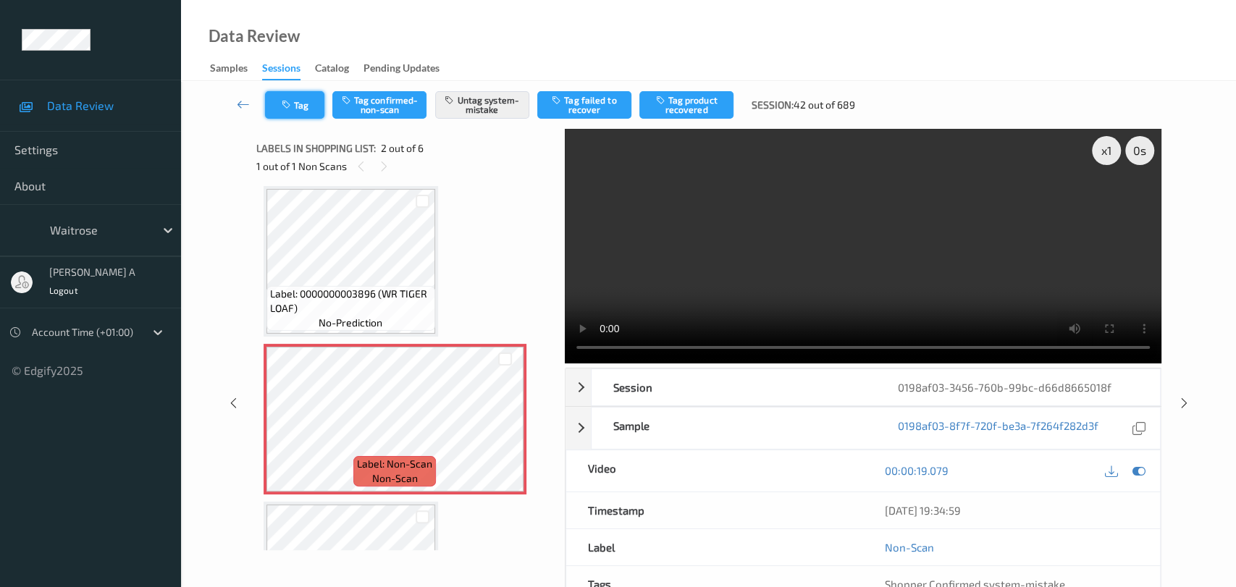
click at [282, 103] on icon "button" at bounding box center [288, 105] width 12 height 10
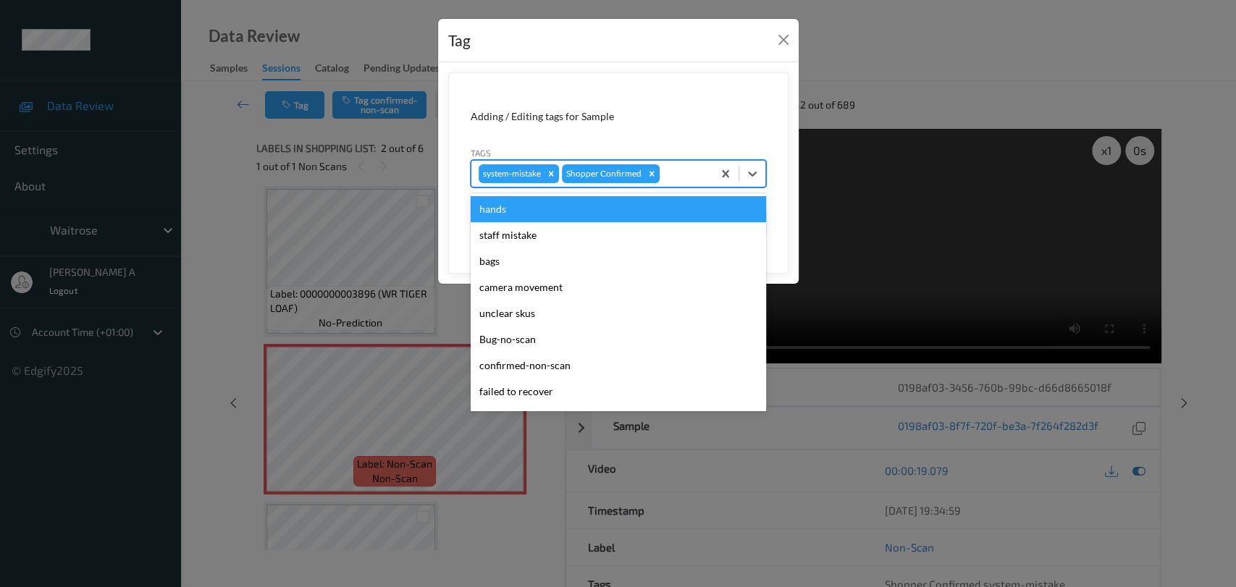
click at [684, 180] on div at bounding box center [684, 173] width 43 height 17
type input "un"
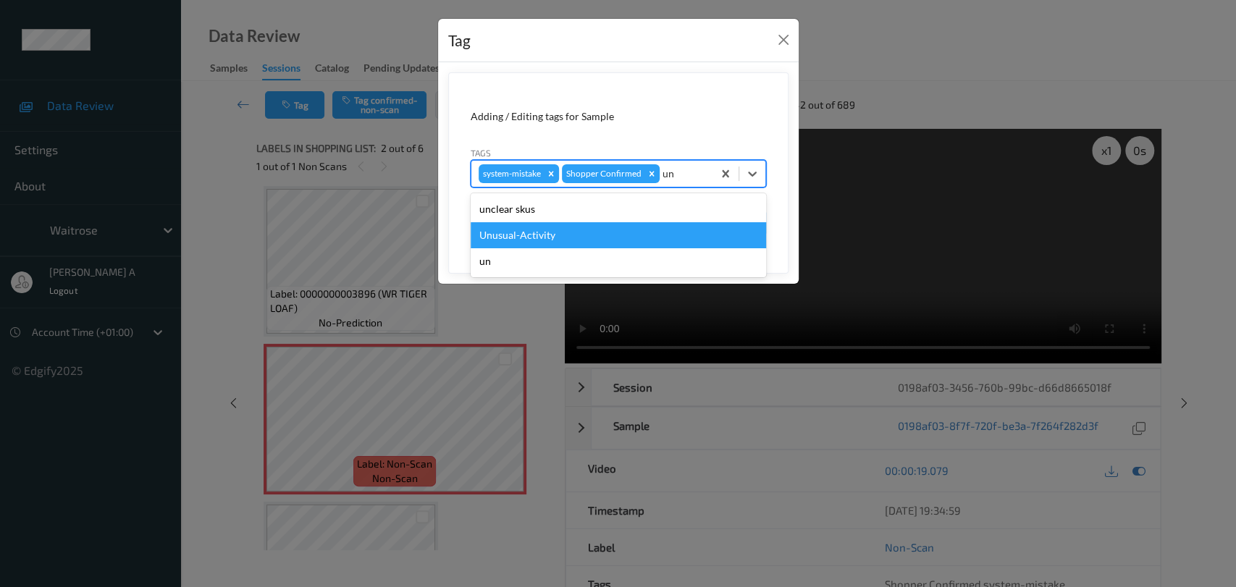
click at [626, 228] on div "Unusual-Activity" at bounding box center [618, 235] width 295 height 26
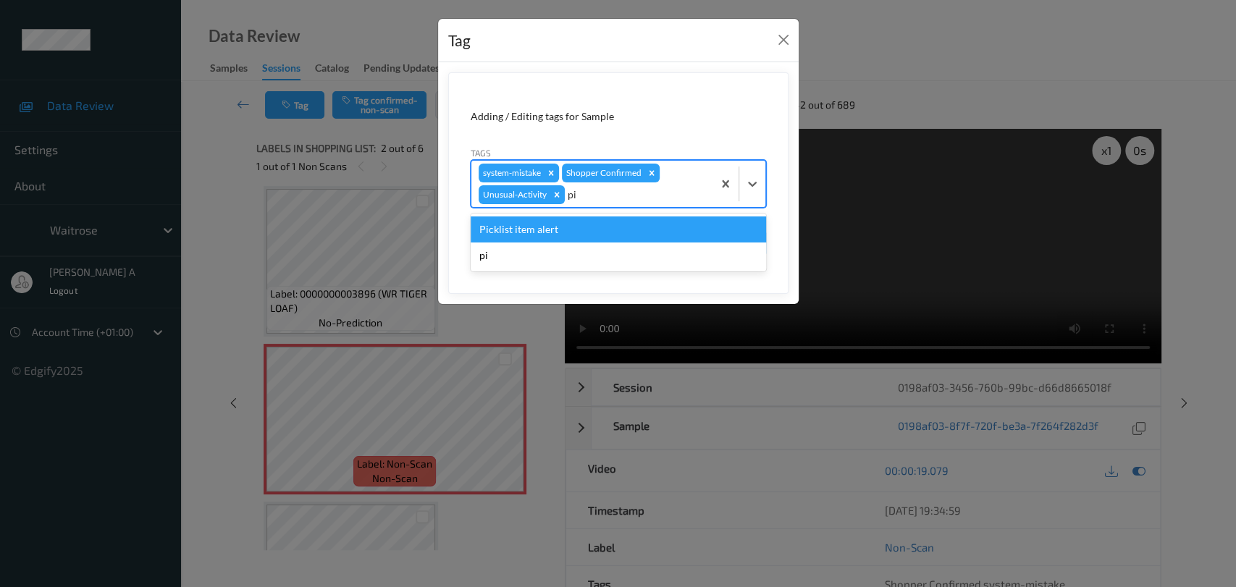
type input "pic"
click at [626, 228] on div "Picklist item alert" at bounding box center [618, 230] width 295 height 26
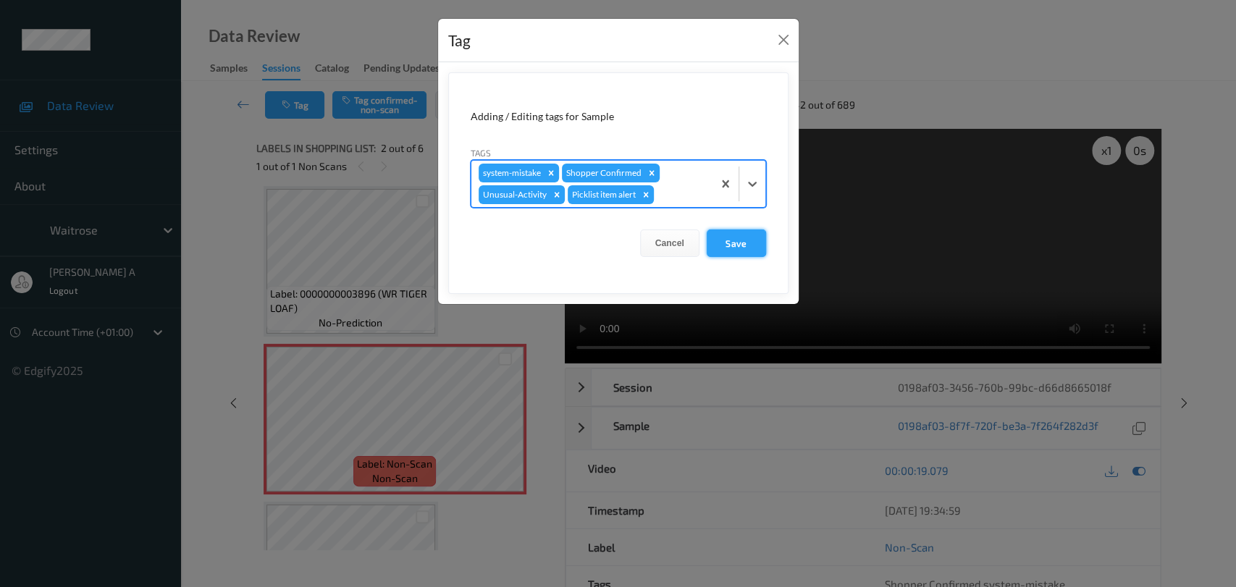
click at [730, 247] on button "Save" at bounding box center [736, 244] width 59 height 28
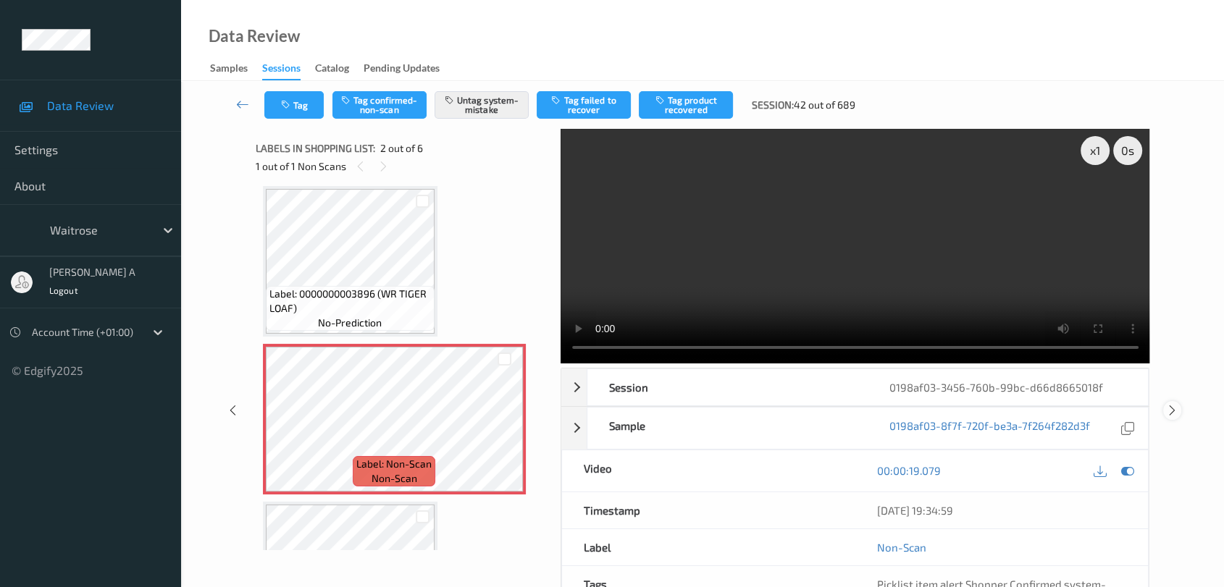
click at [1172, 413] on icon at bounding box center [1172, 410] width 12 height 13
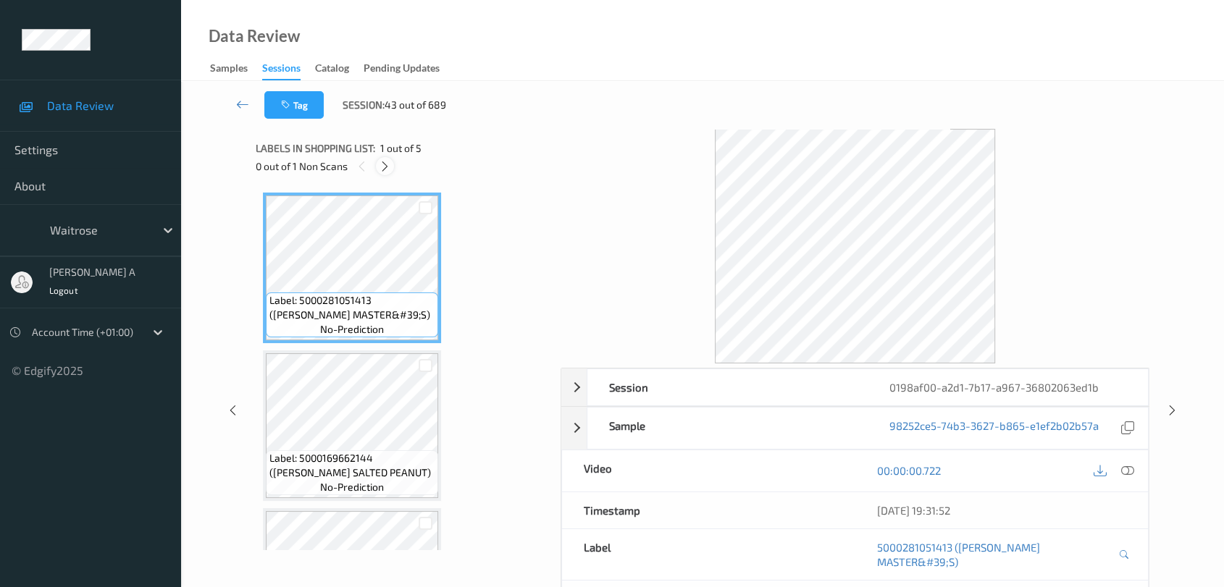
click at [385, 165] on icon at bounding box center [385, 166] width 12 height 13
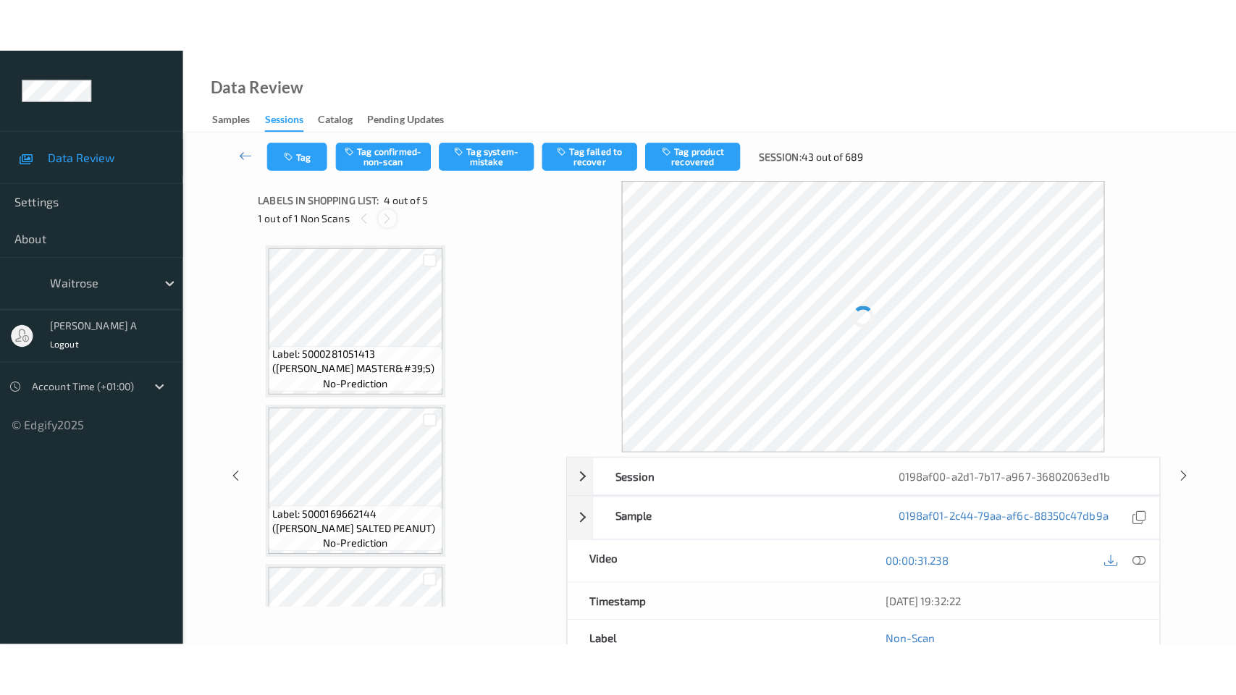
scroll to position [322, 0]
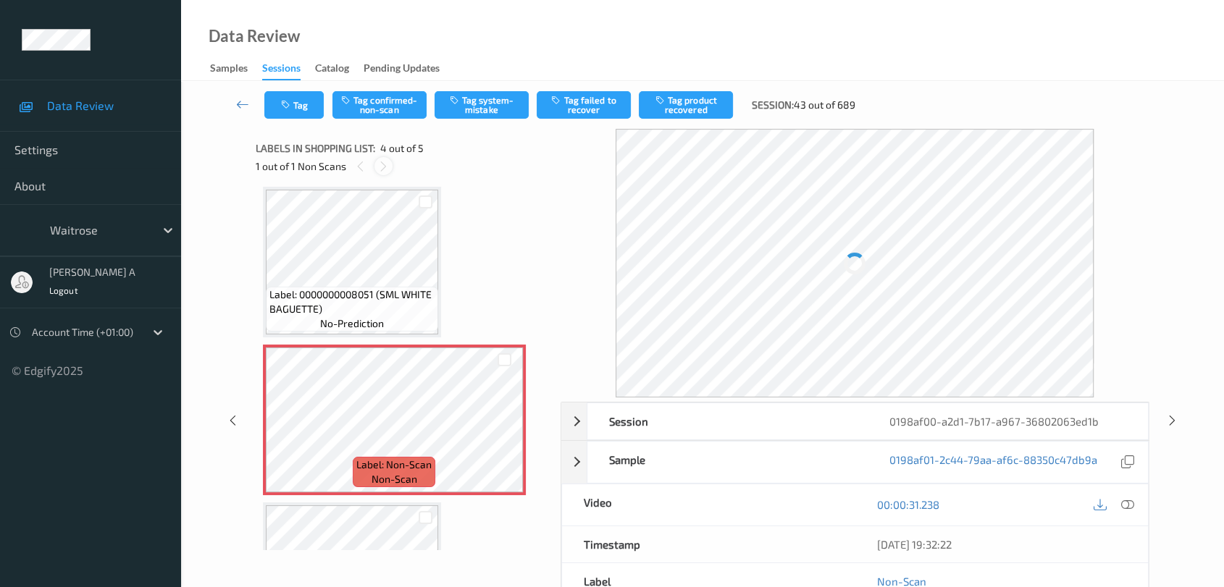
click at [385, 165] on icon at bounding box center [383, 166] width 12 height 13
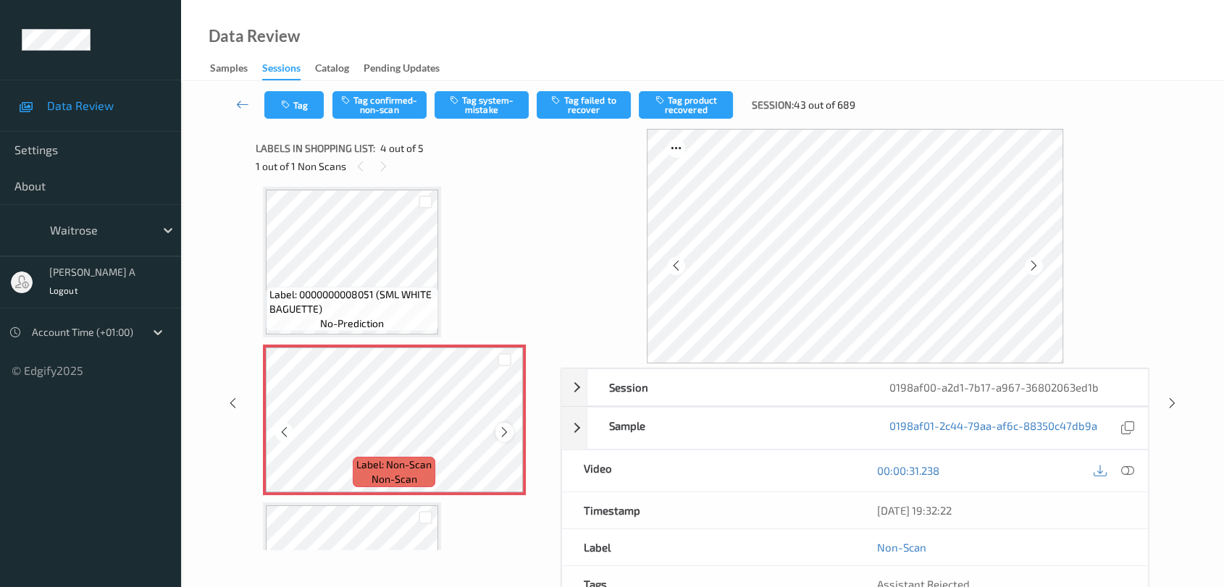
click at [507, 427] on icon at bounding box center [504, 432] width 12 height 13
click at [1127, 462] on div at bounding box center [1127, 471] width 20 height 20
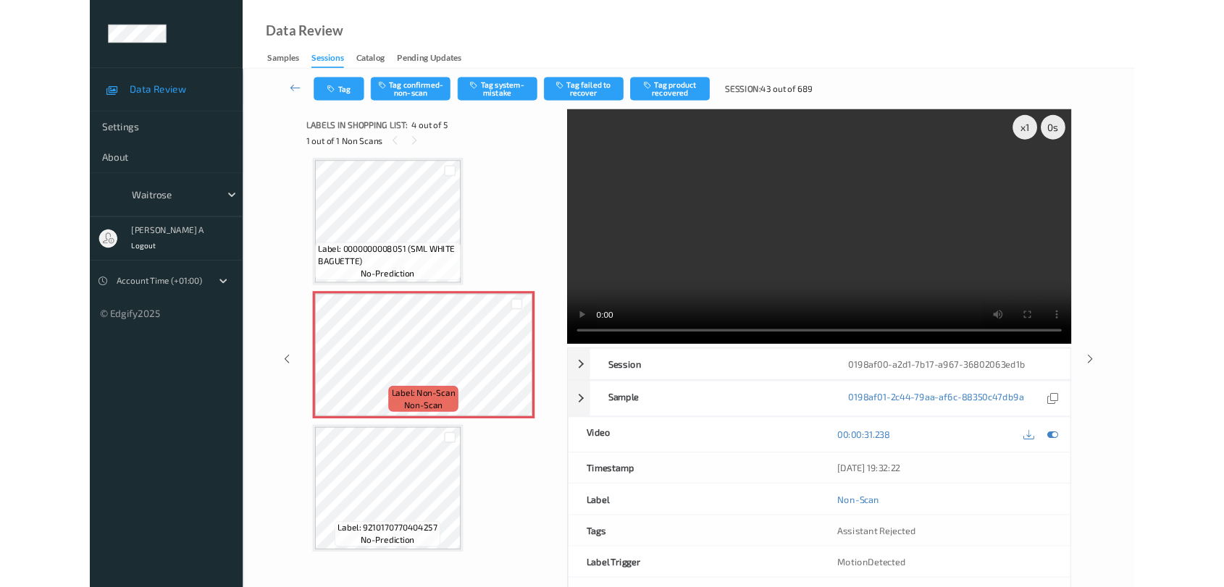
scroll to position [320, 0]
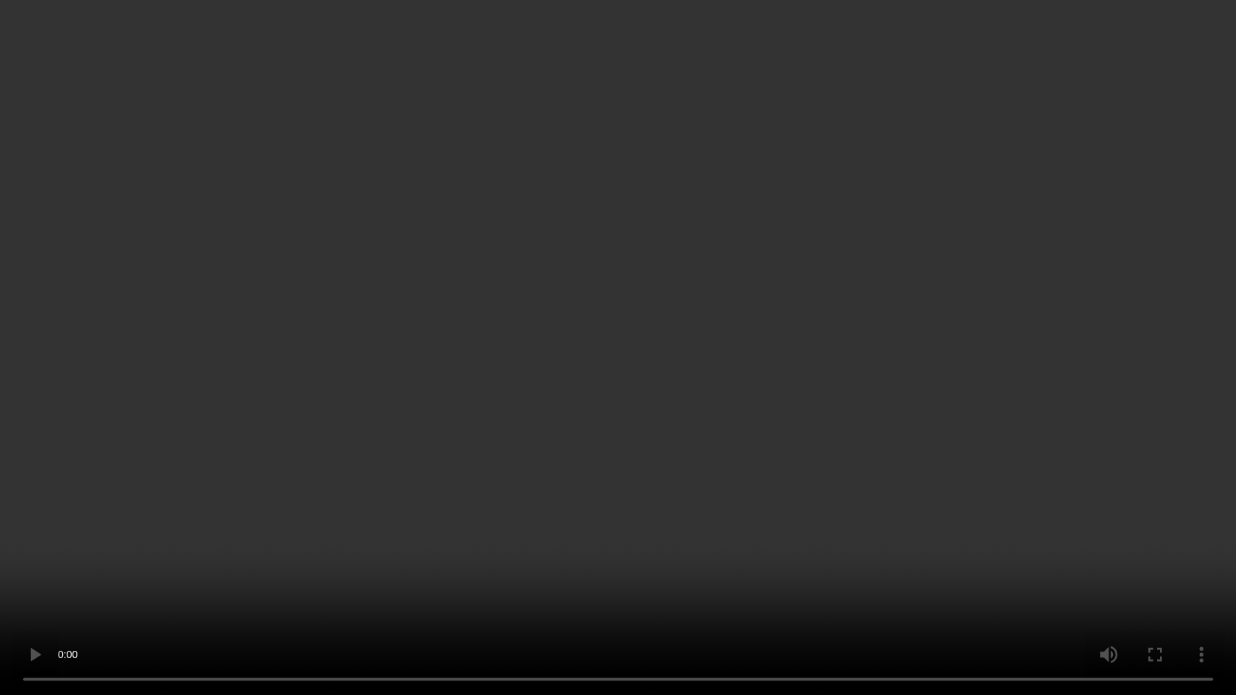
click at [582, 411] on video at bounding box center [618, 347] width 1236 height 695
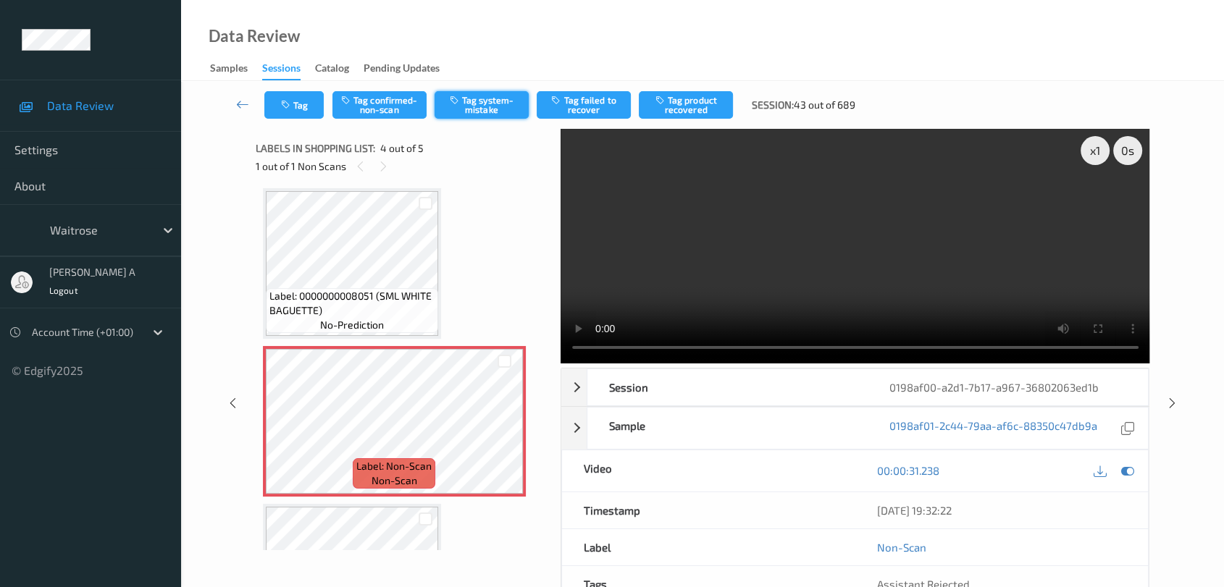
click at [484, 103] on button "Tag system-mistake" at bounding box center [481, 105] width 94 height 28
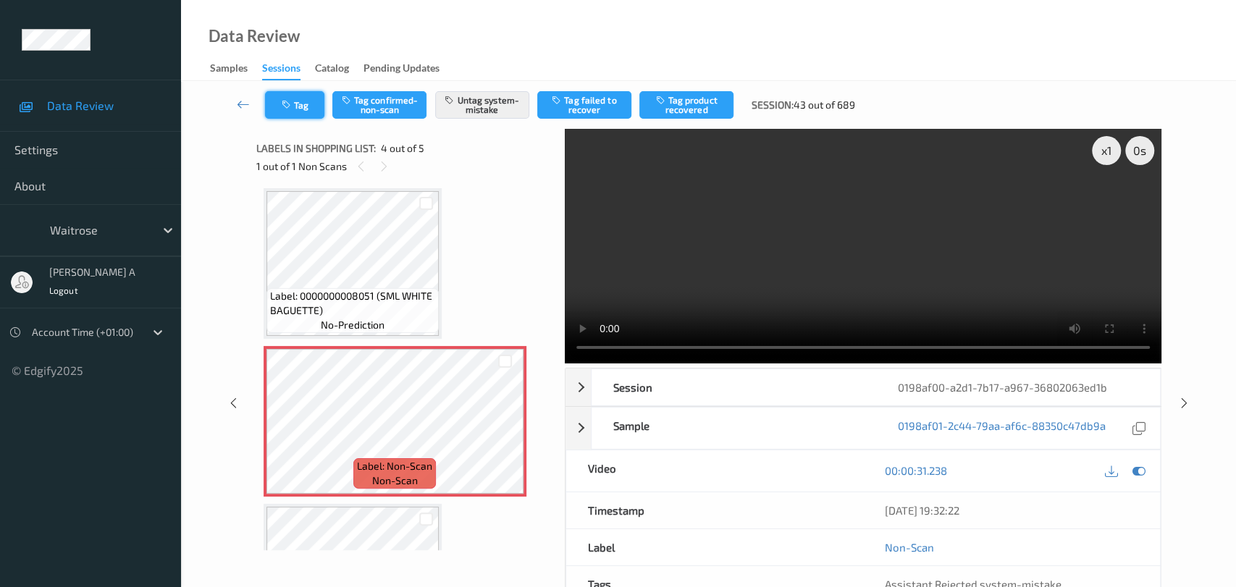
click at [292, 109] on icon "button" at bounding box center [288, 105] width 12 height 10
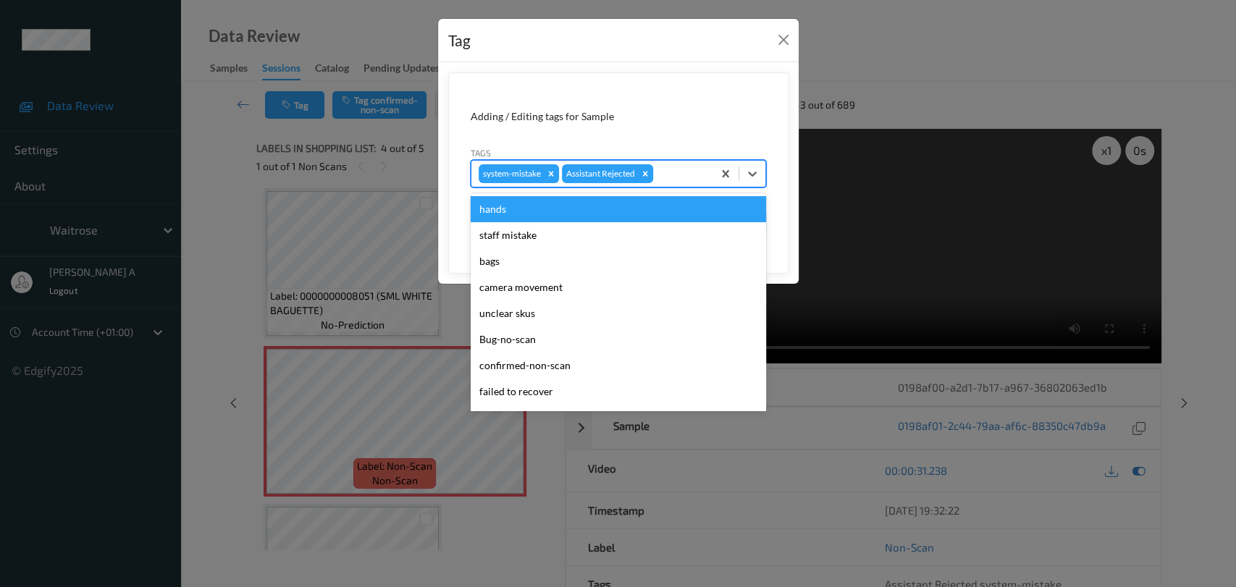
click at [689, 180] on div at bounding box center [680, 173] width 49 height 17
type input "un"
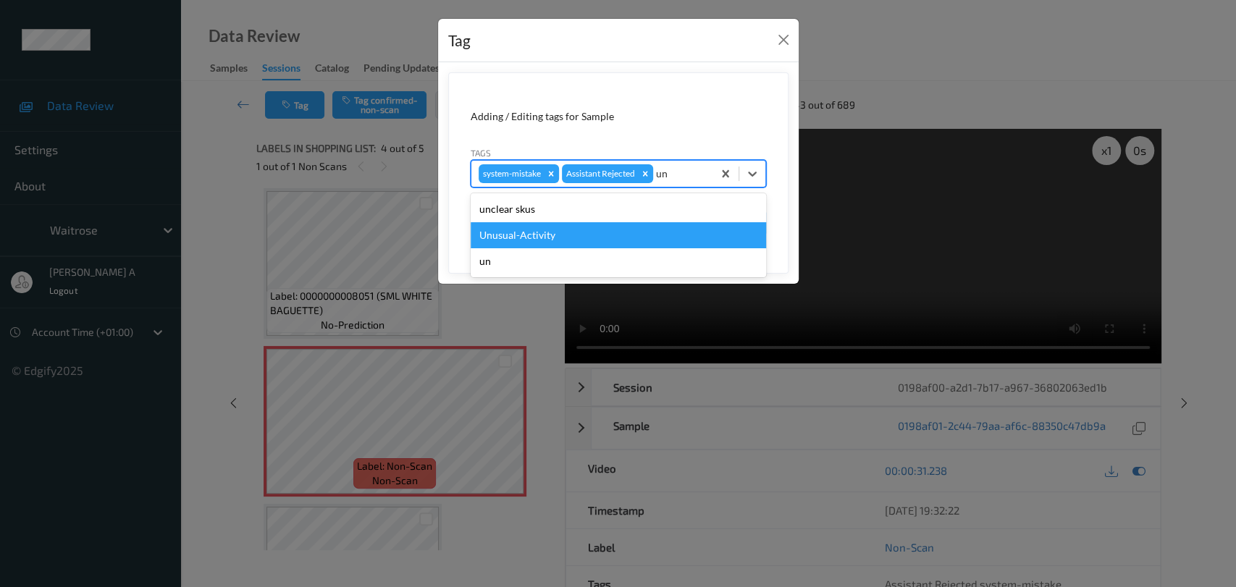
click at [649, 232] on div "Unusual-Activity" at bounding box center [618, 235] width 295 height 26
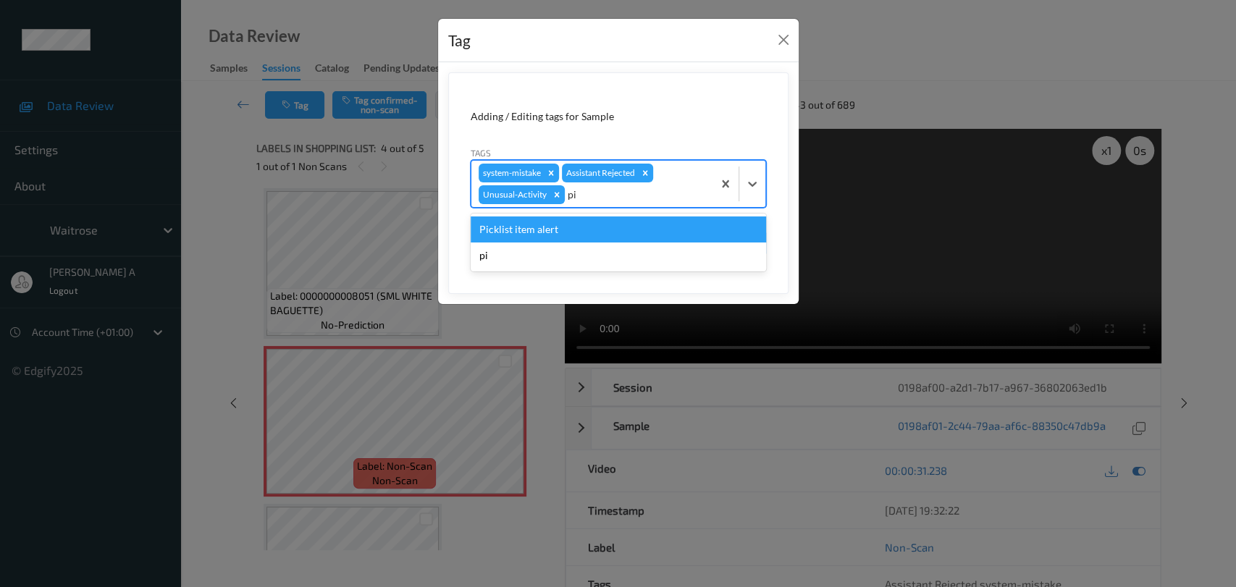
type input "pic"
click at [631, 235] on div "Picklist item alert" at bounding box center [618, 230] width 295 height 26
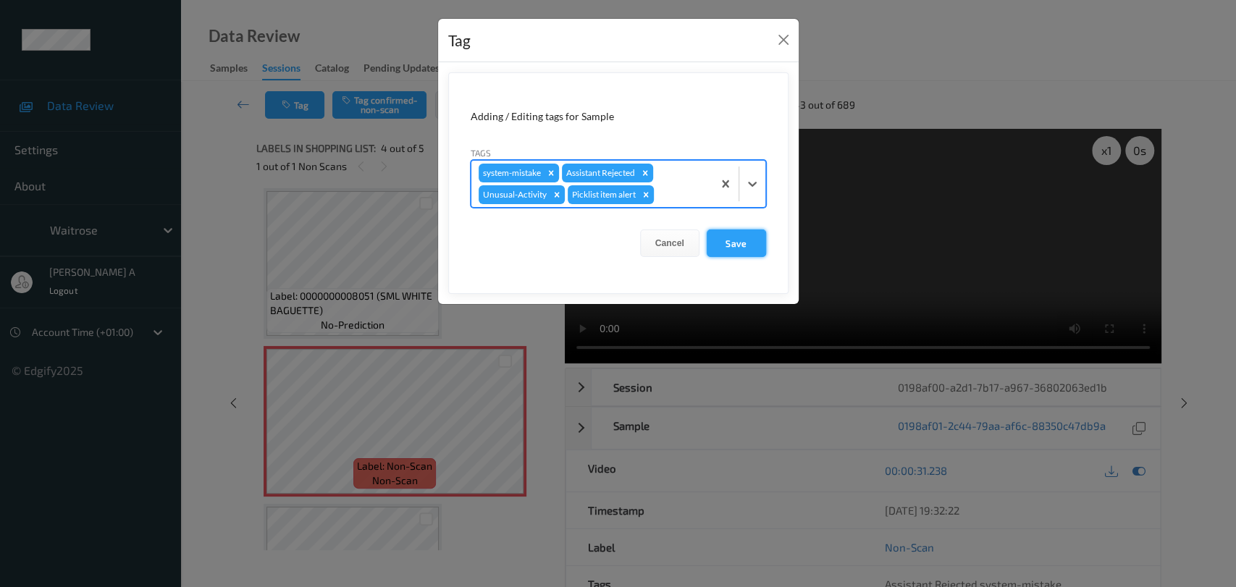
click at [749, 243] on button "Save" at bounding box center [736, 244] width 59 height 28
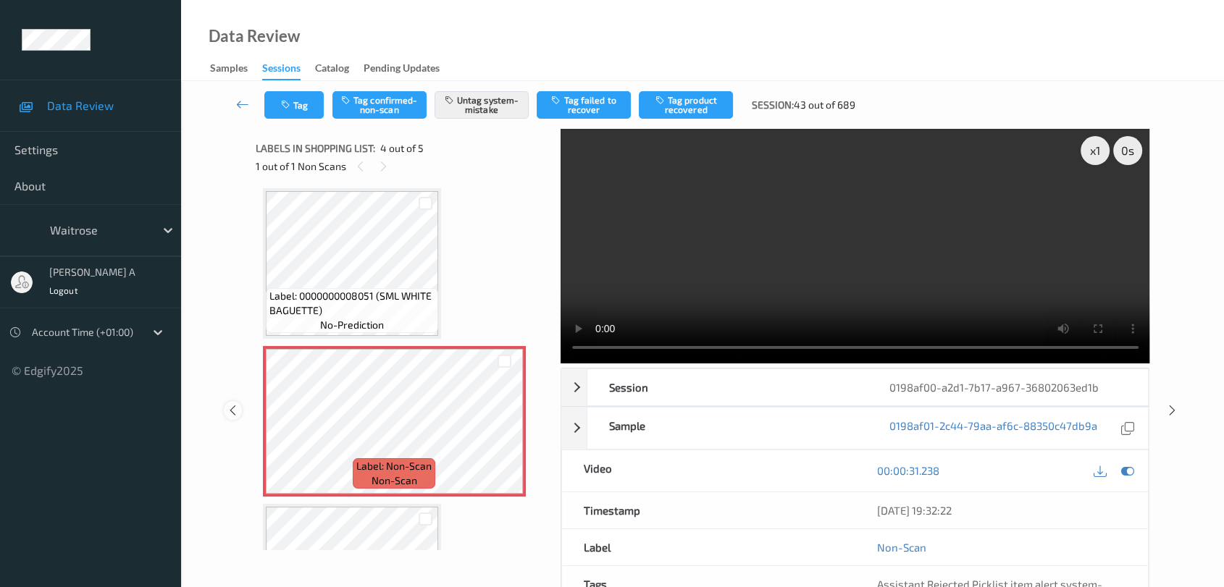
click at [232, 405] on icon at bounding box center [233, 410] width 12 height 13
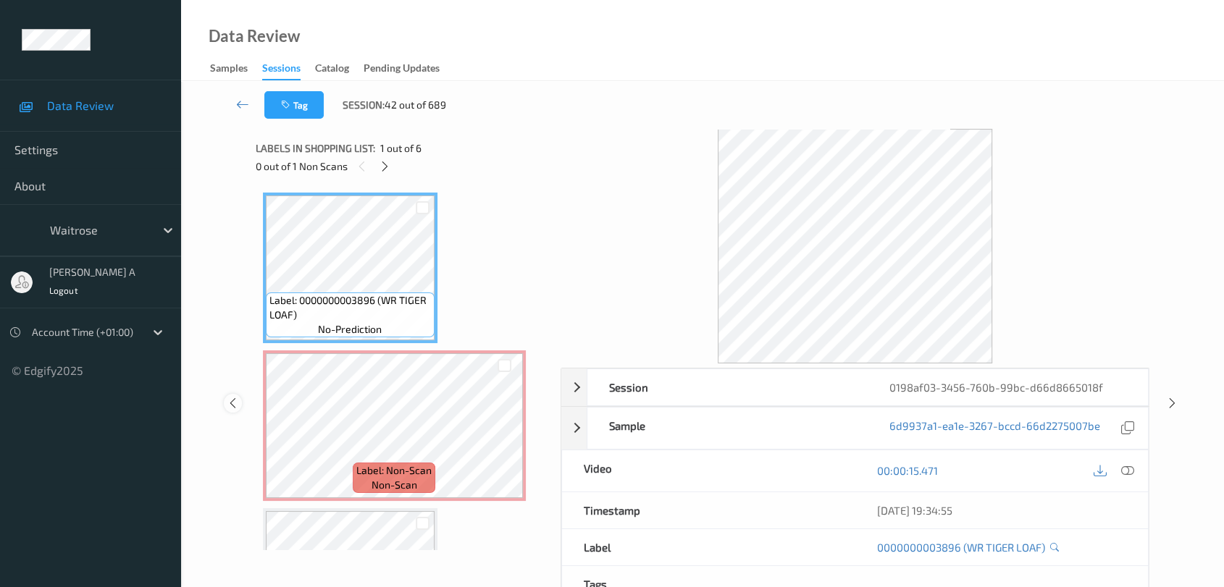
click at [232, 405] on icon at bounding box center [233, 403] width 12 height 13
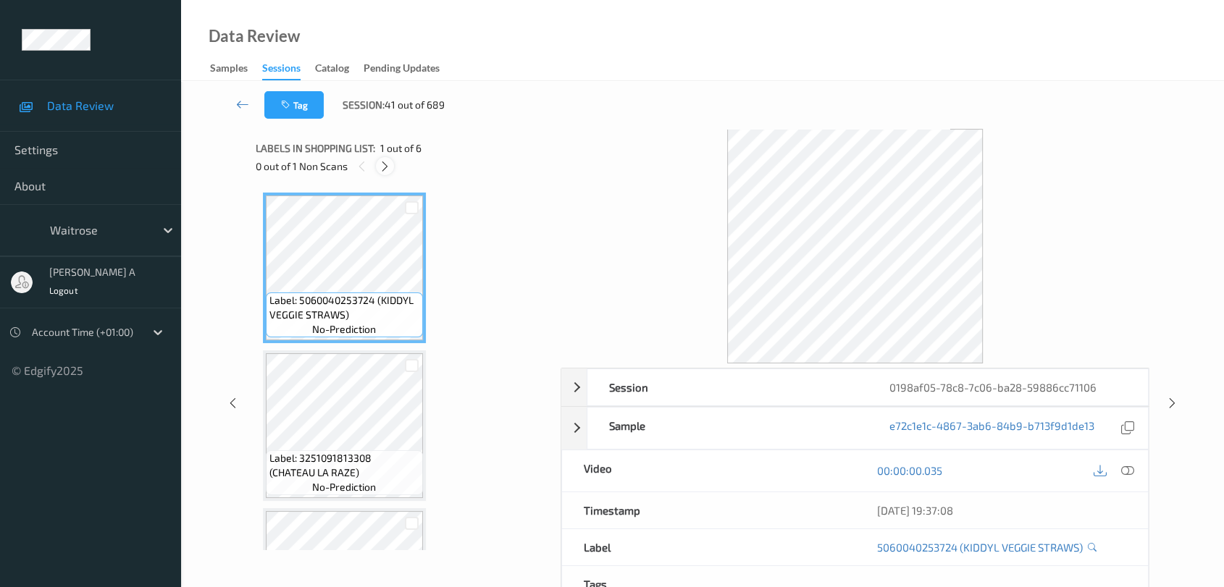
click at [390, 162] on icon at bounding box center [385, 166] width 12 height 13
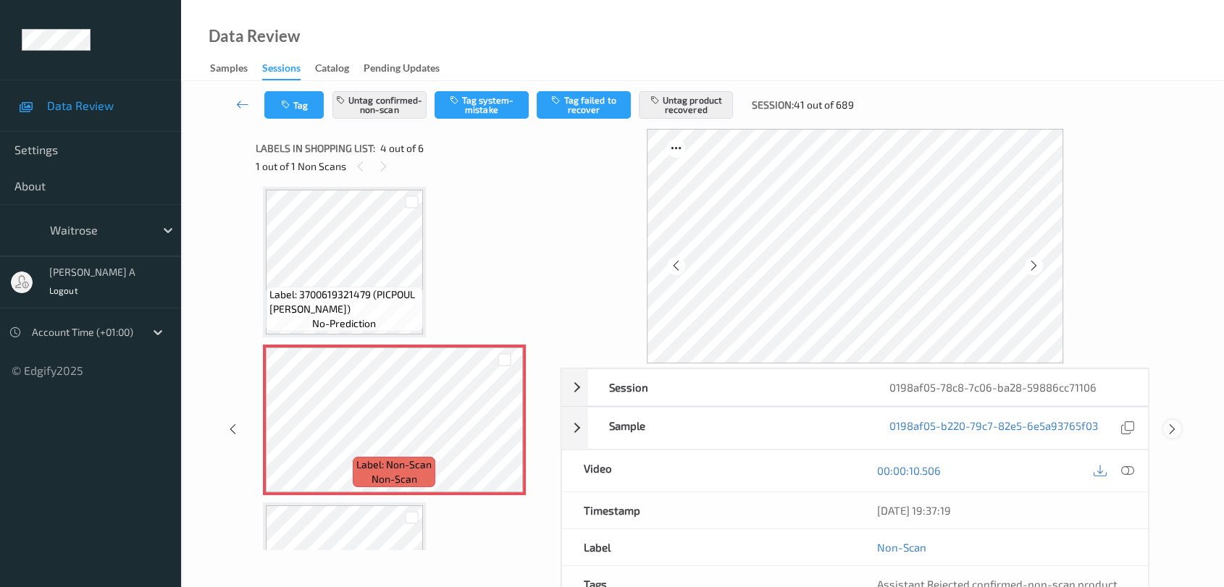
click at [1175, 427] on icon at bounding box center [1172, 428] width 12 height 13
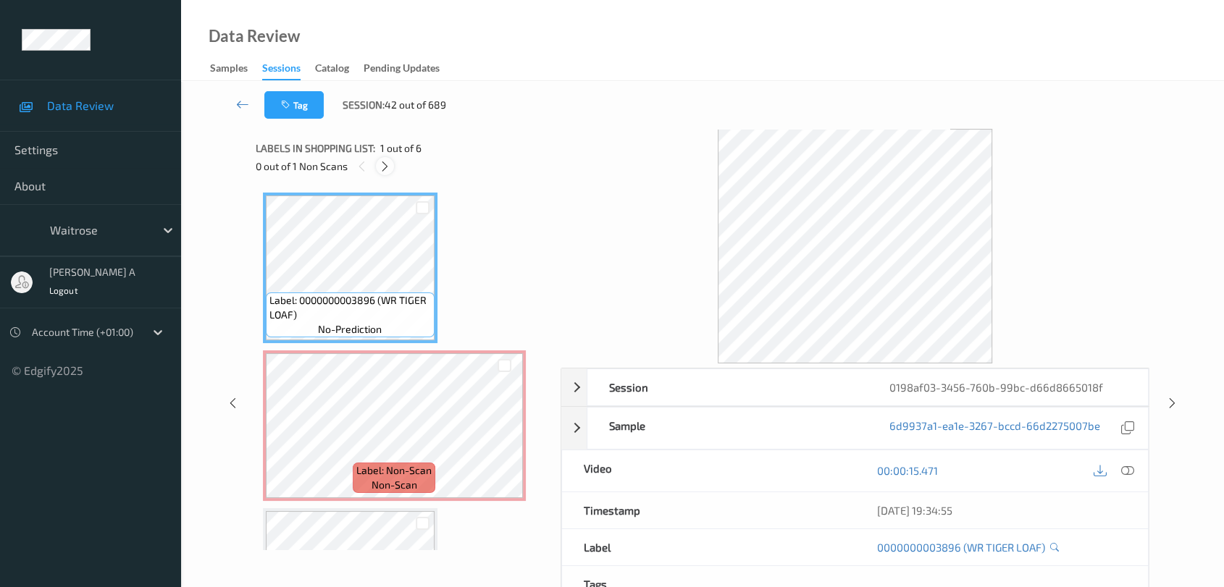
click at [386, 170] on icon at bounding box center [385, 166] width 12 height 13
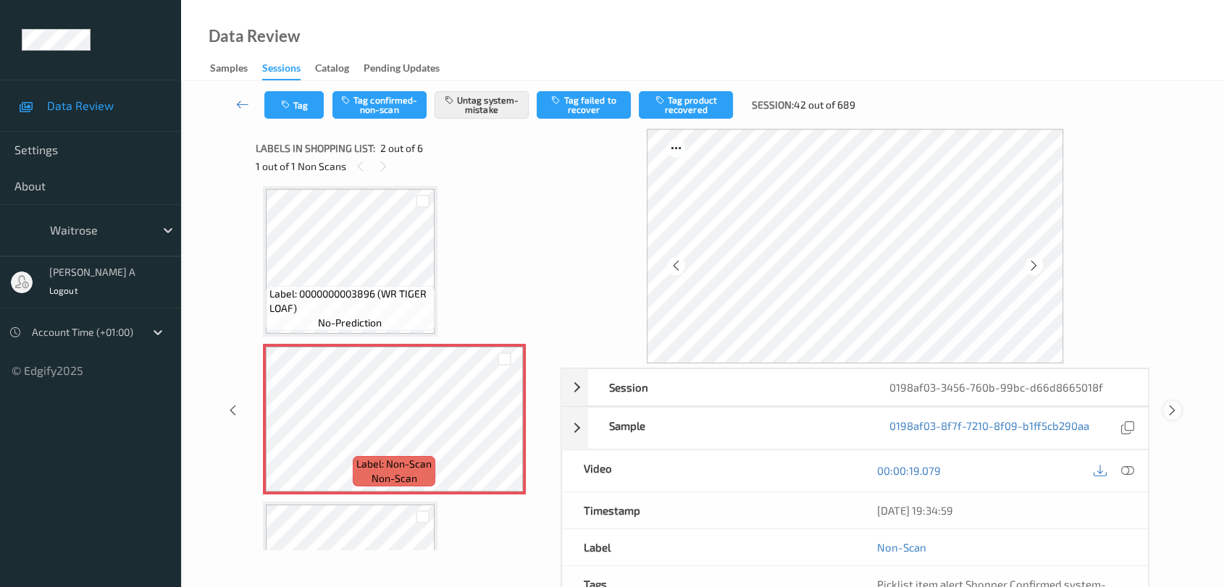
click at [1170, 406] on icon at bounding box center [1172, 410] width 12 height 13
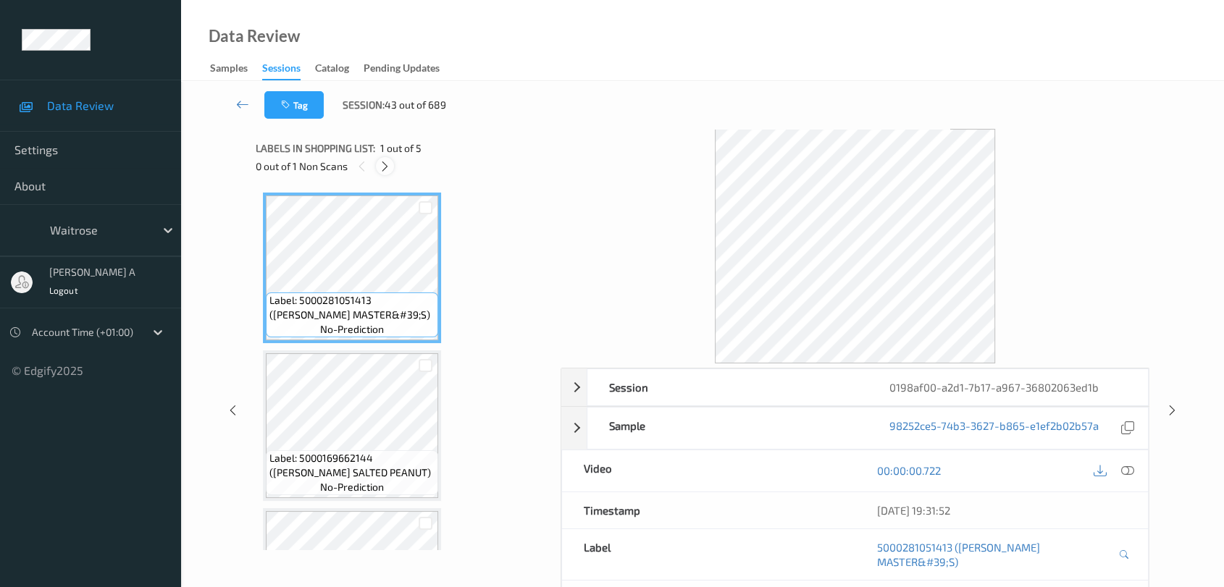
click at [387, 169] on icon at bounding box center [385, 166] width 12 height 13
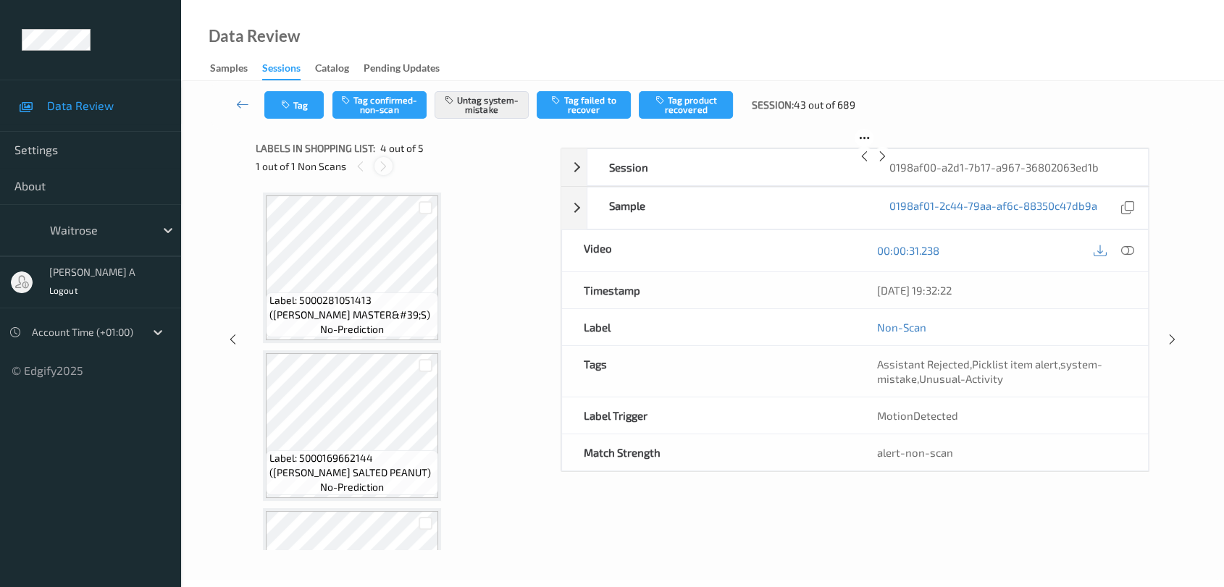
scroll to position [322, 0]
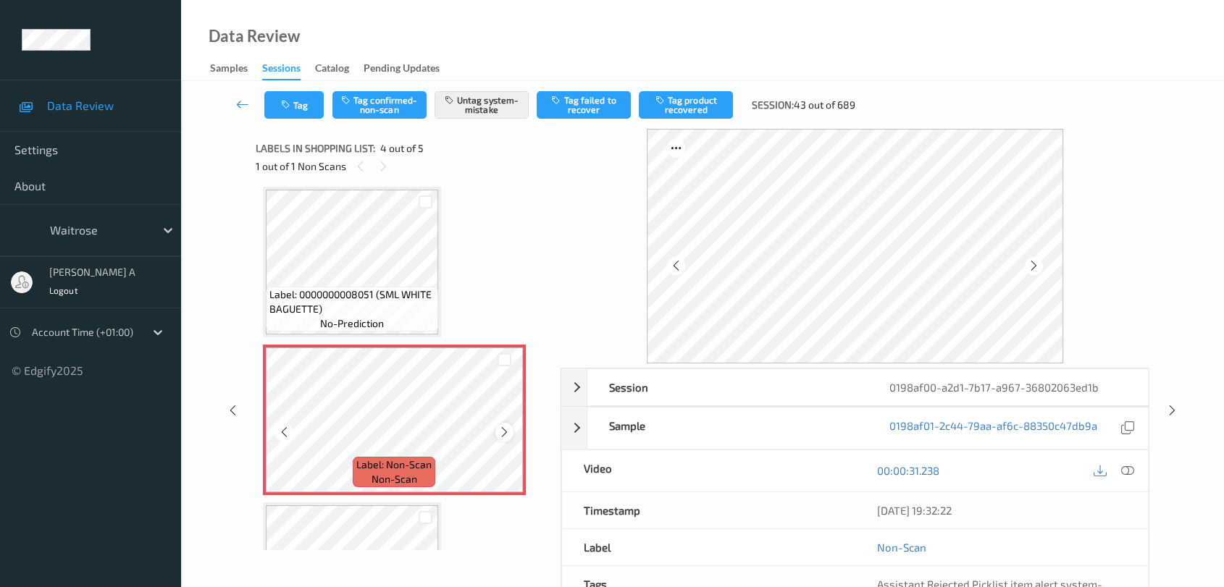
click at [502, 436] on icon at bounding box center [504, 432] width 12 height 13
click at [1175, 408] on icon at bounding box center [1172, 410] width 12 height 13
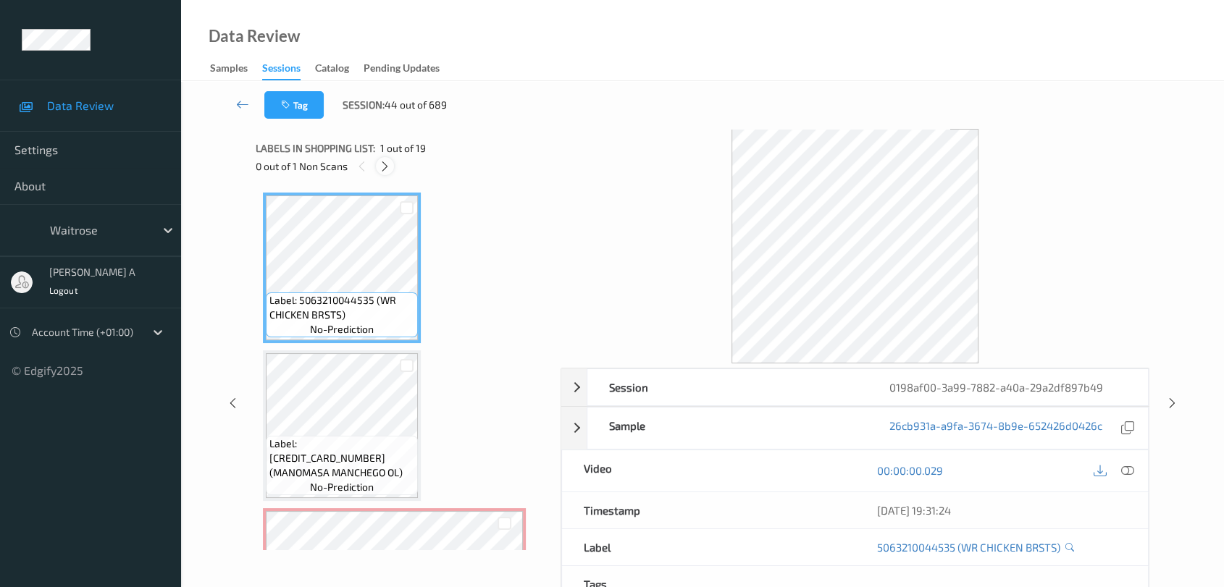
click at [387, 167] on icon at bounding box center [385, 166] width 12 height 13
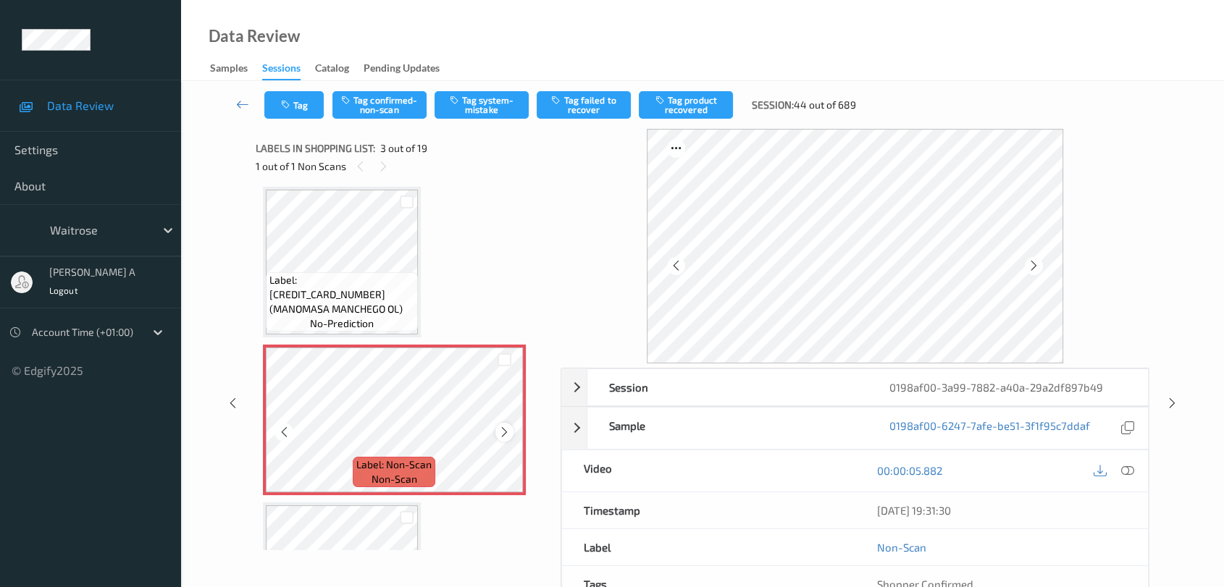
click at [502, 431] on icon at bounding box center [504, 432] width 12 height 13
click at [1127, 474] on icon at bounding box center [1127, 470] width 13 height 13
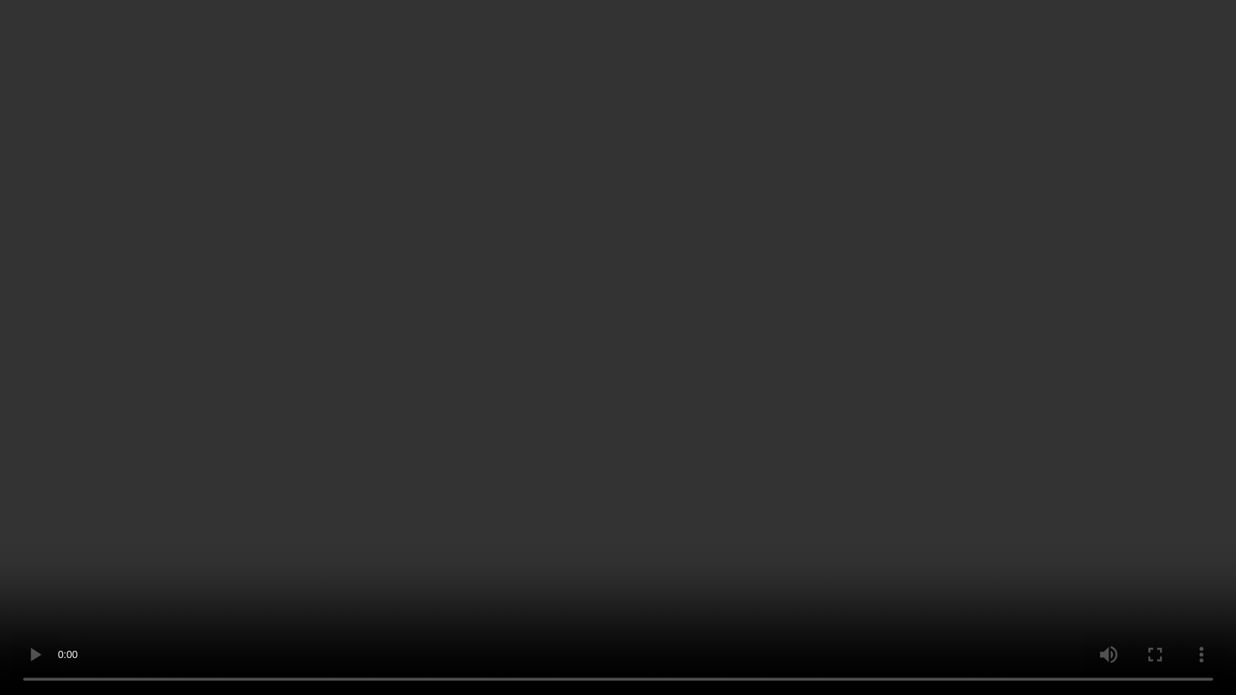
click at [230, 587] on video at bounding box center [618, 347] width 1236 height 695
click at [12, 587] on video at bounding box center [618, 347] width 1236 height 695
click at [187, 493] on video at bounding box center [618, 347] width 1236 height 695
click at [525, 486] on video at bounding box center [618, 347] width 1236 height 695
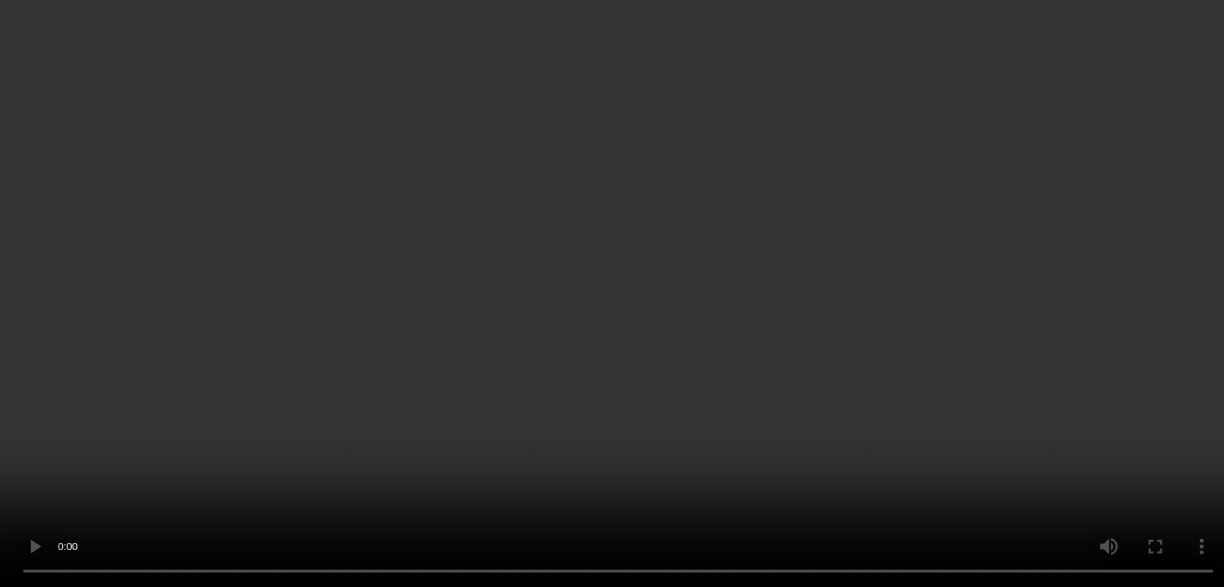
scroll to position [83, 0]
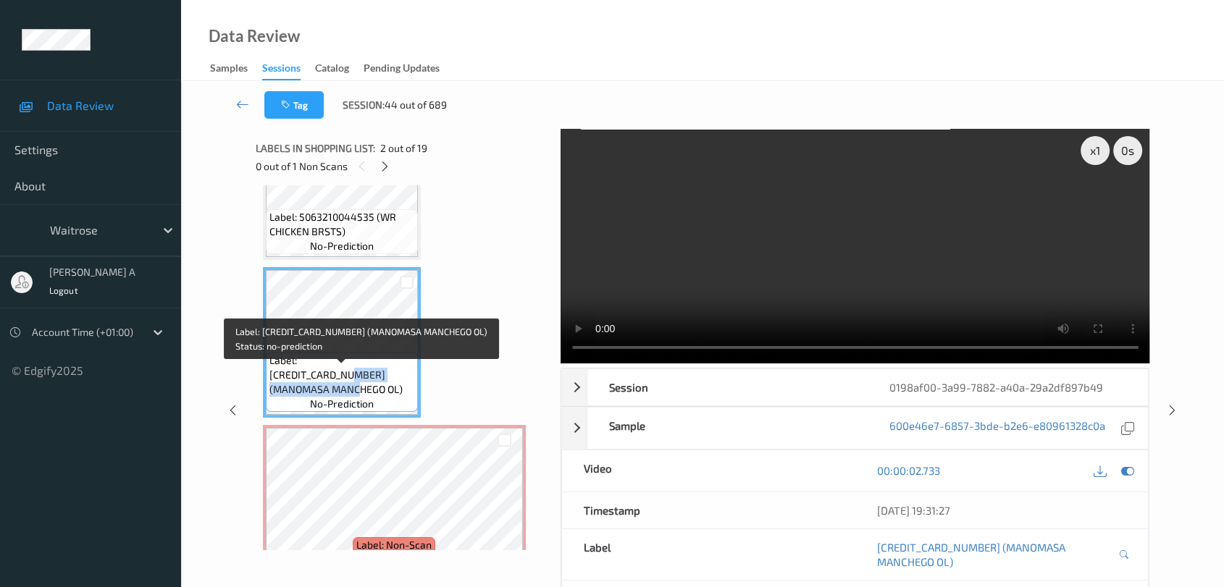
drag, startPoint x: 274, startPoint y: 388, endPoint x: 399, endPoint y: 387, distance: 124.6
click at [399, 387] on span "Label: [CREDIT_CARD_NUMBER] (MANOMASA MANCHEGO OL)" at bounding box center [341, 374] width 145 height 43
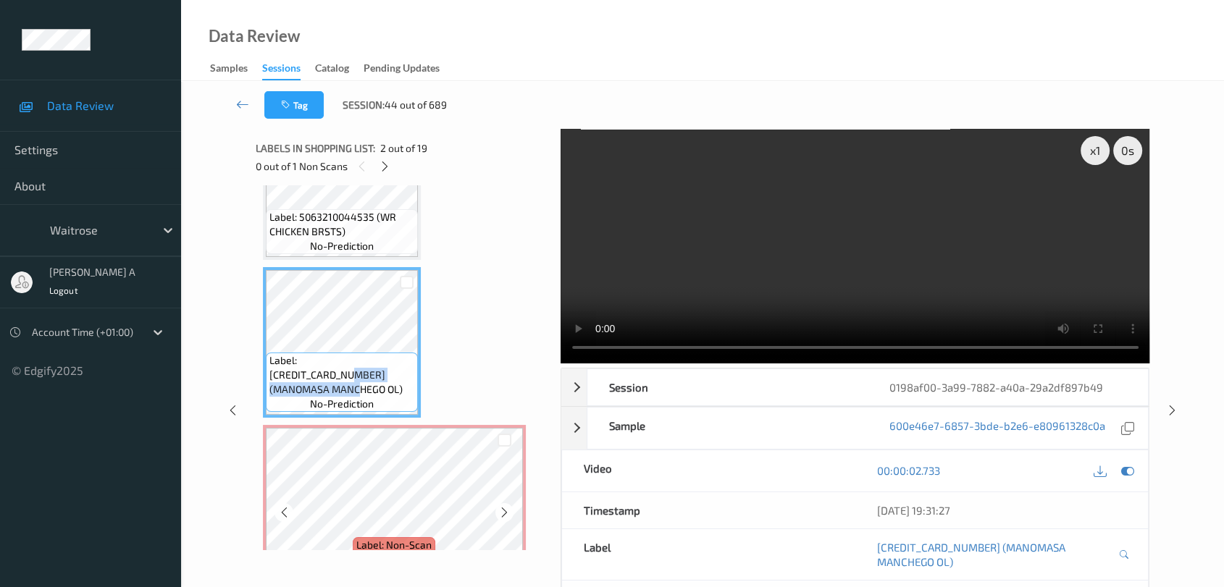
copy span "MANOMASA MANCHEGO OL"
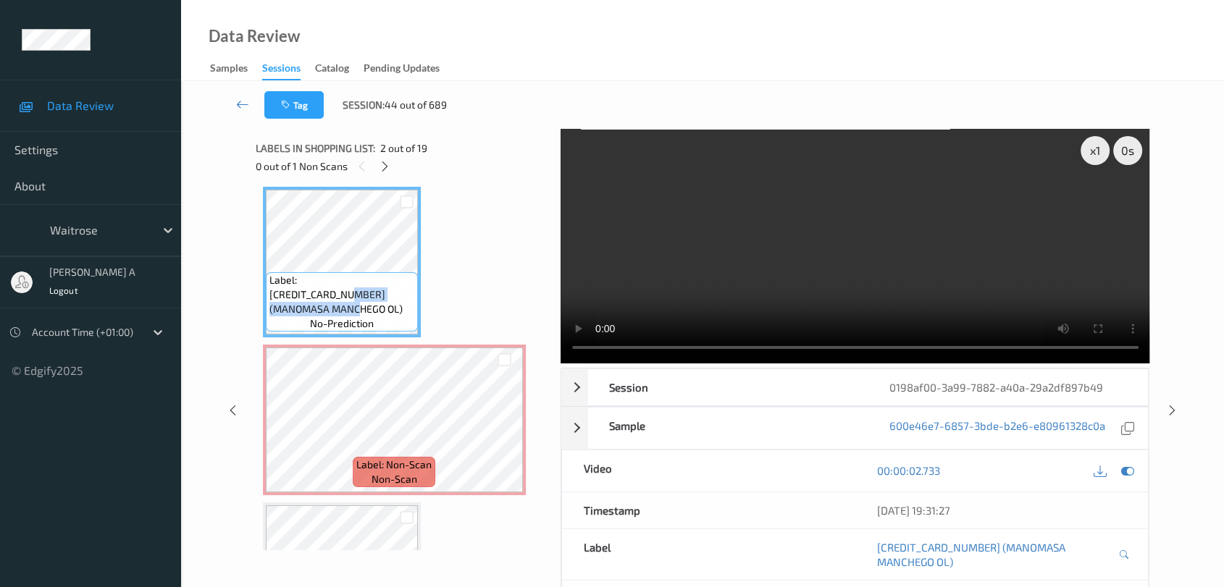
scroll to position [244, 0]
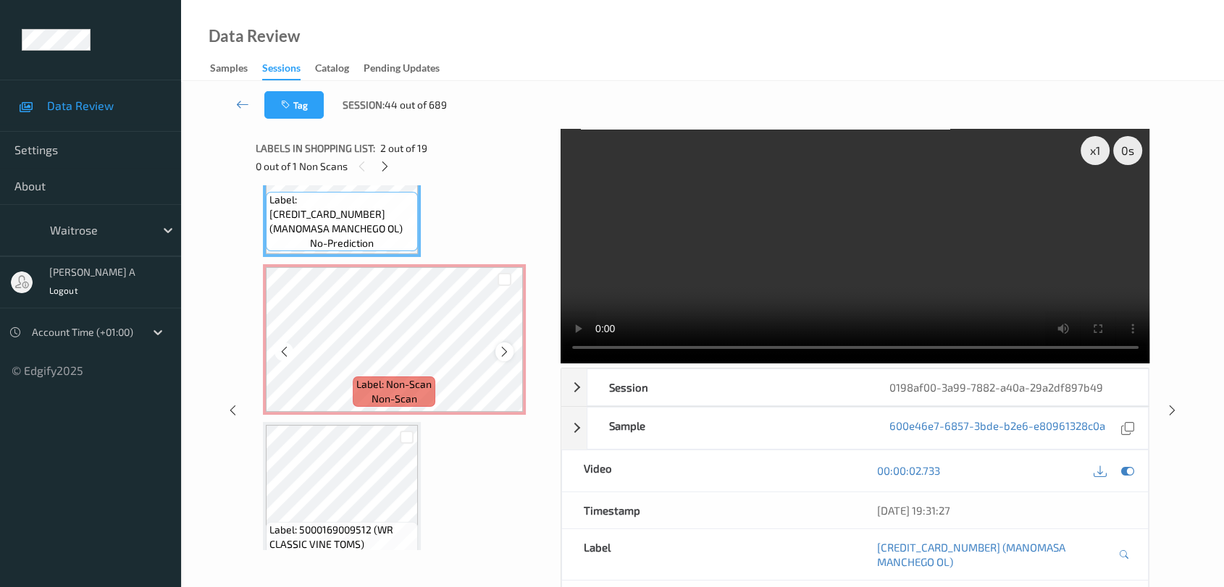
click at [502, 355] on icon at bounding box center [504, 351] width 12 height 13
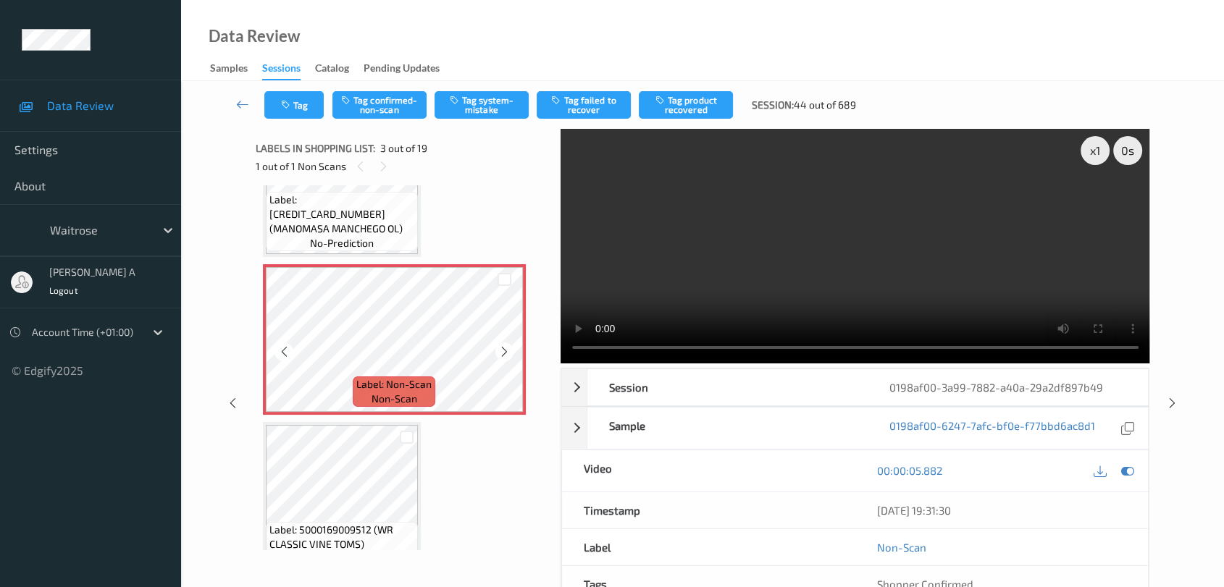
click at [502, 355] on icon at bounding box center [504, 351] width 12 height 13
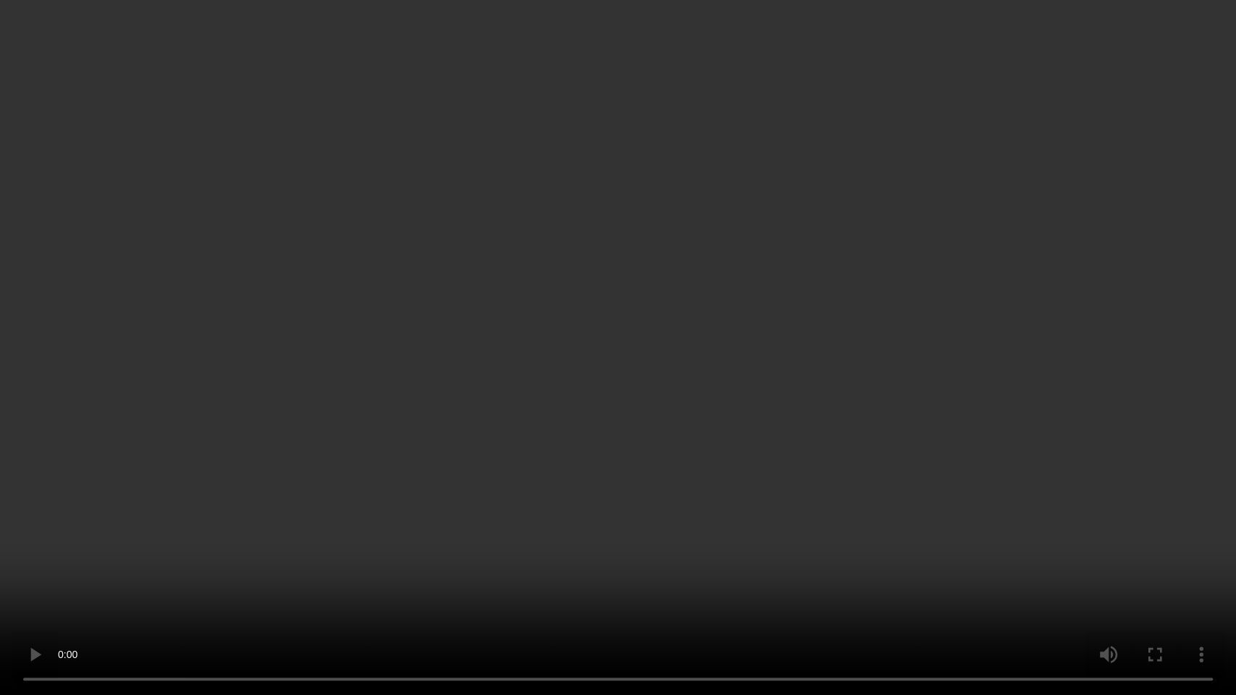
click at [584, 419] on video at bounding box center [618, 347] width 1236 height 695
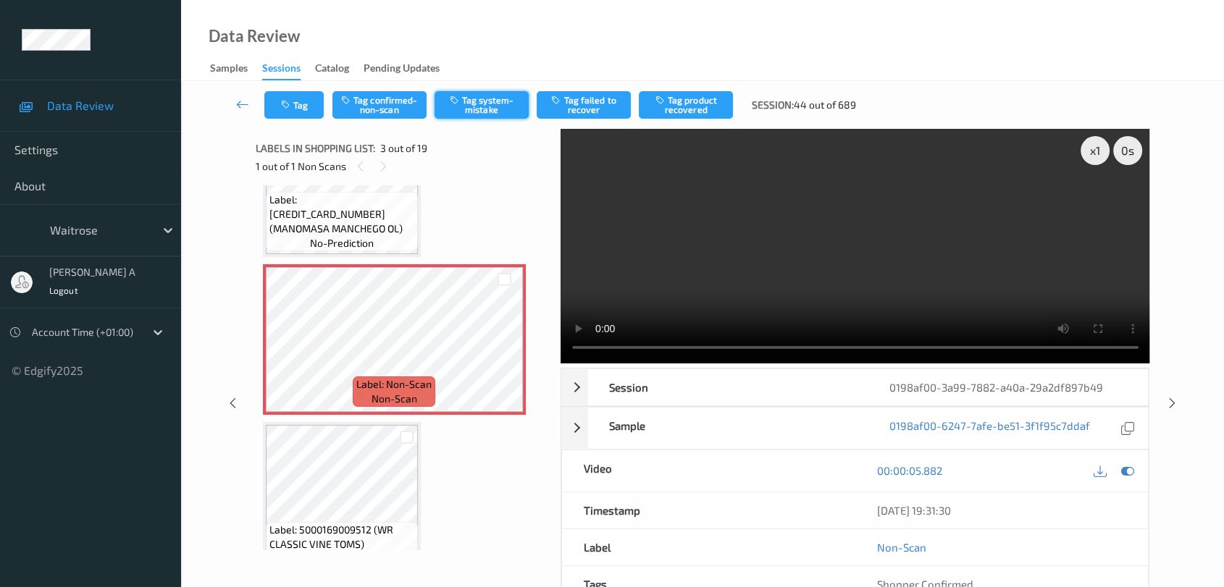
click at [481, 105] on button "Tag system-mistake" at bounding box center [481, 105] width 94 height 28
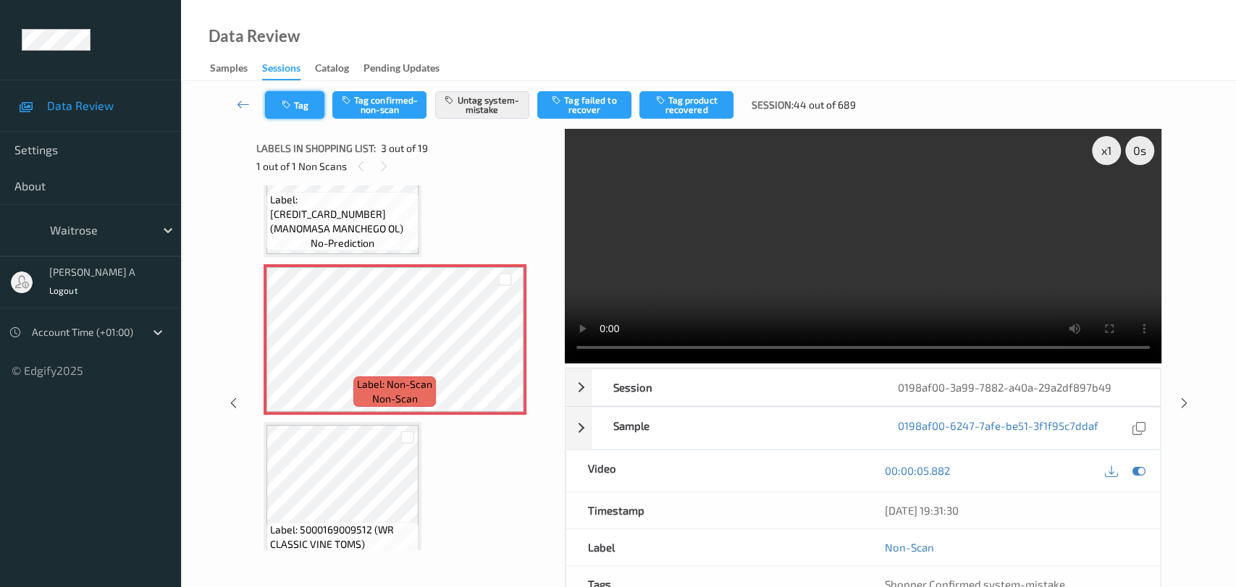
click at [290, 114] on button "Tag" at bounding box center [294, 105] width 59 height 28
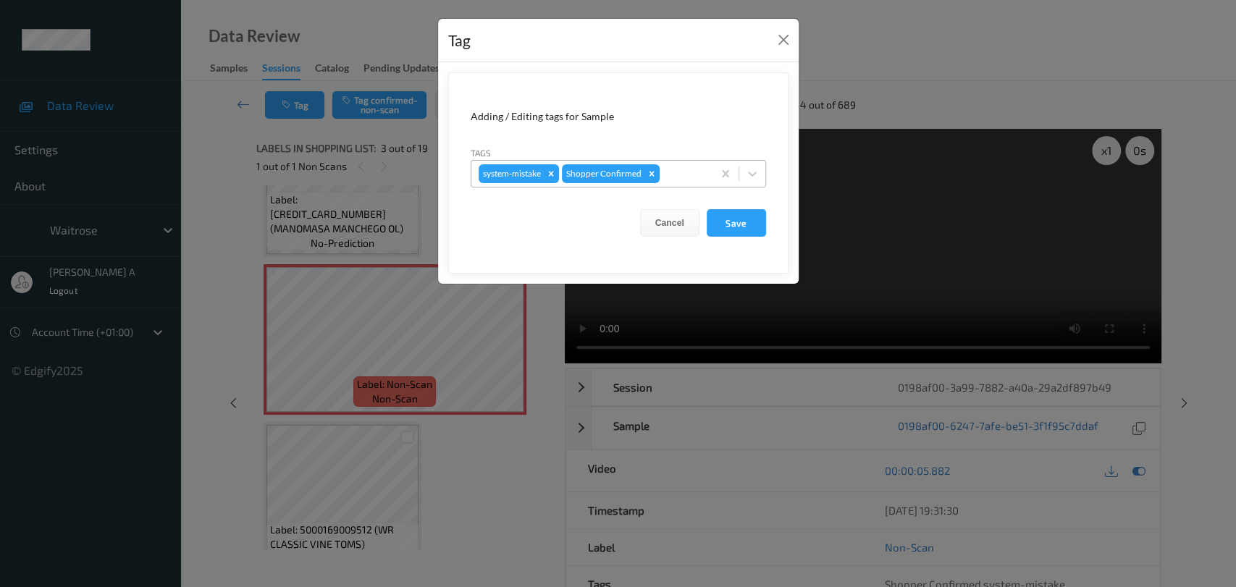
click at [692, 167] on div at bounding box center [684, 173] width 43 height 17
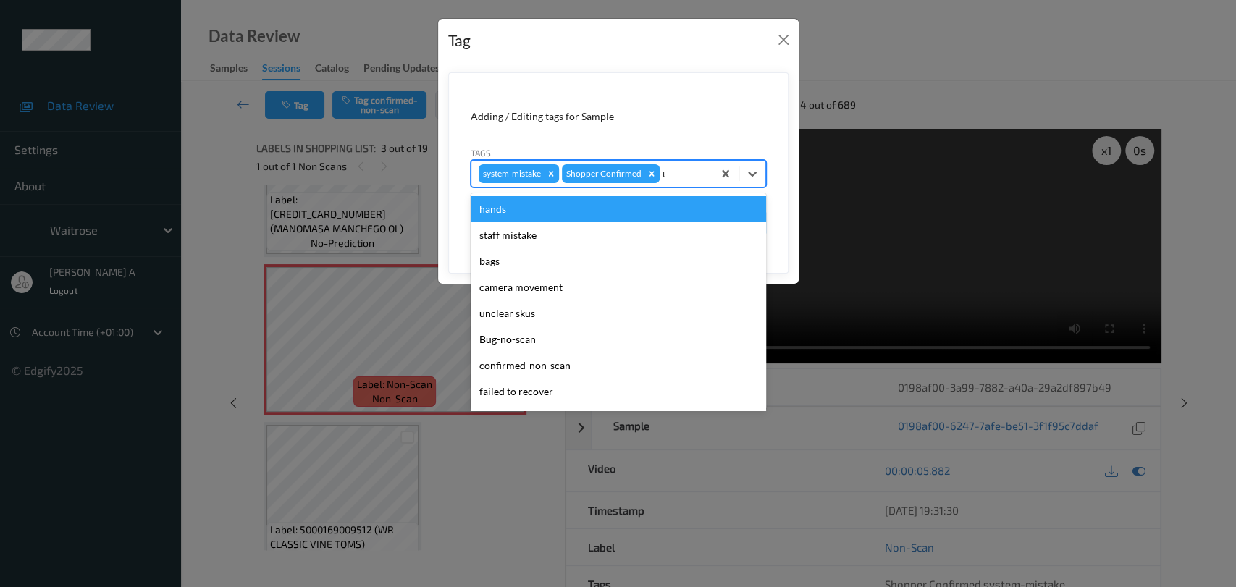
type input "un"
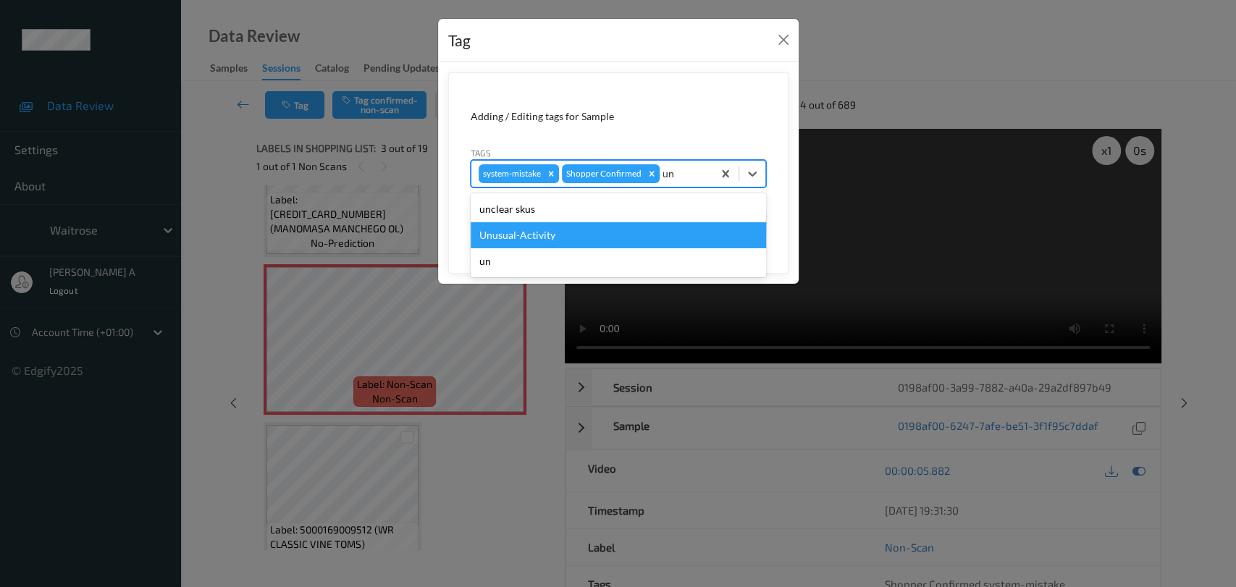
click at [589, 239] on div "Unusual-Activity" at bounding box center [618, 235] width 295 height 26
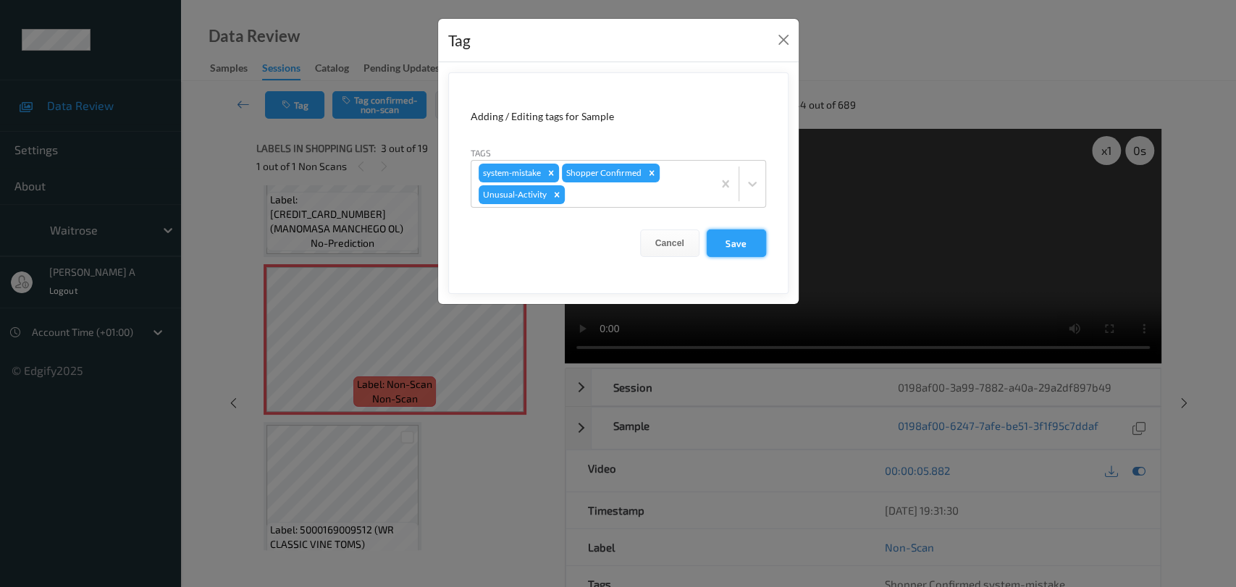
click at [743, 238] on button "Save" at bounding box center [736, 244] width 59 height 28
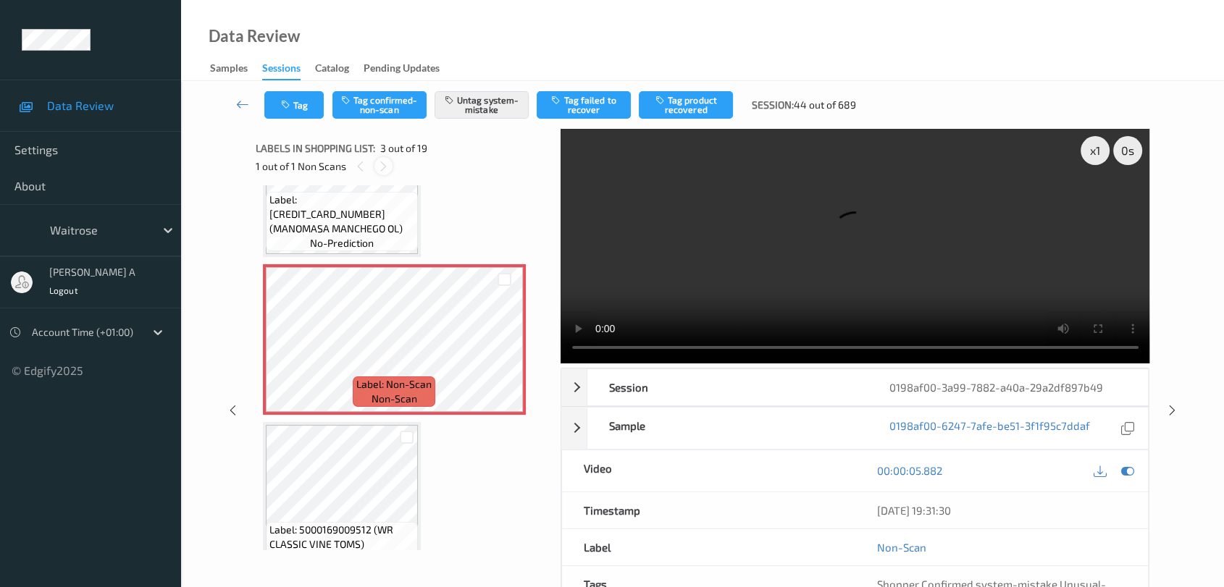
click at [379, 164] on icon at bounding box center [383, 166] width 12 height 13
click at [363, 167] on icon at bounding box center [360, 166] width 12 height 13
click at [1170, 408] on icon at bounding box center [1172, 410] width 12 height 13
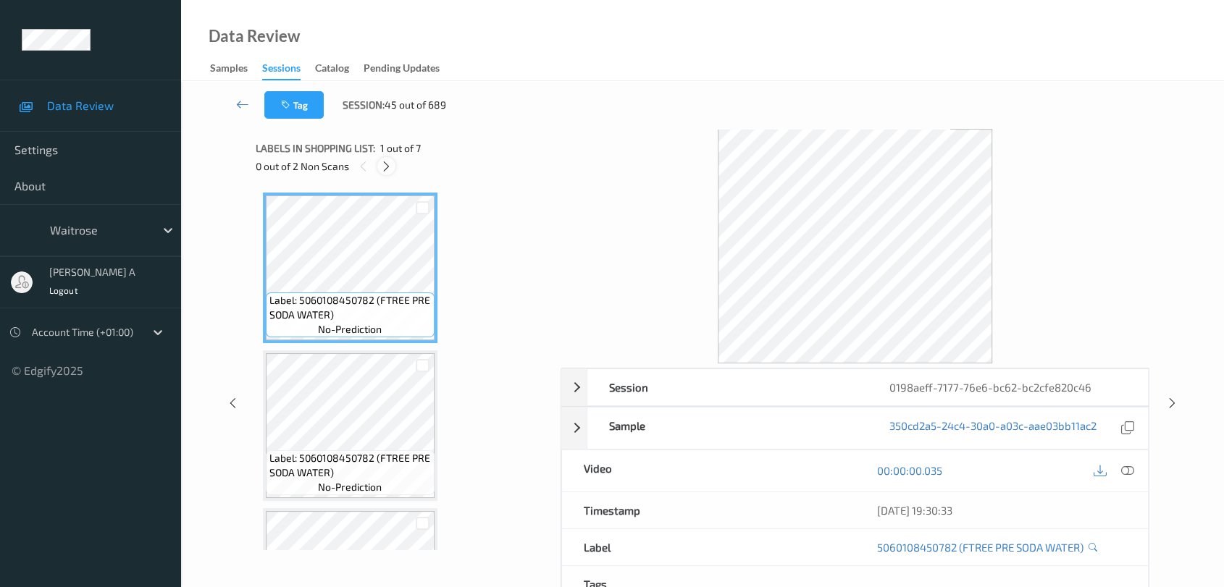
click at [388, 164] on icon at bounding box center [386, 166] width 12 height 13
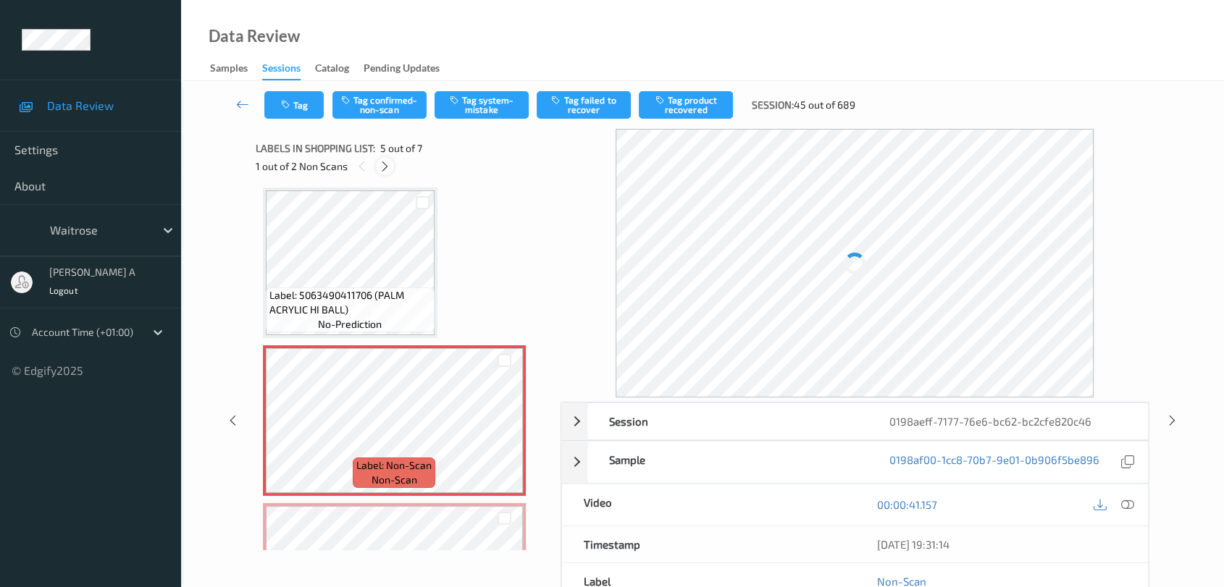
click at [388, 164] on icon at bounding box center [385, 166] width 12 height 13
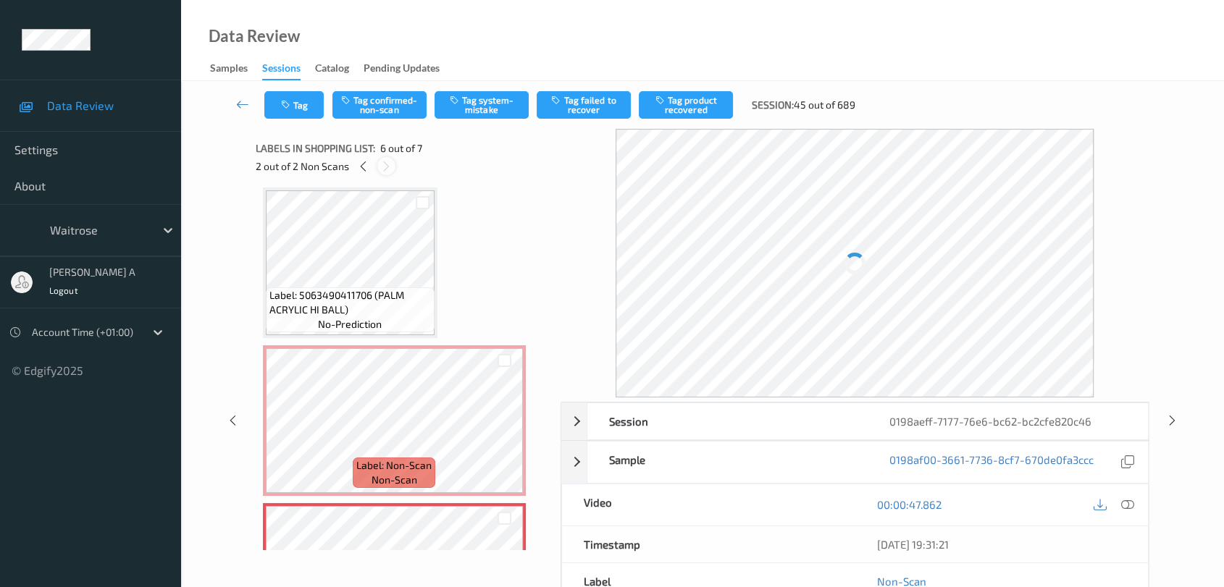
scroll to position [636, 0]
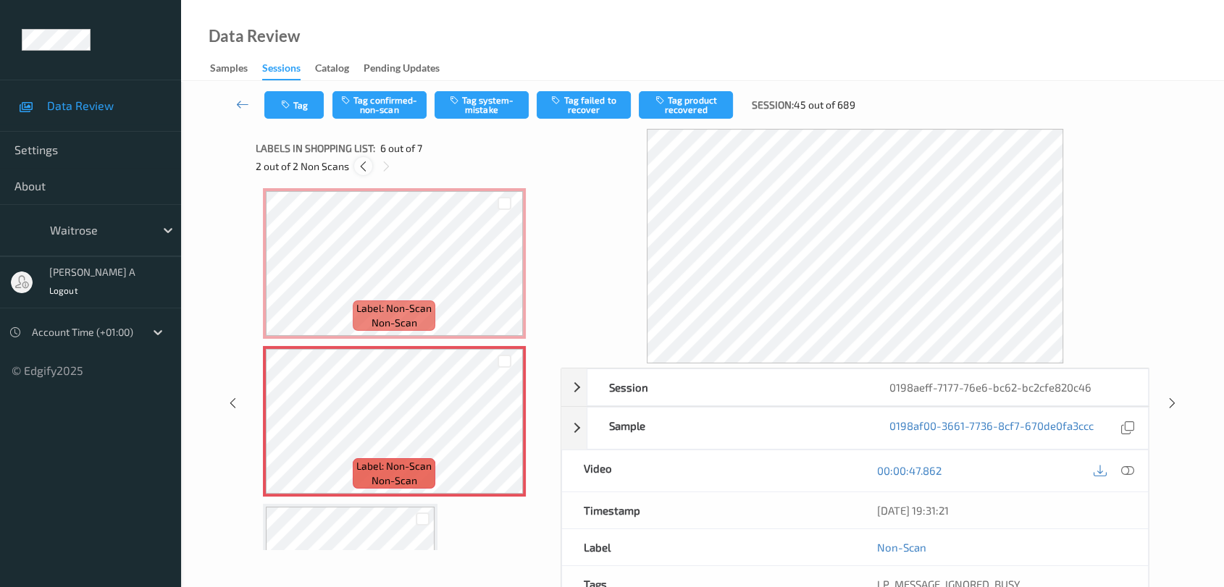
click at [359, 167] on icon at bounding box center [363, 166] width 12 height 13
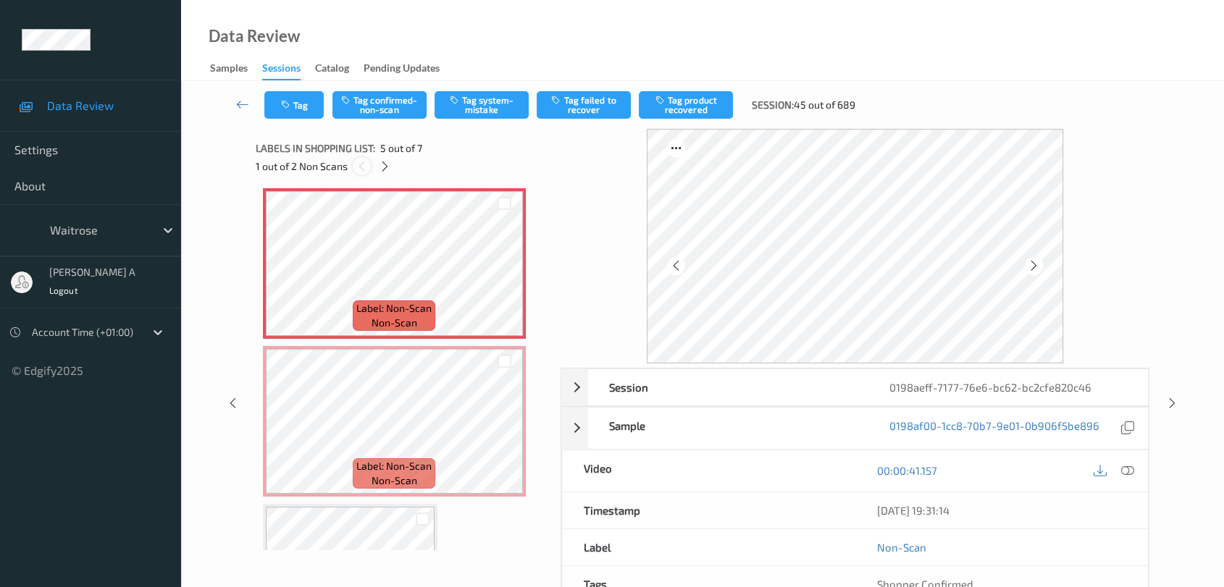
scroll to position [479, 0]
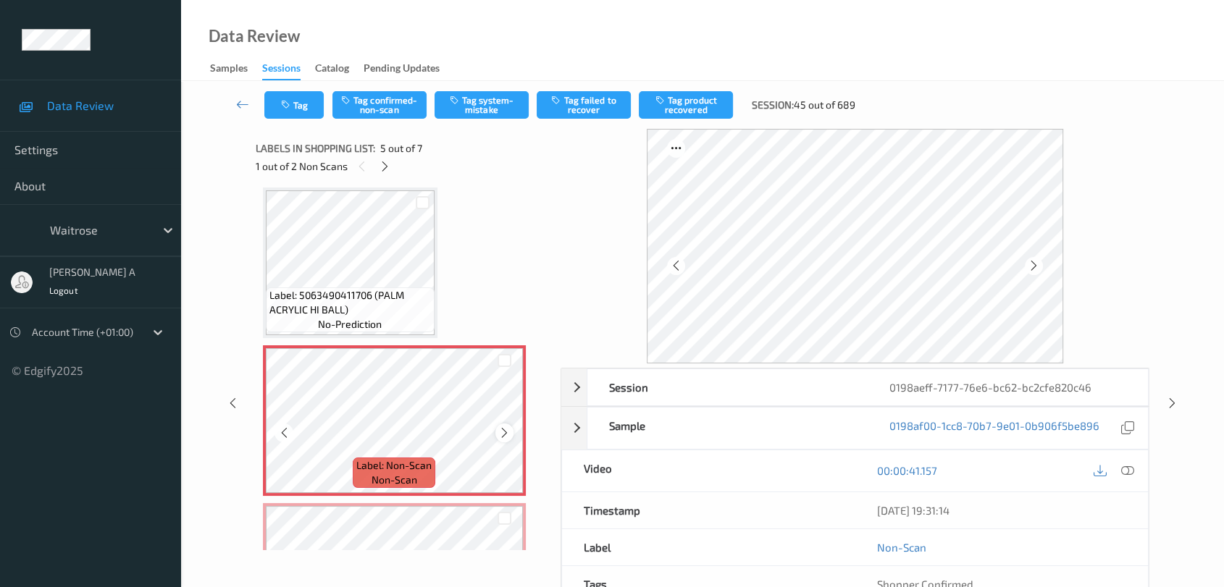
click at [500, 431] on icon at bounding box center [504, 433] width 12 height 13
click at [1127, 469] on icon at bounding box center [1127, 470] width 13 height 13
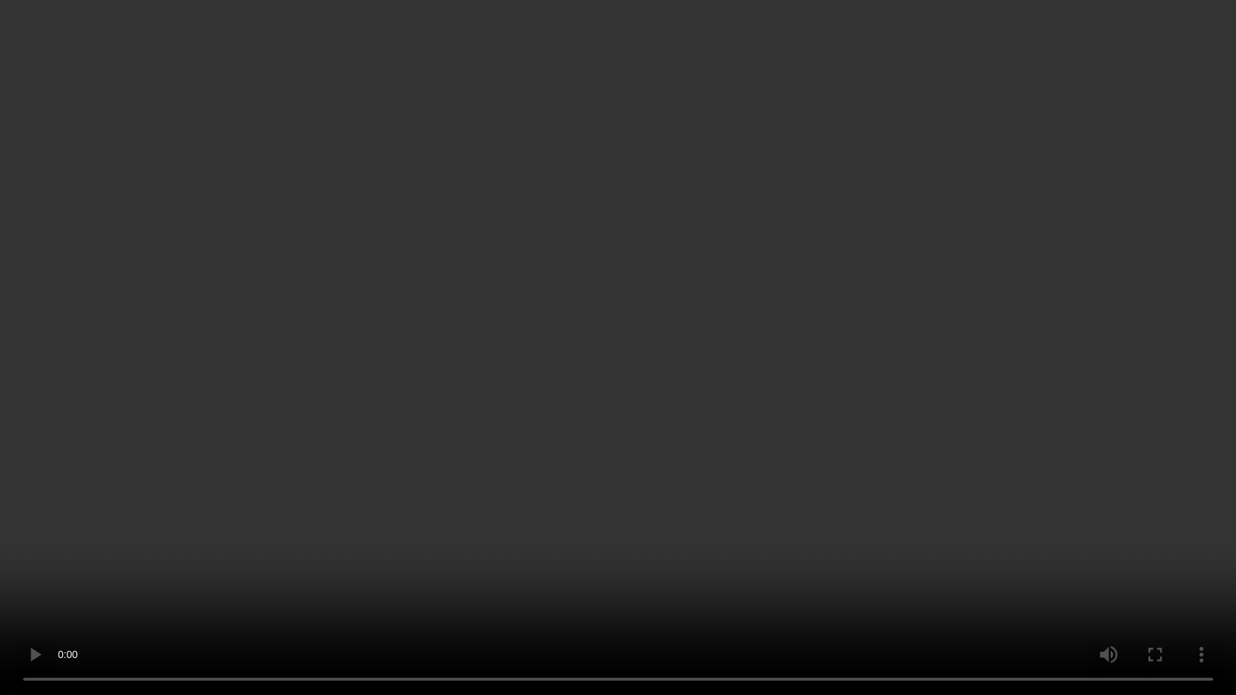
click at [726, 353] on video at bounding box center [618, 347] width 1236 height 695
click at [652, 471] on video at bounding box center [618, 347] width 1236 height 695
click at [781, 283] on video at bounding box center [618, 347] width 1236 height 695
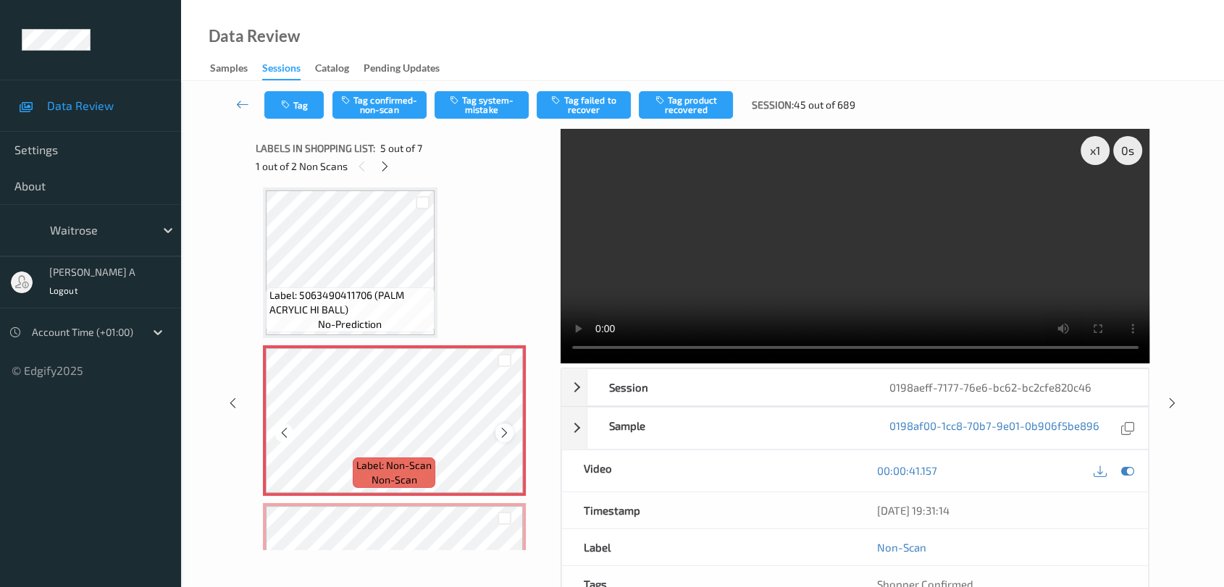
click at [508, 433] on icon at bounding box center [504, 433] width 12 height 13
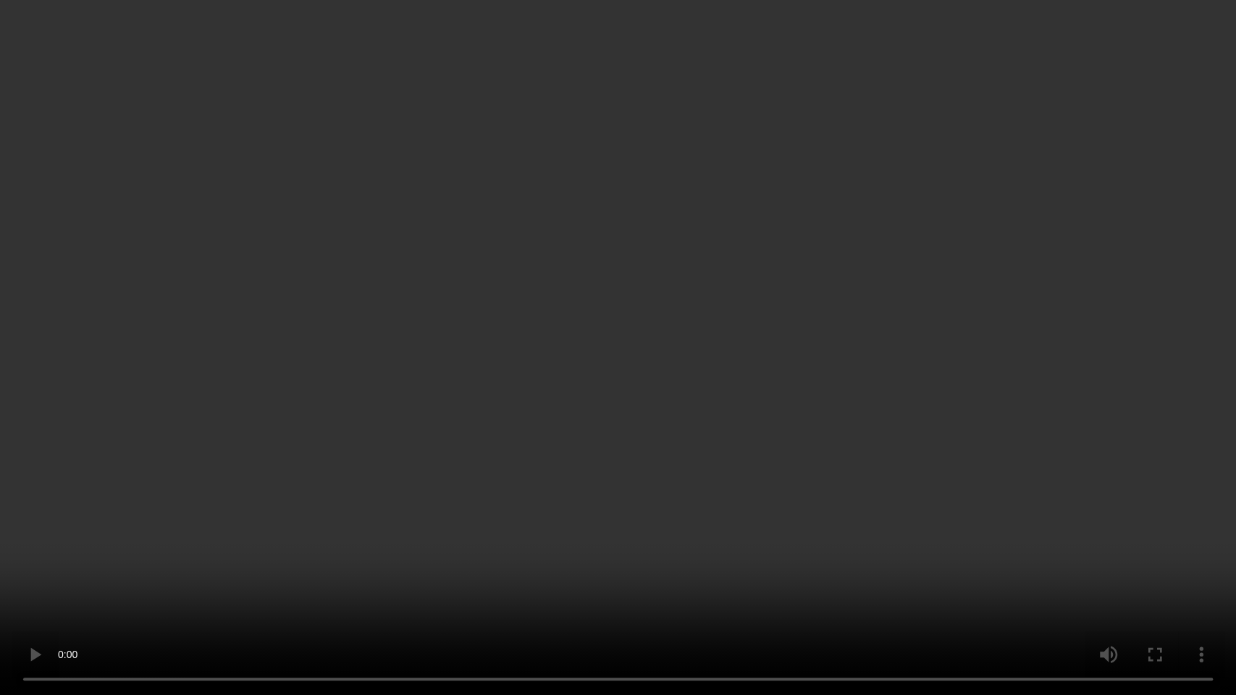
click at [562, 553] on video at bounding box center [618, 347] width 1236 height 695
click at [804, 266] on video at bounding box center [618, 347] width 1236 height 695
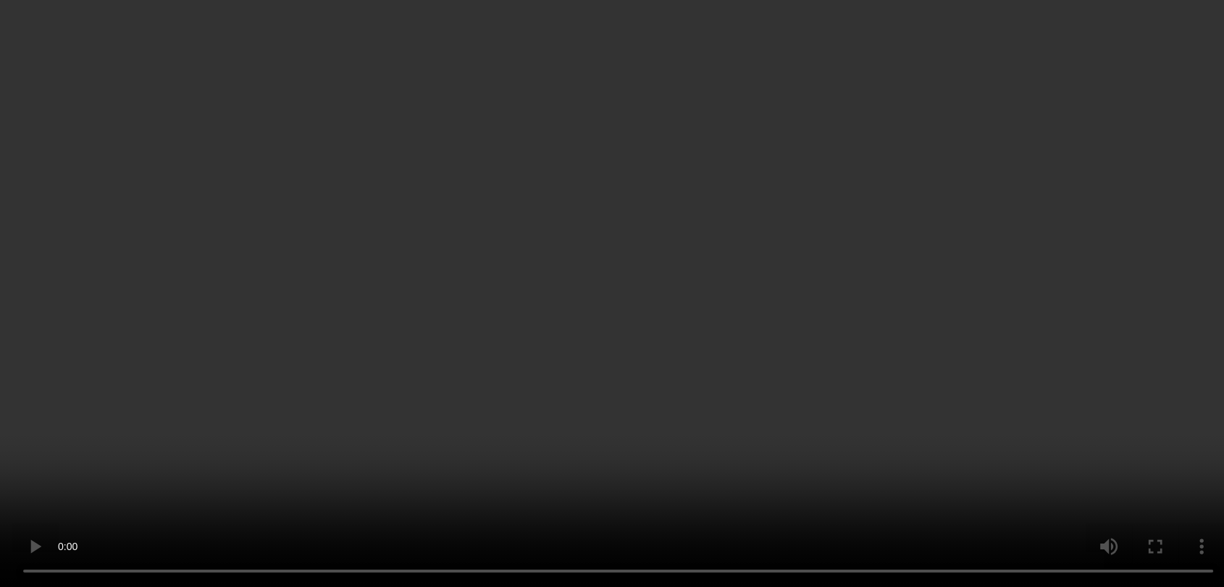
scroll to position [639, 0]
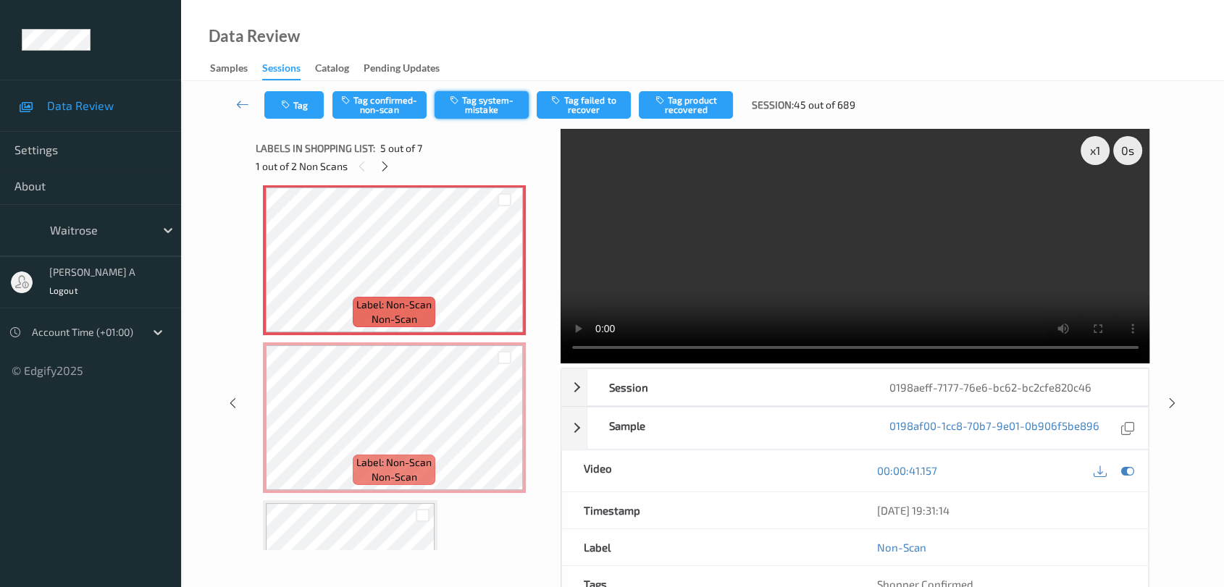
click at [493, 101] on button "Tag system-mistake" at bounding box center [481, 105] width 94 height 28
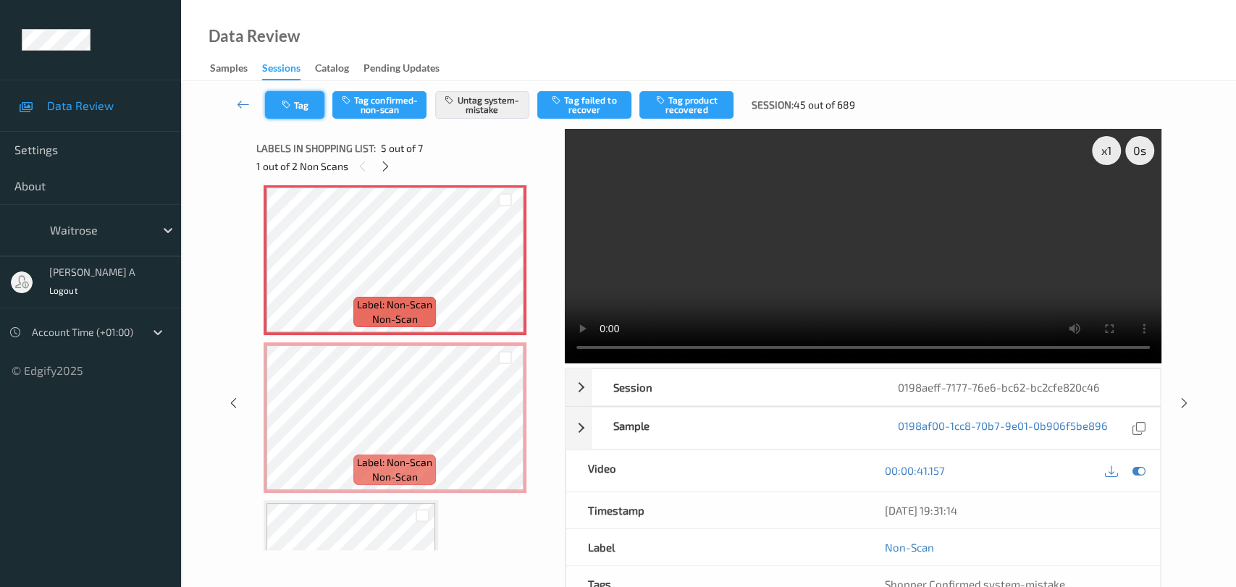
click at [295, 112] on button "Tag" at bounding box center [294, 105] width 59 height 28
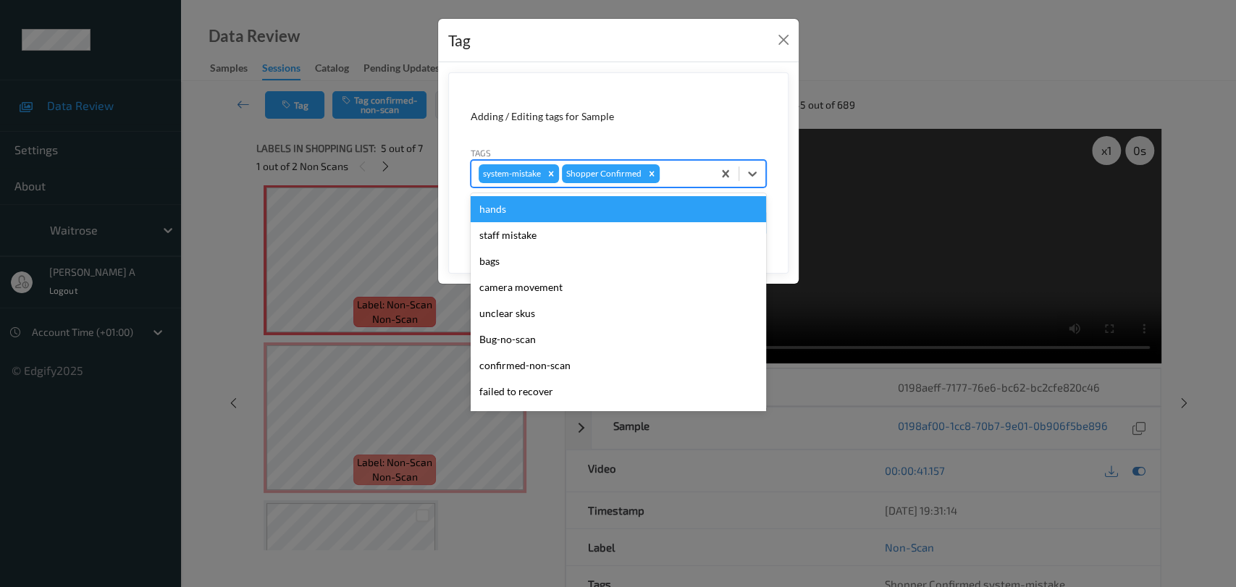
click at [678, 177] on div at bounding box center [684, 173] width 43 height 17
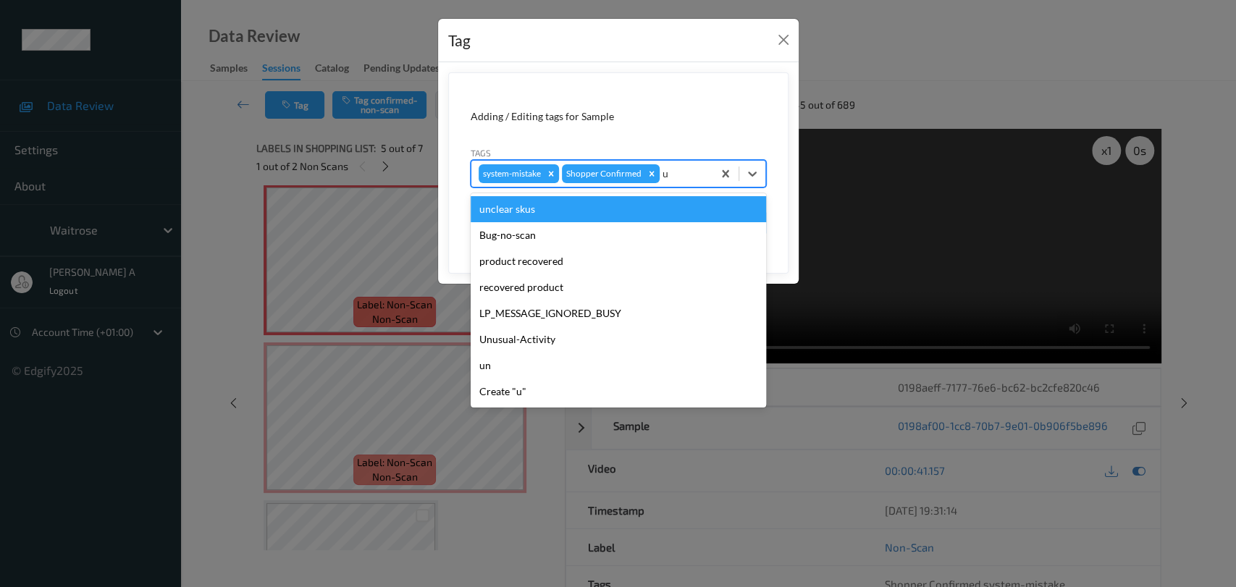
type input "un"
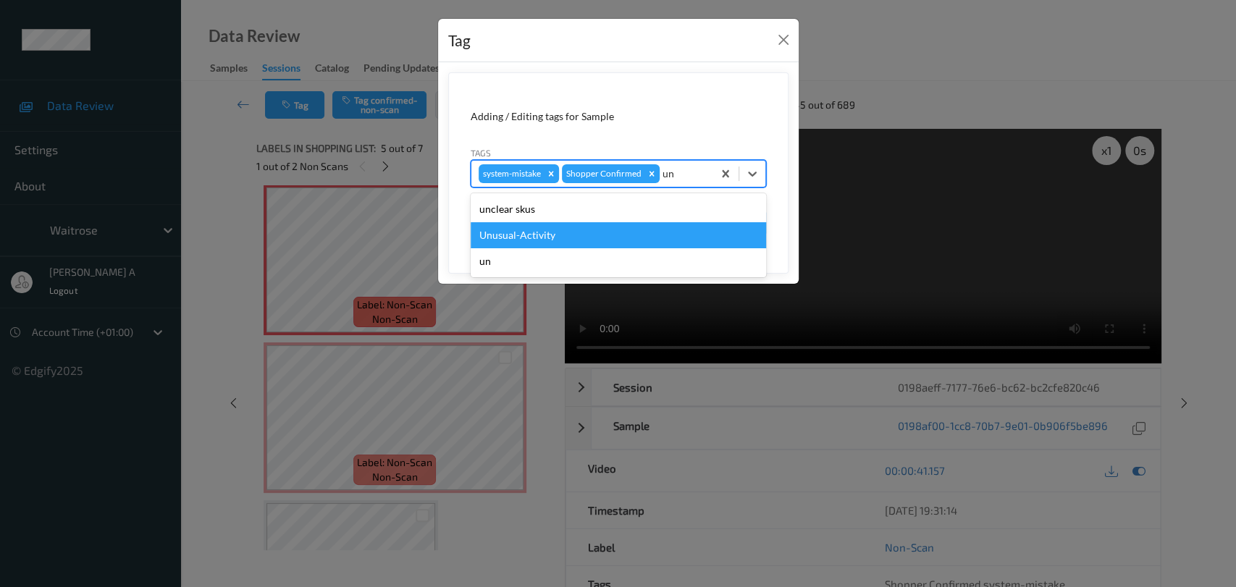
click at [613, 233] on div "Unusual-Activity" at bounding box center [618, 235] width 295 height 26
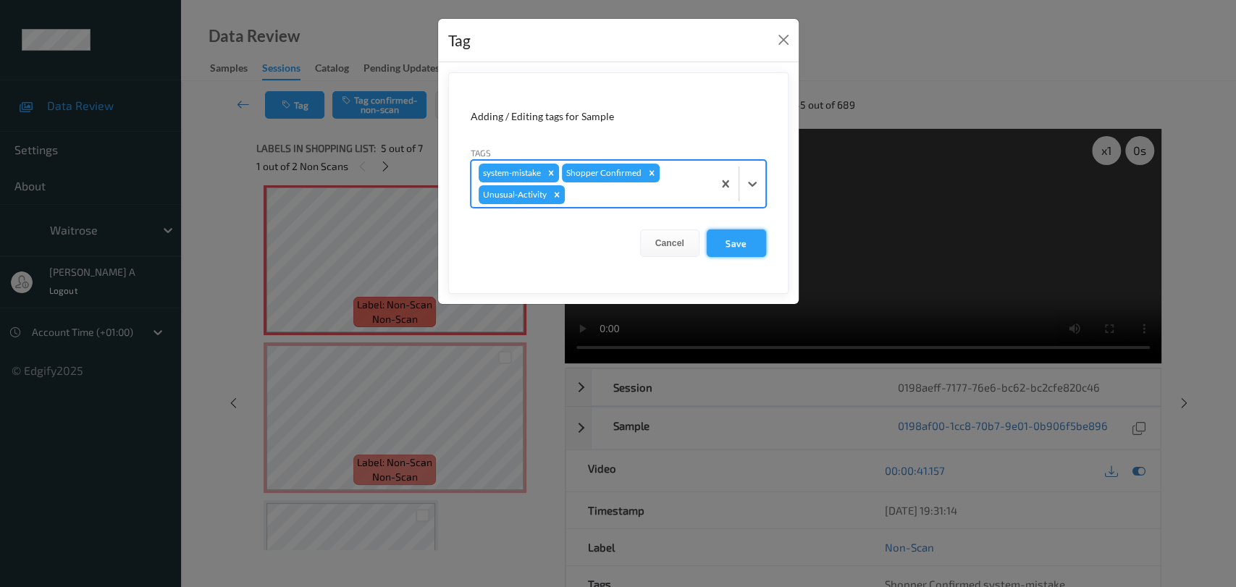
click at [746, 245] on button "Save" at bounding box center [736, 244] width 59 height 28
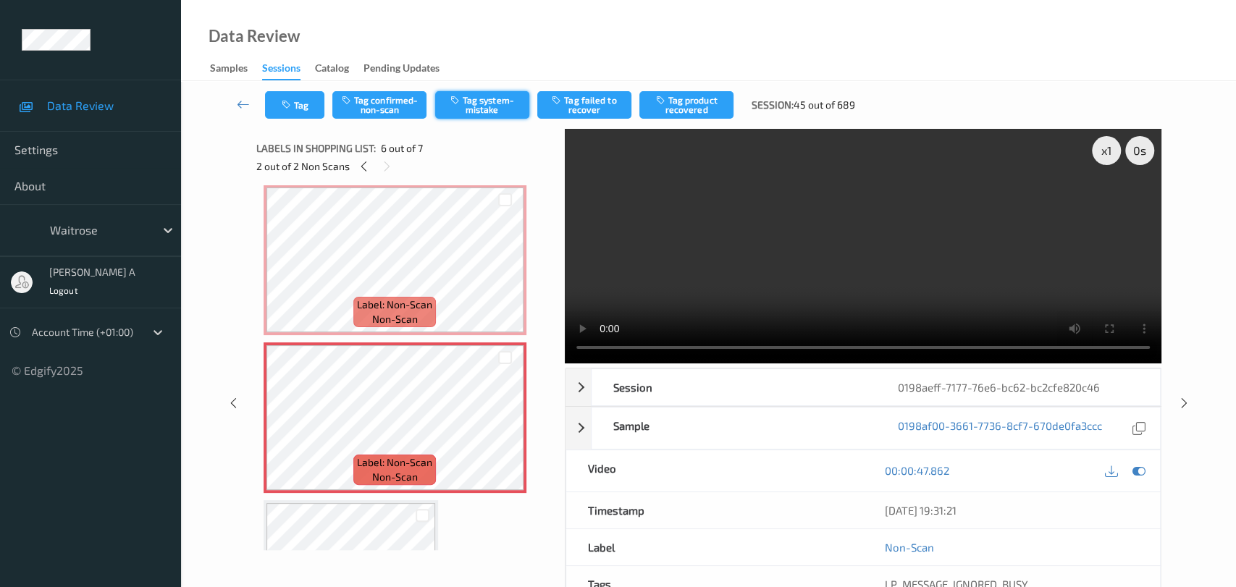
click at [487, 98] on button "Tag system-mistake" at bounding box center [482, 105] width 94 height 28
click at [308, 101] on button "Tag" at bounding box center [294, 105] width 59 height 28
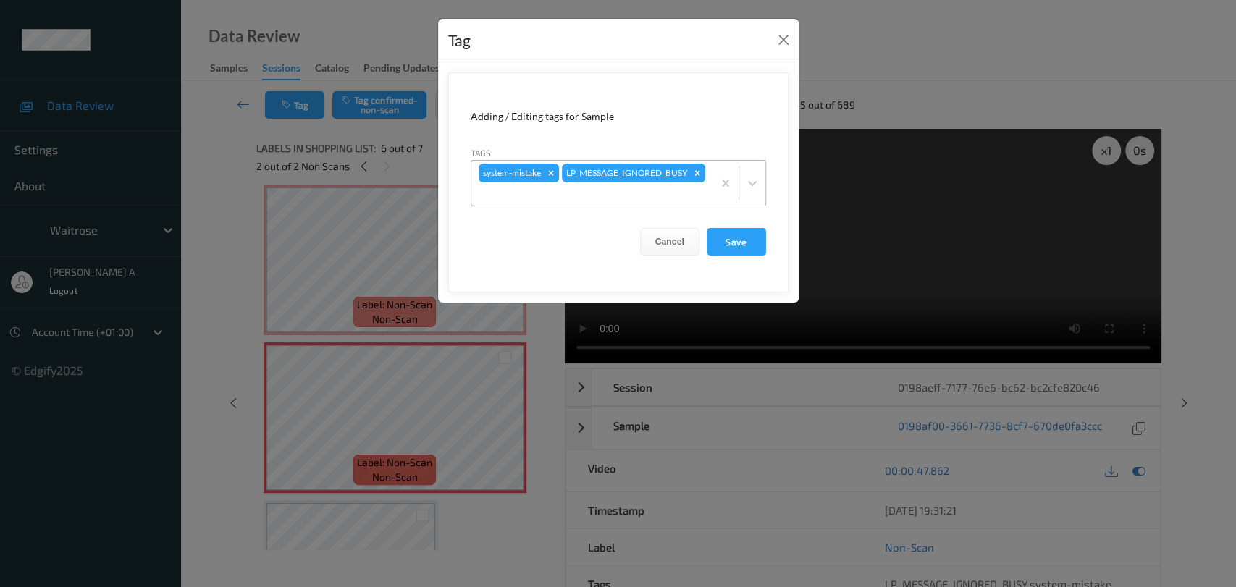
click at [668, 193] on div at bounding box center [592, 193] width 227 height 17
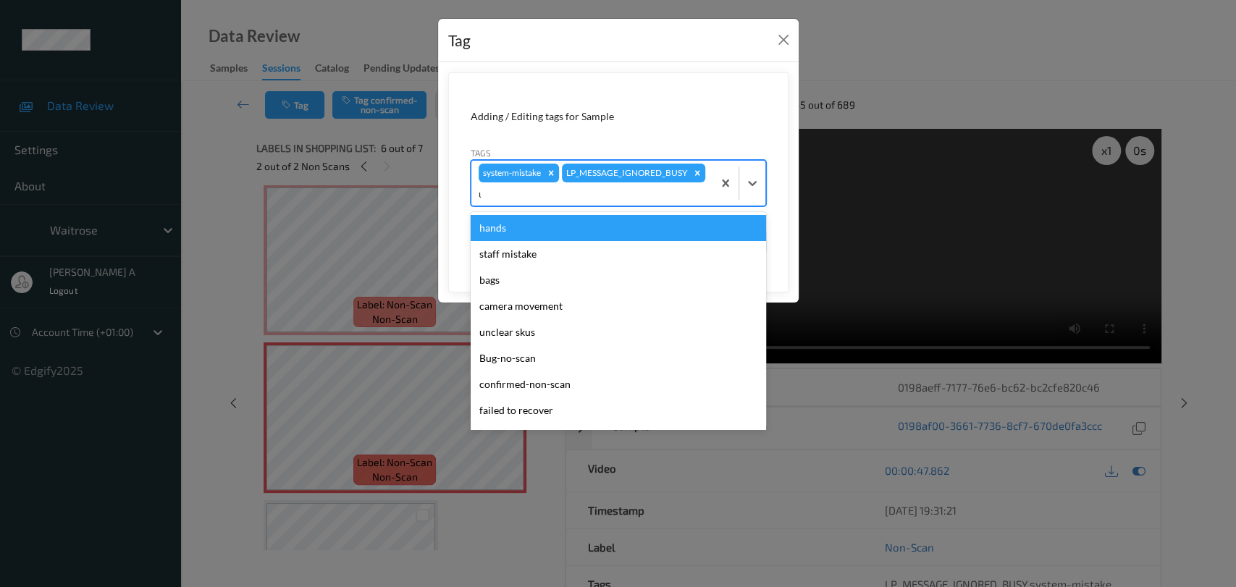
type input "un"
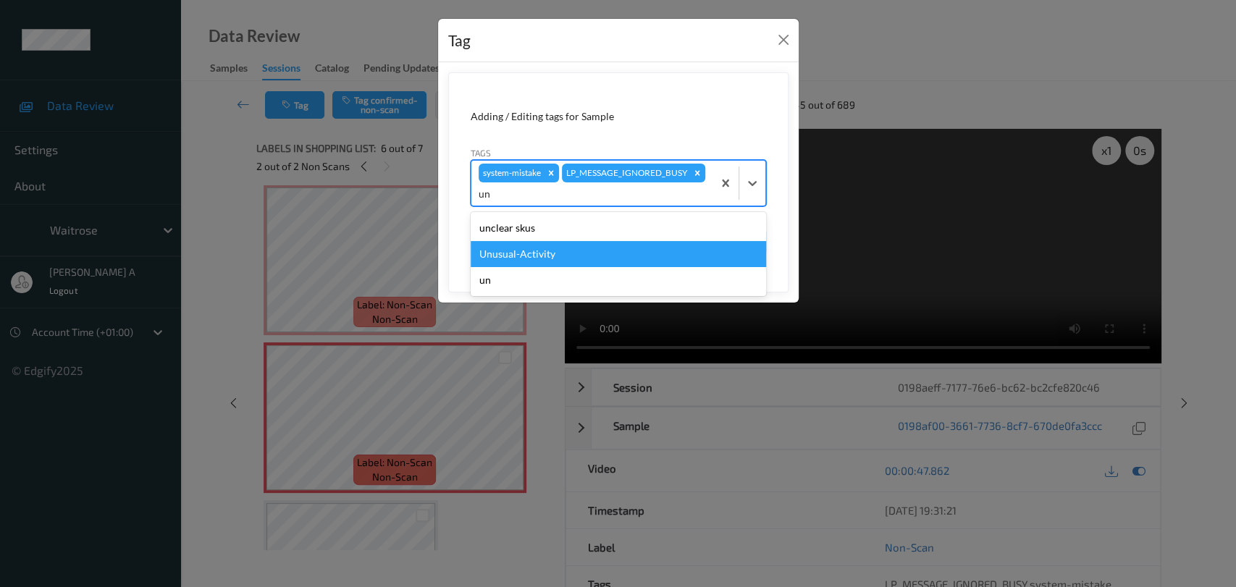
click at [533, 245] on div "Unusual-Activity" at bounding box center [618, 254] width 295 height 26
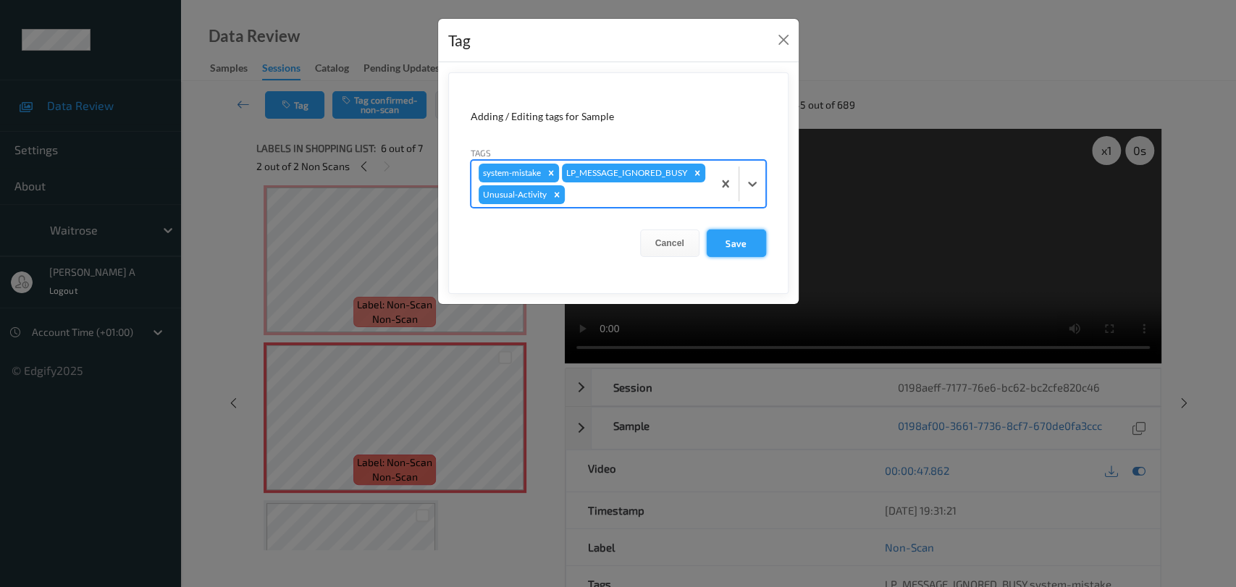
click at [751, 256] on button "Save" at bounding box center [736, 244] width 59 height 28
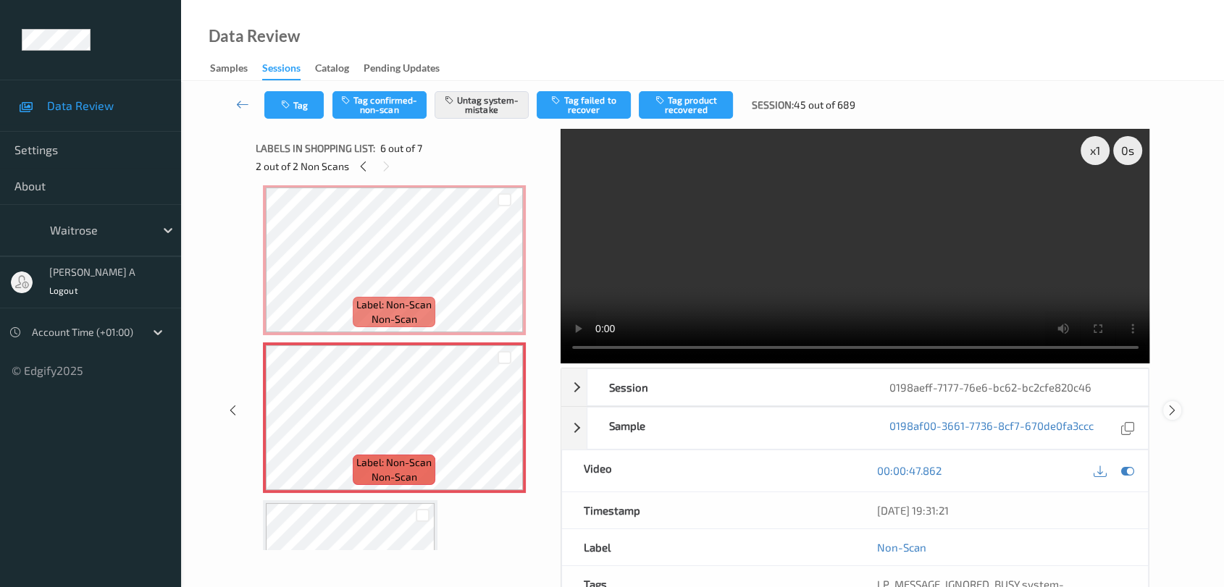
click at [1173, 404] on icon at bounding box center [1172, 410] width 12 height 13
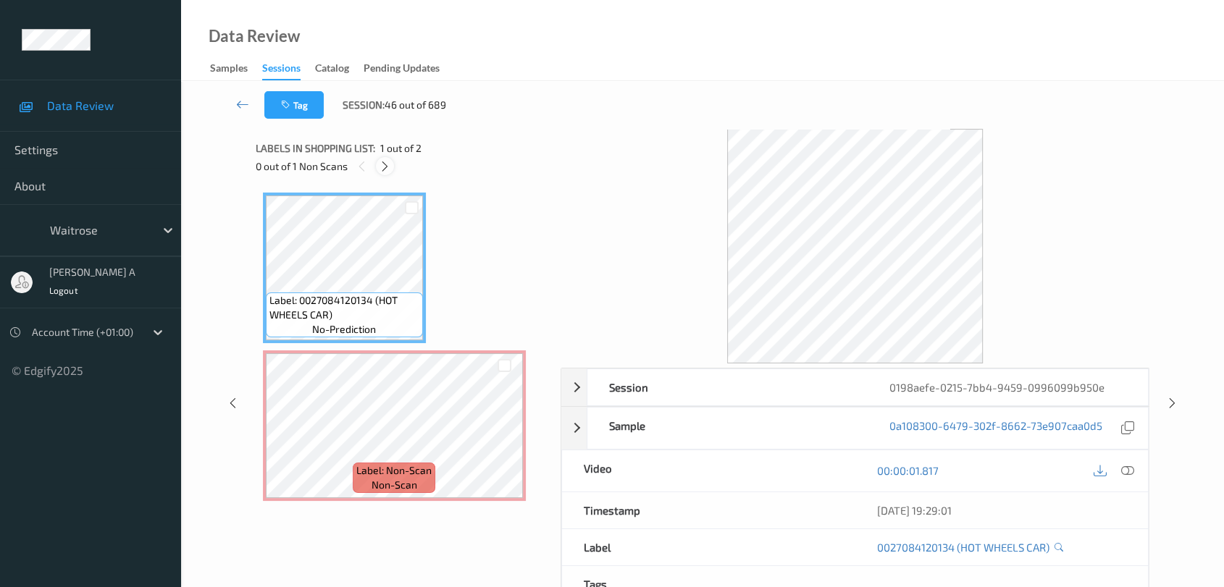
click at [382, 164] on icon at bounding box center [385, 166] width 12 height 13
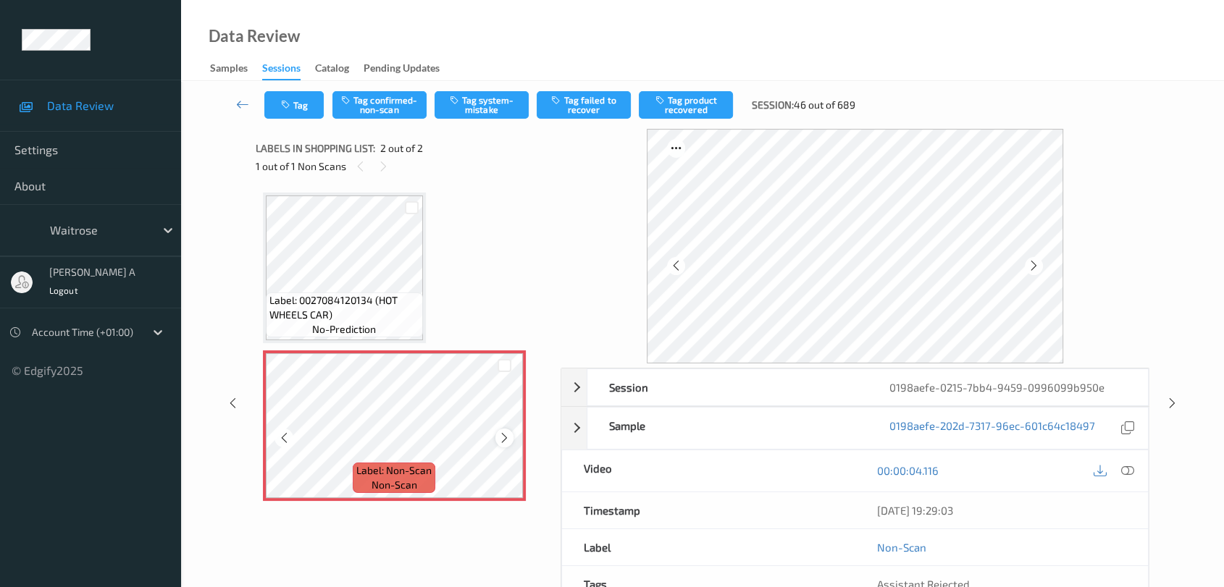
click at [503, 432] on icon at bounding box center [504, 438] width 12 height 13
drag, startPoint x: 1131, startPoint y: 471, endPoint x: 932, endPoint y: 375, distance: 221.2
click at [1131, 471] on icon at bounding box center [1127, 470] width 13 height 13
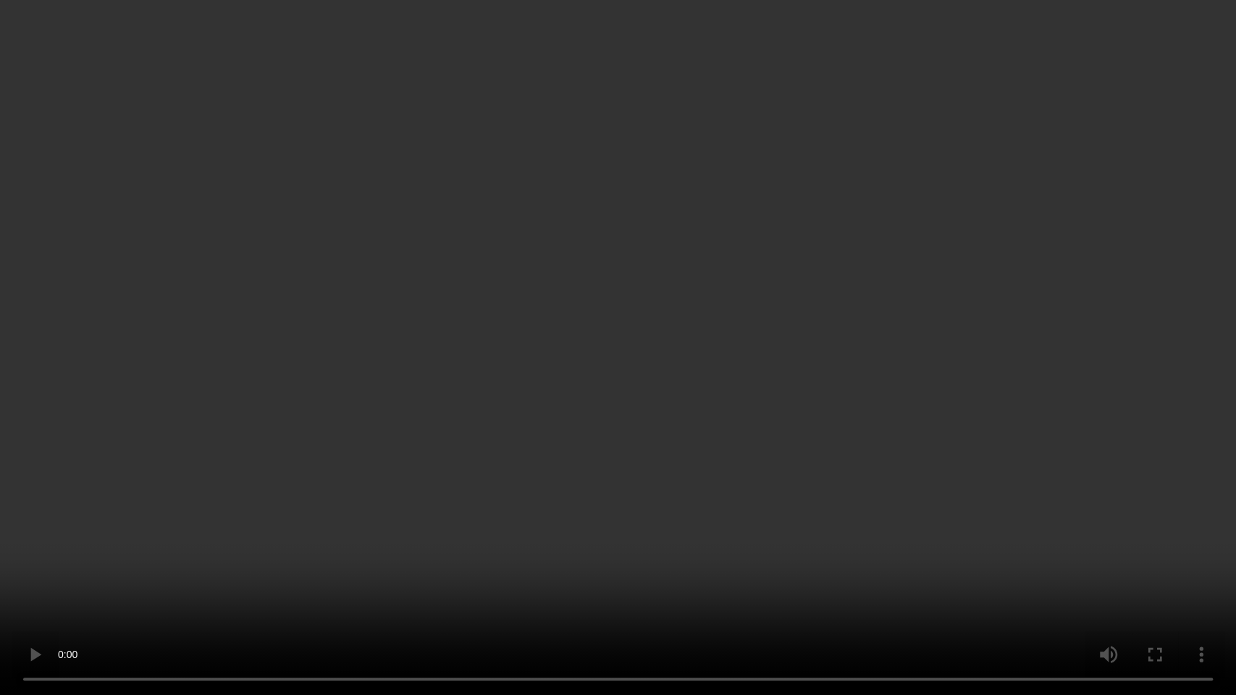
click at [638, 432] on video at bounding box center [618, 347] width 1236 height 695
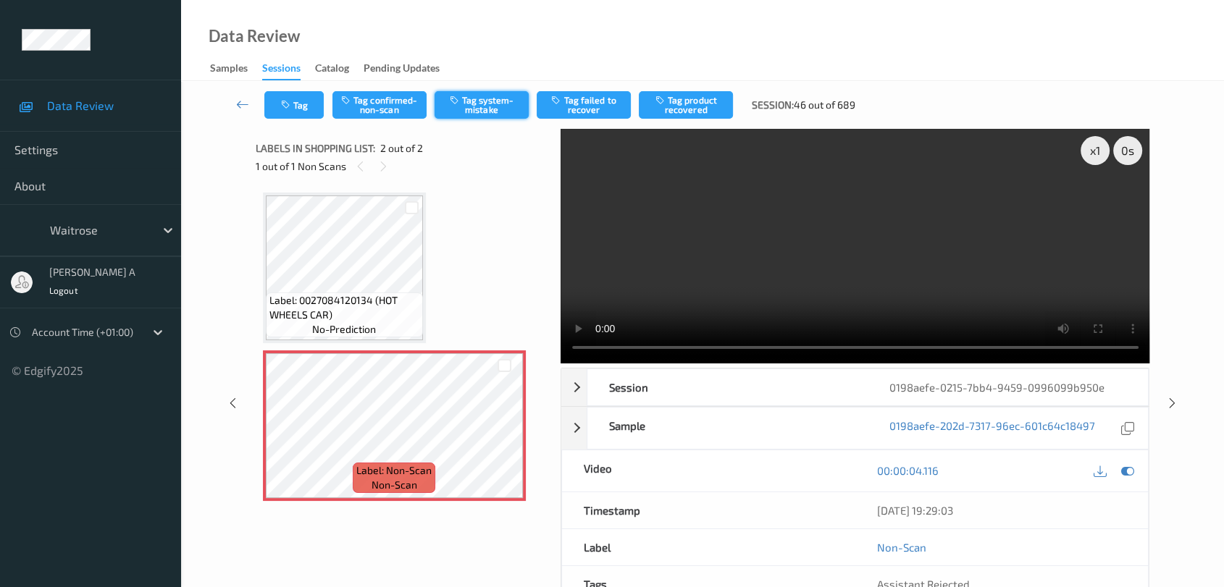
click at [498, 104] on button "Tag system-mistake" at bounding box center [481, 105] width 94 height 28
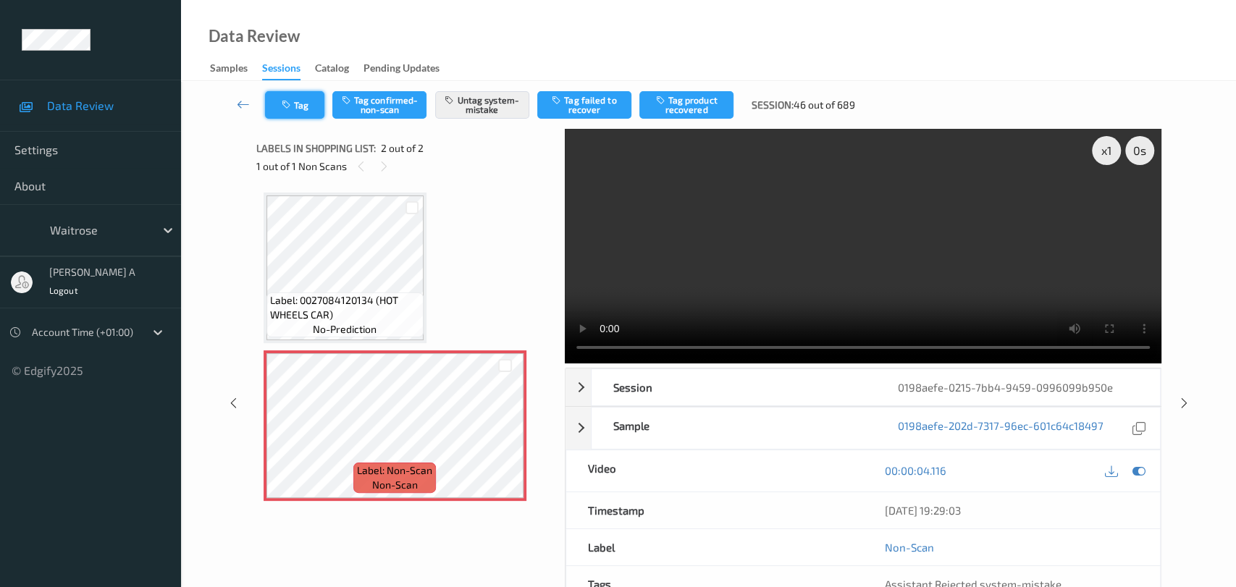
click at [291, 112] on button "Tag" at bounding box center [294, 105] width 59 height 28
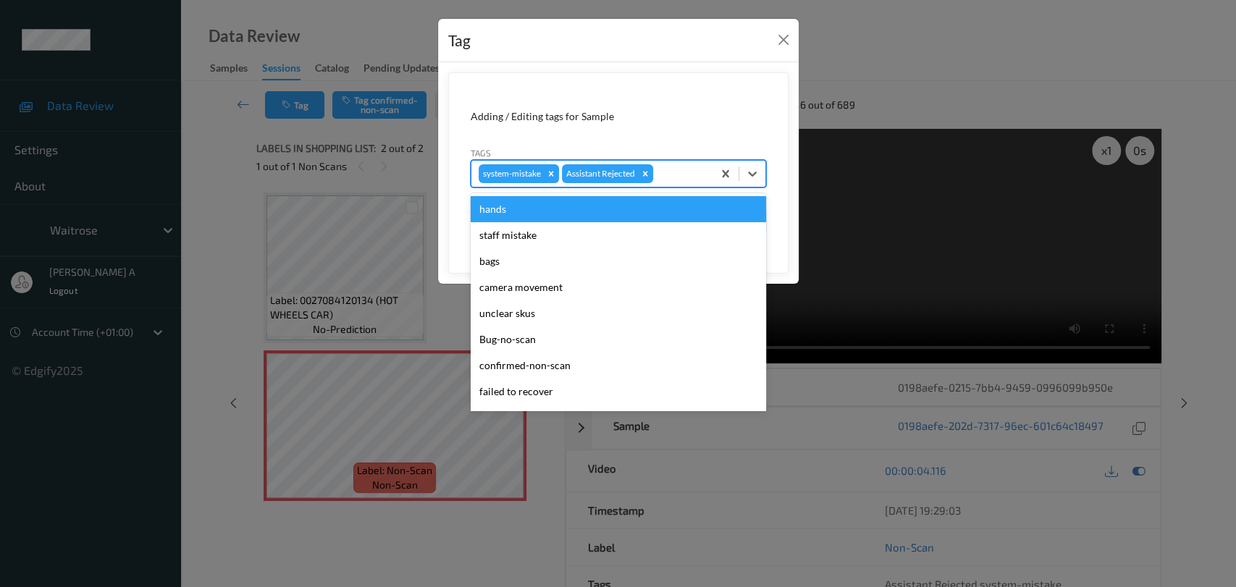
click at [667, 177] on div at bounding box center [680, 173] width 49 height 17
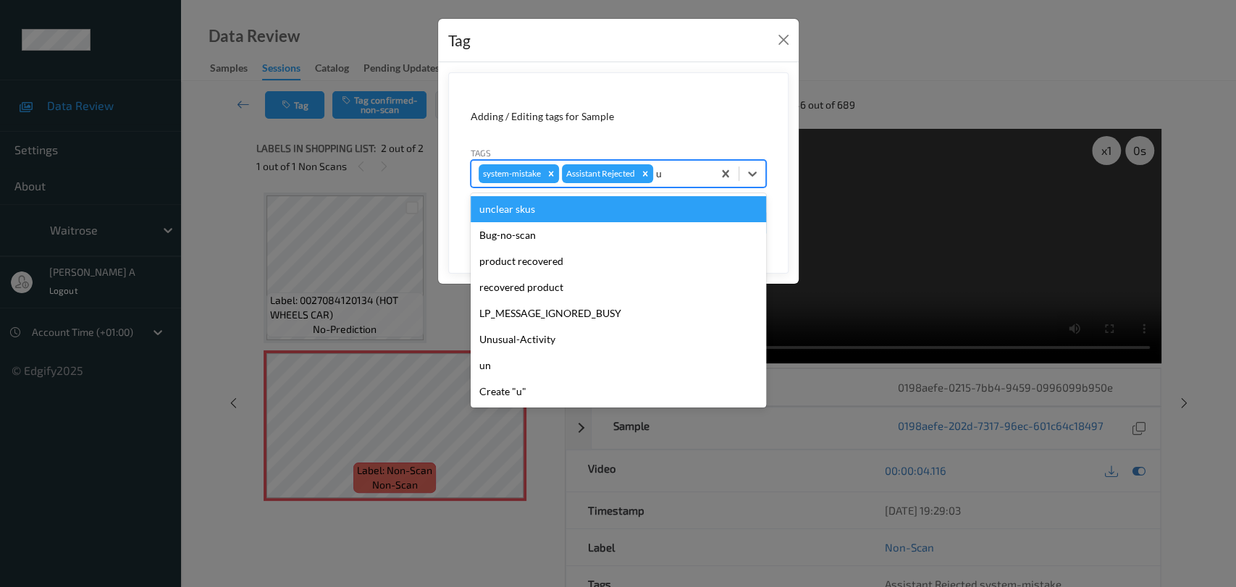
type input "un"
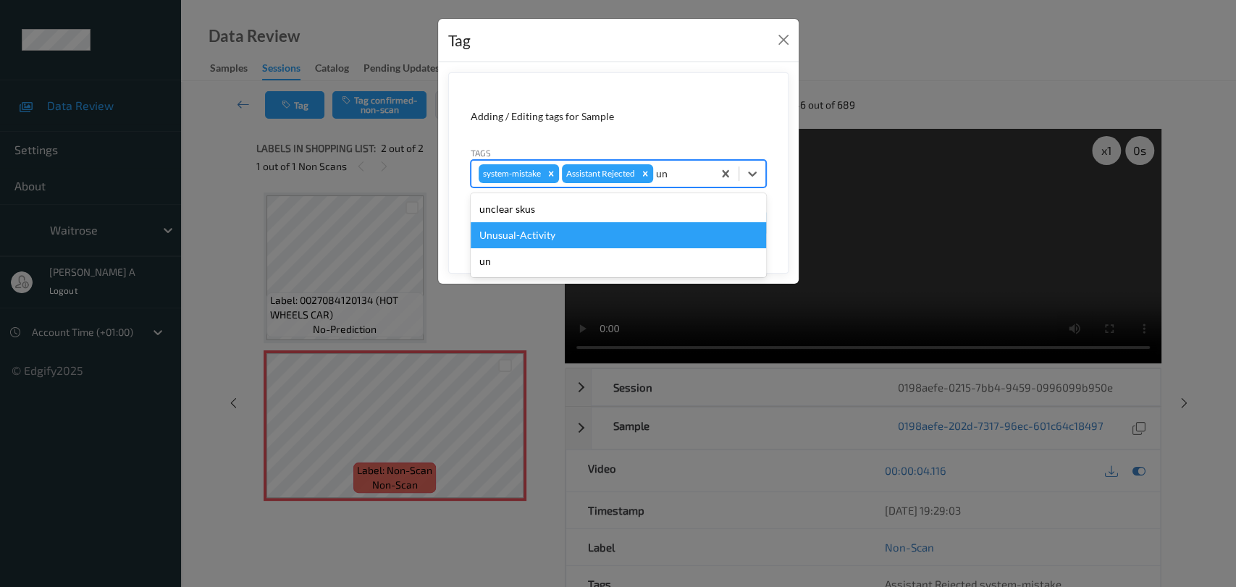
click at [618, 236] on div "Unusual-Activity" at bounding box center [618, 235] width 295 height 26
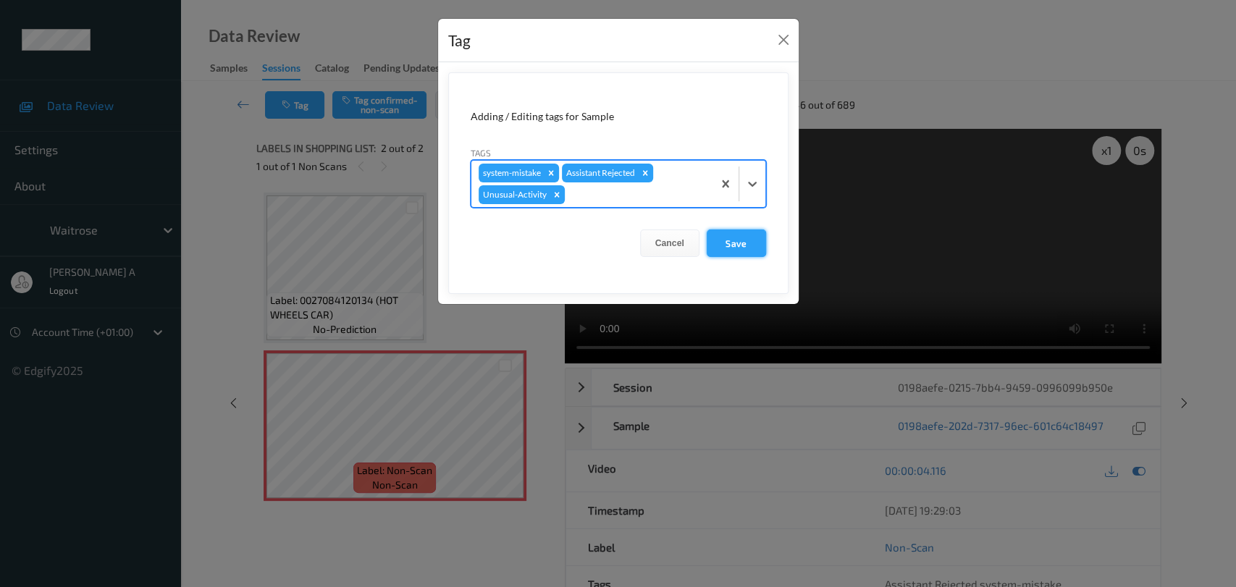
click at [733, 249] on button "Save" at bounding box center [736, 244] width 59 height 28
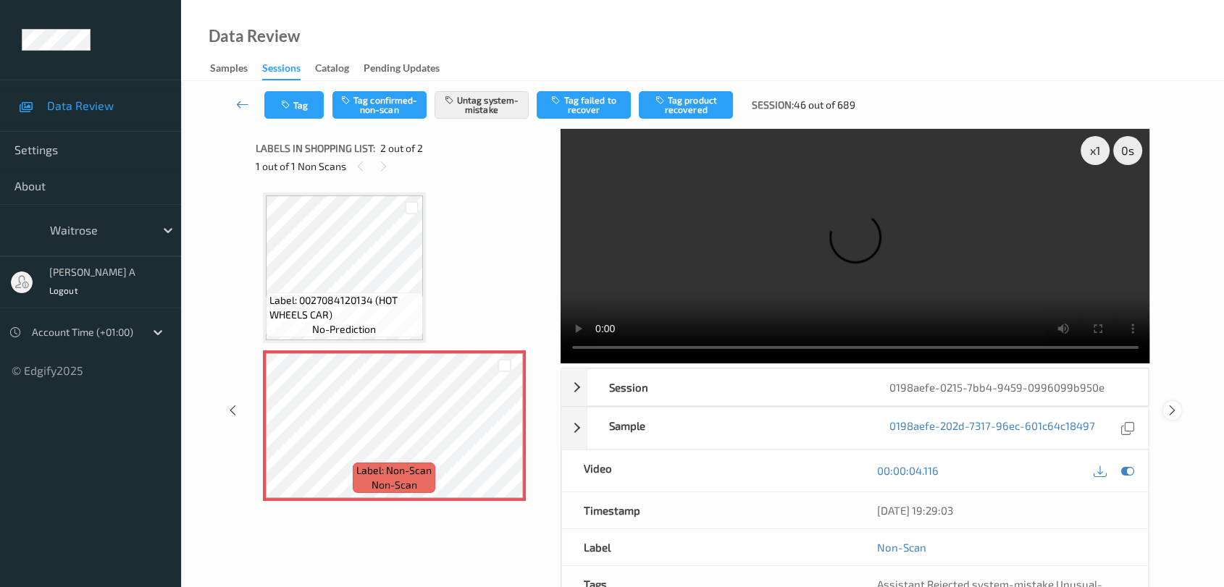
click at [1172, 404] on icon at bounding box center [1172, 410] width 12 height 13
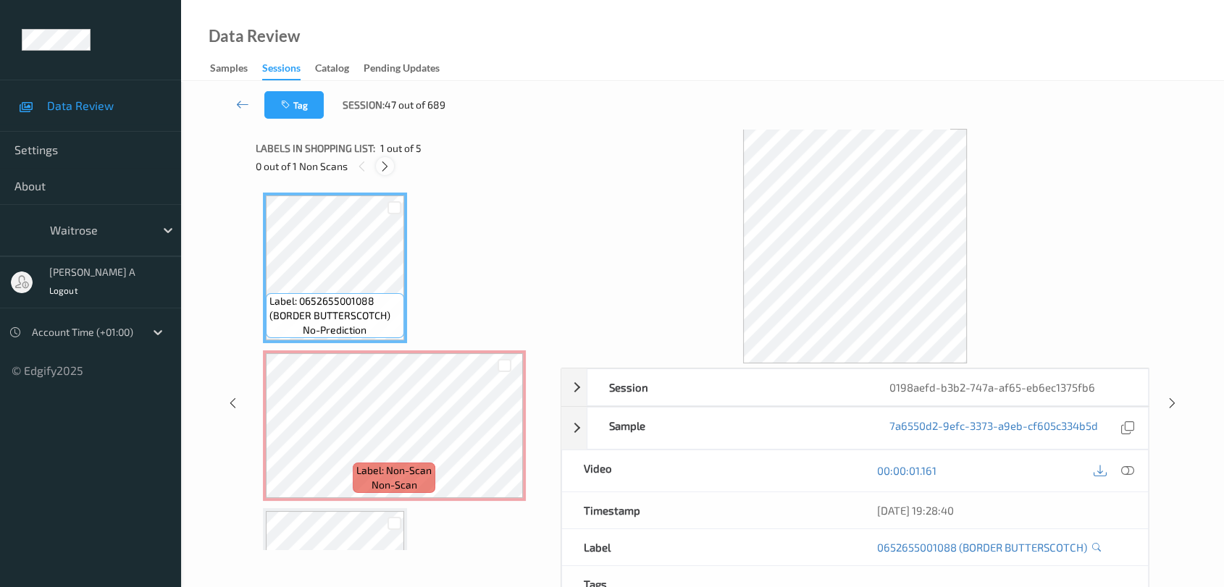
click at [386, 169] on icon at bounding box center [385, 166] width 12 height 13
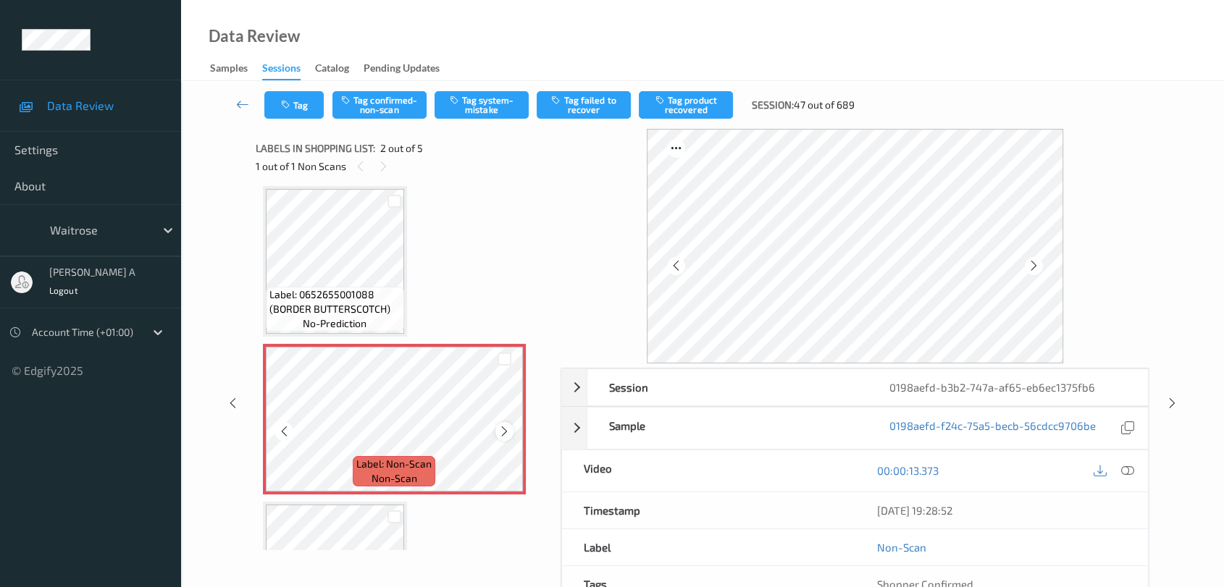
click at [504, 428] on icon at bounding box center [504, 431] width 12 height 13
click at [1130, 474] on icon at bounding box center [1127, 470] width 13 height 13
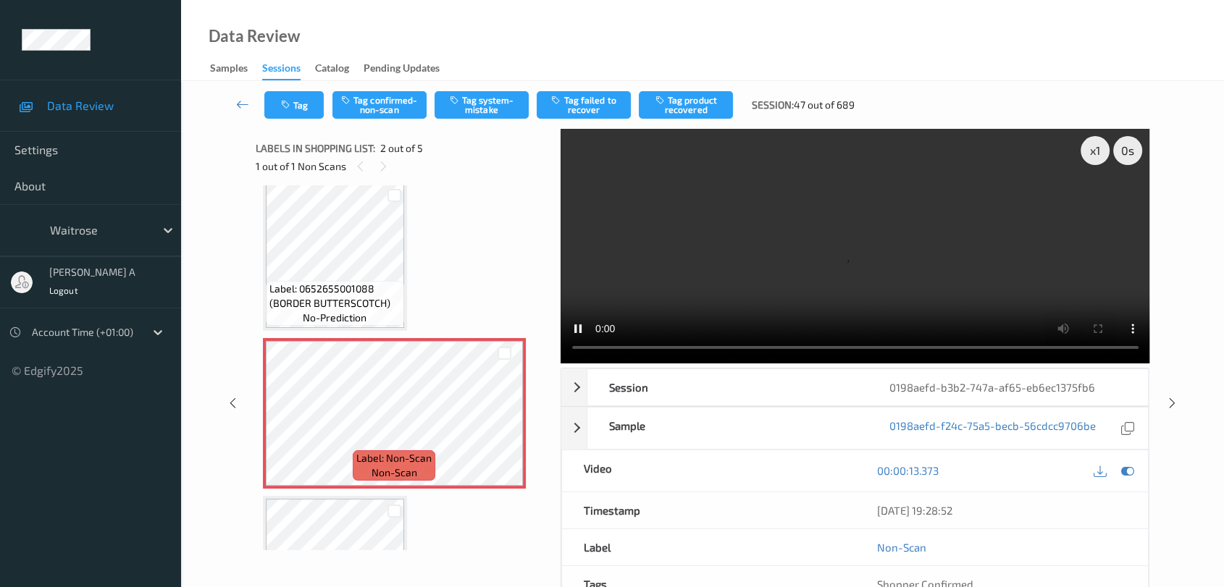
scroll to position [0, 0]
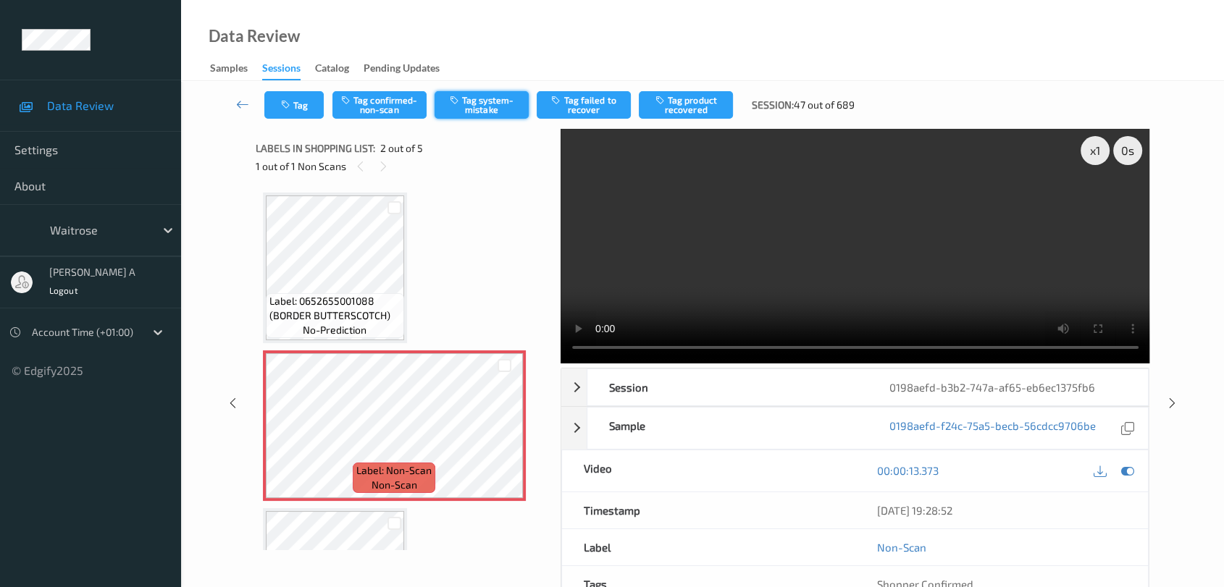
click at [487, 115] on button "Tag system-mistake" at bounding box center [481, 105] width 94 height 28
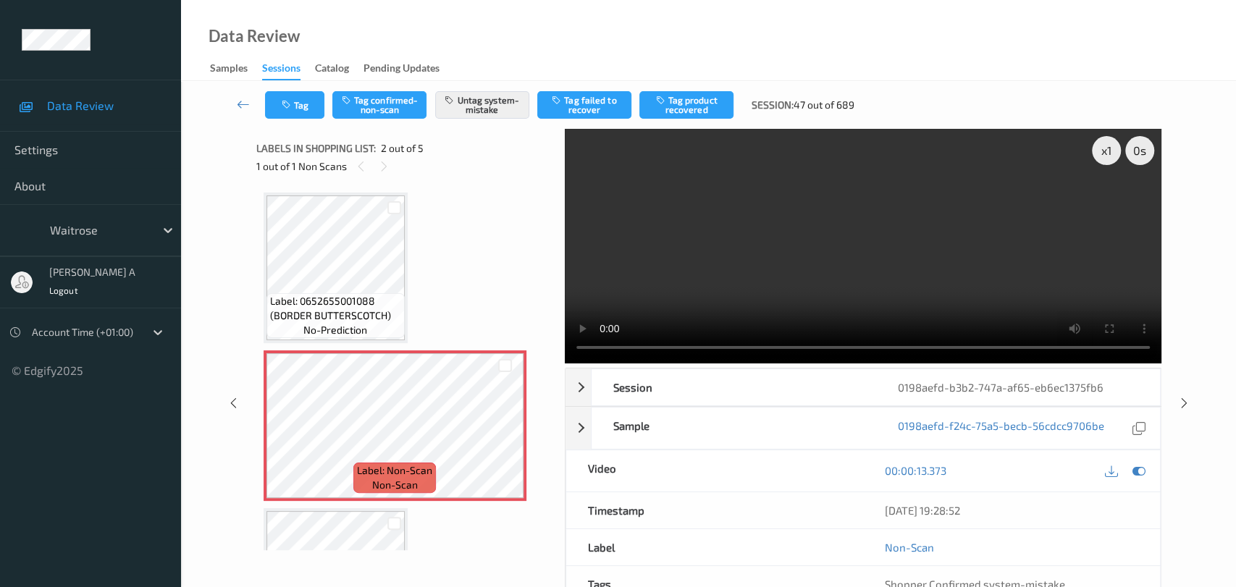
click at [290, 112] on button "Tag" at bounding box center [294, 105] width 59 height 28
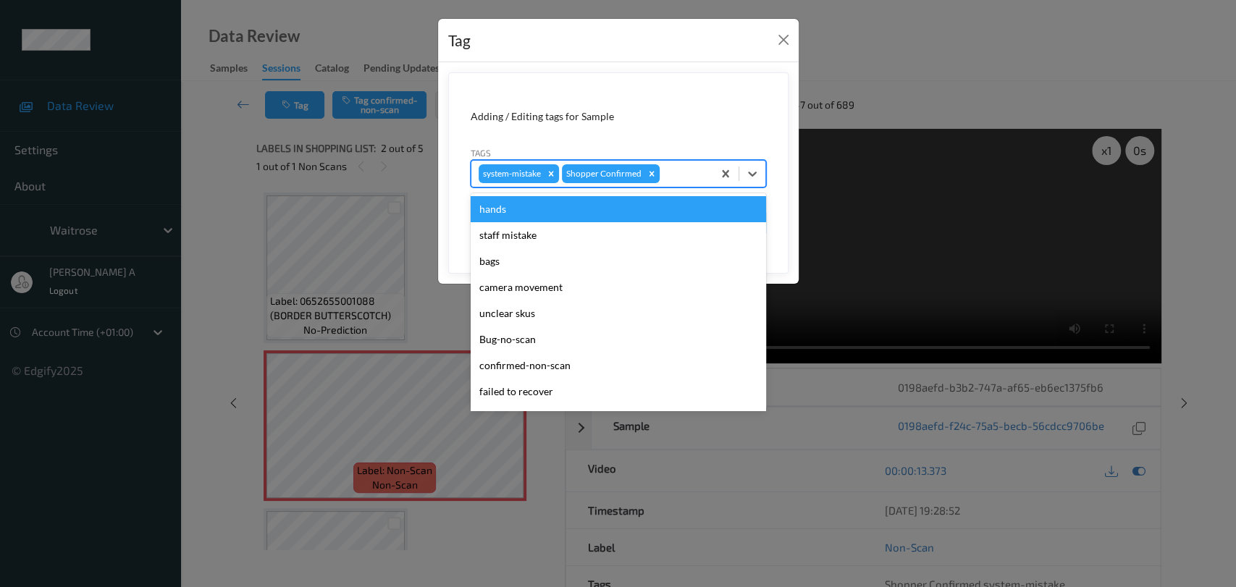
click at [687, 175] on div at bounding box center [684, 173] width 43 height 17
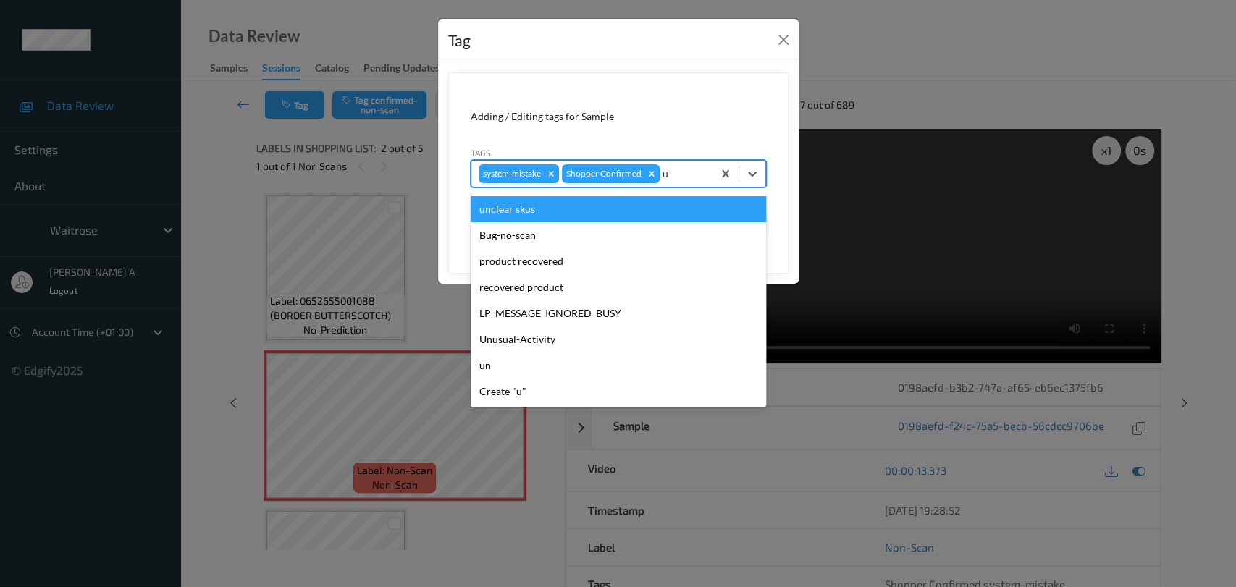
type input "un"
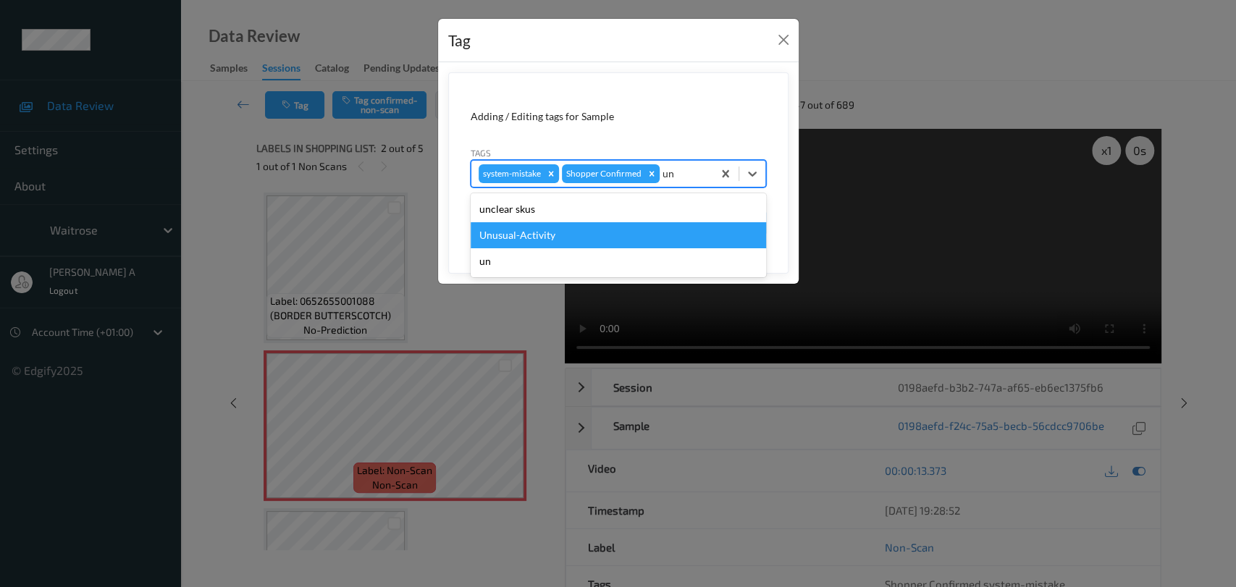
click at [655, 228] on div "Unusual-Activity" at bounding box center [618, 235] width 295 height 26
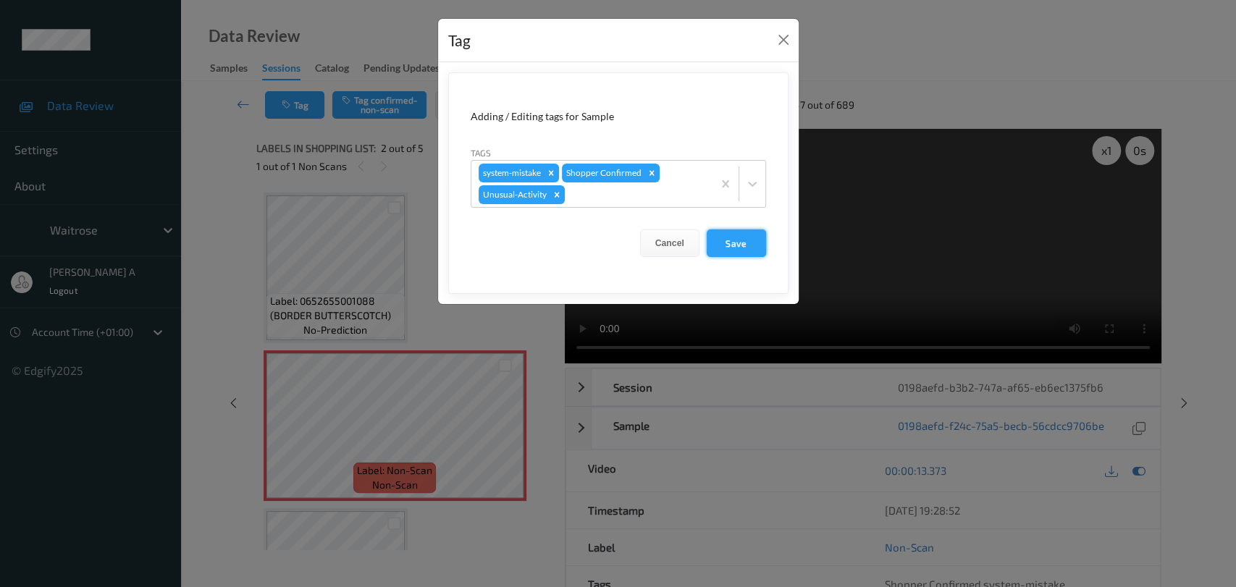
click at [742, 241] on button "Save" at bounding box center [736, 244] width 59 height 28
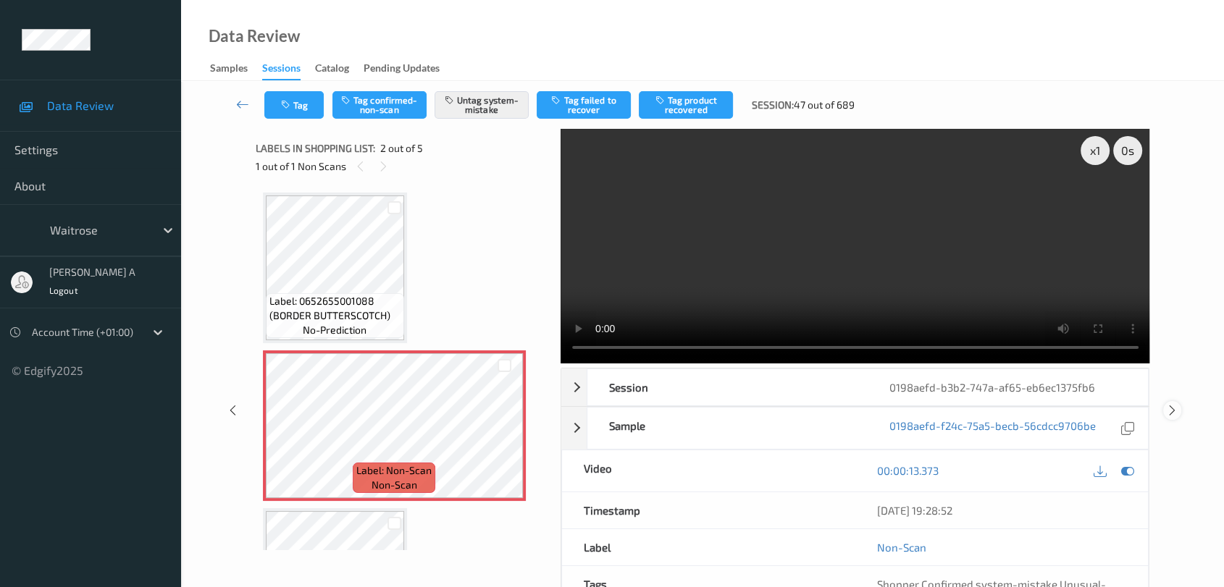
click at [1171, 416] on icon at bounding box center [1172, 410] width 12 height 13
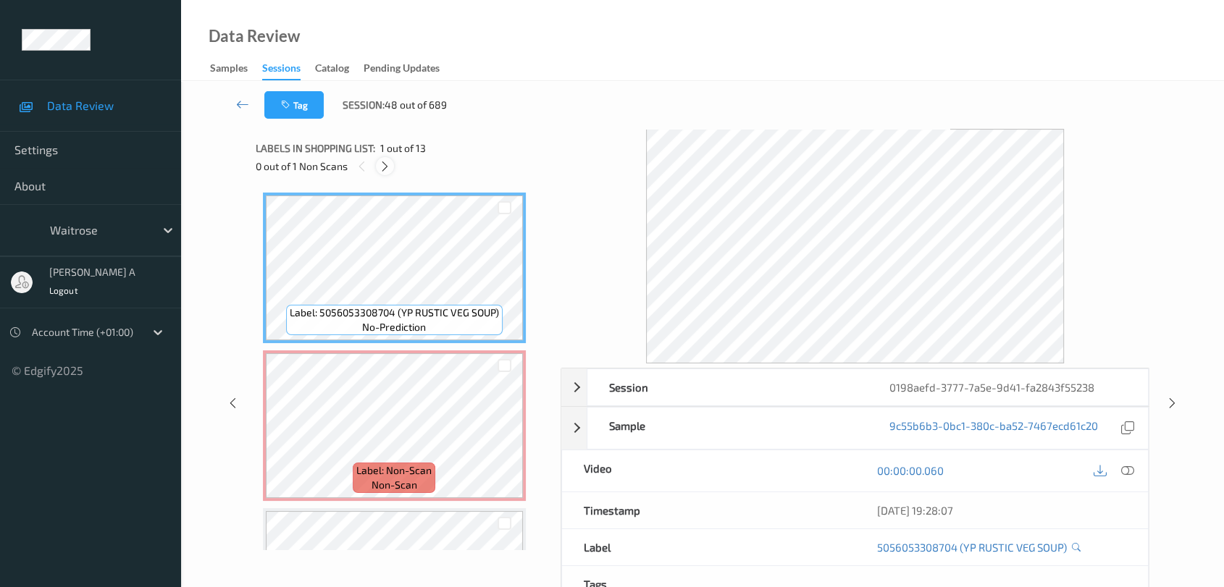
click at [386, 167] on icon at bounding box center [385, 166] width 12 height 13
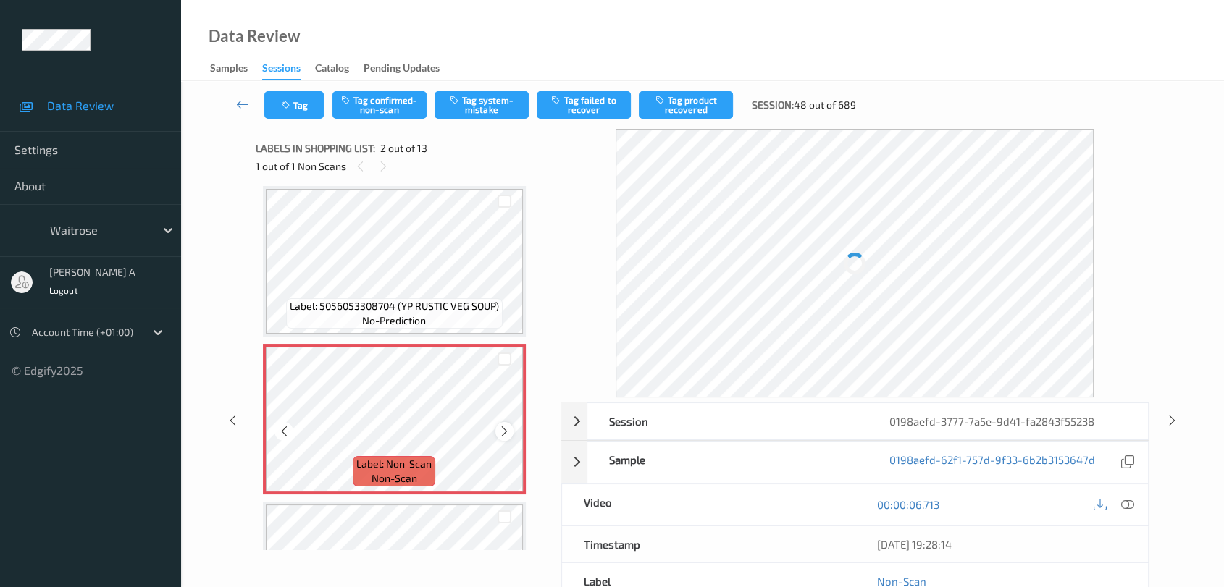
click at [504, 427] on icon at bounding box center [504, 431] width 12 height 13
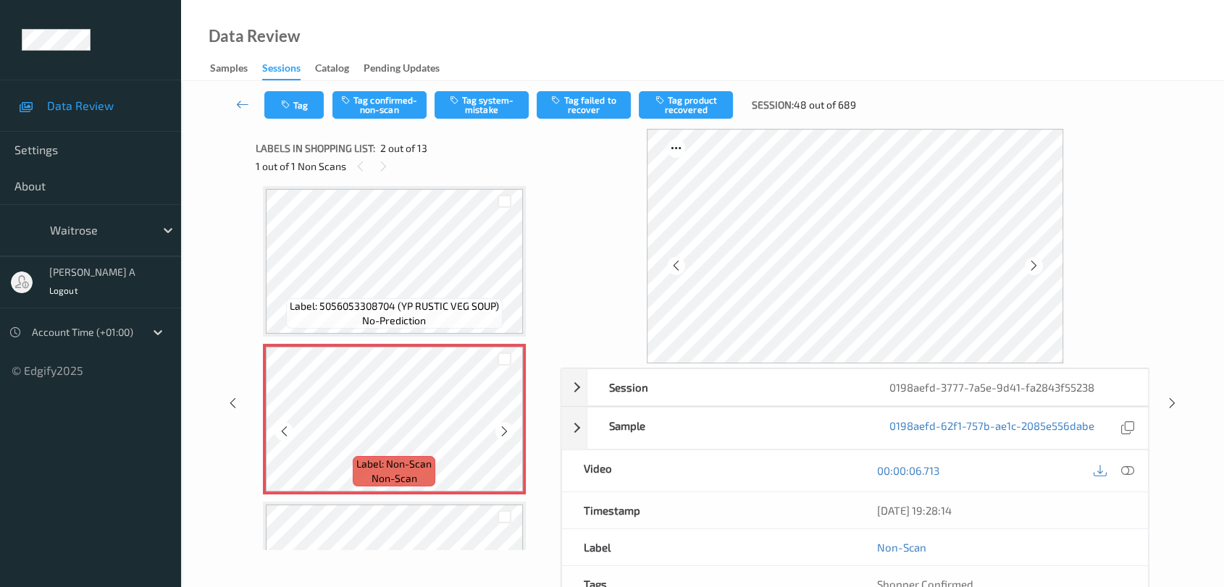
click at [504, 427] on icon at bounding box center [504, 431] width 12 height 13
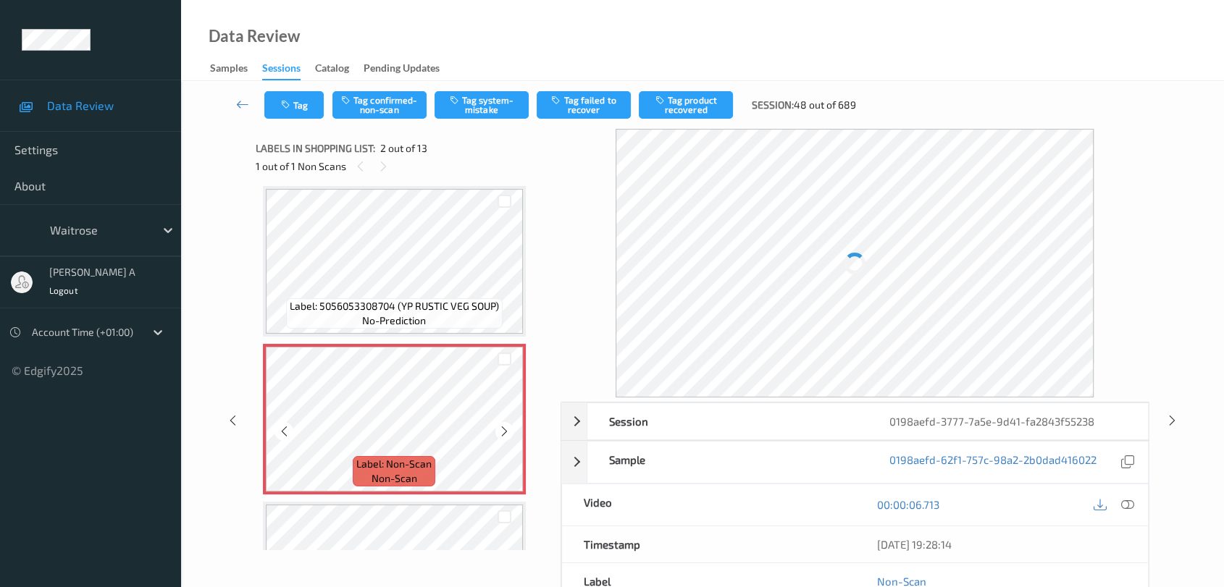
click at [504, 427] on icon at bounding box center [504, 431] width 12 height 13
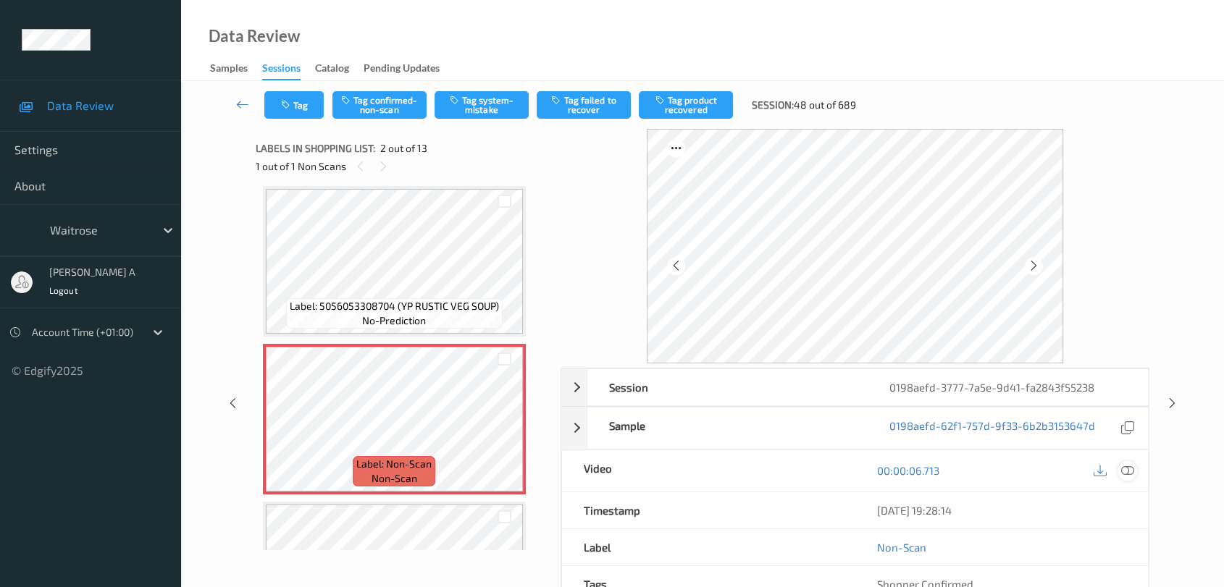
click at [1125, 471] on icon at bounding box center [1127, 470] width 13 height 13
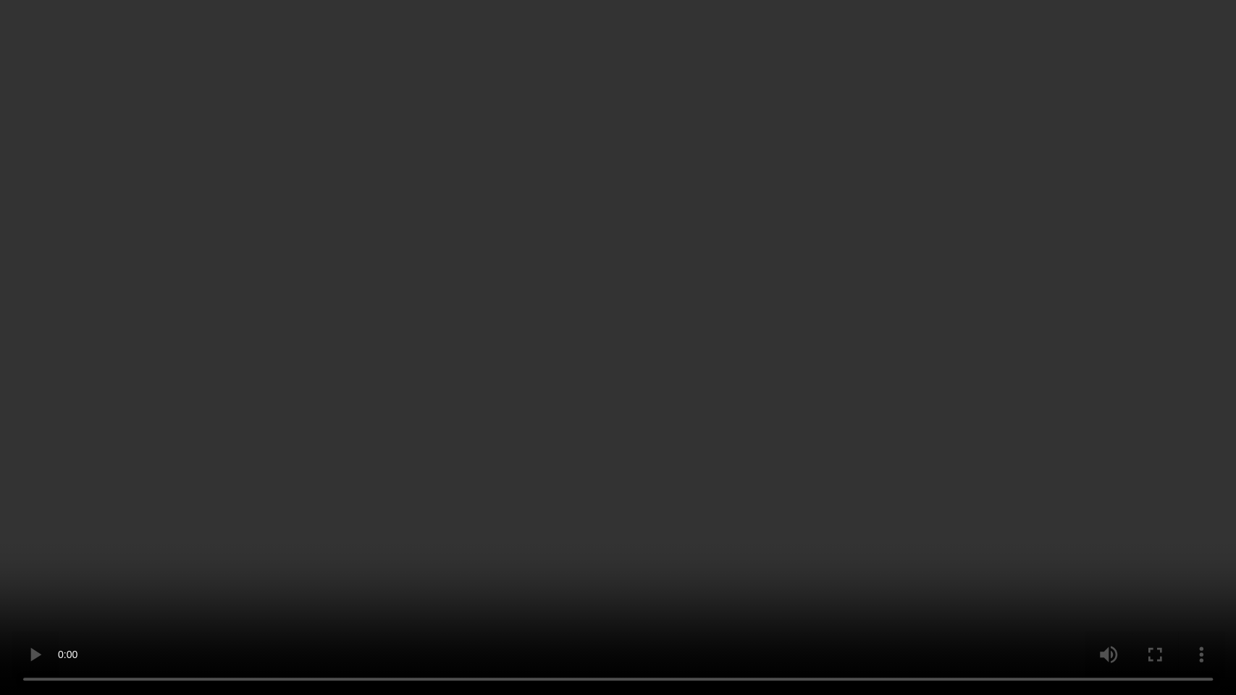
click at [561, 489] on video at bounding box center [618, 347] width 1236 height 695
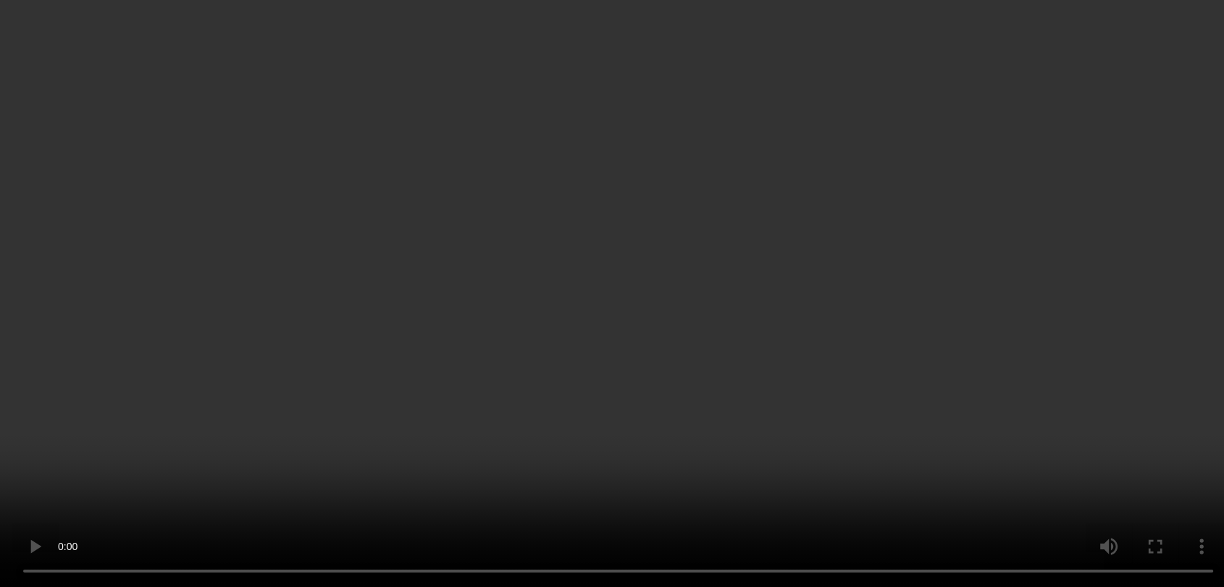
scroll to position [0, 0]
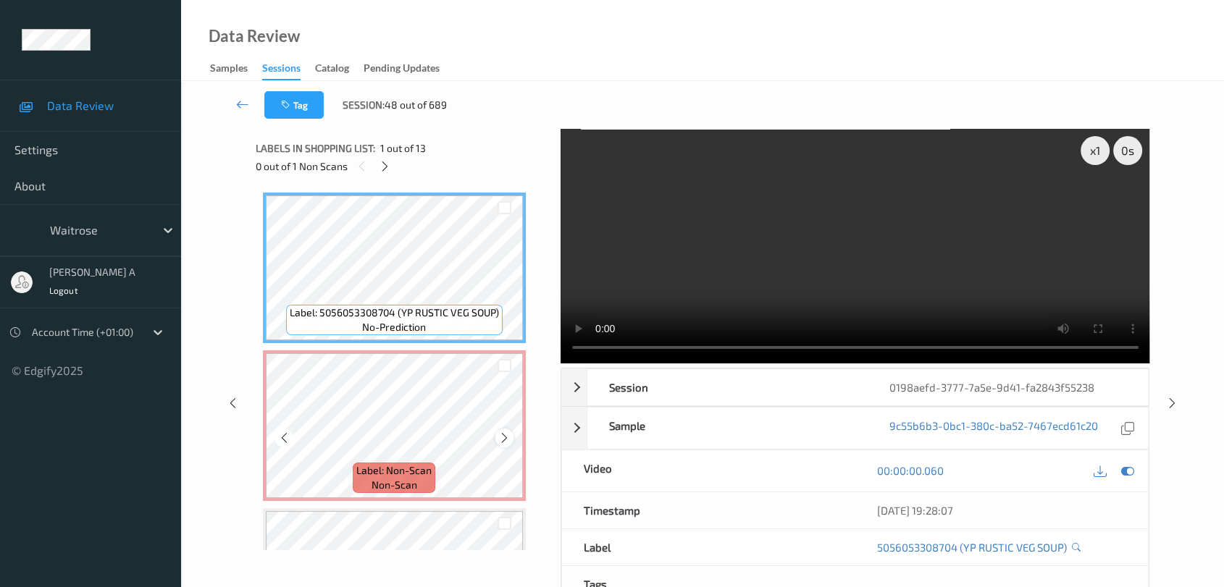
click at [500, 442] on icon at bounding box center [504, 438] width 12 height 13
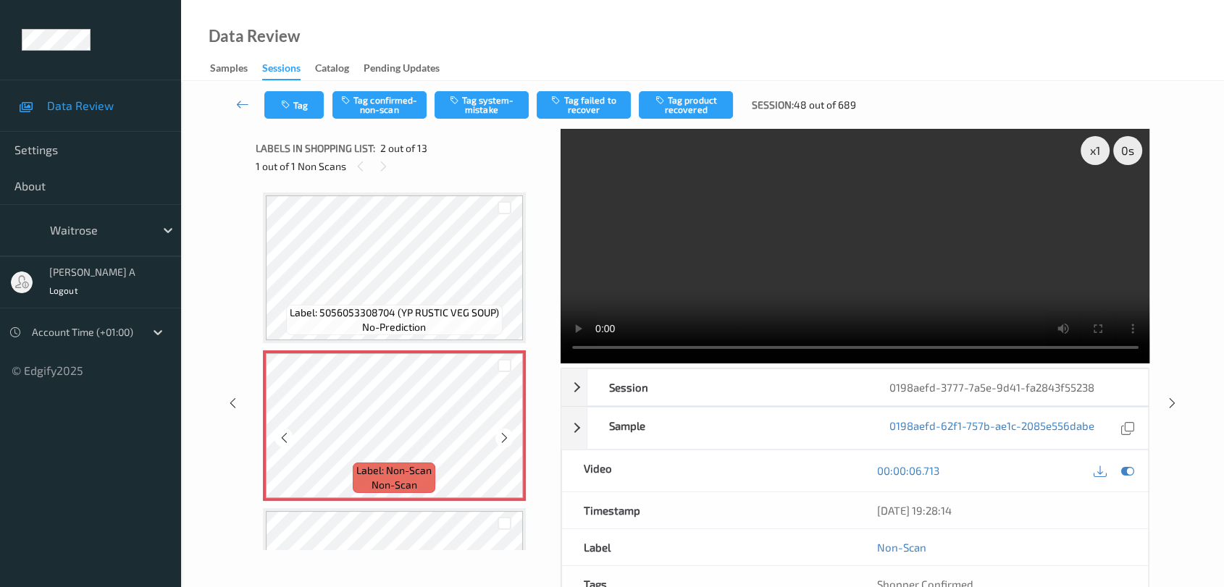
click at [500, 442] on icon at bounding box center [504, 438] width 12 height 13
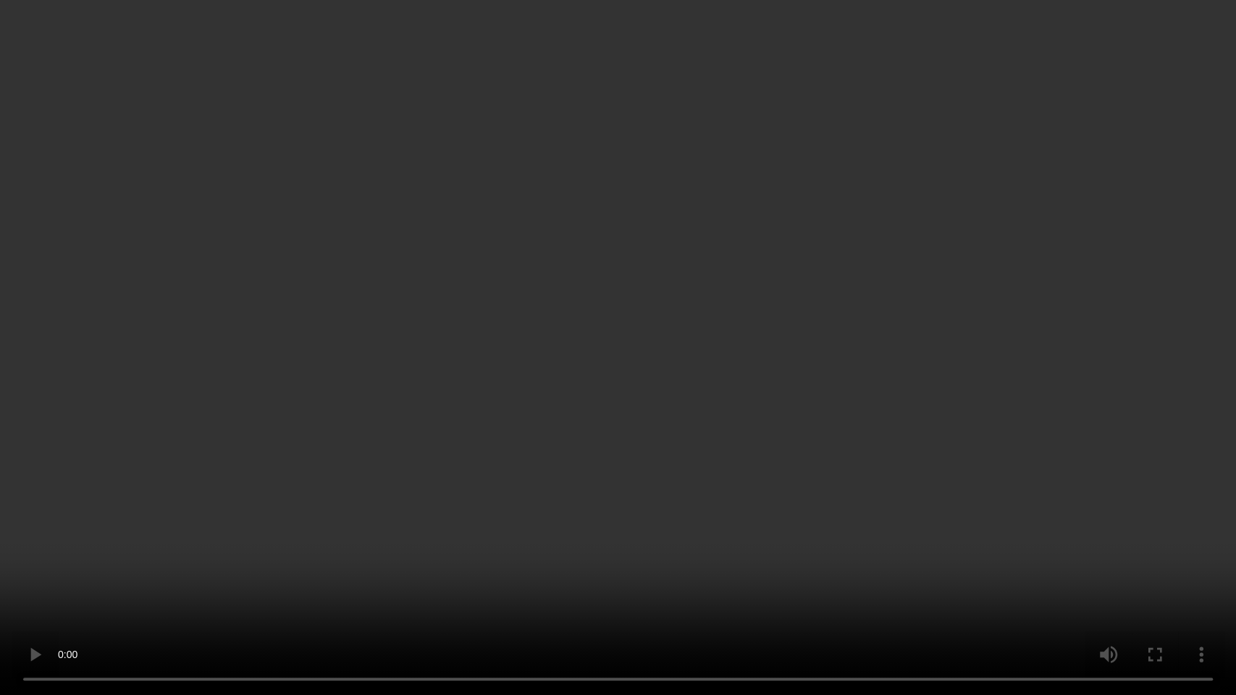
click at [673, 377] on video at bounding box center [618, 347] width 1236 height 695
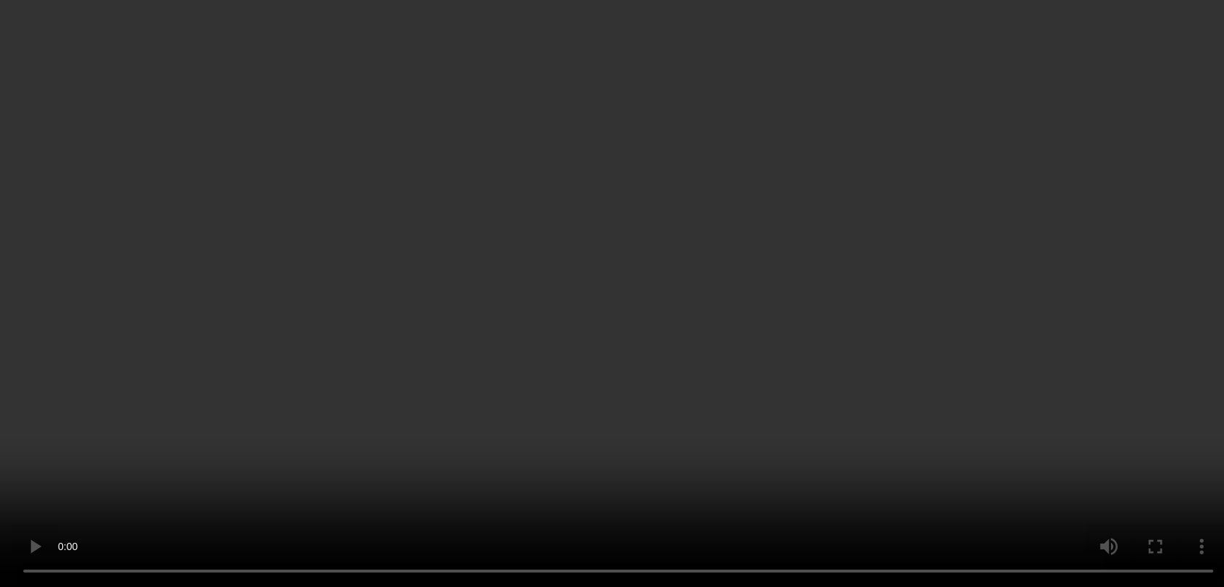
scroll to position [80, 0]
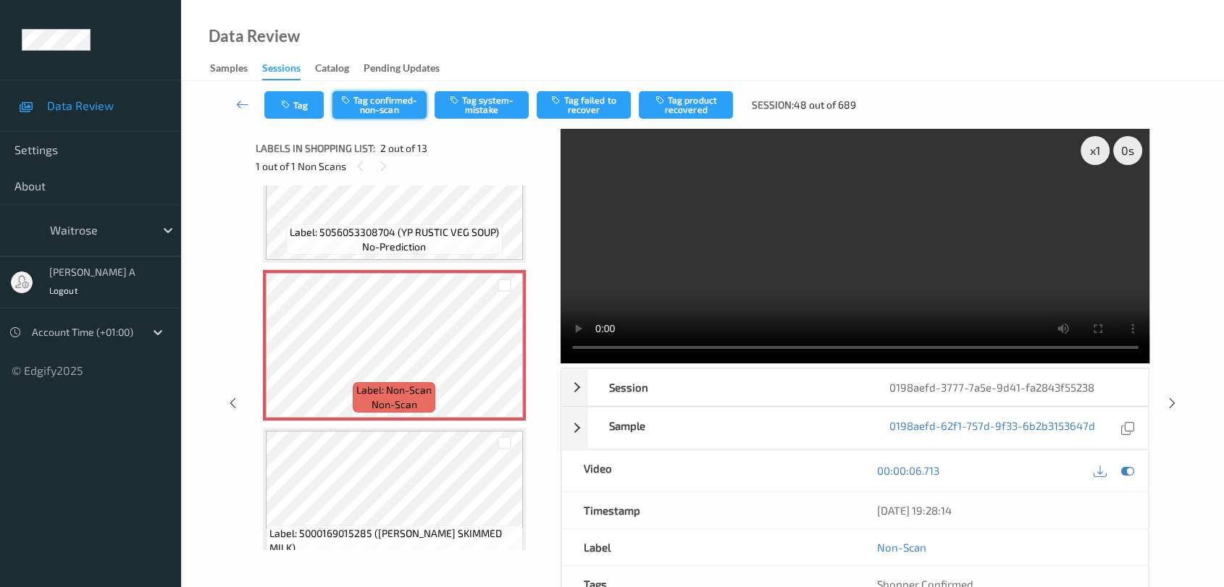
click at [393, 104] on button "Tag confirmed-non-scan" at bounding box center [379, 105] width 94 height 28
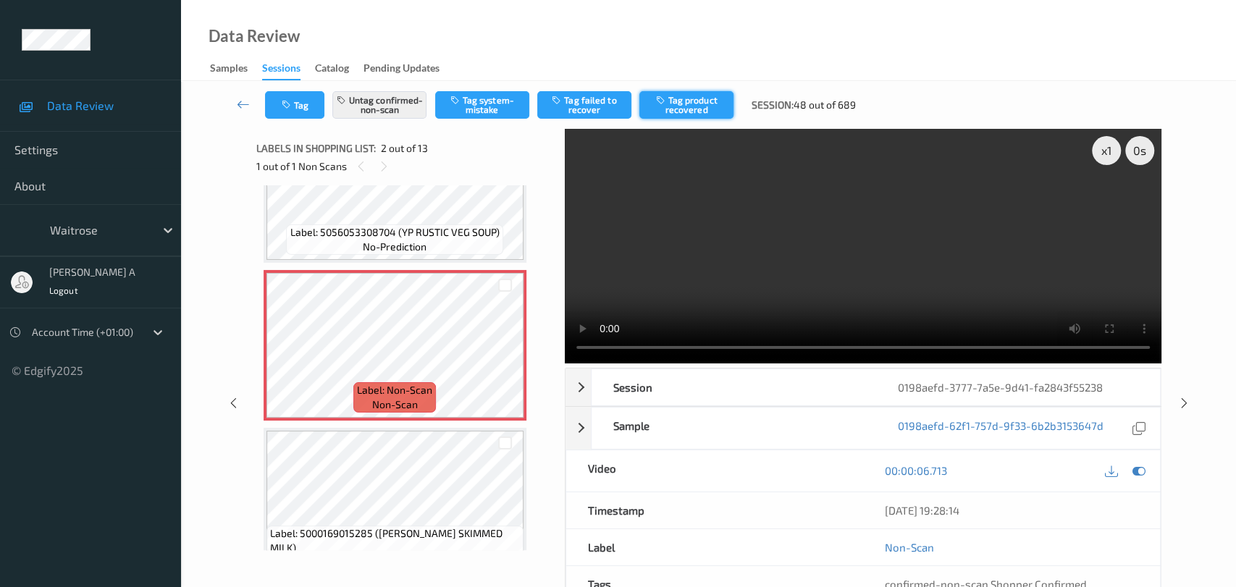
click at [684, 99] on button "Tag product recovered" at bounding box center [686, 105] width 94 height 28
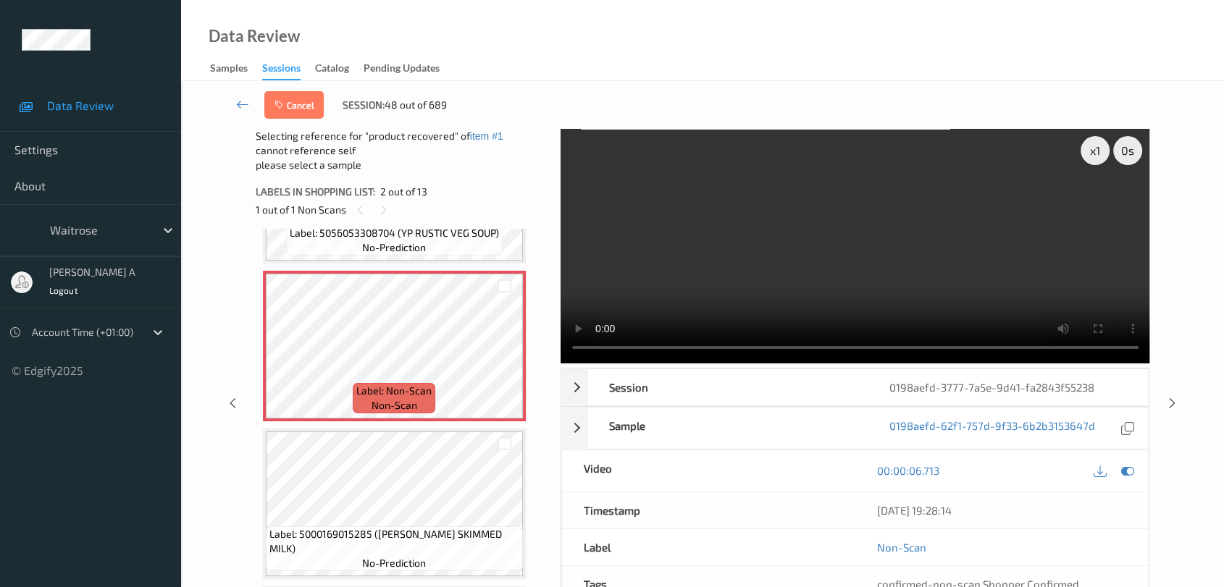
scroll to position [161, 0]
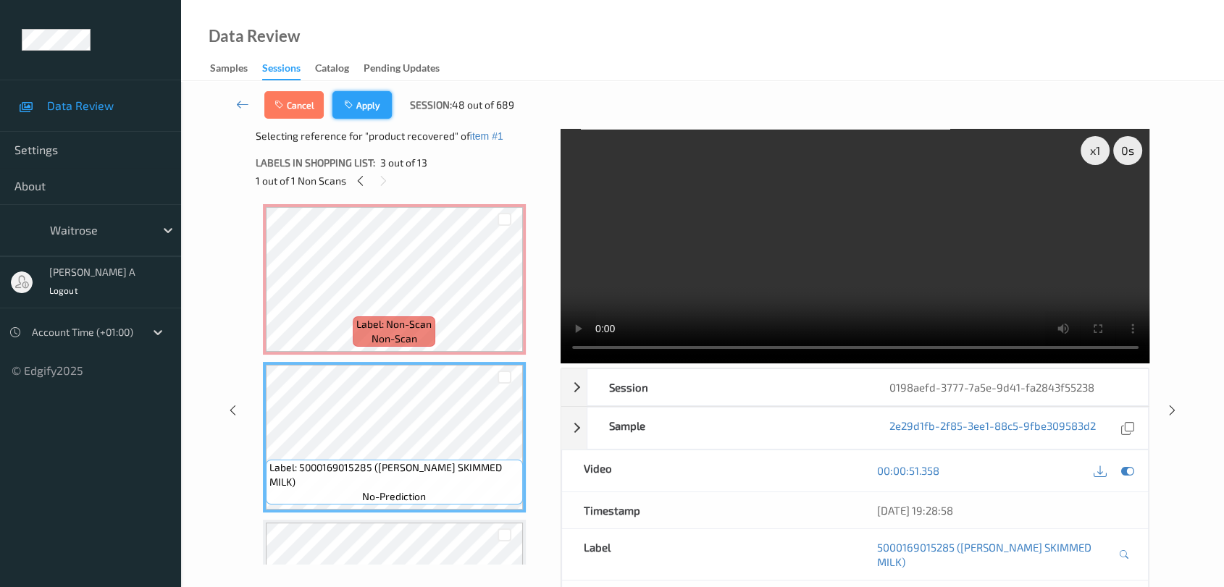
click at [361, 112] on button "Apply" at bounding box center [361, 105] width 59 height 28
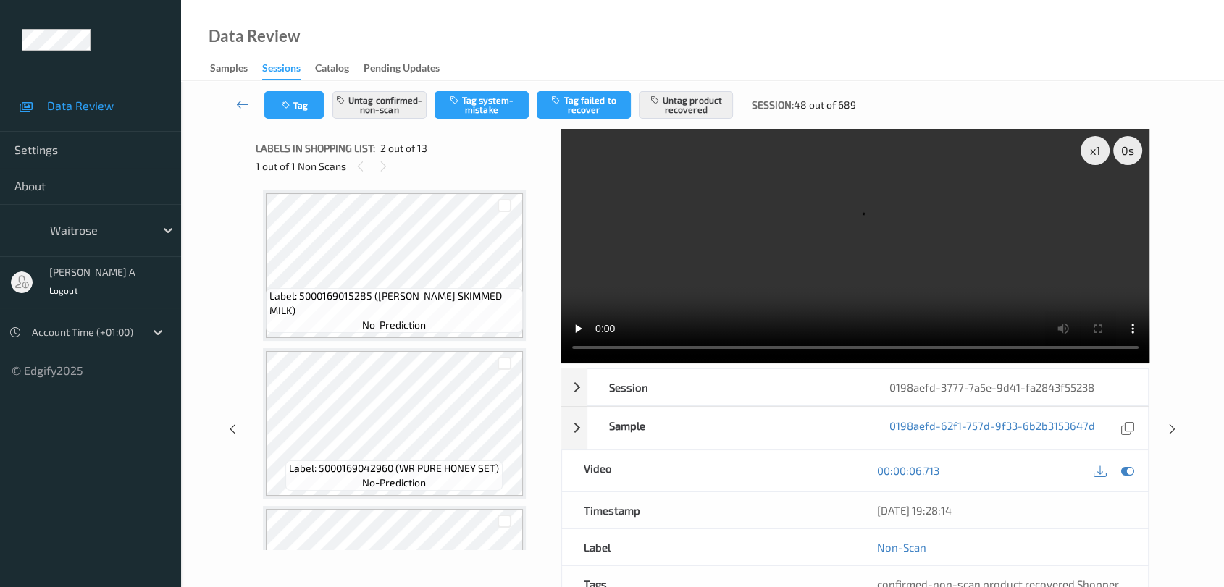
scroll to position [248, 0]
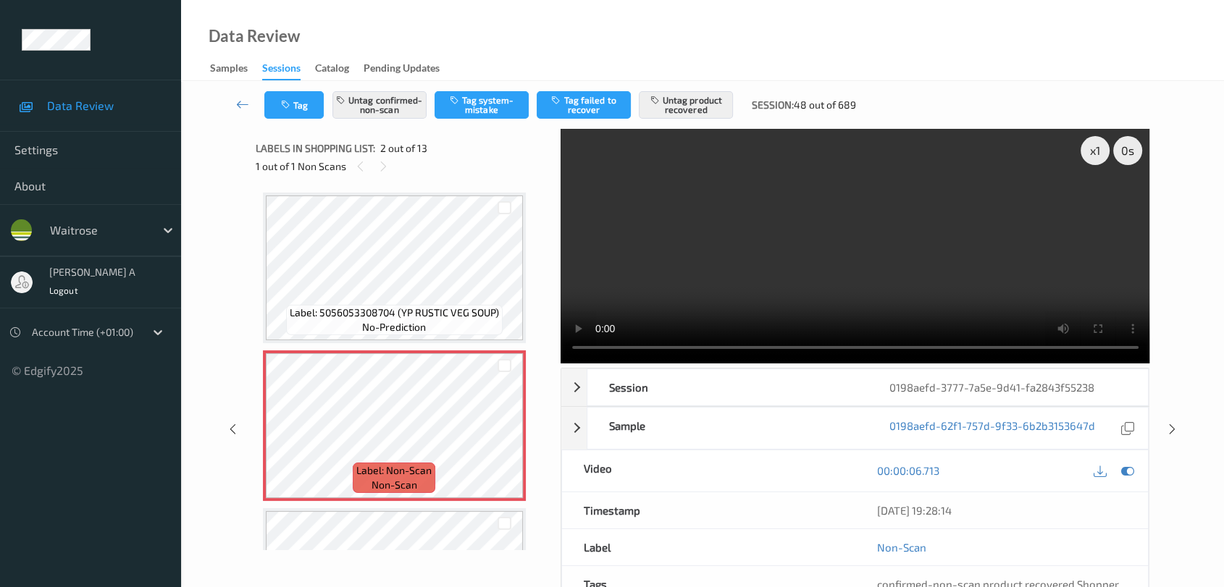
click at [383, 162] on icon at bounding box center [383, 166] width 12 height 13
click at [1175, 366] on div "x 1 0 s Session 0198aefd-3777-7a5e-9d41-fa2843f55238 Session ID 0198aefd-3777-7…" at bounding box center [702, 429] width 983 height 600
click at [1167, 425] on icon at bounding box center [1172, 429] width 12 height 13
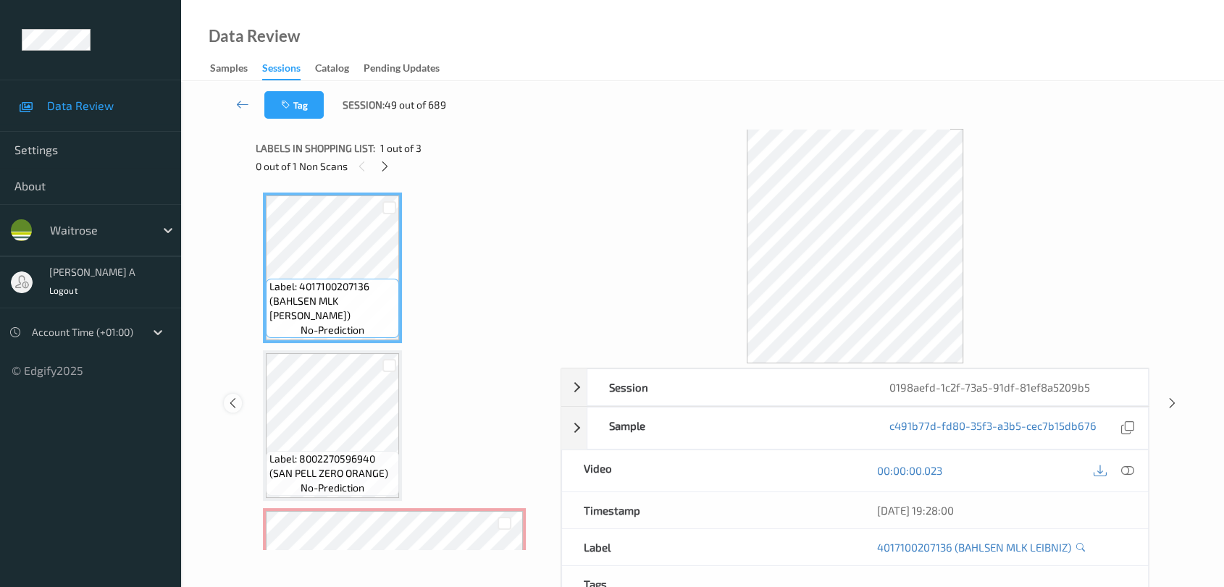
click at [236, 401] on icon at bounding box center [233, 403] width 12 height 13
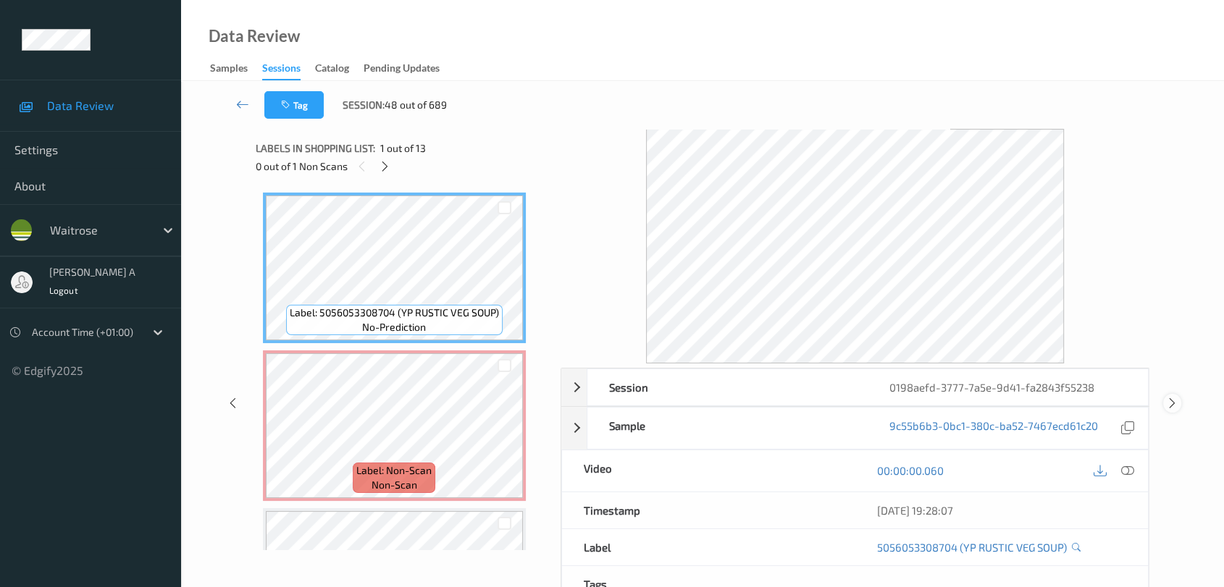
click at [1170, 397] on icon at bounding box center [1172, 403] width 12 height 13
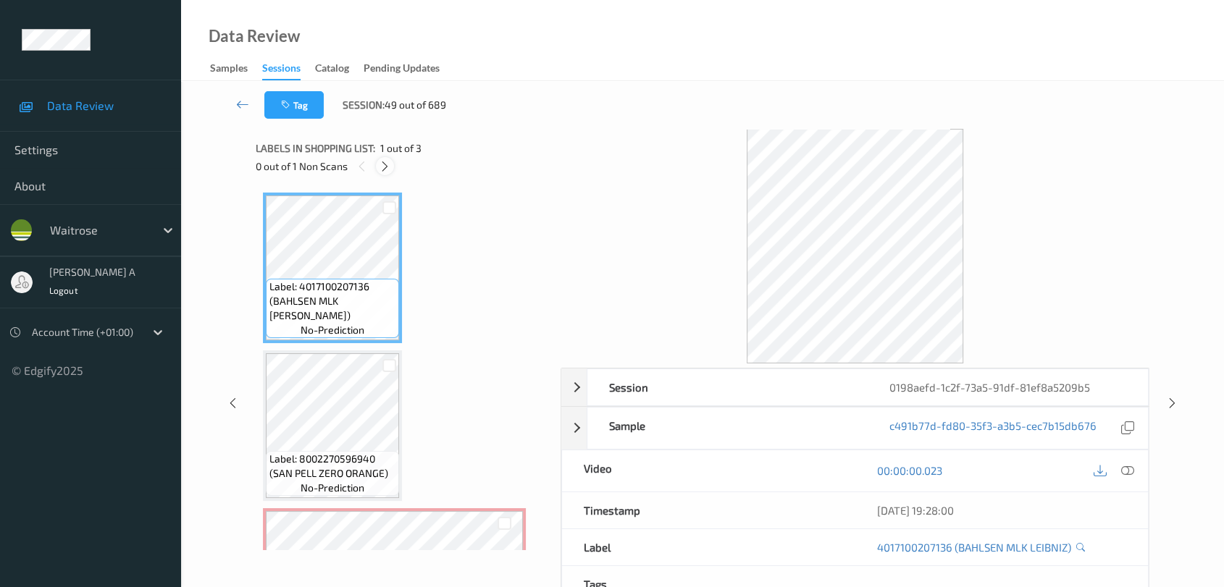
click at [387, 164] on icon at bounding box center [385, 166] width 12 height 13
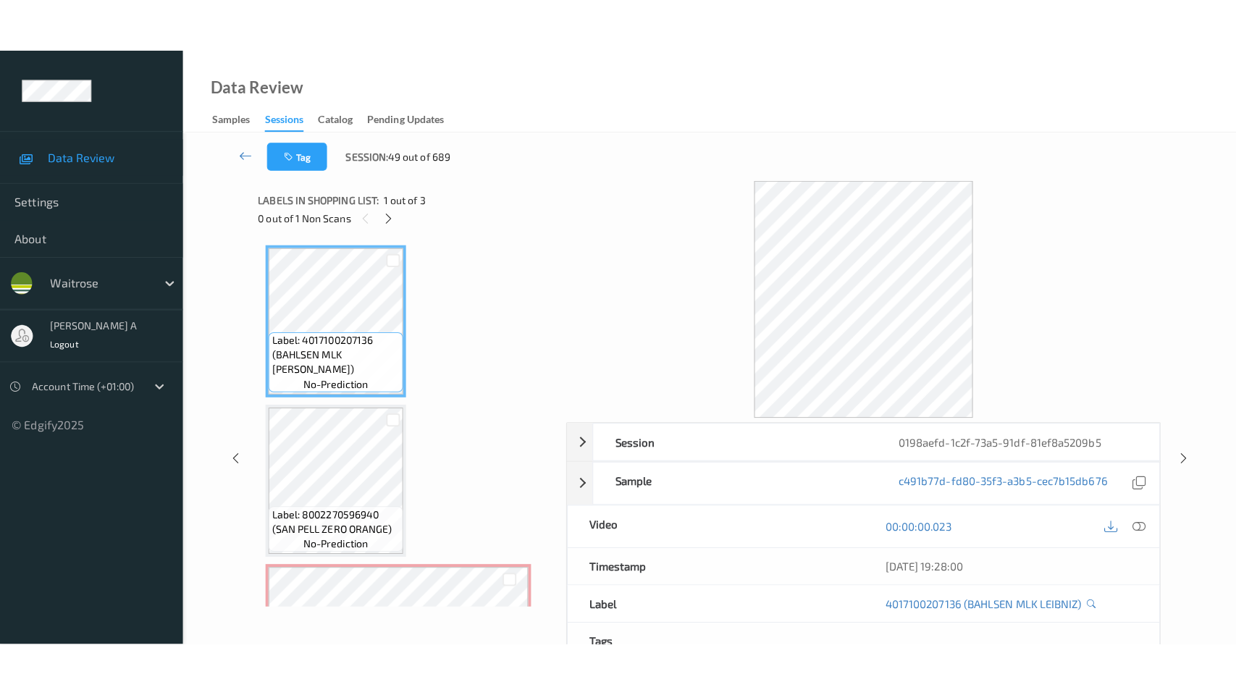
scroll to position [114, 0]
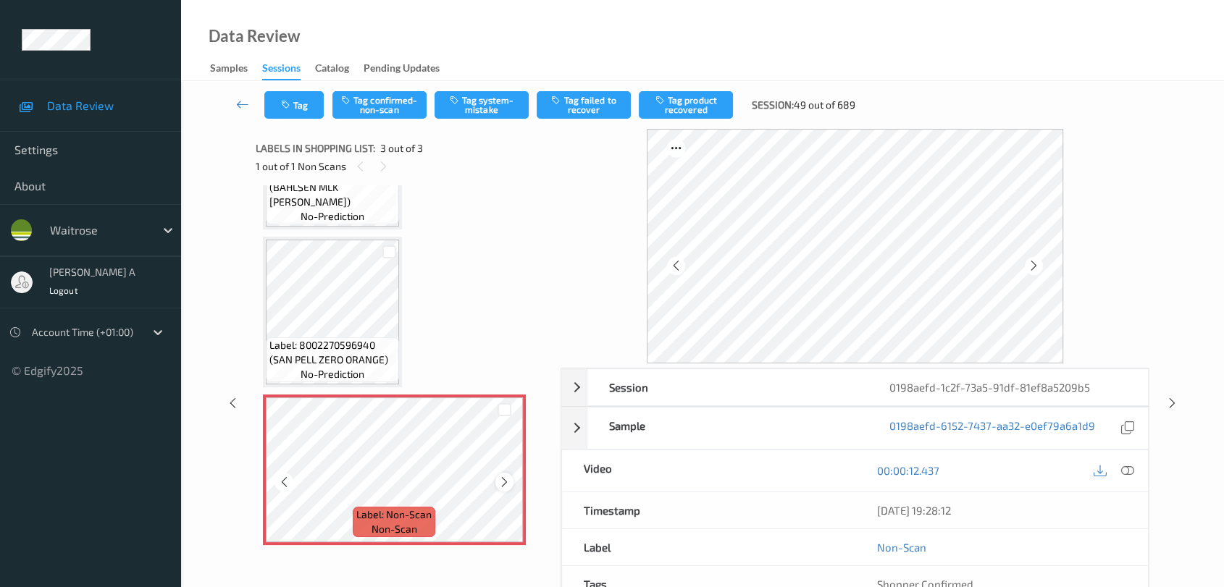
click at [502, 482] on icon at bounding box center [504, 482] width 12 height 13
drag, startPoint x: 1122, startPoint y: 475, endPoint x: 1096, endPoint y: 458, distance: 31.3
click at [1122, 475] on icon at bounding box center [1127, 470] width 13 height 13
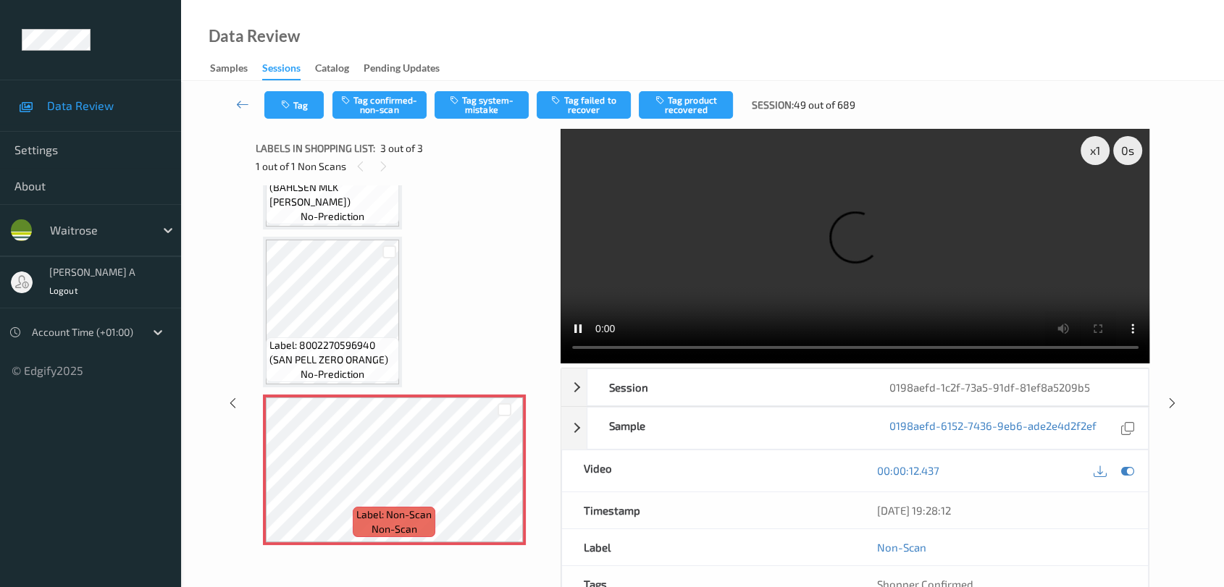
scroll to position [6, 0]
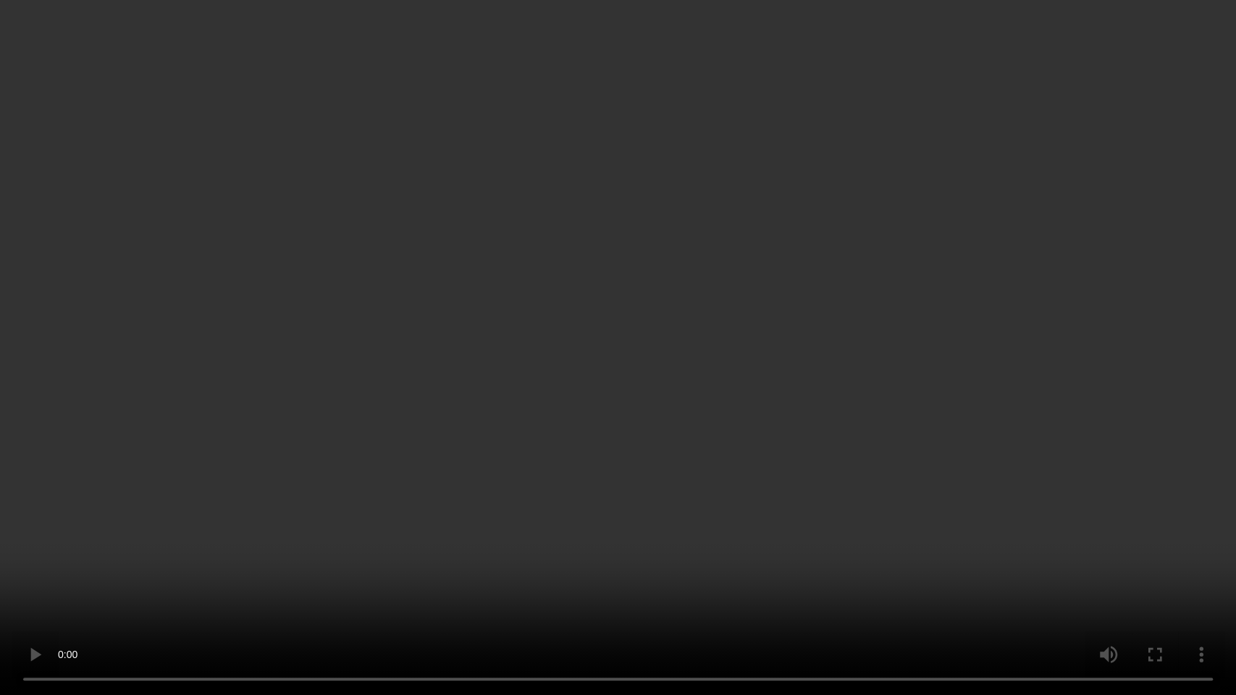
click at [597, 371] on video at bounding box center [618, 347] width 1236 height 695
click at [400, 490] on video at bounding box center [618, 347] width 1236 height 695
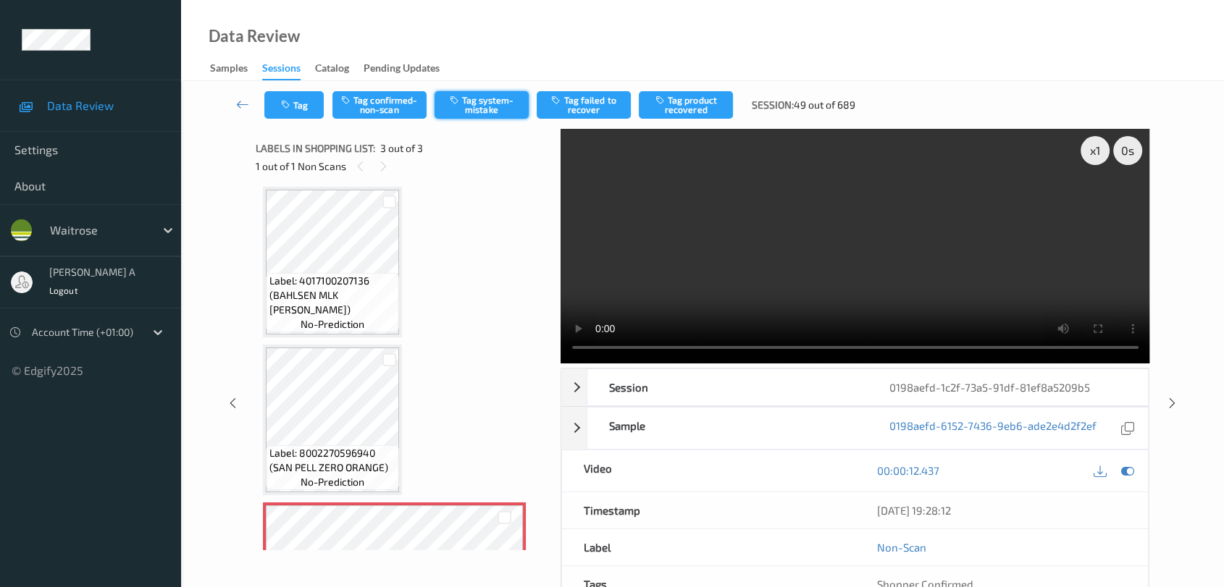
click at [490, 102] on button "Tag system-mistake" at bounding box center [481, 105] width 94 height 28
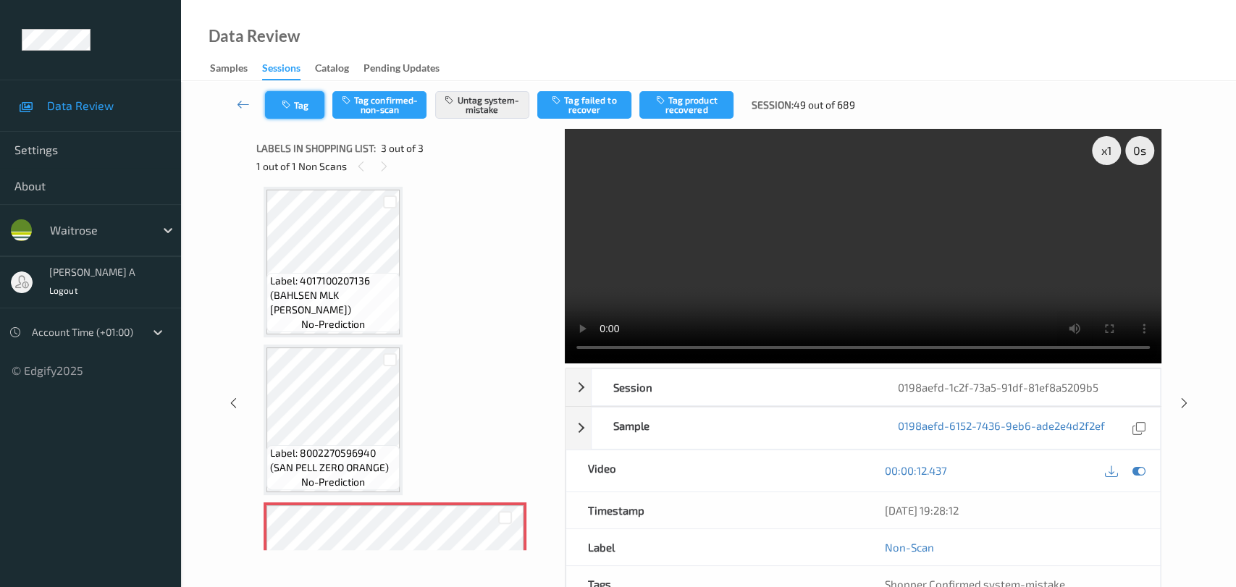
click at [301, 99] on button "Tag" at bounding box center [294, 105] width 59 height 28
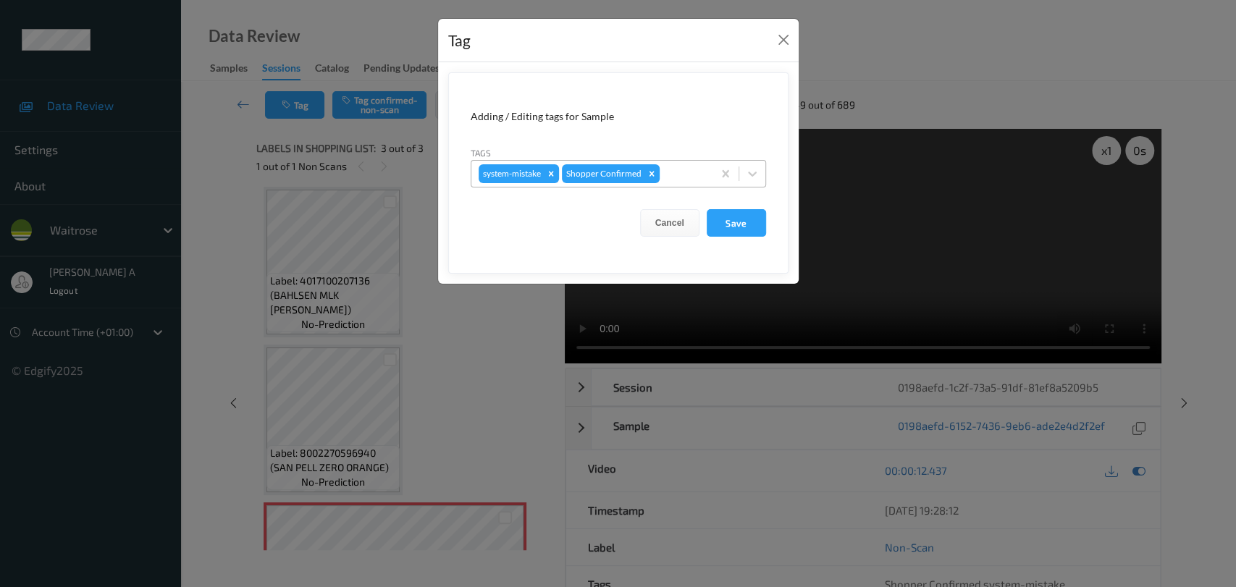
click at [686, 176] on div at bounding box center [684, 173] width 43 height 17
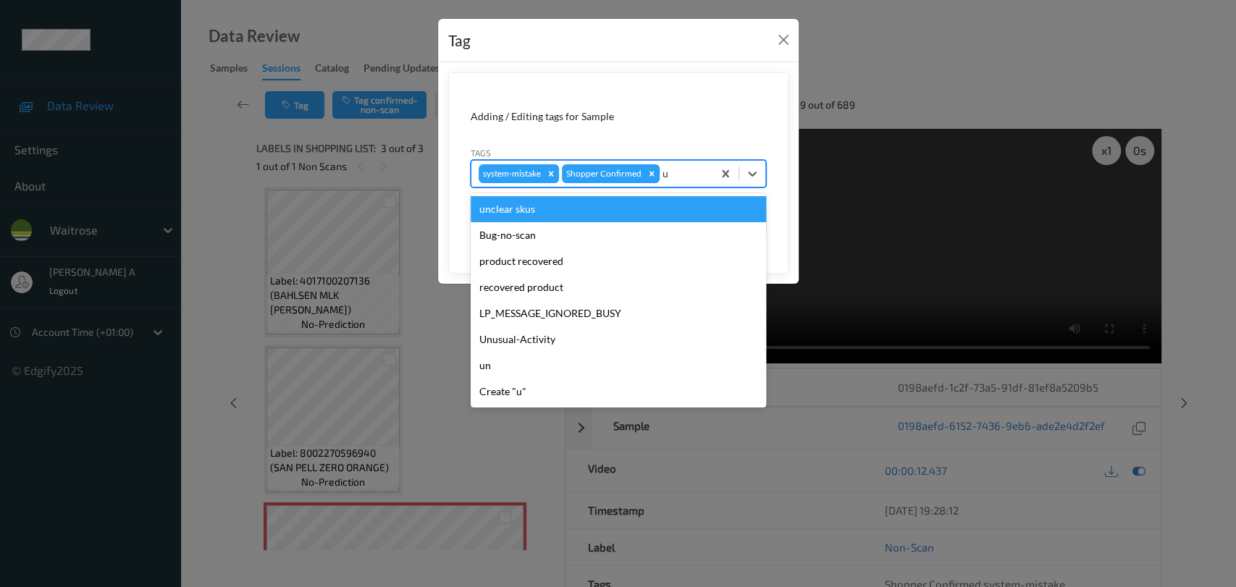
type input "un"
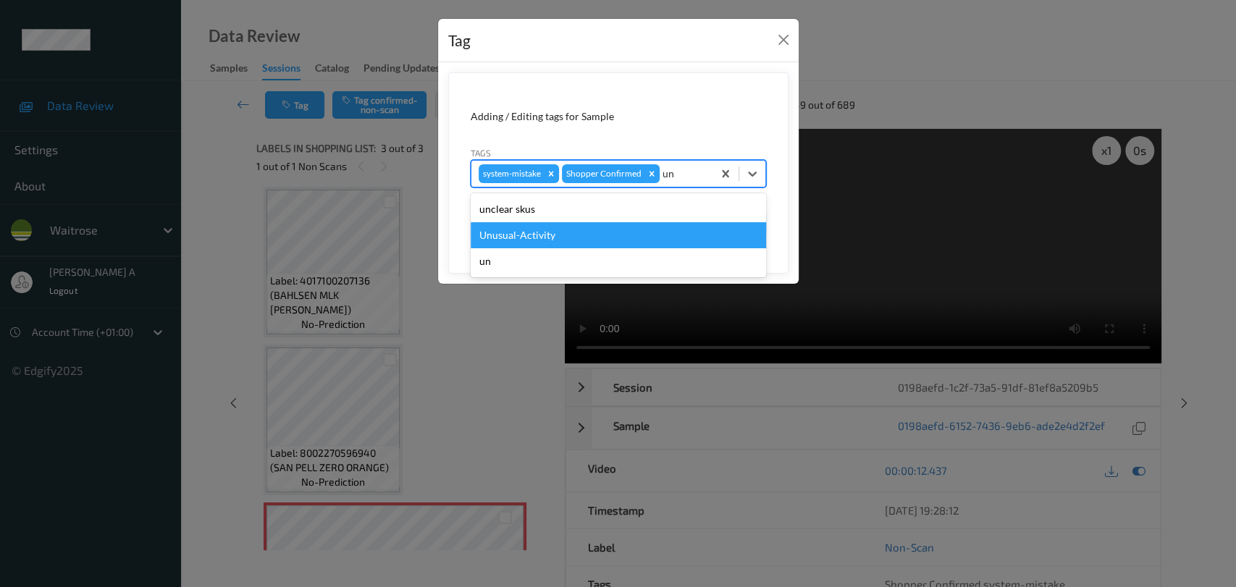
click at [597, 234] on div "Unusual-Activity" at bounding box center [618, 235] width 295 height 26
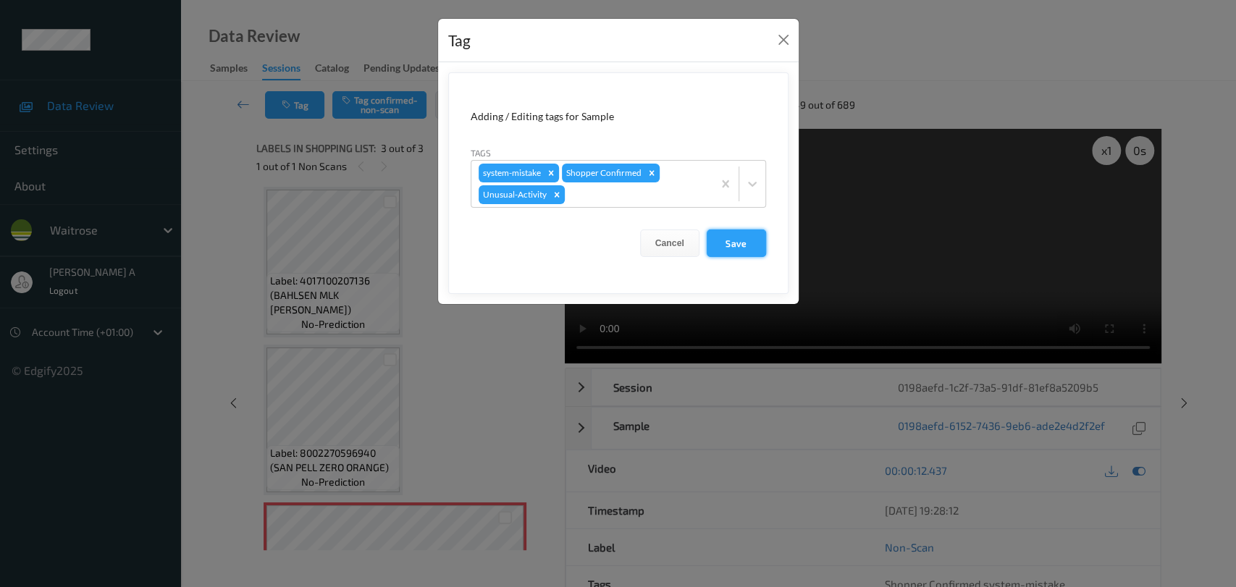
click at [752, 251] on button "Save" at bounding box center [736, 244] width 59 height 28
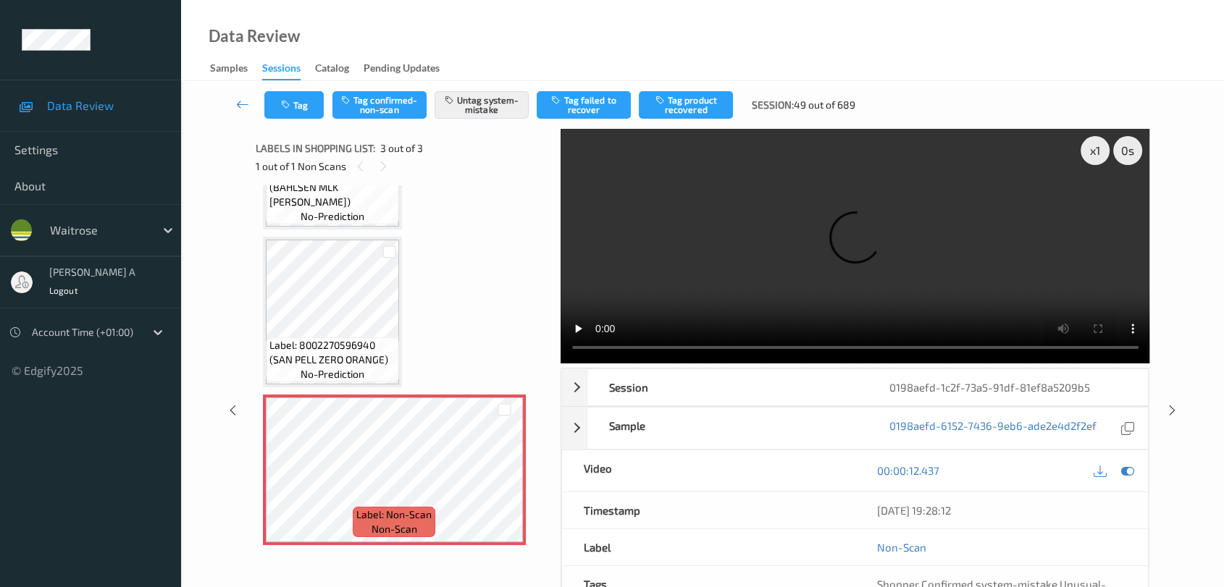
scroll to position [133, 0]
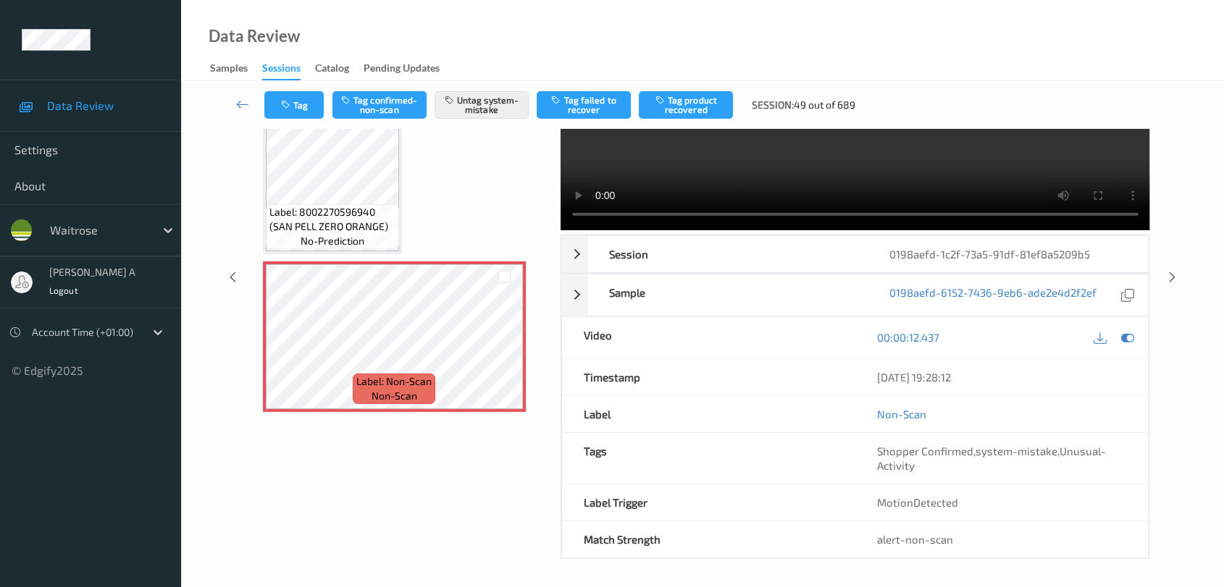
drag, startPoint x: 1167, startPoint y: 279, endPoint x: 1164, endPoint y: 269, distance: 10.8
click at [1168, 279] on icon at bounding box center [1172, 277] width 12 height 13
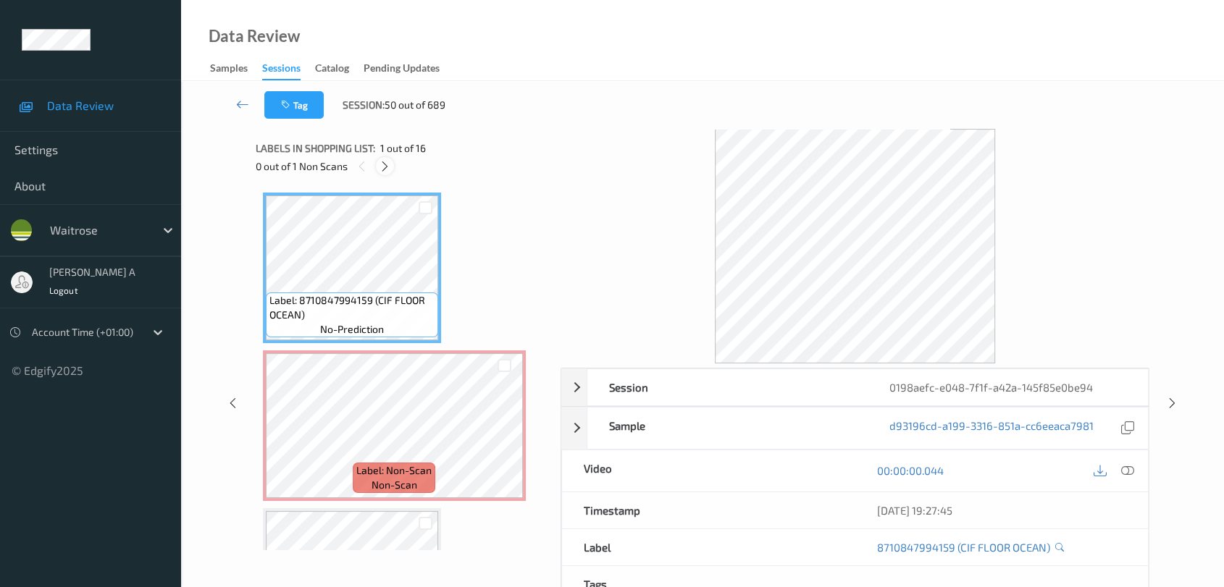
click at [390, 167] on icon at bounding box center [385, 166] width 12 height 13
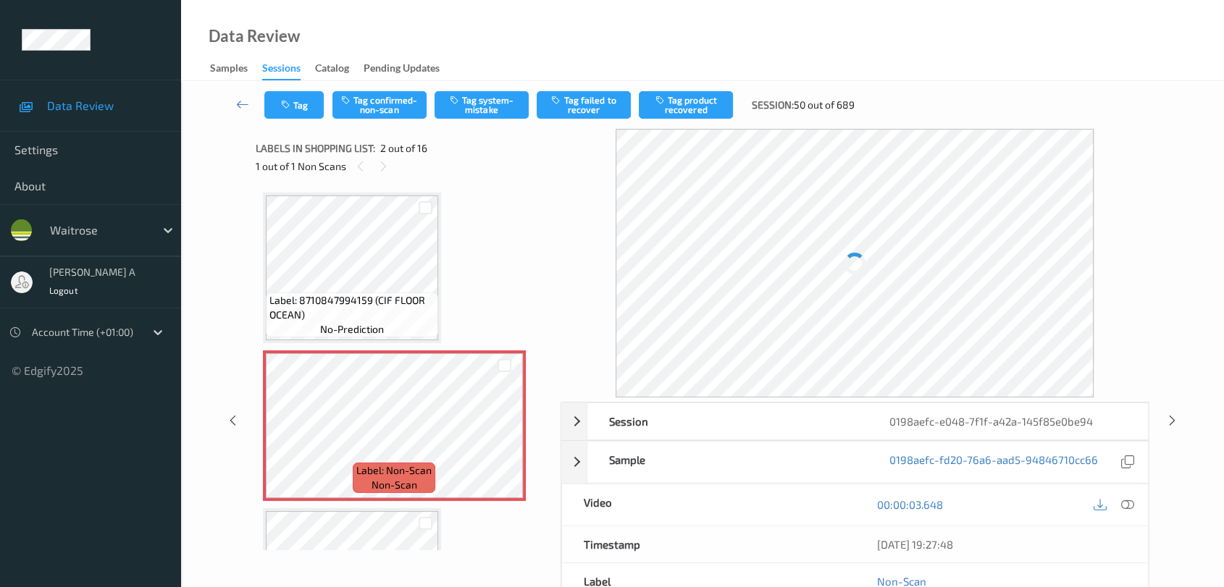
scroll to position [7, 0]
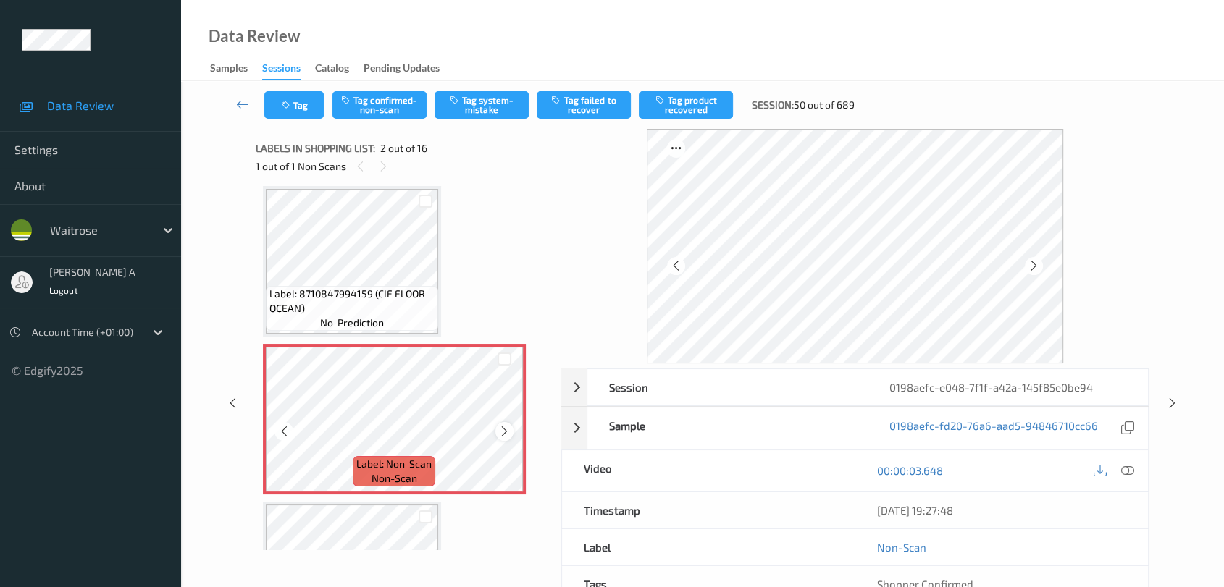
click at [500, 433] on icon at bounding box center [504, 431] width 12 height 13
click at [1128, 466] on icon at bounding box center [1127, 470] width 13 height 13
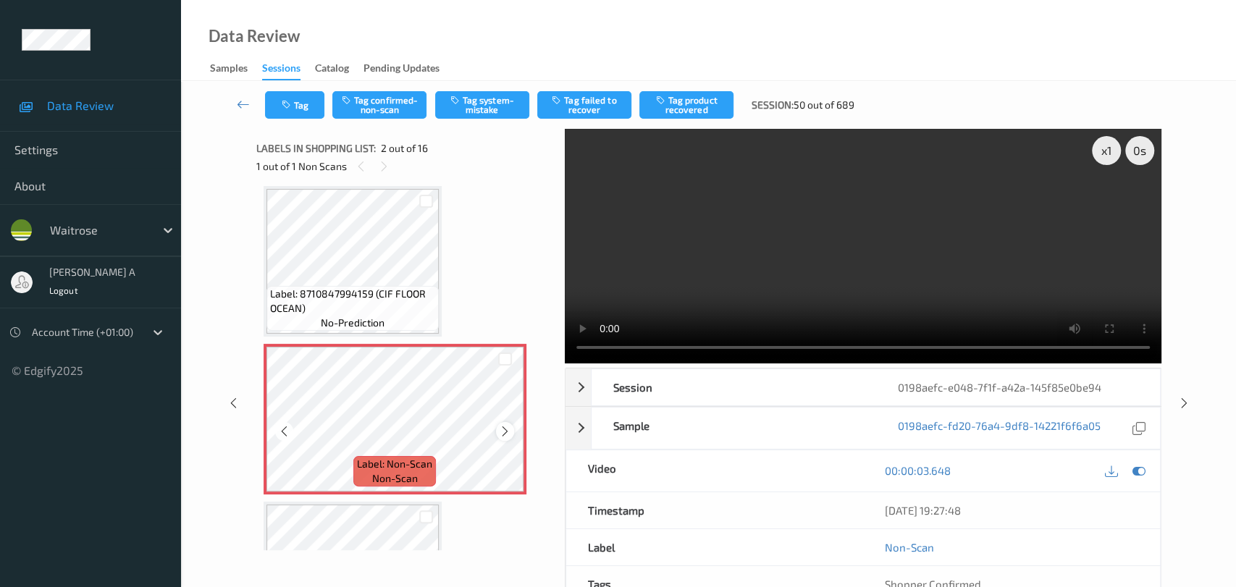
click at [505, 427] on icon at bounding box center [505, 431] width 12 height 13
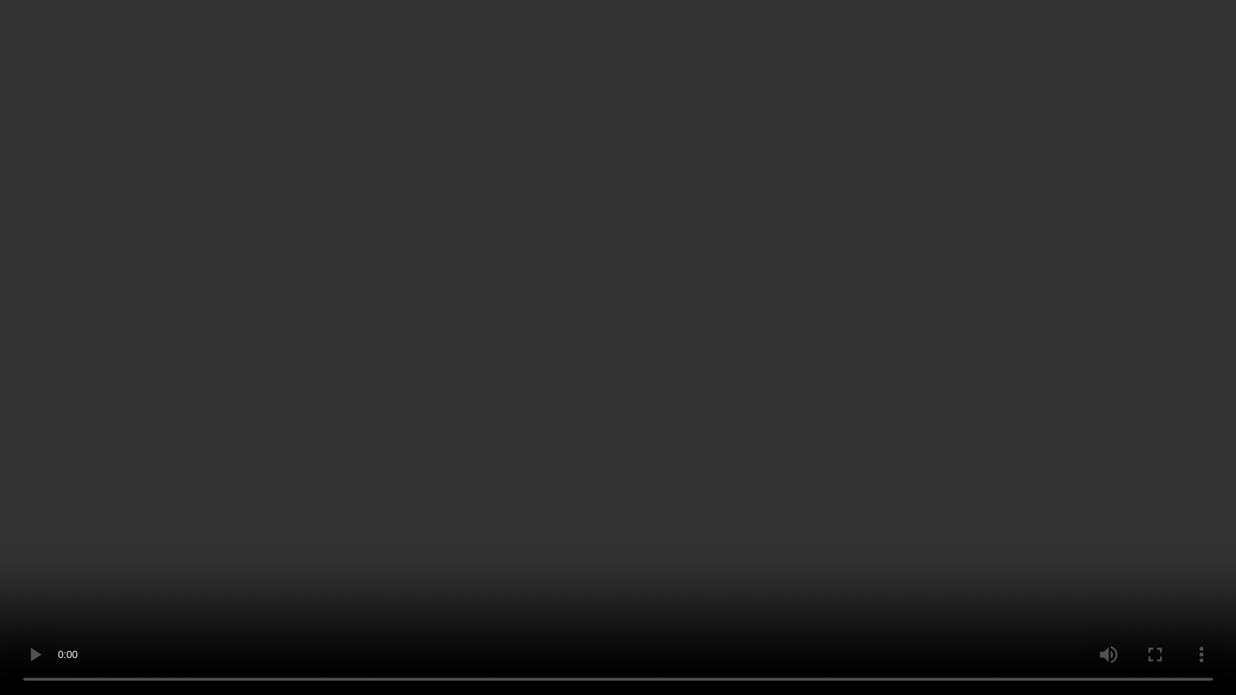
click at [642, 387] on video at bounding box center [618, 347] width 1236 height 695
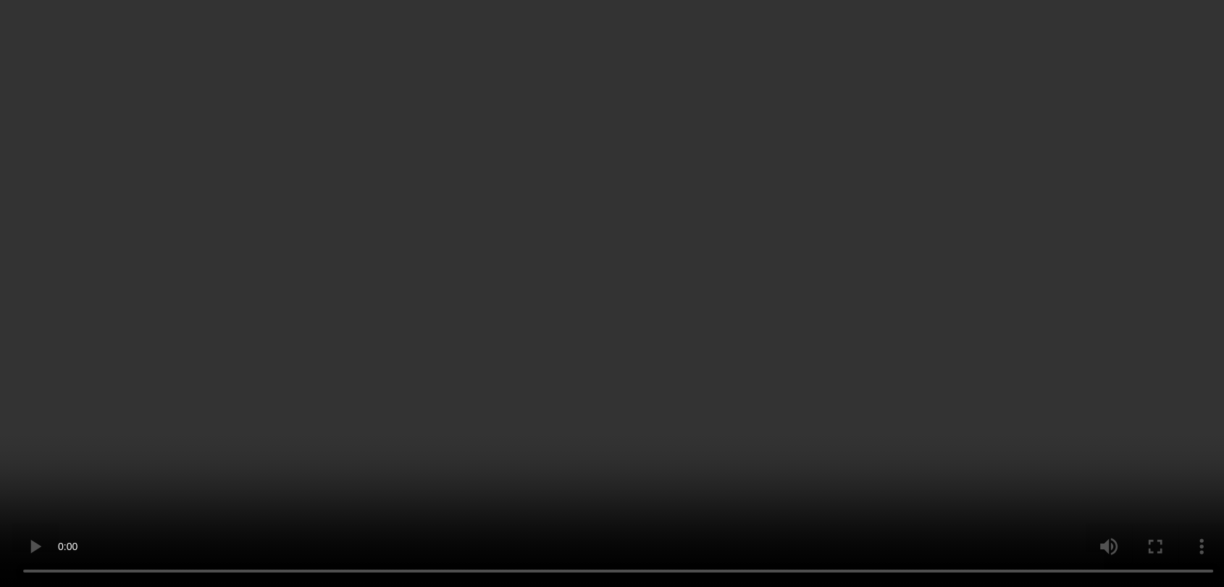
scroll to position [0, 0]
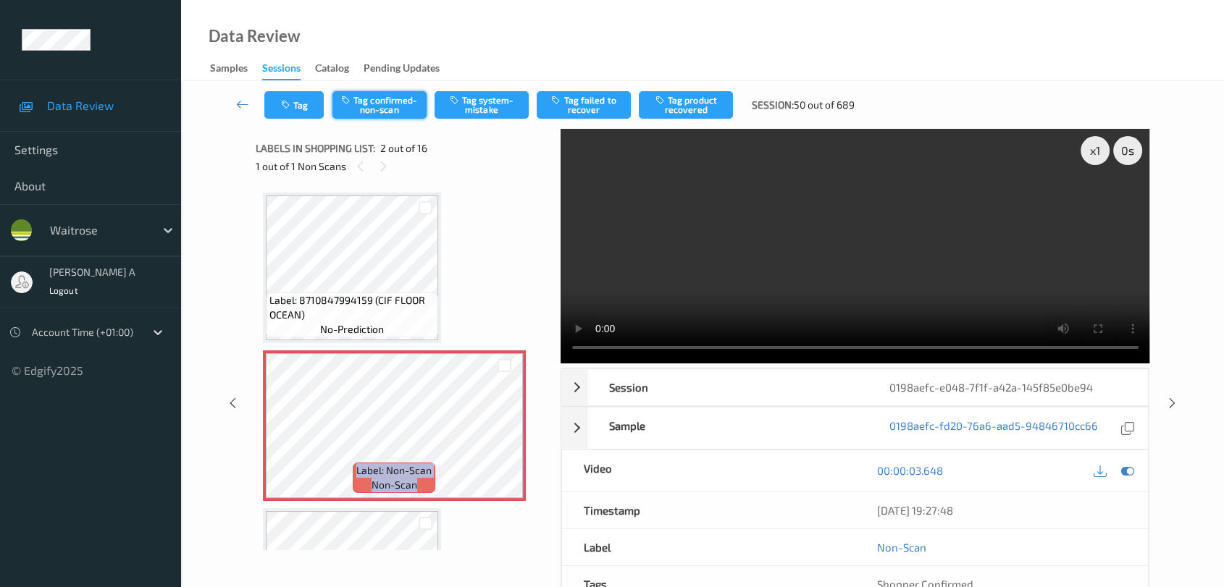
click at [367, 103] on button "Tag confirmed-non-scan" at bounding box center [379, 105] width 94 height 28
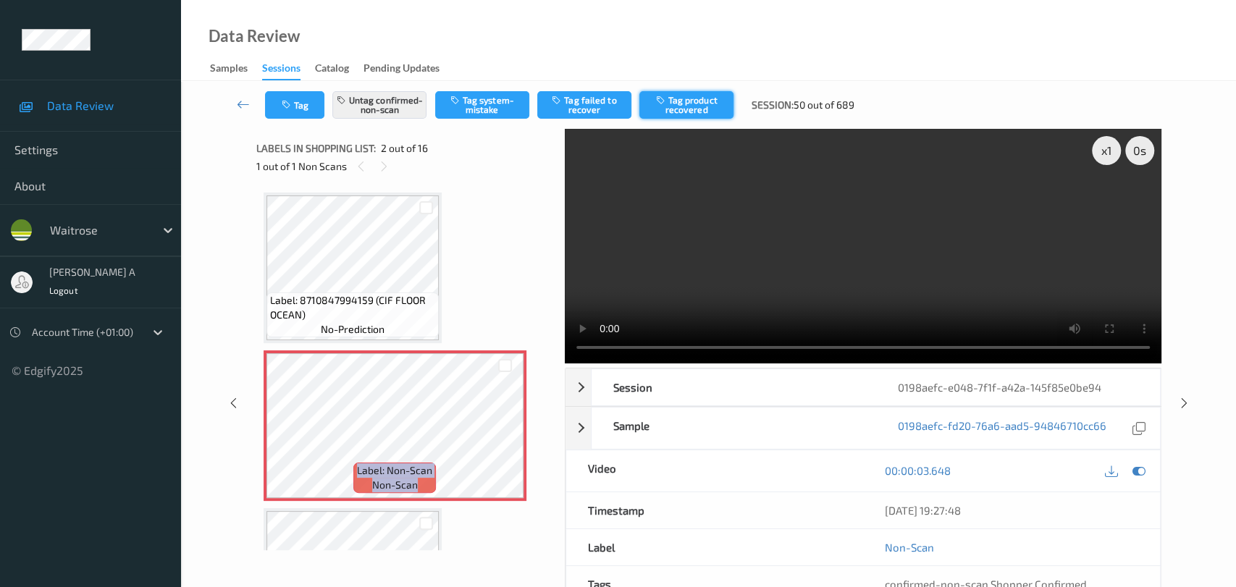
click at [684, 101] on button "Tag product recovered" at bounding box center [686, 105] width 94 height 28
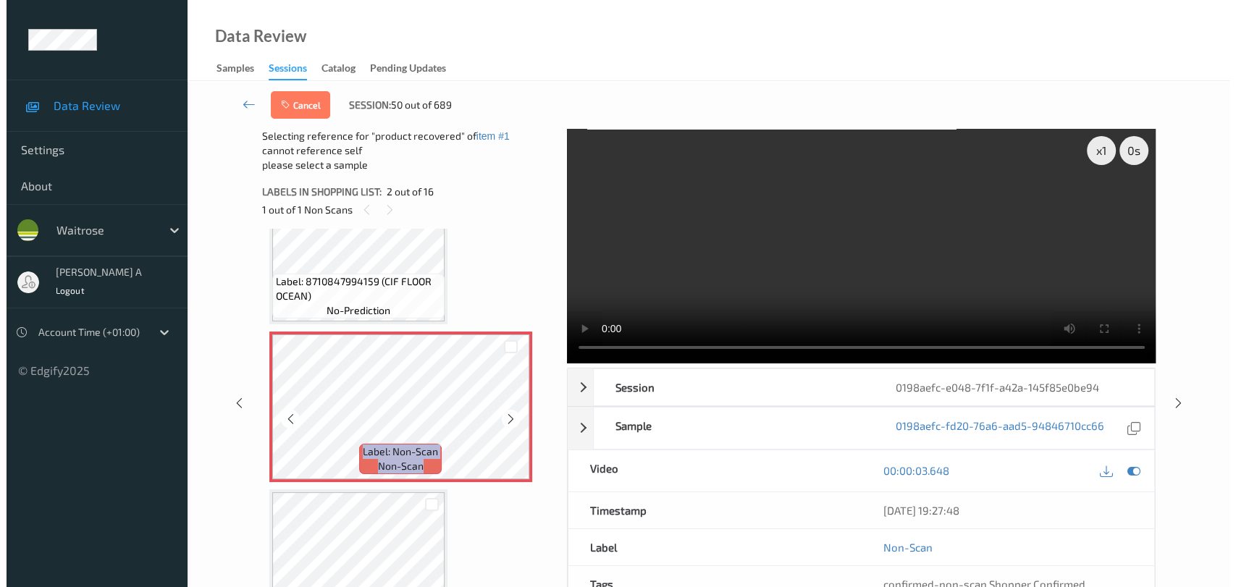
scroll to position [161, 0]
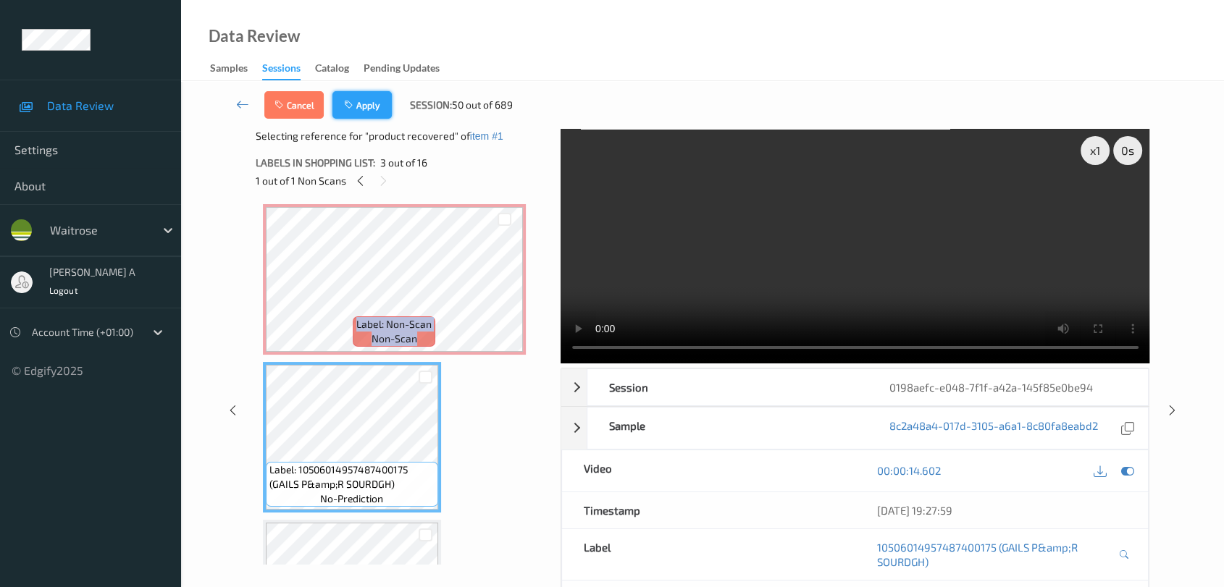
click at [374, 103] on button "Apply" at bounding box center [361, 105] width 59 height 28
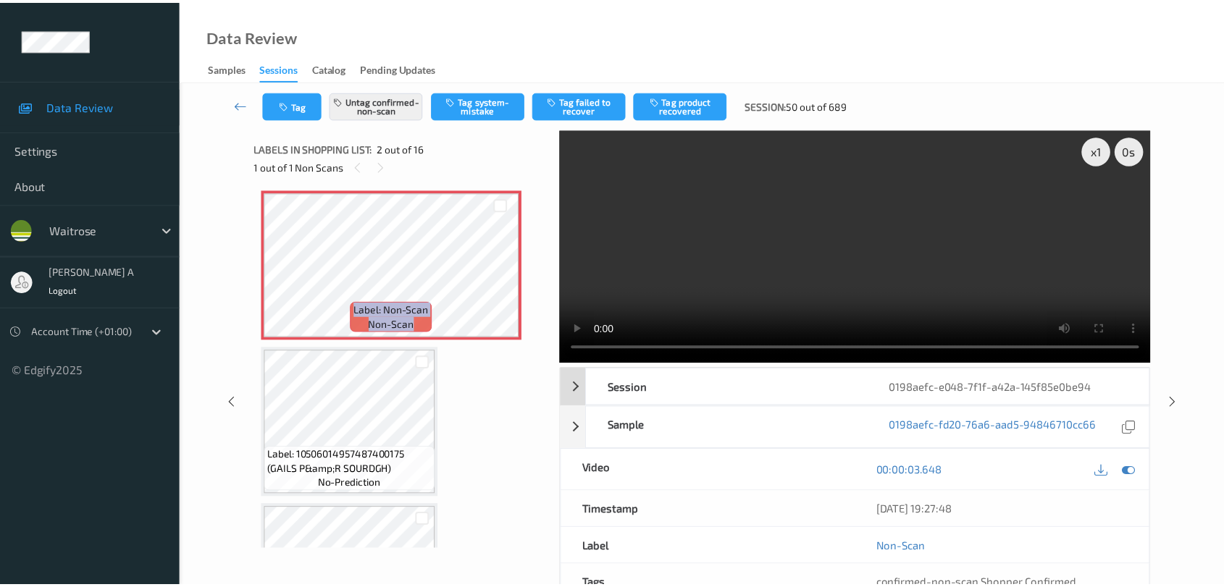
scroll to position [7, 0]
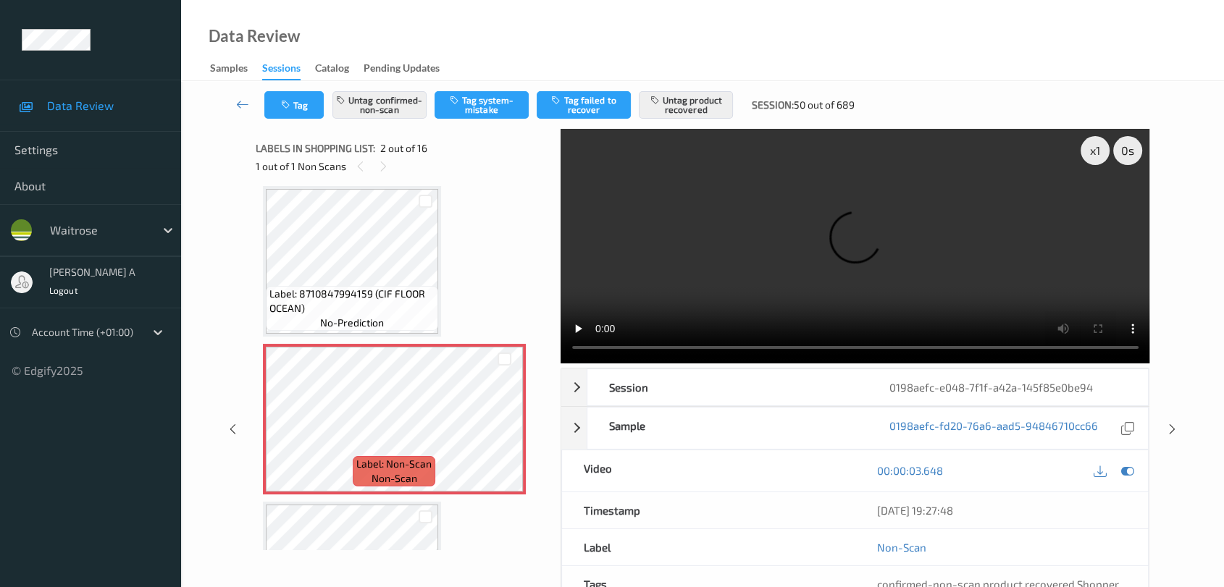
drag, startPoint x: 1169, startPoint y: 424, endPoint x: 1158, endPoint y: 404, distance: 23.0
click at [1167, 424] on icon at bounding box center [1172, 429] width 12 height 13
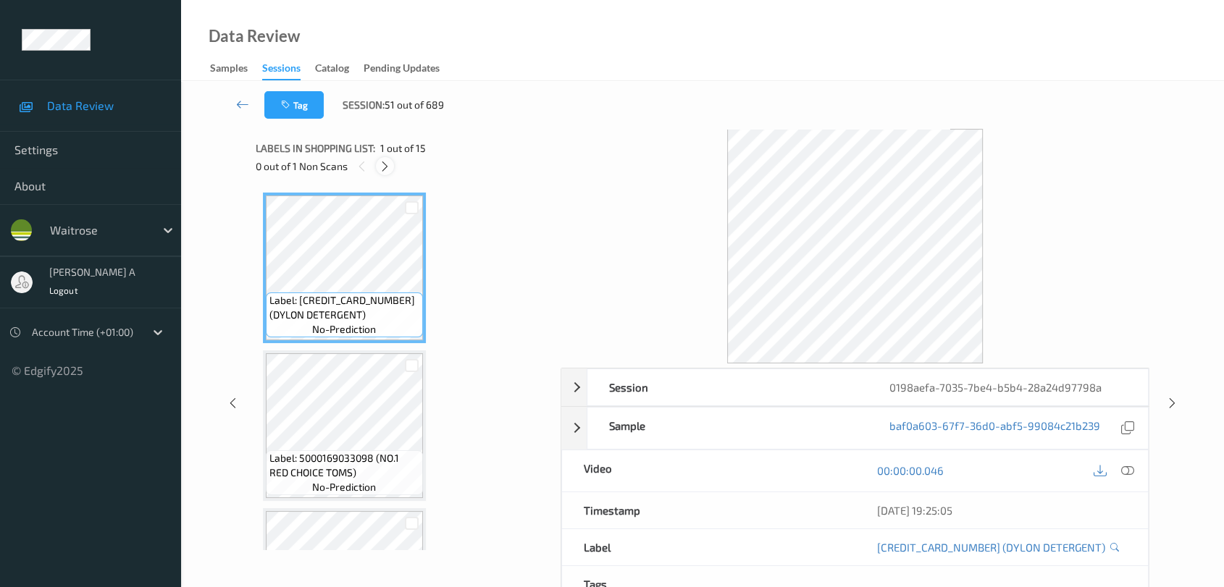
click at [384, 163] on icon at bounding box center [385, 166] width 12 height 13
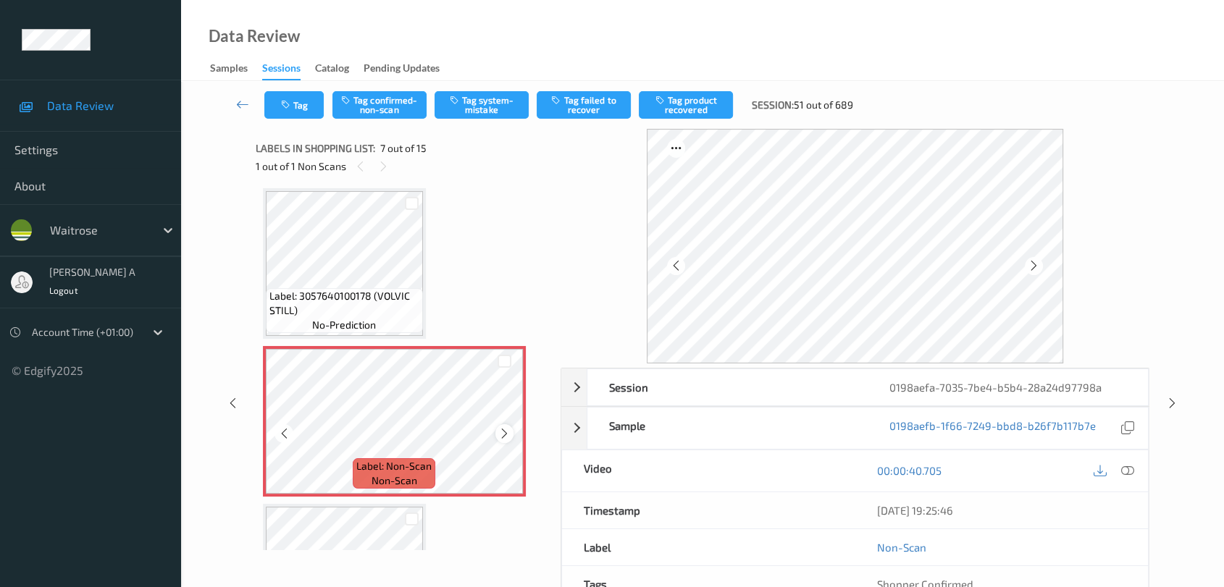
click at [500, 429] on icon at bounding box center [504, 433] width 12 height 13
click at [1124, 471] on icon at bounding box center [1127, 470] width 13 height 13
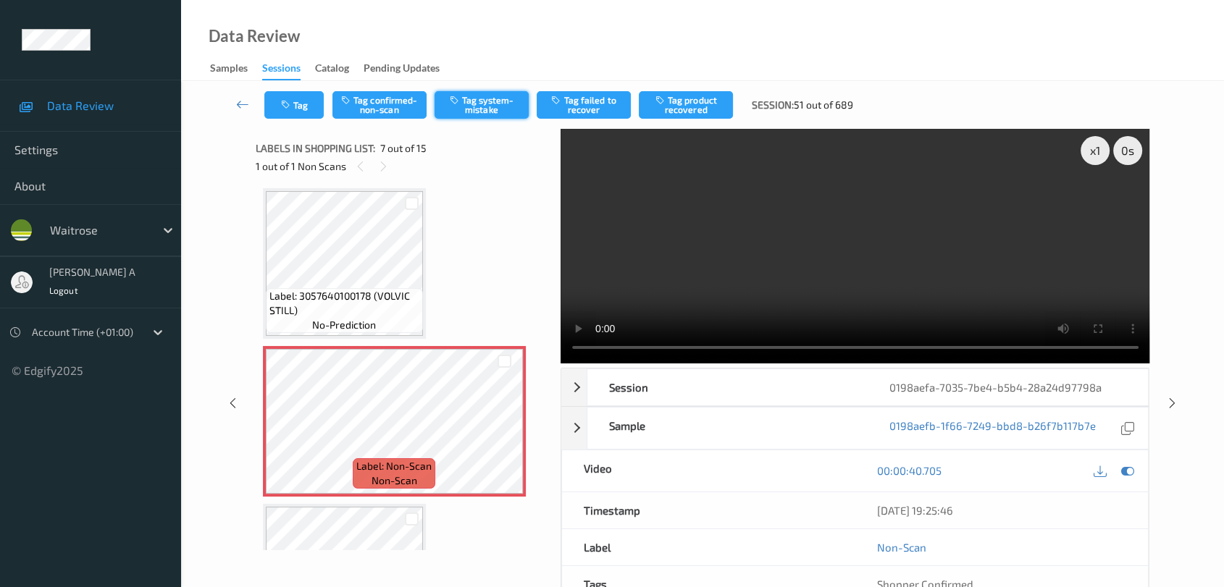
click at [489, 106] on button "Tag system-mistake" at bounding box center [481, 105] width 94 height 28
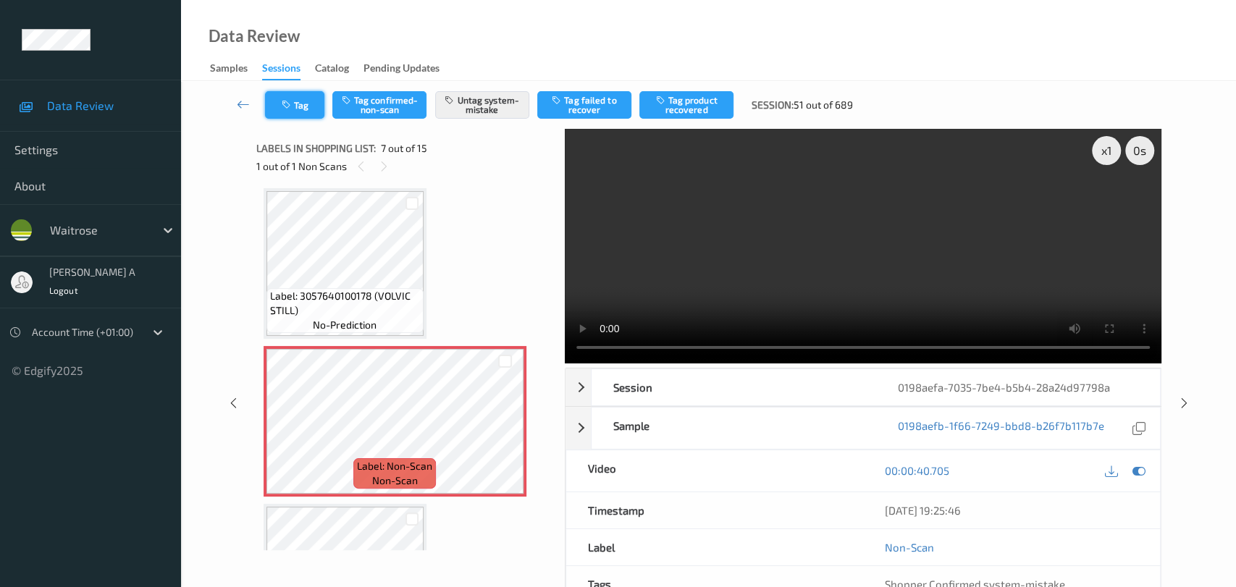
click at [293, 110] on button "Tag" at bounding box center [294, 105] width 59 height 28
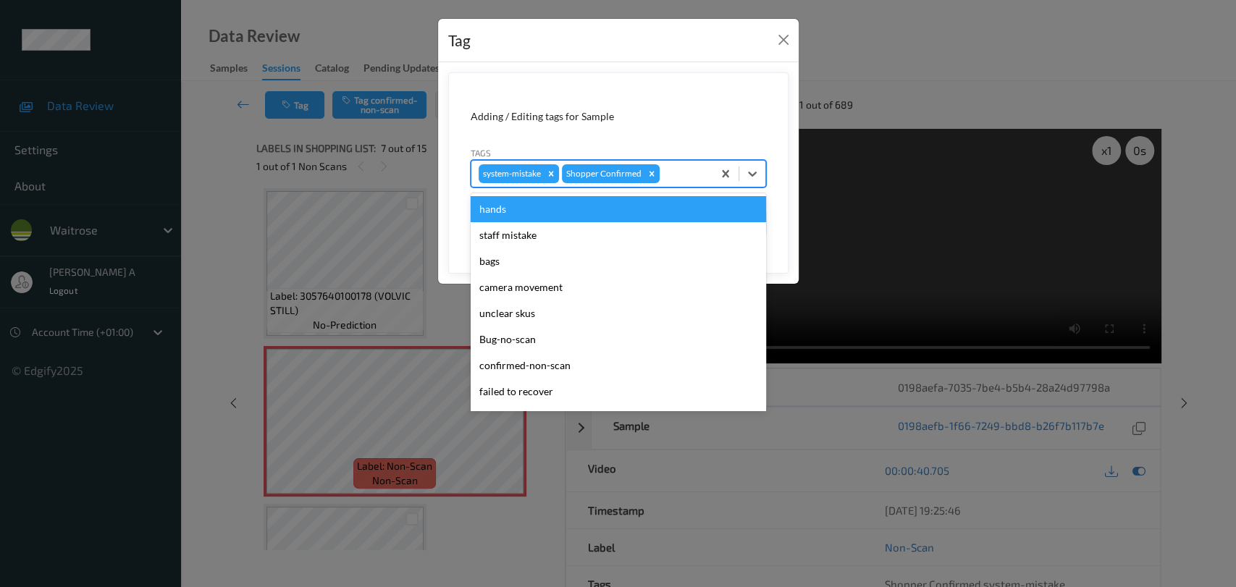
click at [694, 177] on div at bounding box center [684, 173] width 43 height 17
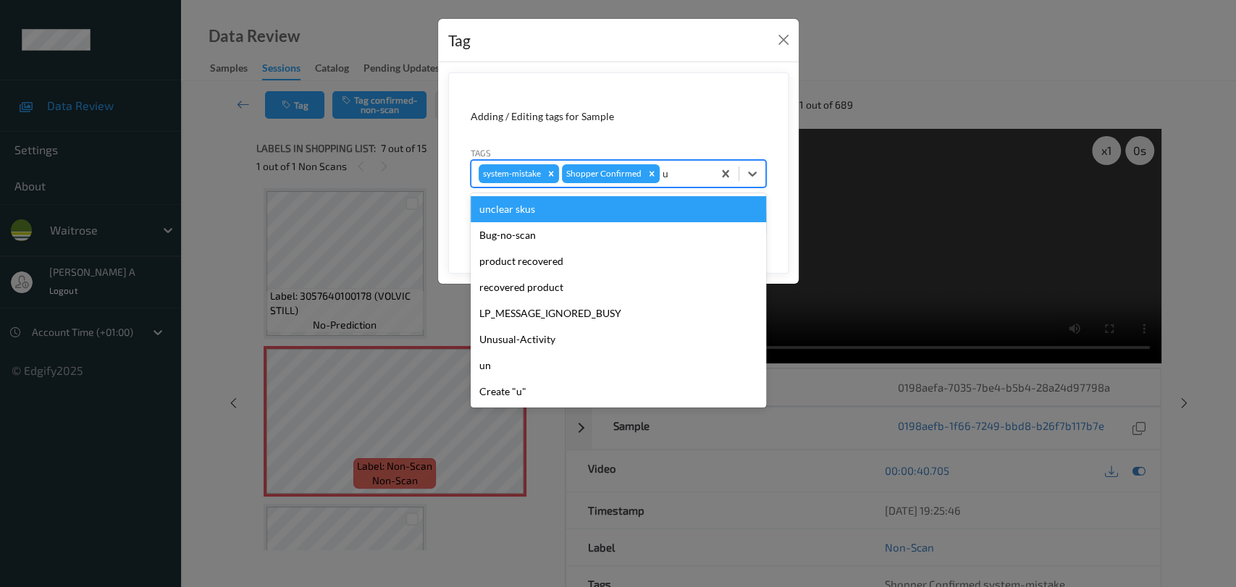
type input "un"
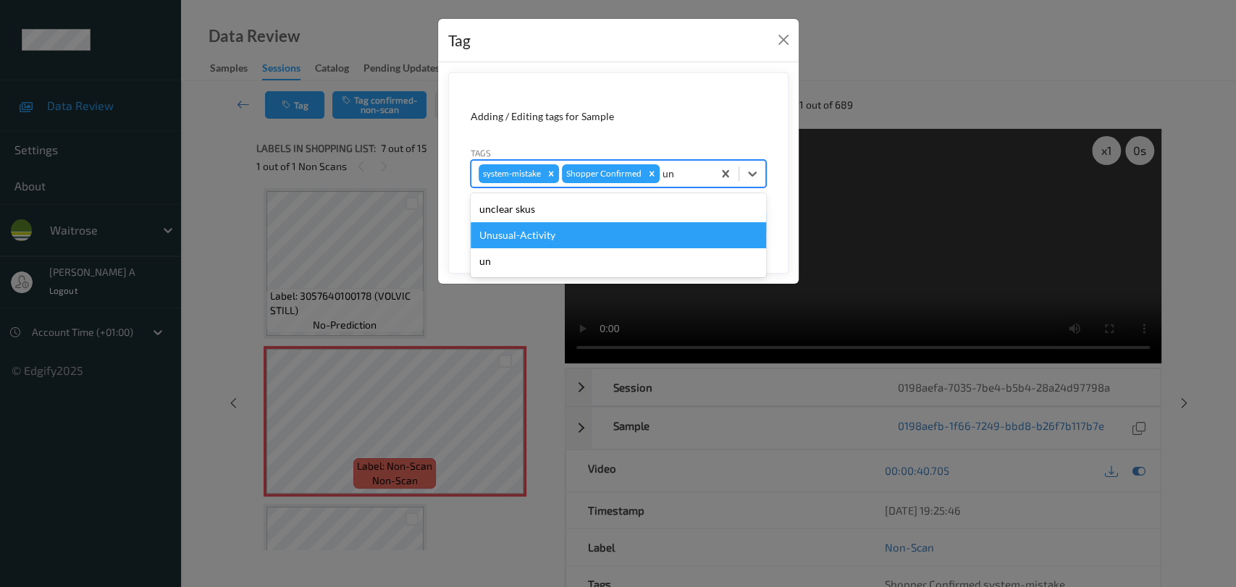
click at [660, 227] on div "Unusual-Activity" at bounding box center [618, 235] width 295 height 26
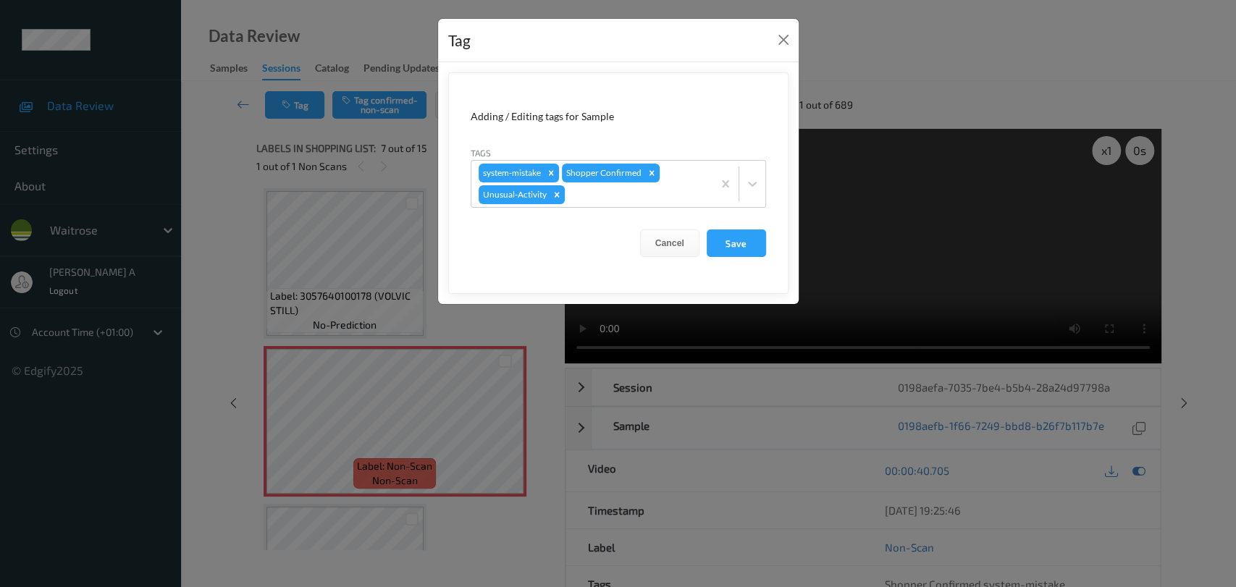
click at [758, 256] on form "Adding / Editing tags for Sample Tags system-mistake Shopper Confirmed Unusual-…" at bounding box center [618, 183] width 340 height 222
click at [753, 253] on button "Save" at bounding box center [736, 244] width 59 height 28
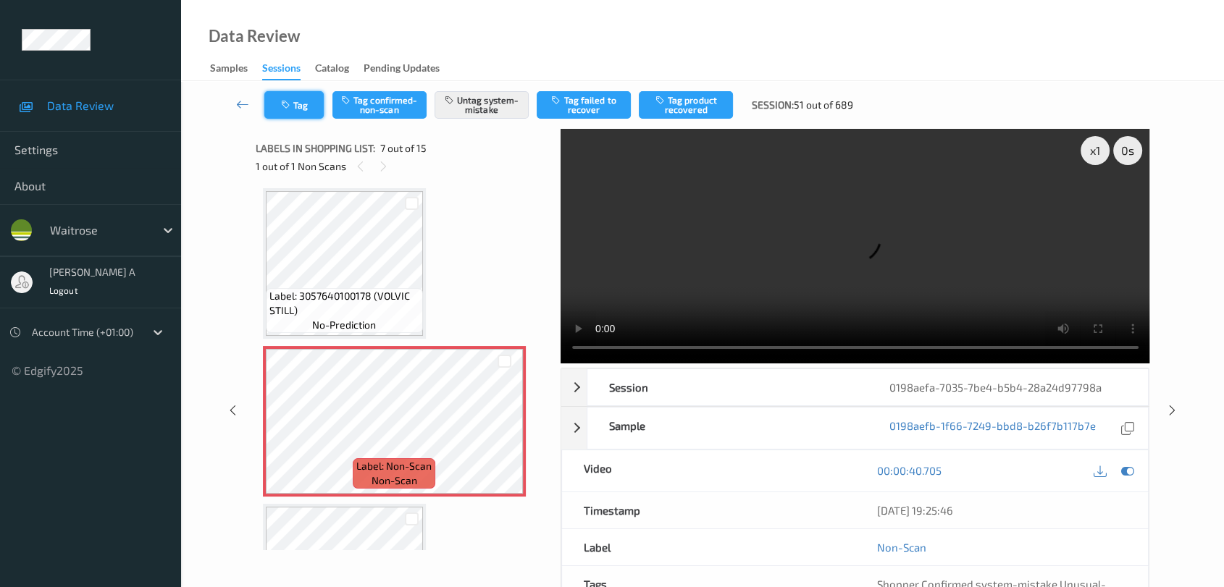
click at [319, 112] on button "Tag" at bounding box center [293, 105] width 59 height 28
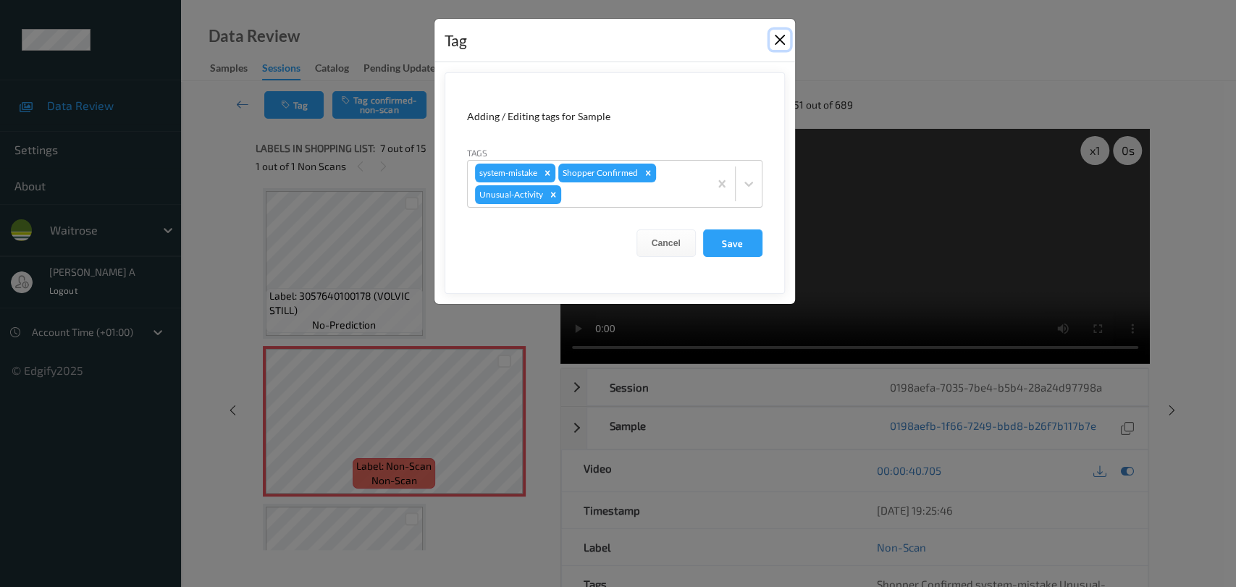
click at [780, 42] on button "Close" at bounding box center [780, 40] width 20 height 20
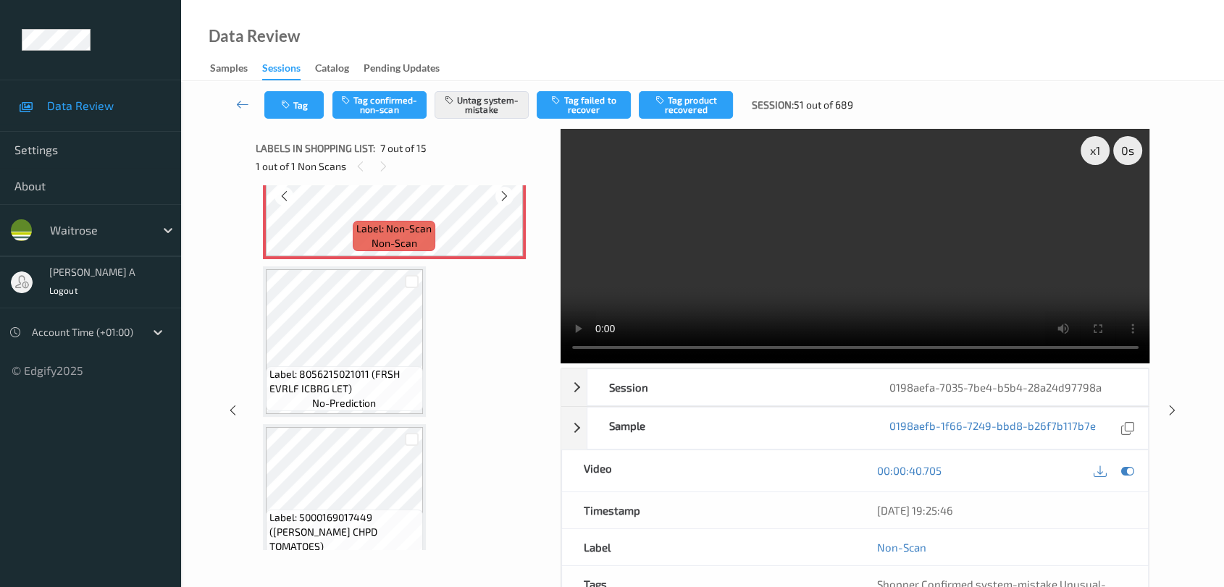
scroll to position [1035, 0]
click at [1169, 413] on icon at bounding box center [1172, 410] width 12 height 13
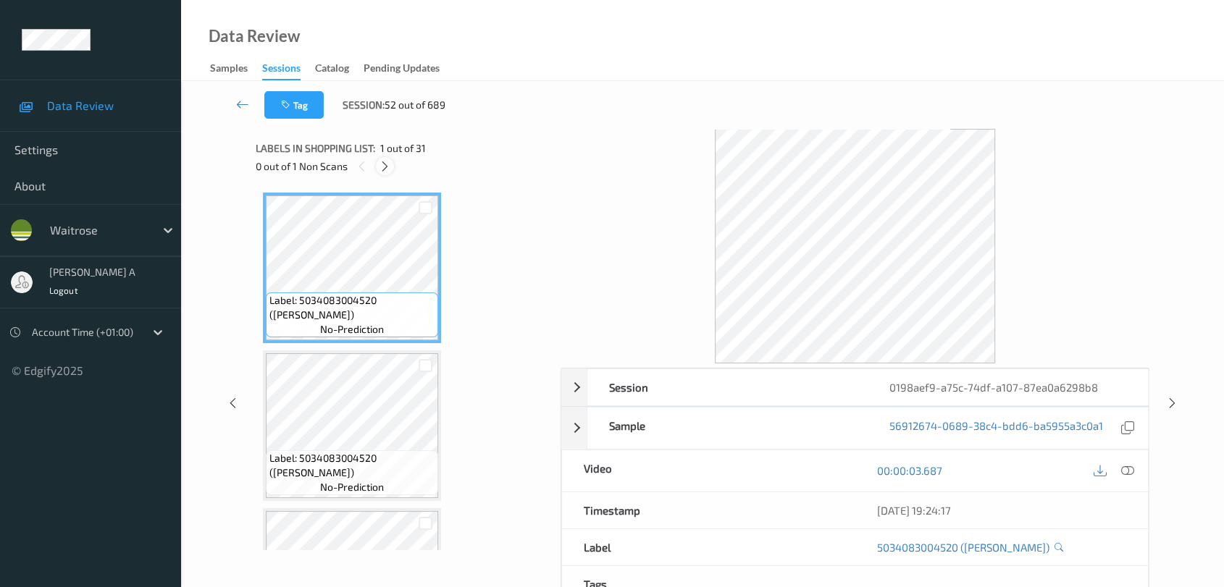
click at [384, 169] on icon at bounding box center [385, 166] width 12 height 13
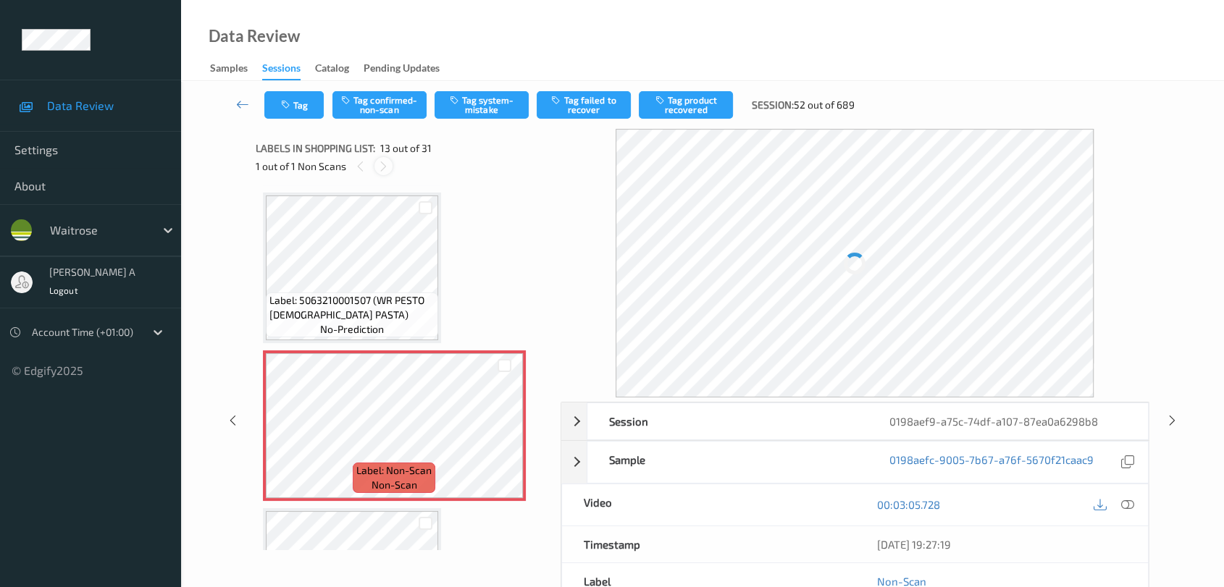
click at [384, 169] on icon at bounding box center [383, 166] width 12 height 13
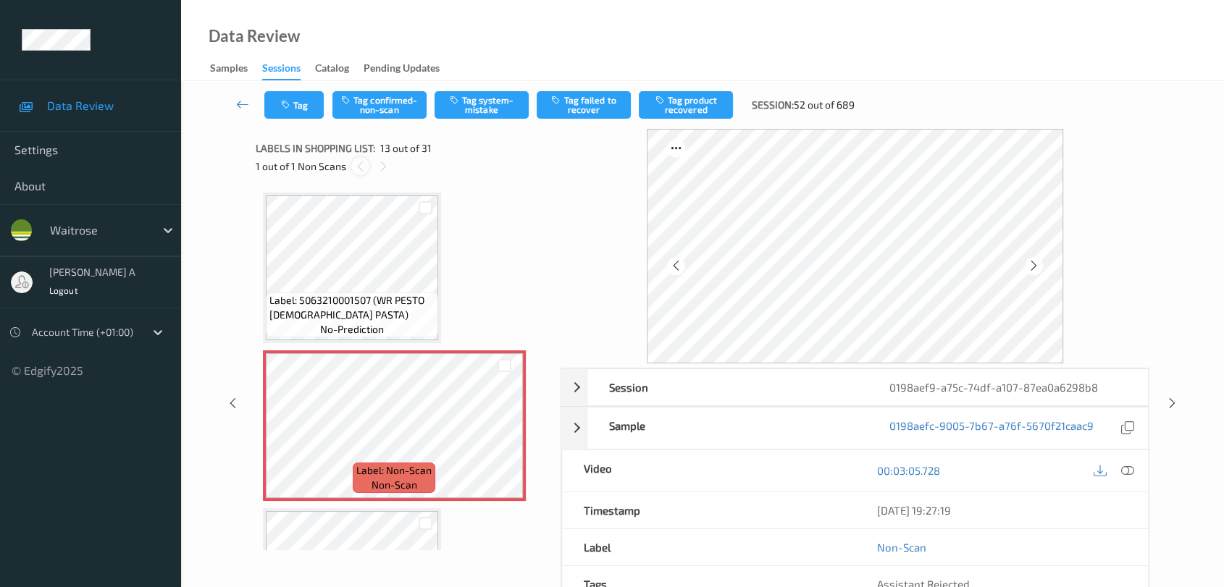
click at [359, 169] on icon at bounding box center [360, 166] width 12 height 13
click at [505, 432] on icon at bounding box center [504, 438] width 12 height 13
click at [1122, 471] on icon at bounding box center [1127, 470] width 13 height 13
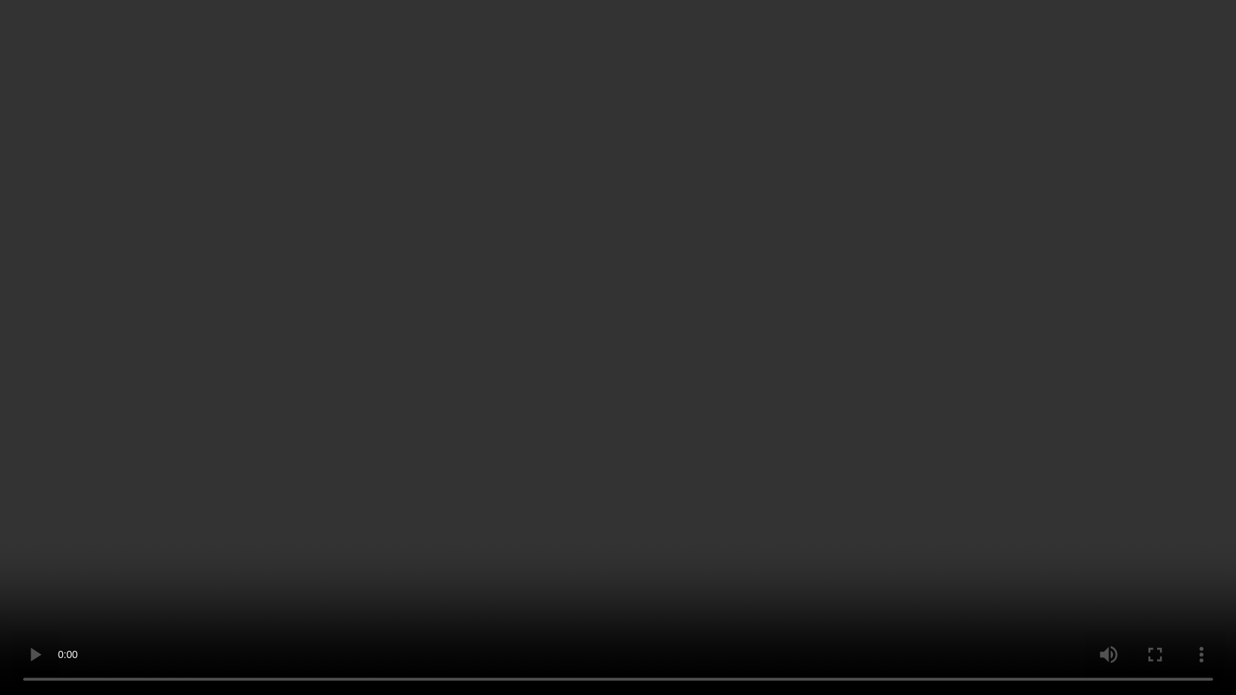
click at [713, 349] on video at bounding box center [618, 347] width 1236 height 695
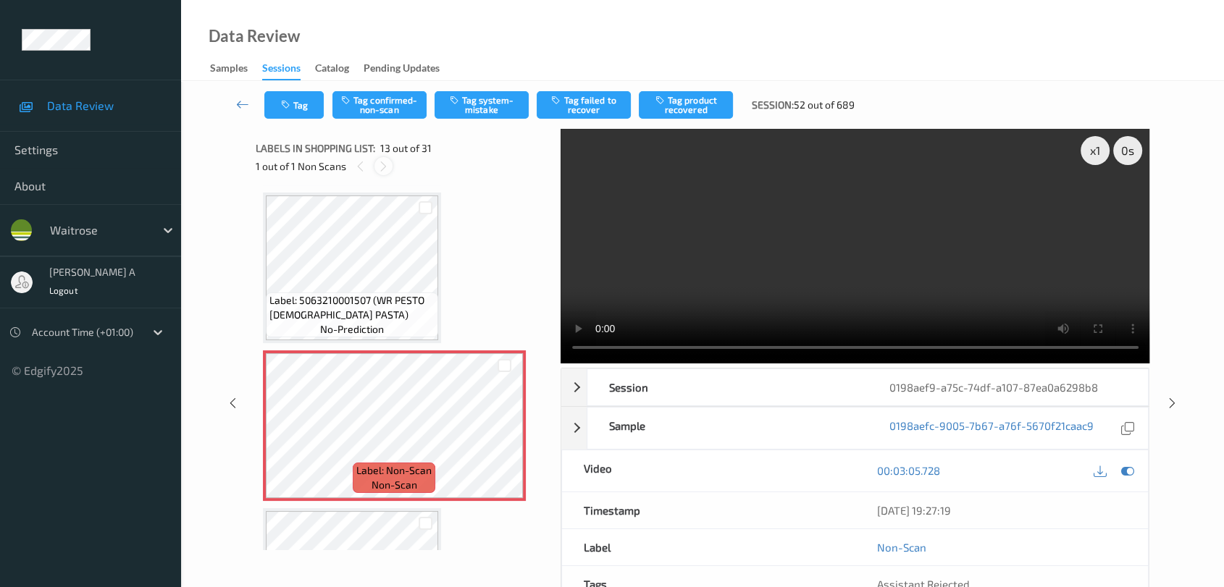
click at [379, 170] on icon at bounding box center [383, 166] width 12 height 13
click at [507, 432] on icon at bounding box center [504, 438] width 12 height 13
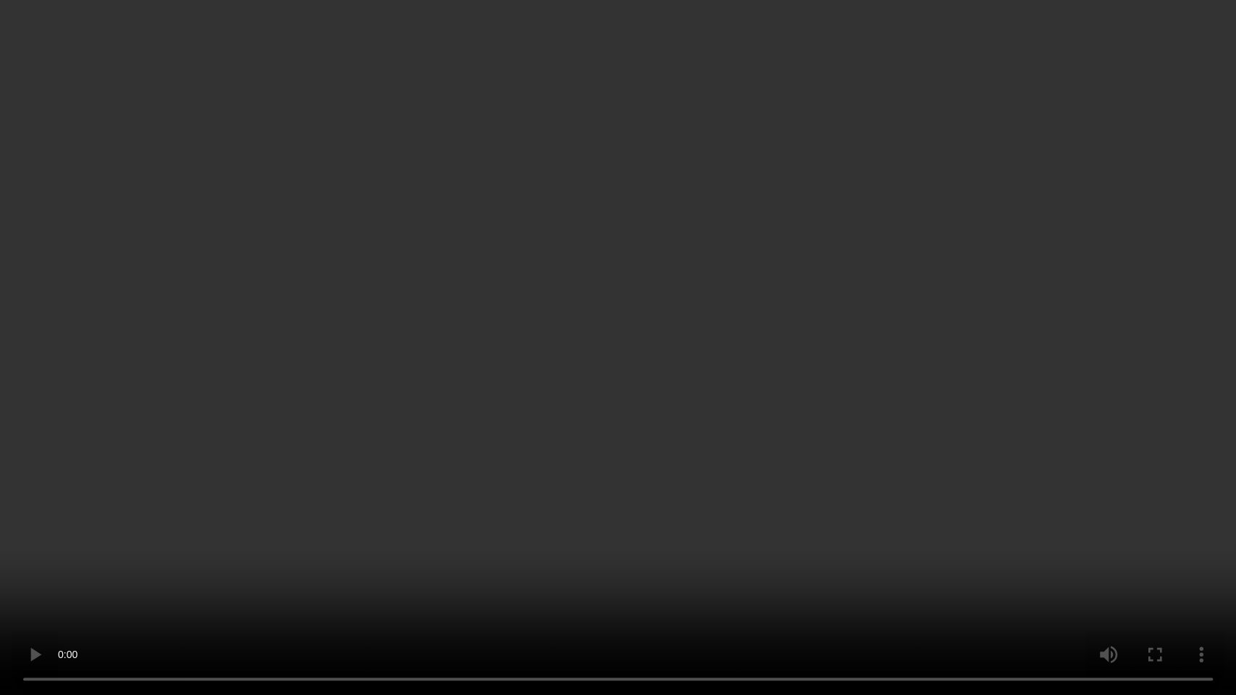
click at [577, 587] on video at bounding box center [618, 347] width 1236 height 695
click at [739, 421] on video at bounding box center [618, 347] width 1236 height 695
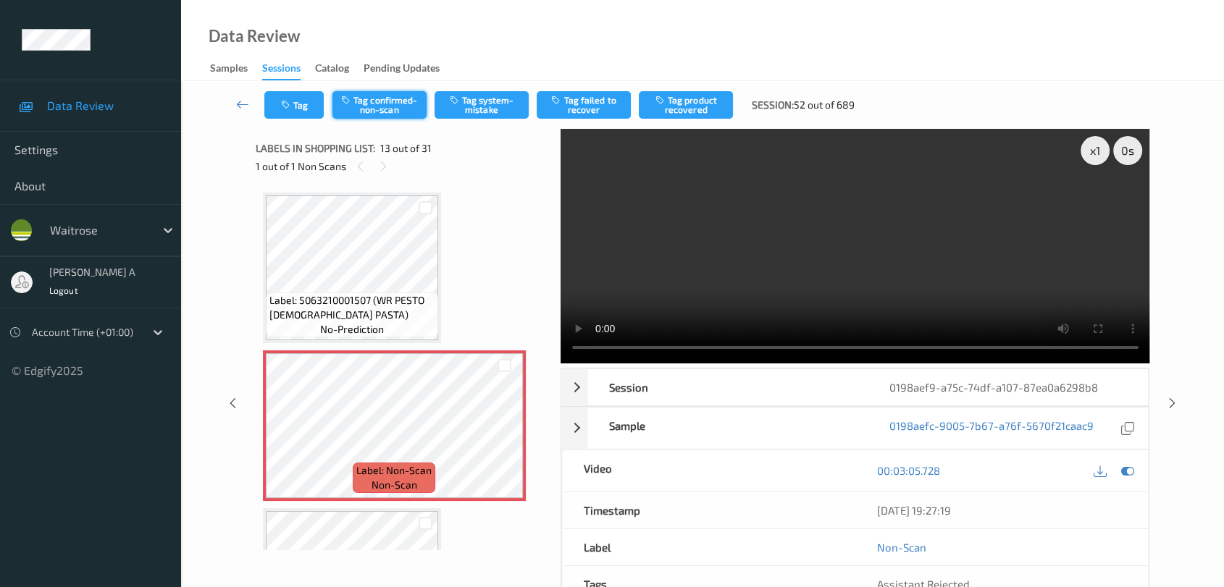
click at [390, 110] on button "Tag confirmed-non-scan" at bounding box center [379, 105] width 94 height 28
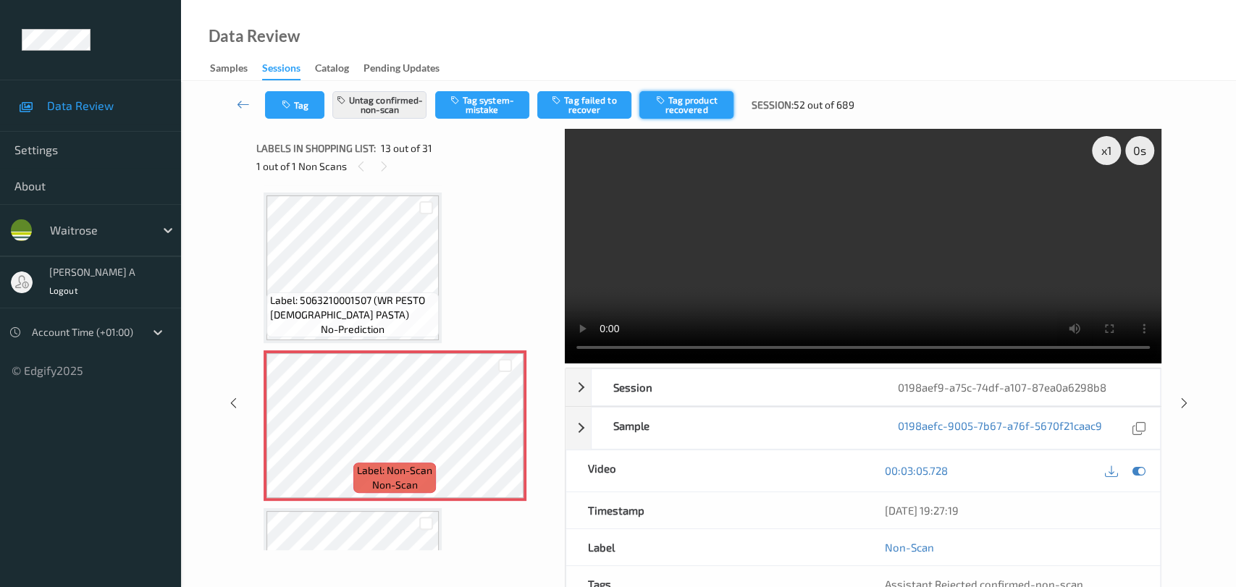
click at [698, 106] on button "Tag product recovered" at bounding box center [686, 105] width 94 height 28
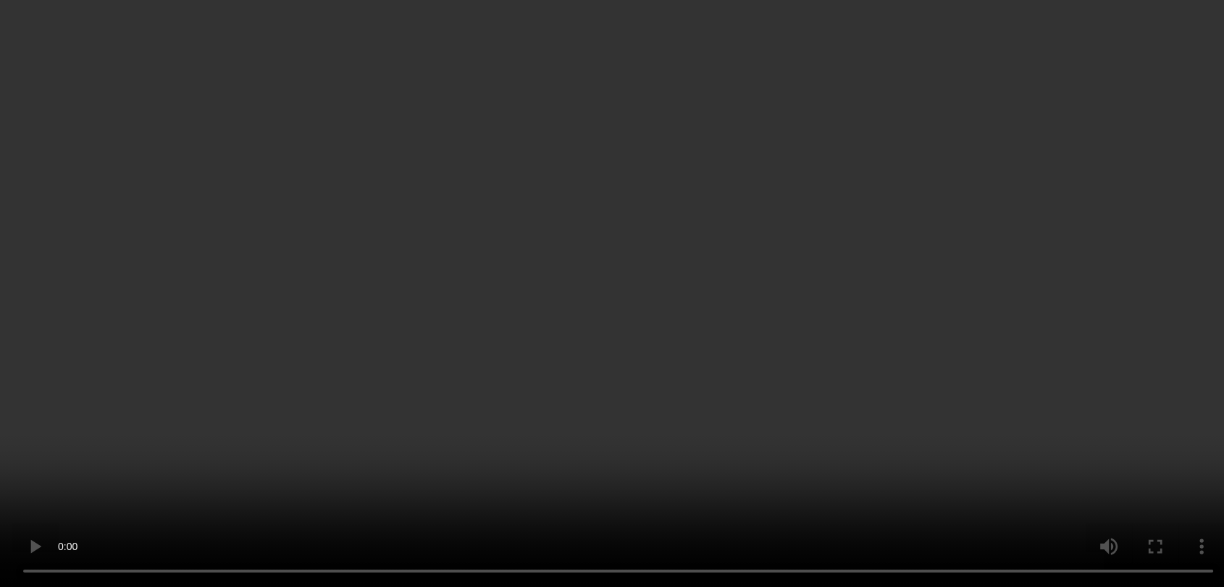
scroll to position [1458, 0]
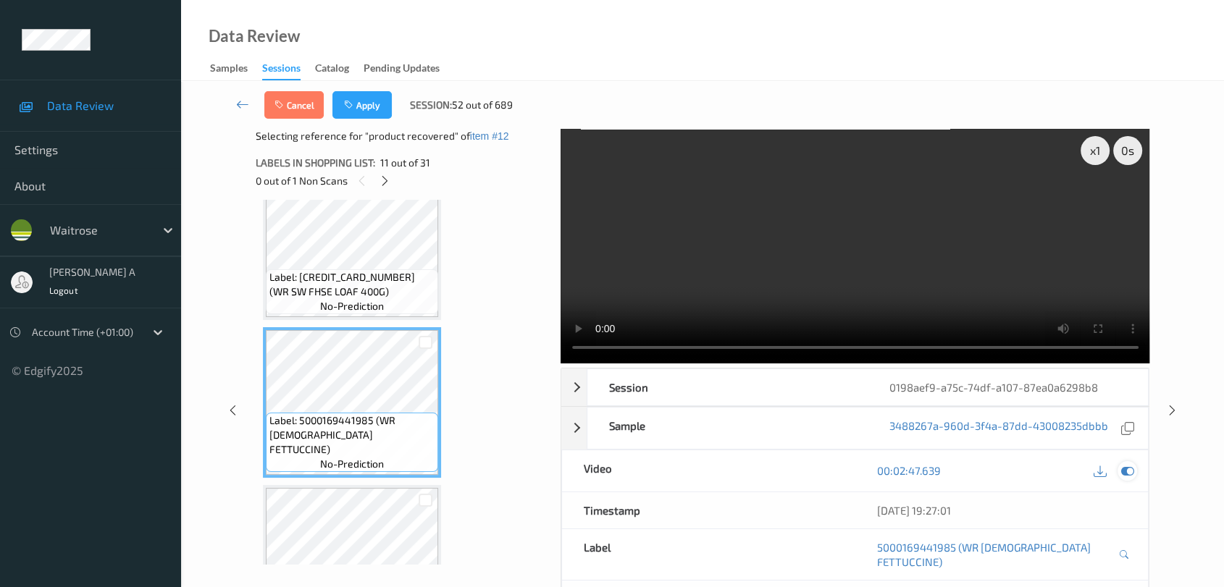
click at [1125, 465] on icon at bounding box center [1127, 470] width 13 height 13
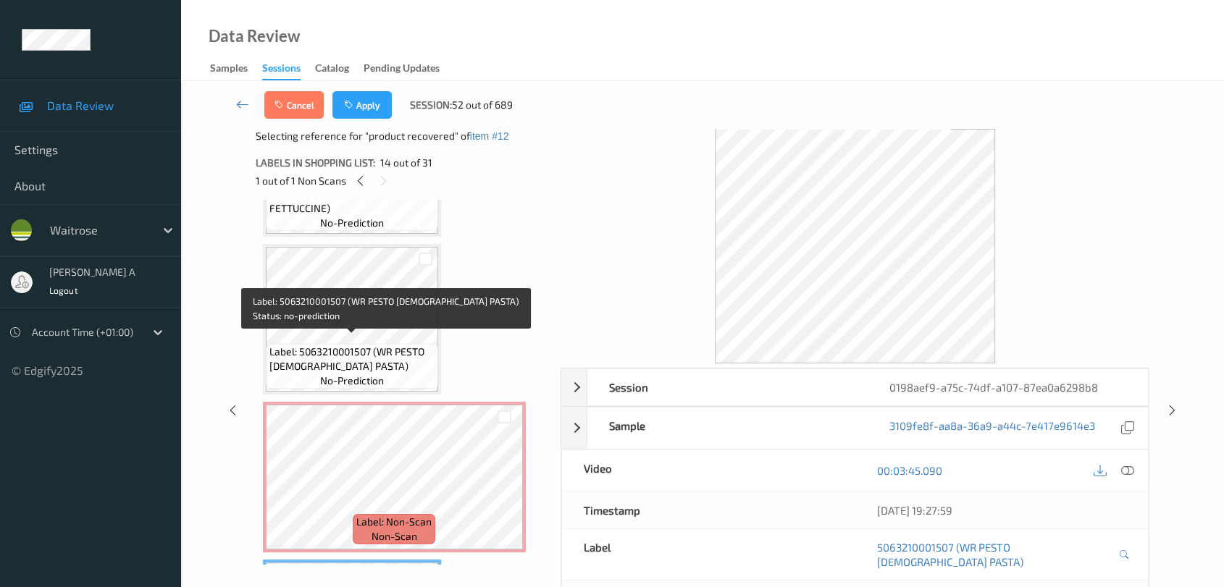
scroll to position [1619, 0]
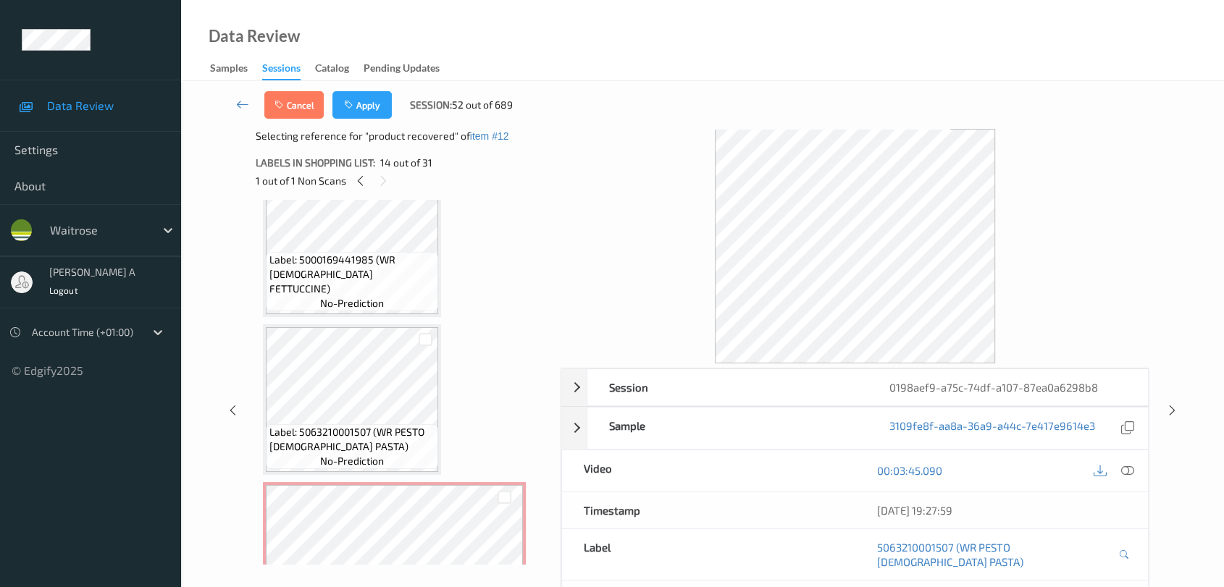
click at [337, 262] on span "Label: 5000169441985 (WR CHICK FETTUCCINE)" at bounding box center [351, 274] width 165 height 43
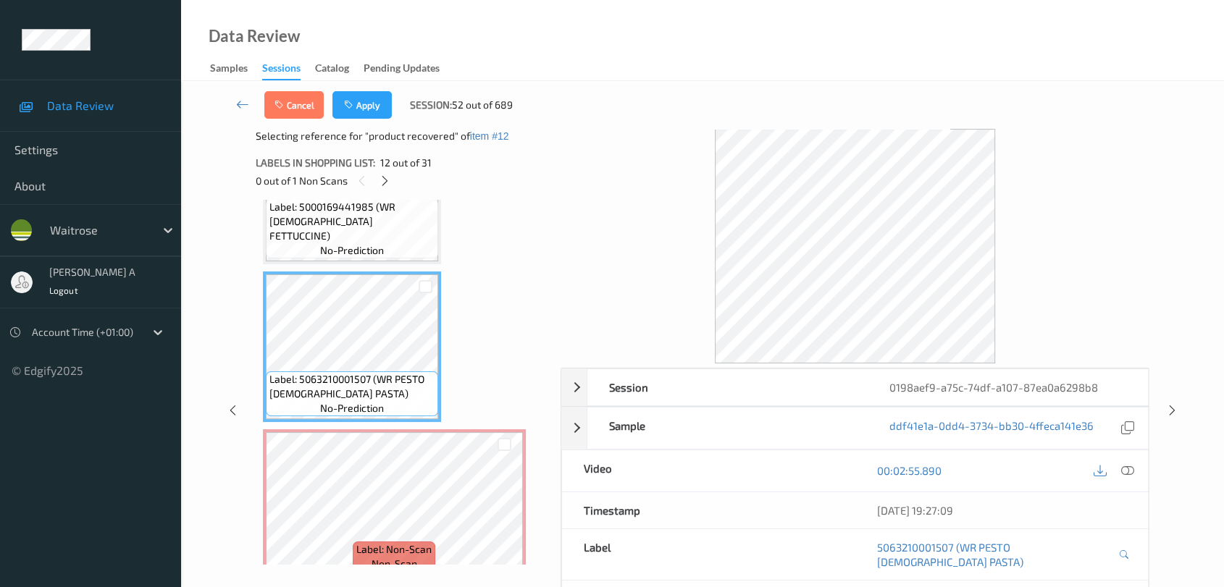
scroll to position [1700, 0]
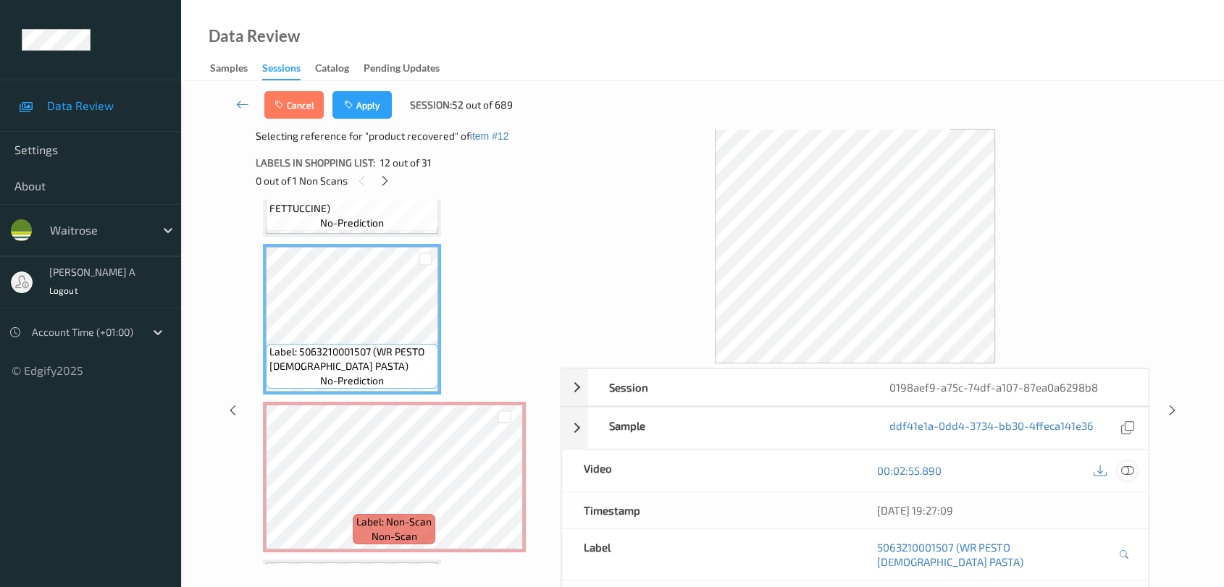
click at [1121, 464] on icon at bounding box center [1127, 470] width 13 height 13
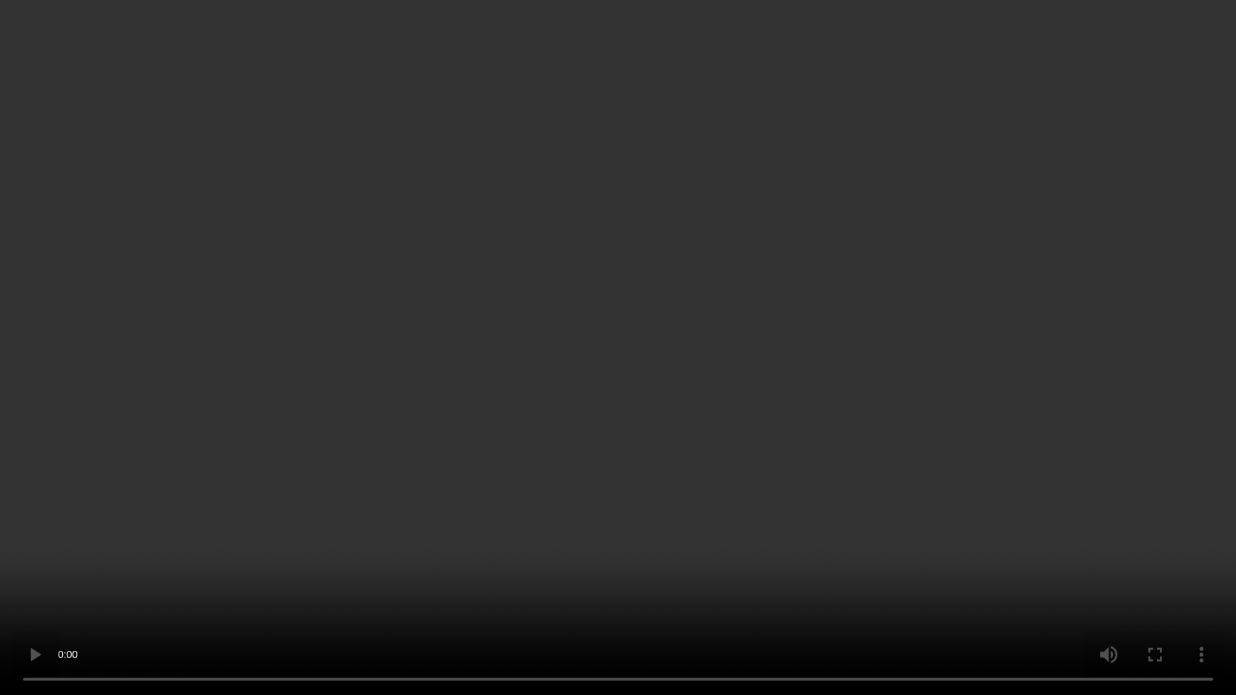
click at [680, 364] on video at bounding box center [618, 347] width 1236 height 695
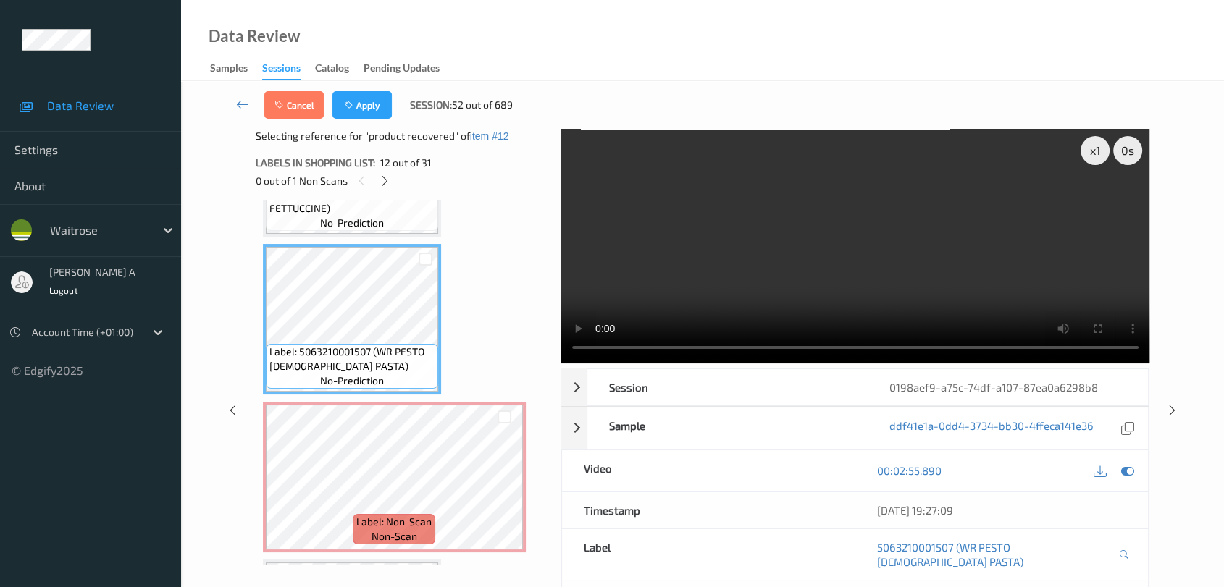
drag, startPoint x: 301, startPoint y: 107, endPoint x: 330, endPoint y: 119, distance: 31.2
click at [301, 107] on button "Cancel" at bounding box center [293, 105] width 59 height 28
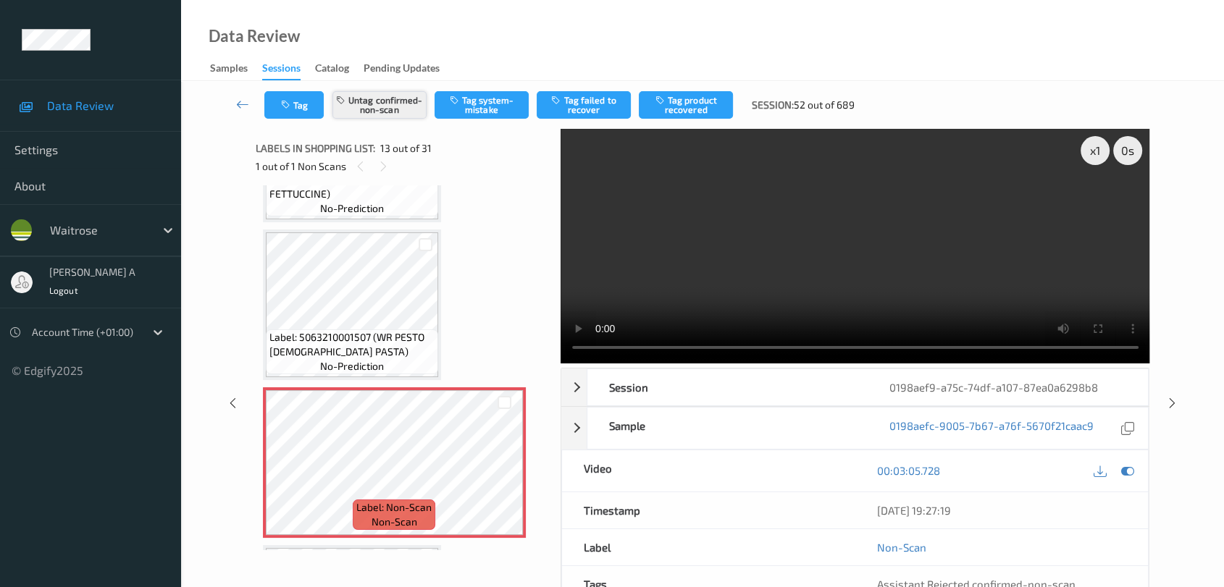
click at [369, 101] on button "Untag confirmed-non-scan" at bounding box center [379, 105] width 94 height 28
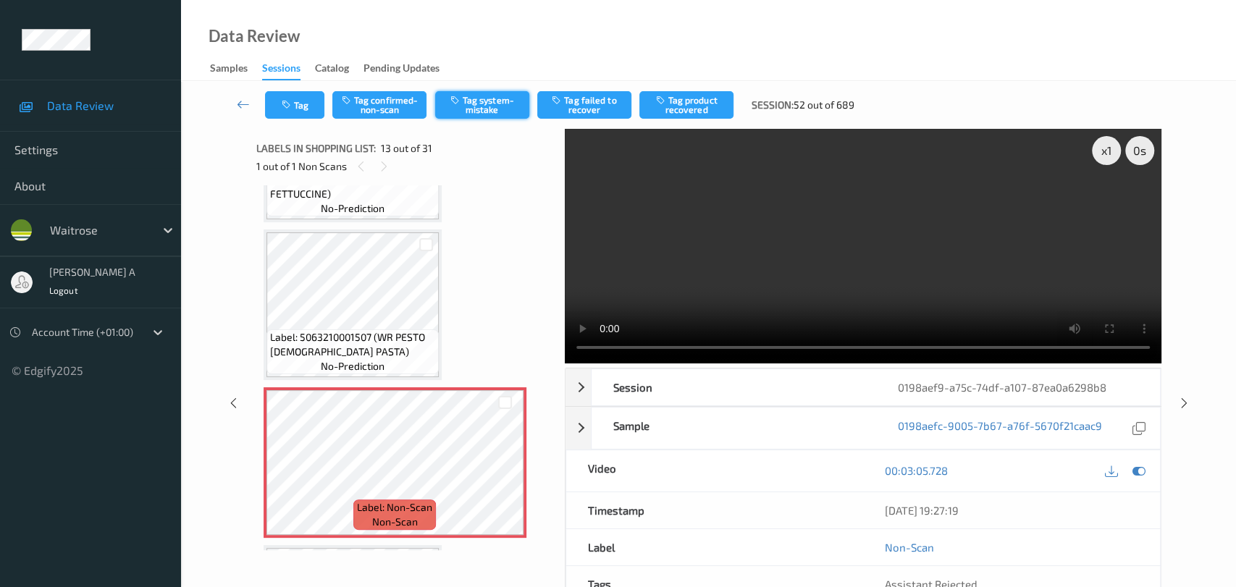
click at [492, 107] on button "Tag system-mistake" at bounding box center [482, 105] width 94 height 28
click at [295, 103] on button "Tag" at bounding box center [294, 105] width 59 height 28
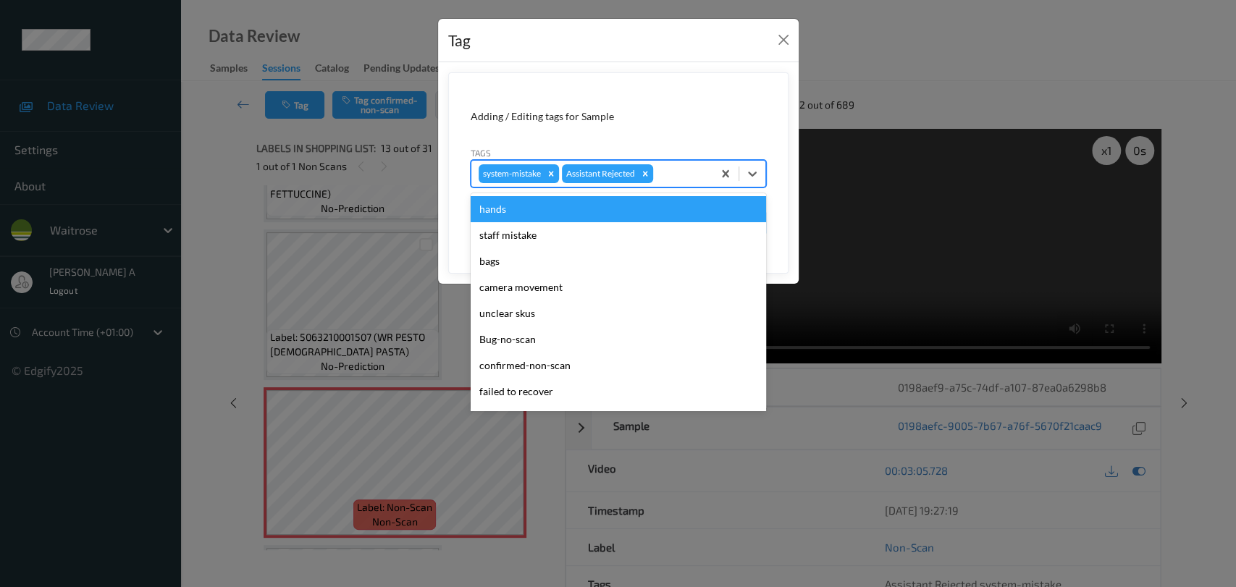
click at [673, 180] on div at bounding box center [680, 173] width 49 height 17
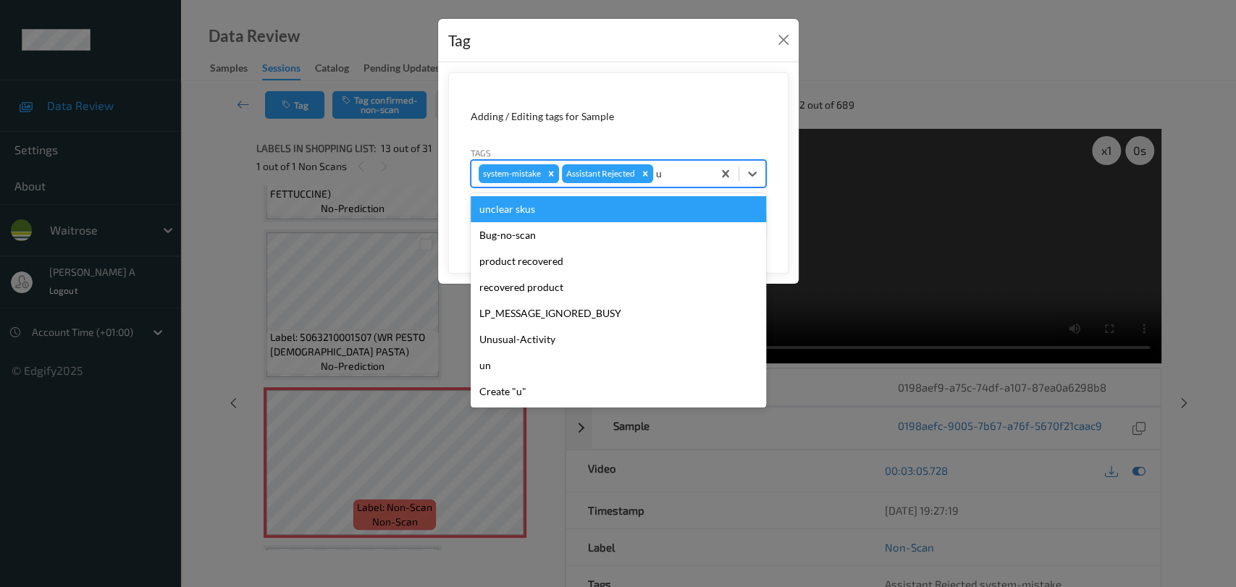
type input "un"
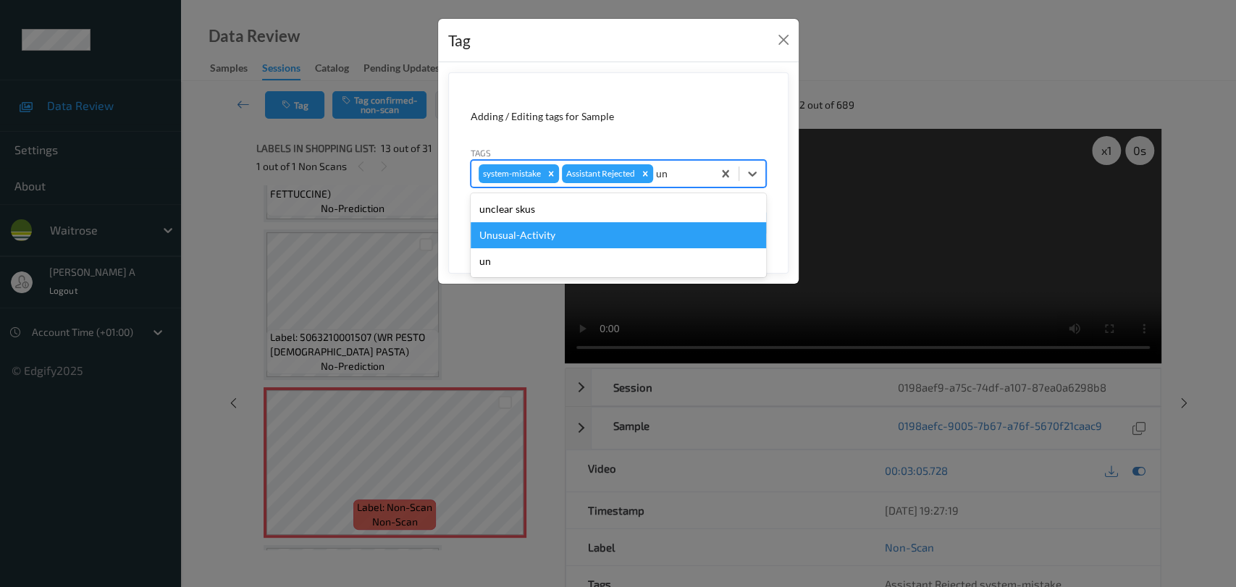
click at [566, 233] on div "Unusual-Activity" at bounding box center [618, 235] width 295 height 26
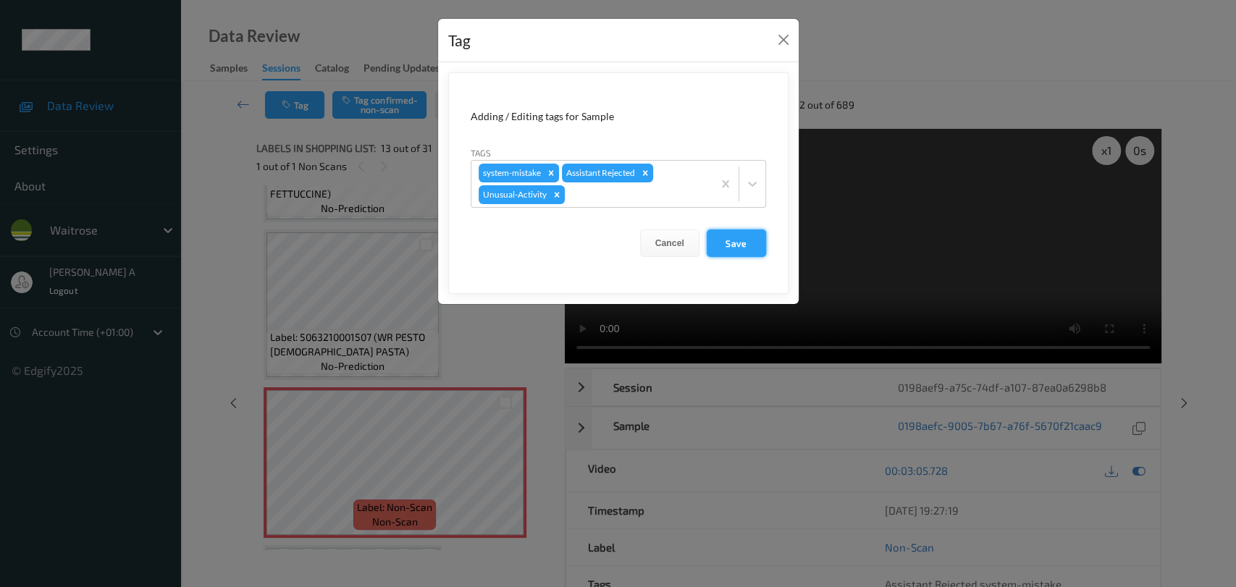
click at [742, 245] on button "Save" at bounding box center [736, 244] width 59 height 28
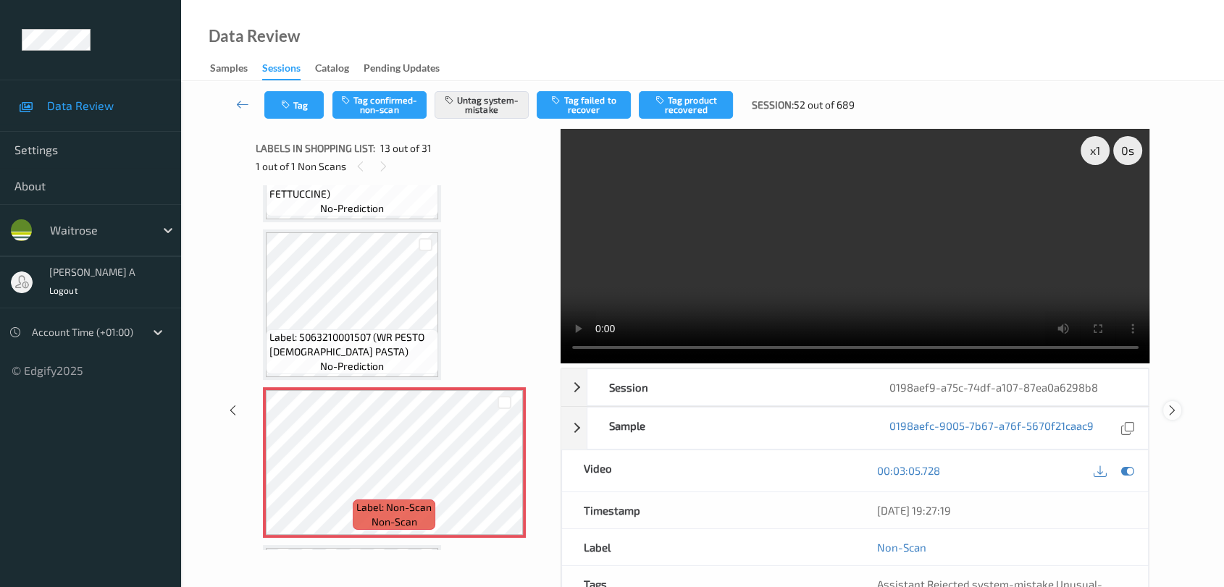
click at [1170, 409] on icon at bounding box center [1172, 410] width 12 height 13
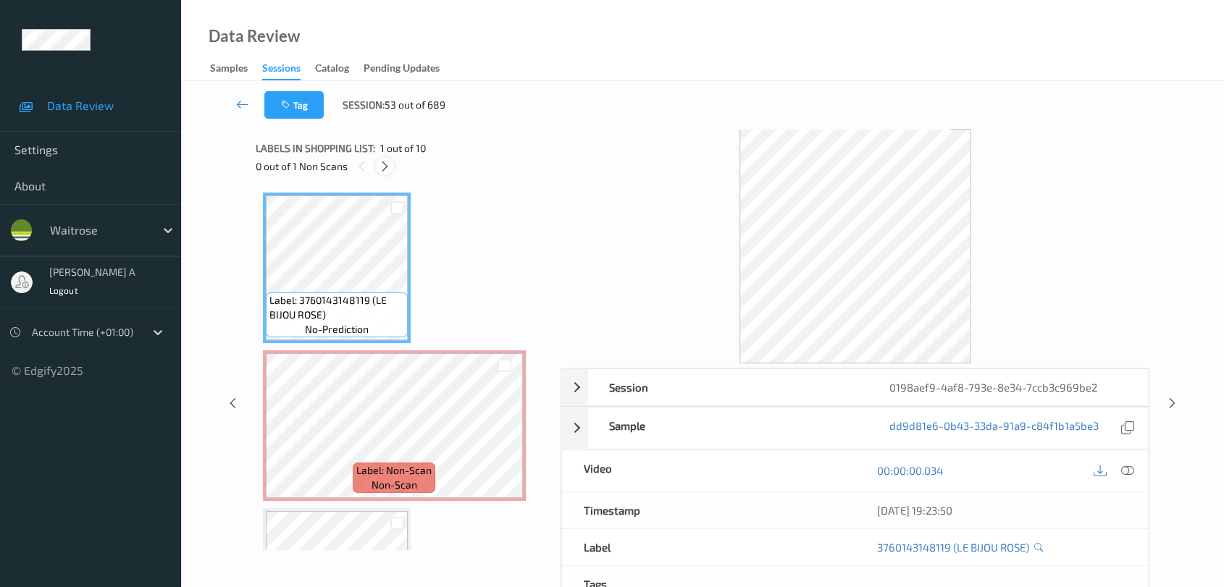
click at [388, 164] on icon at bounding box center [385, 166] width 12 height 13
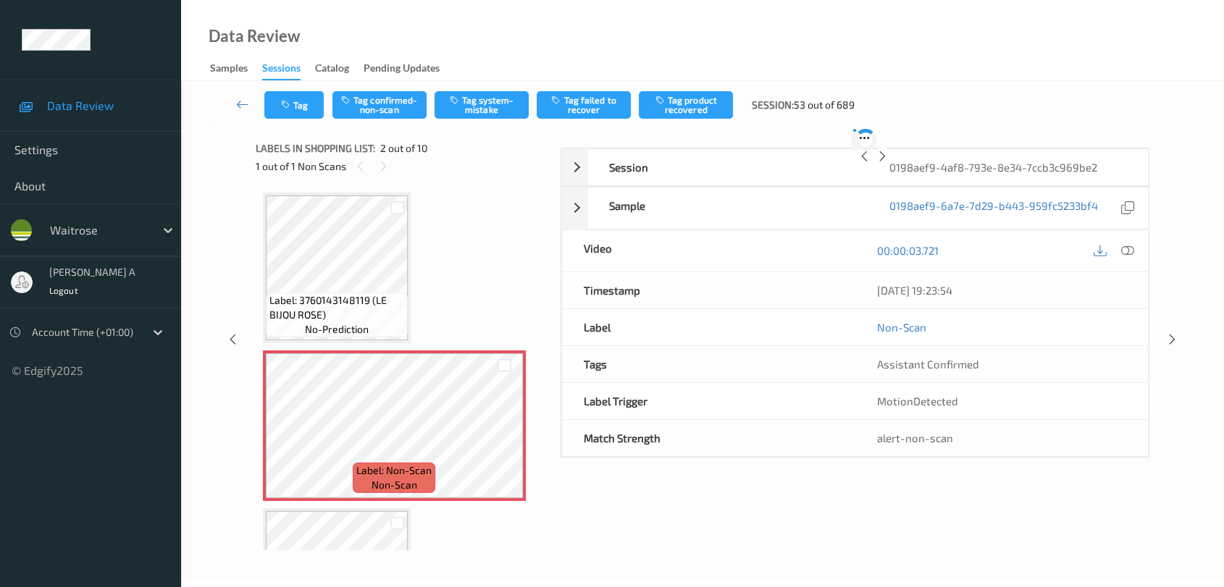
scroll to position [7, 0]
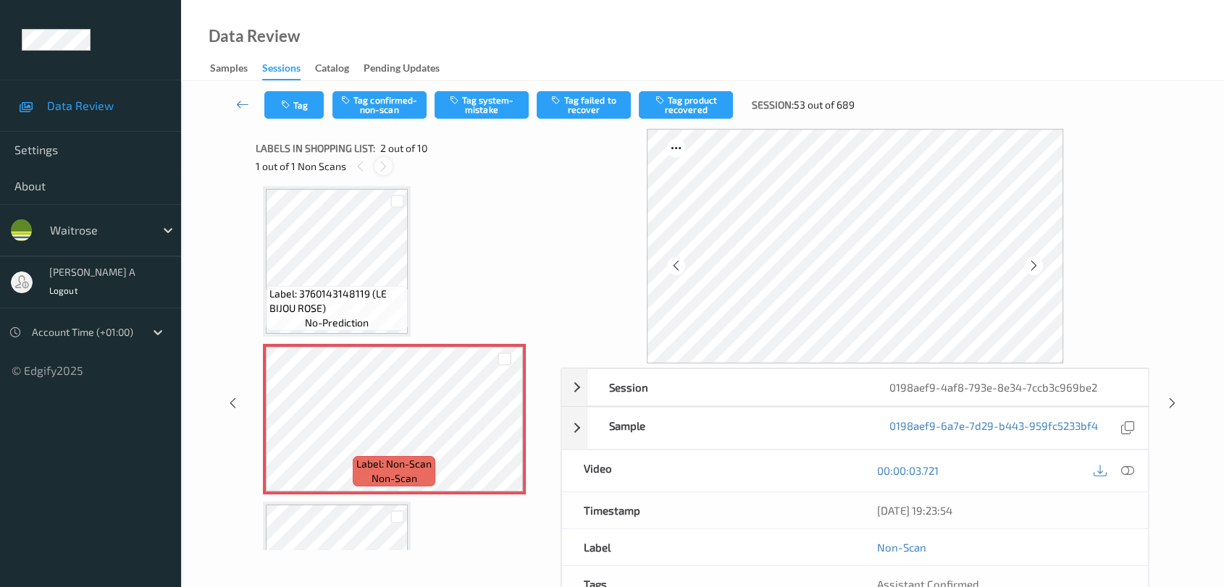
click at [386, 165] on icon at bounding box center [383, 166] width 12 height 13
click at [503, 430] on icon at bounding box center [504, 431] width 12 height 13
click at [1130, 474] on icon at bounding box center [1127, 470] width 13 height 13
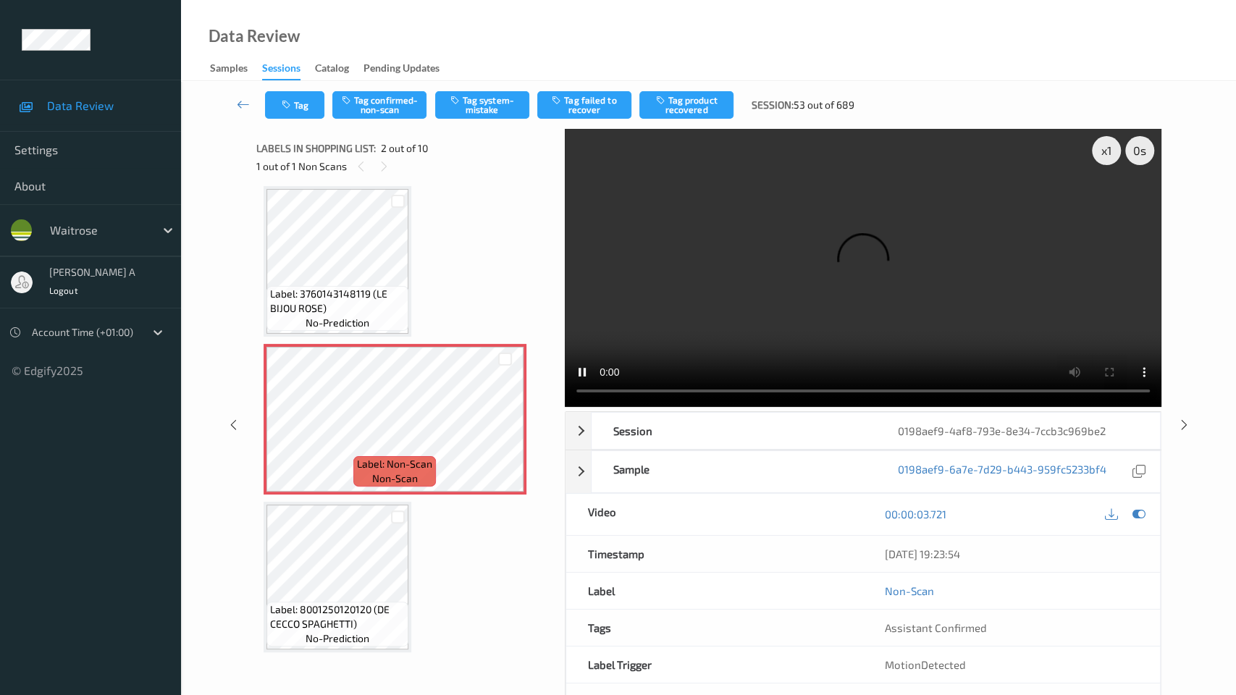
click at [565, 407] on video at bounding box center [863, 268] width 597 height 278
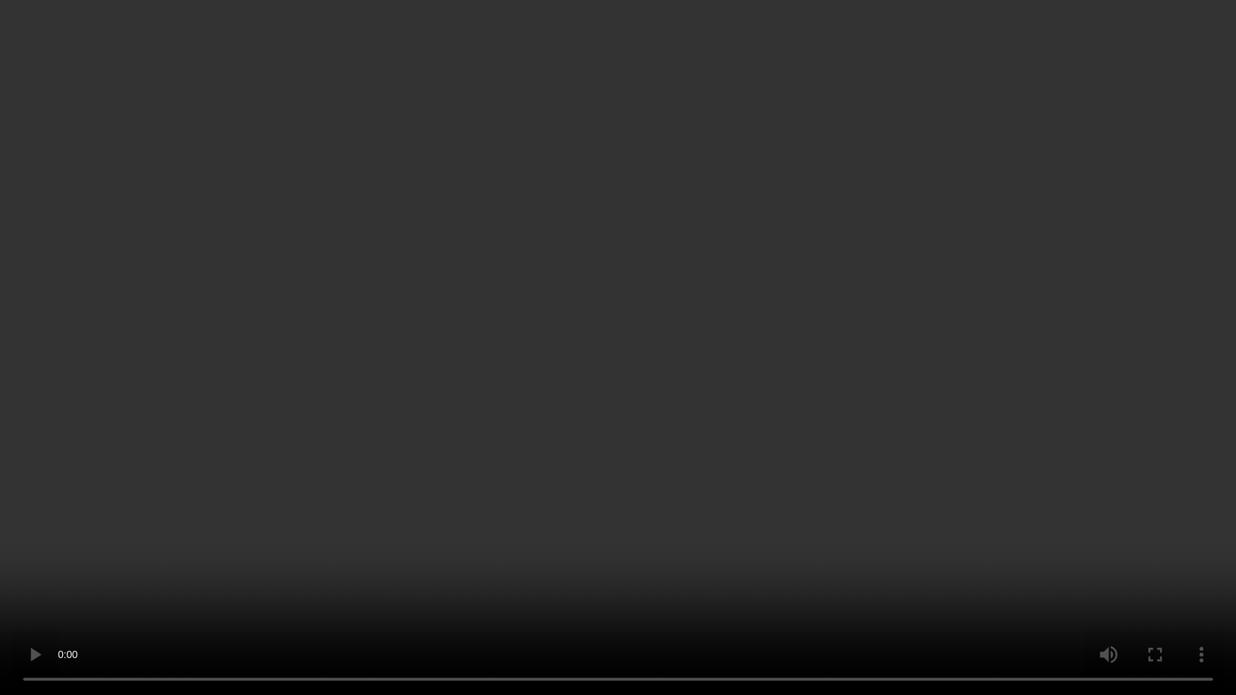
click at [753, 353] on video at bounding box center [618, 347] width 1236 height 695
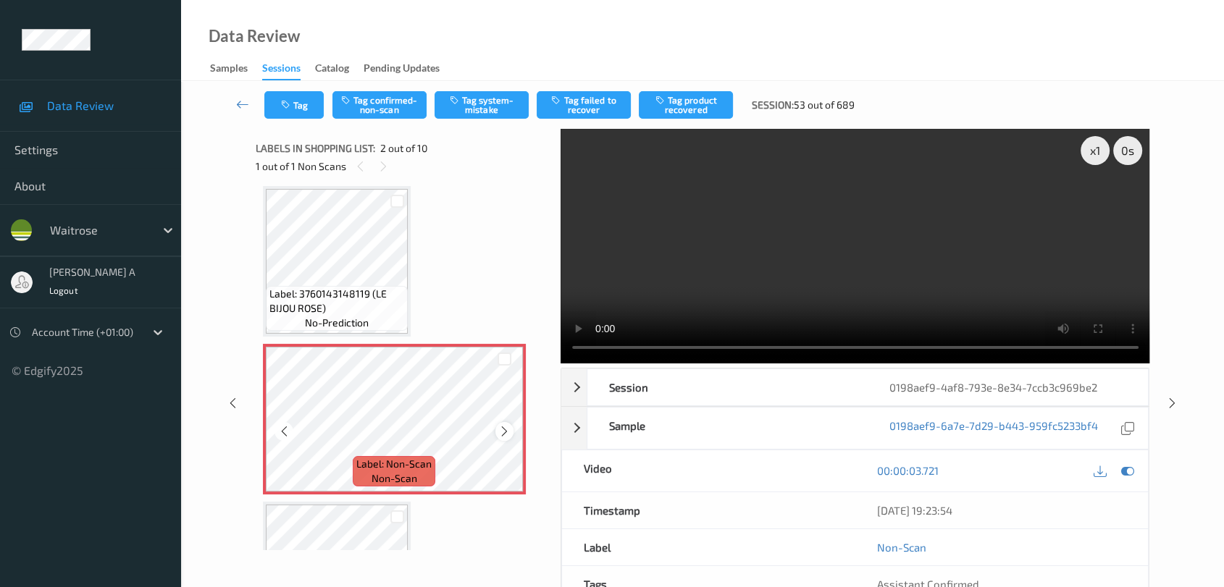
click at [500, 432] on icon at bounding box center [504, 431] width 12 height 13
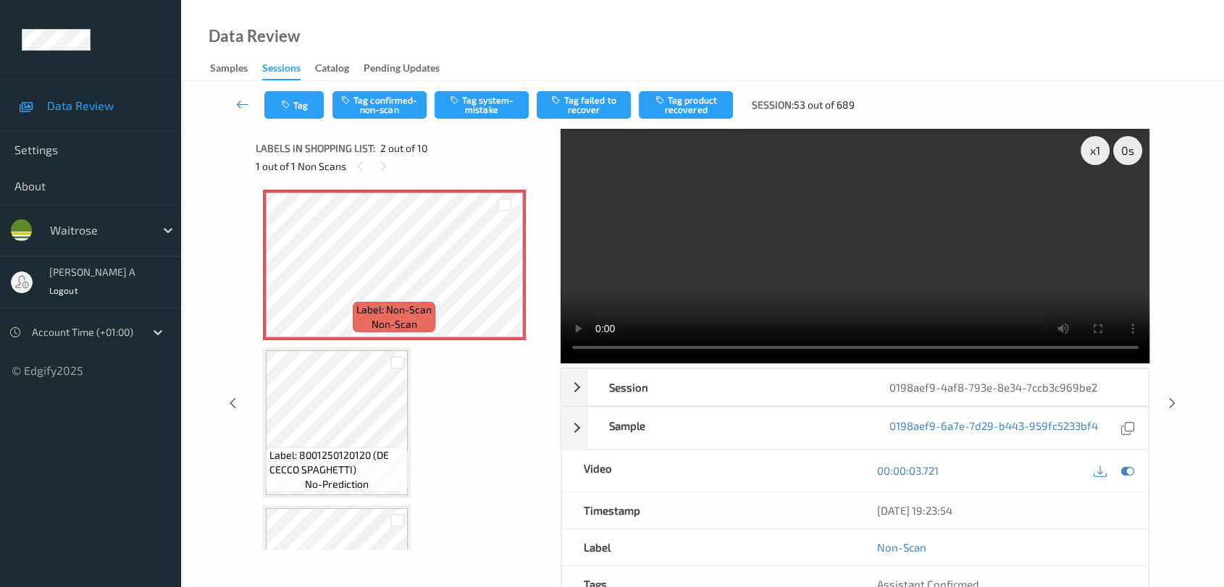
scroll to position [0, 0]
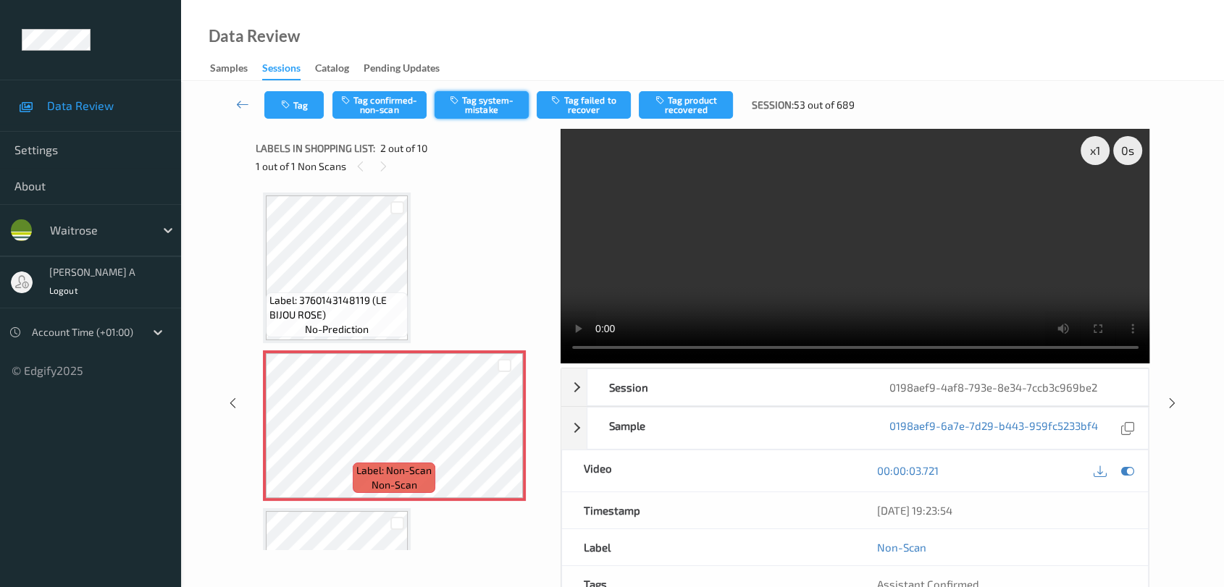
click at [509, 109] on button "Tag system-mistake" at bounding box center [481, 105] width 94 height 28
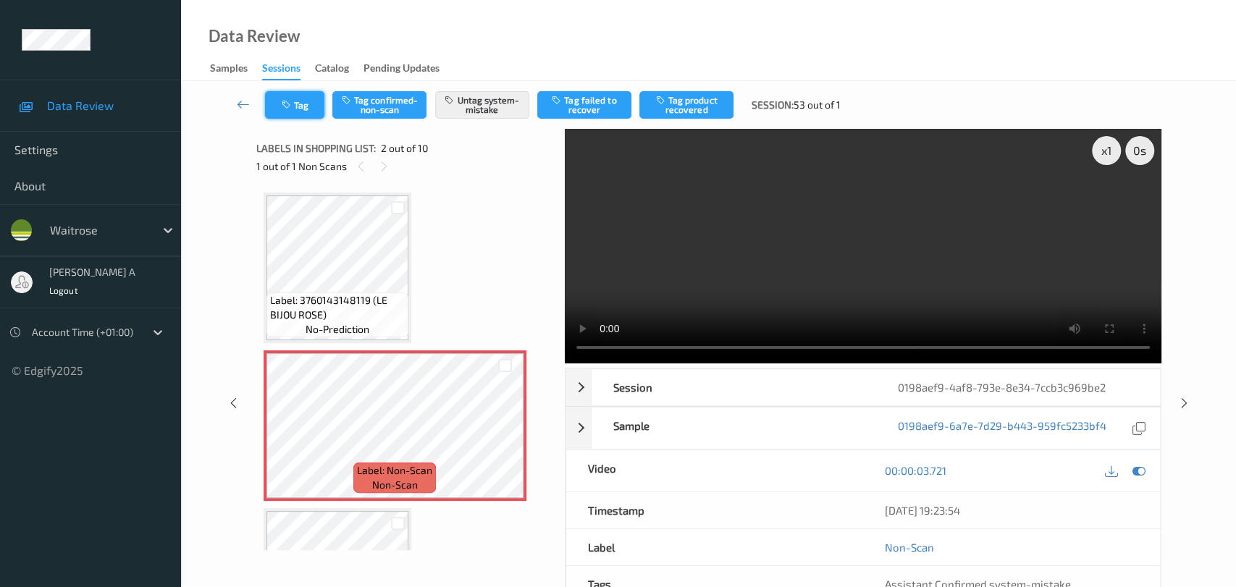
click at [301, 108] on button "Tag" at bounding box center [294, 105] width 59 height 28
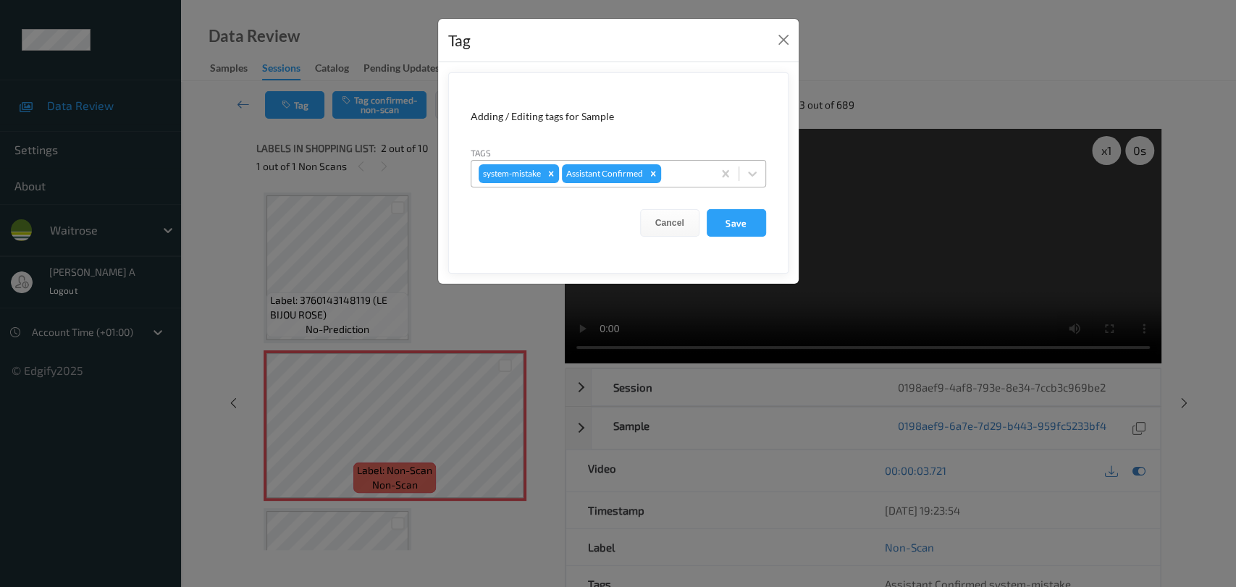
click at [687, 179] on div at bounding box center [684, 173] width 41 height 17
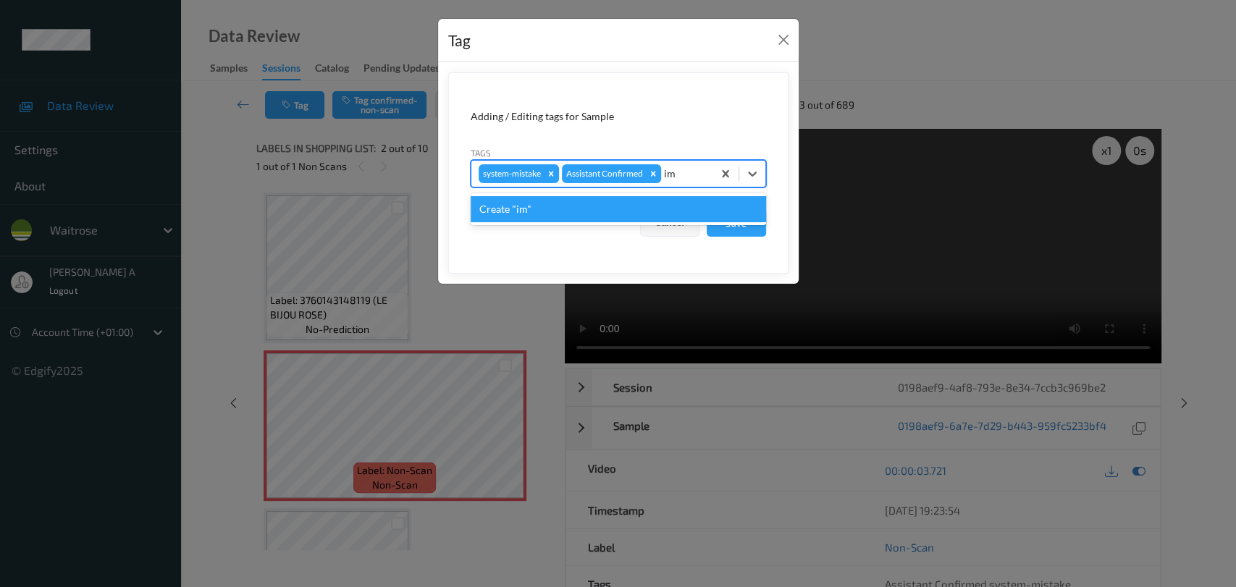
type input "i"
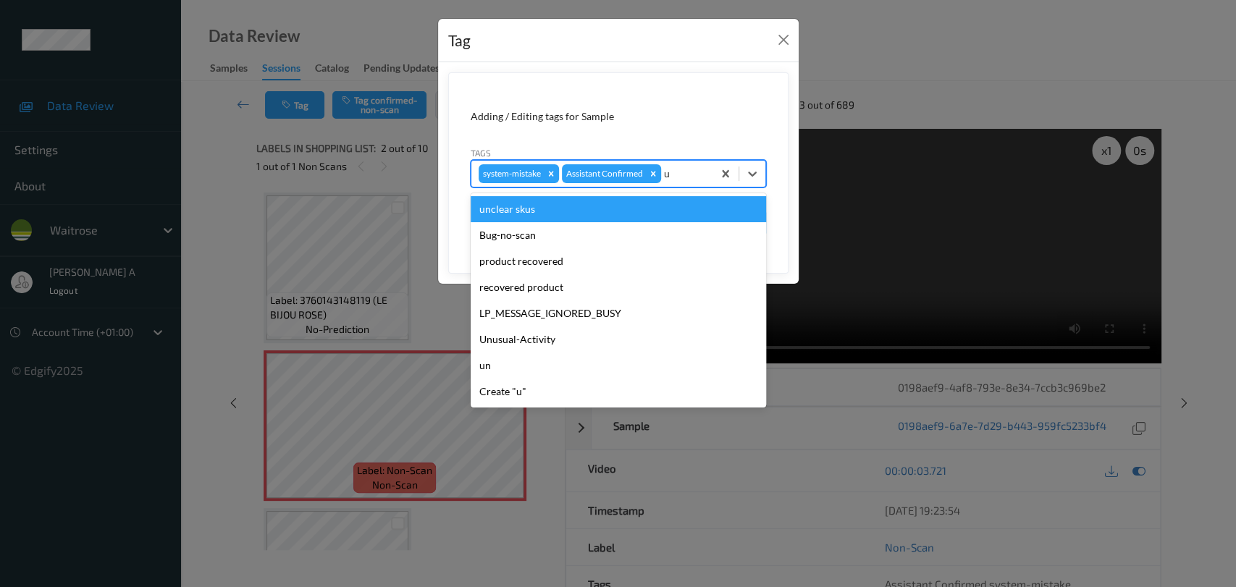
type input "un"
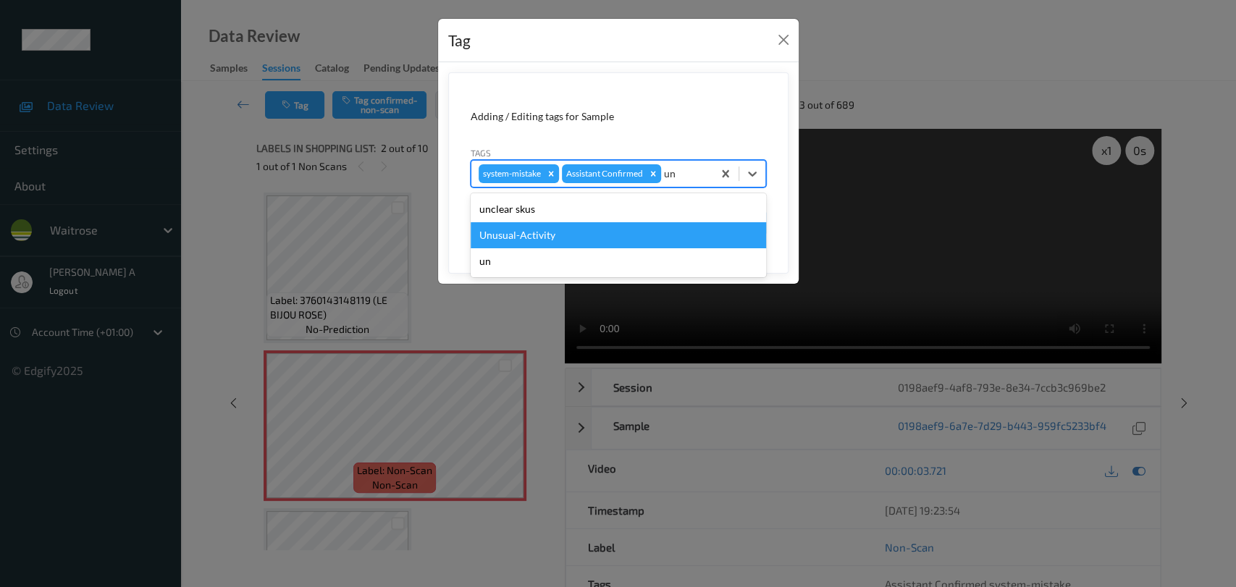
click at [618, 227] on div "Unusual-Activity" at bounding box center [618, 235] width 295 height 26
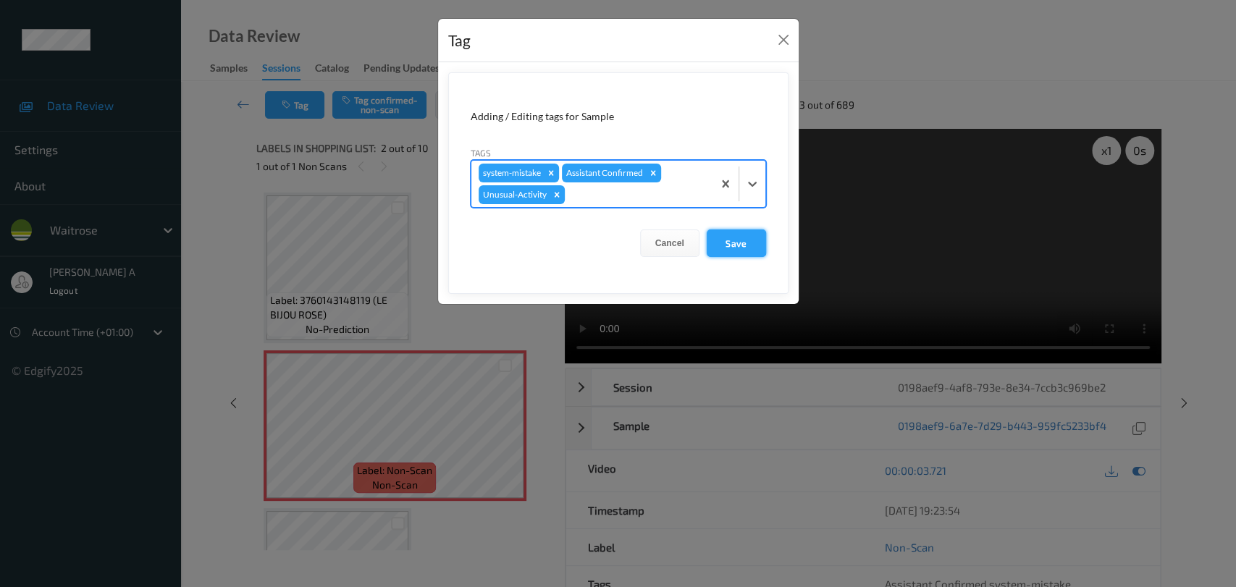
click at [733, 243] on button "Save" at bounding box center [736, 244] width 59 height 28
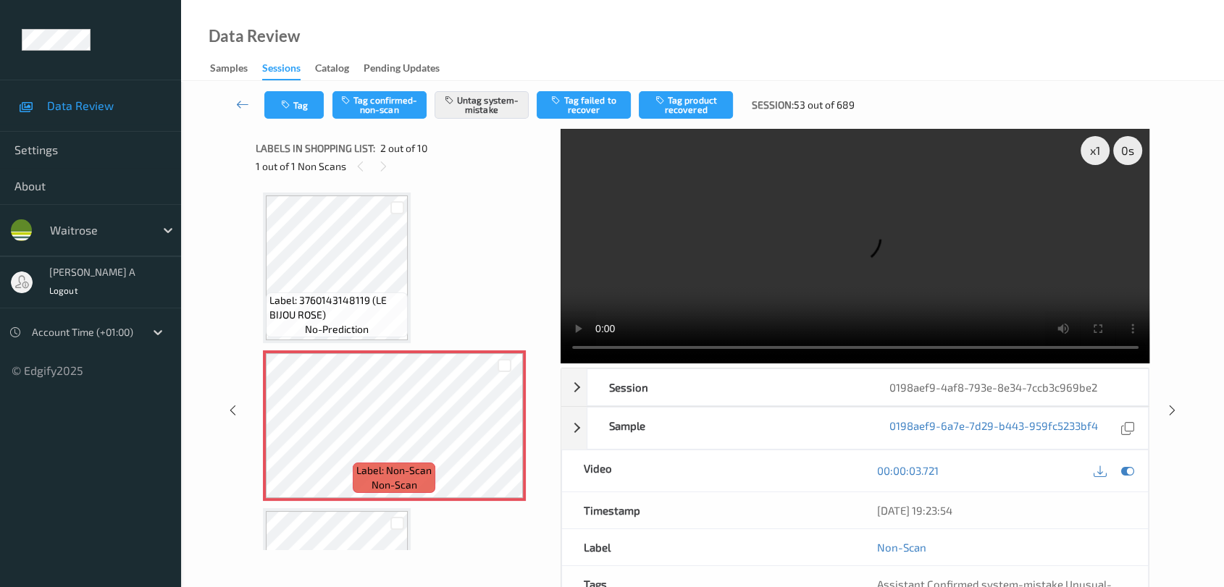
drag, startPoint x: 1171, startPoint y: 413, endPoint x: 820, endPoint y: 112, distance: 462.7
click at [1171, 413] on icon at bounding box center [1172, 410] width 12 height 13
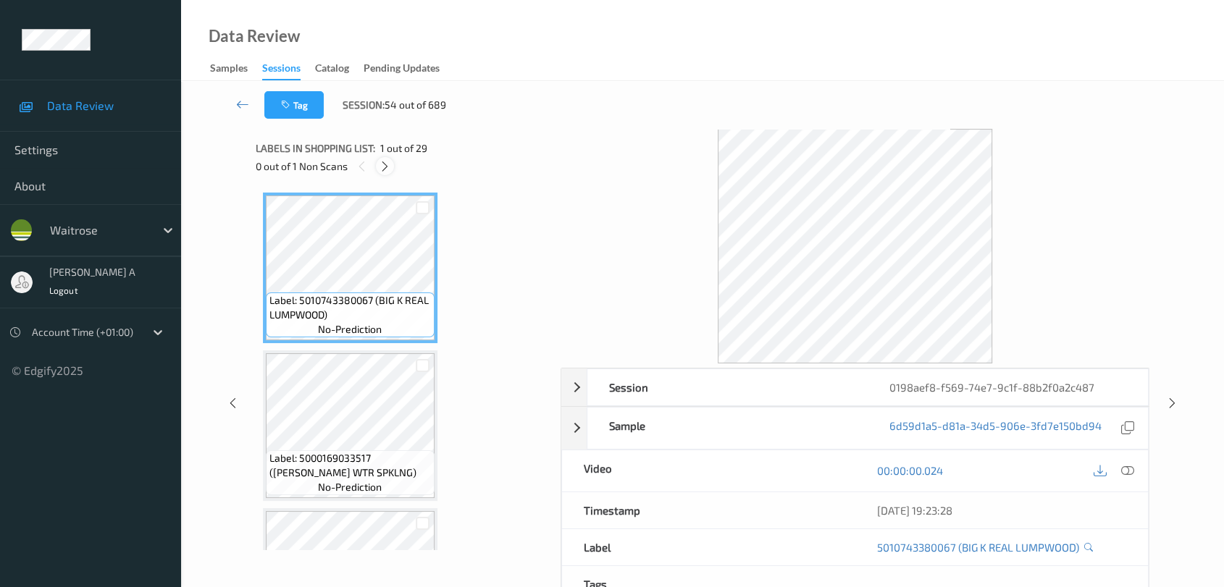
click at [383, 166] on icon at bounding box center [385, 166] width 12 height 13
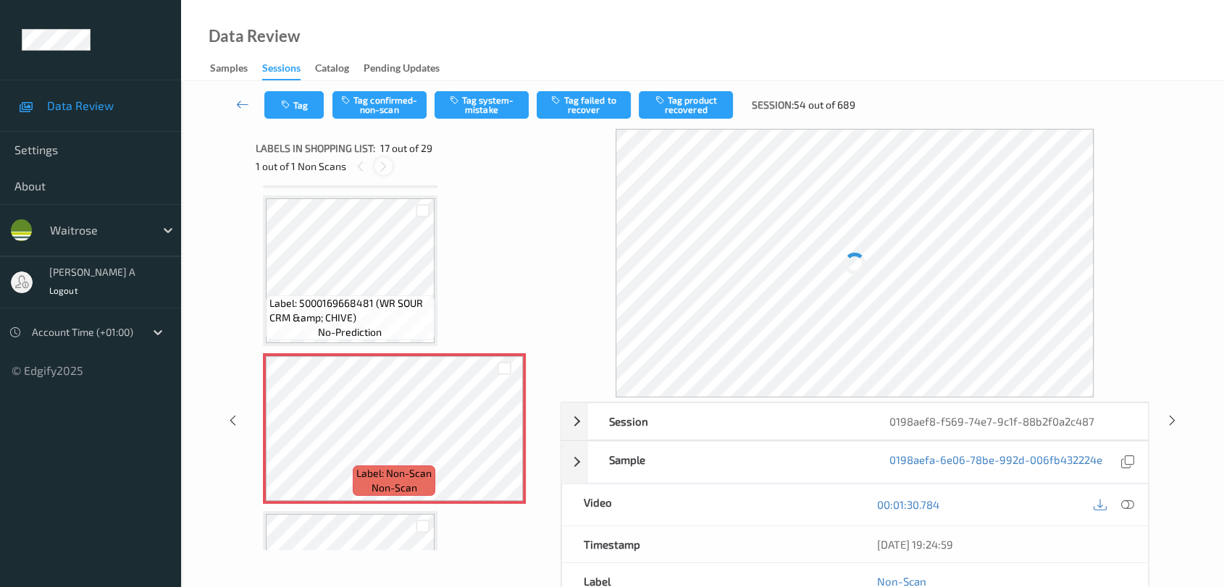
click at [383, 166] on icon at bounding box center [383, 166] width 12 height 13
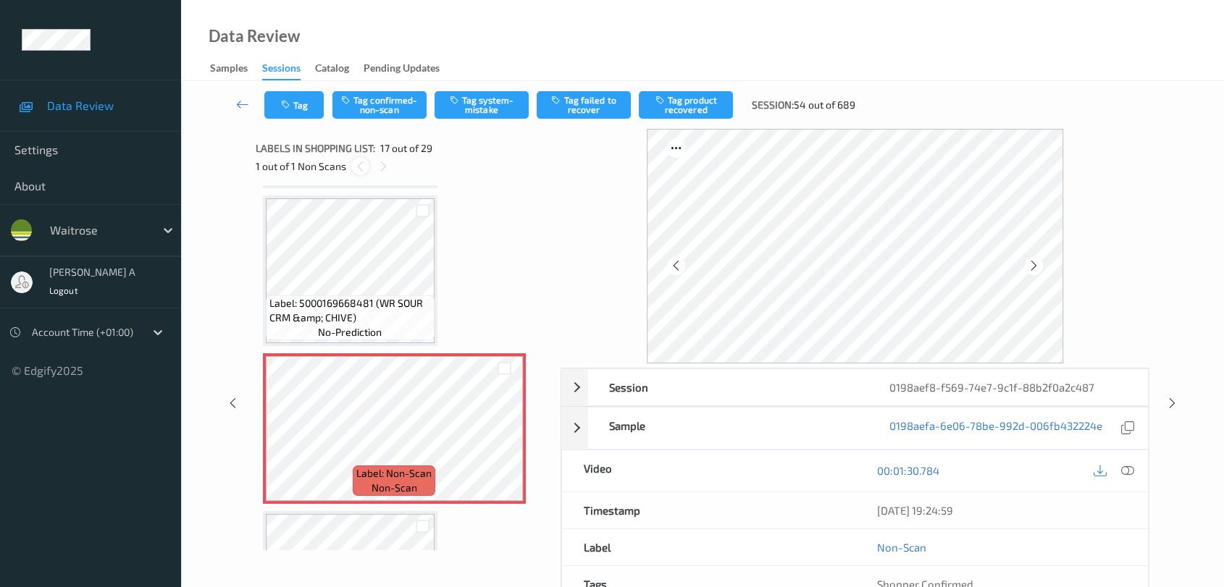
click at [362, 167] on icon at bounding box center [360, 166] width 12 height 13
click at [499, 434] on icon at bounding box center [504, 440] width 12 height 13
click at [1122, 475] on icon at bounding box center [1127, 470] width 13 height 13
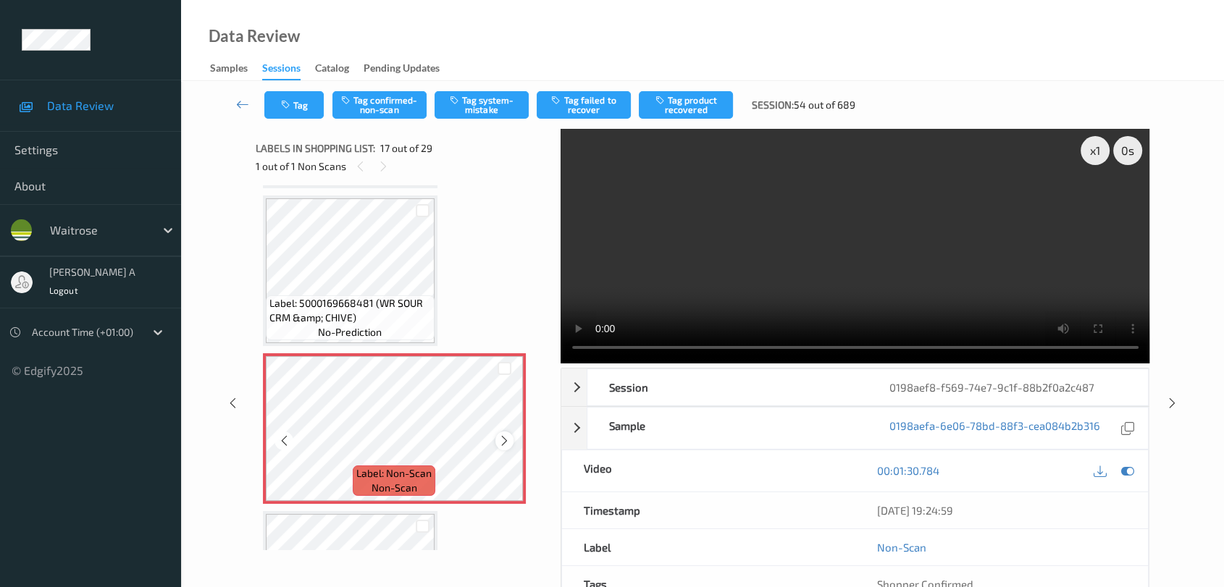
click at [503, 434] on icon at bounding box center [504, 440] width 12 height 13
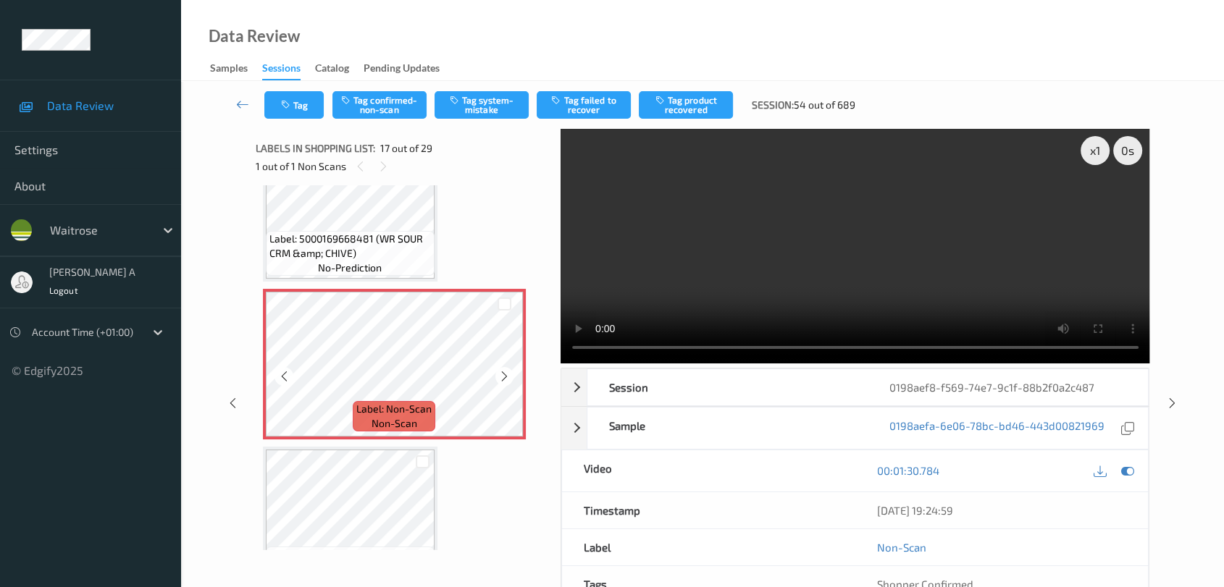
scroll to position [2445, 0]
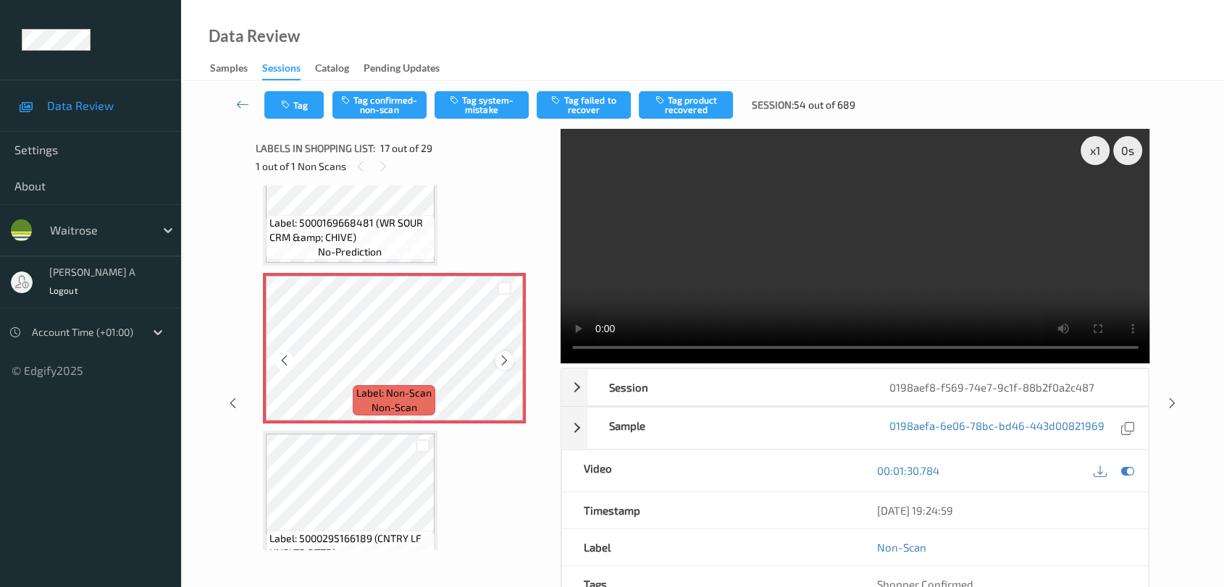
click at [505, 355] on icon at bounding box center [504, 360] width 12 height 13
click at [506, 354] on icon at bounding box center [504, 360] width 12 height 13
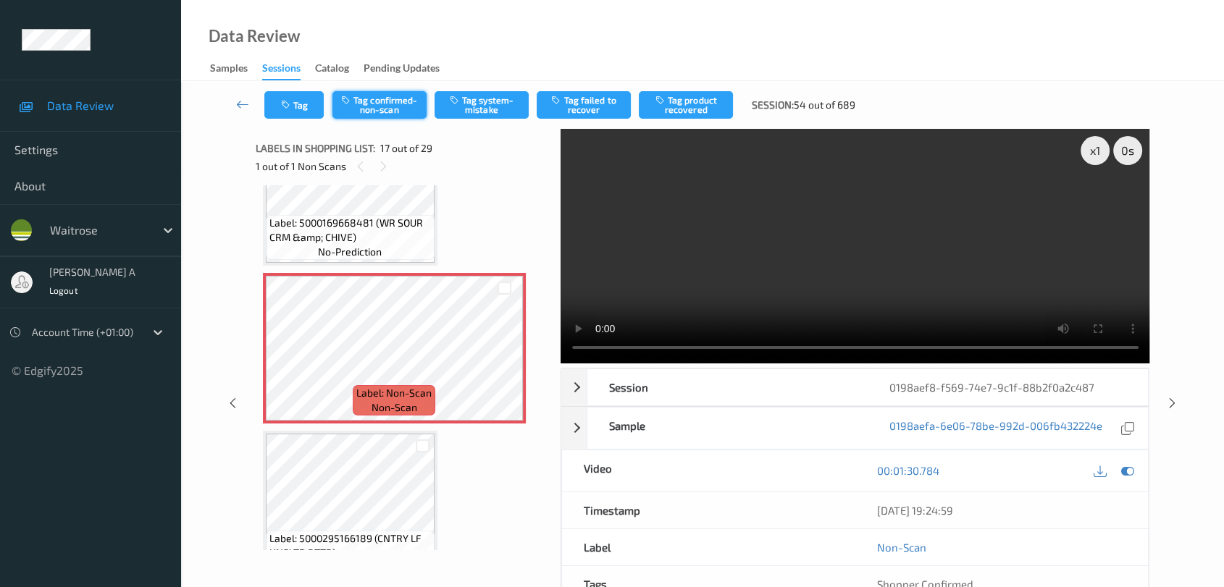
click at [378, 101] on button "Tag confirmed-non-scan" at bounding box center [379, 105] width 94 height 28
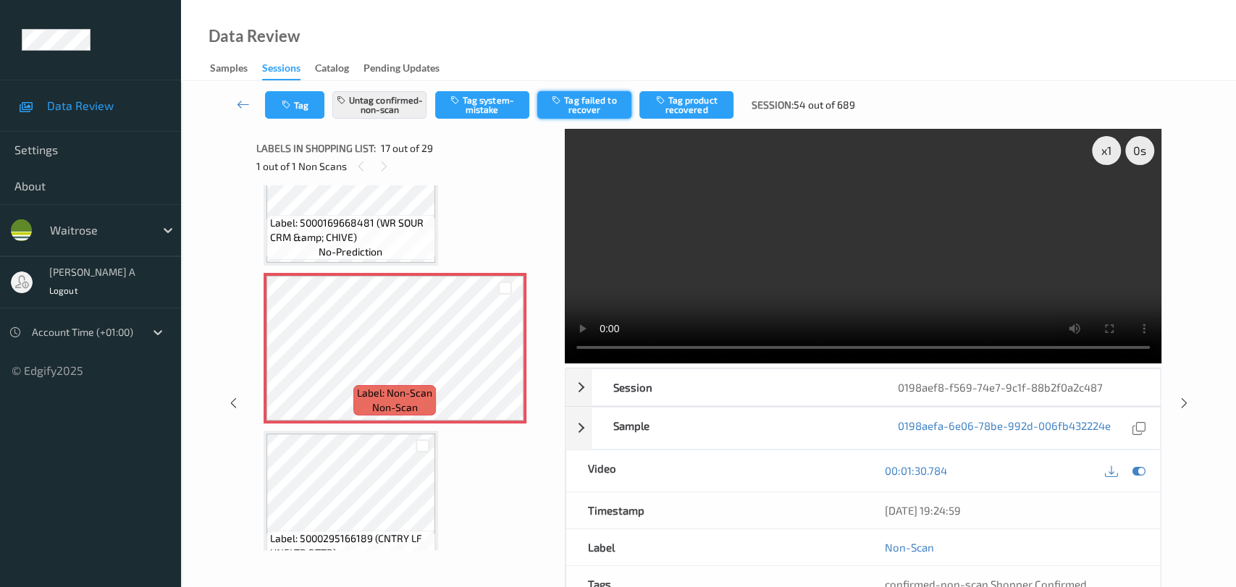
click at [585, 101] on button "Tag failed to recover" at bounding box center [584, 105] width 94 height 28
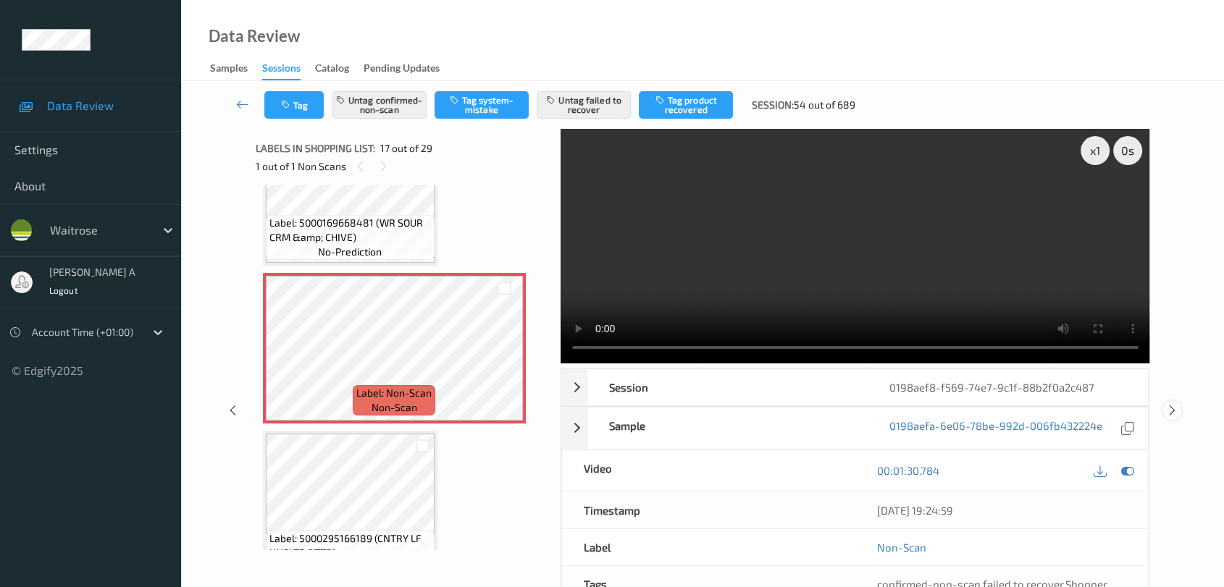
click at [1175, 413] on icon at bounding box center [1172, 410] width 12 height 13
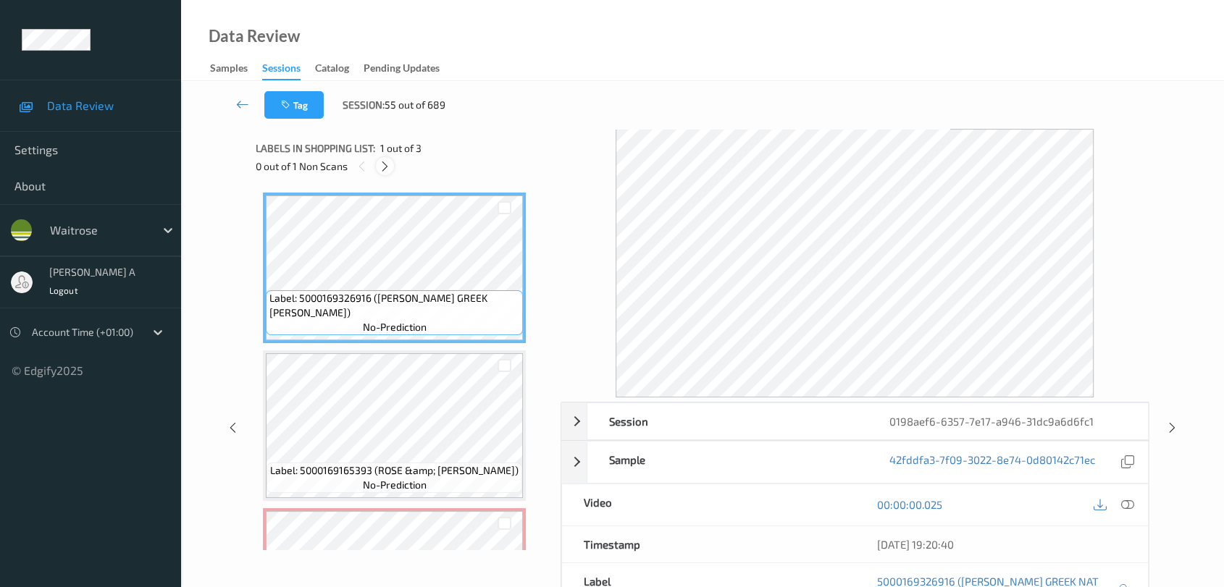
click at [387, 174] on div at bounding box center [385, 166] width 18 height 18
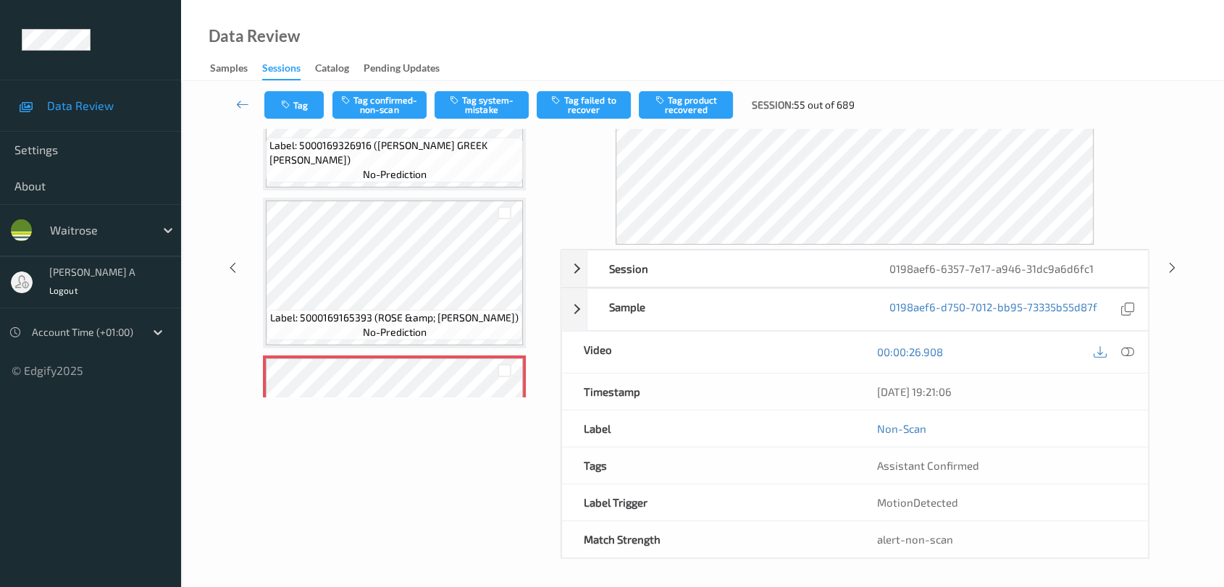
drag, startPoint x: 1126, startPoint y: 355, endPoint x: 1002, endPoint y: 390, distance: 128.6
click at [1126, 355] on icon at bounding box center [1127, 351] width 13 height 13
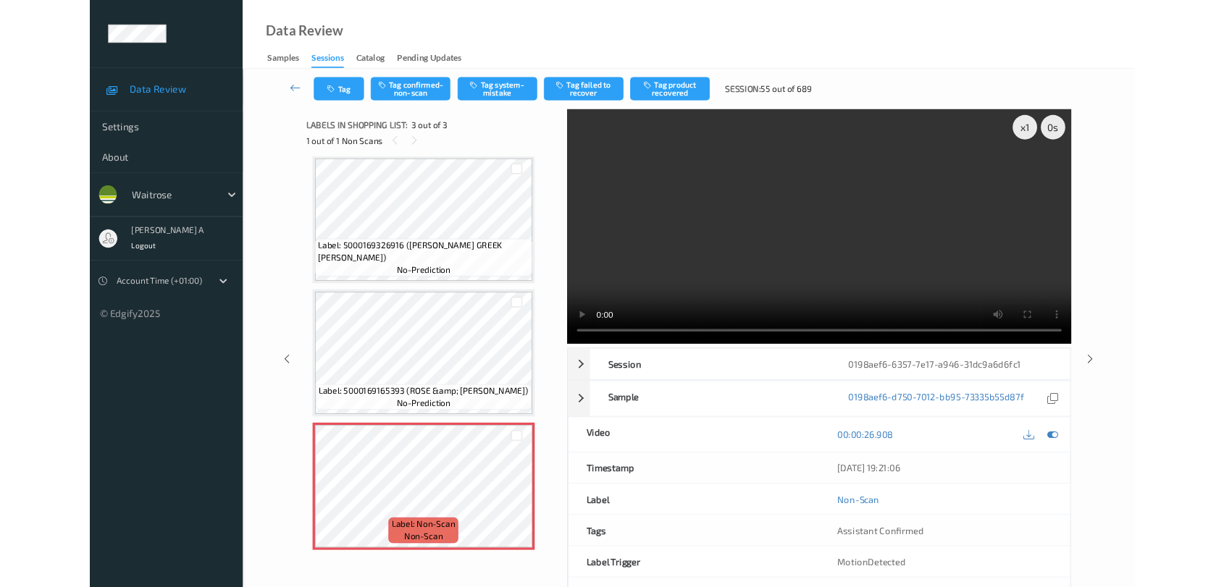
scroll to position [6, 0]
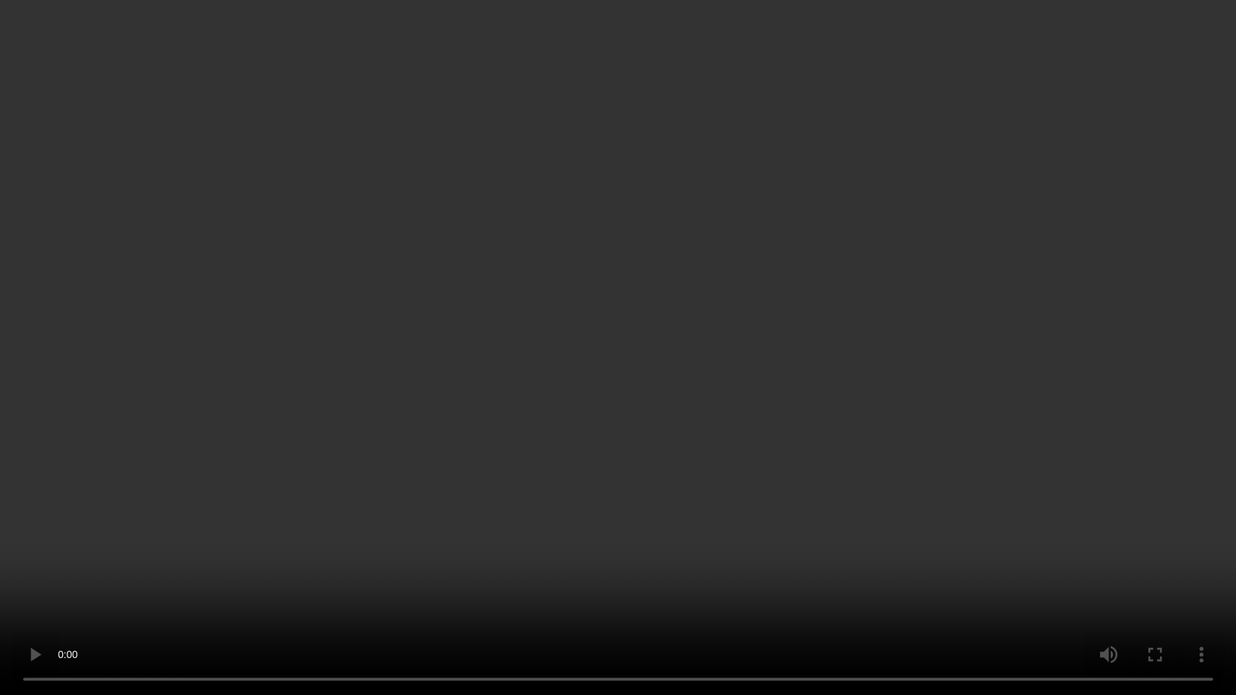
click at [621, 58] on video at bounding box center [618, 347] width 1236 height 695
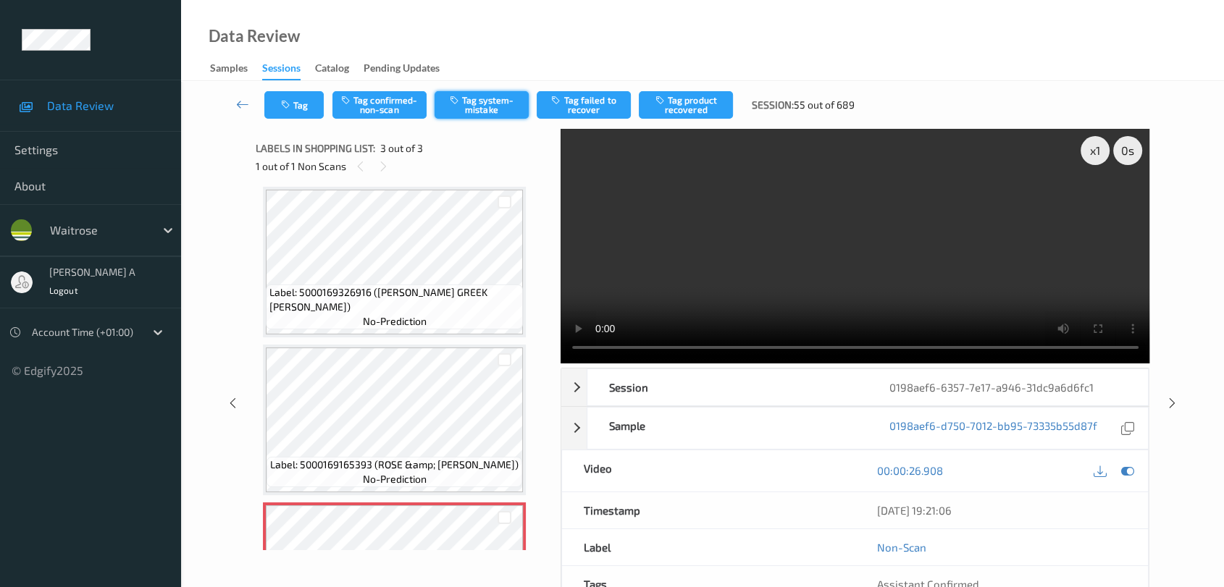
click at [498, 101] on button "Tag system-mistake" at bounding box center [481, 105] width 94 height 28
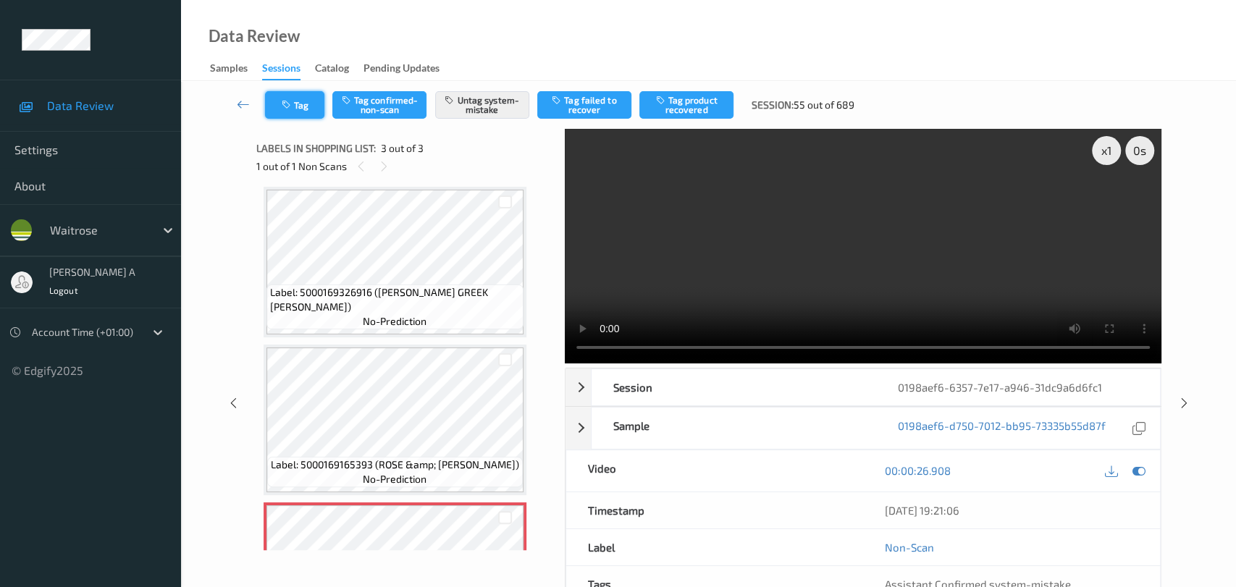
click at [300, 114] on button "Tag" at bounding box center [294, 105] width 59 height 28
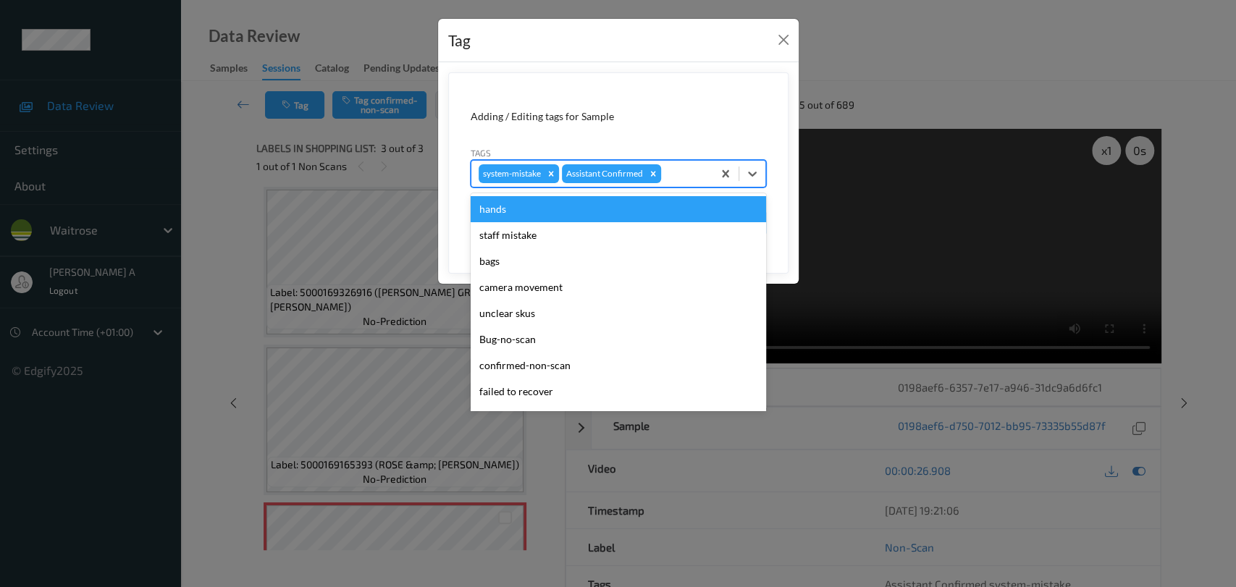
click at [681, 170] on div at bounding box center [684, 173] width 41 height 17
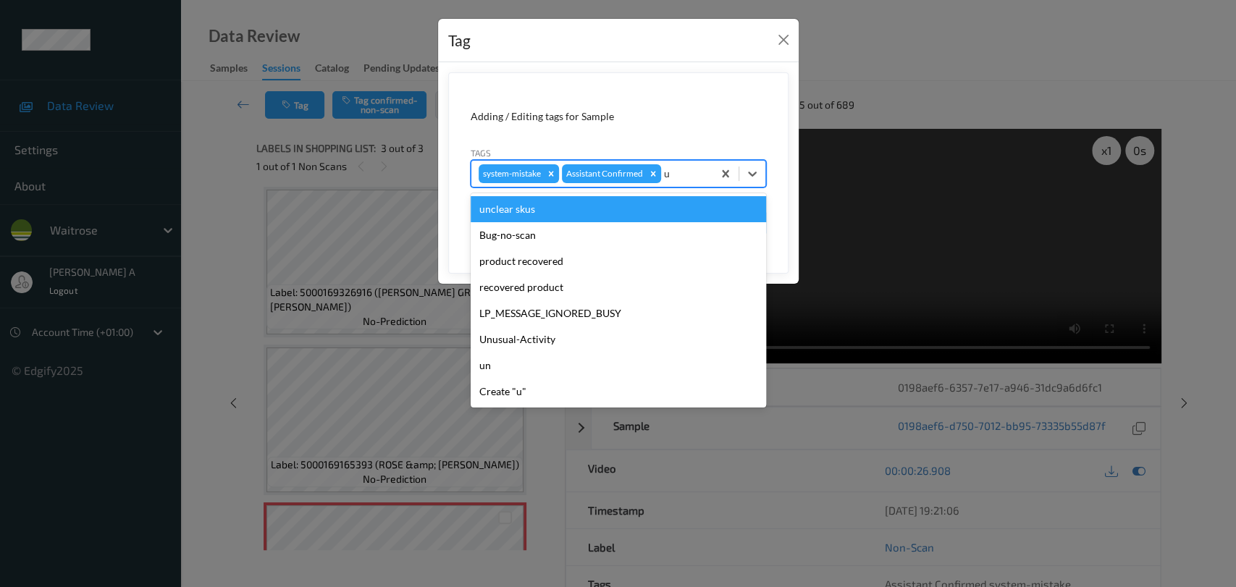
type input "un"
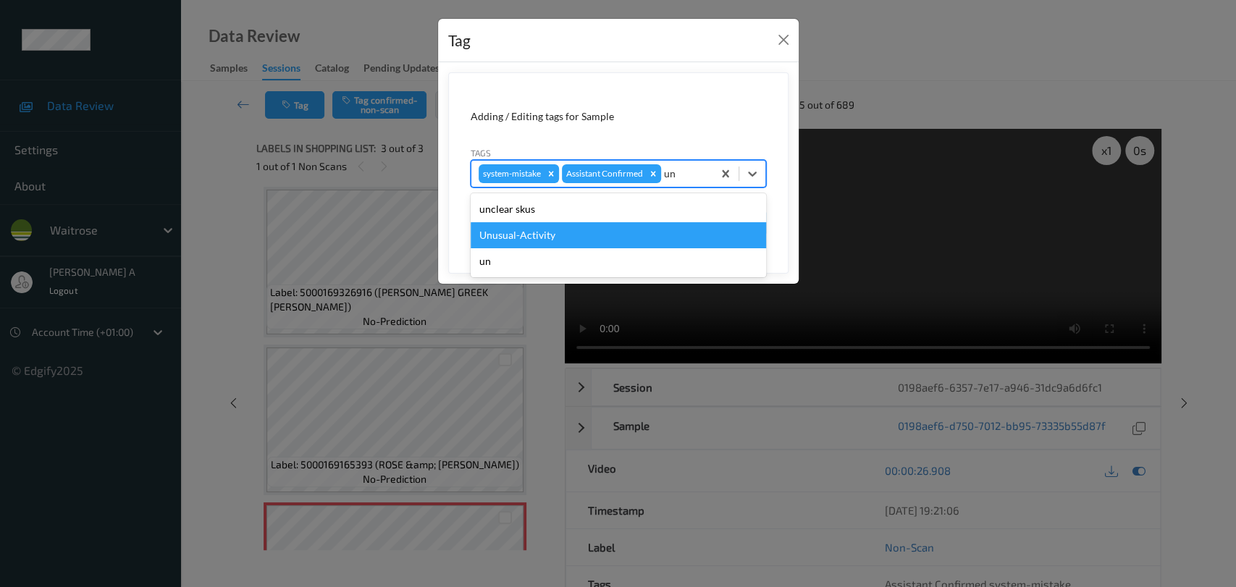
click at [614, 240] on div "Unusual-Activity" at bounding box center [618, 235] width 295 height 26
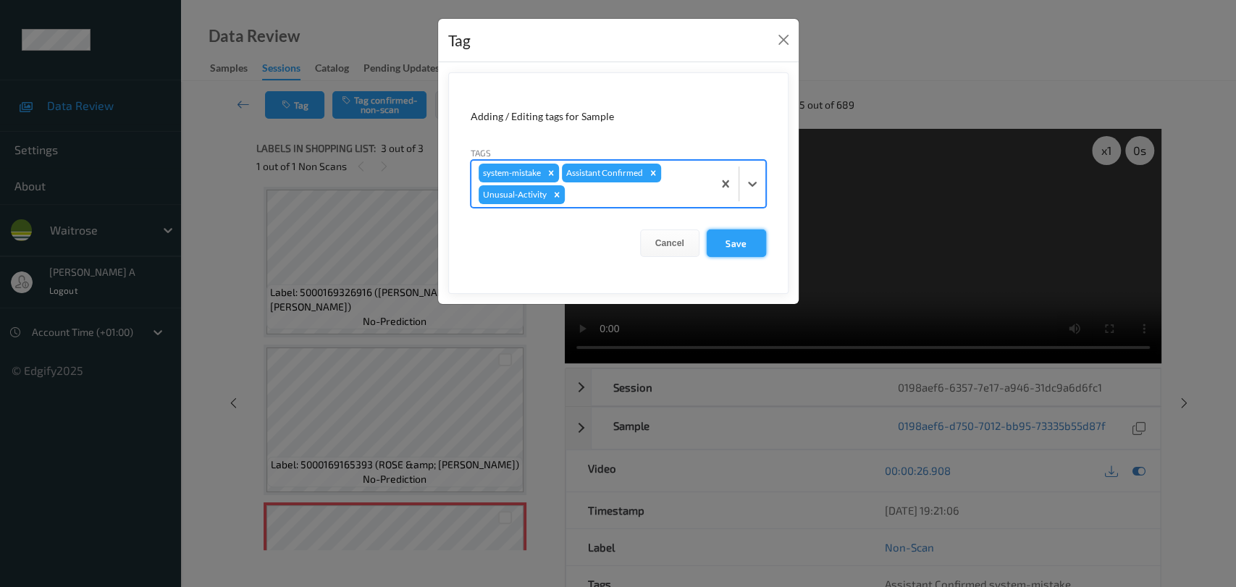
click at [732, 245] on button "Save" at bounding box center [736, 244] width 59 height 28
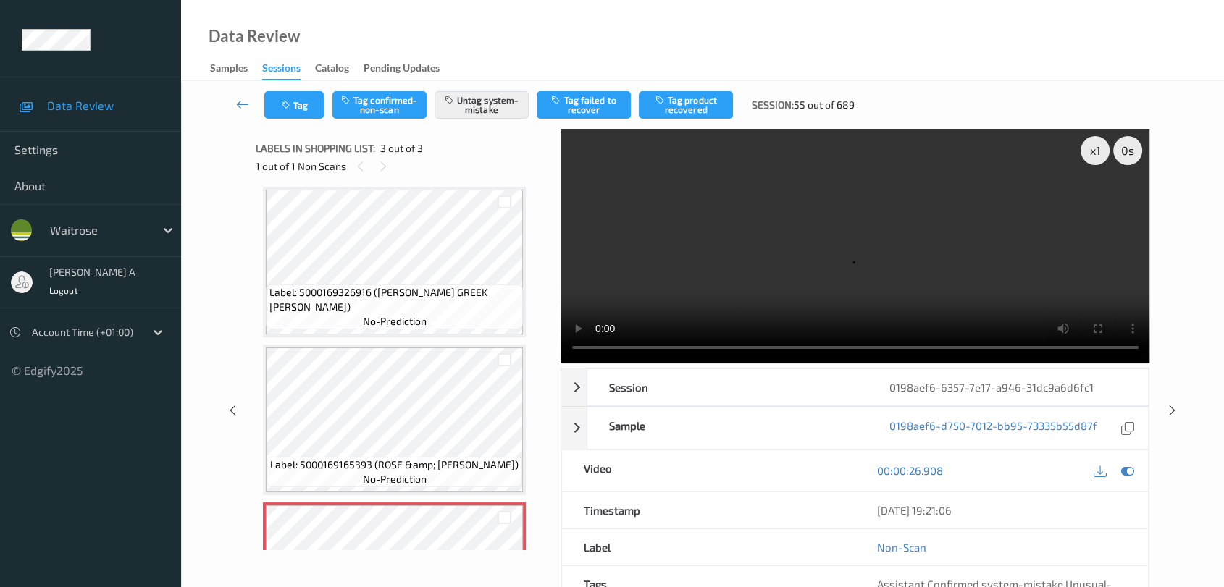
click at [1171, 345] on div "x 1 0 s Session 0198aef6-6357-7e17-a946-31dc9a6d6fc1 Session ID 0198aef6-6357-7…" at bounding box center [702, 410] width 983 height 563
